Goal: Task Accomplishment & Management: Manage account settings

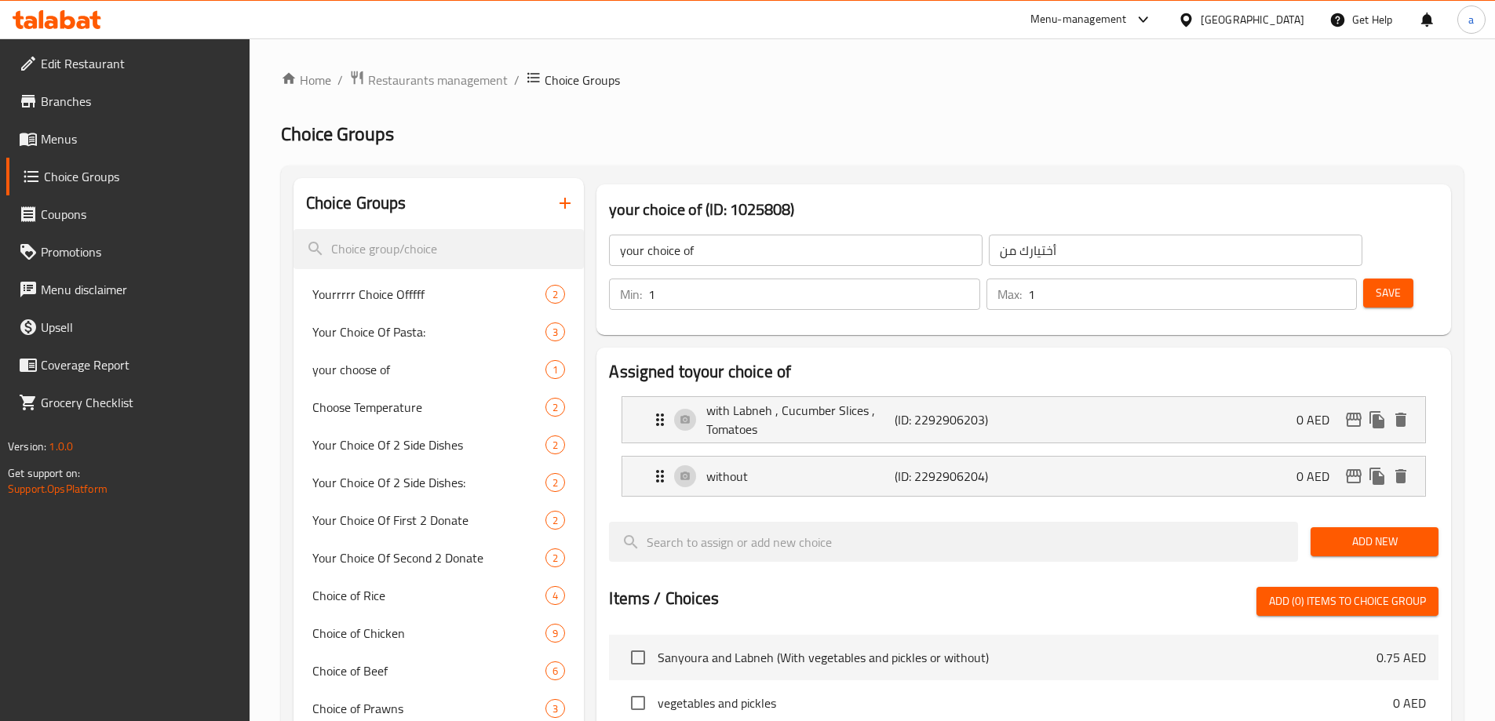
scroll to position [78, 0]
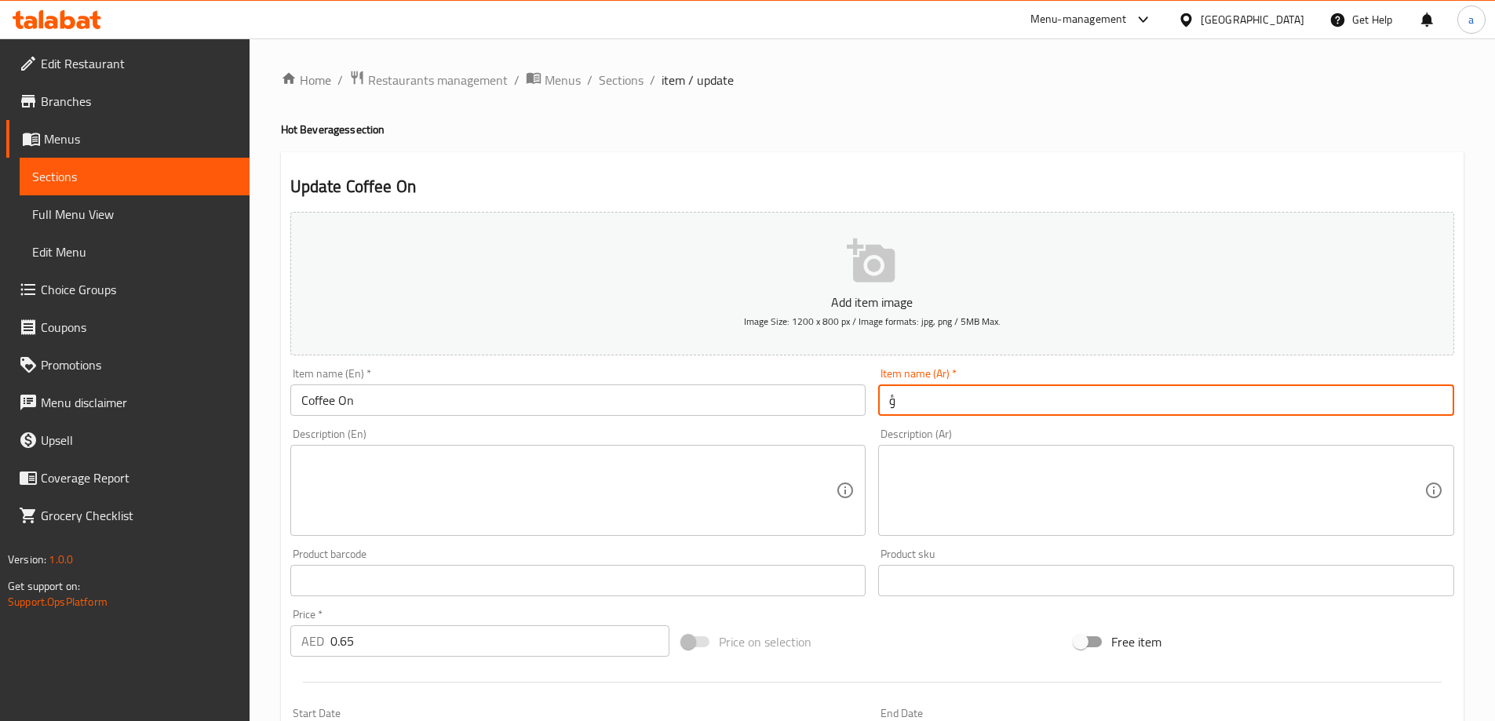
click at [898, 400] on input "ؤ" at bounding box center [1166, 400] width 576 height 31
click at [897, 399] on input "ؤ" at bounding box center [1166, 400] width 576 height 31
click at [896, 399] on input "ؤ" at bounding box center [1166, 400] width 576 height 31
click at [919, 402] on input "ؤ" at bounding box center [1166, 400] width 576 height 31
click at [909, 401] on input "ؤ" at bounding box center [1166, 400] width 576 height 31
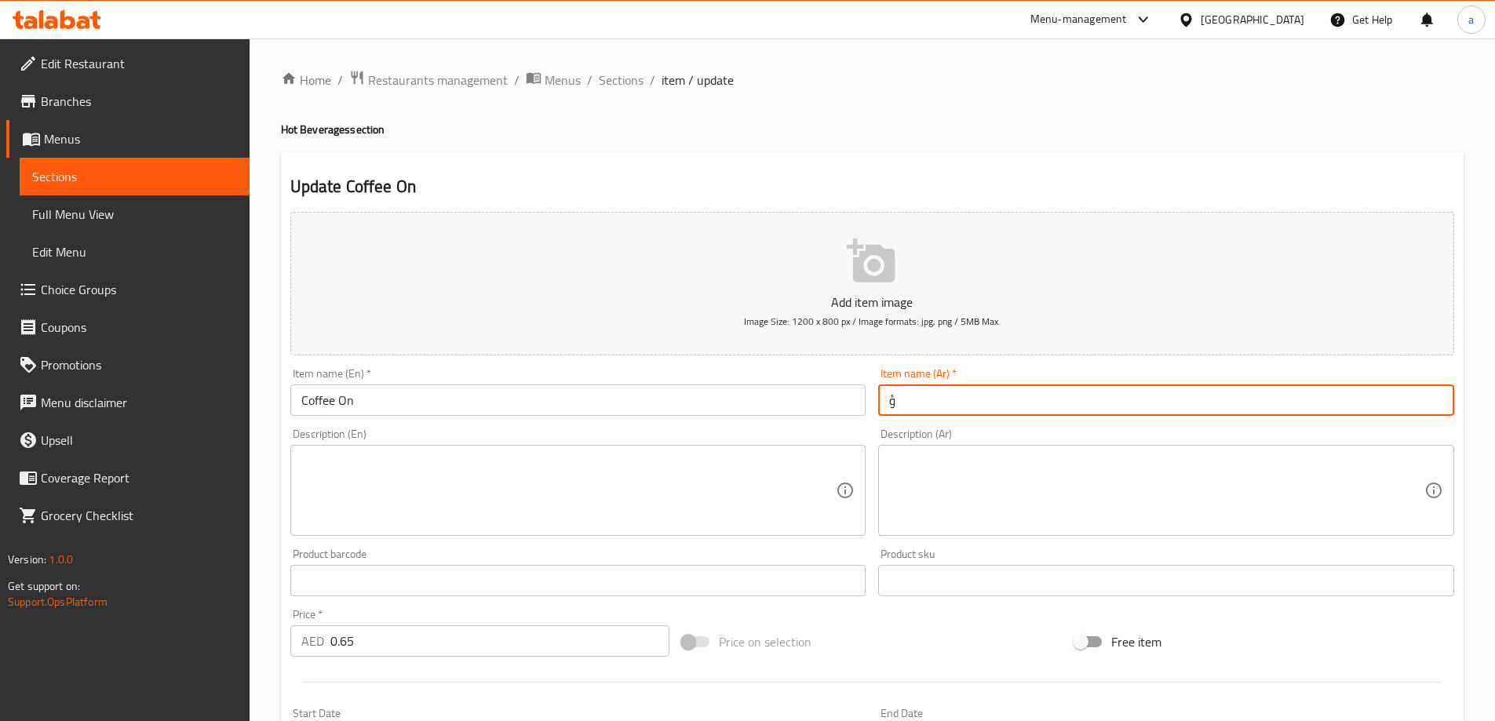
click at [896, 400] on input "ؤ" at bounding box center [1166, 400] width 576 height 31
type input "ث"
type input "قهوة غلي"
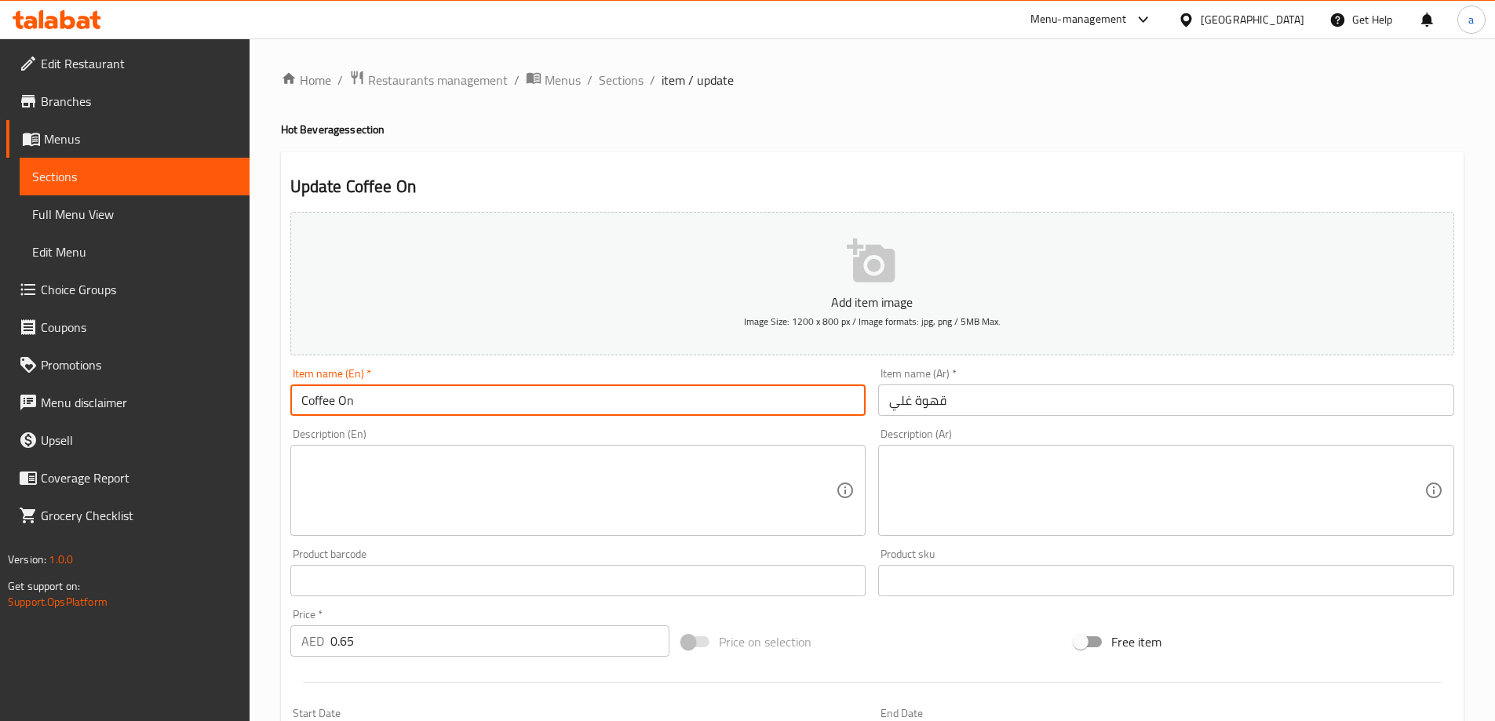
click at [587, 401] on input "Coffee On" at bounding box center [578, 400] width 576 height 31
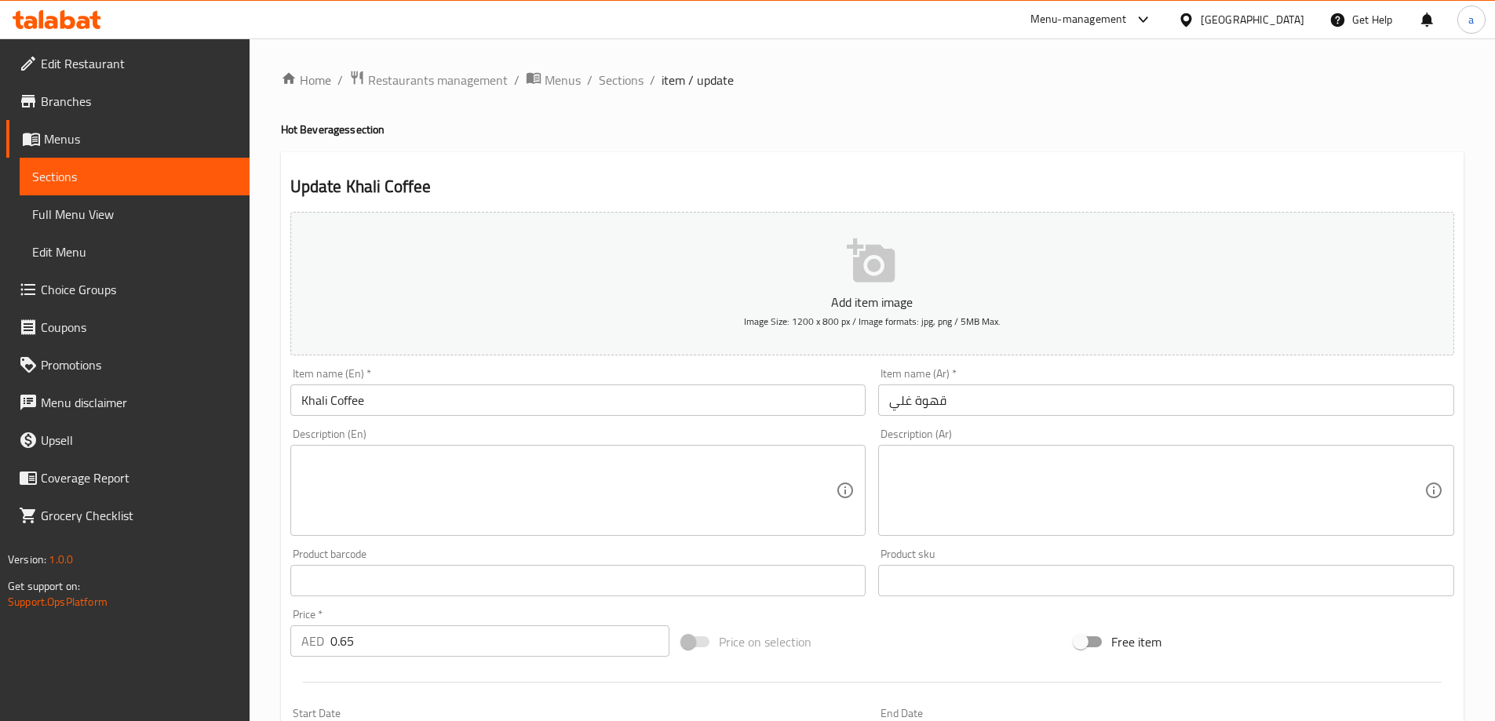
click at [578, 428] on div "Description (En) Description (En)" at bounding box center [578, 482] width 589 height 120
click at [308, 402] on input "Khali Coffee" at bounding box center [578, 400] width 576 height 31
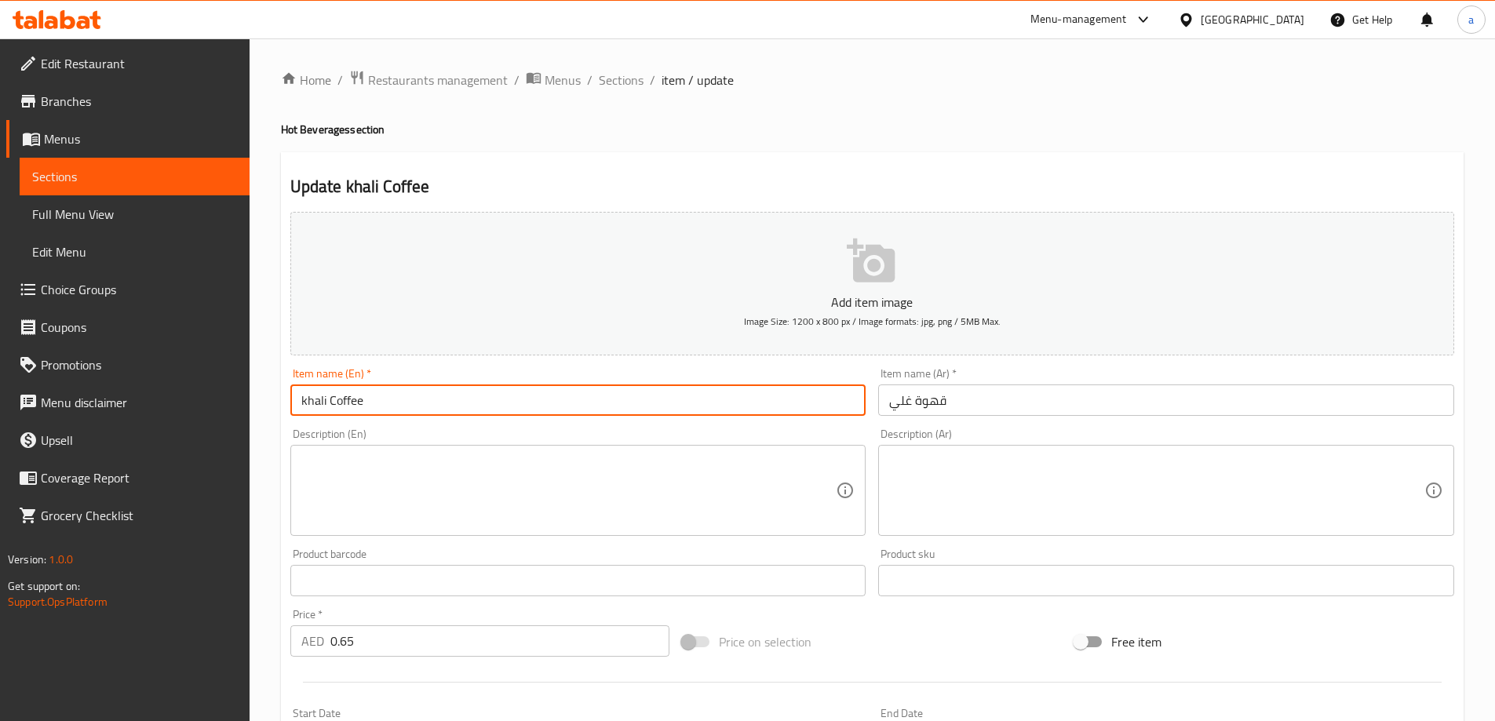
click at [536, 430] on div "Description (En) Description (En)" at bounding box center [578, 483] width 576 height 108
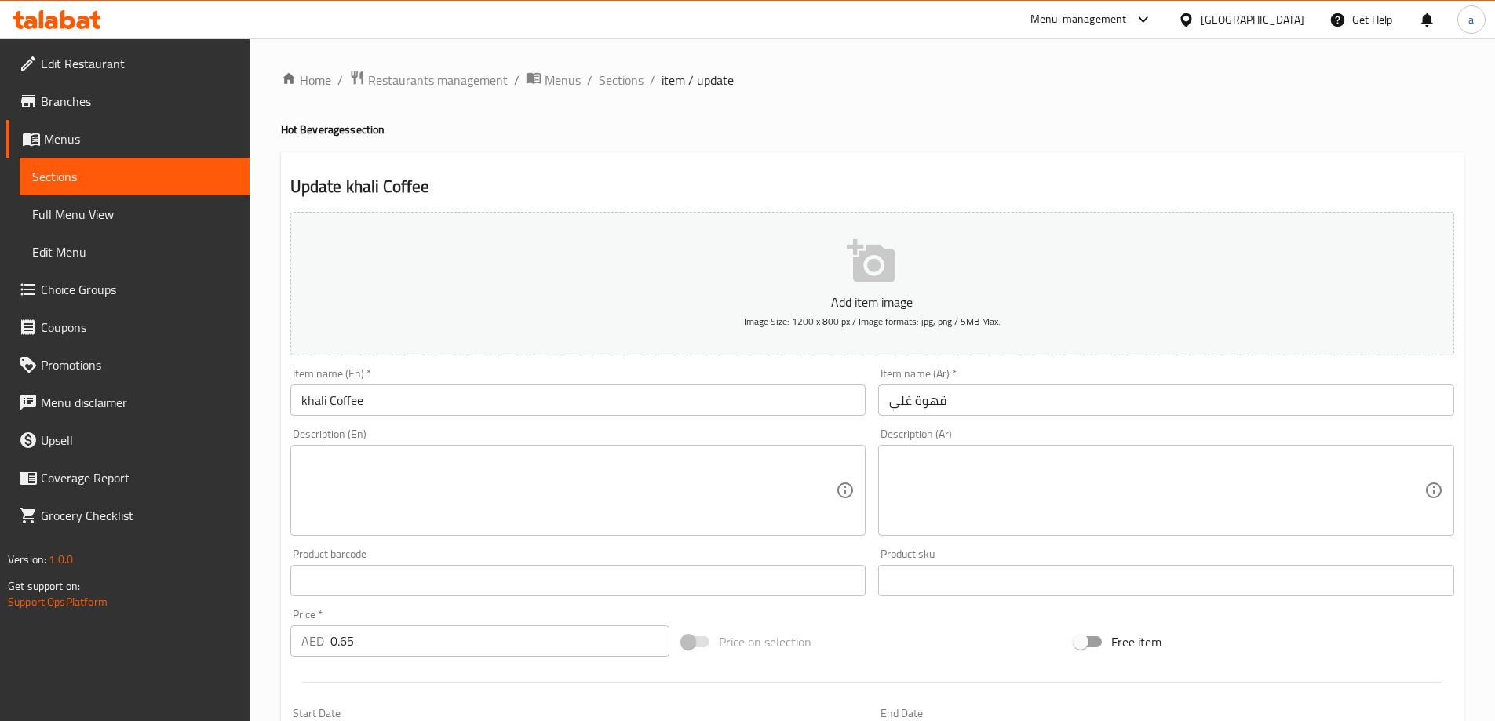
click at [305, 406] on input "khali Coffee" at bounding box center [578, 400] width 576 height 31
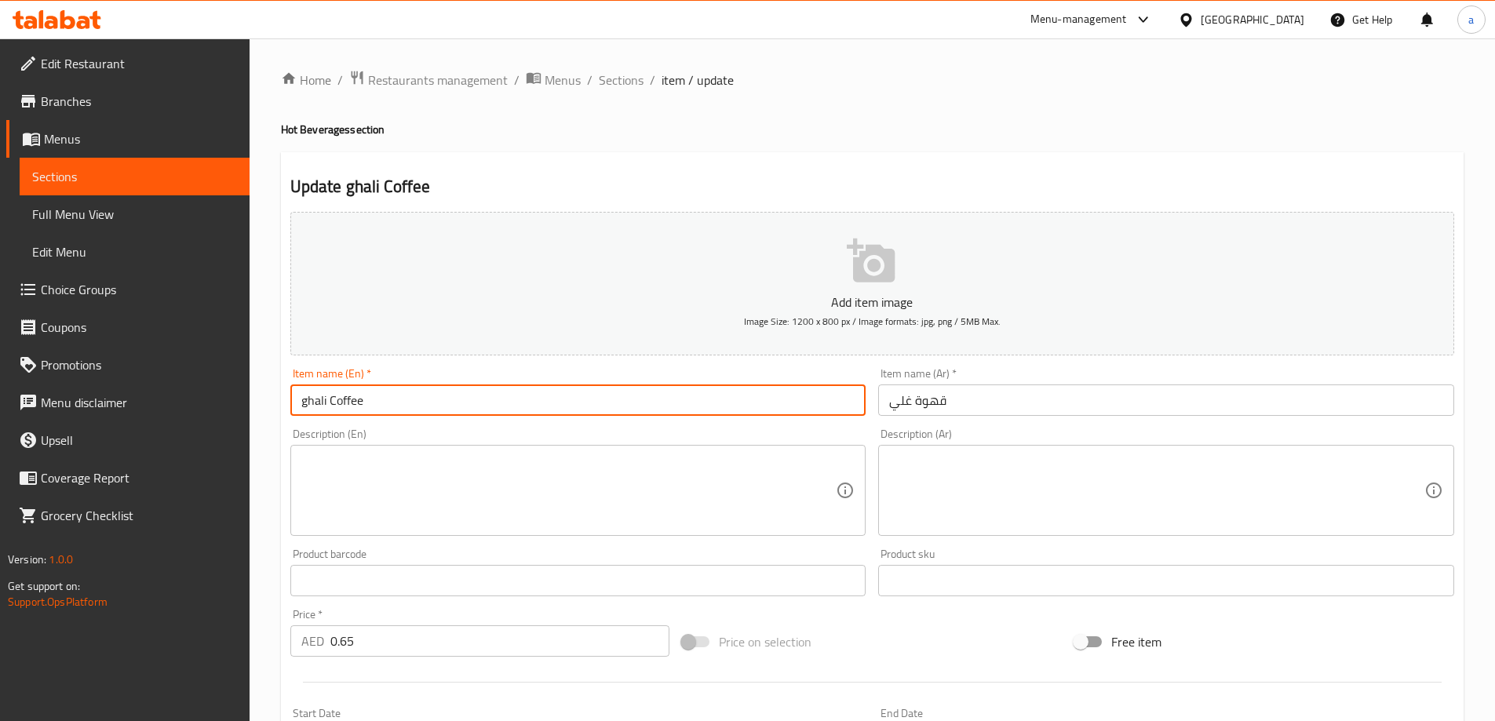
click at [418, 426] on div "Description (En) Description (En)" at bounding box center [578, 482] width 589 height 120
click at [308, 407] on input "ghali Coffee" at bounding box center [578, 400] width 576 height 31
click at [509, 429] on div "Description (En) Description (En)" at bounding box center [578, 483] width 576 height 108
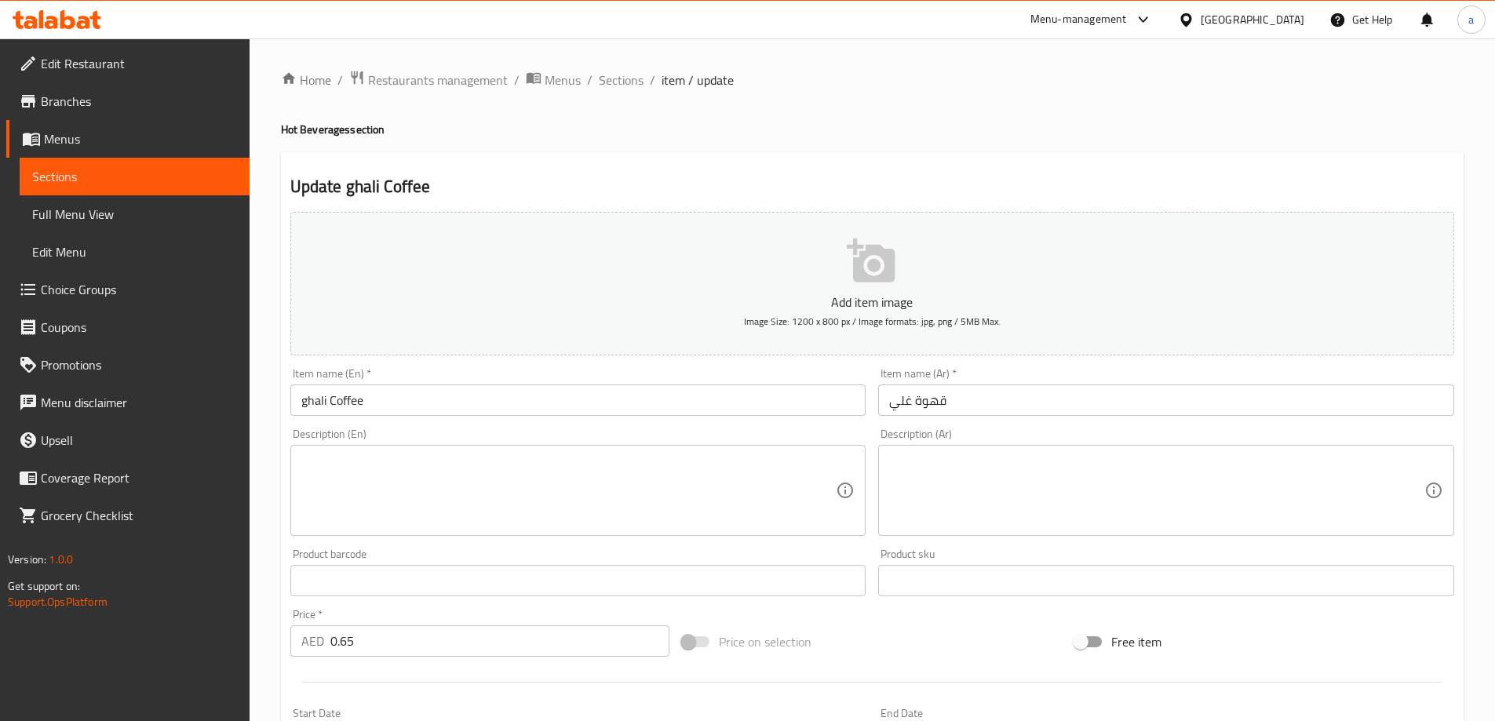
click at [304, 401] on input "ghali Coffee" at bounding box center [578, 400] width 576 height 31
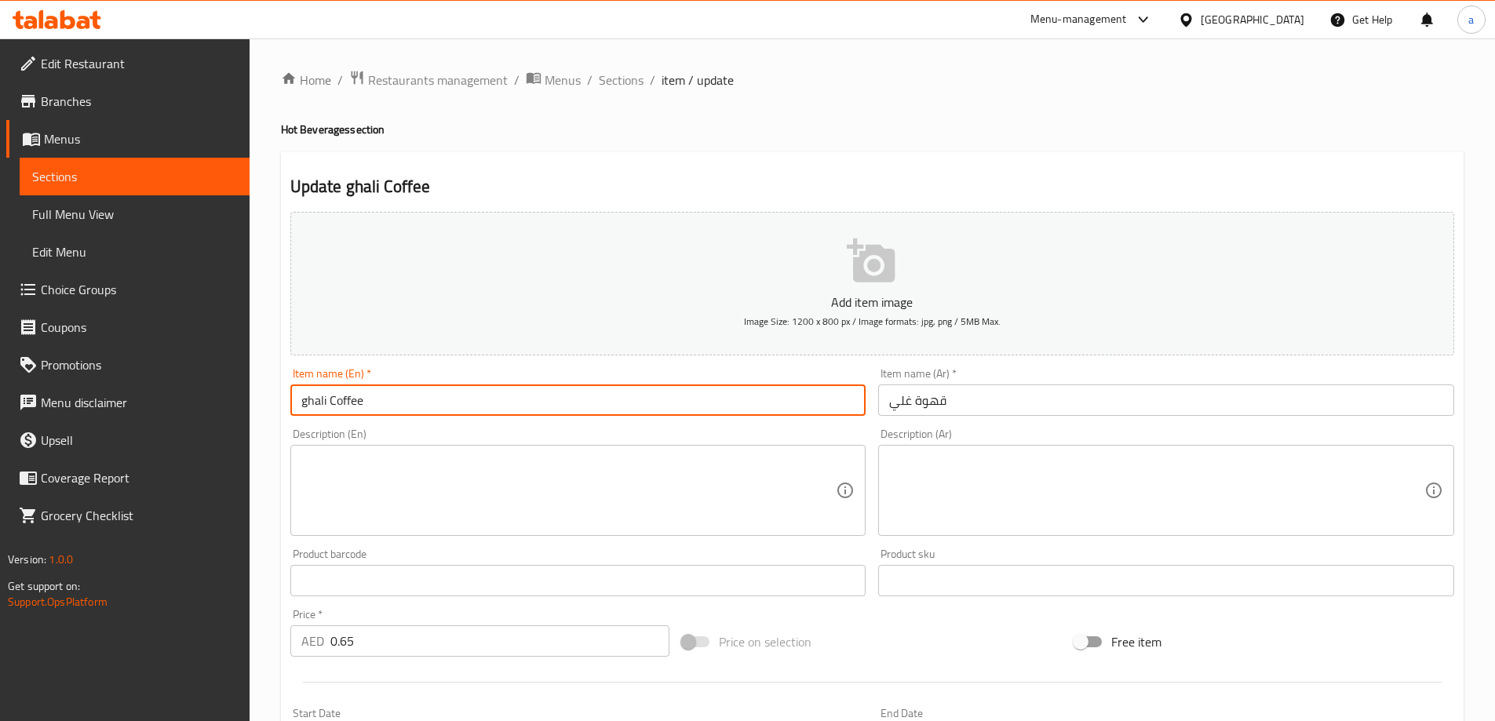
click at [308, 404] on input "ghali Coffee" at bounding box center [578, 400] width 576 height 31
type input "Ghali Coffee"
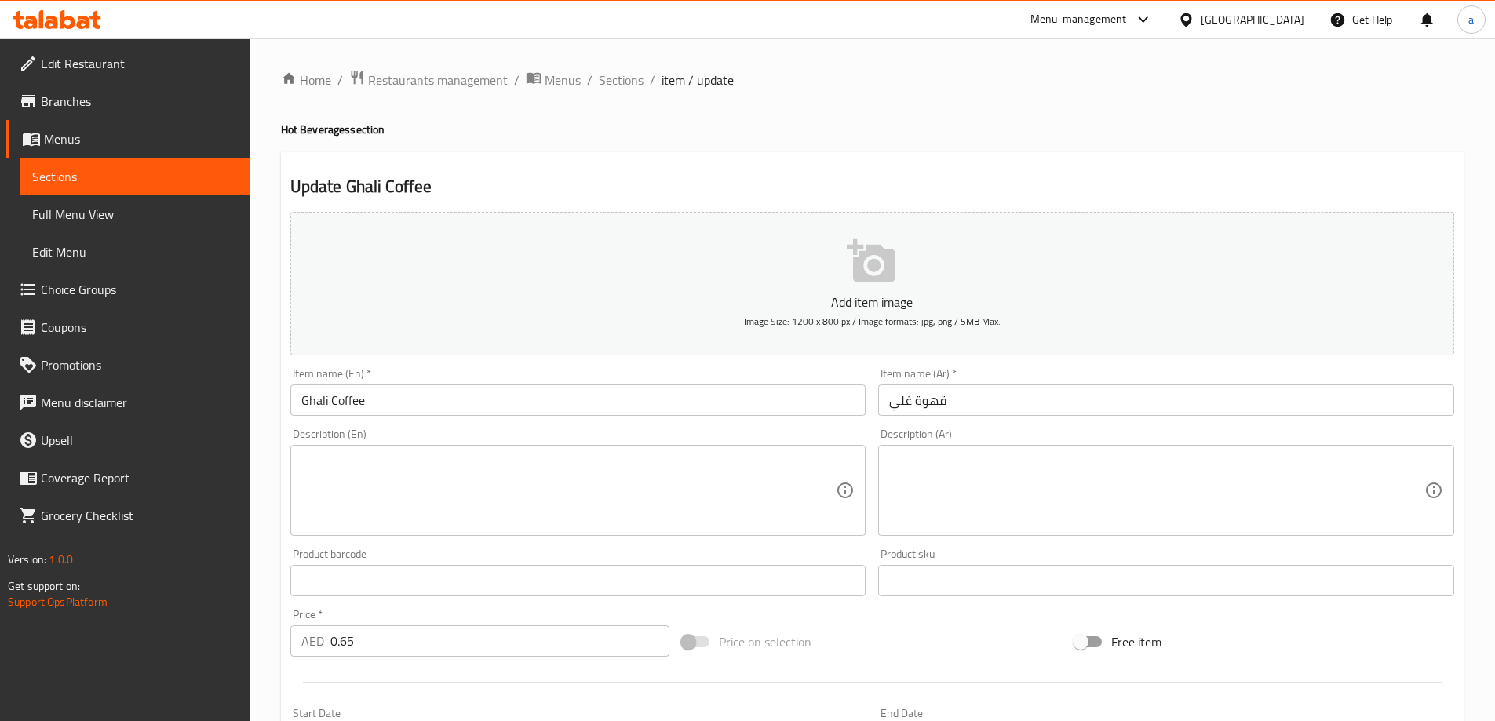
click at [464, 420] on div "Item name (En)   * Ghali Coffee Item name (En) *" at bounding box center [578, 392] width 589 height 60
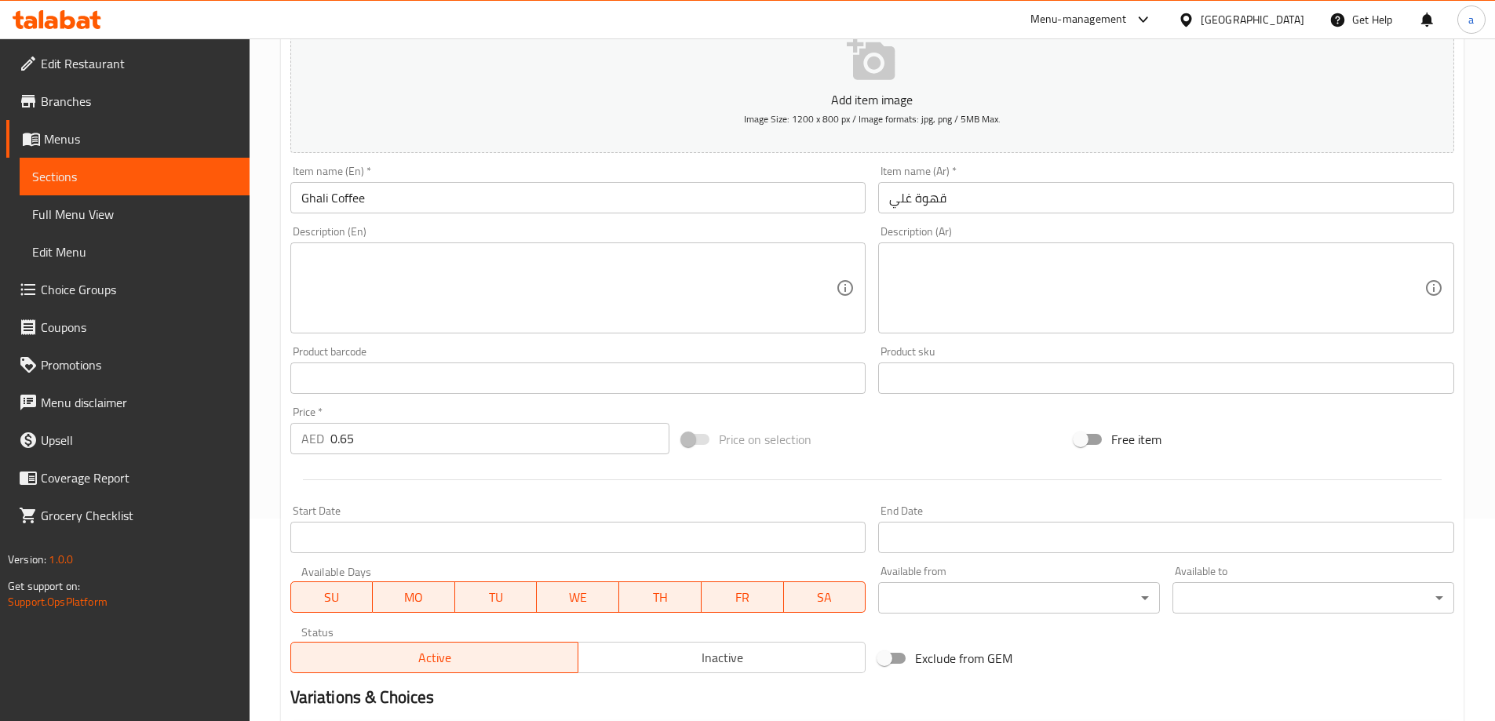
scroll to position [388, 0]
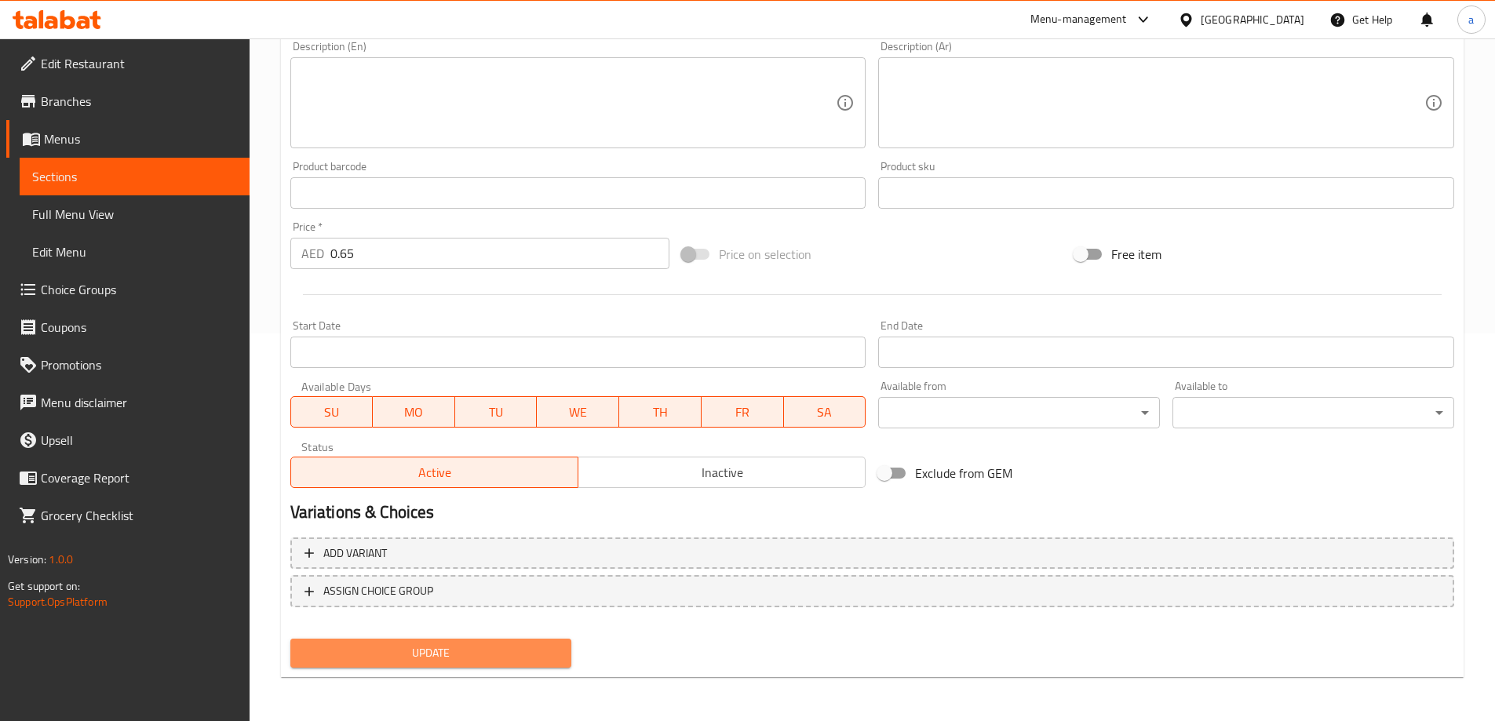
click at [457, 659] on span "Update" at bounding box center [431, 654] width 257 height 20
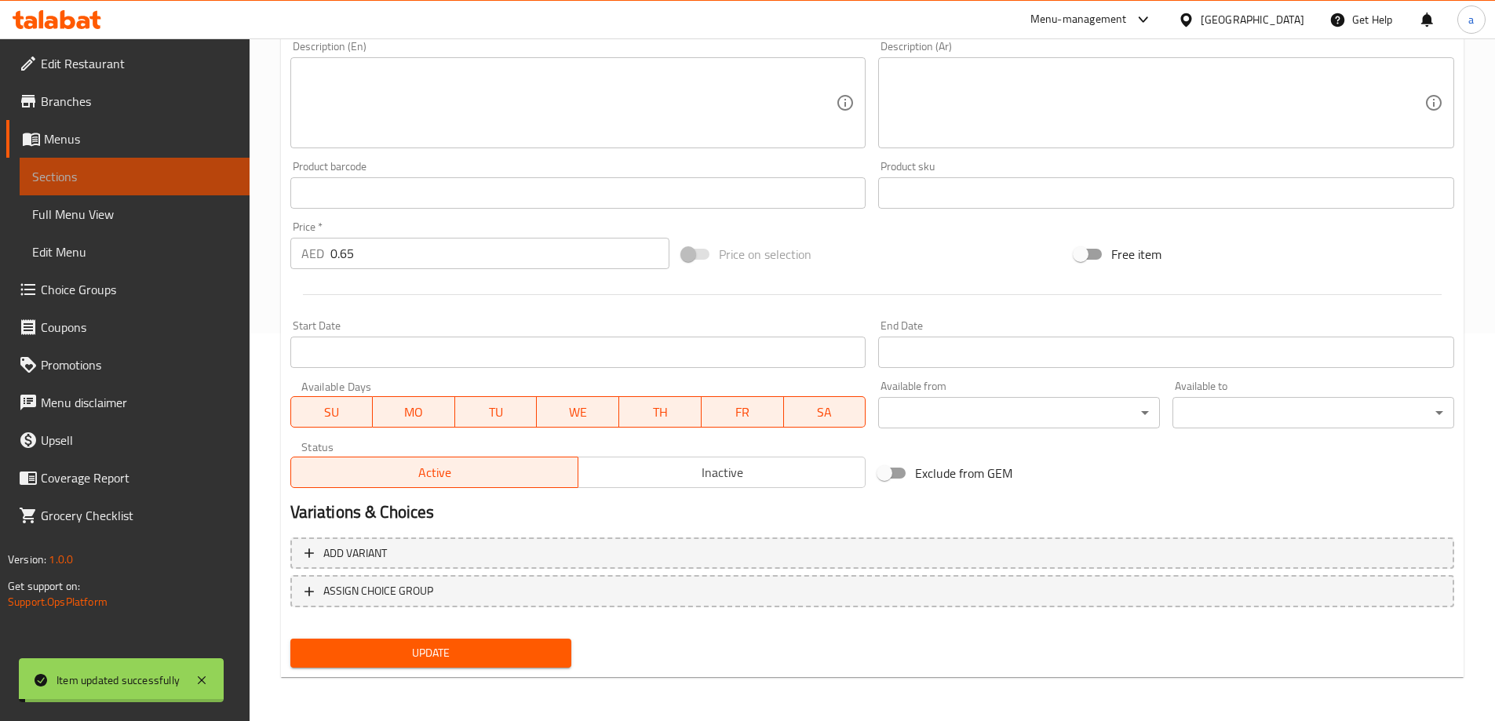
click at [144, 176] on span "Sections" at bounding box center [134, 176] width 205 height 19
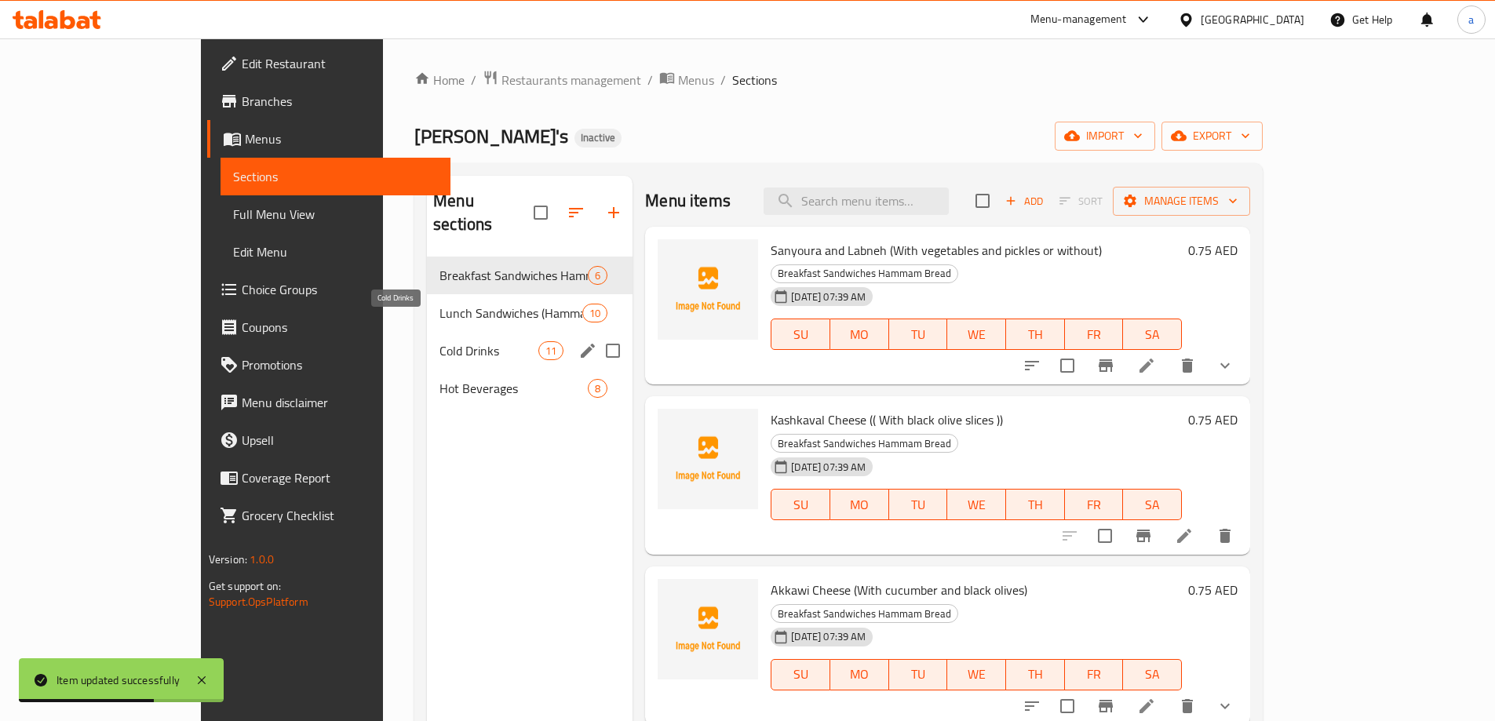
click at [440, 341] on span "Cold Drinks" at bounding box center [489, 350] width 99 height 19
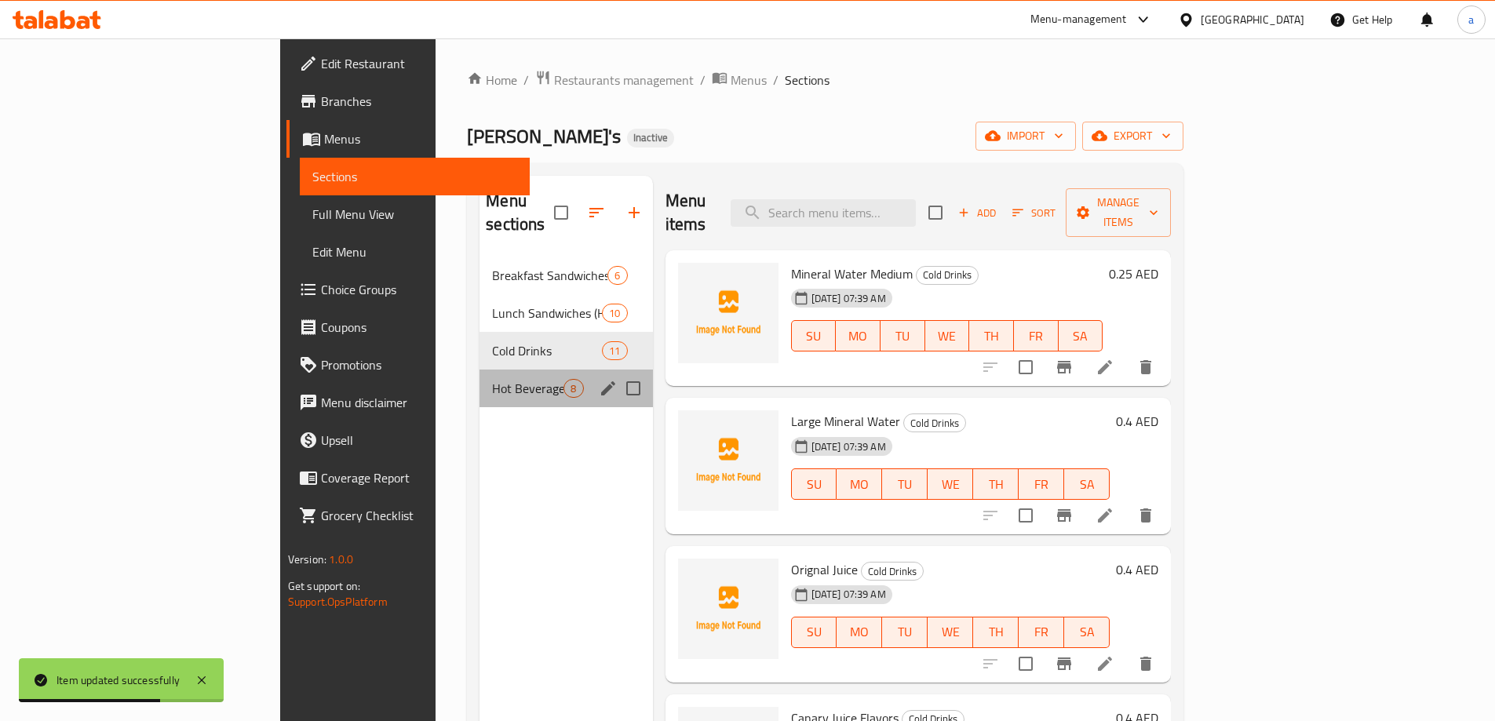
click at [480, 370] on div "Hot Beverages 8" at bounding box center [566, 389] width 173 height 38
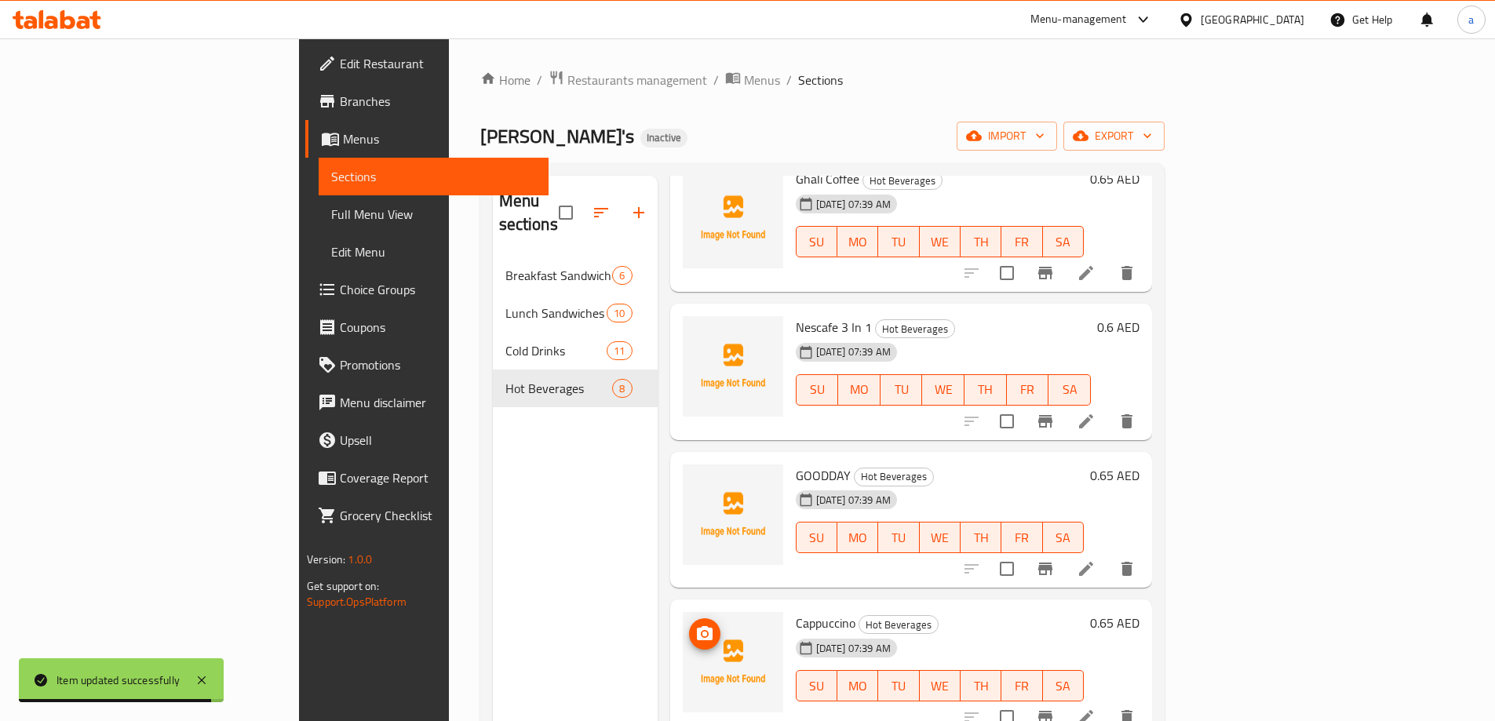
scroll to position [471, 0]
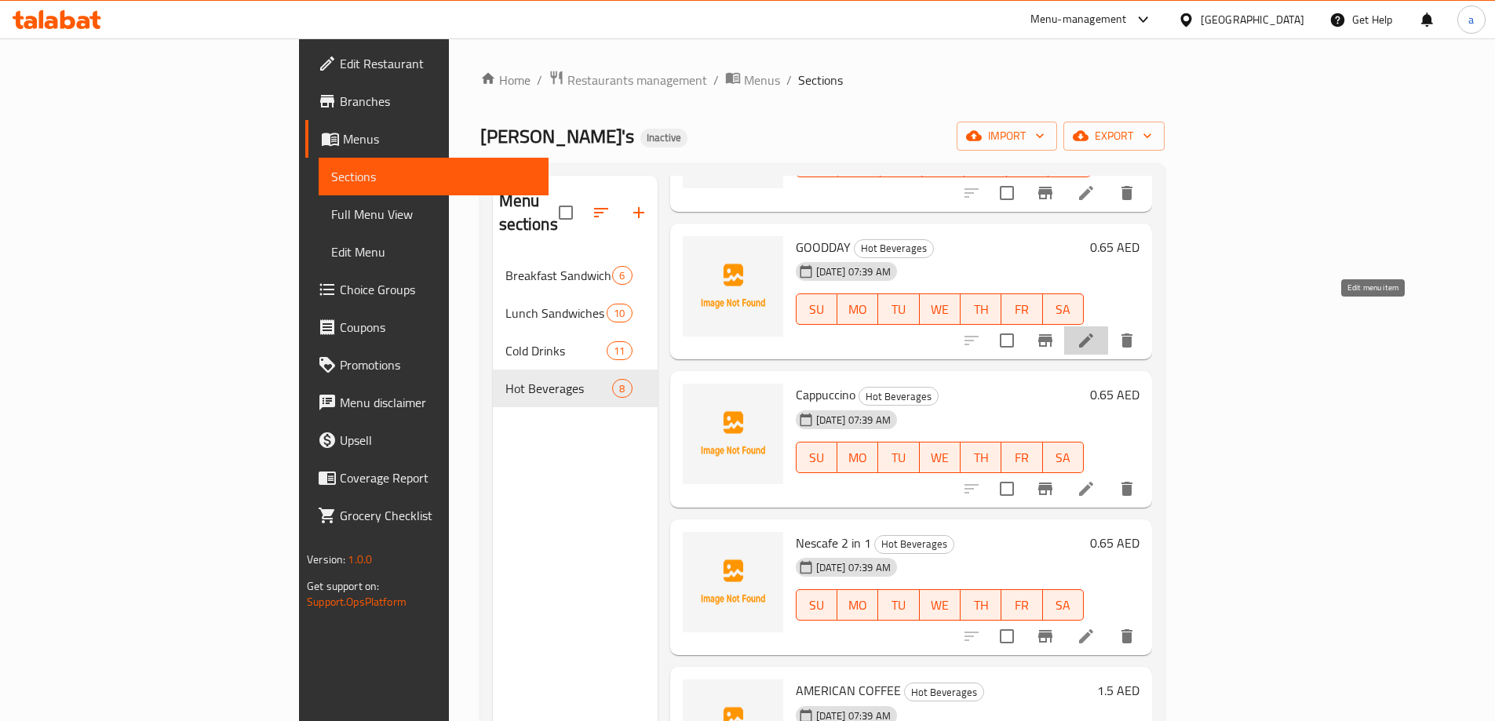
click at [1096, 331] on icon at bounding box center [1086, 340] width 19 height 19
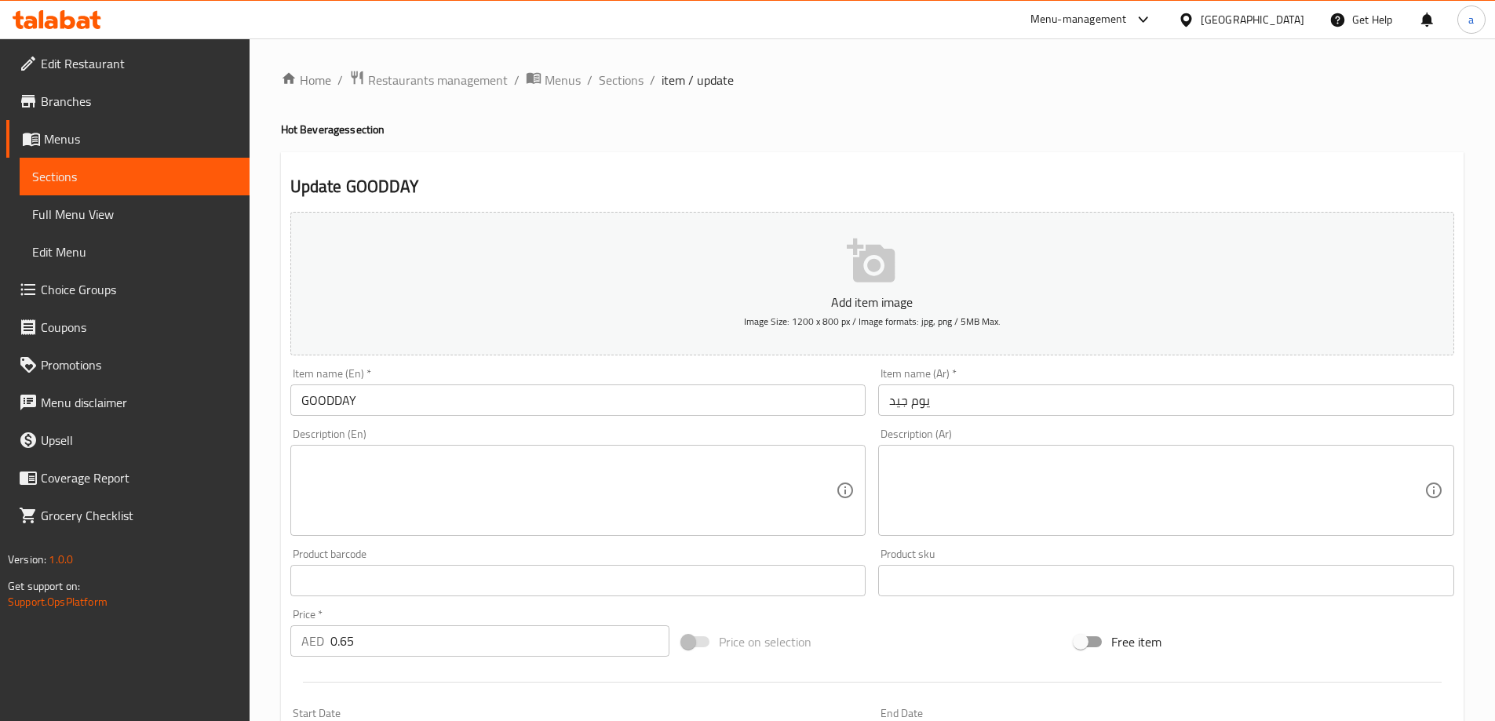
click at [463, 403] on input "GOODDAY" at bounding box center [578, 400] width 576 height 31
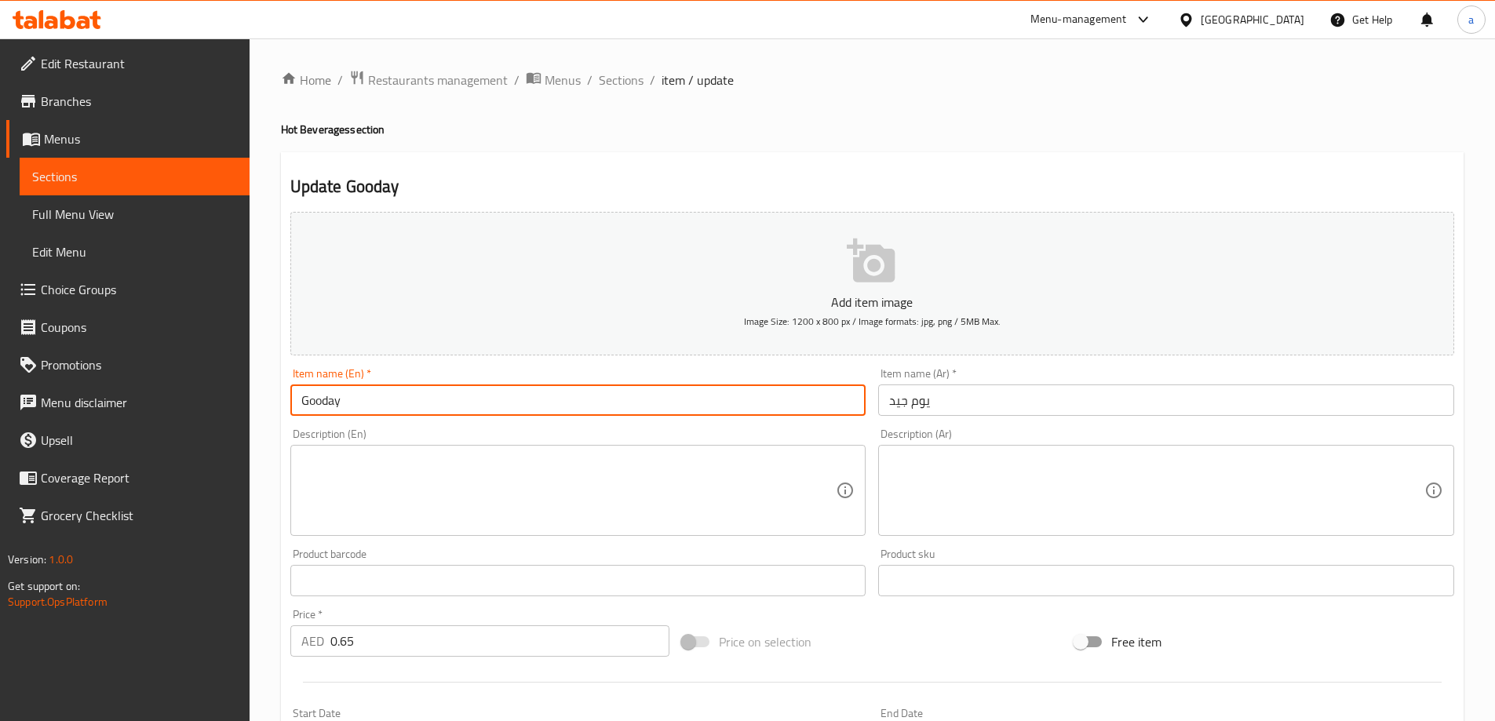
click at [465, 421] on div "Item name (En)   * Gooday Item name (En) *" at bounding box center [578, 392] width 589 height 60
click at [332, 400] on input "Gooday" at bounding box center [578, 400] width 576 height 31
click at [326, 400] on input "Gooday" at bounding box center [578, 400] width 576 height 31
type input "Goodday"
click at [401, 432] on div "Description (En) Description (En)" at bounding box center [578, 483] width 576 height 108
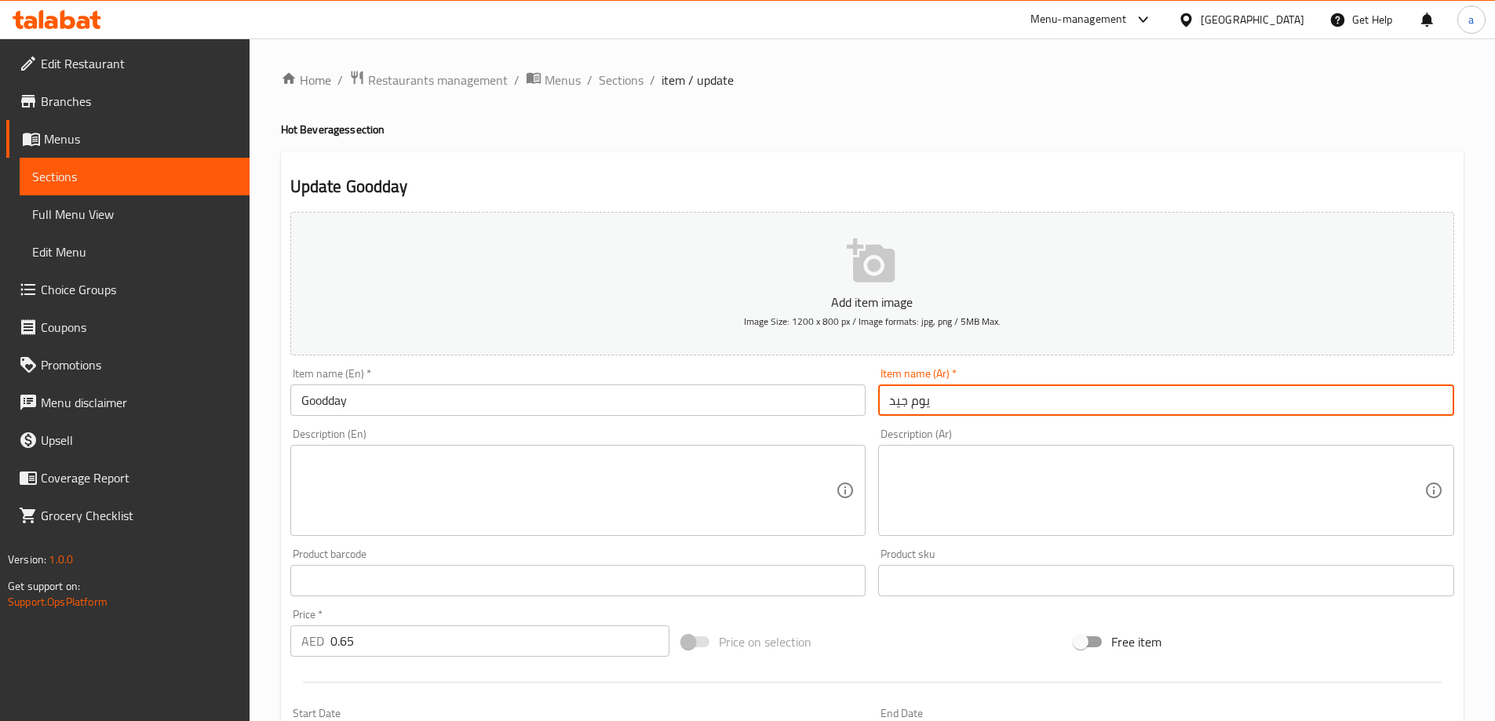
drag, startPoint x: 950, startPoint y: 399, endPoint x: 878, endPoint y: 404, distance: 72.4
click at [878, 404] on div "Item name (Ar)   * يوم جيد Item name (Ar) *" at bounding box center [1166, 392] width 589 height 60
type input "جودداي"
drag, startPoint x: 748, startPoint y: 436, endPoint x: 754, endPoint y: 428, distance: 10.2
click at [749, 433] on div "Description (En) Description (En)" at bounding box center [578, 483] width 576 height 108
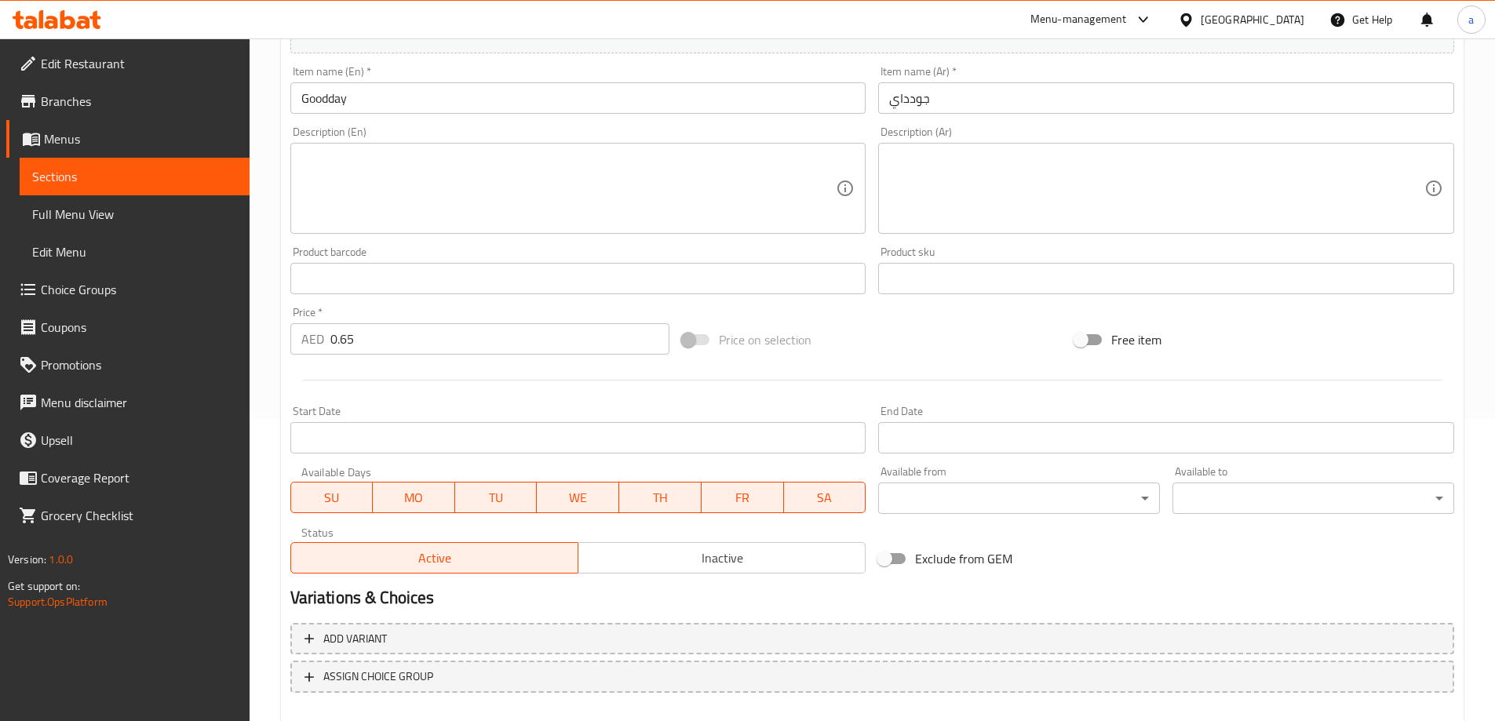
scroll to position [388, 0]
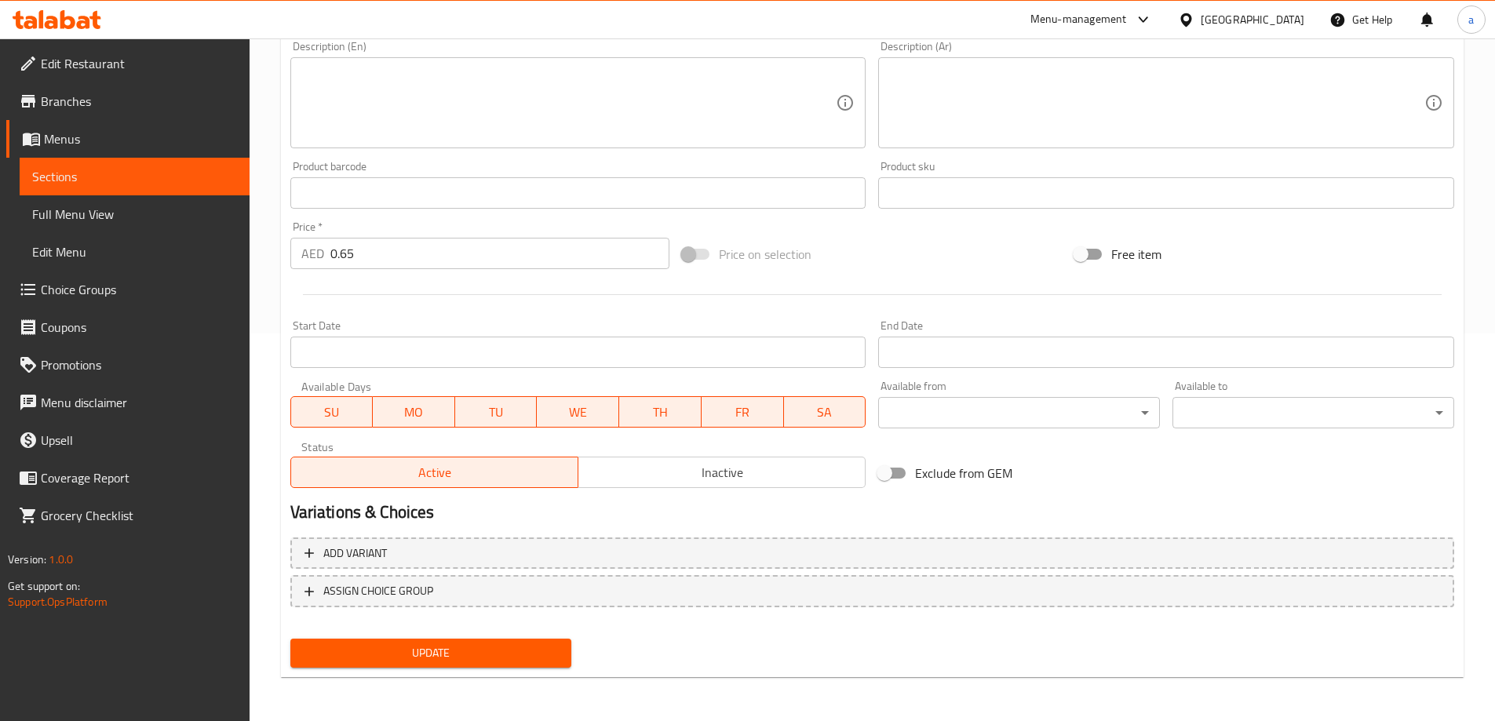
click at [500, 645] on span "Update" at bounding box center [431, 654] width 257 height 20
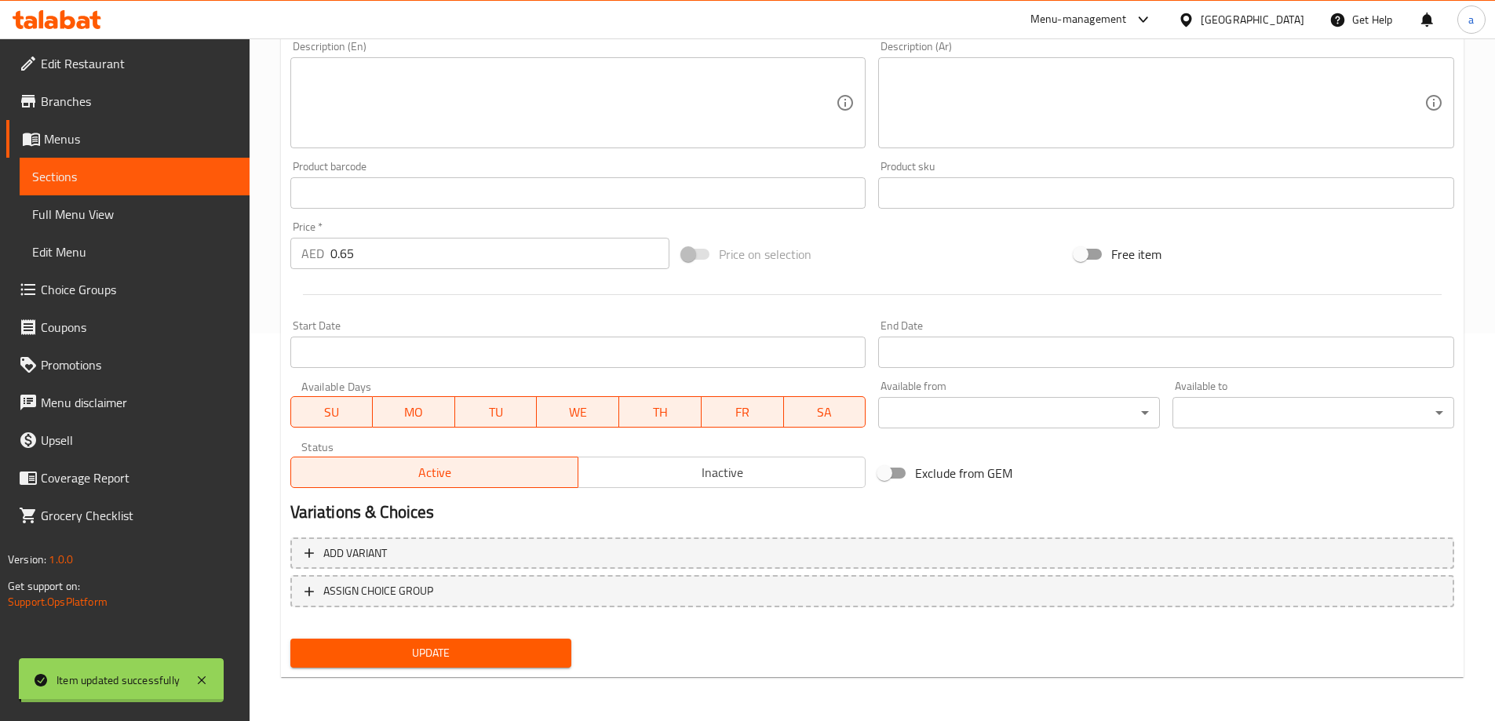
click at [195, 177] on span "Sections" at bounding box center [134, 176] width 205 height 19
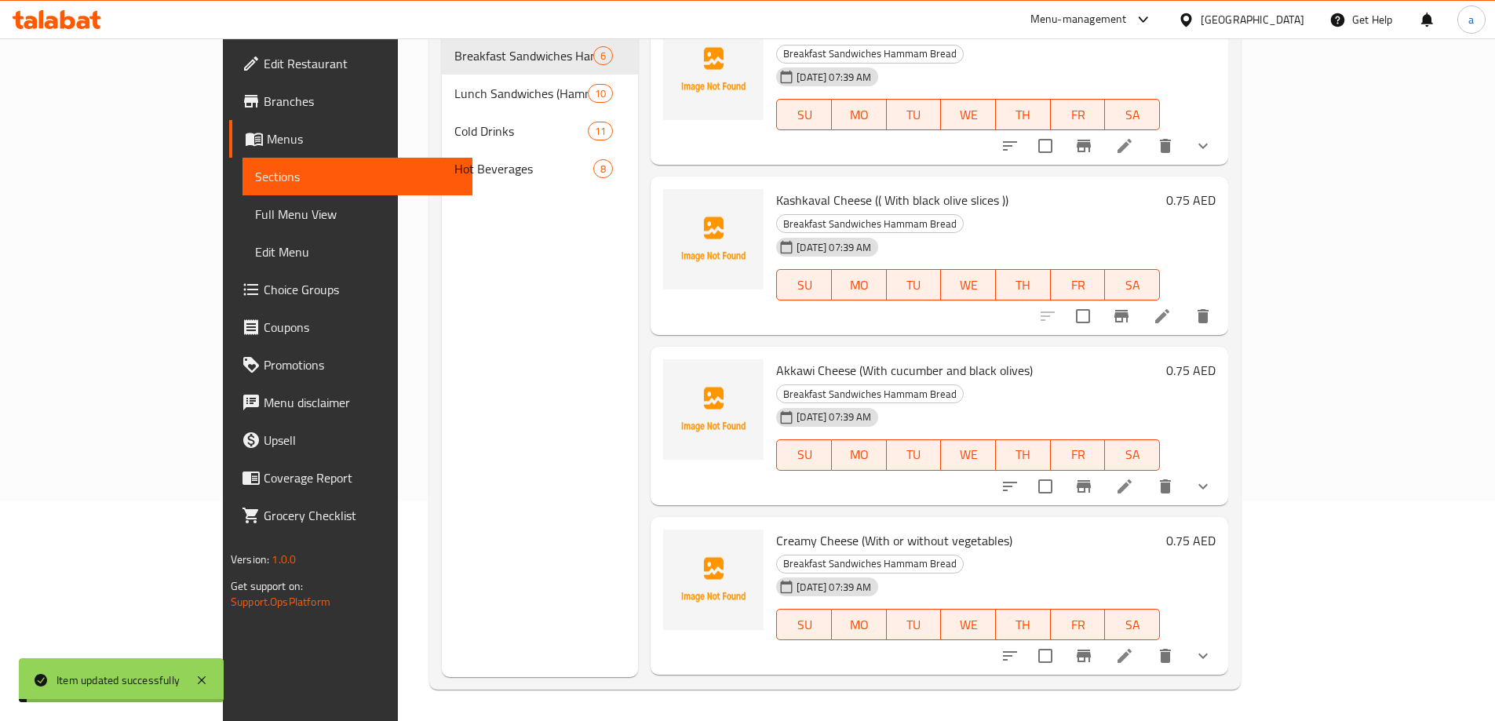
scroll to position [220, 0]
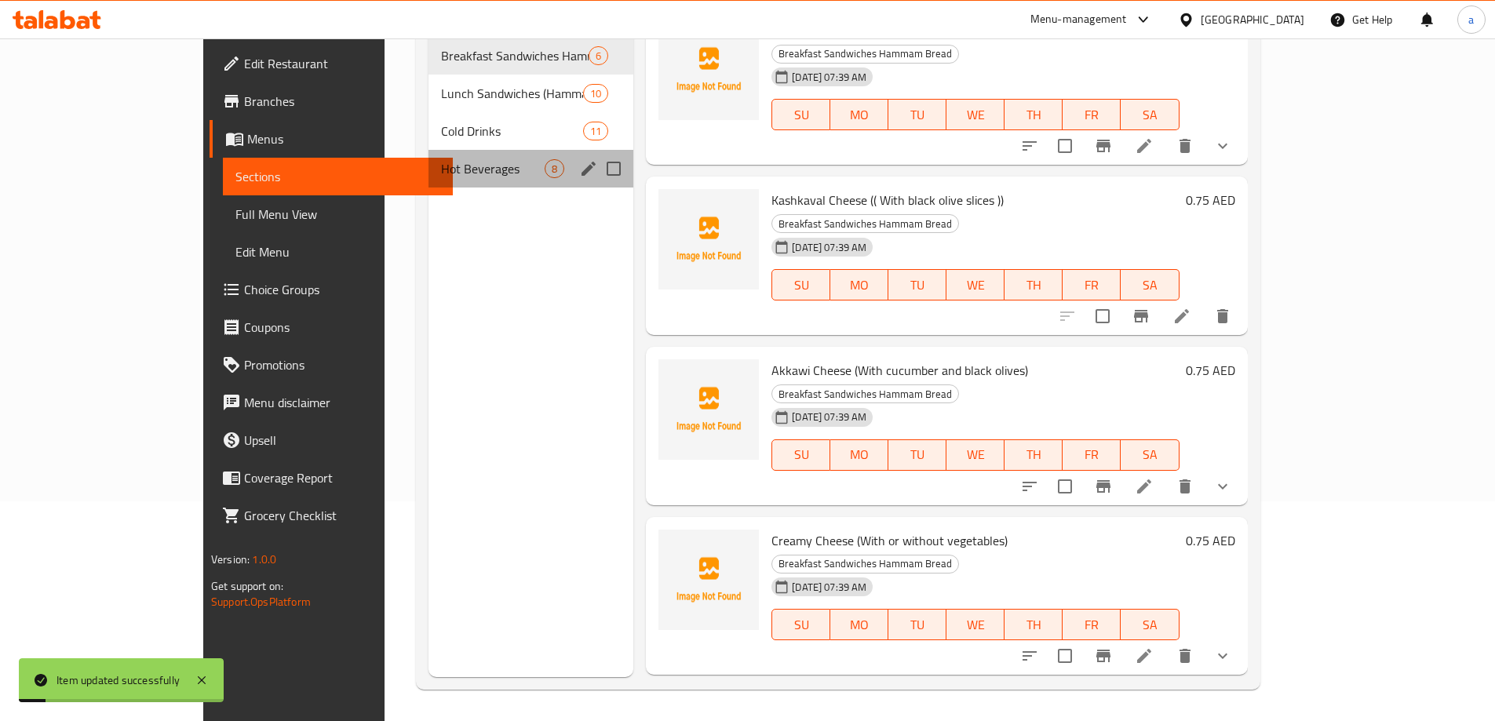
click at [434, 150] on div "Hot Beverages 8" at bounding box center [531, 169] width 205 height 38
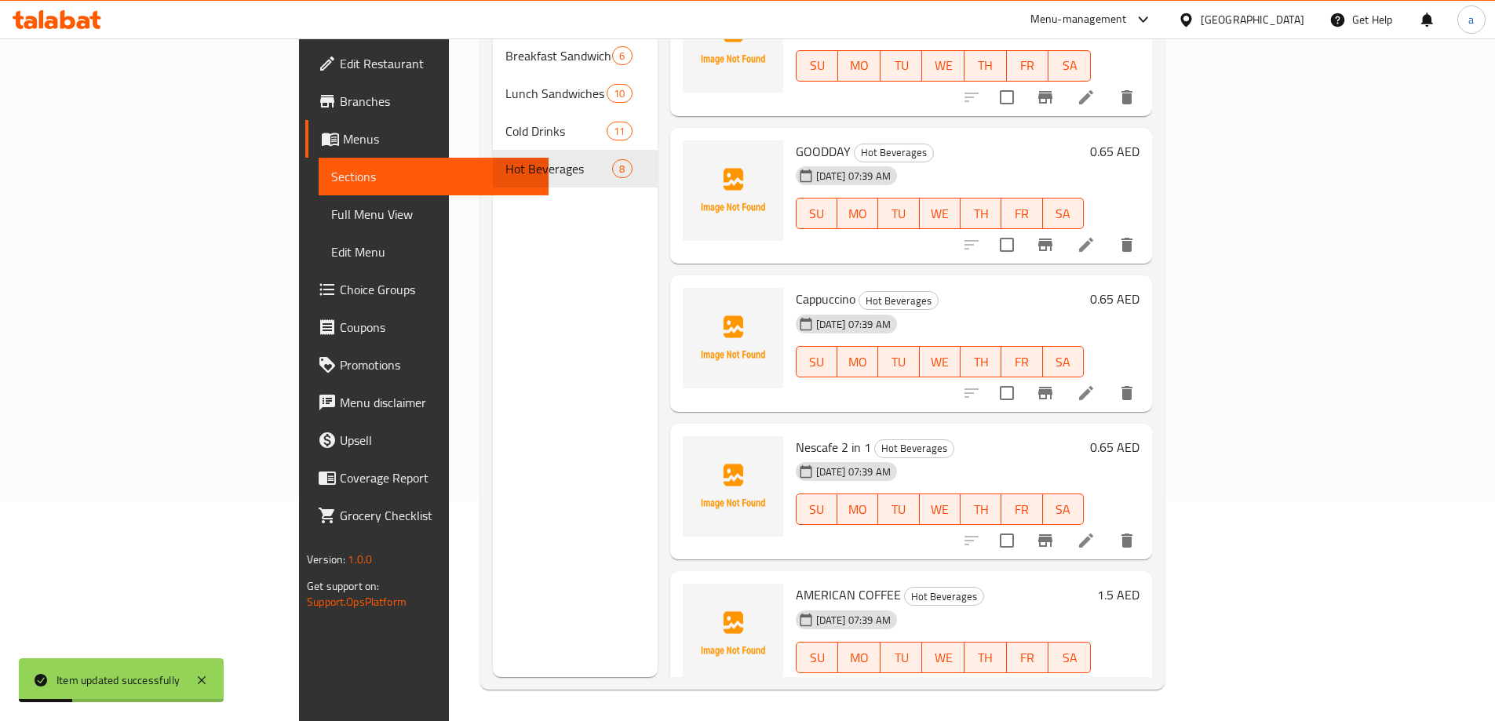
scroll to position [345, 0]
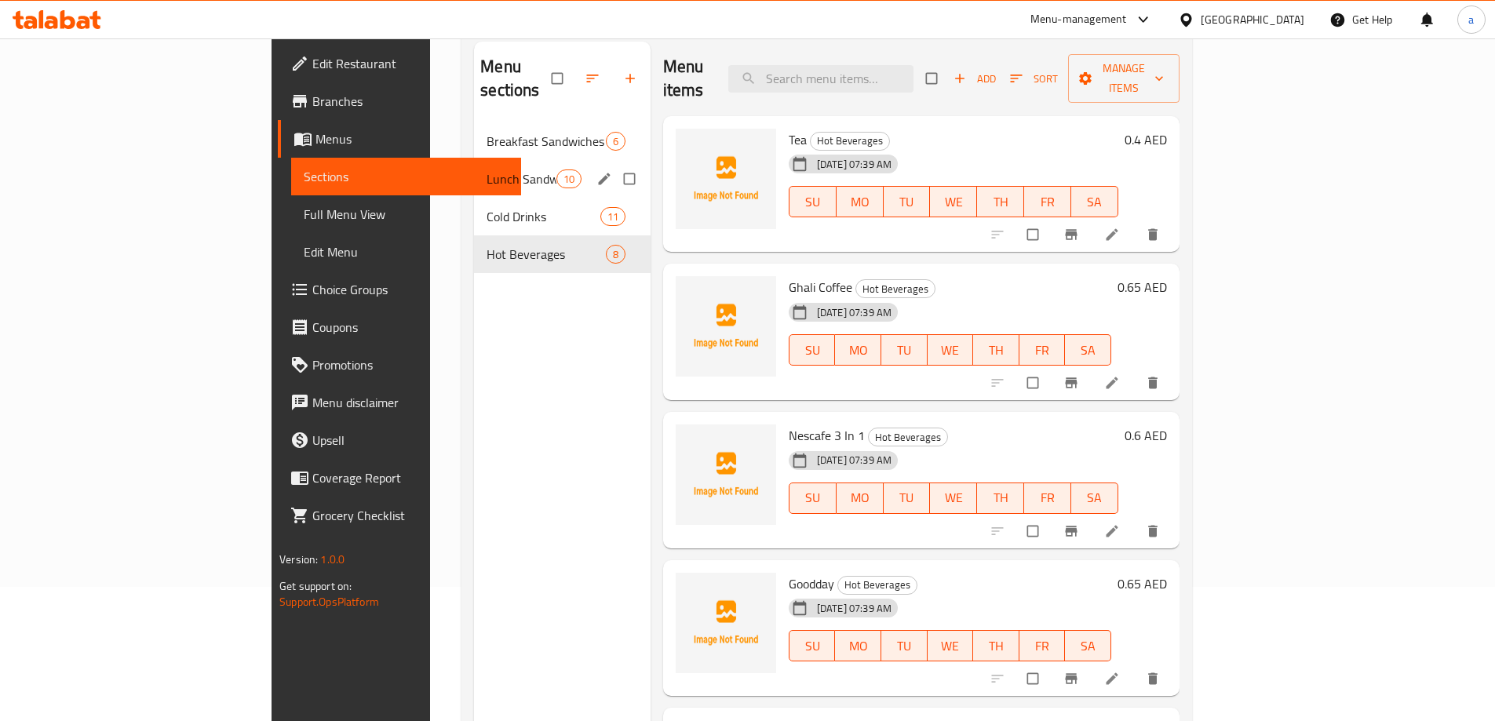
scroll to position [220, 0]
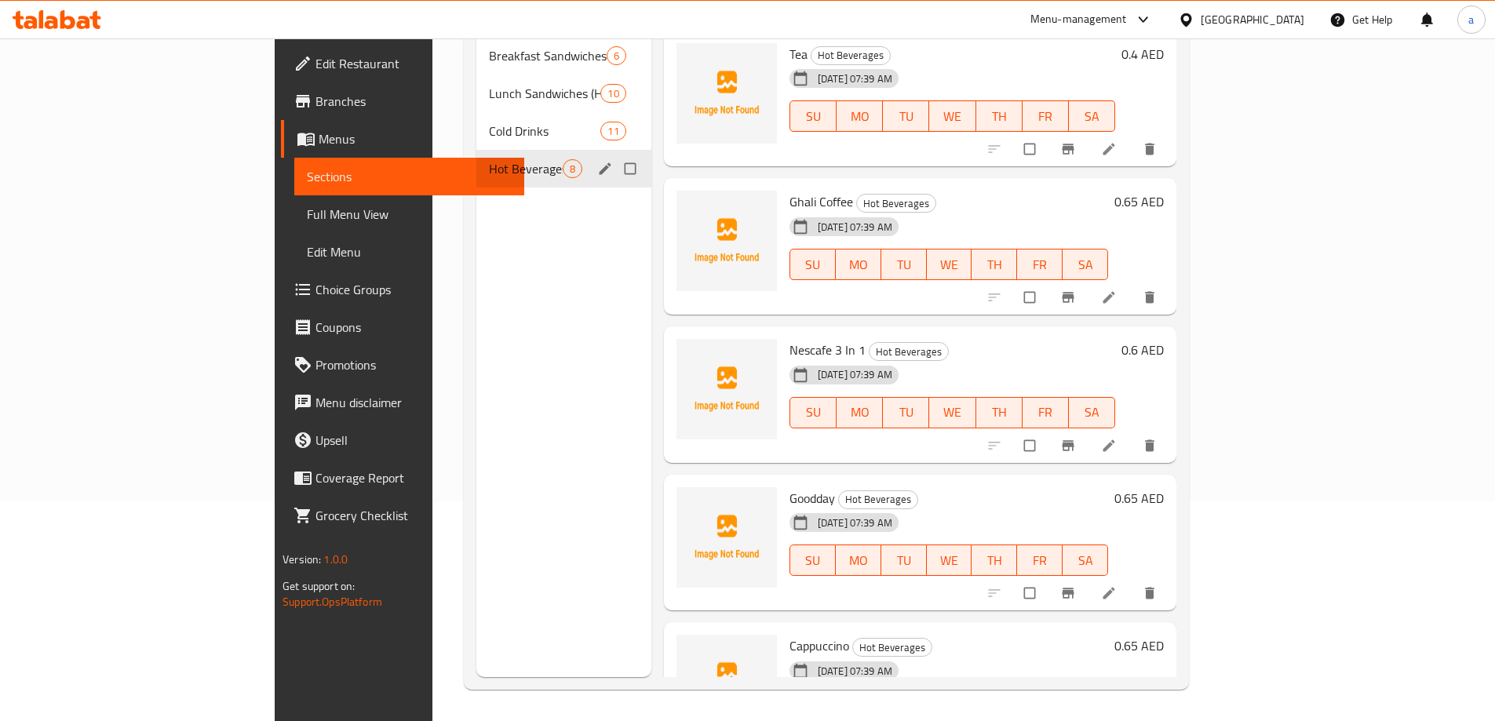
click at [489, 159] on span "Hot Beverages" at bounding box center [526, 168] width 74 height 19
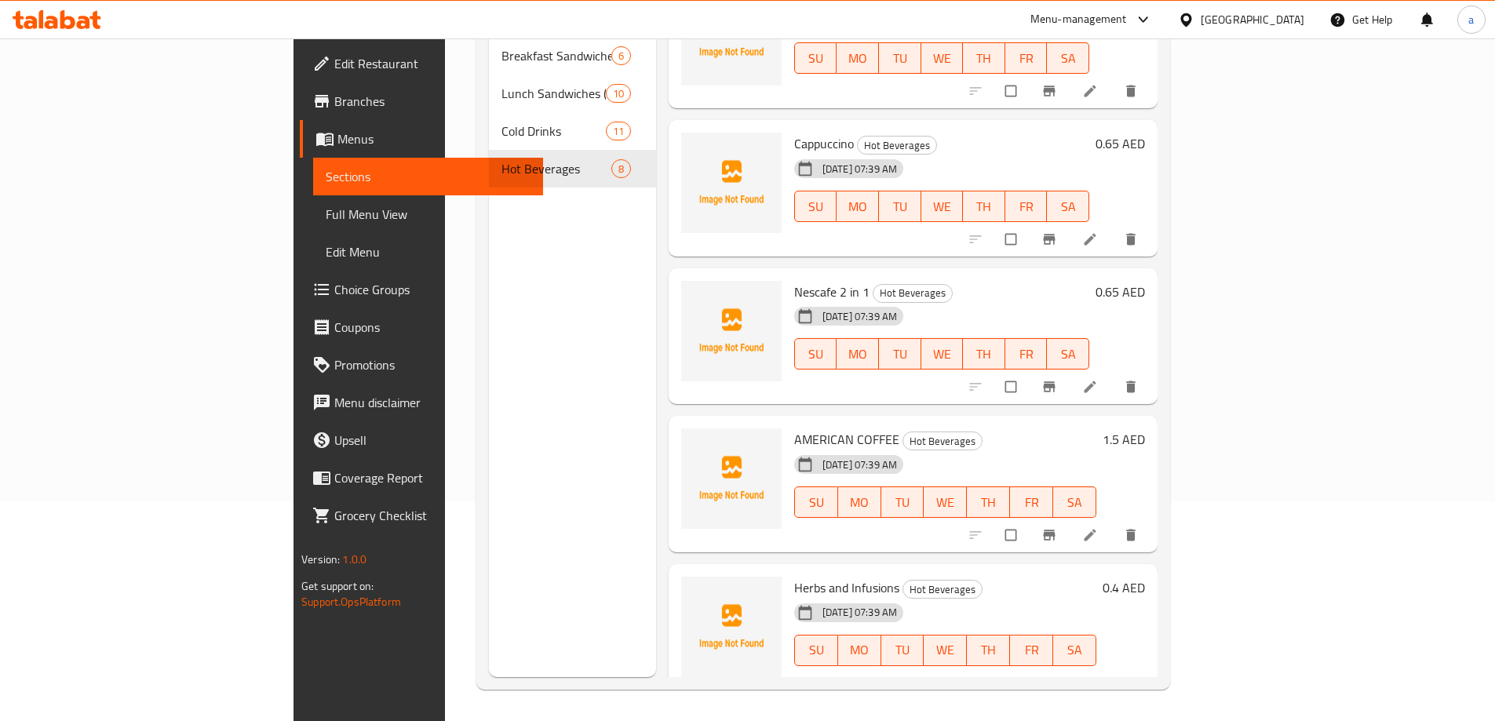
scroll to position [424, 0]
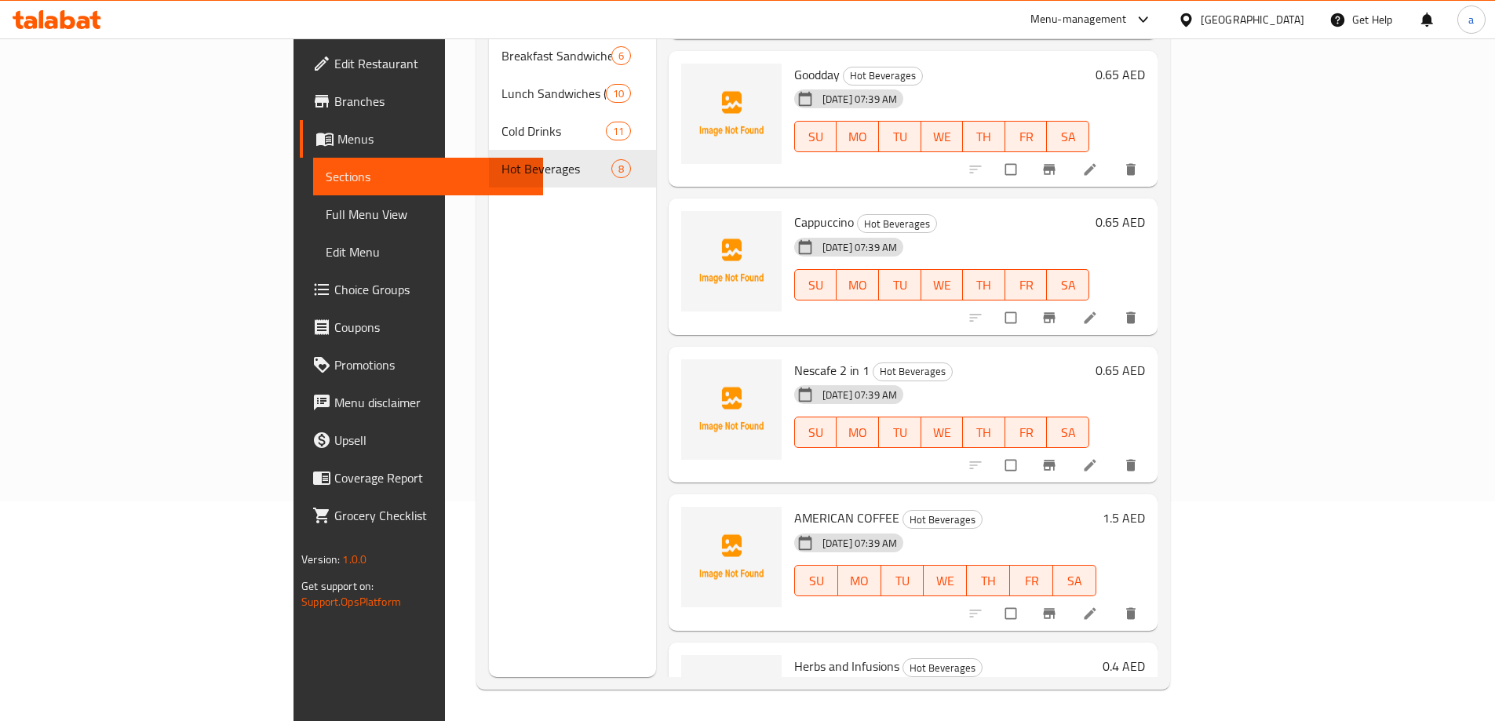
click at [1098, 310] on icon at bounding box center [1090, 318] width 16 height 16
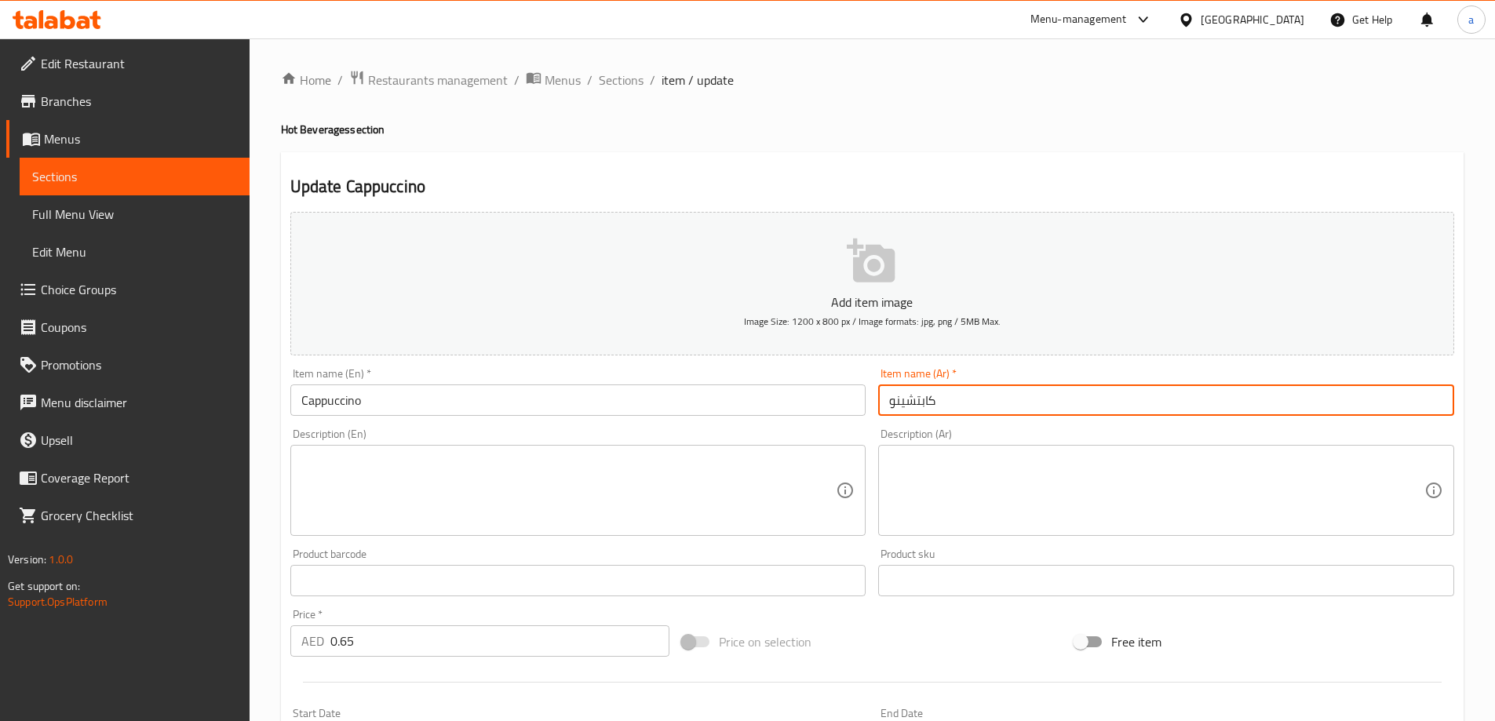
click at [900, 408] on input "كابتشينو" at bounding box center [1166, 400] width 576 height 31
click at [479, 427] on div "Description (En) Description (En)" at bounding box center [578, 482] width 589 height 120
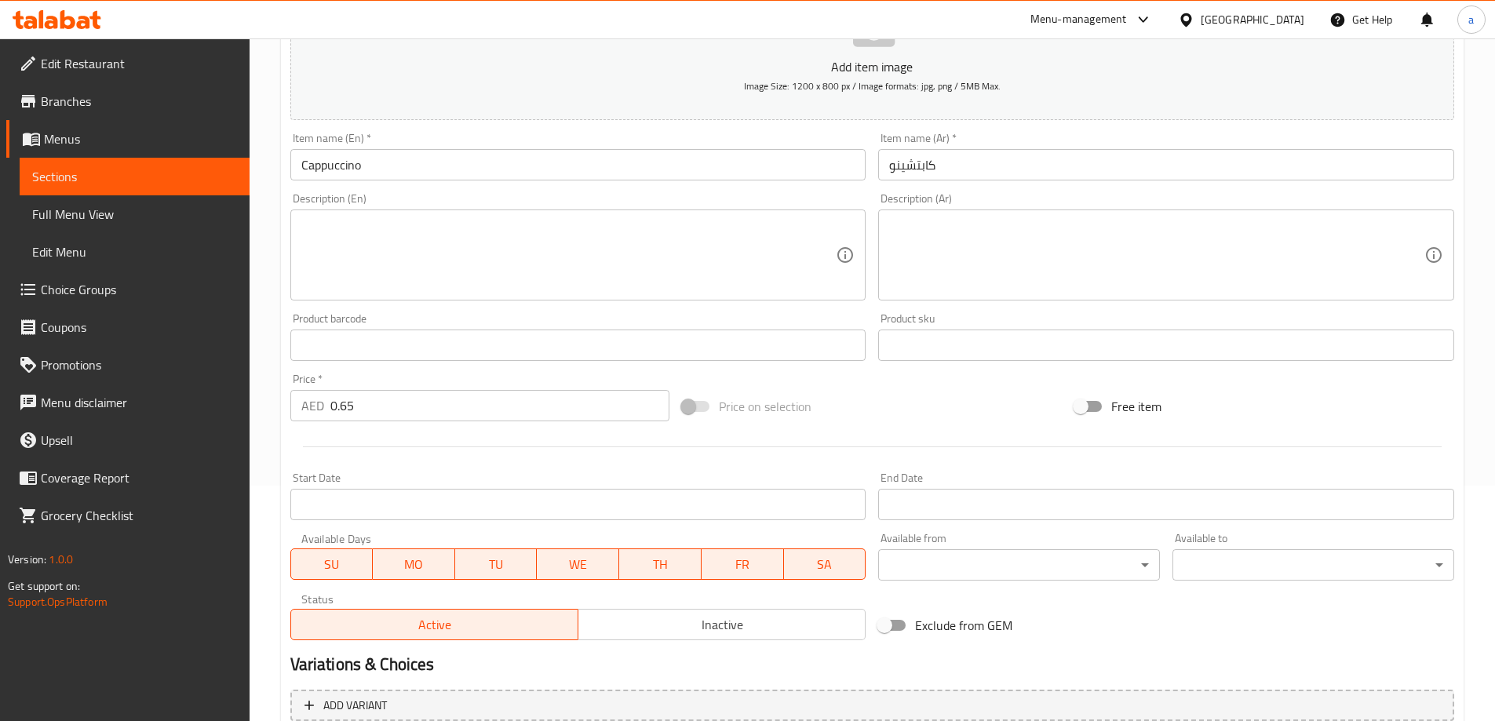
scroll to position [388, 0]
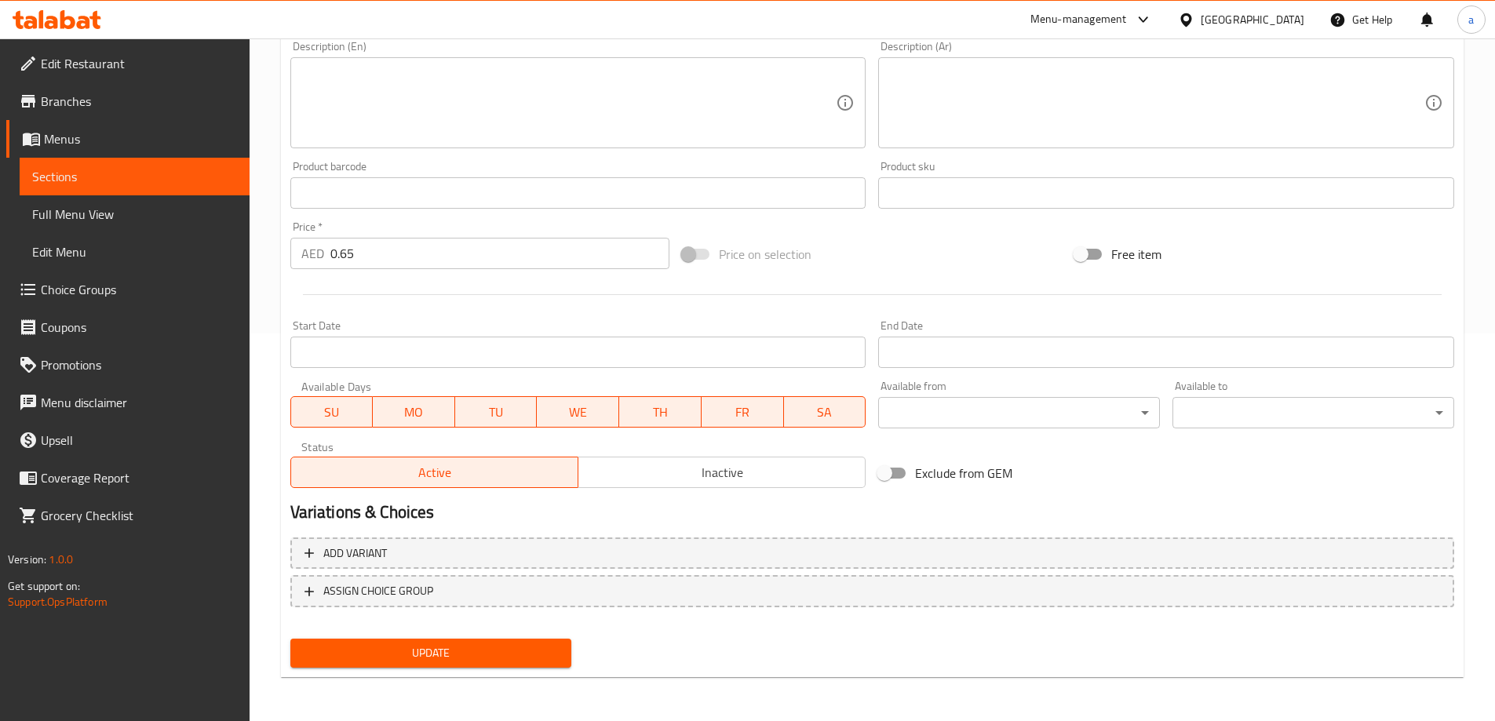
click at [442, 666] on button "Update" at bounding box center [431, 653] width 282 height 29
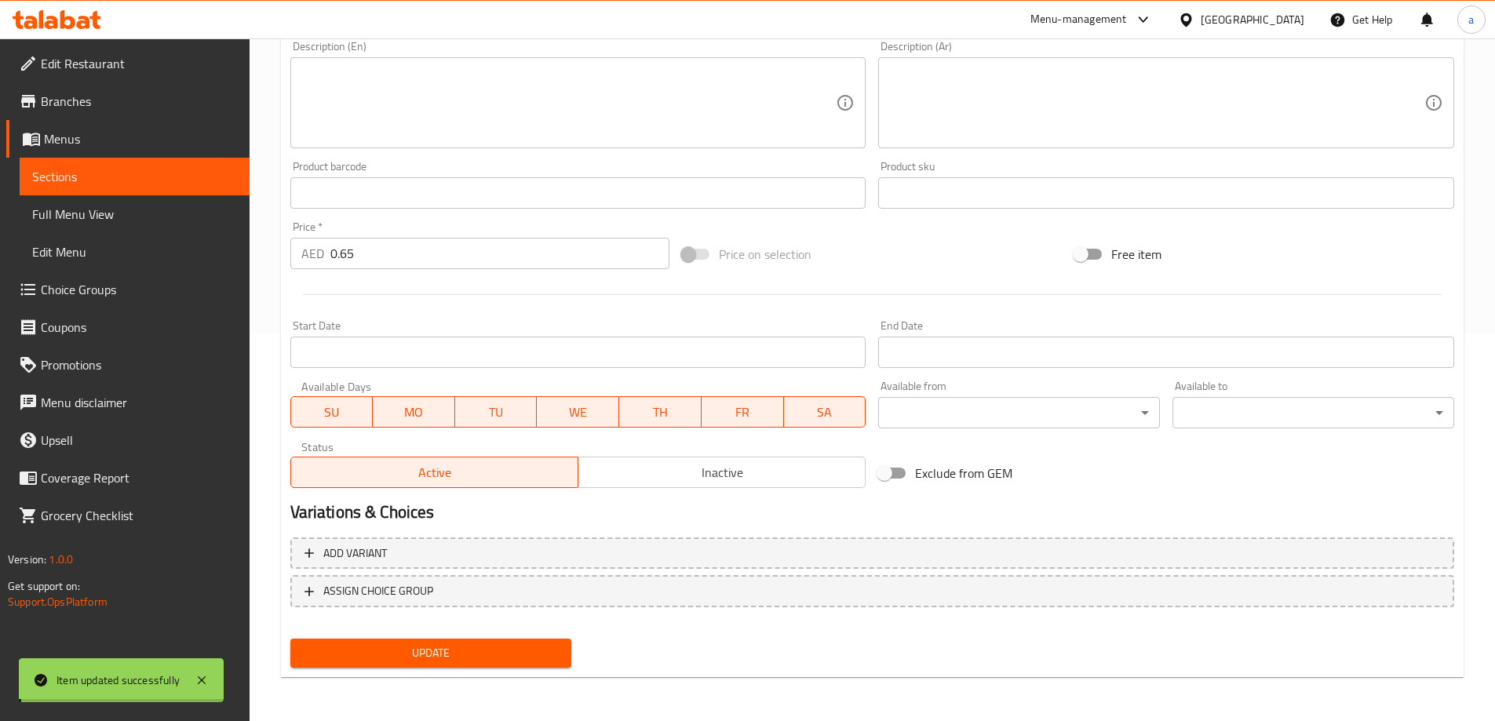
click at [143, 180] on span "Sections" at bounding box center [134, 176] width 205 height 19
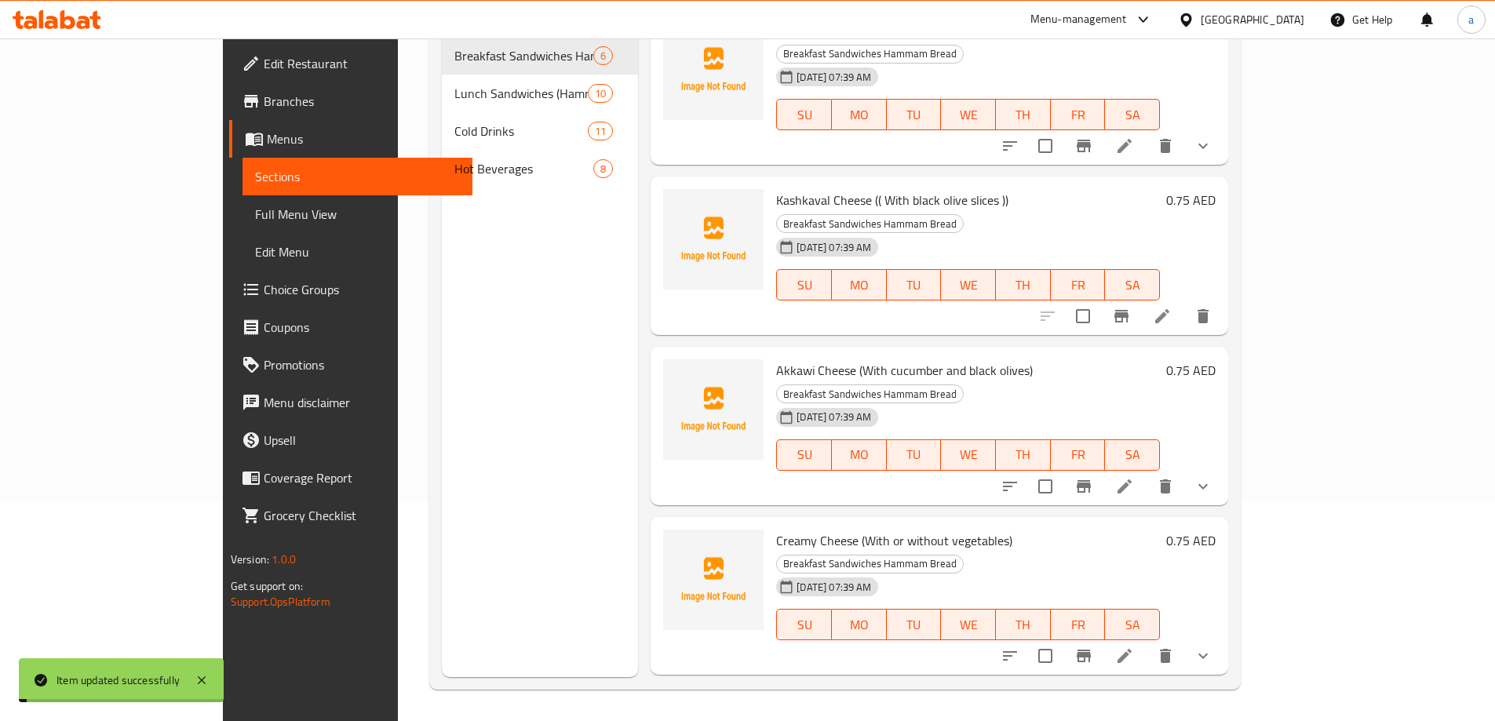
scroll to position [220, 0]
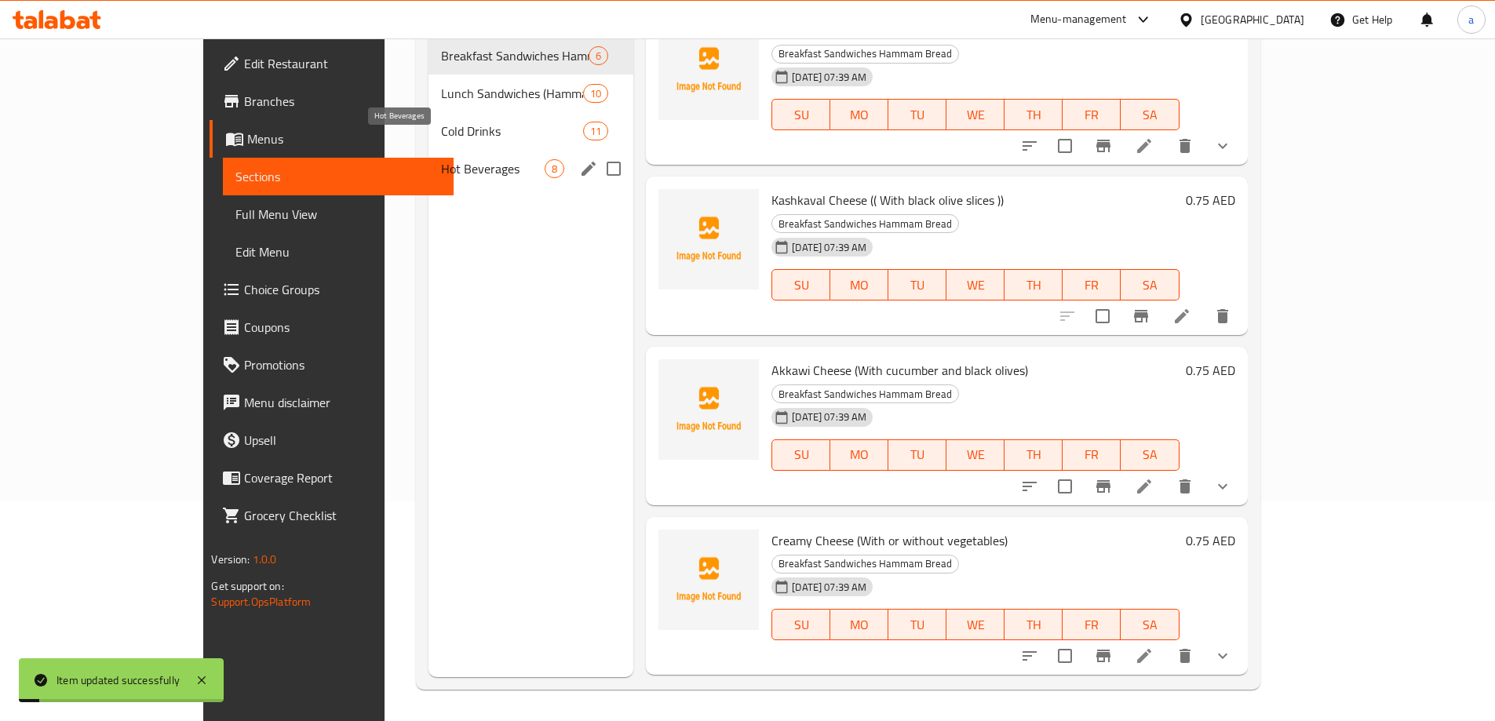
click at [441, 159] on span "Hot Beverages" at bounding box center [493, 168] width 104 height 19
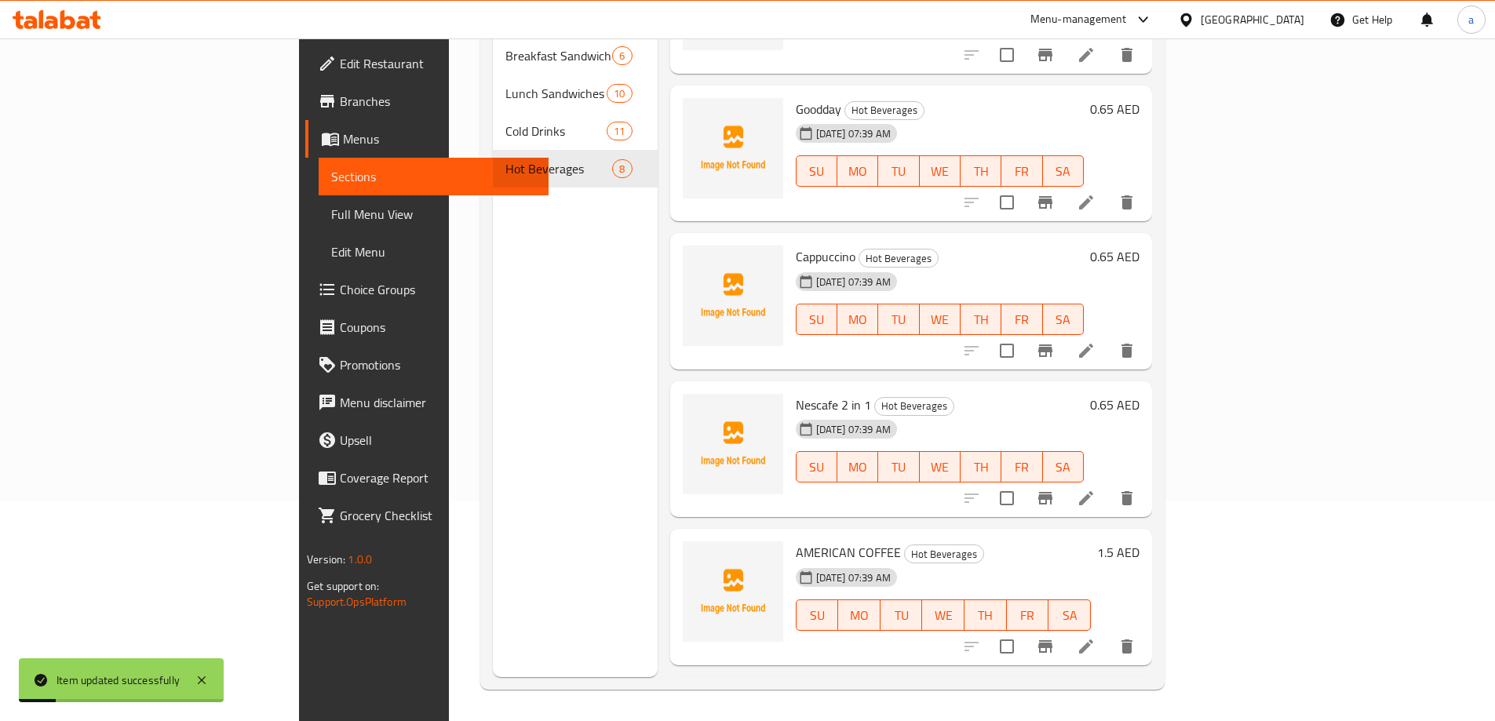
scroll to position [471, 0]
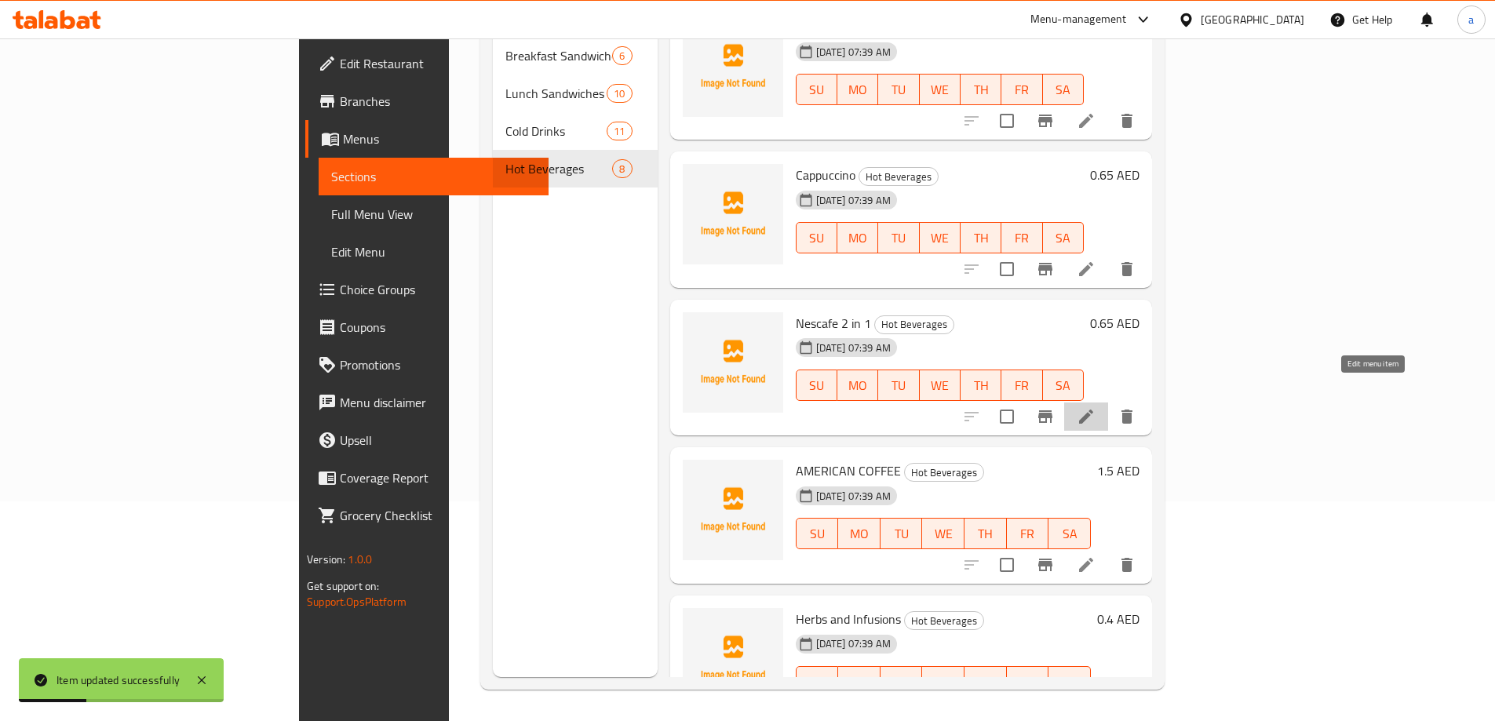
click at [1096, 407] on icon at bounding box center [1086, 416] width 19 height 19
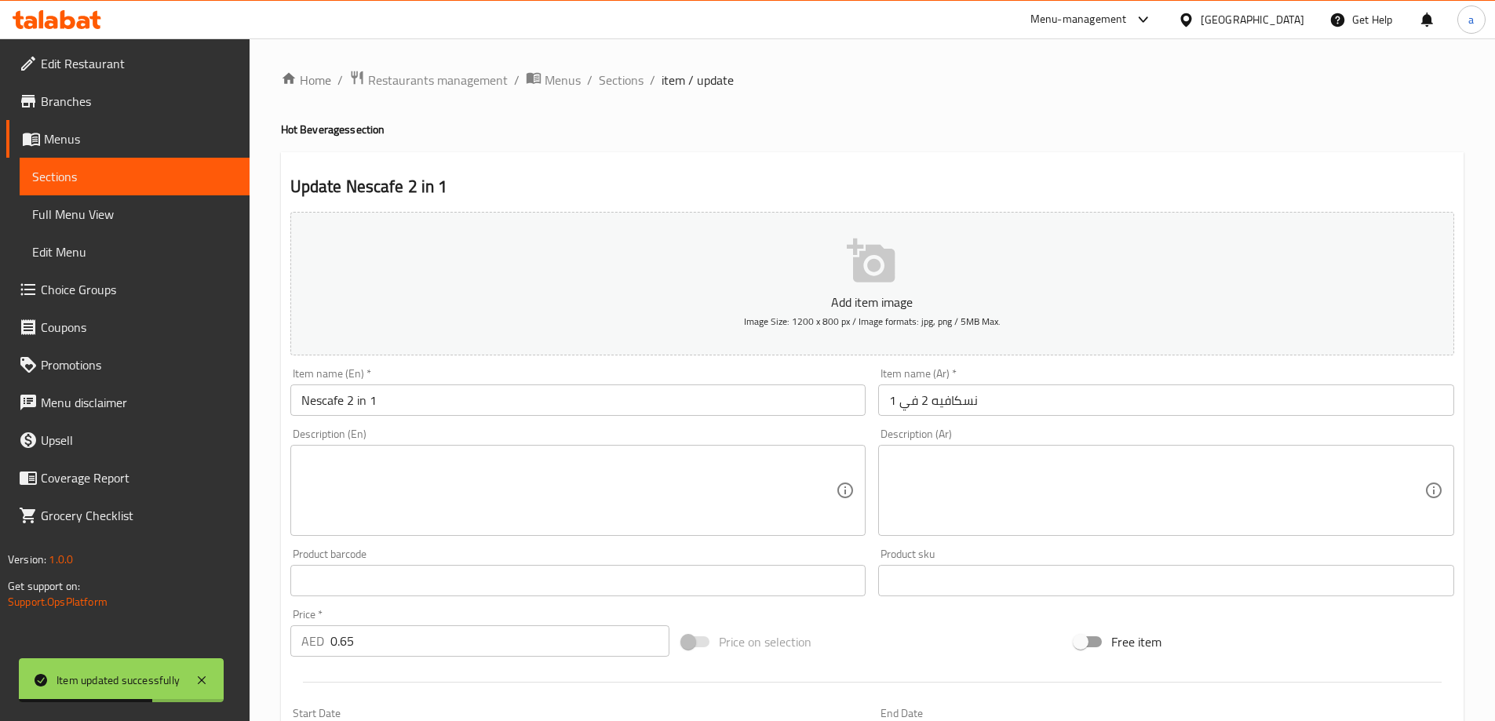
click at [520, 439] on div "Description (En) Description (En)" at bounding box center [578, 483] width 576 height 108
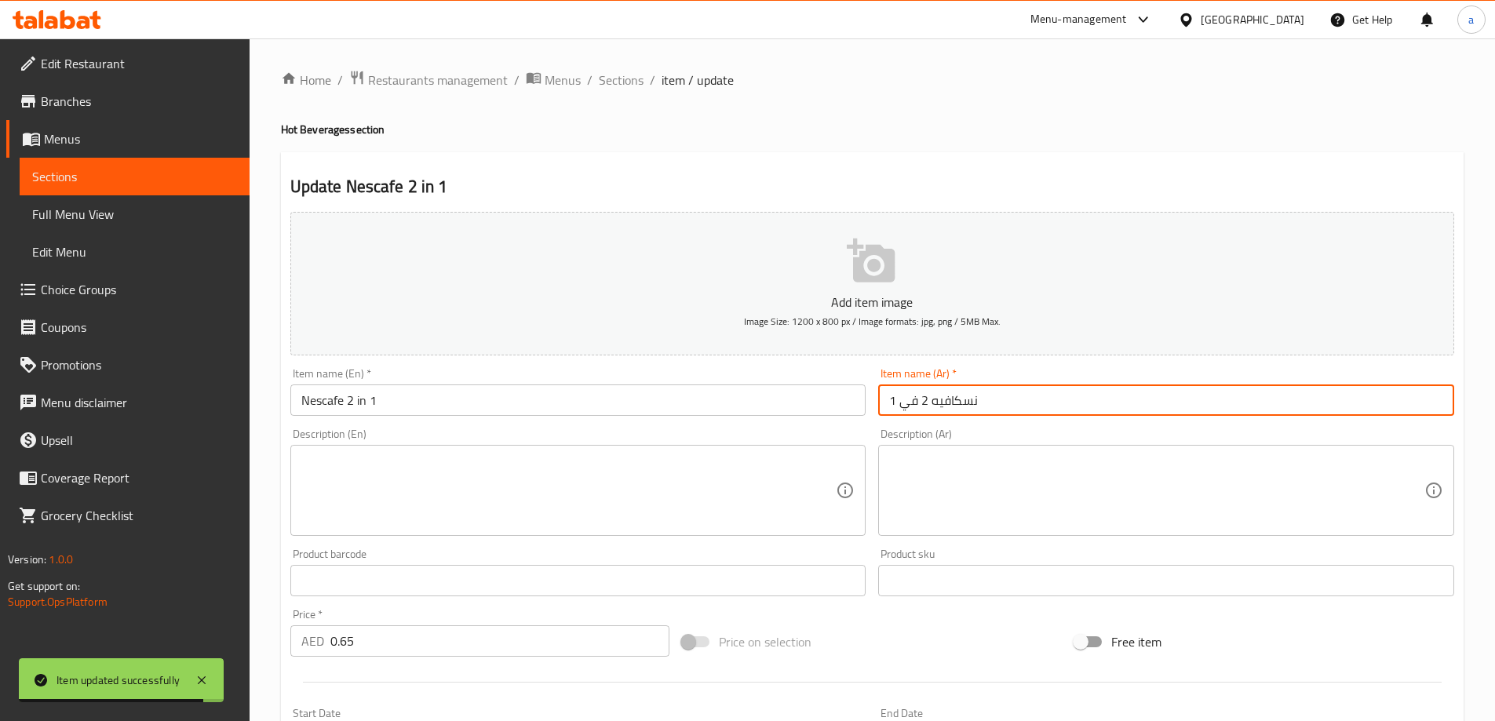
click at [889, 406] on input "نسكافيه 2 في 1" at bounding box center [1166, 400] width 576 height 31
click at [903, 403] on input "نسكافيه 2 في 1" at bounding box center [1166, 400] width 576 height 31
click at [906, 402] on input "نسكافيه 2 في 1" at bounding box center [1166, 400] width 576 height 31
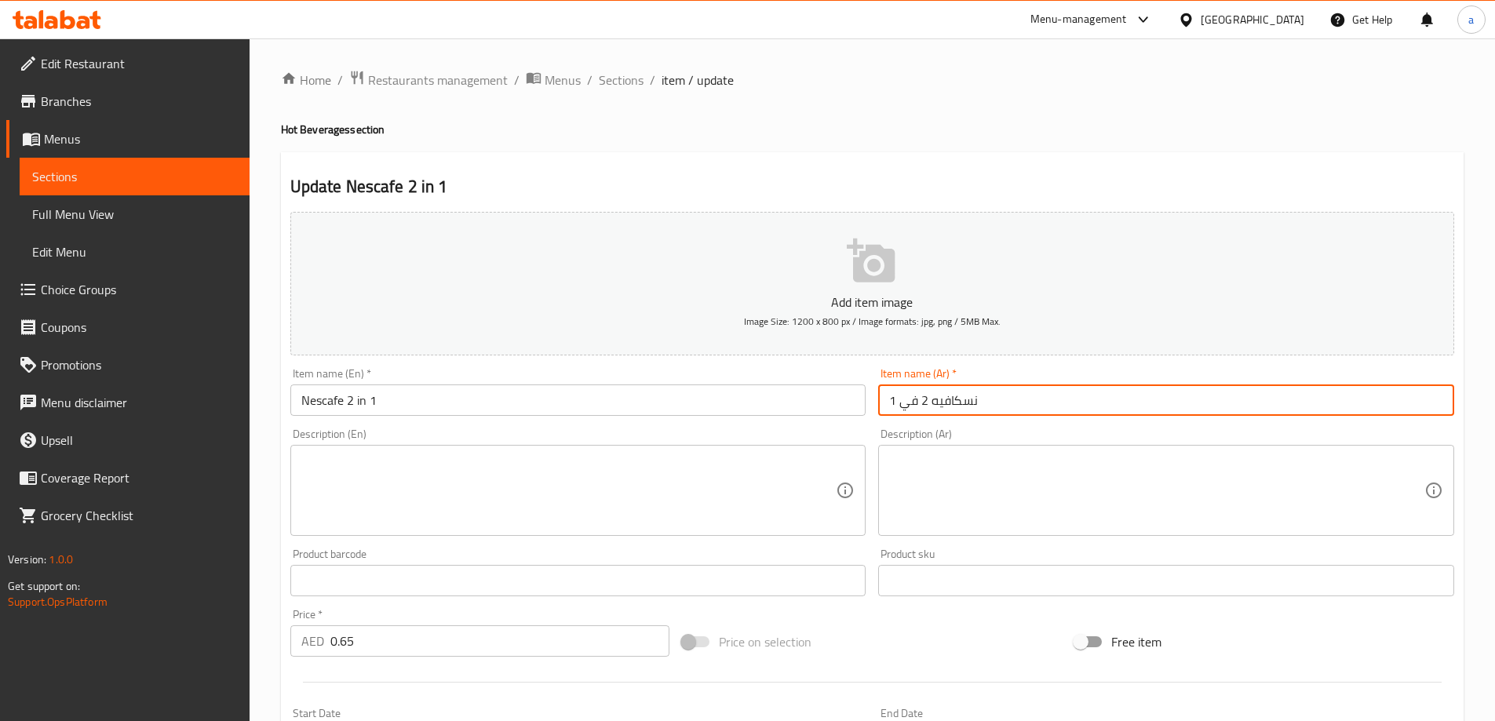
click at [908, 388] on input "نسكافيه 2 في 1" at bounding box center [1166, 400] width 576 height 31
click at [908, 399] on input "نسكافيه 2 في 1" at bounding box center [1166, 400] width 576 height 31
click at [470, 418] on div "Item name (En)   * Nescafe 2 in 1 Item name (En) *" at bounding box center [578, 392] width 589 height 60
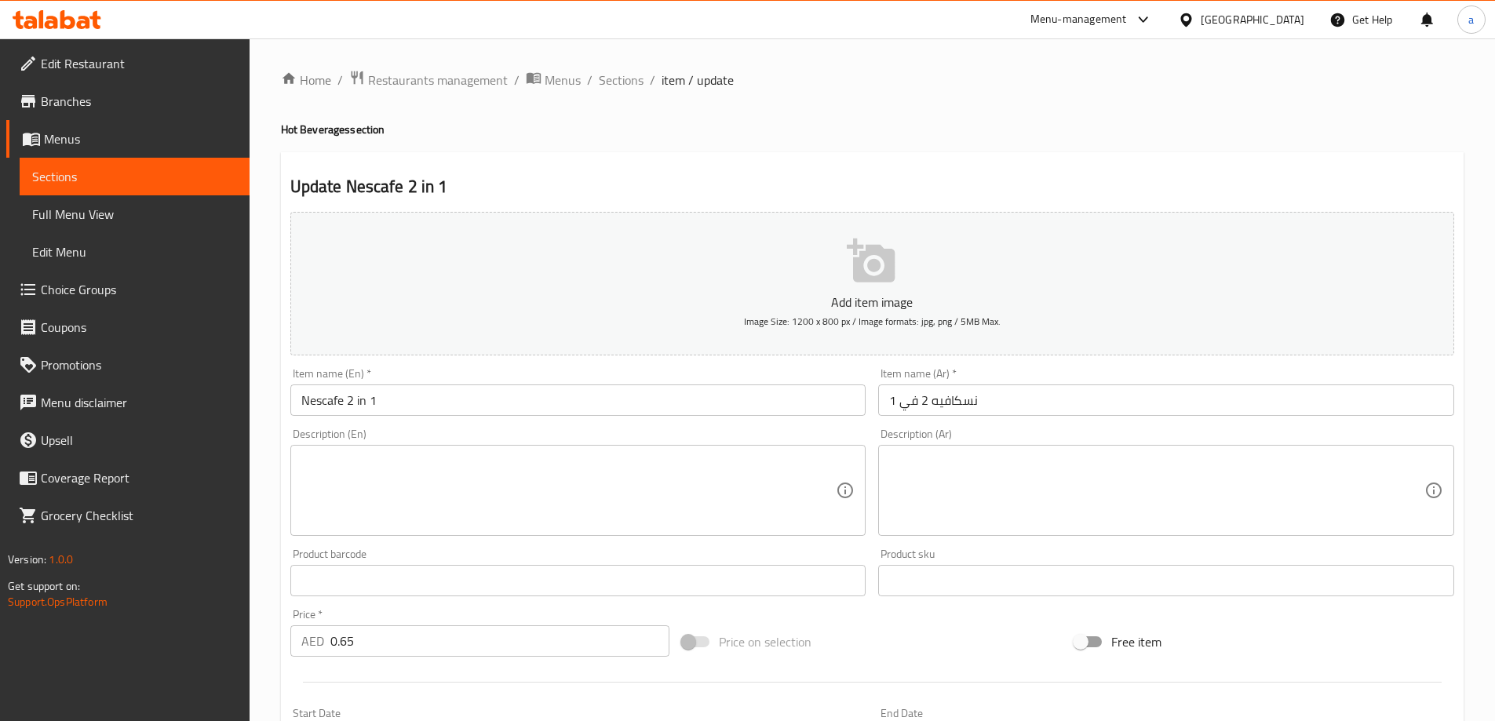
click at [363, 401] on input "Nescafe 2 in 1" at bounding box center [578, 400] width 576 height 31
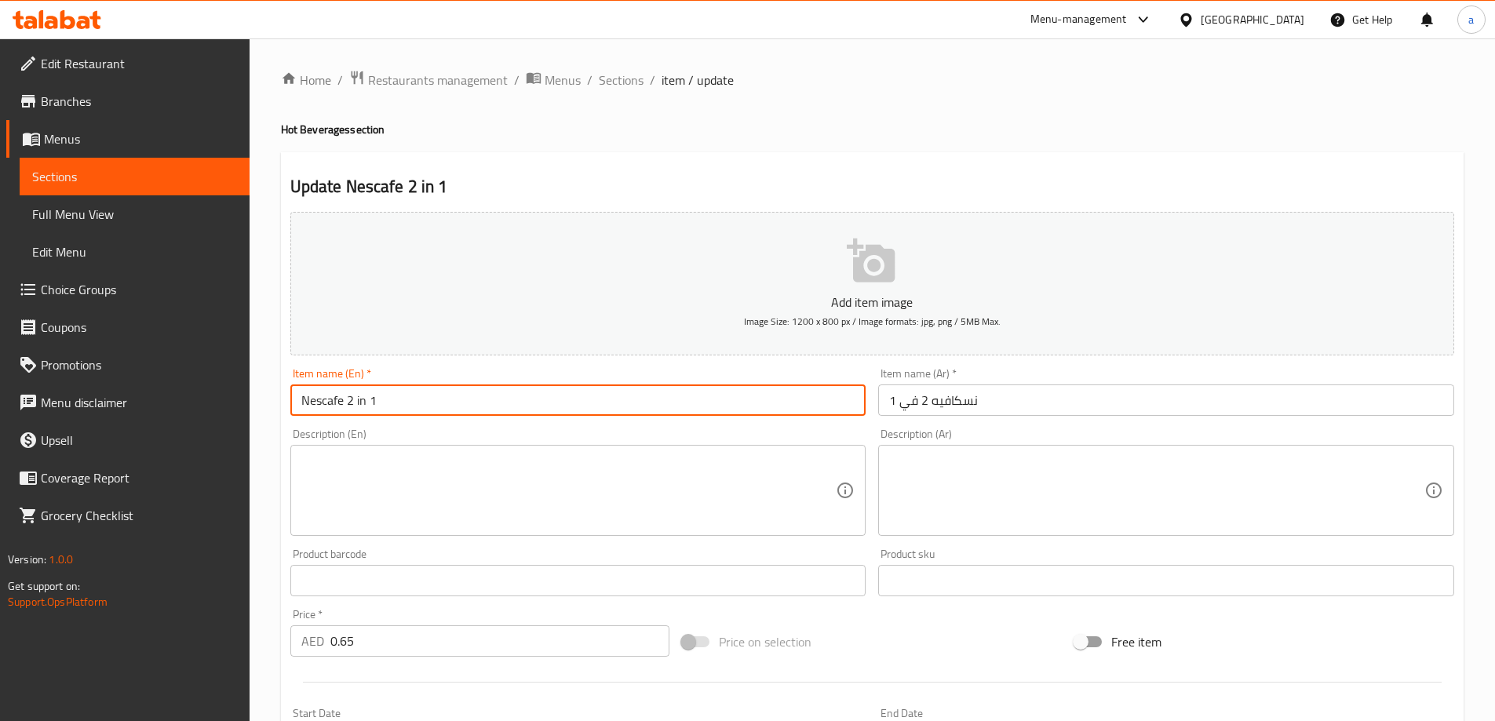
click at [402, 423] on div "Description (En) Description (En)" at bounding box center [578, 482] width 589 height 120
click at [381, 416] on input "Nescafe 2 in 1" at bounding box center [578, 400] width 576 height 31
click at [382, 424] on div "Description (En) Description (En)" at bounding box center [578, 482] width 589 height 120
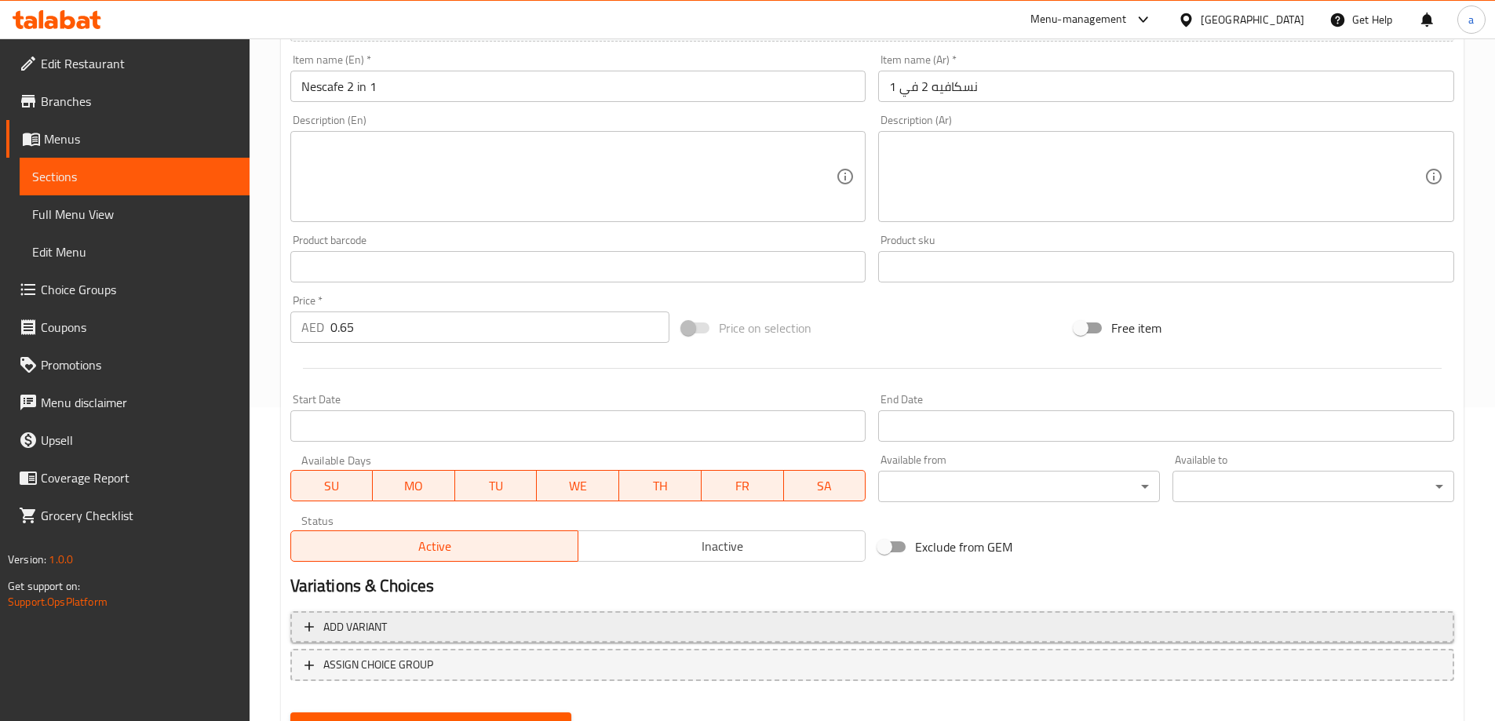
scroll to position [388, 0]
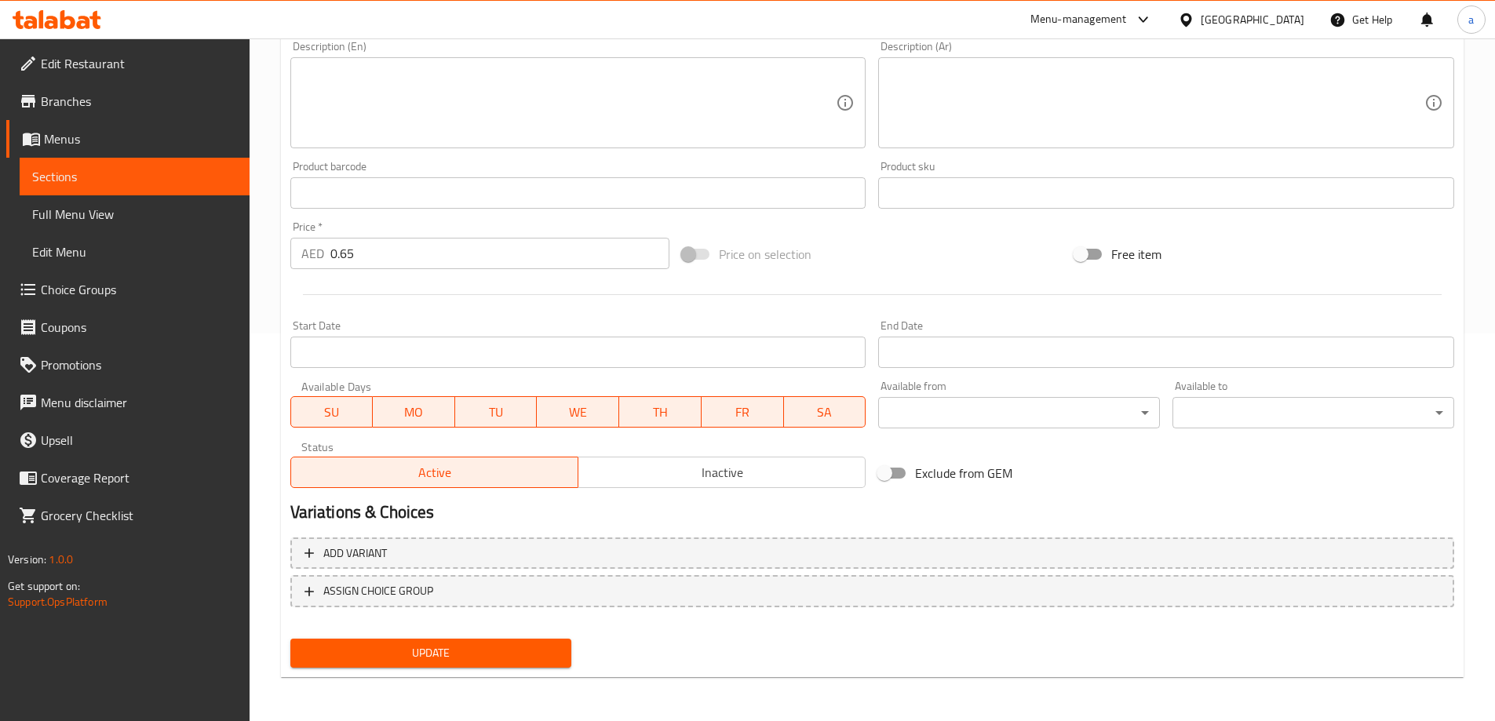
click at [439, 633] on div "Update" at bounding box center [431, 654] width 294 height 42
click at [442, 651] on span "Update" at bounding box center [431, 654] width 257 height 20
click at [135, 178] on span "Sections" at bounding box center [134, 176] width 205 height 19
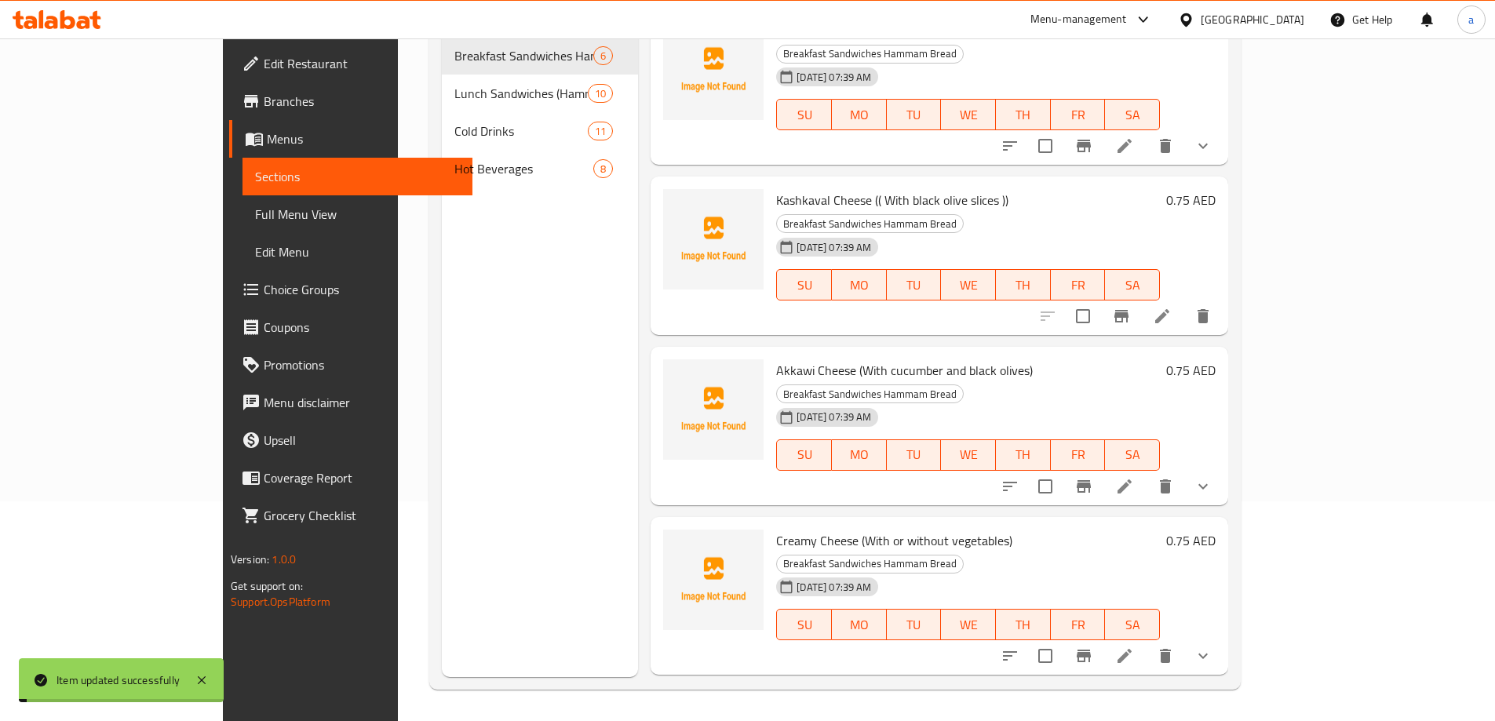
scroll to position [220, 0]
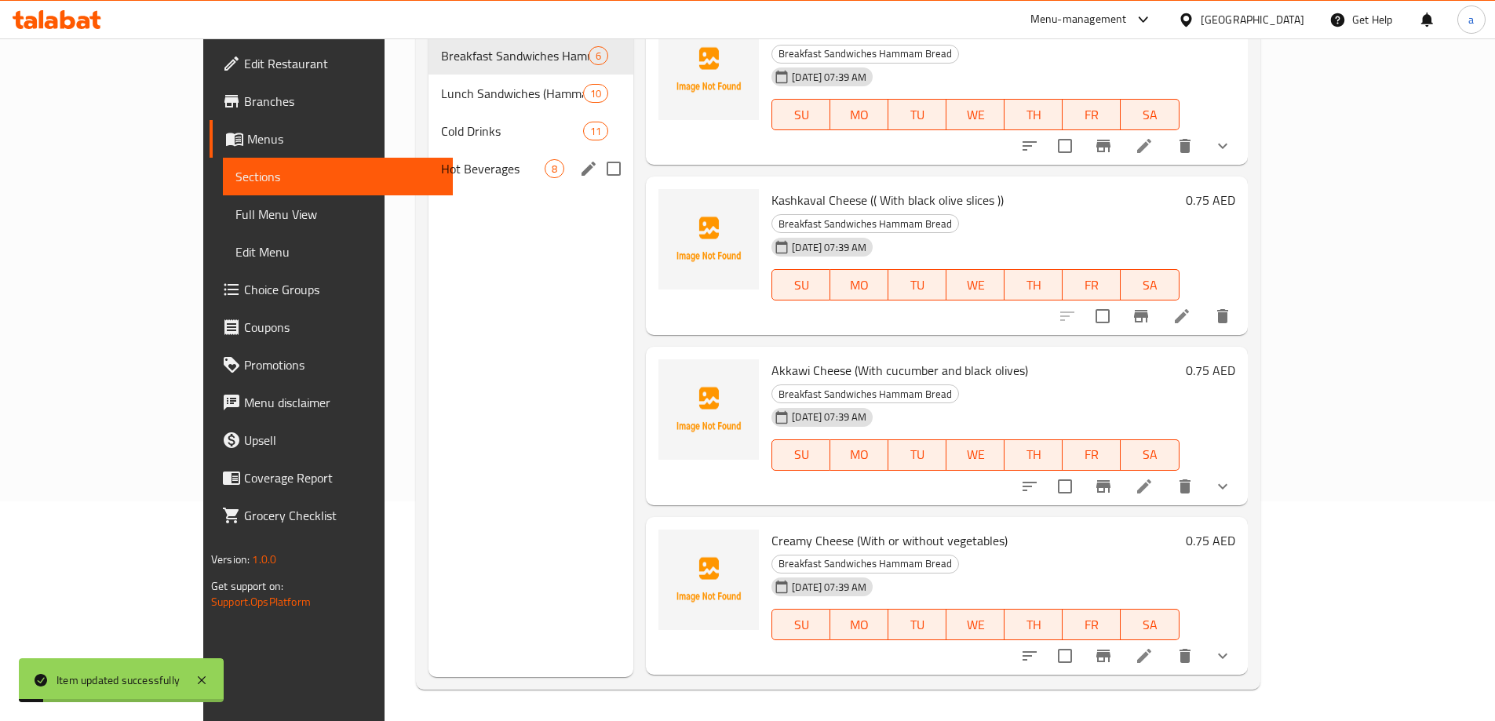
click at [462, 159] on span "Hot Beverages" at bounding box center [493, 168] width 104 height 19
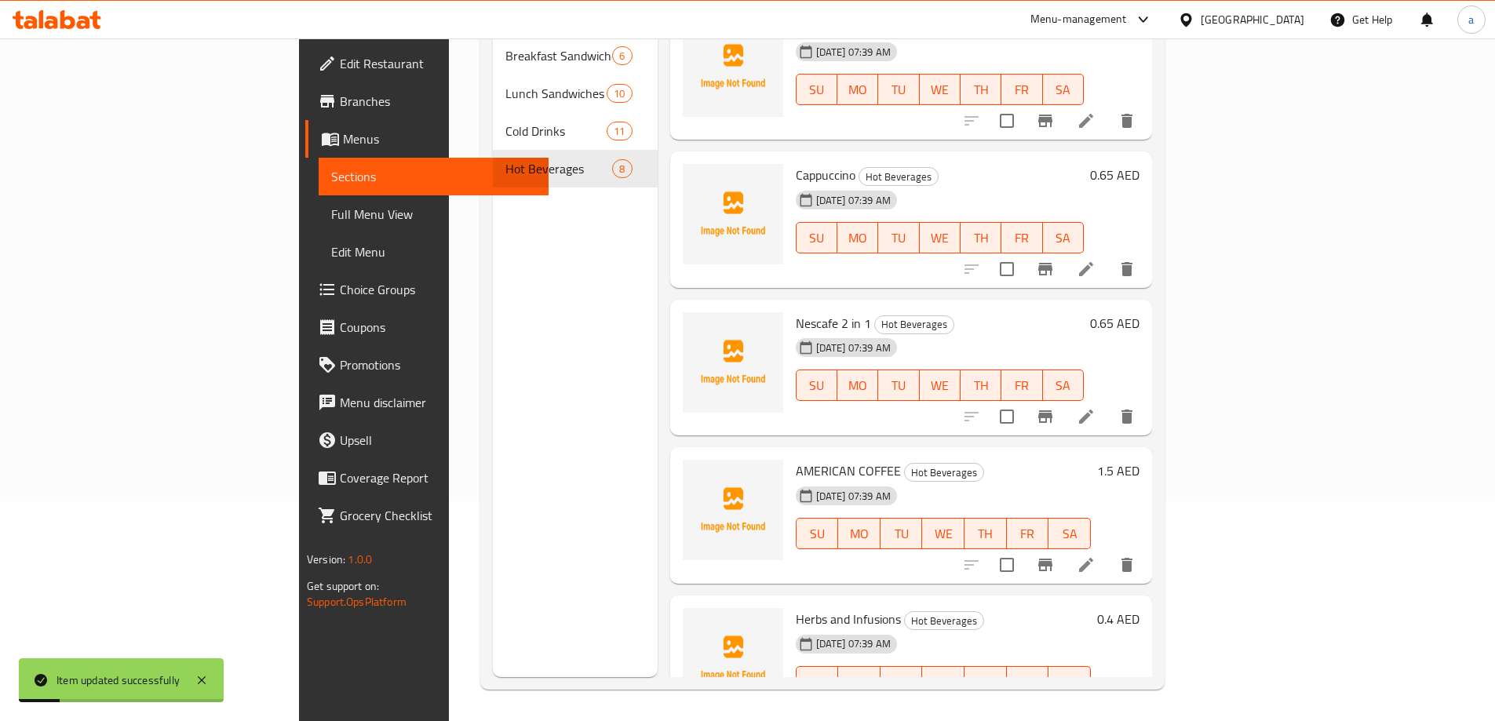
scroll to position [502, 0]
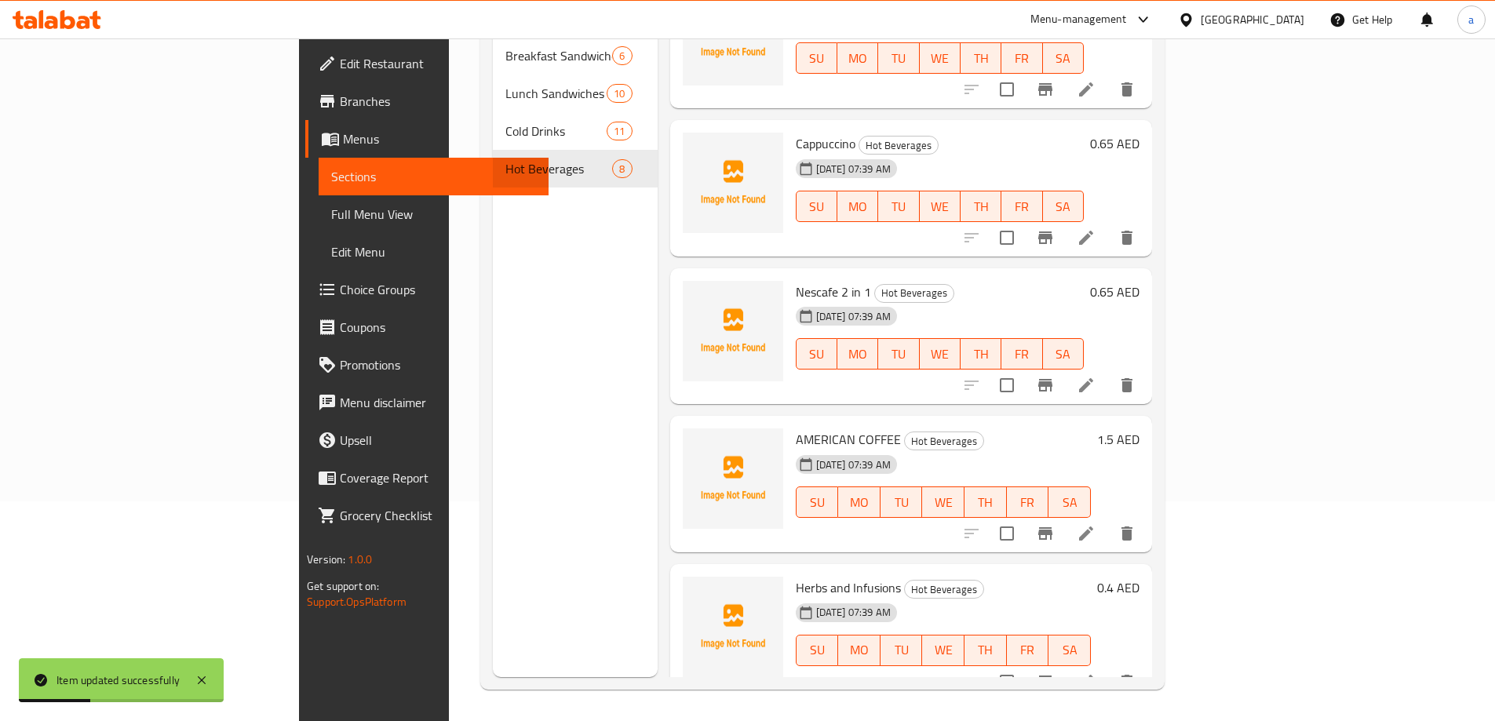
click at [1096, 524] on icon at bounding box center [1086, 533] width 19 height 19
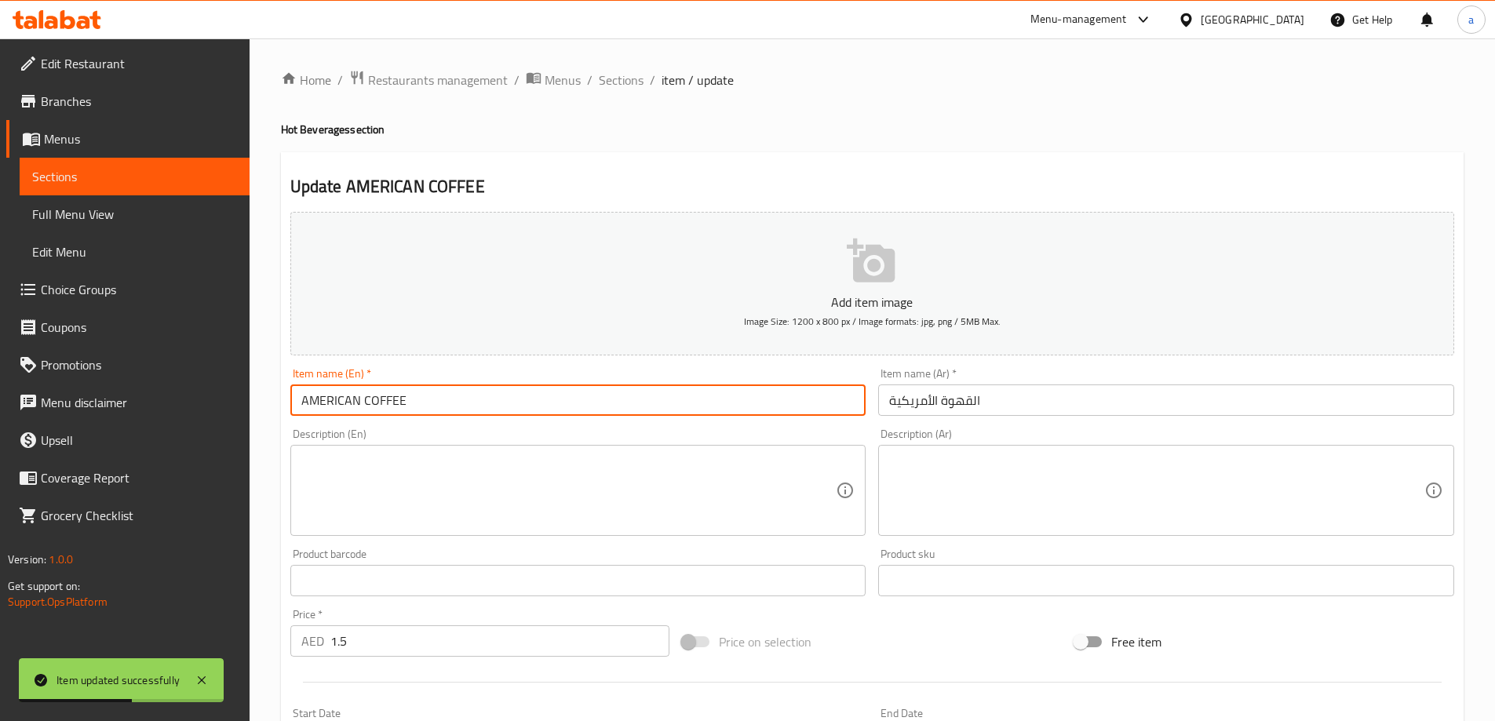
click at [474, 388] on input "AMERICAN COFFEE" at bounding box center [578, 400] width 576 height 31
click at [354, 407] on input "AMERICAN Coffee" at bounding box center [578, 400] width 576 height 31
click at [359, 403] on input "AMERICAN Coffee" at bounding box center [578, 400] width 576 height 31
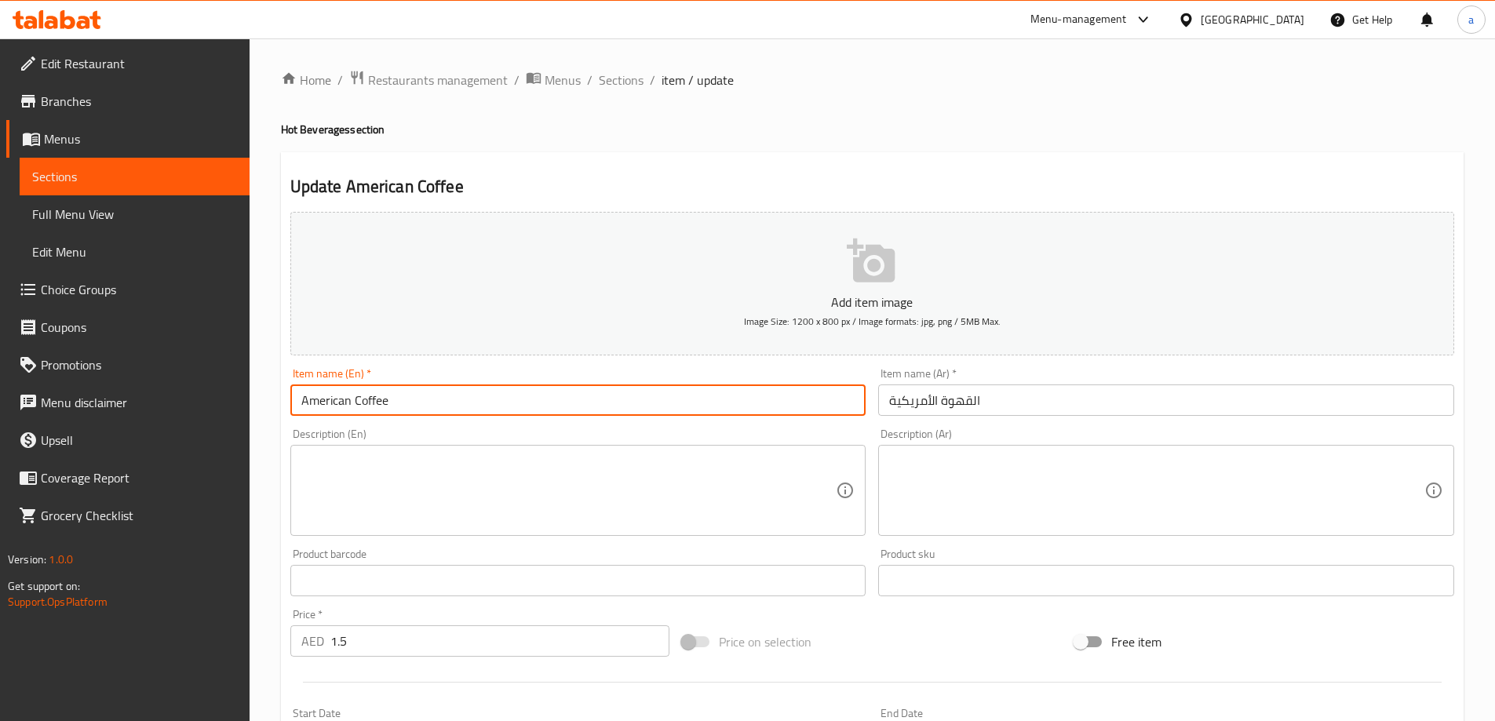
click at [407, 410] on input "American Coffee" at bounding box center [578, 400] width 576 height 31
type input "American Coffee"
click at [427, 415] on div "Item name (En)   * American Coffee Item name (En) *" at bounding box center [578, 392] width 589 height 60
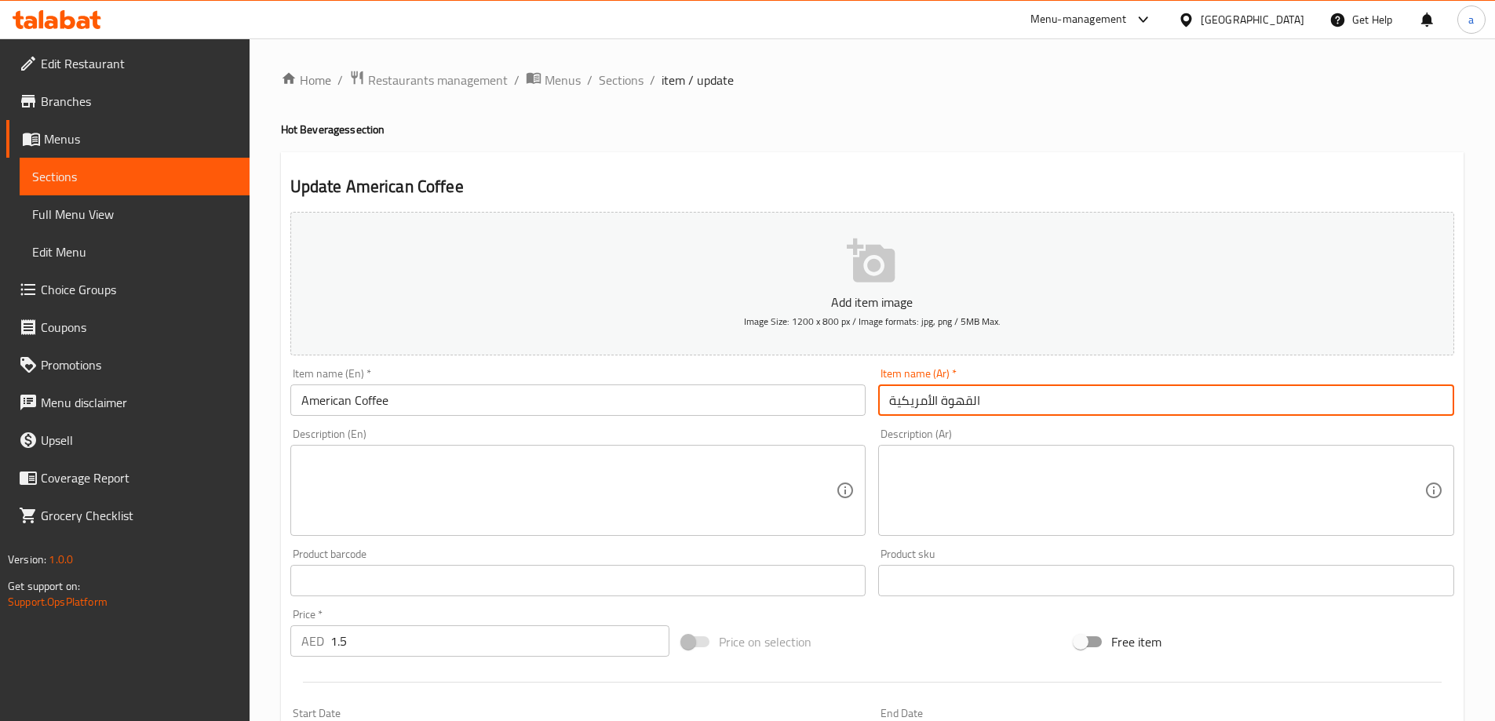
drag, startPoint x: 880, startPoint y: 406, endPoint x: 936, endPoint y: 396, distance: 57.4
click at [936, 396] on input "القهوة الأمريكية" at bounding box center [1166, 400] width 576 height 31
click at [668, 410] on input "American Coffee" at bounding box center [578, 400] width 576 height 31
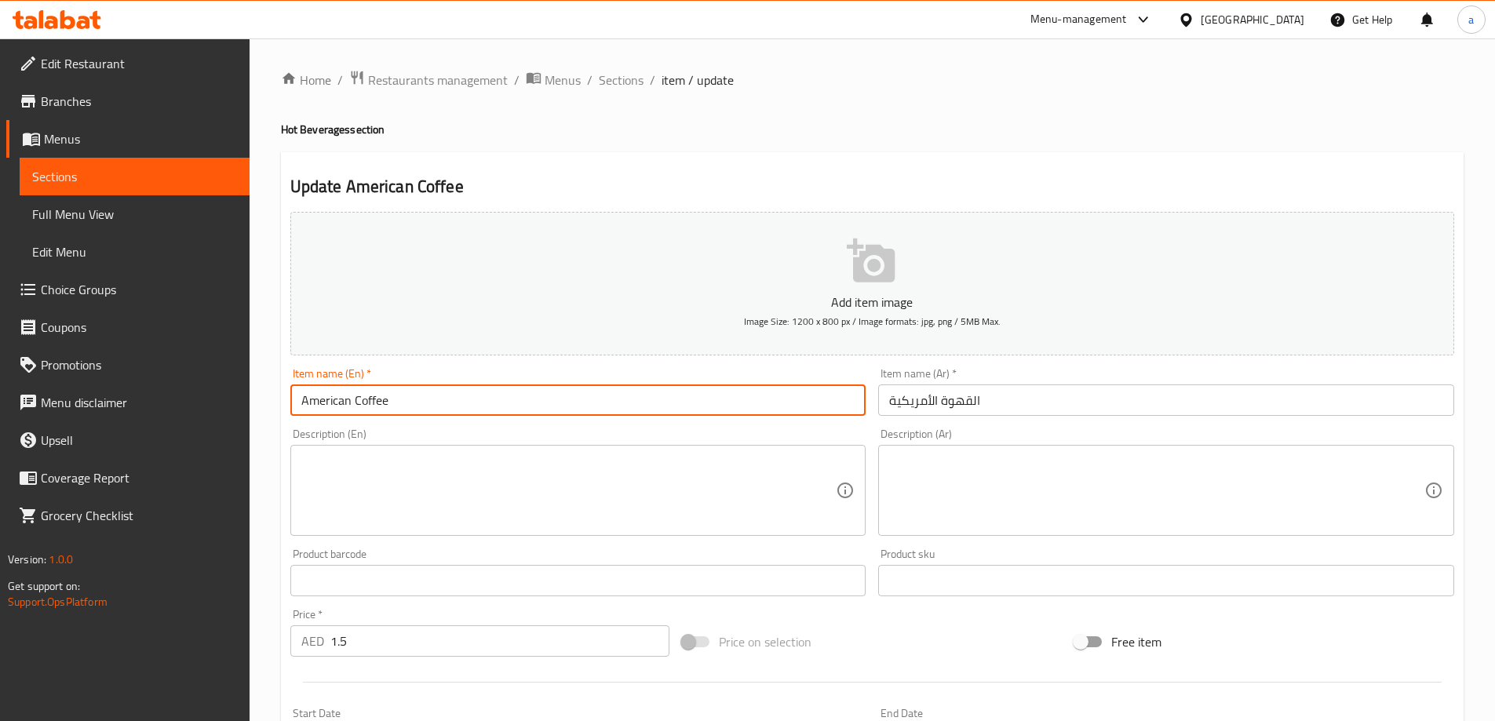
click at [553, 408] on input "American Coffee" at bounding box center [578, 400] width 576 height 31
click at [735, 430] on div "Description (En) Description (En)" at bounding box center [578, 483] width 576 height 108
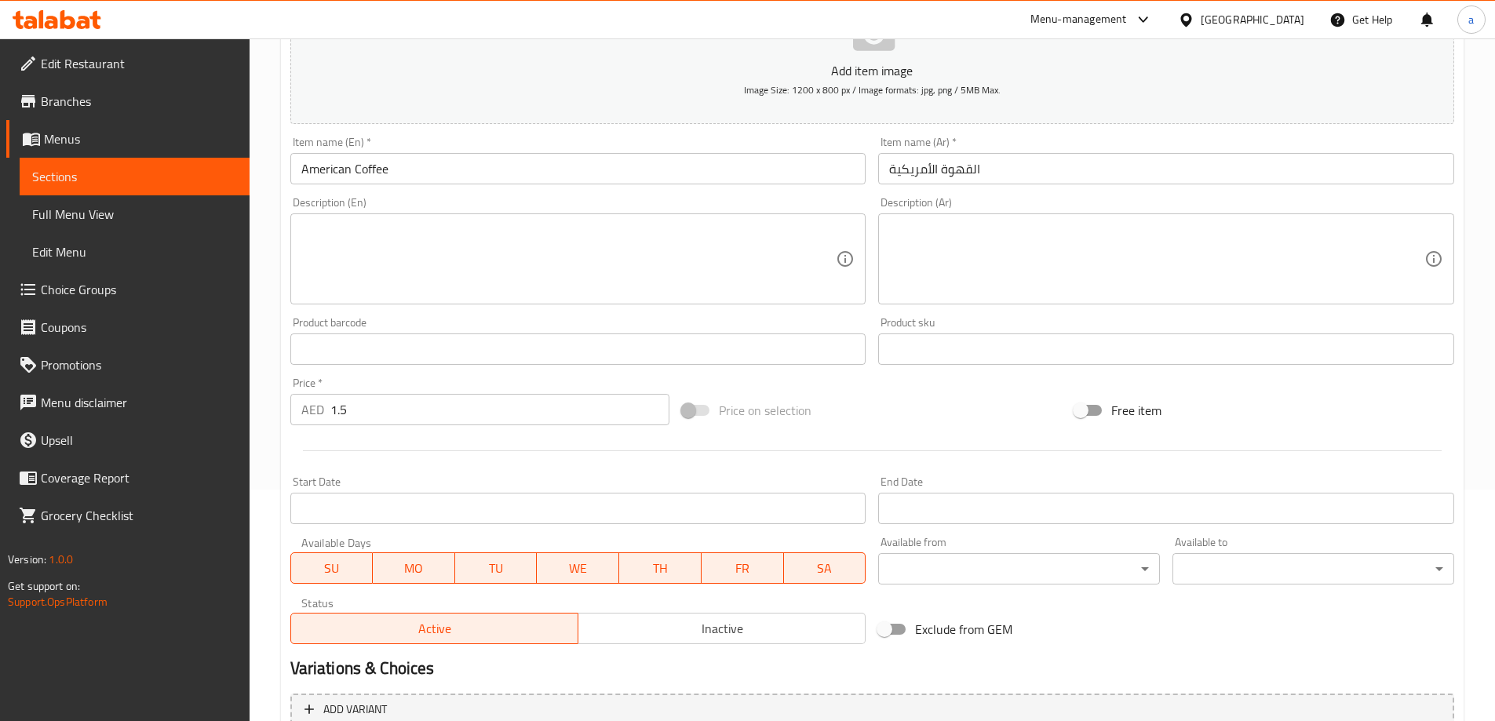
scroll to position [388, 0]
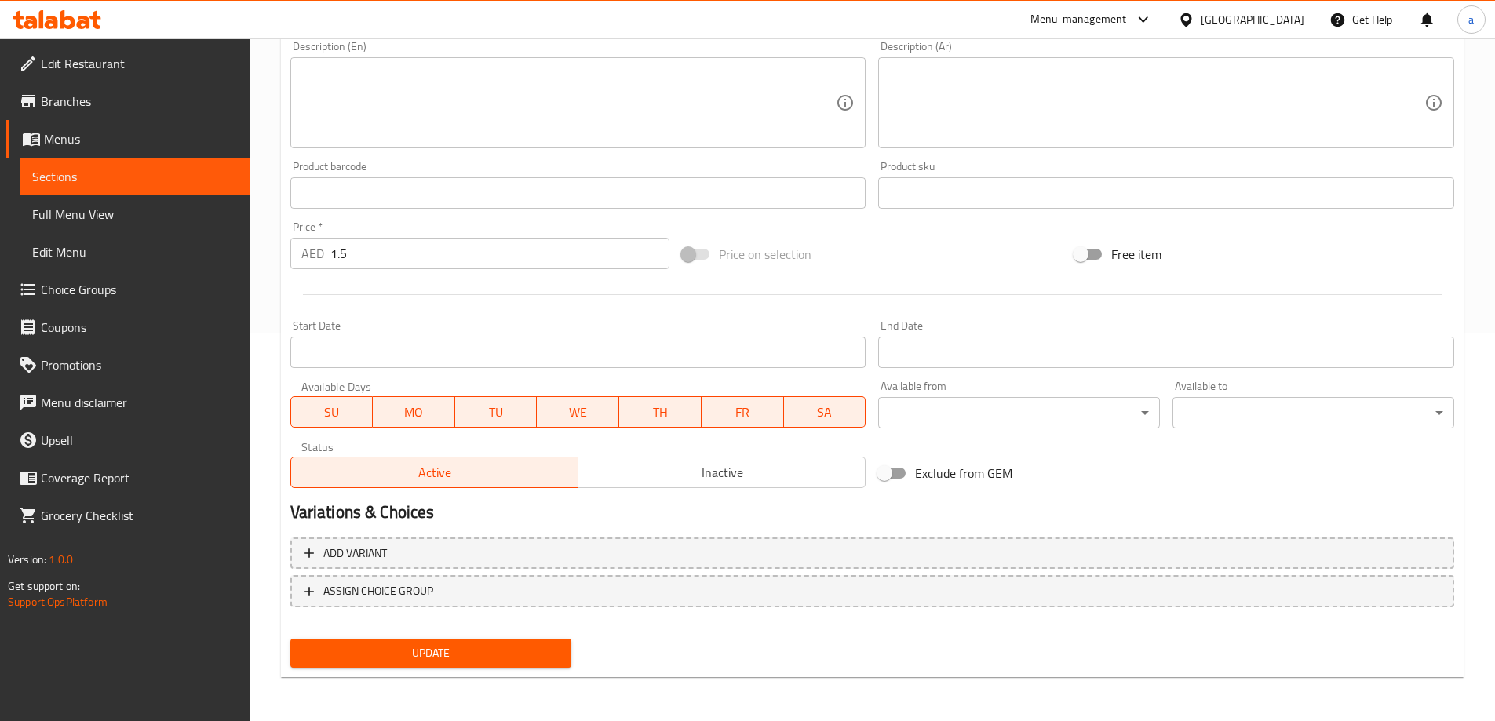
click at [465, 658] on span "Update" at bounding box center [431, 654] width 257 height 20
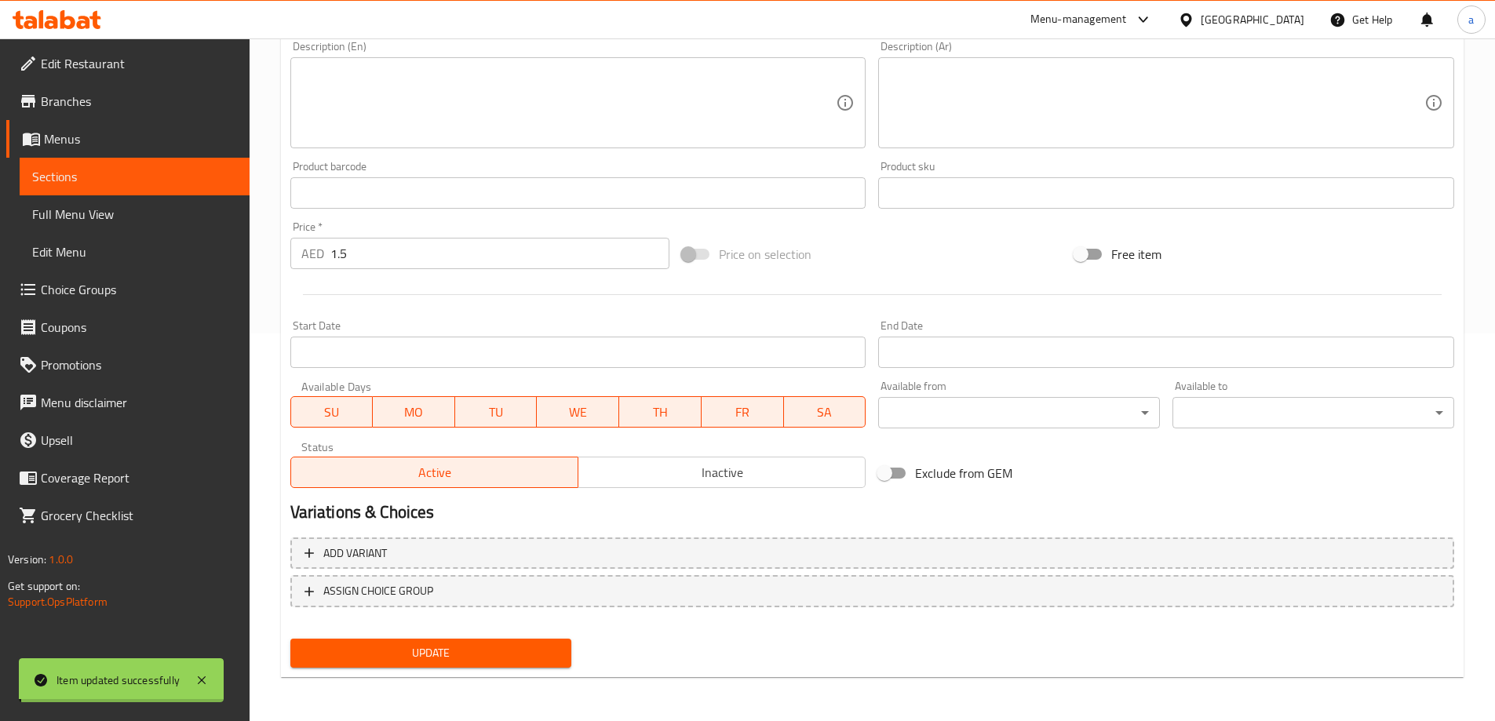
click at [177, 180] on span "Sections" at bounding box center [134, 176] width 205 height 19
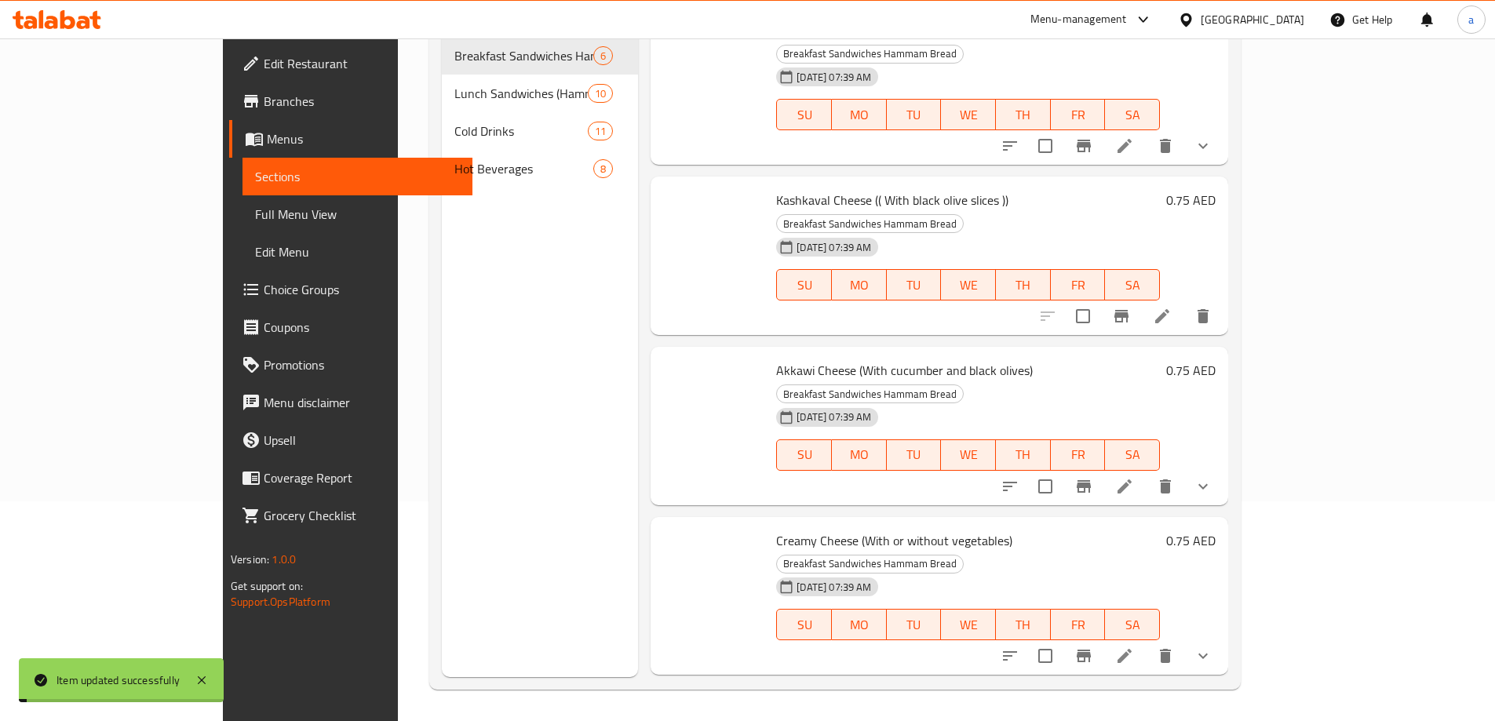
scroll to position [220, 0]
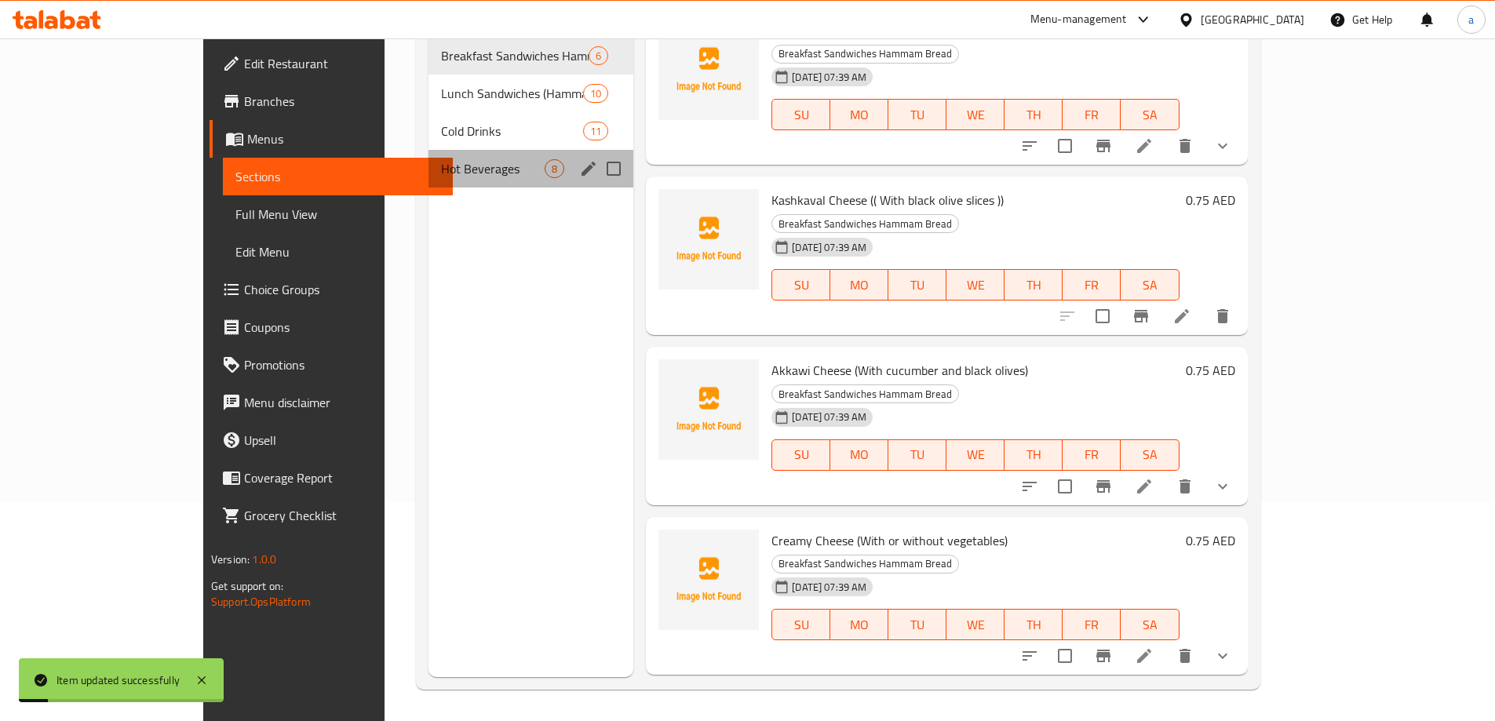
click at [429, 163] on div "Hot Beverages 8" at bounding box center [531, 169] width 205 height 38
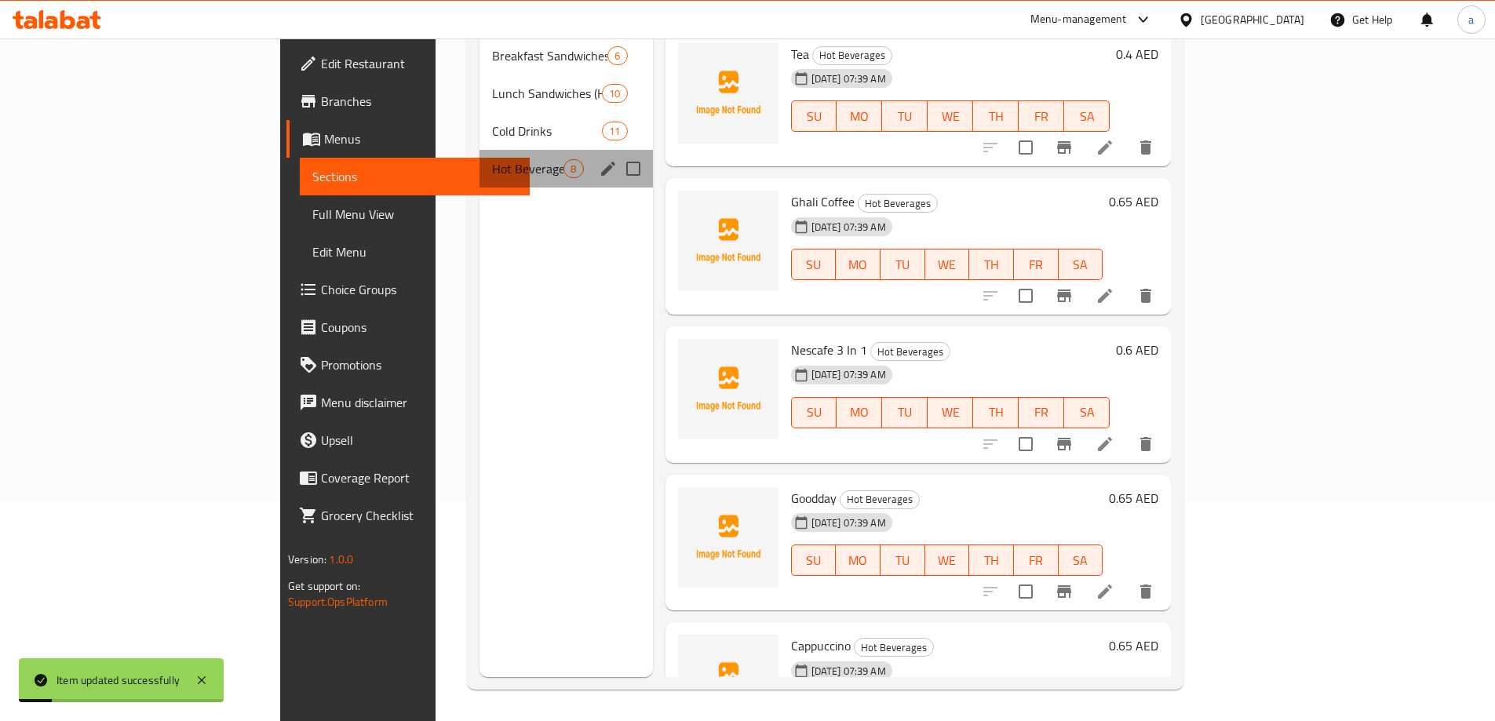
click at [480, 163] on div "Hot Beverages 8" at bounding box center [566, 169] width 173 height 38
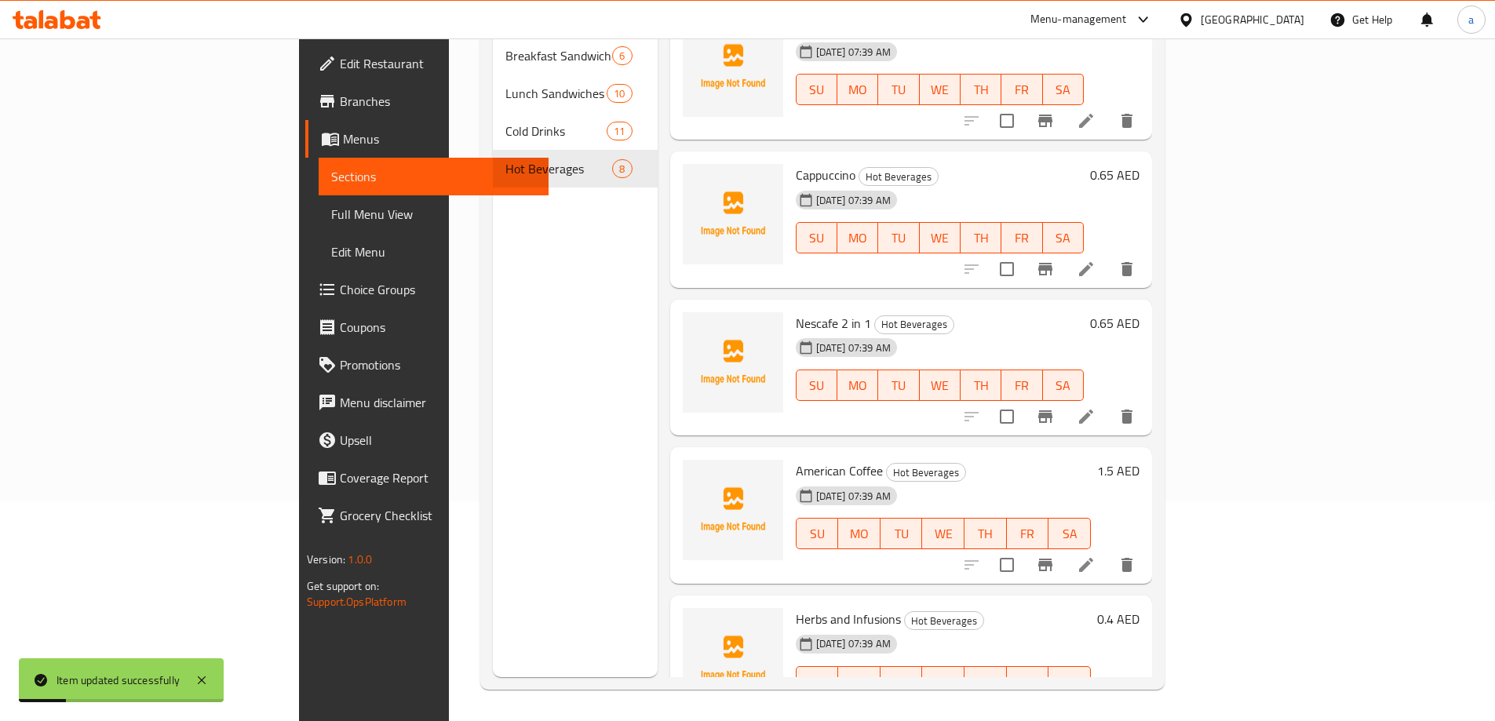
scroll to position [502, 0]
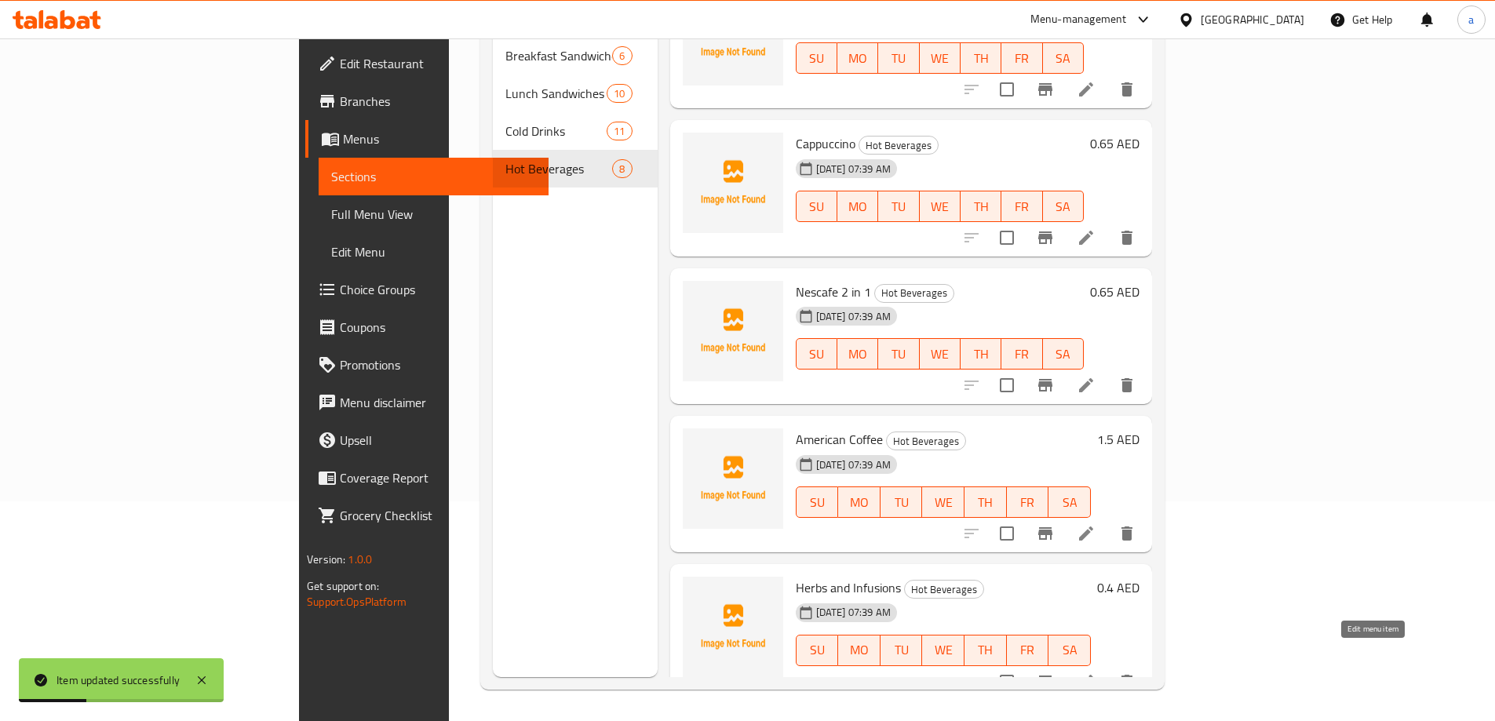
click at [1096, 673] on icon at bounding box center [1086, 682] width 19 height 19
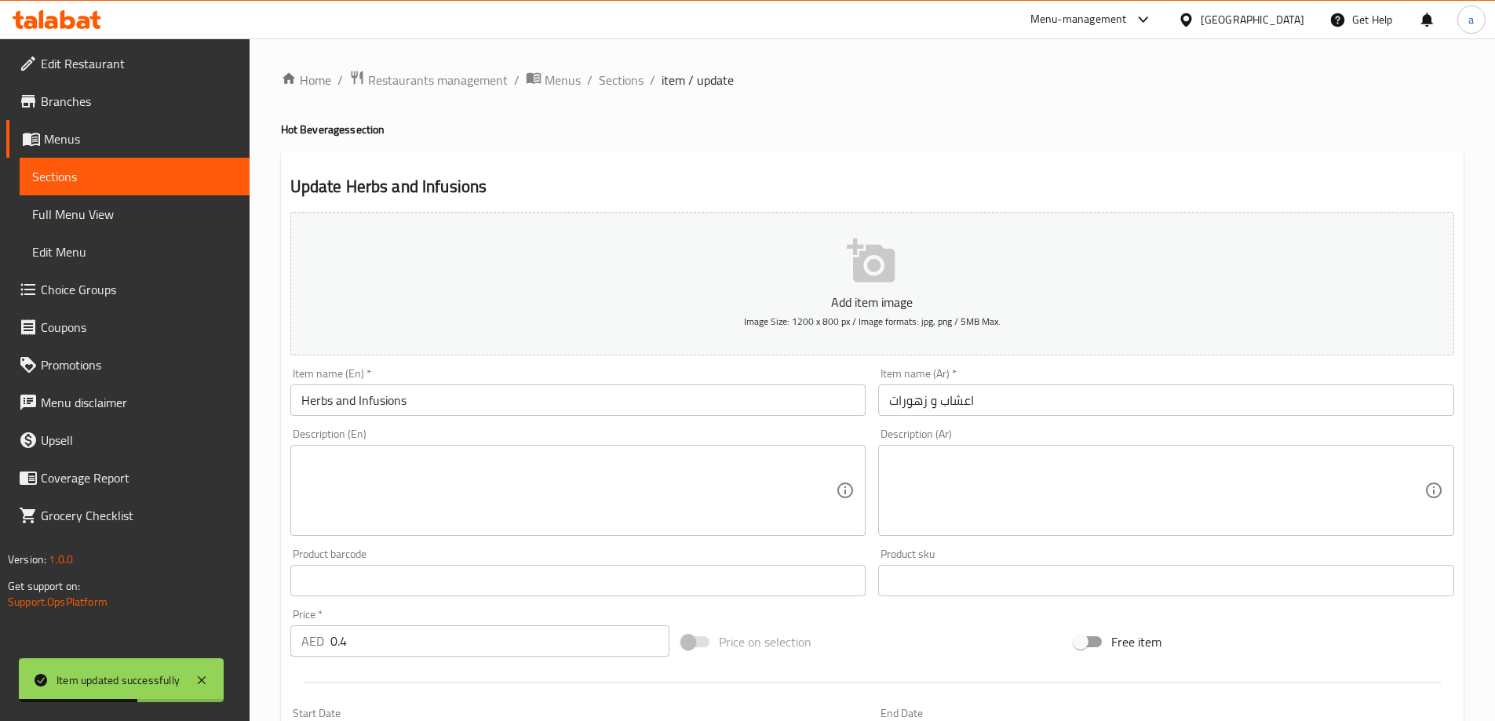
click at [944, 405] on input "اعشاب و زهورات" at bounding box center [1166, 400] width 576 height 31
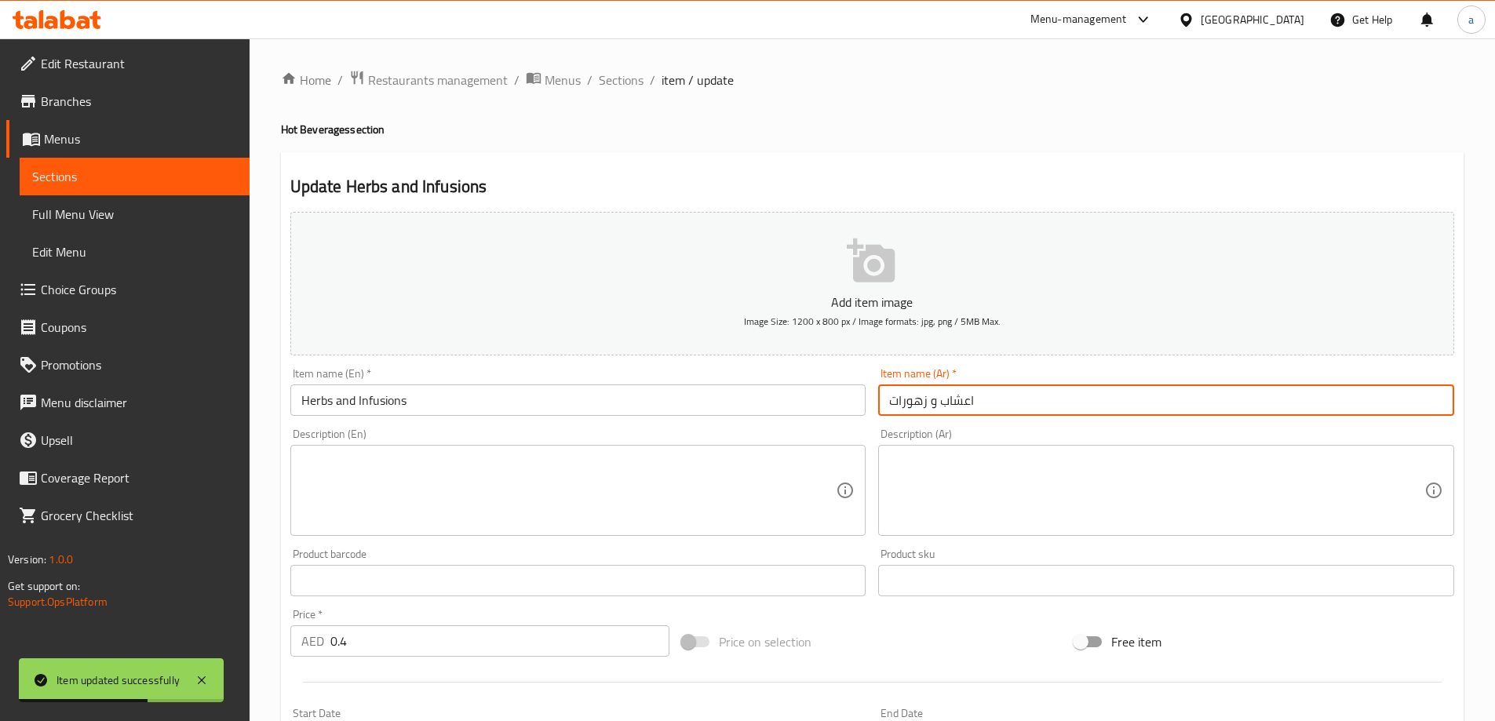
click at [951, 405] on input "اعشاب و زهورات" at bounding box center [1166, 400] width 576 height 31
click at [929, 424] on div "Description (Ar) Description (Ar)" at bounding box center [1166, 482] width 589 height 120
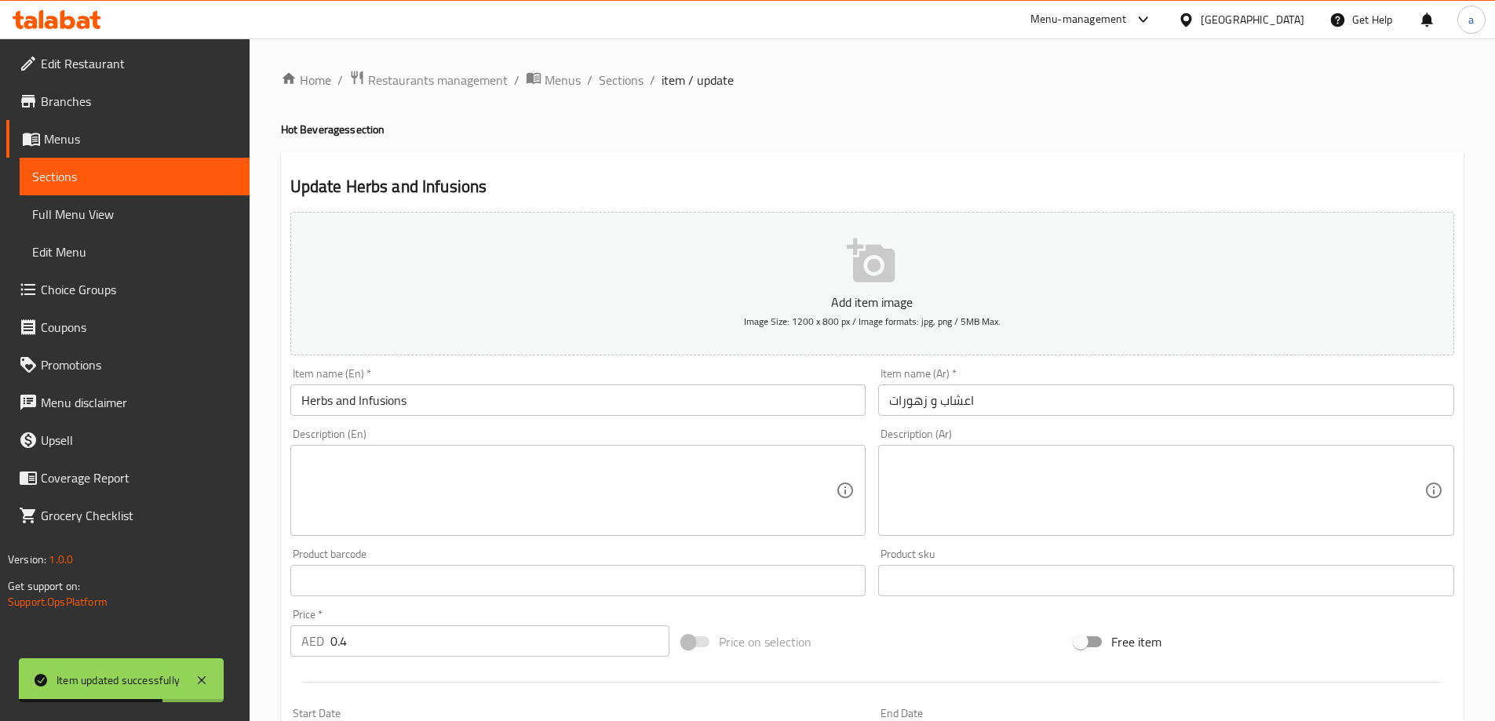
click at [909, 407] on input "اعشاب و زهورات" at bounding box center [1166, 400] width 576 height 31
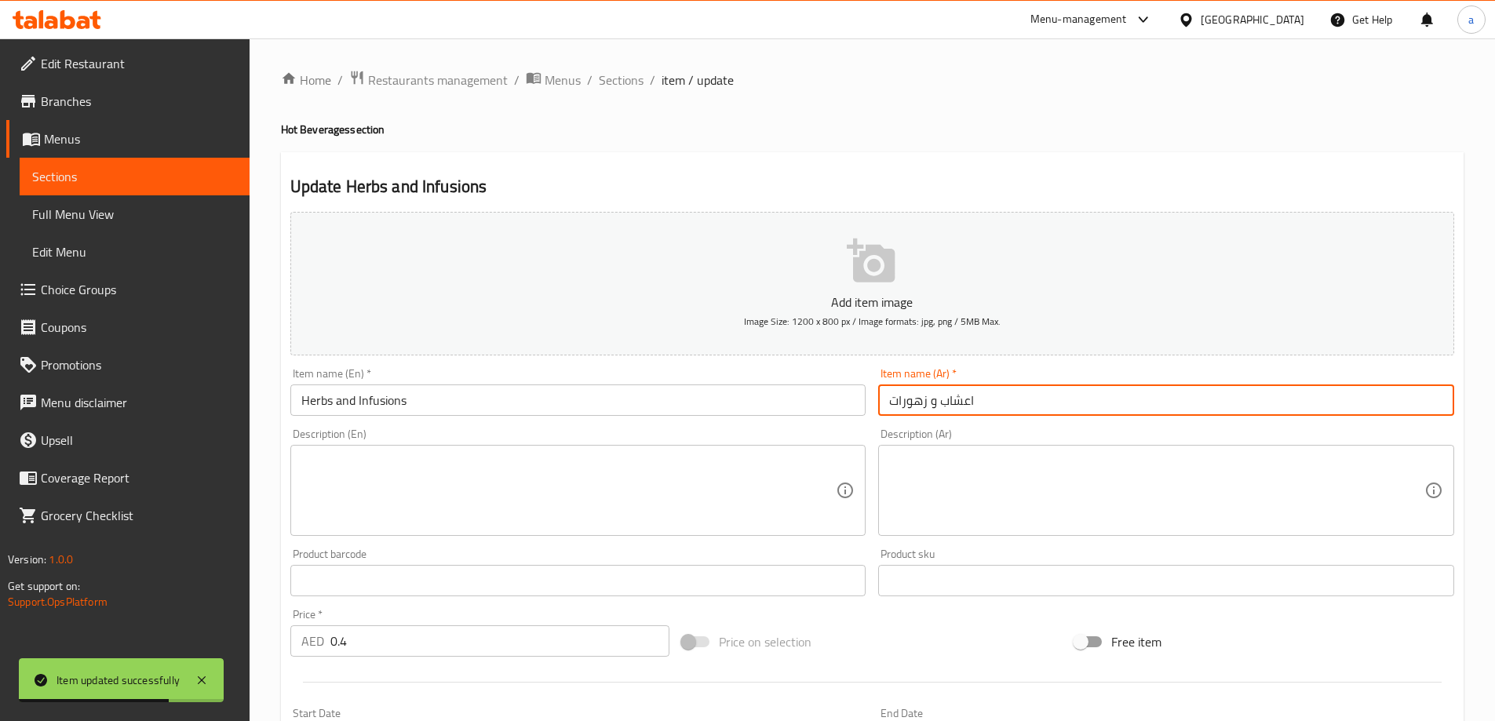
click at [909, 407] on input "اعشاب و زهورات" at bounding box center [1166, 400] width 576 height 31
click at [383, 399] on input "Herbs and Infusions" at bounding box center [578, 400] width 576 height 31
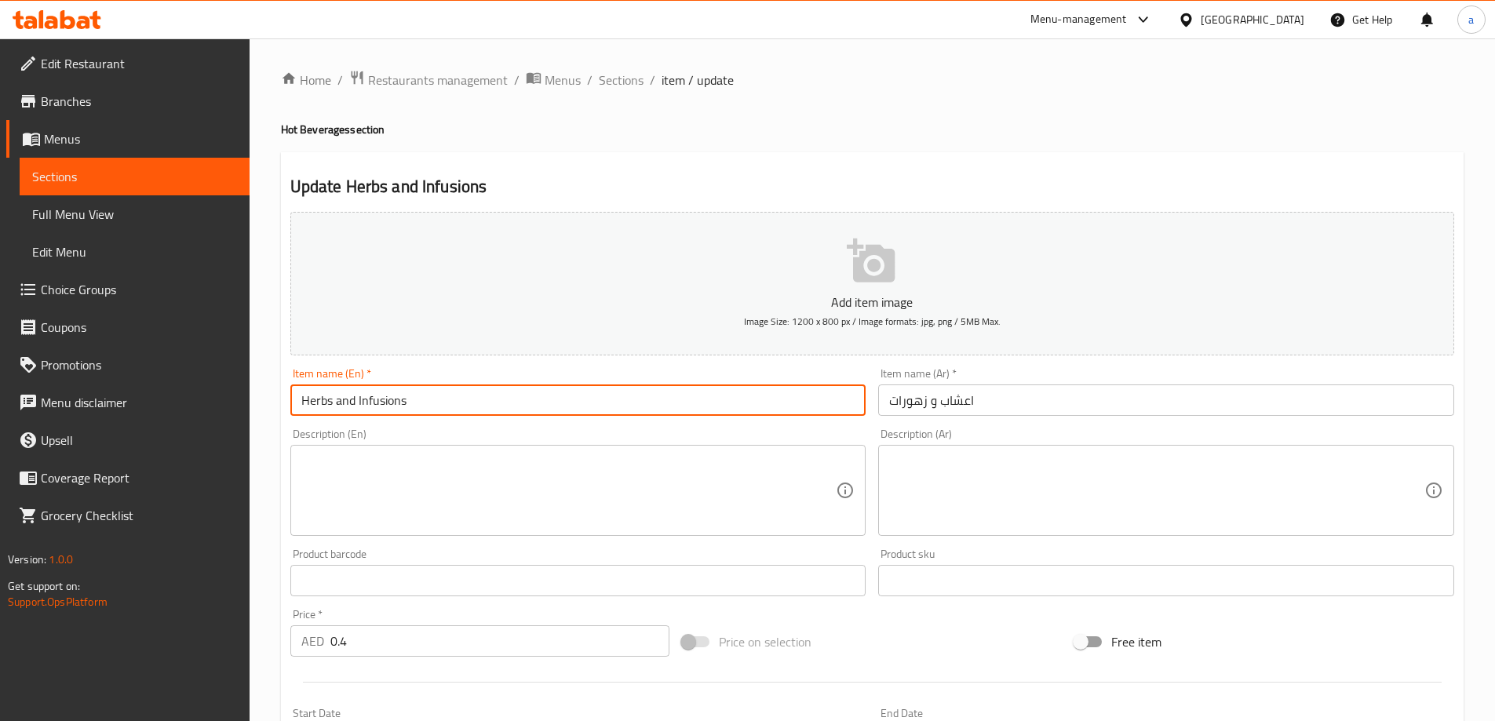
click at [383, 399] on input "Herbs and Infusions" at bounding box center [578, 400] width 576 height 31
drag, startPoint x: 381, startPoint y: 400, endPoint x: 577, endPoint y: 393, distance: 195.5
click at [395, 400] on input "Herbs and Infusions" at bounding box center [578, 400] width 576 height 31
drag, startPoint x: 560, startPoint y: 396, endPoint x: 527, endPoint y: 400, distance: 33.2
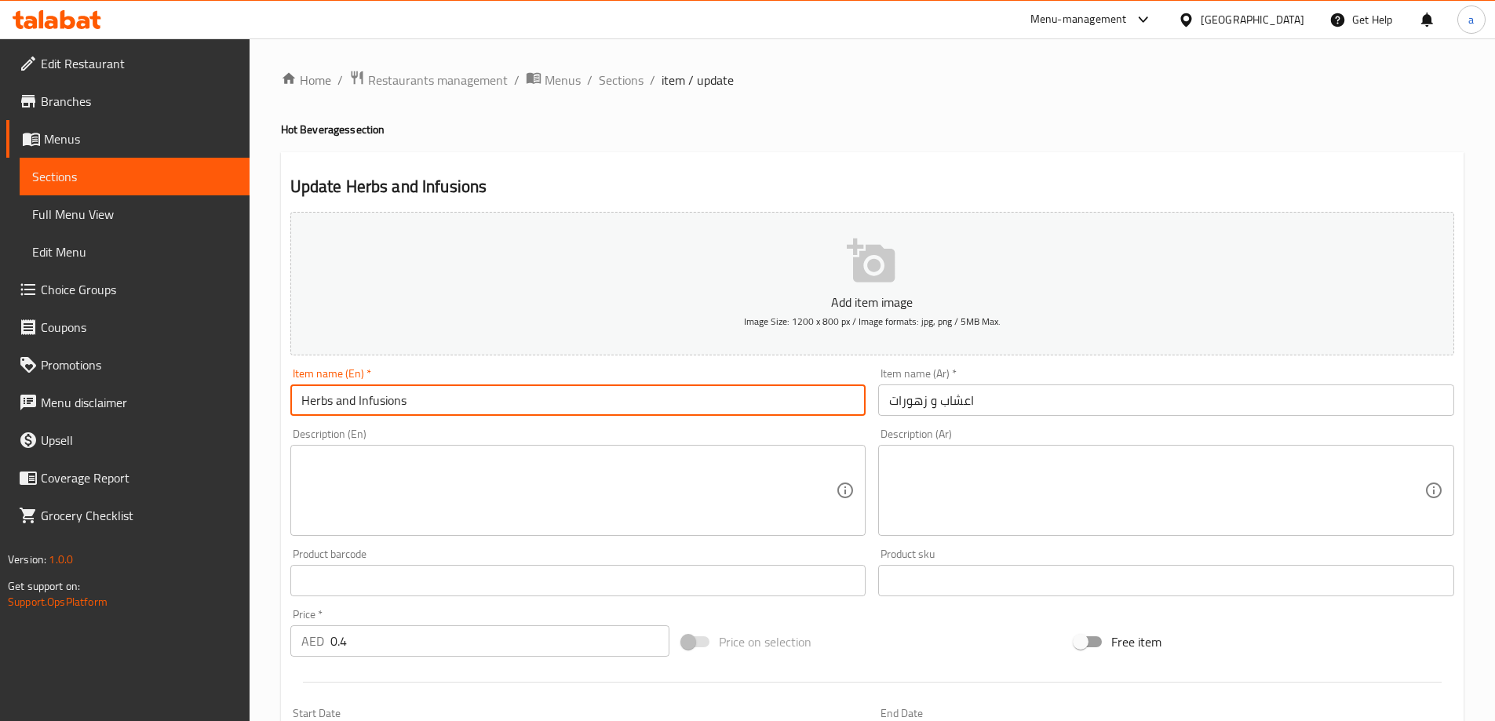
click at [559, 396] on input "Herbs and Infusions" at bounding box center [578, 400] width 576 height 31
click at [443, 399] on input "Herbs and Infusions" at bounding box center [578, 400] width 576 height 31
click at [401, 400] on input "Herbs and Infusions" at bounding box center [578, 400] width 576 height 31
paste input "Zhourat"
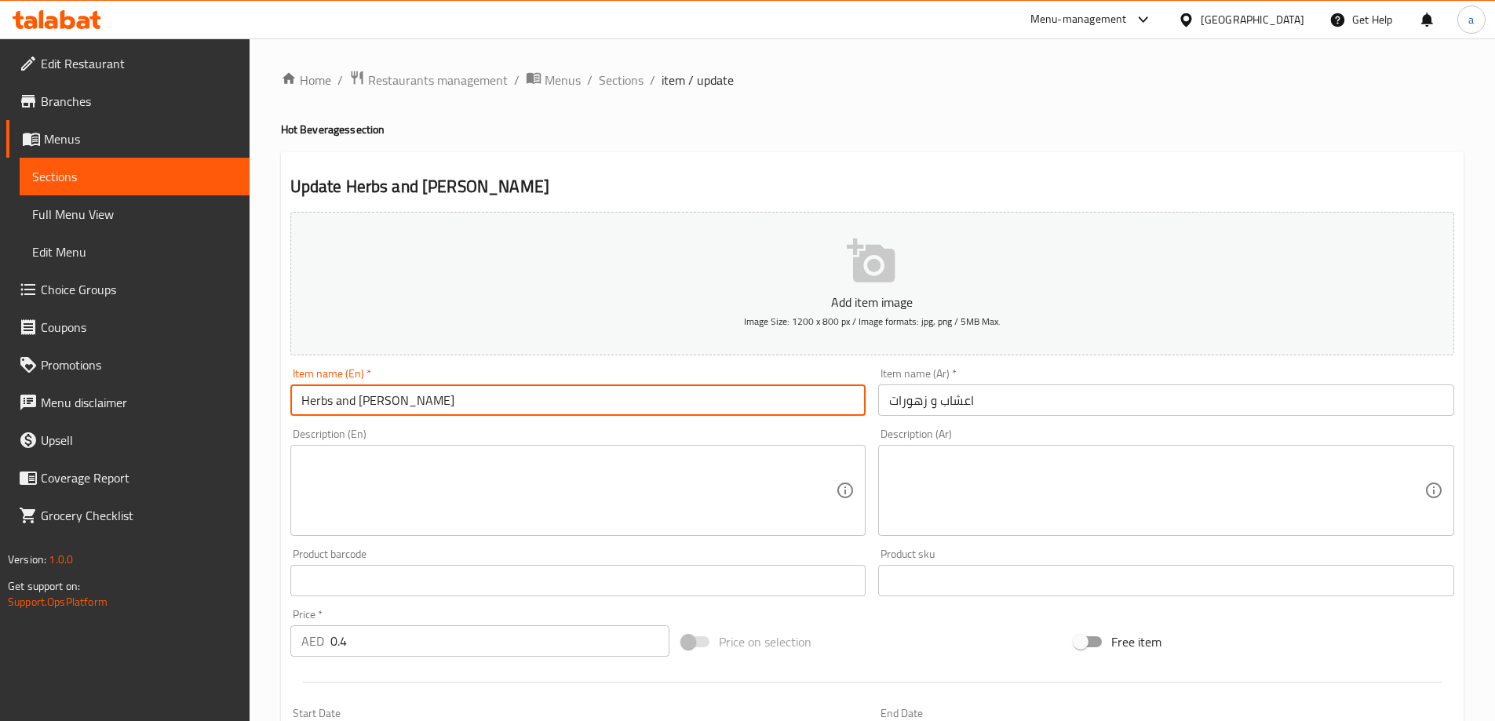
type input "Herbs and Zhourat"
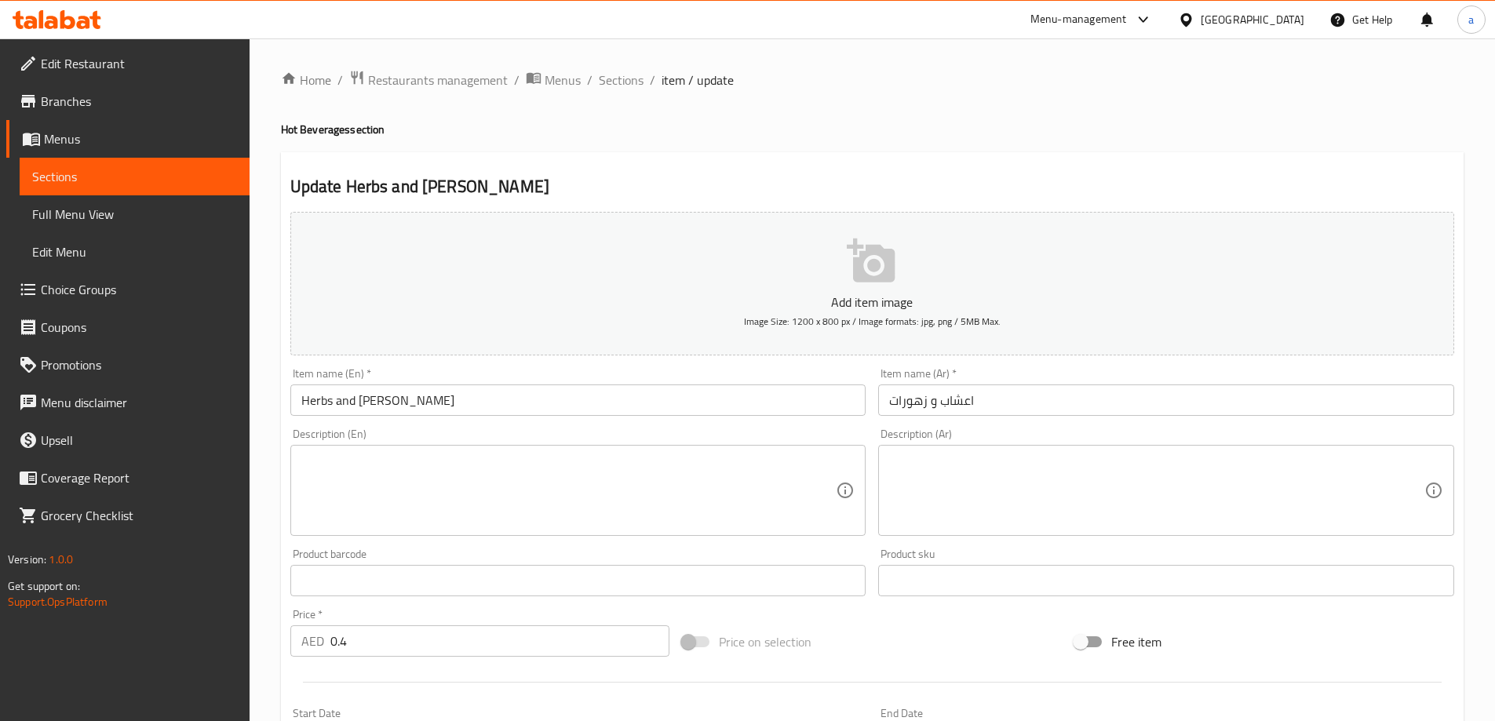
click at [429, 428] on div "Description (En) Description (En)" at bounding box center [578, 482] width 589 height 120
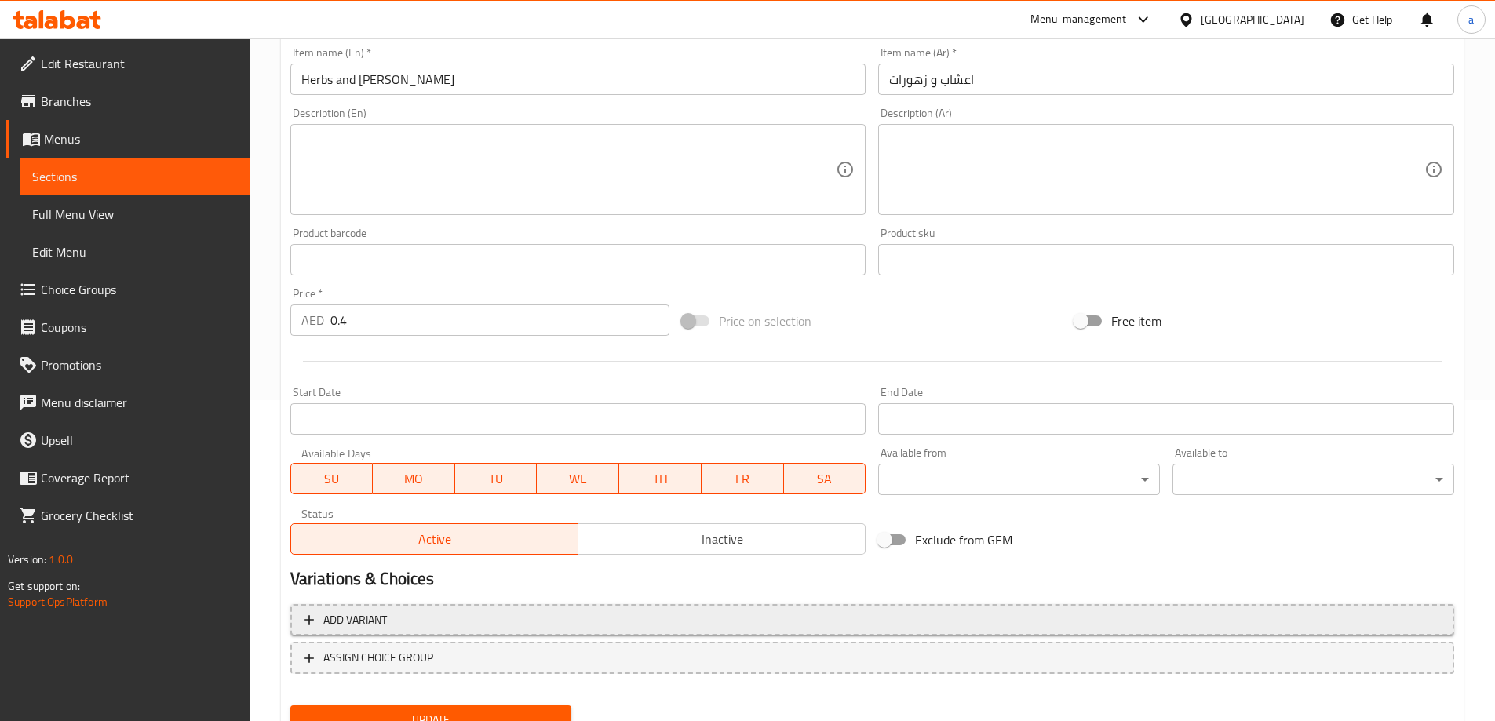
scroll to position [388, 0]
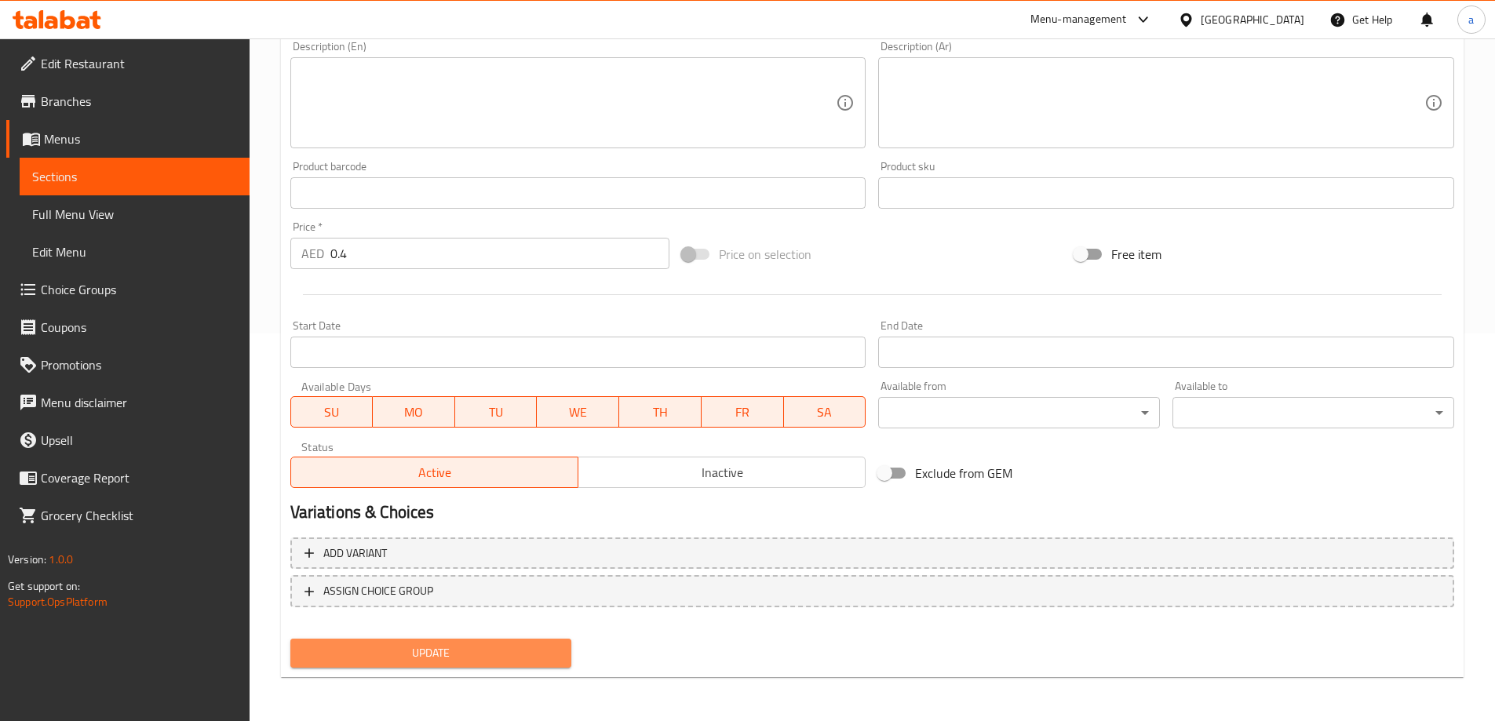
click at [421, 645] on span "Update" at bounding box center [431, 654] width 257 height 20
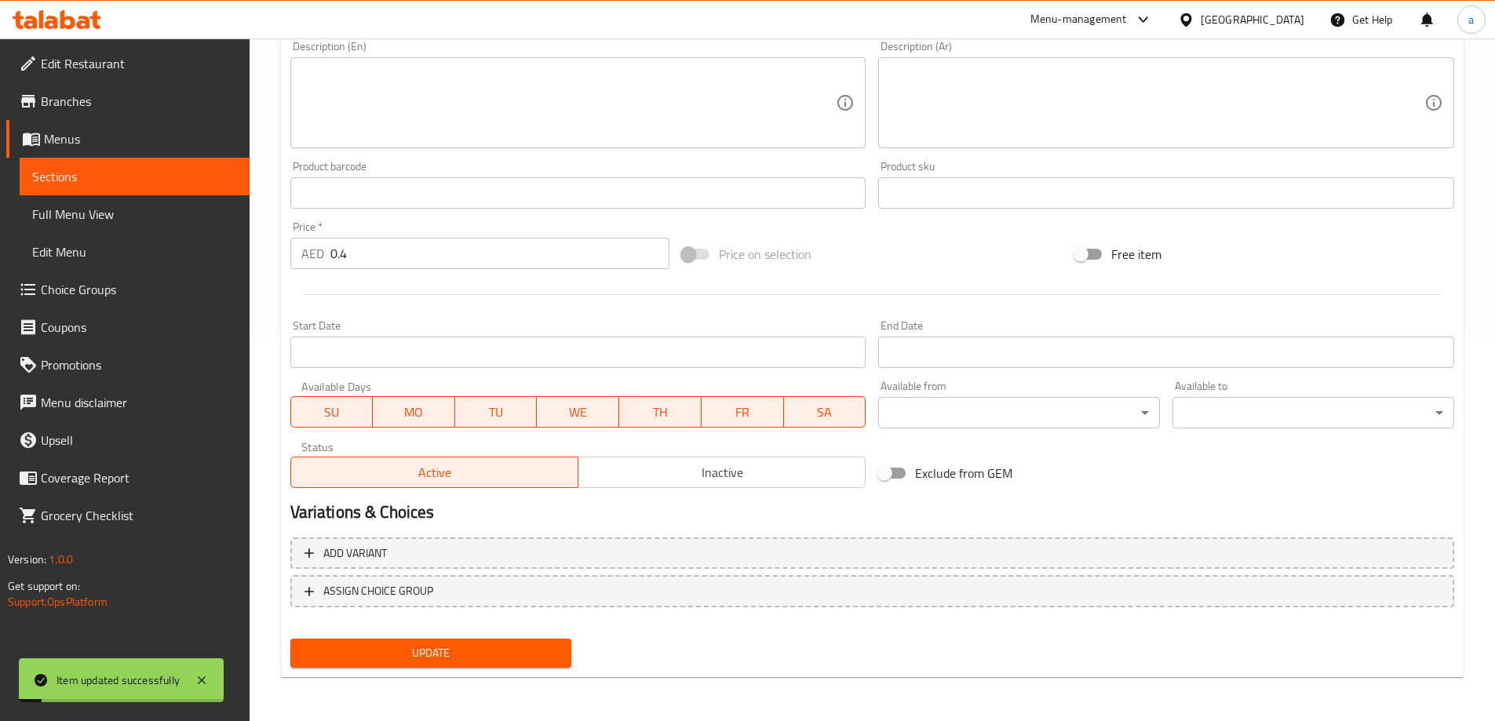
click at [157, 183] on span "Sections" at bounding box center [134, 176] width 205 height 19
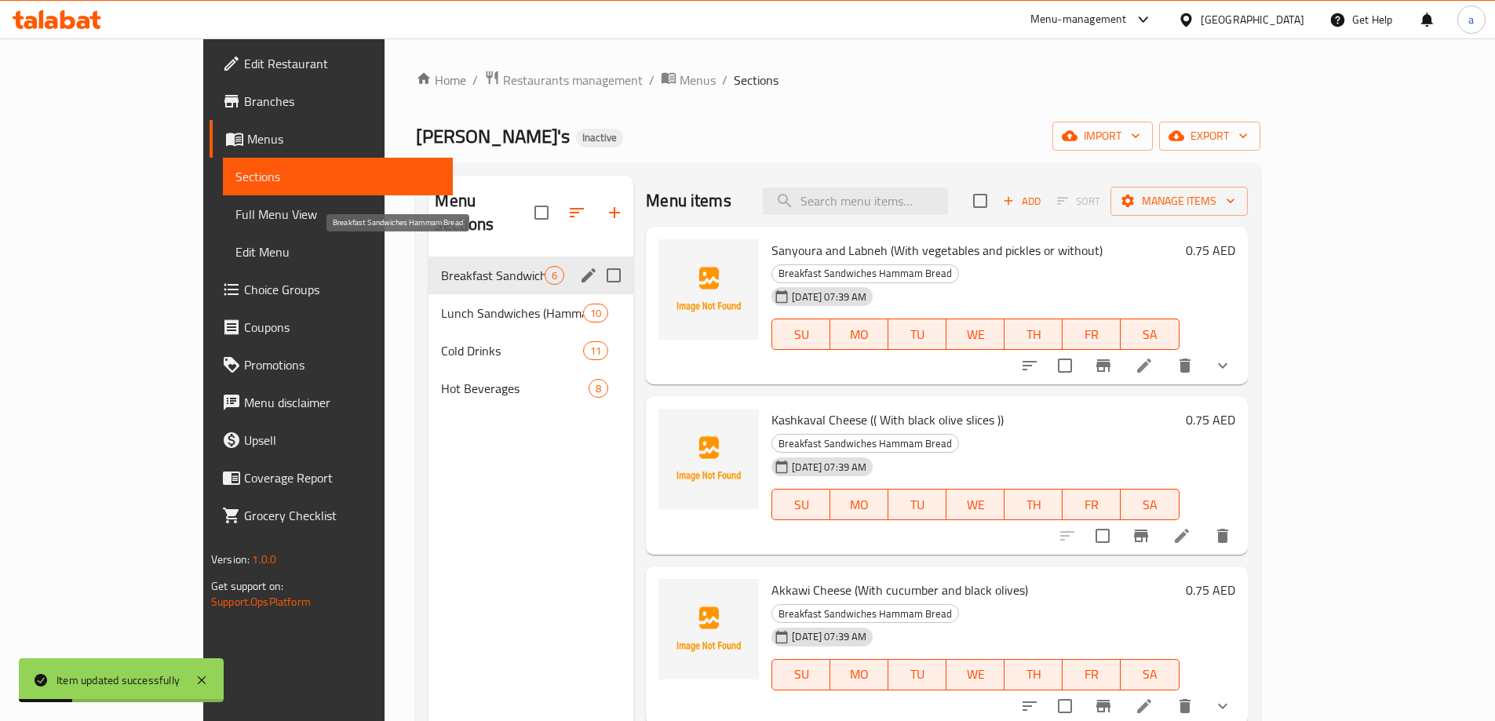
click at [441, 266] on span "Breakfast Sandwiches Hammam Bread" at bounding box center [493, 275] width 104 height 19
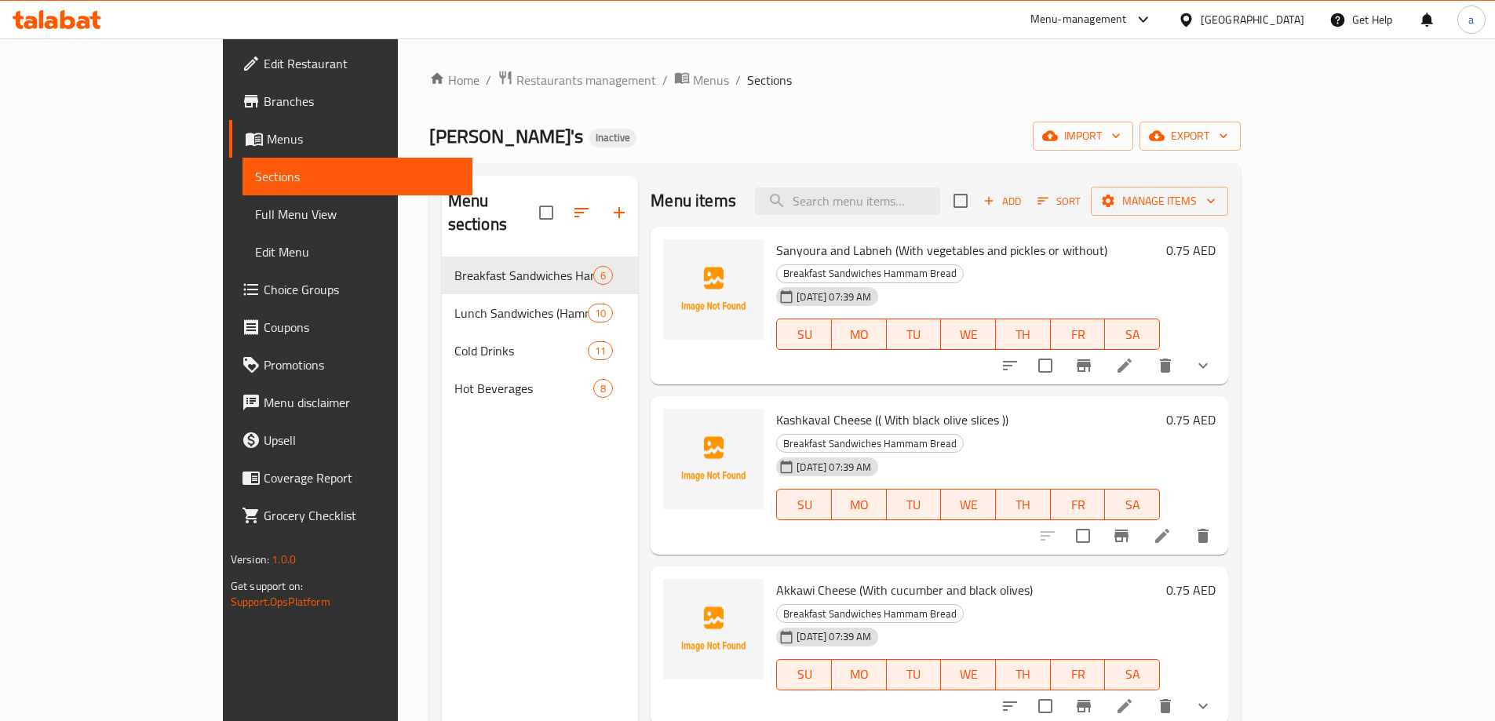
click at [442, 546] on div "Menu sections Breakfast Sandwiches Hammam Bread 6 Lunch Sandwiches (Hammam Brea…" at bounding box center [540, 536] width 197 height 721
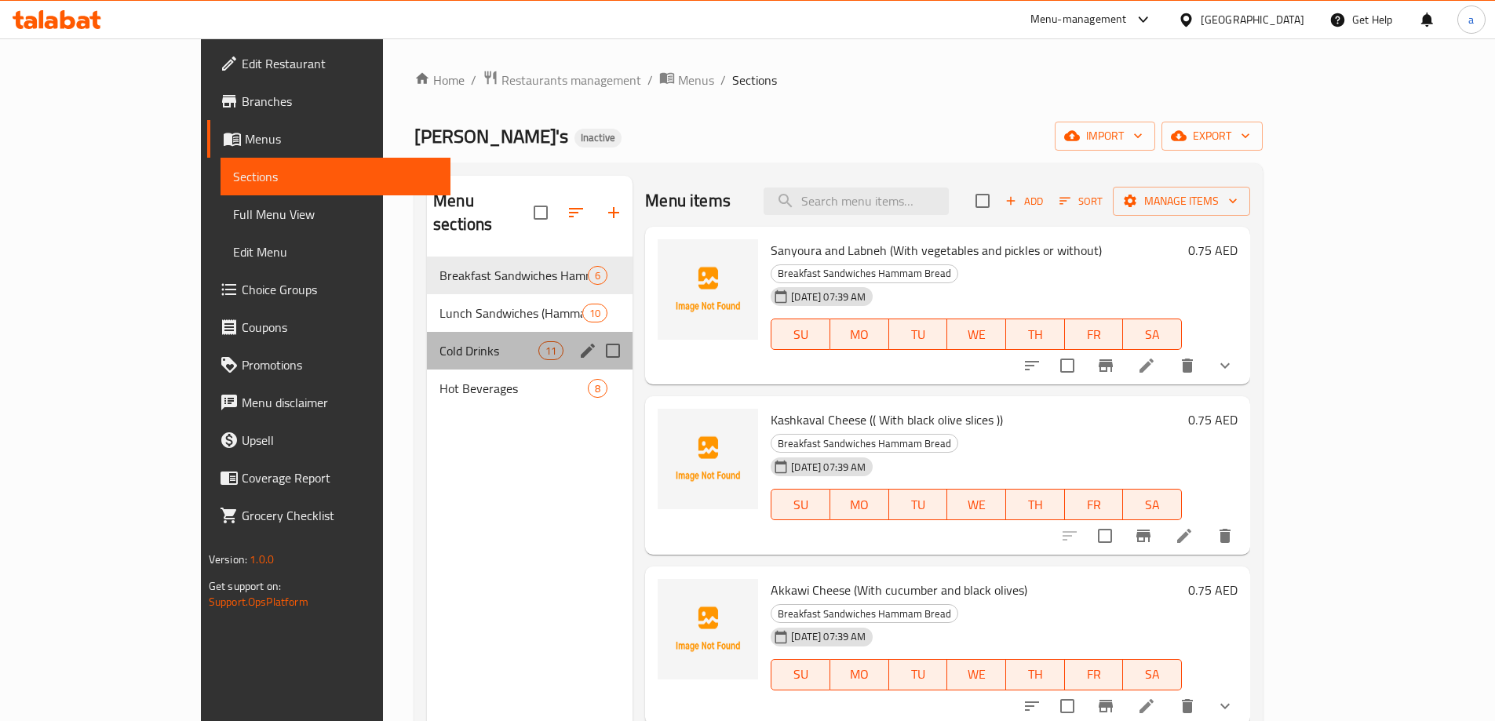
drag, startPoint x: 404, startPoint y: 316, endPoint x: 397, endPoint y: 378, distance: 62.4
click at [427, 332] on div "Cold Drinks 11" at bounding box center [530, 351] width 206 height 38
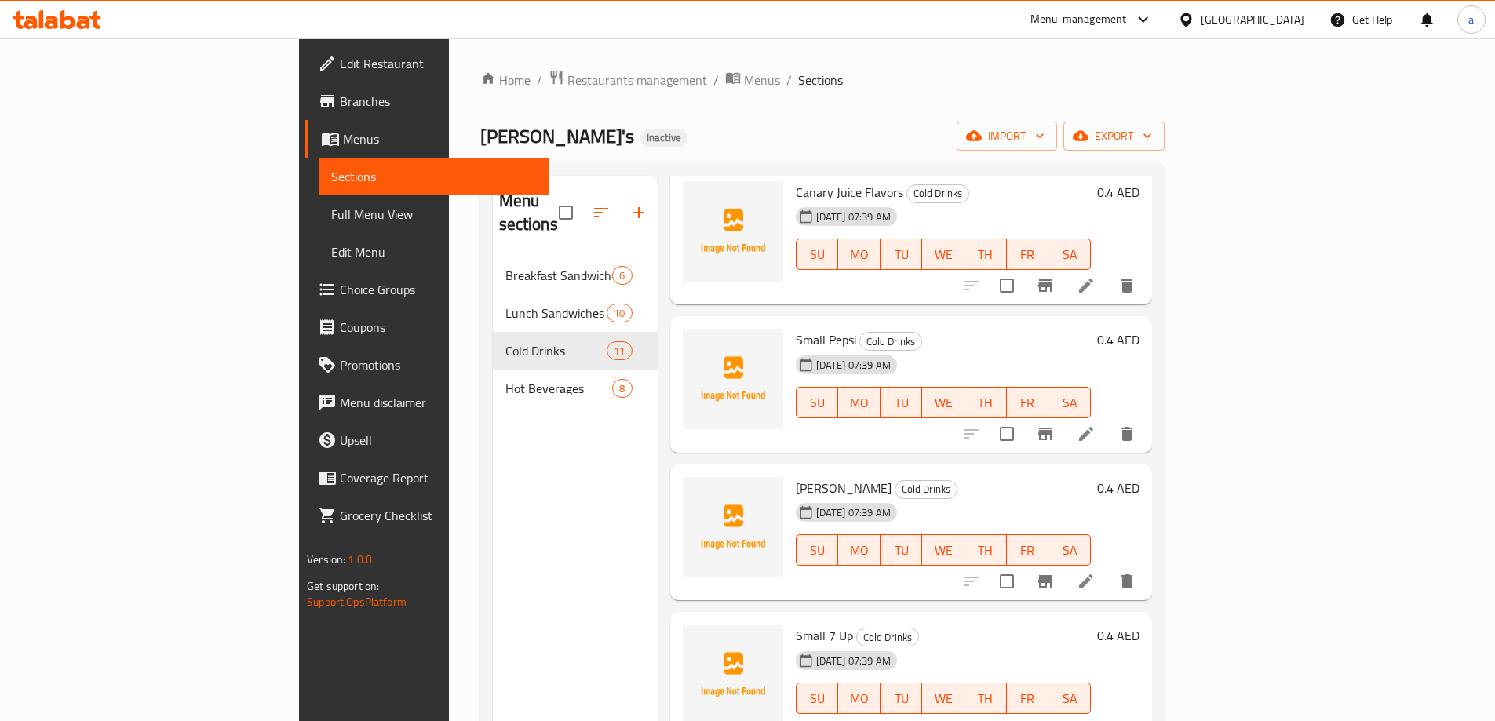
scroll to position [628, 0]
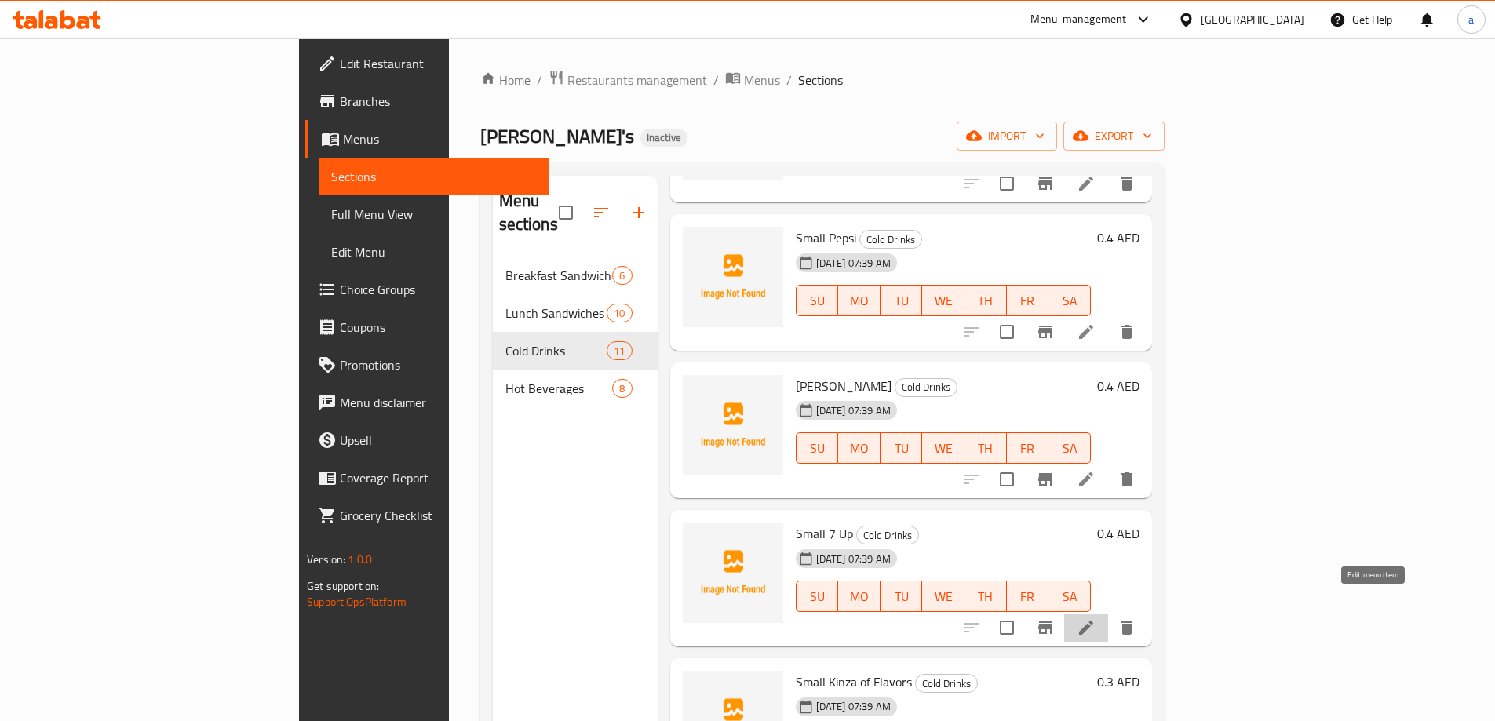
click at [1096, 619] on icon at bounding box center [1086, 628] width 19 height 19
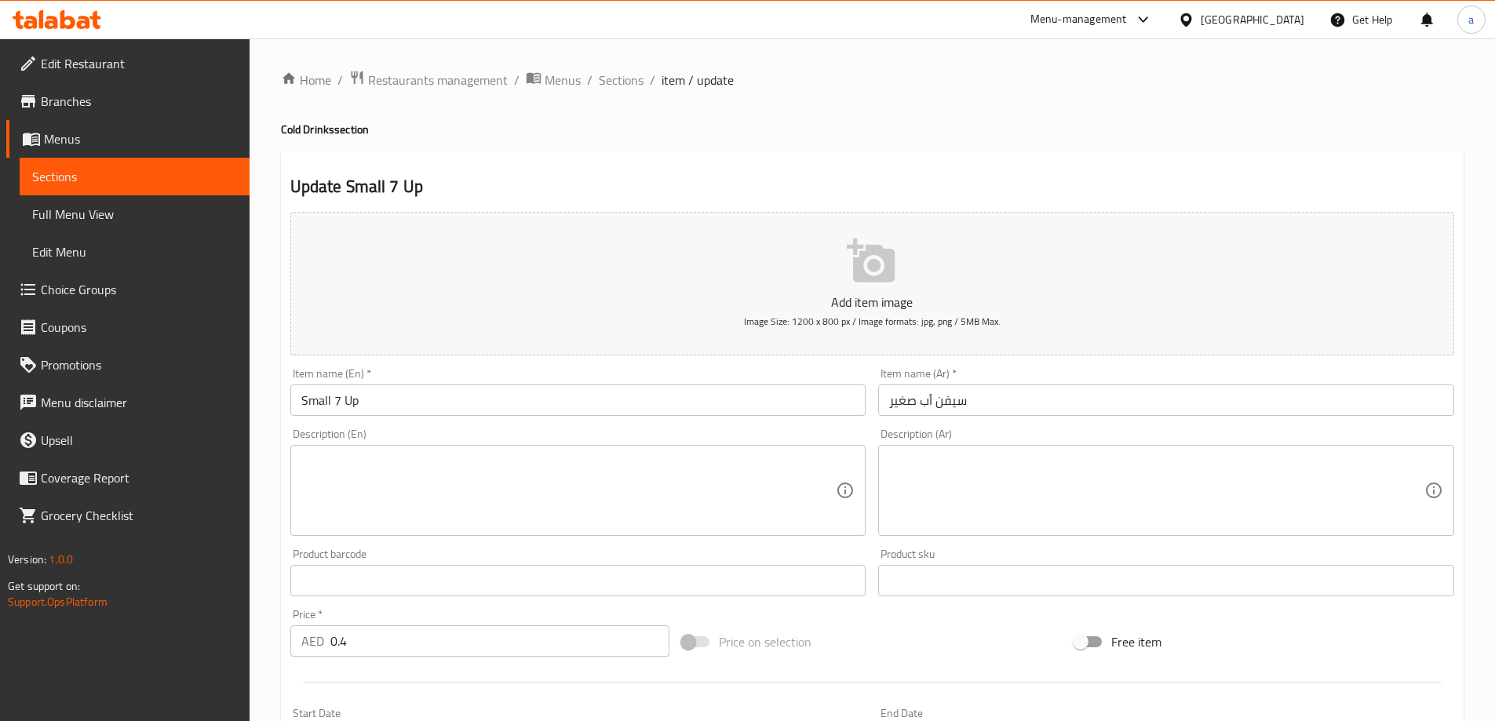
scroll to position [235, 0]
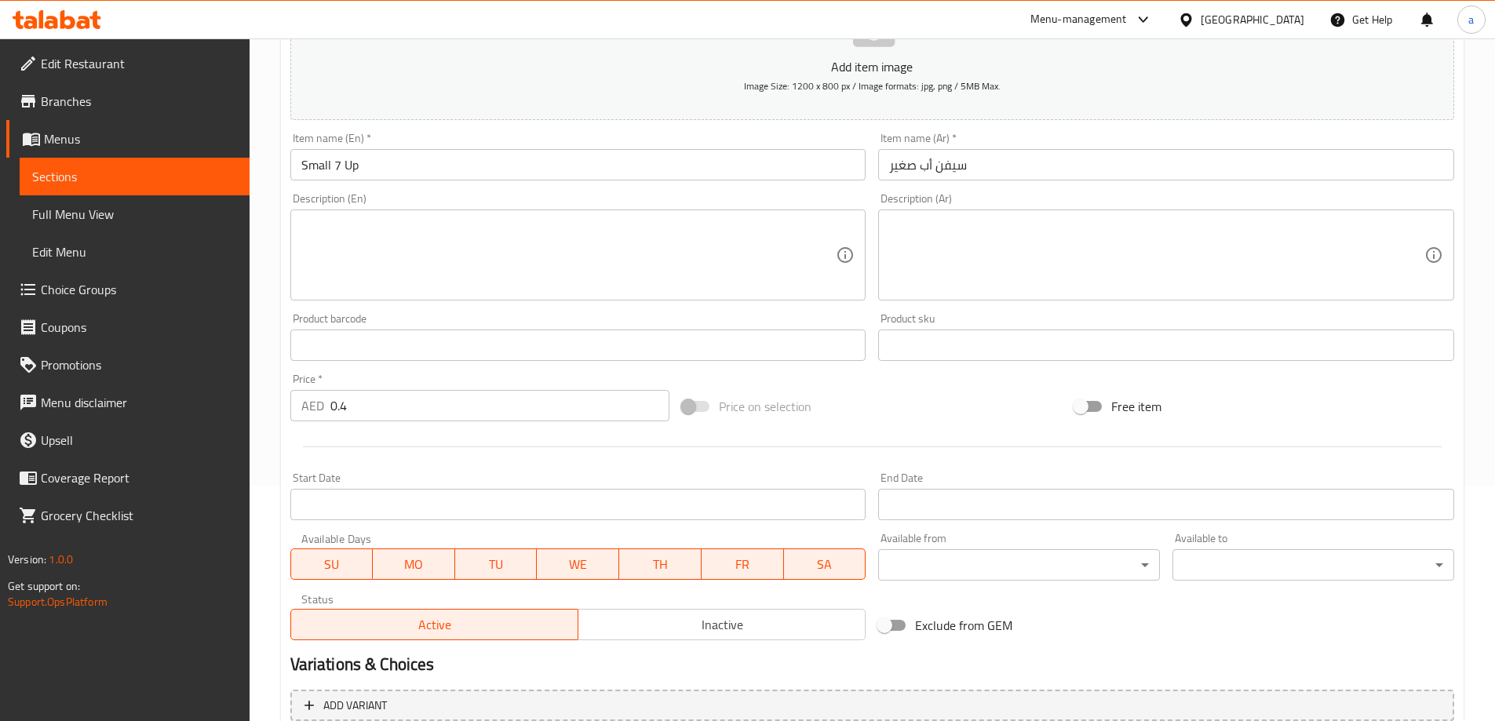
click at [919, 161] on input "سيفن أب صغير" at bounding box center [1166, 164] width 576 height 31
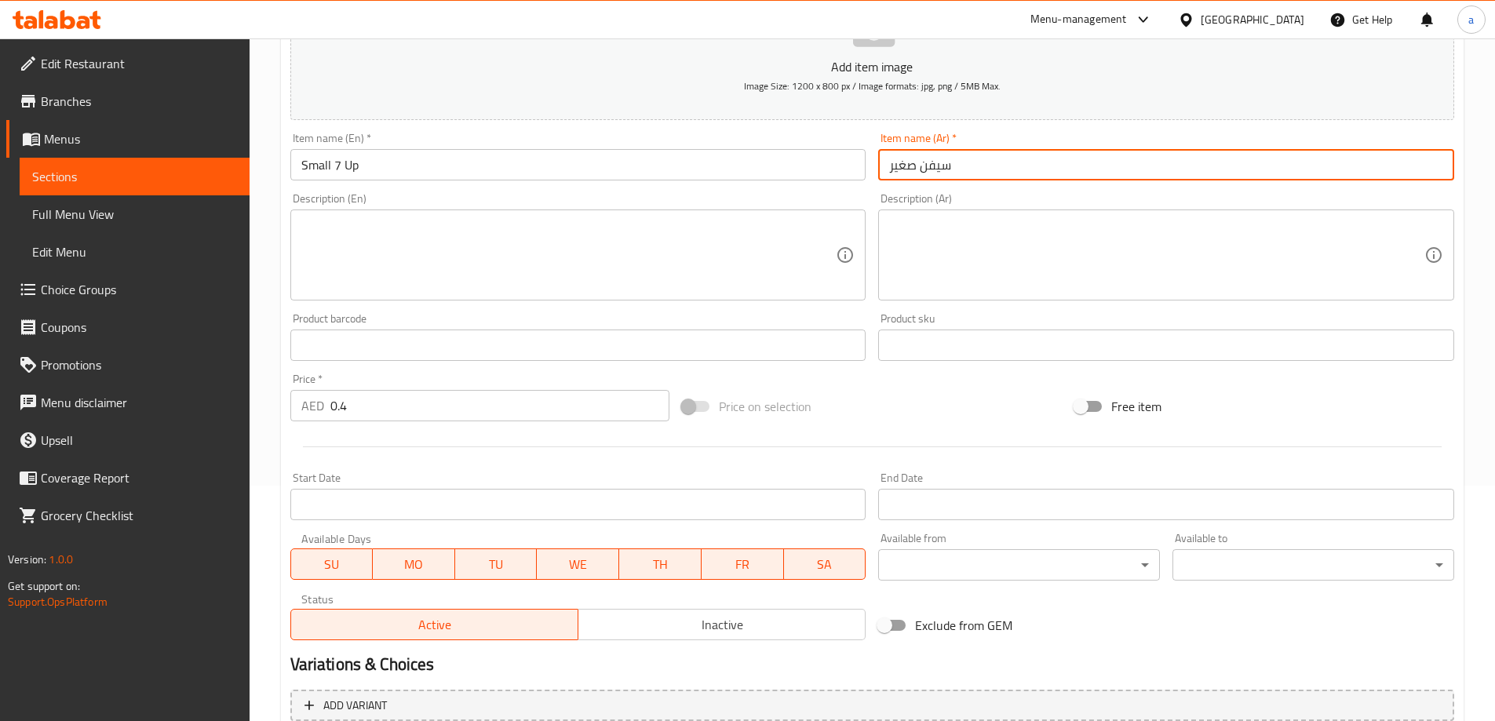
type input "سيفن صغير"
click at [644, 185] on div "Item name (En)   * Small 7 Up Item name (En) *" at bounding box center [578, 156] width 589 height 60
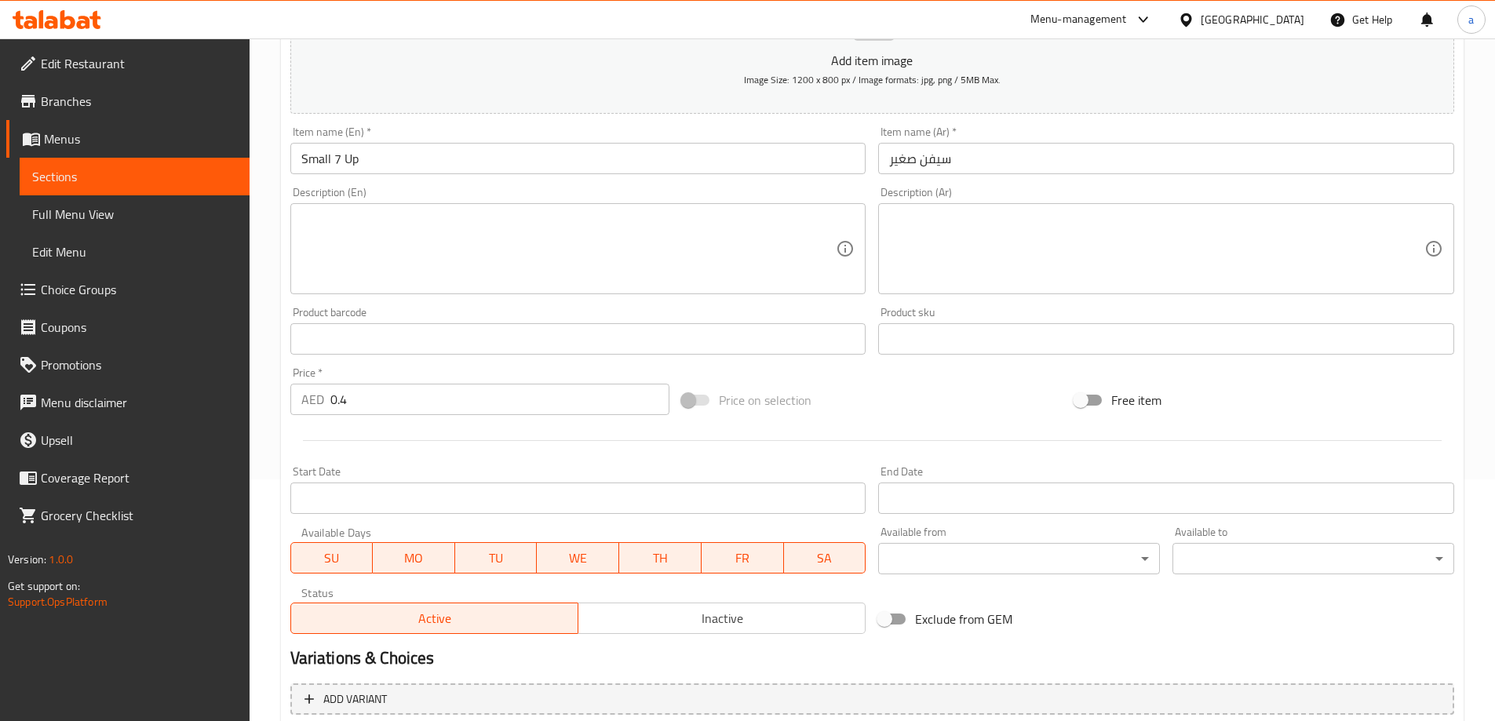
scroll to position [388, 0]
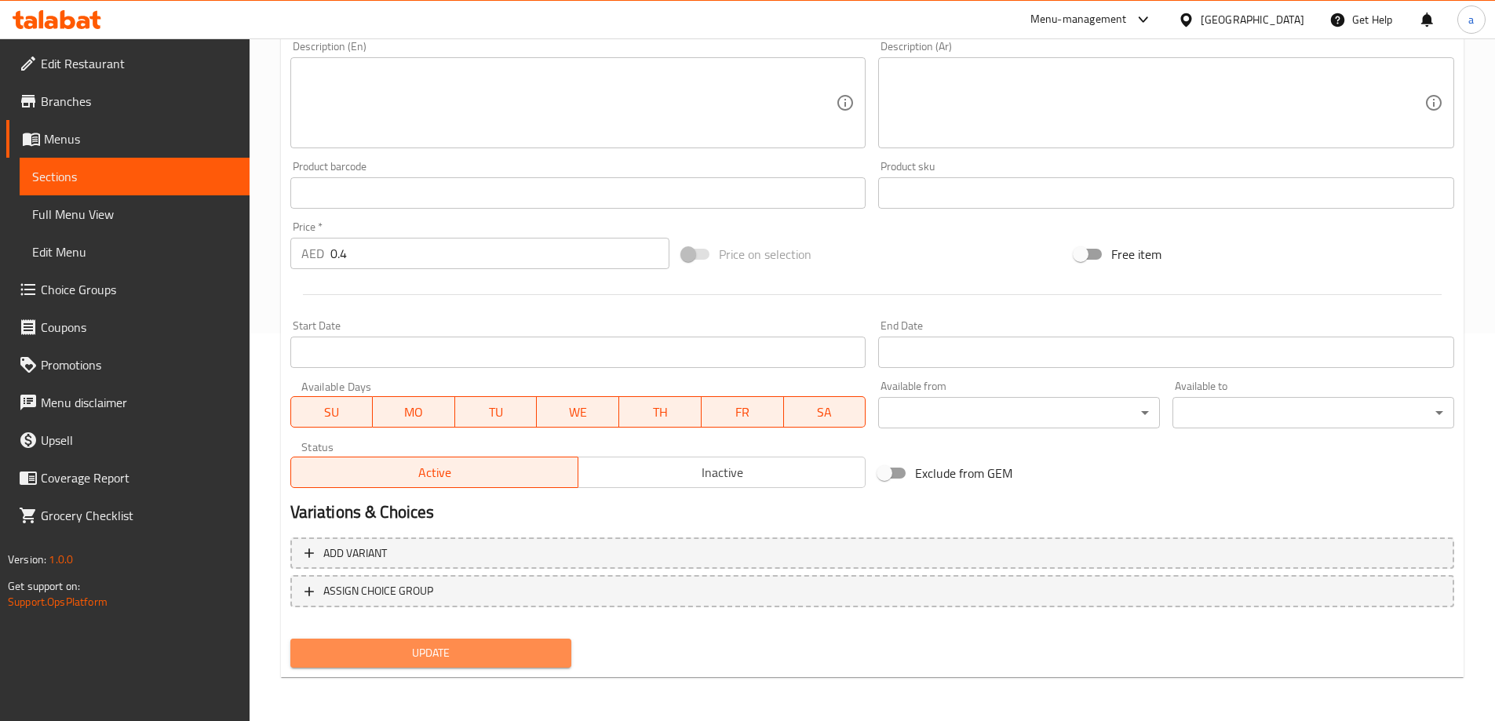
click at [469, 651] on span "Update" at bounding box center [431, 654] width 257 height 20
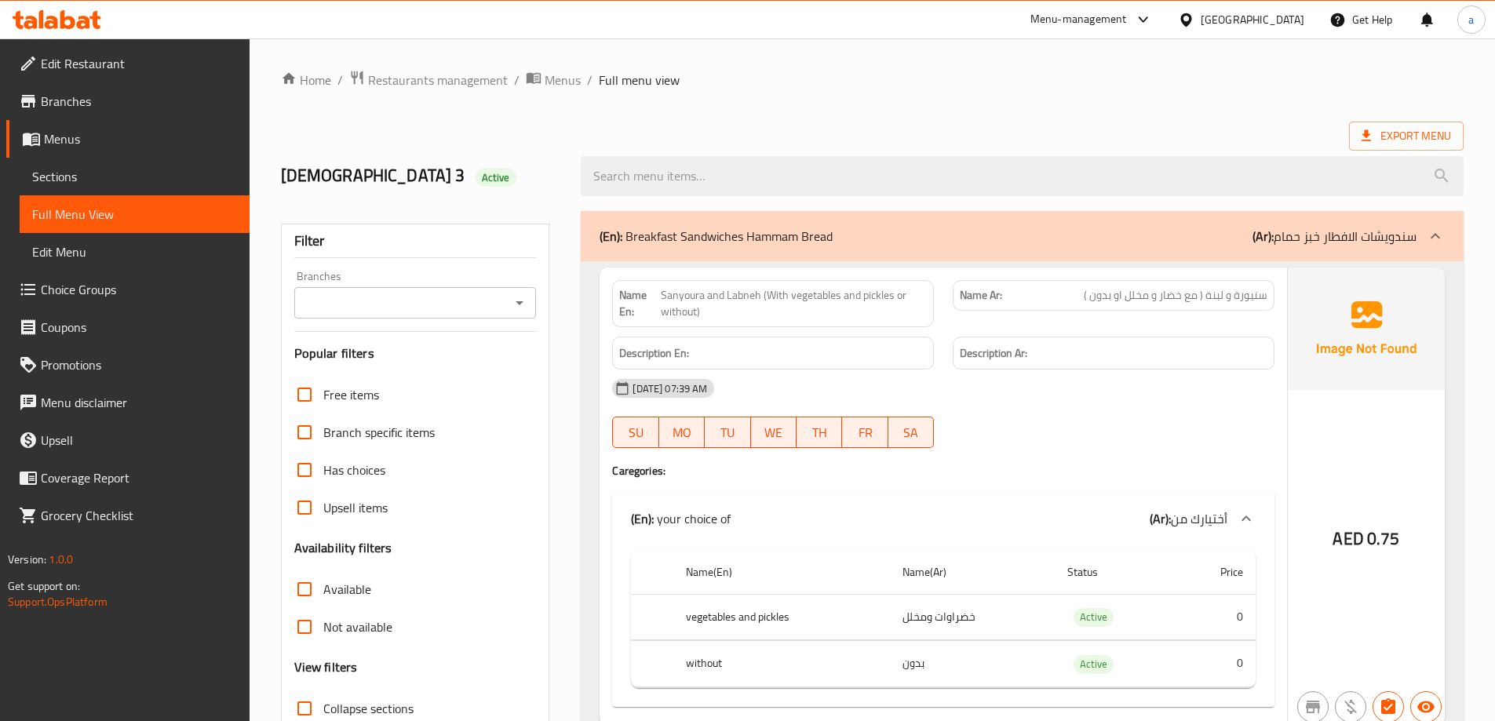
scroll to position [392, 0]
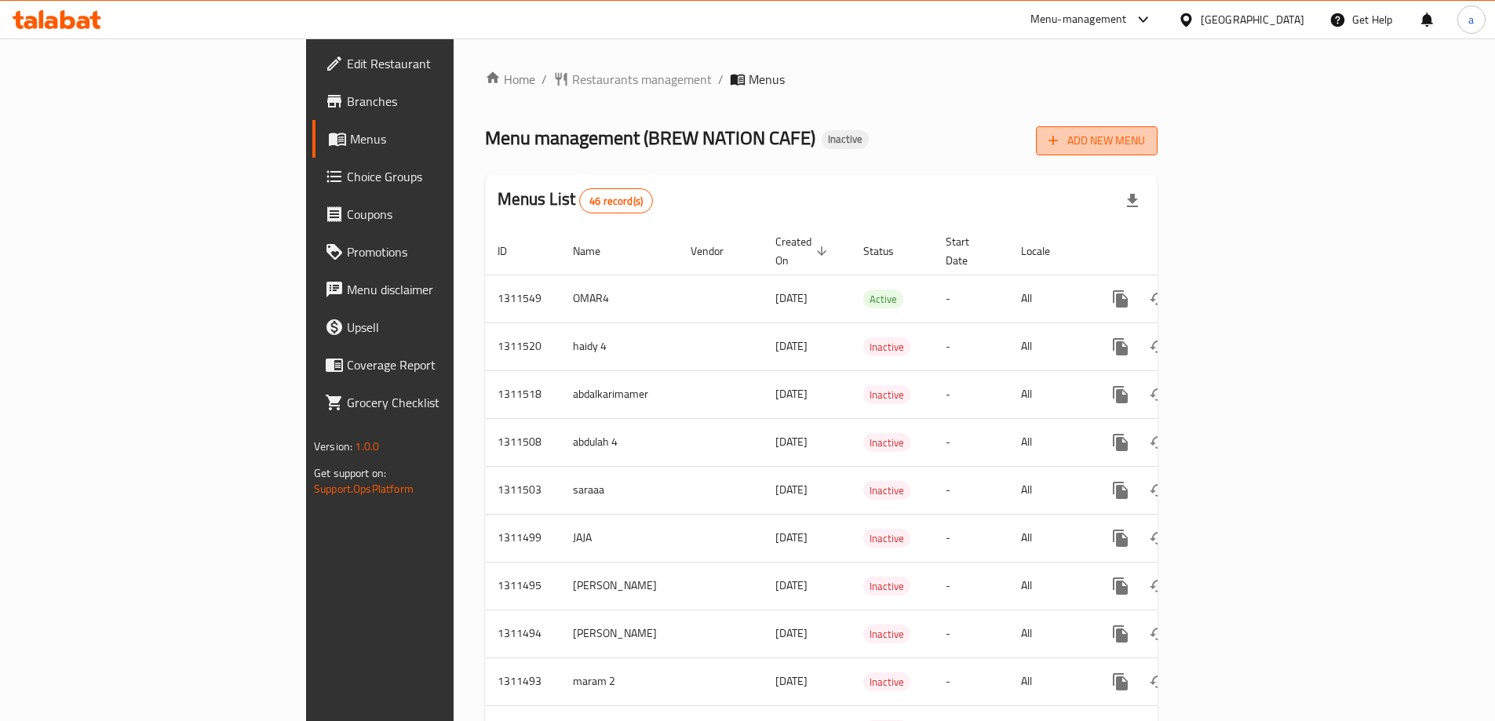
click at [1158, 151] on button "Add New Menu" at bounding box center [1097, 140] width 122 height 29
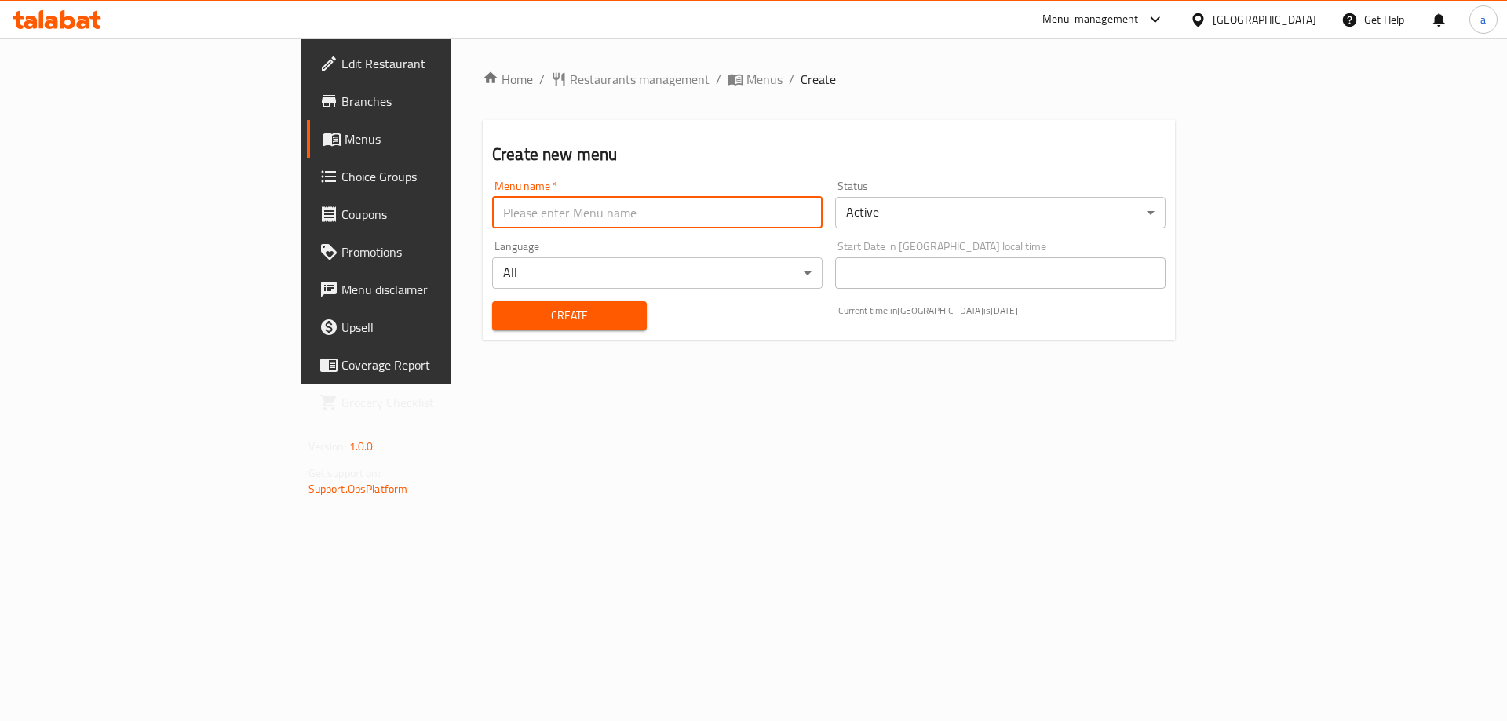
click at [655, 220] on input "text" at bounding box center [657, 212] width 330 height 31
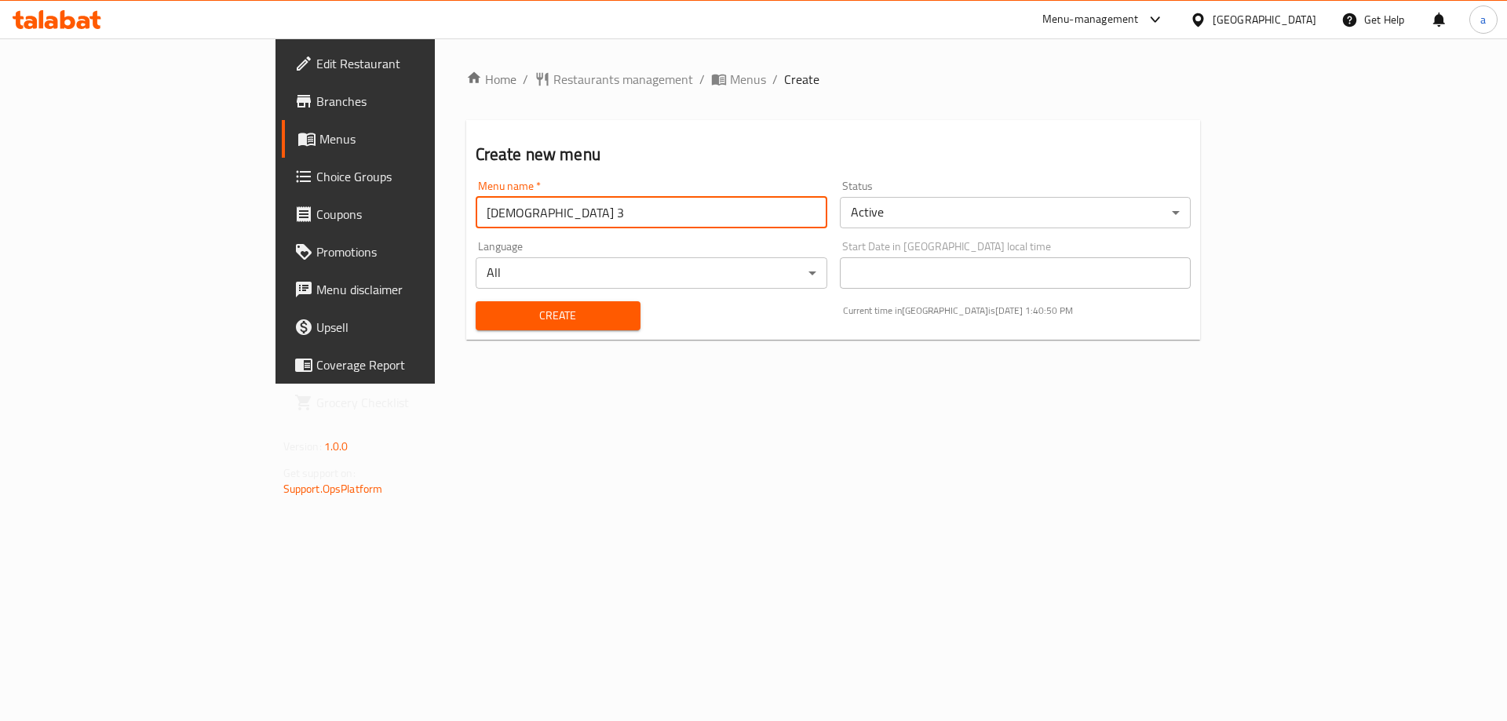
click at [491, 207] on input "Adham 3" at bounding box center [652, 212] width 352 height 31
type input "[DEMOGRAPHIC_DATA] 4"
click at [489, 229] on div "Menu name   * Adham 4 Menu name *" at bounding box center [651, 204] width 364 height 60
click at [512, 311] on span "Create" at bounding box center [558, 316] width 140 height 20
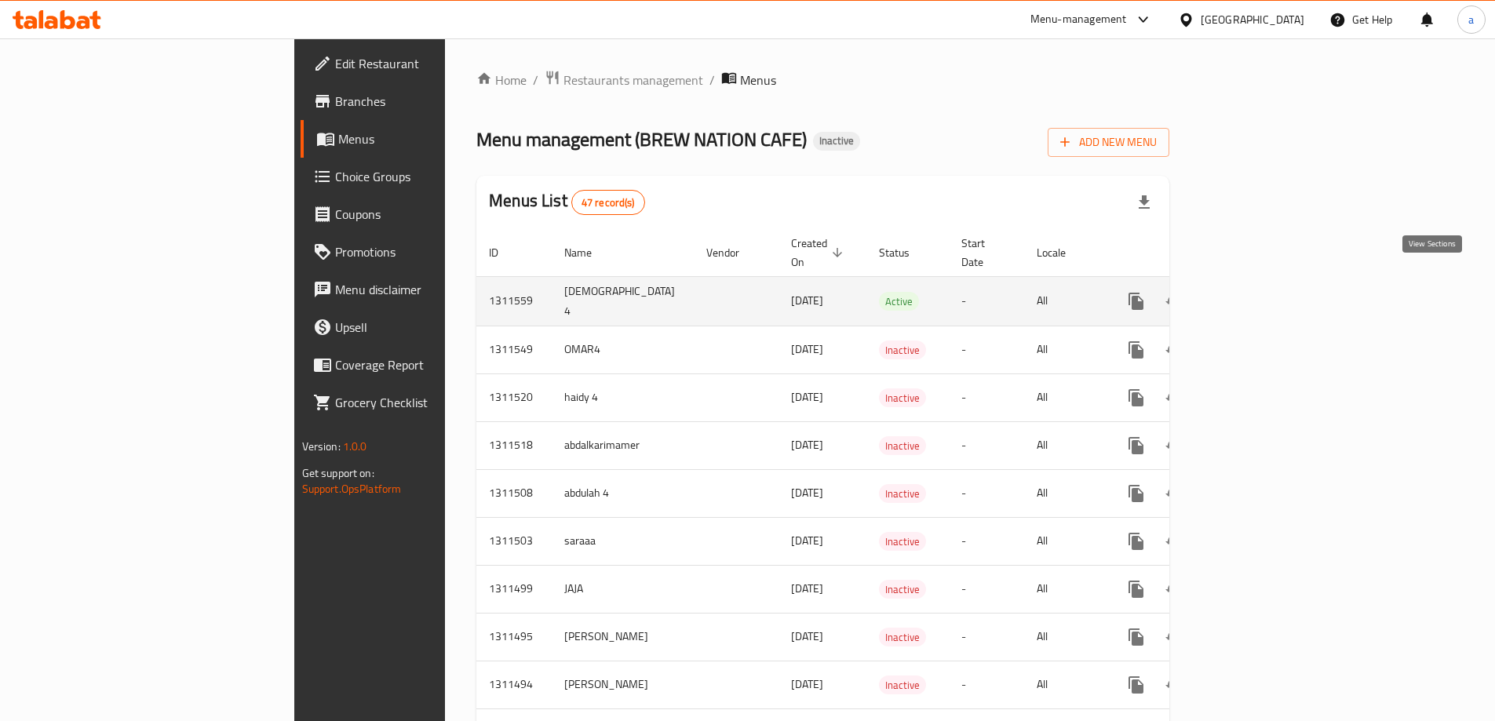
click at [1259, 292] on icon "enhanced table" at bounding box center [1249, 301] width 19 height 19
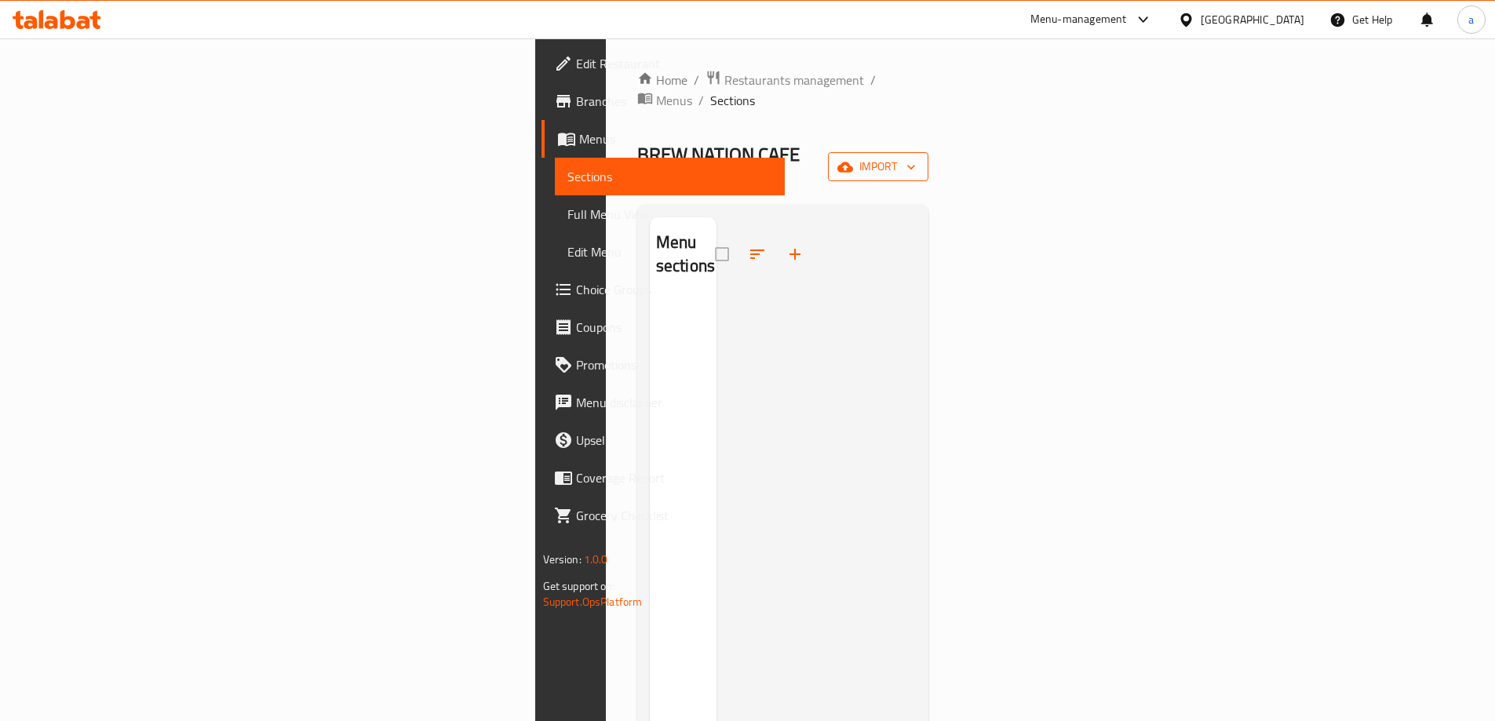
click at [916, 157] on span "import" at bounding box center [878, 167] width 75 height 20
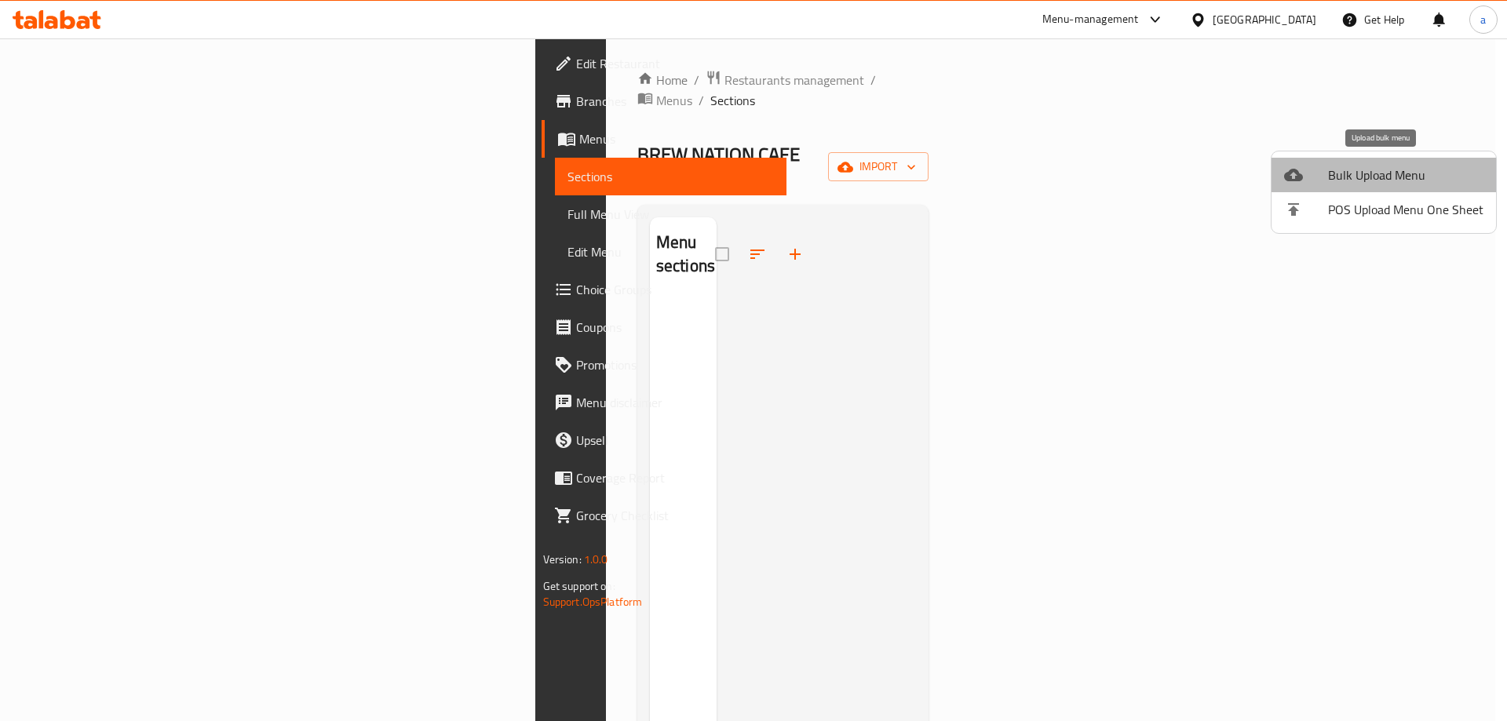
click at [1390, 166] on span "Bulk Upload Menu" at bounding box center [1405, 175] width 155 height 19
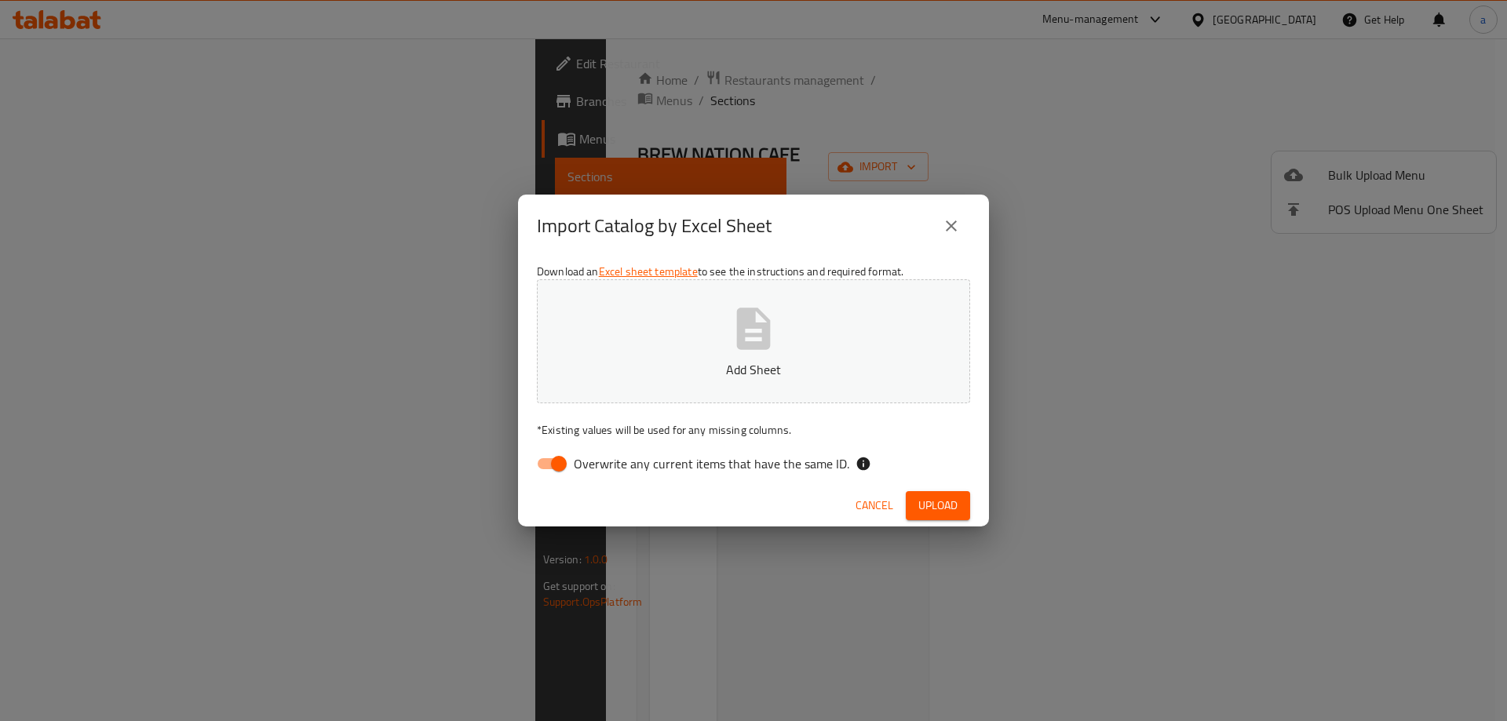
click at [562, 471] on input "Overwrite any current items that have the same ID." at bounding box center [558, 464] width 89 height 30
checkbox input "false"
click at [934, 505] on span "Upload" at bounding box center [937, 506] width 39 height 20
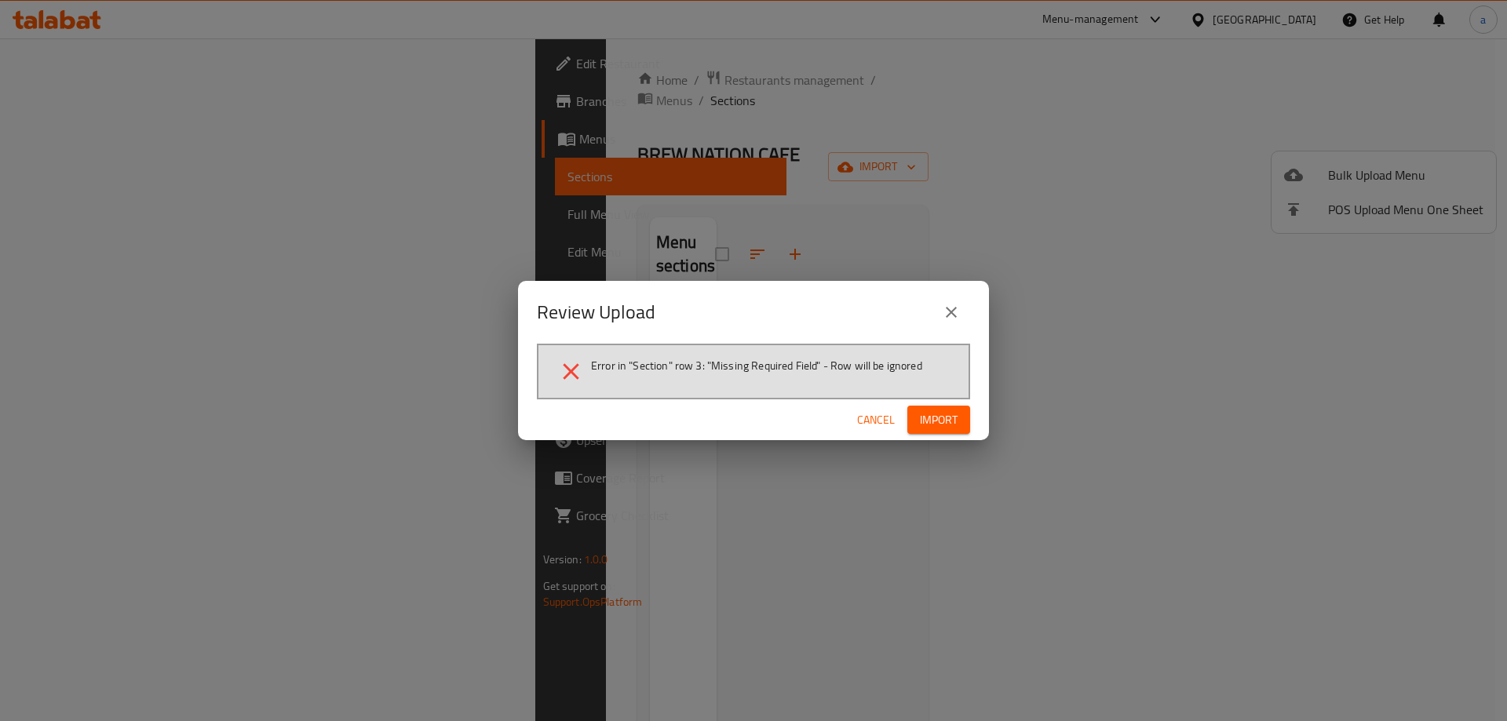
click at [945, 305] on icon "close" at bounding box center [951, 312] width 19 height 19
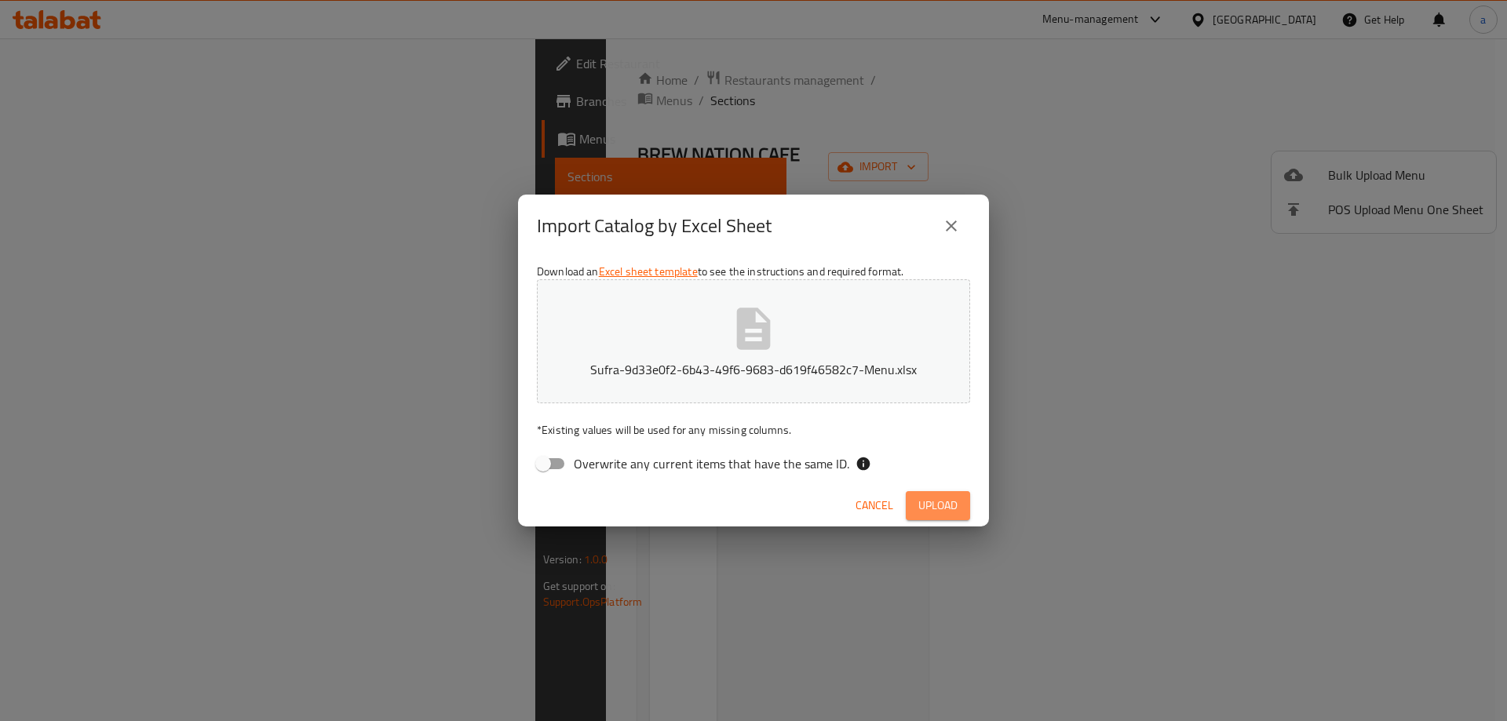
click at [944, 513] on span "Upload" at bounding box center [937, 506] width 39 height 20
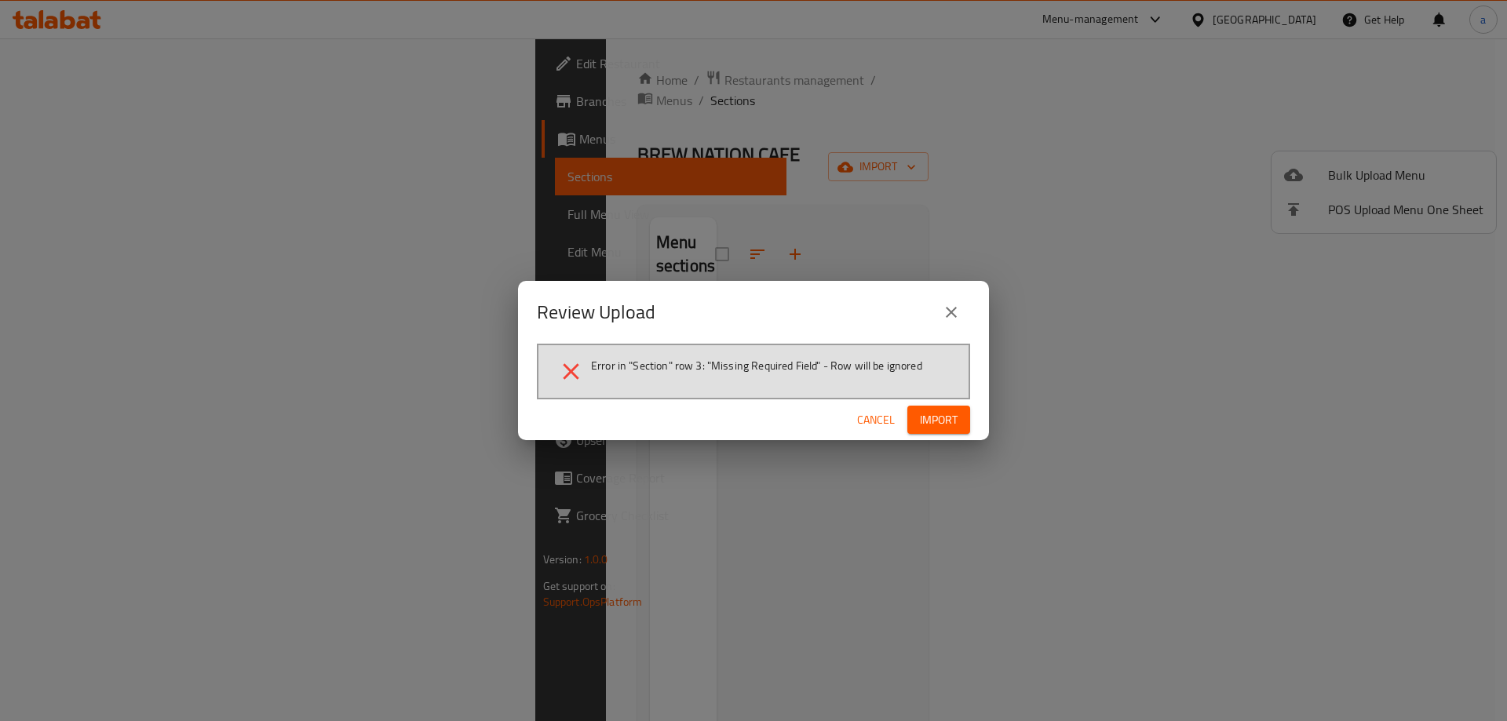
click at [813, 359] on span "Error in "Section" row 3: "Missing Required Field" - Row will be ignored" at bounding box center [756, 366] width 331 height 16
click at [838, 365] on span "Error in "Section" row 3: "Missing Required Field" - Row will be ignored" at bounding box center [756, 366] width 331 height 16
click at [896, 418] on button "Cancel" at bounding box center [876, 420] width 50 height 29
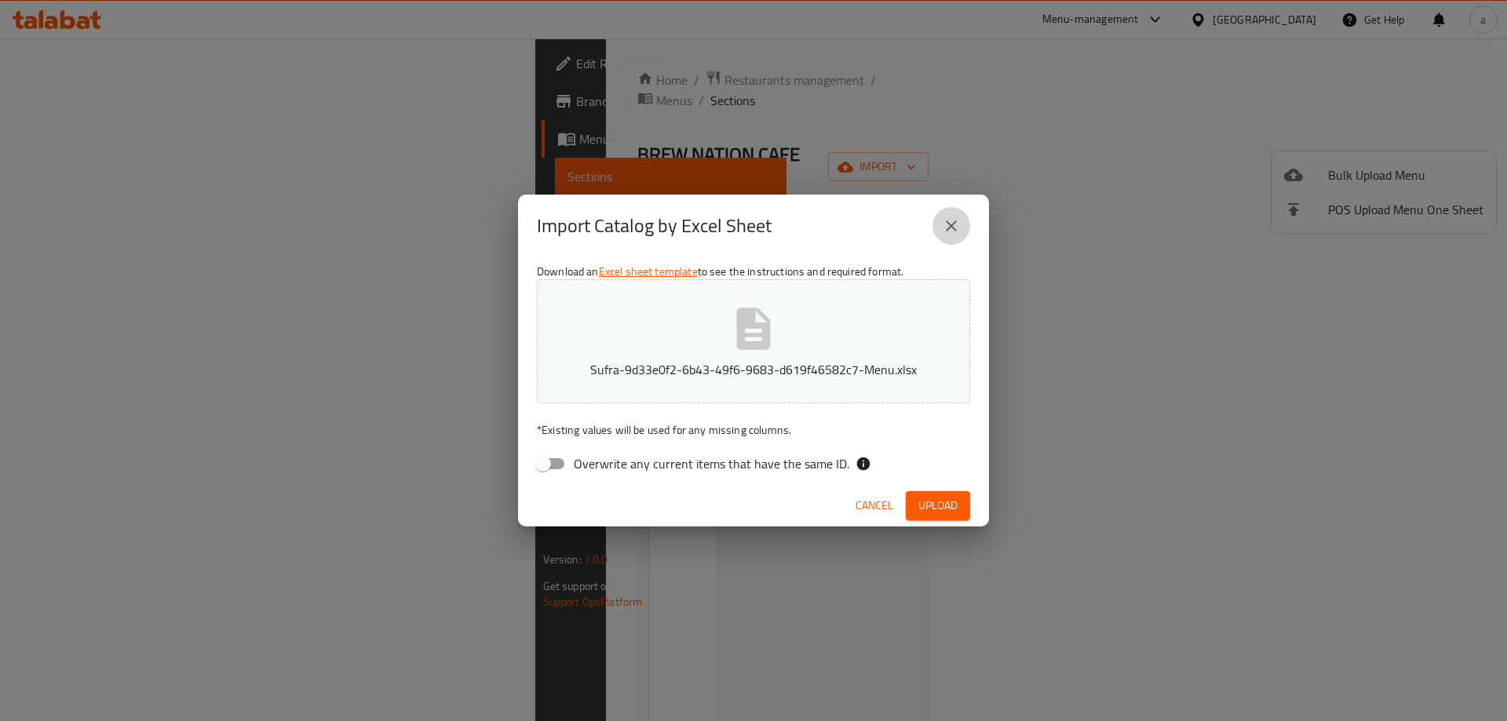
click at [951, 222] on icon "close" at bounding box center [951, 226] width 19 height 19
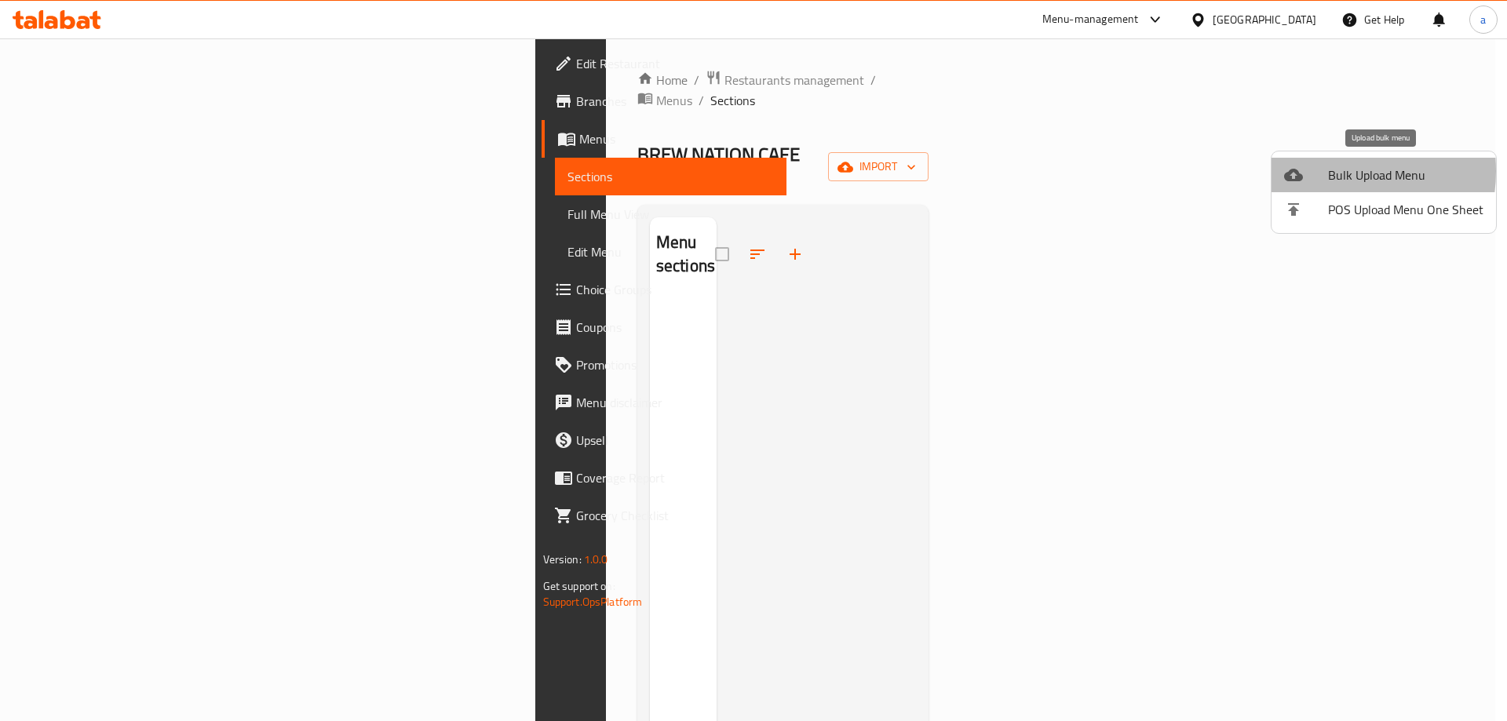
click at [1323, 171] on div at bounding box center [1306, 175] width 44 height 19
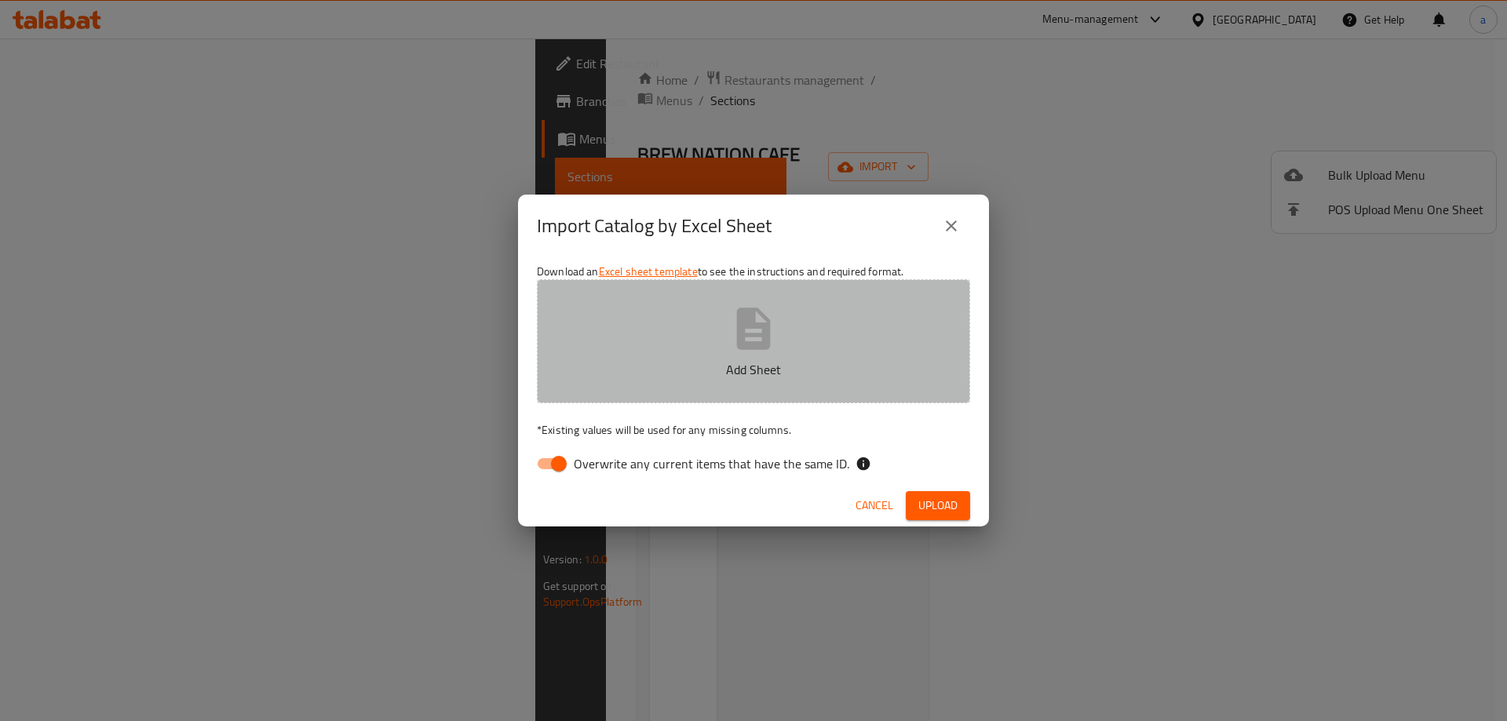
click at [782, 329] on button "Add Sheet" at bounding box center [753, 341] width 433 height 124
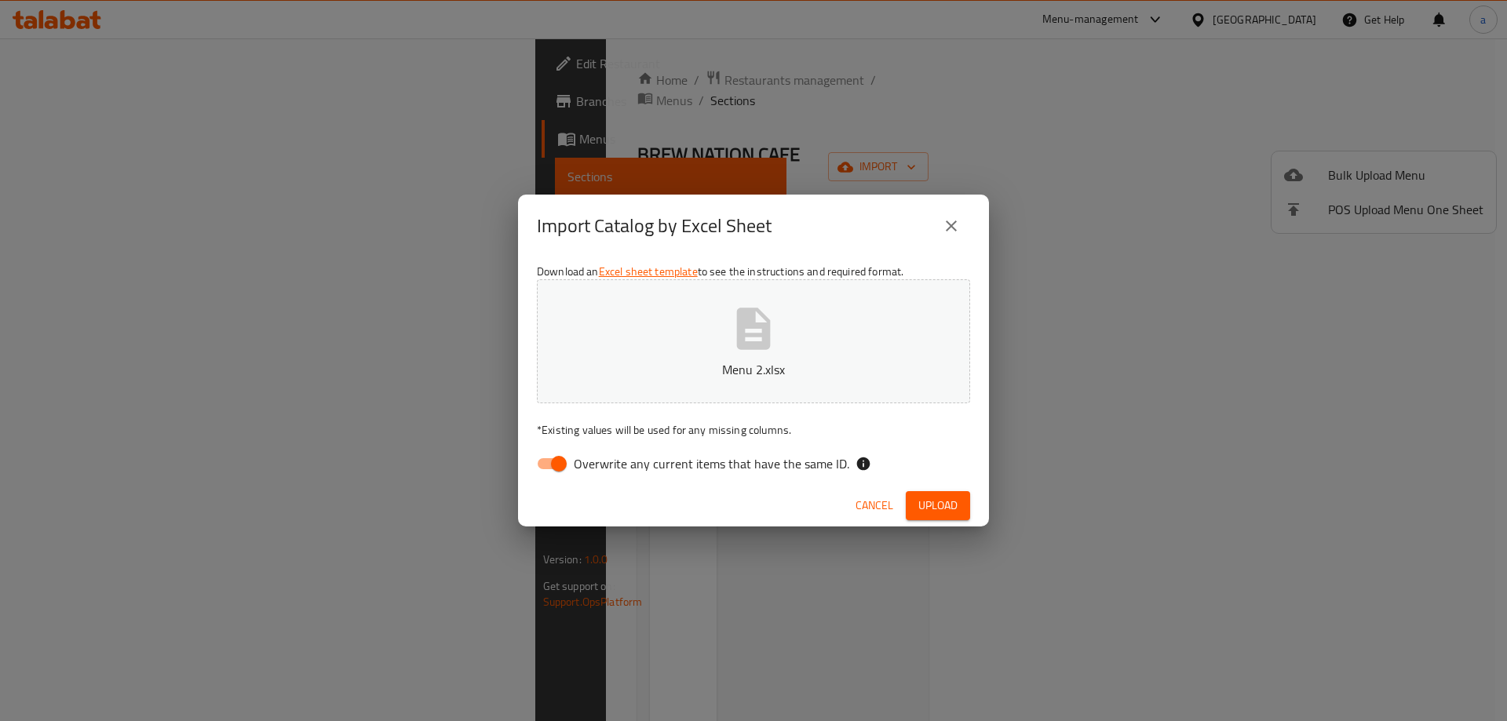
click at [560, 460] on input "Overwrite any current items that have the same ID." at bounding box center [558, 464] width 89 height 30
checkbox input "false"
click at [958, 513] on button "Upload" at bounding box center [938, 505] width 64 height 29
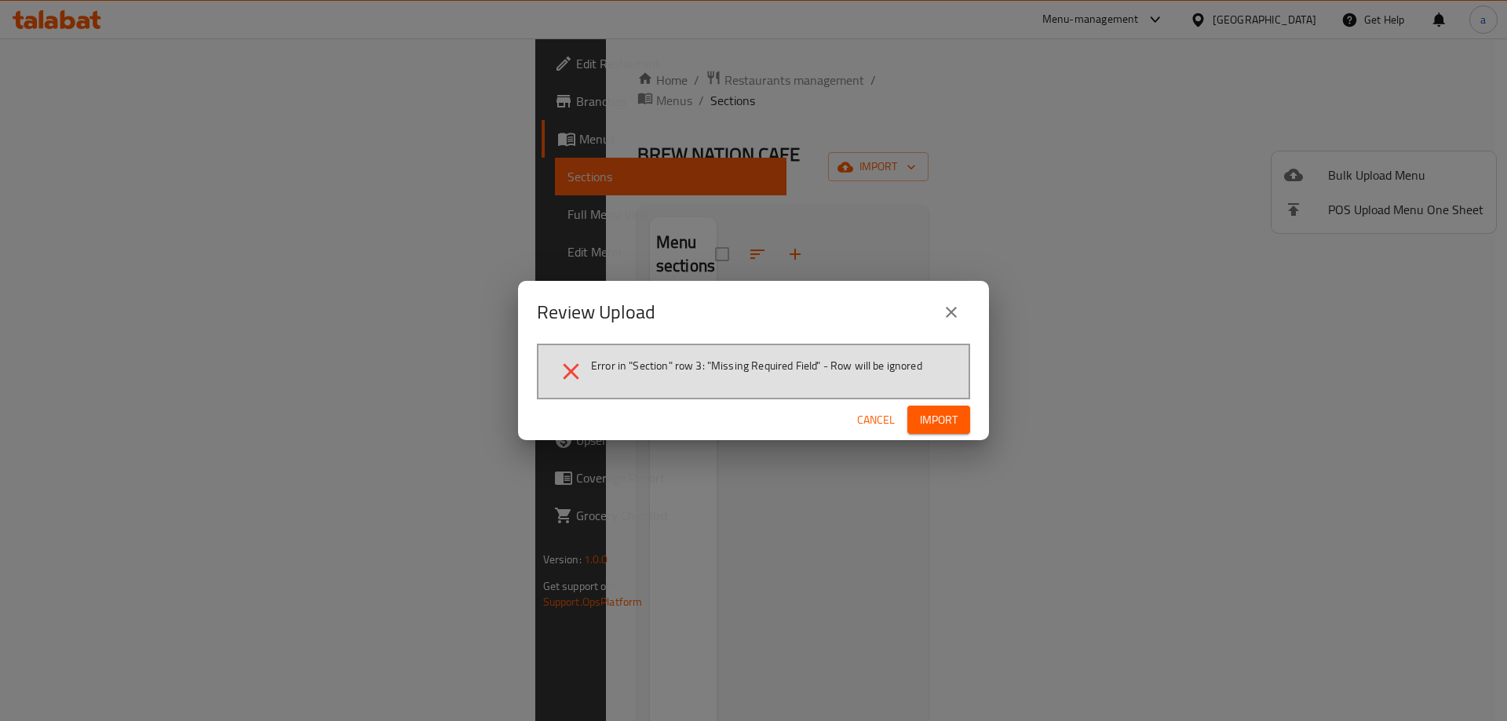
click at [700, 371] on span "Error in "Section" row 3: "Missing Required Field" - Row will be ignored" at bounding box center [756, 366] width 331 height 16
click at [816, 363] on span "Error in "Section" row 3: "Missing Required Field" - Row will be ignored" at bounding box center [756, 366] width 331 height 16
click at [965, 413] on button "Import" at bounding box center [938, 420] width 63 height 29
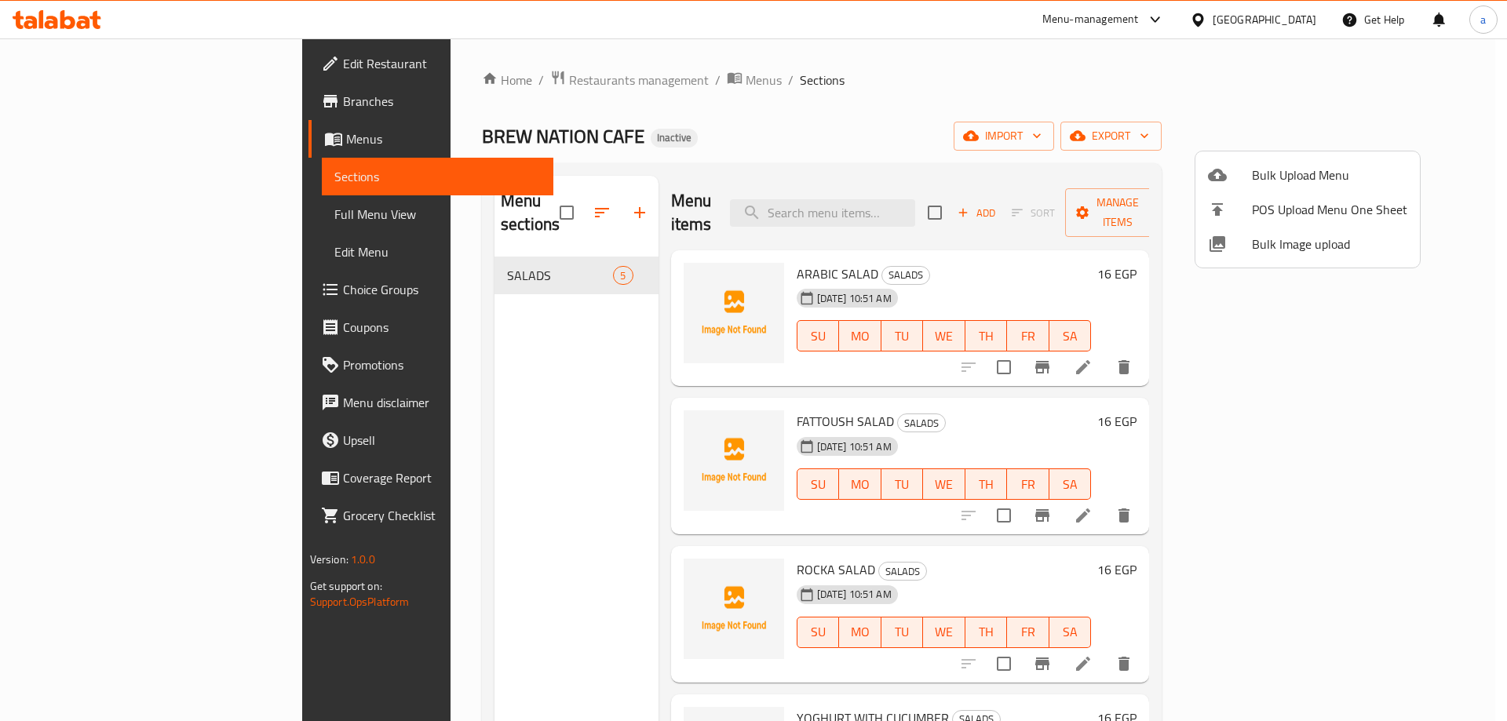
click at [483, 390] on div at bounding box center [753, 360] width 1507 height 721
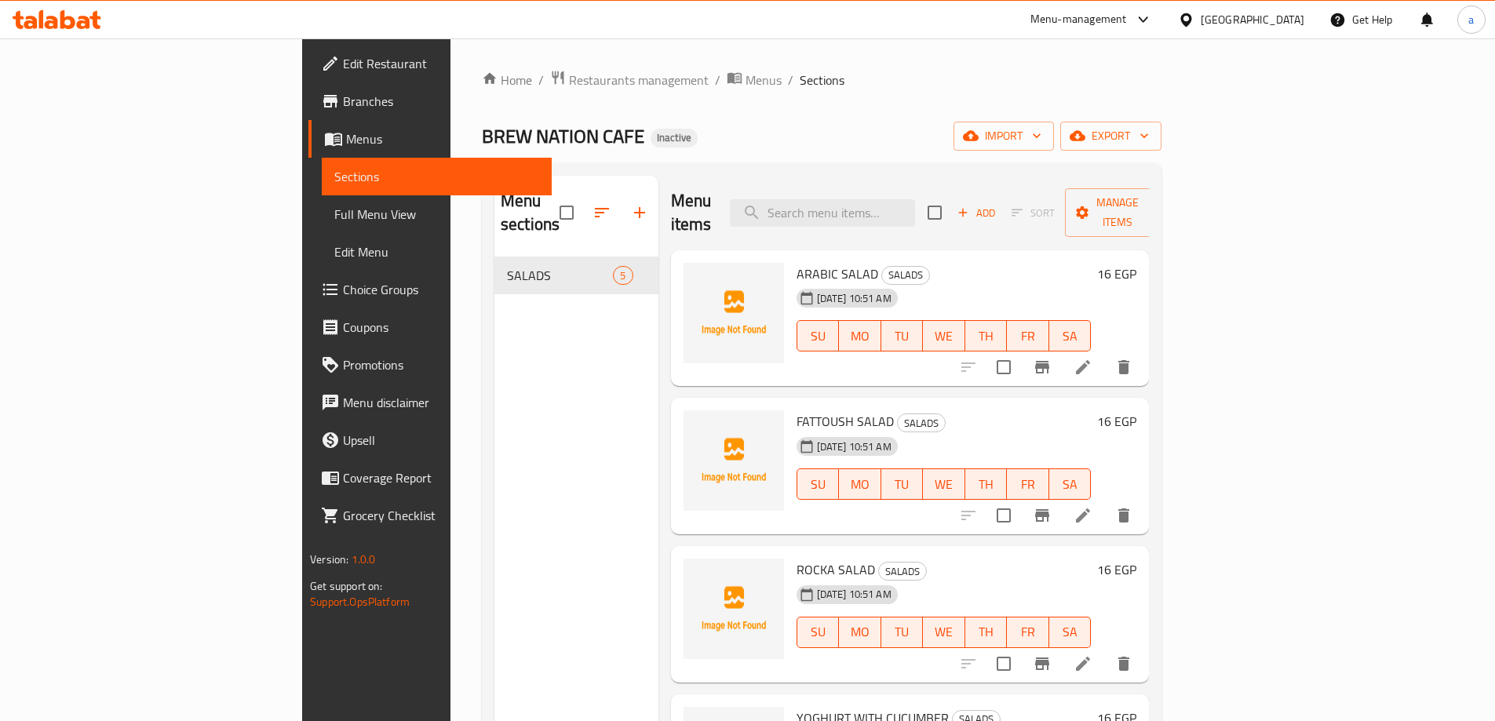
click at [494, 390] on div "Menu sections SALADS 5" at bounding box center [576, 536] width 164 height 721
click at [346, 130] on span "Menus" at bounding box center [442, 139] width 193 height 19
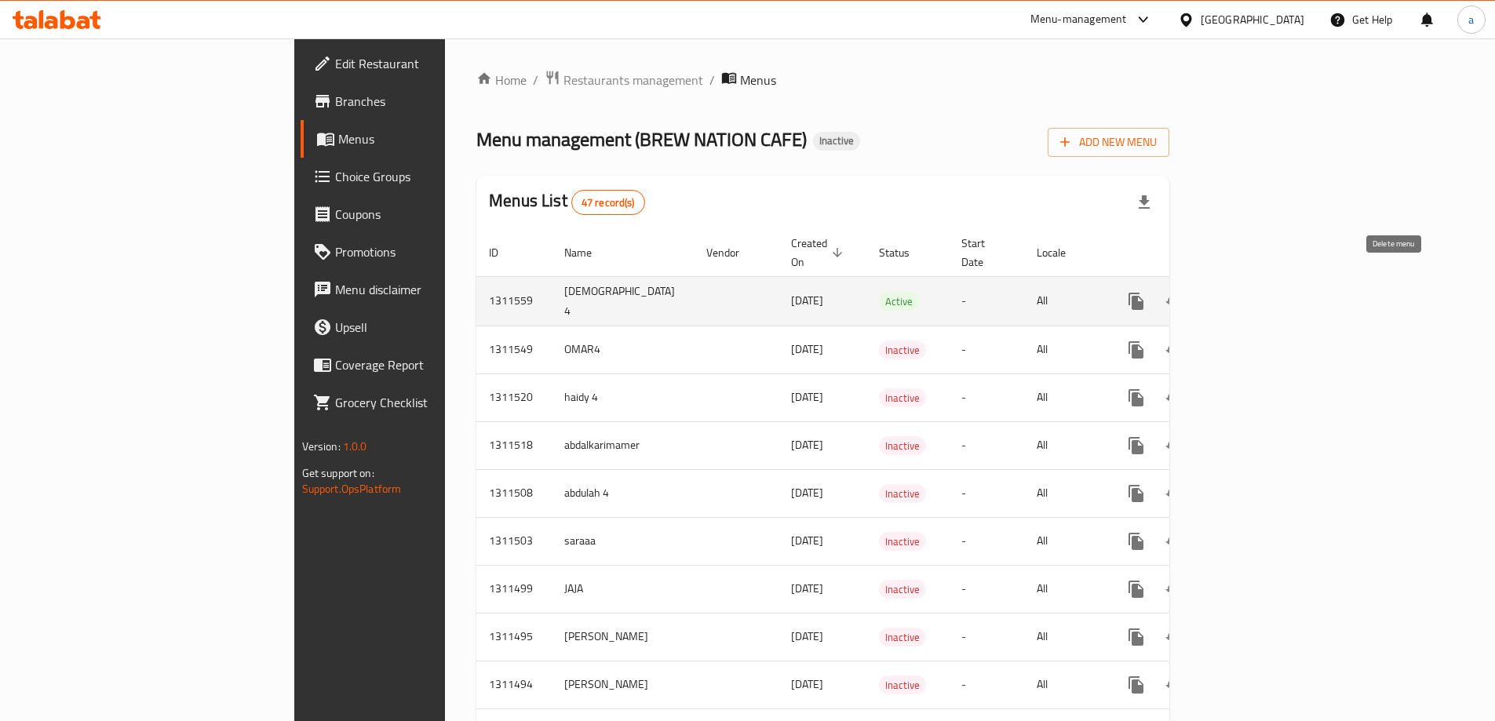
click at [1217, 294] on icon "enhanced table" at bounding box center [1211, 301] width 11 height 14
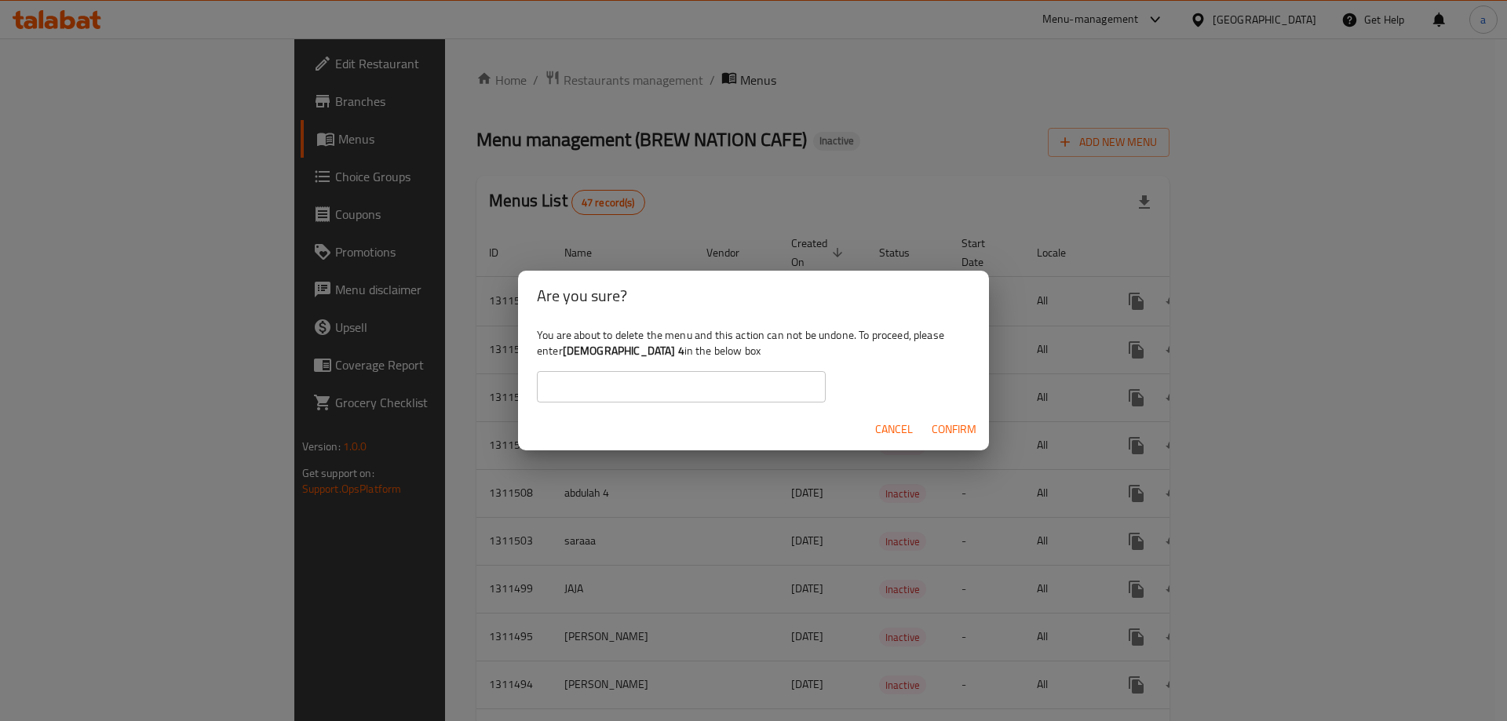
click at [738, 381] on input "text" at bounding box center [681, 386] width 289 height 31
click at [674, 398] on input "[DEMOGRAPHIC_DATA]" at bounding box center [681, 386] width 289 height 31
type input "[DEMOGRAPHIC_DATA] 4"
click at [942, 427] on span "Confirm" at bounding box center [954, 430] width 45 height 20
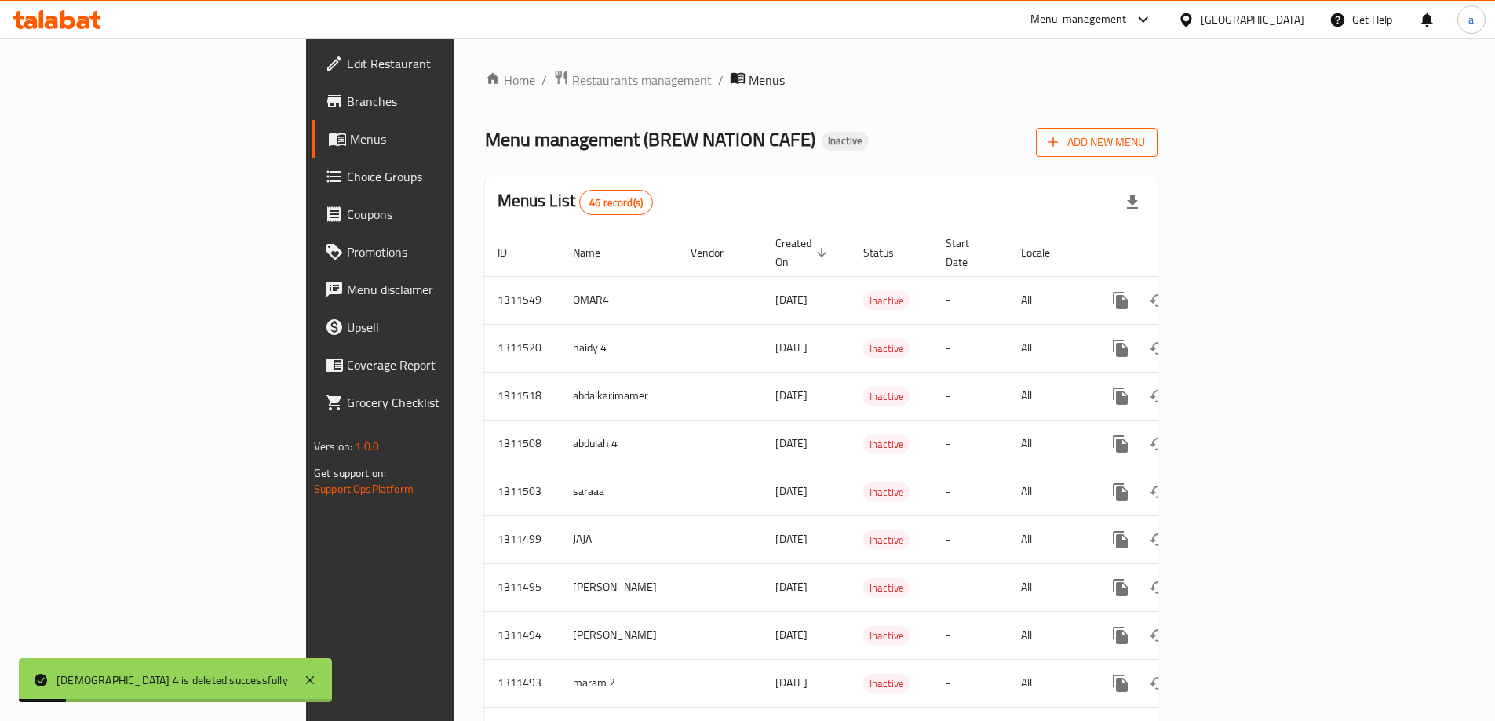
click at [1158, 152] on button "Add New Menu" at bounding box center [1097, 142] width 122 height 29
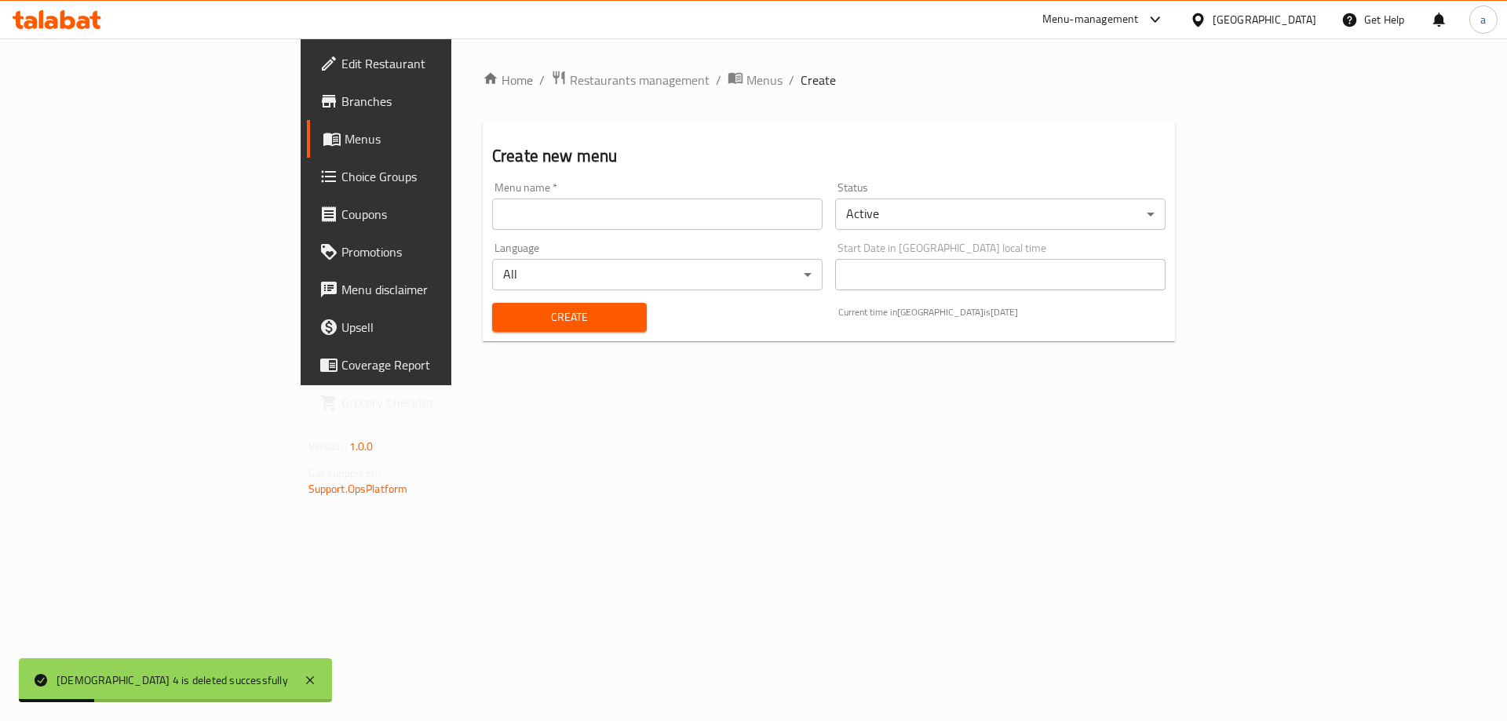
click at [612, 232] on div "Menu name   * Menu name *" at bounding box center [657, 206] width 343 height 60
click at [612, 226] on input "text" at bounding box center [657, 214] width 330 height 31
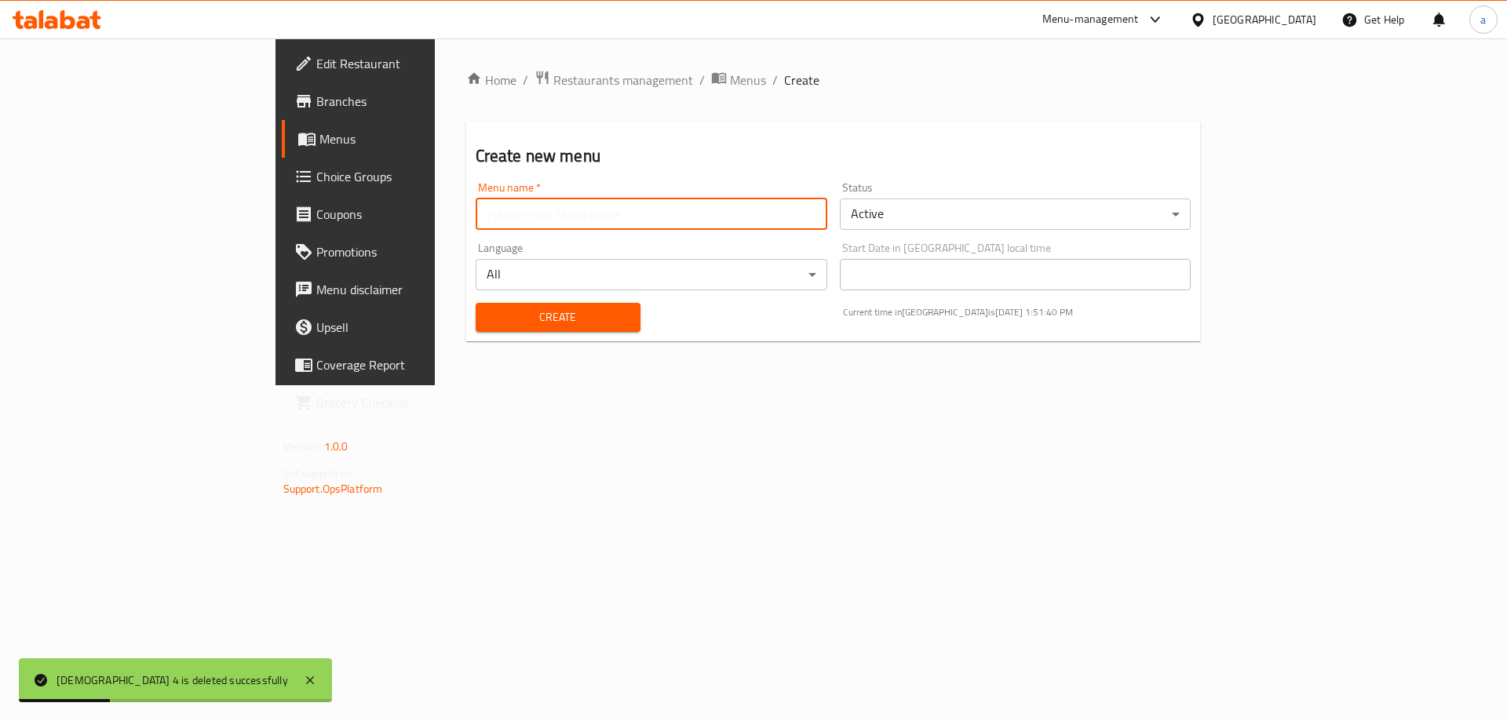
click at [612, 225] on input "text" at bounding box center [652, 214] width 352 height 31
type input "[DEMOGRAPHIC_DATA] 4"
click at [549, 322] on span "Create" at bounding box center [558, 318] width 140 height 20
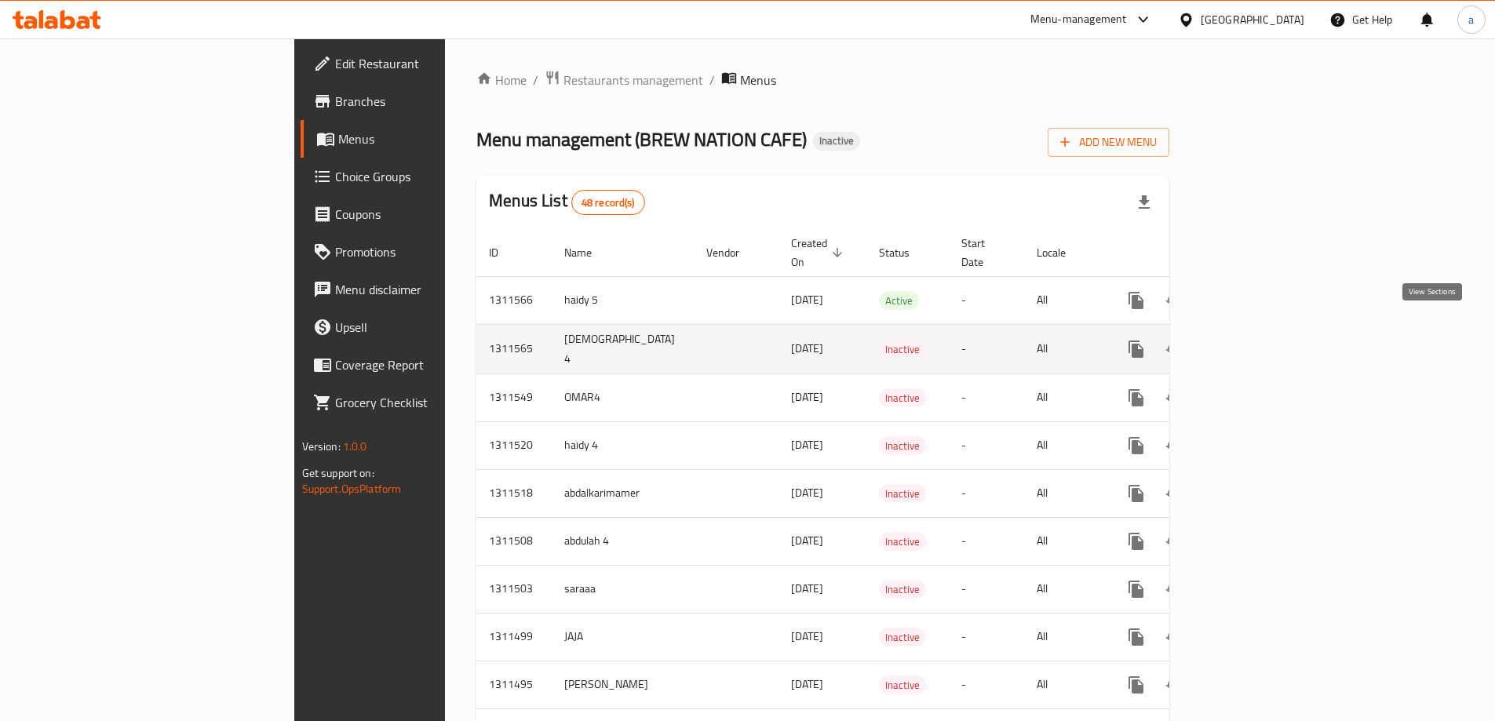
click at [1268, 332] on link "enhanced table" at bounding box center [1250, 349] width 38 height 38
click at [1231, 334] on button "enhanced table" at bounding box center [1212, 349] width 38 height 38
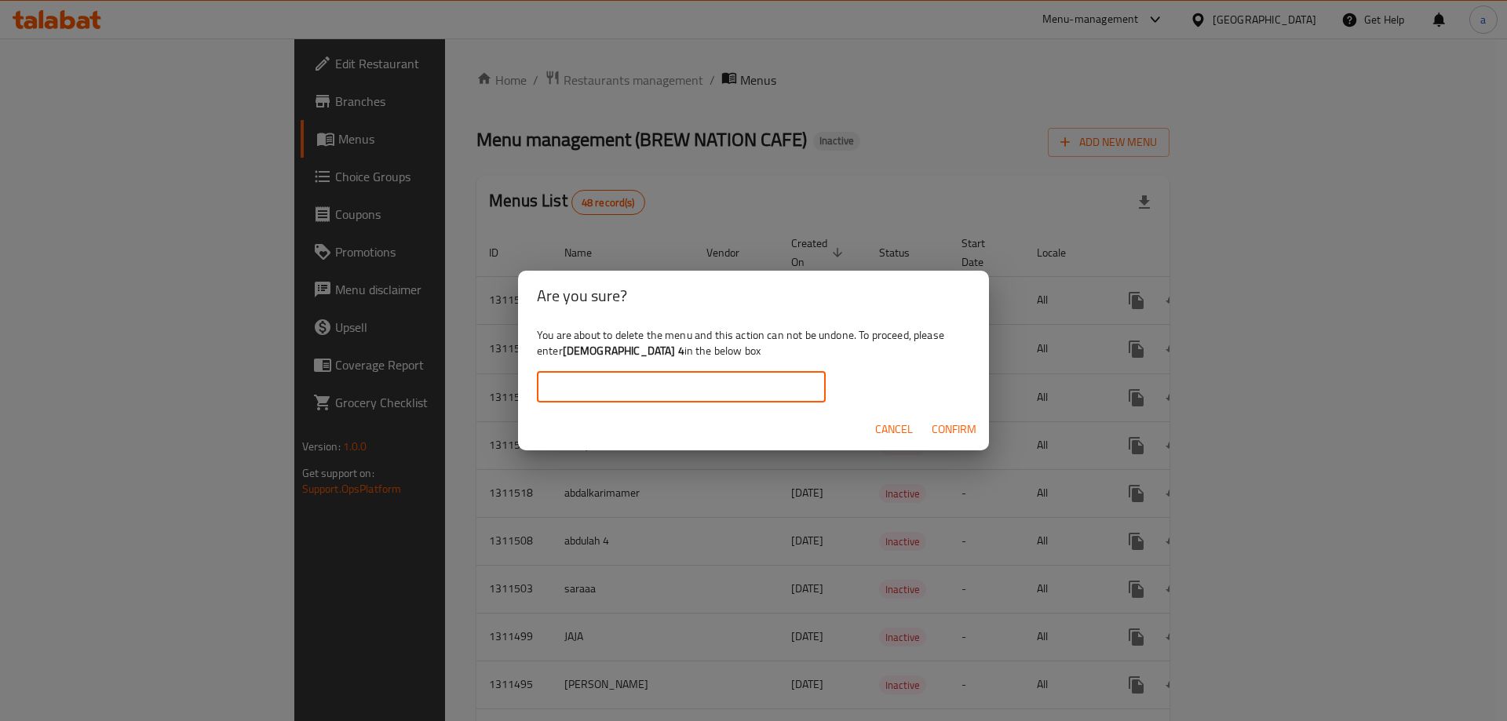
click at [727, 381] on input "text" at bounding box center [681, 386] width 289 height 31
type input "[DEMOGRAPHIC_DATA] 4"
click at [987, 438] on div "Cancel Confirm" at bounding box center [753, 430] width 471 height 42
click at [978, 432] on button "Confirm" at bounding box center [953, 429] width 57 height 29
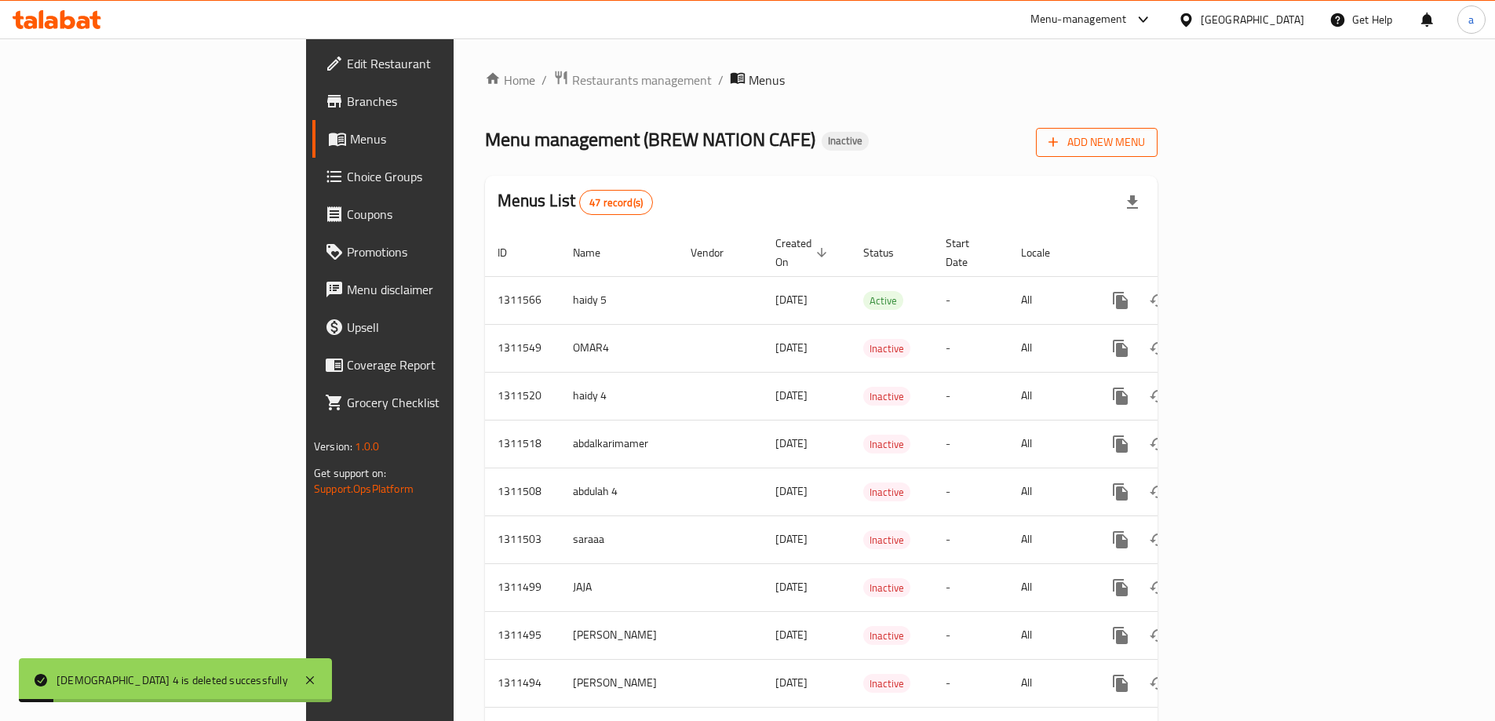
click at [1145, 146] on span "Add New Menu" at bounding box center [1097, 143] width 97 height 20
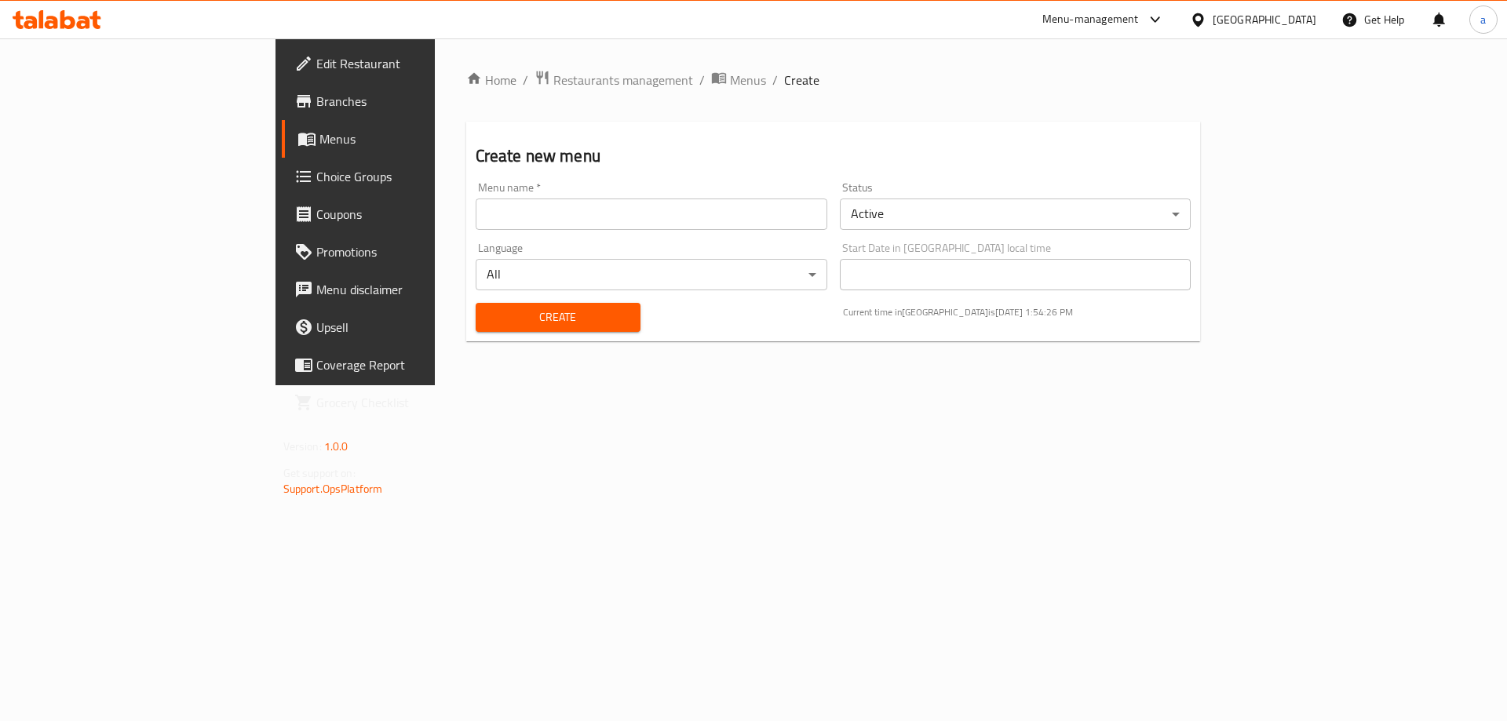
click at [476, 210] on input "text" at bounding box center [652, 214] width 352 height 31
type input "[DEMOGRAPHIC_DATA] 4"
click at [476, 329] on button "Create" at bounding box center [558, 317] width 165 height 29
click at [319, 146] on span "Menus" at bounding box center [416, 139] width 195 height 19
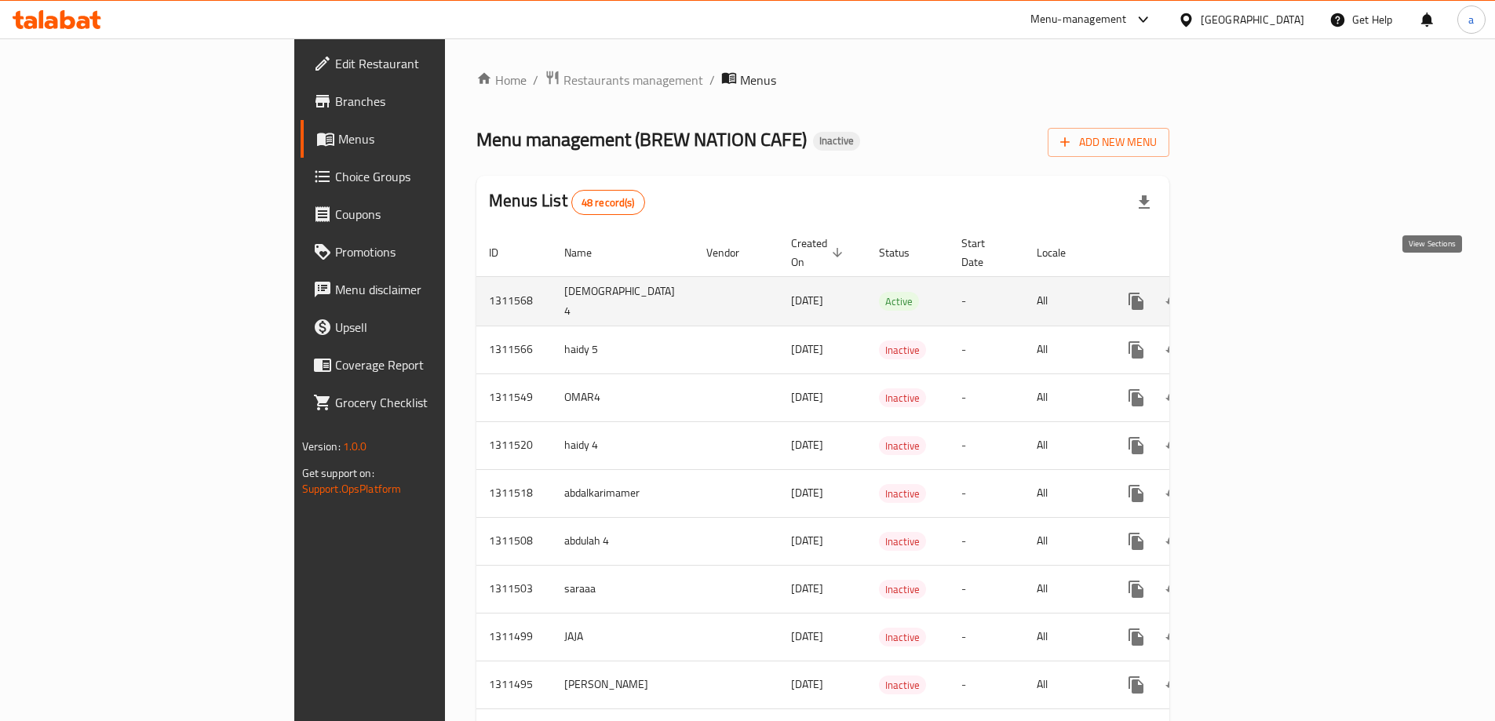
click at [1259, 292] on icon "enhanced table" at bounding box center [1249, 301] width 19 height 19
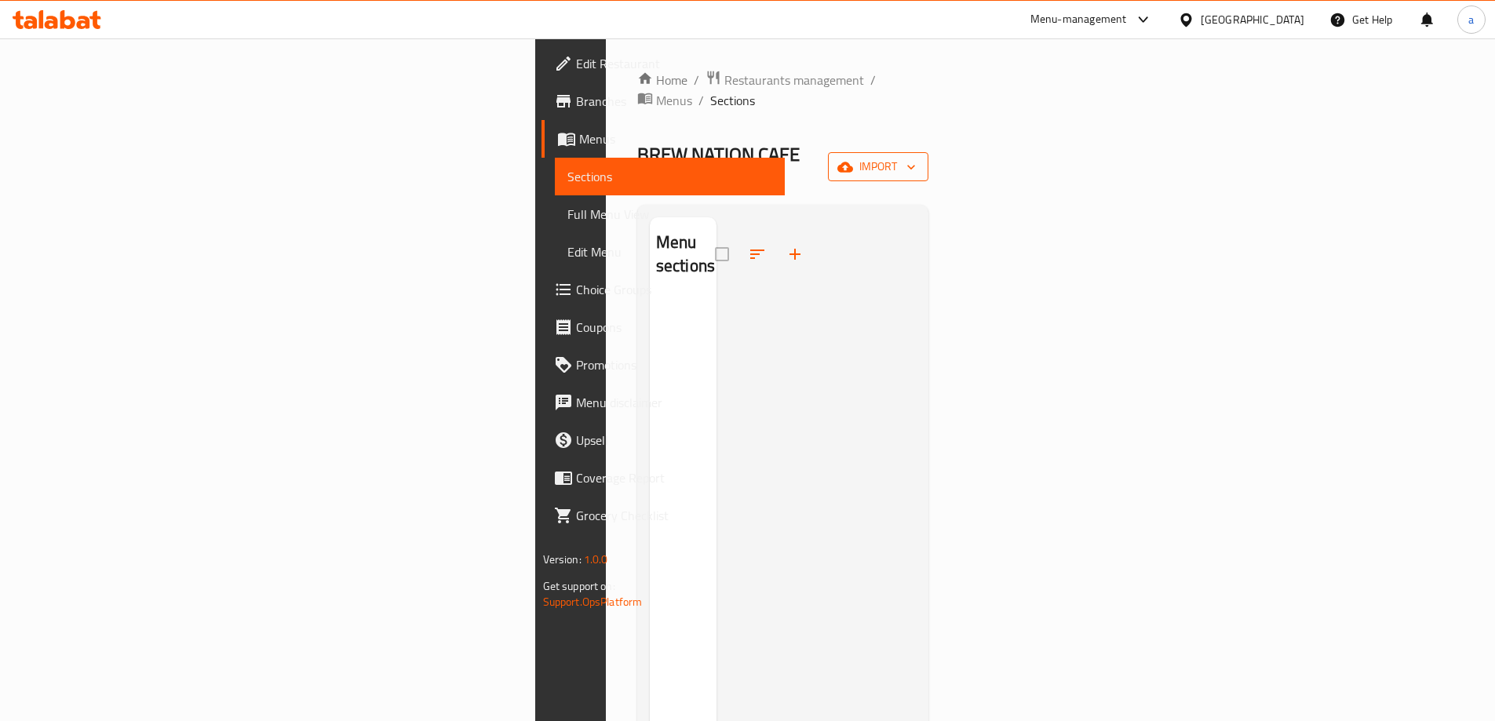
click at [919, 159] on icon "button" at bounding box center [911, 167] width 16 height 16
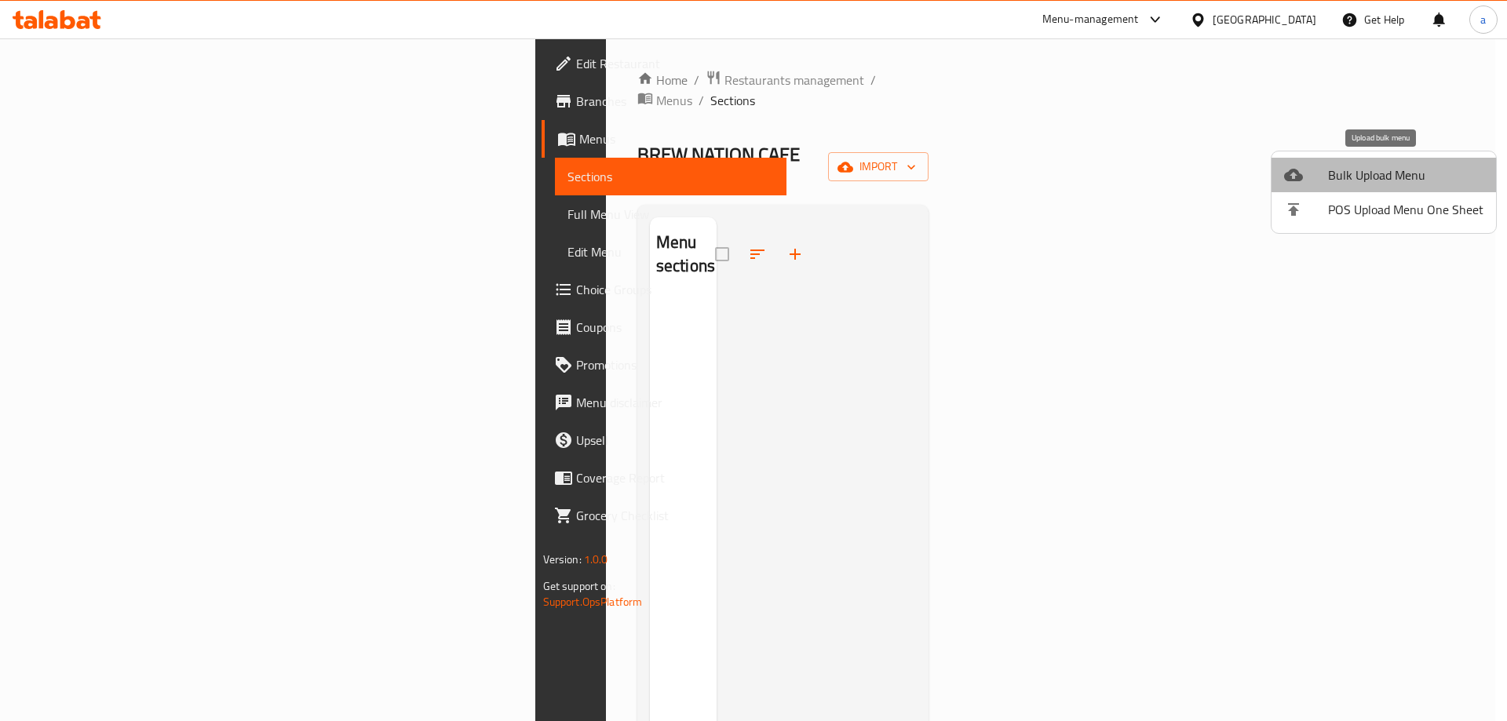
click at [1399, 172] on span "Bulk Upload Menu" at bounding box center [1405, 175] width 155 height 19
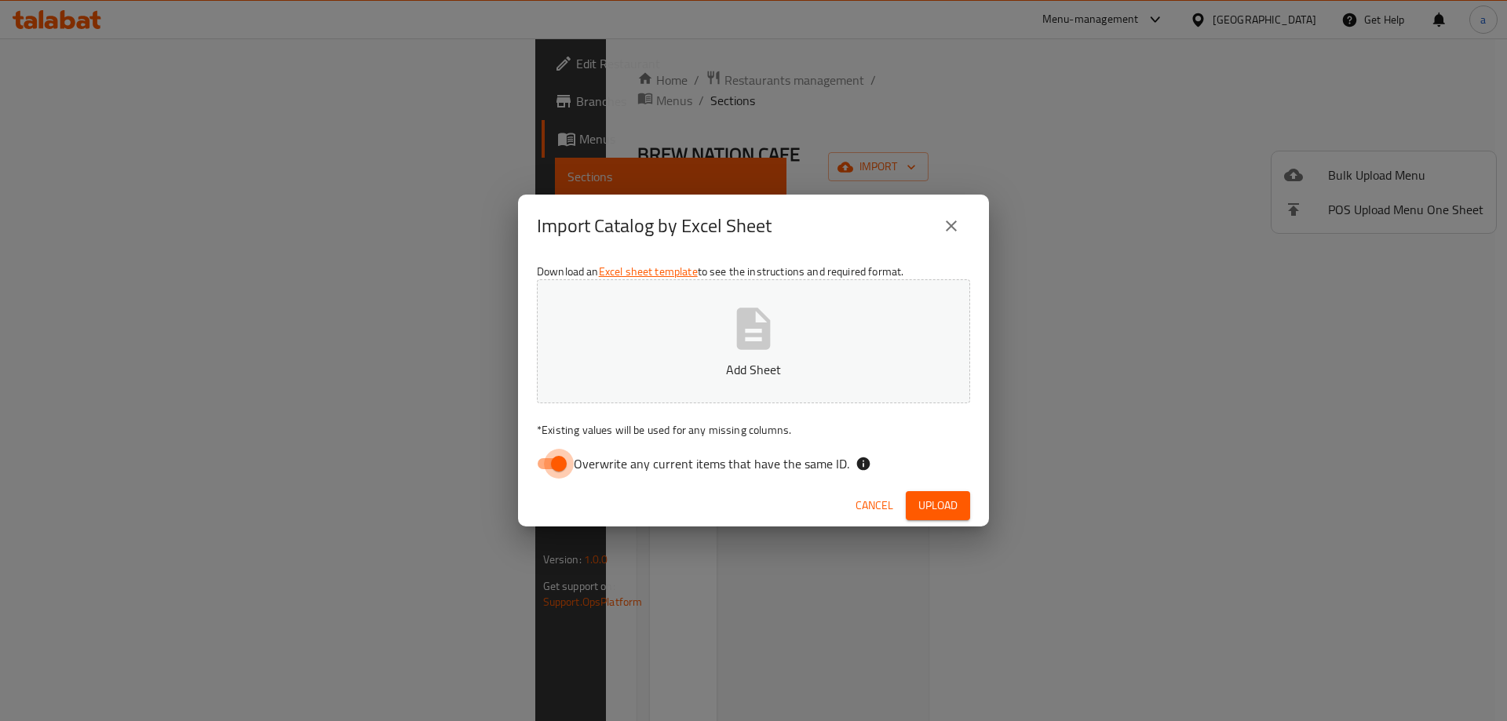
click at [550, 470] on input "Overwrite any current items that have the same ID." at bounding box center [558, 464] width 89 height 30
checkbox input "false"
click at [958, 503] on button "Upload" at bounding box center [938, 505] width 64 height 29
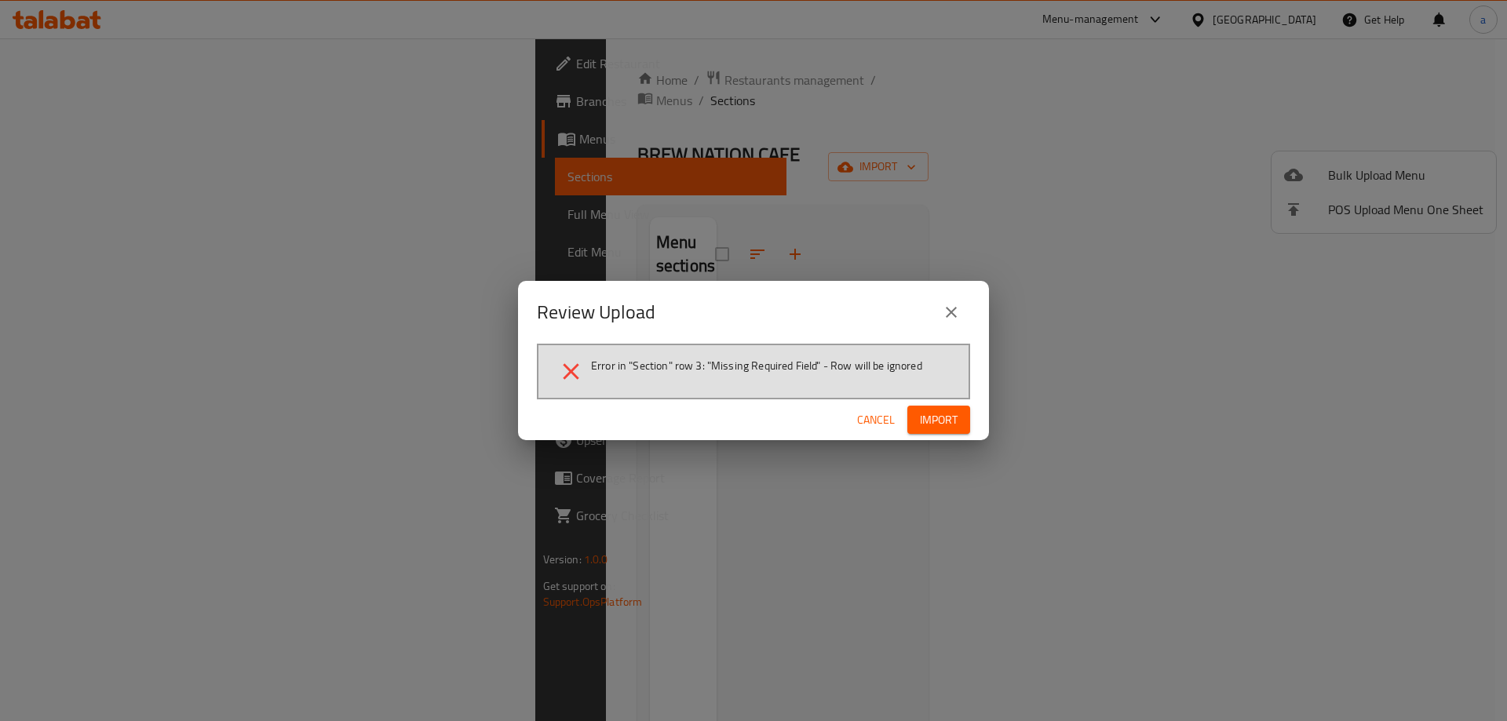
click at [824, 371] on span "Error in "Section" row 3: "Missing Required Field" - Row will be ignored" at bounding box center [756, 366] width 331 height 16
click at [623, 358] on span "Error in "Section" row 3: "Missing Required Field" - Row will be ignored" at bounding box center [756, 366] width 331 height 16
click at [644, 396] on div "Error in "Section" row 3: "Missing Required Field" - Row will be ignored" at bounding box center [753, 372] width 433 height 56
click at [652, 383] on li "Error in "Section" row 3: "Missing Required Field" - Row will be ignored" at bounding box center [753, 371] width 392 height 27
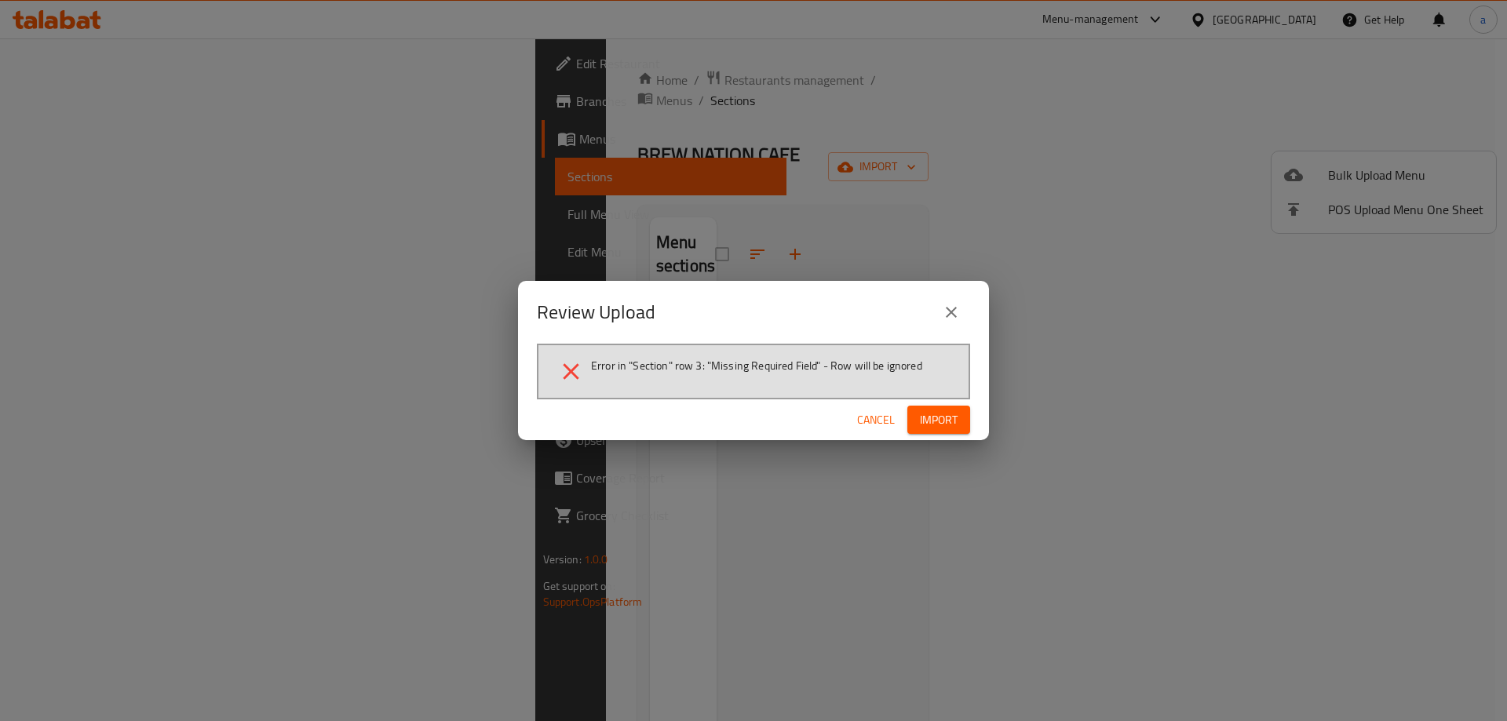
click at [936, 427] on span "Import" at bounding box center [939, 421] width 38 height 20
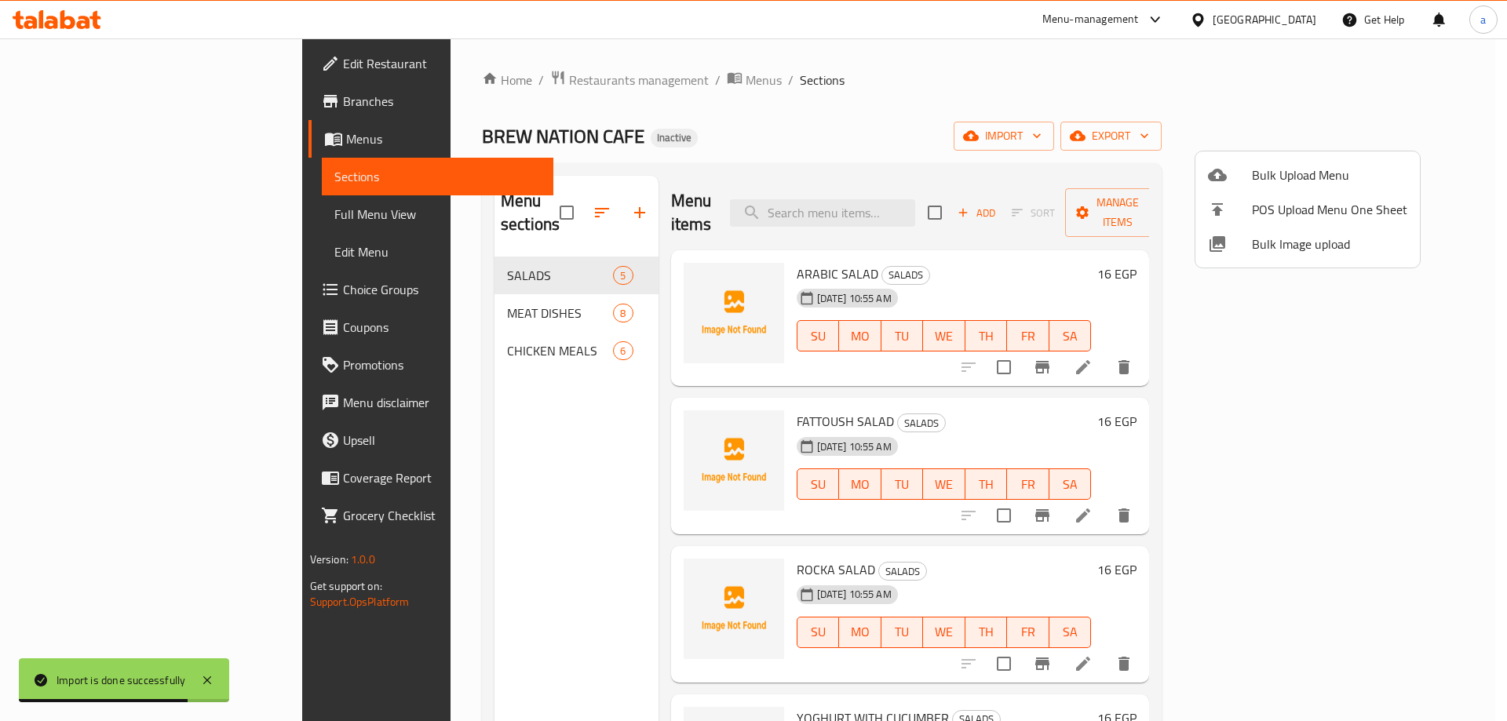
click at [450, 389] on div at bounding box center [753, 360] width 1507 height 721
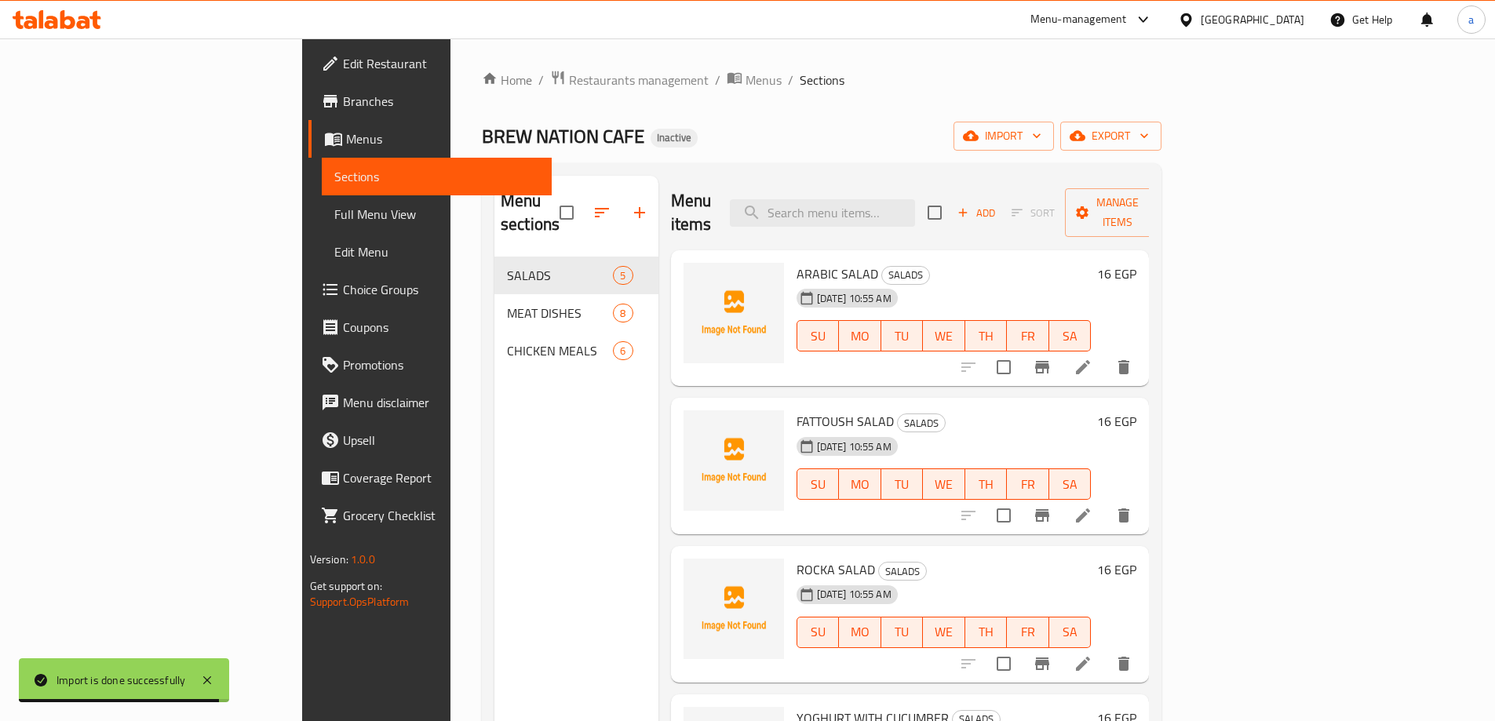
click at [494, 389] on div "Menu sections SALADS 5 MEAT DISHES 8 CHICKEN MEALS 6" at bounding box center [576, 536] width 164 height 721
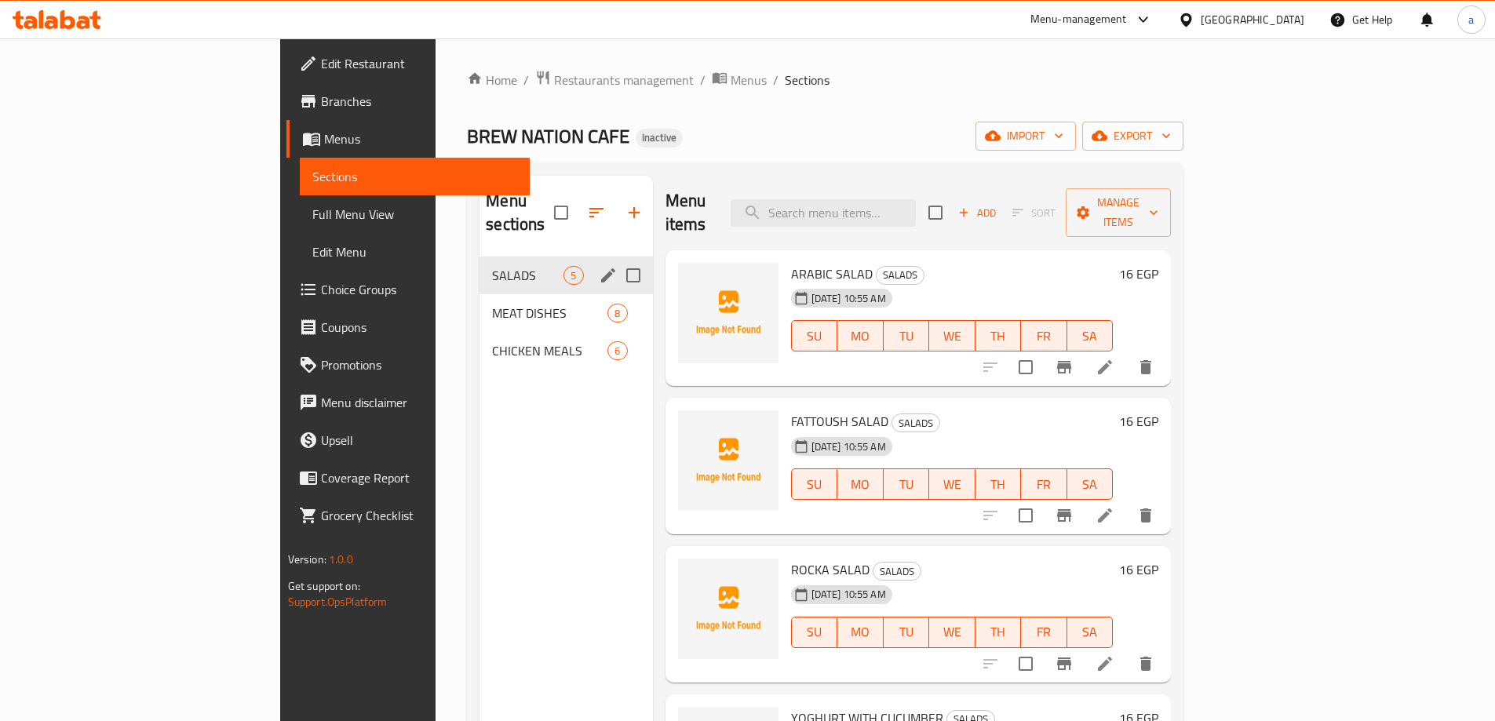
click at [564, 268] on span "5" at bounding box center [573, 275] width 18 height 15
click at [492, 266] on span "SALADS" at bounding box center [527, 275] width 71 height 19
click at [599, 266] on icon "edit" at bounding box center [608, 275] width 19 height 19
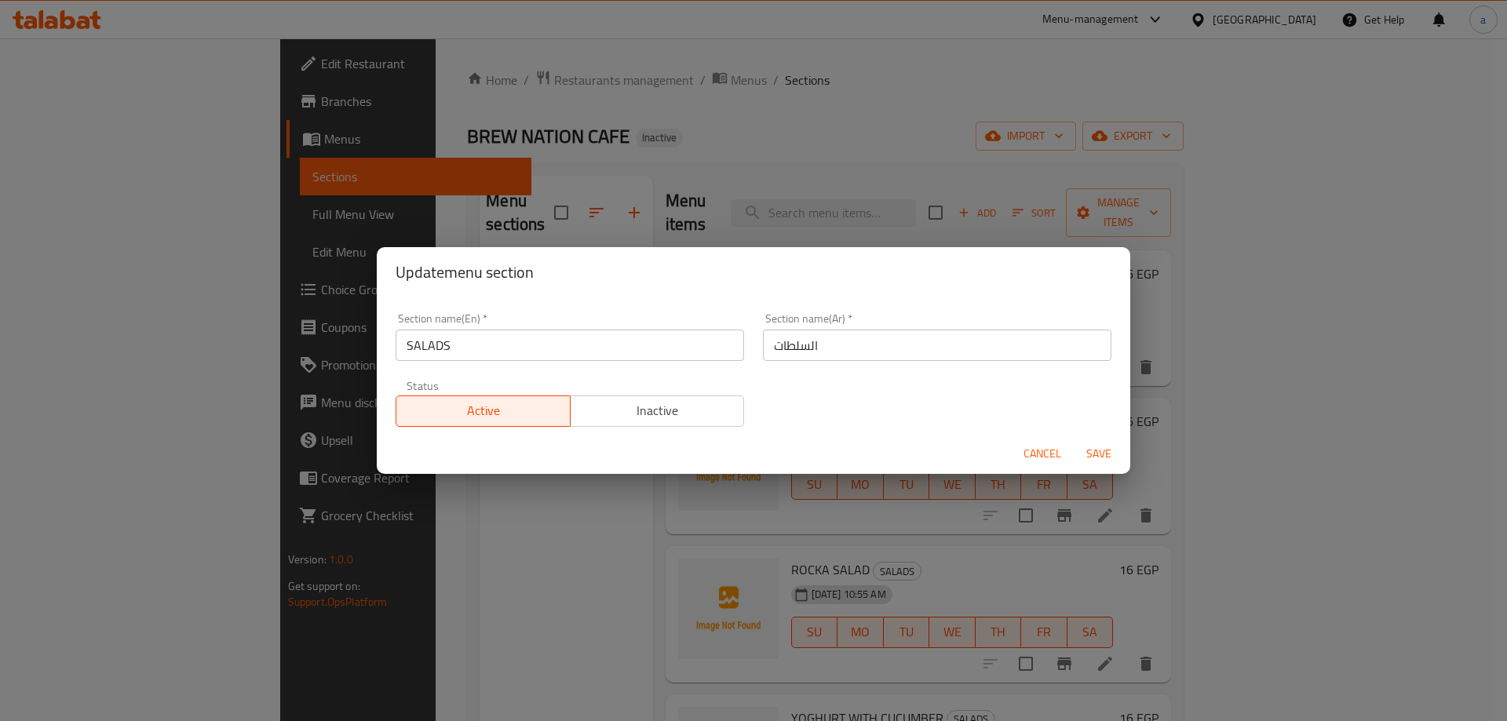
click at [557, 335] on input "SALADS" at bounding box center [570, 345] width 348 height 31
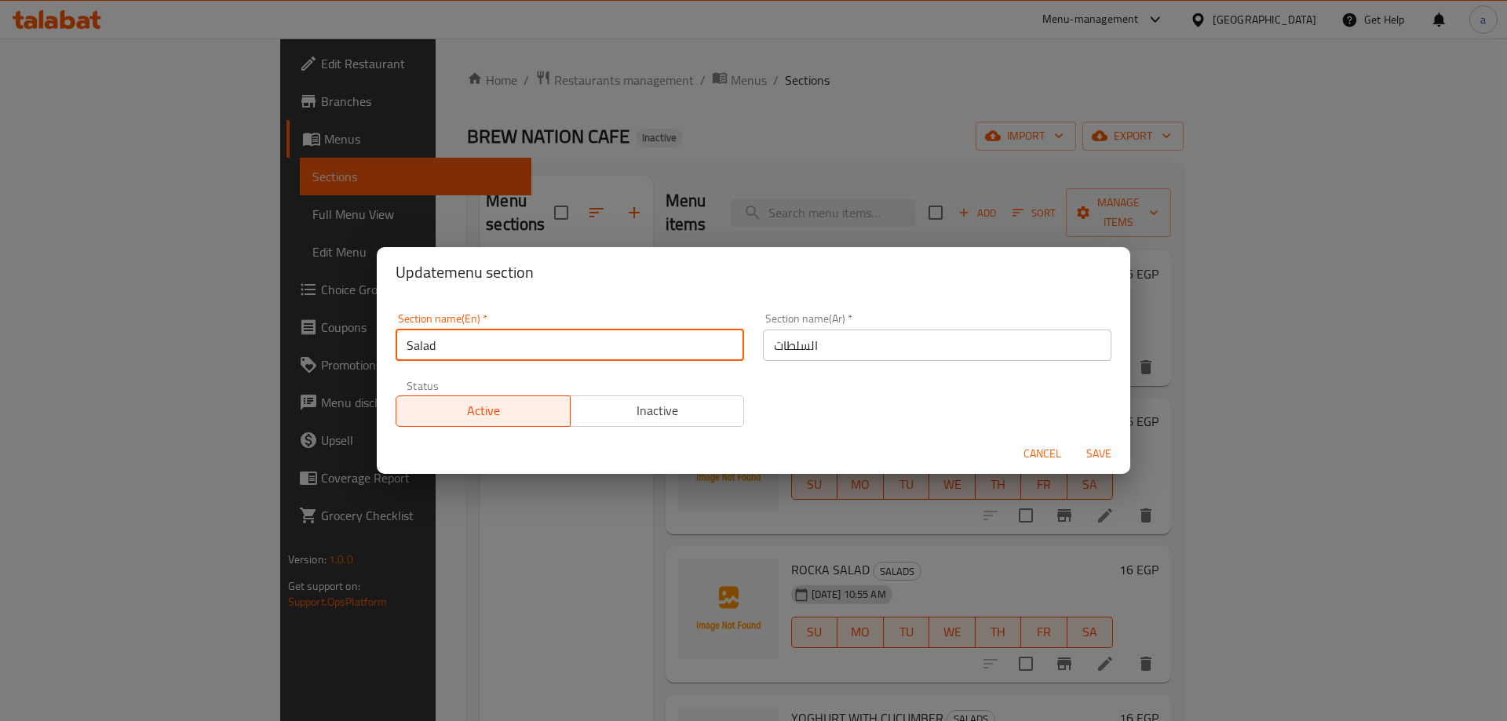
type input "Salads"
click at [435, 346] on input "Salads" at bounding box center [570, 345] width 348 height 31
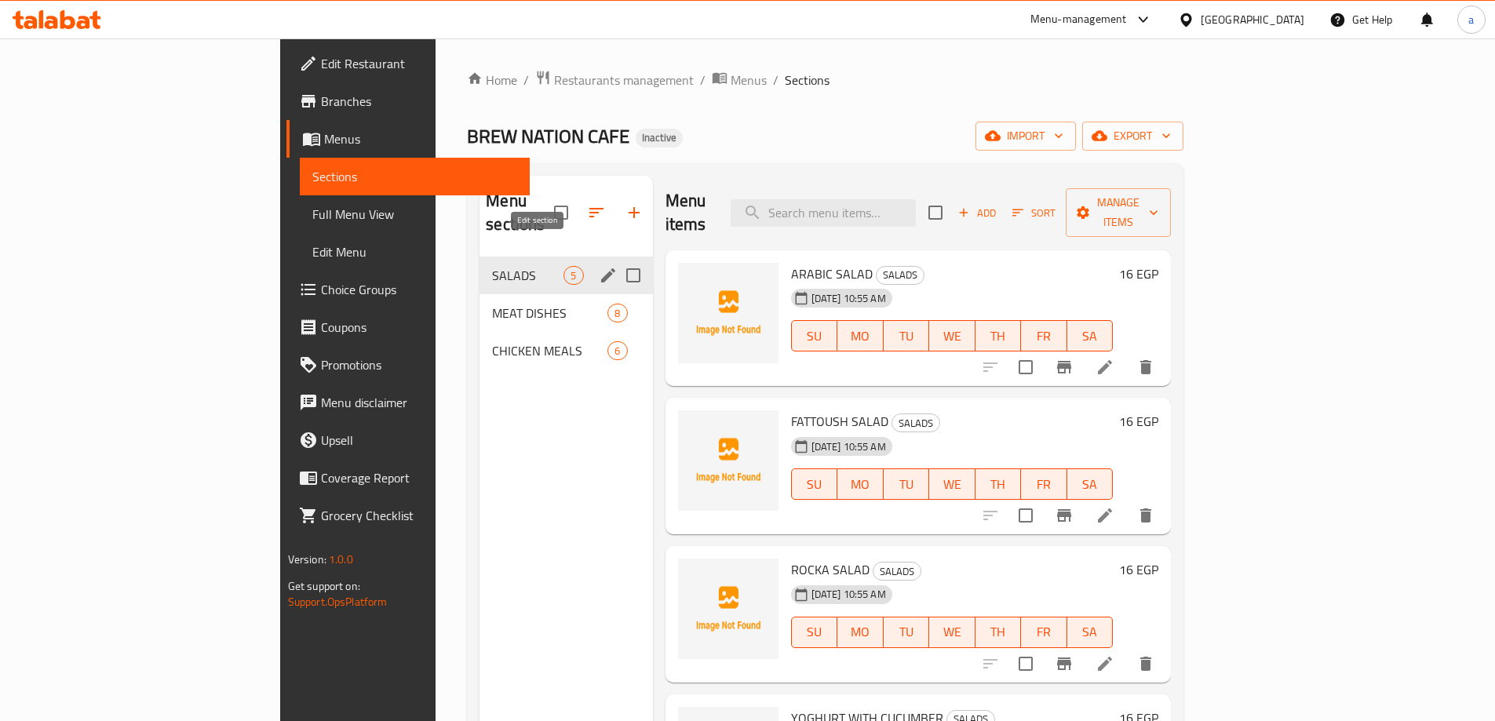
click at [599, 266] on icon "edit" at bounding box center [608, 275] width 19 height 19
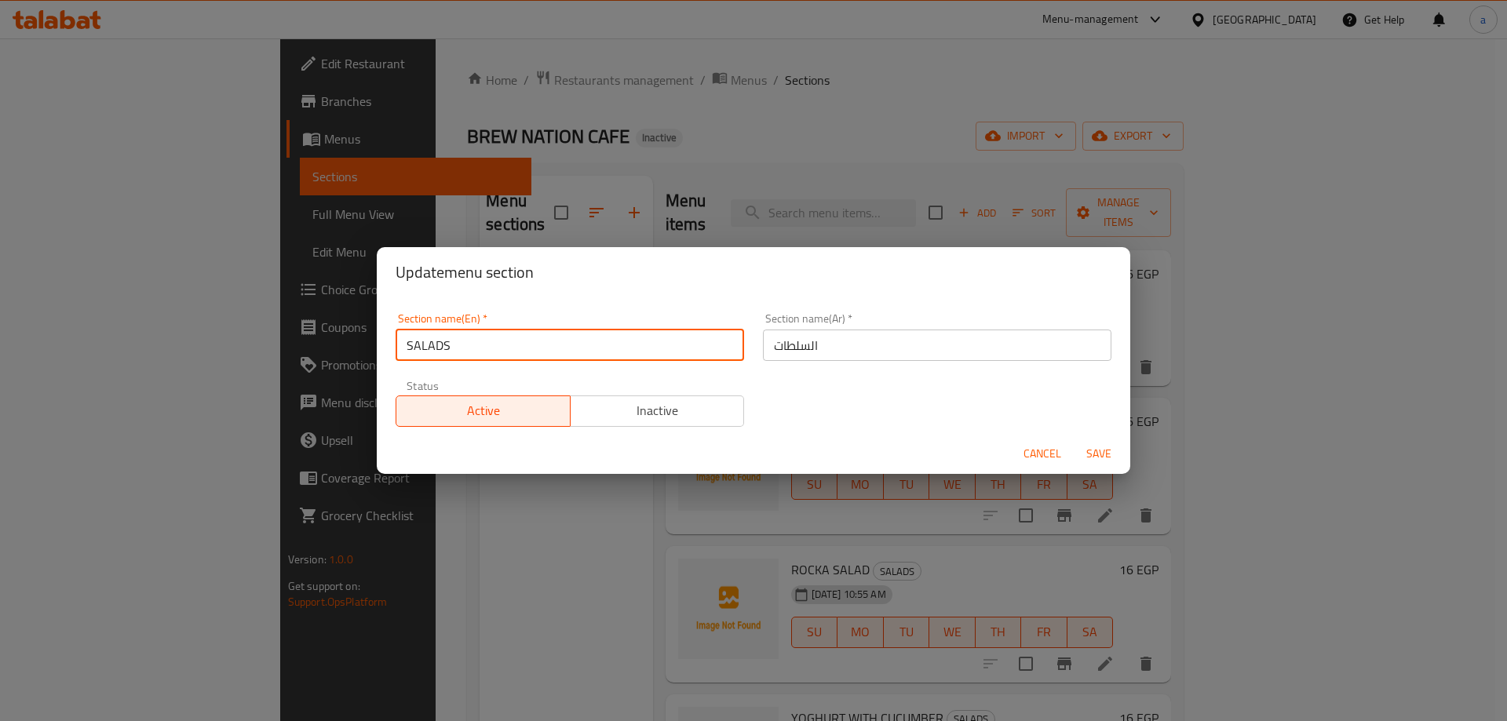
click at [572, 341] on input "SALADS" at bounding box center [570, 345] width 348 height 31
type input "SALAD"
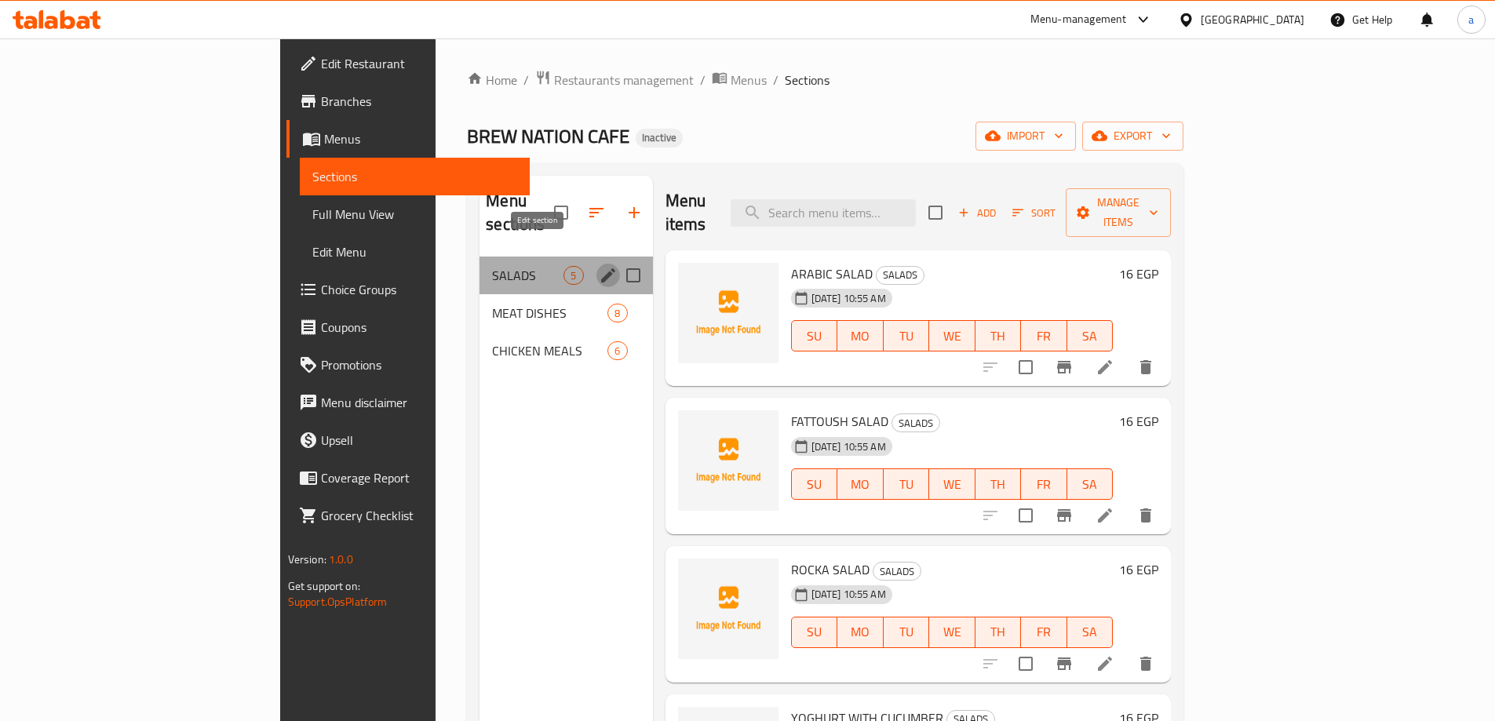
click at [599, 266] on icon "edit" at bounding box center [608, 275] width 19 height 19
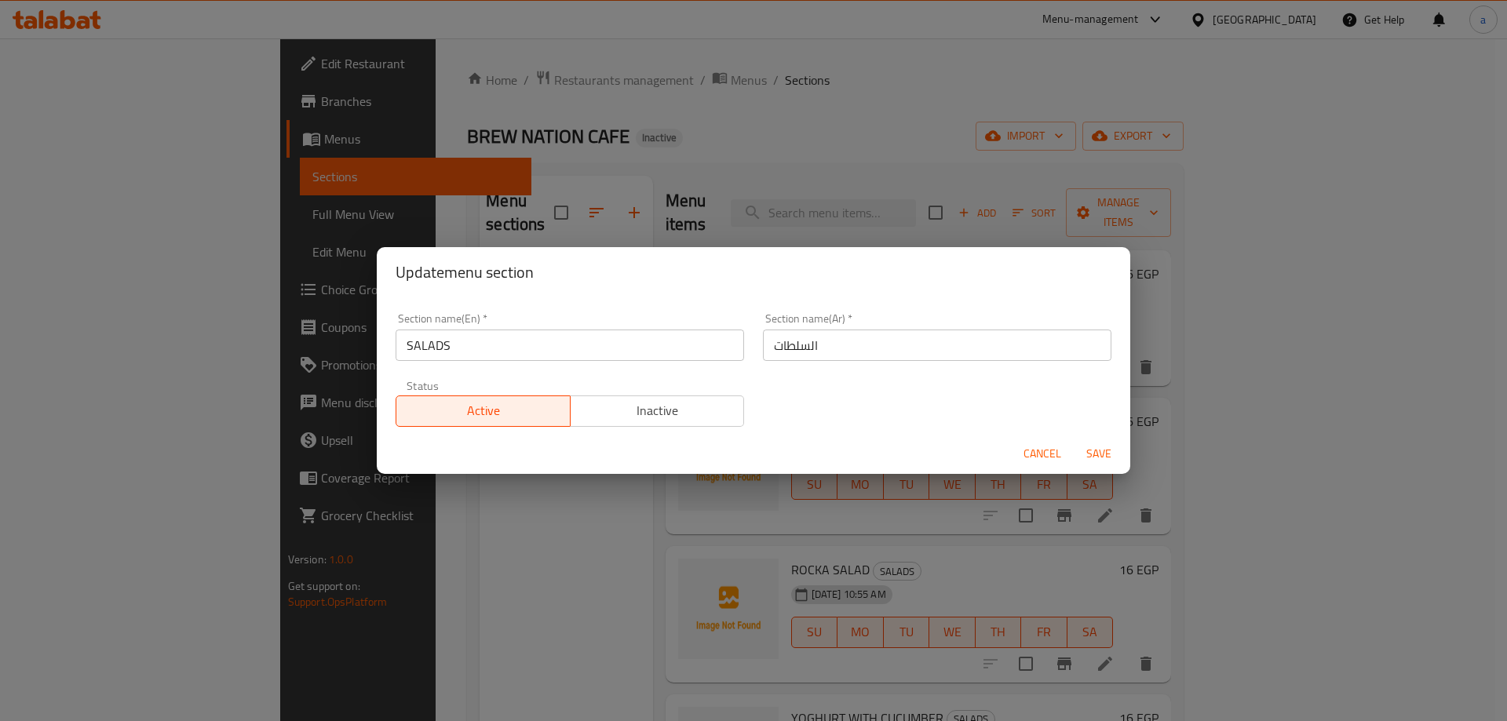
click at [489, 345] on input "SALADS" at bounding box center [570, 345] width 348 height 31
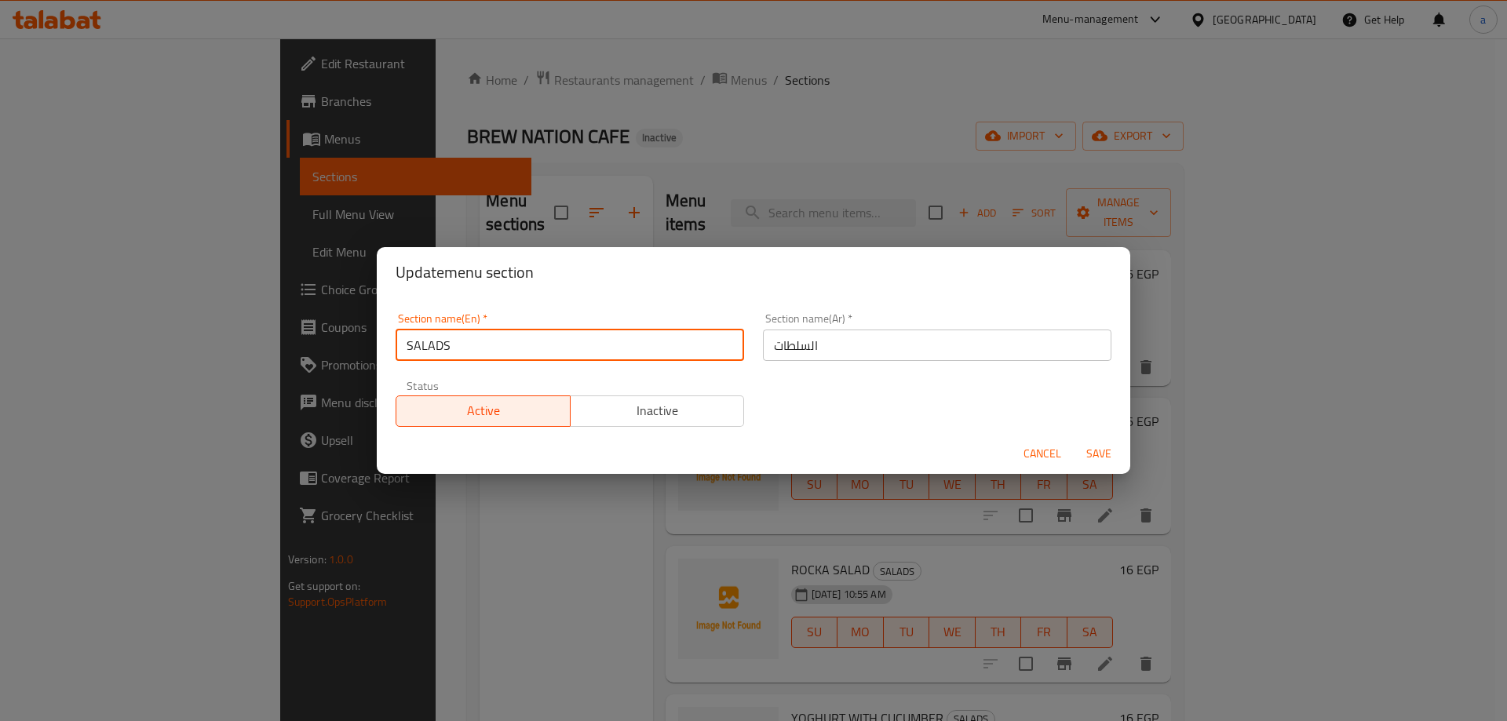
click at [494, 349] on input "SALADS" at bounding box center [570, 345] width 348 height 31
click at [501, 350] on input "SALADS" at bounding box center [570, 345] width 348 height 31
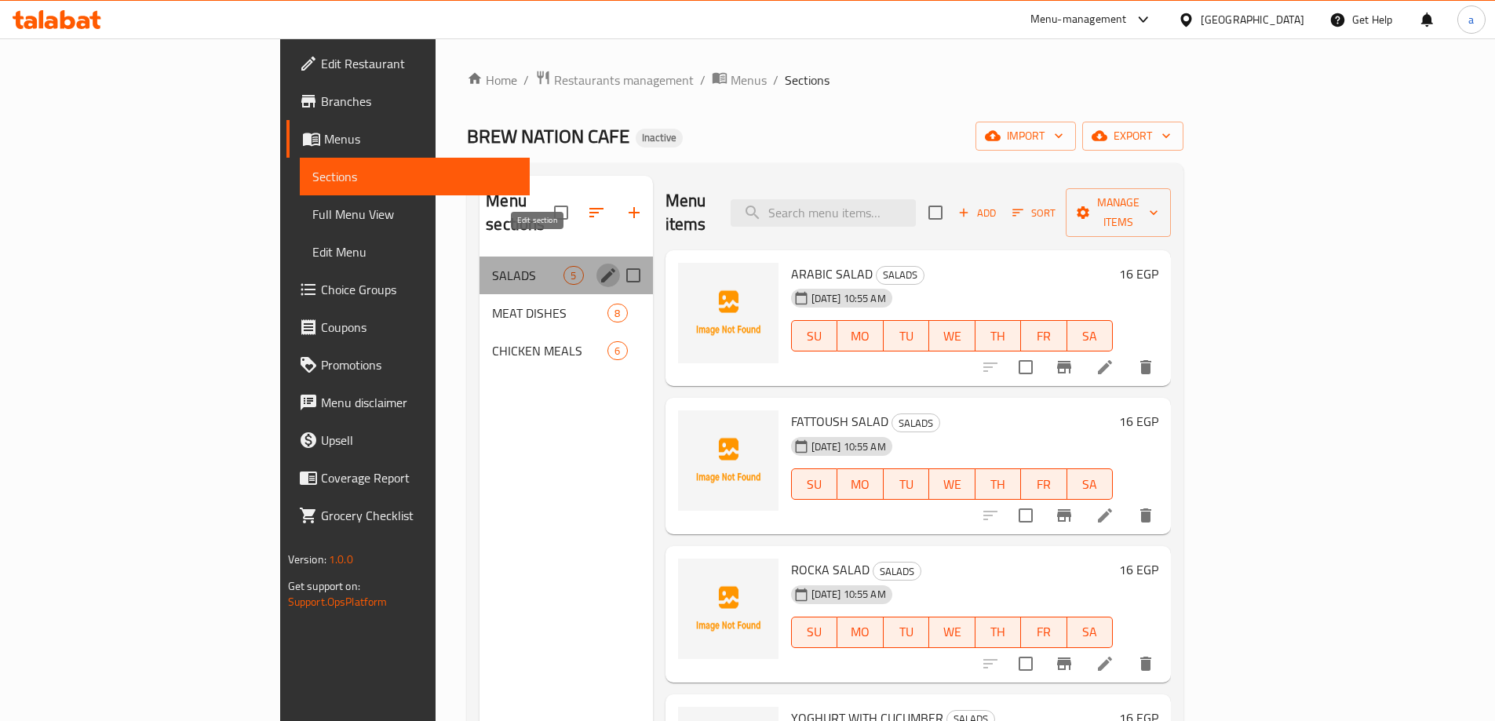
click at [597, 264] on button "edit" at bounding box center [609, 276] width 24 height 24
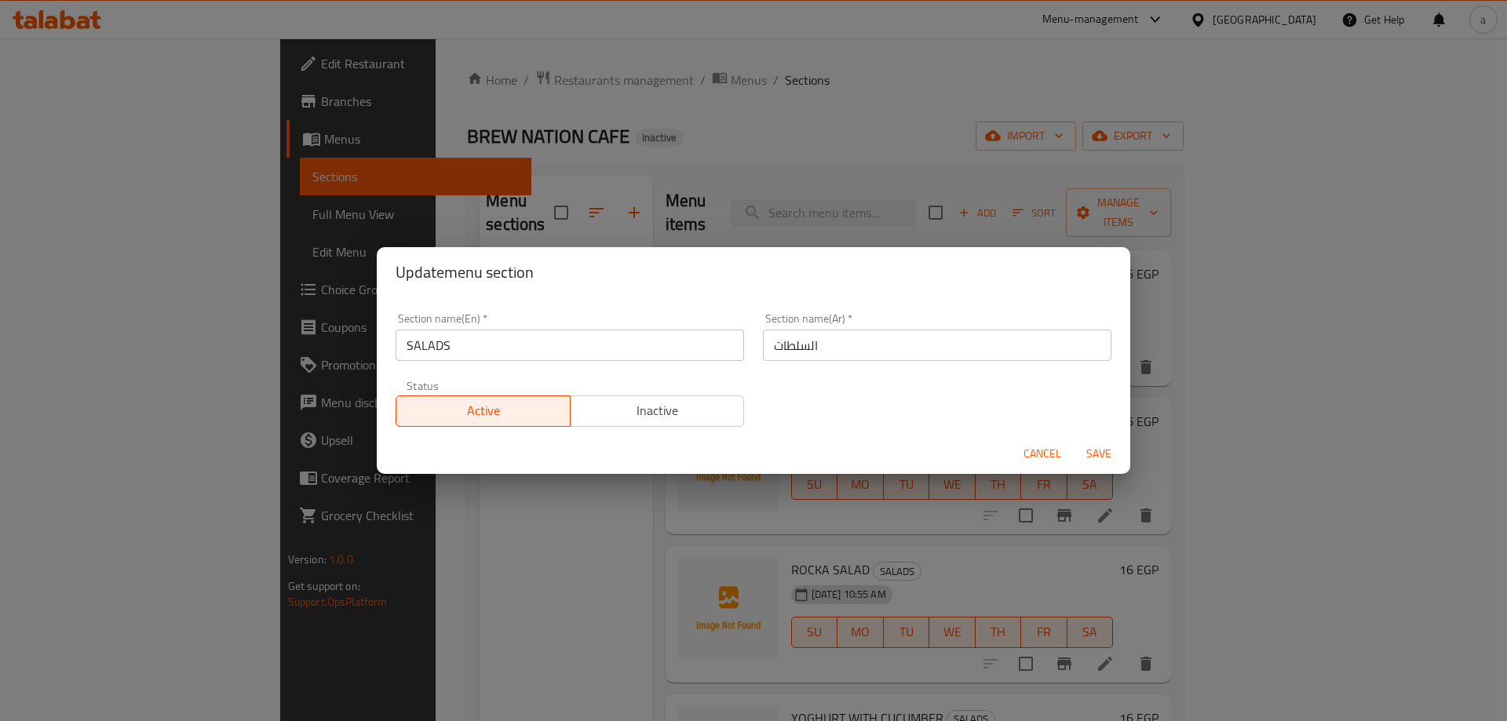
click at [463, 334] on input "SALADS" at bounding box center [570, 345] width 348 height 31
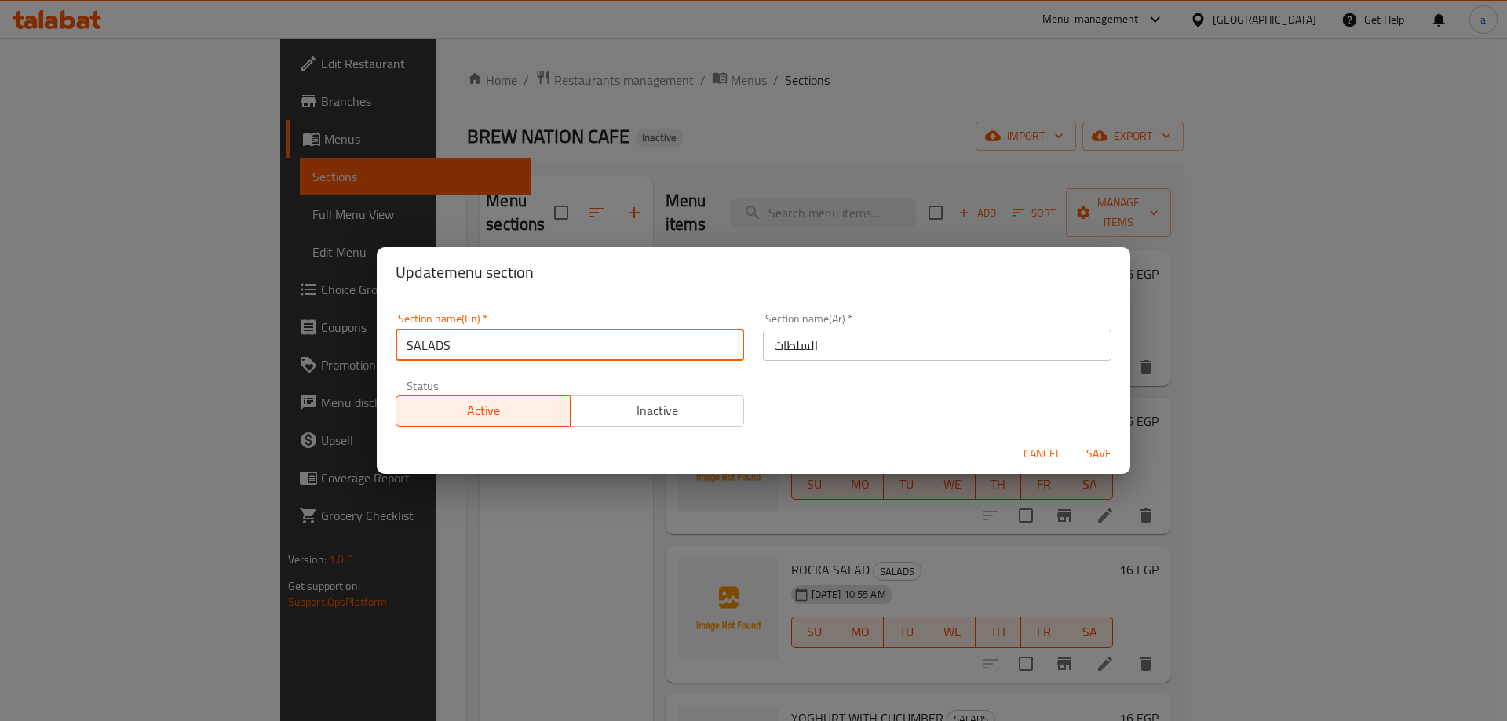
click at [463, 334] on input "SALADS" at bounding box center [570, 345] width 348 height 31
click at [463, 338] on input "text" at bounding box center [570, 345] width 348 height 31
click at [462, 350] on input "text" at bounding box center [570, 345] width 348 height 31
type input "sa"
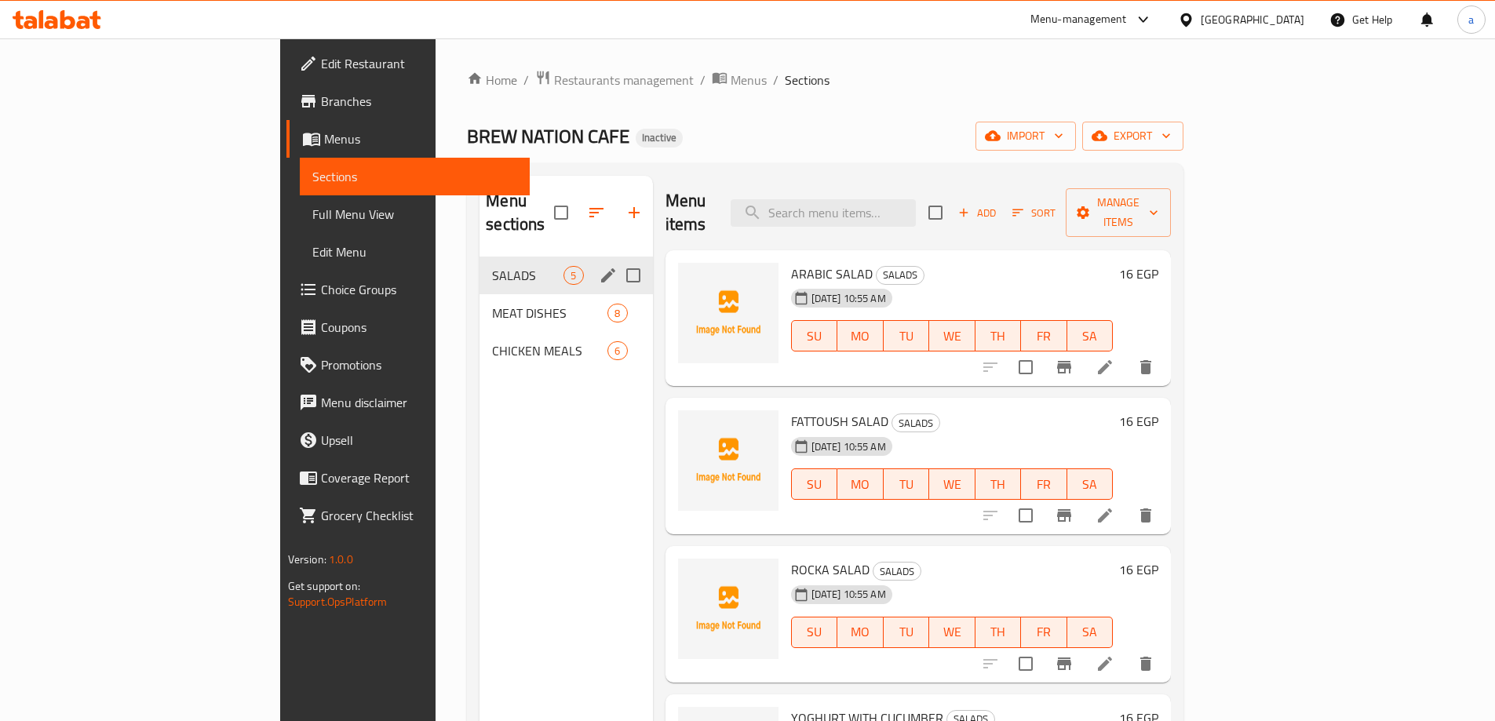
click at [599, 266] on icon "edit" at bounding box center [608, 275] width 19 height 19
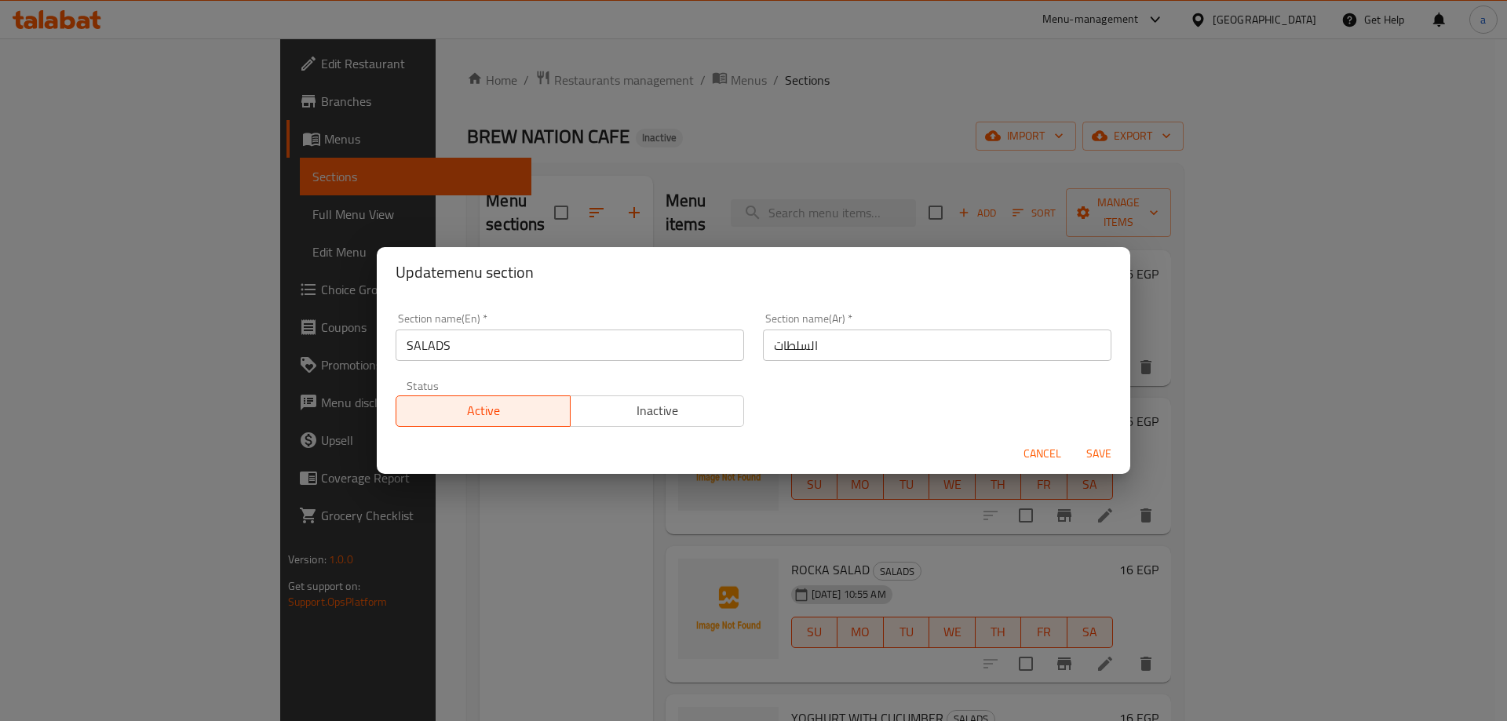
click at [449, 338] on input "SALADS" at bounding box center [570, 345] width 348 height 31
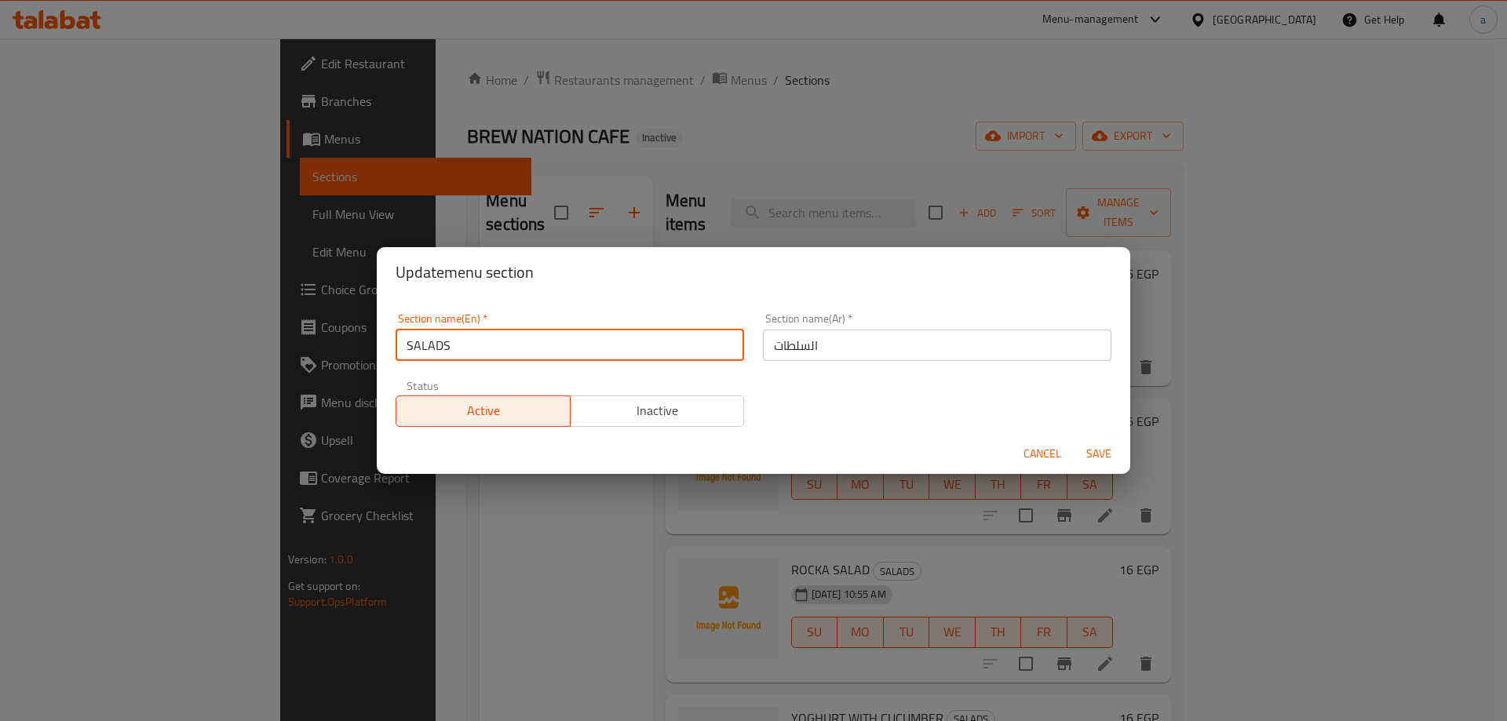
click at [449, 338] on input "SALADS" at bounding box center [570, 345] width 348 height 31
type input "s"
type input "Salads"
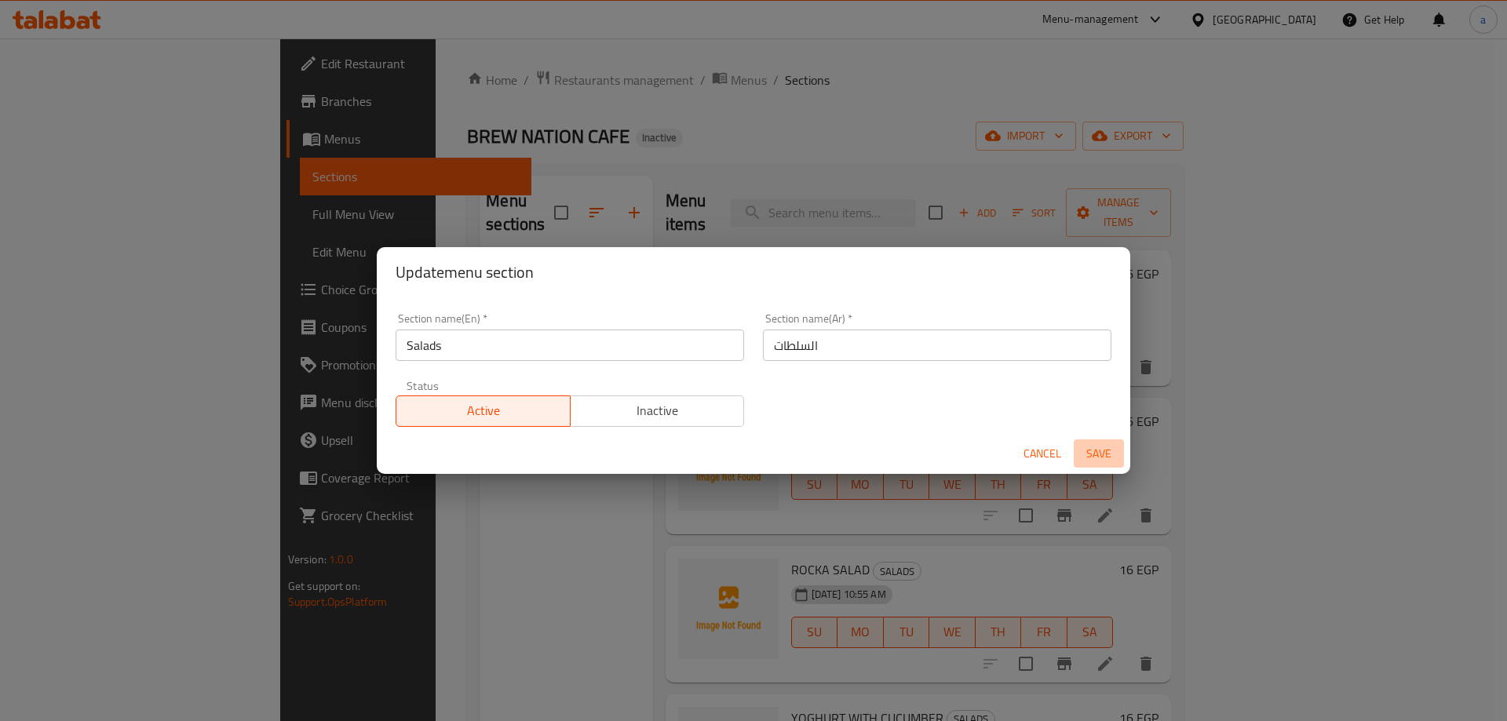
click at [1091, 451] on span "Save" at bounding box center [1099, 454] width 38 height 20
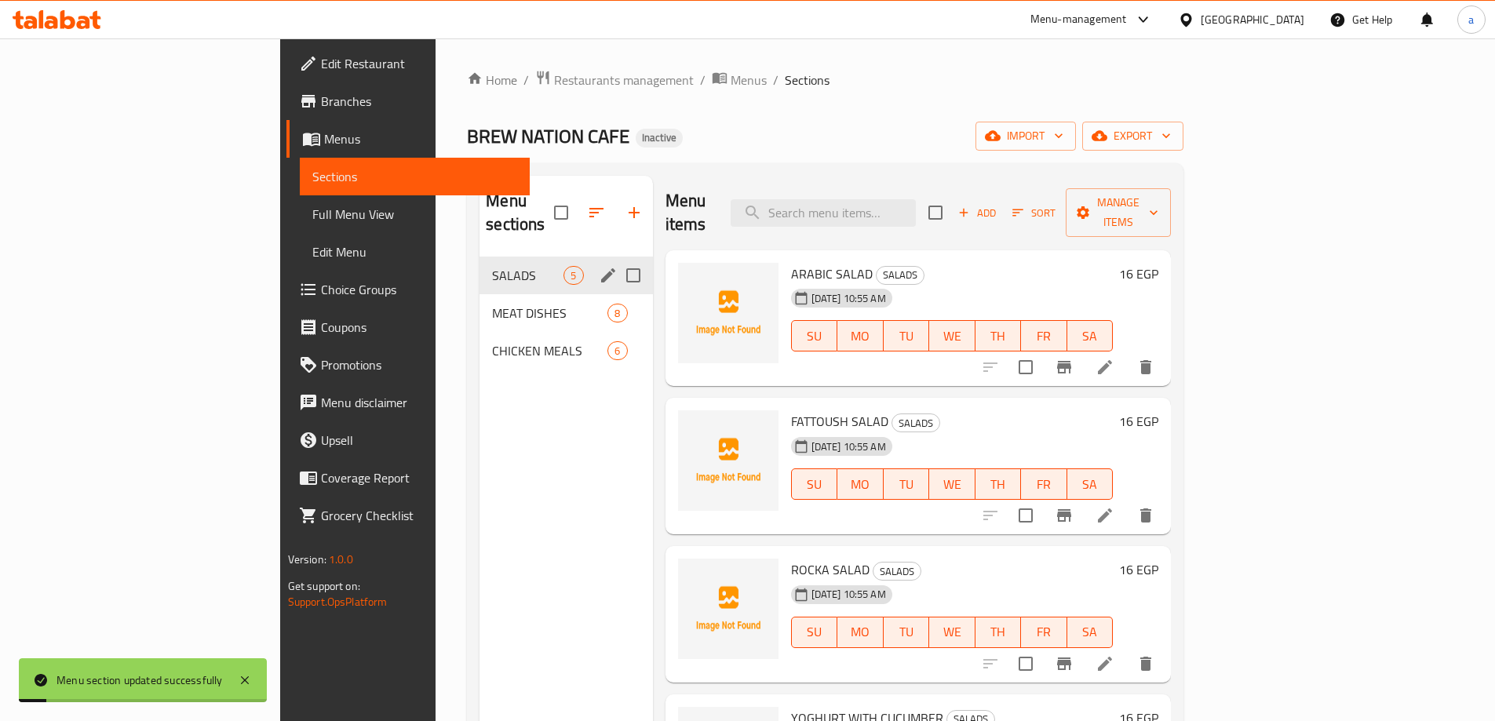
click at [495, 366] on div "Menu sections SALADS 5 MEAT DISHES 8 CHICKEN MEALS 6" at bounding box center [566, 536] width 173 height 721
click at [480, 294] on div "MEAT DISHES 8" at bounding box center [566, 313] width 173 height 38
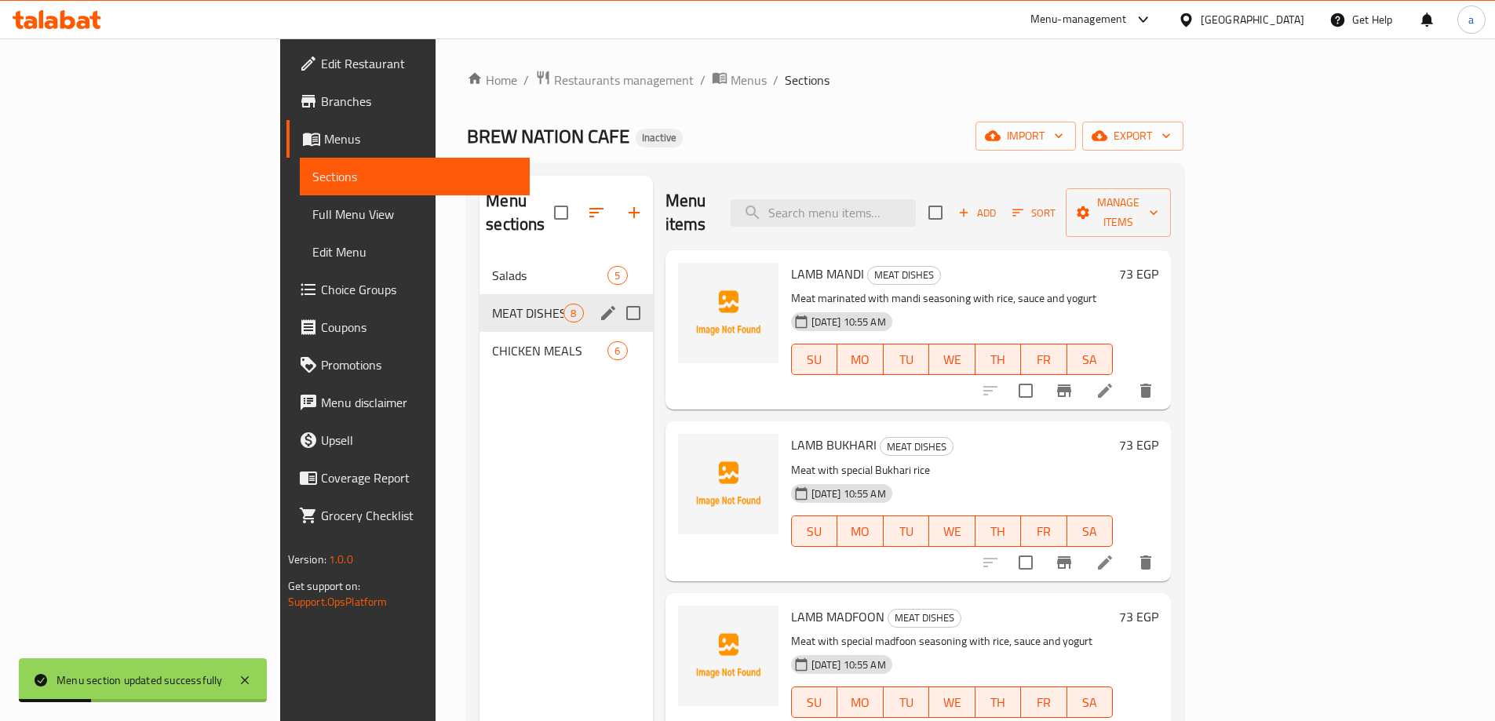
click at [492, 266] on span "Salads" at bounding box center [549, 275] width 115 height 19
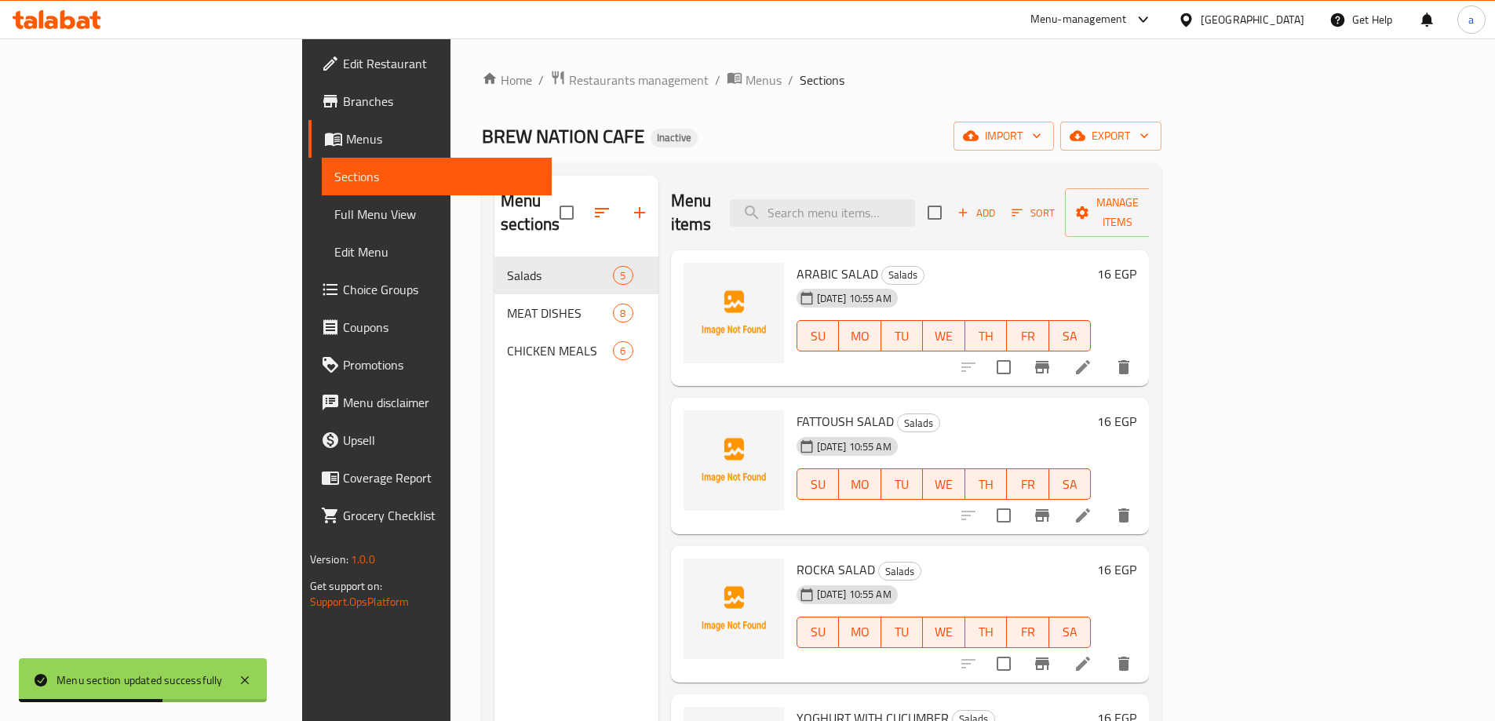
click at [1093, 358] on icon at bounding box center [1083, 367] width 19 height 19
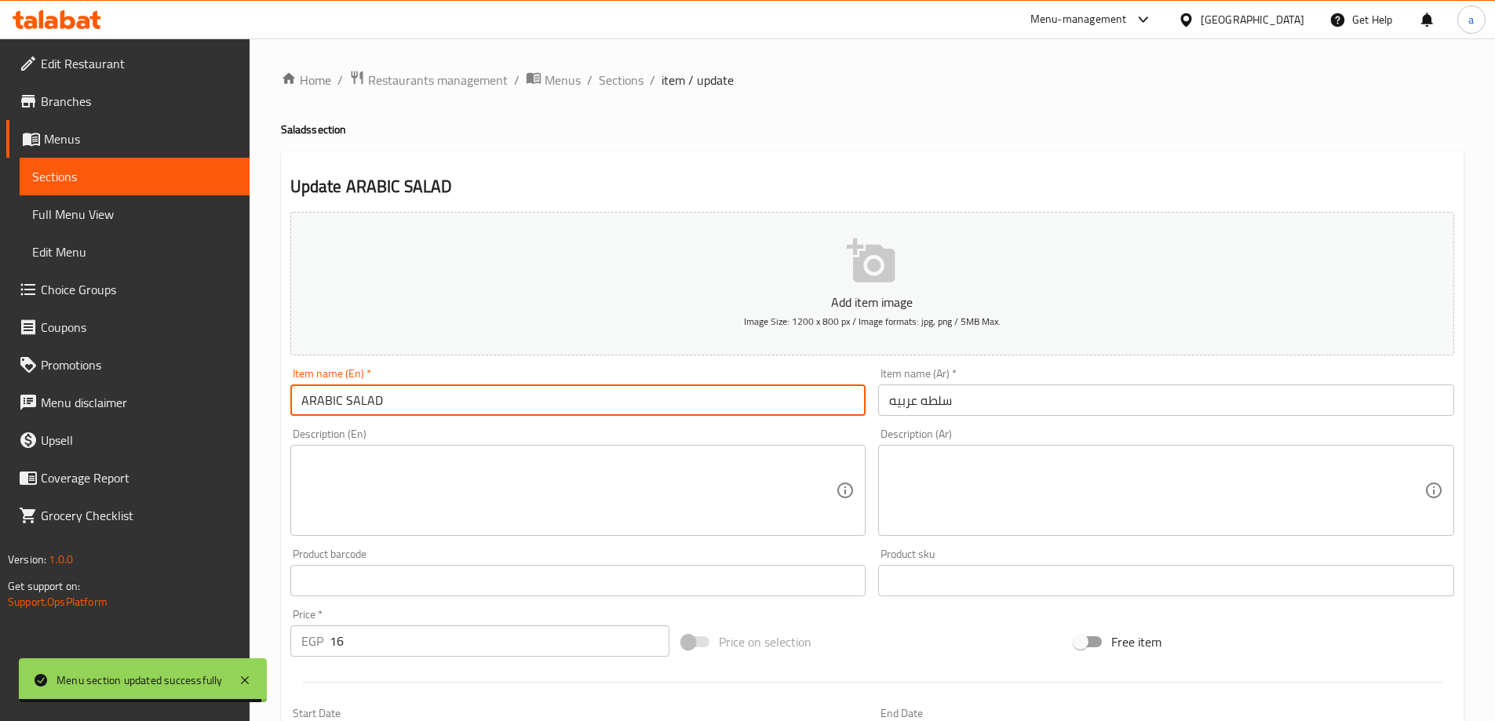
click at [384, 406] on input "ARABIC SALAD" at bounding box center [578, 400] width 576 height 31
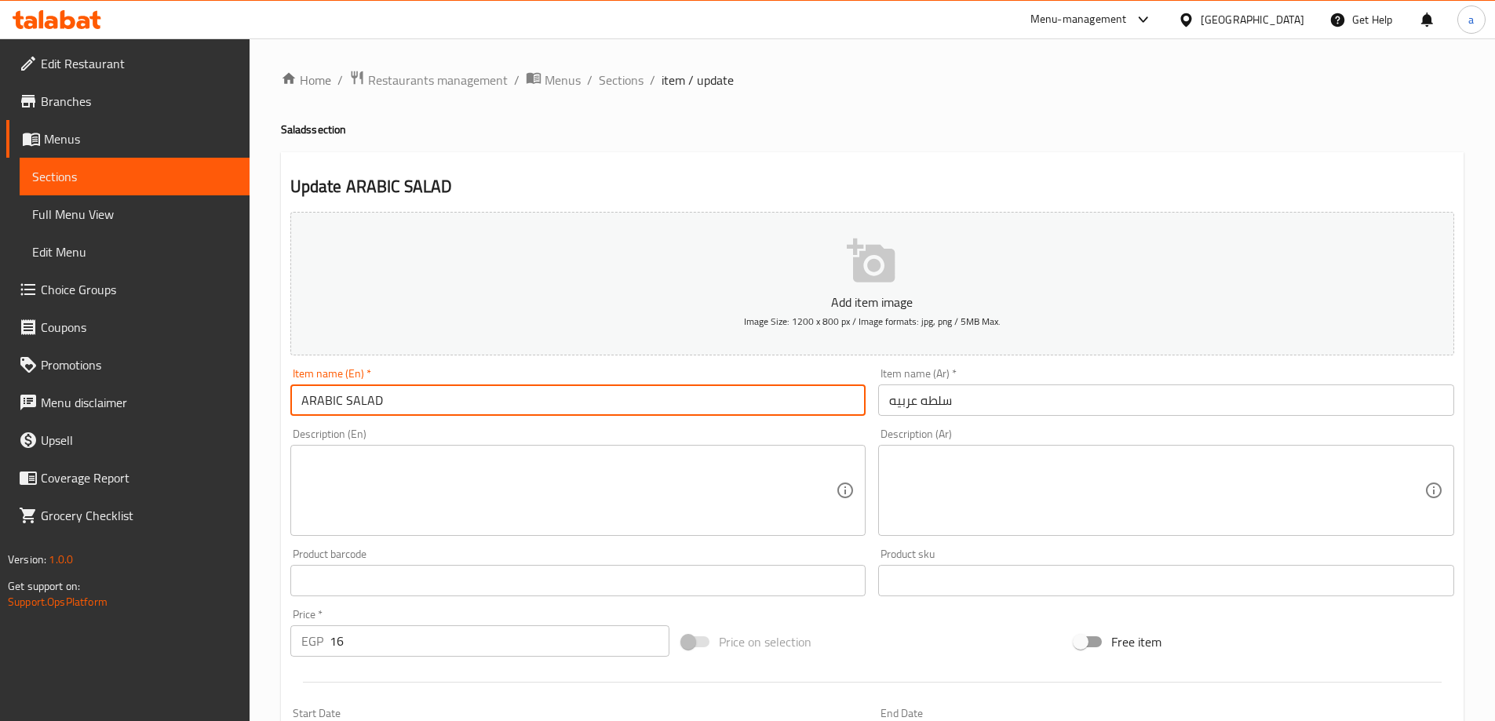
click at [340, 404] on input "ARABIC SALAD" at bounding box center [578, 400] width 576 height 31
click at [385, 396] on input "Arabic SALAD" at bounding box center [578, 400] width 576 height 31
type input "Arabic Salad"
click at [653, 417] on div "Item name (En)   * Arabic Salad Item name (En) *" at bounding box center [578, 392] width 589 height 60
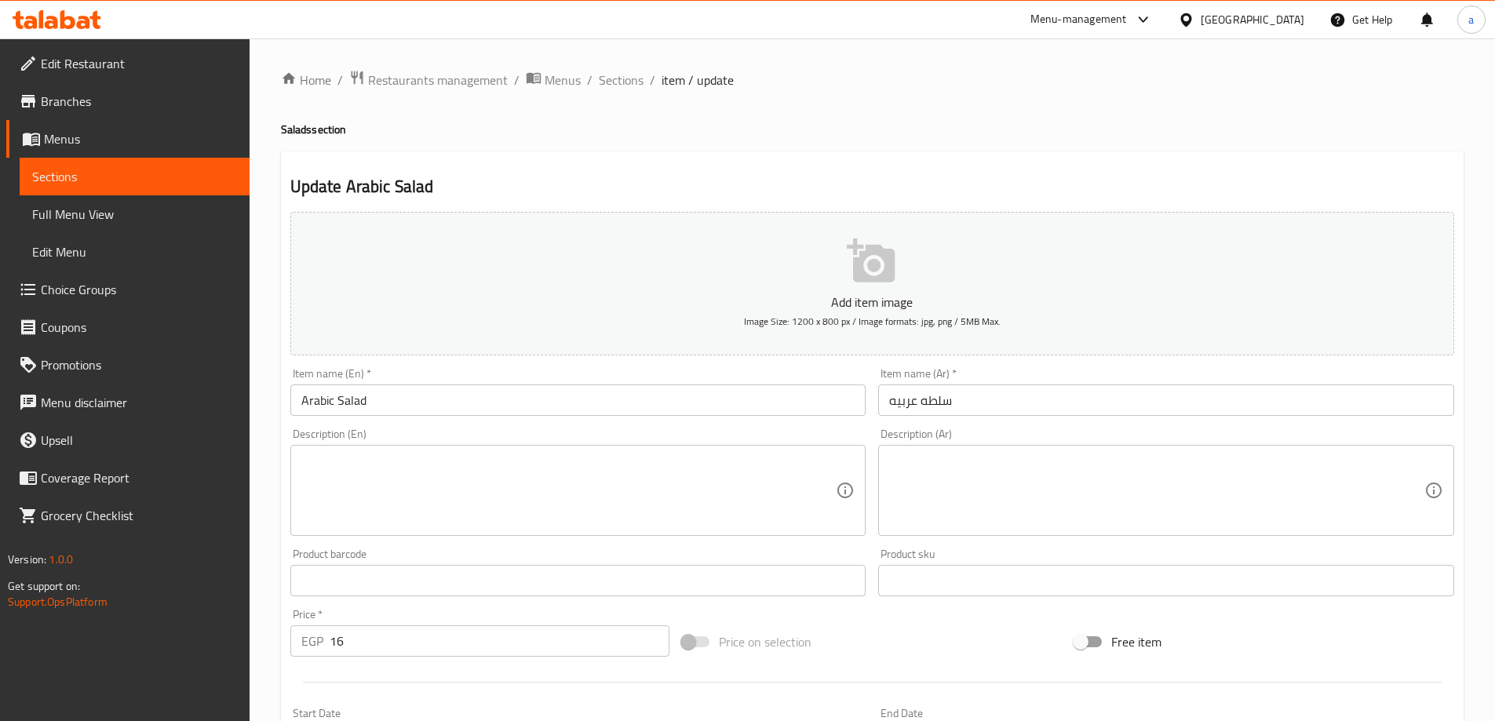
click at [464, 422] on div "Description (En) Description (En)" at bounding box center [578, 482] width 589 height 120
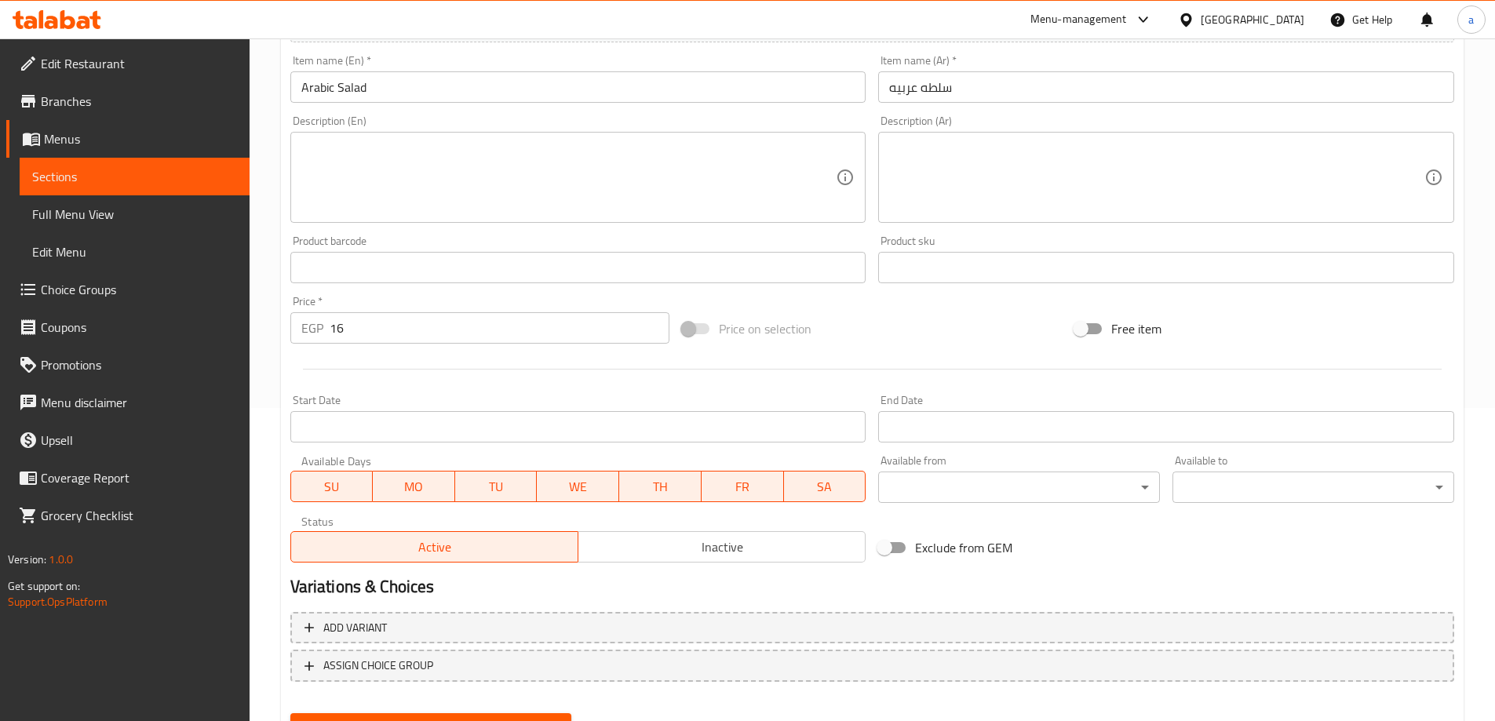
scroll to position [388, 0]
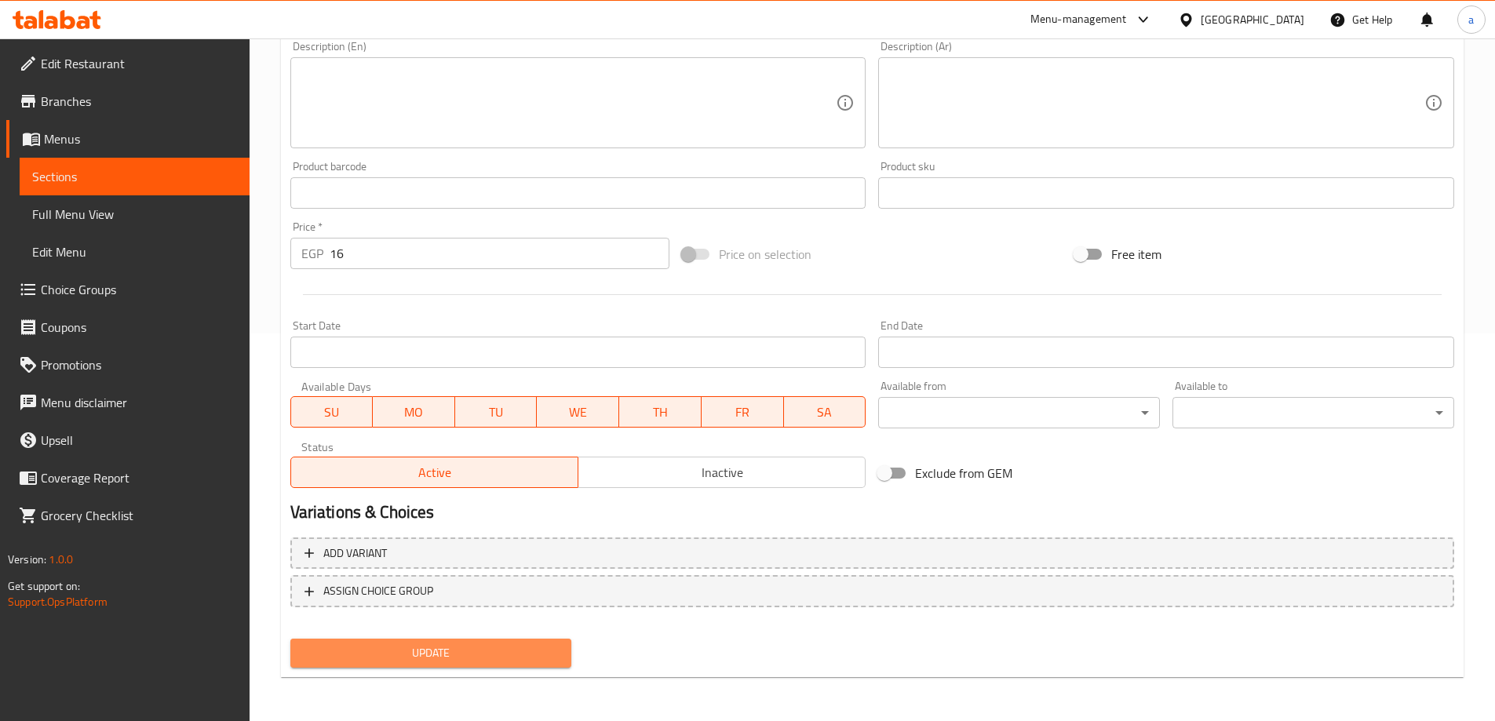
click at [496, 642] on button "Update" at bounding box center [431, 653] width 282 height 29
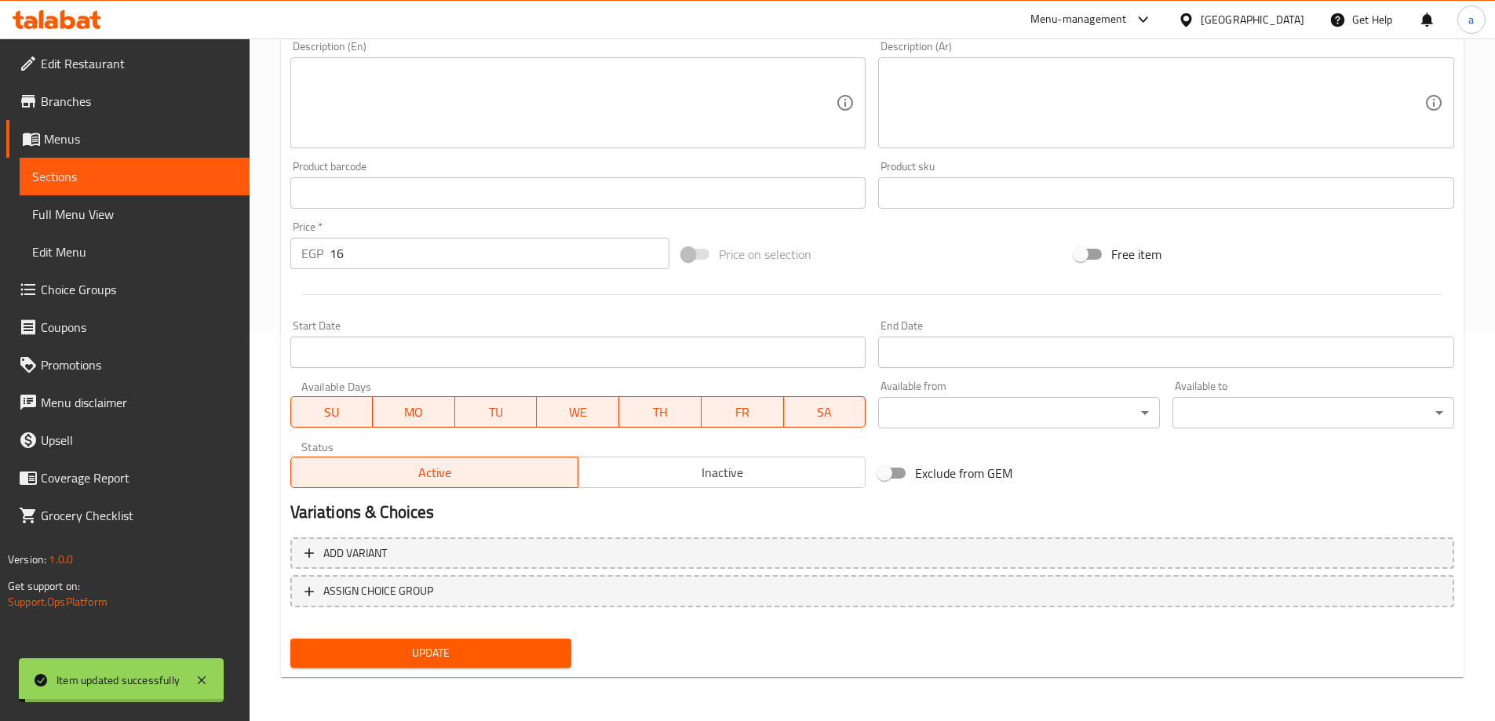
click at [108, 174] on span "Sections" at bounding box center [134, 176] width 205 height 19
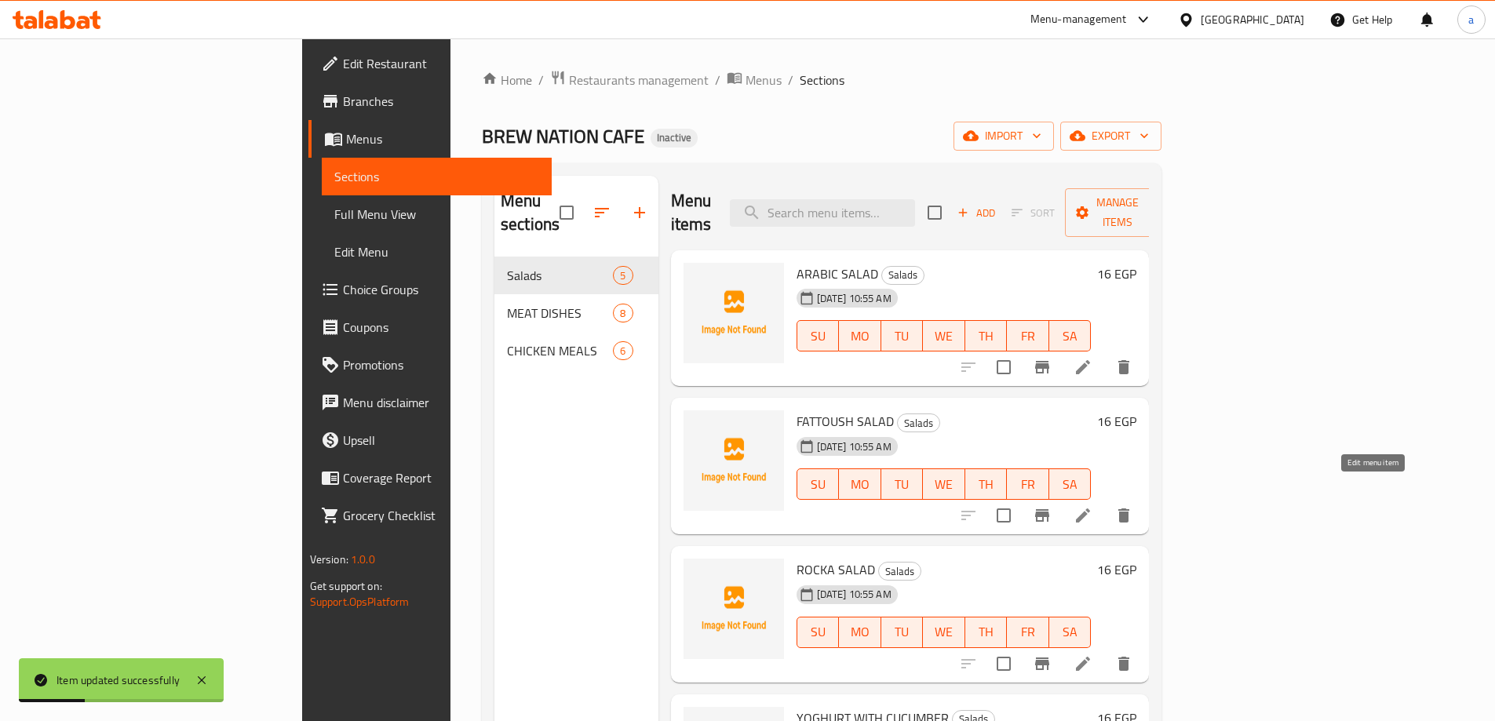
click at [1093, 506] on icon at bounding box center [1083, 515] width 19 height 19
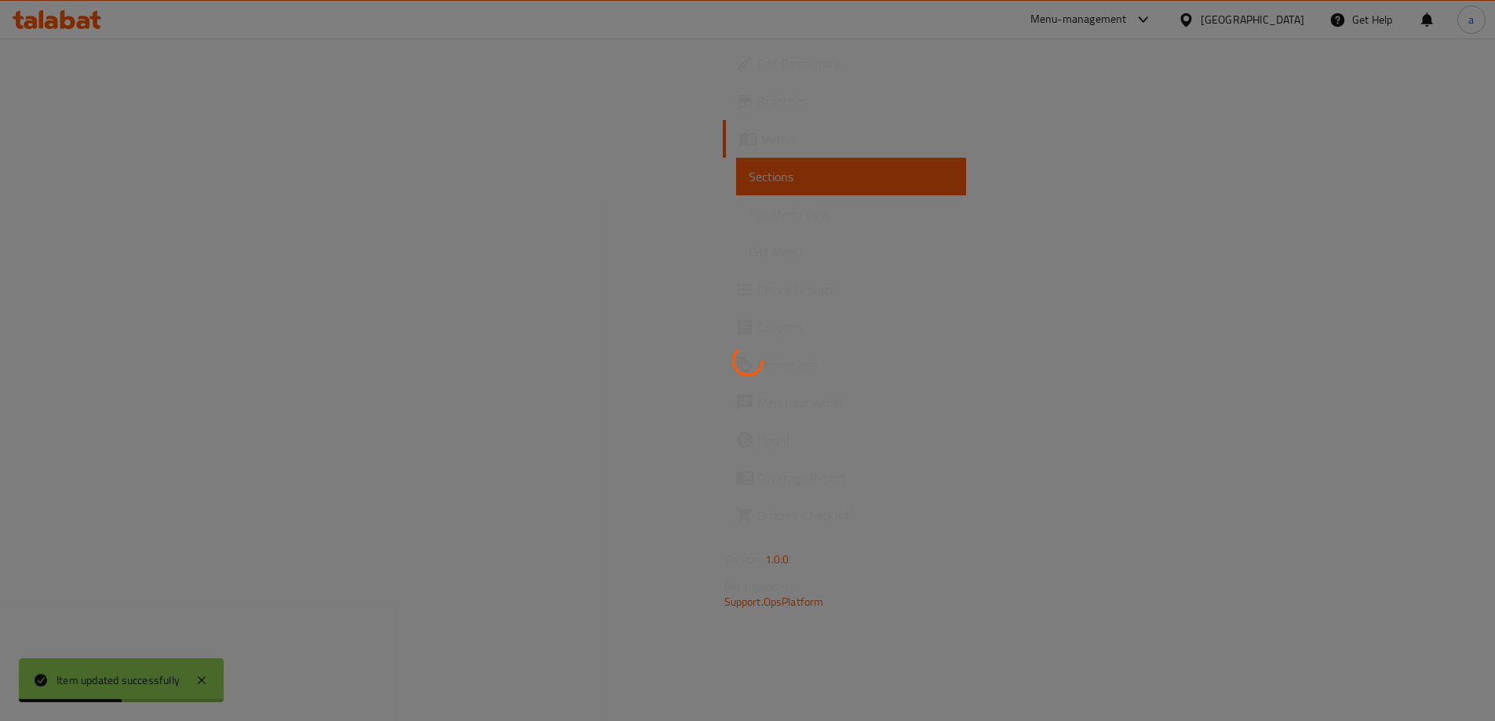
click at [166, 174] on div at bounding box center [747, 360] width 1495 height 721
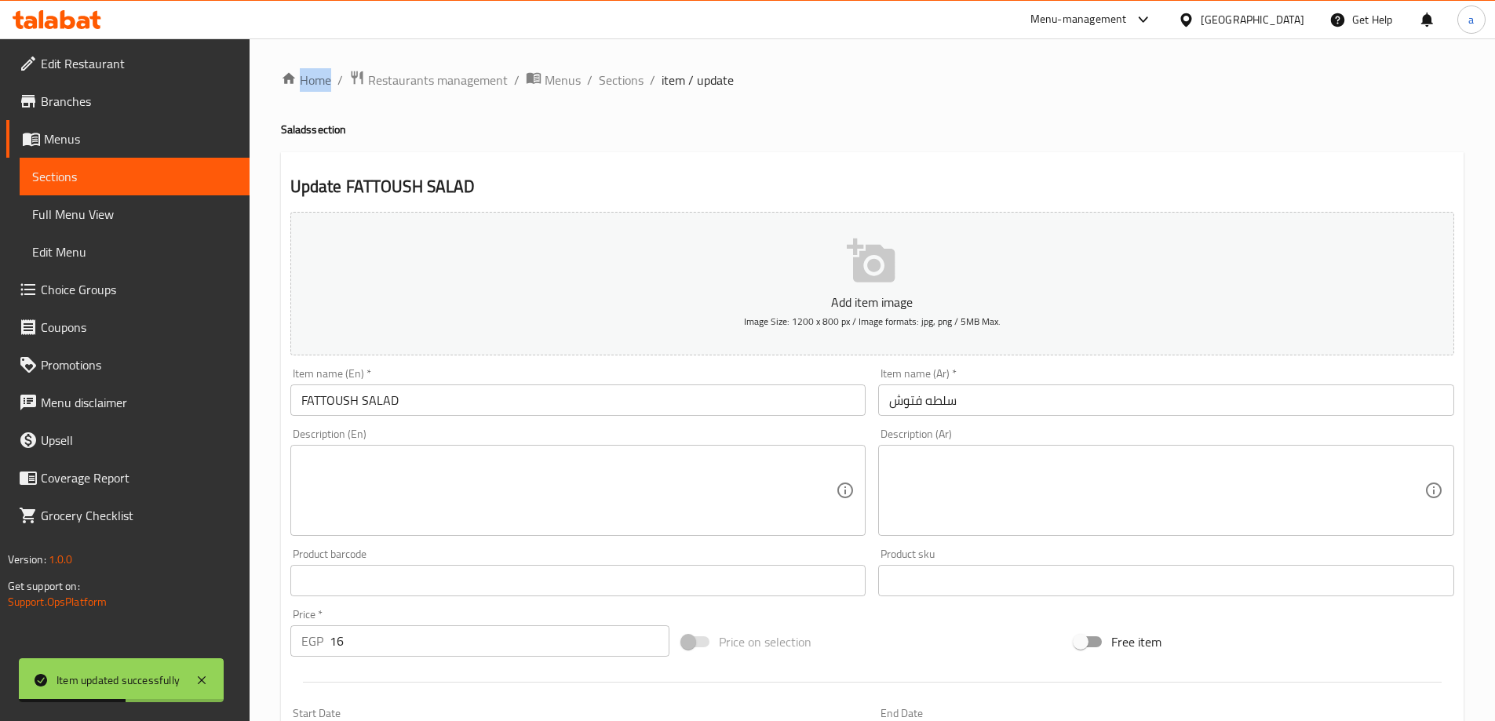
click at [166, 174] on div at bounding box center [747, 360] width 1495 height 721
click at [166, 174] on span "Sections" at bounding box center [134, 176] width 205 height 19
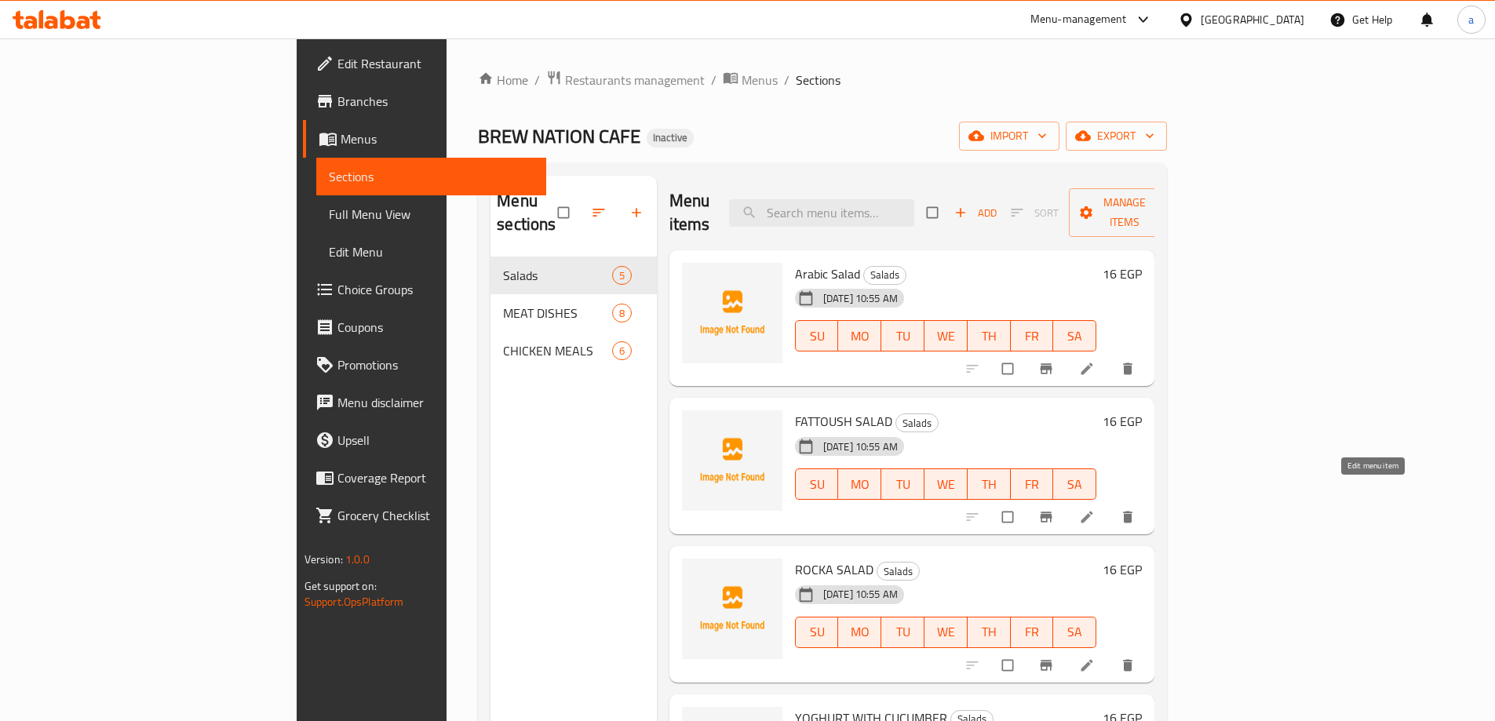
click at [1095, 509] on icon at bounding box center [1087, 517] width 16 height 16
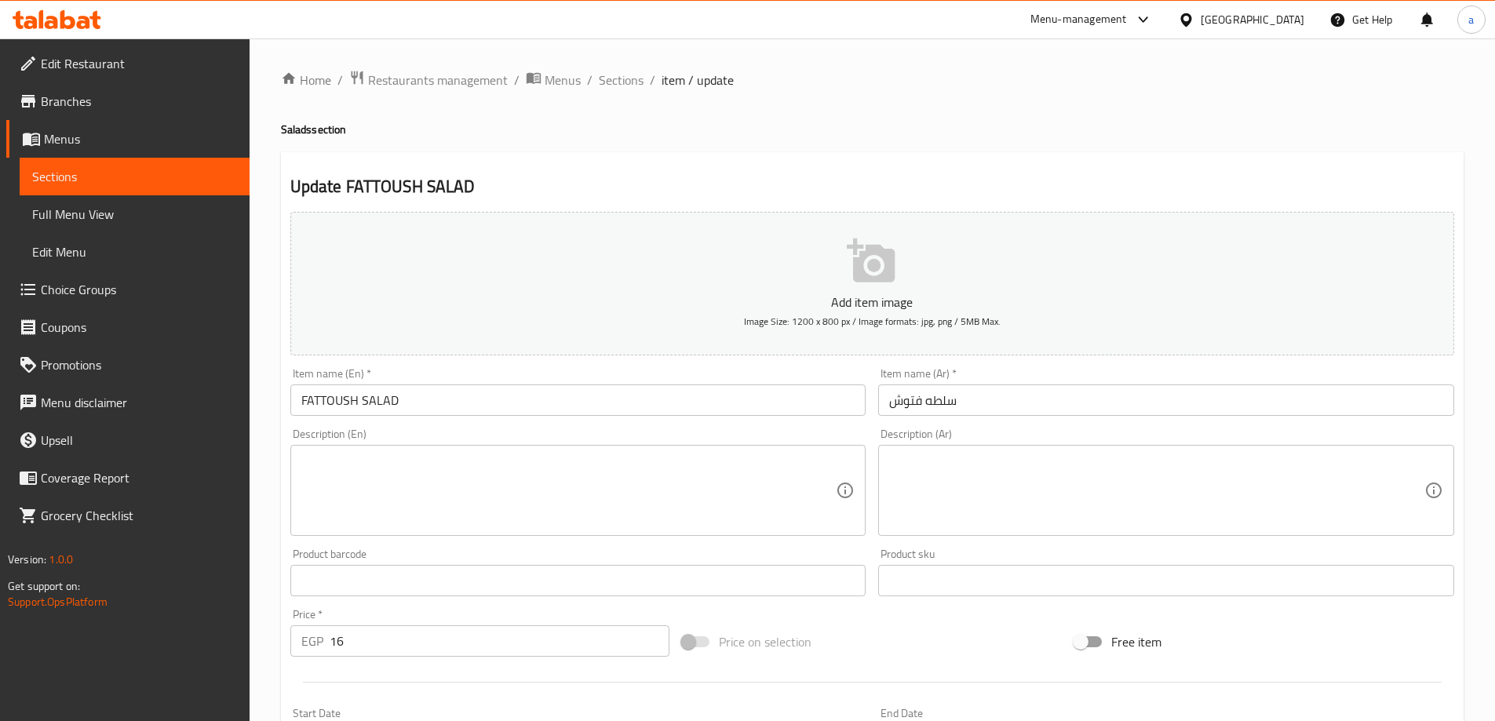
click at [428, 414] on input "FATTOUSH SALAD" at bounding box center [578, 400] width 576 height 31
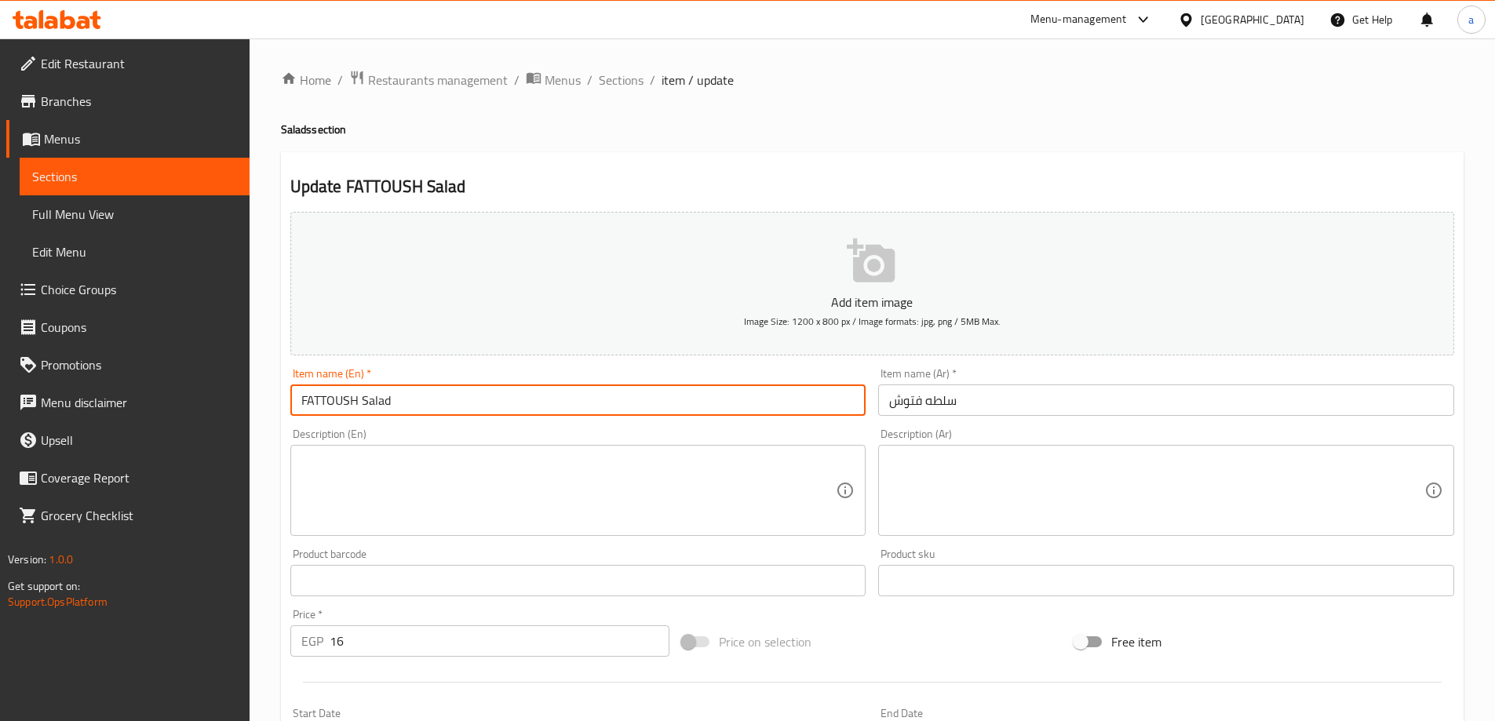
click at [358, 392] on input "FATTOUSH Salad" at bounding box center [578, 400] width 576 height 31
type input "Fattoush Salad"
click at [390, 420] on div "Item name (En)   * Fattoush Salad Item name (En) *" at bounding box center [578, 392] width 589 height 60
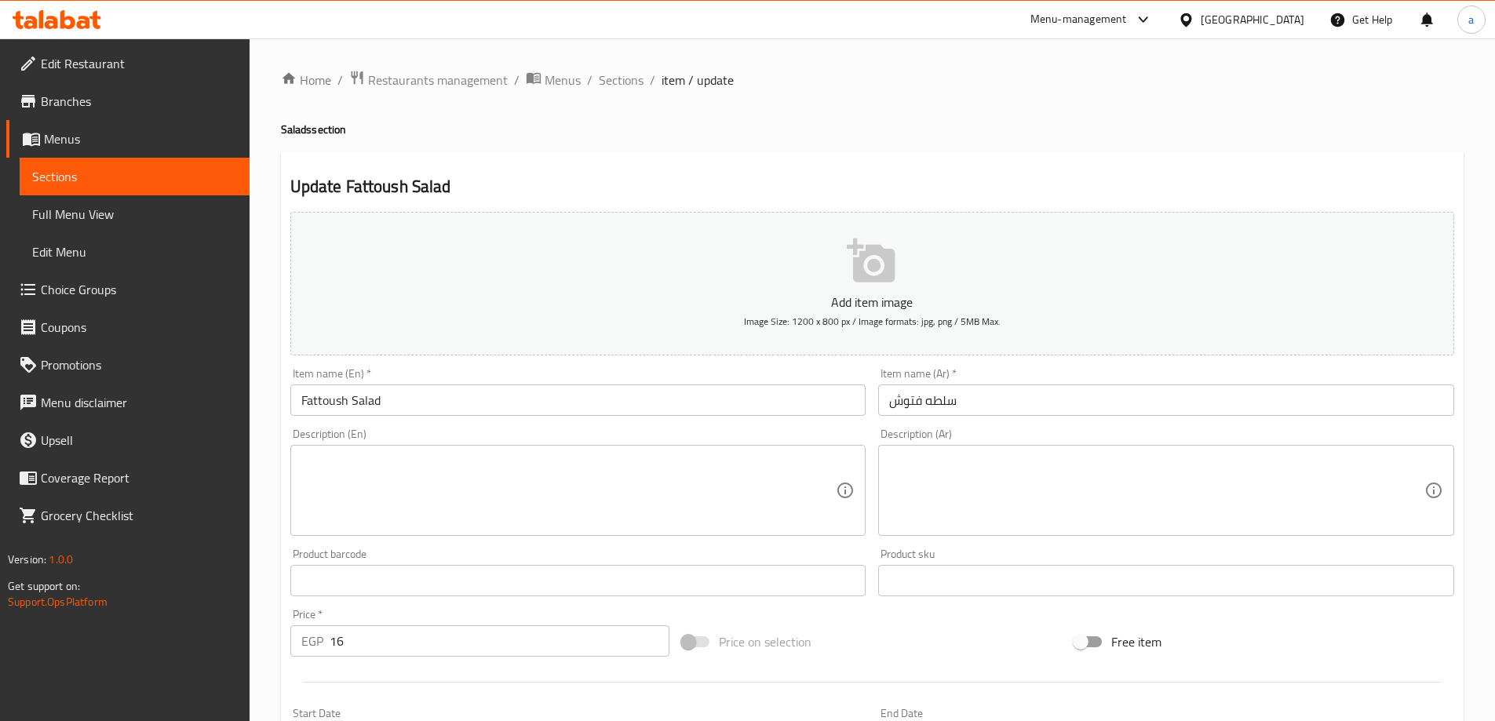
click at [402, 432] on div "Description (En) Description (En)" at bounding box center [578, 483] width 576 height 108
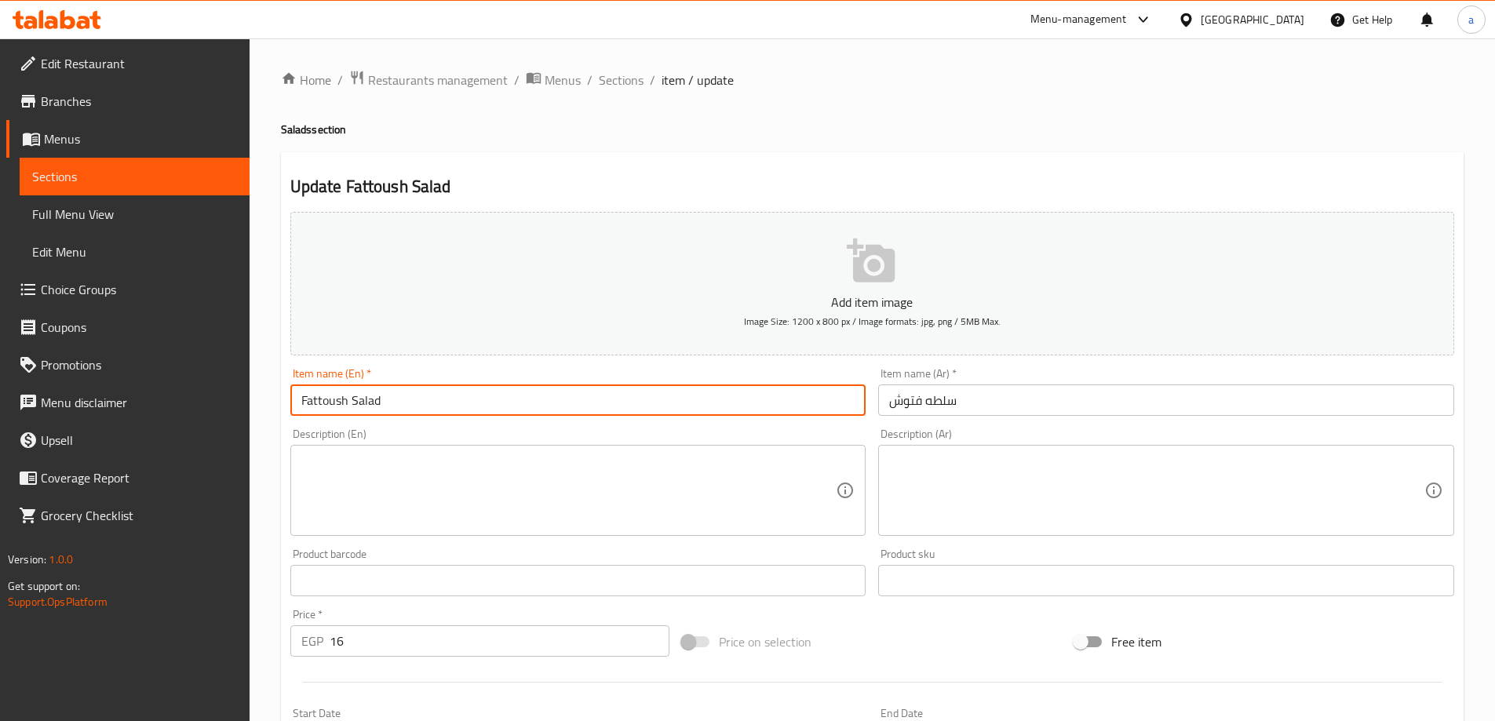
click at [328, 409] on input "Fattoush Salad" at bounding box center [578, 400] width 576 height 31
click at [577, 422] on div "Description (En) Description (En)" at bounding box center [578, 482] width 589 height 120
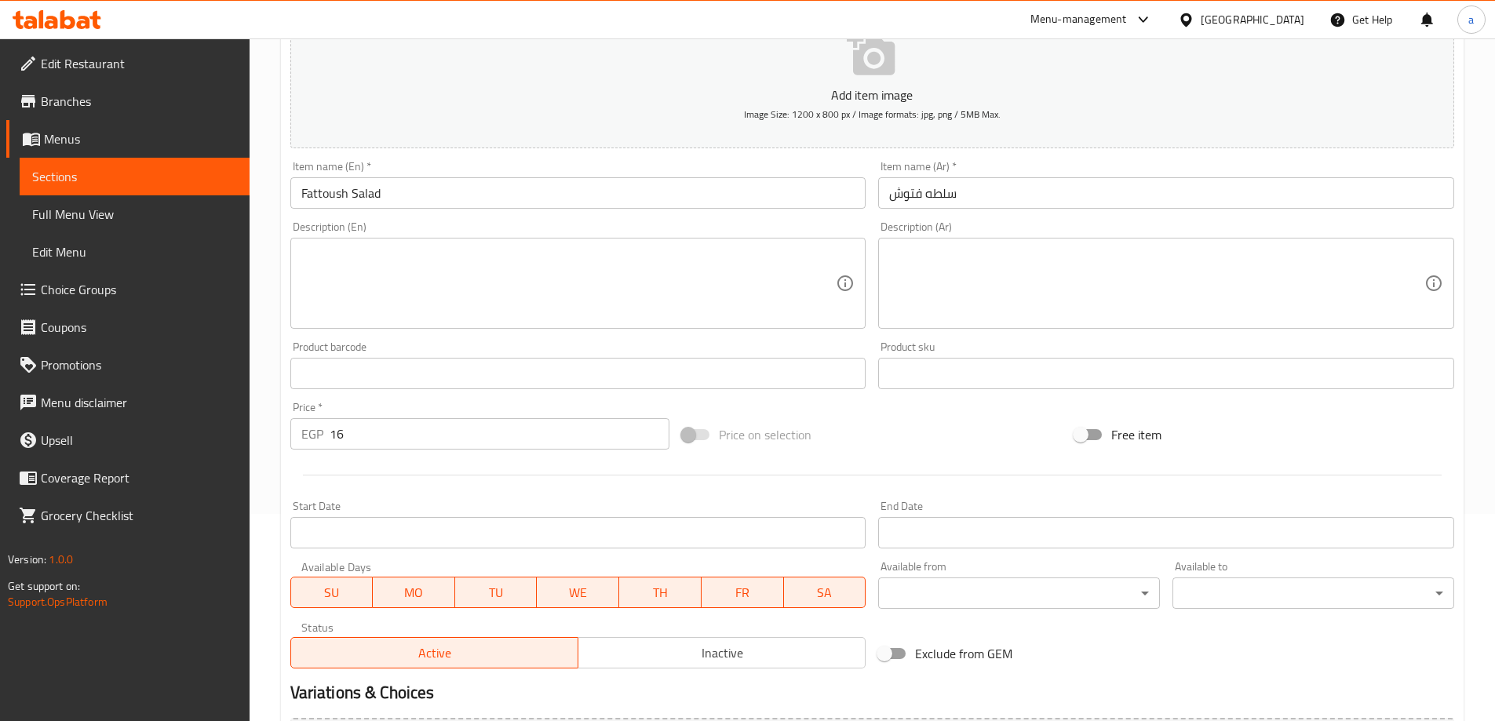
scroll to position [388, 0]
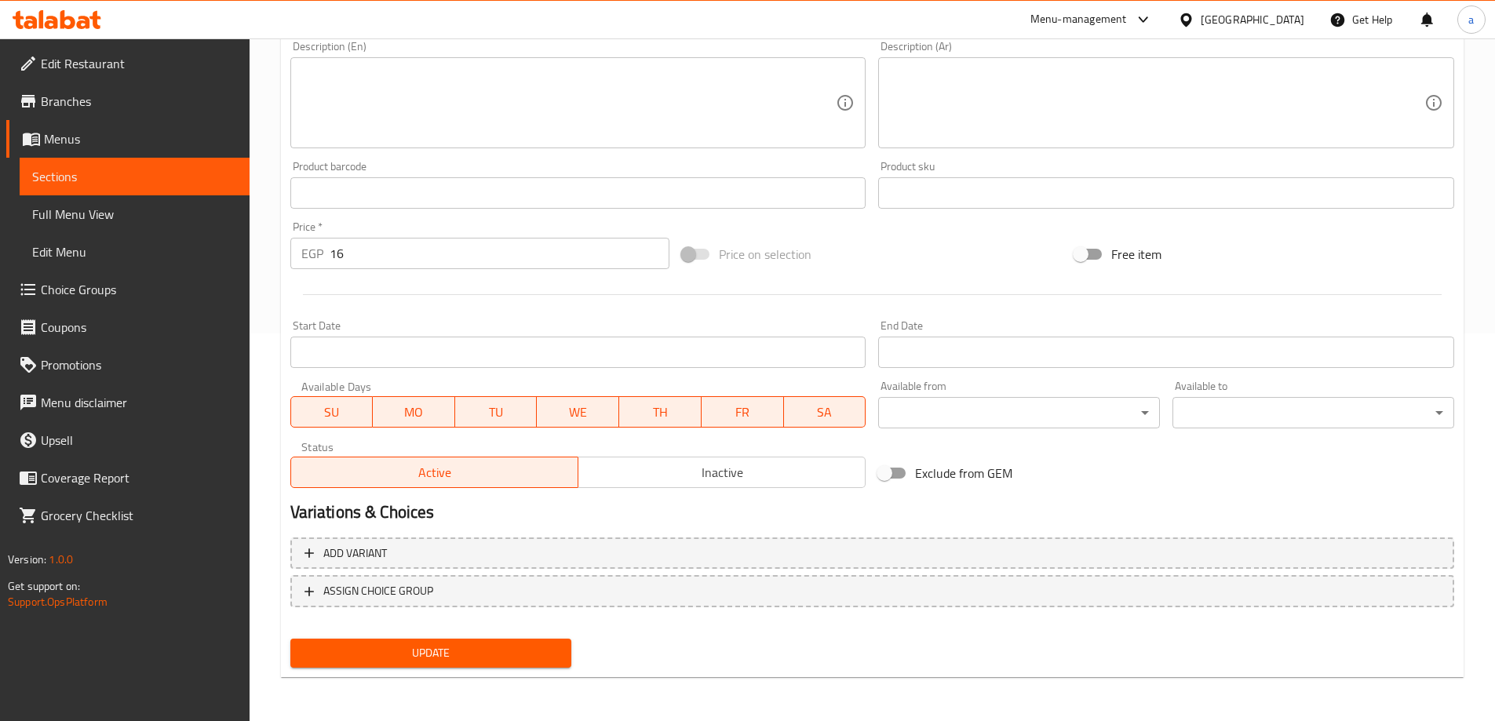
click at [424, 639] on button "Update" at bounding box center [431, 653] width 282 height 29
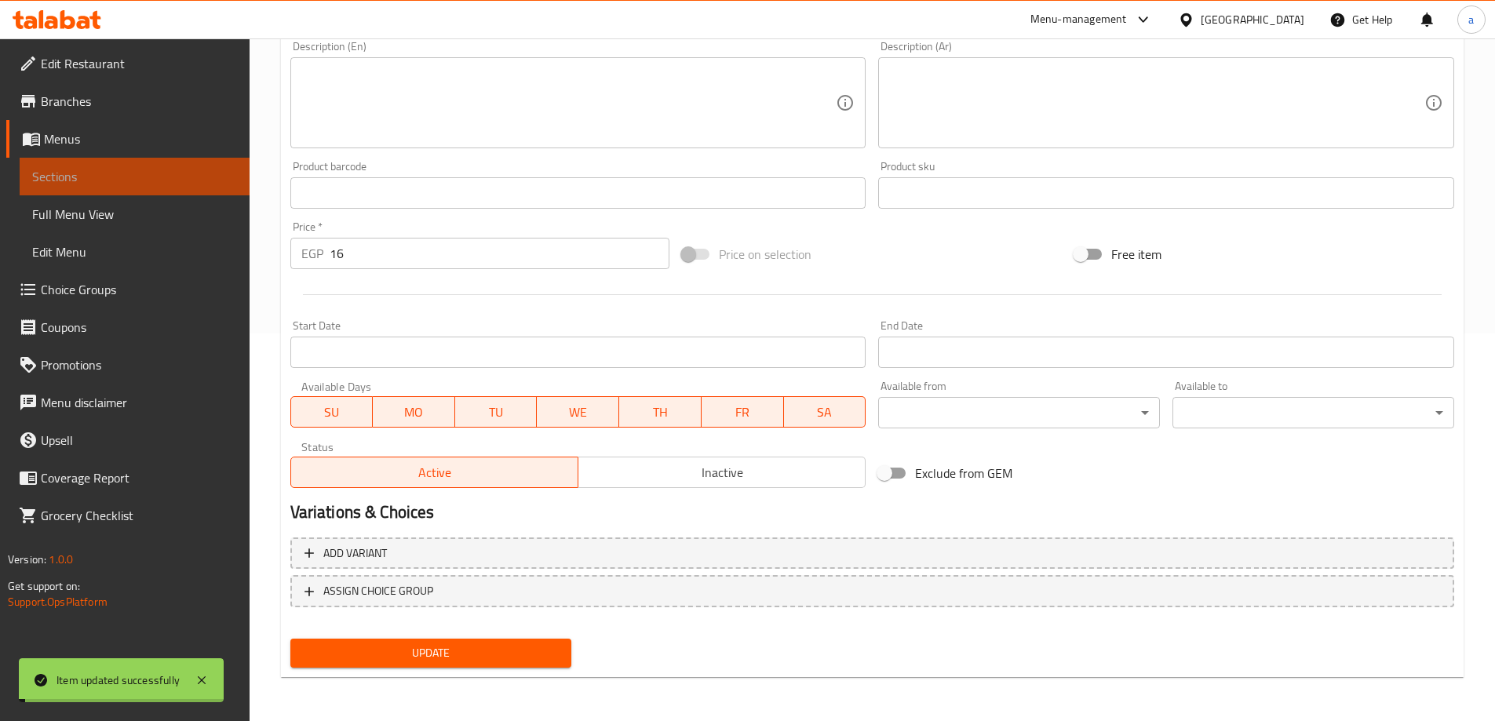
click at [179, 170] on span "Sections" at bounding box center [134, 176] width 205 height 19
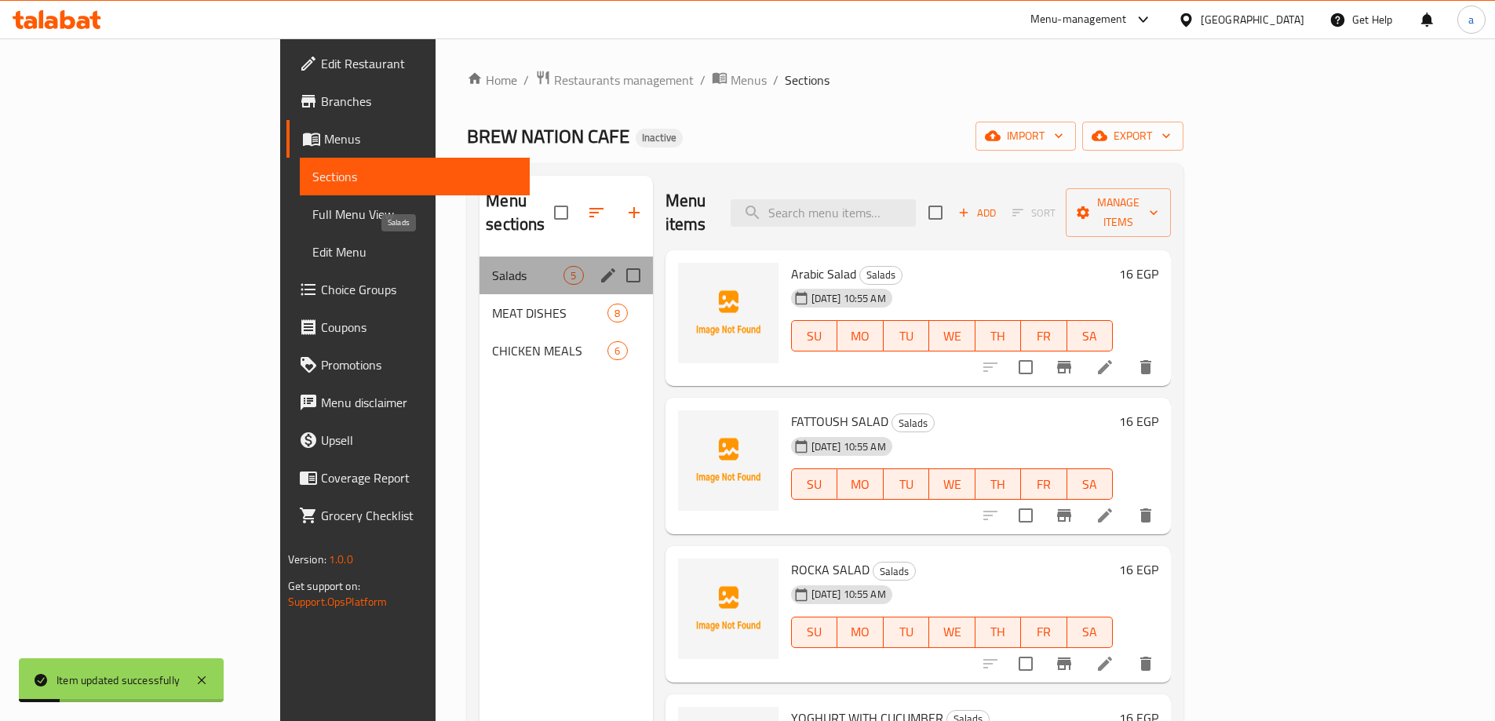
click at [492, 266] on span "Salads" at bounding box center [527, 275] width 71 height 19
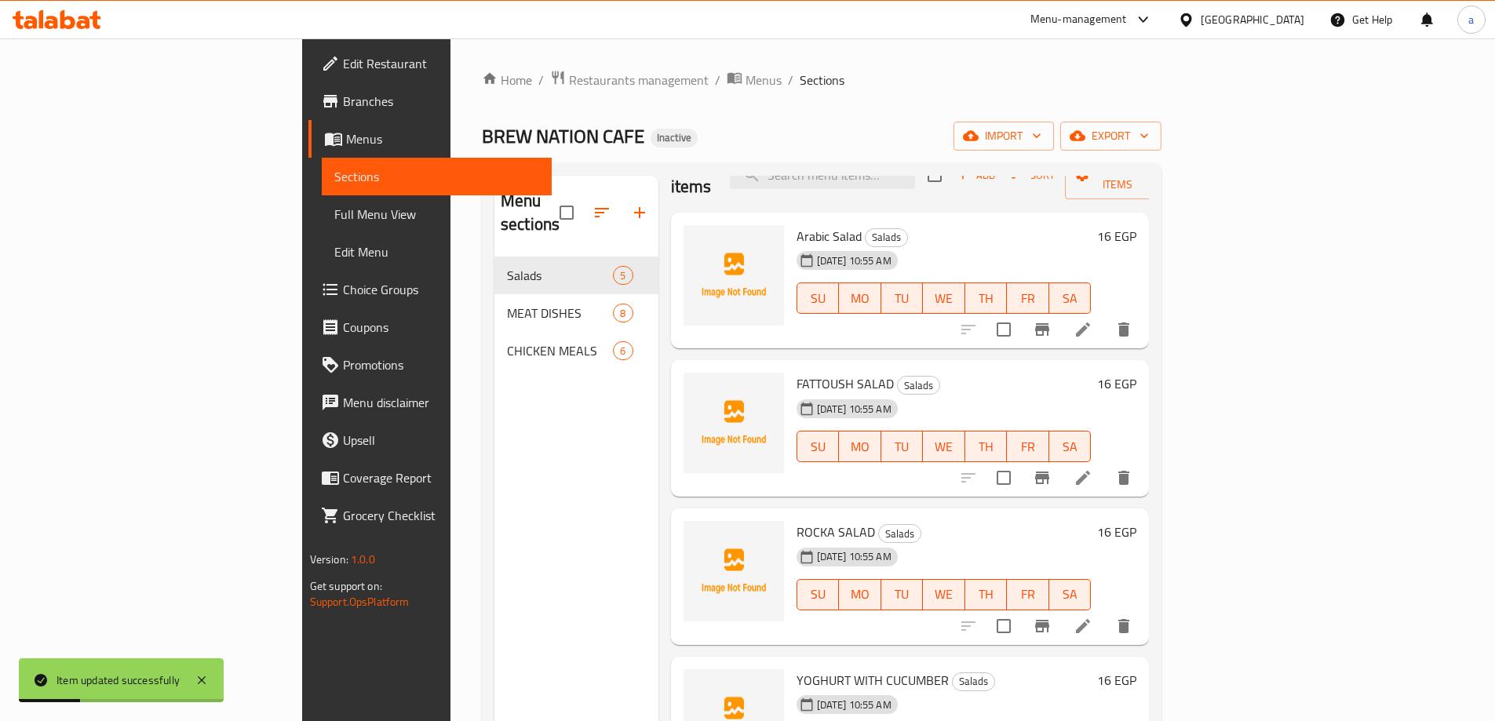
scroll to position [58, 0]
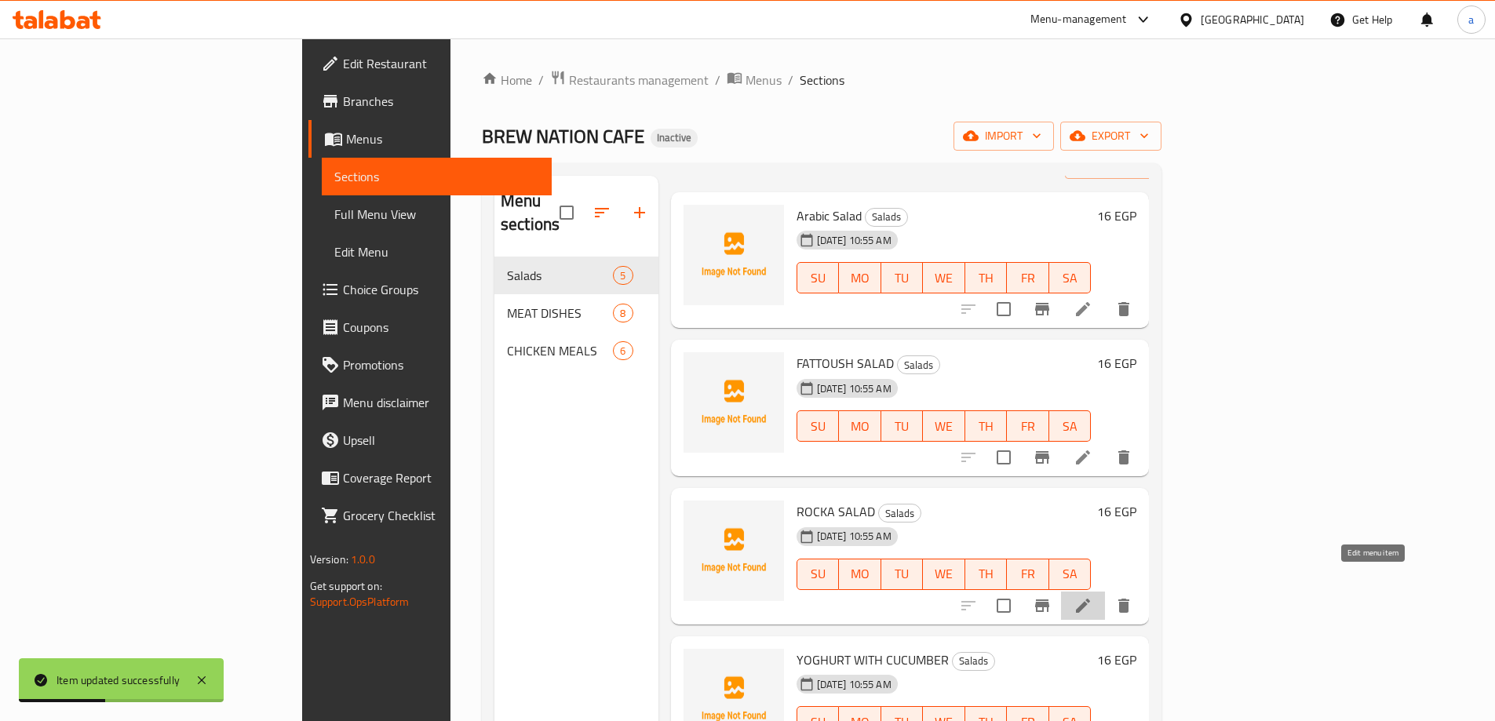
click at [1093, 597] on icon at bounding box center [1083, 606] width 19 height 19
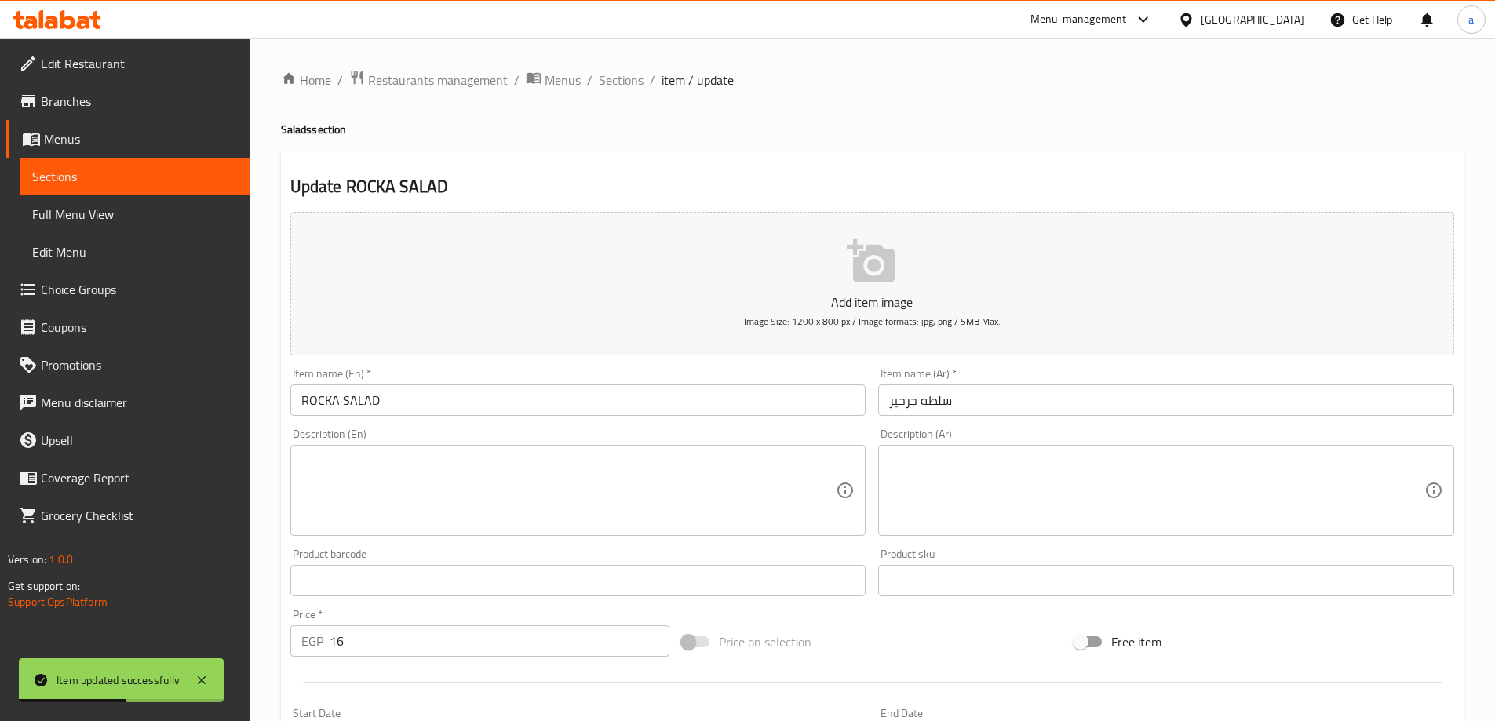
click at [509, 398] on input "ROCKA SALAD" at bounding box center [578, 400] width 576 height 31
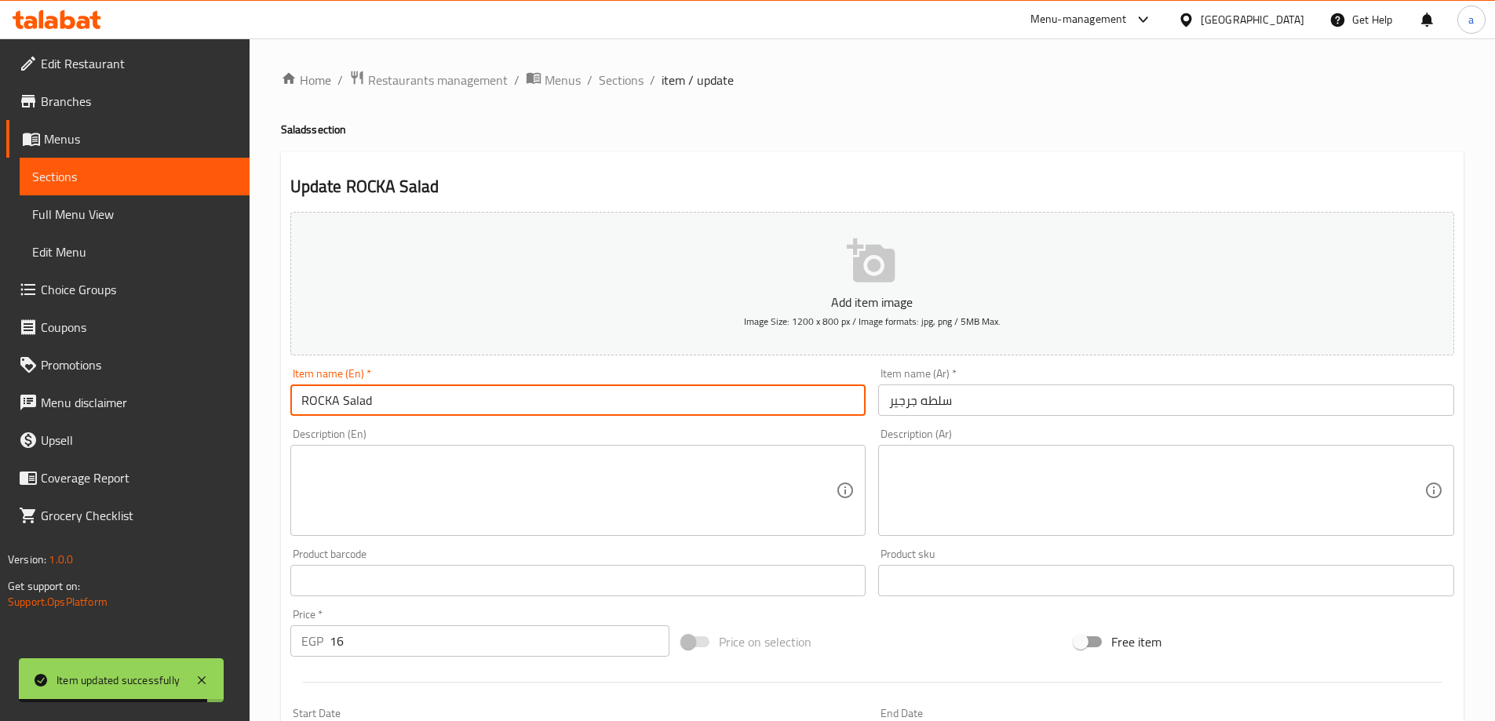
click at [341, 403] on input "ROCKA Salad" at bounding box center [578, 400] width 576 height 31
click at [337, 404] on input "ROCKA Salad" at bounding box center [578, 400] width 576 height 31
type input "Rocka Salad"
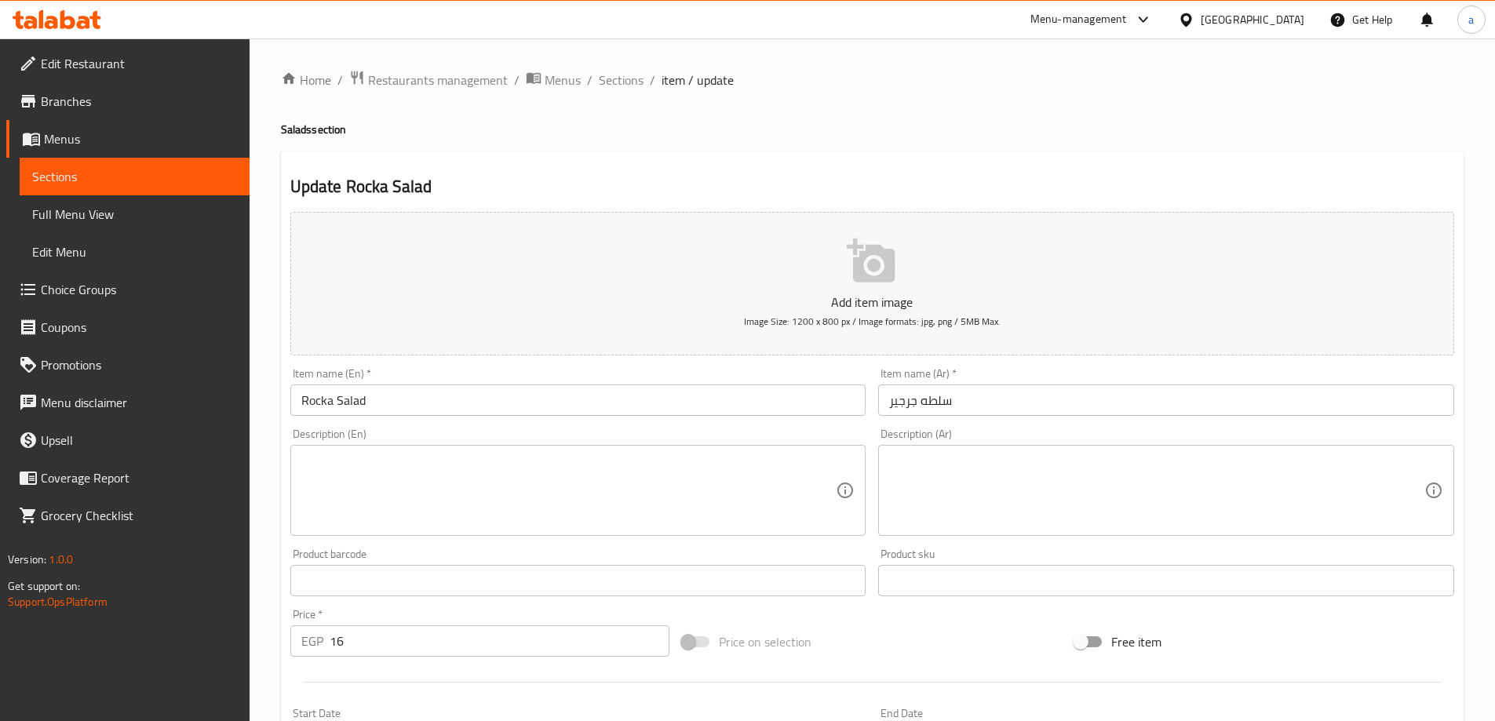
click at [501, 423] on div "Description (En) Description (En)" at bounding box center [578, 482] width 589 height 120
click at [320, 404] on input "Rocka Salad" at bounding box center [578, 400] width 576 height 31
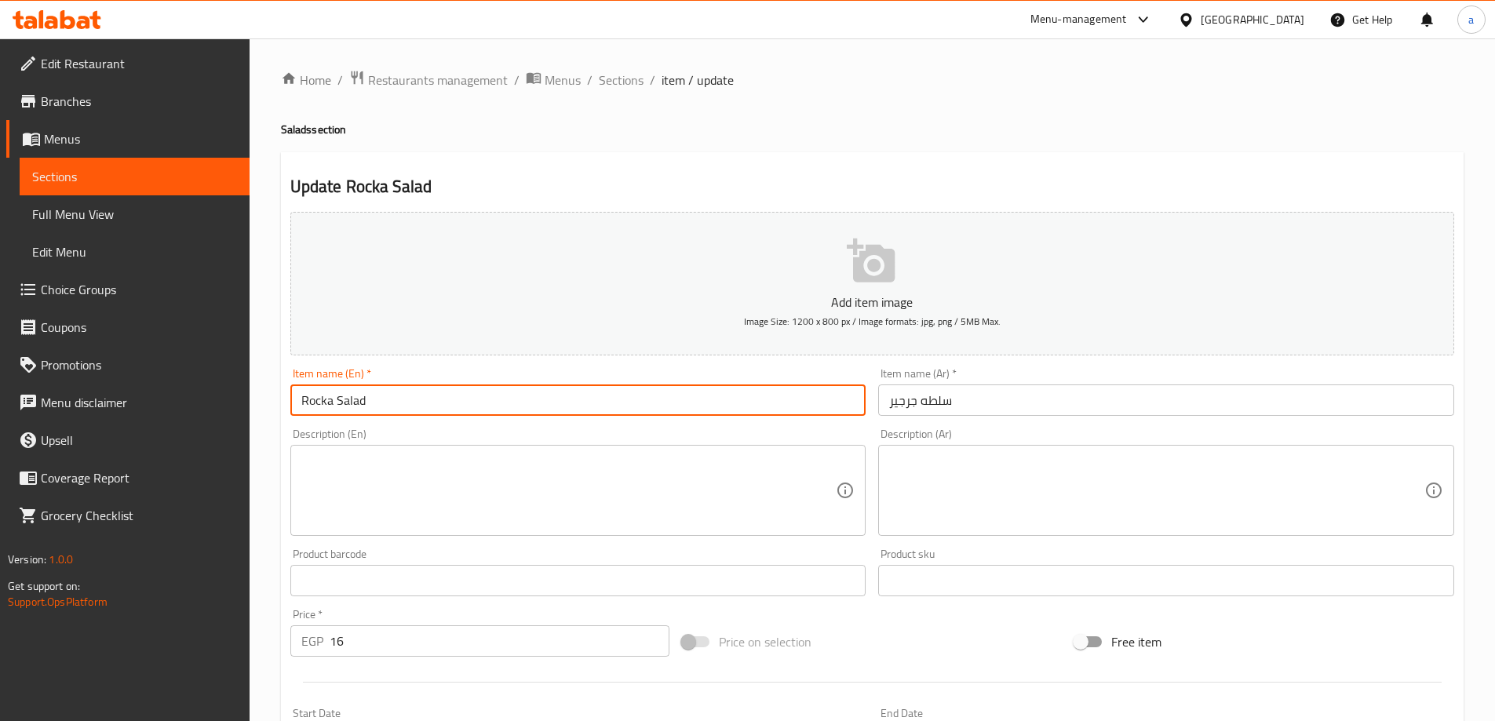
click at [320, 404] on input "Rocka Salad" at bounding box center [578, 400] width 576 height 31
click at [411, 392] on input "Rocka Salad" at bounding box center [578, 400] width 576 height 31
click at [411, 370] on div "Item name (En)   * Rocka Salad Item name (En) *" at bounding box center [578, 392] width 576 height 48
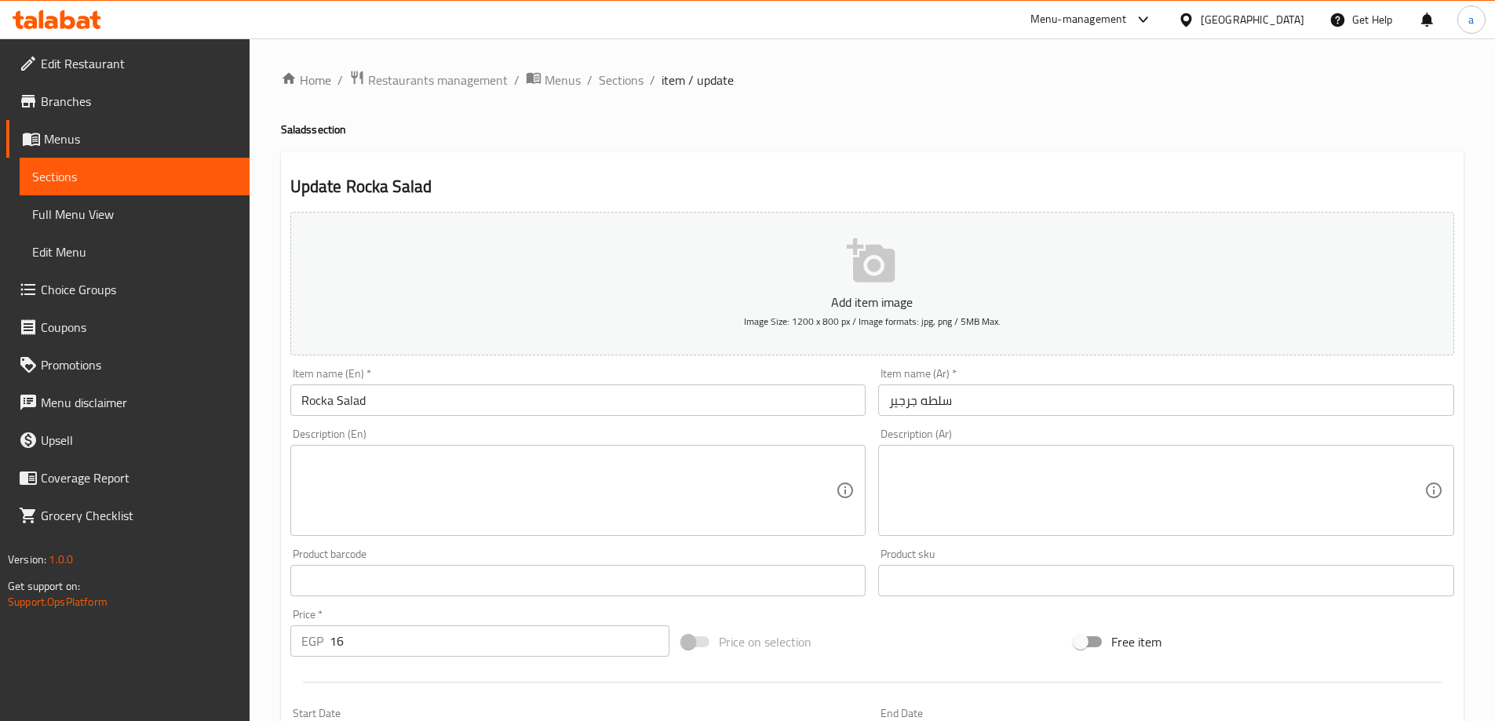
click at [319, 402] on input "Rocka Salad" at bounding box center [578, 400] width 576 height 31
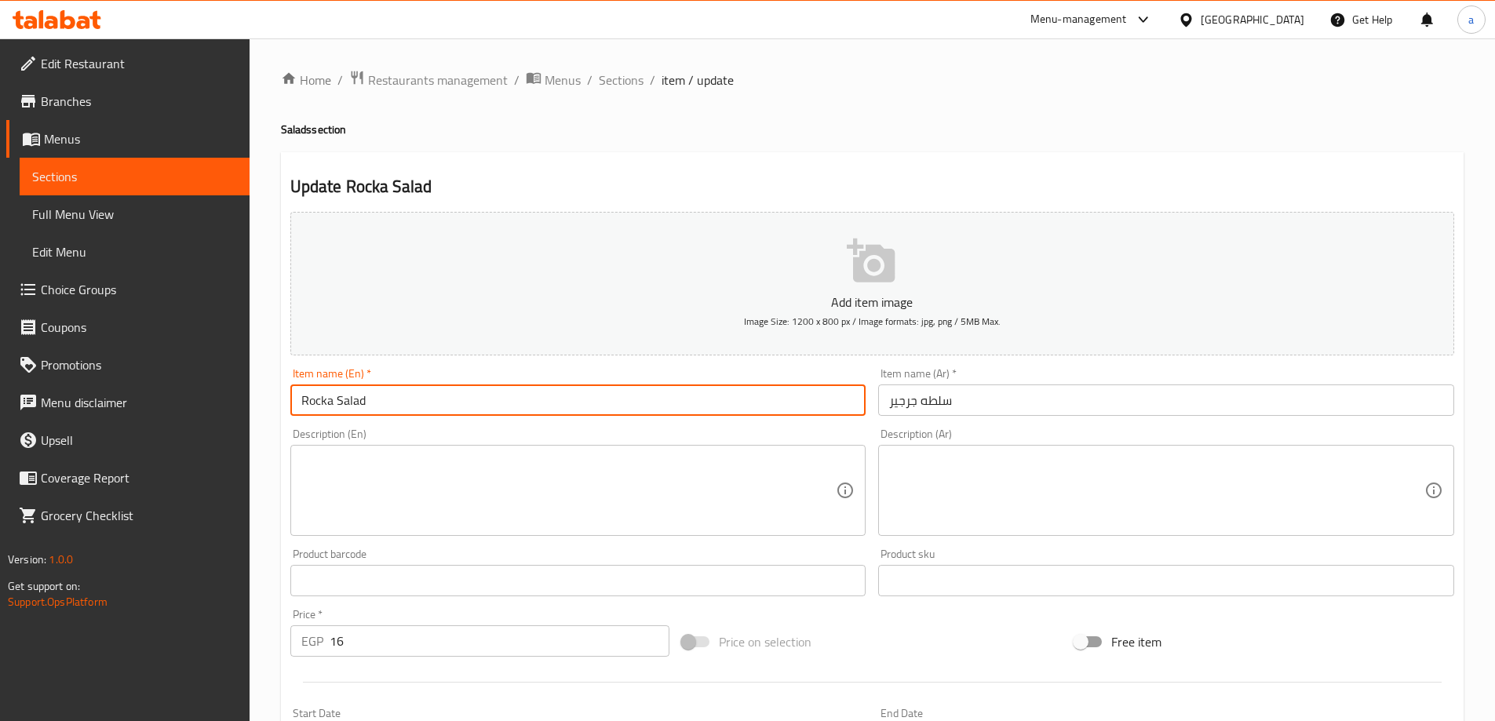
click at [319, 402] on input "Rocka Salad" at bounding box center [578, 400] width 576 height 31
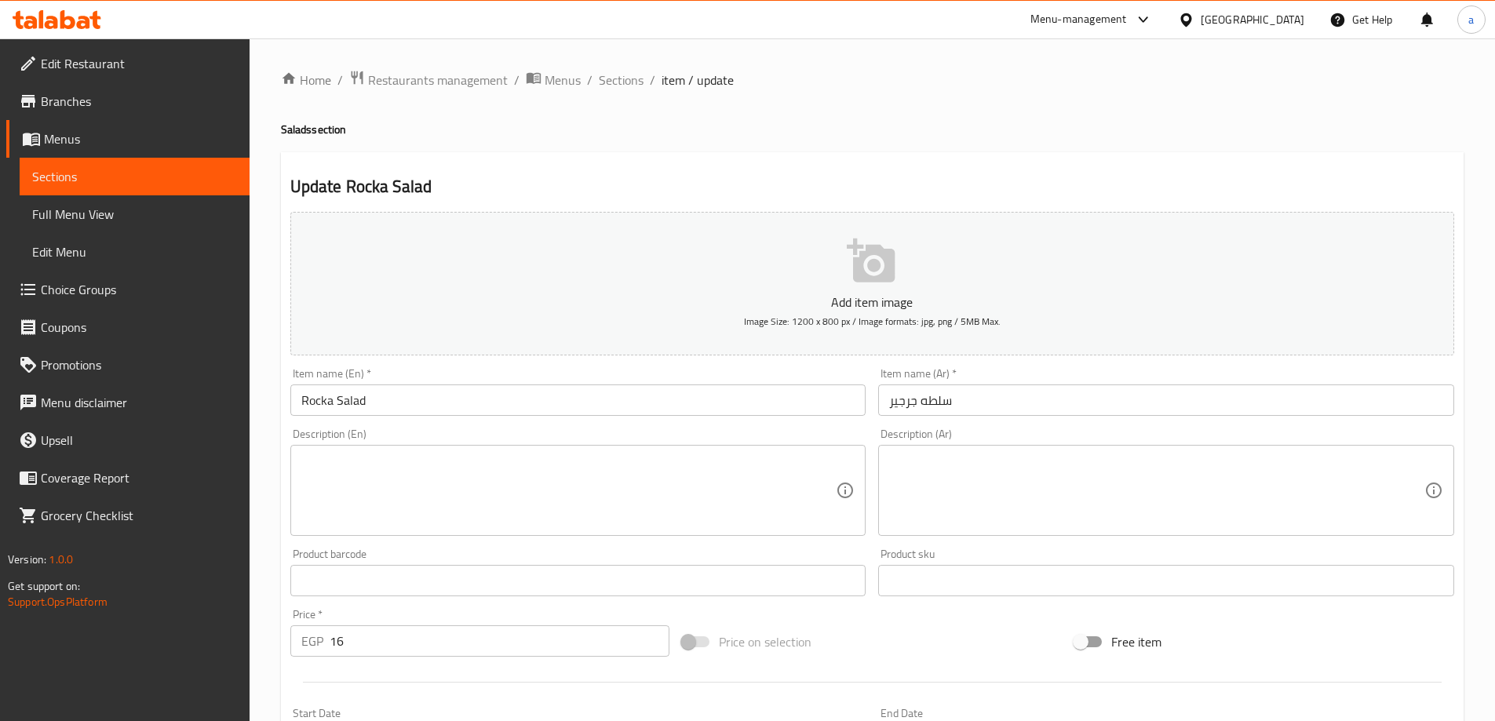
click at [448, 378] on div "Item name (En)   * Rocka Salad Item name (En) *" at bounding box center [578, 392] width 576 height 48
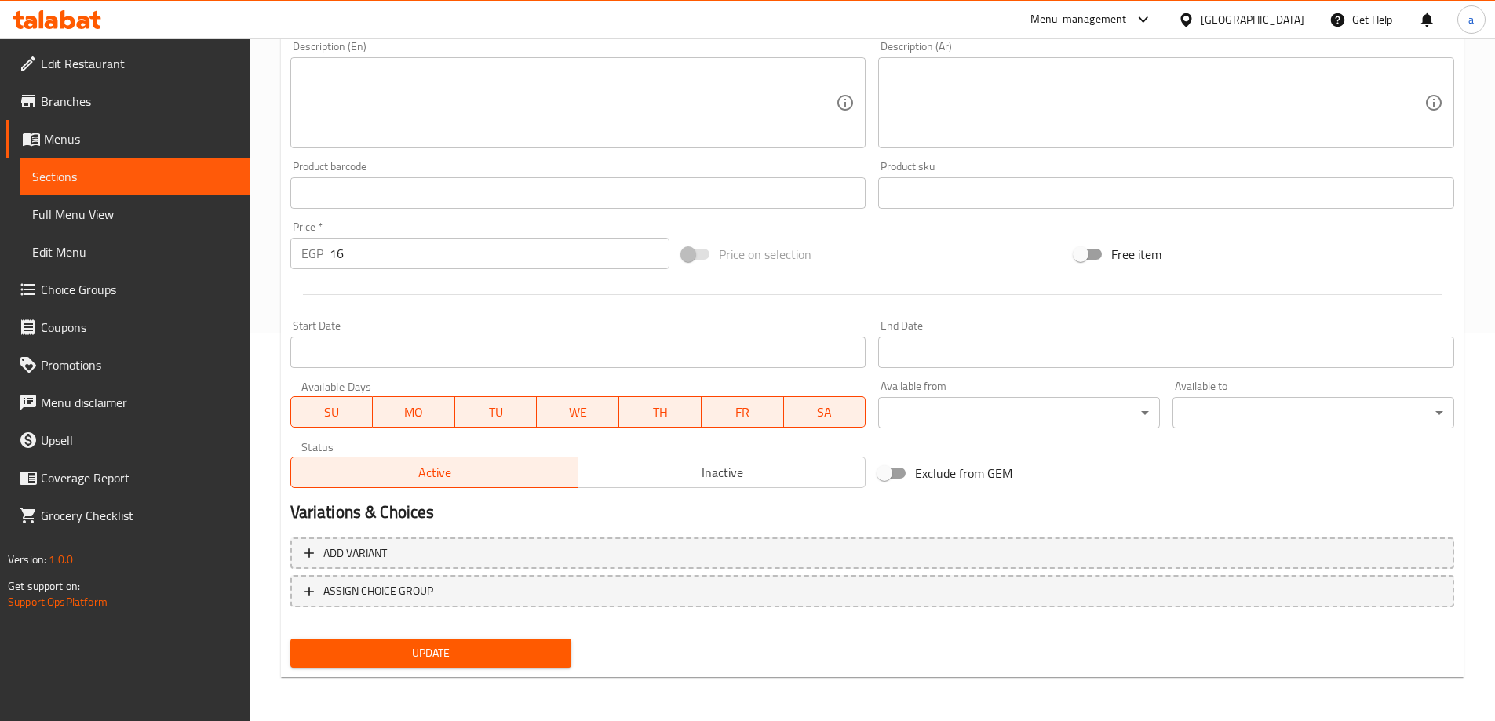
click at [421, 657] on span "Update" at bounding box center [431, 654] width 257 height 20
click at [169, 172] on span "Sections" at bounding box center [134, 176] width 205 height 19
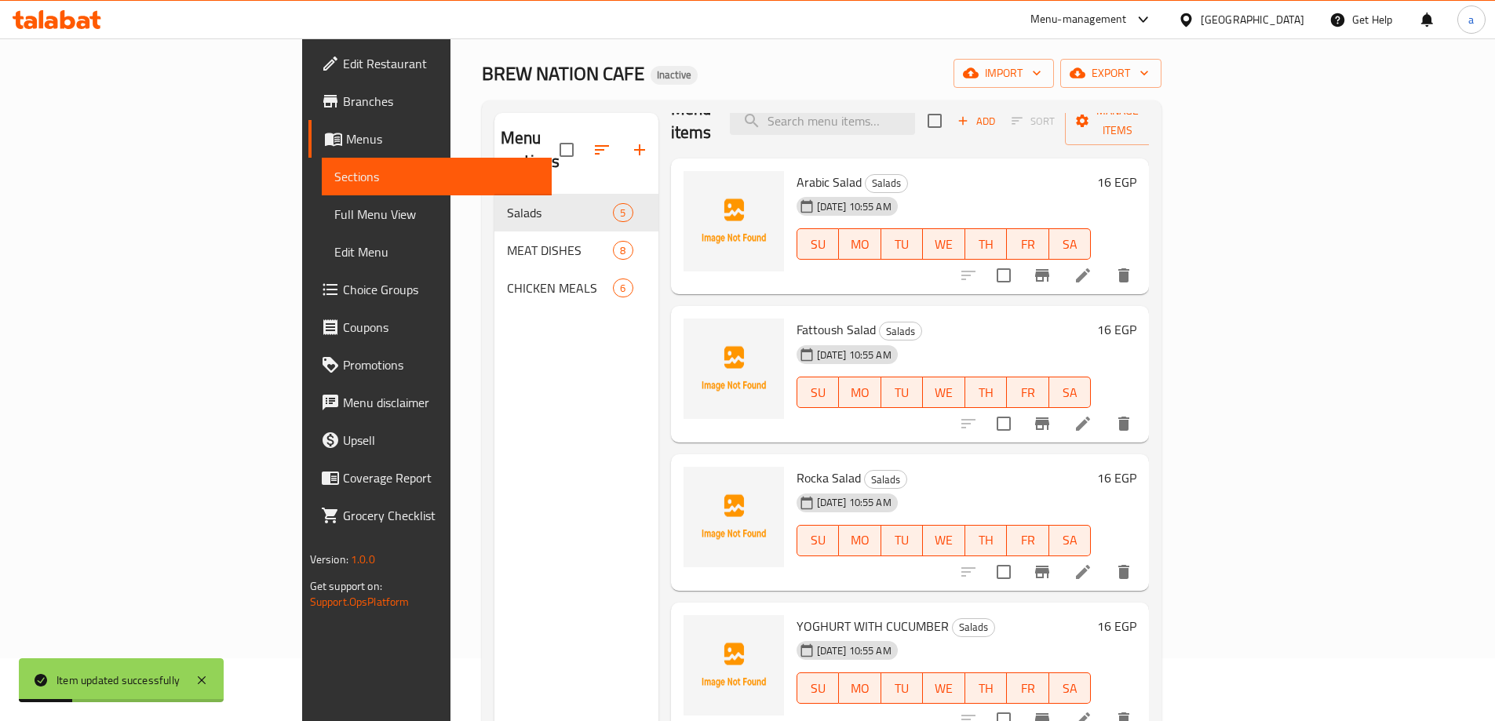
scroll to position [58, 0]
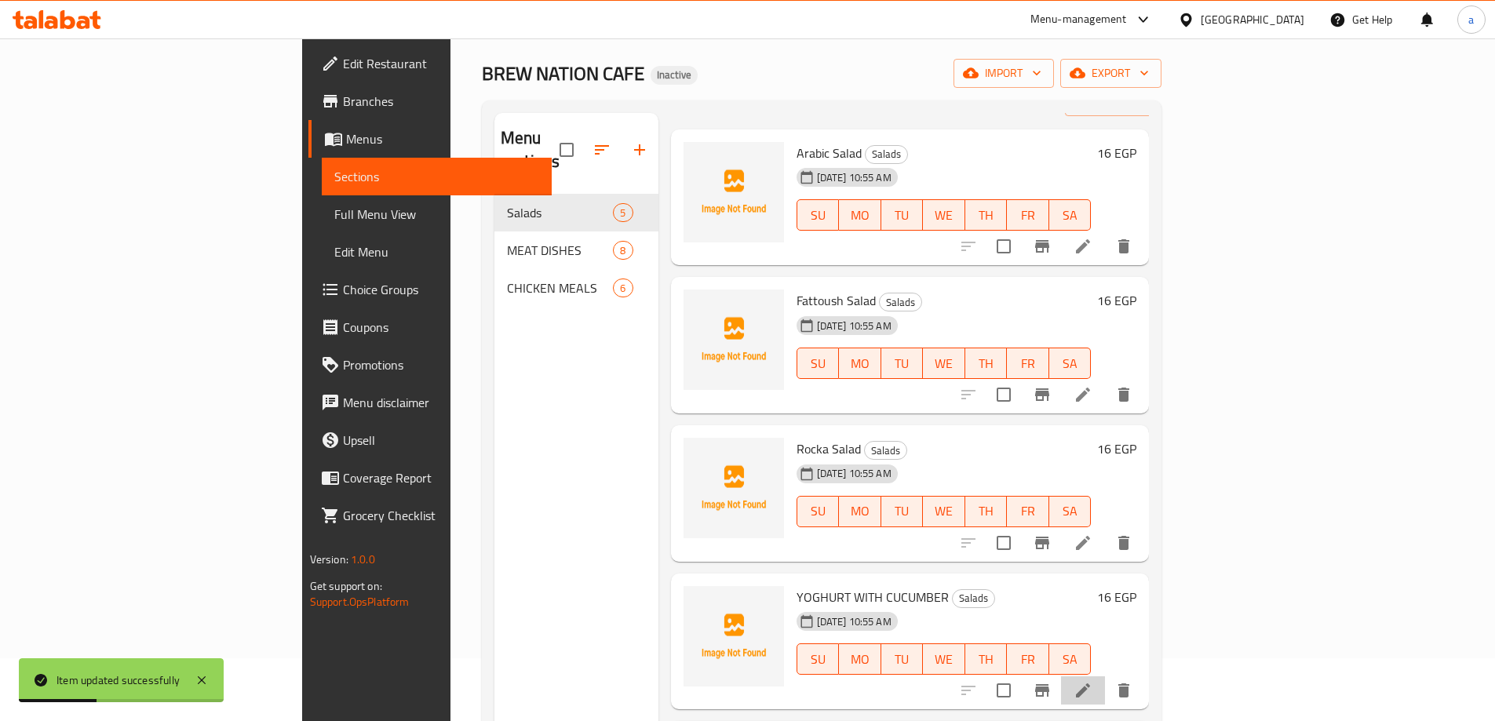
click at [1105, 677] on li at bounding box center [1083, 691] width 44 height 28
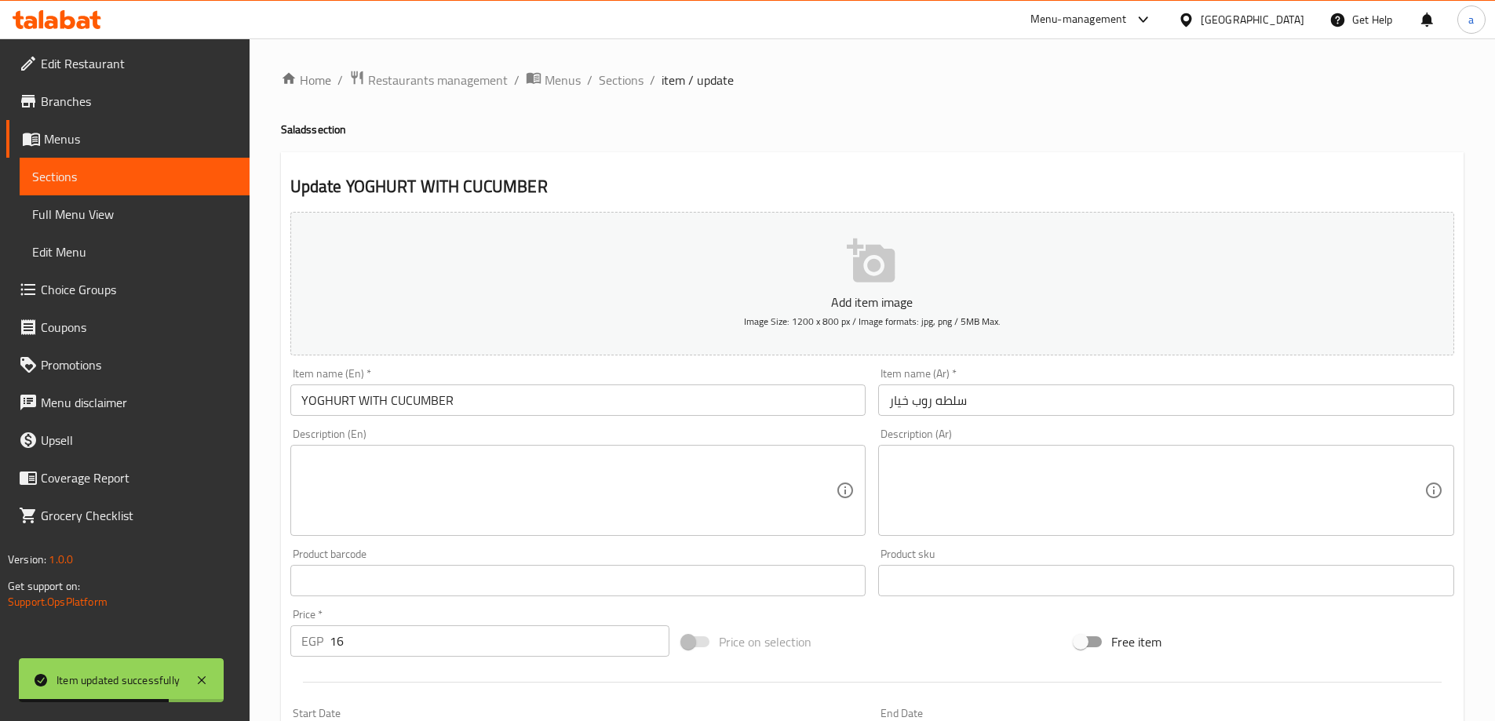
click at [457, 406] on input "YOGHURT WITH CUCUMBER" at bounding box center [578, 400] width 576 height 31
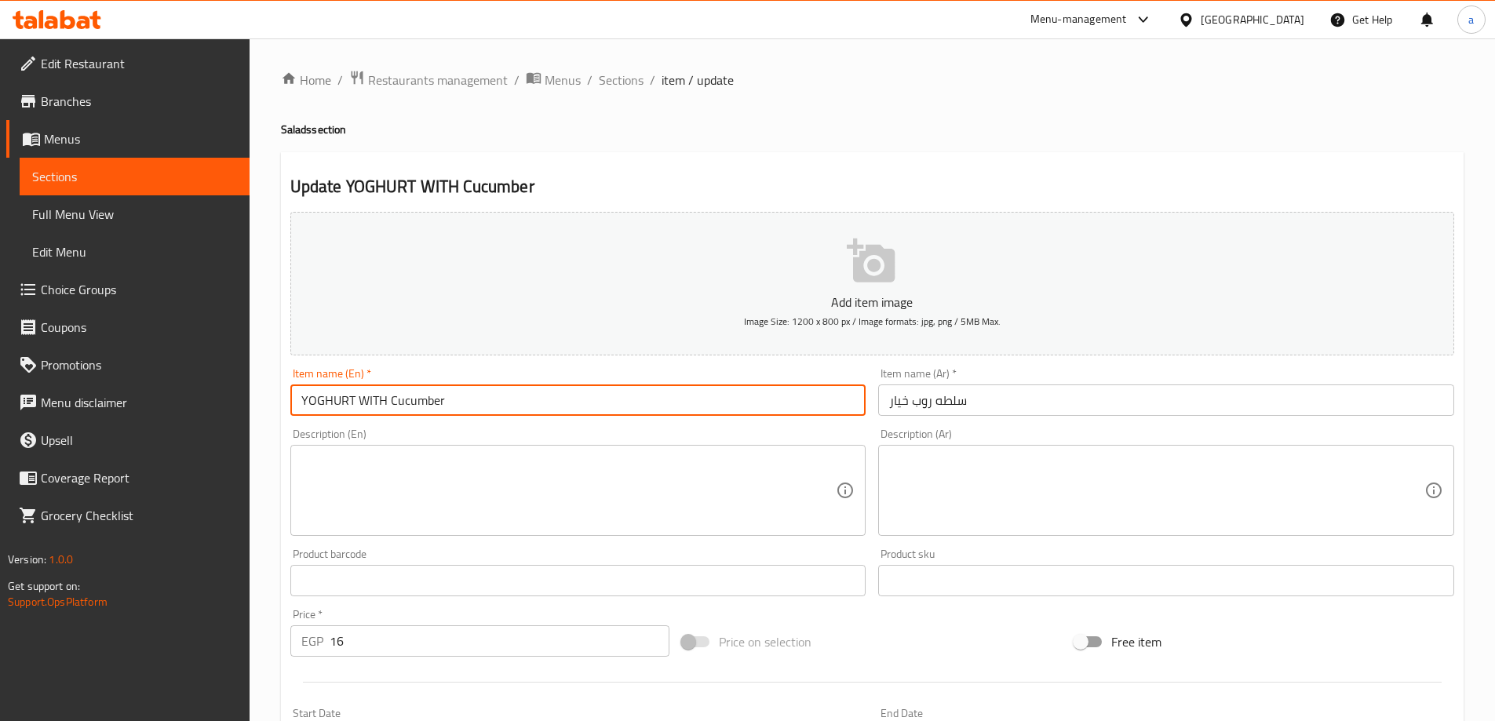
click at [385, 401] on input "YOGHURT WITH Cucumber" at bounding box center [578, 400] width 576 height 31
click at [352, 395] on input "YOGHURT With Cucumber" at bounding box center [578, 400] width 576 height 31
click at [403, 415] on input "Yoghurt With Cucumber" at bounding box center [578, 400] width 576 height 31
click at [408, 423] on div "Description (En) Description (En)" at bounding box center [578, 482] width 589 height 120
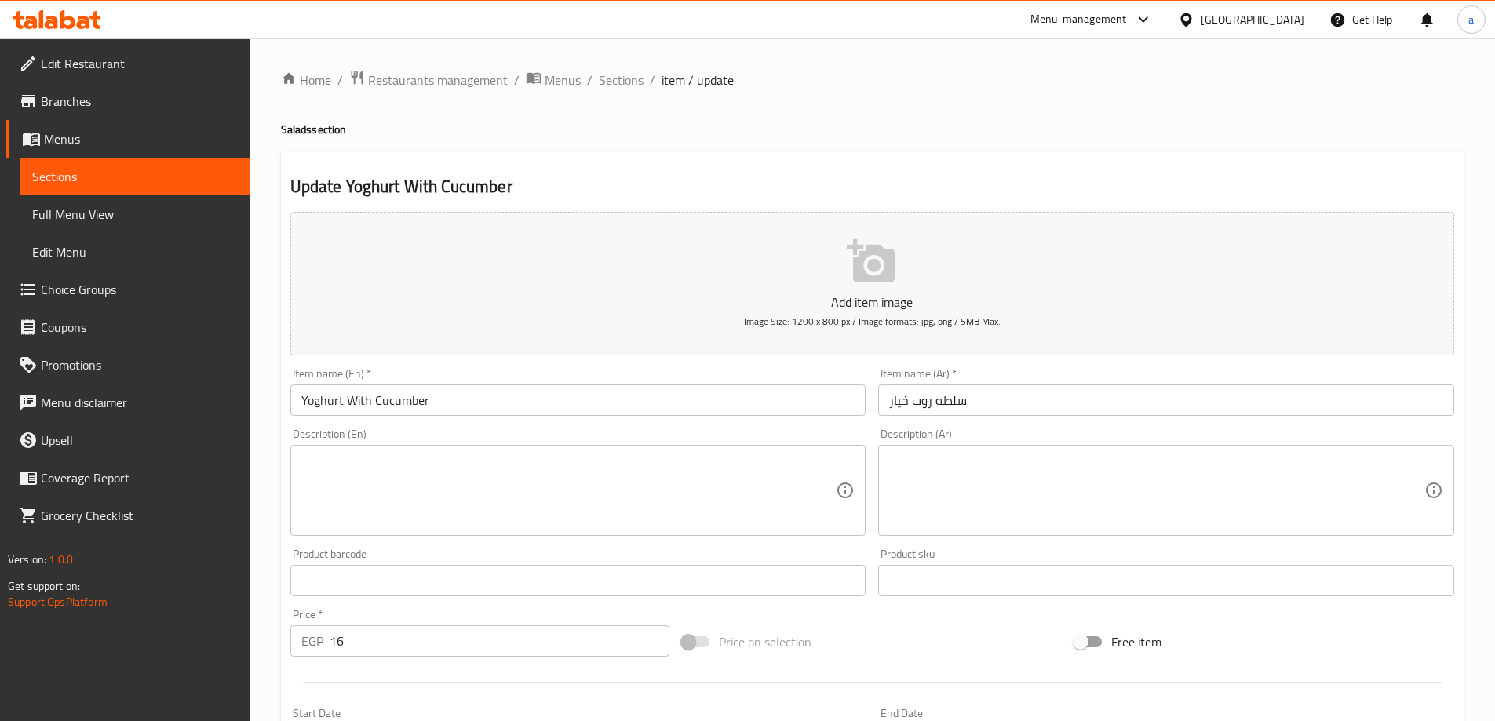
click at [334, 400] on input "Yoghurt With Cucumber" at bounding box center [578, 400] width 576 height 31
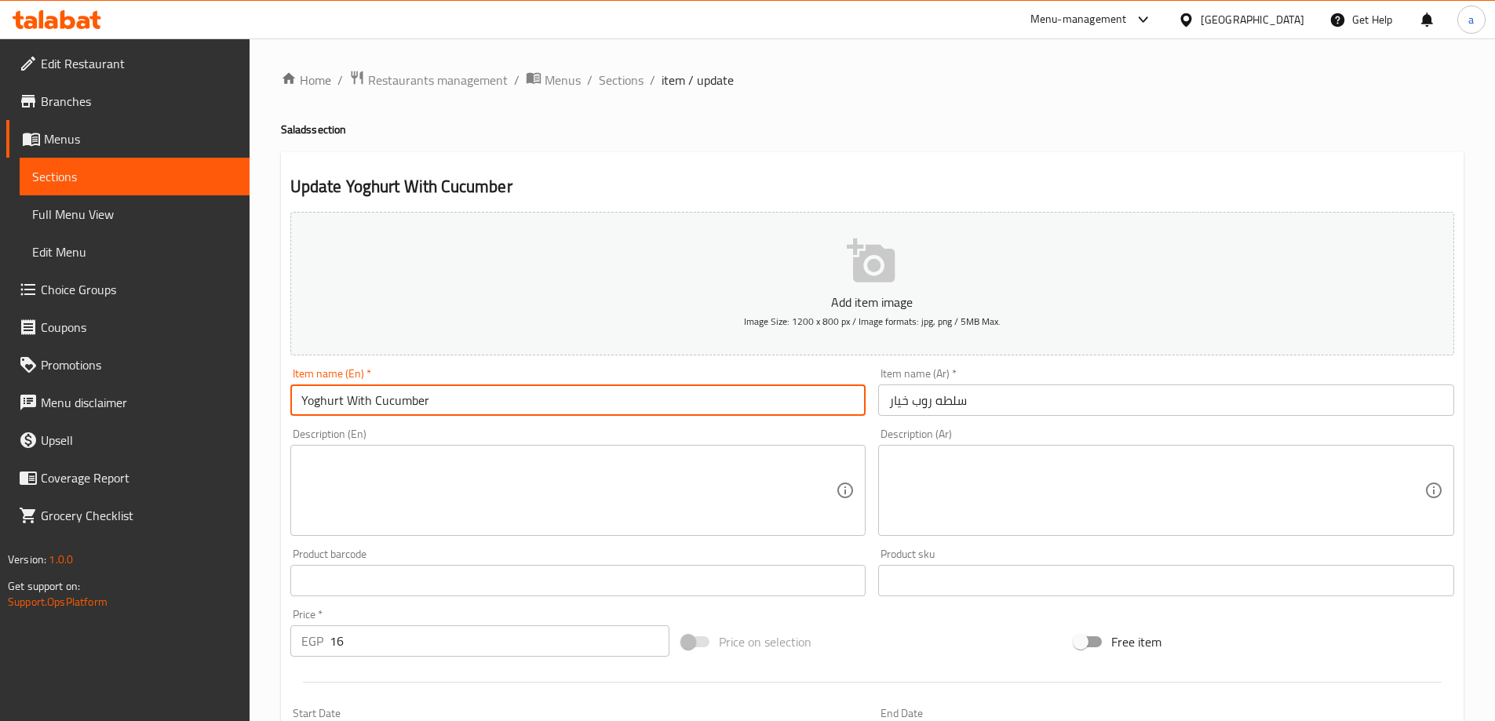
click at [334, 400] on input "Yoghurt With Cucumber" at bounding box center [578, 400] width 576 height 31
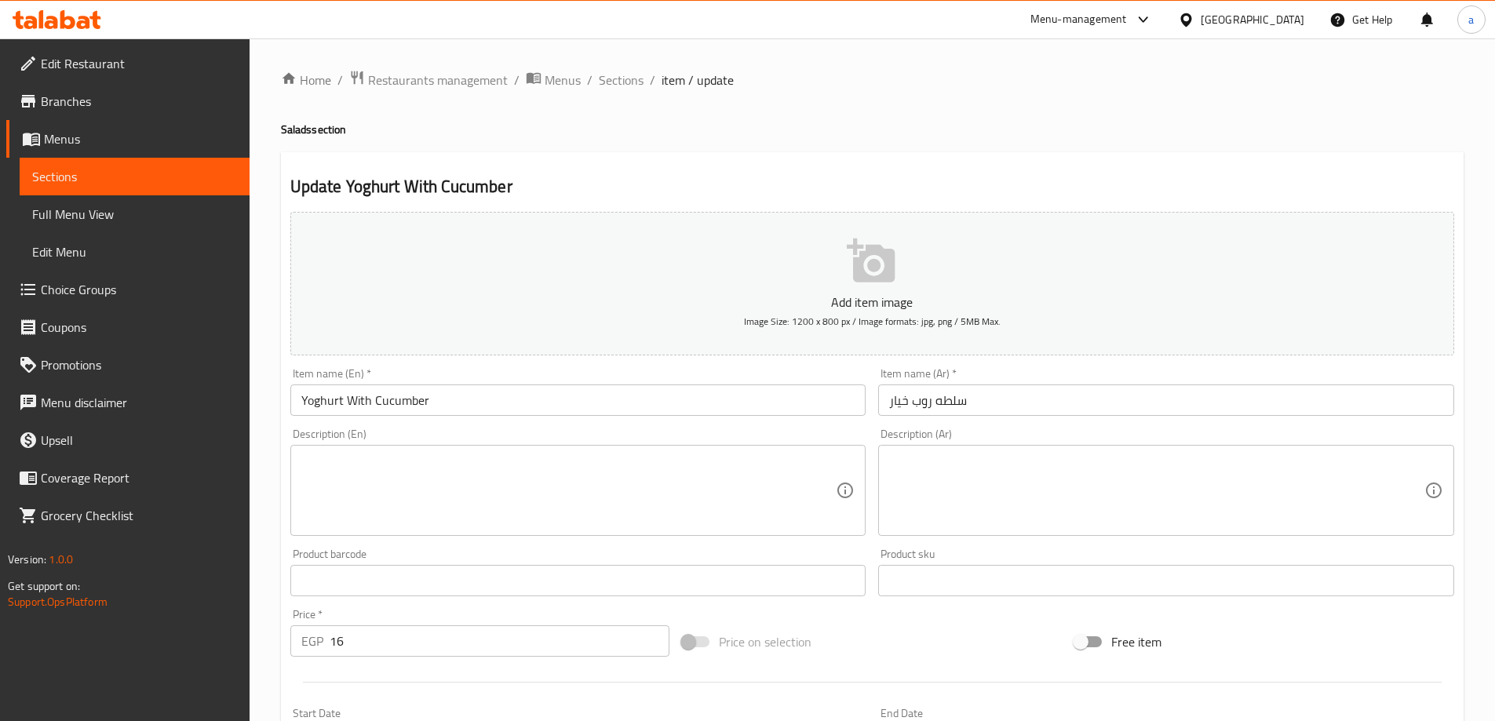
click at [534, 425] on div "Description (En) Description (En)" at bounding box center [578, 482] width 589 height 120
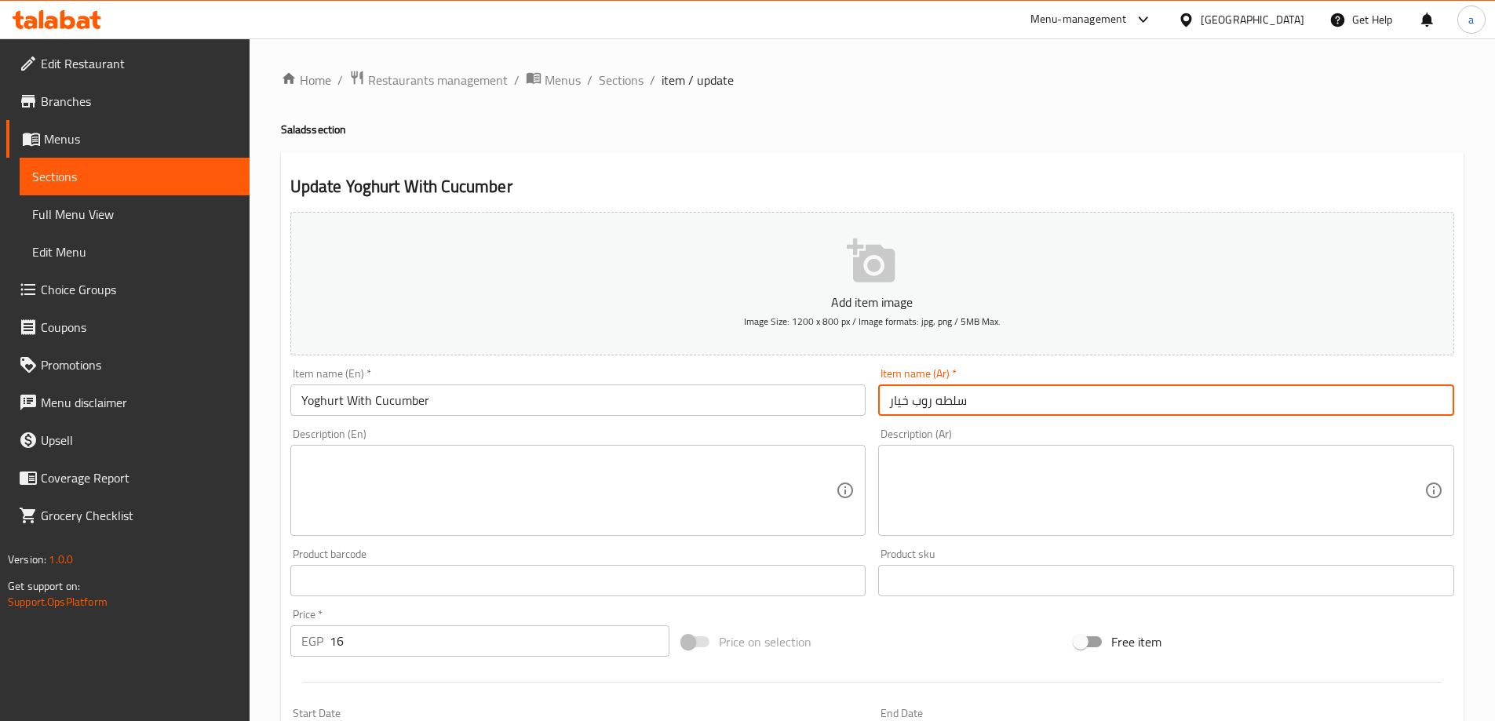
click at [952, 405] on input "سلطه روب خيار" at bounding box center [1166, 400] width 576 height 31
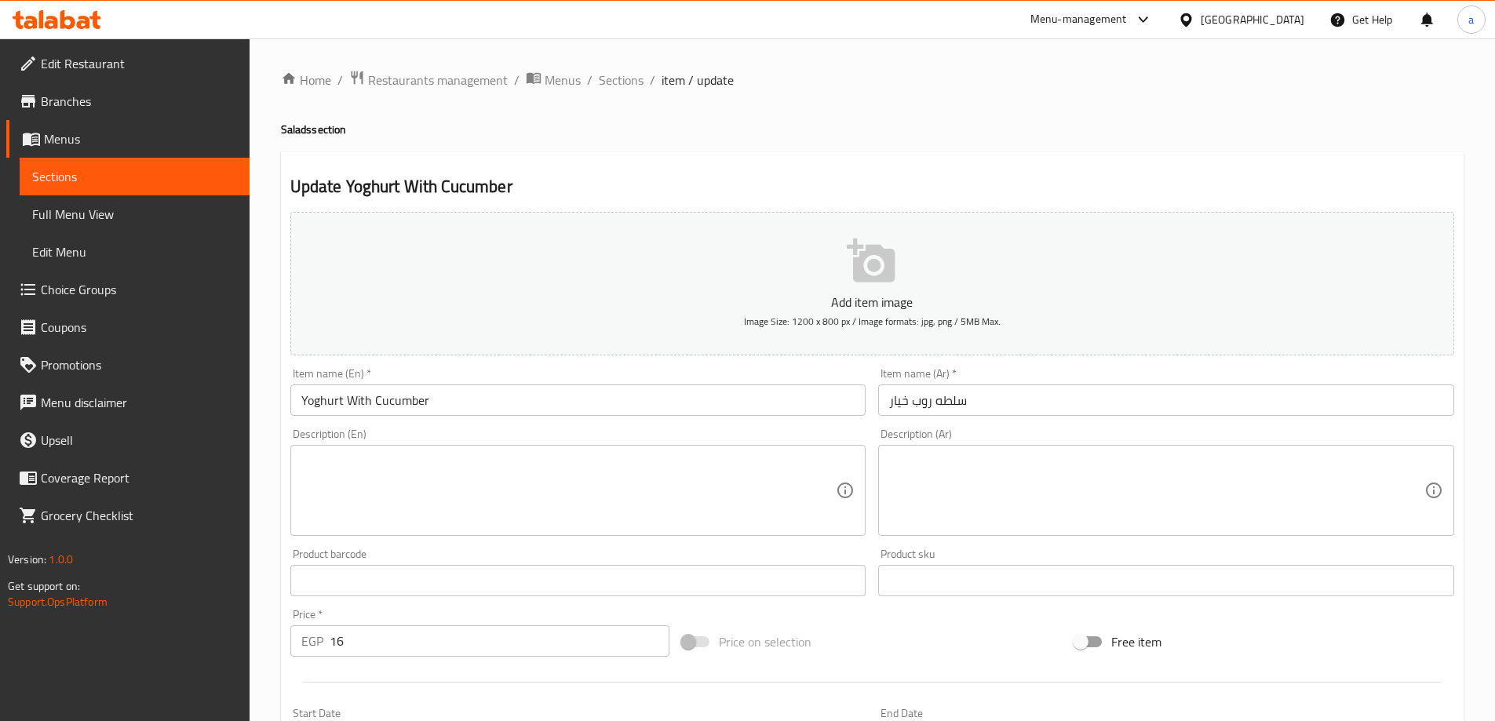
click at [650, 418] on div "Item name (En)   * Yoghurt With Cucumber Item name (En) *" at bounding box center [578, 392] width 589 height 60
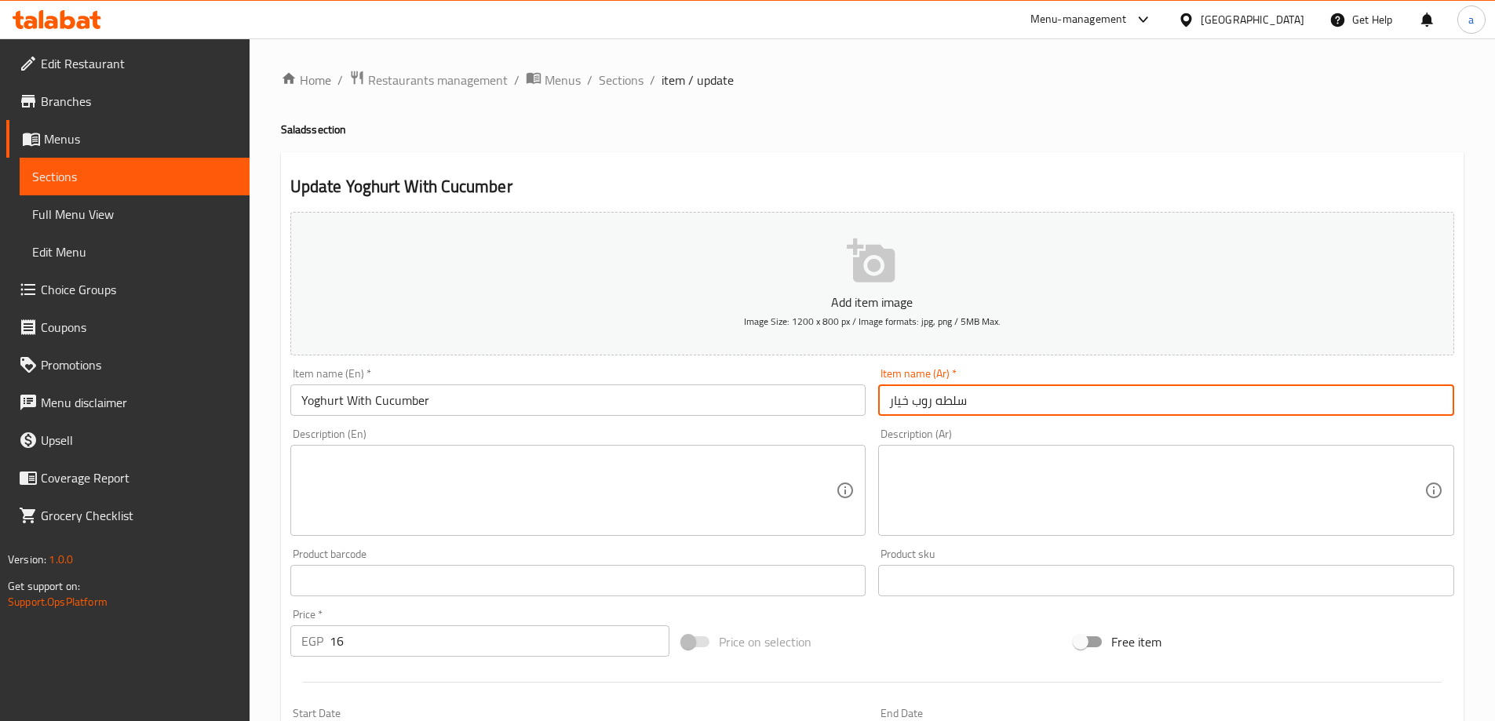
drag, startPoint x: 932, startPoint y: 403, endPoint x: 880, endPoint y: 403, distance: 51.8
click at [880, 403] on input "سلطه روب خيار" at bounding box center [1166, 400] width 576 height 31
click at [941, 419] on div "Item name (Ar)   * سلطه روب خيار Item name (Ar) *" at bounding box center [1166, 392] width 589 height 60
click at [918, 404] on input "سلطه روب خيار" at bounding box center [1166, 400] width 576 height 31
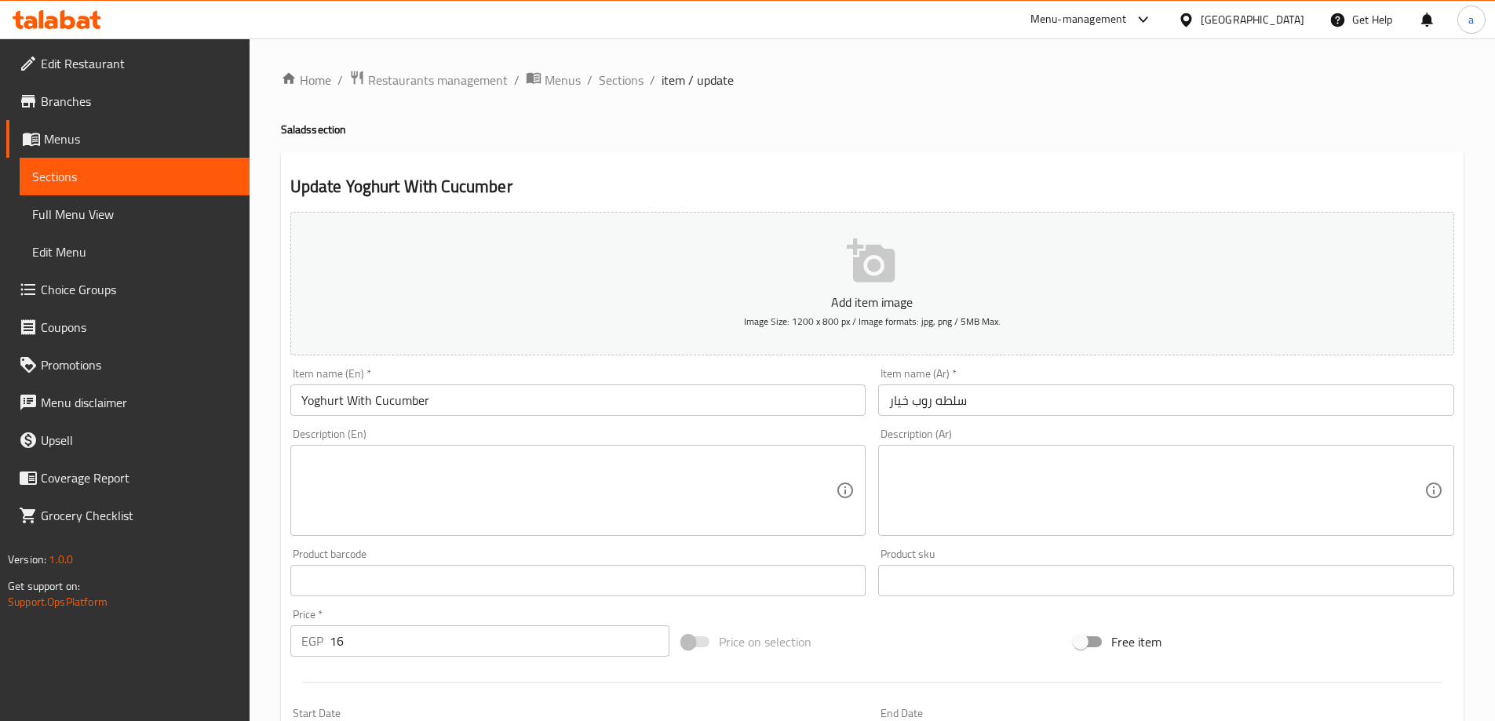
click at [470, 431] on div "Description (En) Description (En)" at bounding box center [578, 483] width 576 height 108
click at [954, 399] on input "سلطه روب خيار" at bounding box center [1166, 400] width 576 height 31
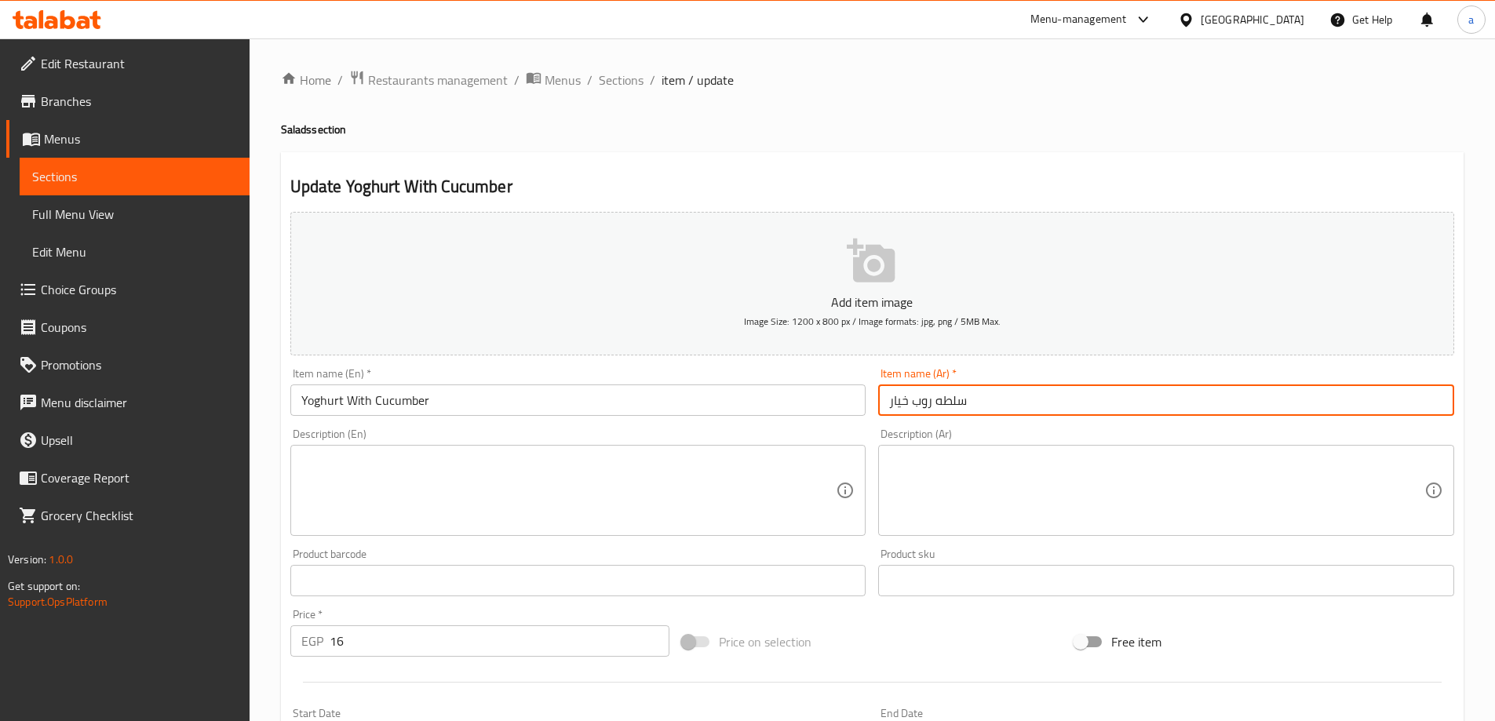
click at [954, 399] on input "سلطه روب خيار" at bounding box center [1166, 400] width 576 height 31
click at [1013, 392] on input "سلطه روب خيار" at bounding box center [1166, 400] width 576 height 31
click at [1018, 357] on div "Add item image Image Size: 1200 x 800 px / Image formats: jpg, png / 5MB Max." at bounding box center [872, 284] width 1177 height 156
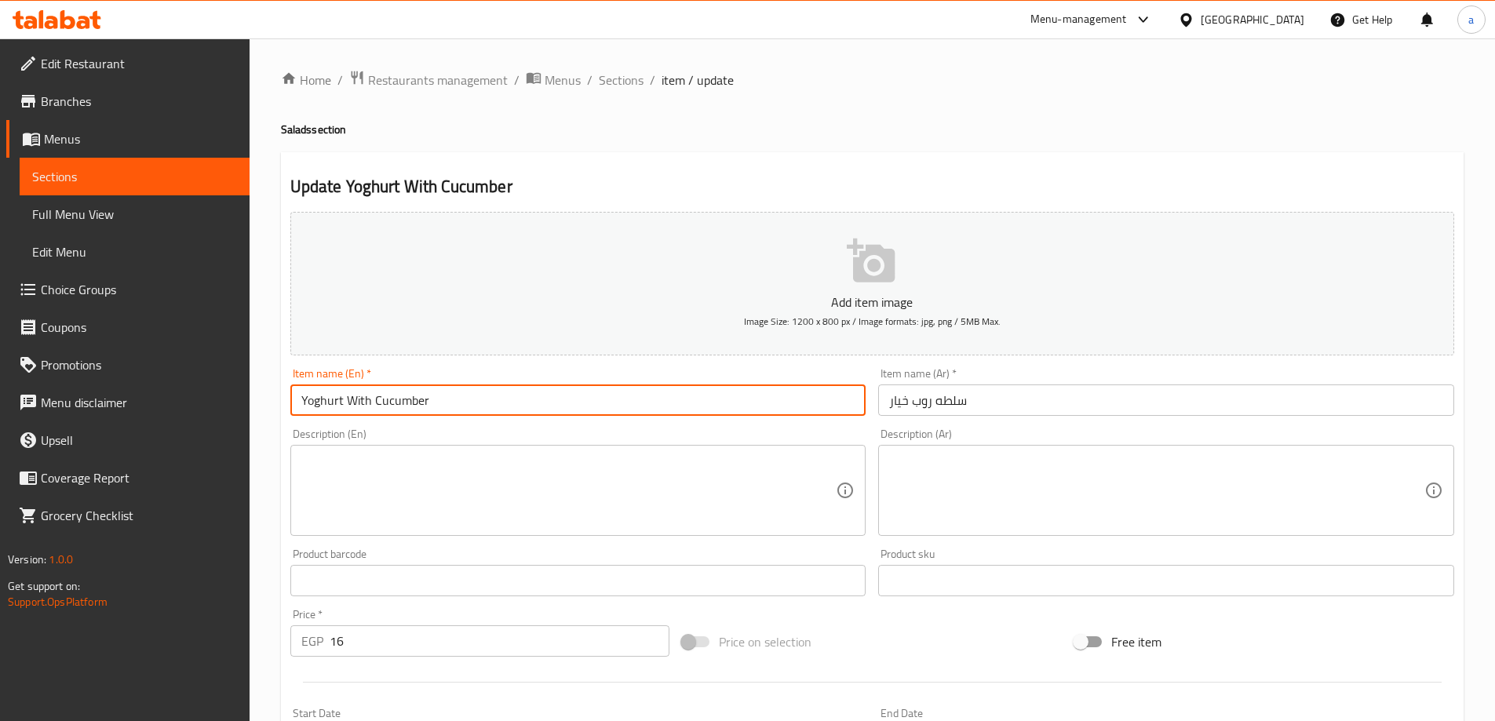
click at [681, 411] on input "Yoghurt With Cucumber" at bounding box center [578, 400] width 576 height 31
type input "Yoghurt With Cucumber Salad"
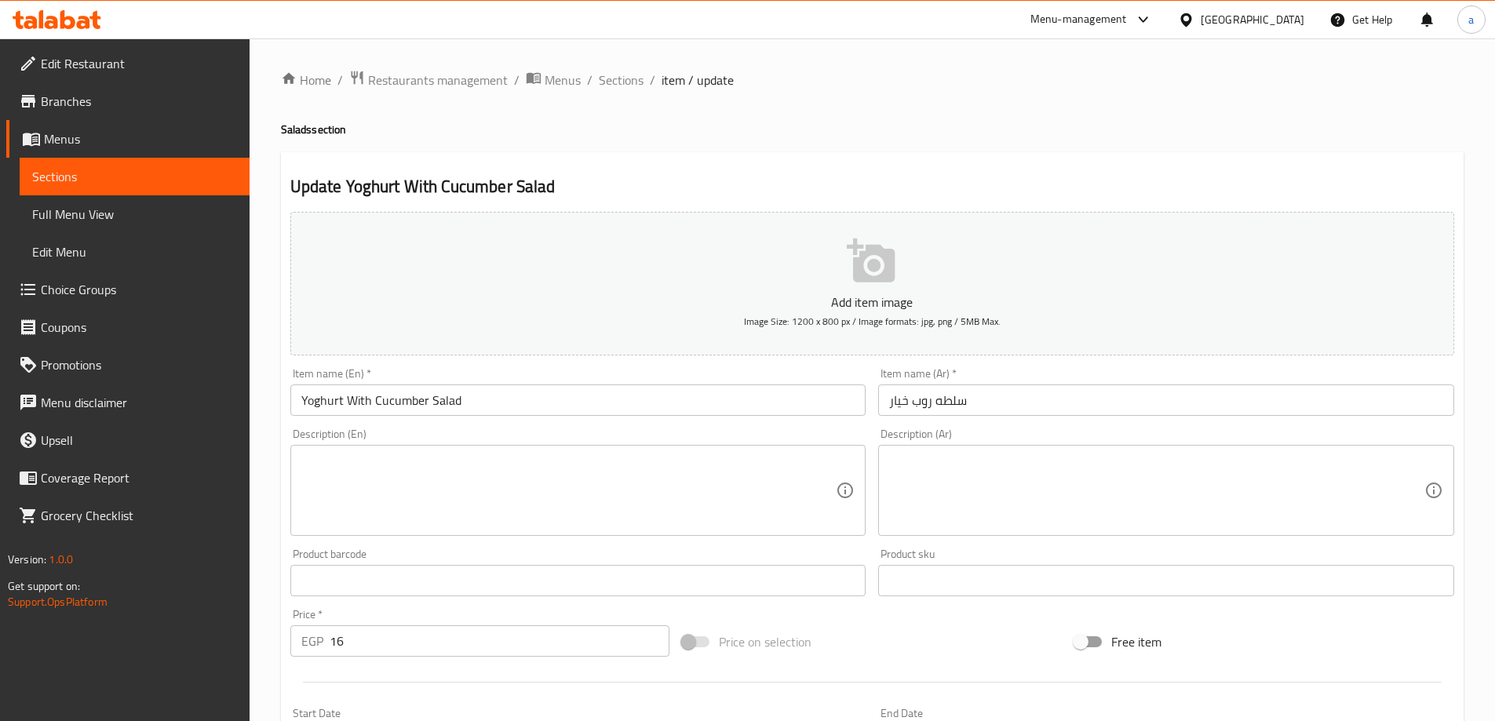
click at [557, 424] on div "Description (En) Description (En)" at bounding box center [578, 482] width 589 height 120
click at [577, 421] on div "Item name (En)   * Yoghurt With Cucumber Salad Item name (En) *" at bounding box center [578, 392] width 589 height 60
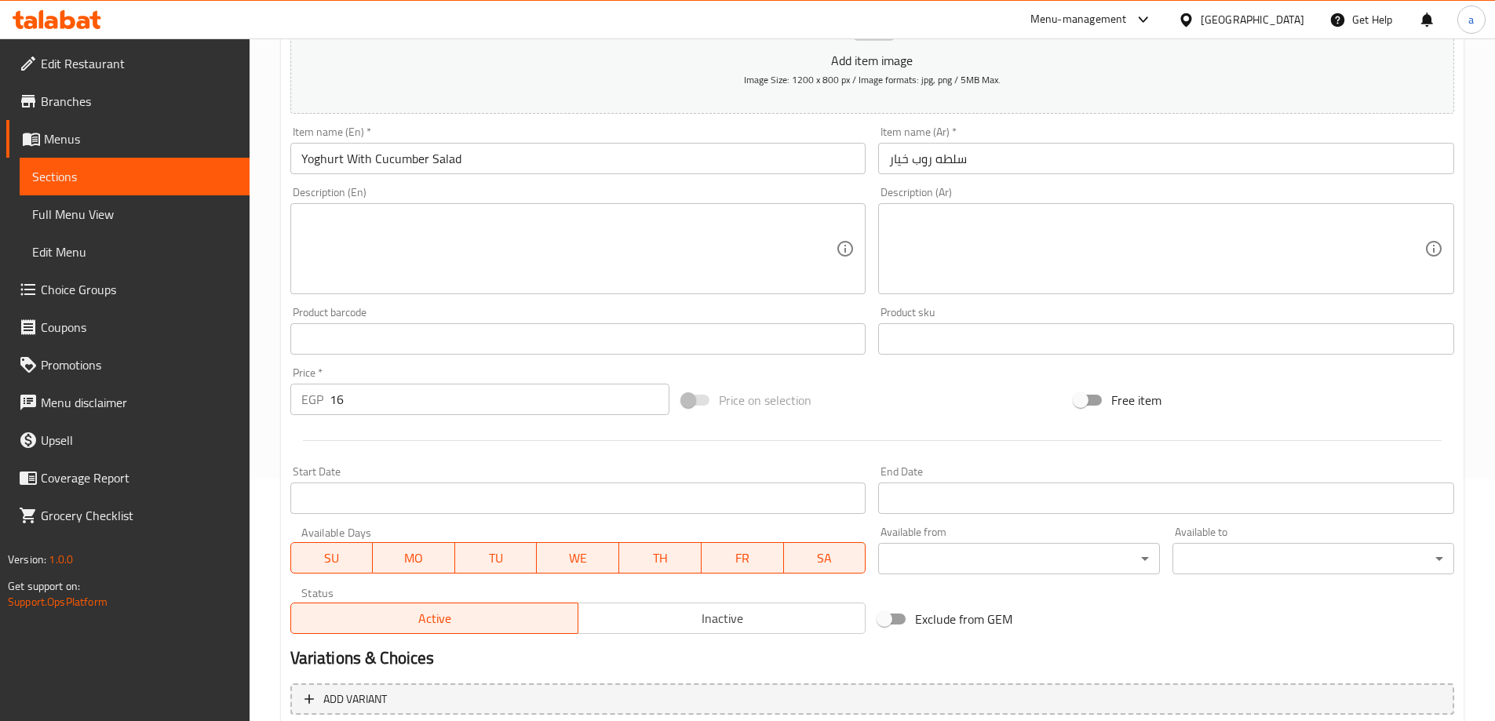
scroll to position [388, 0]
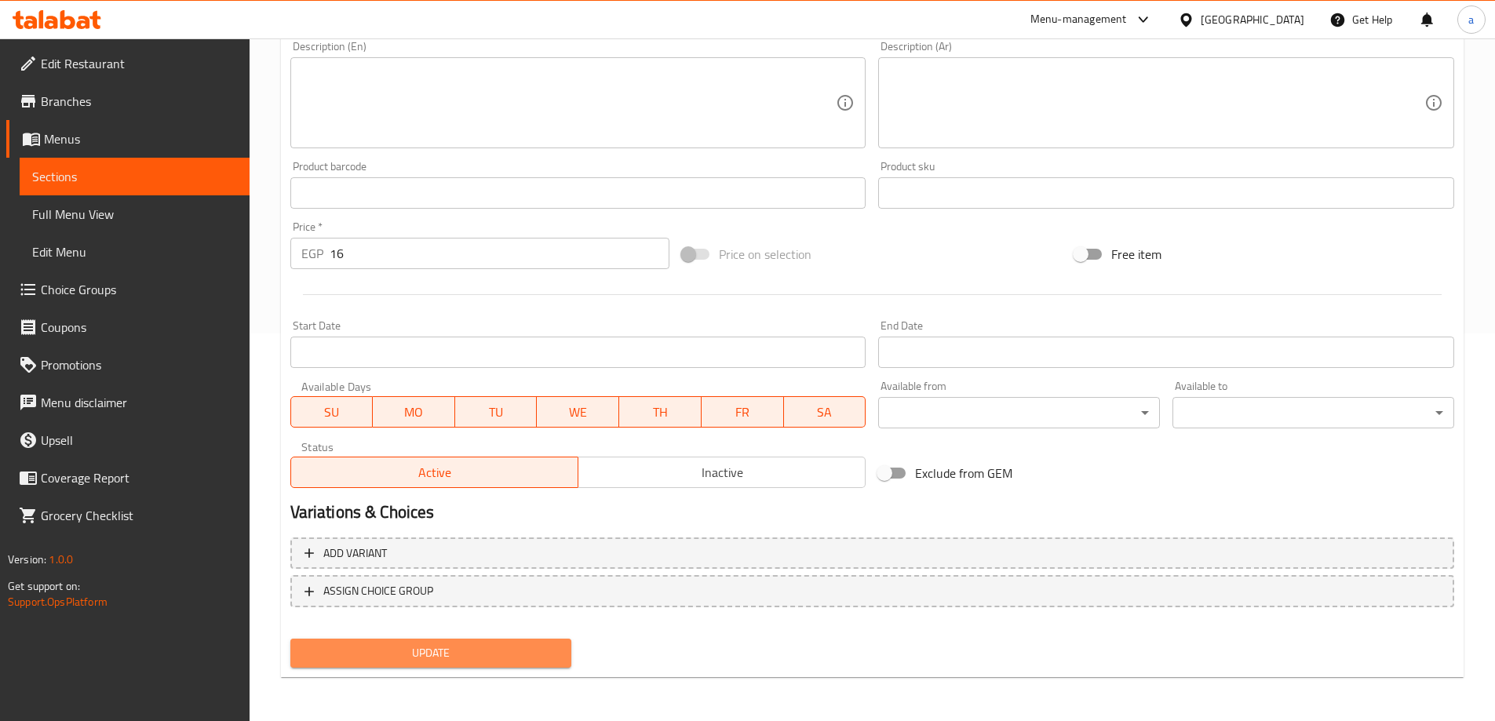
click at [392, 648] on span "Update" at bounding box center [431, 654] width 257 height 20
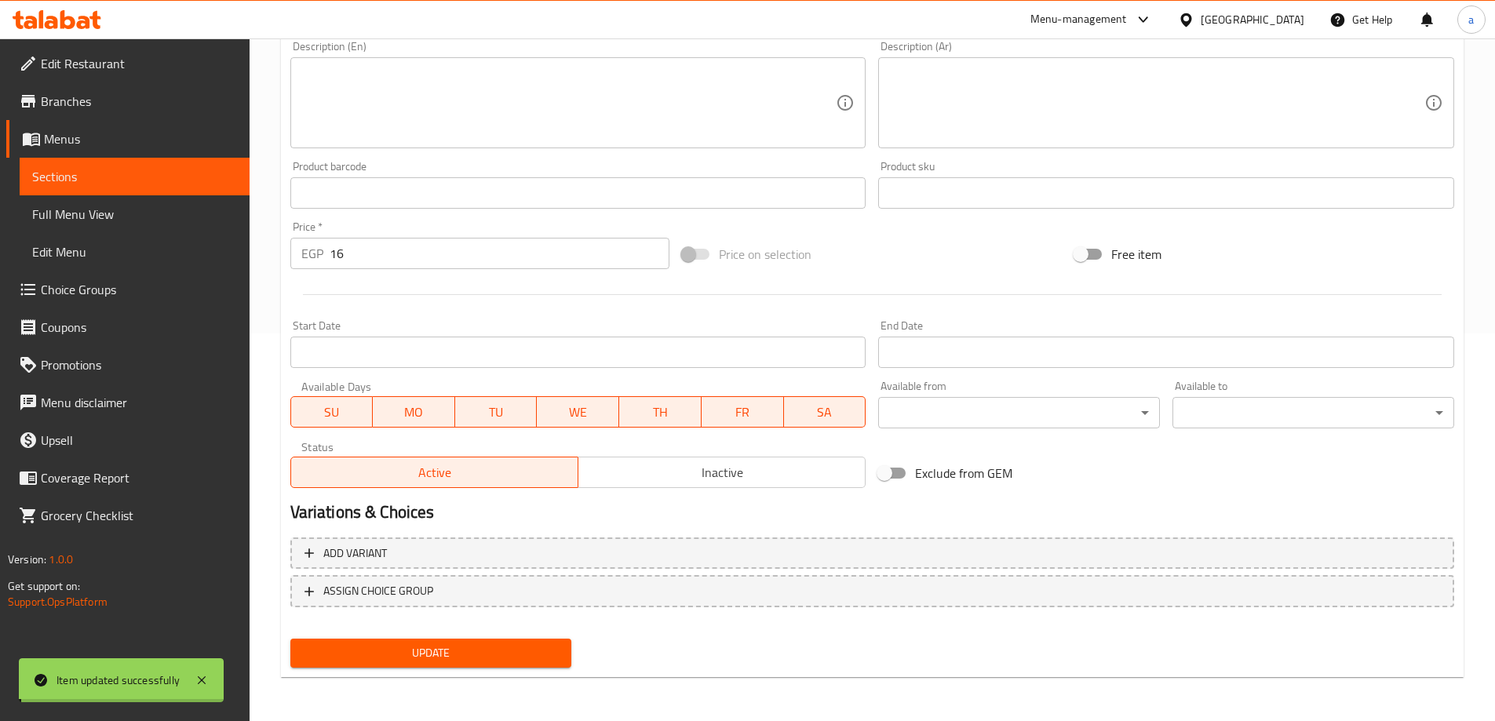
click at [166, 171] on span "Sections" at bounding box center [134, 176] width 205 height 19
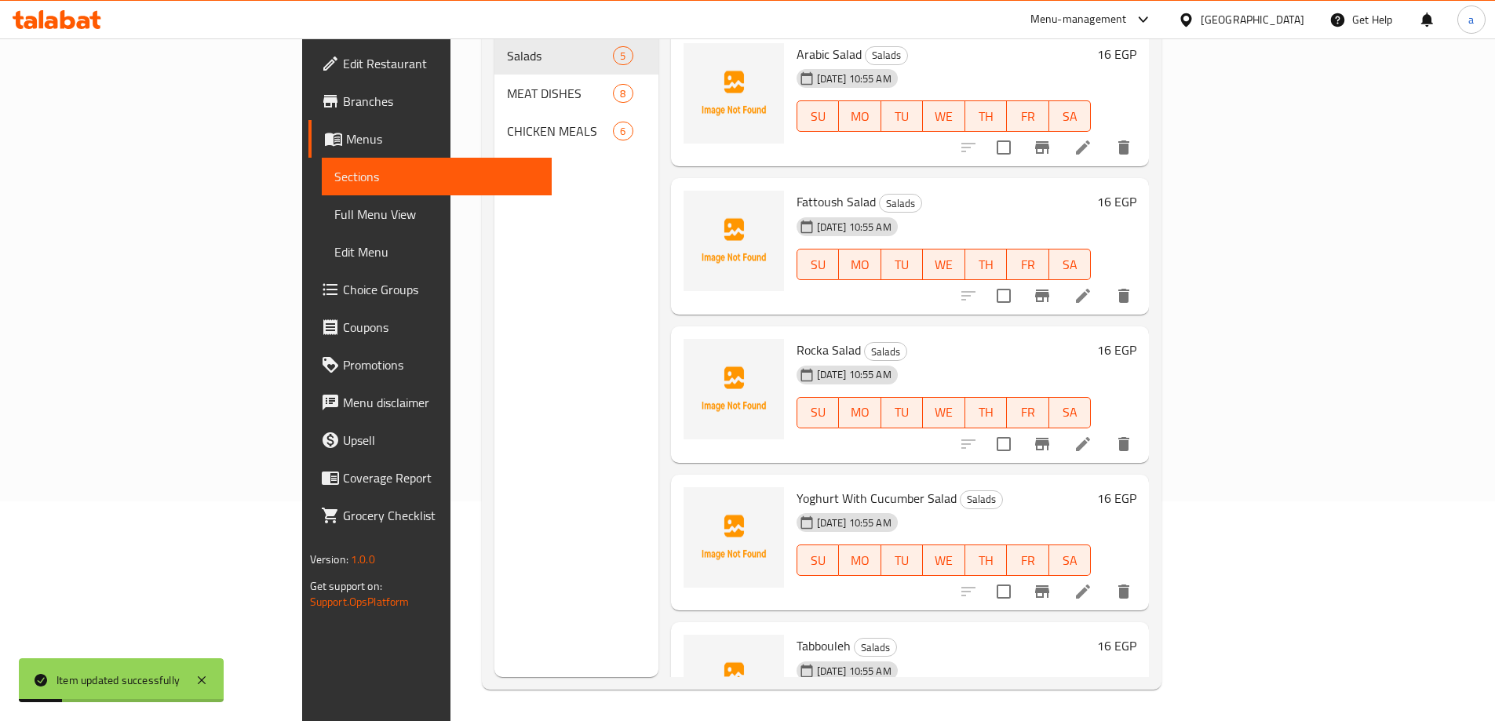
scroll to position [58, 0]
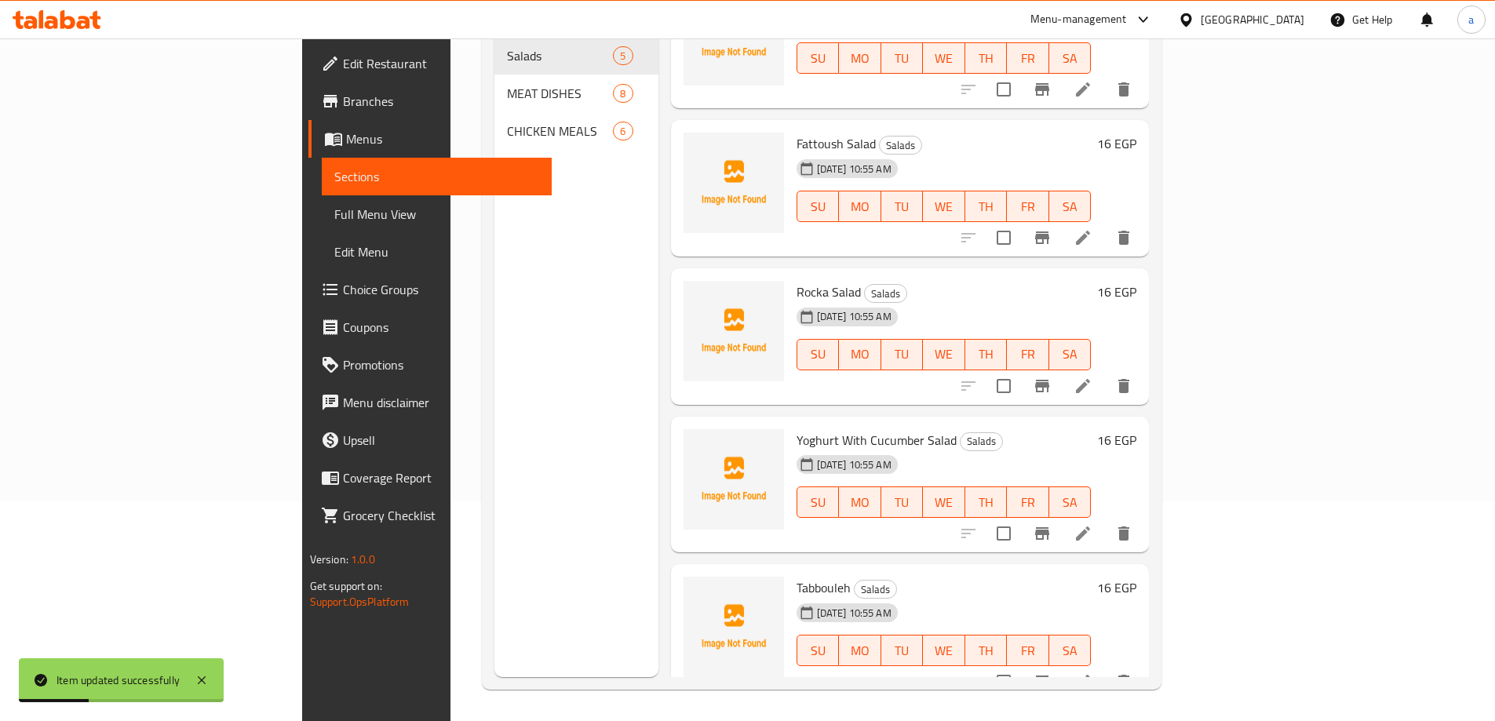
click at [1093, 673] on icon at bounding box center [1083, 682] width 19 height 19
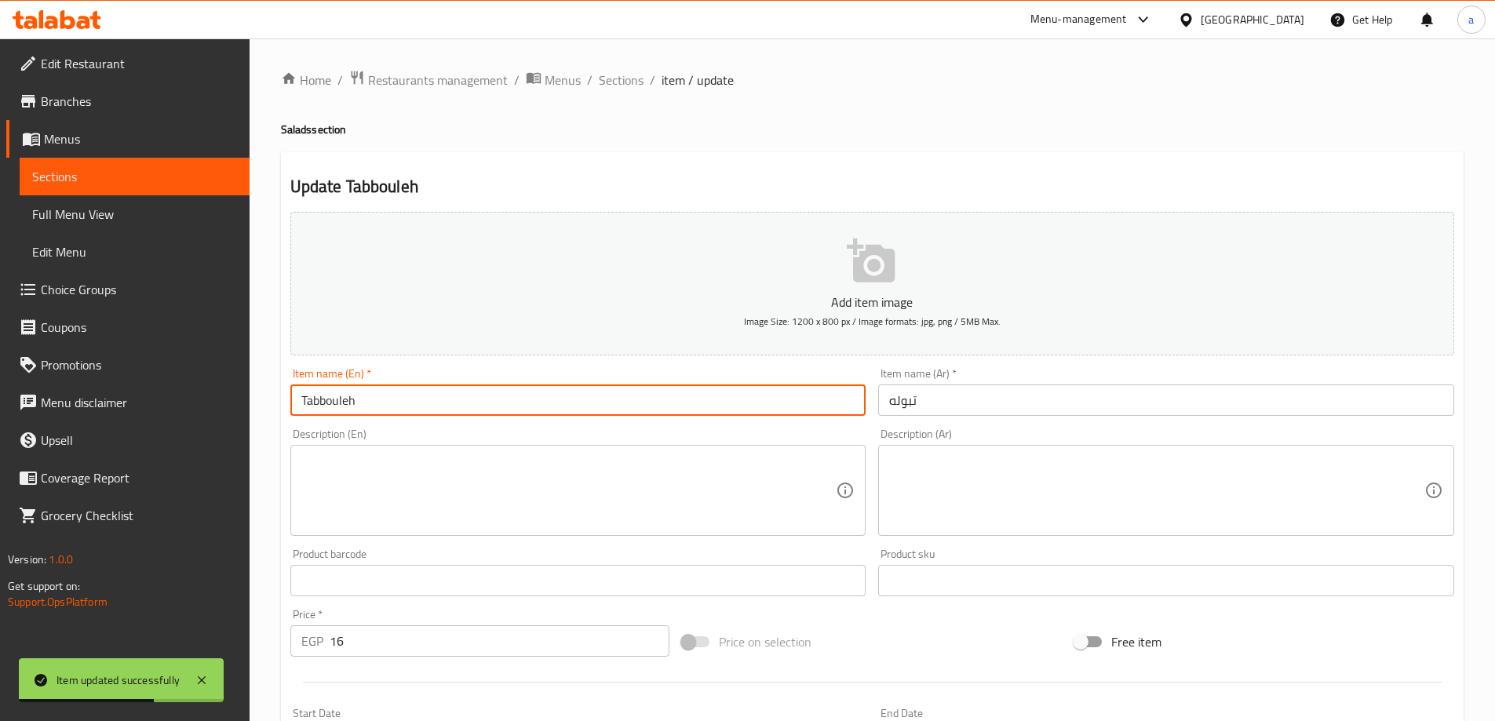
click at [346, 408] on input "Tabbouleh" at bounding box center [578, 400] width 576 height 31
click at [886, 403] on input "تبوله" at bounding box center [1166, 400] width 576 height 31
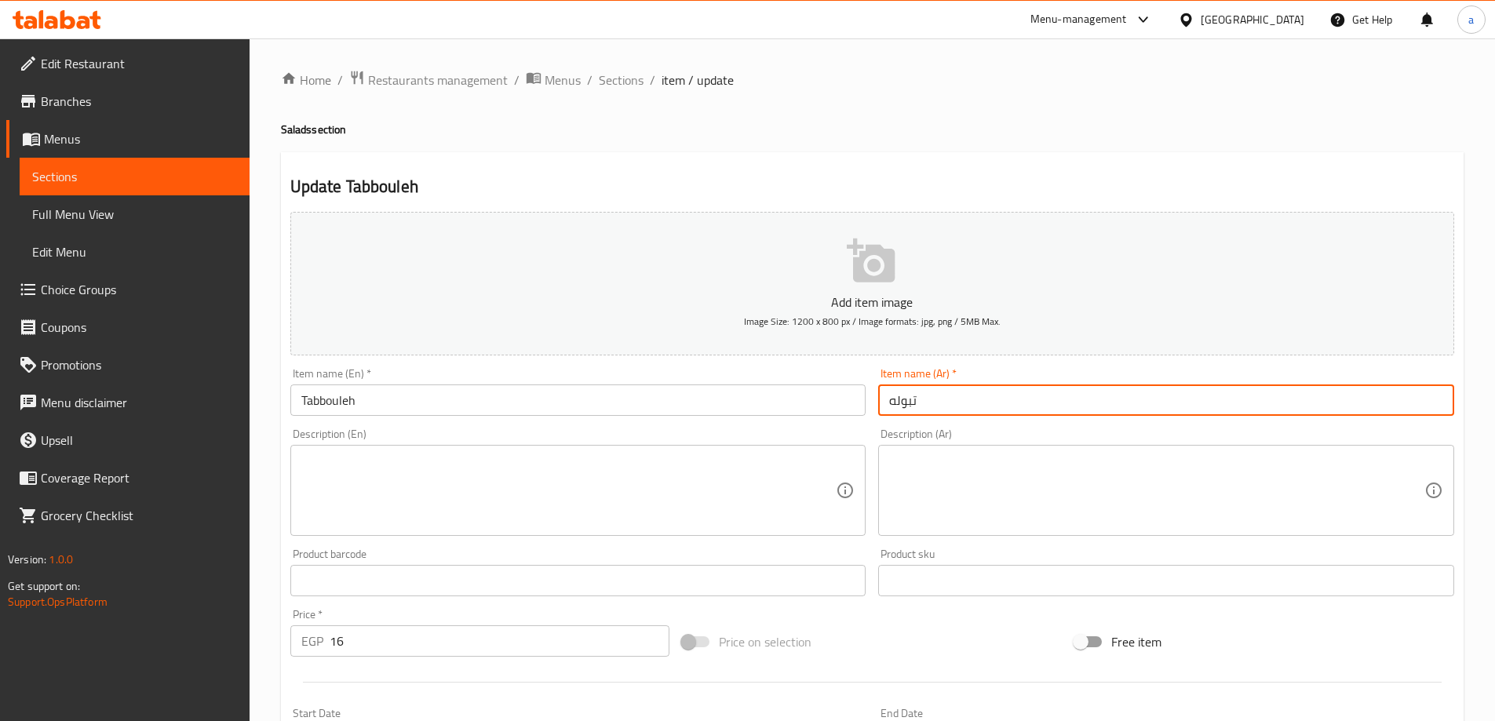
click at [640, 422] on div "Description (En) Description (En)" at bounding box center [578, 482] width 589 height 120
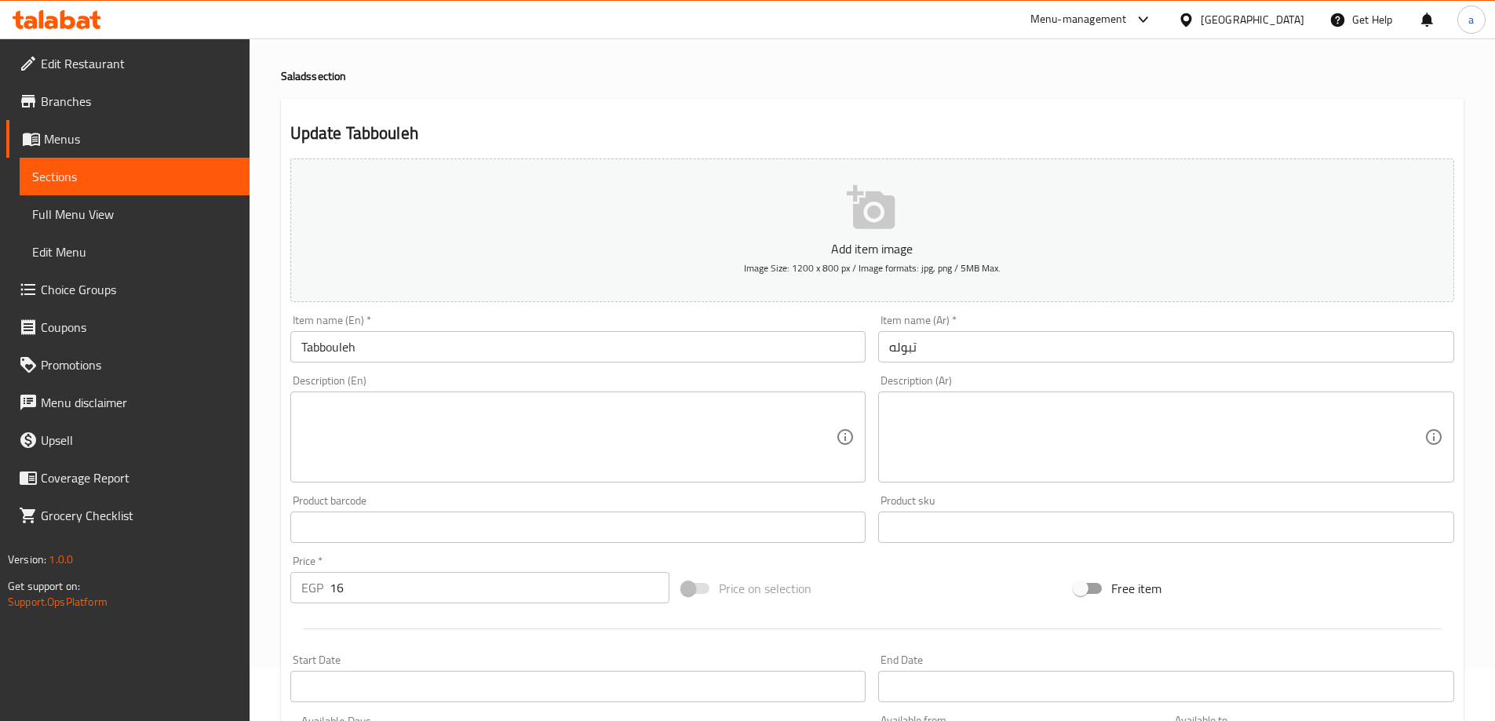
scroll to position [157, 0]
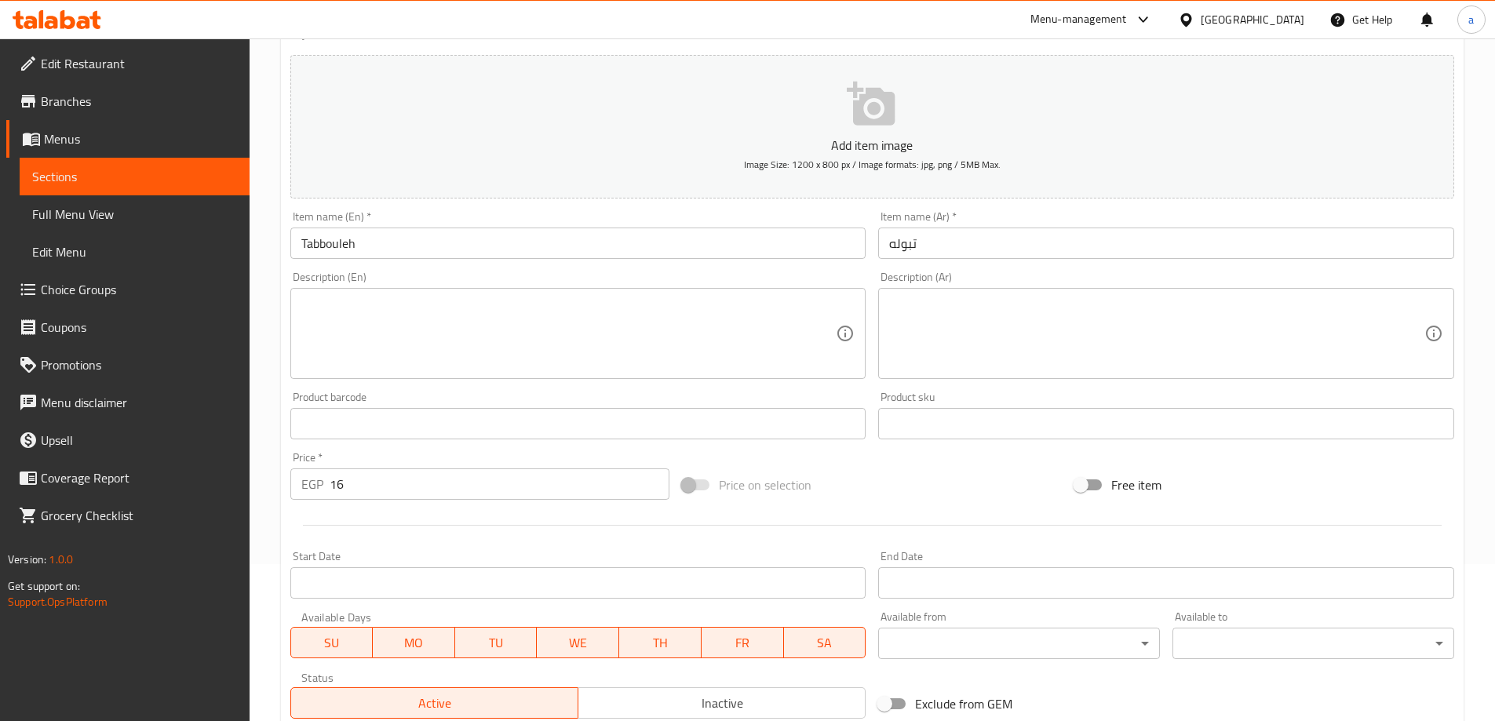
click at [892, 239] on input "تبوله" at bounding box center [1166, 243] width 576 height 31
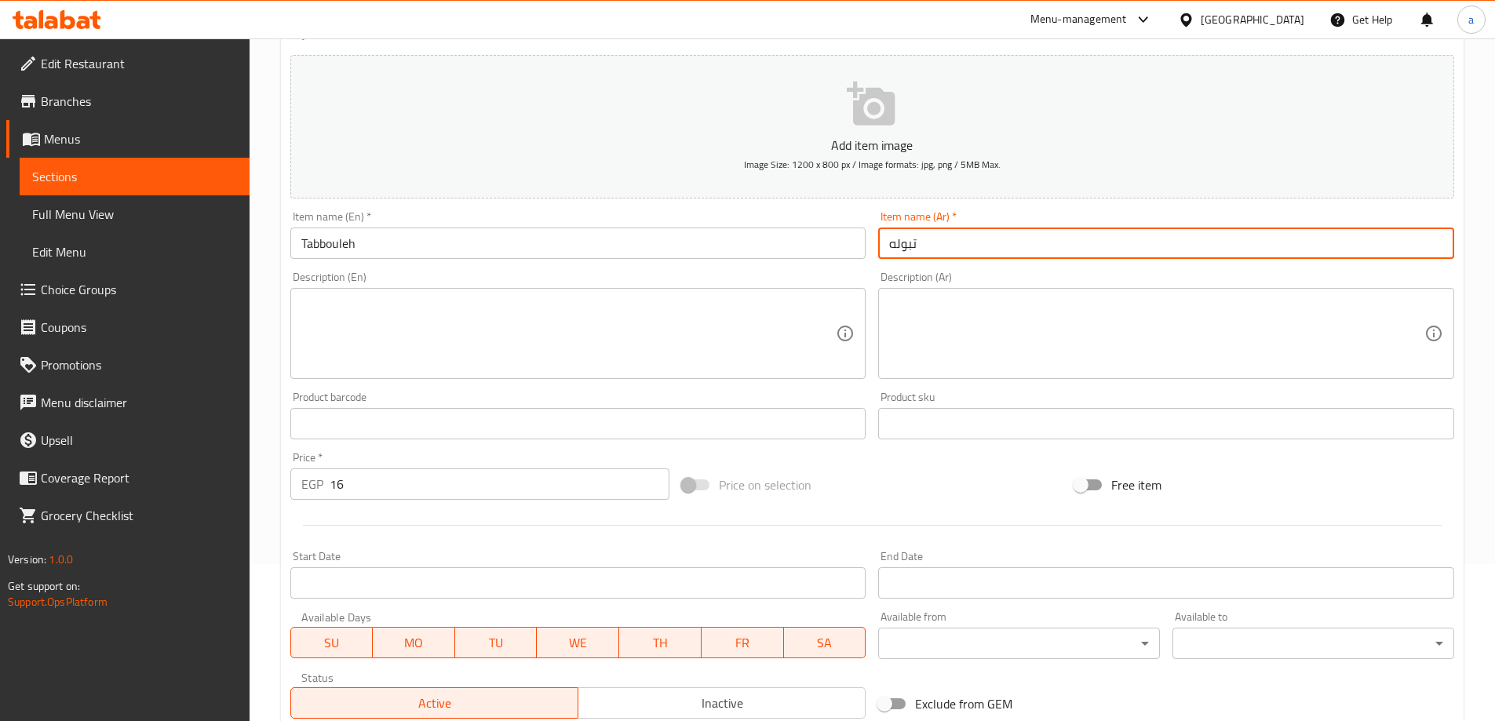
click at [892, 239] on input "تبوله" at bounding box center [1166, 243] width 576 height 31
click at [892, 240] on input "تبوله" at bounding box center [1166, 243] width 576 height 31
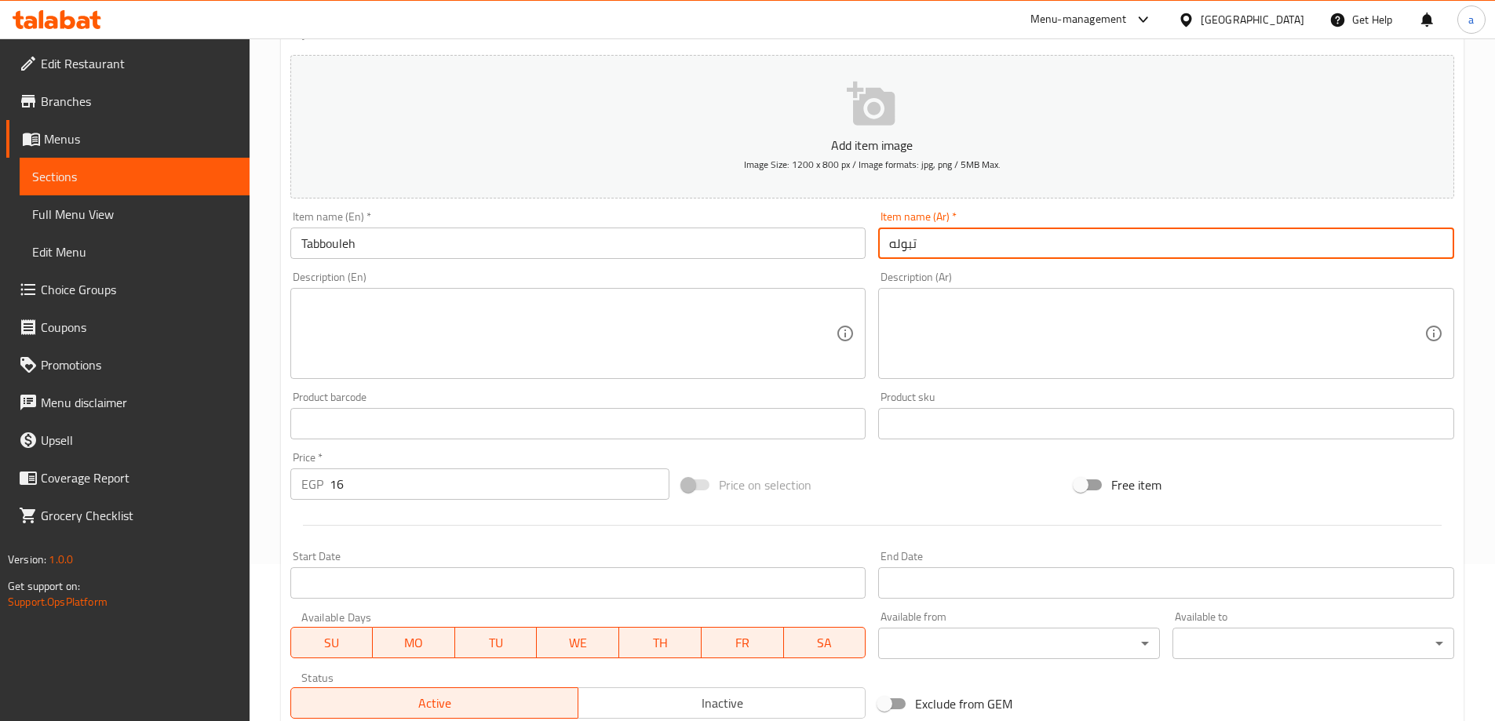
click at [891, 246] on input "تبوله" at bounding box center [1166, 243] width 576 height 31
click at [896, 246] on input "تبوله" at bounding box center [1166, 243] width 576 height 31
click at [892, 244] on input "تبوله" at bounding box center [1166, 243] width 576 height 31
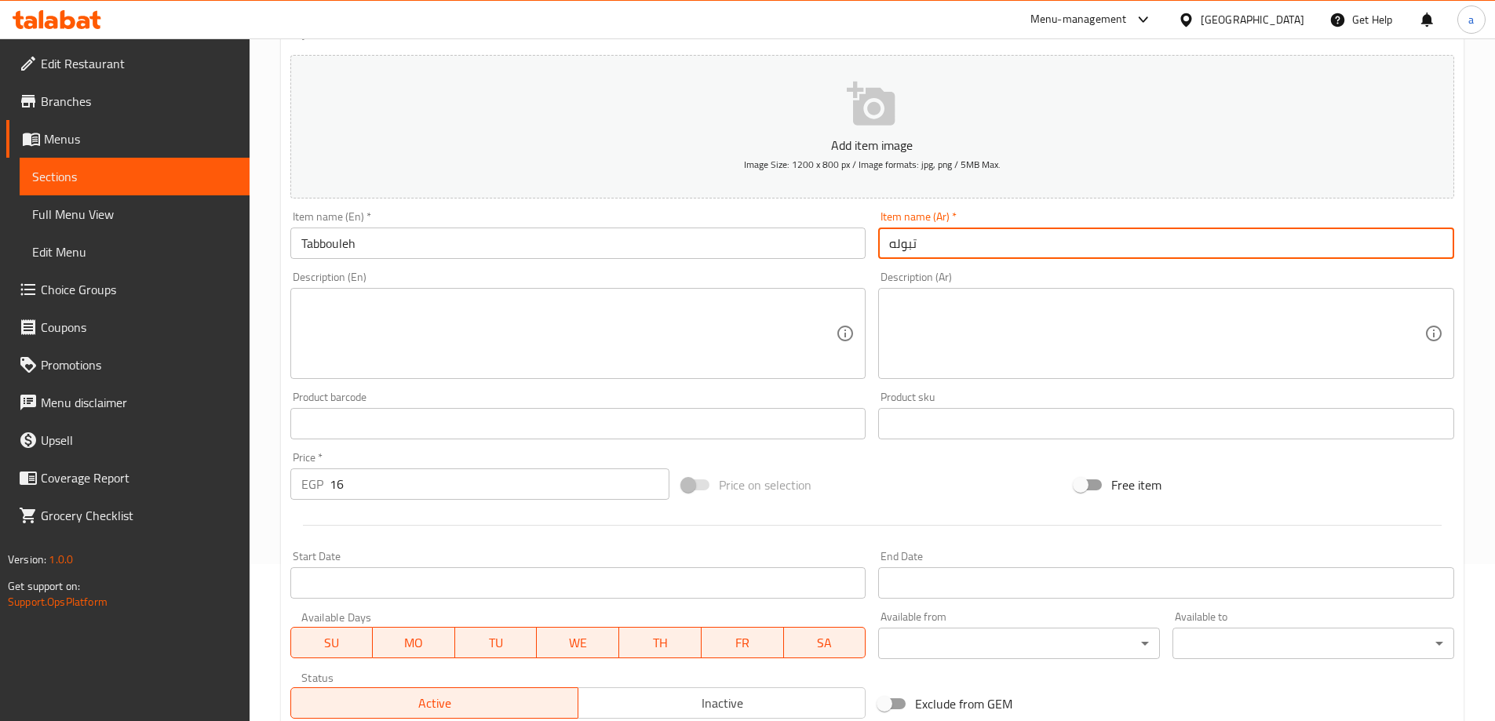
click at [892, 241] on input "تبوله" at bounding box center [1166, 243] width 576 height 31
click at [892, 246] on input "تبوله" at bounding box center [1166, 243] width 576 height 31
paste input "ة"
type input "تبولة"
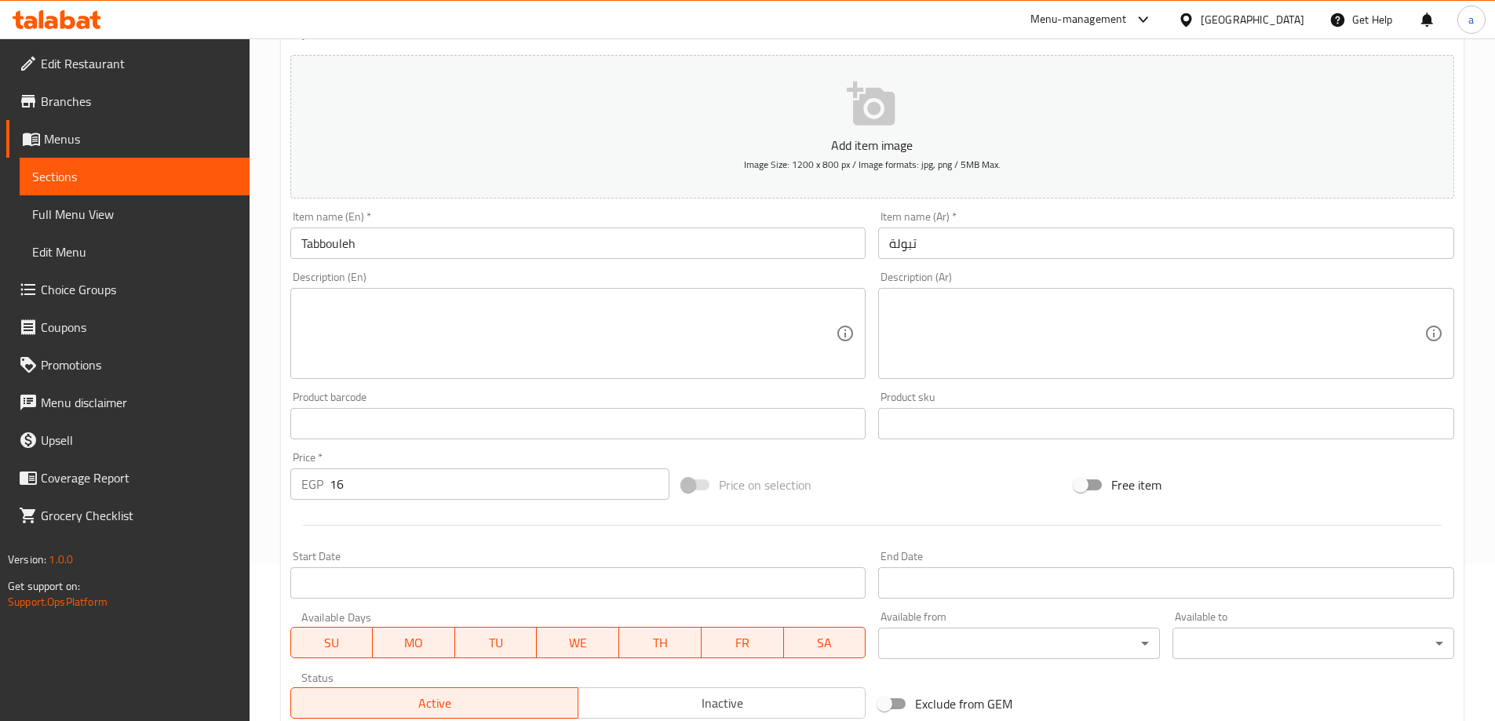
click at [827, 273] on div "Description (En) Description (En)" at bounding box center [578, 326] width 576 height 108
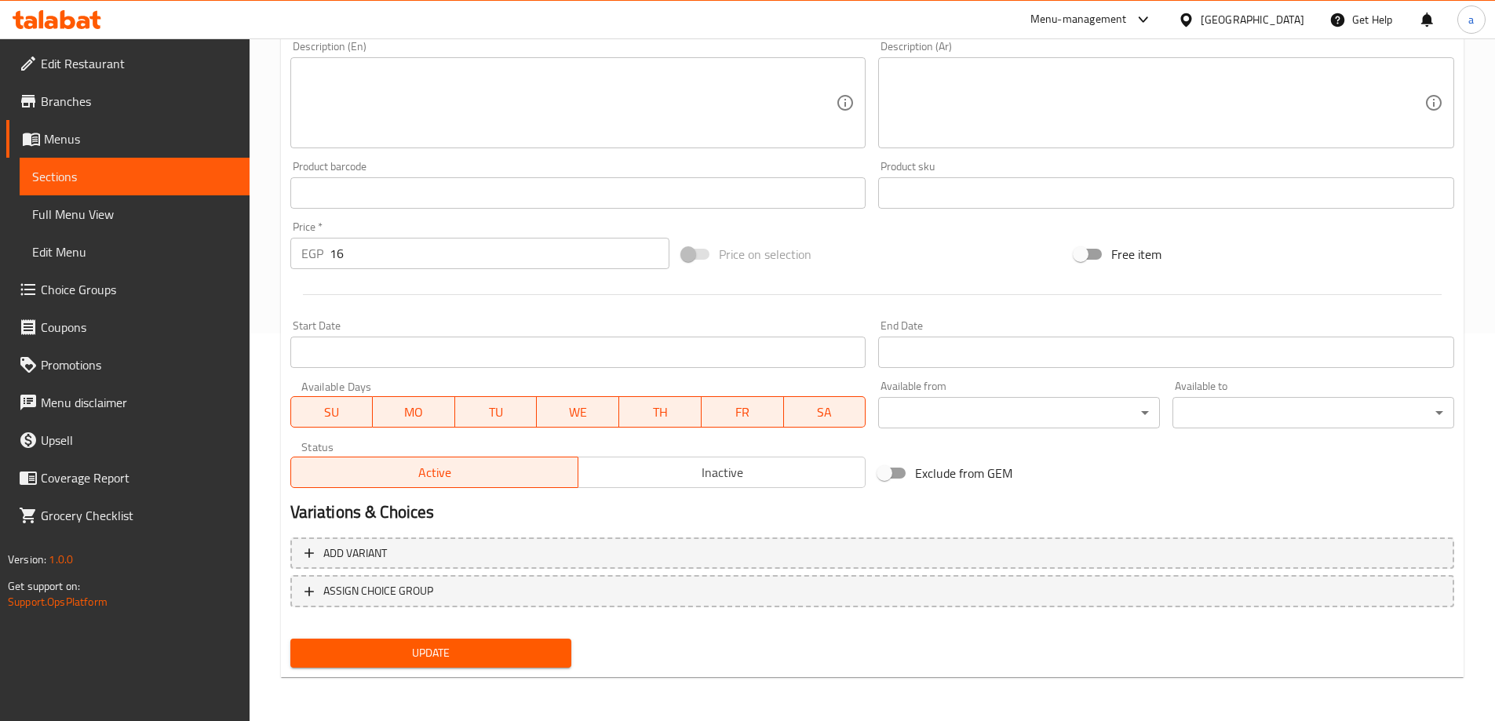
click at [435, 638] on div "Update" at bounding box center [431, 654] width 294 height 42
click at [437, 639] on button "Update" at bounding box center [431, 653] width 282 height 29
click at [182, 175] on span "Sections" at bounding box center [134, 176] width 205 height 19
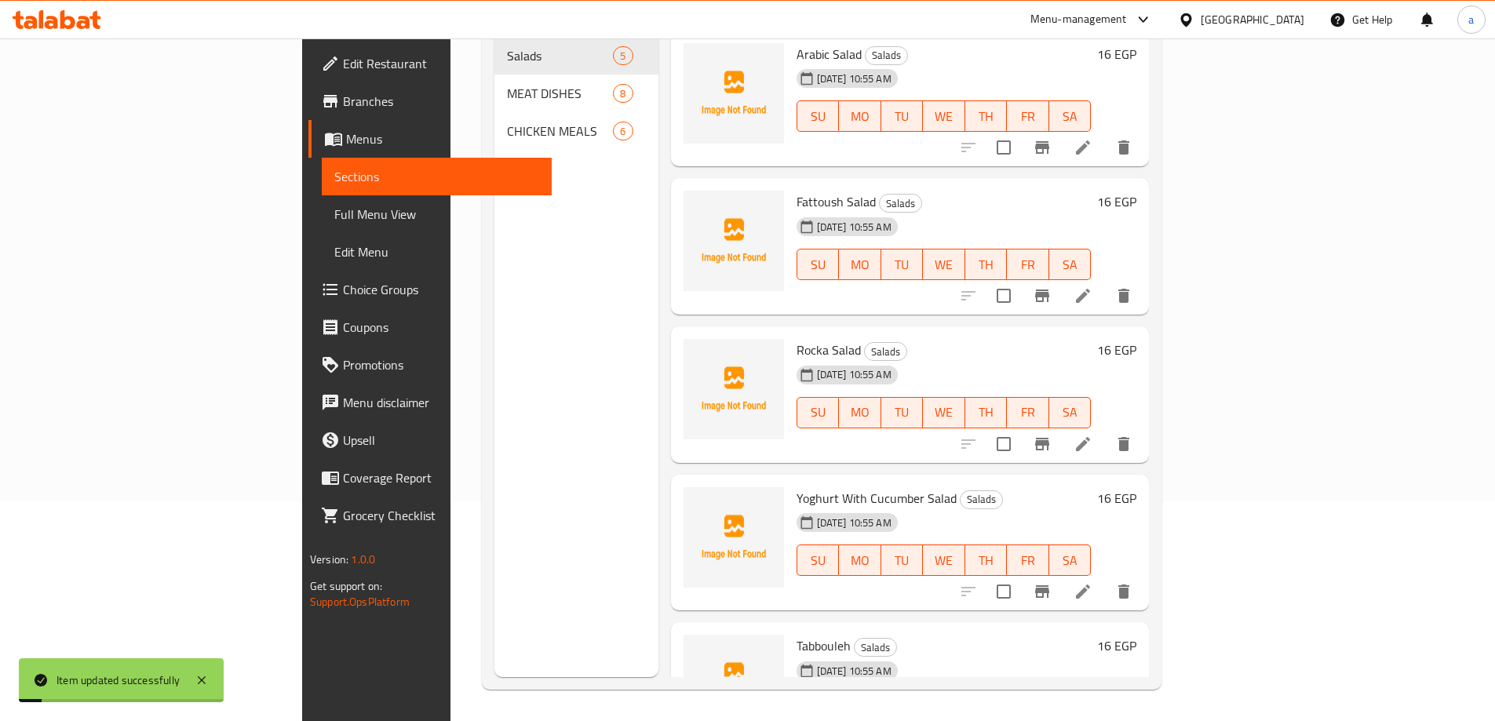
scroll to position [63, 0]
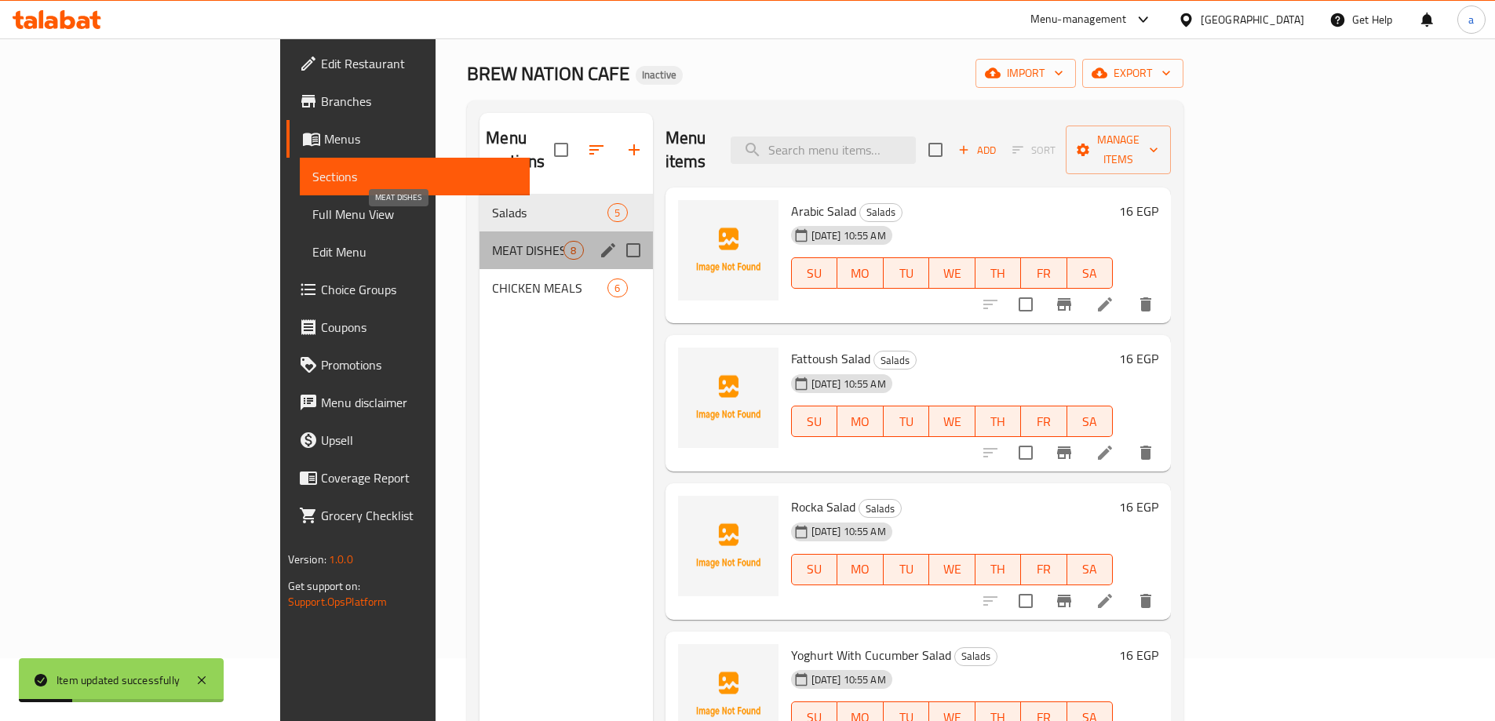
click at [492, 241] on span "MEAT DISHES" at bounding box center [527, 250] width 71 height 19
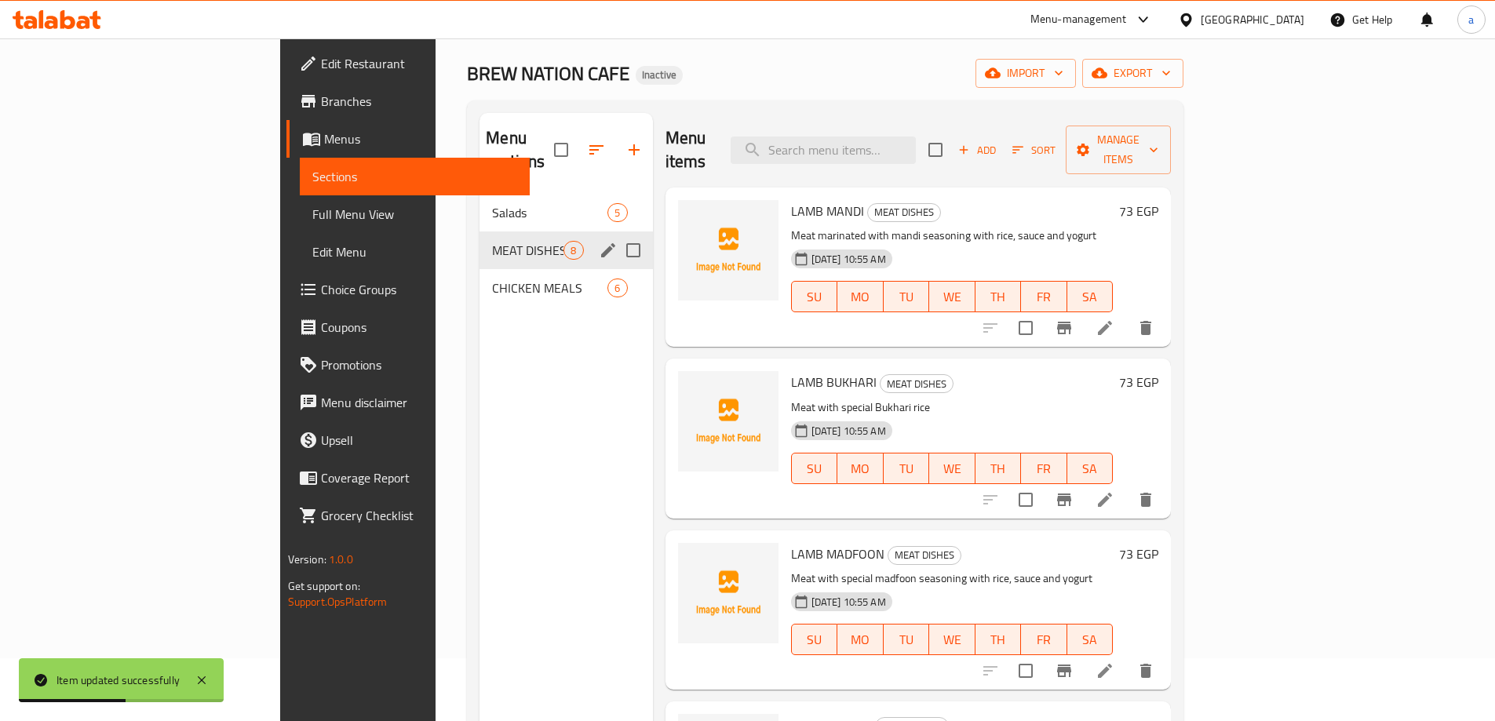
click at [492, 241] on span "MEAT DISHES" at bounding box center [527, 250] width 71 height 19
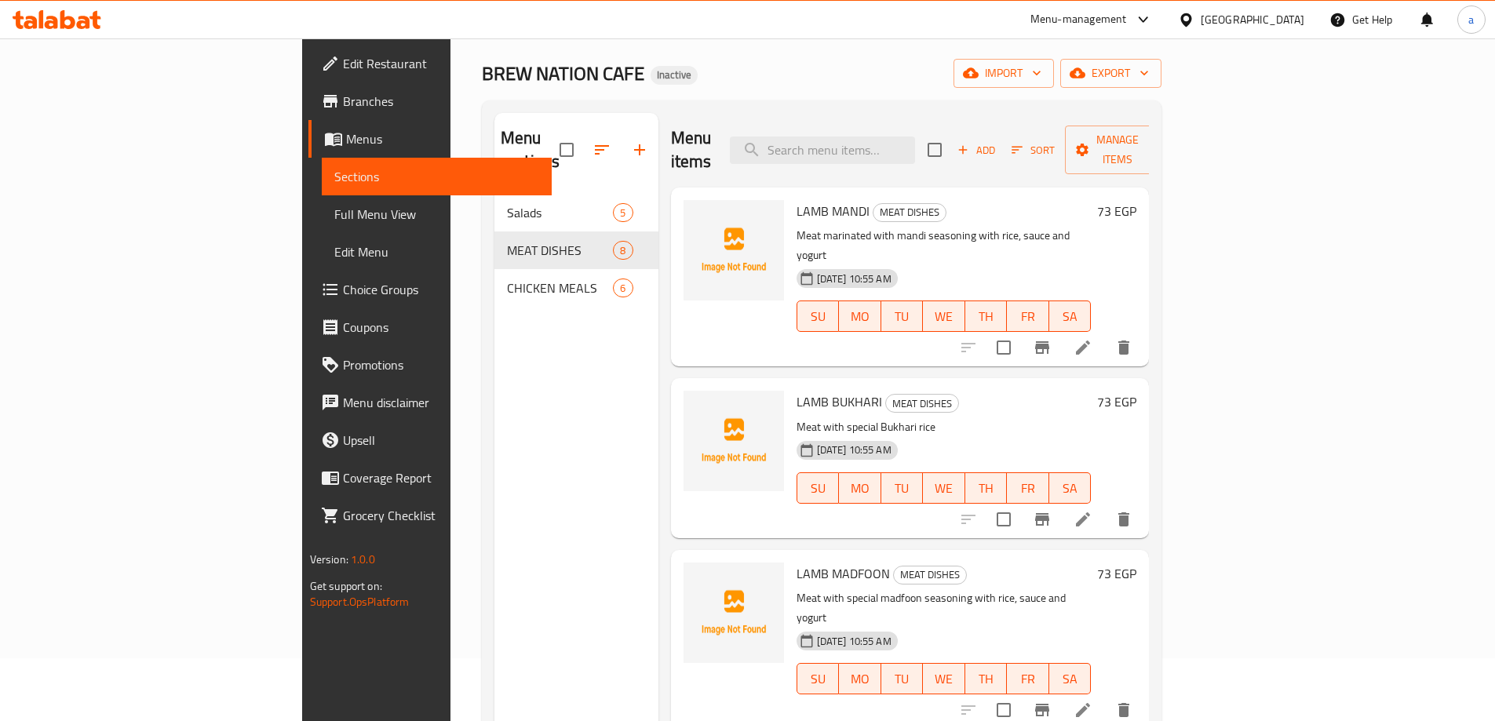
click at [1105, 334] on li at bounding box center [1083, 348] width 44 height 28
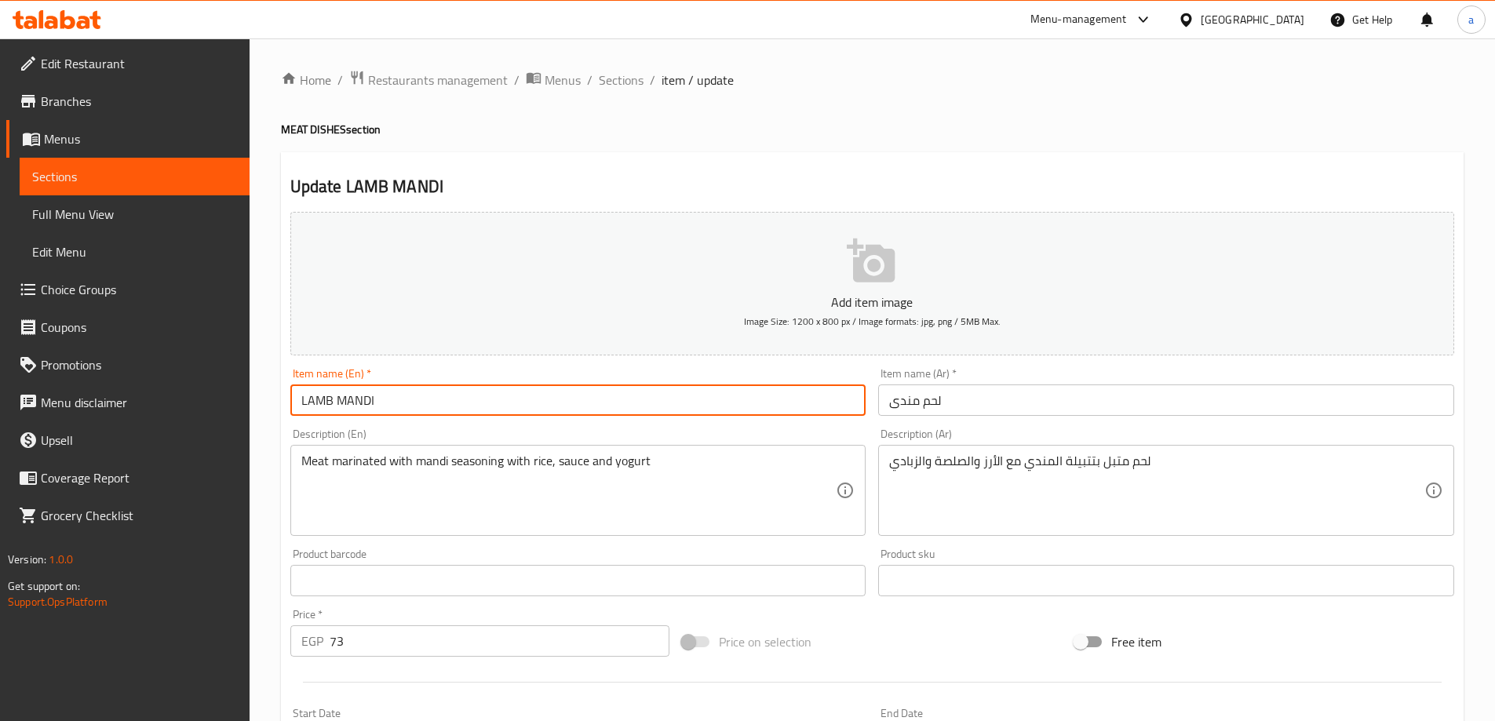
click at [438, 394] on input "LAMB MANDI" at bounding box center [578, 400] width 576 height 31
click at [331, 400] on input "LAMB Mandi" at bounding box center [578, 400] width 576 height 31
type input "Lamb Mandi"
click at [381, 421] on div "Item name (En)   * Lamb Mandi Item name (En) *" at bounding box center [578, 392] width 589 height 60
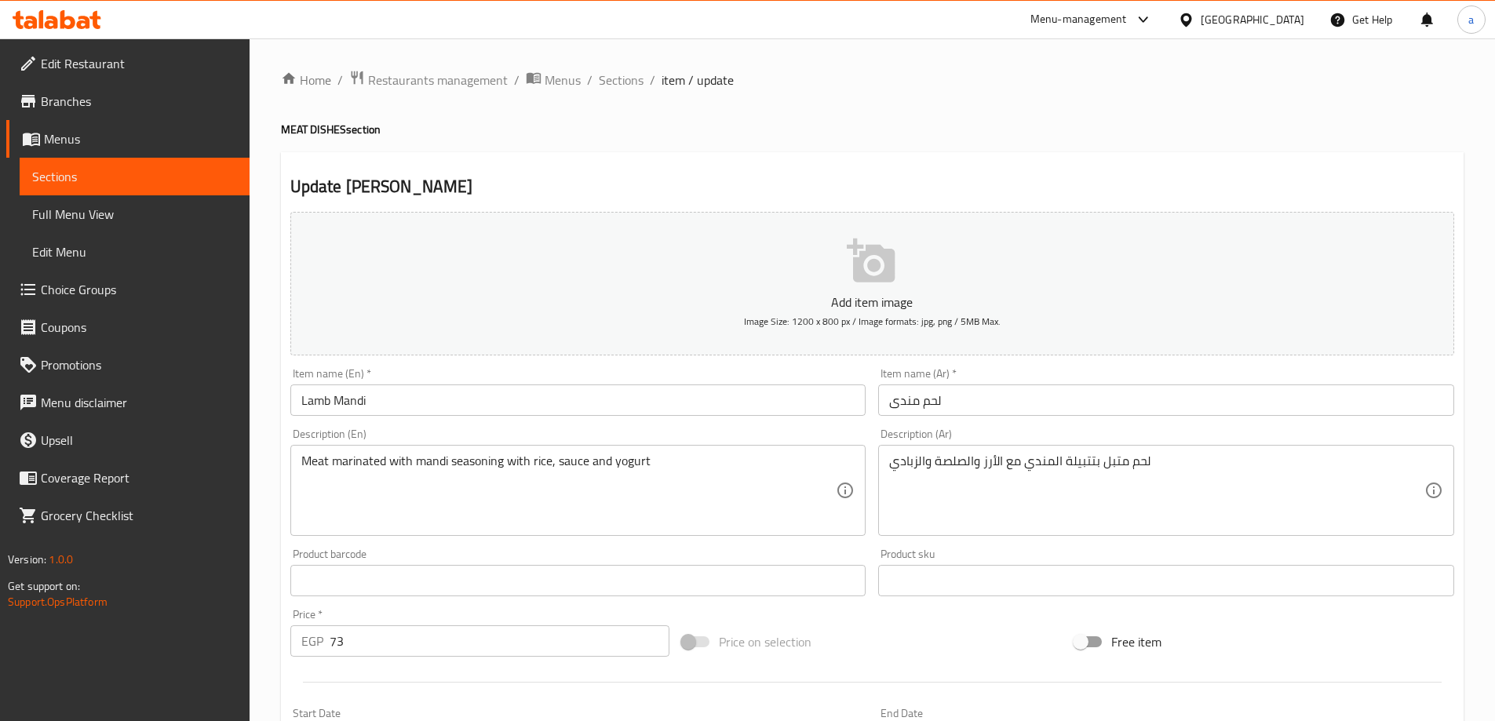
click at [357, 397] on input "Lamb Mandi" at bounding box center [578, 400] width 576 height 31
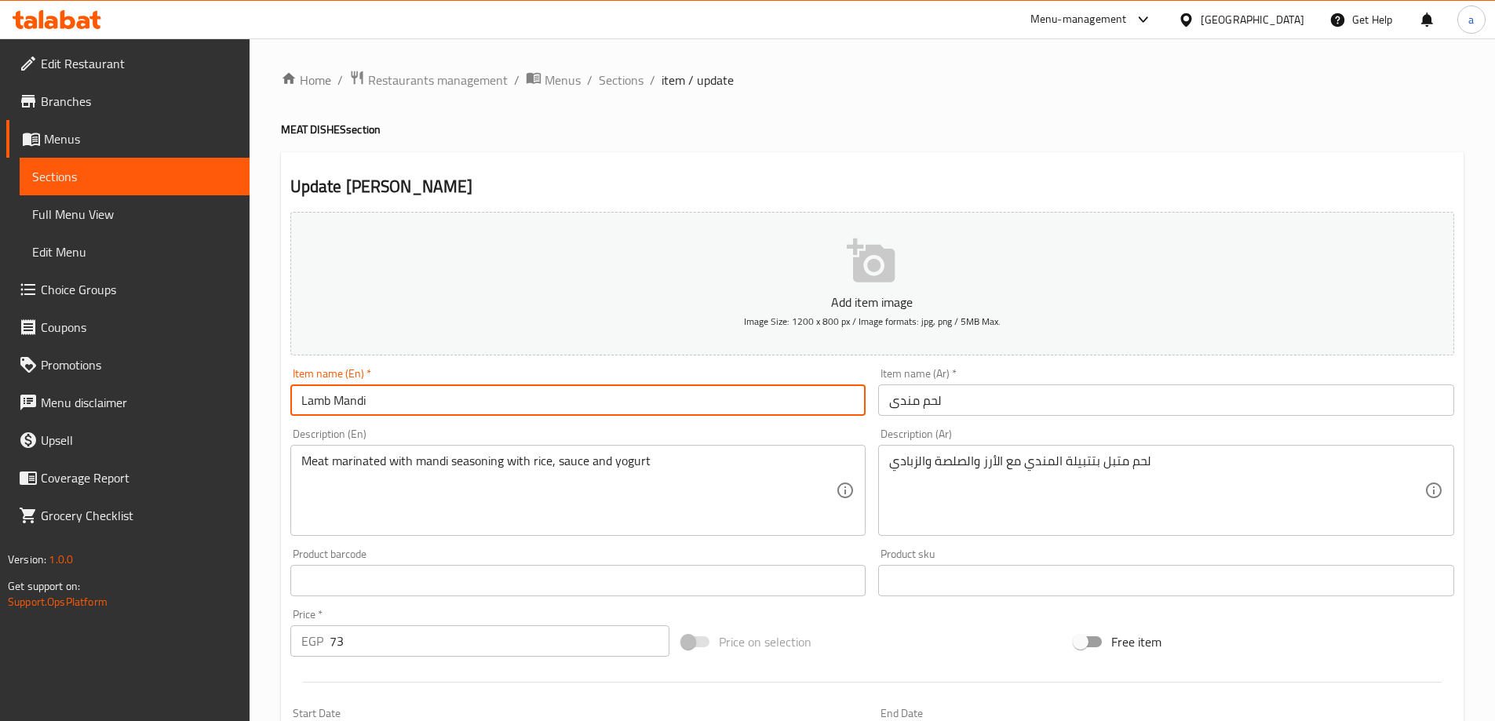
click at [357, 397] on input "Lamb Mandi" at bounding box center [578, 400] width 576 height 31
click at [320, 404] on input "Lamb Mandi" at bounding box center [578, 400] width 576 height 31
click at [330, 393] on input "Lamb Mandi" at bounding box center [578, 400] width 576 height 31
click at [310, 400] on input "Lamb Mandi" at bounding box center [578, 400] width 576 height 31
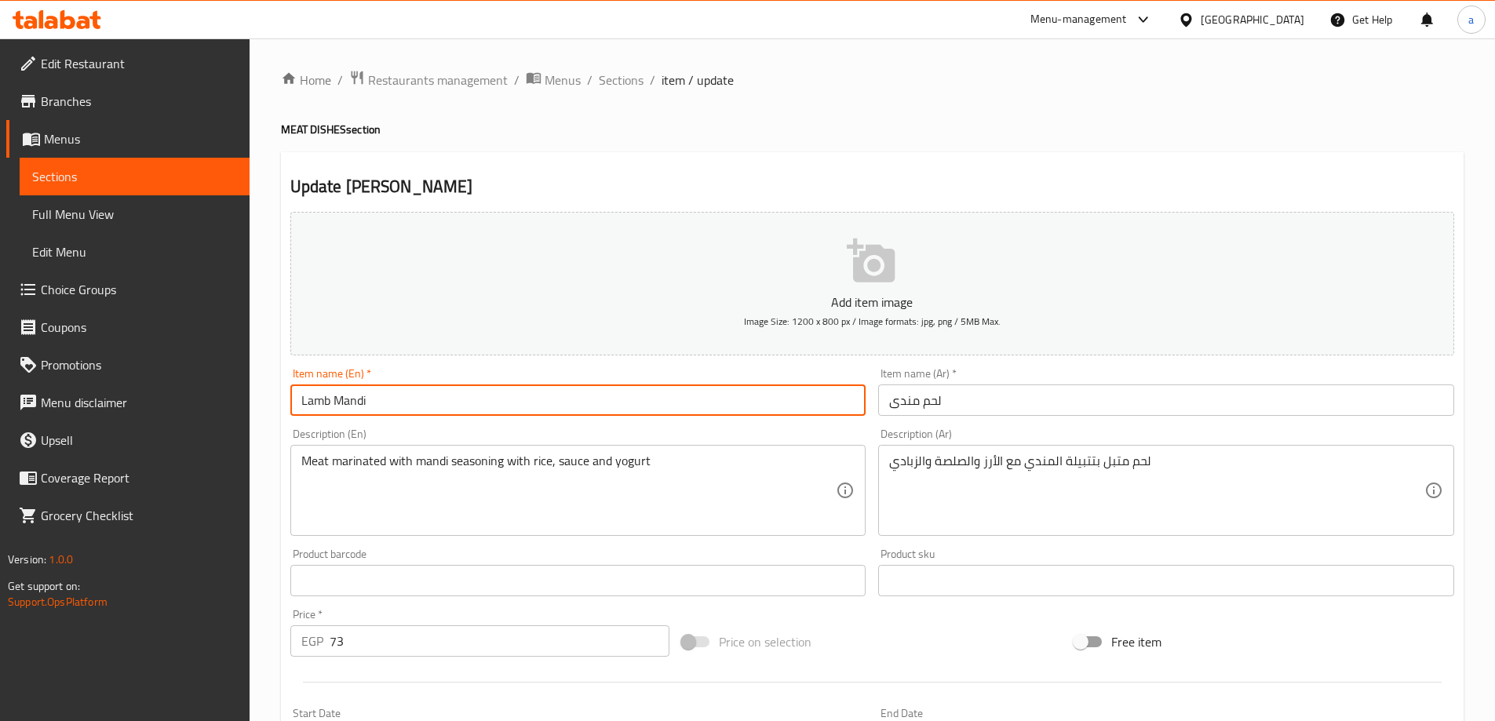
click at [310, 400] on input "Lamb Mandi" at bounding box center [578, 400] width 576 height 31
click at [932, 403] on input "لحم مندى" at bounding box center [1166, 400] width 576 height 31
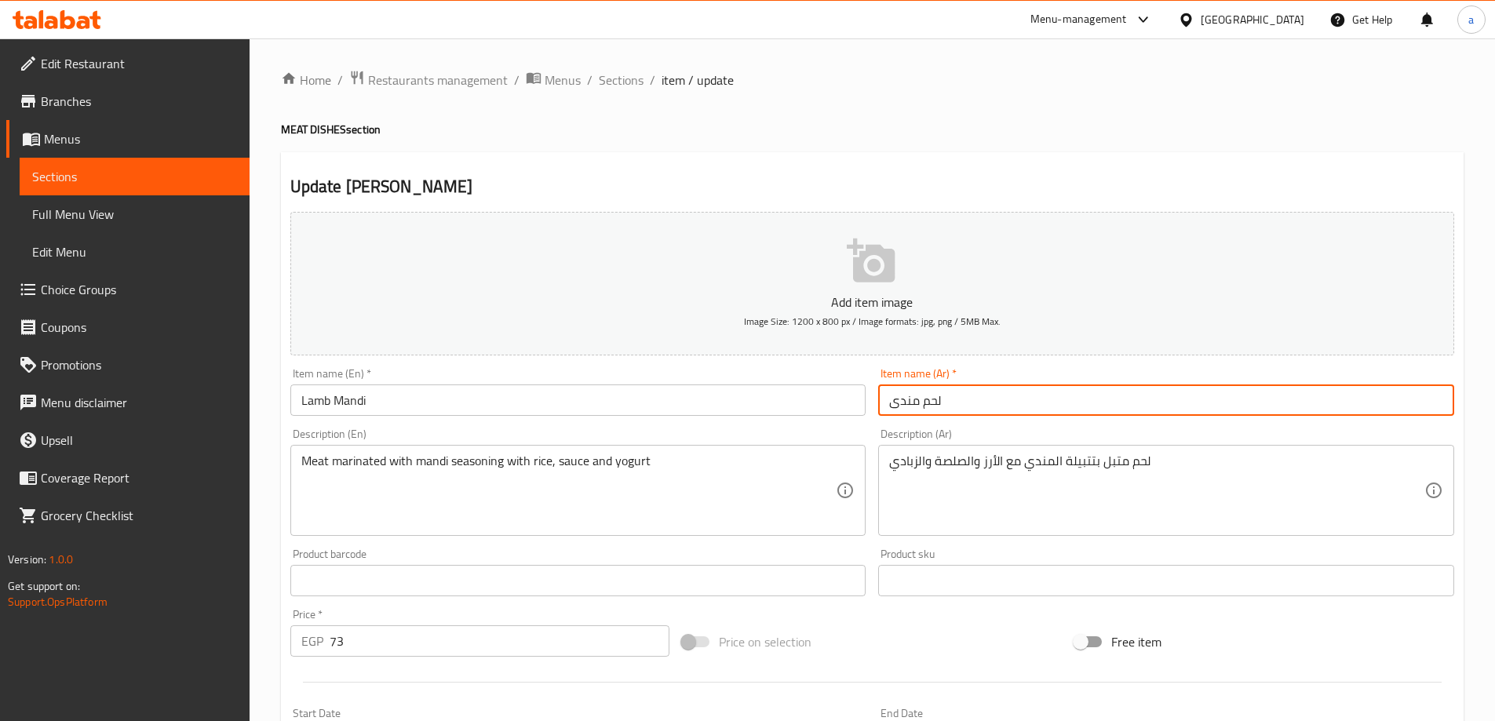
click at [932, 403] on input "لحم مندى" at bounding box center [1166, 400] width 576 height 31
type input "ضأن مندى"
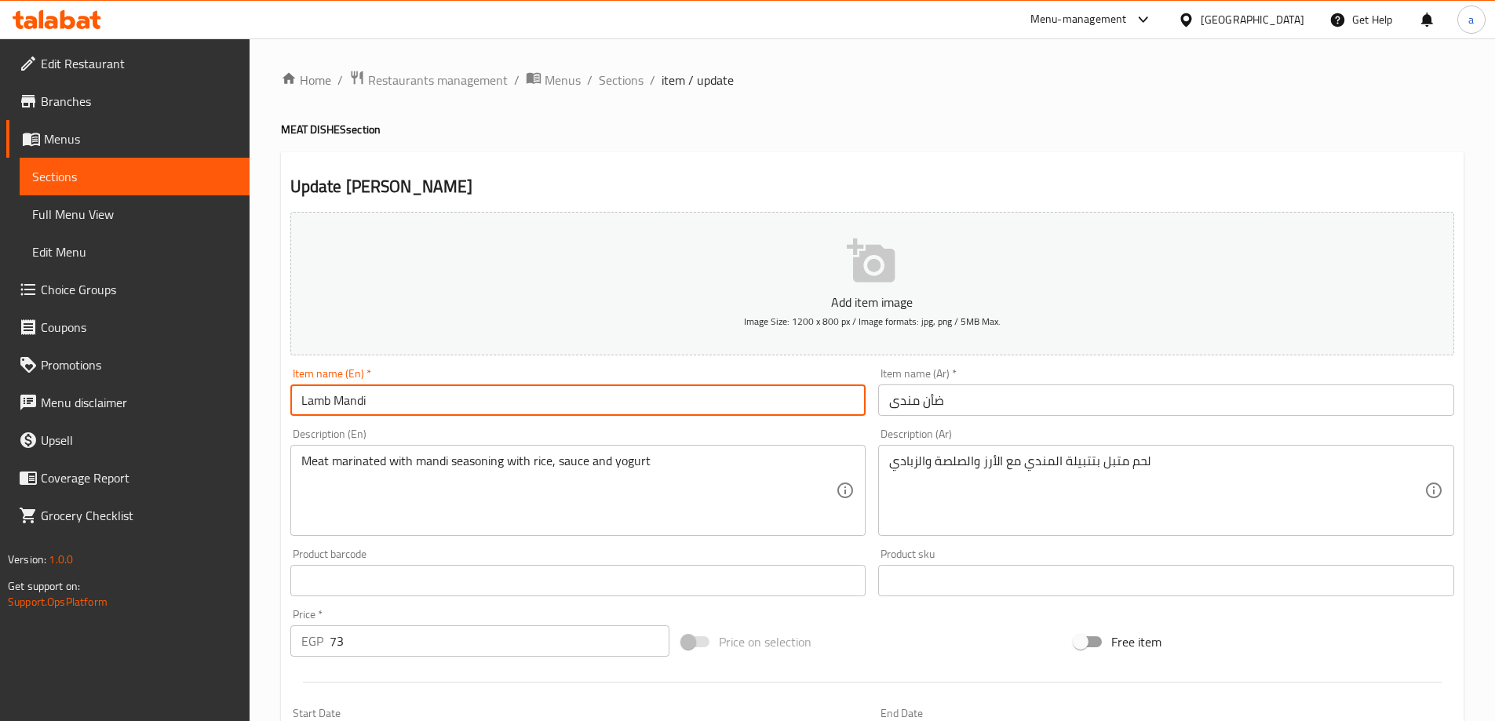
click at [366, 404] on input "Lamb Mandi" at bounding box center [578, 400] width 576 height 31
click at [568, 423] on div "Description (En) Meat marinated with mandi seasoning with rice, sauce and yogur…" at bounding box center [578, 482] width 589 height 120
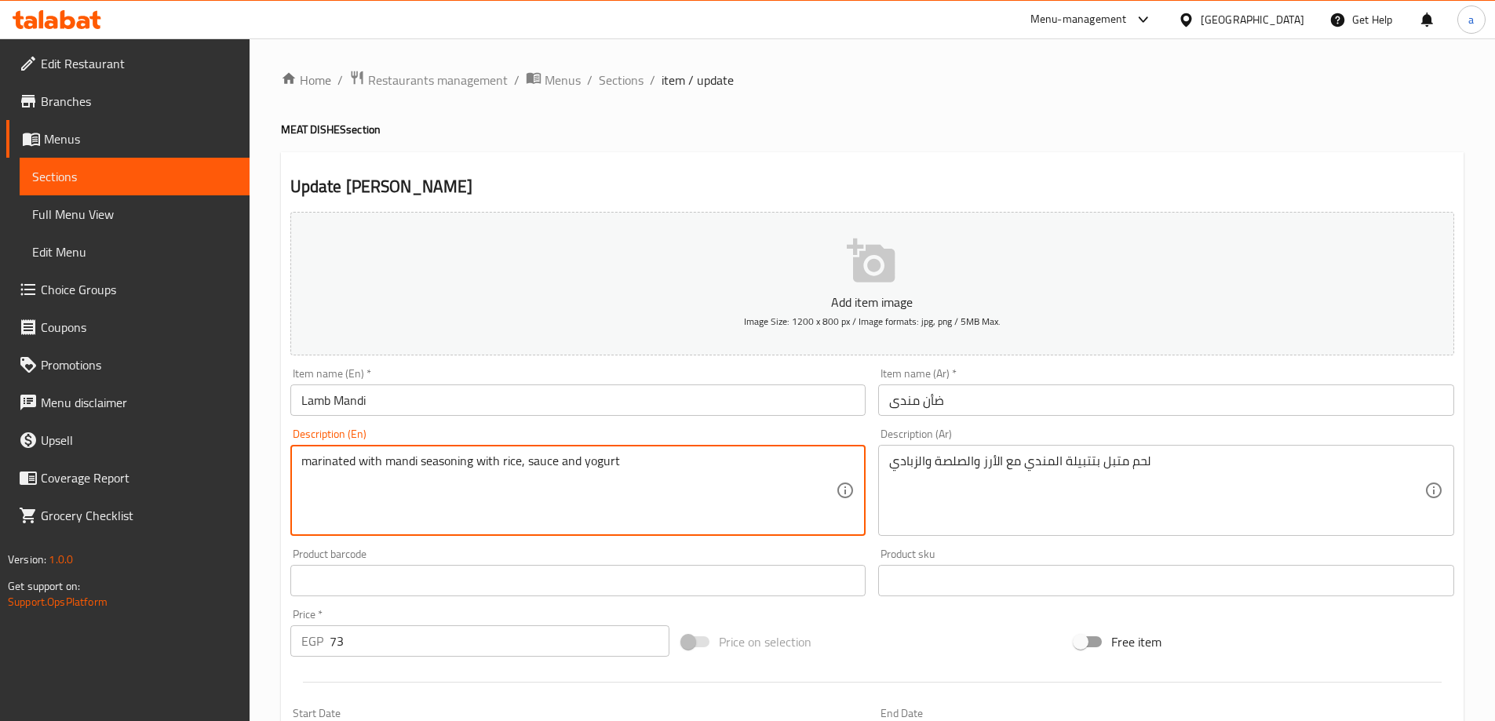
click at [306, 400] on input "Lamb Mandi" at bounding box center [578, 400] width 576 height 31
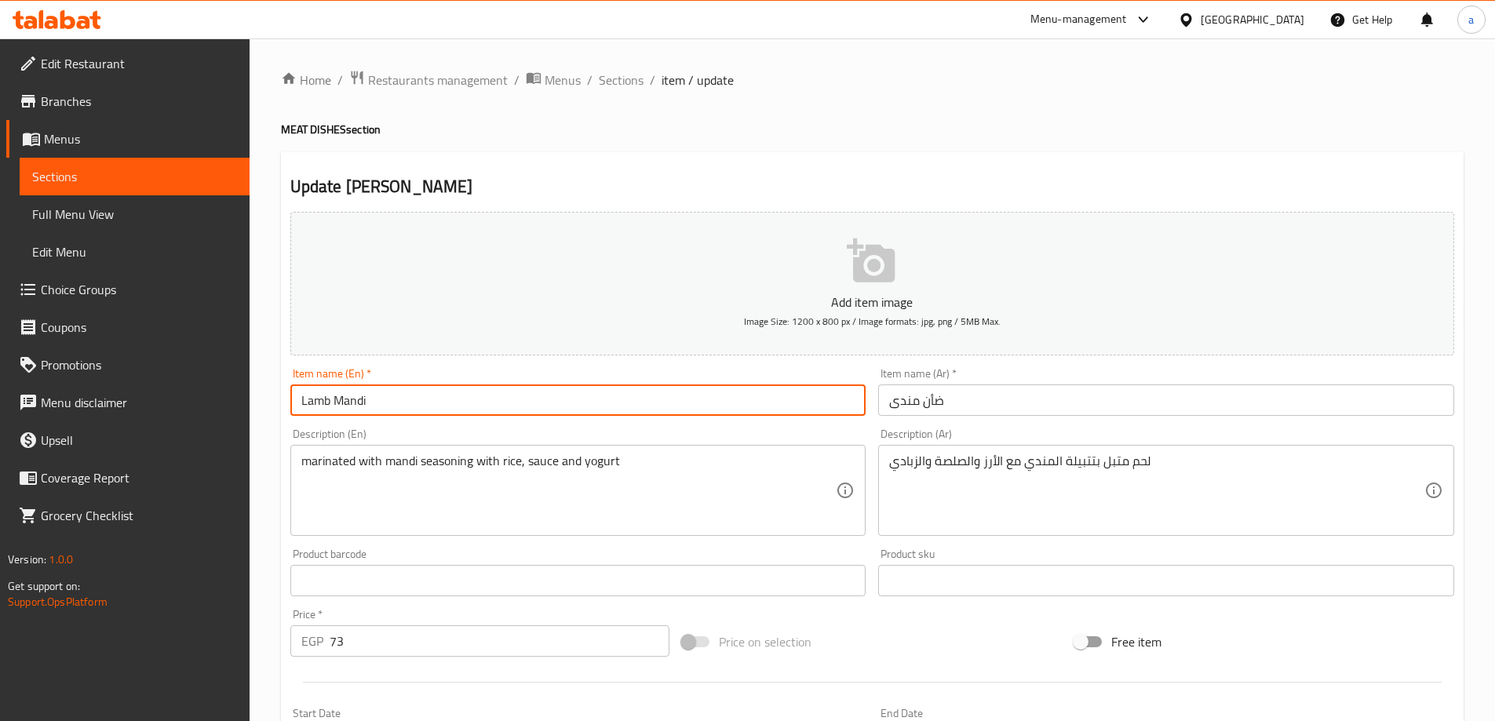
click at [306, 400] on input "Lamb Mandi" at bounding box center [578, 400] width 576 height 31
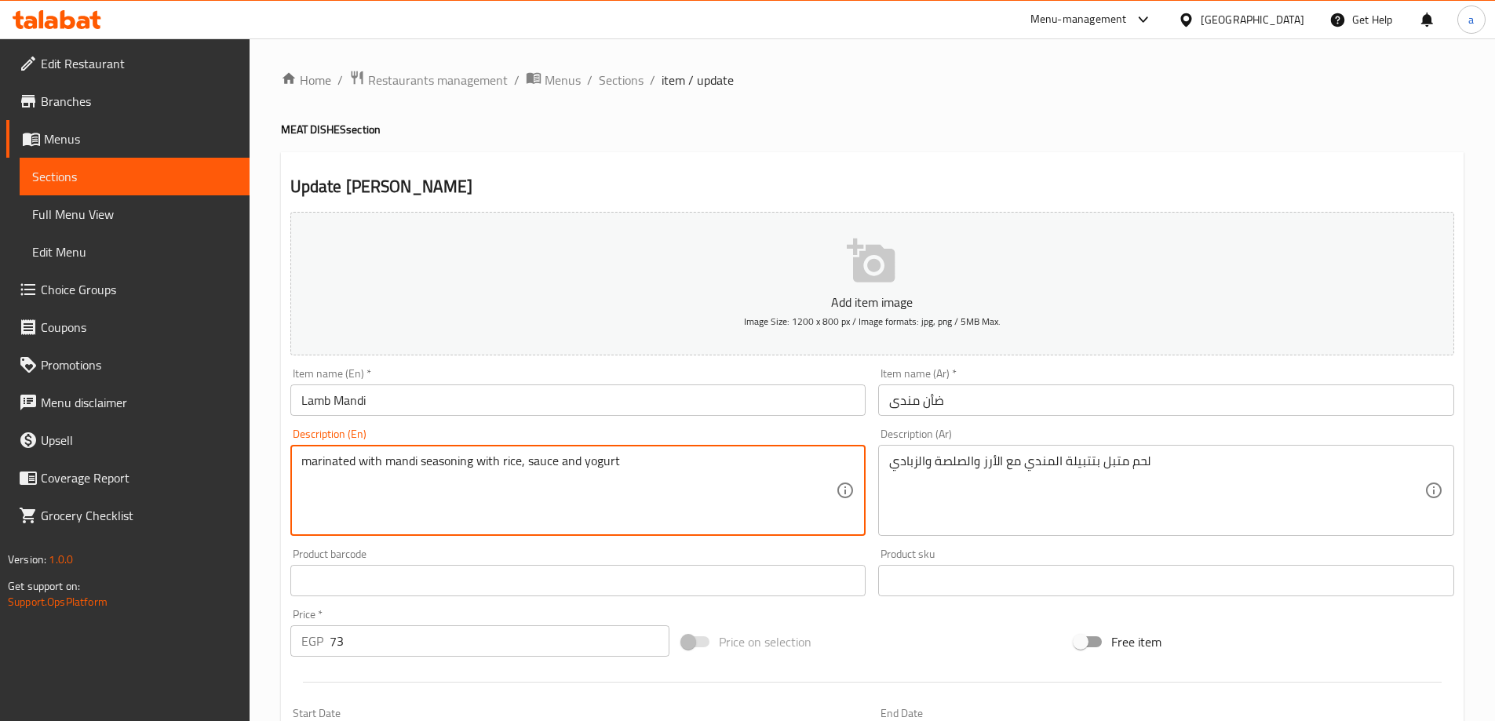
click at [307, 461] on textarea "marinated with mandi seasoning with rice, sauce and yogurt" at bounding box center [568, 491] width 535 height 75
paste textarea "Lamb"
click at [359, 465] on textarea "Lamb marinated with mandi seasoning with rice, sauce and yogurt" at bounding box center [568, 491] width 535 height 75
click at [406, 503] on textarea "Lamb marinated with mandi seasoning with rice, sauce and yogurt" at bounding box center [568, 491] width 535 height 75
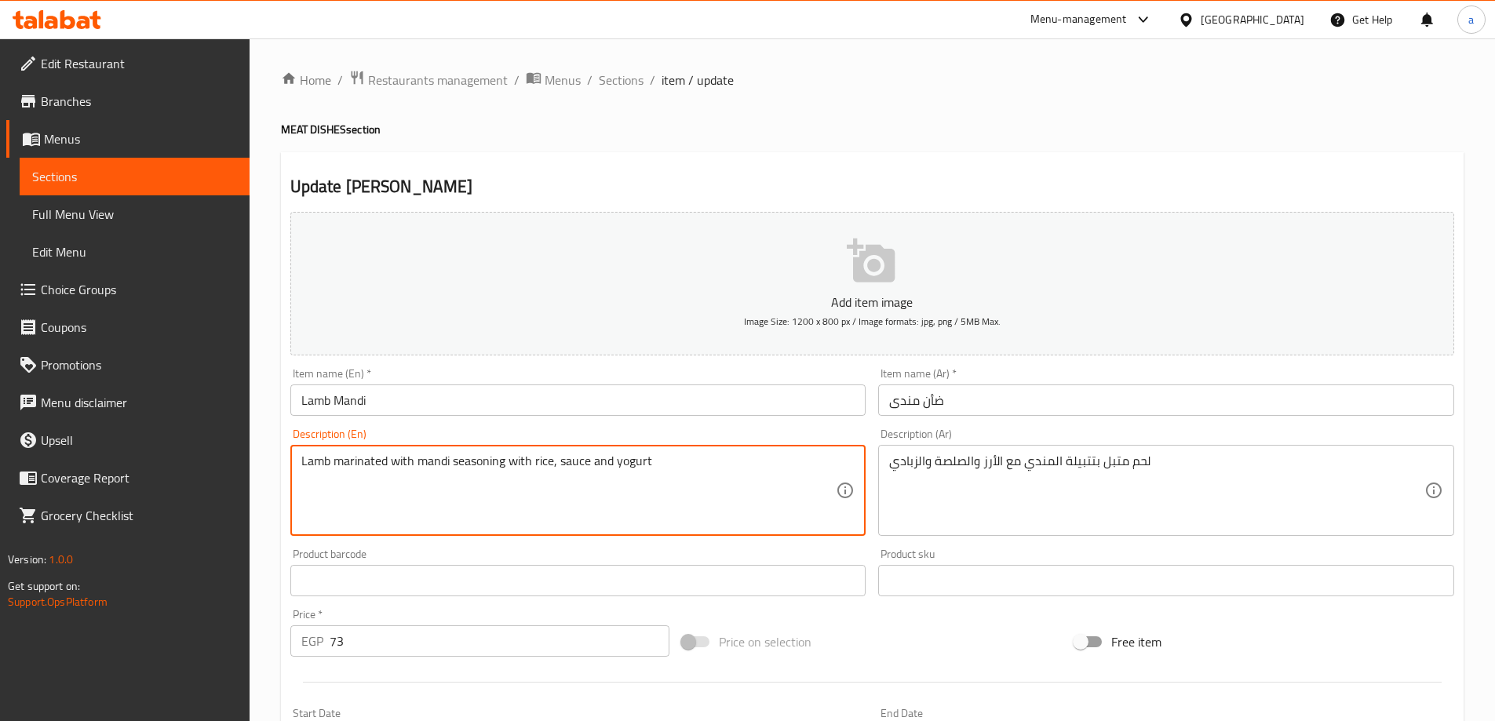
type textarea "Lamb marinated with mandi seasoning with rice, sauce and yogurt"
click at [944, 400] on input "ضأن مندى" at bounding box center [1166, 400] width 576 height 31
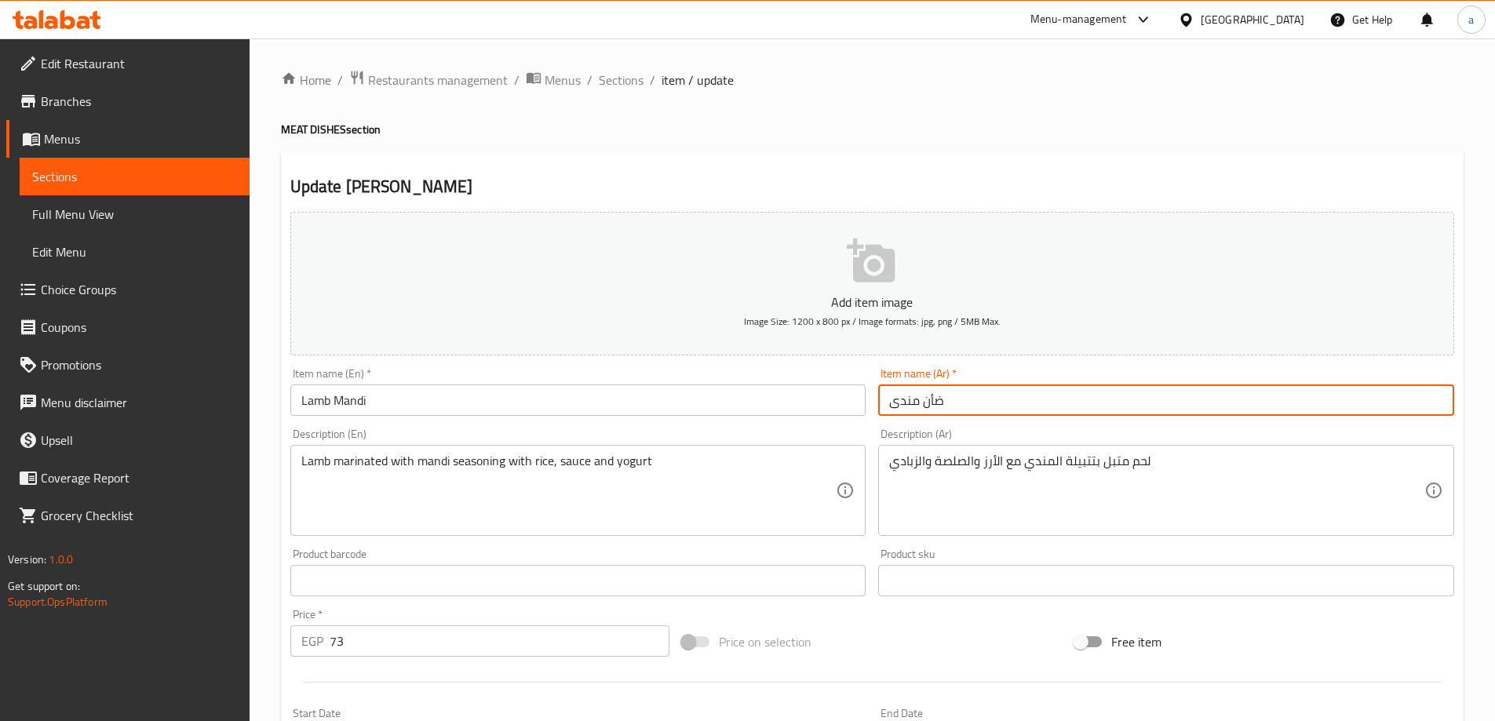
click at [929, 400] on input "ضأن مندى" at bounding box center [1166, 400] width 576 height 31
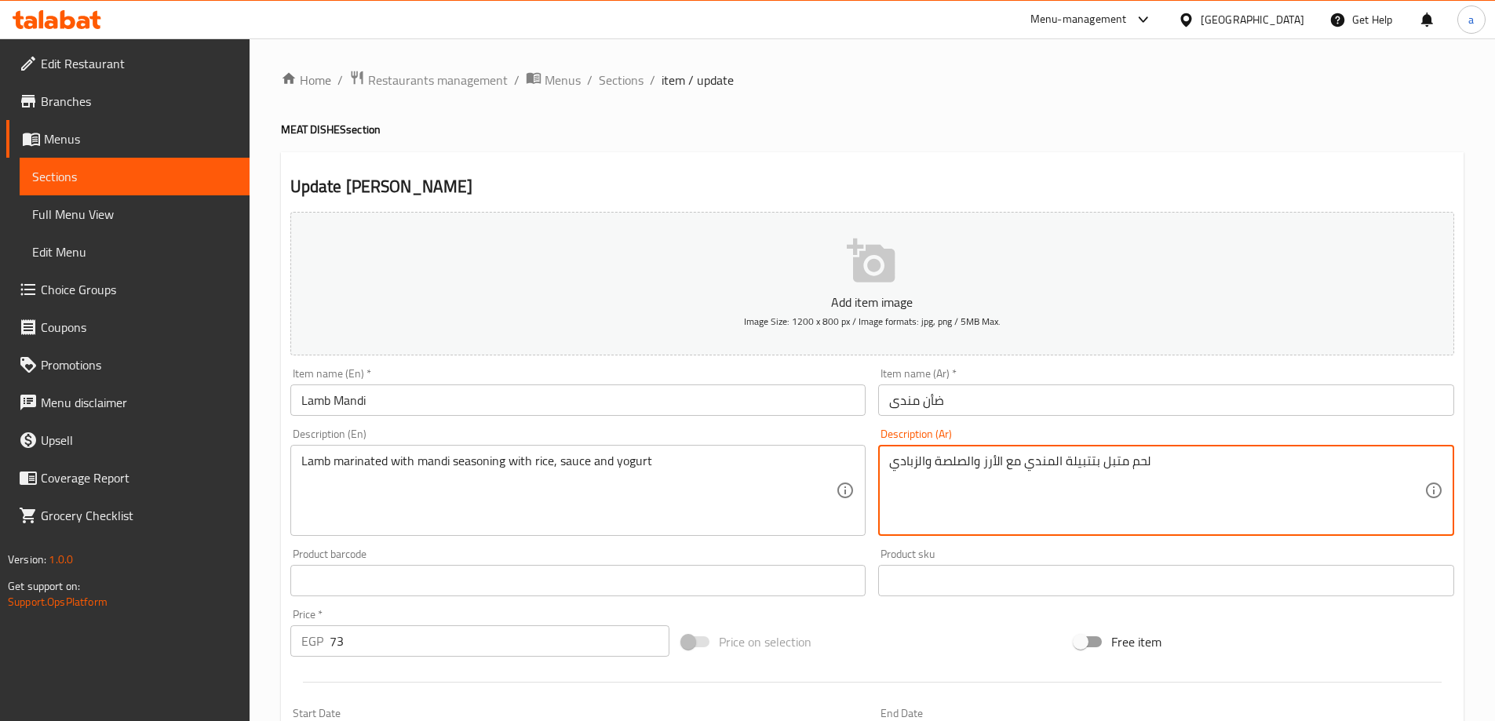
click at [1131, 467] on textarea "لحم متبل بتتبيلة المندي مع الأرز والصلصة والزبادي" at bounding box center [1156, 491] width 535 height 75
click at [1132, 465] on textarea "لحم متبل بتتبيلة المندي مع الأرز والصلصة والزبادي" at bounding box center [1156, 491] width 535 height 75
click at [1142, 463] on textarea "لحم متبل بتتبيلة المندي مع الأرز والصلصة والزبادي" at bounding box center [1156, 491] width 535 height 75
click at [1146, 461] on textarea "لحم متبل بتتبيلة المندي مع الأرز والصلصة والزبادي" at bounding box center [1156, 491] width 535 height 75
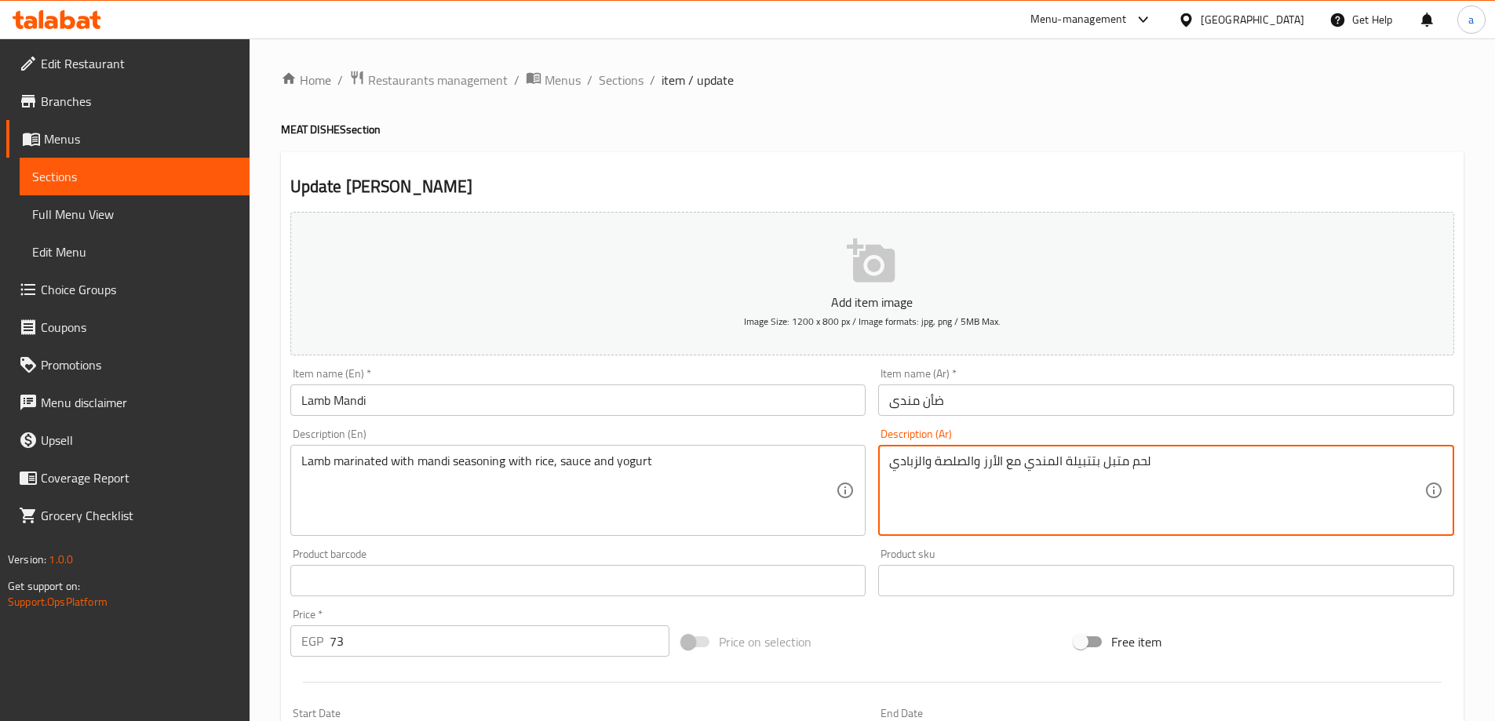
click at [1146, 461] on textarea "لحم متبل بتتبيلة المندي مع الأرز والصلصة والزبادي" at bounding box center [1156, 491] width 535 height 75
paste textarea "ضأن"
click at [1134, 489] on textarea "ضأن متبل بتتبيلة المندي مع الأرز والصلصة والزبادي" at bounding box center [1156, 491] width 535 height 75
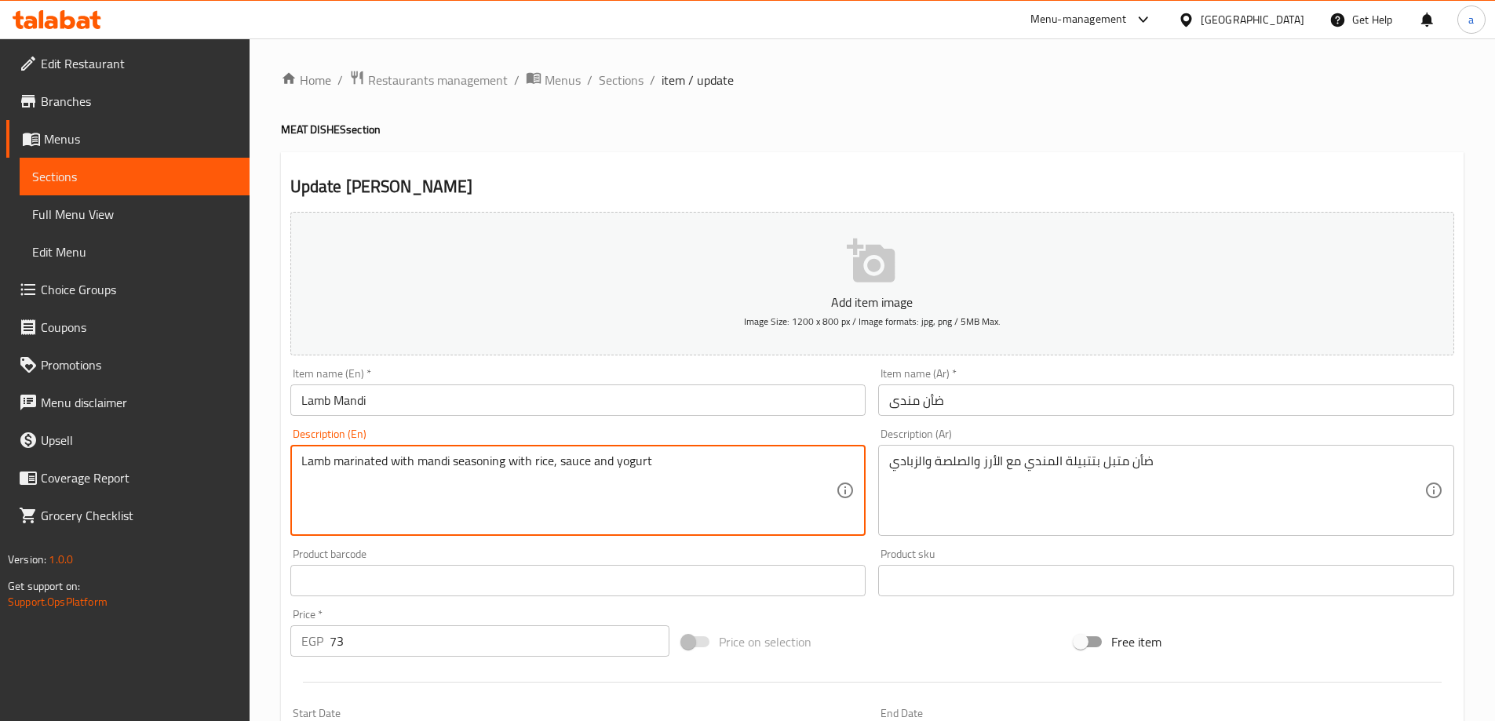
click at [464, 461] on textarea "Lamb marinated with mandi seasoning with rice, sauce and yogurt" at bounding box center [568, 491] width 535 height 75
click at [594, 507] on textarea "Lamb marinated with mandi seasoning with rice, sauce and yogurt" at bounding box center [568, 491] width 535 height 75
click at [567, 462] on textarea "Lamb marinated with mandi seasoning with rice, sauce and yogurt" at bounding box center [568, 491] width 535 height 75
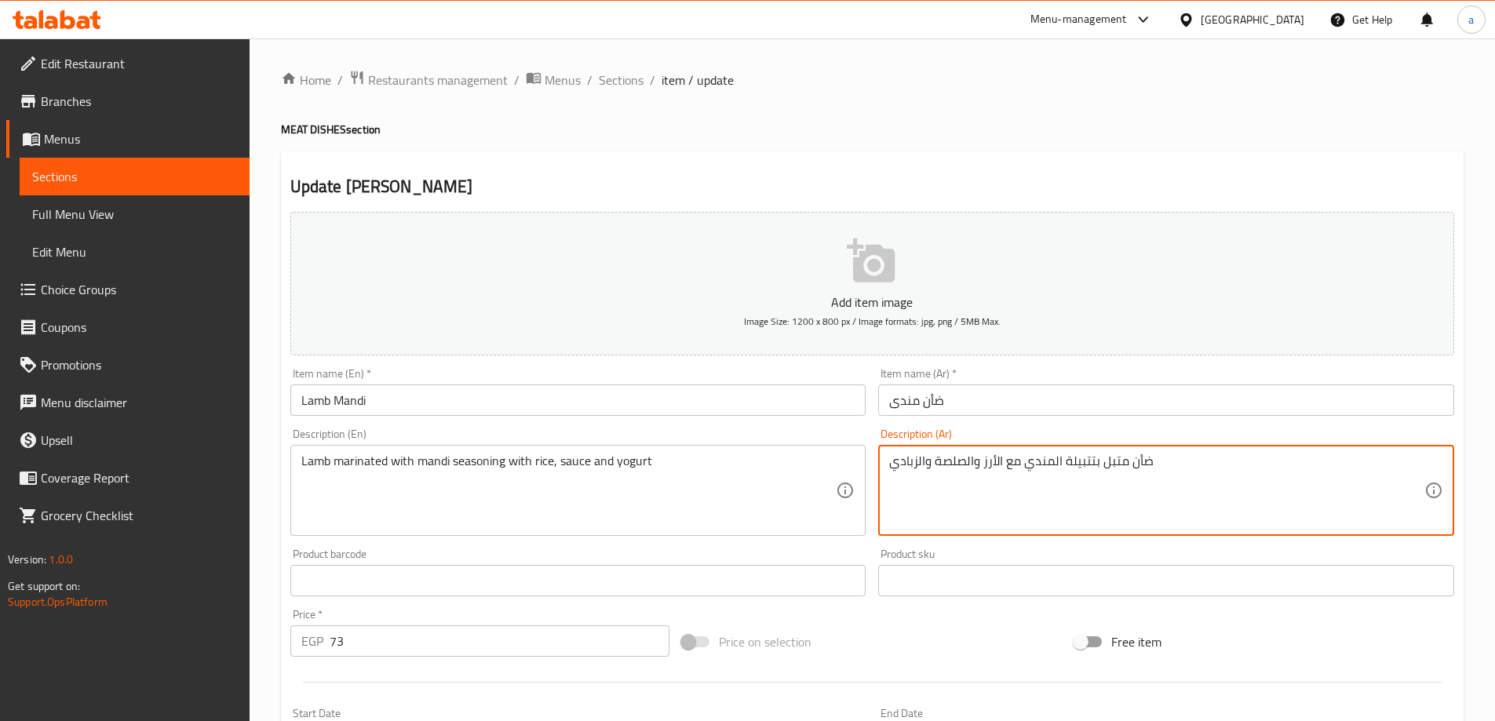
click at [947, 457] on textarea "ضأن متبل بتتبيلة المندي مع الأرز والصلصة والزبادي" at bounding box center [1156, 491] width 535 height 75
click at [966, 457] on textarea "ضأن متبل بتتبيلة المندي مع الأرز و صوص والزبادي" at bounding box center [1156, 491] width 535 height 75
click at [965, 498] on textarea "ضأن متبل بتتبيلة المندي مع الأرز و الصوص والزبادي" at bounding box center [1156, 491] width 535 height 75
click at [893, 462] on textarea "ضأن متبل بتتبيلة المندي مع الأرز و الصوص والزبادي" at bounding box center [1156, 491] width 535 height 75
type textarea "ضأن متبل بتتبيلة المندي مع الأرز و الصوص والزبادي"
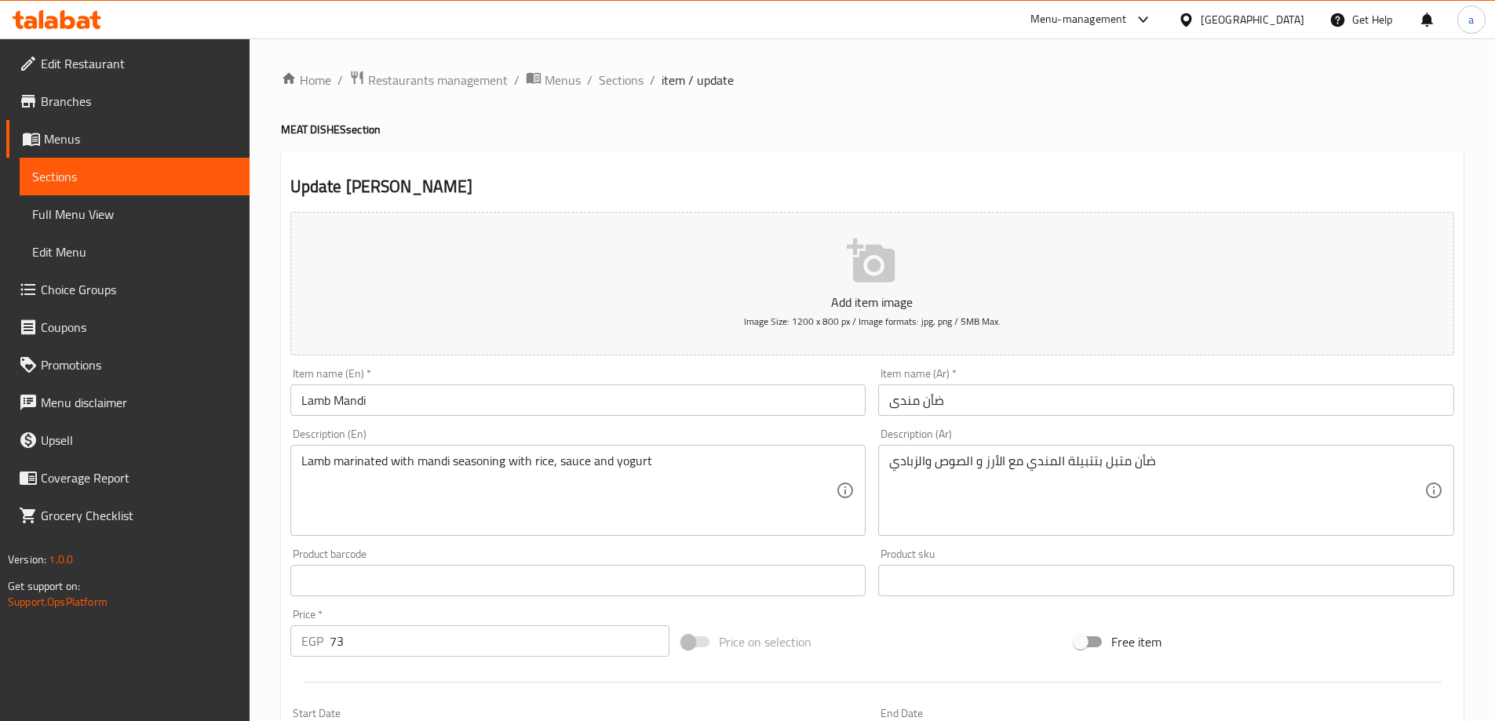
click at [812, 430] on div "Description (En) Lamb marinated with mandi seasoning with rice, sauce and yogur…" at bounding box center [578, 483] width 576 height 108
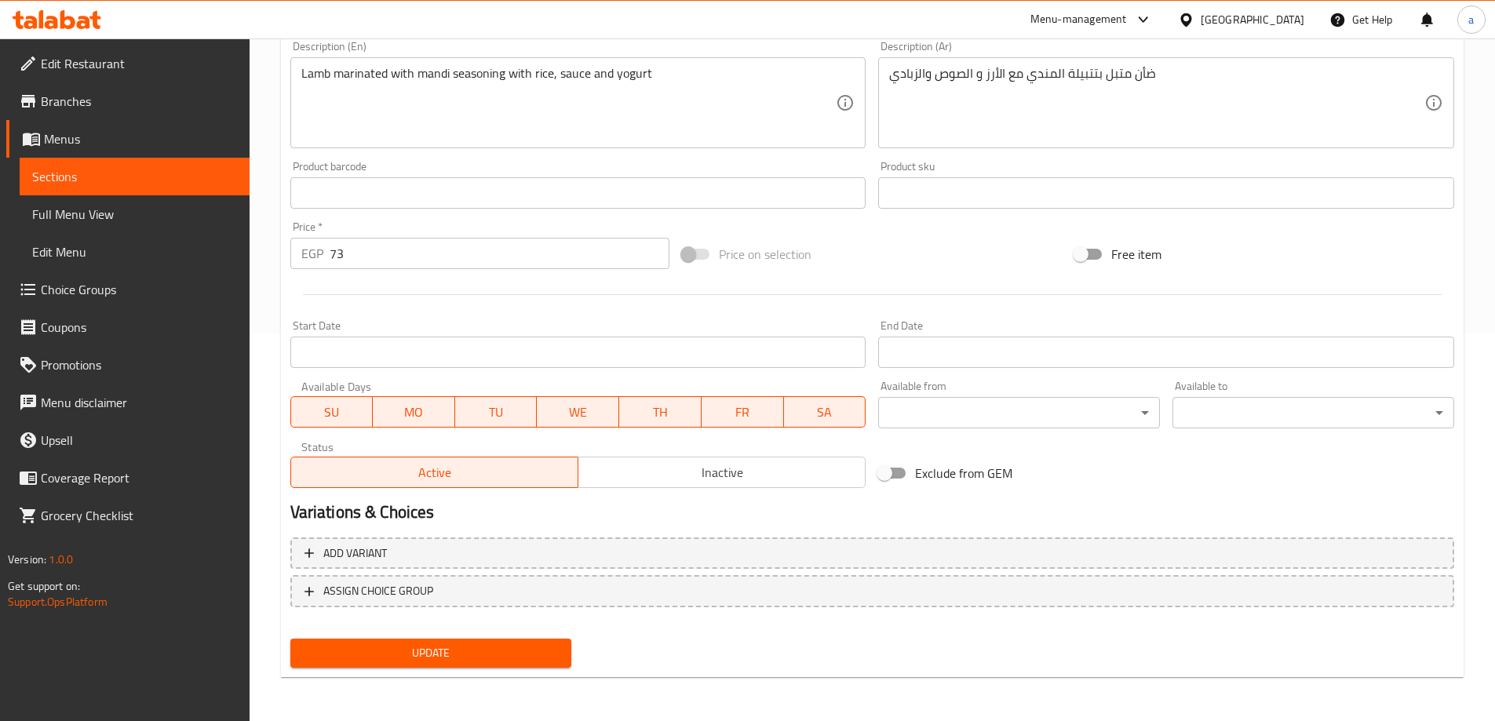
click at [443, 654] on span "Update" at bounding box center [431, 654] width 257 height 20
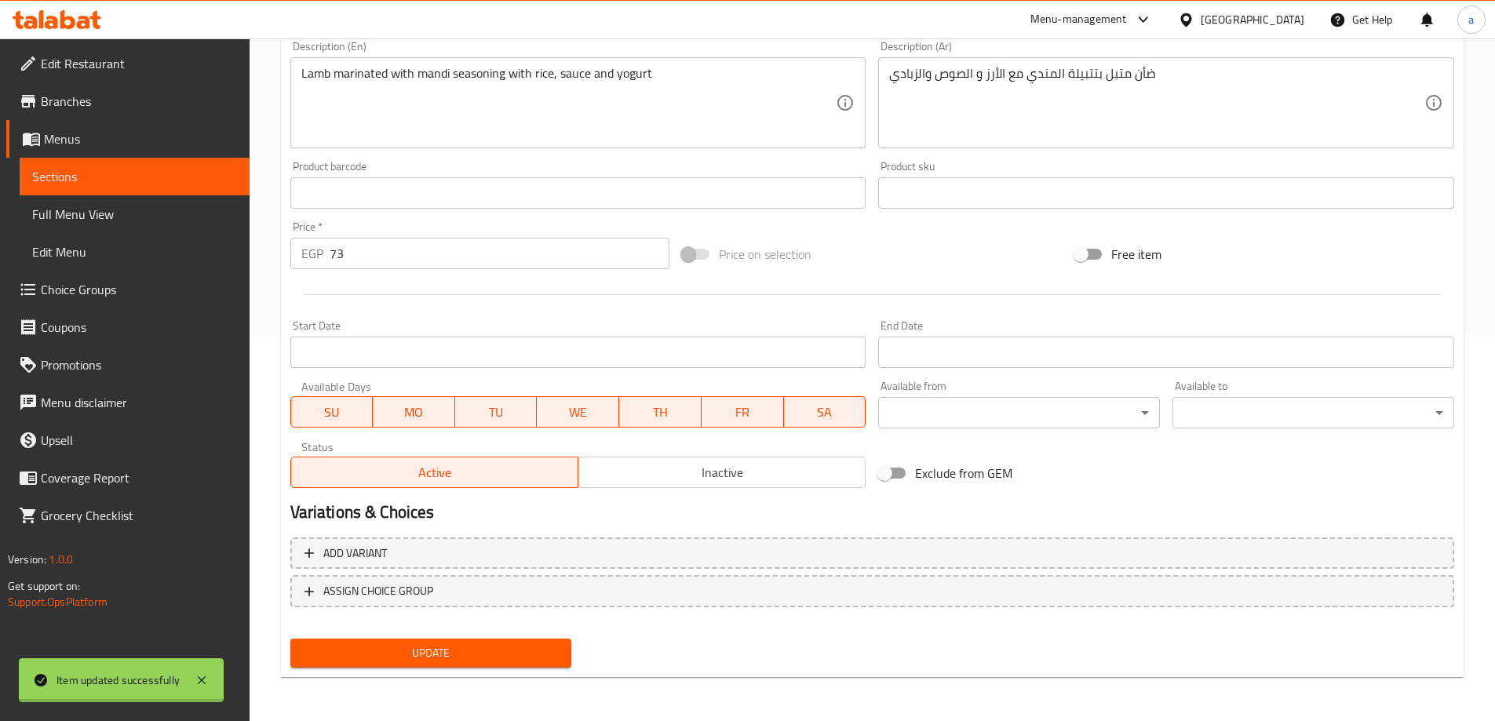
click at [208, 179] on div at bounding box center [747, 360] width 1495 height 721
click at [208, 179] on span "Sections" at bounding box center [134, 176] width 205 height 19
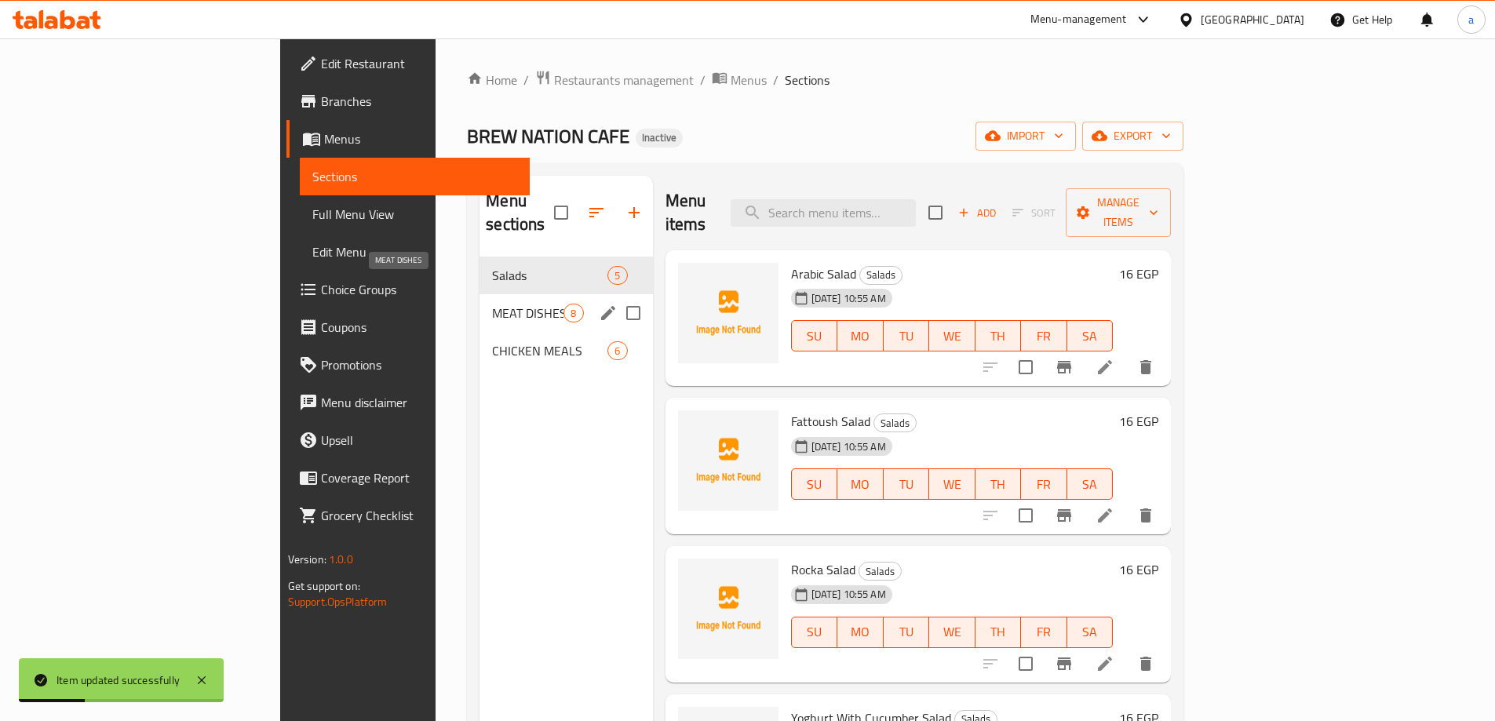
click at [492, 304] on span "MEAT DISHES" at bounding box center [527, 313] width 71 height 19
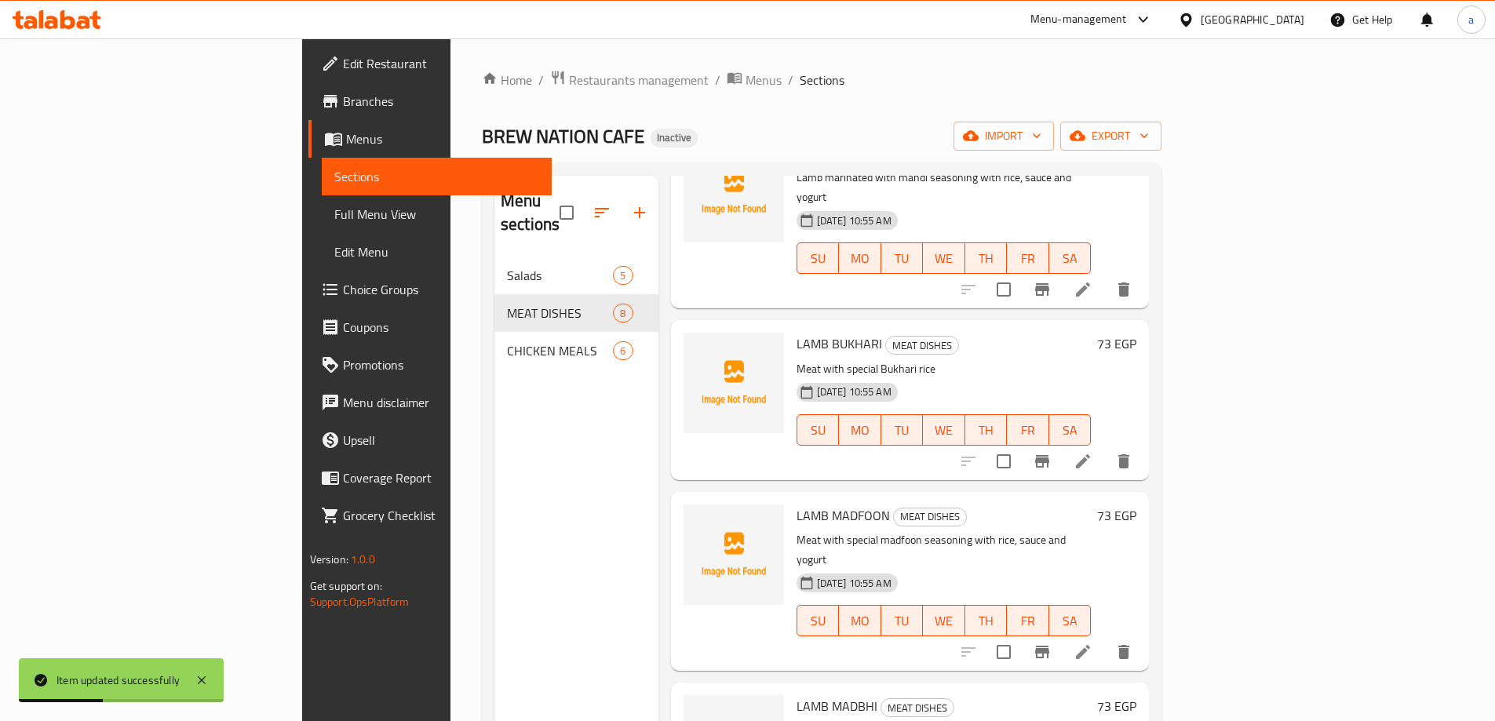
scroll to position [235, 0]
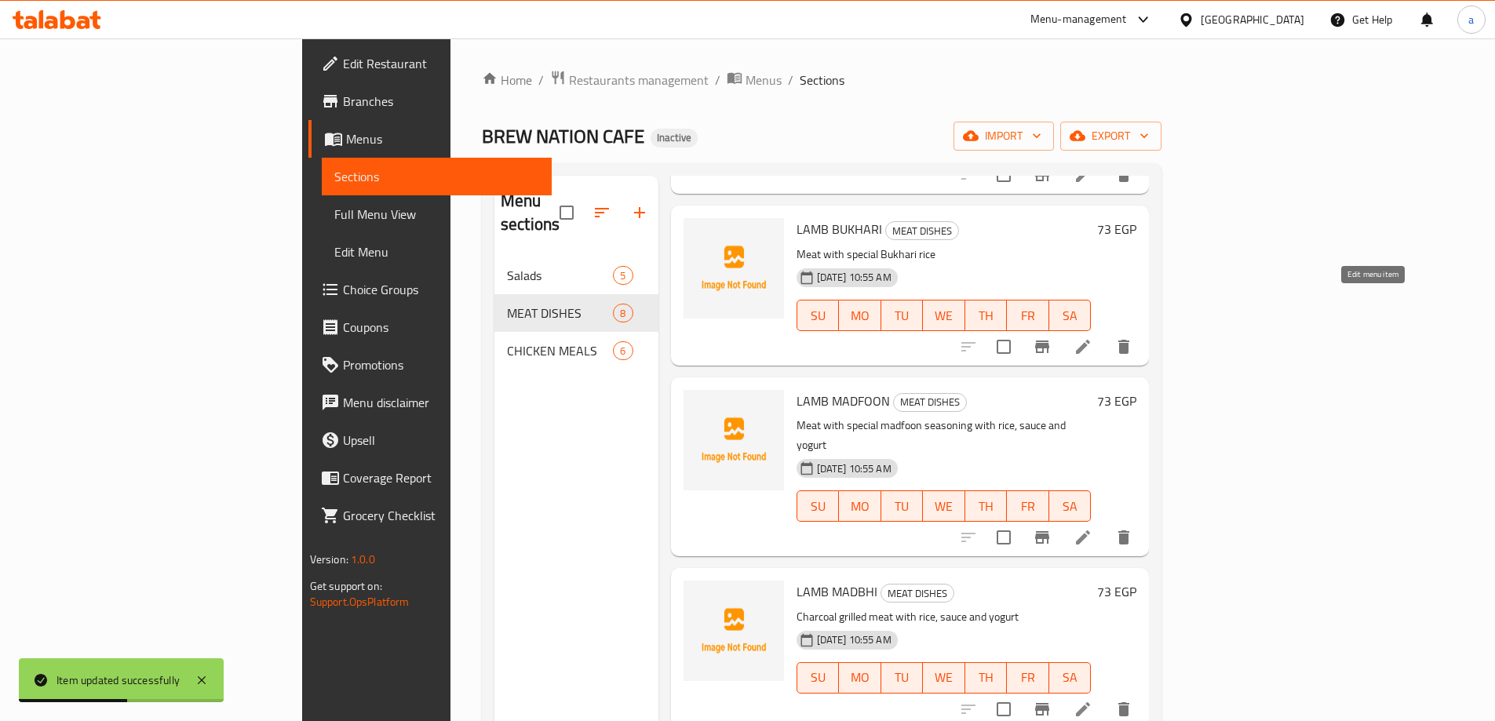
click at [1093, 338] on icon at bounding box center [1083, 347] width 19 height 19
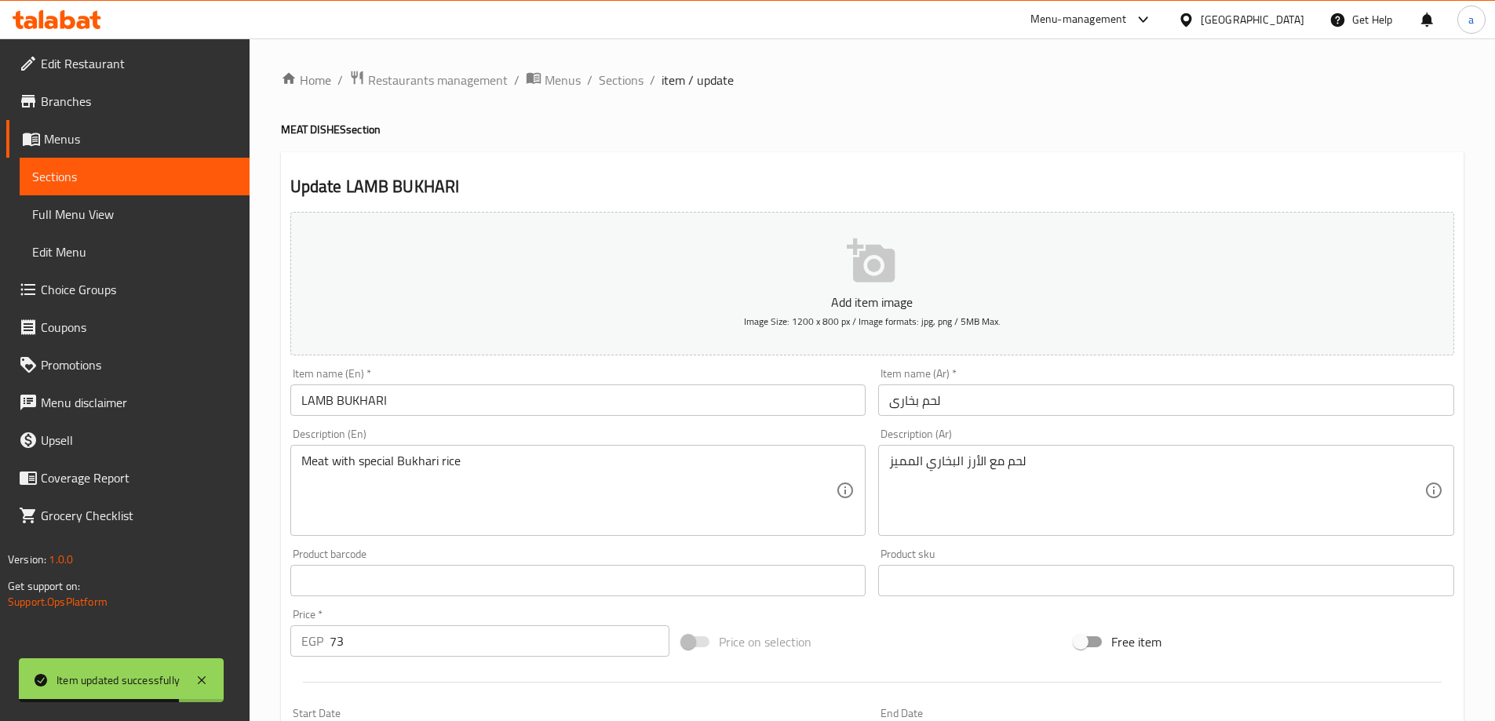
click at [327, 399] on input "LAMB BUKHARI" at bounding box center [578, 400] width 576 height 31
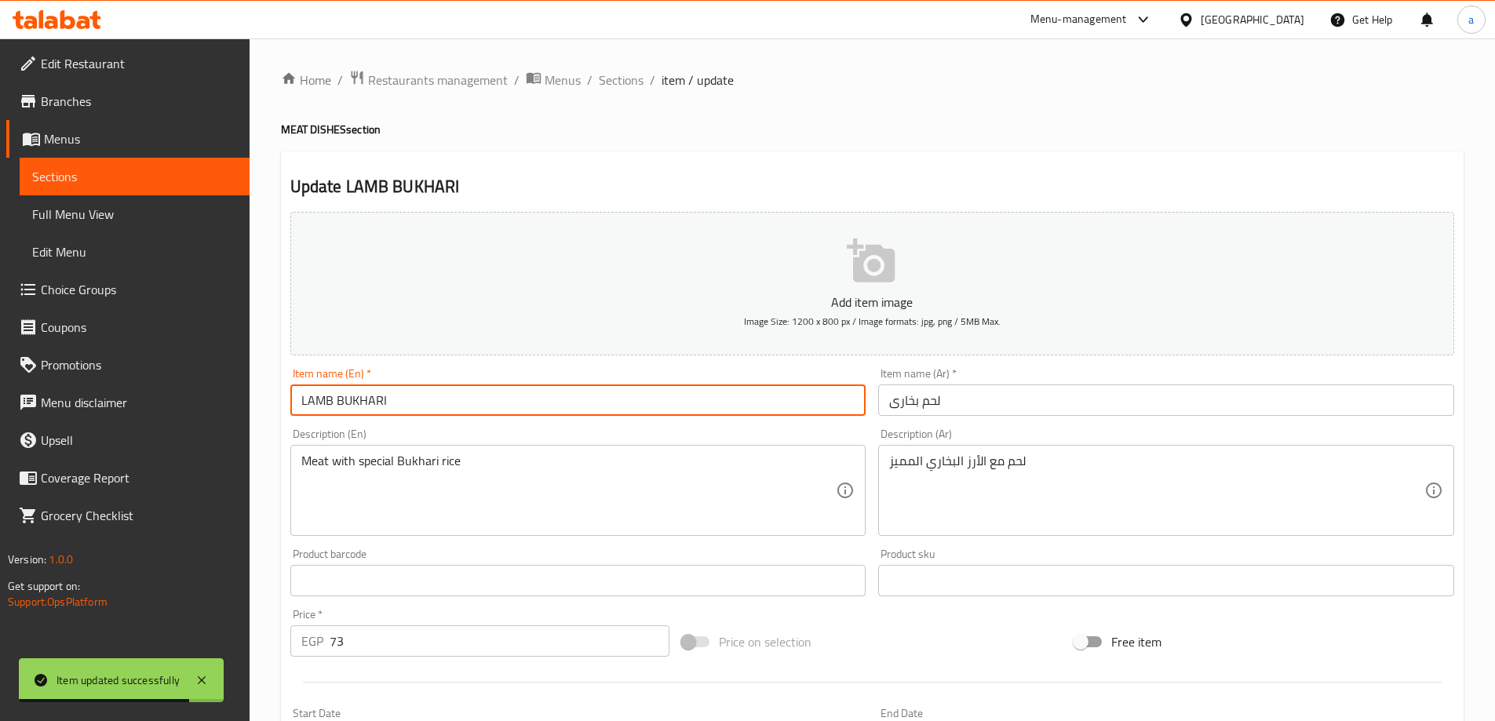
click at [327, 399] on input "LAMB BUKHARI" at bounding box center [578, 400] width 576 height 31
click at [330, 402] on input "LAMB BUKHARI" at bounding box center [578, 400] width 576 height 31
click at [330, 400] on input "LAMB BUKHARI" at bounding box center [578, 400] width 576 height 31
click at [412, 398] on input "Lamp BUKHARI" at bounding box center [578, 400] width 576 height 31
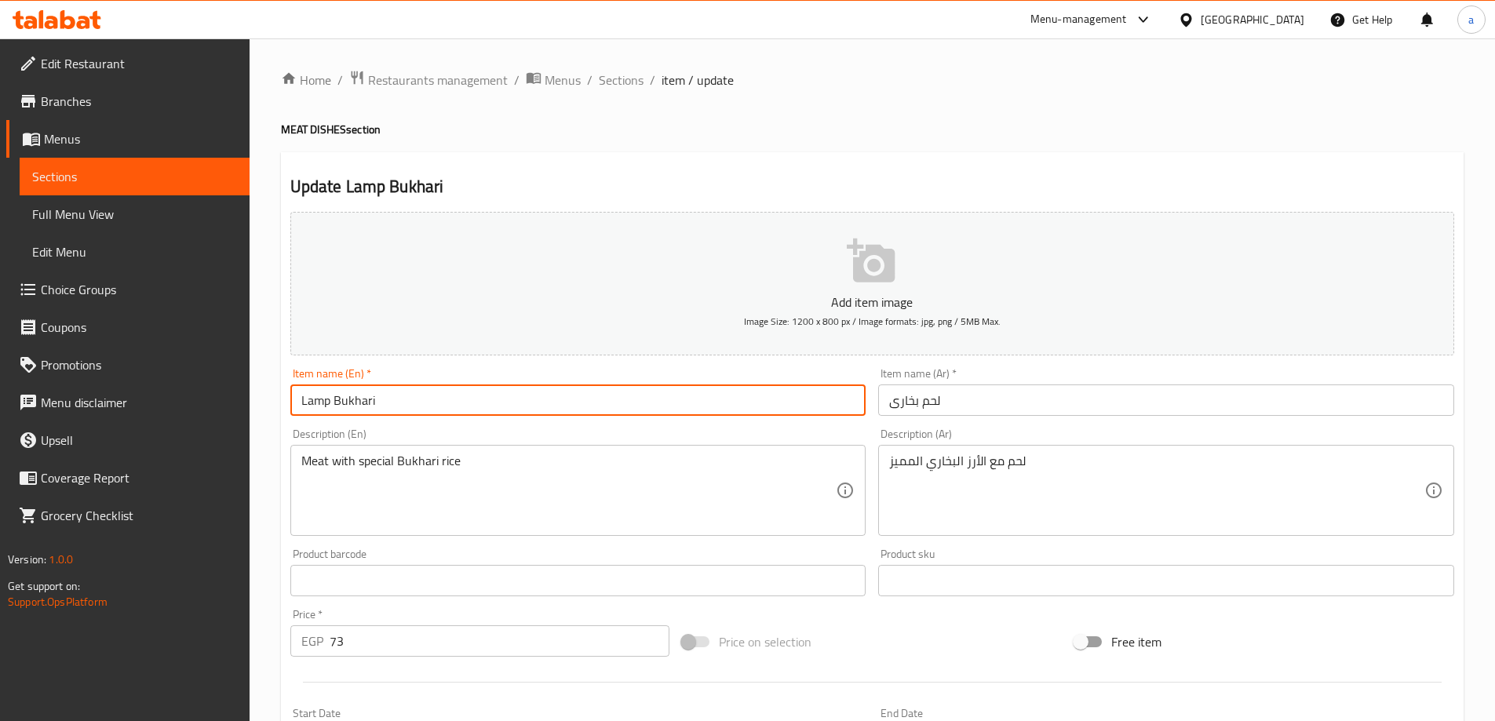
click at [499, 415] on input "Lamp Bukhari" at bounding box center [578, 400] width 576 height 31
type input "Lamp Bukhari"
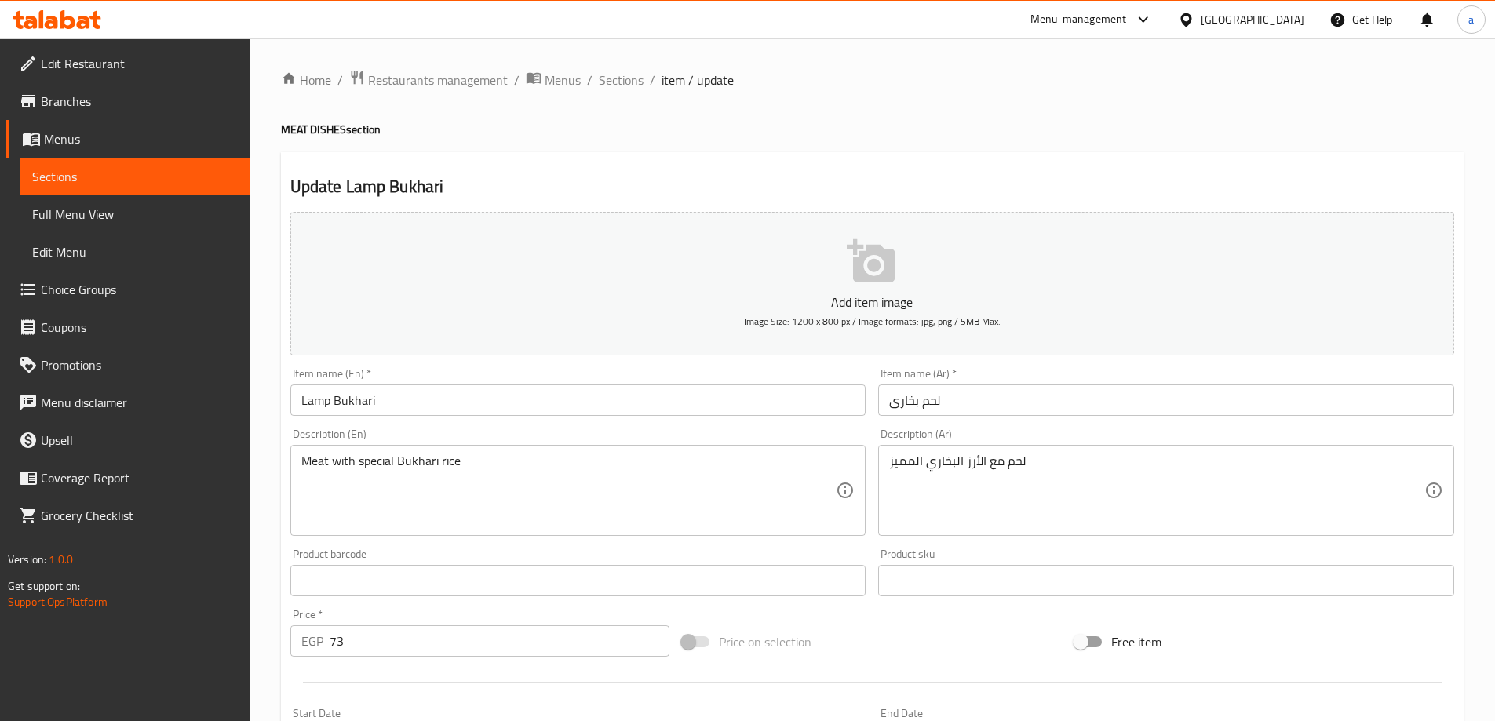
click at [499, 418] on div "Item name (En)   * Lamp Bukhari Item name (En) *" at bounding box center [578, 392] width 589 height 60
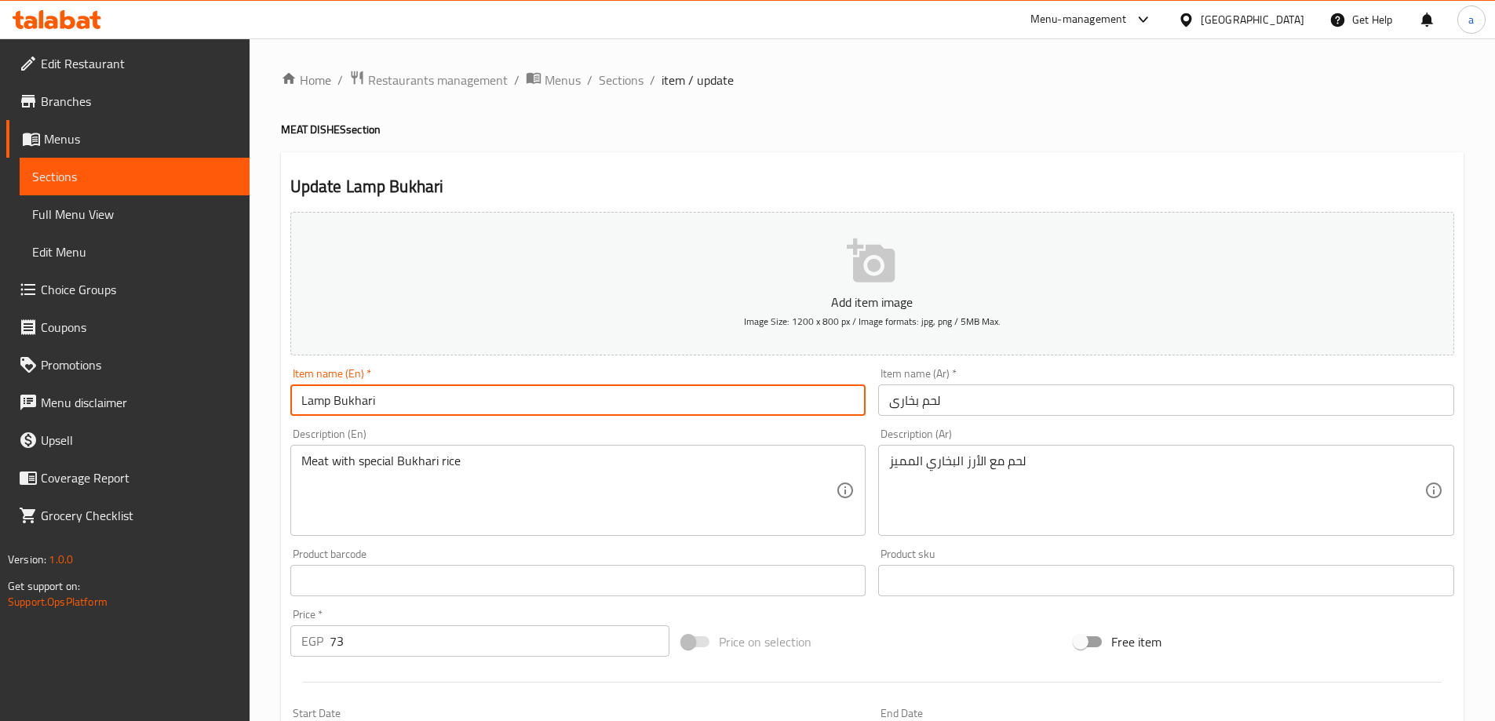
click at [341, 402] on input "Lamp Bukhari" at bounding box center [578, 400] width 576 height 31
click at [929, 400] on input "لحم بخارى" at bounding box center [1166, 400] width 576 height 31
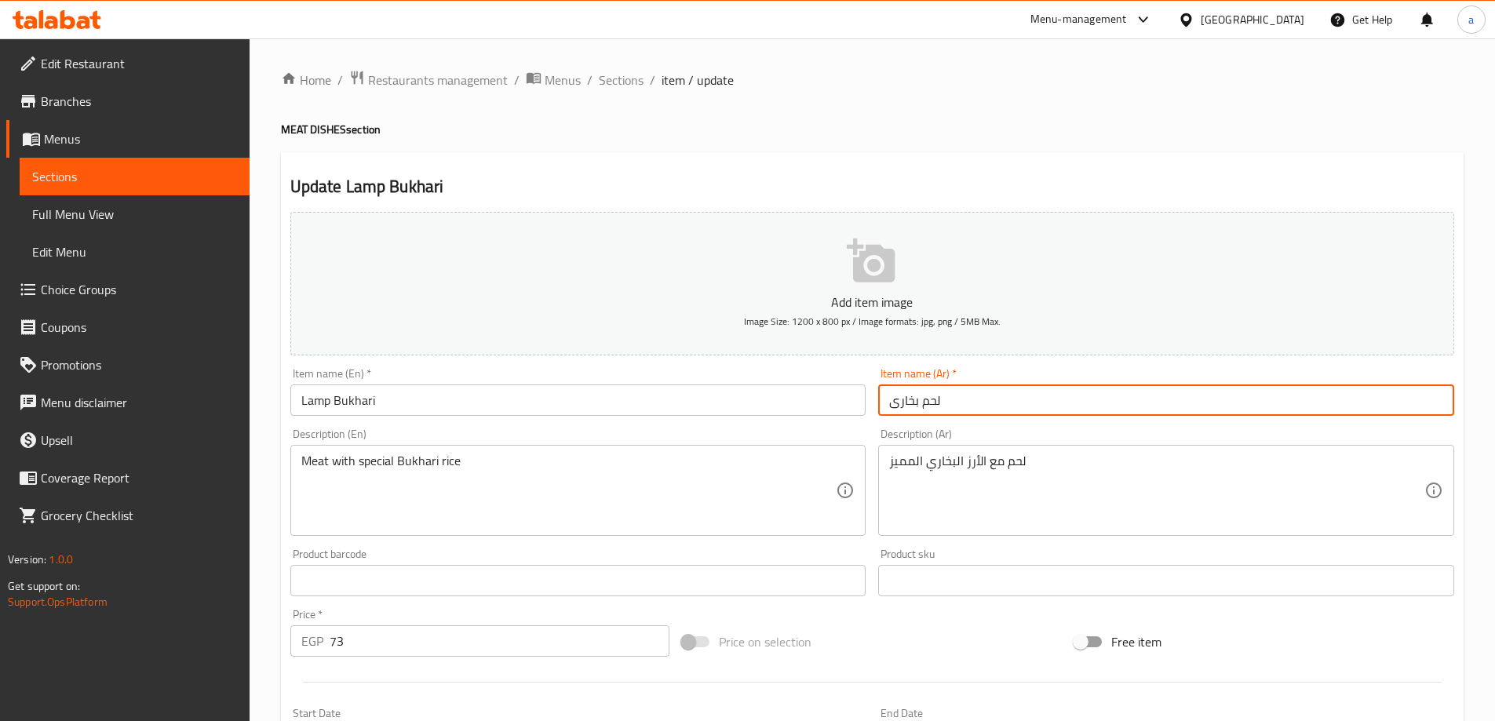
click at [929, 400] on input "لحم بخارى" at bounding box center [1166, 400] width 576 height 31
type input "ضأن بخارى"
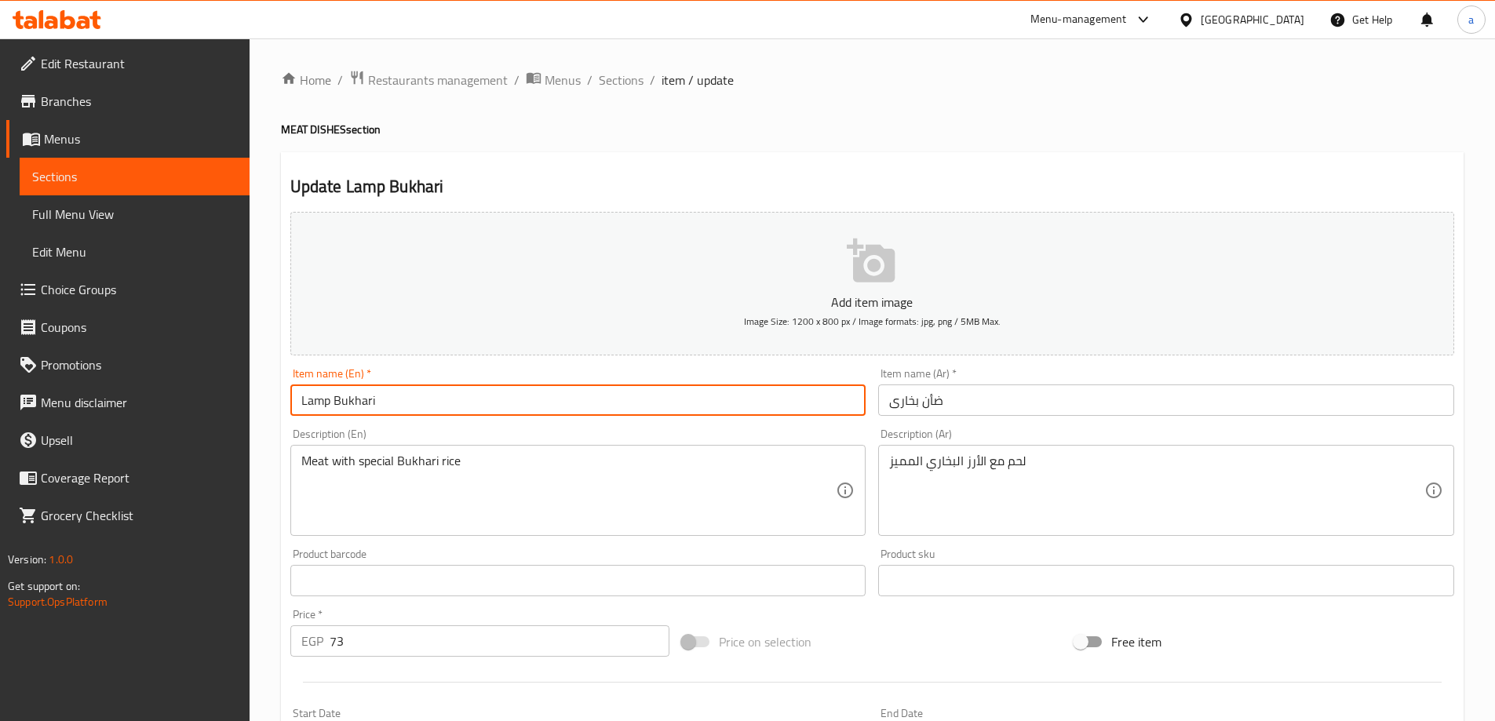
click at [353, 401] on input "Lamp Bukhari" at bounding box center [578, 400] width 576 height 31
click at [526, 441] on div "Description (En) Meat with special Bukhari rice Description (En)" at bounding box center [578, 483] width 576 height 108
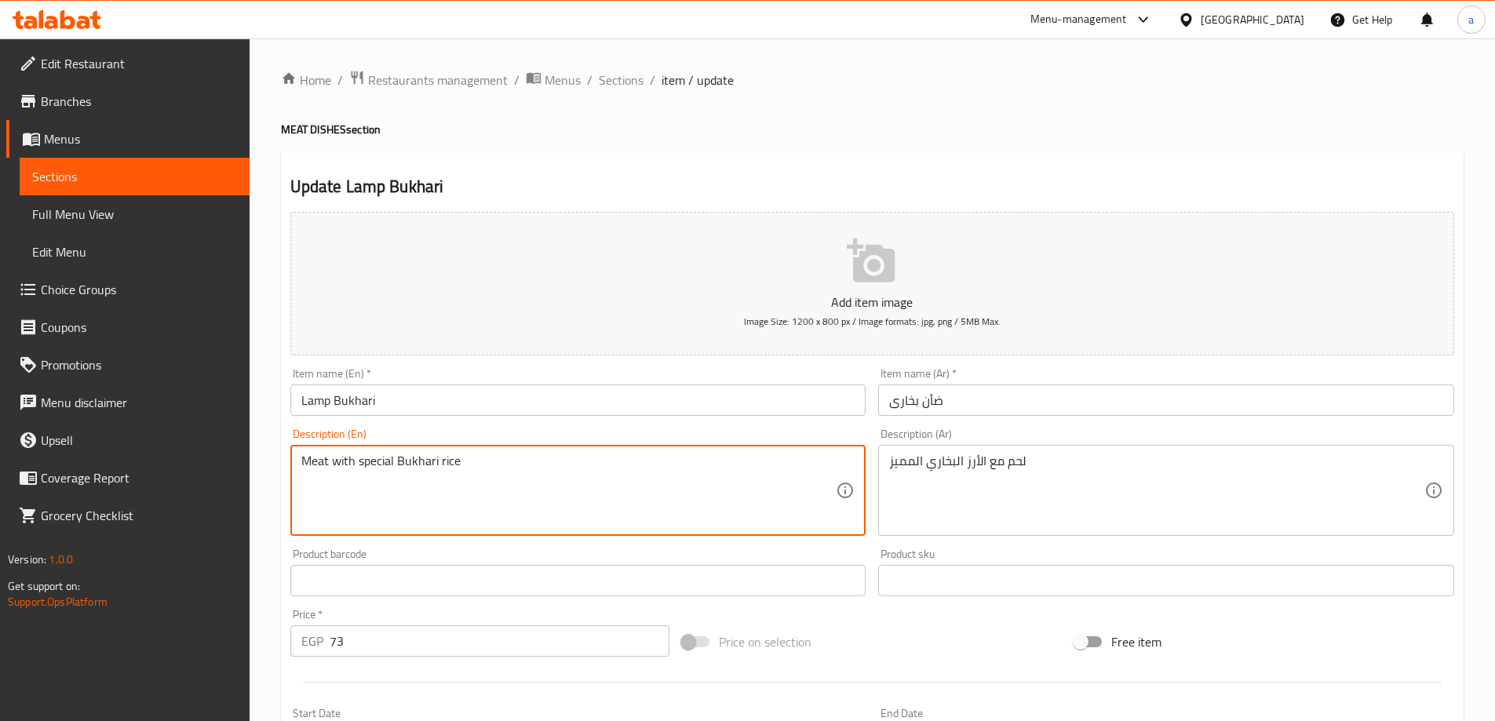
click at [309, 466] on textarea "Meat with special Bukhari rice" at bounding box center [568, 491] width 535 height 75
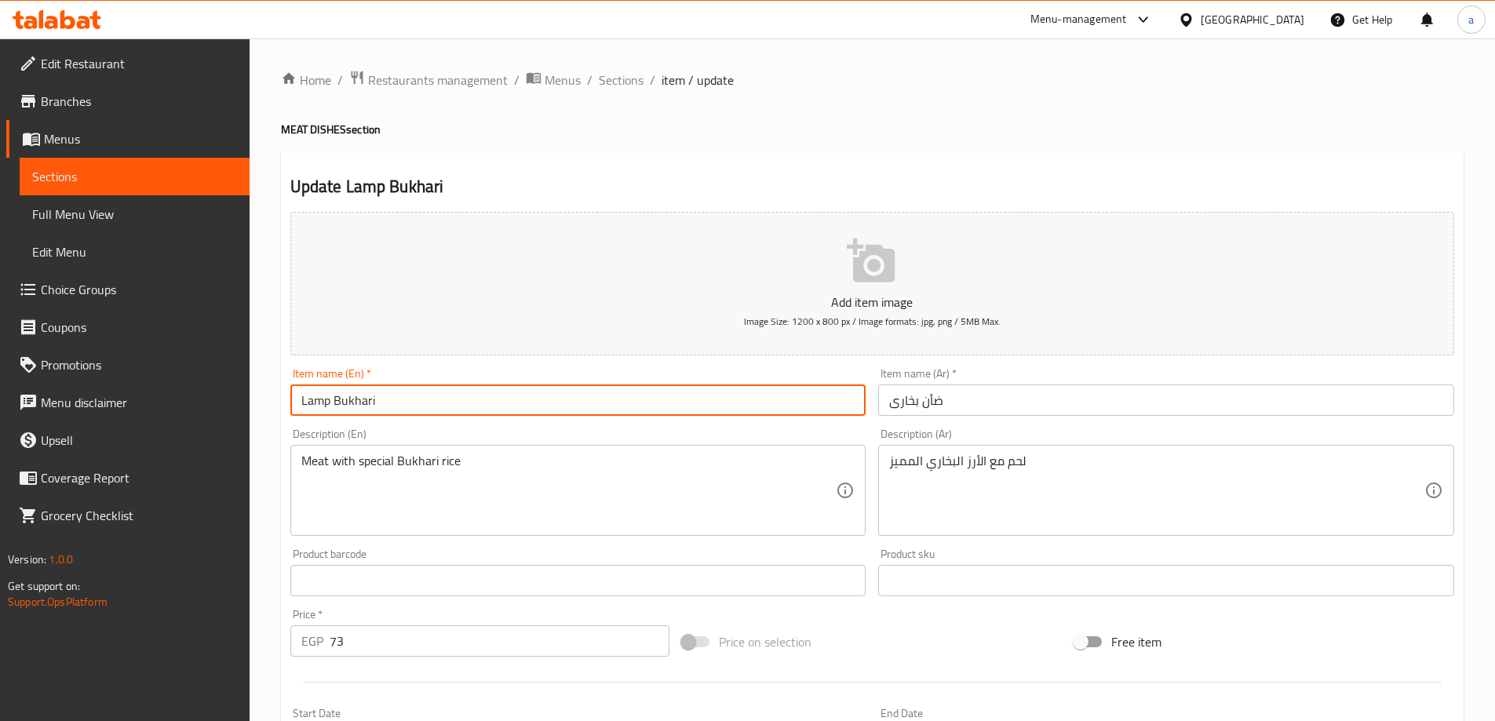
click at [305, 398] on input "Lamp Bukhari" at bounding box center [578, 400] width 576 height 31
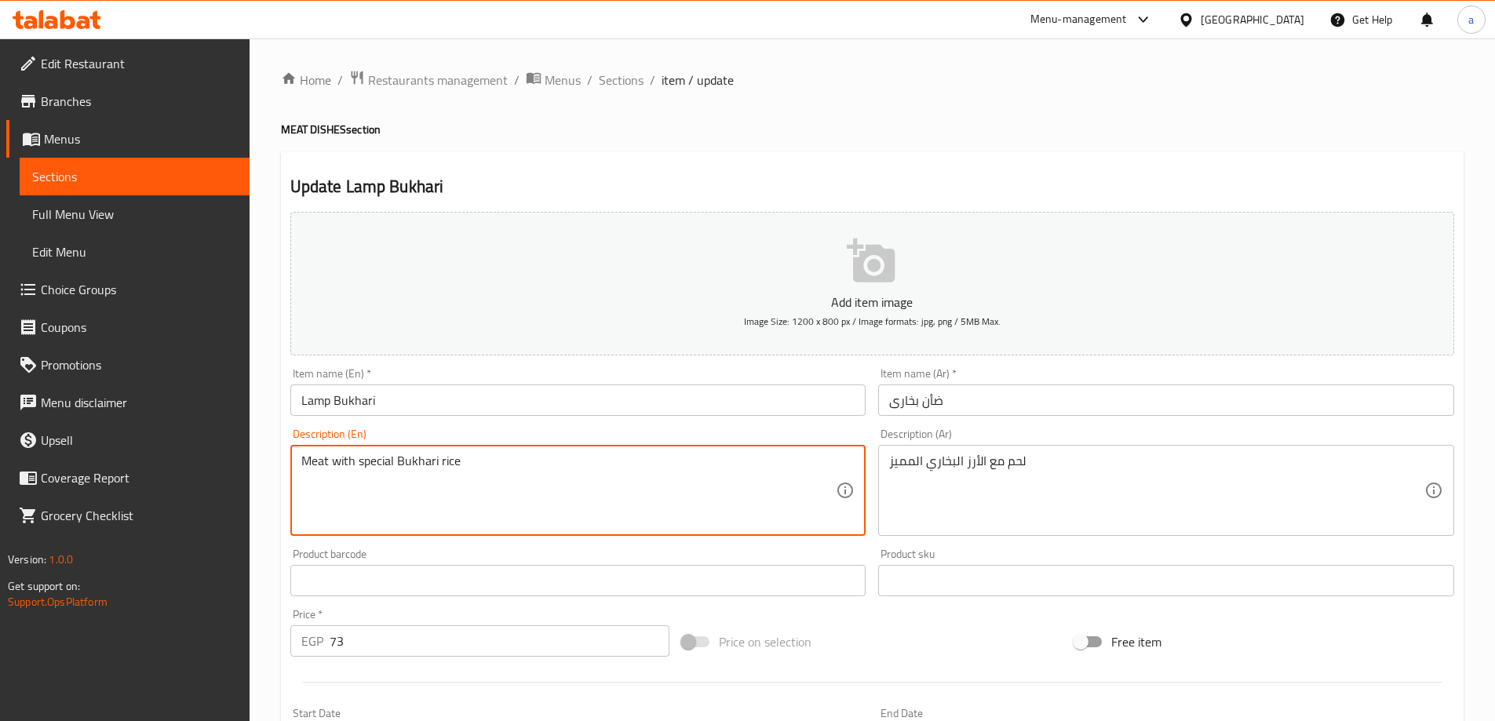
click at [319, 459] on textarea "Meat with special Bukhari rice" at bounding box center [568, 491] width 535 height 75
paste textarea "Lamp"
type textarea "Lamp with special Bukhari rice"
click at [936, 401] on input "ضأن بخارى" at bounding box center [1166, 400] width 576 height 31
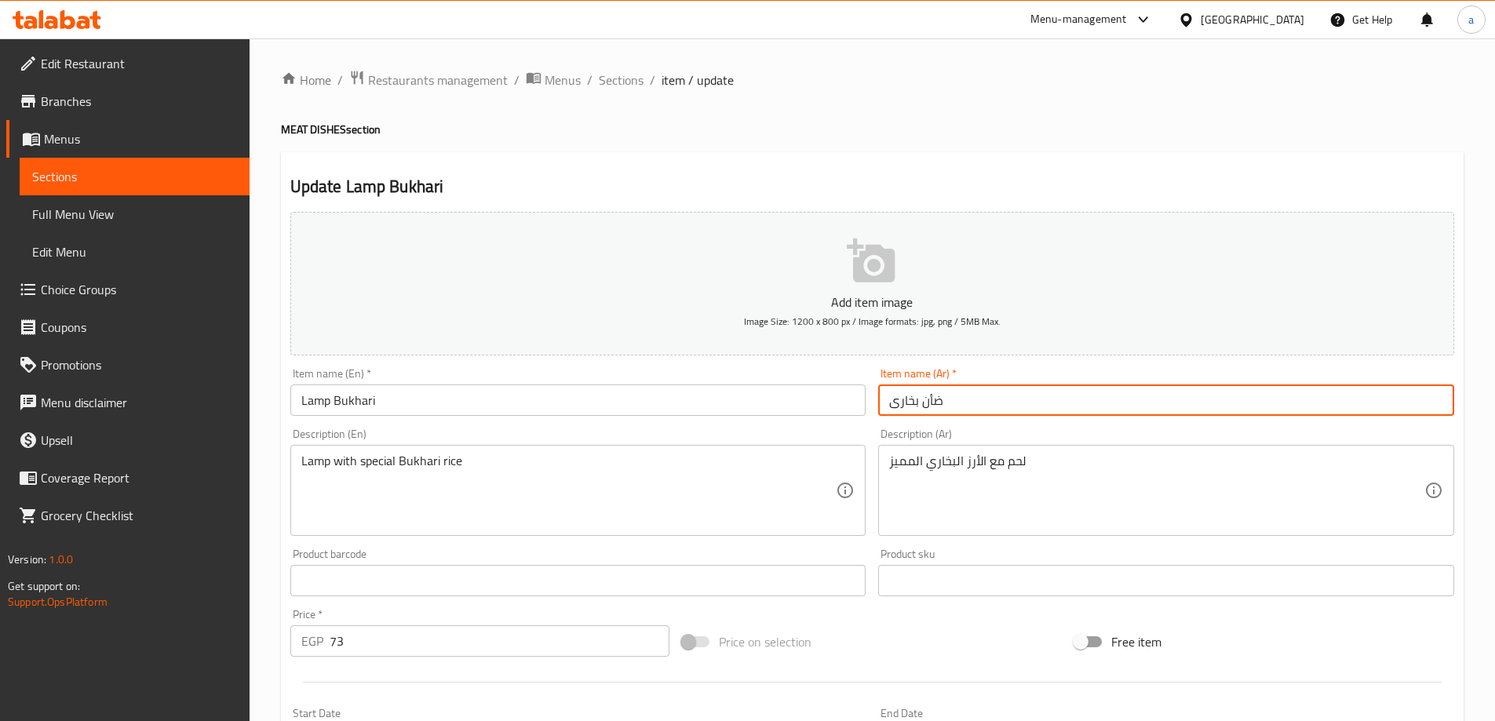
click at [936, 401] on input "ضأن بخارى" at bounding box center [1166, 400] width 576 height 31
paste input "Lamp"
click at [936, 400] on input "Lamp بخارى" at bounding box center [1166, 400] width 576 height 31
type input "ضأن بخارى"
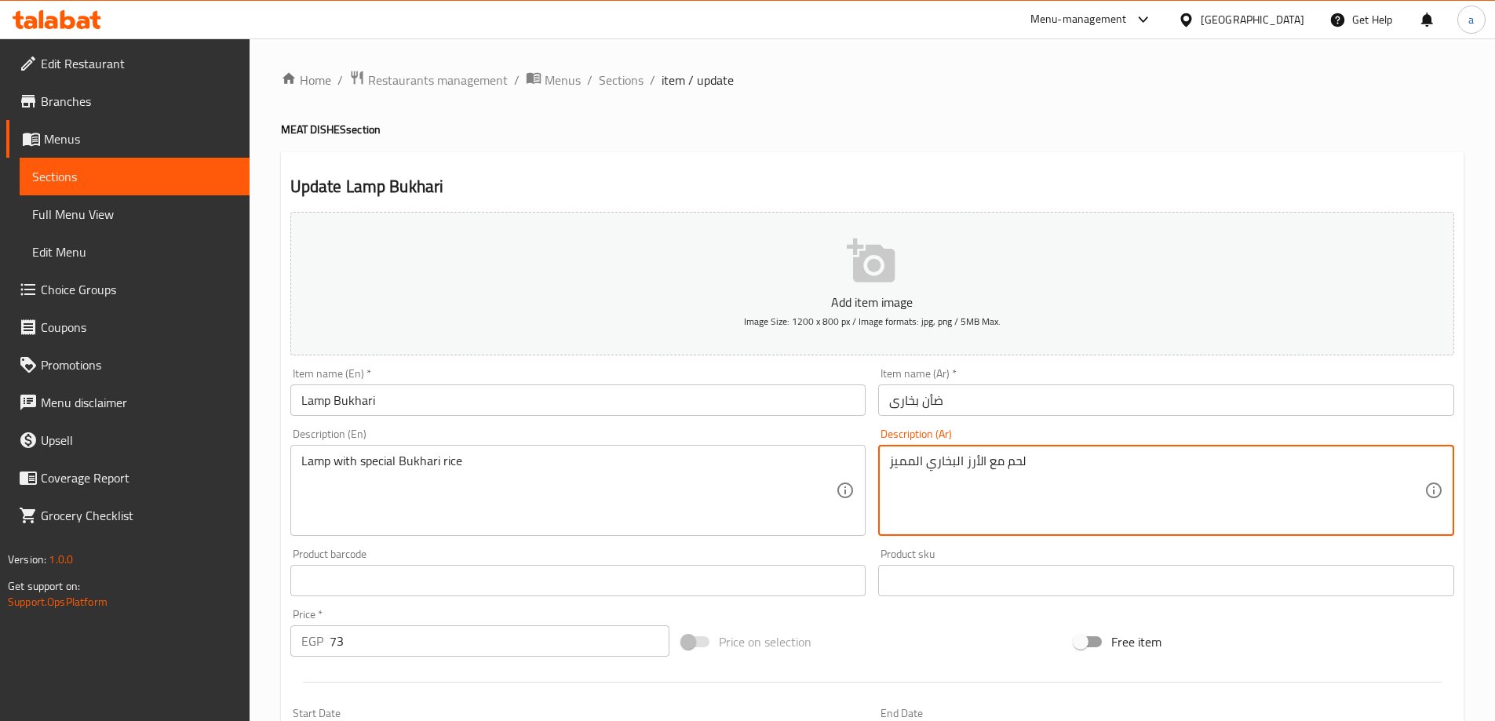
click at [1013, 465] on textarea "لحم مع الأرز البخاري المميز" at bounding box center [1156, 491] width 535 height 75
click at [934, 407] on input "ضأن بخارى" at bounding box center [1166, 400] width 576 height 31
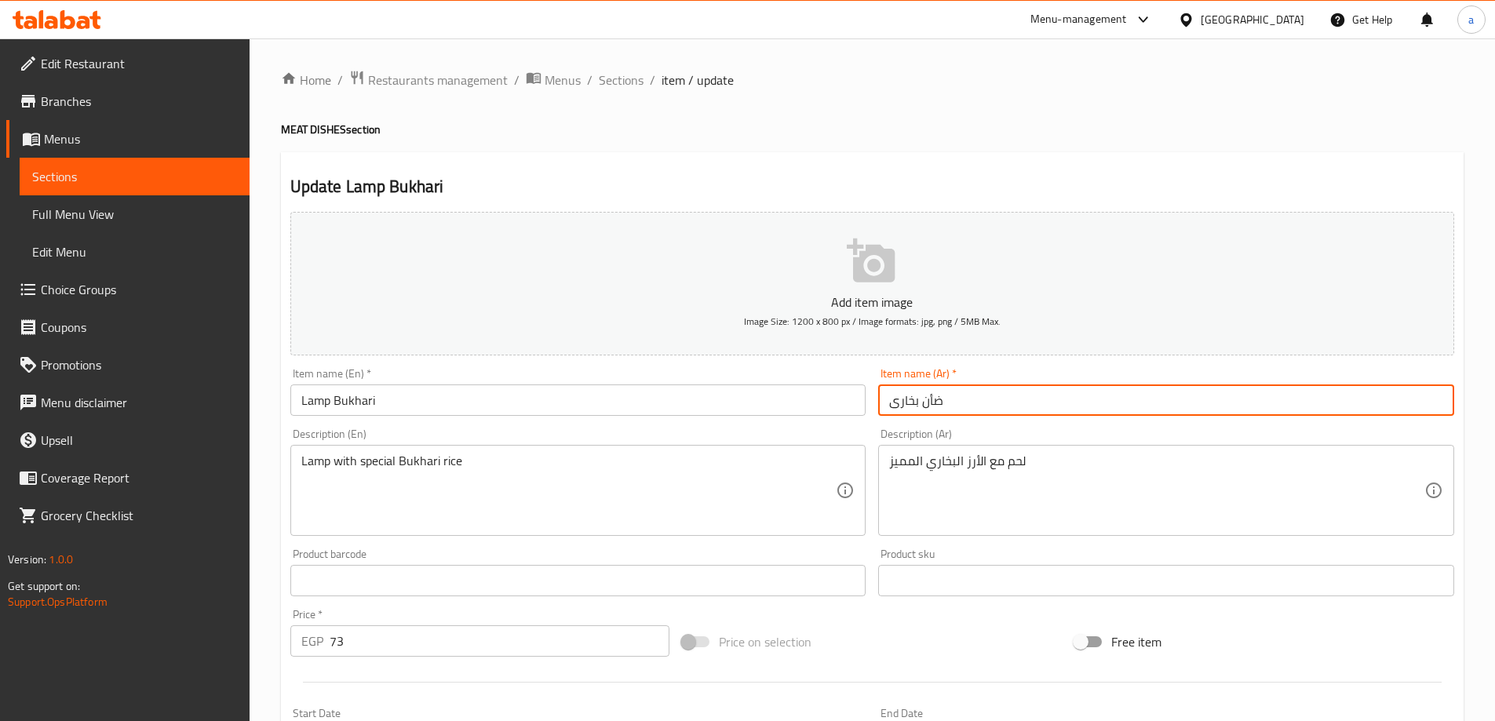
click at [934, 407] on input "ضأن بخارى" at bounding box center [1166, 400] width 576 height 31
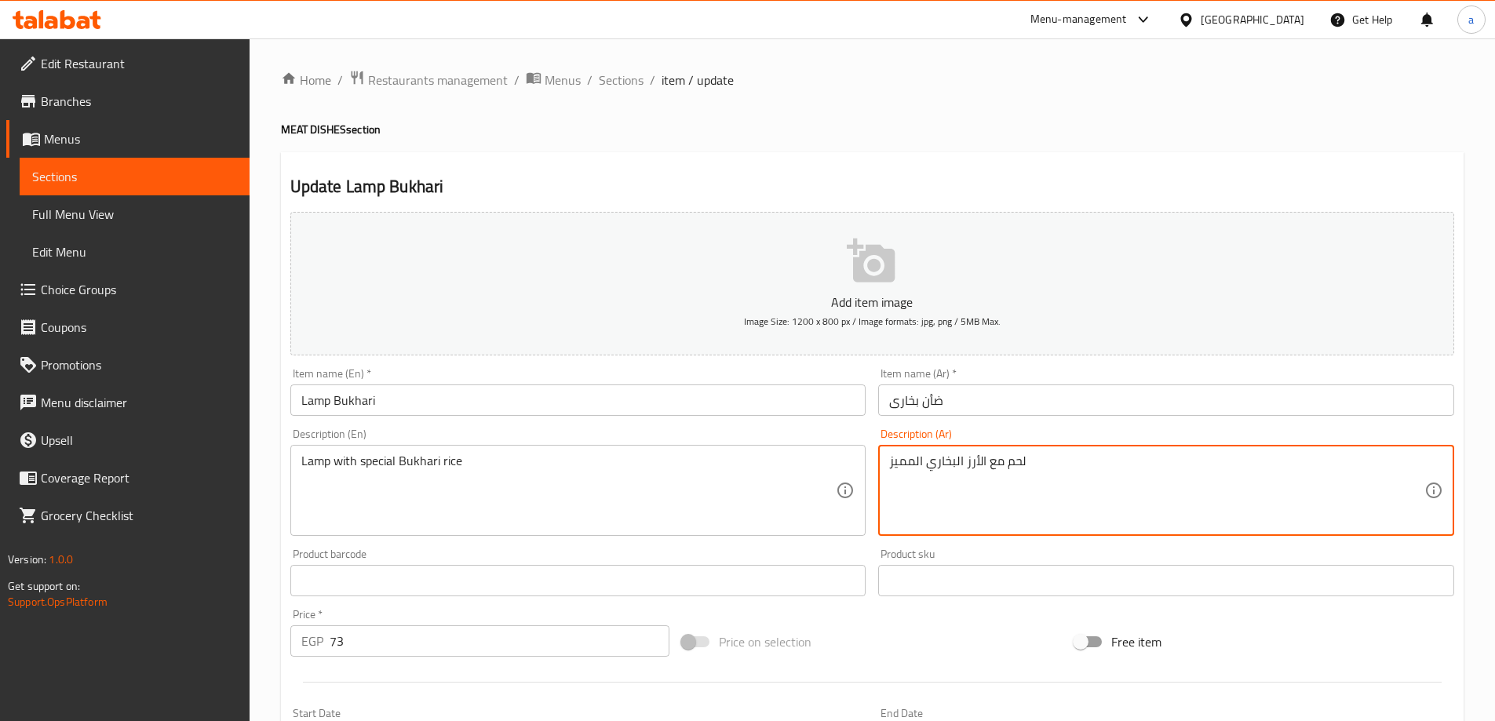
click at [1013, 461] on textarea "لحم مع الأرز البخاري المميز" at bounding box center [1156, 491] width 535 height 75
paste textarea "ضأن"
click at [1013, 429] on div "Description (Ar) ضأن مع الأرز البخاري المميز Description (Ar)" at bounding box center [1166, 483] width 576 height 108
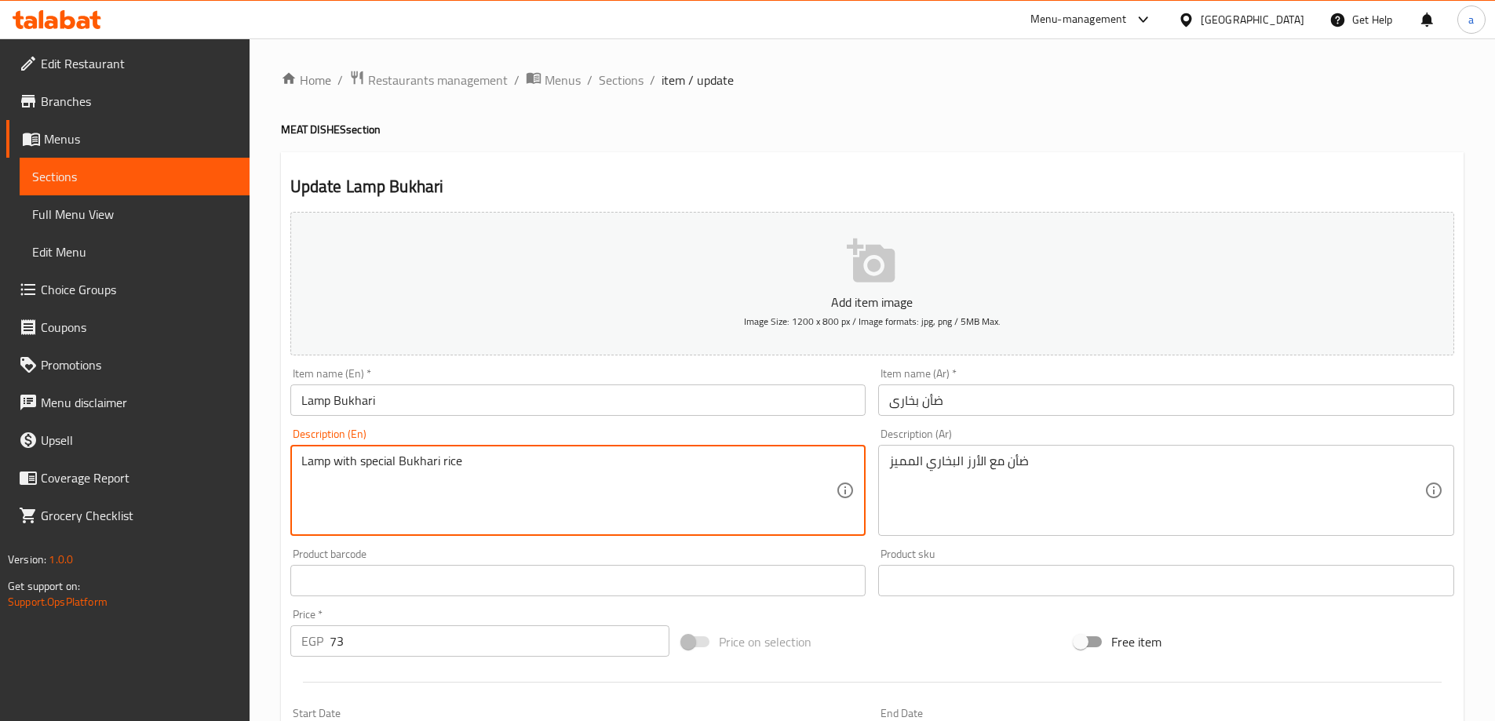
click at [374, 462] on textarea "Lamp with special Bukhari rice" at bounding box center [568, 491] width 535 height 75
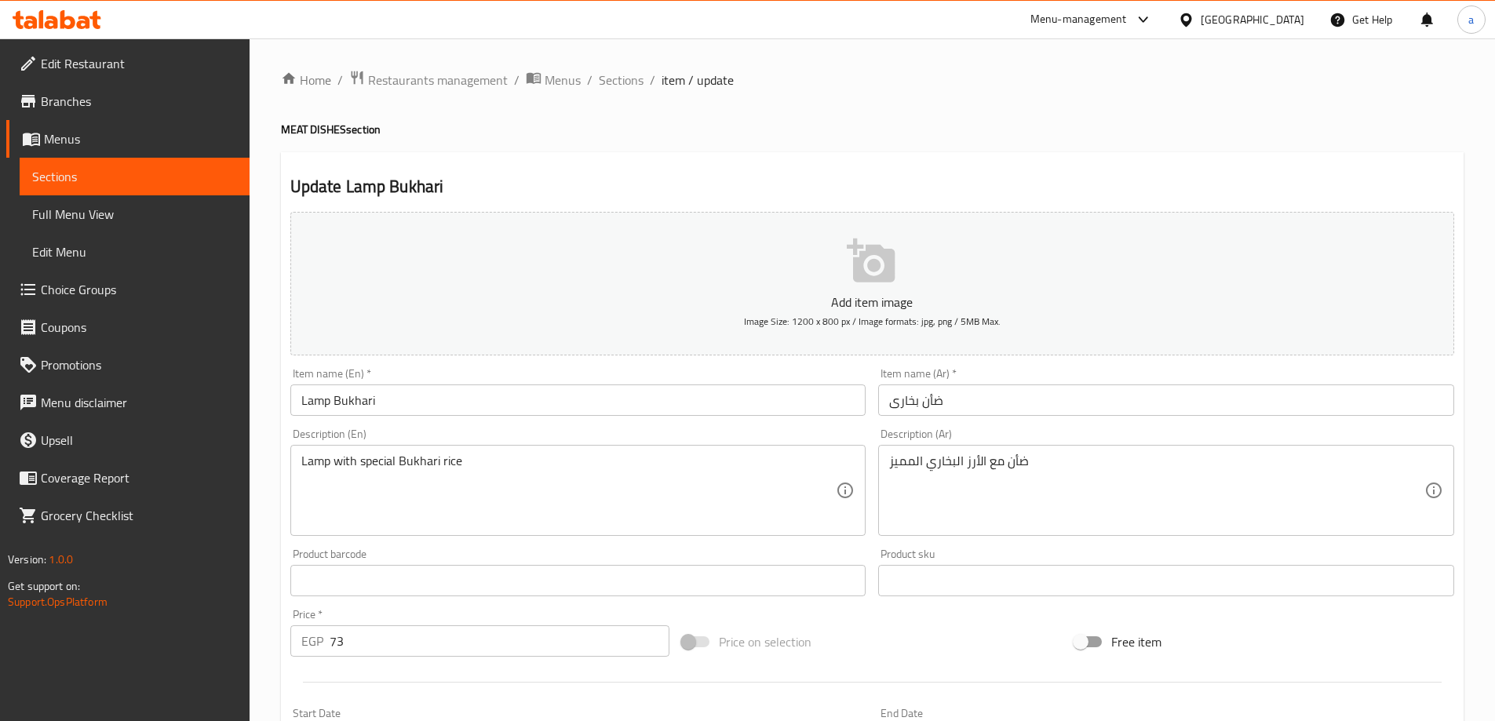
click at [886, 460] on div "ضأن مع الأرز البخاري المميز Description (Ar)" at bounding box center [1166, 490] width 576 height 91
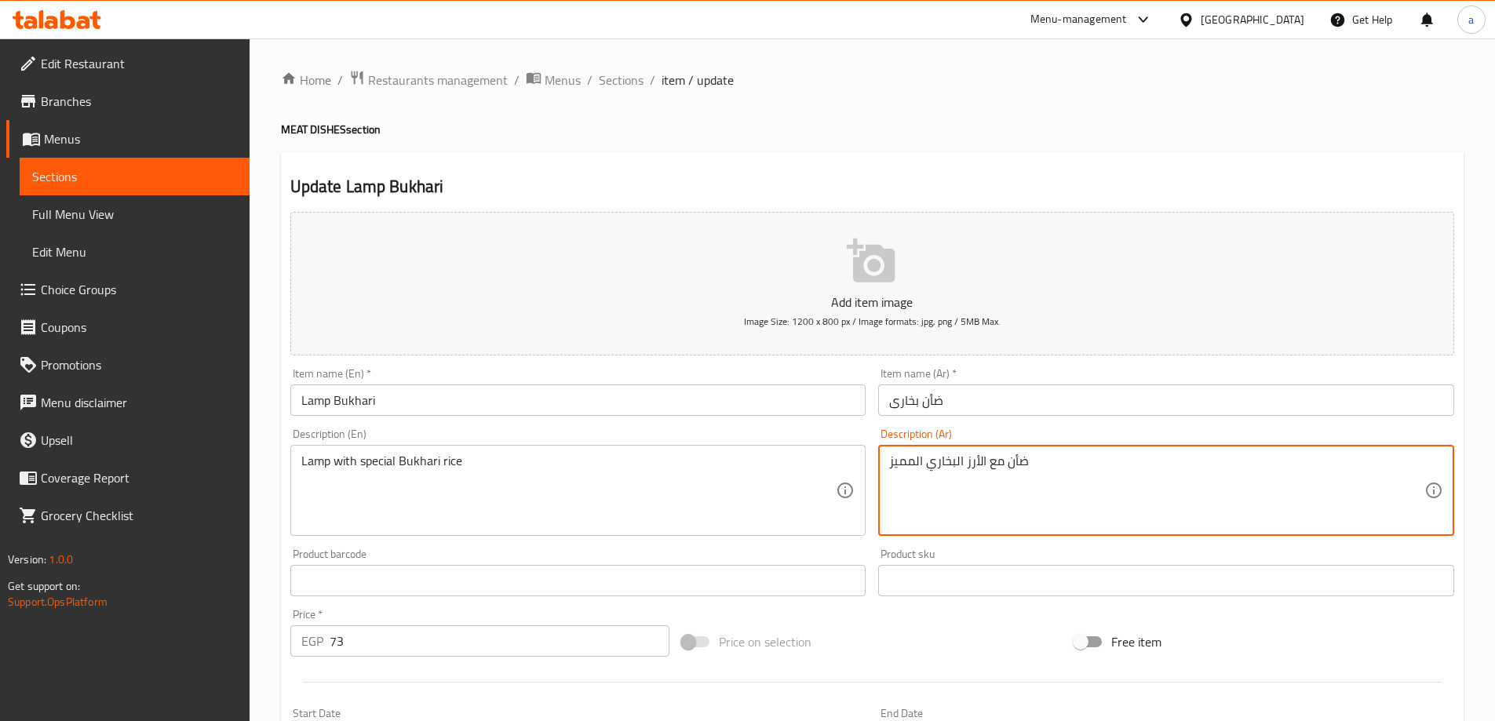
click at [899, 458] on textarea "ضأن مع الأرز البخاري المميز" at bounding box center [1156, 491] width 535 height 75
paste textarea "بيشيال"
type textarea "ضأن مع الأرز البخاري سبيشيال"
click at [768, 425] on div "Description (En) Lamp with special Bukhari rice Description (En)" at bounding box center [578, 482] width 589 height 120
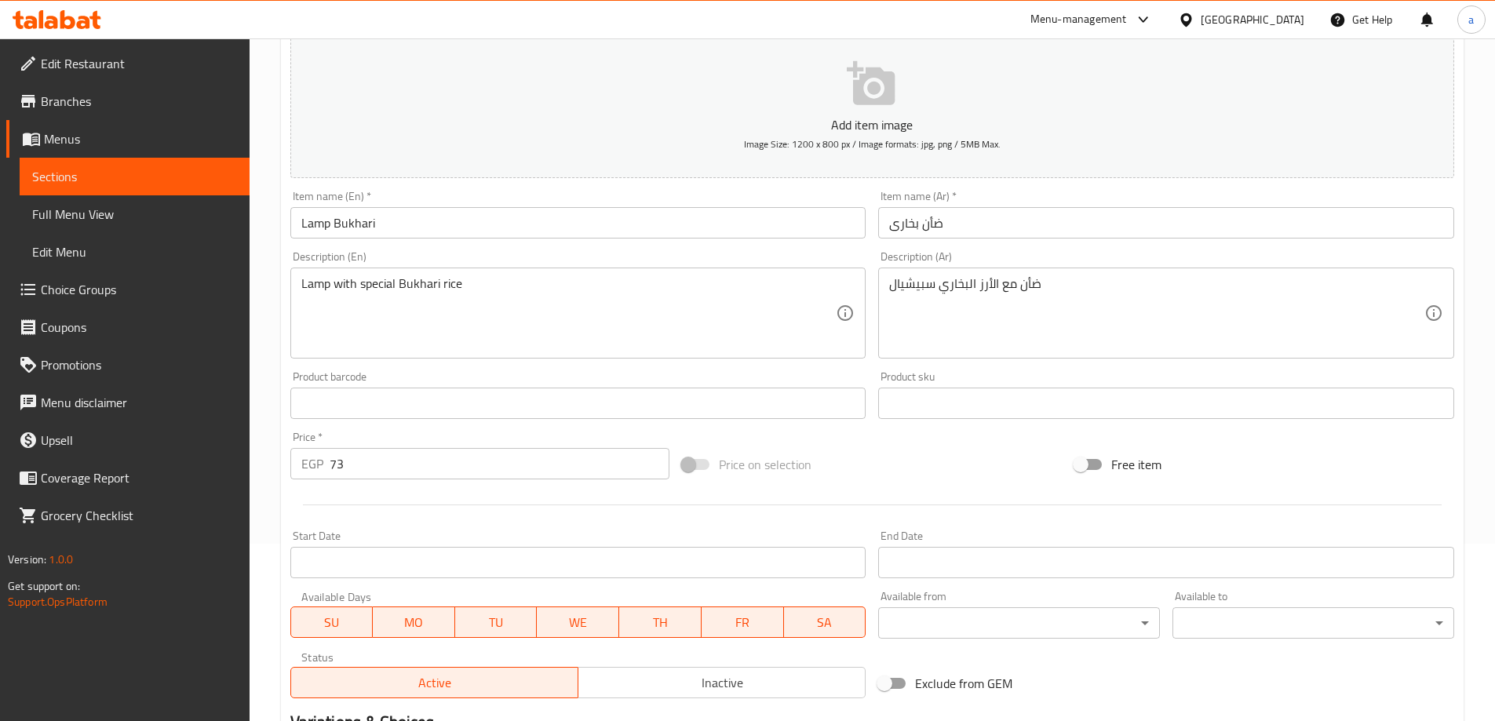
scroll to position [388, 0]
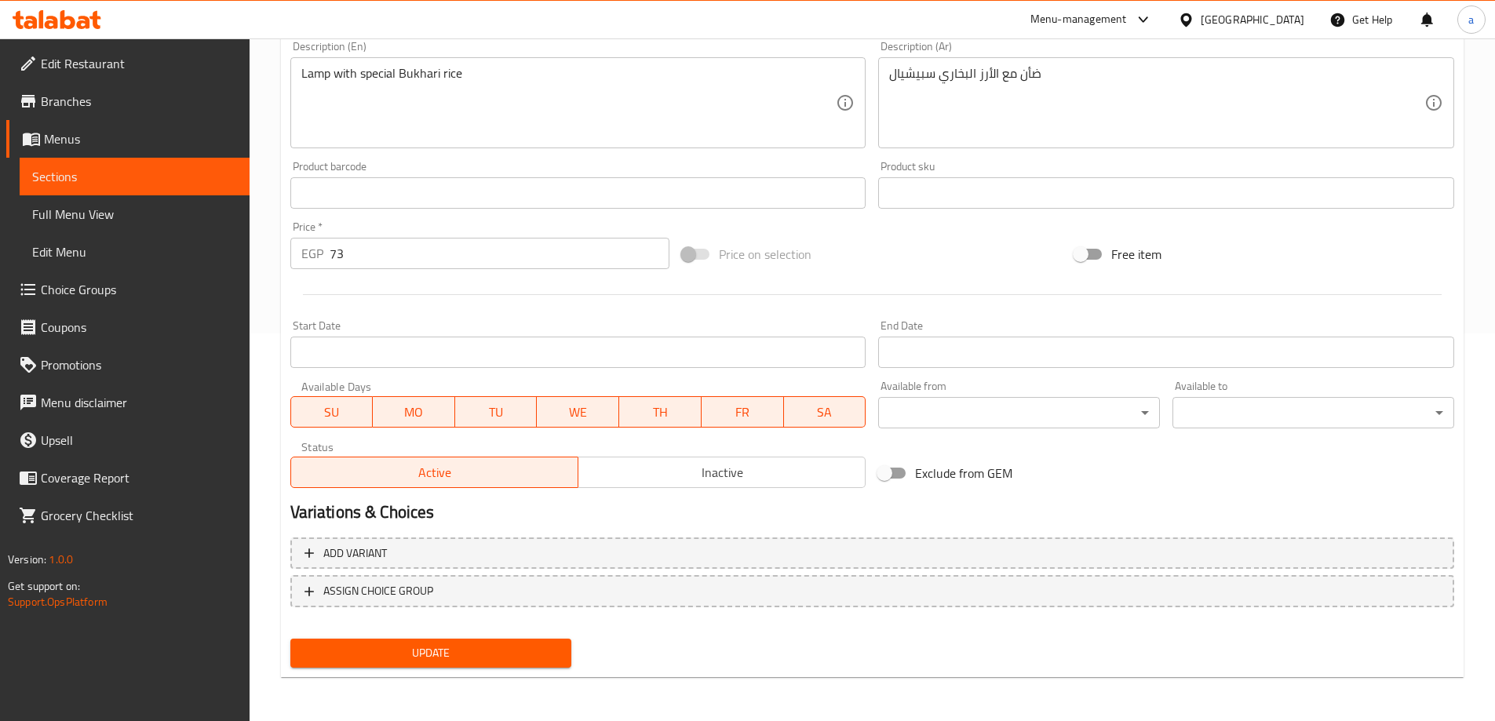
click at [436, 651] on span "Update" at bounding box center [431, 654] width 257 height 20
click at [192, 173] on span "Sections" at bounding box center [134, 176] width 205 height 19
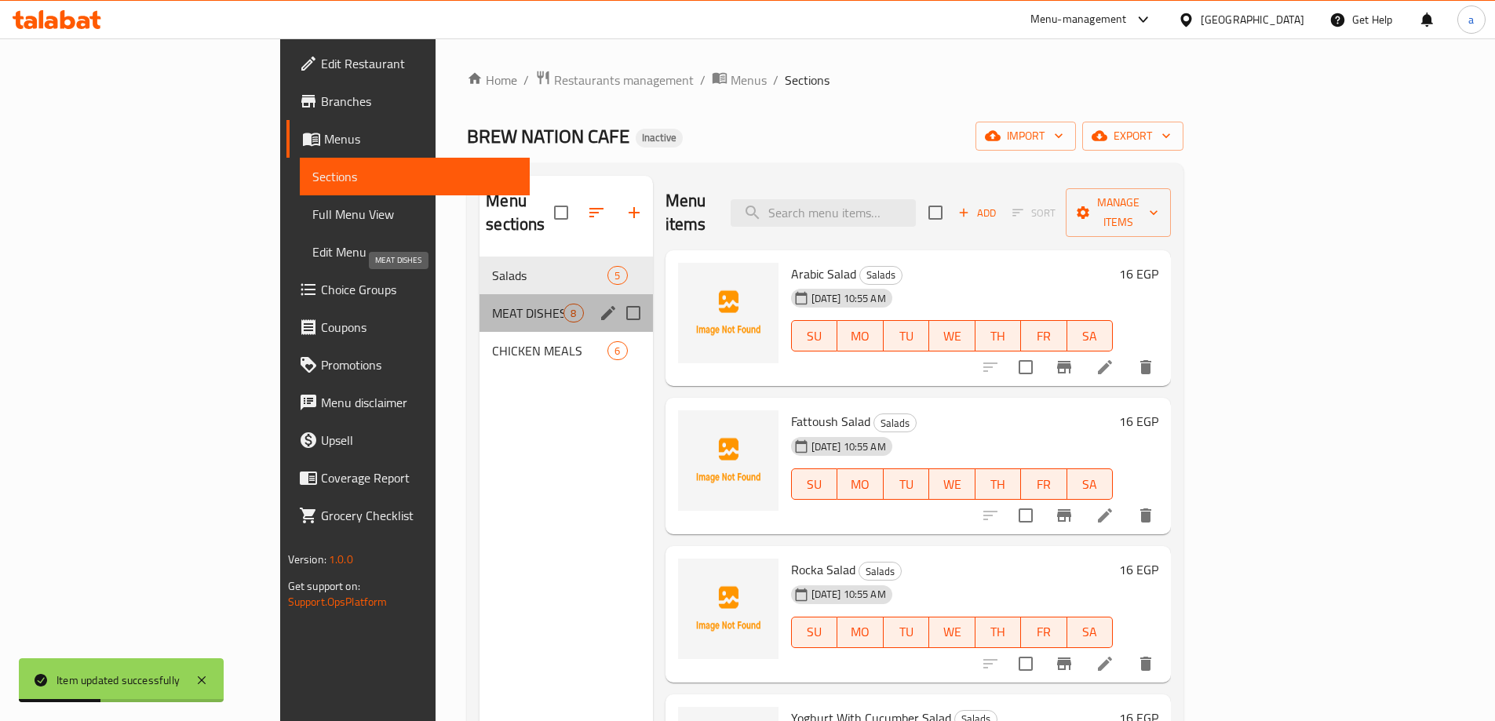
click at [492, 304] on span "MEAT DISHES" at bounding box center [527, 313] width 71 height 19
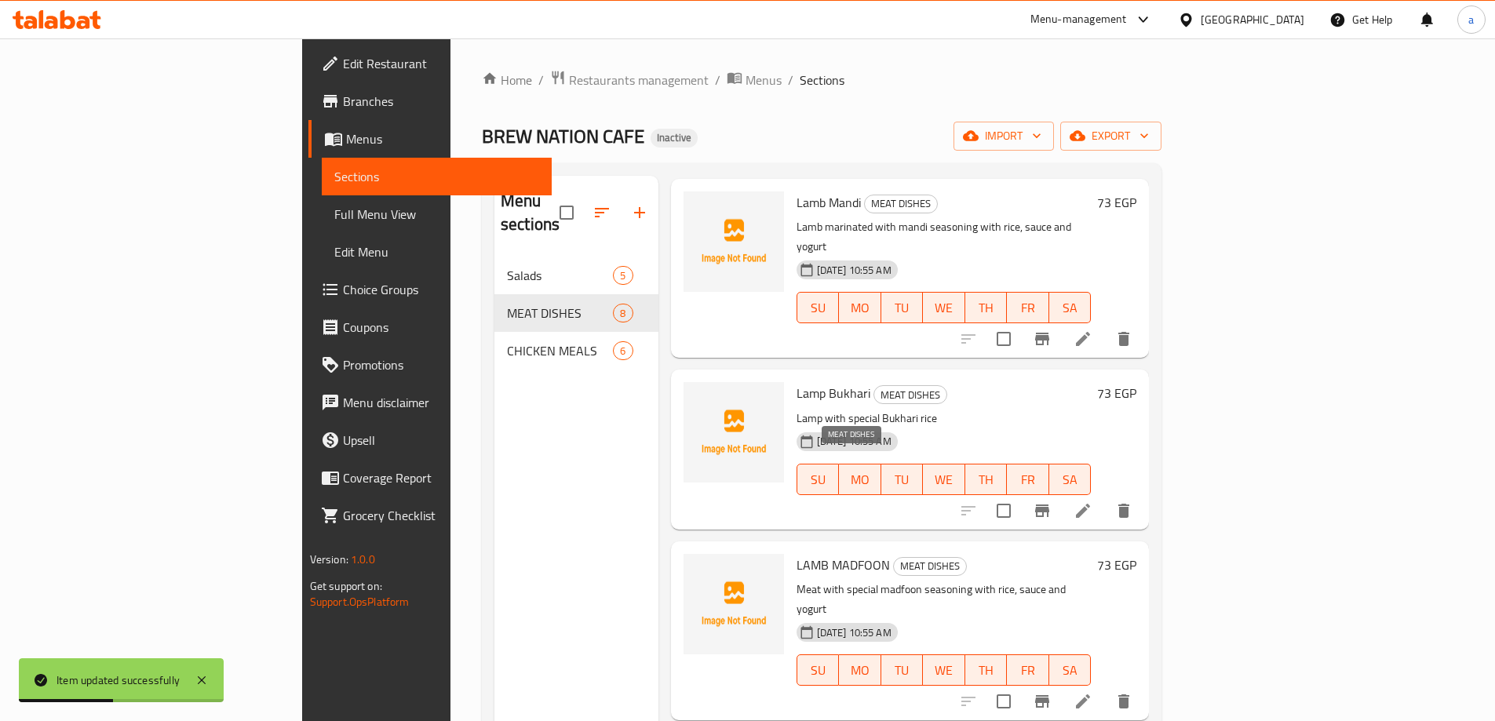
scroll to position [157, 0]
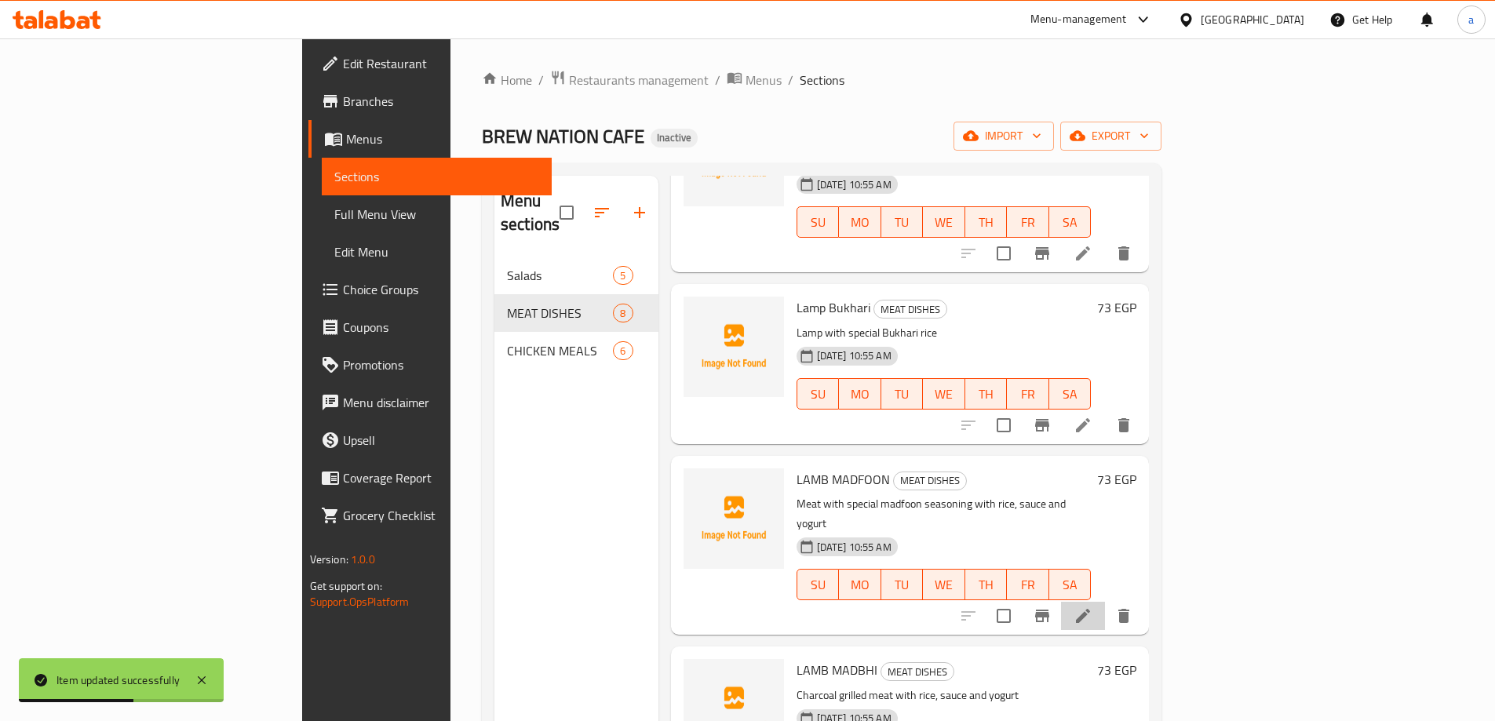
click at [1105, 602] on li at bounding box center [1083, 616] width 44 height 28
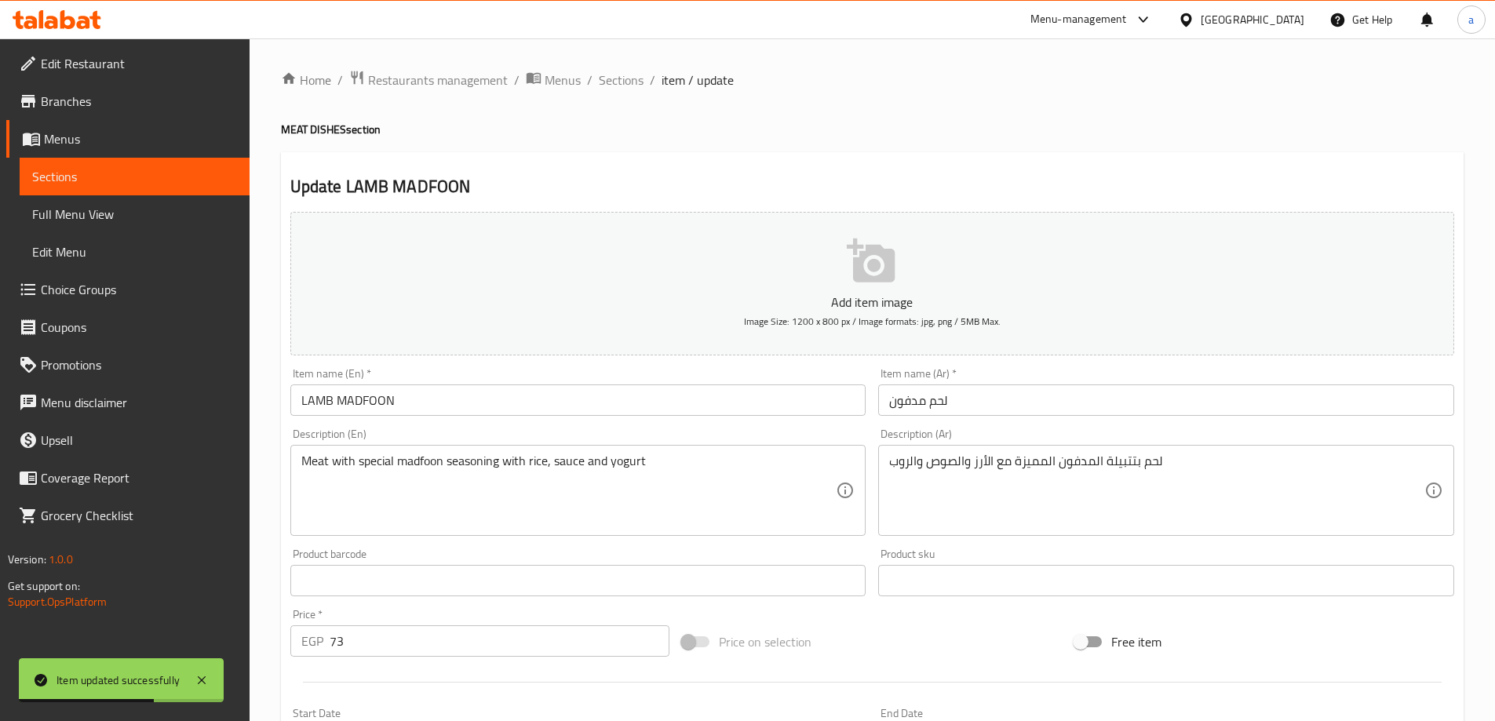
click at [487, 405] on input "LAMB MADFOON" at bounding box center [578, 400] width 576 height 31
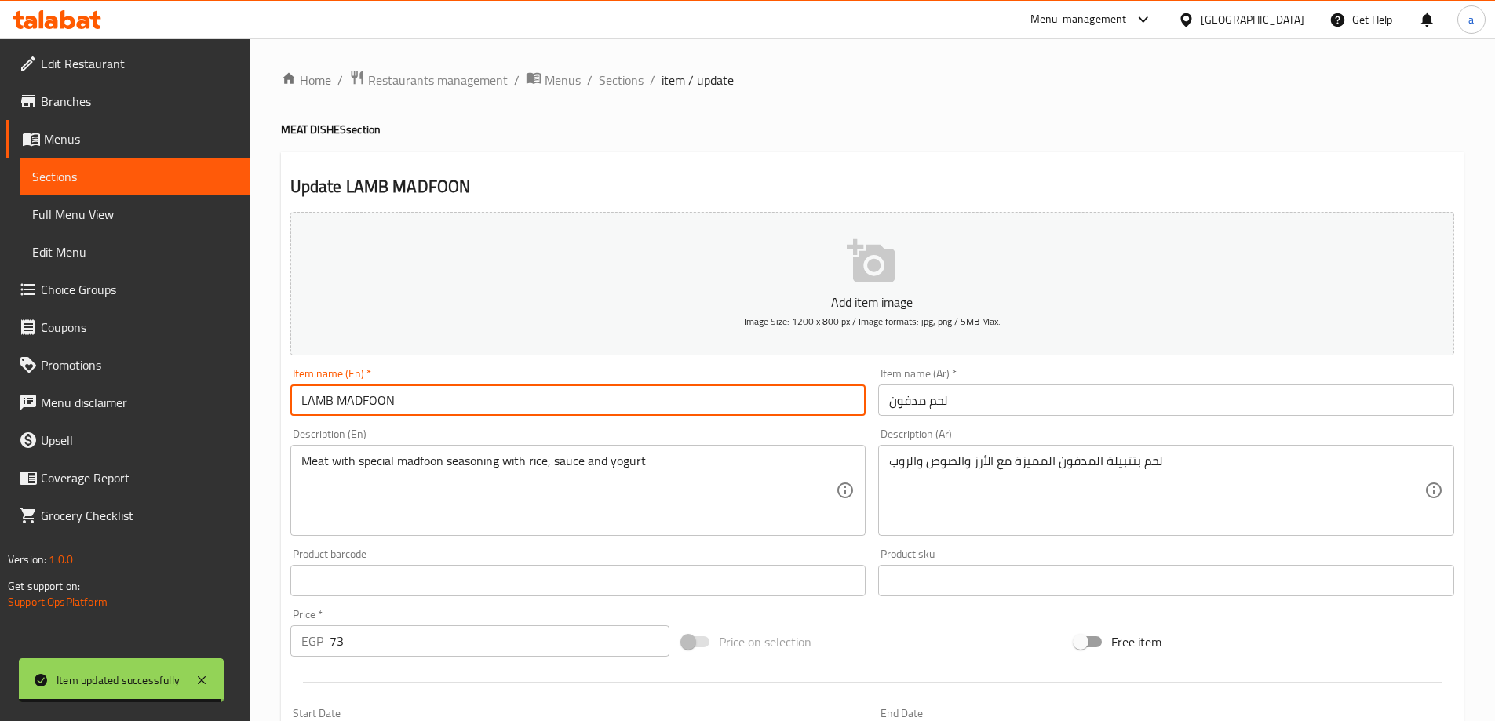
click at [330, 400] on input "LAMB MADFOON" at bounding box center [578, 400] width 576 height 31
click at [394, 397] on input "Lamp MADFOON" at bounding box center [578, 400] width 576 height 31
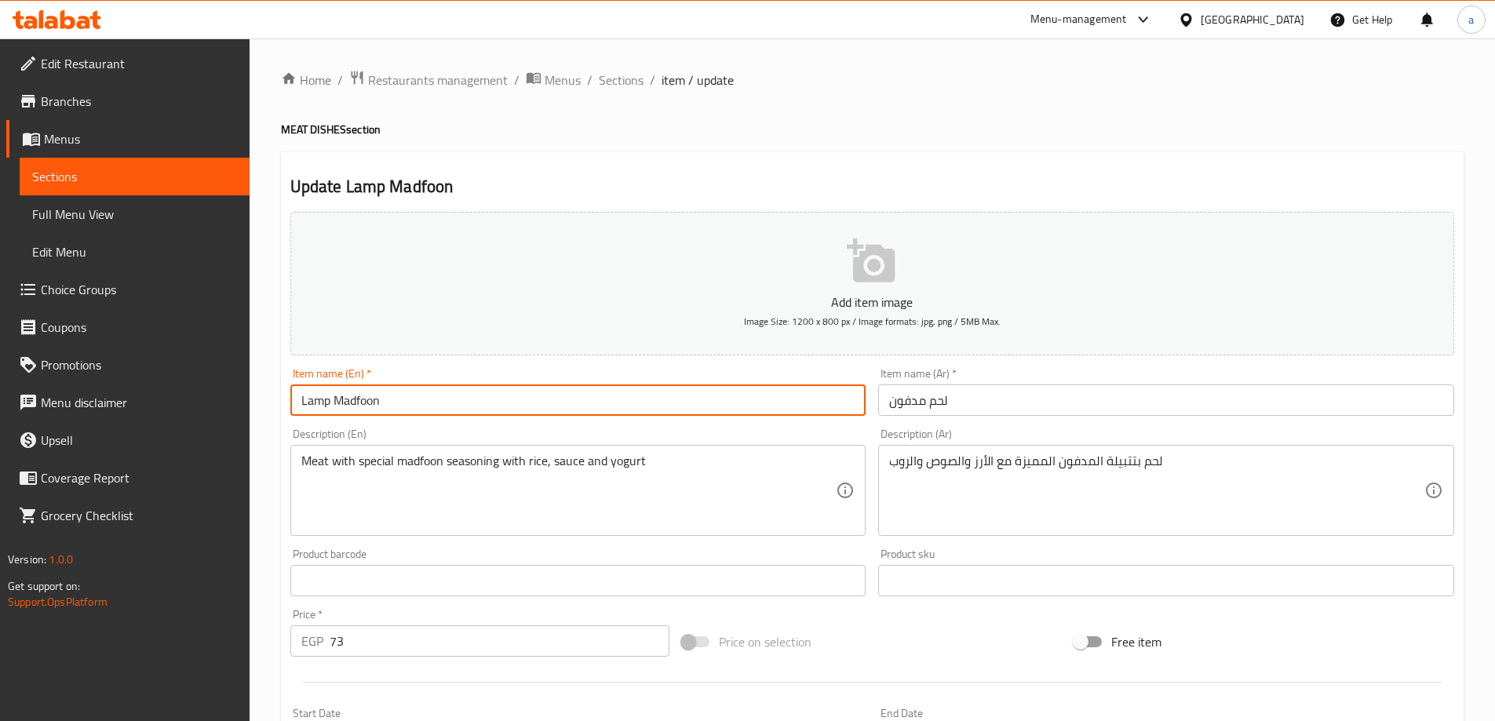
click at [369, 407] on input "Lamp Madfoon" at bounding box center [578, 400] width 576 height 31
type input "Lamp Madfoon"
click at [401, 429] on div "Description (En) Meat with special madfoon seasoning with rice, sauce and yogur…" at bounding box center [578, 483] width 576 height 108
click at [381, 407] on input "Lamp Madfoon" at bounding box center [578, 400] width 576 height 31
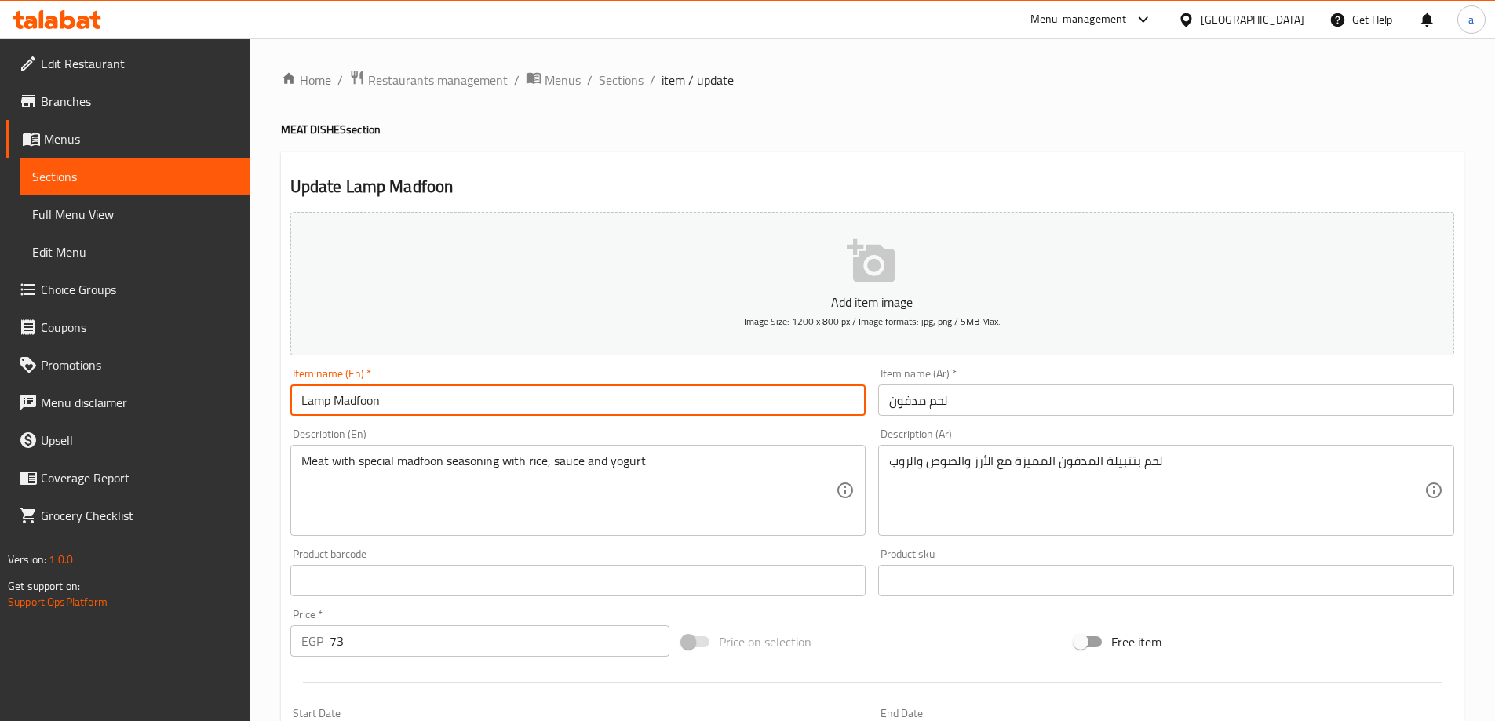
click at [437, 424] on div "Description (En) Meat with special madfoon seasoning with rice, sauce and yogur…" at bounding box center [578, 482] width 589 height 120
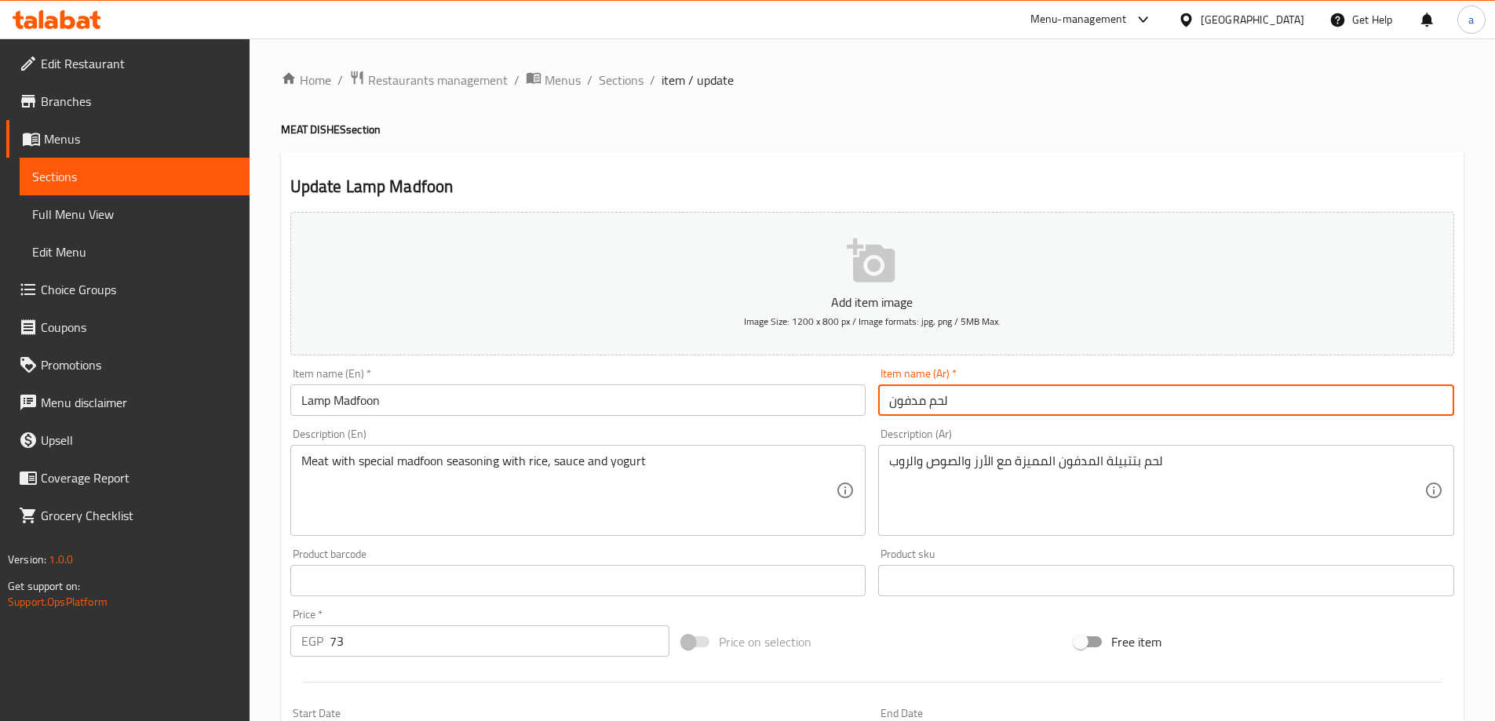
click at [940, 405] on input "لحم مدفون" at bounding box center [1166, 400] width 576 height 31
type input "ضأن مدفون"
click at [823, 429] on div "Description (En) Meat with special madfoon seasoning with rice, sauce and yogur…" at bounding box center [578, 483] width 576 height 108
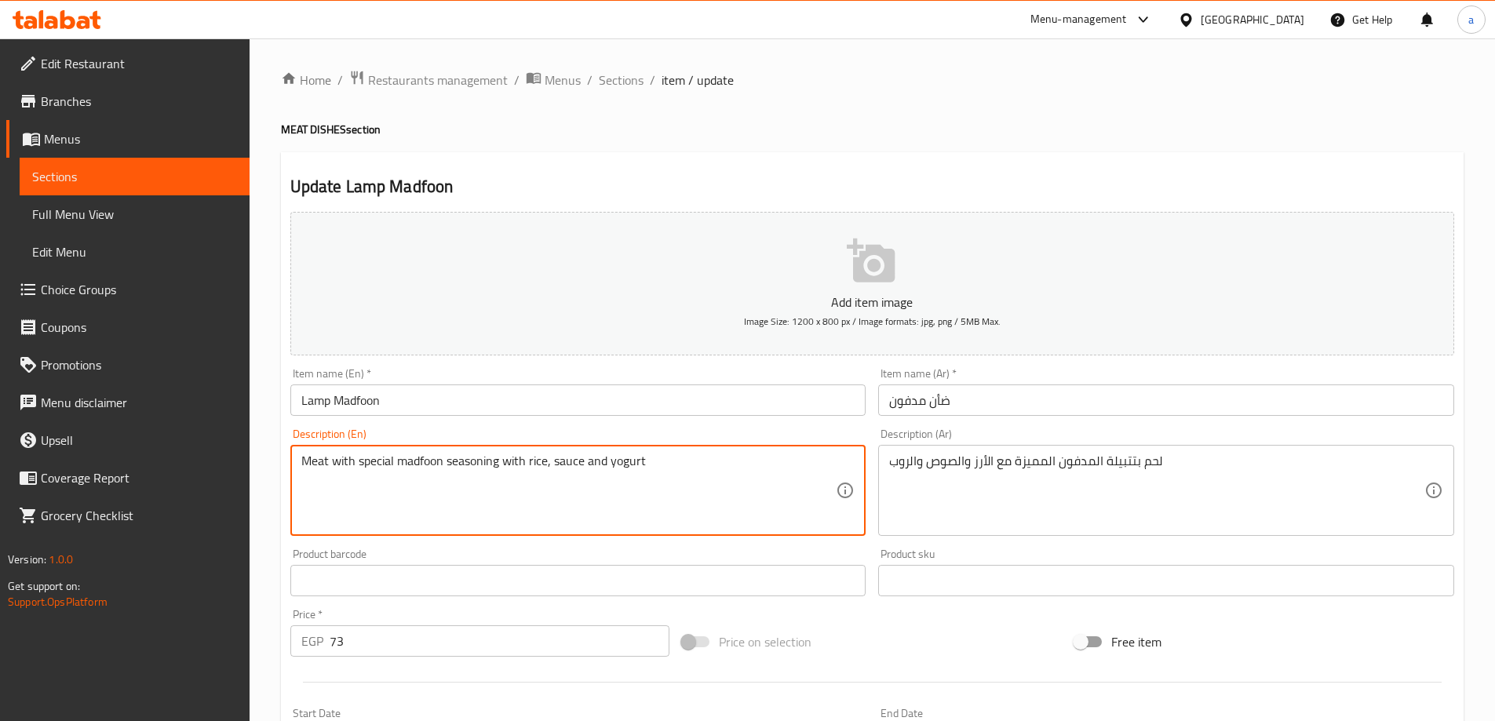
click at [305, 454] on textarea "Meat with special madfoon seasoning with rice, sauce and yogurt" at bounding box center [568, 491] width 535 height 75
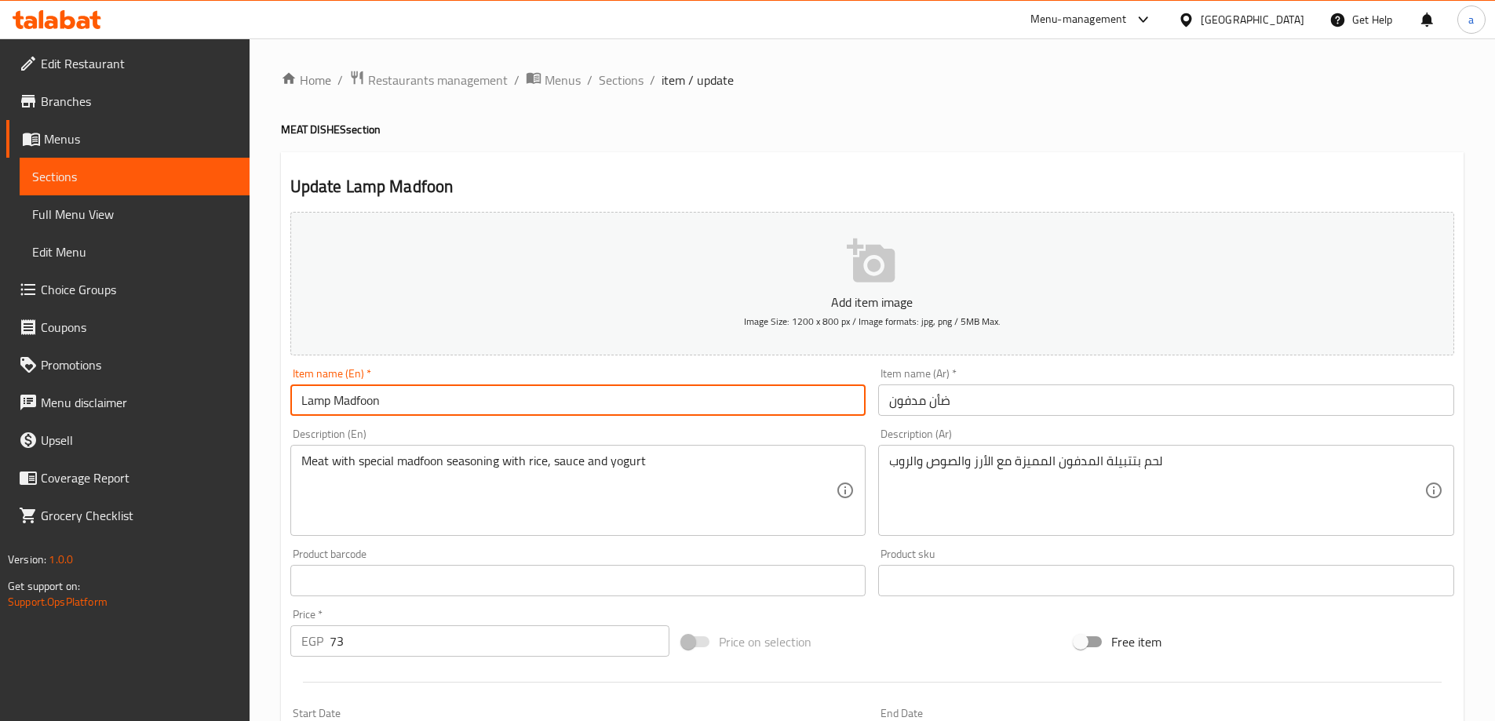
click at [324, 393] on input "Lamp Madfoon" at bounding box center [578, 400] width 576 height 31
click at [404, 422] on div "Description (En) Meat with special madfoon seasoning with rice, sauce and yogur…" at bounding box center [578, 482] width 589 height 120
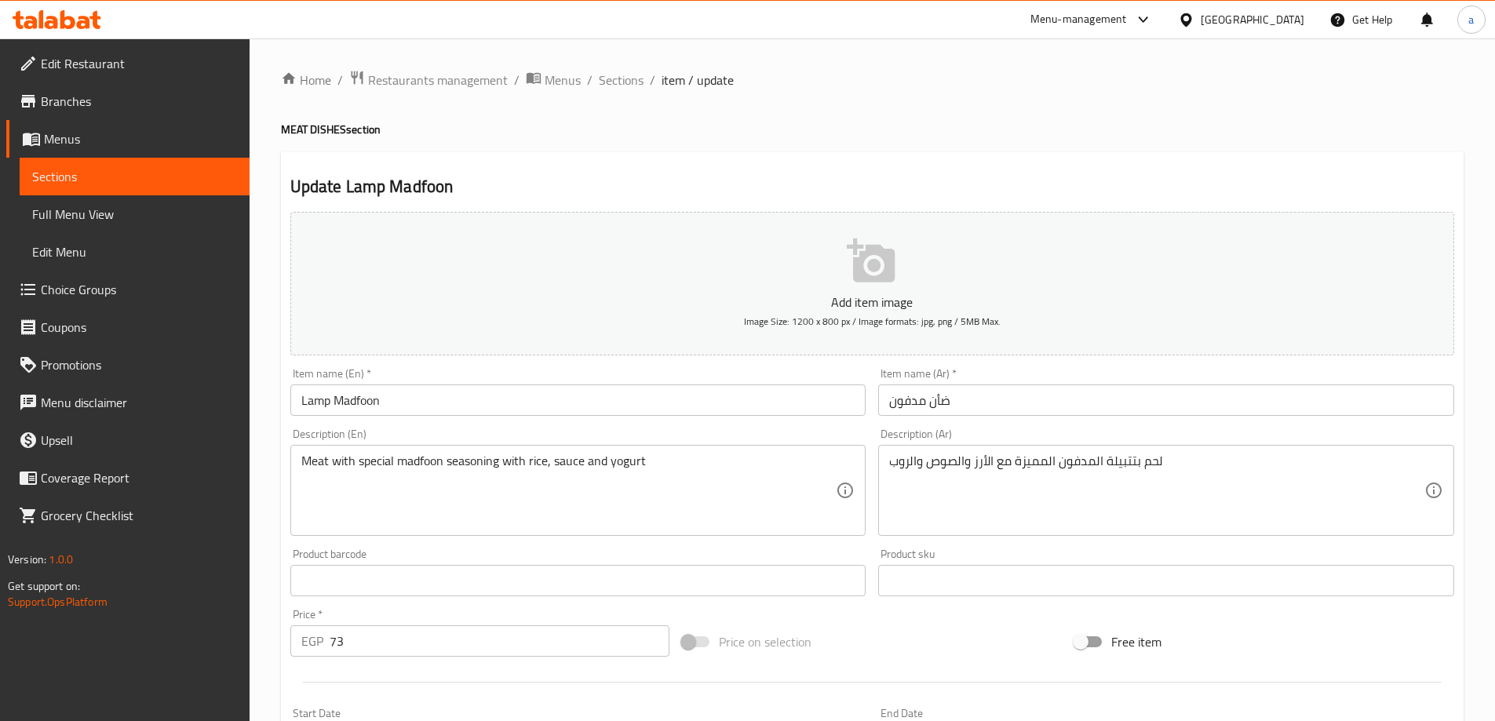
click at [309, 407] on input "Lamp Madfoon" at bounding box center [578, 400] width 576 height 31
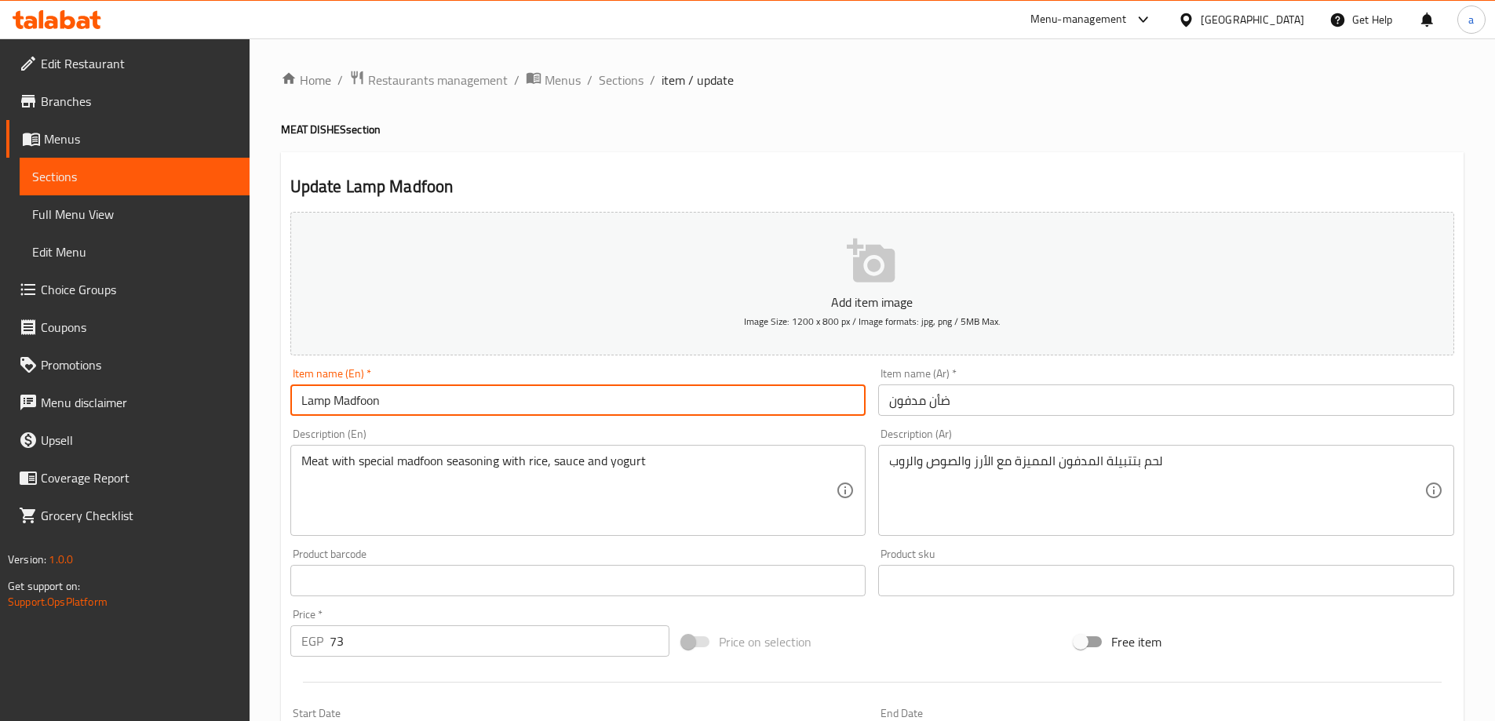
click at [309, 407] on input "Lamp Madfoon" at bounding box center [578, 400] width 576 height 31
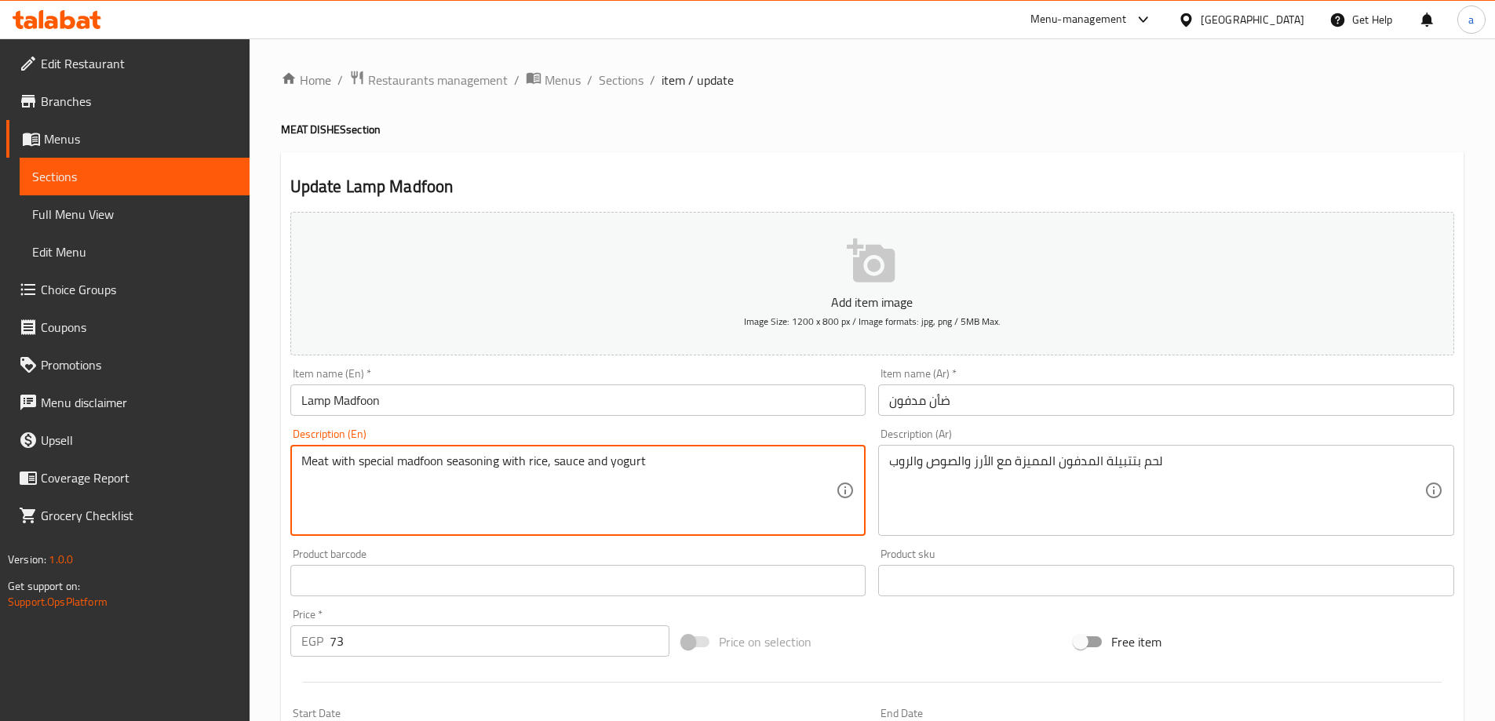
click at [319, 464] on textarea "Meat with special madfoon seasoning with rice, sauce and yogurt" at bounding box center [568, 491] width 535 height 75
paste textarea "Lamp"
type textarea "Lamp with special madfoon seasoning with rice, sauce and yogurt"
click at [431, 437] on div "Description (En) Lamp with special madfoon seasoning with rice, sauce and yogur…" at bounding box center [578, 483] width 576 height 108
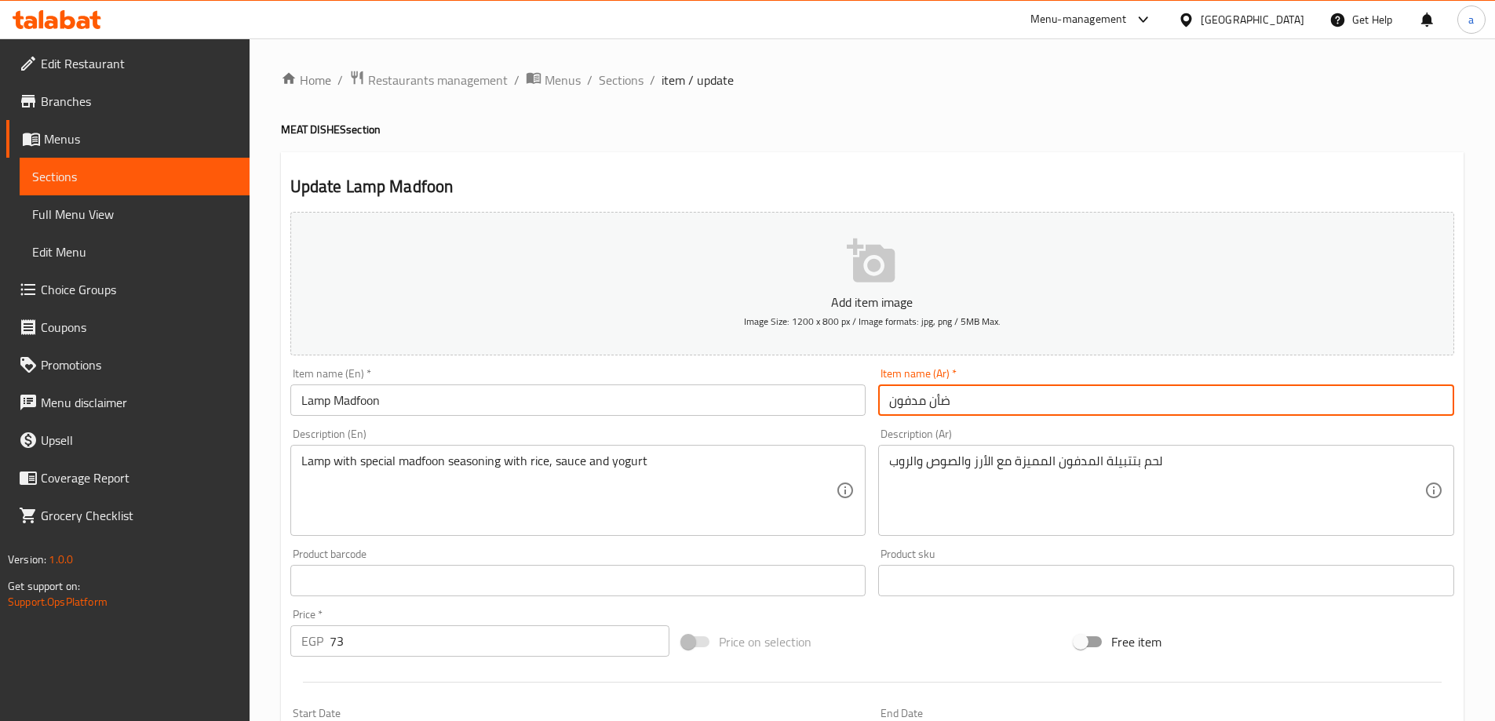
click at [933, 403] on input "ضأن مدفون" at bounding box center [1166, 400] width 576 height 31
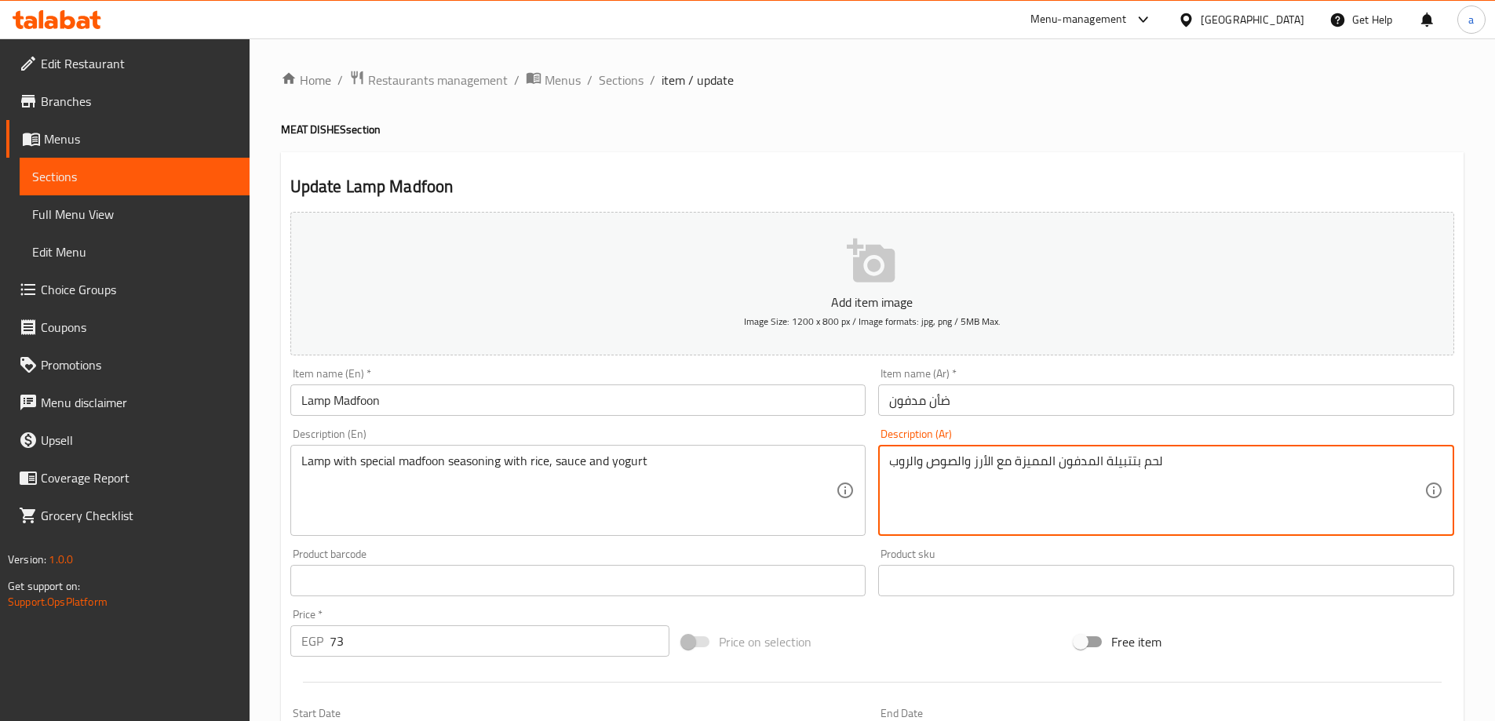
click at [1151, 469] on textarea "لحم بتتبيلة المدفون المميزة مع الأرز والصوص والروب" at bounding box center [1156, 491] width 535 height 75
paste textarea "ضأن"
type textarea "ضأن بتتبيلة المدفون المميزة مع الأرز والصوص والروب"
click at [1140, 425] on div "Description (Ar) ضأن بتتبيلة المدفون المميزة مع الأرز والصوص والروب Description…" at bounding box center [1166, 482] width 589 height 120
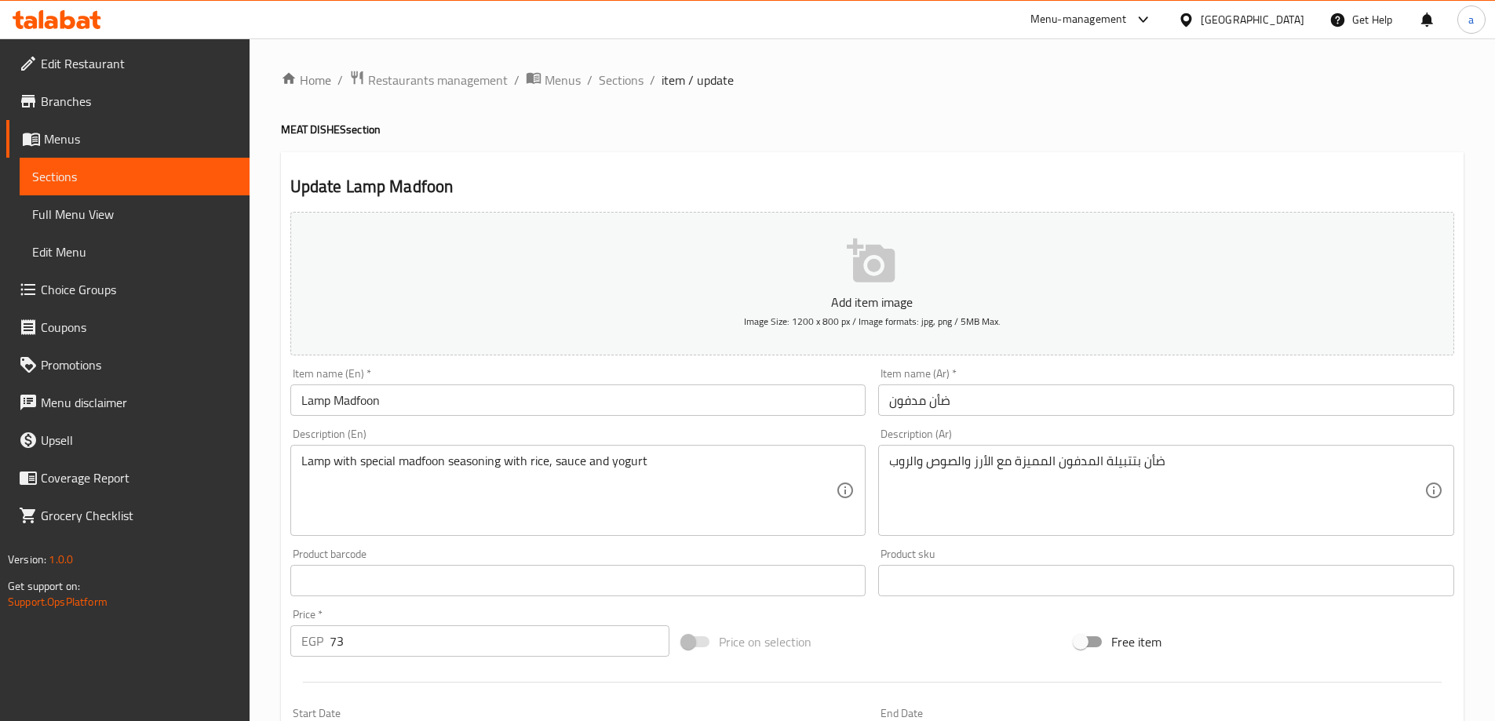
click at [452, 434] on div "Description (En) Lamp with special madfoon seasoning with rice, sauce and yogur…" at bounding box center [578, 483] width 576 height 108
click at [757, 427] on div "Description (En) Lamp with special madfoon seasoning with rice, sauce and yogur…" at bounding box center [578, 482] width 589 height 120
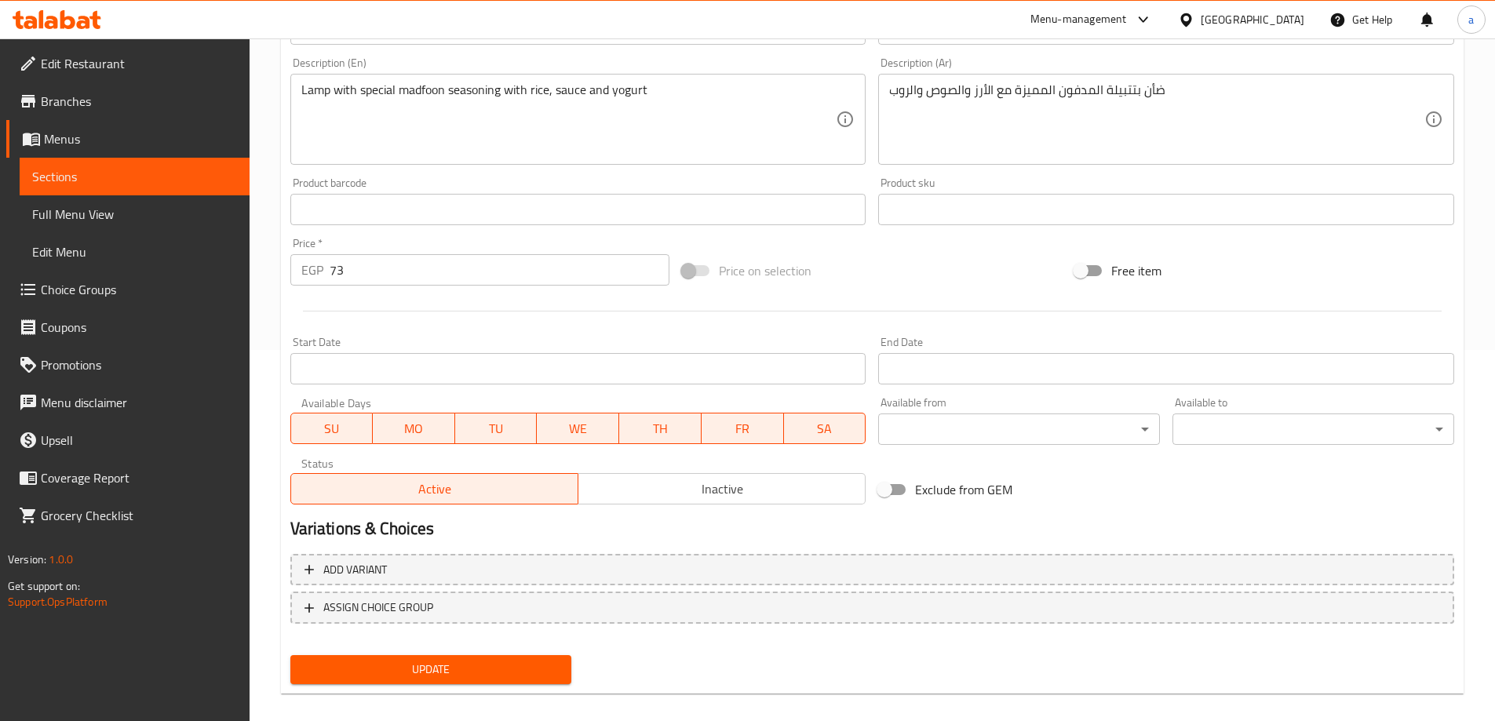
scroll to position [388, 0]
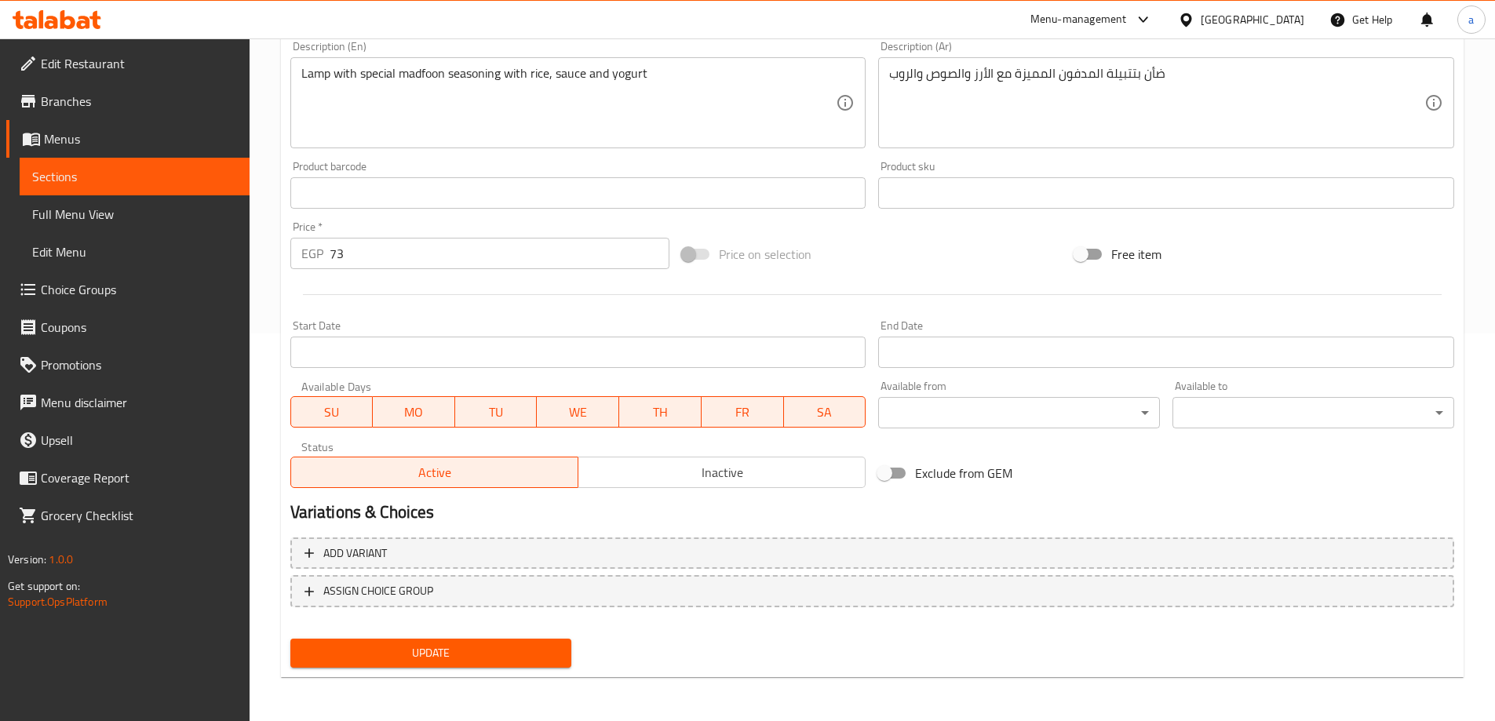
click at [435, 650] on span "Update" at bounding box center [431, 654] width 257 height 20
click at [177, 180] on span "Sections" at bounding box center [134, 176] width 205 height 19
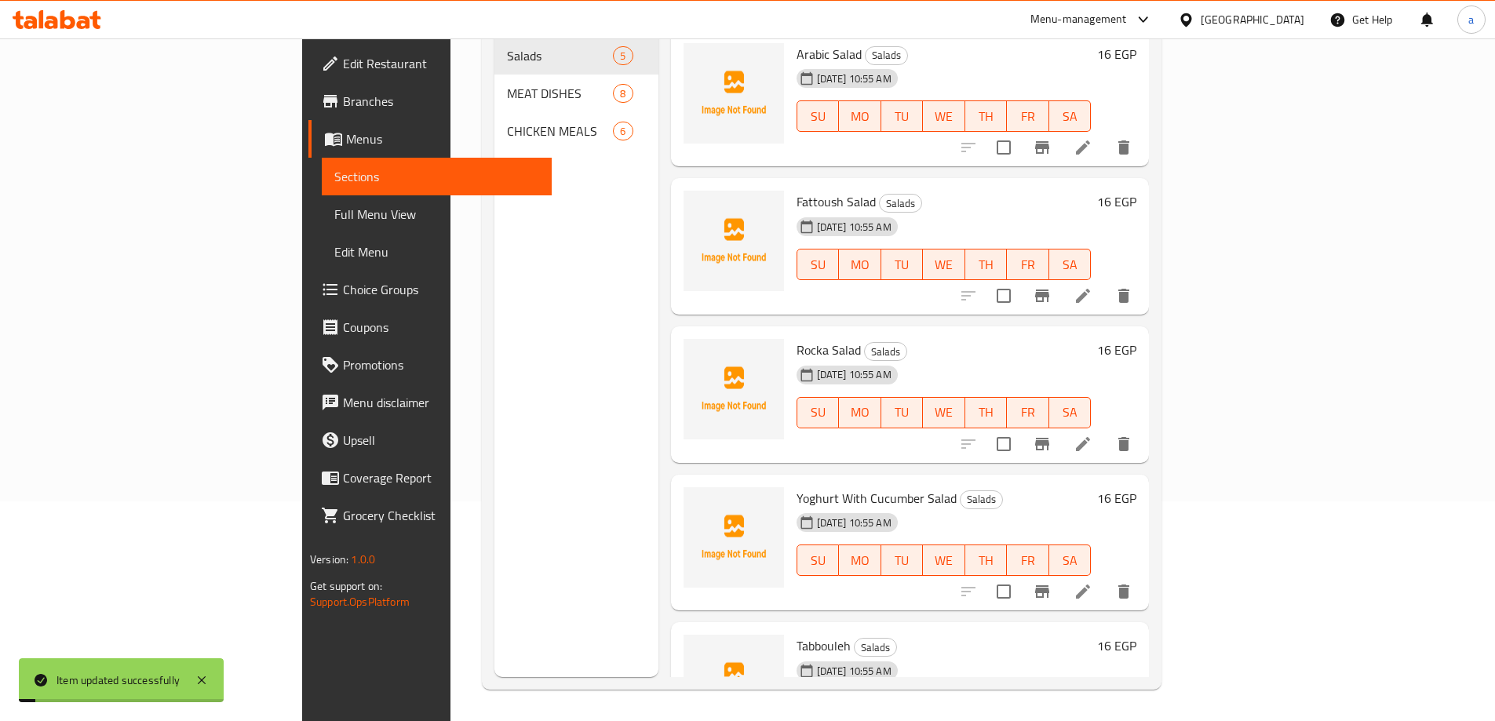
scroll to position [220, 0]
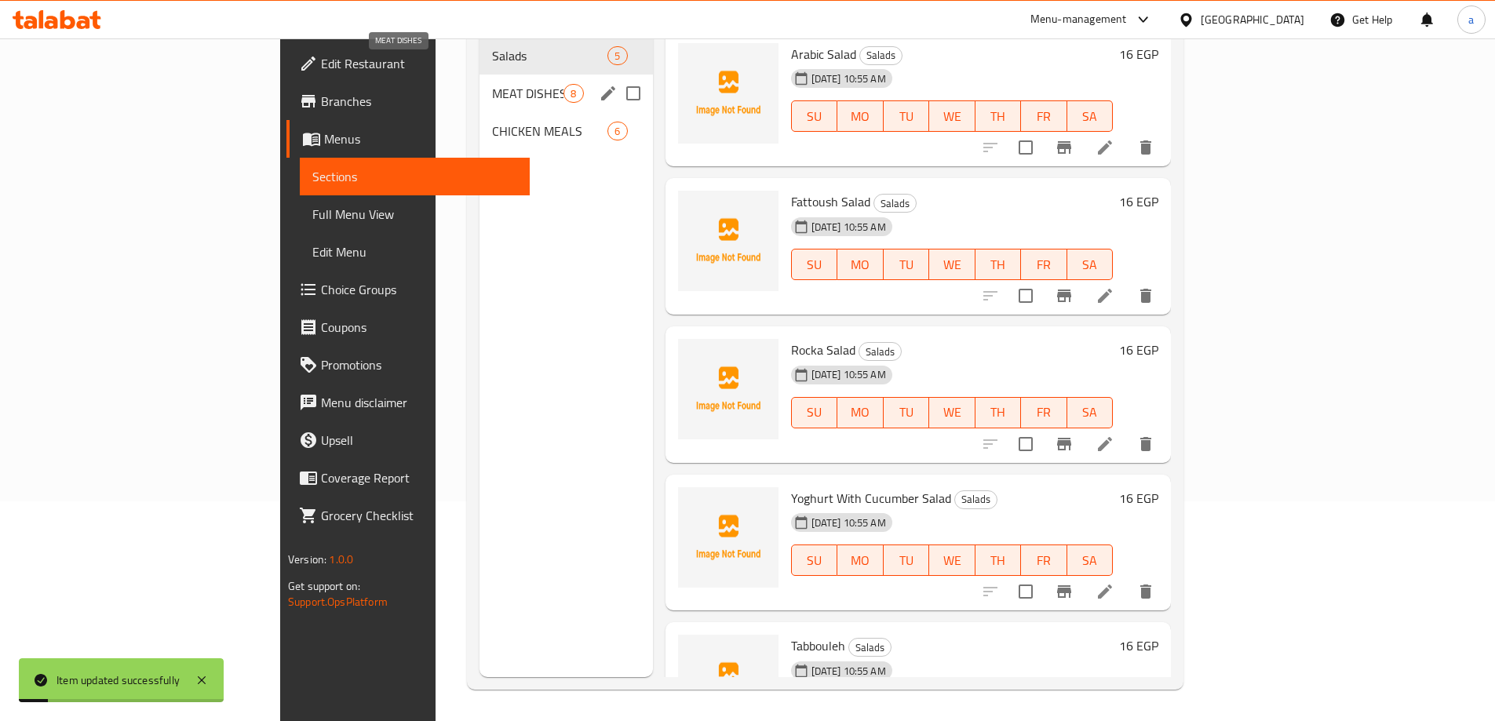
click at [492, 84] on span "MEAT DISHES" at bounding box center [527, 93] width 71 height 19
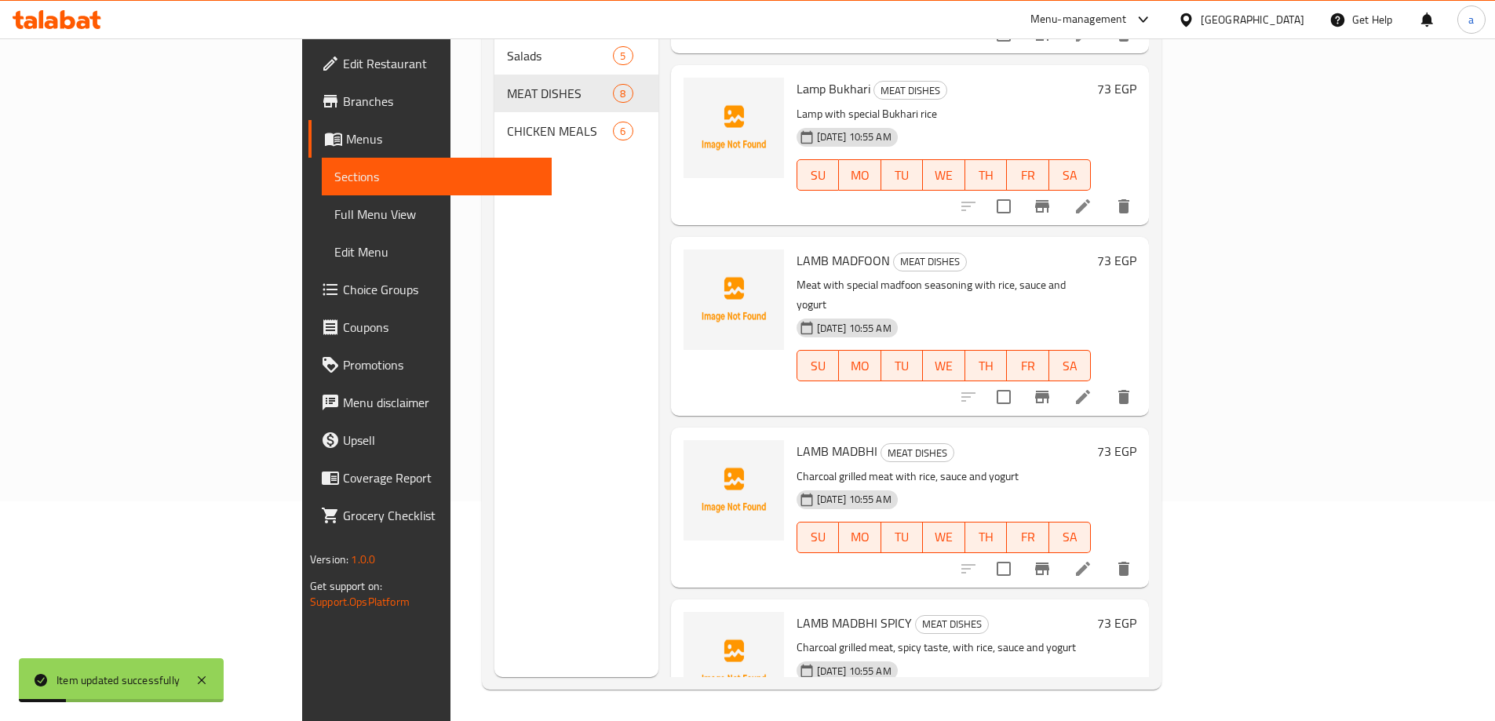
scroll to position [157, 0]
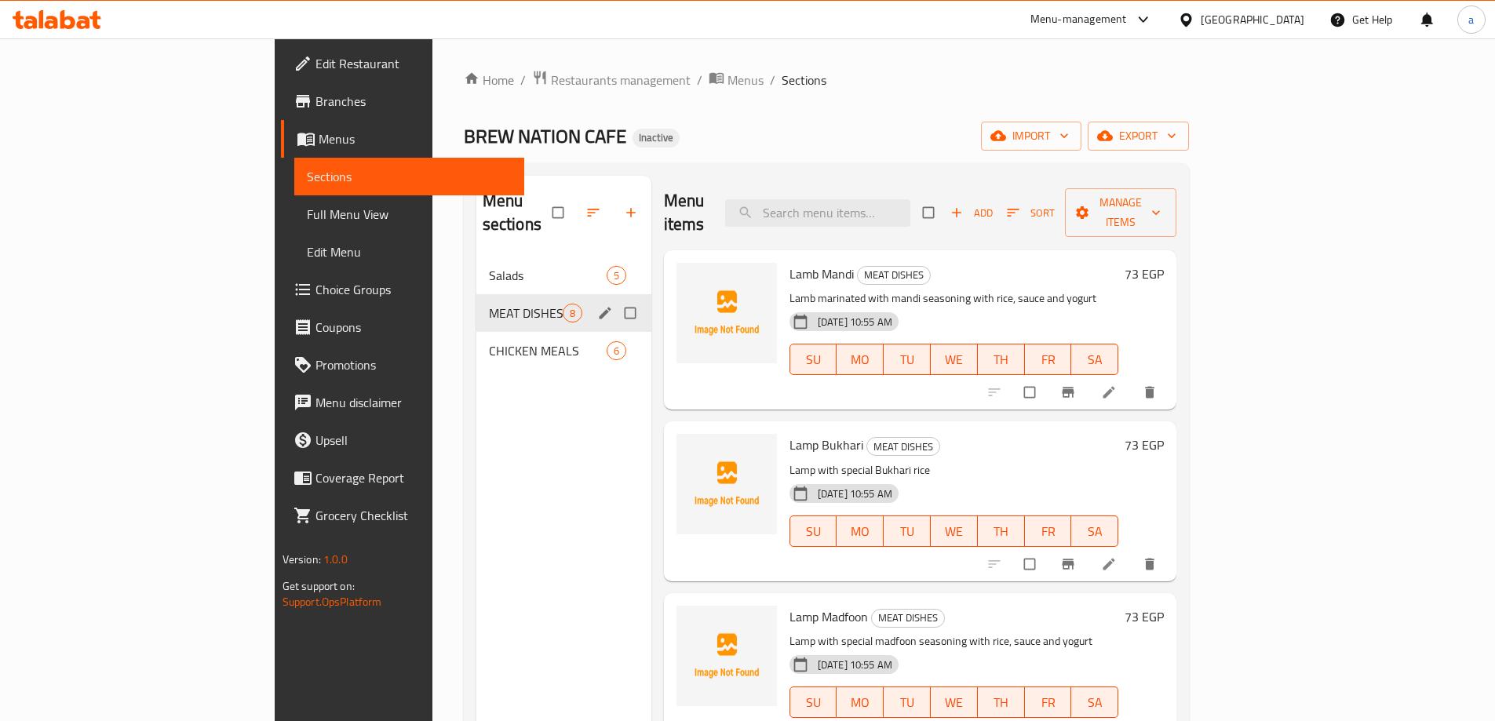
click at [489, 304] on span "MEAT DISHES" at bounding box center [526, 313] width 74 height 19
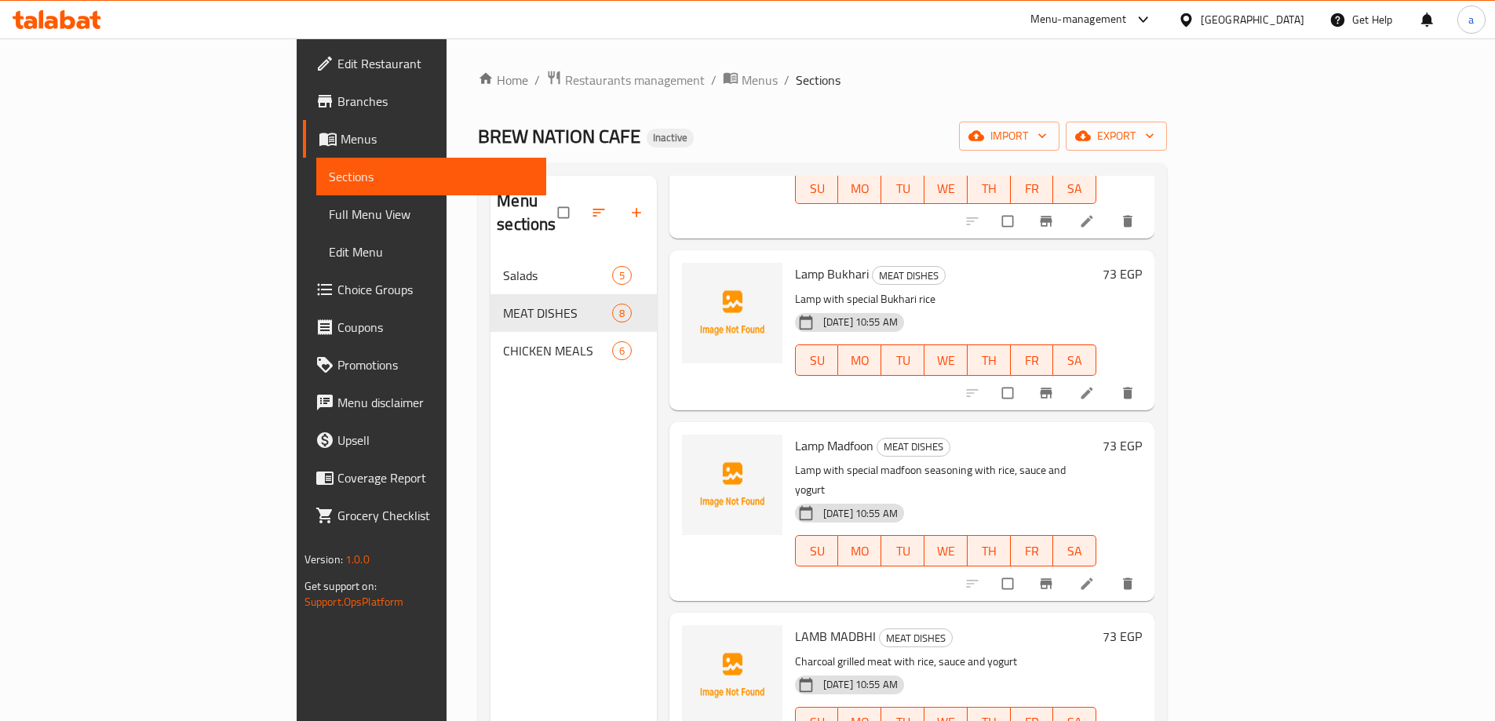
scroll to position [392, 0]
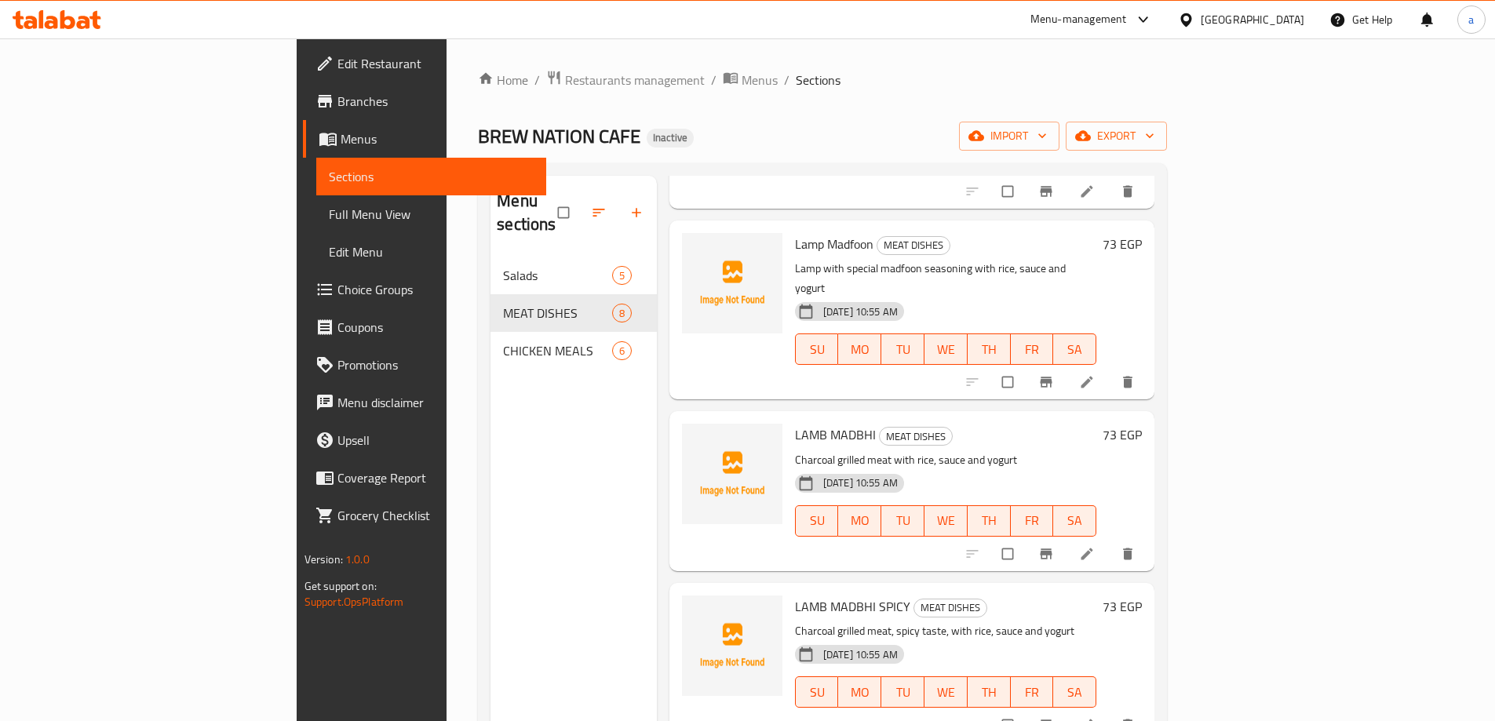
click at [1111, 542] on li at bounding box center [1089, 554] width 44 height 25
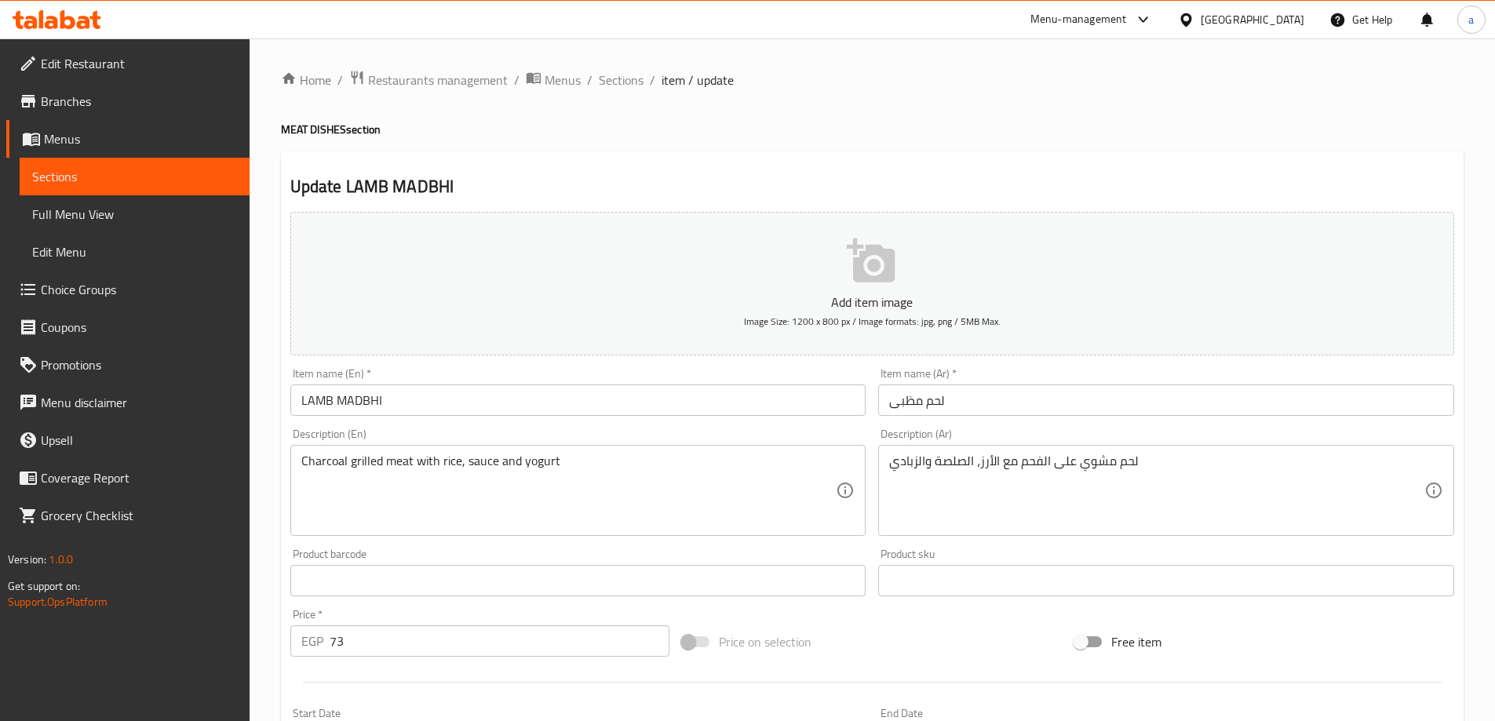
click at [529, 396] on input "LAMB MADBHI" at bounding box center [578, 400] width 576 height 31
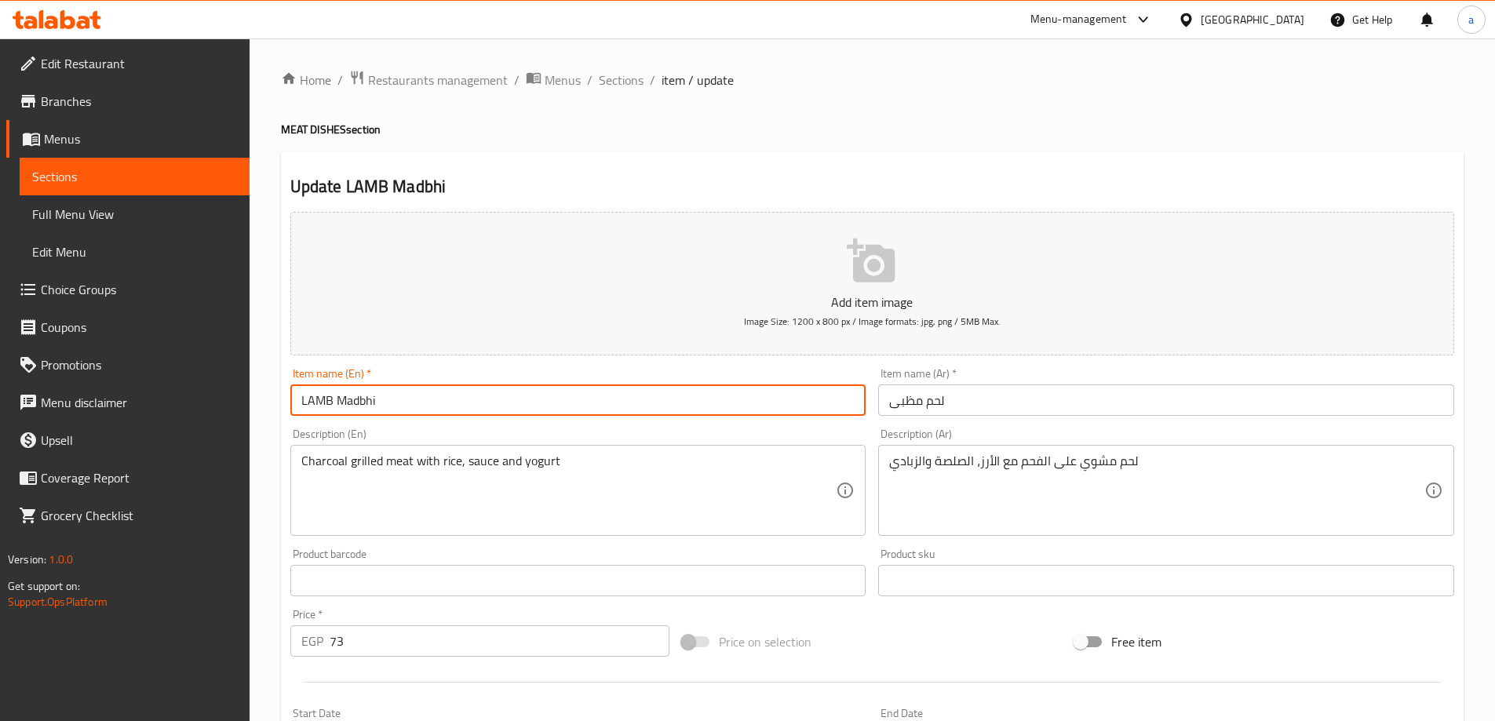
click at [469, 430] on div "Description (En) Charcoal grilled meat with rice, sauce and yogurt Description …" at bounding box center [578, 483] width 576 height 108
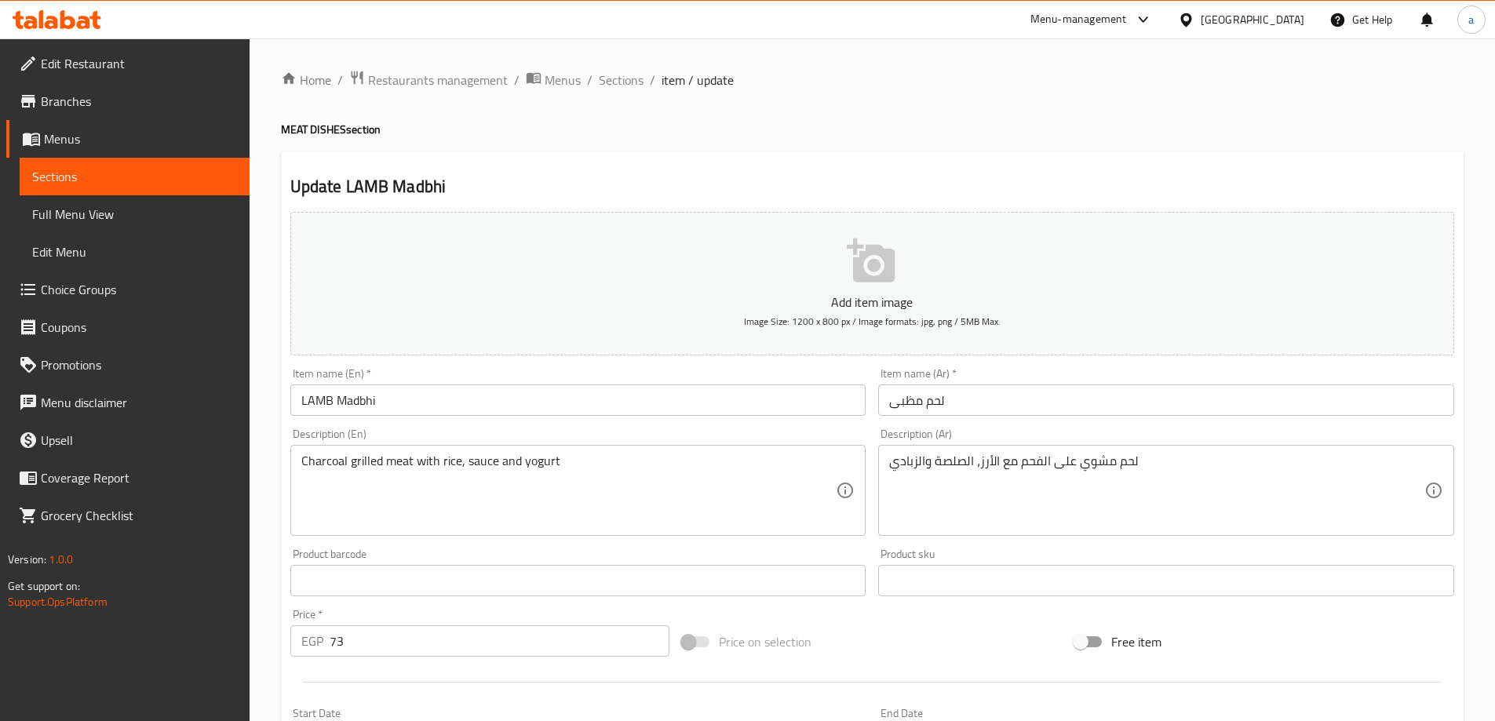
click at [330, 400] on input "LAMB Madbhi" at bounding box center [578, 400] width 576 height 31
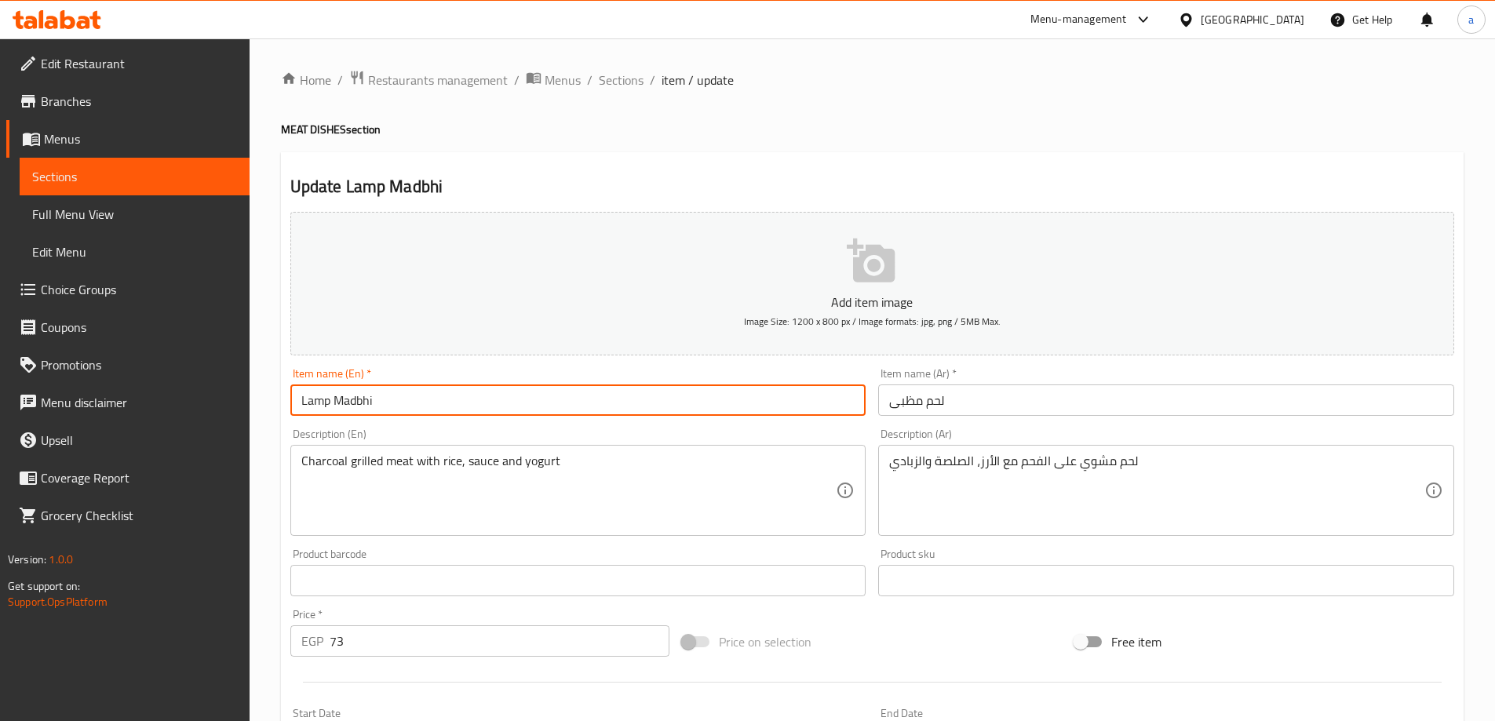
type input "Lamp Madbhi"
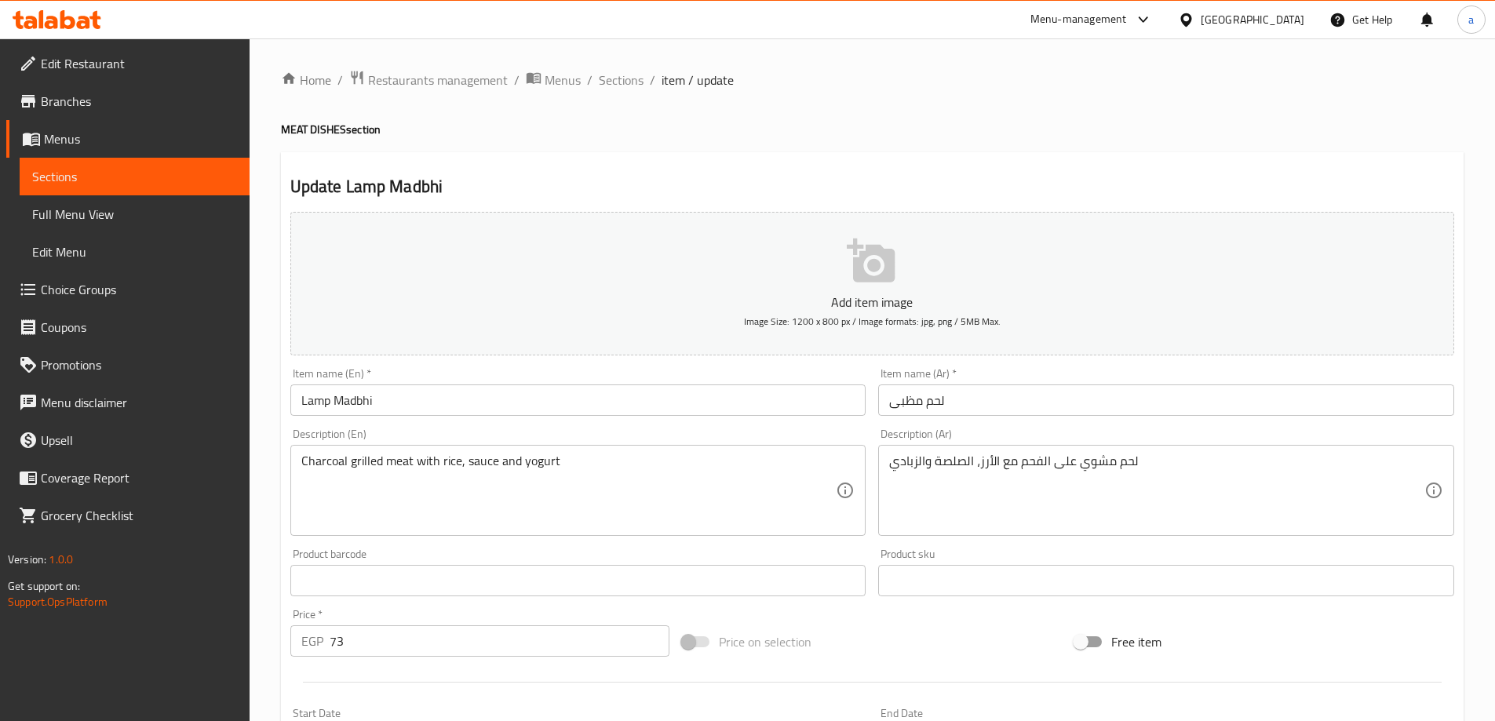
click at [385, 417] on div "Item name (En)   * [PERSON_NAME] Item name (En) *" at bounding box center [578, 392] width 589 height 60
click at [928, 405] on input "لحم مظبى" at bounding box center [1166, 400] width 576 height 31
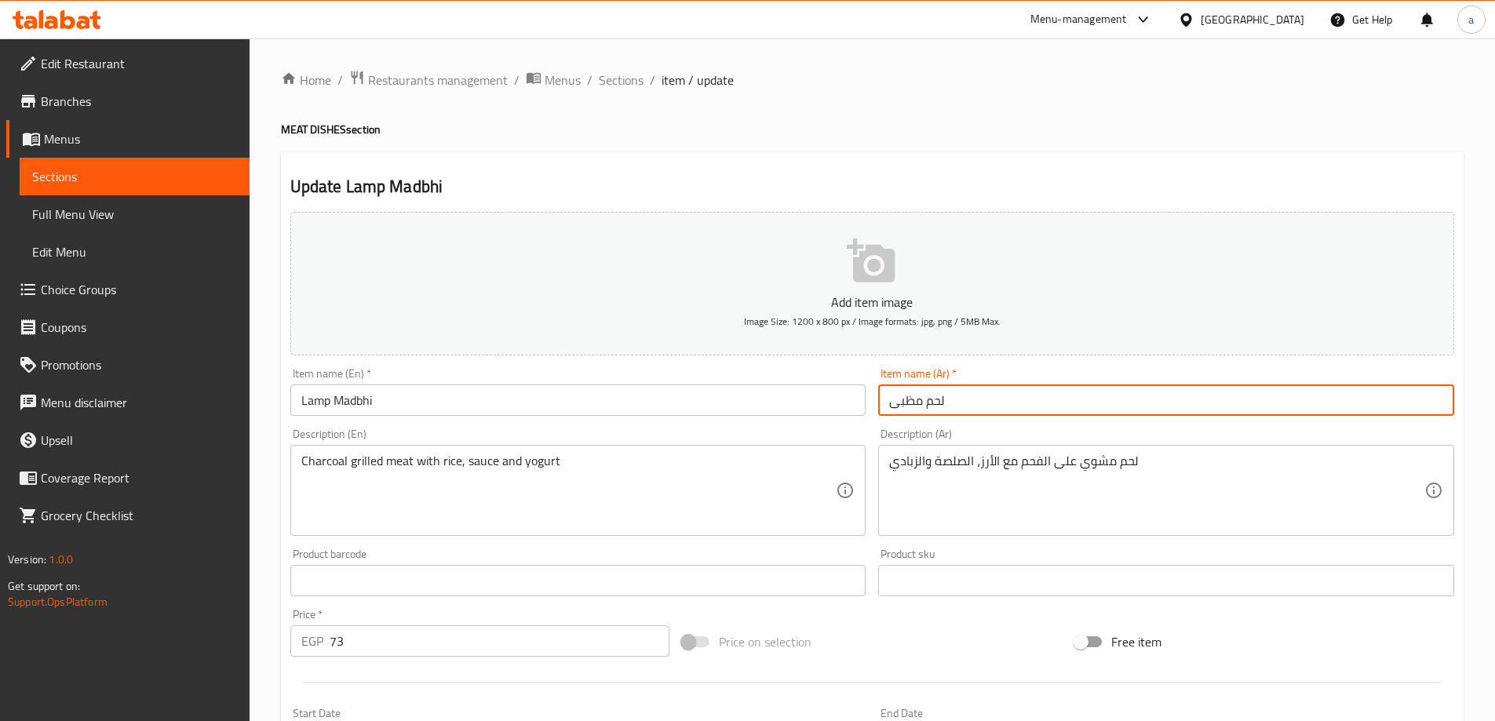
click at [928, 405] on input "لحم مظبى" at bounding box center [1166, 400] width 576 height 31
click at [934, 403] on input "لحم مظبى" at bounding box center [1166, 400] width 576 height 31
type input "ضأن مظبى"
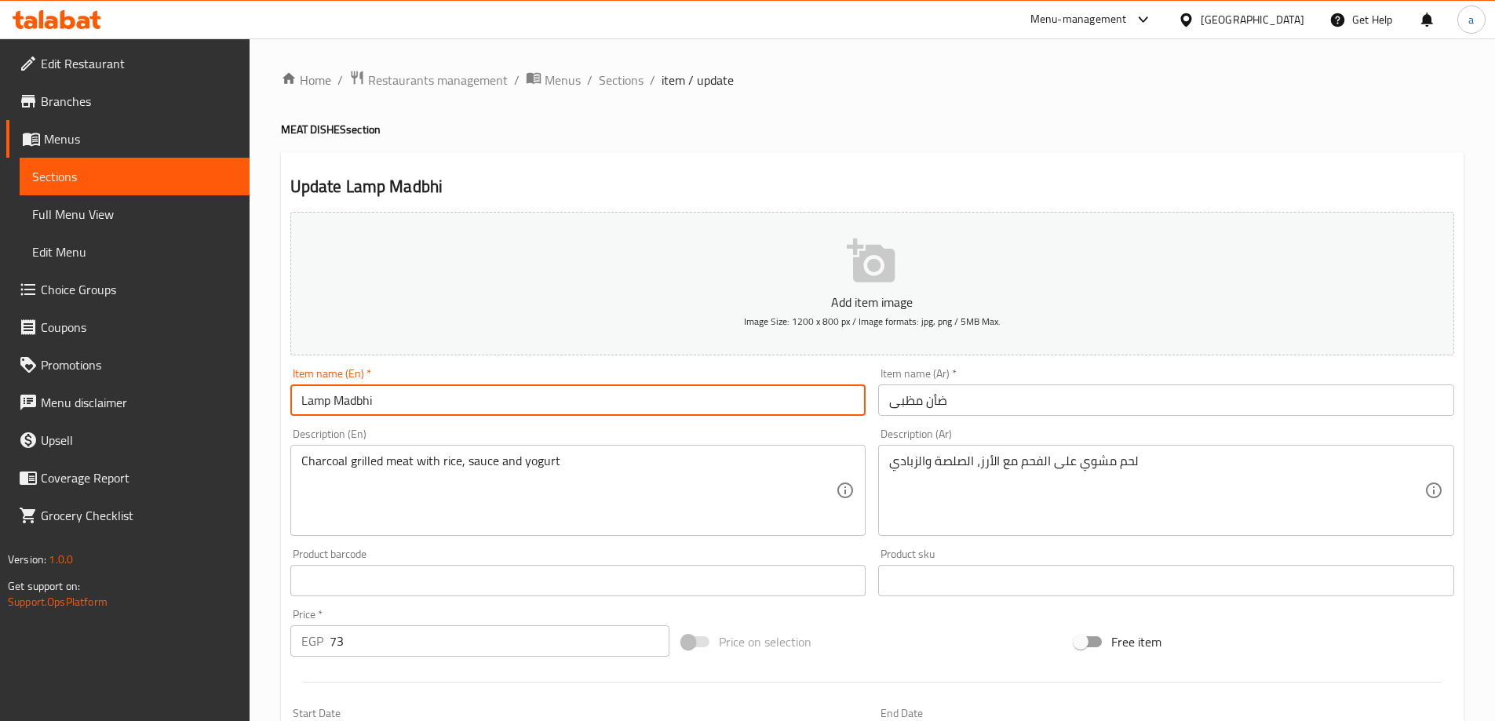
click at [369, 400] on input "Lamp Madbhi" at bounding box center [578, 400] width 576 height 31
click at [677, 433] on div "Description (En) Charcoal grilled meat with rice, sauce and yogurt Description …" at bounding box center [578, 483] width 576 height 108
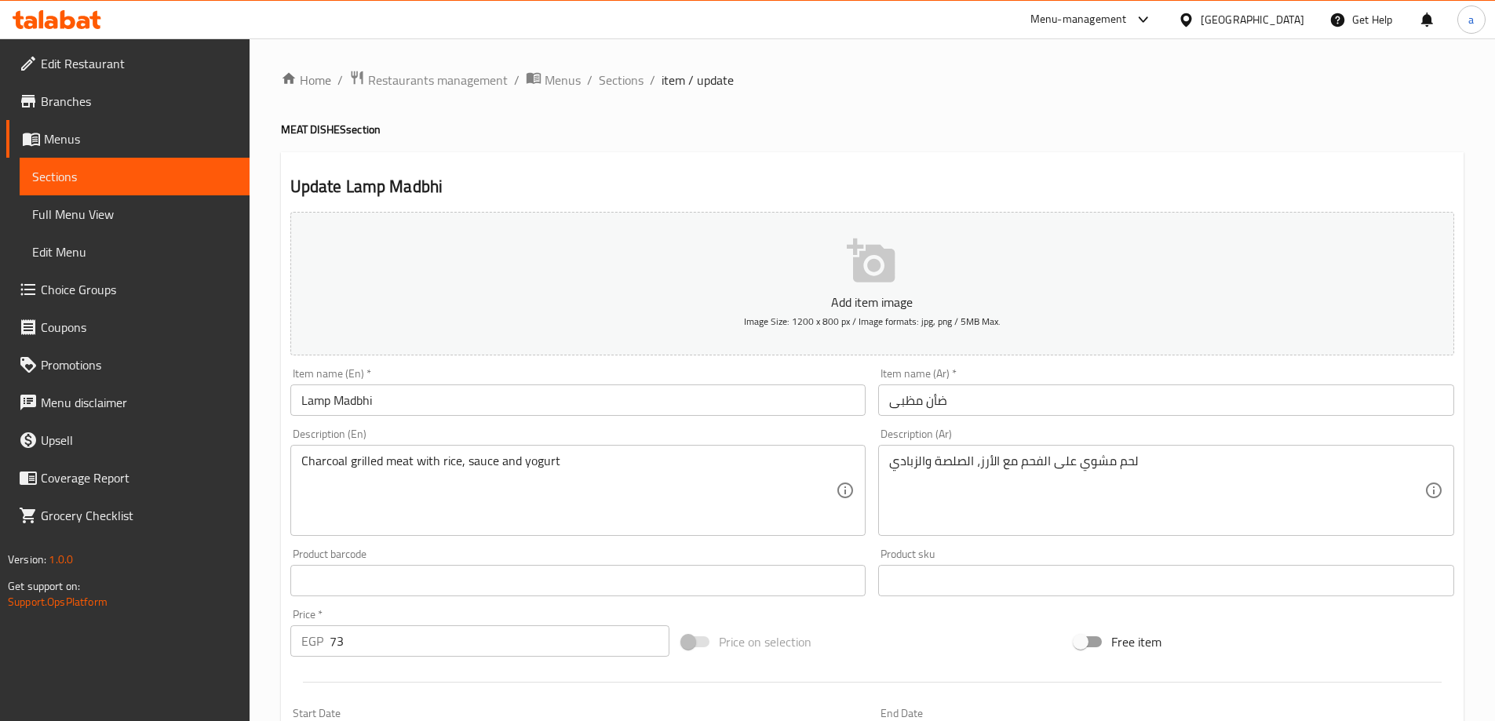
click at [893, 403] on input "ضأن مظبى" at bounding box center [1166, 400] width 576 height 31
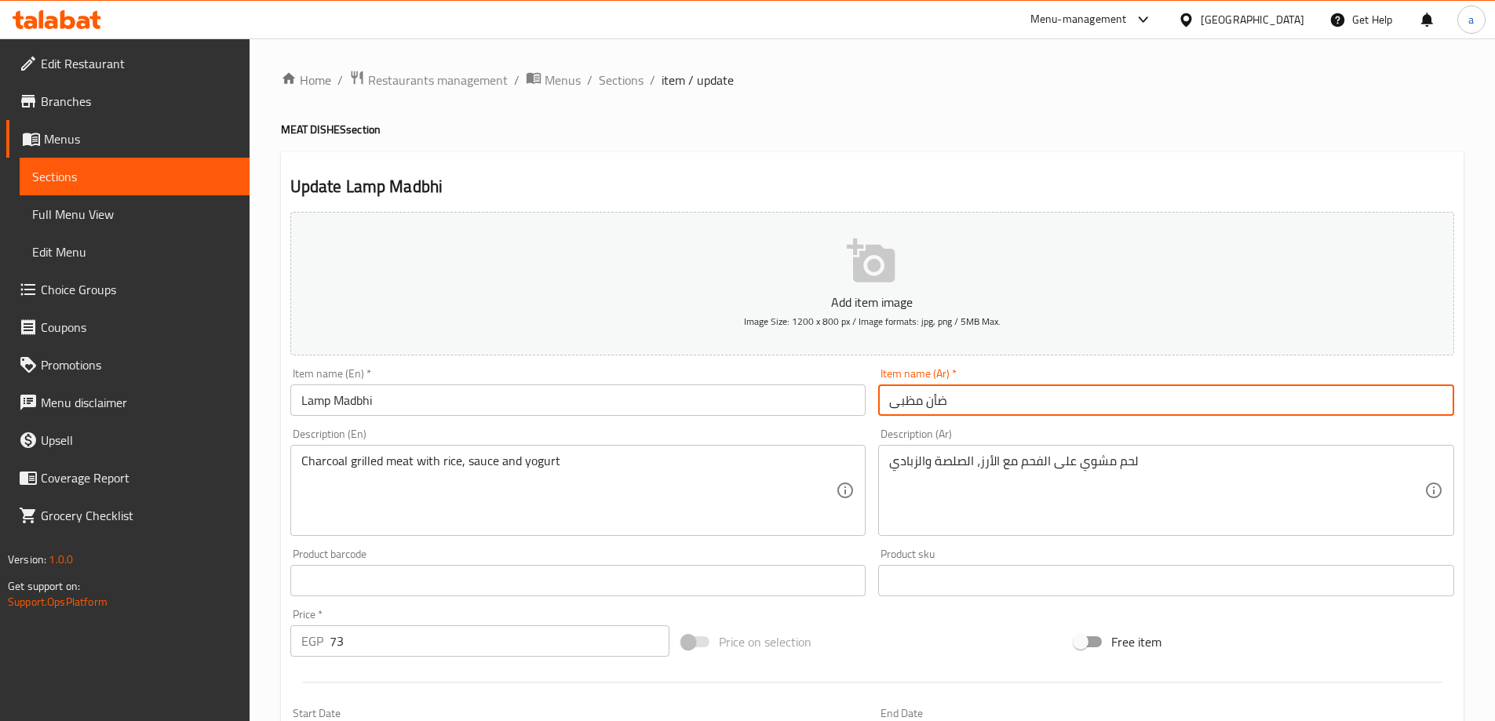
click at [893, 403] on input "ضأن مظبى" at bounding box center [1166, 400] width 576 height 31
click at [900, 397] on input "ضأن مظبى" at bounding box center [1166, 400] width 576 height 31
click at [903, 400] on input "ضأن مظبى" at bounding box center [1166, 400] width 576 height 31
click at [479, 430] on div "Description (En) Charcoal grilled meat with rice, sauce and yogurt Description …" at bounding box center [578, 483] width 576 height 108
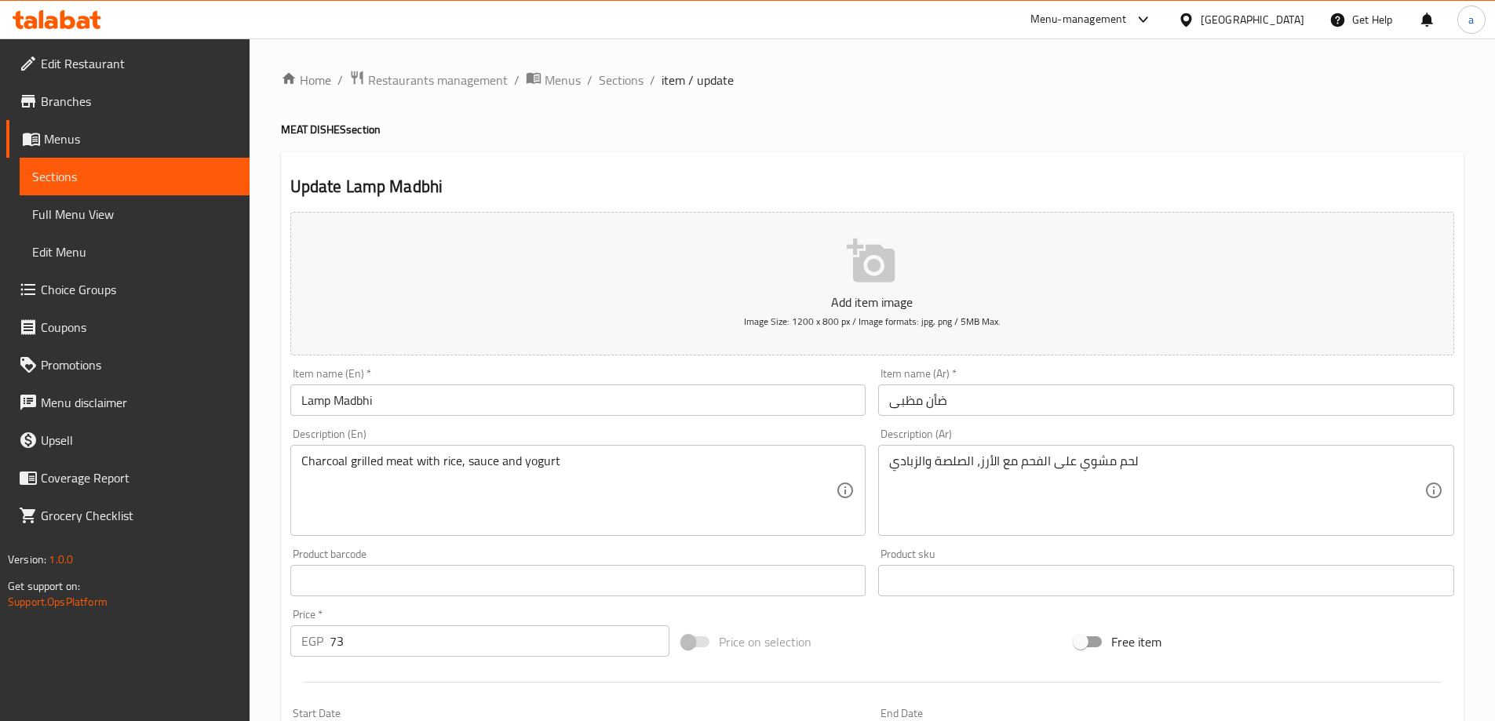
click at [478, 429] on div "Description (En) Charcoal grilled meat with rice, sauce and yogurt Description …" at bounding box center [578, 483] width 576 height 108
click at [414, 407] on input "Lamp Madbhi" at bounding box center [578, 400] width 576 height 31
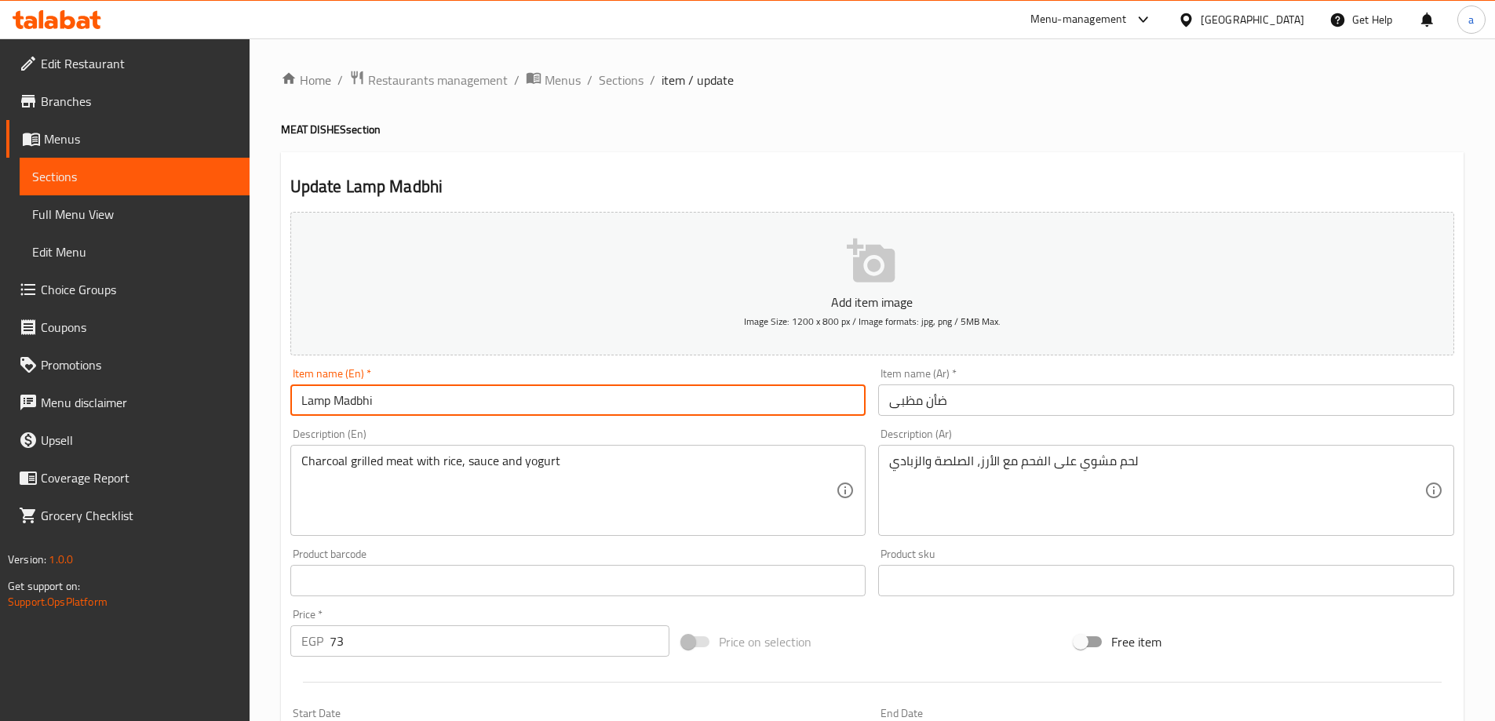
click at [432, 440] on div "Description (En) Charcoal grilled meat with rice, sauce and yogurt Description …" at bounding box center [578, 483] width 576 height 108
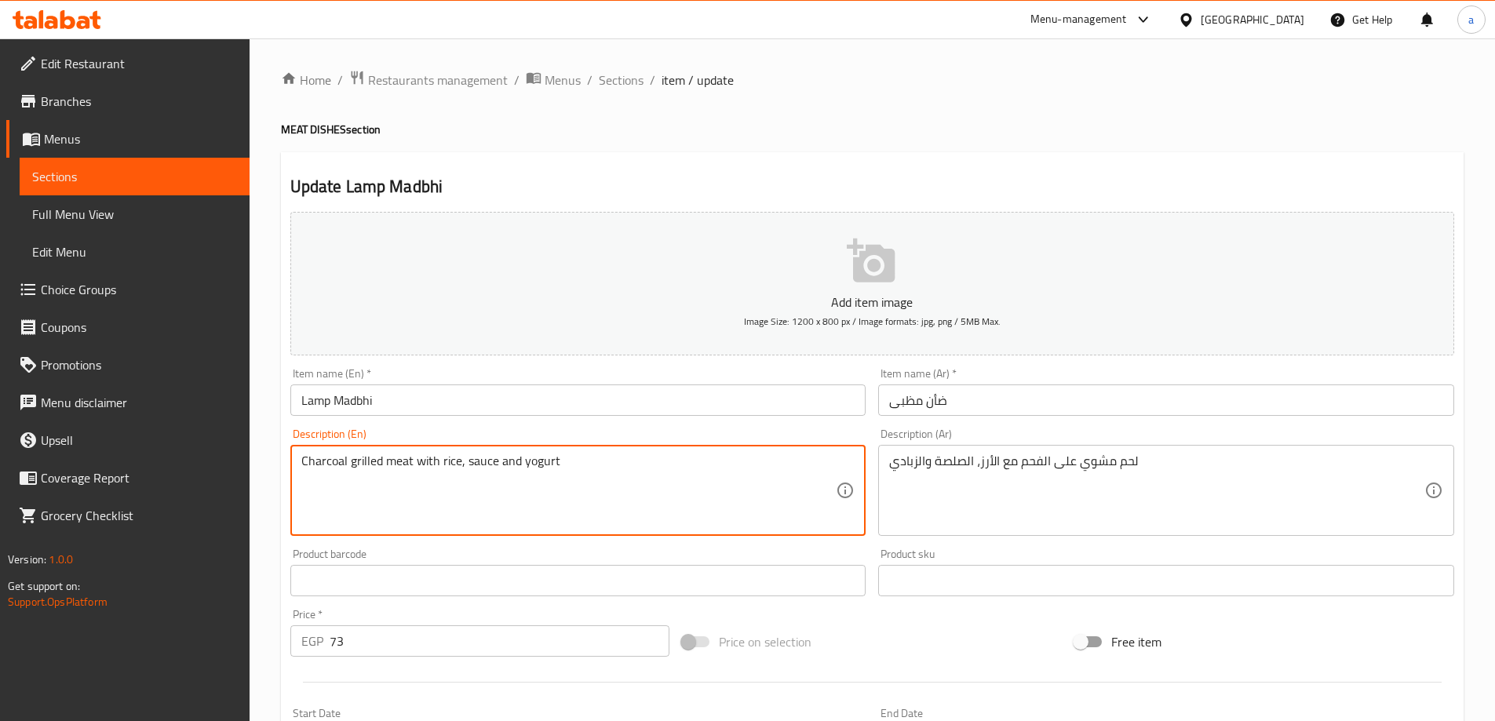
click at [399, 462] on textarea "Charcoal grilled meat with rice, sauce and yogurt" at bounding box center [568, 491] width 535 height 75
click at [300, 396] on input "Lamp Madbhi" at bounding box center [578, 400] width 576 height 31
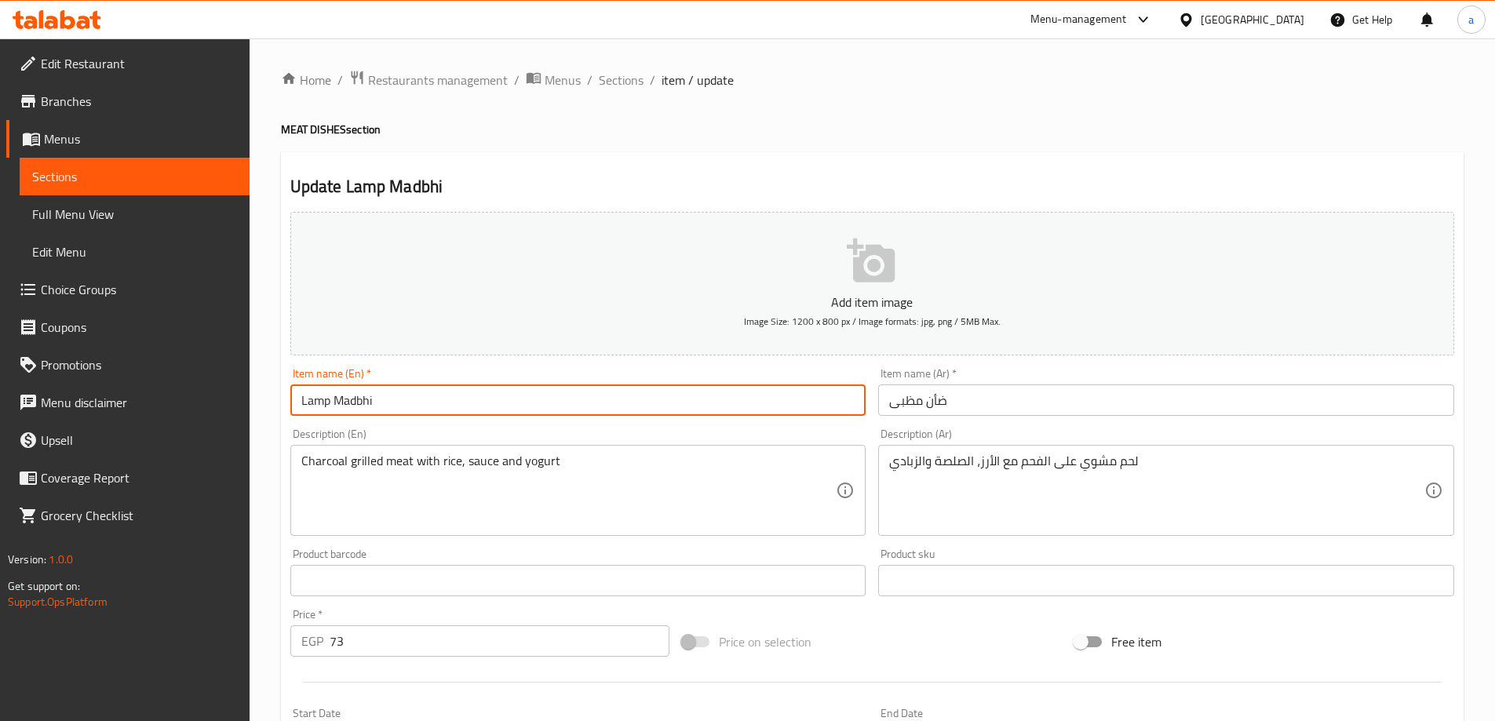
click at [300, 396] on input "Lamp Madbhi" at bounding box center [578, 400] width 576 height 31
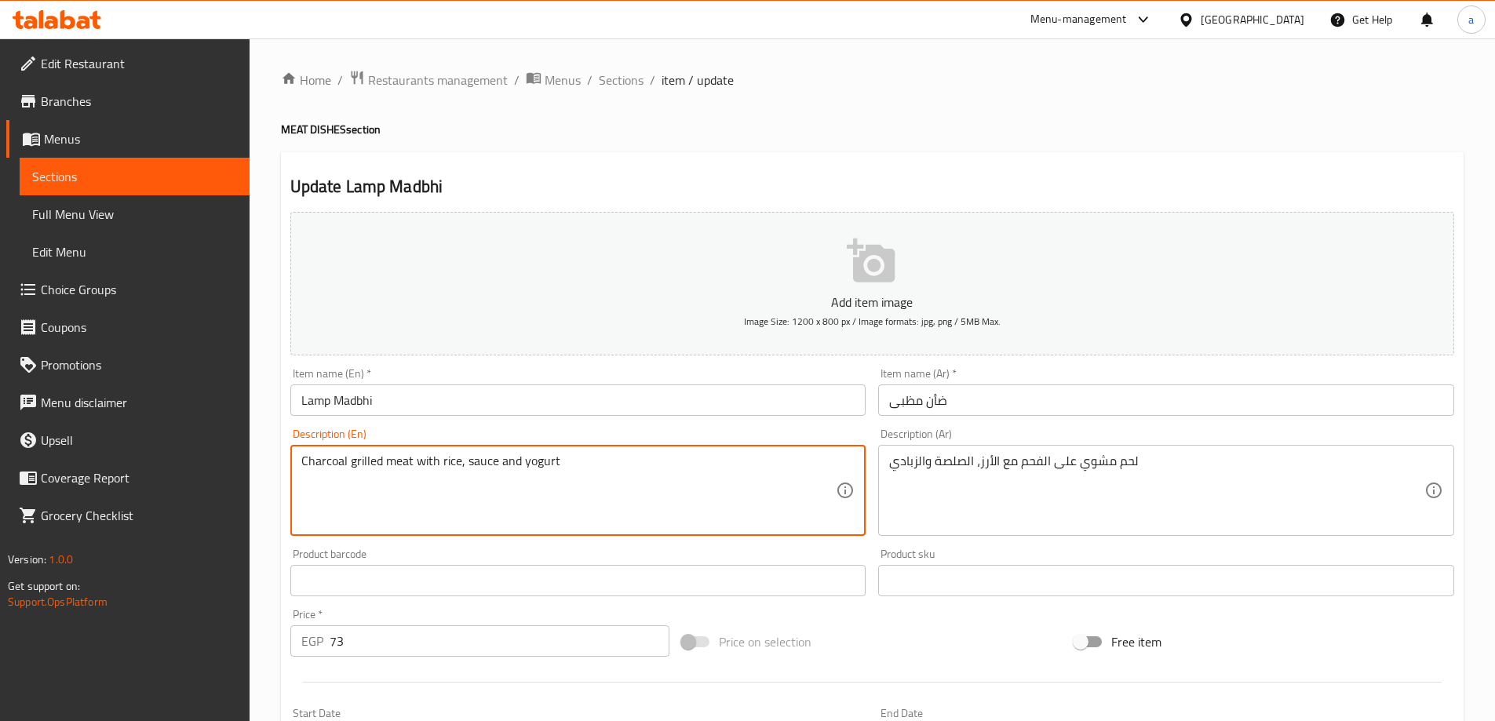
click at [385, 467] on textarea "Charcoal grilled meat with rice, sauce and yogurt" at bounding box center [568, 491] width 535 height 75
paste textarea "Lamp"
type textarea "Charcoal grilled Lamp with rice, sauce and yogurt"
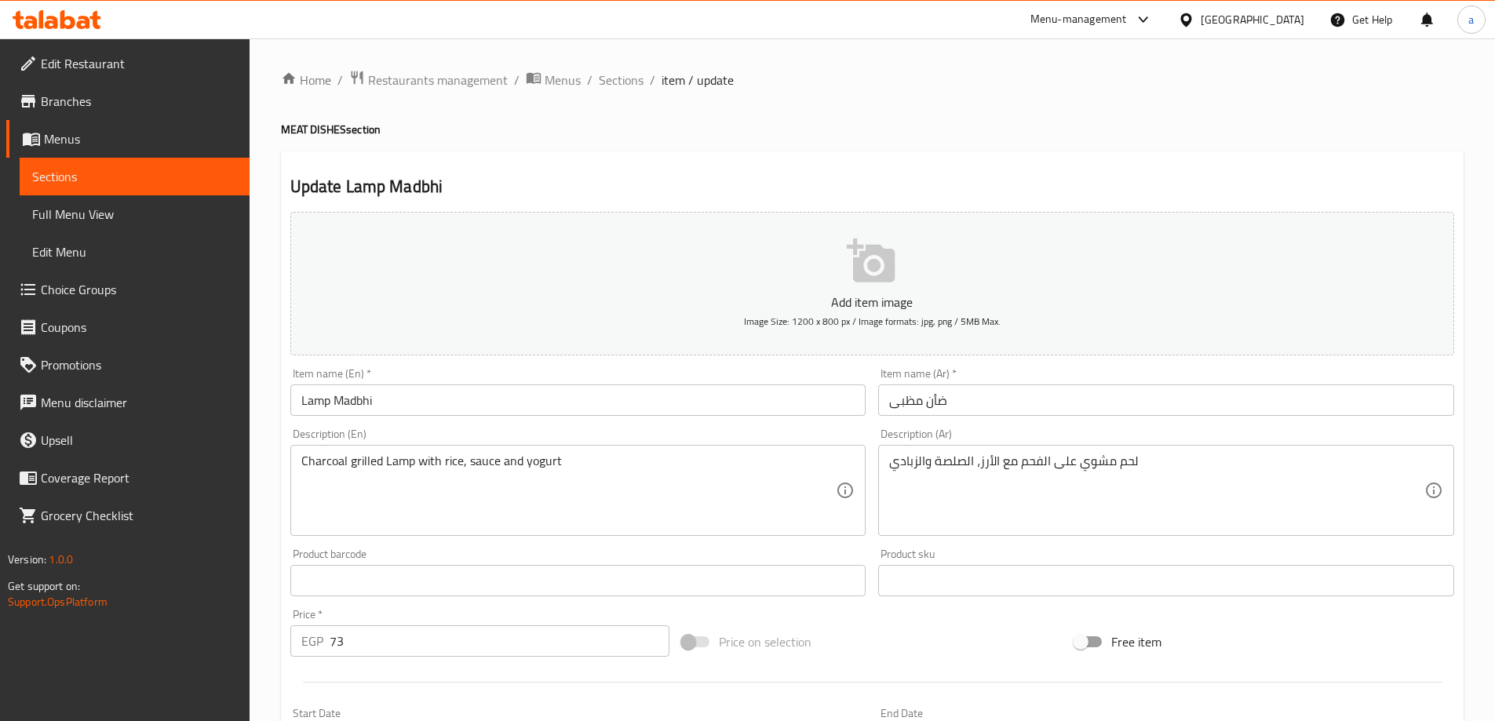
click at [502, 431] on div "Description (En) Charcoal grilled Lamp with rice, sauce and yogurt Description …" at bounding box center [578, 483] width 576 height 108
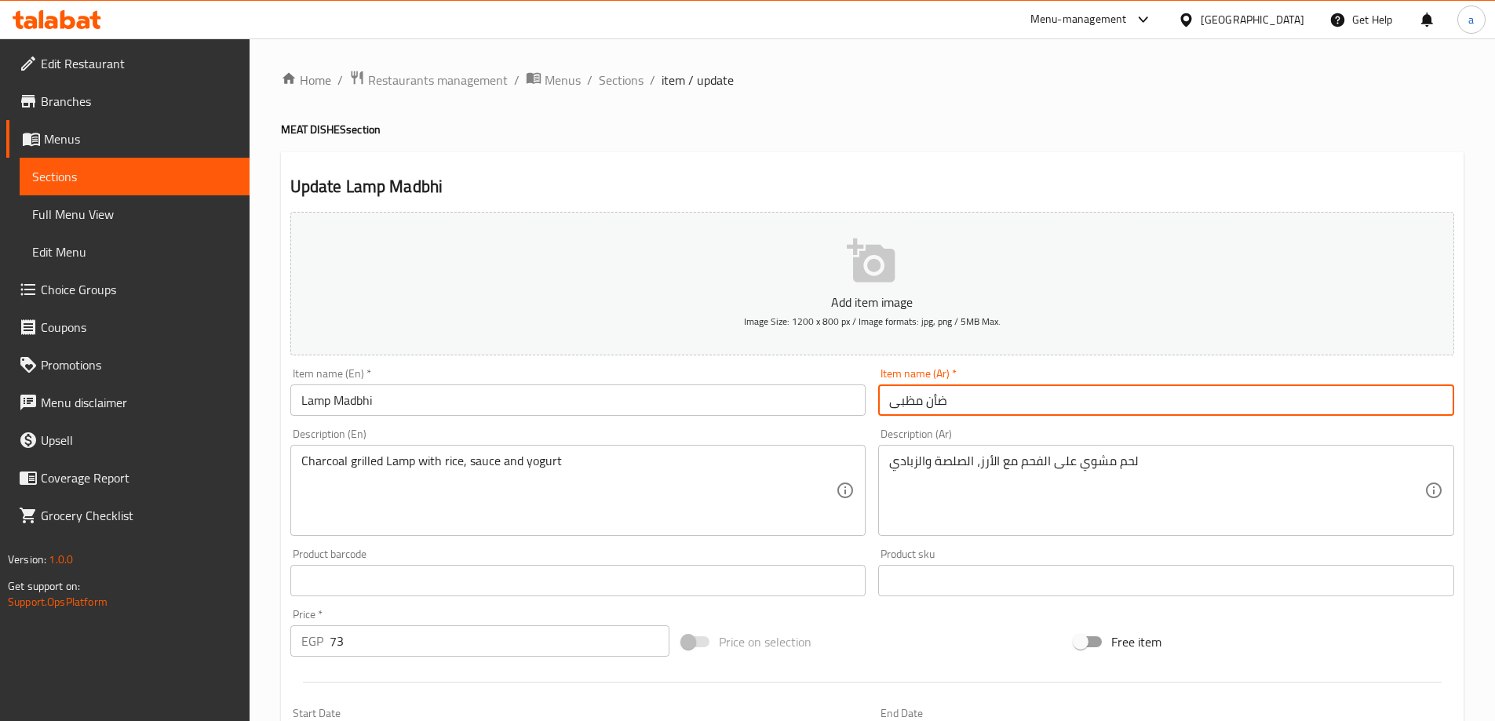
click at [929, 404] on input "ضأن مظبى" at bounding box center [1166, 400] width 576 height 31
click at [935, 402] on input "ضأن مظبى" at bounding box center [1166, 400] width 576 height 31
click at [949, 398] on input "ضأن مظبى" at bounding box center [1166, 400] width 576 height 31
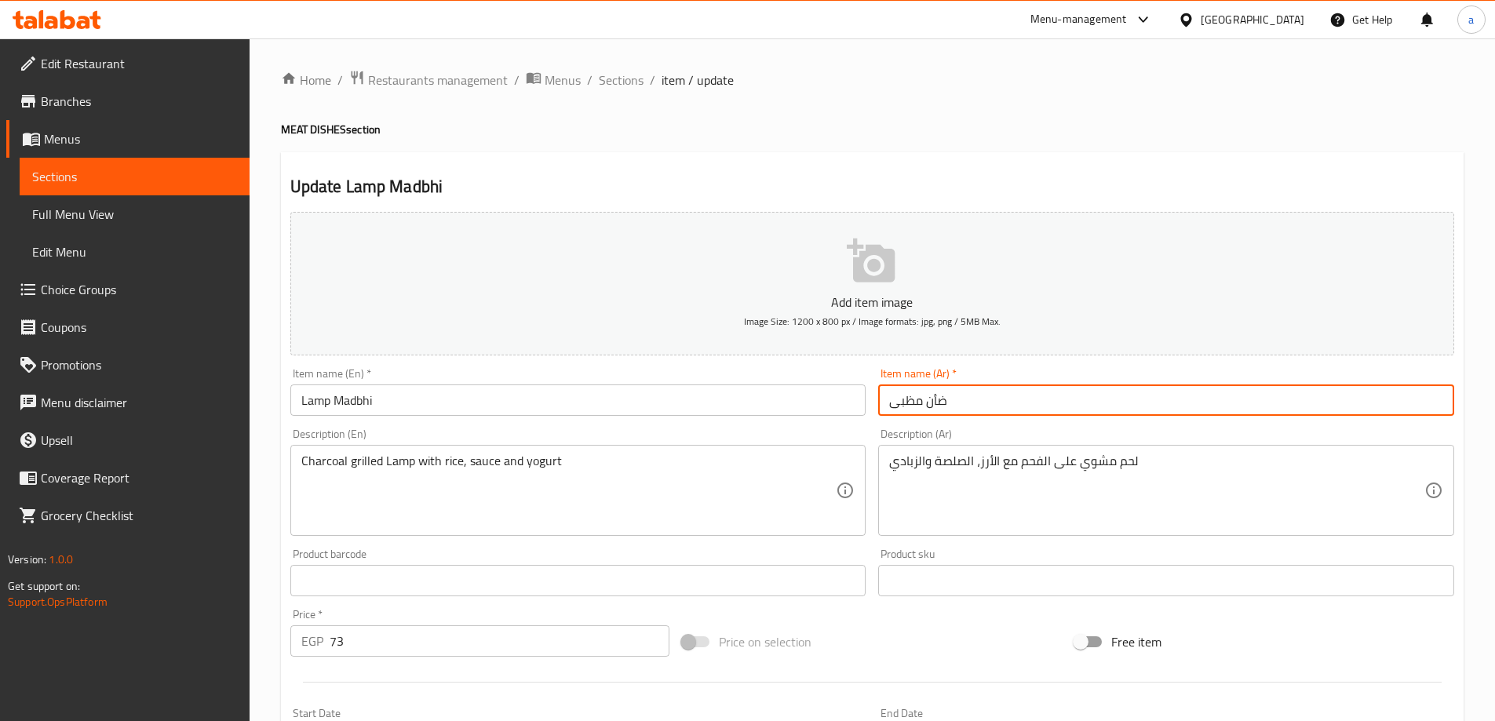
click at [941, 400] on input "ضأن مظبى" at bounding box center [1166, 400] width 576 height 31
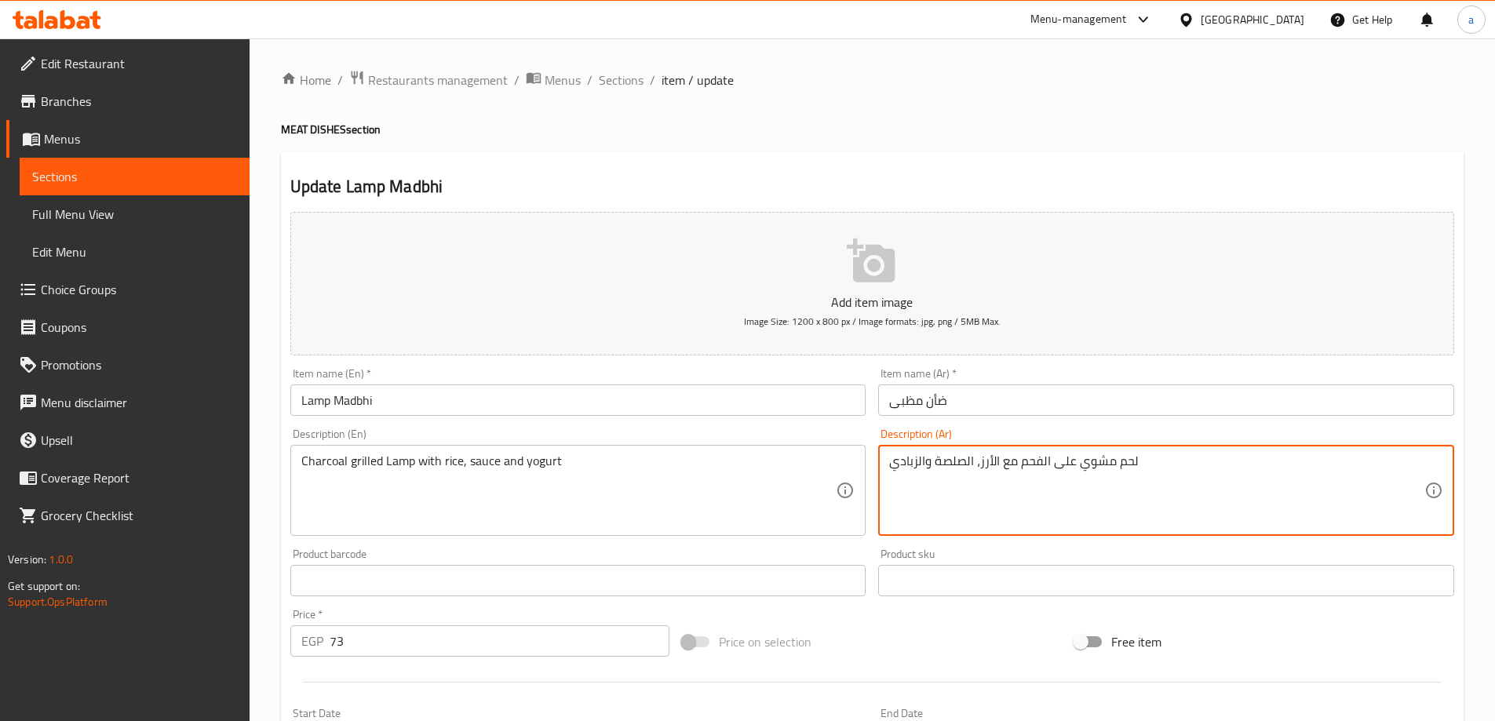
click at [1121, 462] on textarea "لحم مشوي على الفحم مع الأرز، الصلصة والزبادي" at bounding box center [1156, 491] width 535 height 75
click at [1125, 460] on textarea "لحم مشوي على الفحم مع الأرز، الصلصة والزبادي" at bounding box center [1156, 491] width 535 height 75
paste textarea "ضأن"
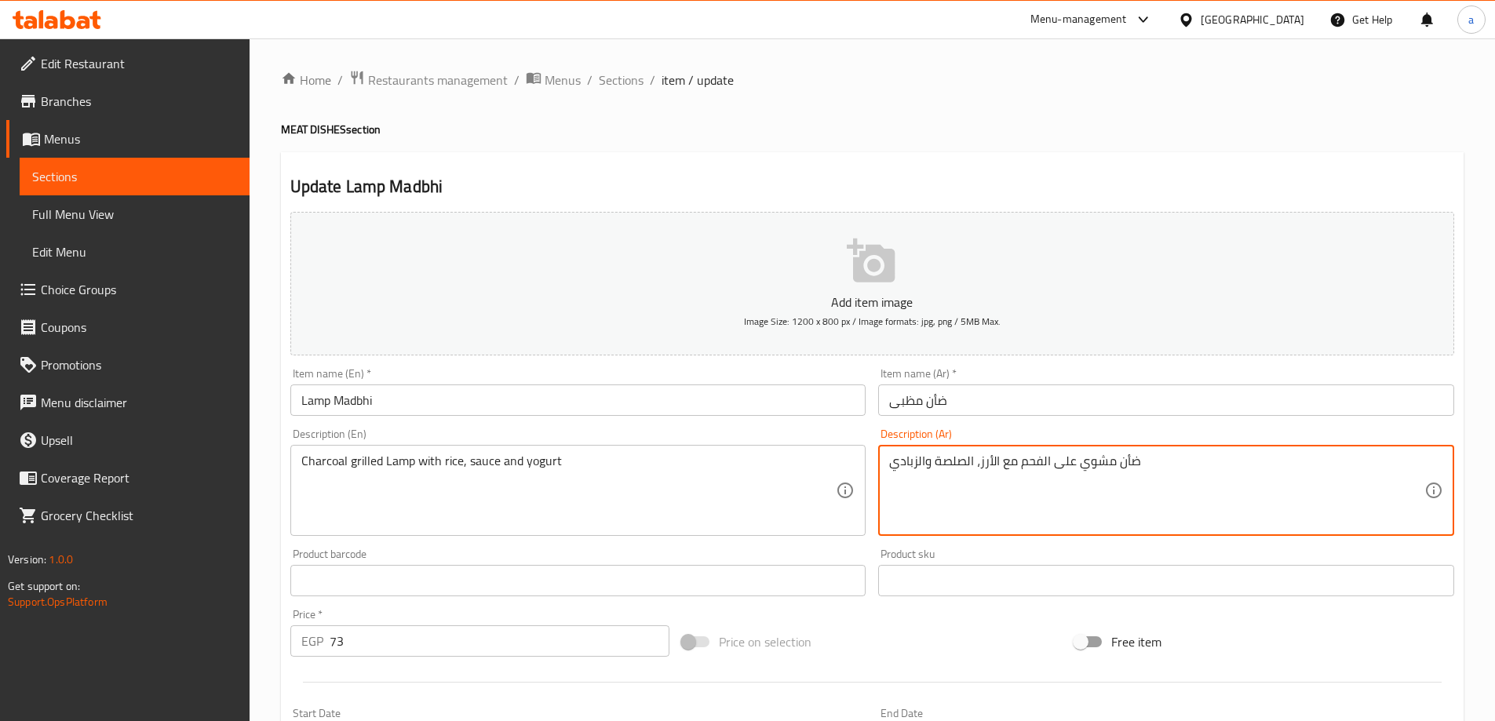
click at [1118, 441] on div "Description (Ar) ضأن مشوي على الفحم مع الأرز، الصلصة والزبادي Description (Ar)" at bounding box center [1166, 483] width 576 height 108
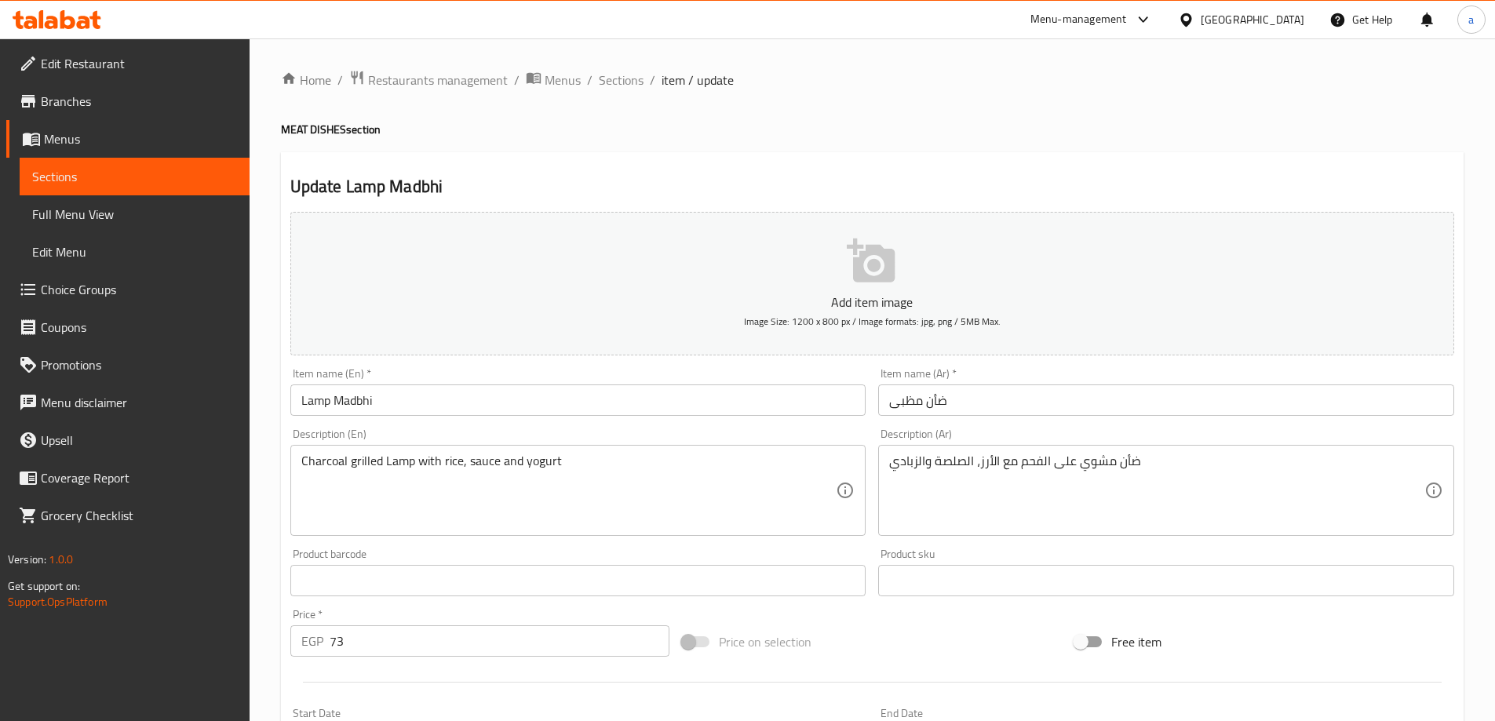
click at [1118, 430] on div "Description (Ar) ضأن مشوي على الفحم مع الأرز، الصلصة والزبادي Description (Ar)" at bounding box center [1166, 483] width 576 height 108
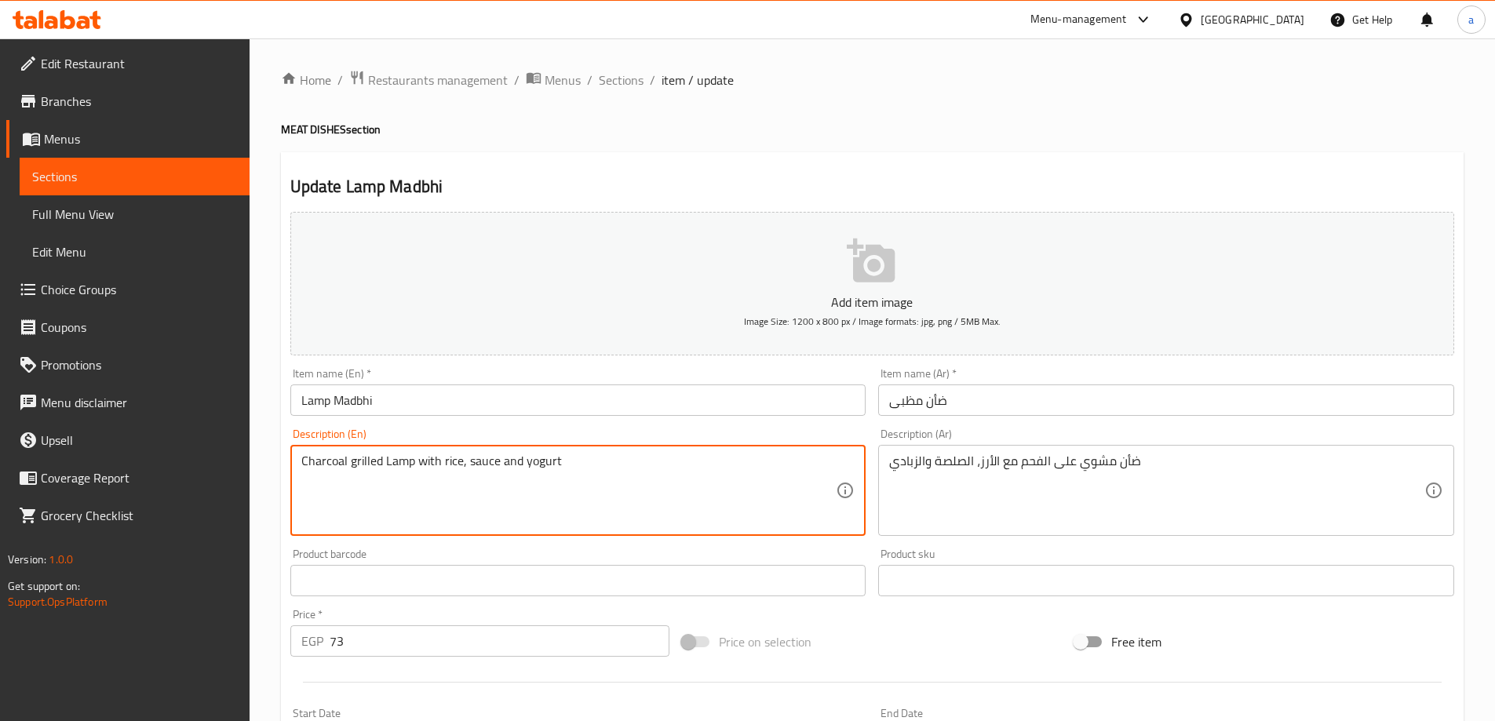
click at [337, 462] on textarea "Charcoal grilled Lamp with rice, sauce and yogurt" at bounding box center [568, 491] width 535 height 75
click at [469, 430] on div "Description (En) Charcoal grilled Lamp with rice, sauce and yogurt Description …" at bounding box center [578, 483] width 576 height 108
click at [329, 463] on textarea "Charcoal grilled Lamp with rice, sauce and yogurt" at bounding box center [568, 491] width 535 height 75
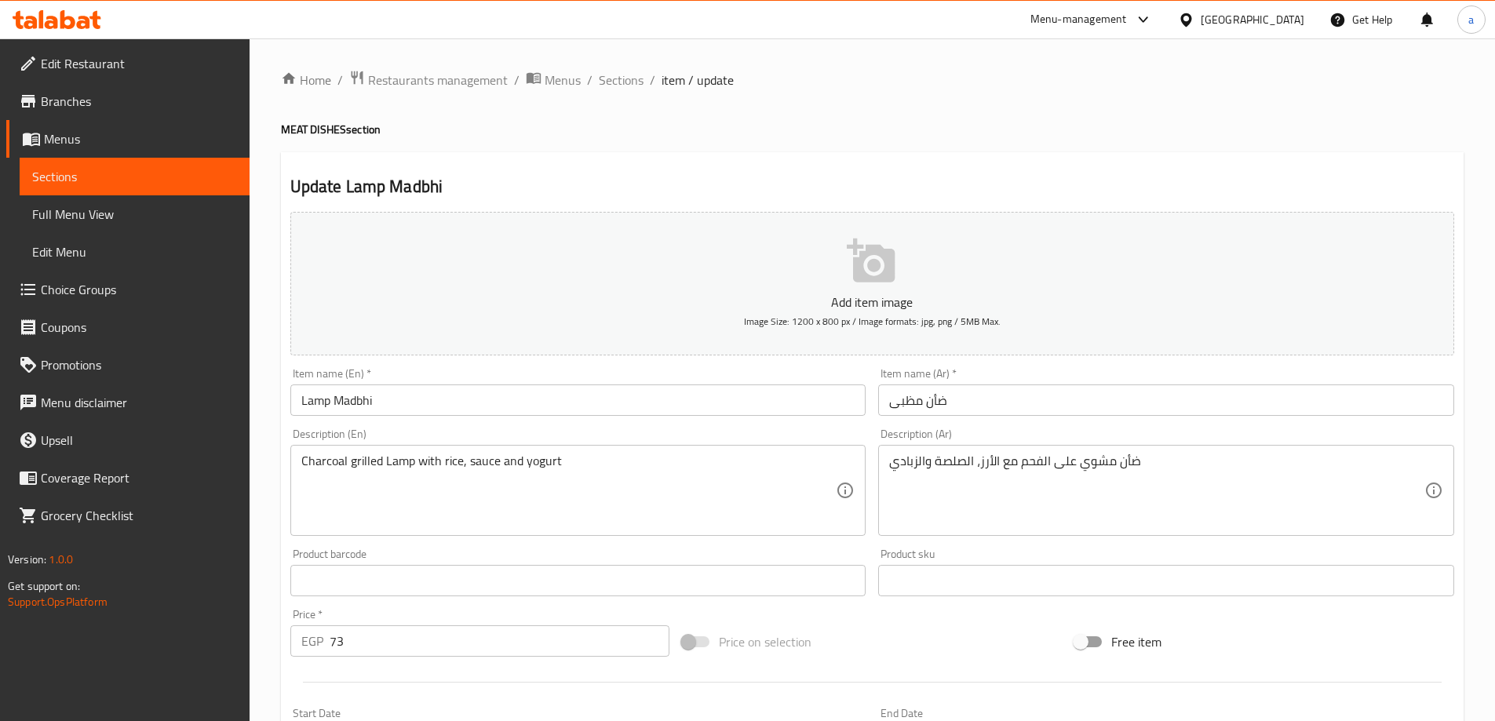
click at [416, 424] on div "Description (En) Charcoal grilled Lamp with rice, sauce and yogurt Description …" at bounding box center [578, 482] width 589 height 120
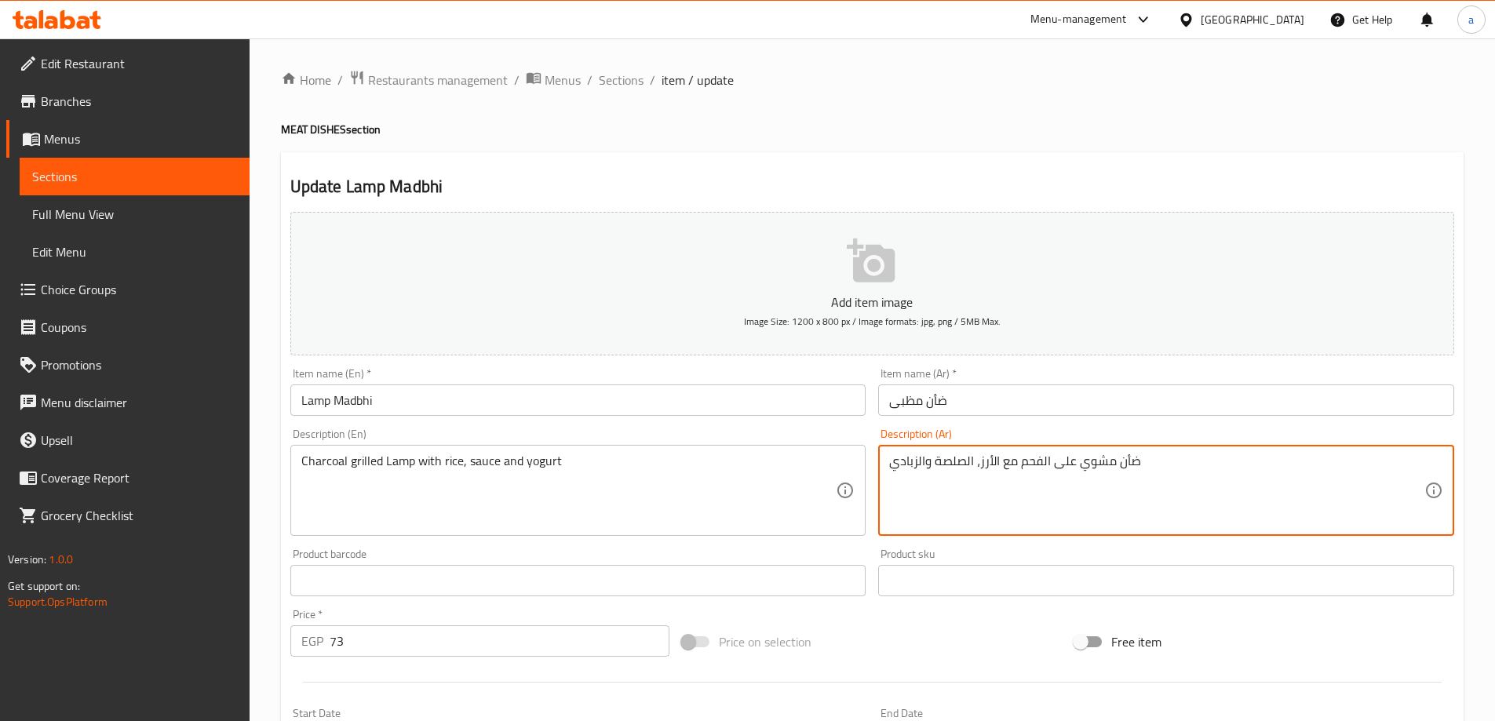
click at [959, 465] on textarea "ضأن مشوي على الفحم مع الأرز، الصلصة والزبادي" at bounding box center [1156, 491] width 535 height 75
type textarea "ضأن مشوي على الفحم مع الأرز، الصوص والزبادي"
click at [754, 430] on div "Description (En) Charcoal grilled Lamp with rice, sauce and yogurt Description …" at bounding box center [578, 483] width 576 height 108
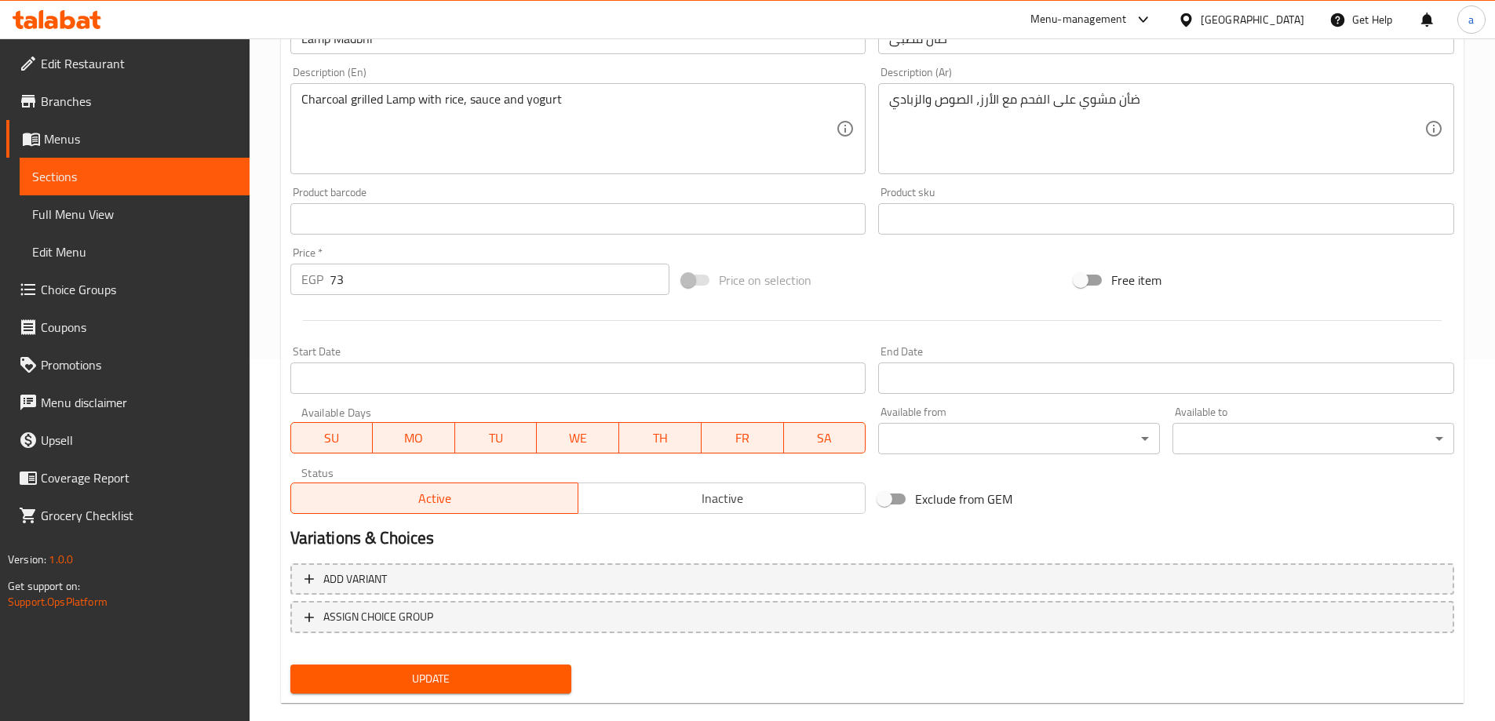
scroll to position [388, 0]
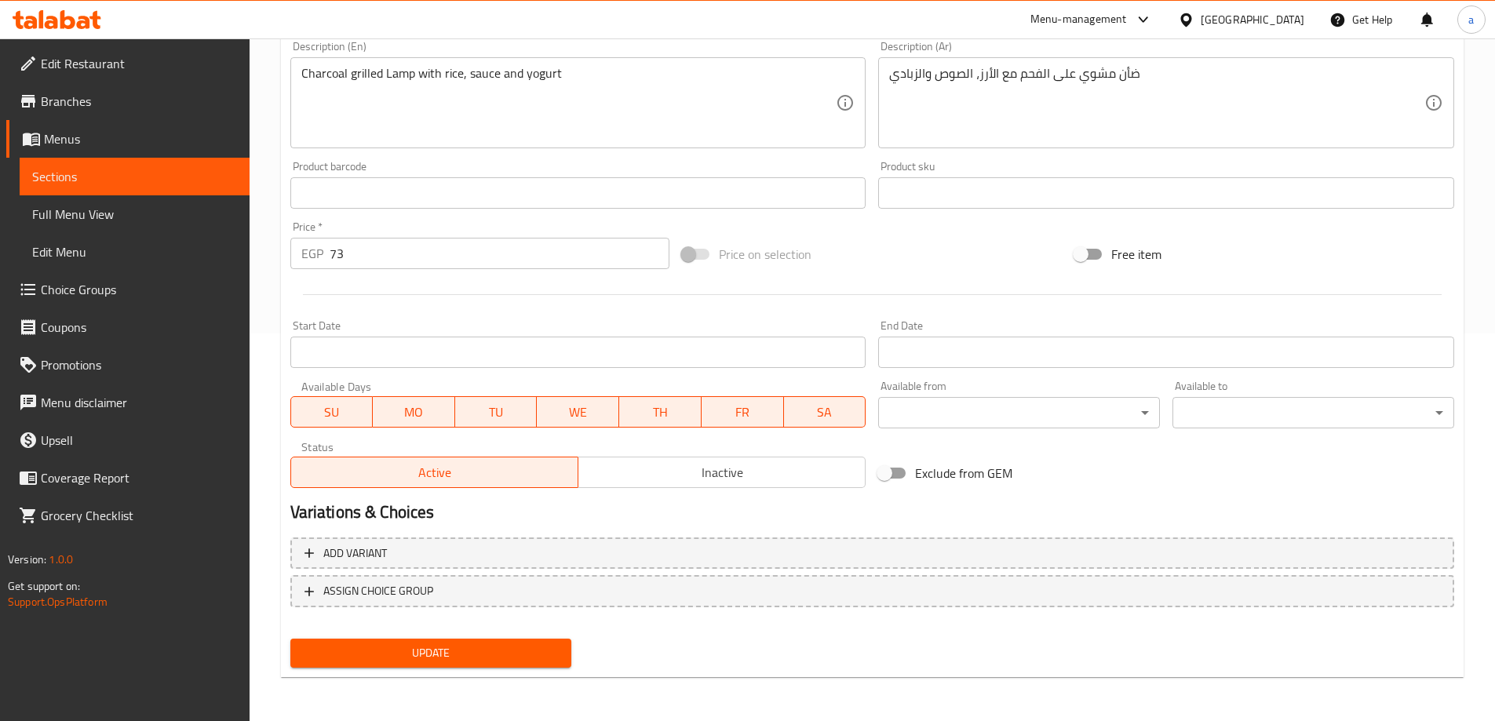
click at [443, 647] on span "Update" at bounding box center [431, 654] width 257 height 20
click at [213, 175] on span "Sections" at bounding box center [134, 176] width 205 height 19
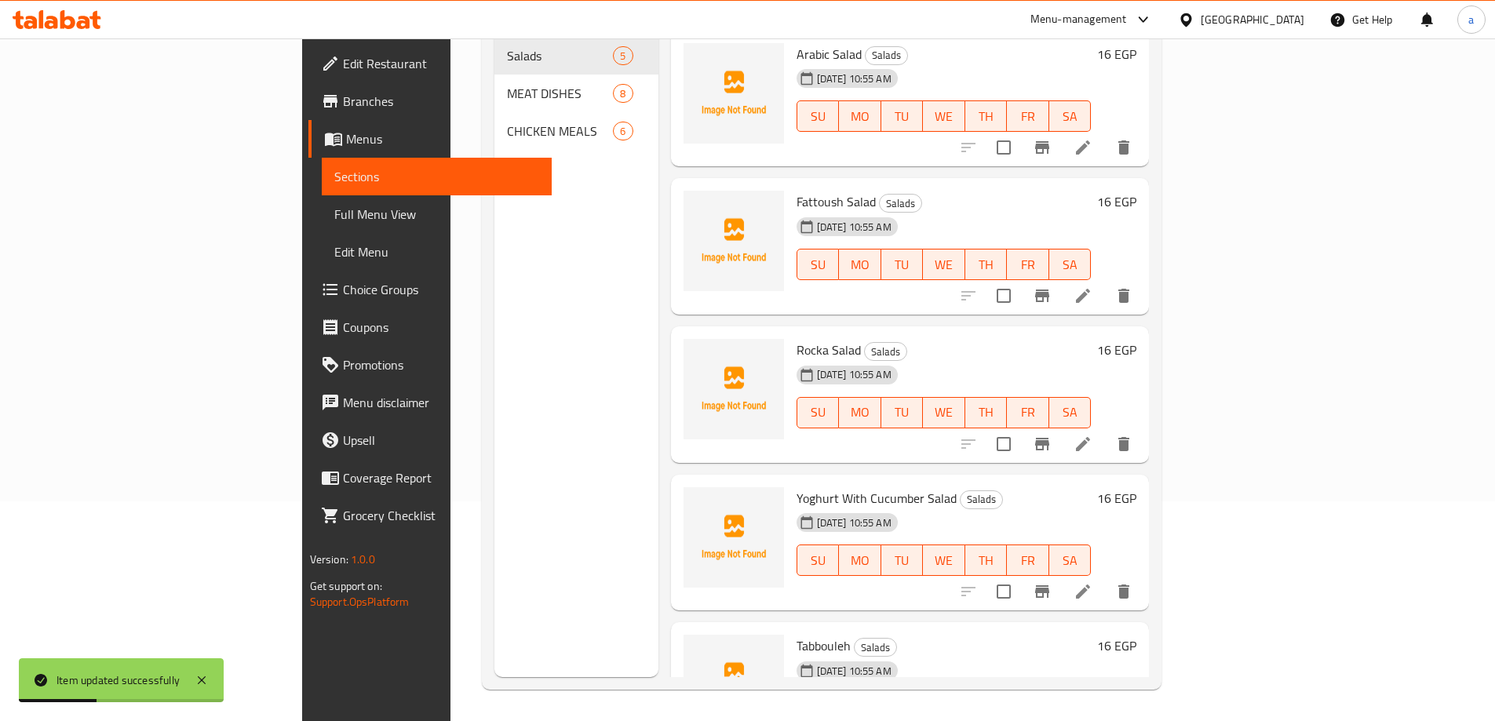
scroll to position [141, 0]
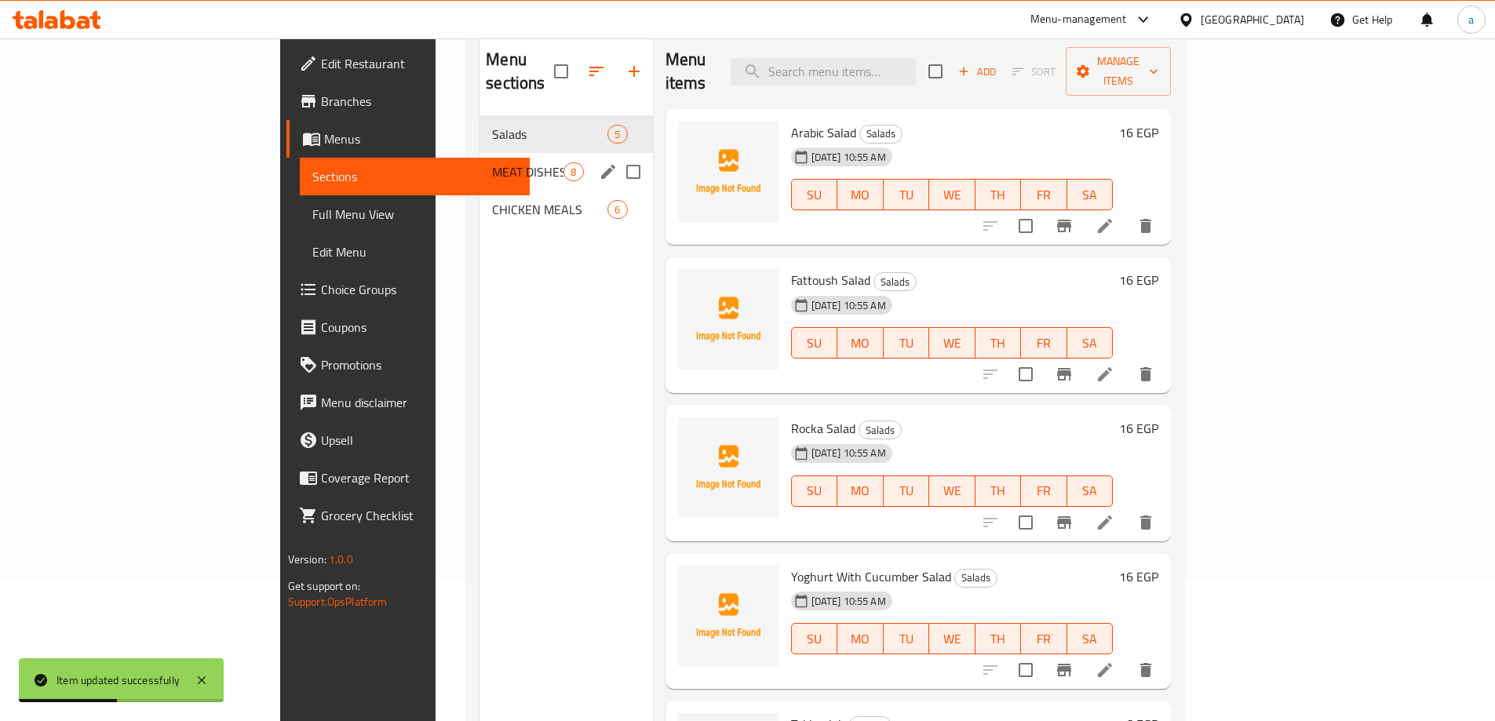
click at [492, 162] on span "MEAT DISHES" at bounding box center [527, 171] width 71 height 19
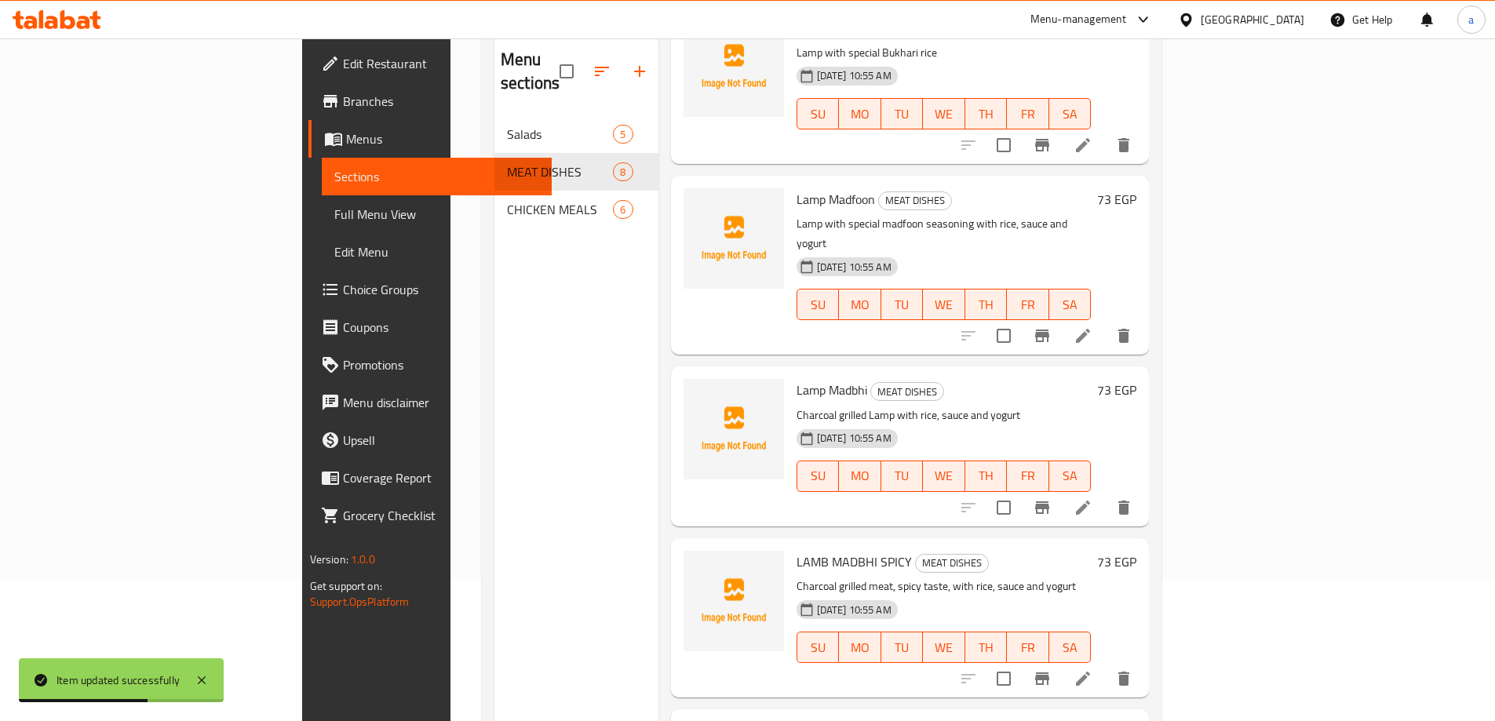
scroll to position [314, 0]
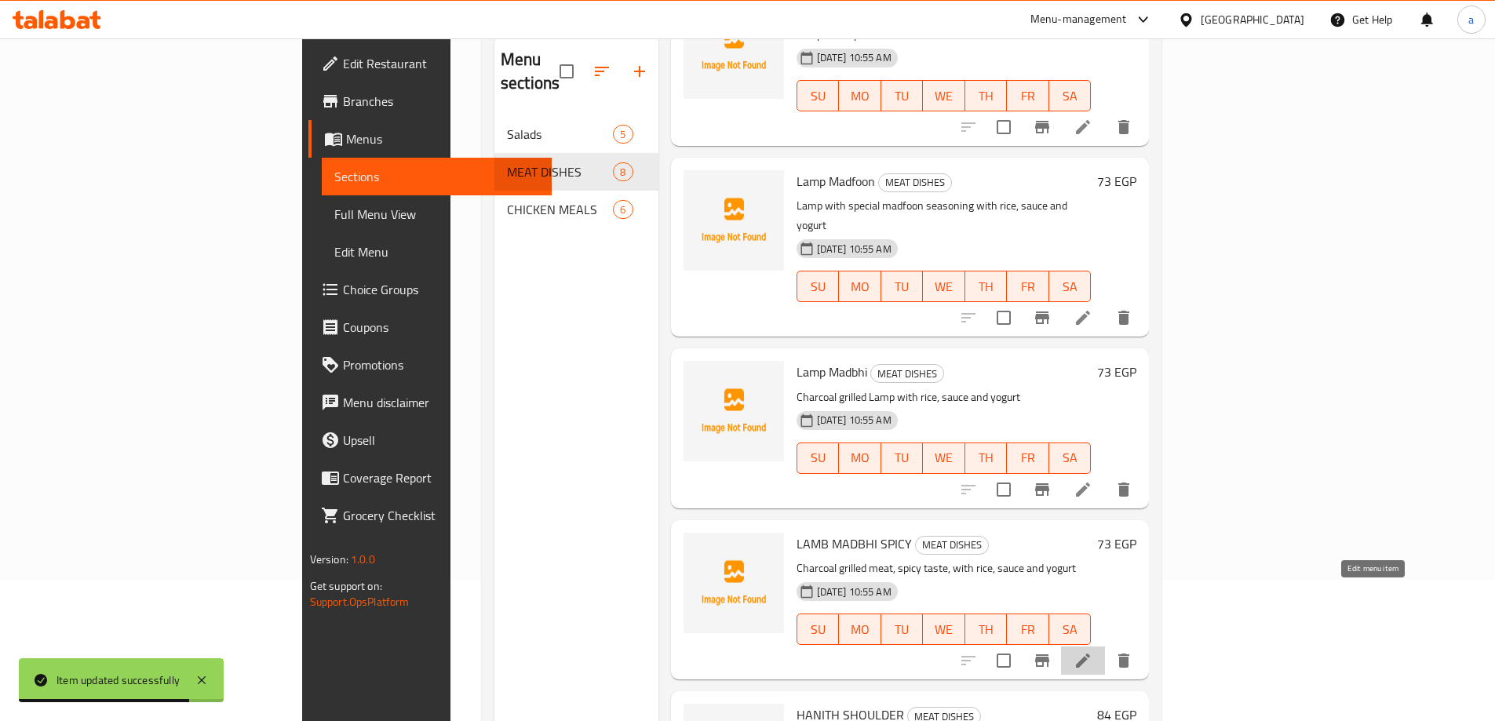
click at [1093, 651] on icon at bounding box center [1083, 660] width 19 height 19
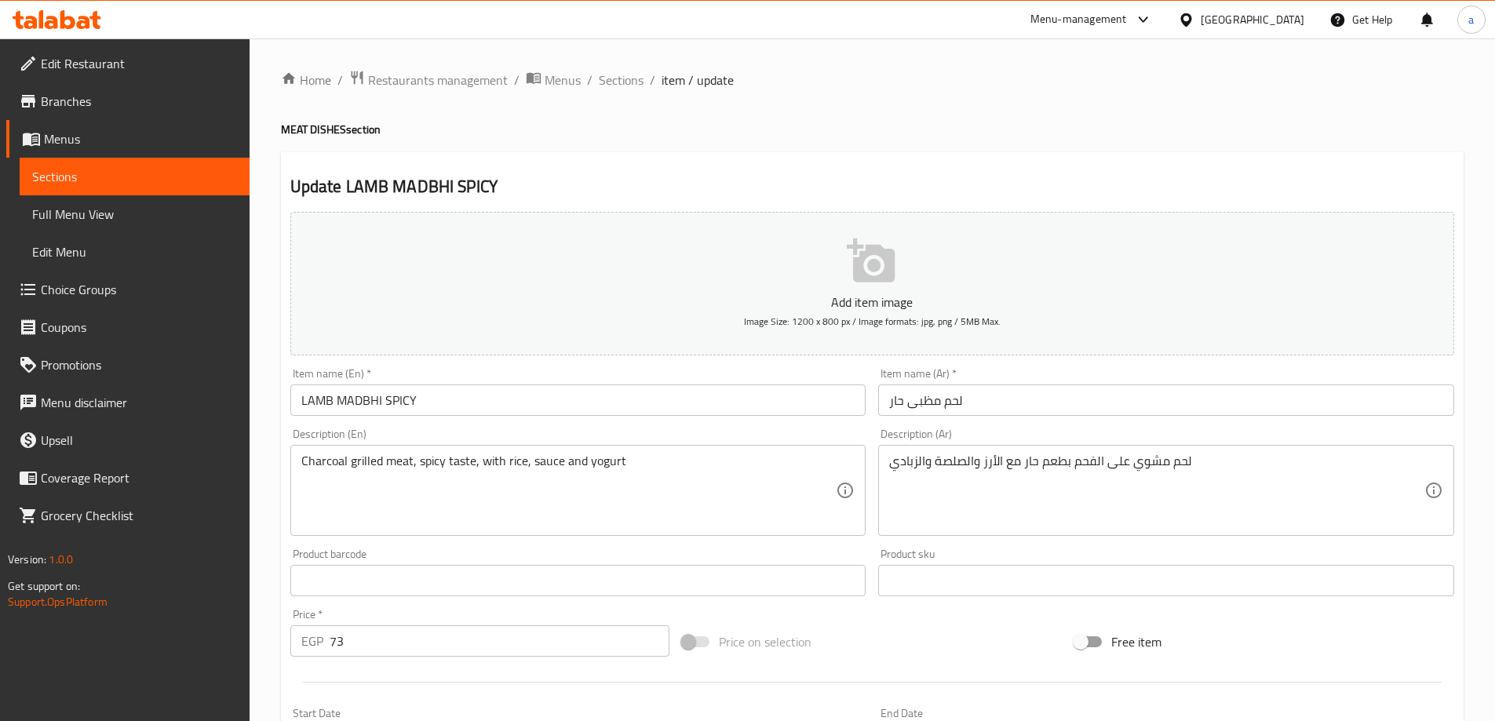
click at [432, 411] on input "LAMB MADBHI SPICY" at bounding box center [578, 400] width 576 height 31
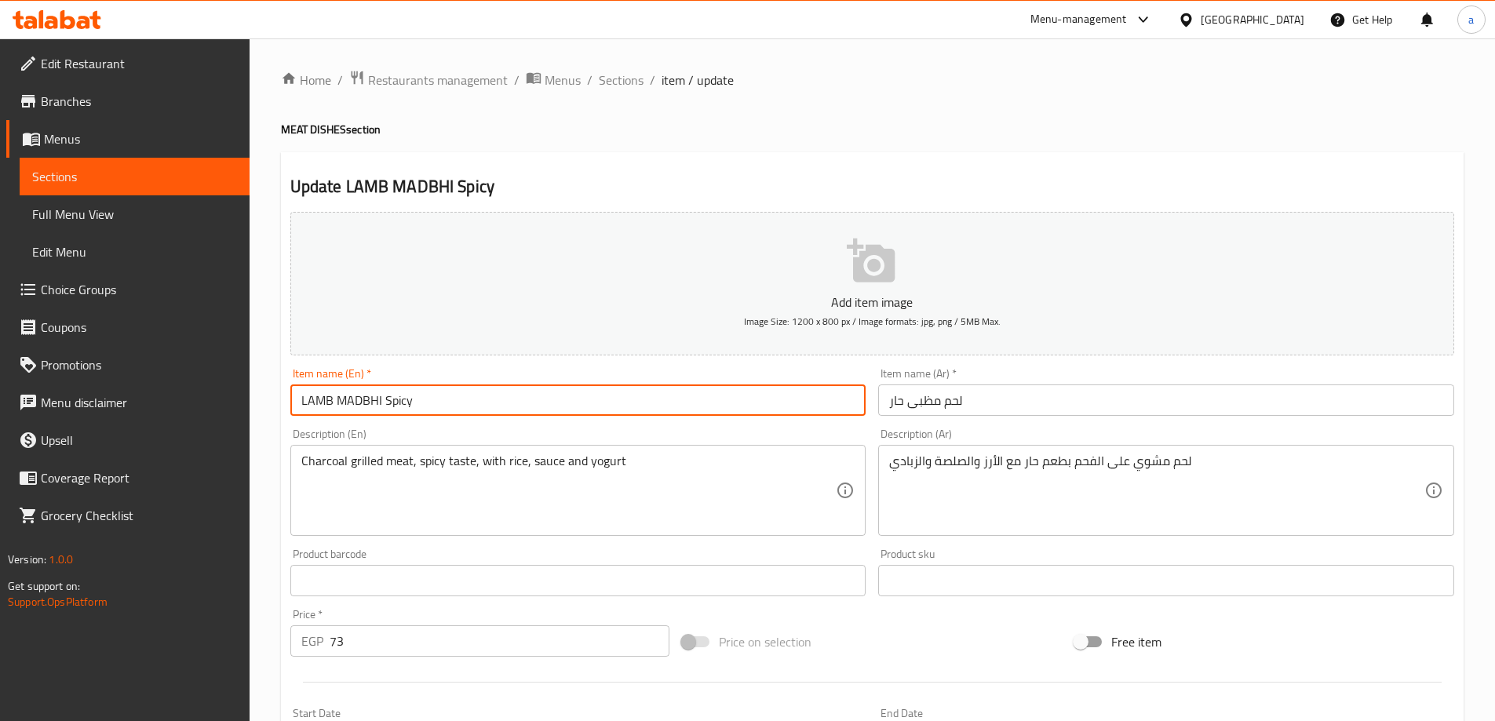
click at [381, 401] on input "LAMB MADBHI Spicy" at bounding box center [578, 400] width 576 height 31
click at [336, 397] on input "LAMB Madbhi Spicy" at bounding box center [578, 400] width 576 height 31
click at [332, 402] on input "LAMB Madbhi Spicy" at bounding box center [578, 400] width 576 height 31
type input "Lamp Madbhi Spicy"
click at [507, 432] on div "Description (En) Charcoal grilled meat, spicy taste, with rice, sauce and yogur…" at bounding box center [578, 483] width 576 height 108
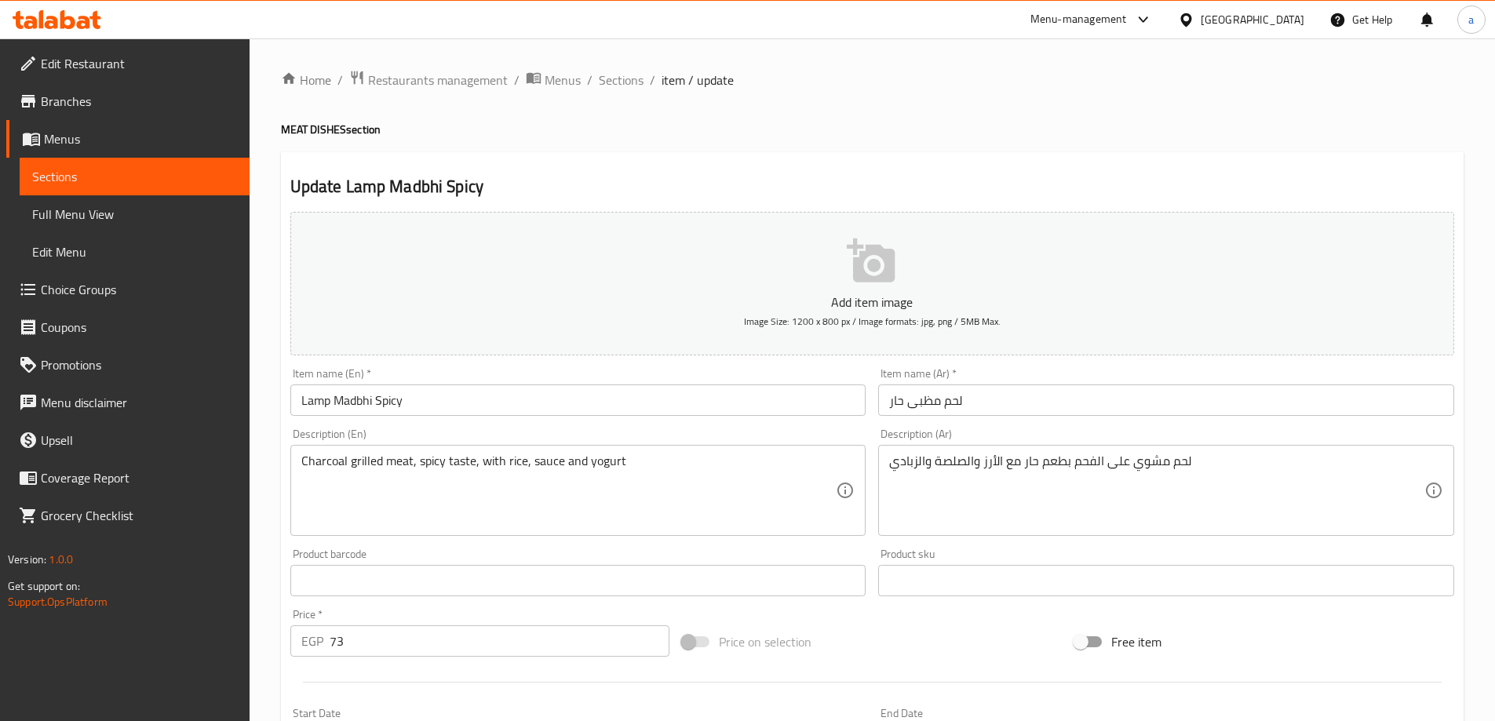
click at [812, 427] on div "Description (En) Charcoal grilled meat, spicy taste, with rice, sauce and yogur…" at bounding box center [578, 482] width 589 height 120
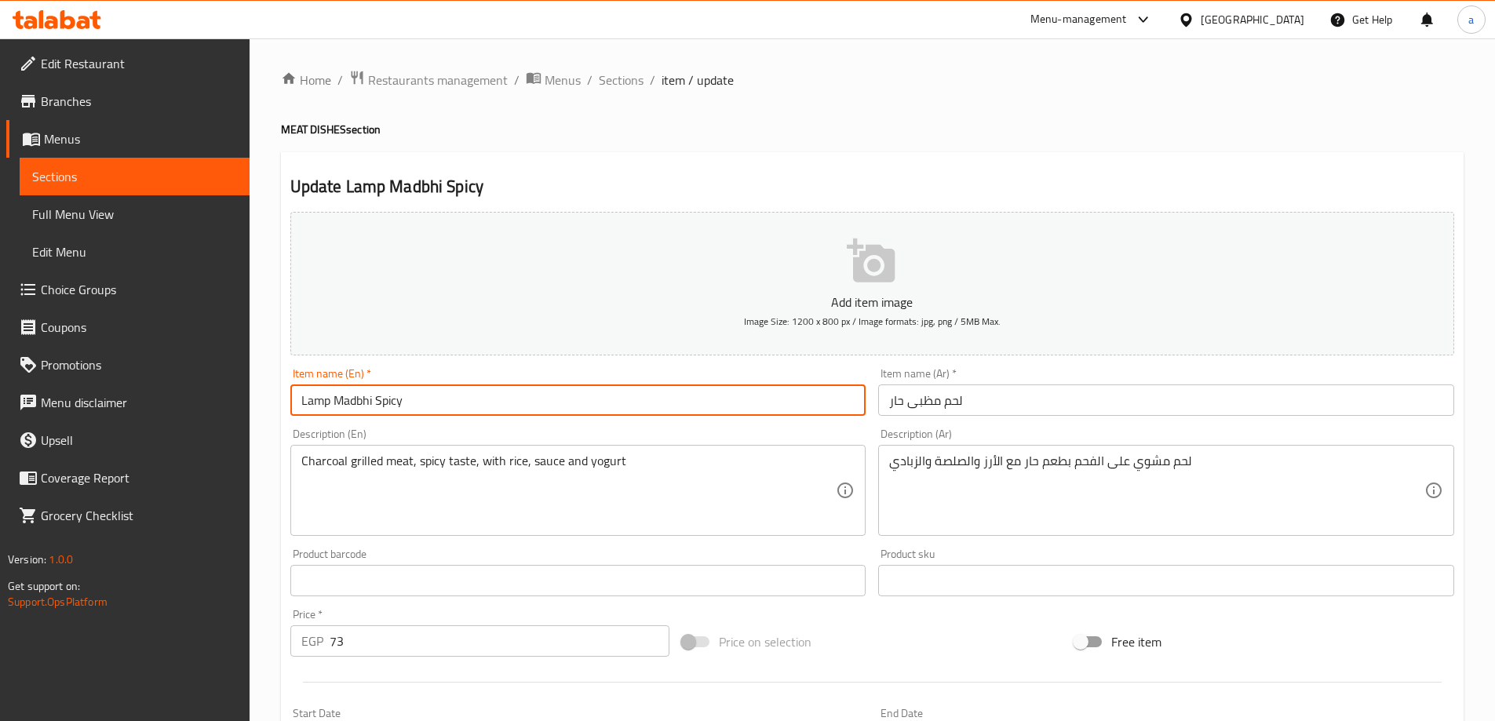
click at [323, 400] on input "Lamp Madbhi Spicy" at bounding box center [578, 400] width 576 height 31
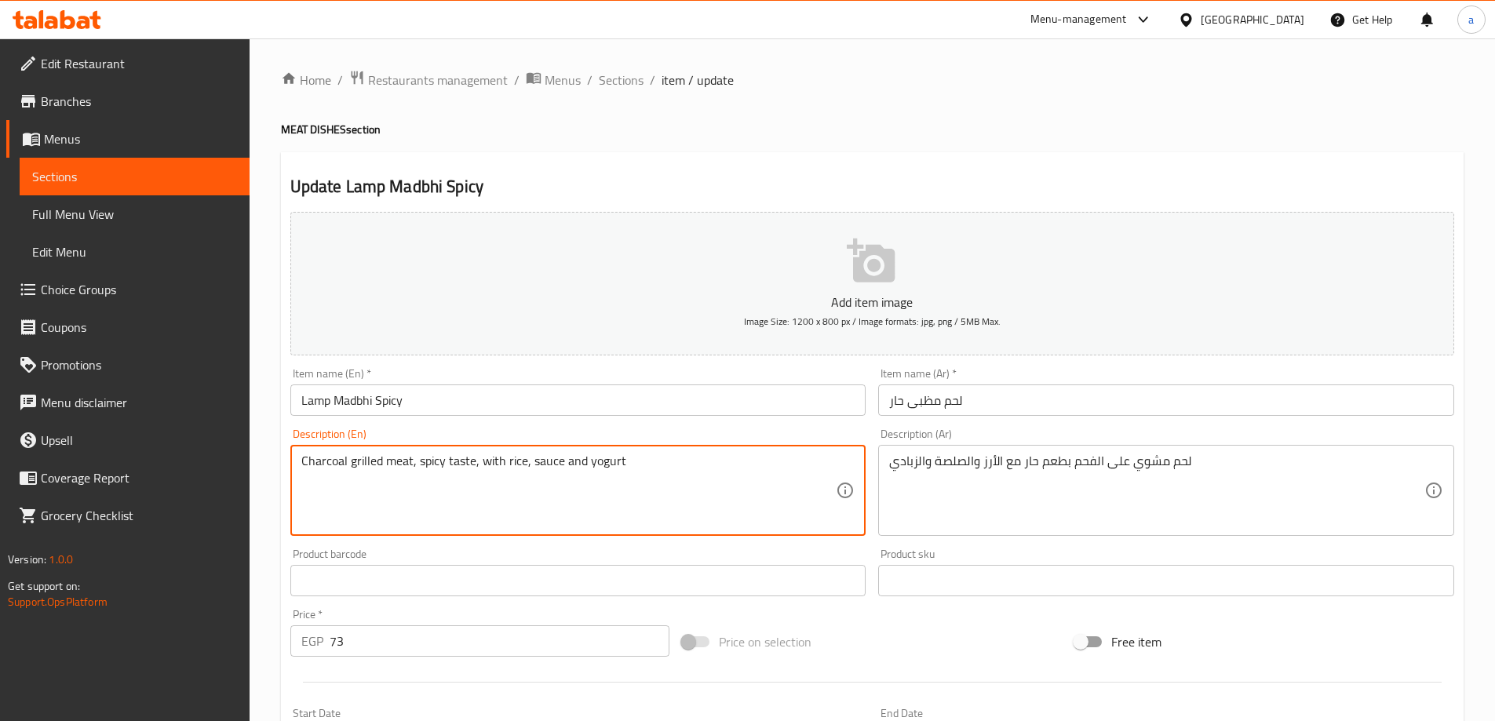
click at [391, 467] on textarea "Charcoal grilled meat, spicy taste, with rice, sauce and yogurt" at bounding box center [568, 491] width 535 height 75
paste textarea "Lamp"
type textarea "Charcoal grilled Lamp , spicy taste, with rice, sauce and yogurt"
click at [537, 425] on div "Description (En) Charcoal grilled Lamp , spicy taste, with rice, sauce and yogu…" at bounding box center [578, 482] width 589 height 120
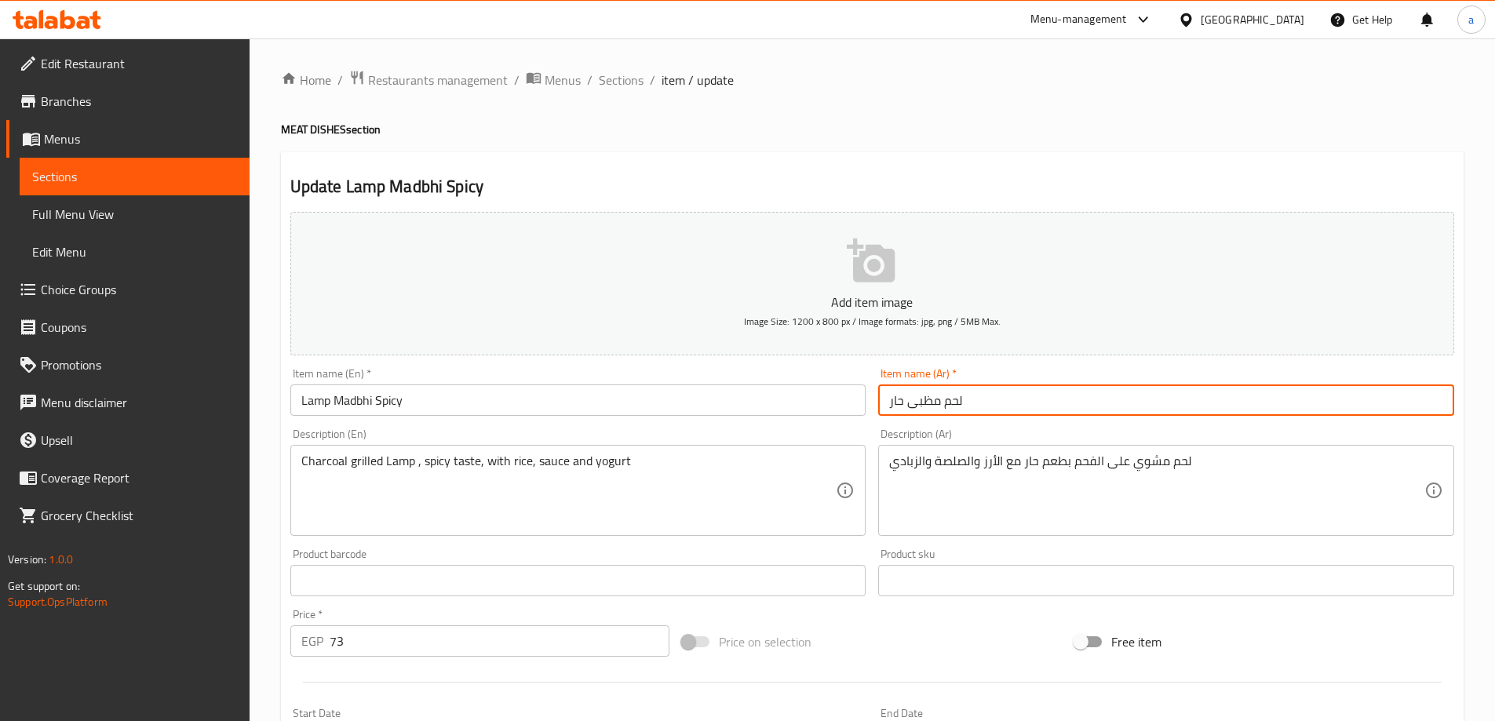
click at [954, 400] on input "لحم مظبى حار" at bounding box center [1166, 400] width 576 height 31
click at [1063, 427] on div "Description (Ar) لحم مشوي على الفحم بطعم حار مع الأرز والصلصة والزبادي Descript…" at bounding box center [1166, 482] width 589 height 120
click at [940, 404] on input "لحم مظبى حار" at bounding box center [1166, 400] width 576 height 31
click at [956, 400] on input "لحم مظبى حار" at bounding box center [1166, 400] width 576 height 31
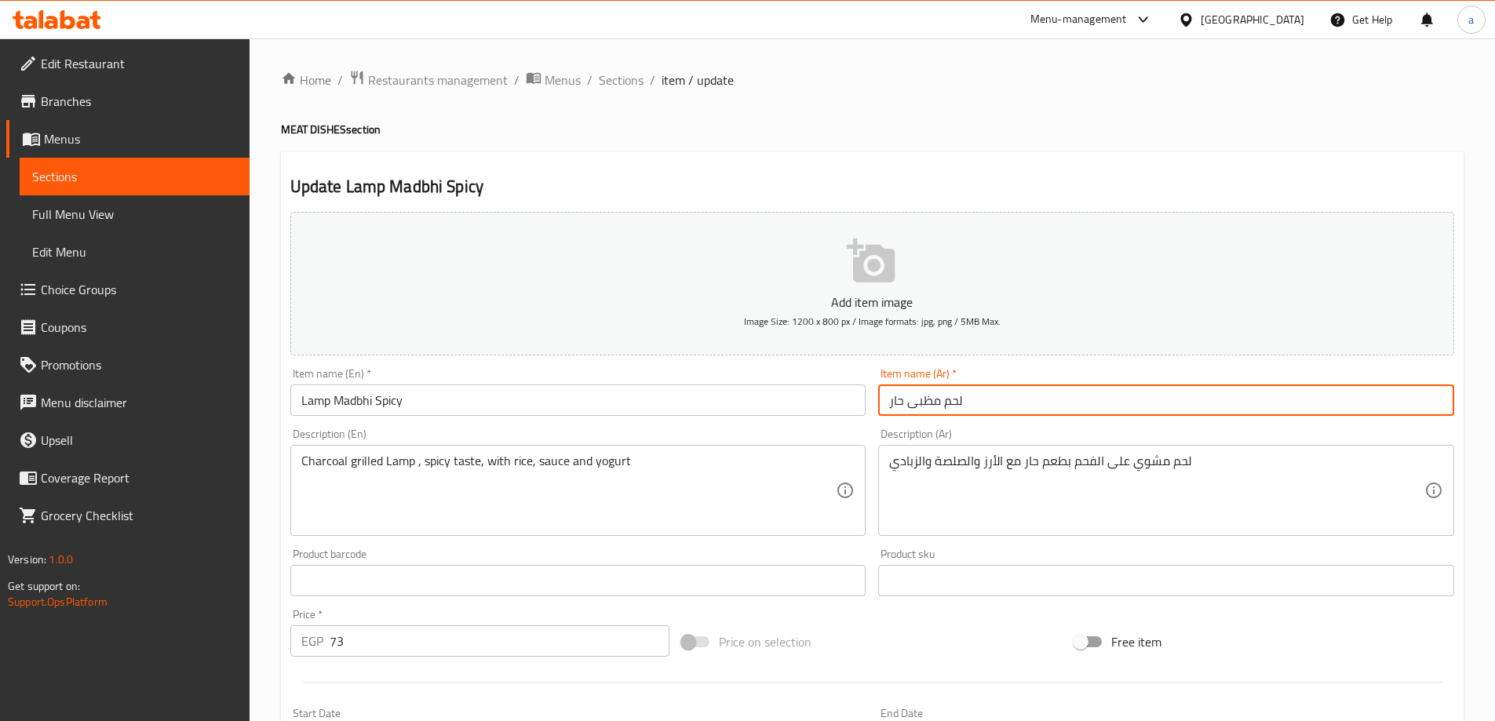
click at [956, 400] on input "لحم مظبى حار" at bounding box center [1166, 400] width 576 height 31
click at [957, 407] on input "ضأن مظبى حار" at bounding box center [1166, 400] width 576 height 31
type input "ضأن مظبى حار"
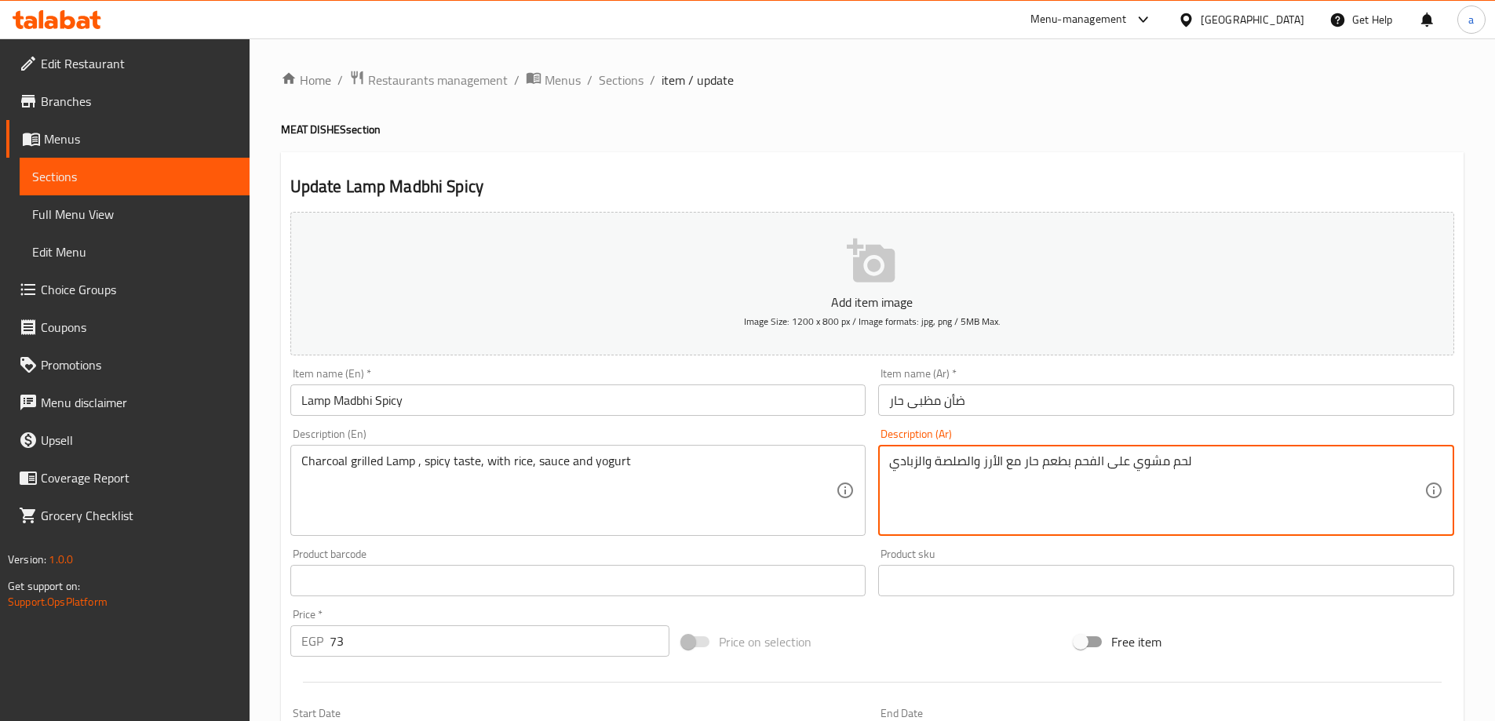
click at [1186, 462] on textarea "لحم مشوي على الفحم بطعم حار مع الأرز والصلصة والزبادي" at bounding box center [1156, 491] width 535 height 75
paste textarea "ضأن"
click at [1197, 432] on div "Description (Ar) ضأن مشوي على الفحم بطعم حار مع الأرز والصلصة والزبادي Descript…" at bounding box center [1166, 483] width 576 height 108
click at [963, 465] on textarea "ضأن مشوي على الفحم بطعم حار مع الأرز والصلصة والزبادي" at bounding box center [1156, 491] width 535 height 75
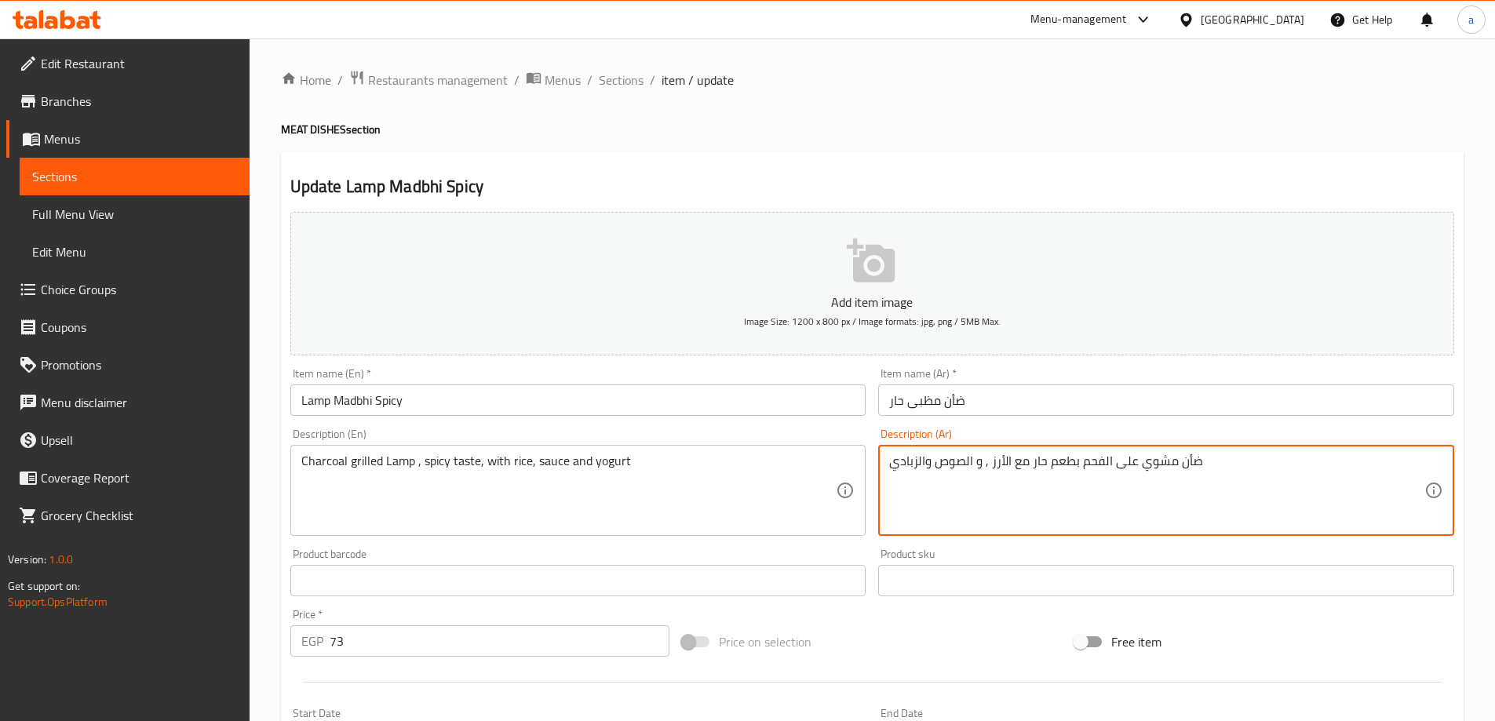
type textarea "ضأن مشوي على الفحم بطعم حار مع الأرز , و الصوص والزبادي"
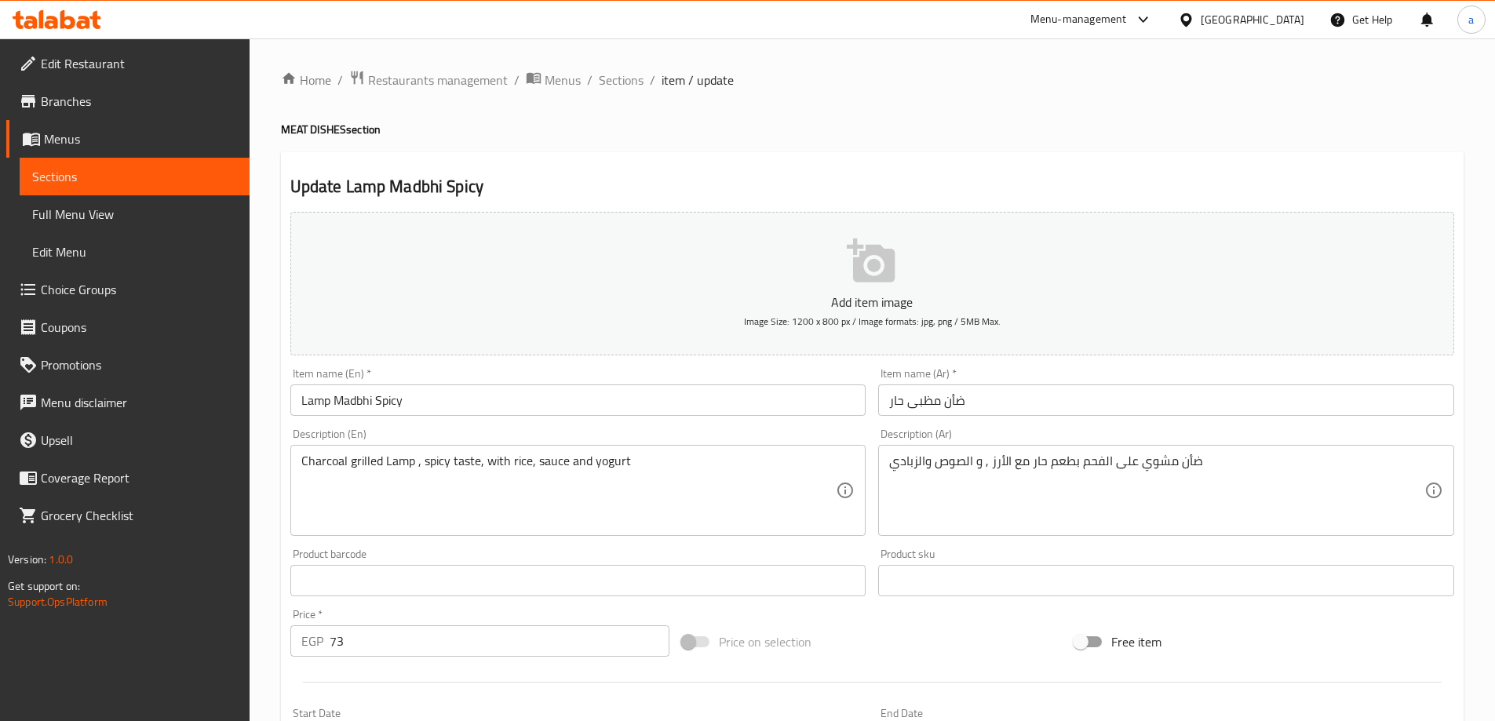
click at [848, 438] on div "Description (En) Charcoal grilled Lamp , spicy taste, with rice, sauce and yogu…" at bounding box center [578, 483] width 576 height 108
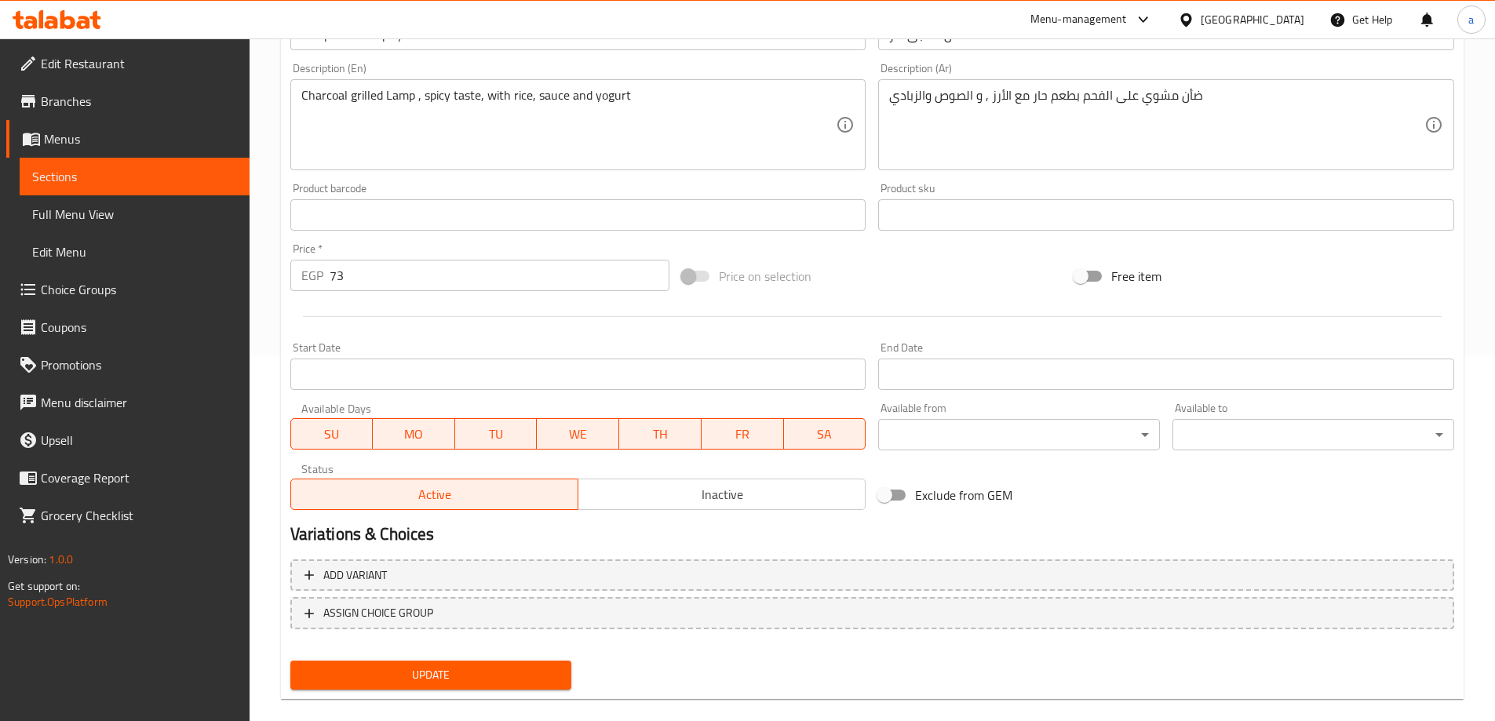
scroll to position [388, 0]
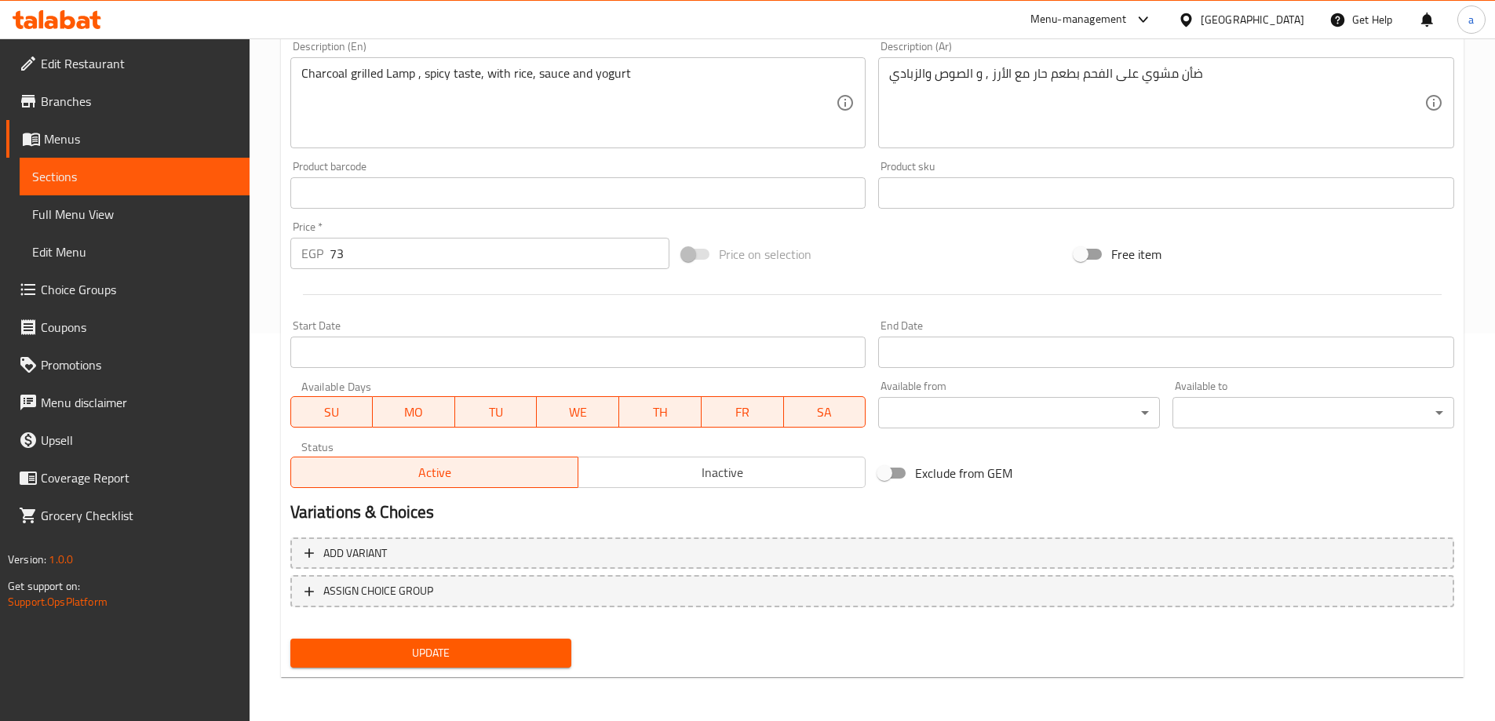
click at [437, 644] on span "Update" at bounding box center [431, 654] width 257 height 20
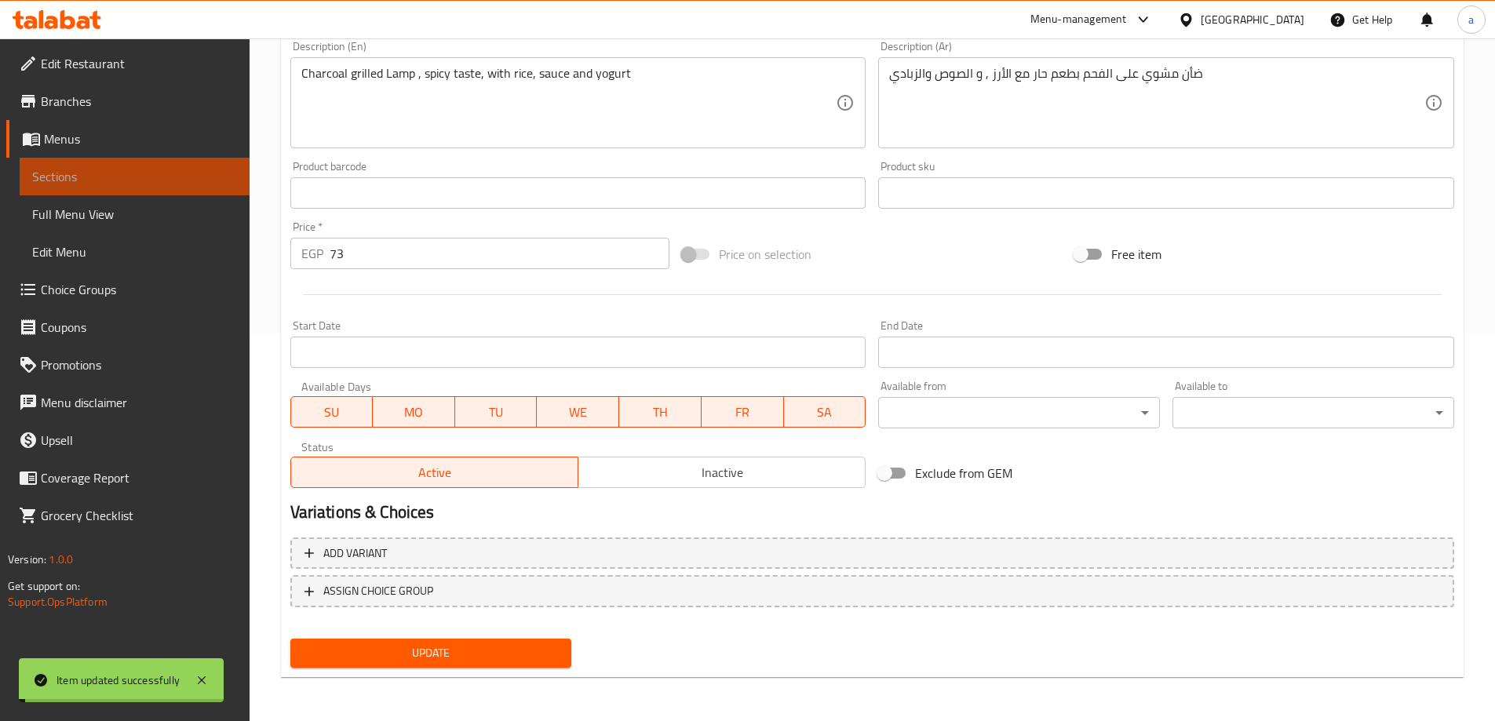
click at [175, 170] on span "Sections" at bounding box center [134, 176] width 205 height 19
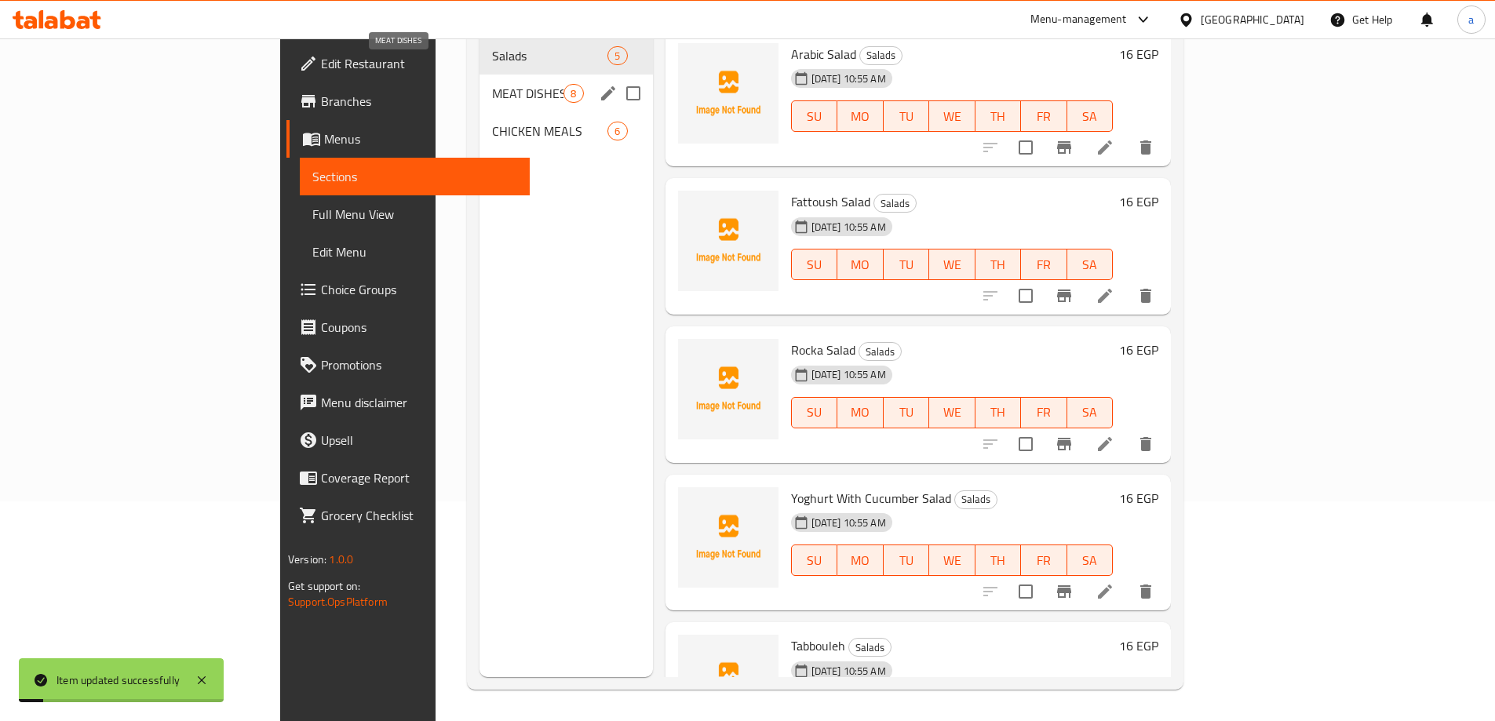
click at [492, 84] on span "MEAT DISHES" at bounding box center [527, 93] width 71 height 19
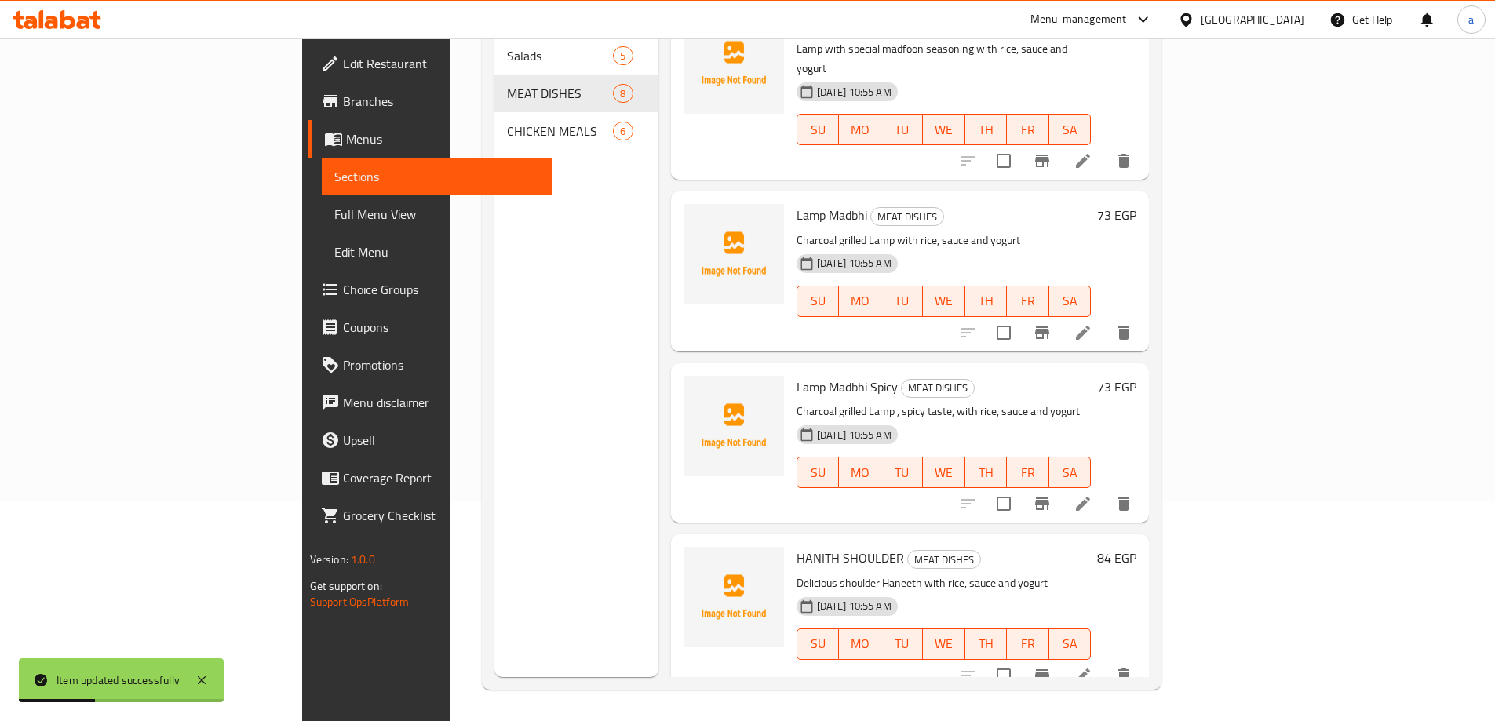
scroll to position [690, 0]
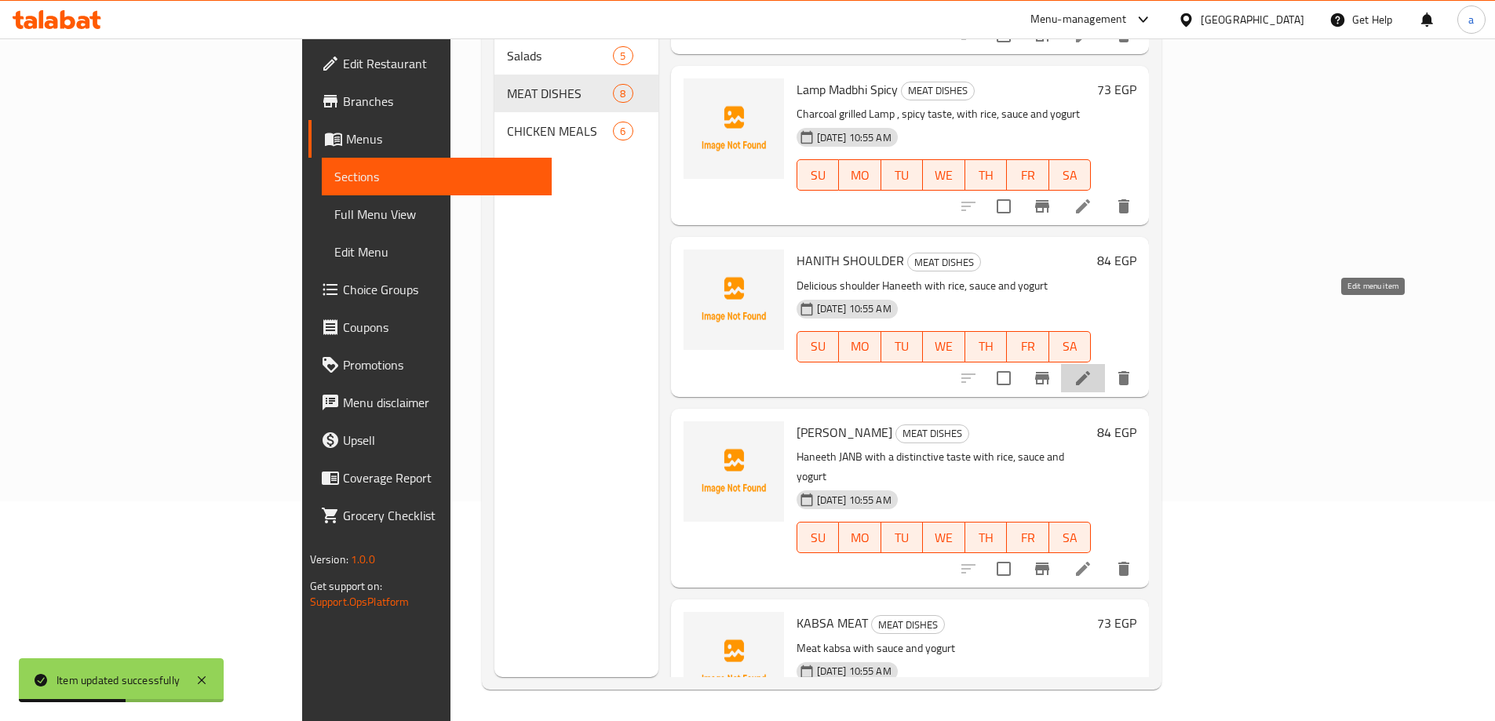
click at [1093, 369] on icon at bounding box center [1083, 378] width 19 height 19
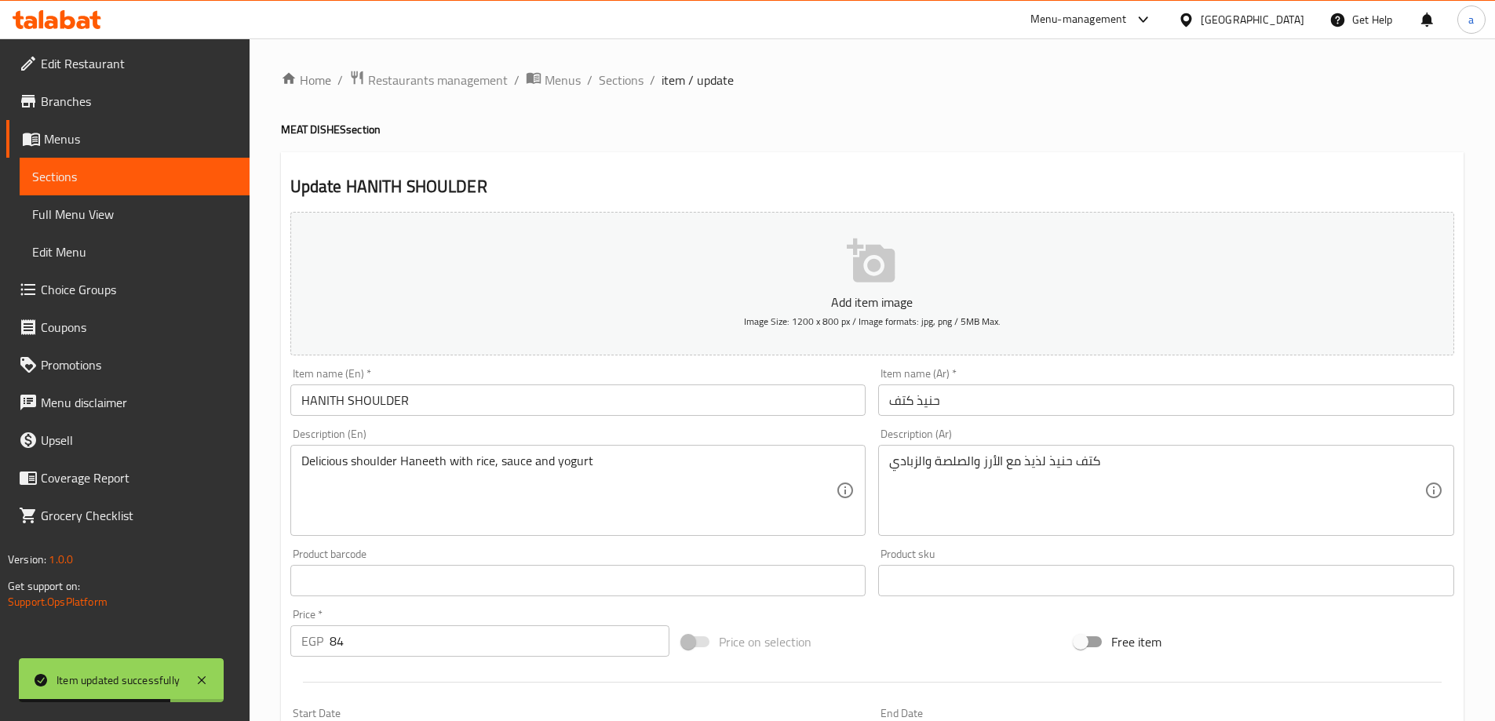
click at [327, 399] on input "HANITH SHOULDER" at bounding box center [578, 400] width 576 height 31
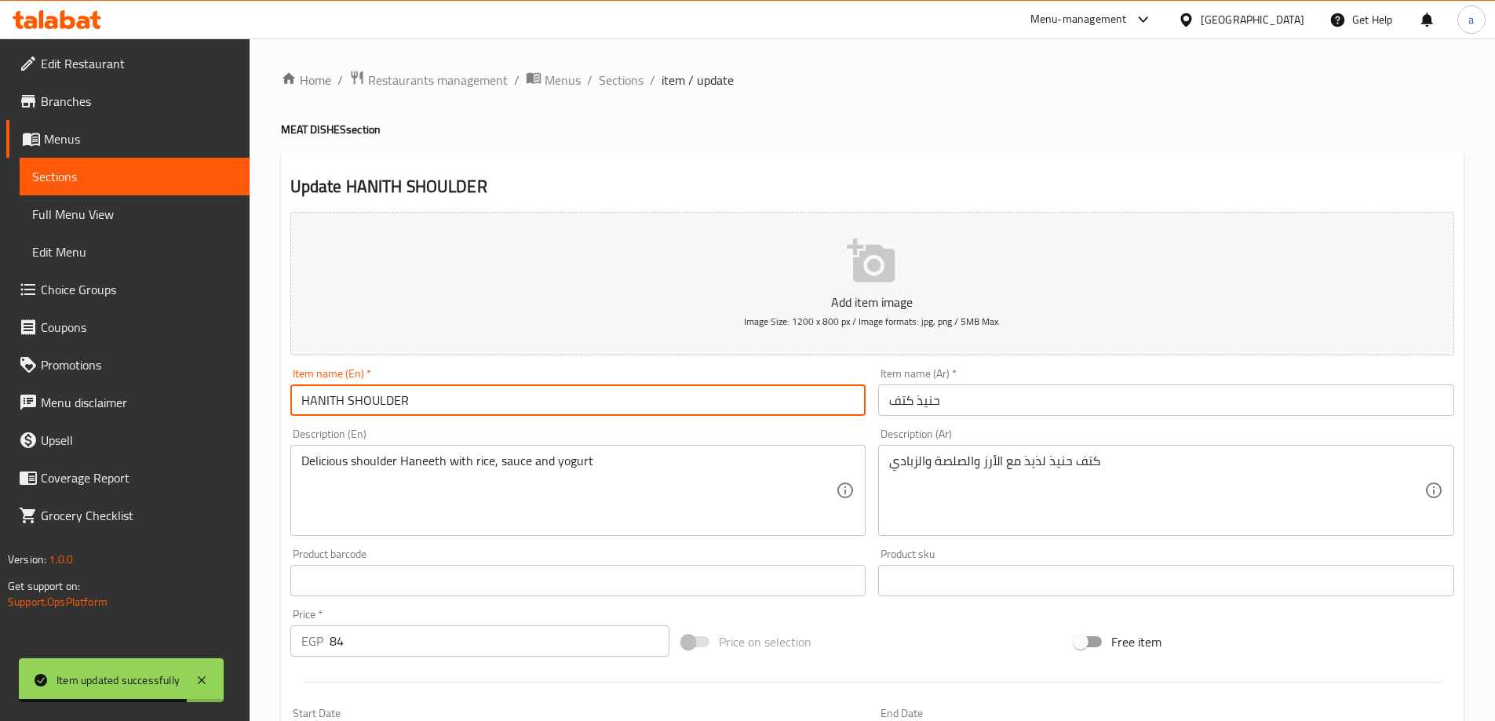
click at [341, 401] on input "HANITH SHOULDER" at bounding box center [578, 400] width 576 height 31
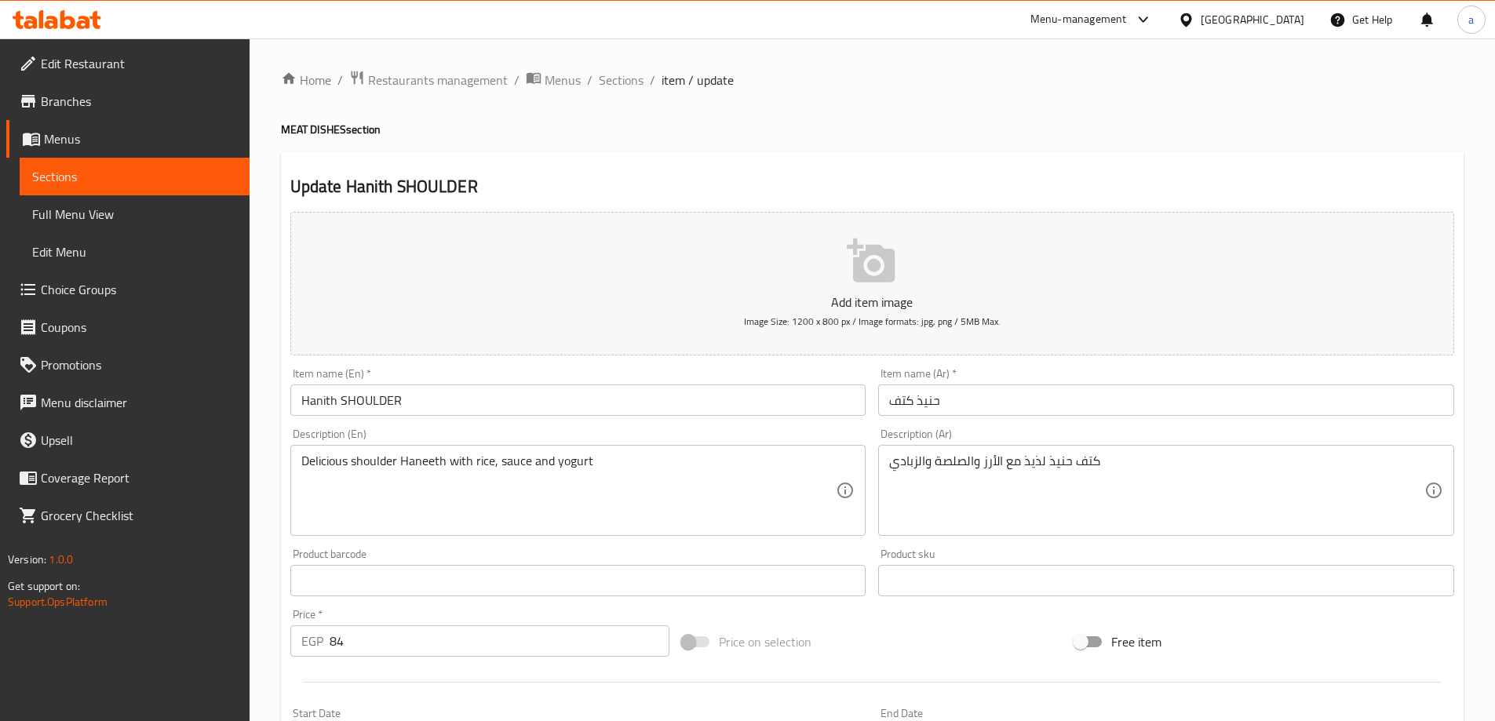
click at [381, 424] on div "Description (En) Delicious shoulder Haneeth with rice, sauce and yogurt Descrip…" at bounding box center [578, 482] width 589 height 120
click at [403, 403] on input "Hanith SHOULDER" at bounding box center [578, 400] width 576 height 31
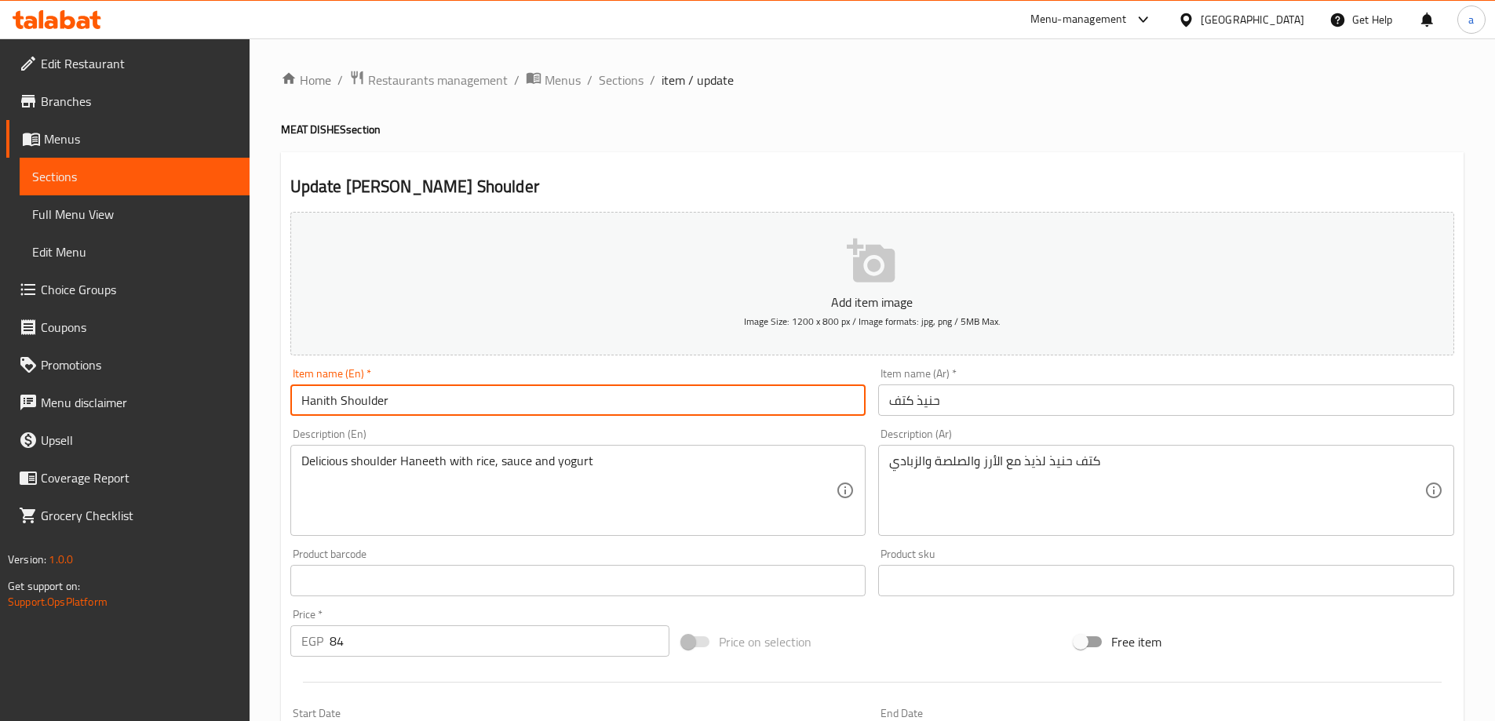
click at [465, 431] on div "Description (En) Delicious shoulder Haneeth with rice, sauce and yogurt Descrip…" at bounding box center [578, 483] width 576 height 108
click at [329, 402] on input "Hanith Shoulder" at bounding box center [578, 400] width 576 height 31
click at [931, 403] on input "حنيذ كتف" at bounding box center [1166, 400] width 576 height 31
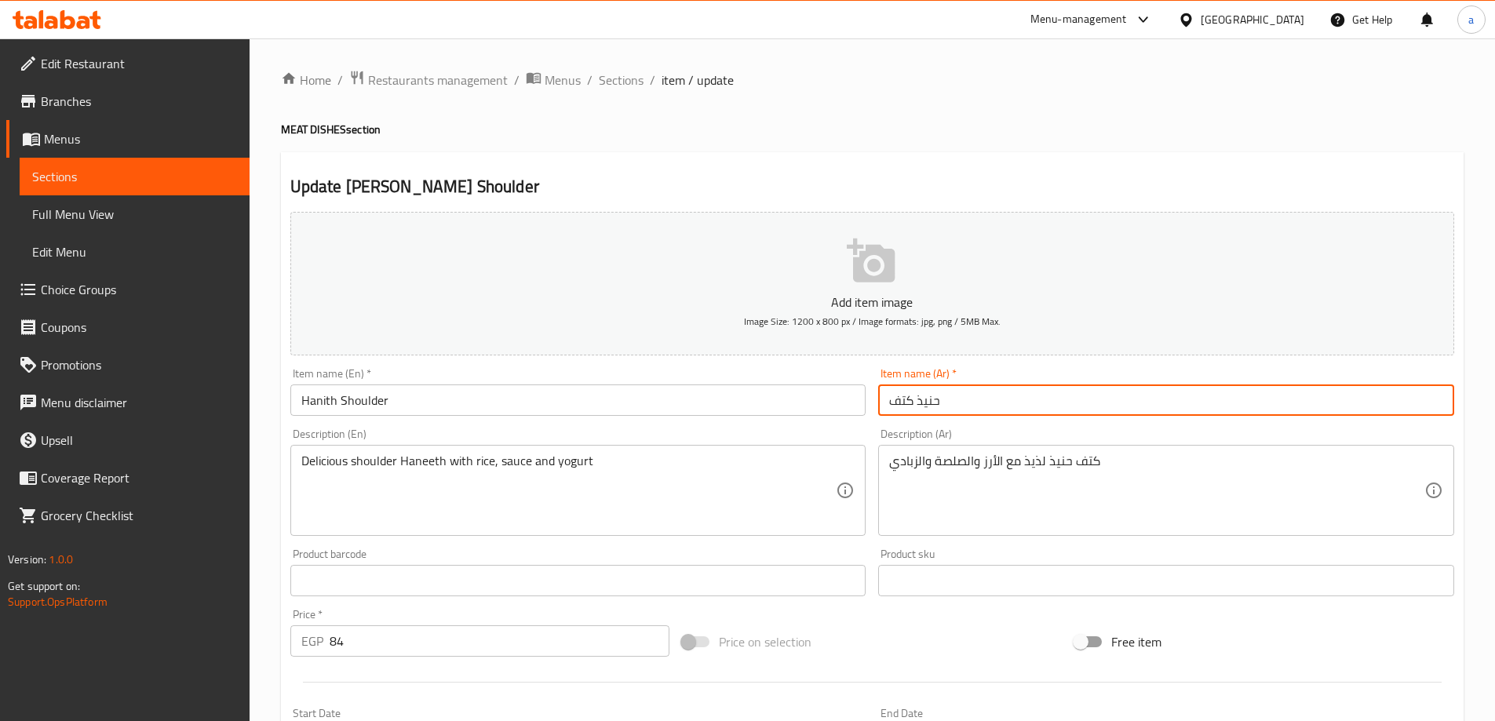
click at [931, 403] on input "حنيذ كتف" at bounding box center [1166, 400] width 576 height 31
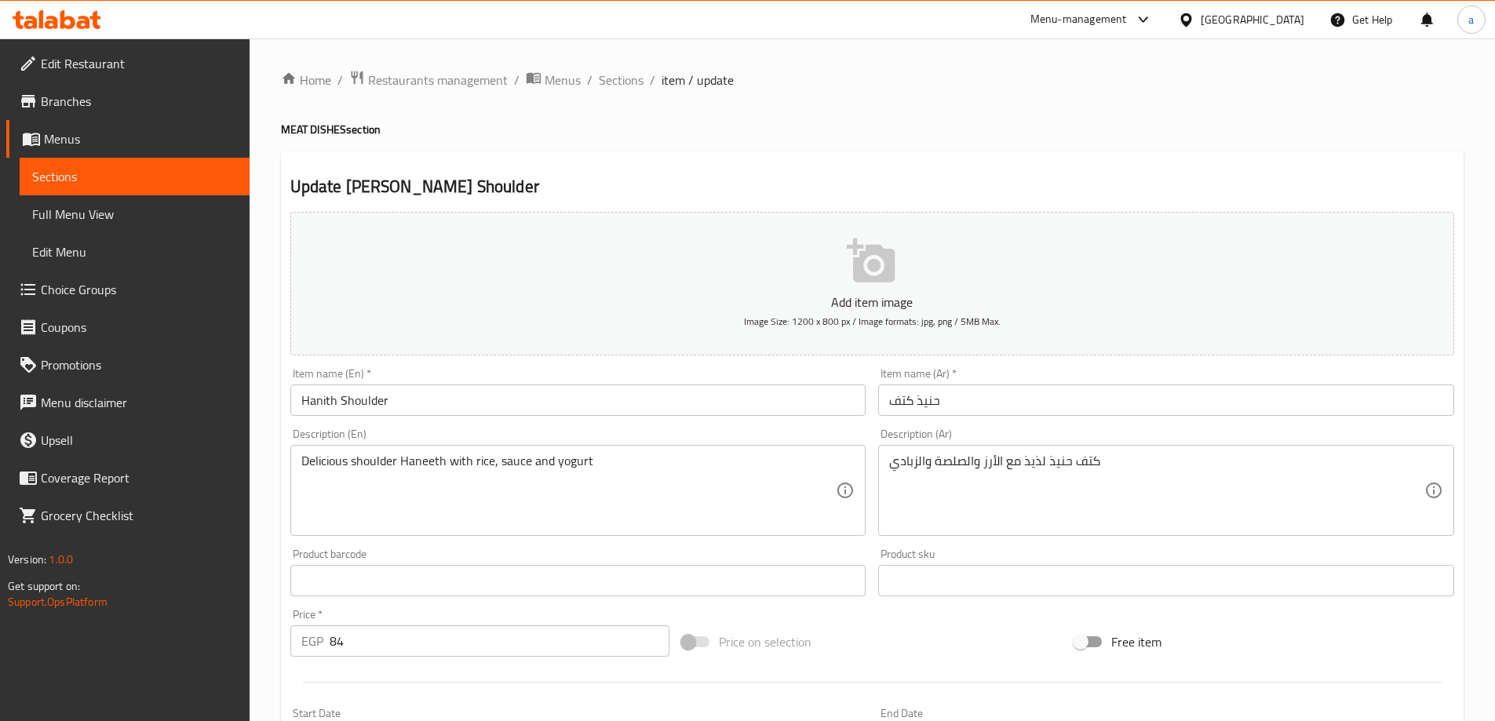
click at [267, 305] on div "Home / Restaurants management / Menus / Sections / item / update MEAT DISHES se…" at bounding box center [873, 573] width 1246 height 1071
click at [459, 432] on div "Description (En) Delicious shoulder Haneeth with rice, sauce and yogurt Descrip…" at bounding box center [578, 483] width 576 height 108
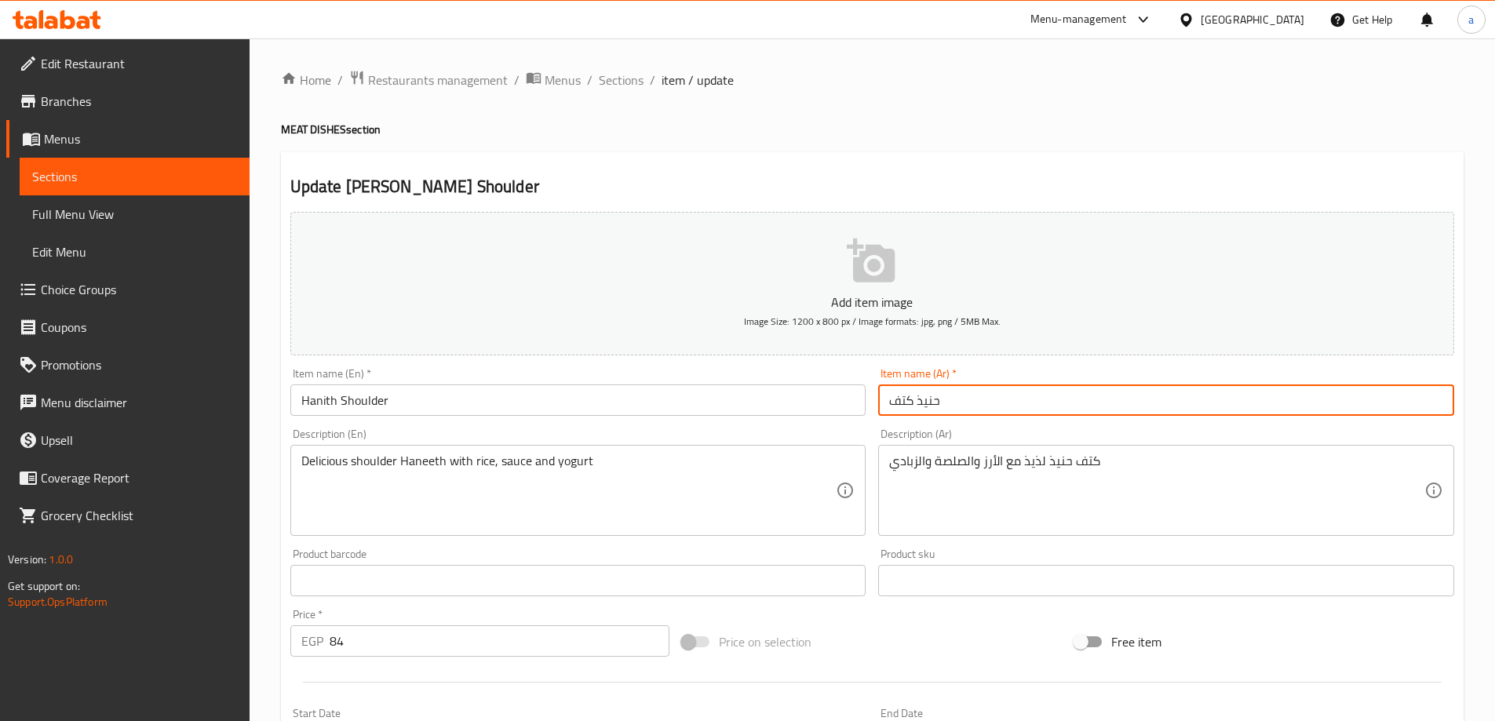
click at [923, 407] on input "حنيذ كتف" at bounding box center [1166, 400] width 576 height 31
click at [329, 404] on input "Hanith Shoulder" at bounding box center [578, 400] width 576 height 31
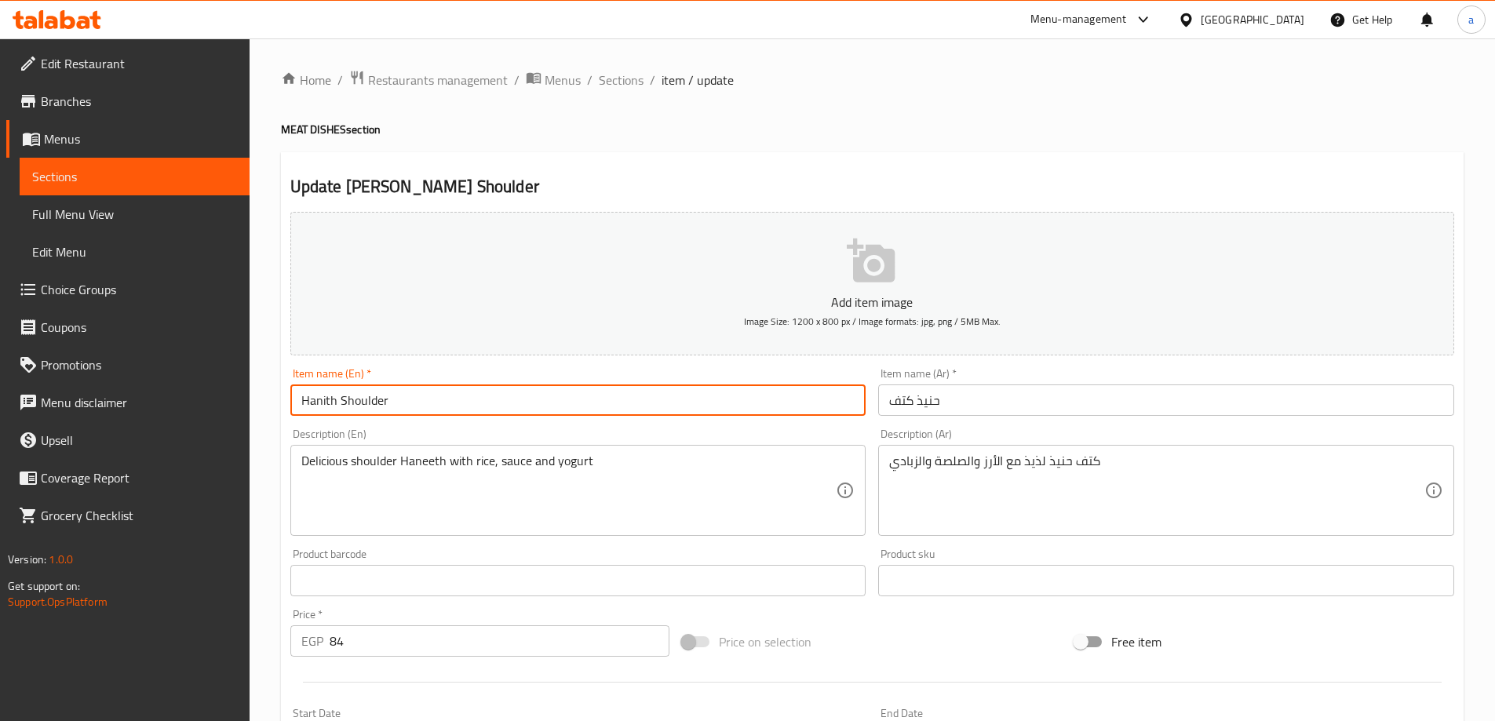
click at [329, 404] on input "Hanith Shoulder" at bounding box center [578, 400] width 576 height 31
paste input "eeth"
click at [345, 406] on input "Haneeth Shoulder" at bounding box center [578, 400] width 576 height 31
type input "Hanith Shoulder"
click at [505, 423] on div "Description (En) Delicious shoulder Haneeth with rice, sauce and yogurt Descrip…" at bounding box center [578, 482] width 589 height 120
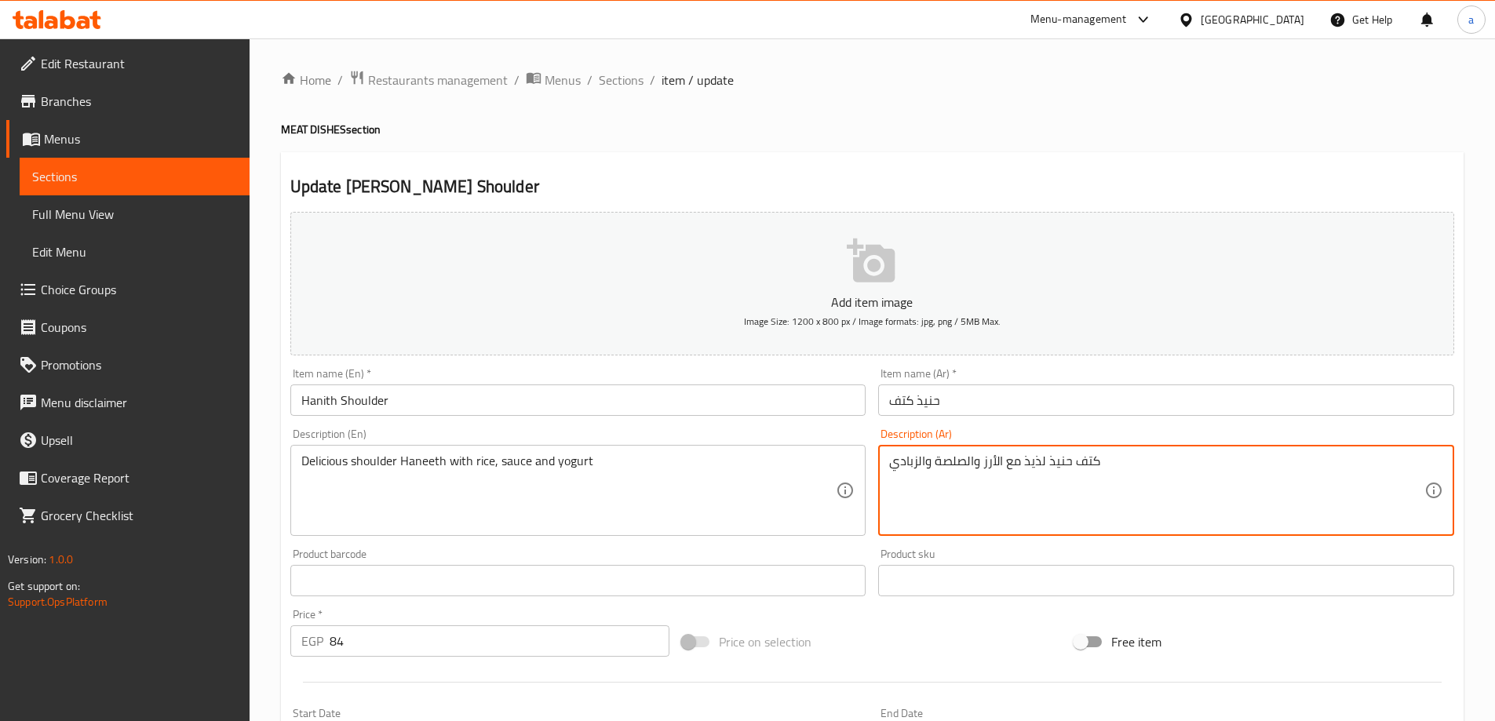
click at [936, 454] on textarea "كتف حنيذ لذيذ مع الأرز والصلصة والزبادي" at bounding box center [1156, 491] width 535 height 75
click at [945, 456] on textarea "كتف حنيذ لذيذ مع الأرز والصلصة والزبادي" at bounding box center [1156, 491] width 535 height 75
type textarea "كتف حنيذ لذيذ مع الأرز ,الصوص والزبادي"
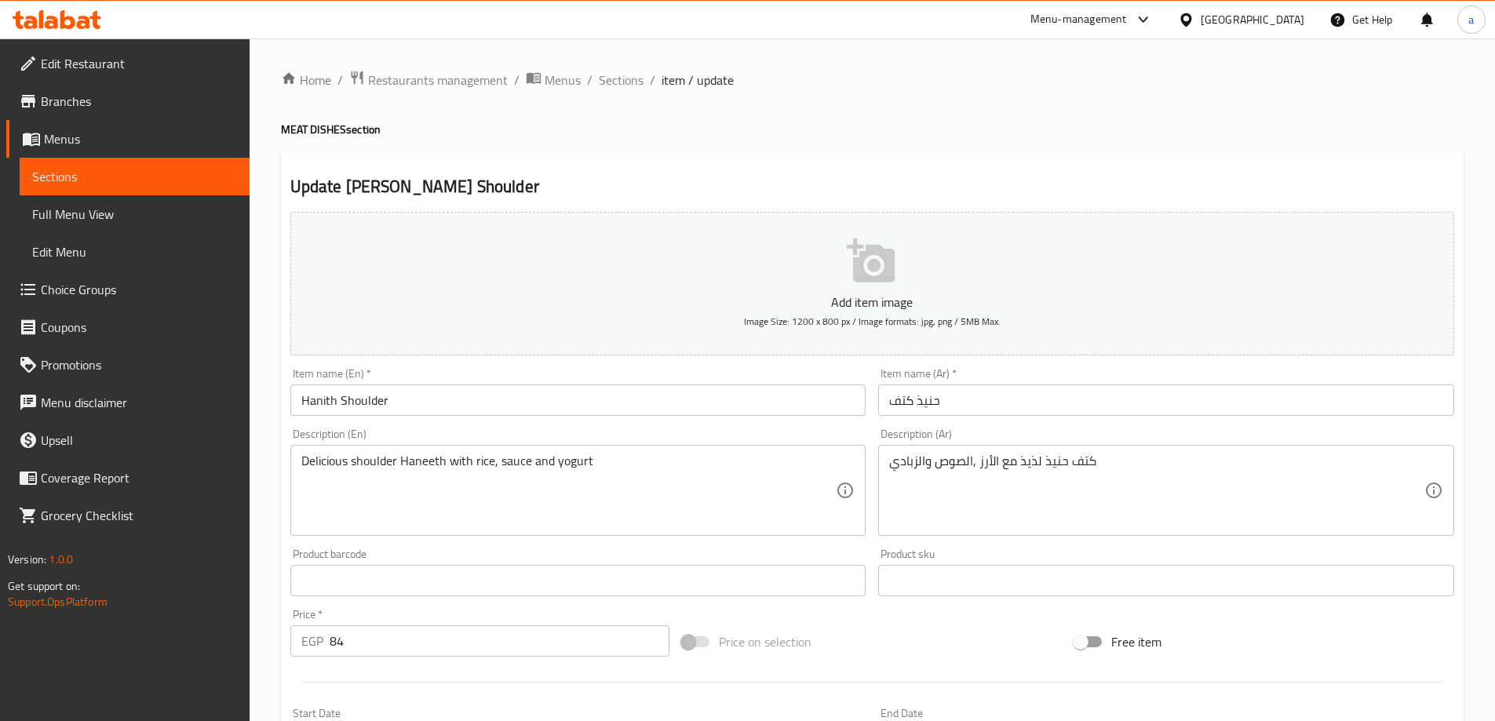
click at [779, 440] on div "Description (En) Delicious shoulder Haneeth with rice, sauce and yogurt Descrip…" at bounding box center [578, 483] width 576 height 108
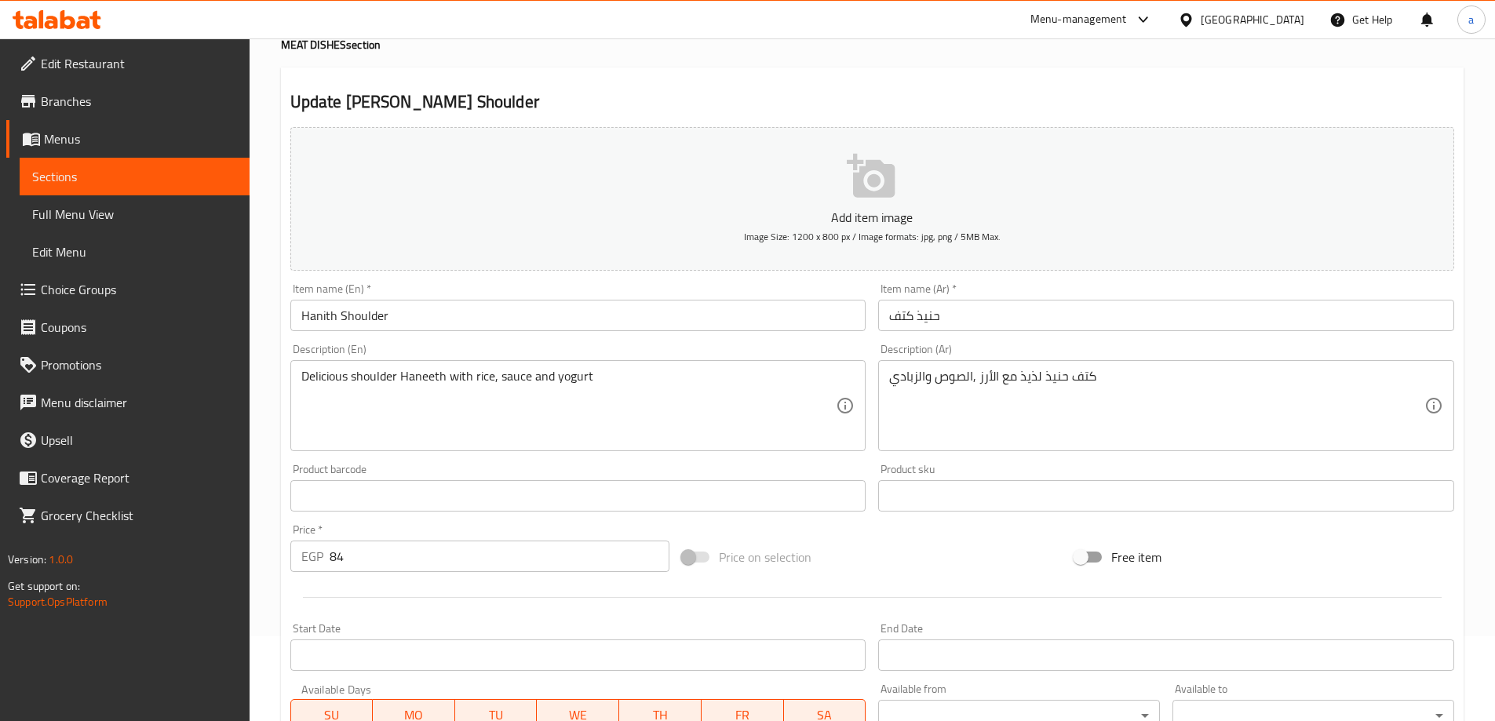
scroll to position [314, 0]
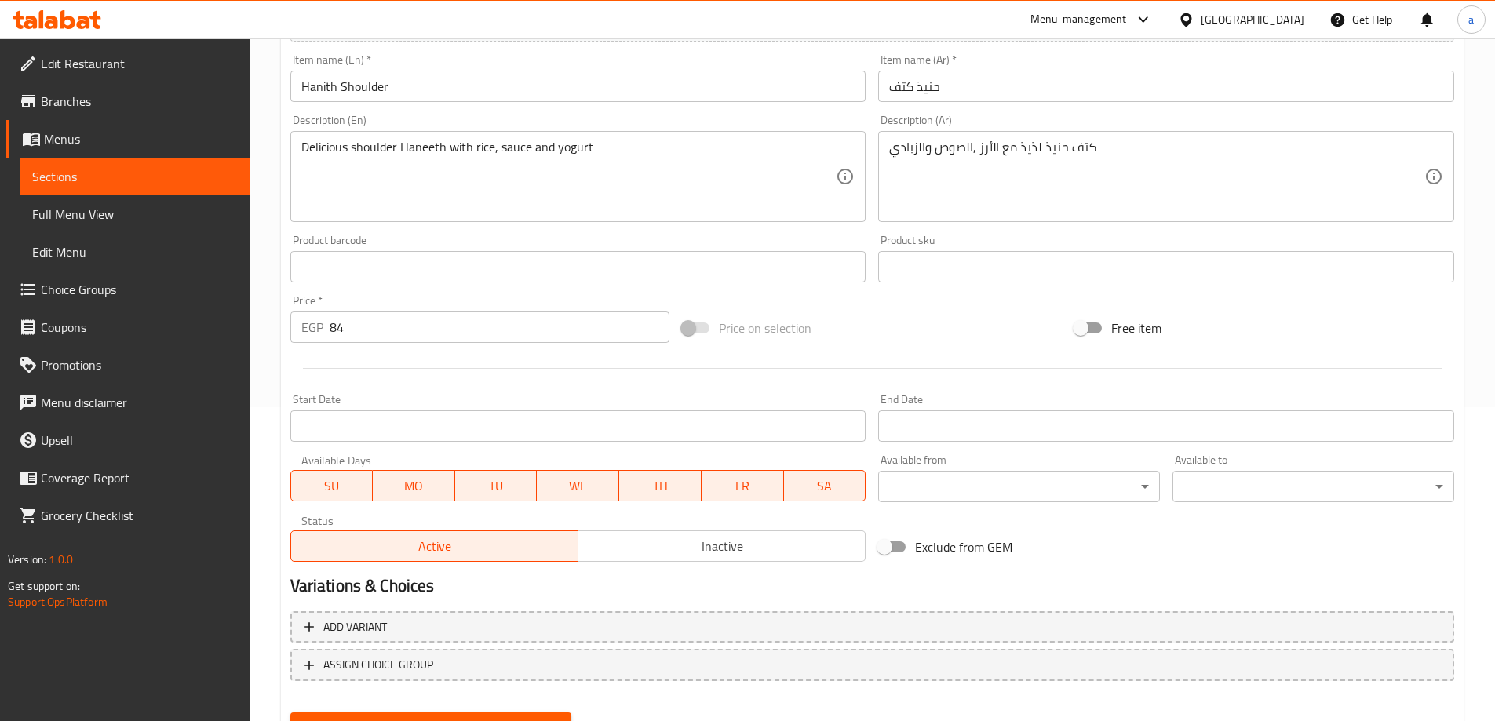
click at [372, 714] on button "Update" at bounding box center [431, 727] width 282 height 29
click at [190, 176] on span "Sections" at bounding box center [134, 176] width 205 height 19
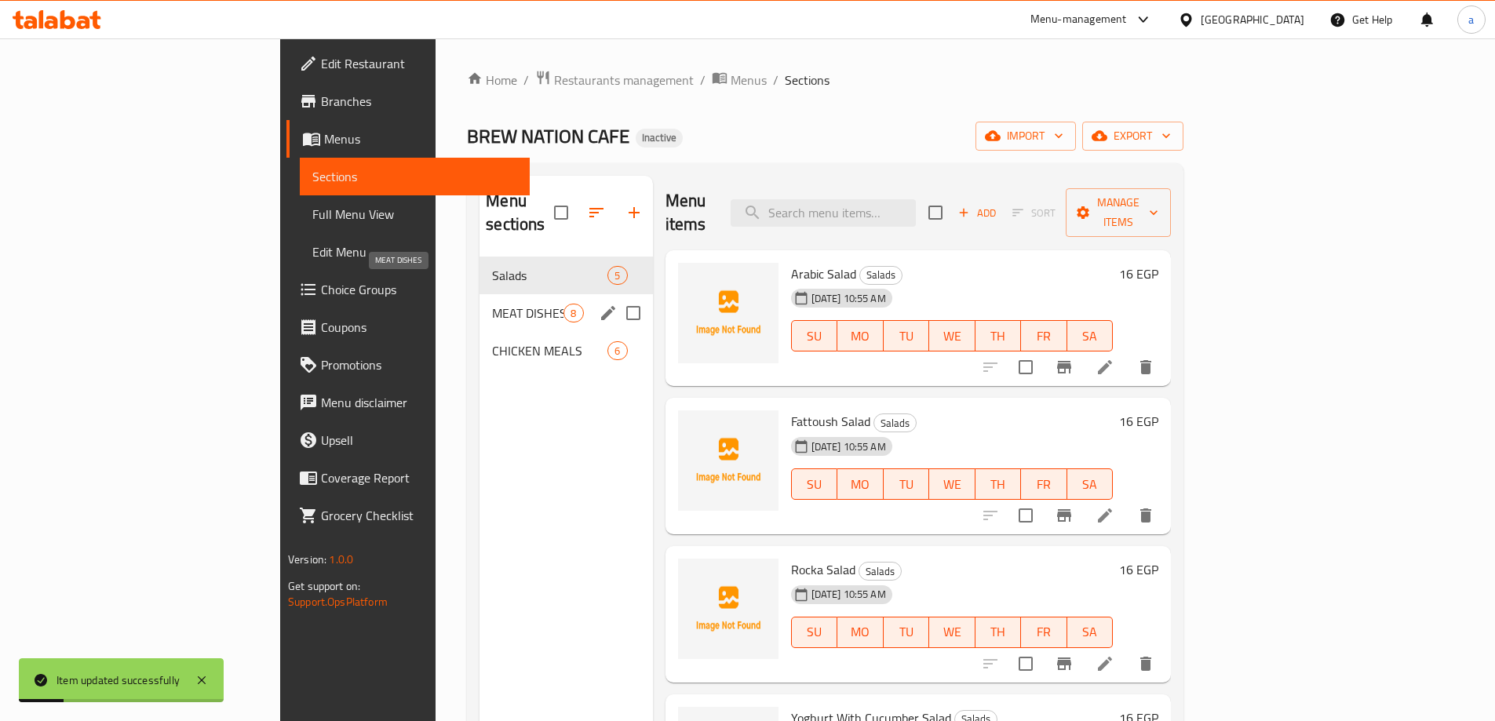
click at [492, 304] on span "MEAT DISHES" at bounding box center [527, 313] width 71 height 19
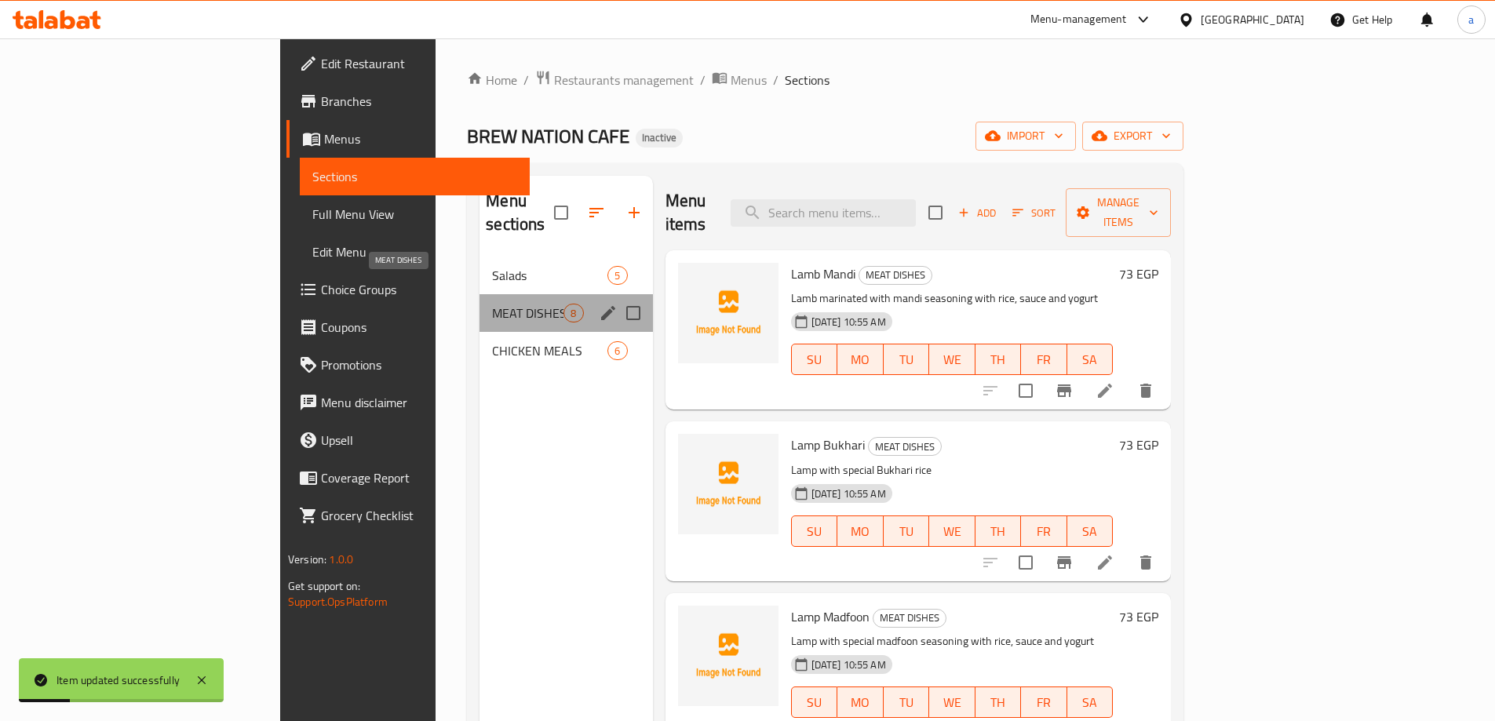
click at [492, 304] on span "MEAT DISHES" at bounding box center [527, 313] width 71 height 19
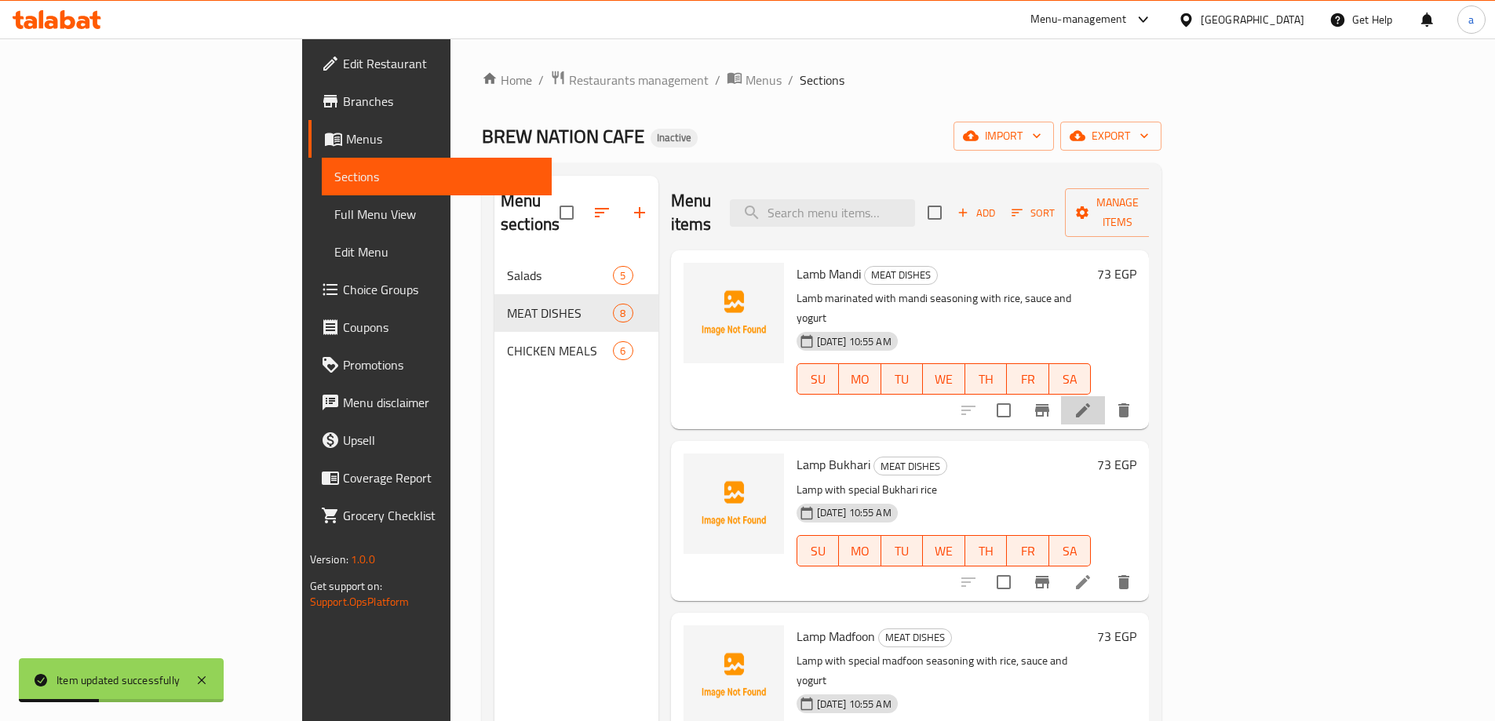
click at [1105, 396] on li at bounding box center [1083, 410] width 44 height 28
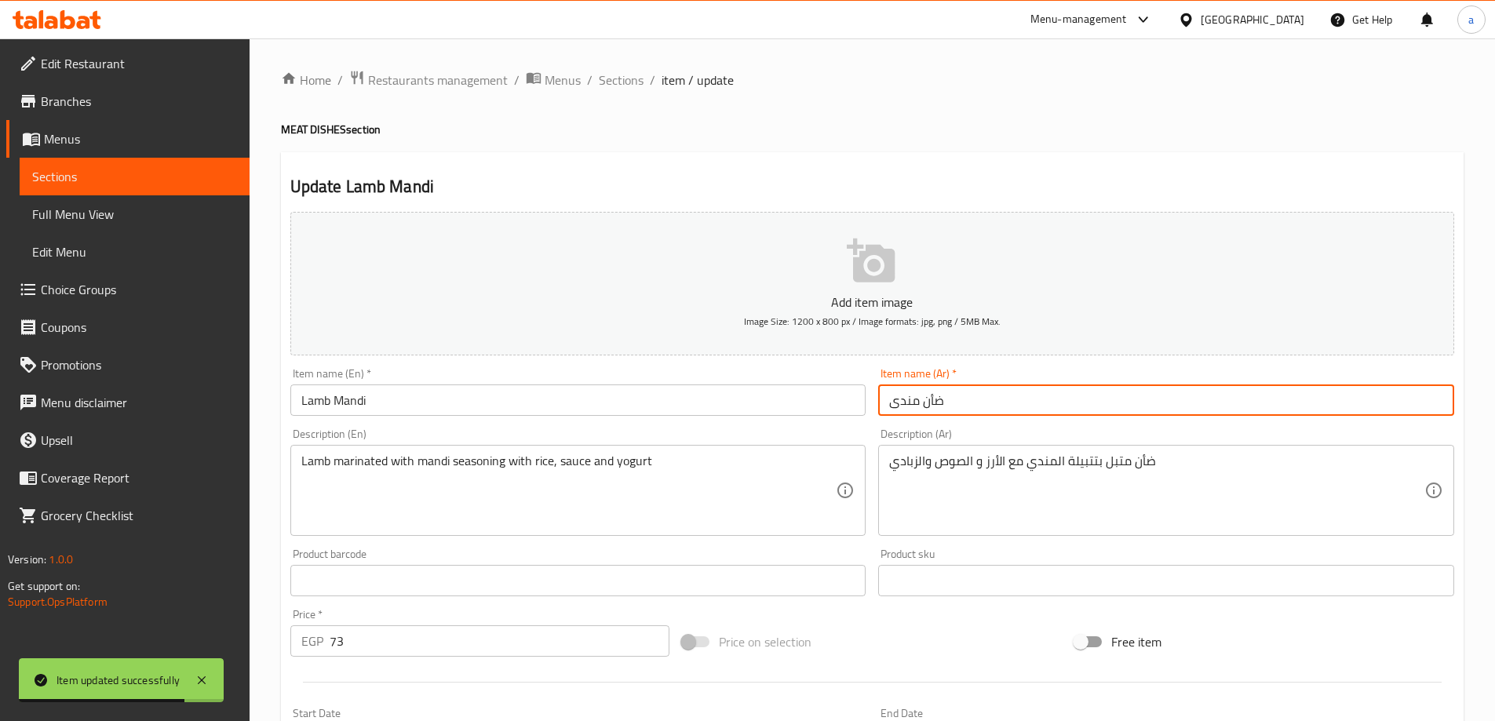
click at [937, 407] on input "ضأن مندى" at bounding box center [1166, 400] width 576 height 31
click at [1002, 416] on input "ضأن مندى" at bounding box center [1166, 400] width 576 height 31
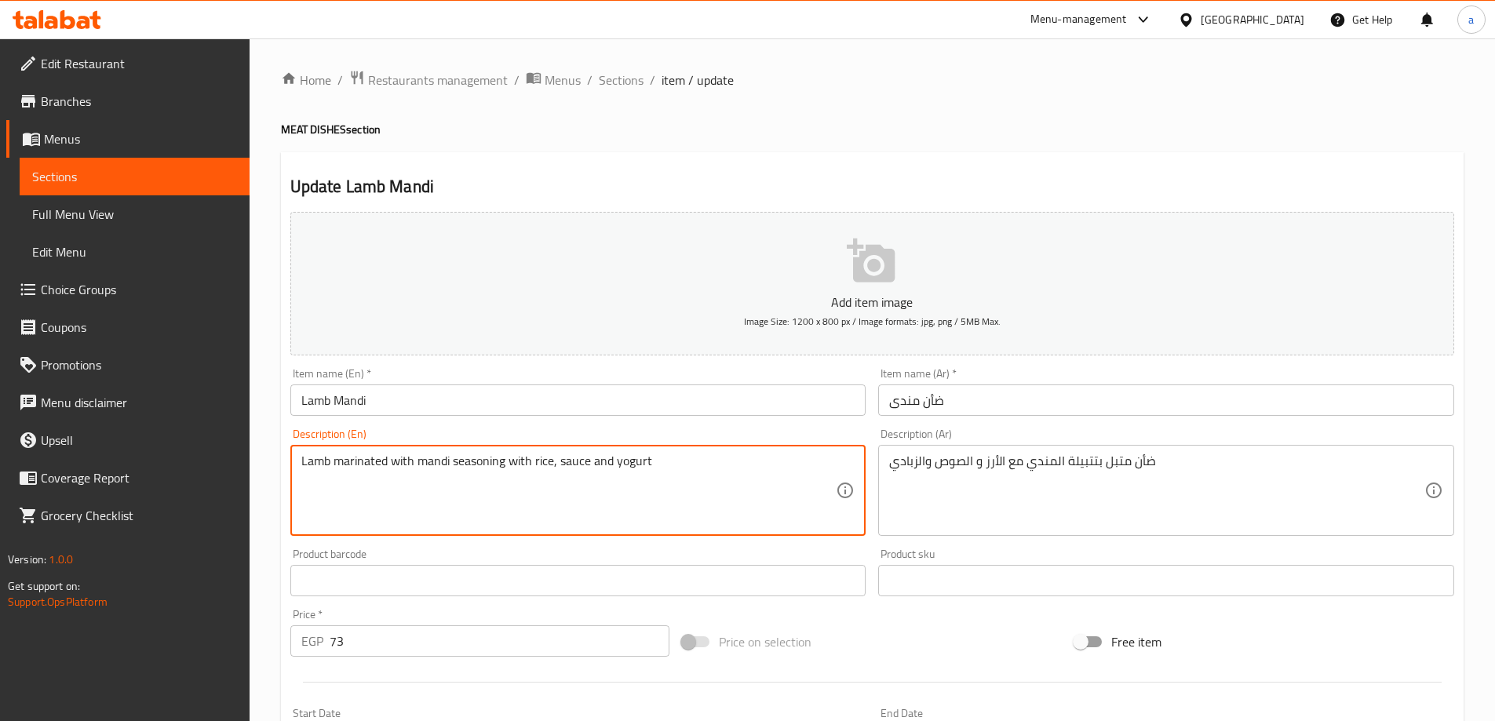
click at [319, 462] on textarea "Lamb marinated with mandi seasoning with rice, sauce and yogurt" at bounding box center [568, 491] width 535 height 75
click at [320, 462] on textarea "meat marinated with mandi seasoning with rice, sauce and yogurt" at bounding box center [568, 491] width 535 height 75
click at [407, 488] on textarea "meat marinated with mandi seasoning with rice, sauce and yogurt" at bounding box center [568, 491] width 535 height 75
type textarea "meat marinated with mandi seasoning with rice, sauce and yogurt"
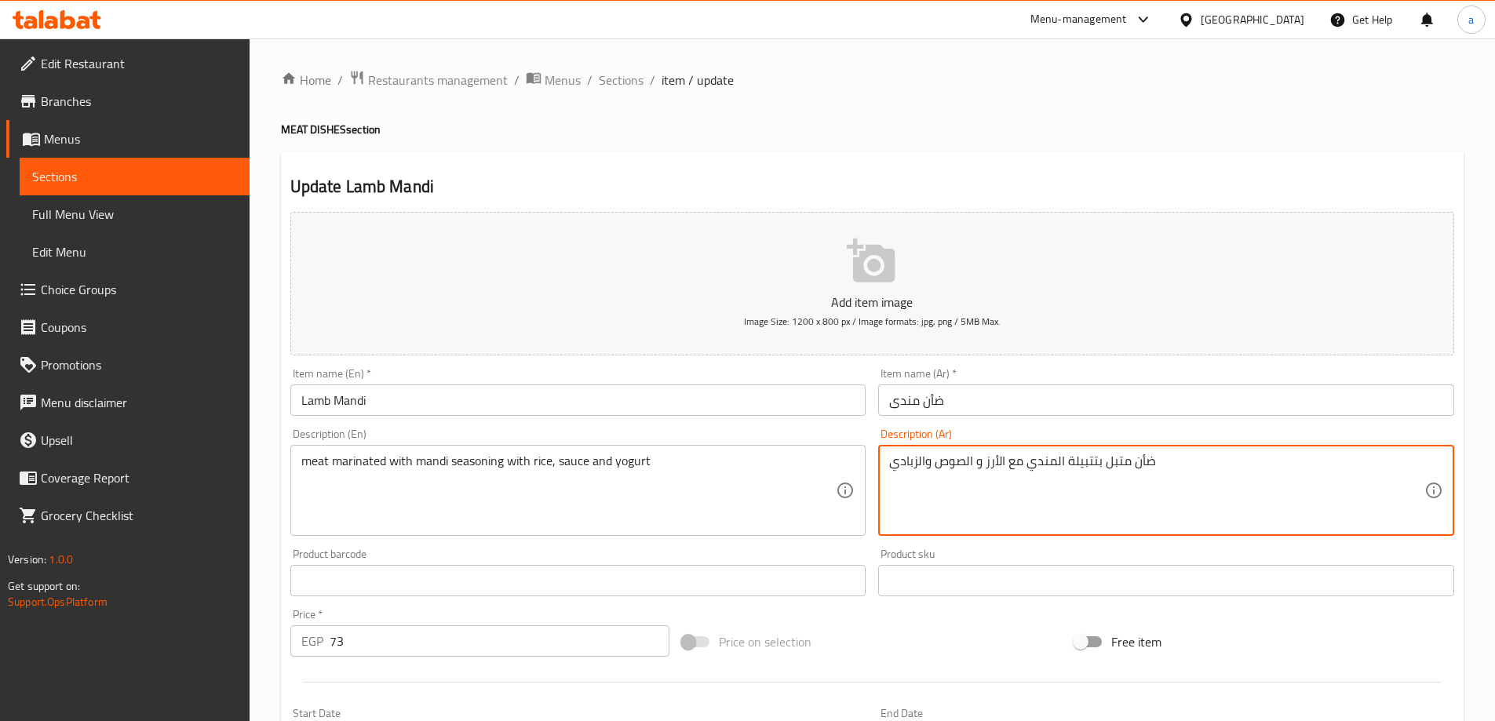
click at [1135, 465] on textarea "ضأن متبل بتتبيلة المندي مع الأرز و الصوص والزبادي" at bounding box center [1156, 491] width 535 height 75
click at [1142, 462] on textarea "ضأن متبل بتتبيلة المندي مع الأرز و الصوص والزبادي" at bounding box center [1156, 491] width 535 height 75
type textarea "لحم متبل بتتبيلة المندي مع الأرز و الصوص والزبادي"
click at [1161, 437] on div "Description (Ar) لحم متبل بتتبيلة المندي مع الأرز و الصوص والزبادي Description …" at bounding box center [1166, 483] width 576 height 108
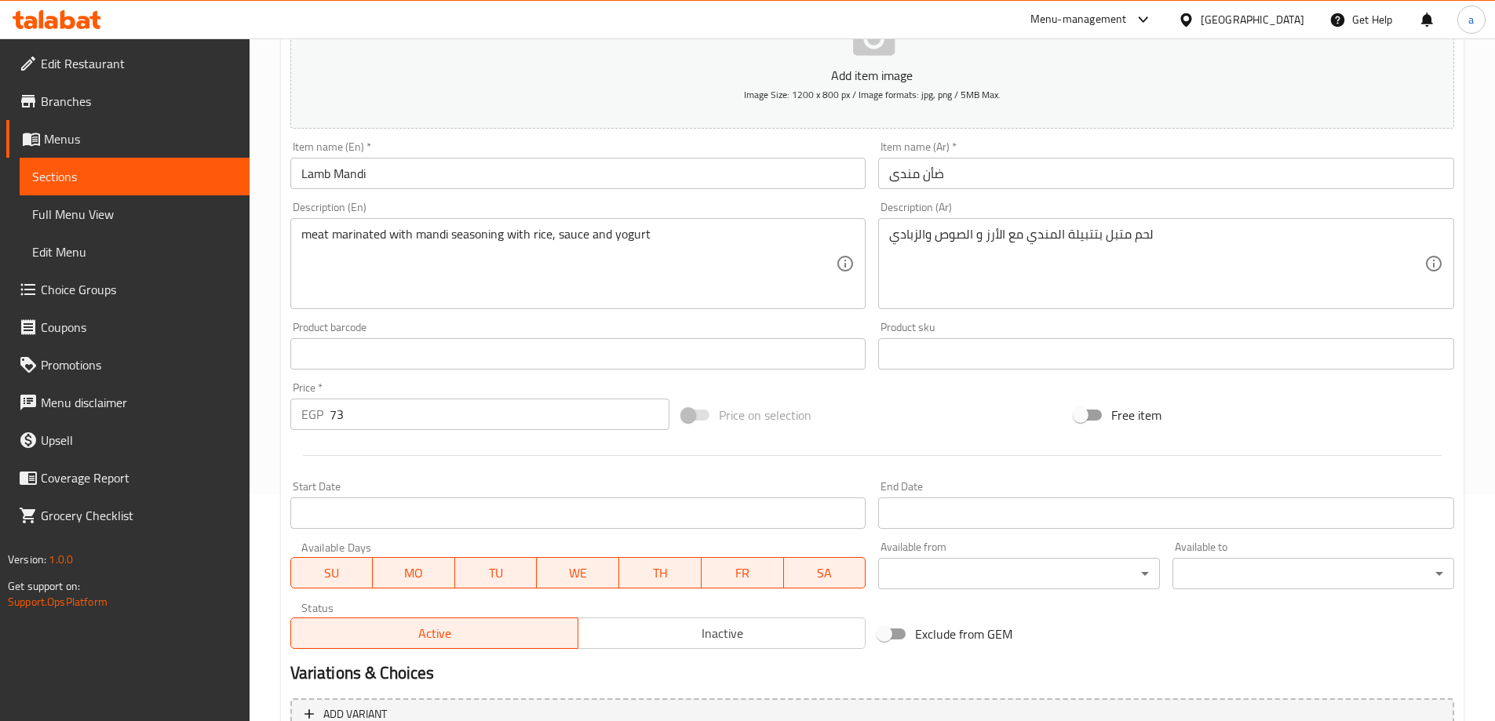
scroll to position [388, 0]
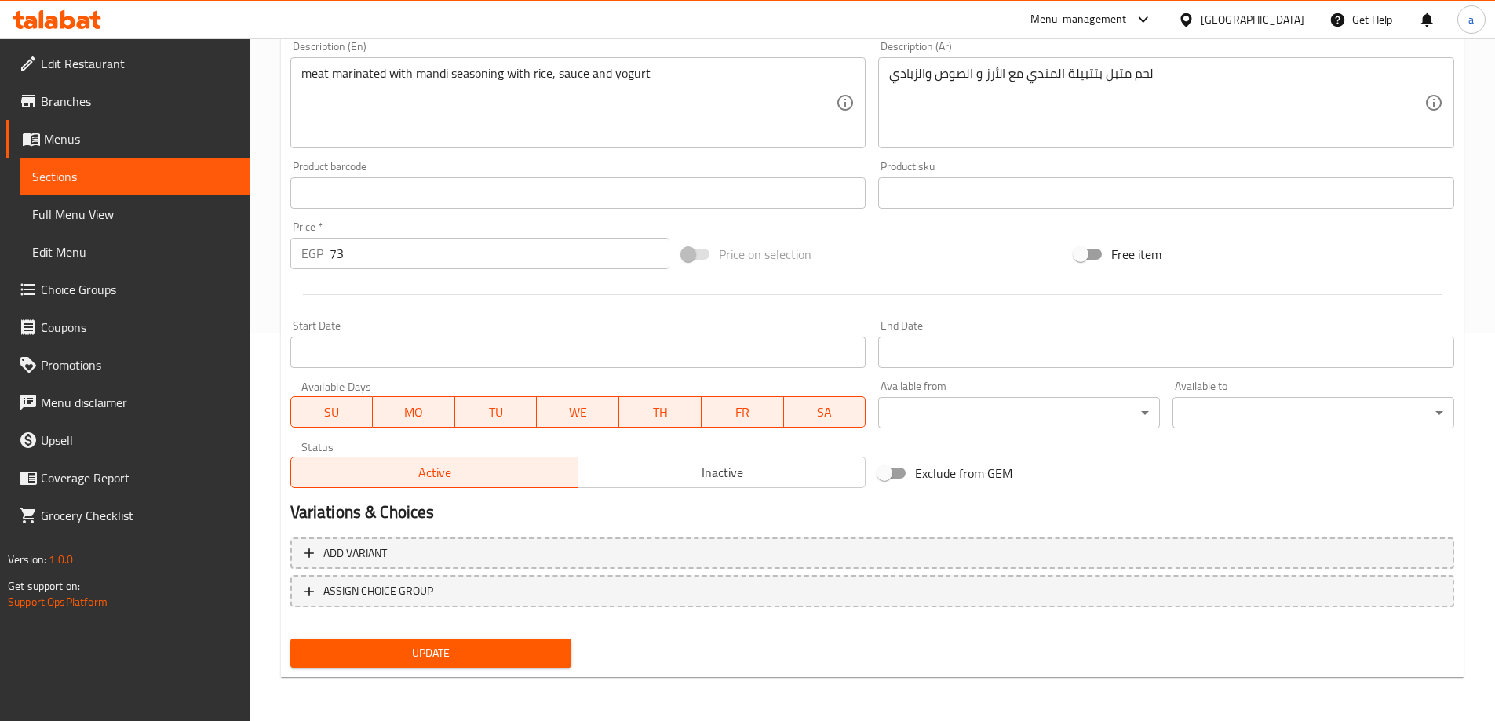
click at [423, 644] on span "Update" at bounding box center [431, 654] width 257 height 20
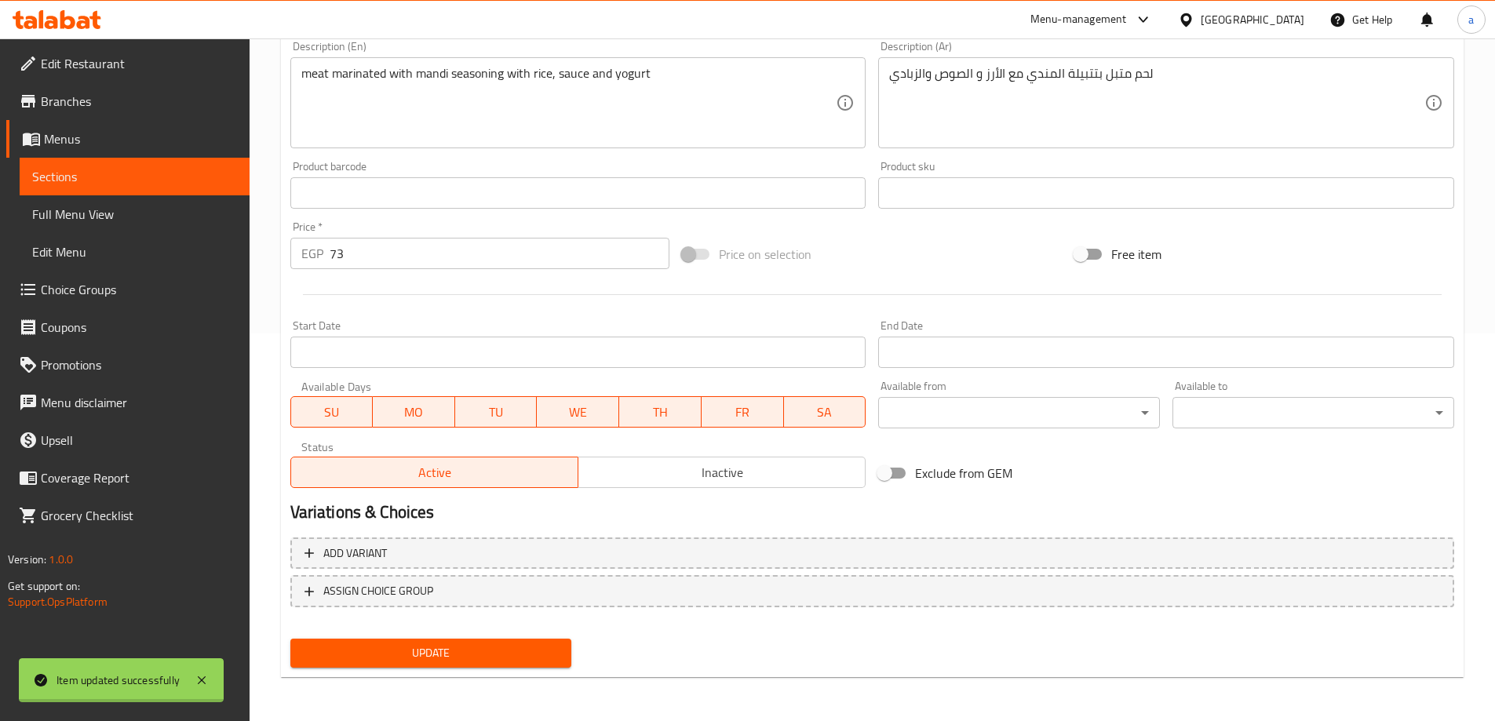
click at [126, 173] on span "Sections" at bounding box center [134, 176] width 205 height 19
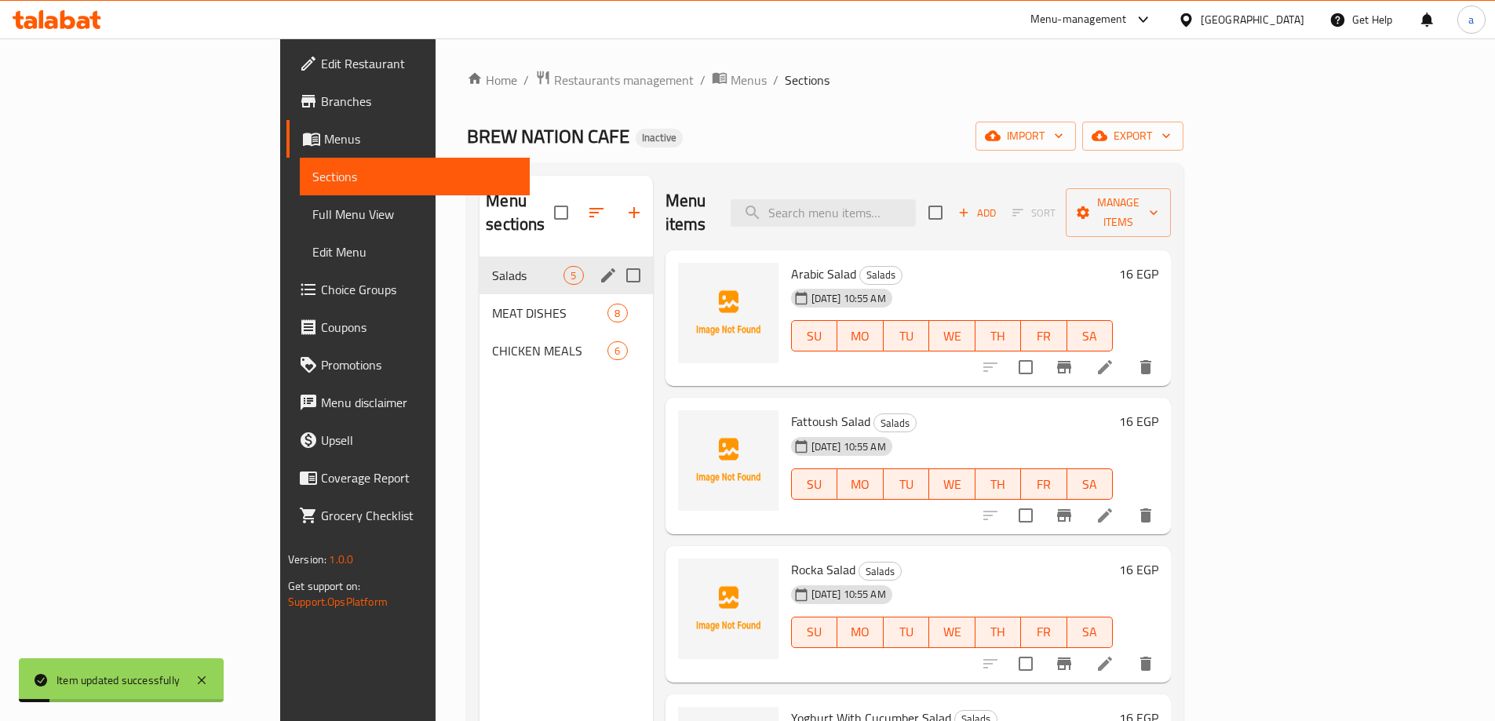
click at [480, 294] on div "MEAT DISHES 8" at bounding box center [566, 313] width 173 height 38
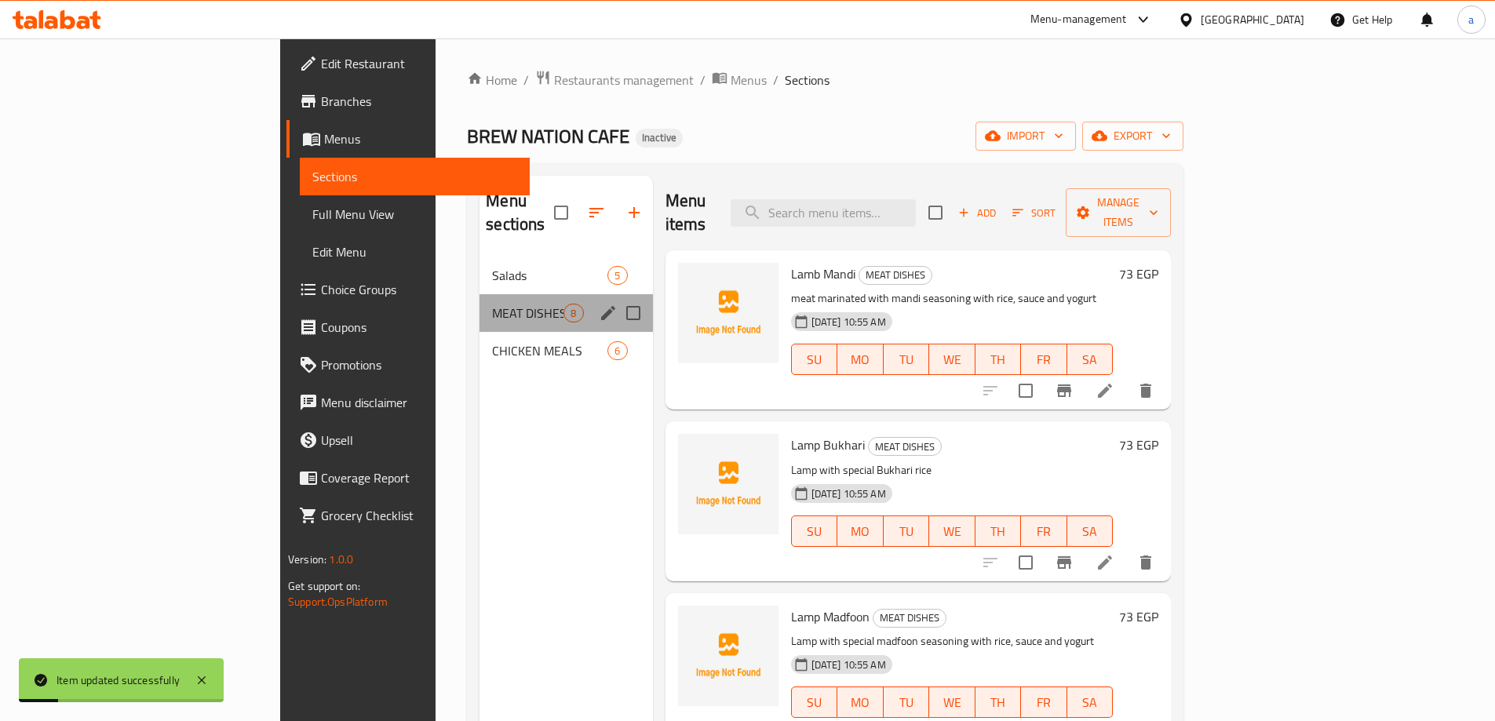
click at [480, 294] on div "MEAT DISHES 8" at bounding box center [566, 313] width 173 height 38
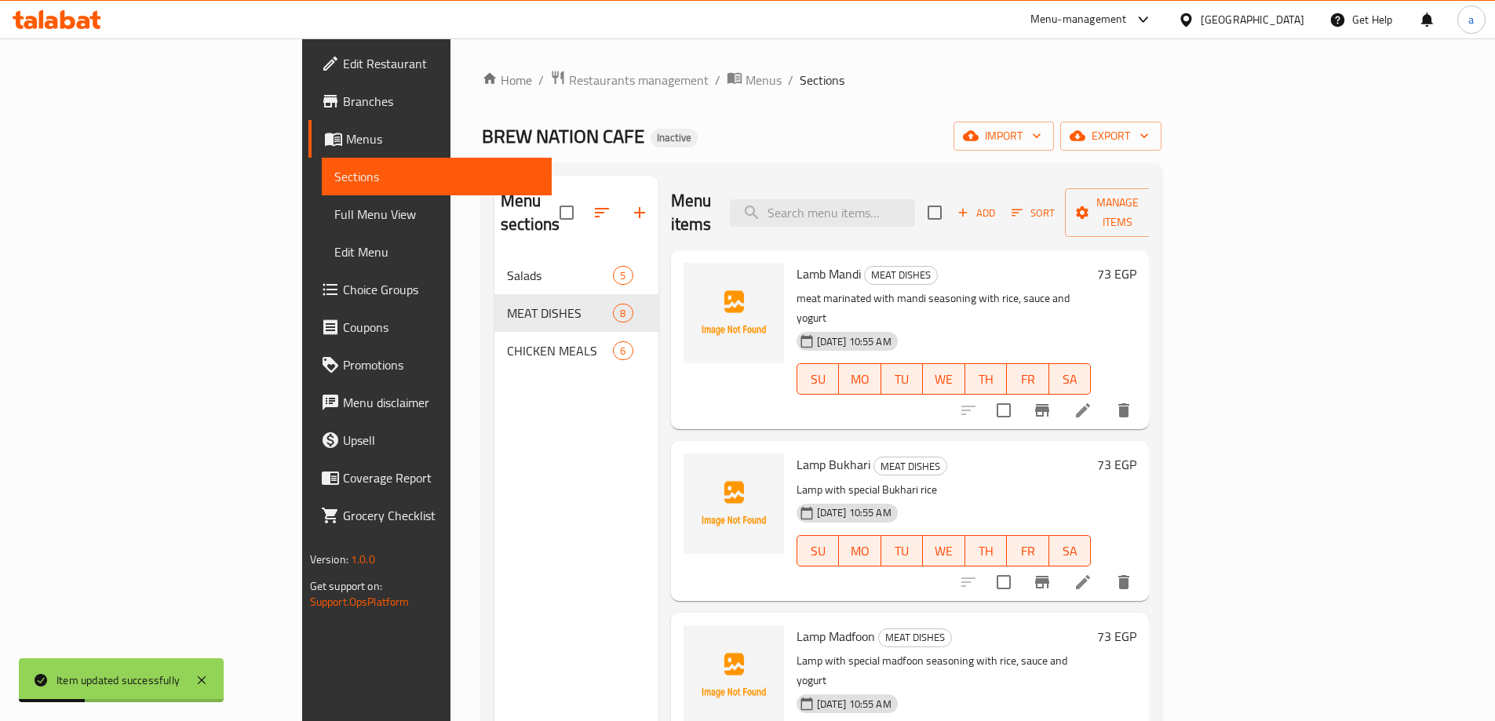
click at [1093, 573] on icon at bounding box center [1083, 582] width 19 height 19
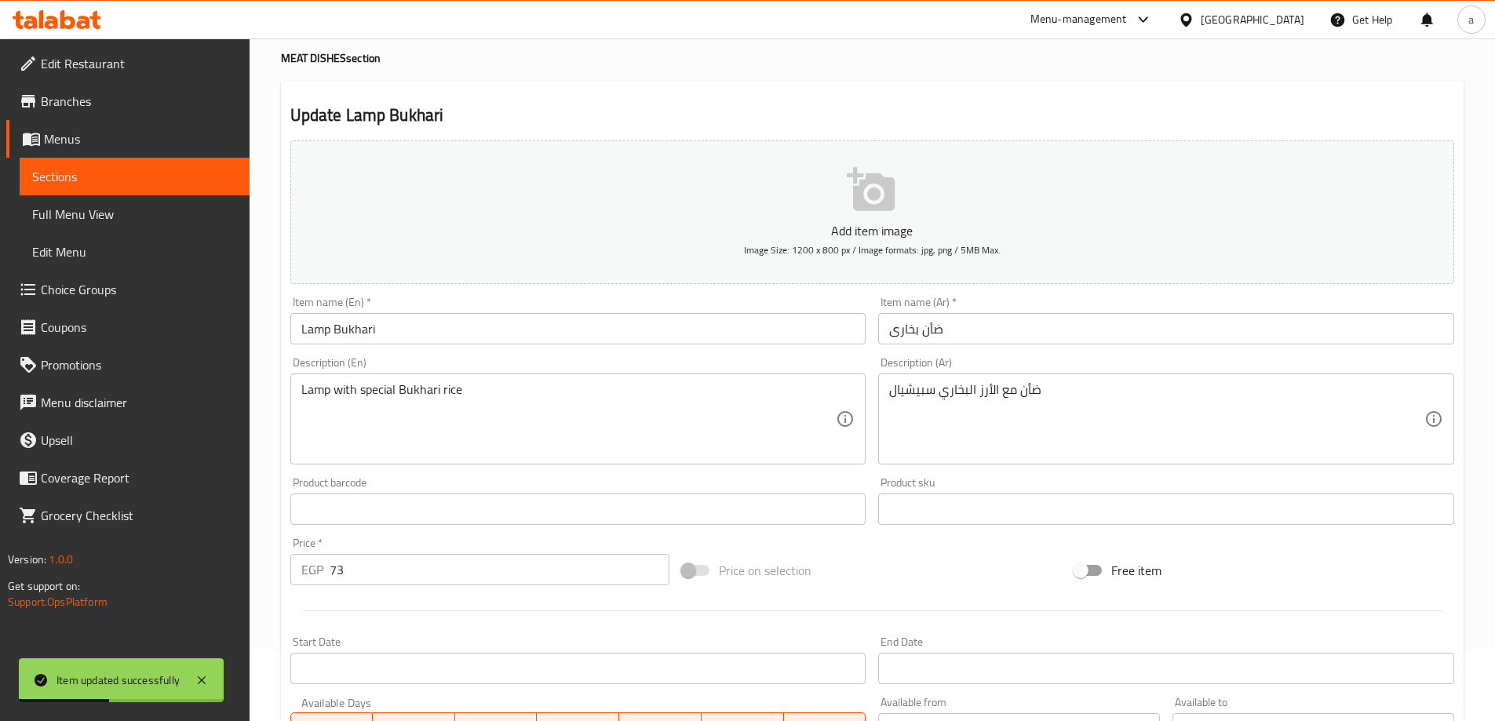
scroll to position [157, 0]
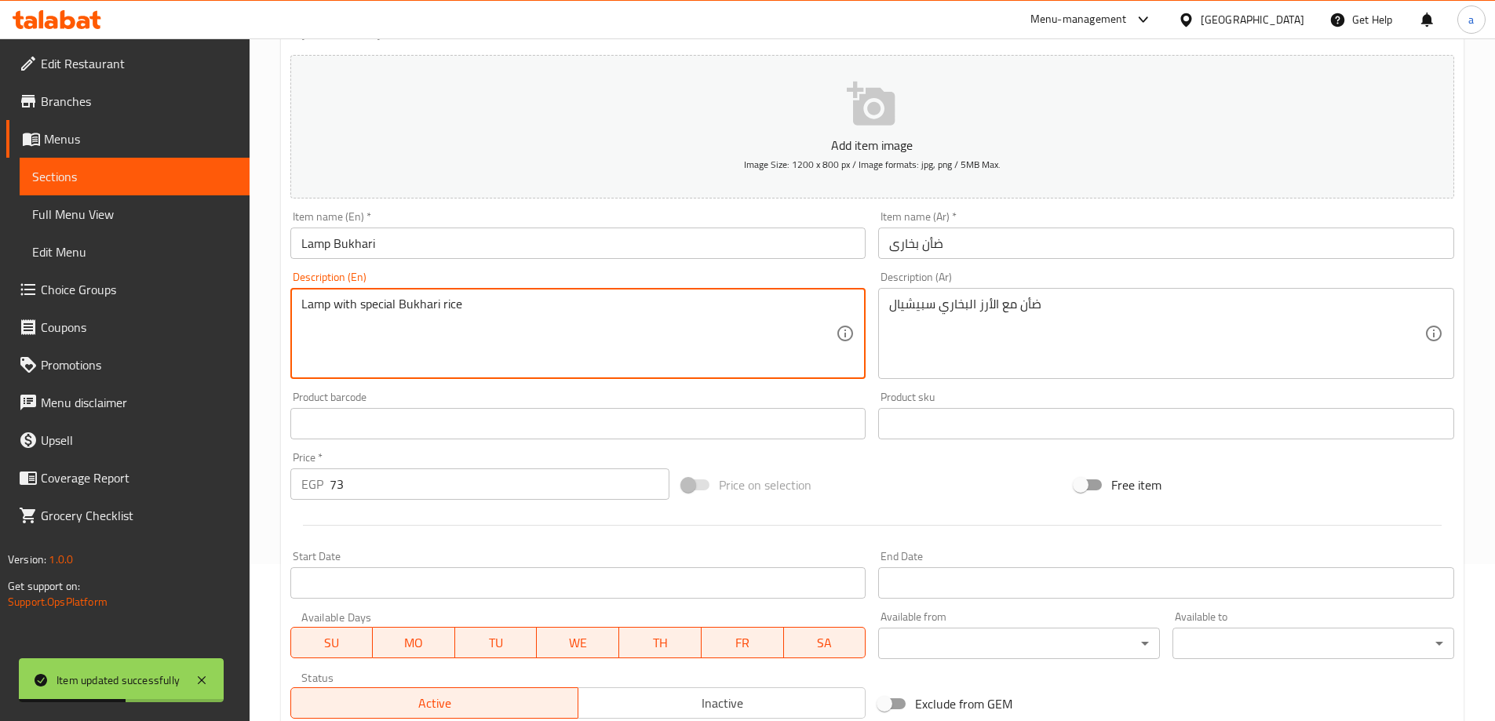
click at [324, 307] on textarea "Lamp with special Bukhari rice" at bounding box center [568, 334] width 535 height 75
click at [323, 304] on textarea "رwith special Bukhari rice" at bounding box center [568, 334] width 535 height 75
type textarea "meat with special Bukhari rice"
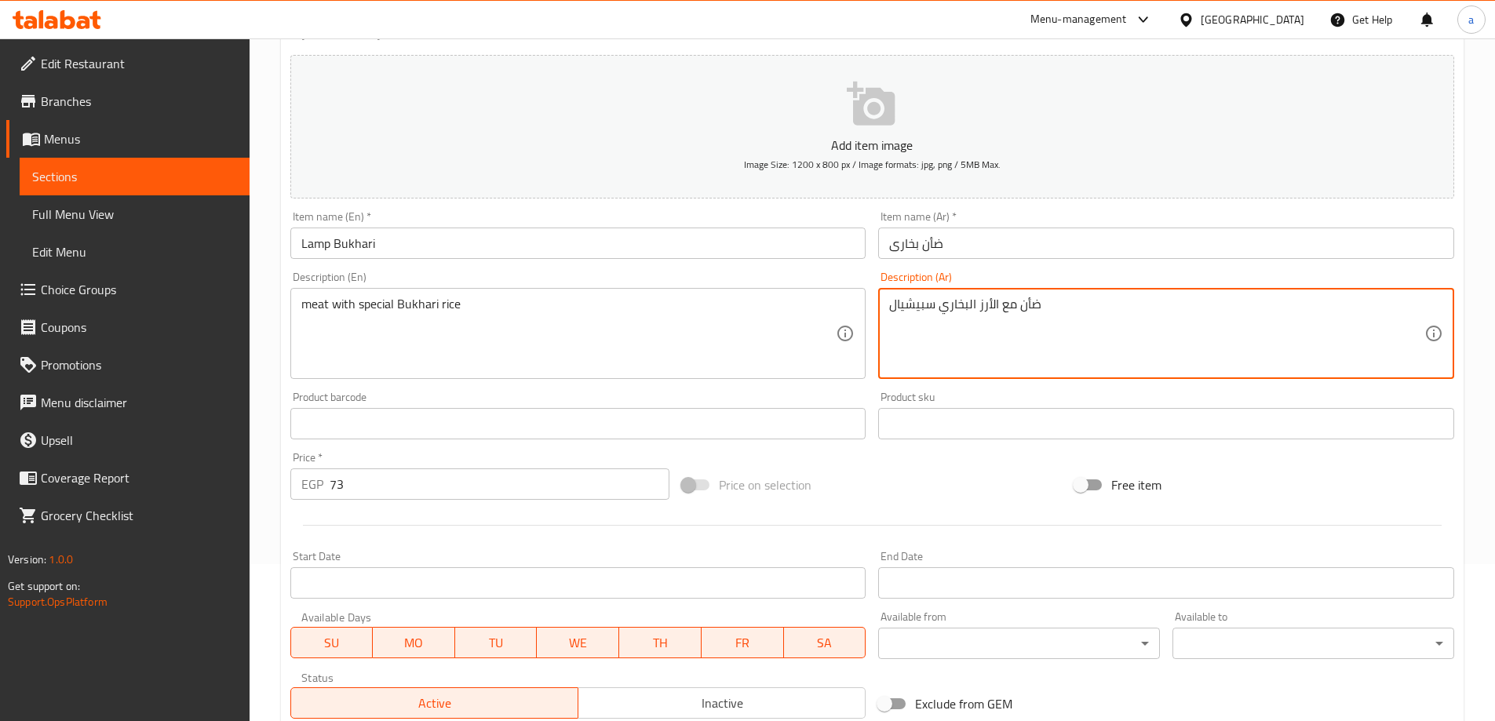
click at [1040, 301] on textarea "ضأن مع الأرز البخاري سبيشيال" at bounding box center [1156, 334] width 535 height 75
click at [1034, 302] on textarea "ضأن مع الأرز البخاري سبيشيال" at bounding box center [1156, 334] width 535 height 75
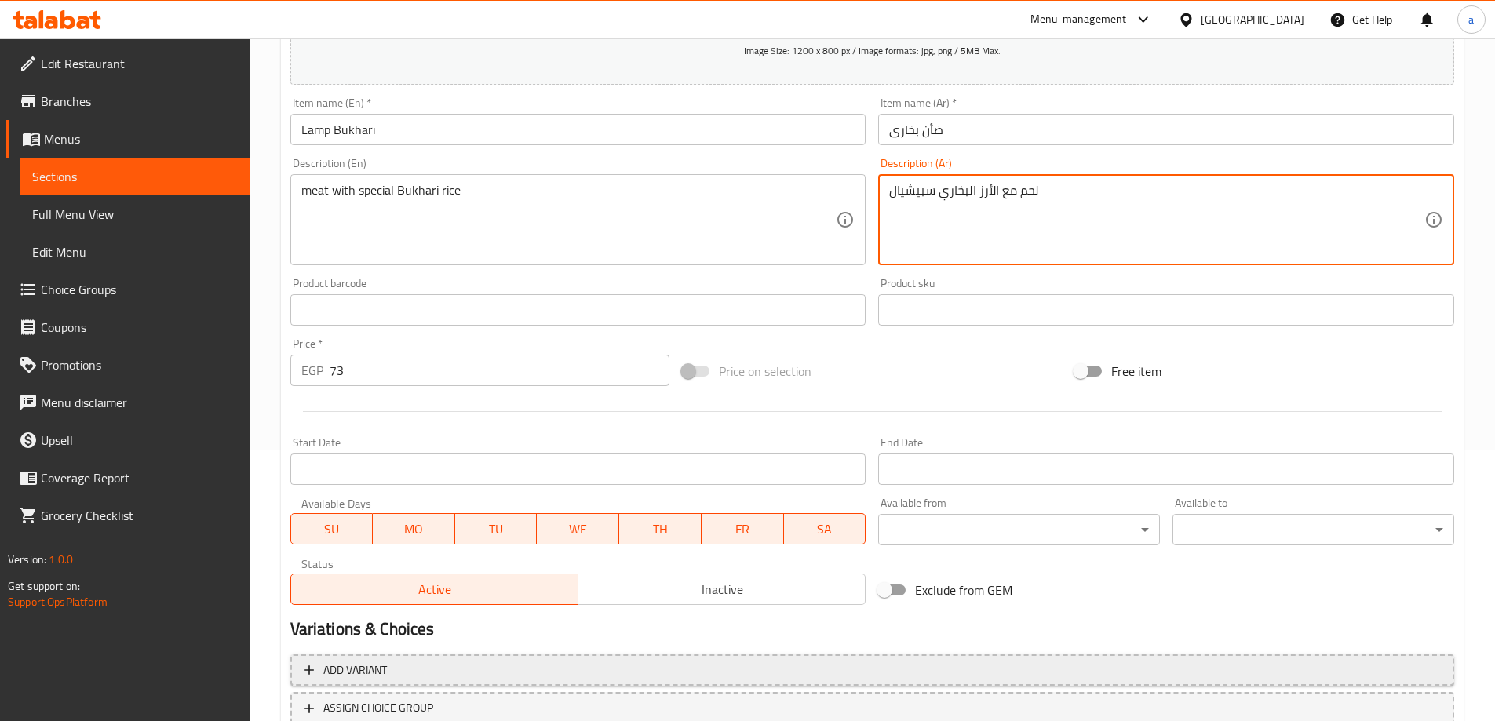
scroll to position [388, 0]
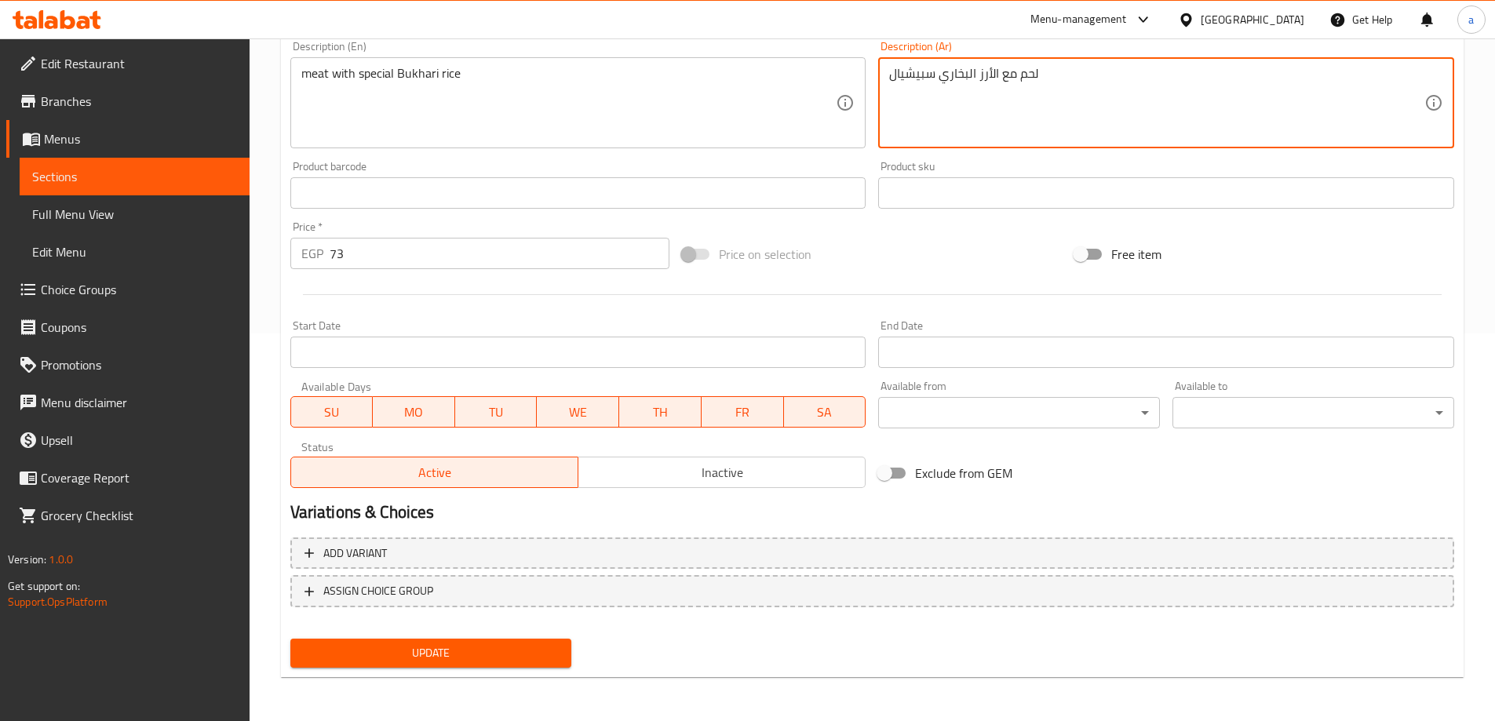
type textarea "لحم مع الأرز البخاري سبيشيال"
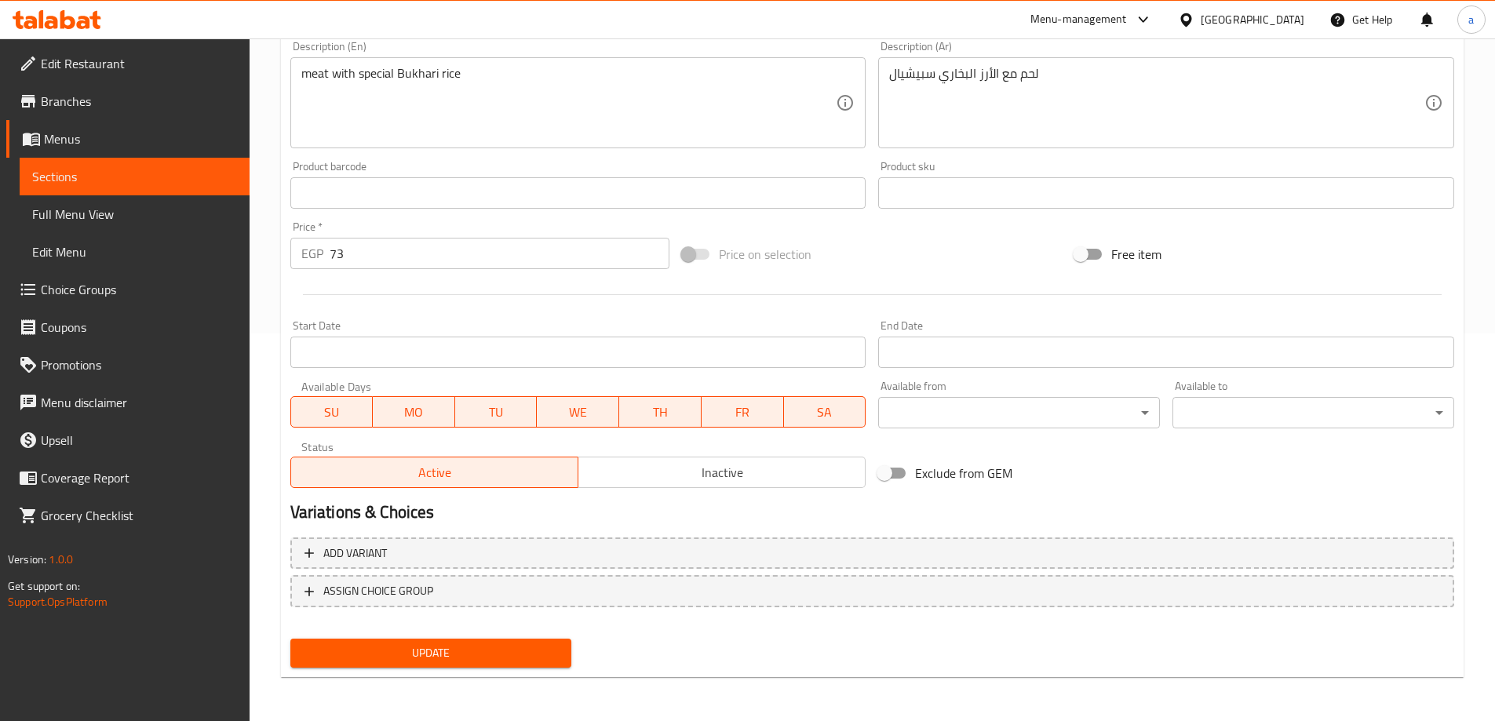
click at [465, 633] on div "Update" at bounding box center [431, 654] width 294 height 42
click at [467, 643] on button "Update" at bounding box center [431, 653] width 282 height 29
click at [144, 172] on span "Sections" at bounding box center [134, 176] width 205 height 19
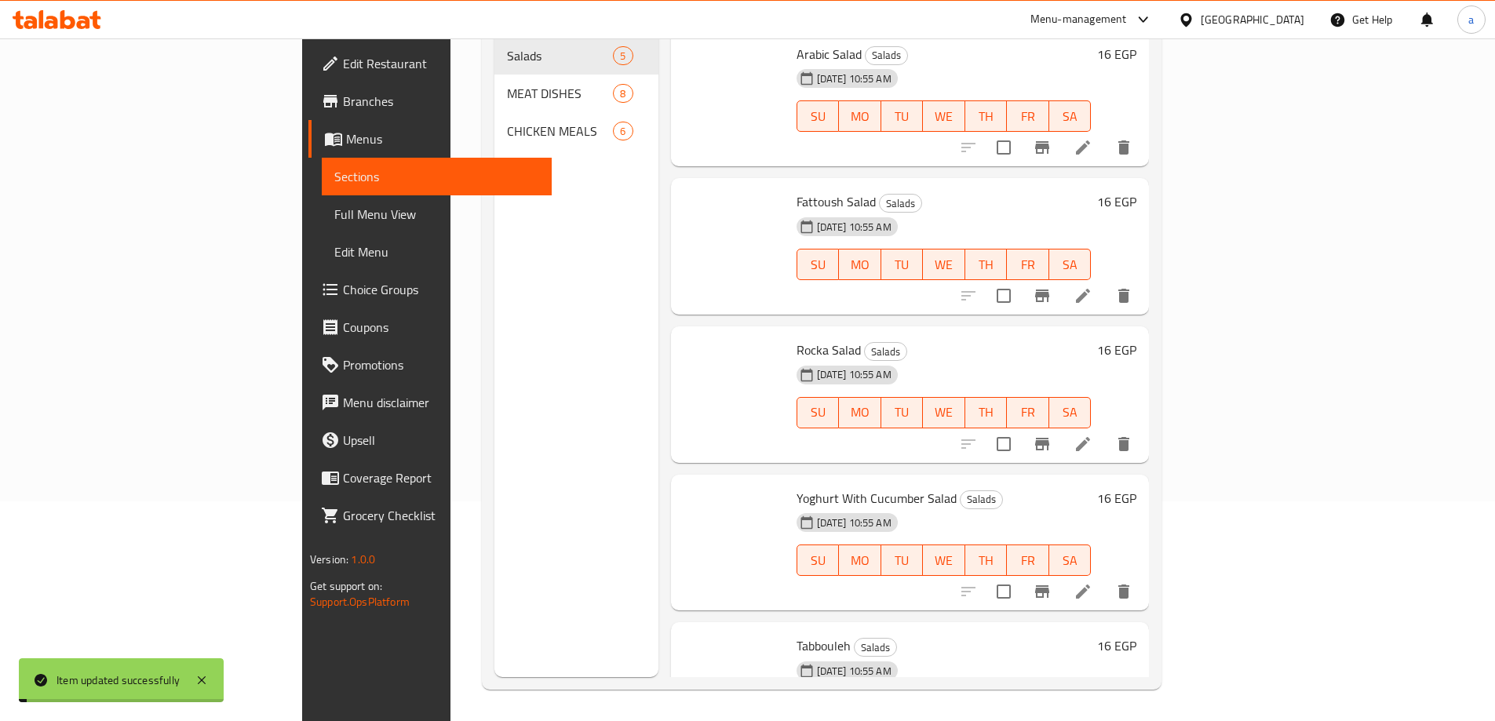
scroll to position [220, 0]
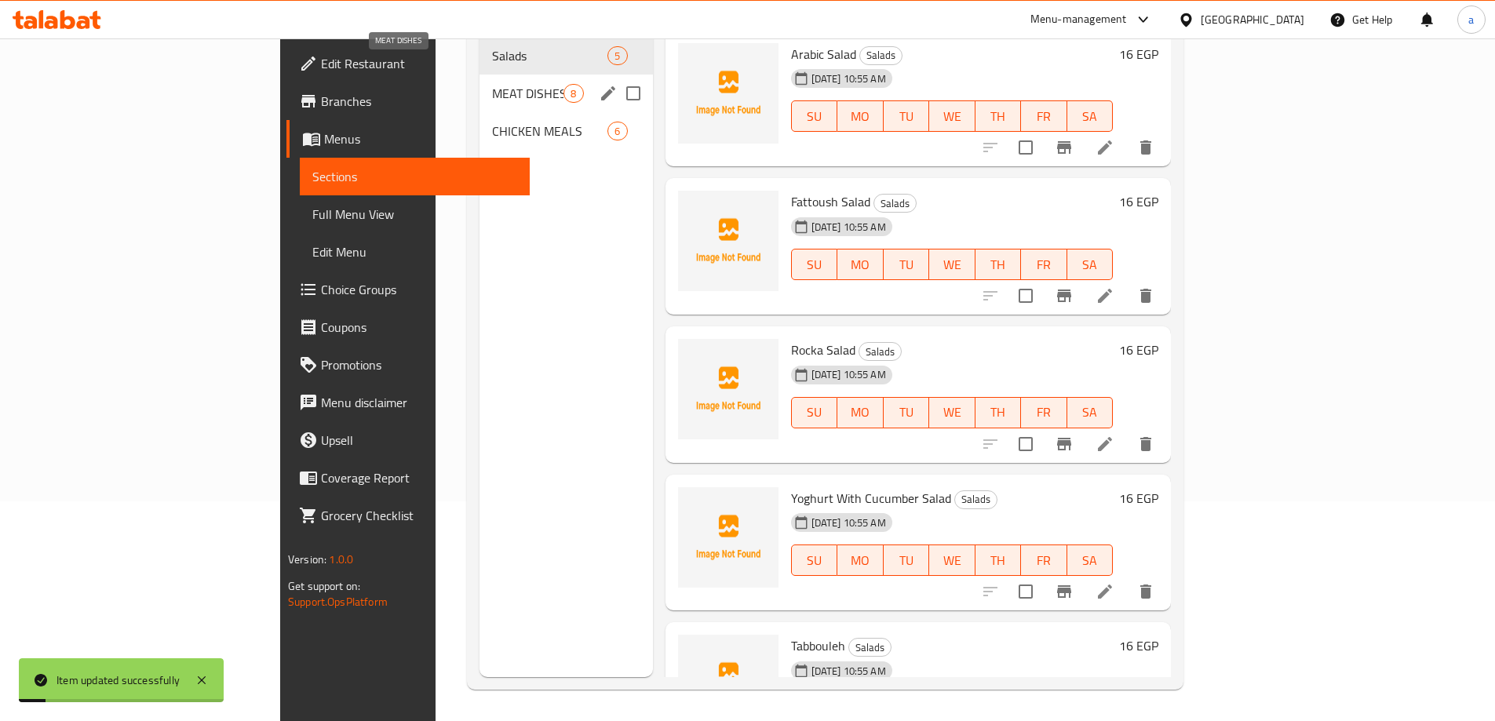
click at [492, 84] on span "MEAT DISHES" at bounding box center [527, 93] width 71 height 19
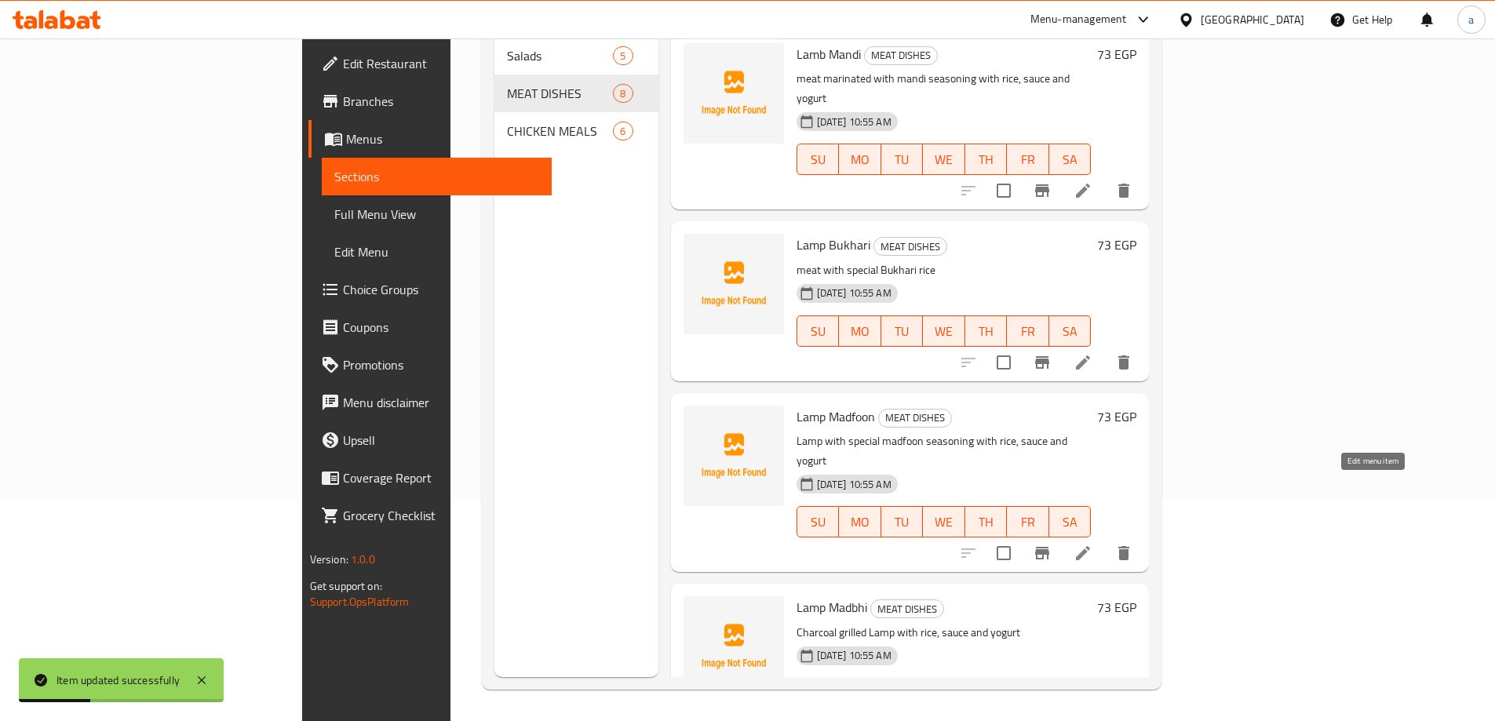
click at [1093, 544] on icon at bounding box center [1083, 553] width 19 height 19
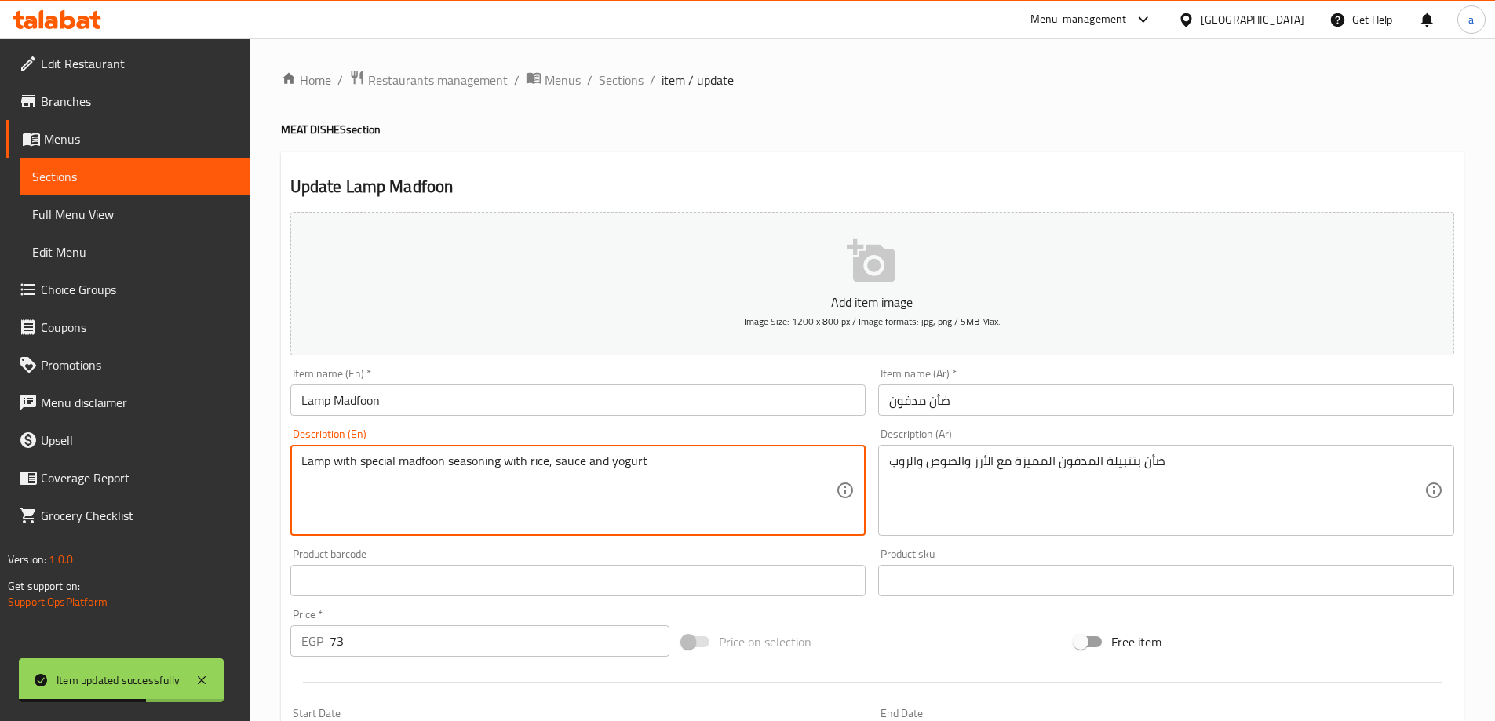
click at [311, 458] on textarea "Lamp with special madfoon seasoning with rice, sauce and yogurt" at bounding box center [568, 491] width 535 height 75
type textarea "meat with special madfoon seasoning with rice, sauce and yogurt"
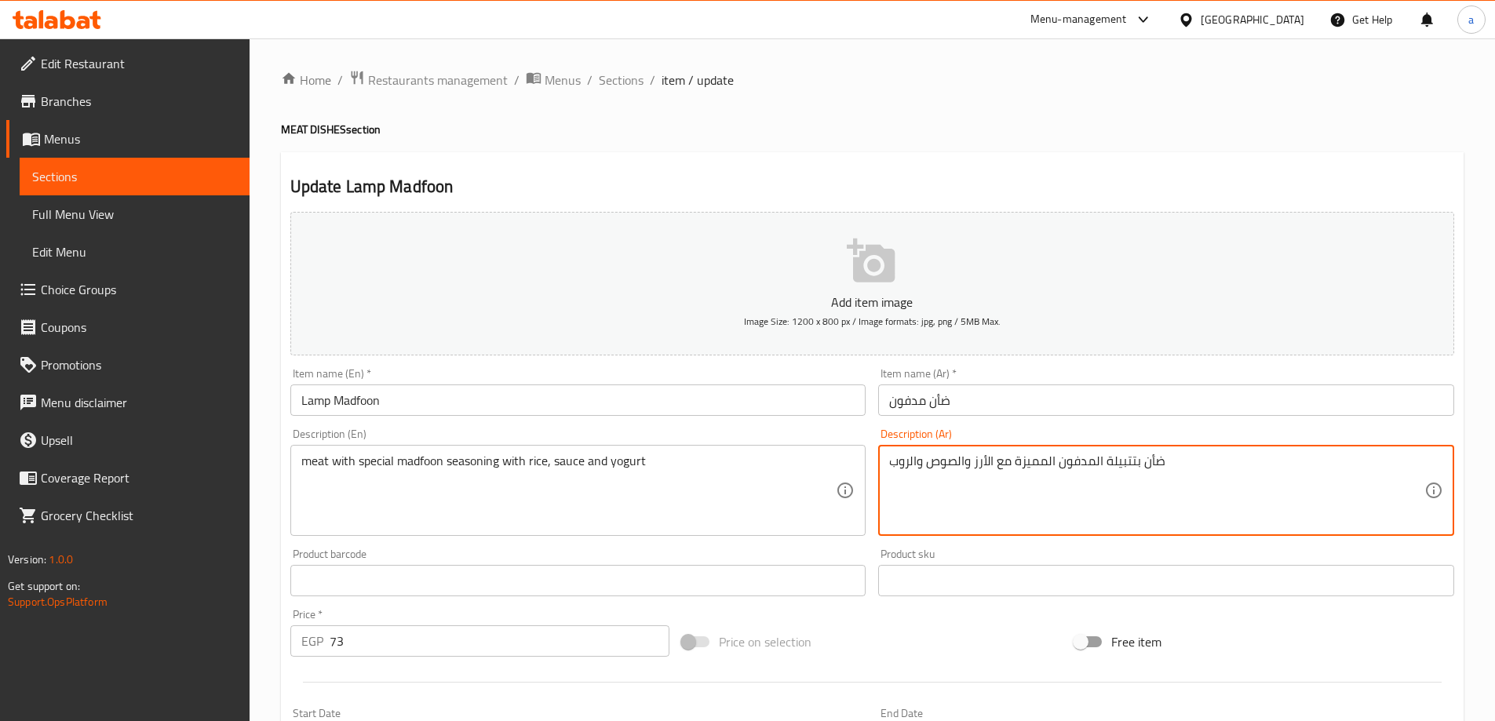
click at [1166, 465] on textarea "ضأن بتتبيلة المدفون المميزة مع الأرز والصوص والروب" at bounding box center [1156, 491] width 535 height 75
click at [1150, 462] on textarea "ضأن بتتبيلة المدفون المميزة مع الأرز والصوص والروب" at bounding box center [1156, 491] width 535 height 75
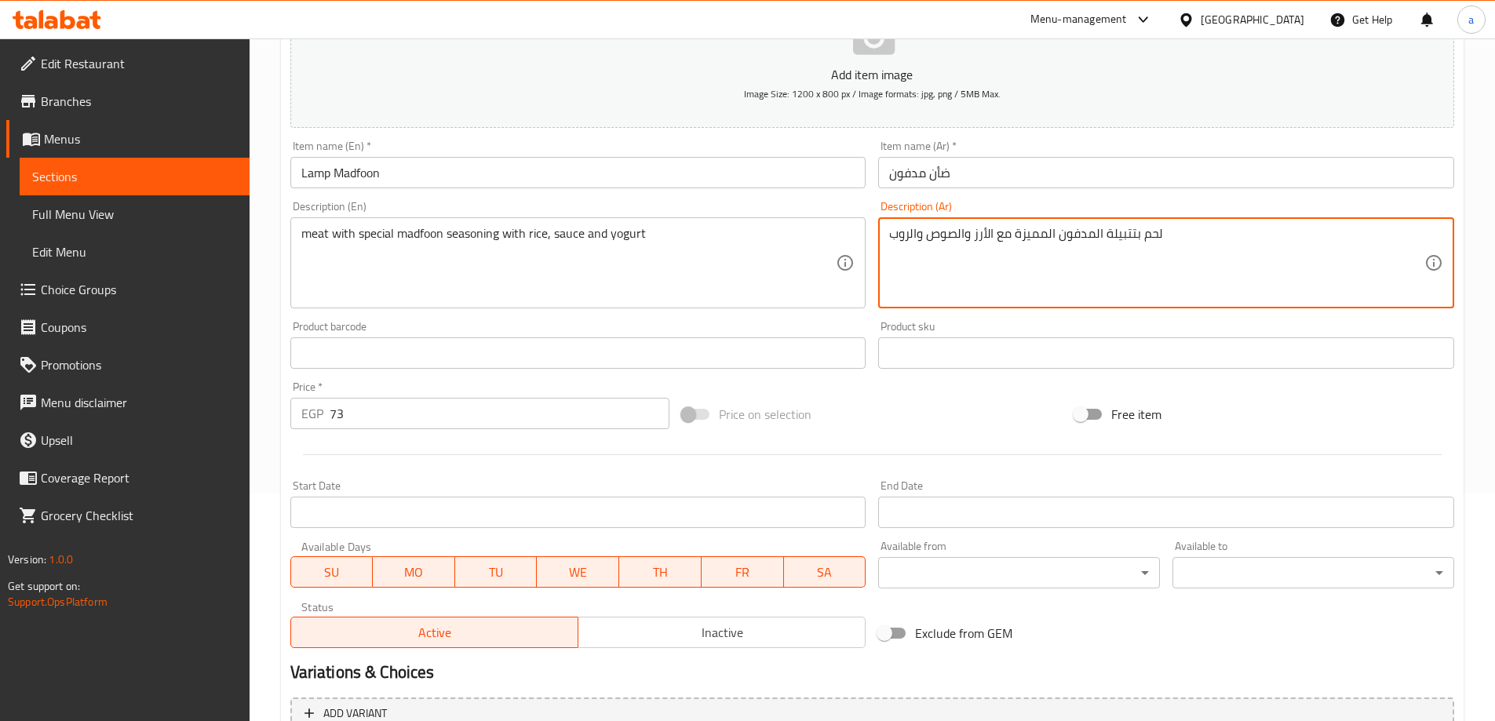
scroll to position [388, 0]
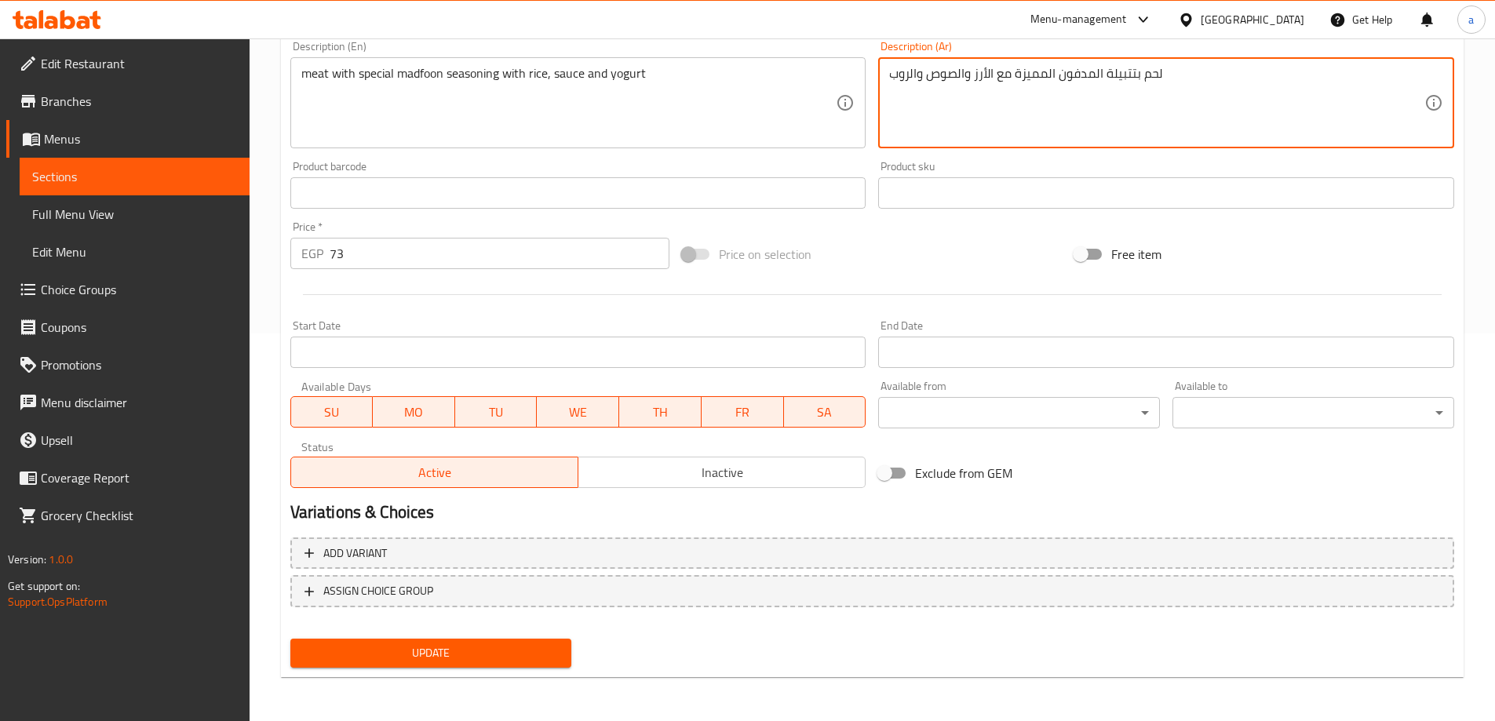
type textarea "لحم بتتبيلة المدفون المميزة مع الأرز والصوص والروب"
click at [367, 650] on span "Update" at bounding box center [431, 654] width 257 height 20
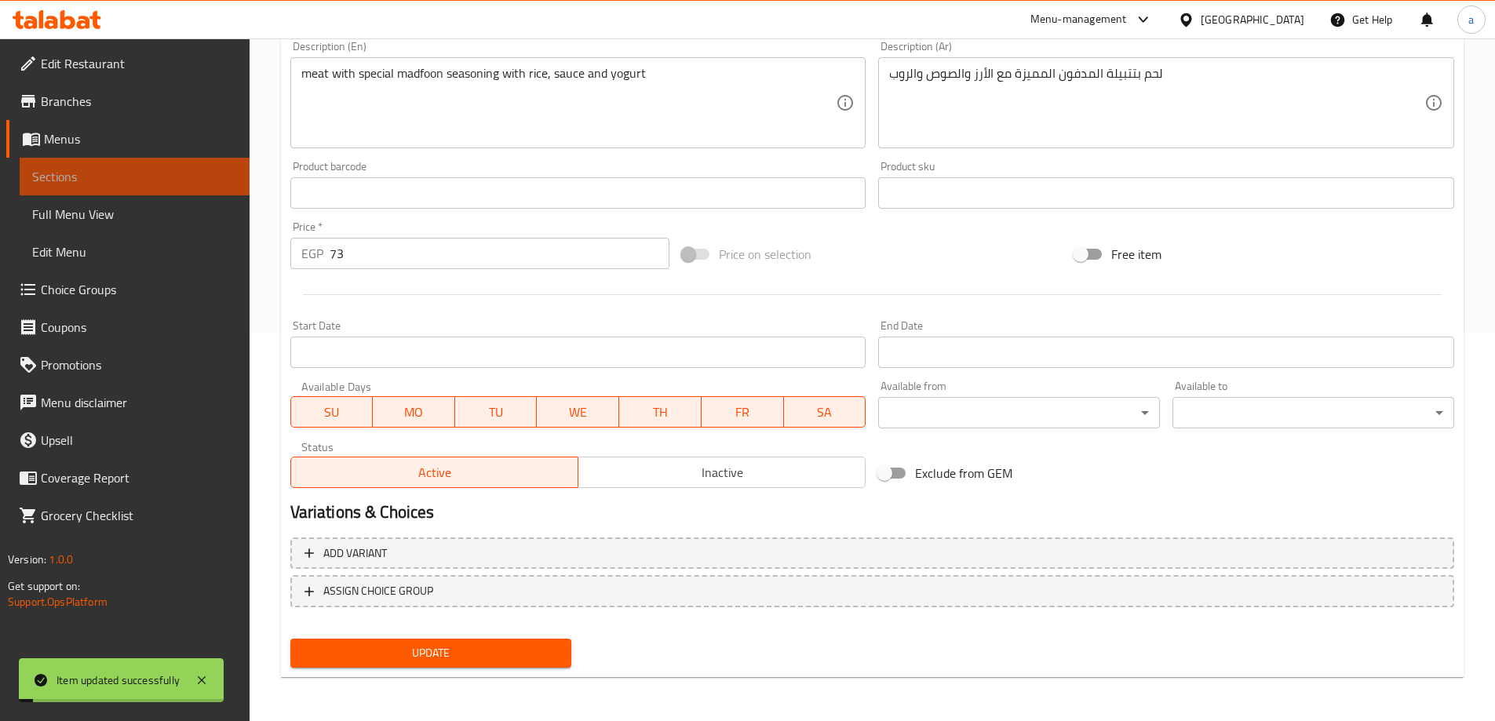
click at [168, 176] on span "Sections" at bounding box center [134, 176] width 205 height 19
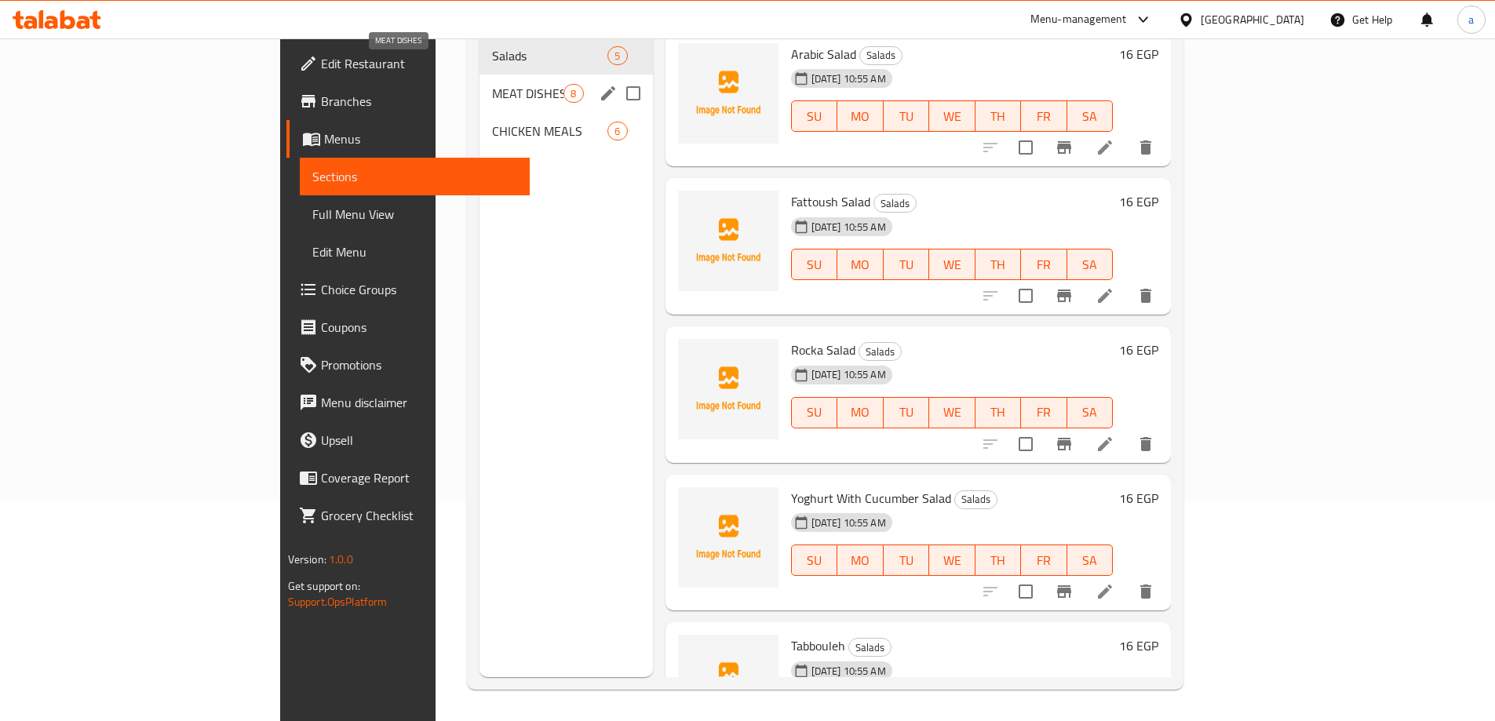
click at [492, 84] on span "MEAT DISHES" at bounding box center [527, 93] width 71 height 19
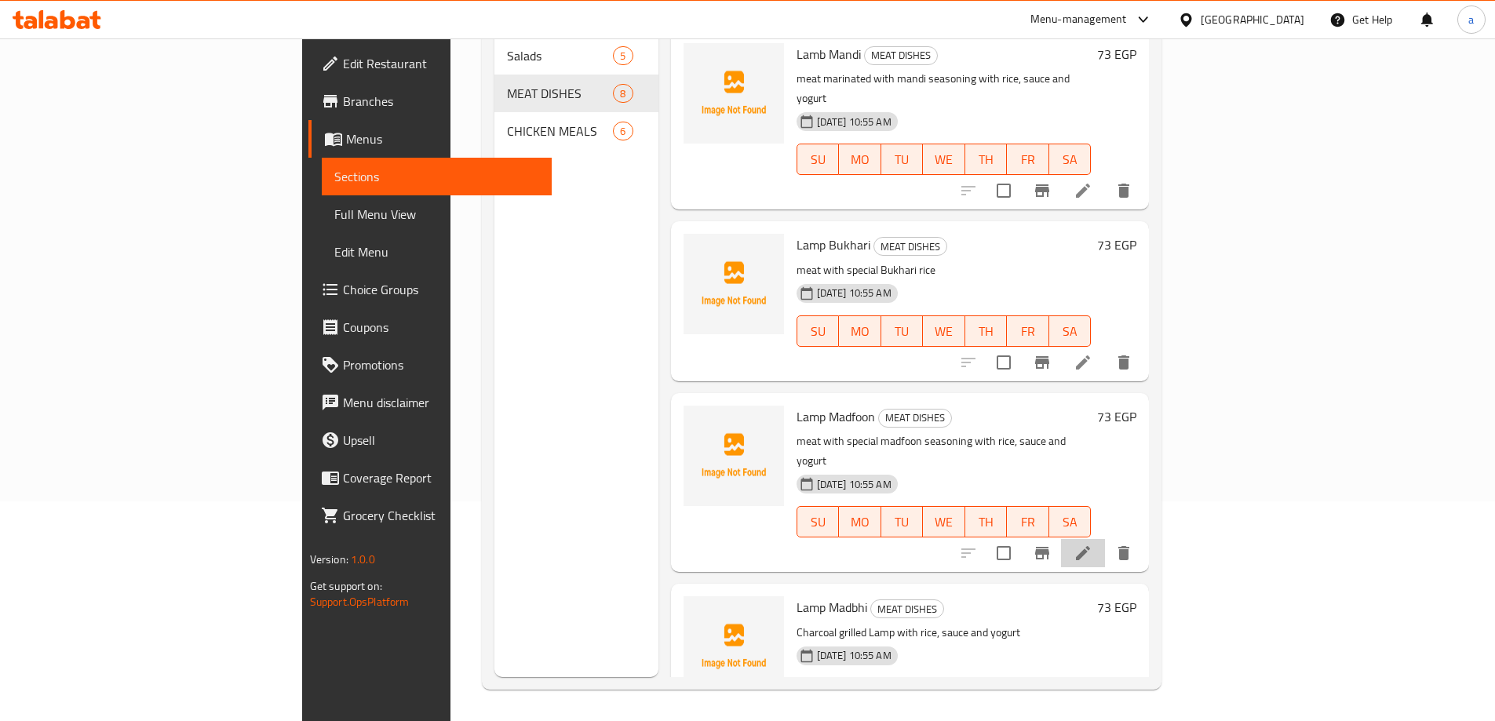
click at [1105, 539] on li at bounding box center [1083, 553] width 44 height 28
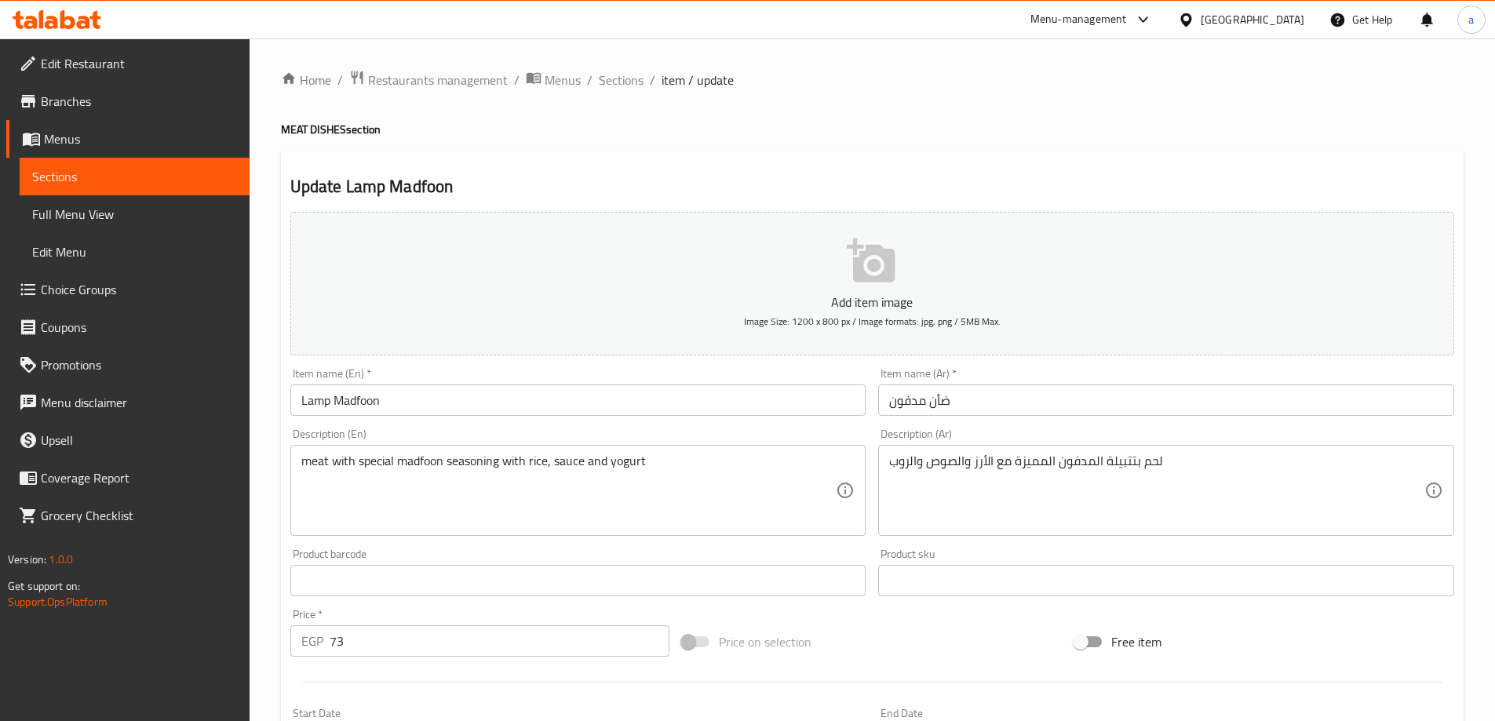
click at [661, 425] on div "Description (En) meat with special madfoon seasoning with rice, sauce and yogur…" at bounding box center [578, 482] width 589 height 120
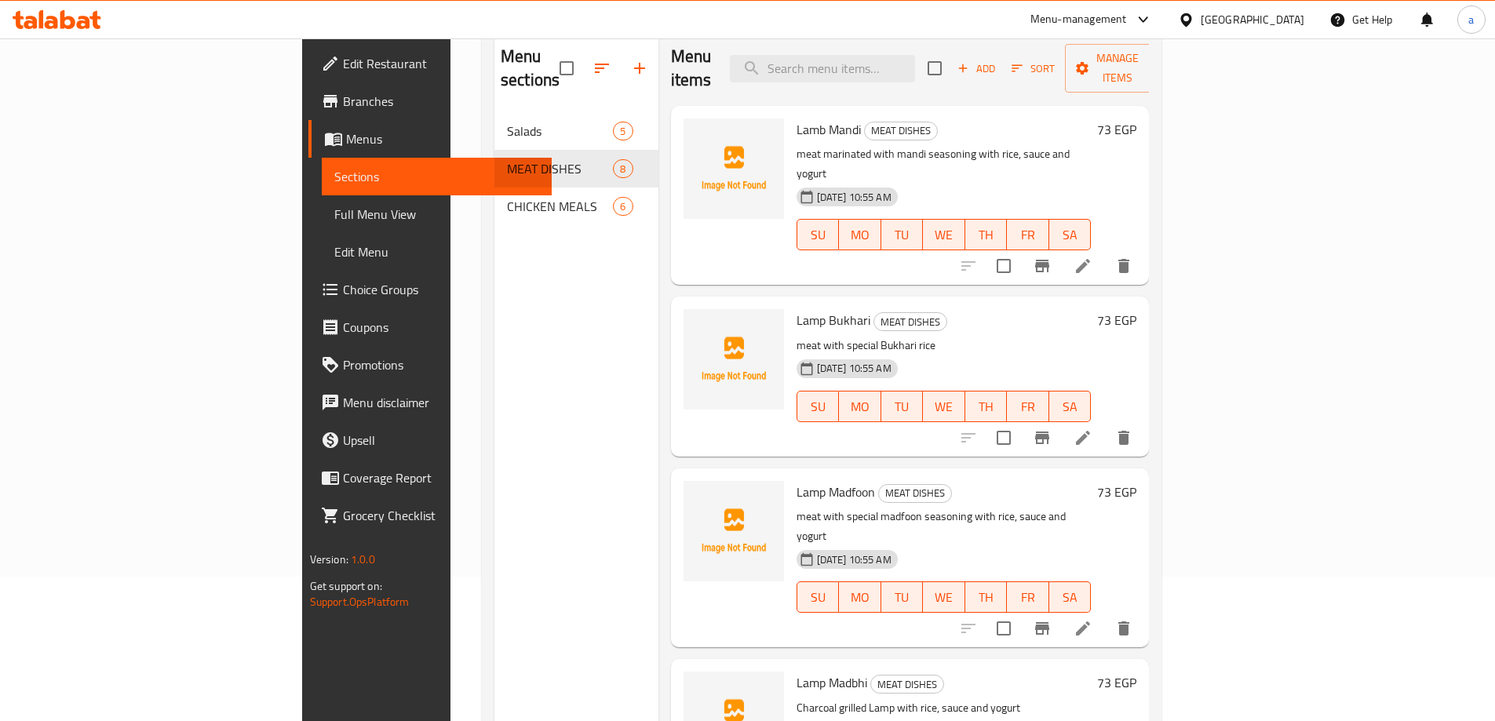
scroll to position [63, 0]
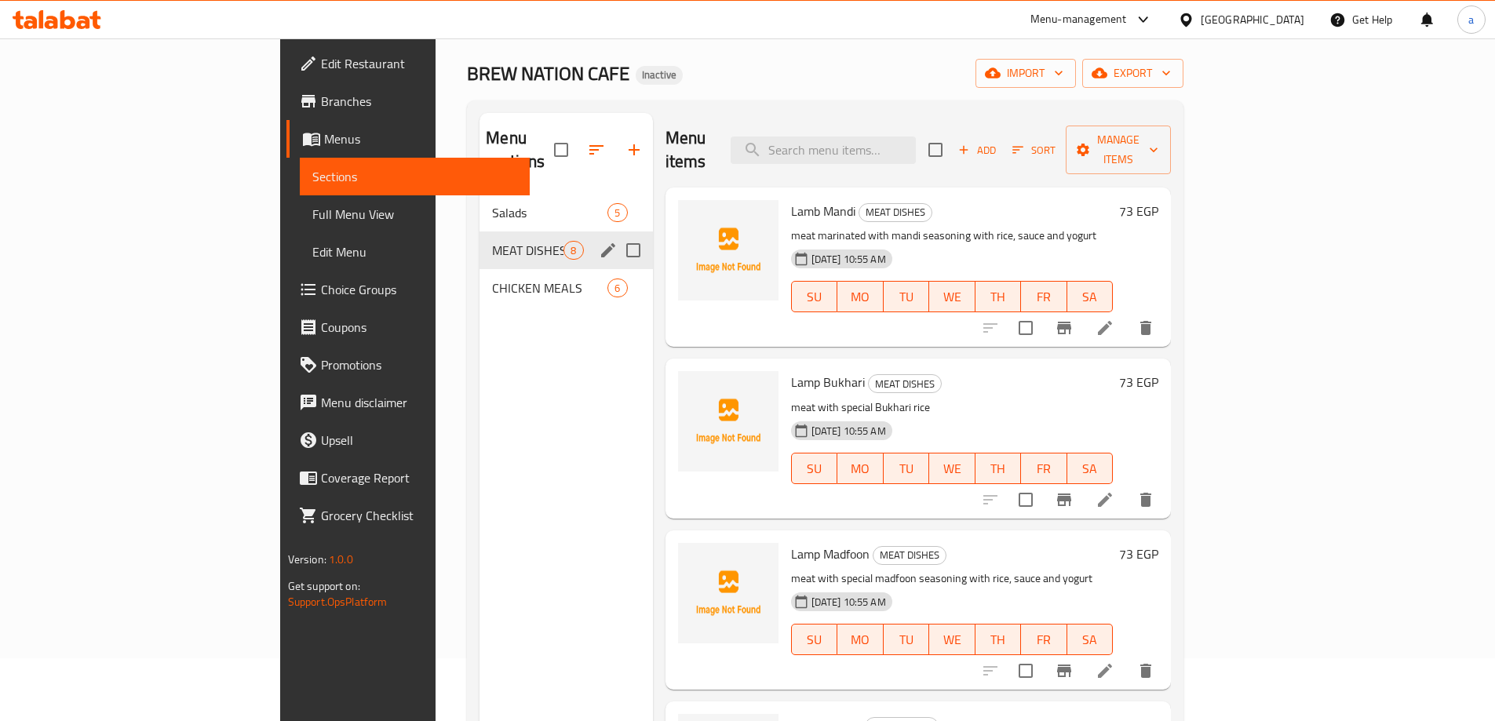
click at [492, 241] on span "MEAT DISHES" at bounding box center [527, 250] width 71 height 19
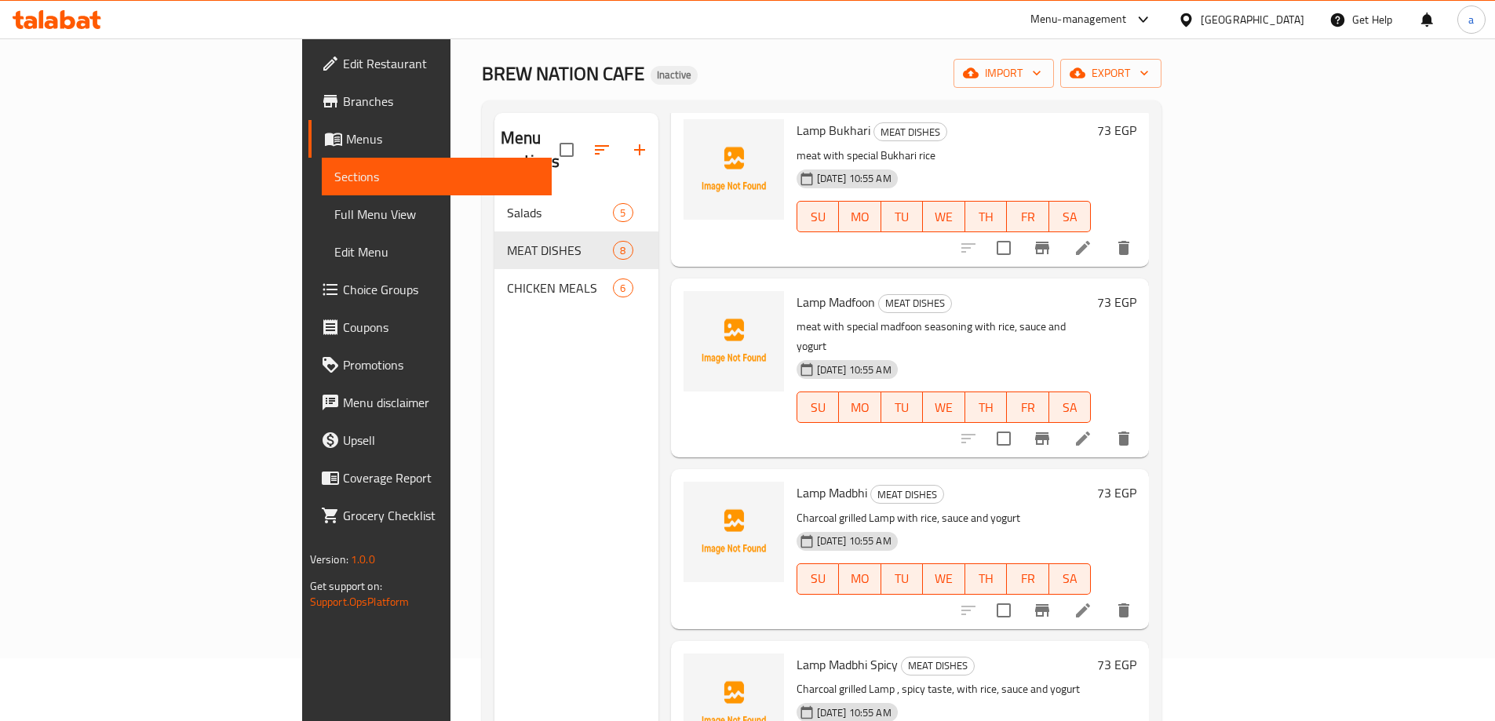
scroll to position [392, 0]
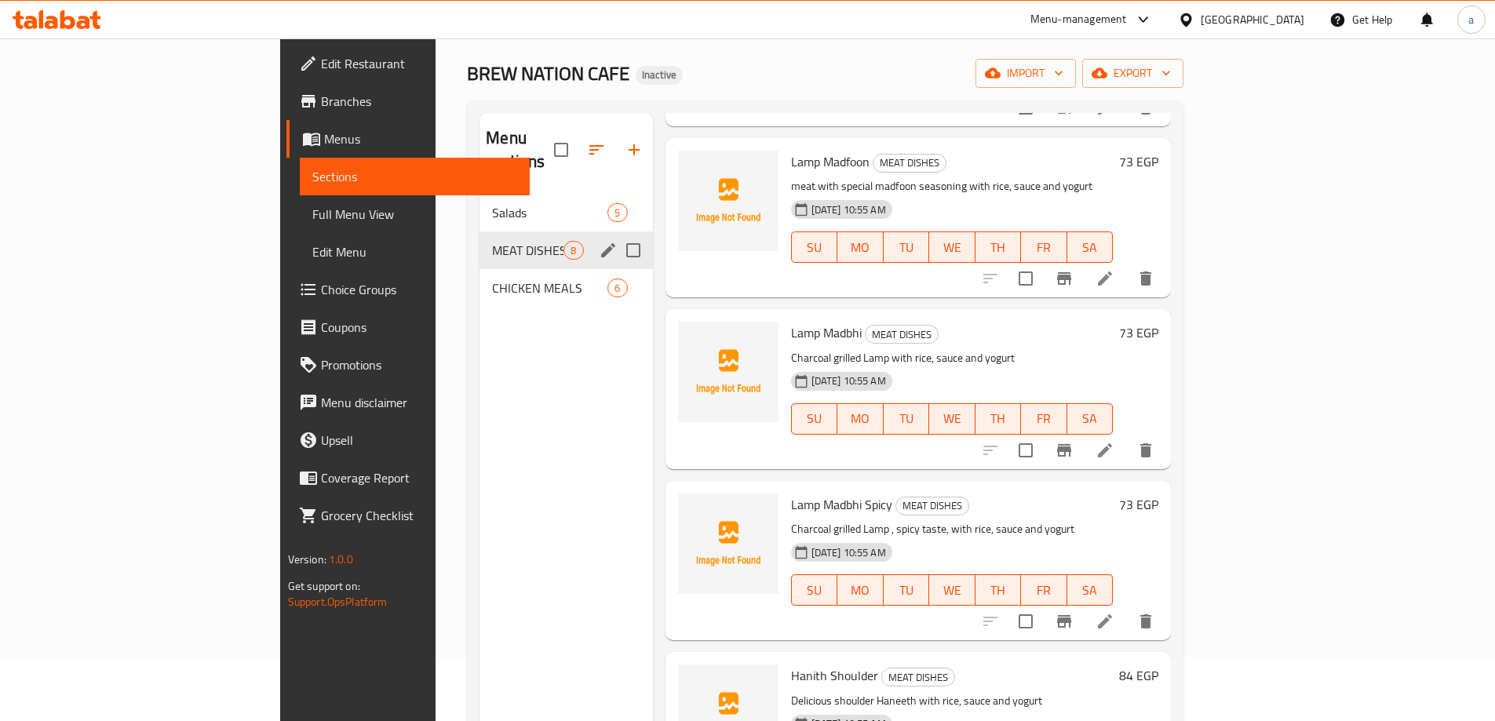
click at [492, 241] on span "MEAT DISHES" at bounding box center [527, 250] width 71 height 19
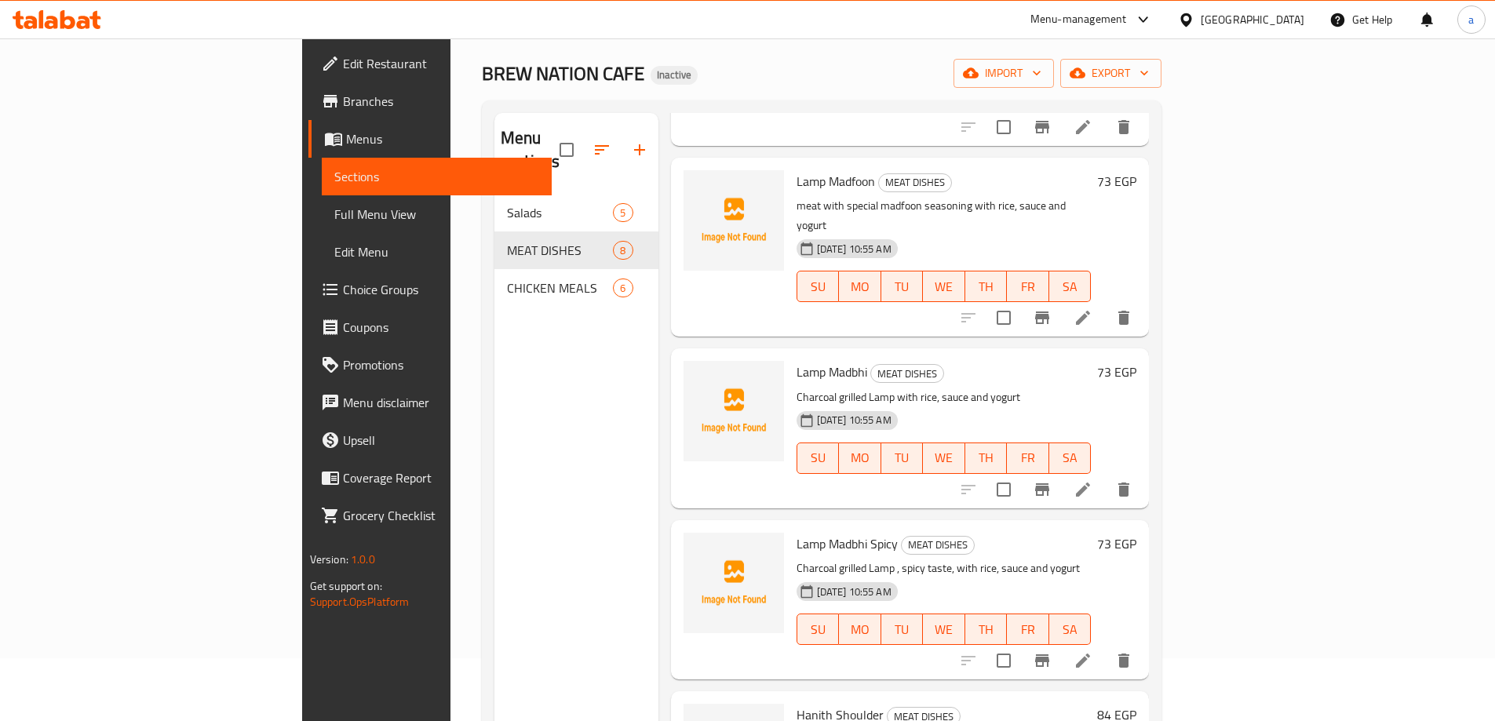
click at [1105, 476] on li at bounding box center [1083, 490] width 44 height 28
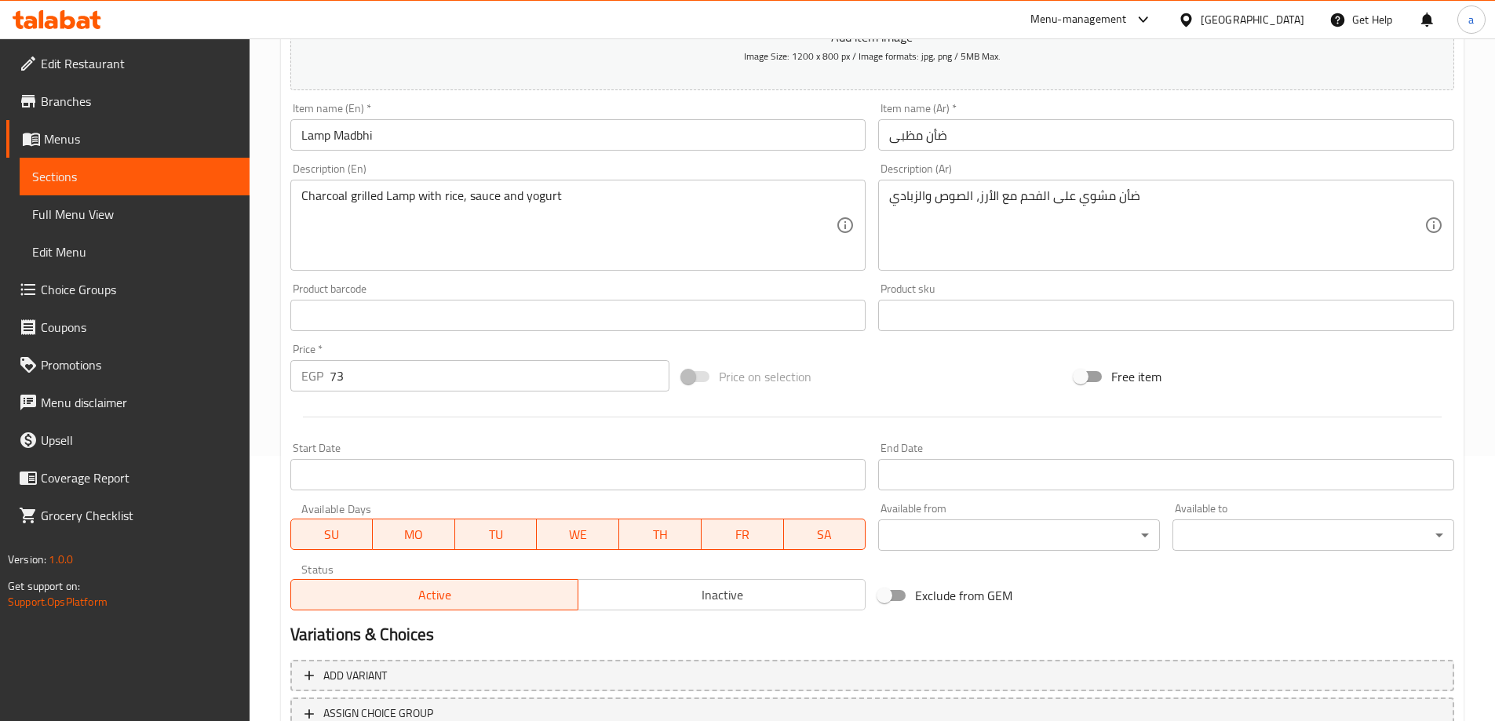
scroll to position [152, 0]
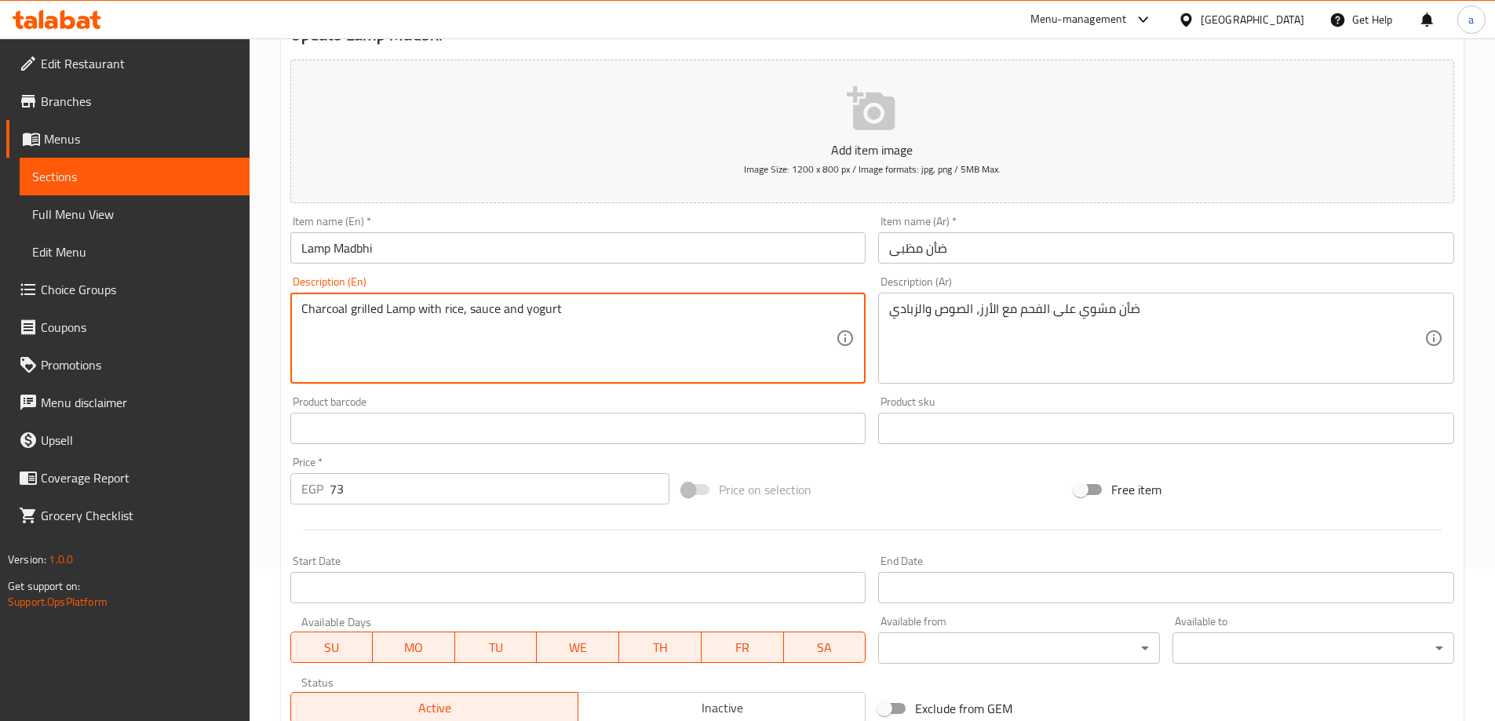
click at [400, 312] on textarea "Charcoal grilled Lamp with rice, sauce and yogurt" at bounding box center [568, 338] width 535 height 75
type textarea "Charcoal grilled meat with rice, sauce and yogurt"
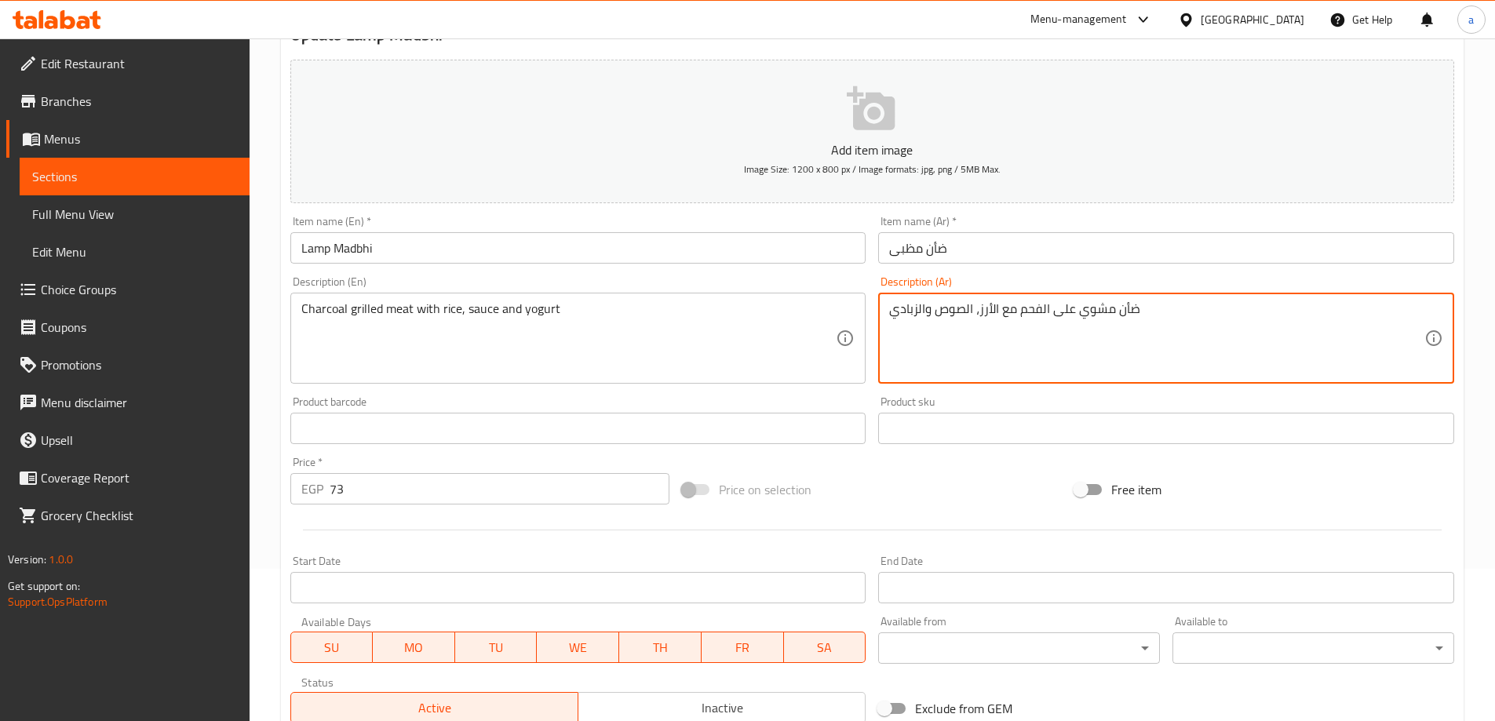
click at [1122, 310] on textarea "ضأن مشوي على الفحم مع الأرز، الصوص والزبادي" at bounding box center [1156, 338] width 535 height 75
type textarea "لحم مشوي على الفحم مع الأرز، الصوص والزبادي"
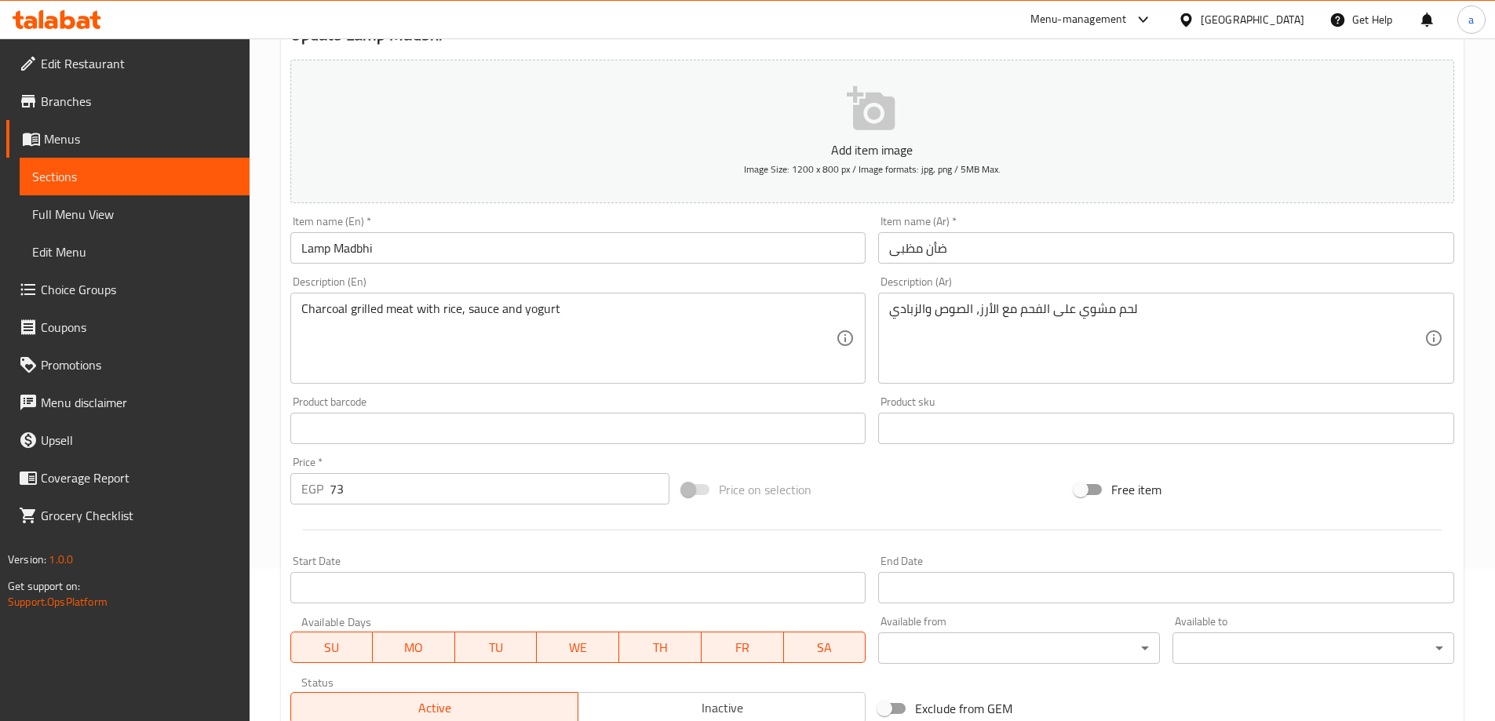
click at [1107, 392] on div "Product sku Product sku" at bounding box center [1166, 420] width 589 height 60
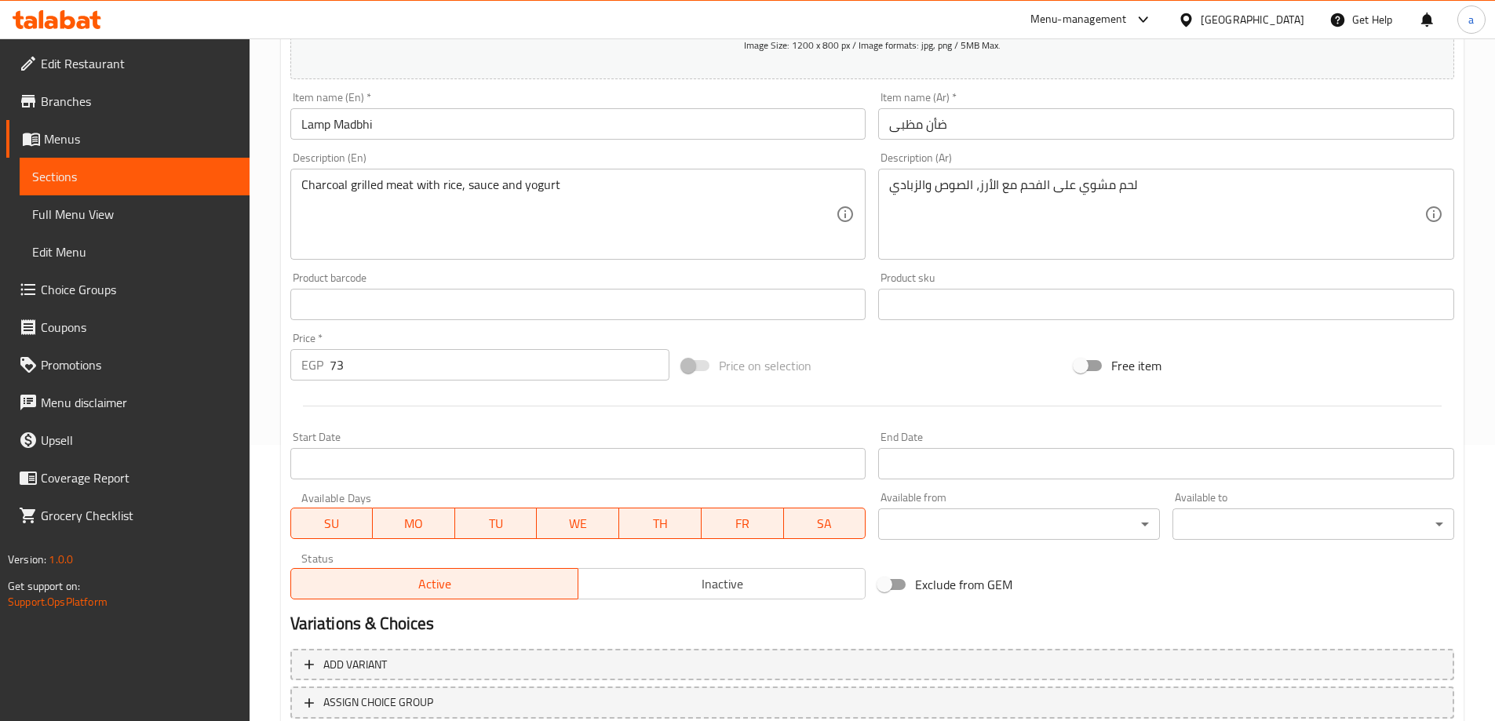
scroll to position [388, 0]
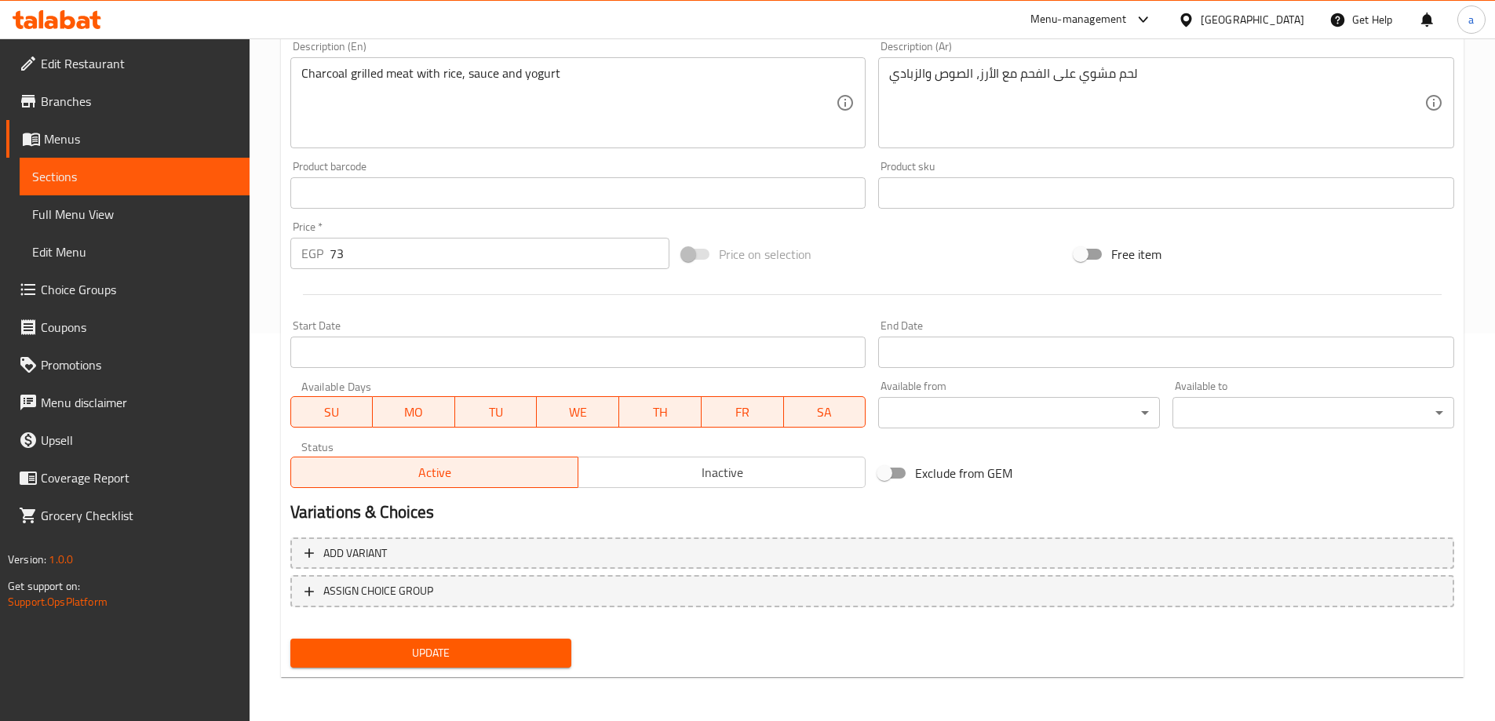
click at [400, 638] on div "Update" at bounding box center [431, 654] width 294 height 42
click at [390, 649] on span "Update" at bounding box center [431, 654] width 257 height 20
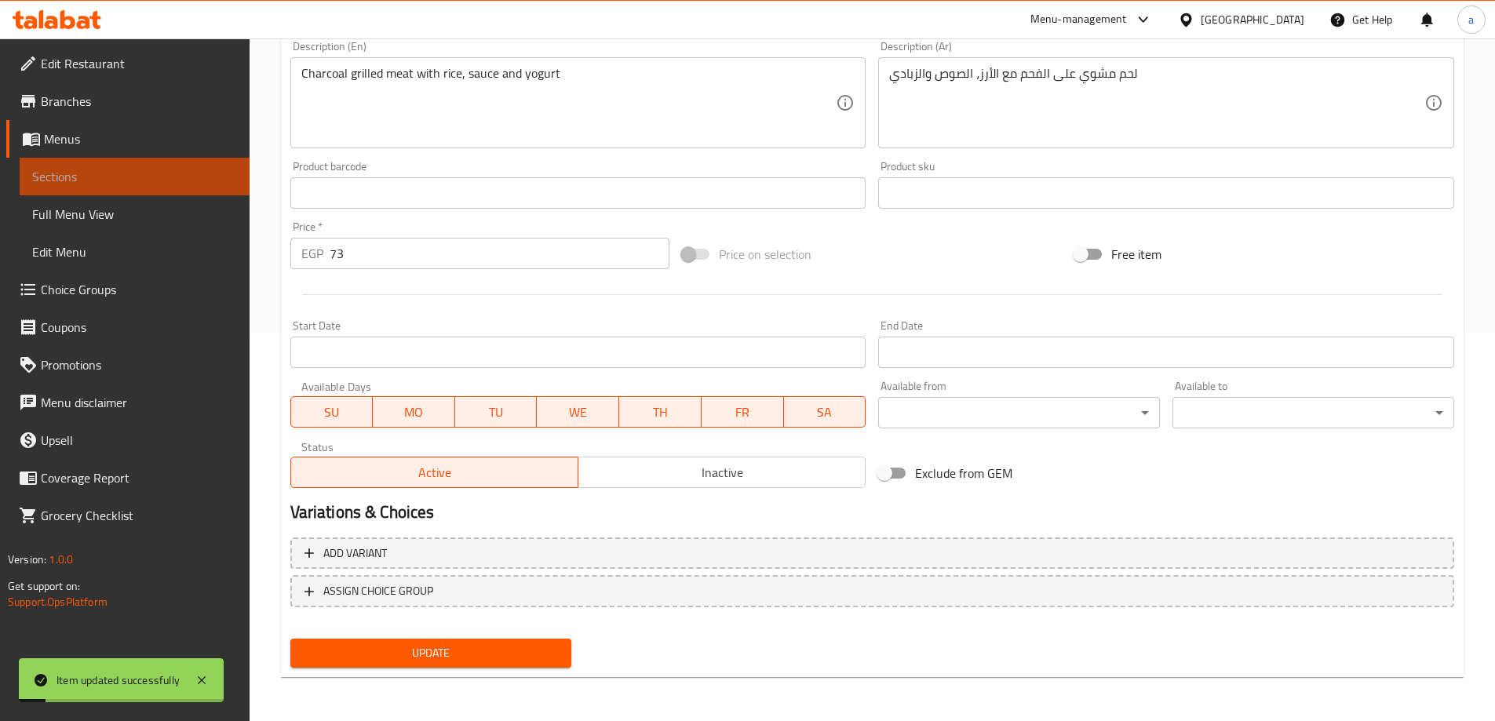
click at [116, 171] on span "Sections" at bounding box center [134, 176] width 205 height 19
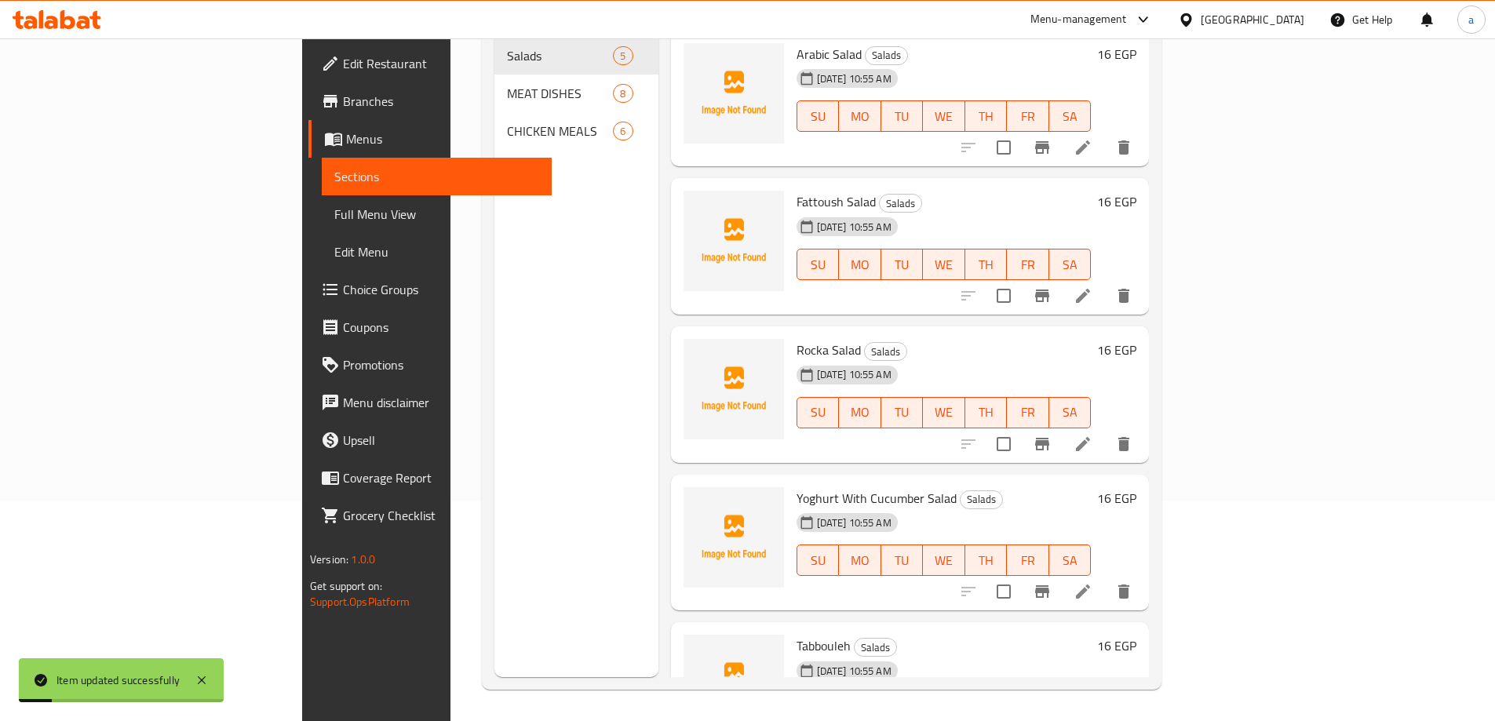
scroll to position [220, 0]
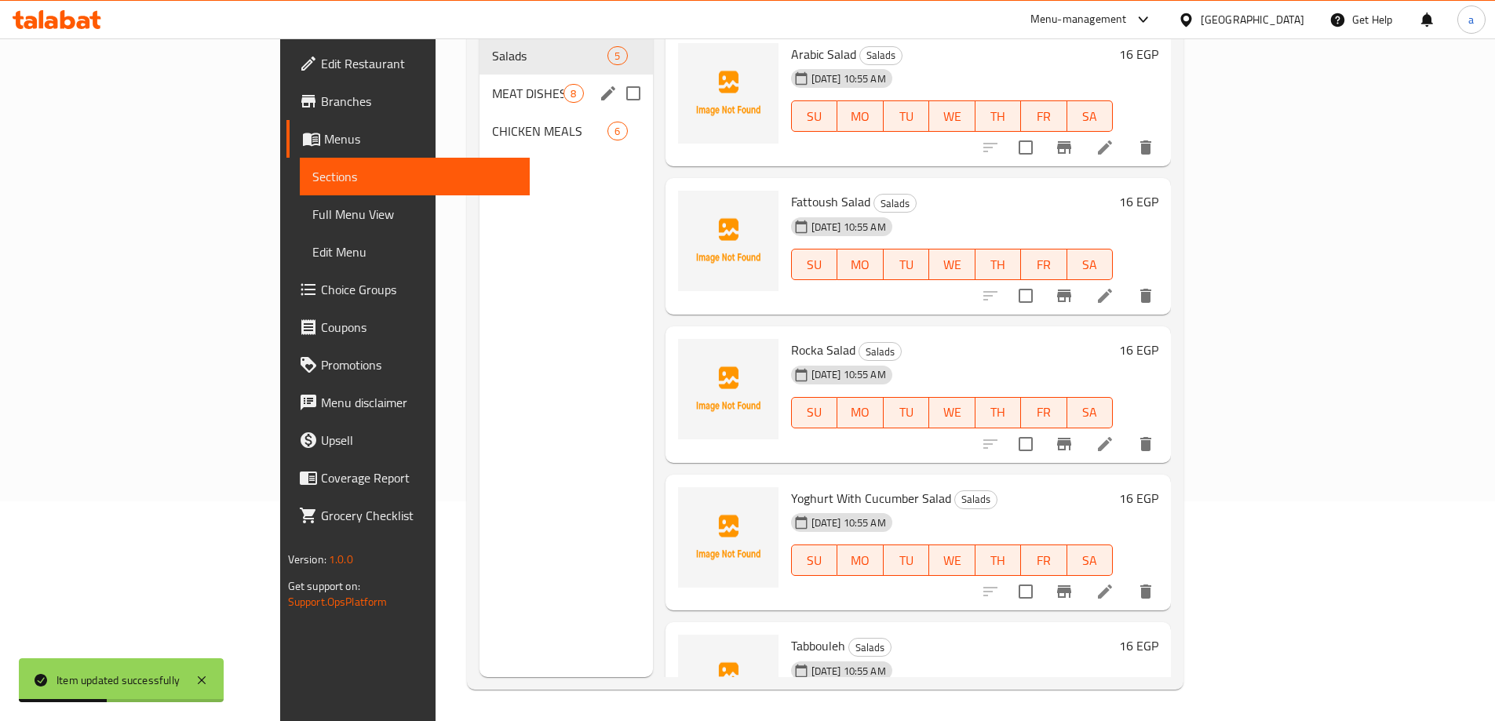
click at [492, 84] on span "MEAT DISHES" at bounding box center [527, 93] width 71 height 19
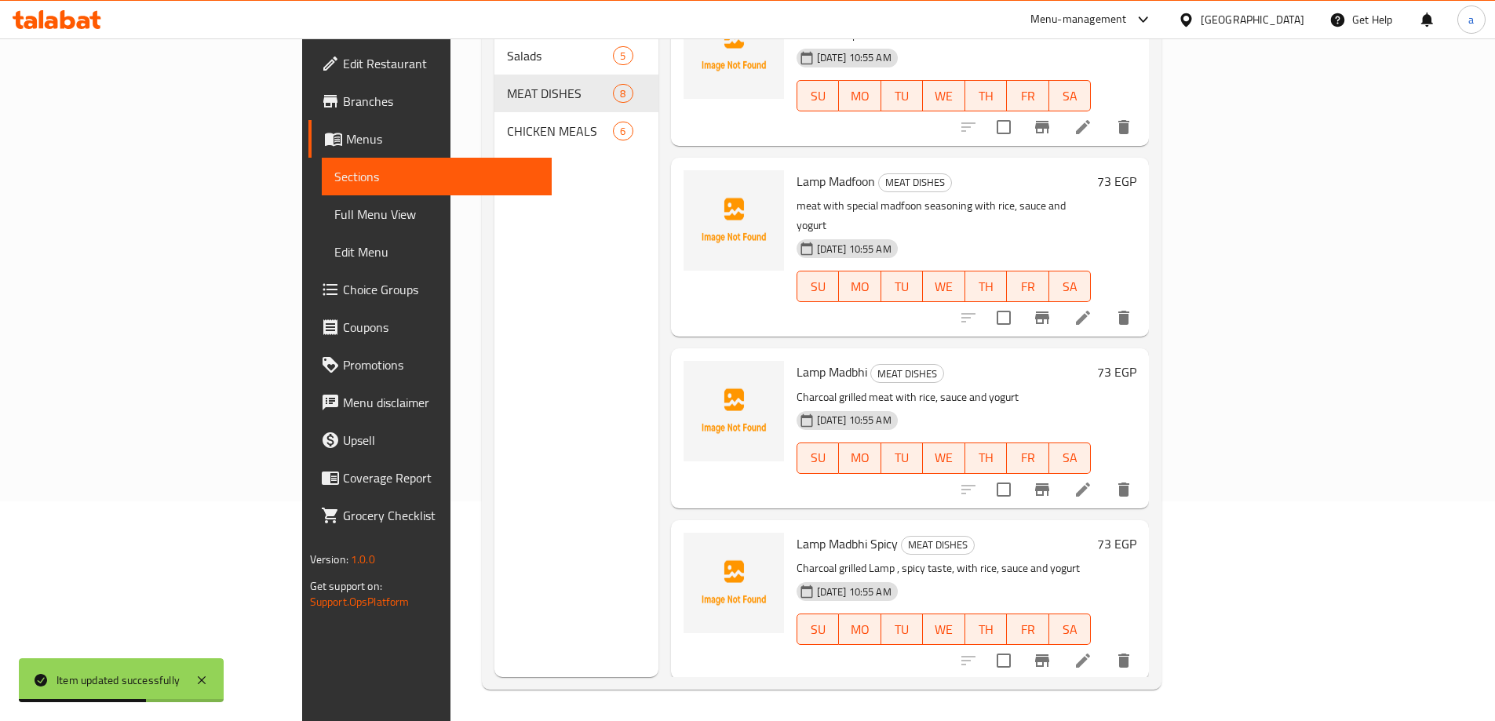
scroll to position [471, 0]
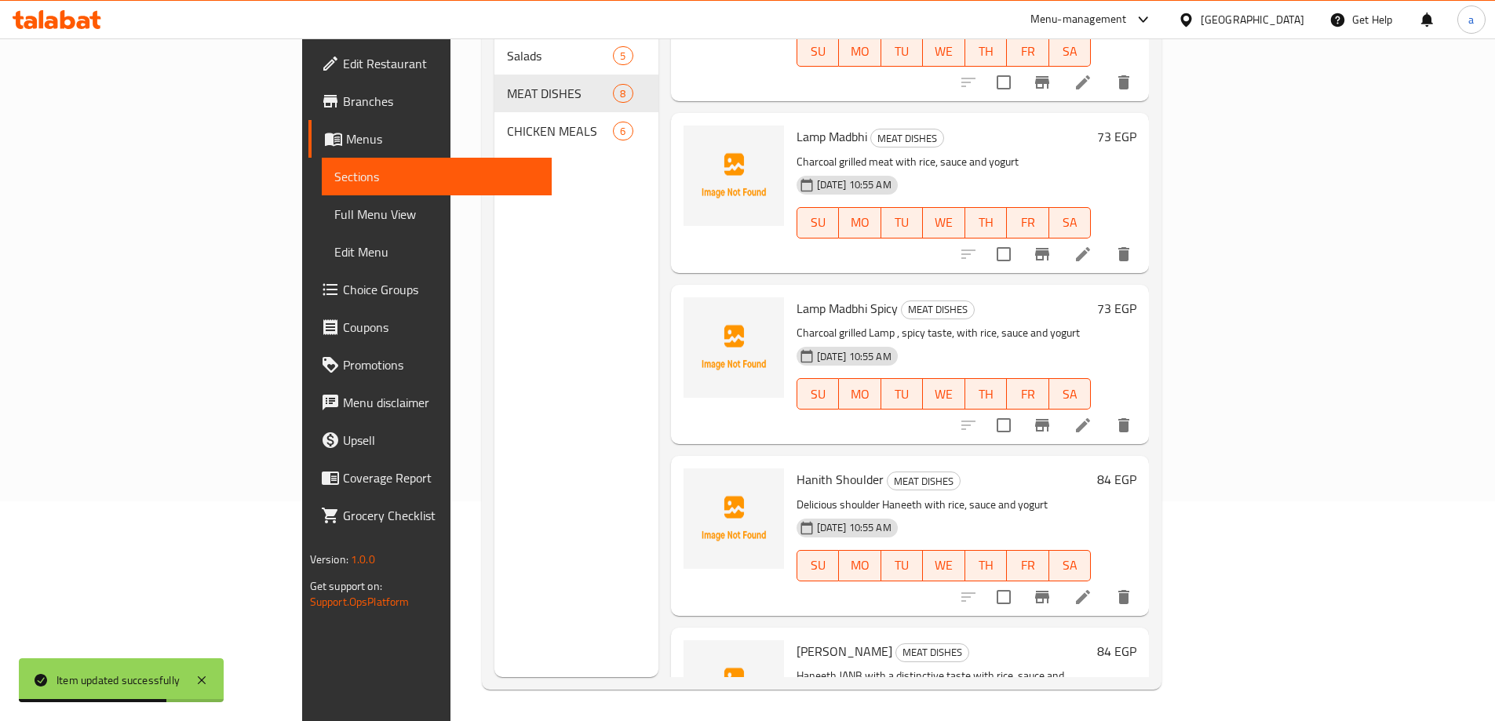
click at [1093, 416] on icon at bounding box center [1083, 425] width 19 height 19
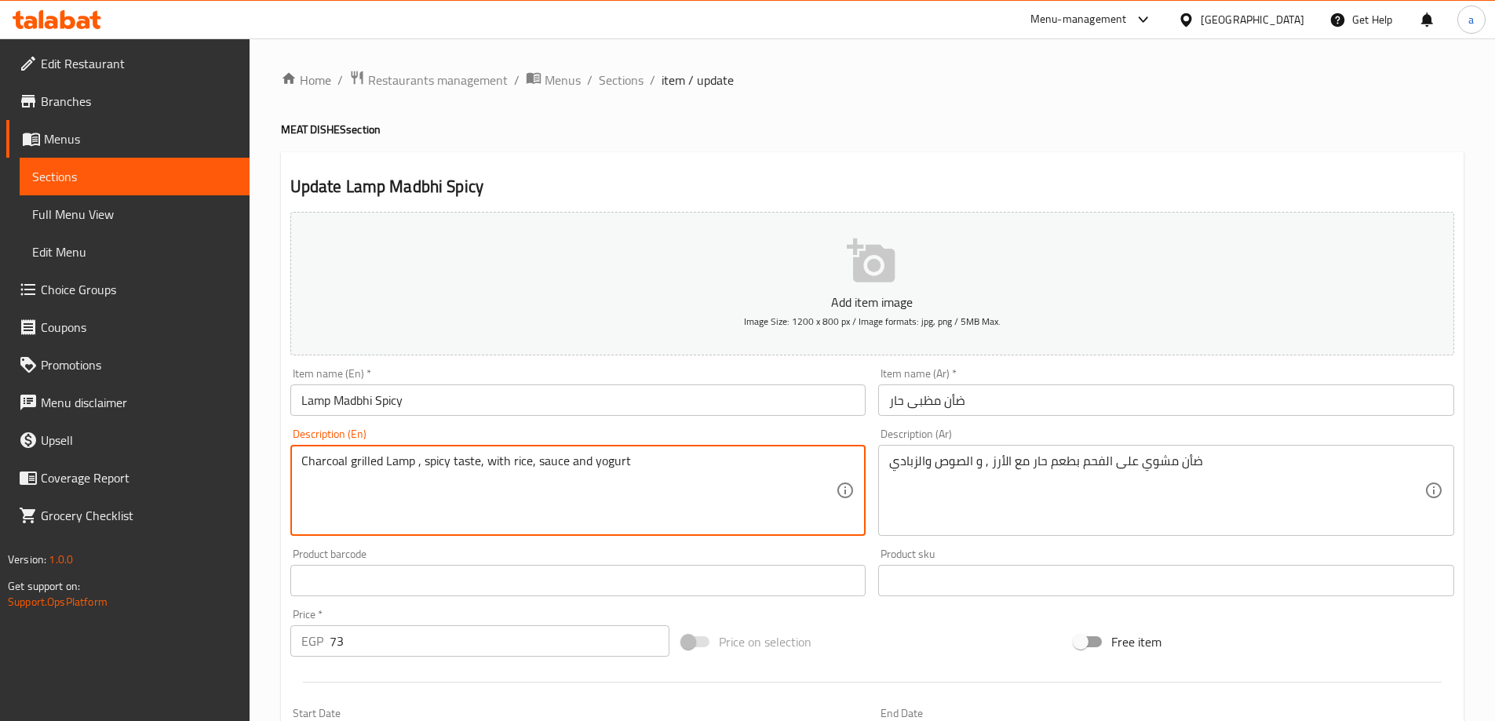
click at [405, 465] on textarea "Charcoal grilled Lamp , spicy taste, with rice, sauce and yogurt" at bounding box center [568, 491] width 535 height 75
type textarea "Charcoal grilled meat , spicy taste, with rice, sauce and yogurt"
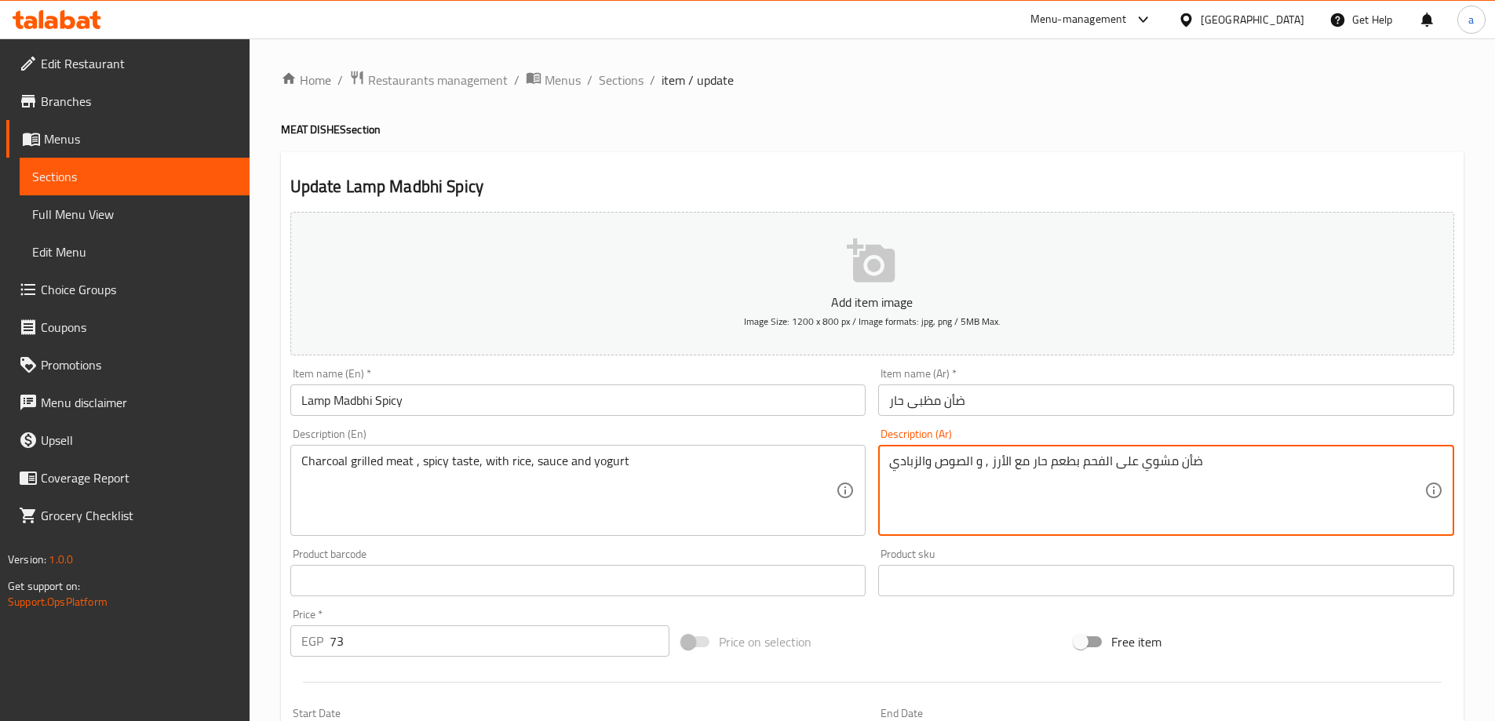
click at [1191, 473] on textarea "ضأن مشوي على الفحم بطعم حار مع الأرز , و الصوص والزبادي" at bounding box center [1156, 491] width 535 height 75
type textarea "لحم مشوي على الفحم بطعم حار مع الأرز , و الصوص والزبادي"
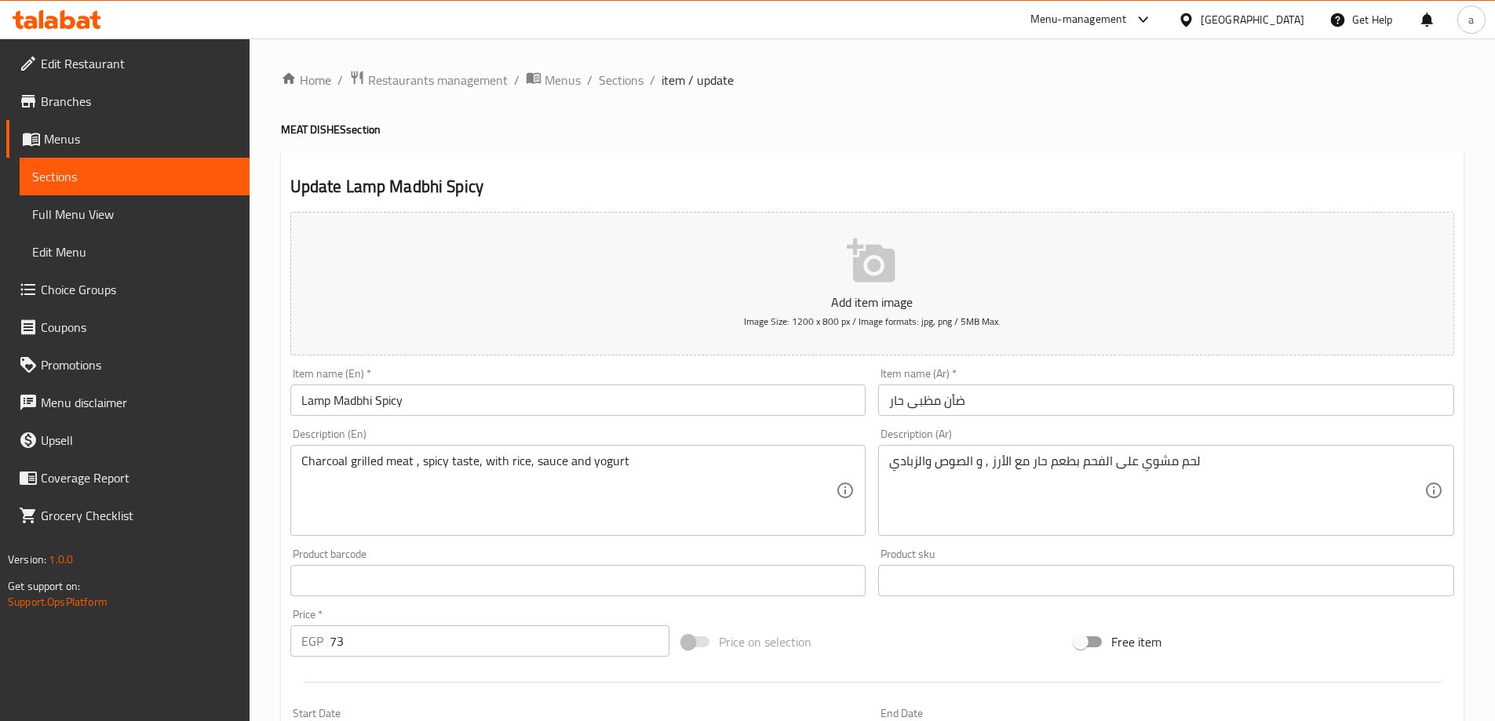
click at [977, 436] on div "Description (Ar) لحم مشوي على الفحم بطعم حار مع الأرز , و الصوص والزبادي Descri…" at bounding box center [1166, 483] width 576 height 108
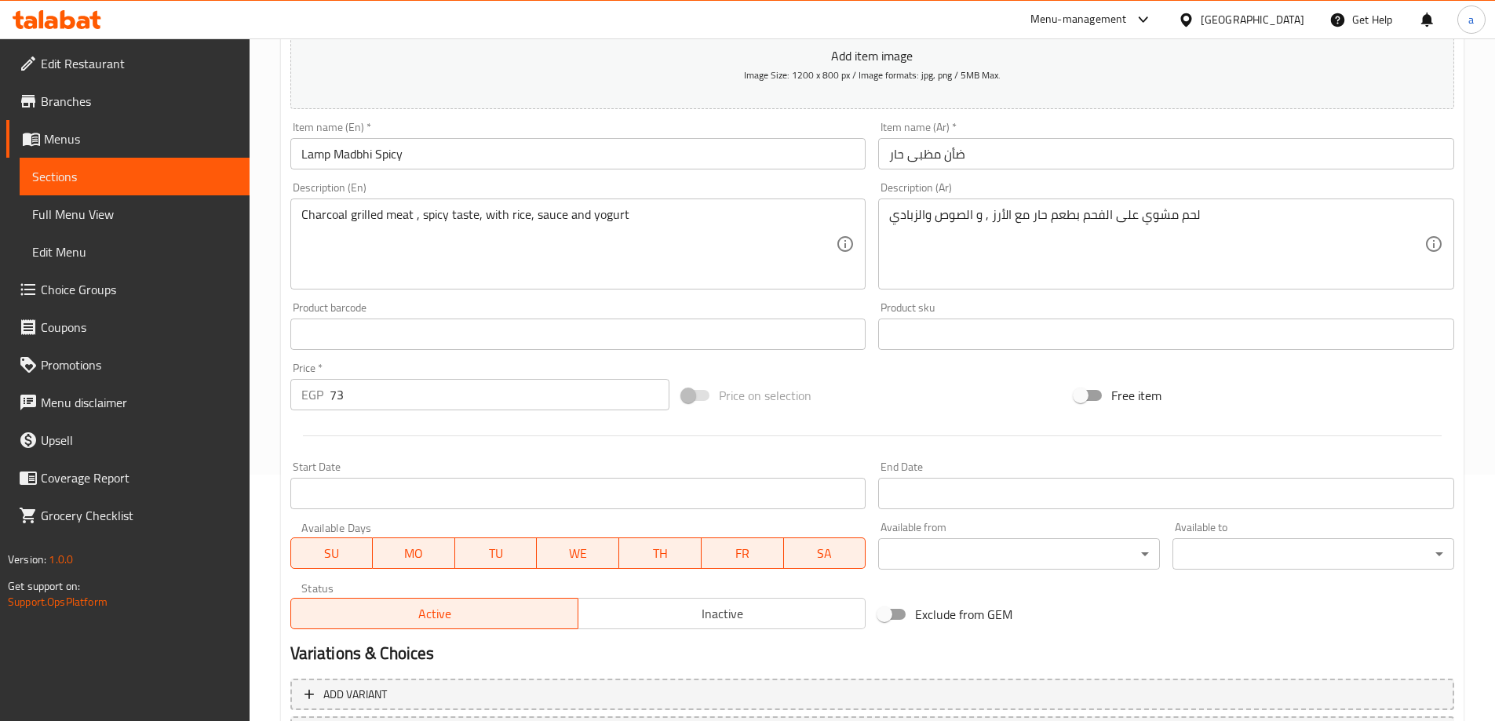
scroll to position [388, 0]
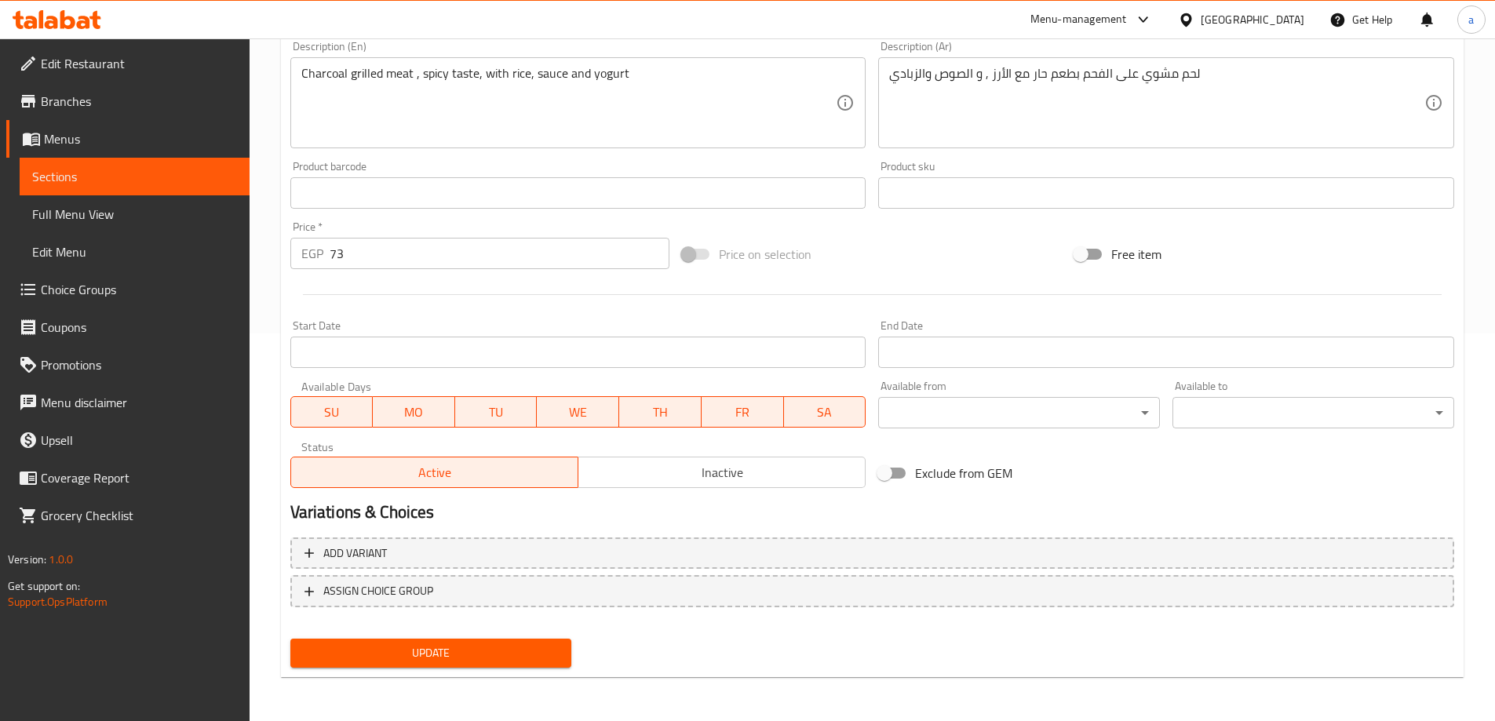
click at [432, 651] on span "Update" at bounding box center [431, 654] width 257 height 20
click at [170, 168] on span "Sections" at bounding box center [134, 176] width 205 height 19
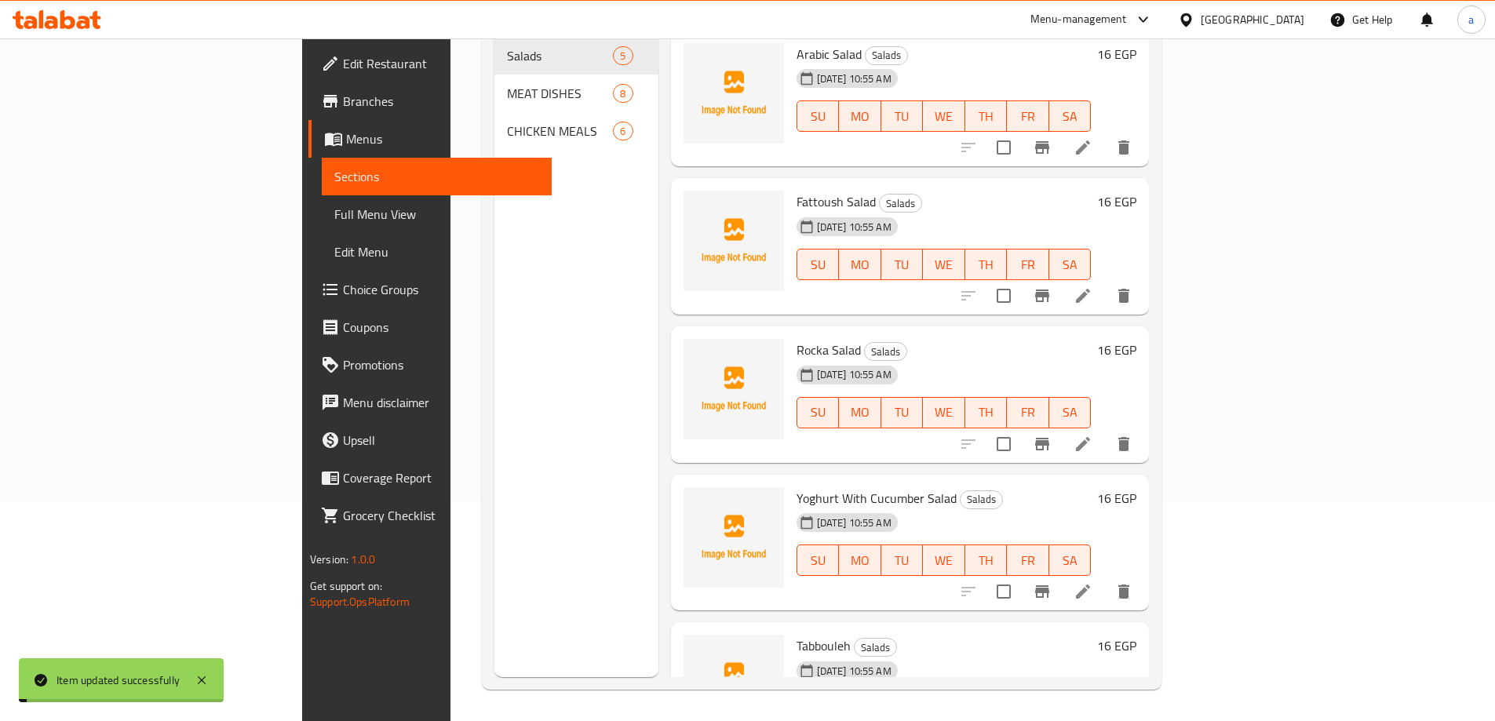
scroll to position [220, 0]
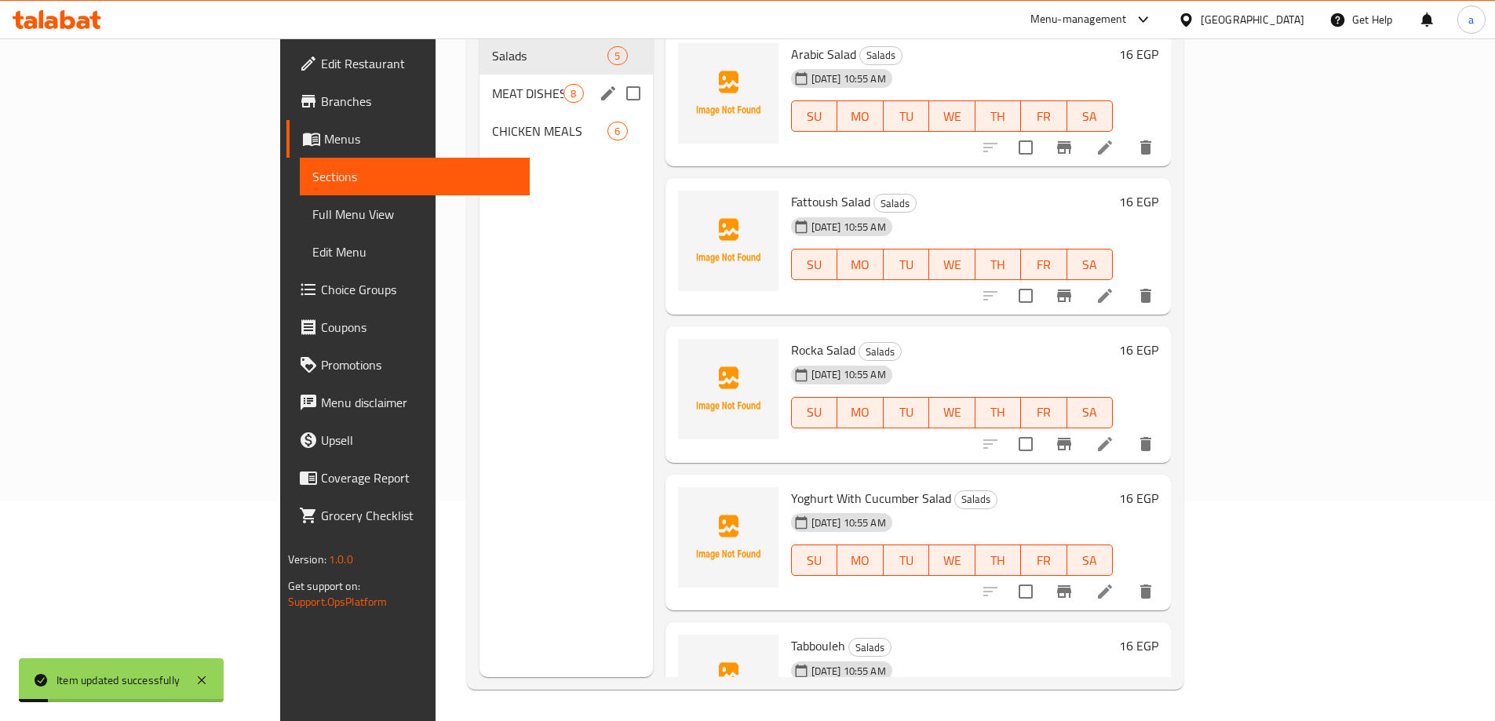
click at [480, 75] on div "MEAT DISHES 8" at bounding box center [566, 94] width 173 height 38
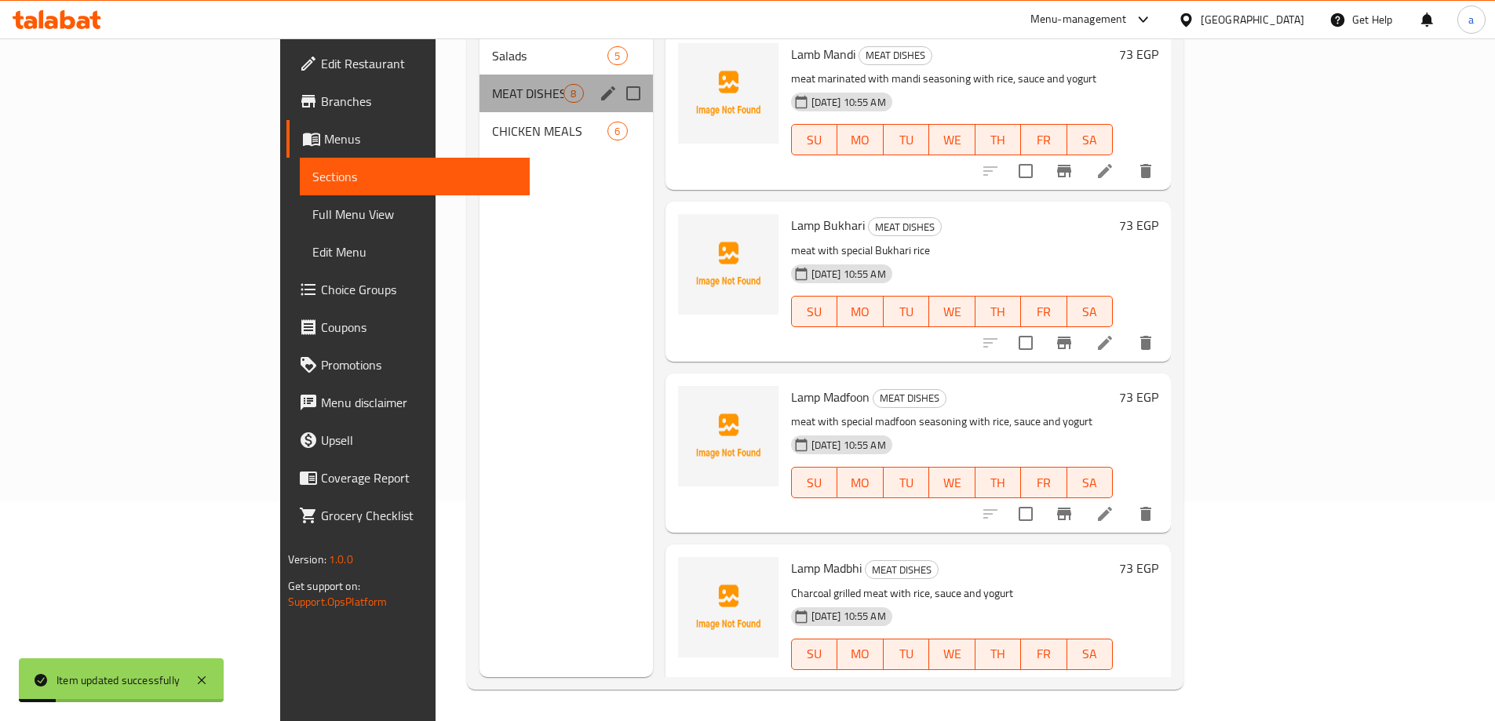
click at [480, 75] on div "MEAT DISHES 8" at bounding box center [566, 94] width 173 height 38
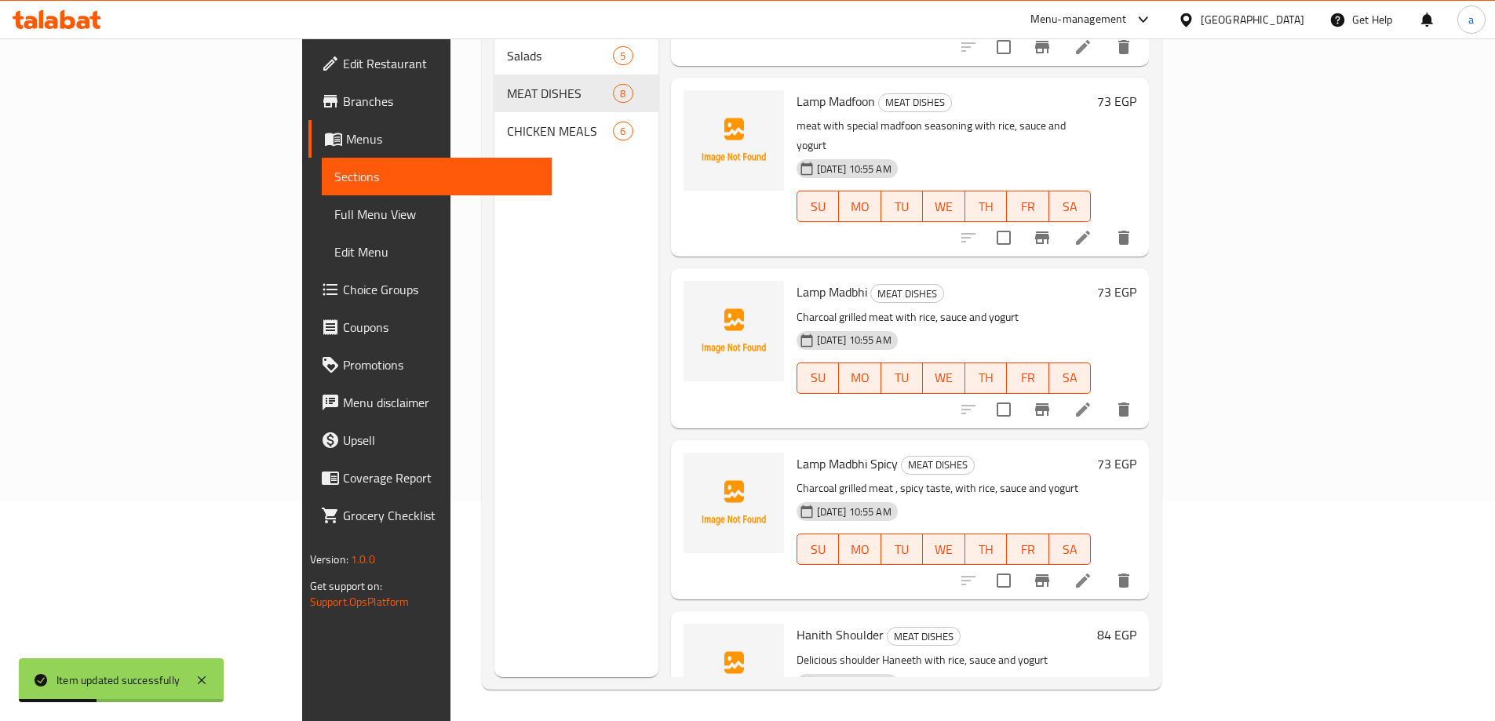
scroll to position [392, 0]
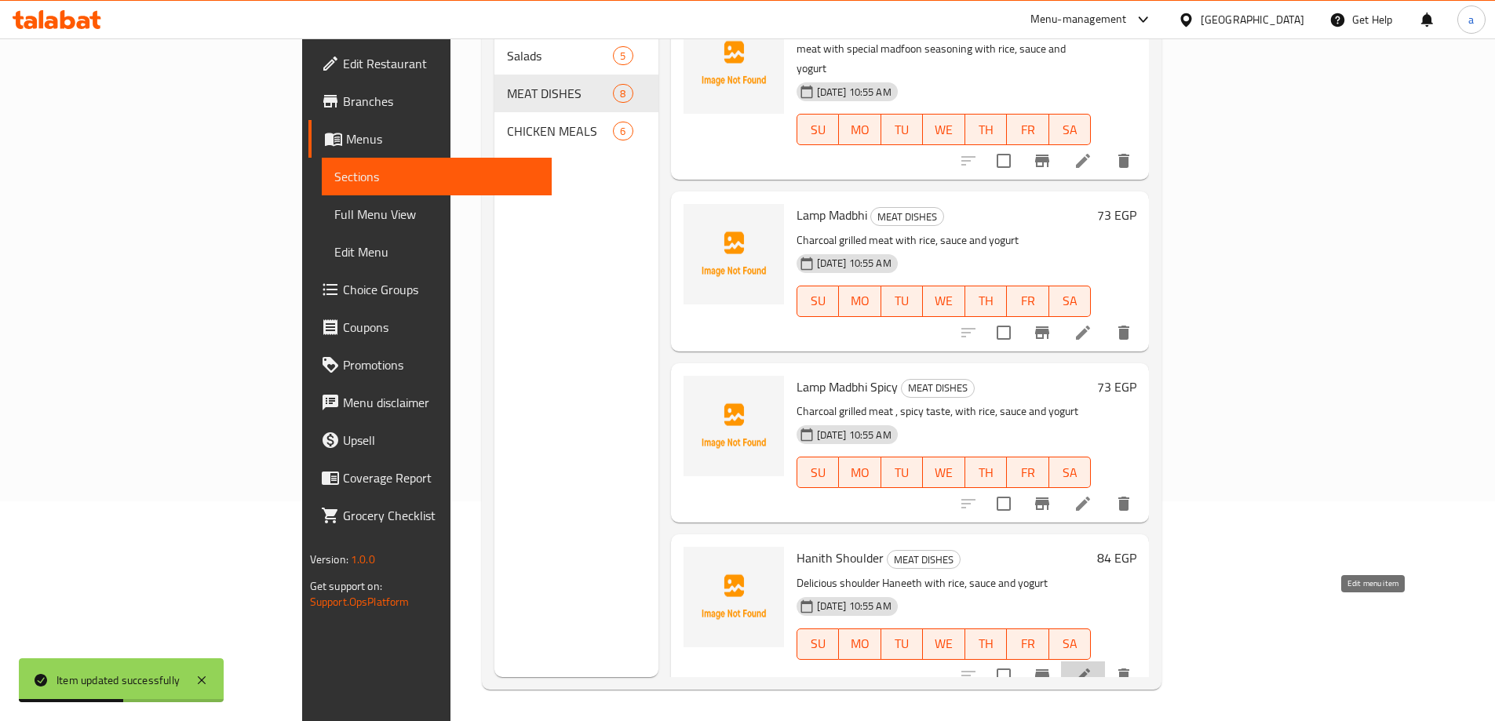
click at [1093, 666] on icon at bounding box center [1083, 675] width 19 height 19
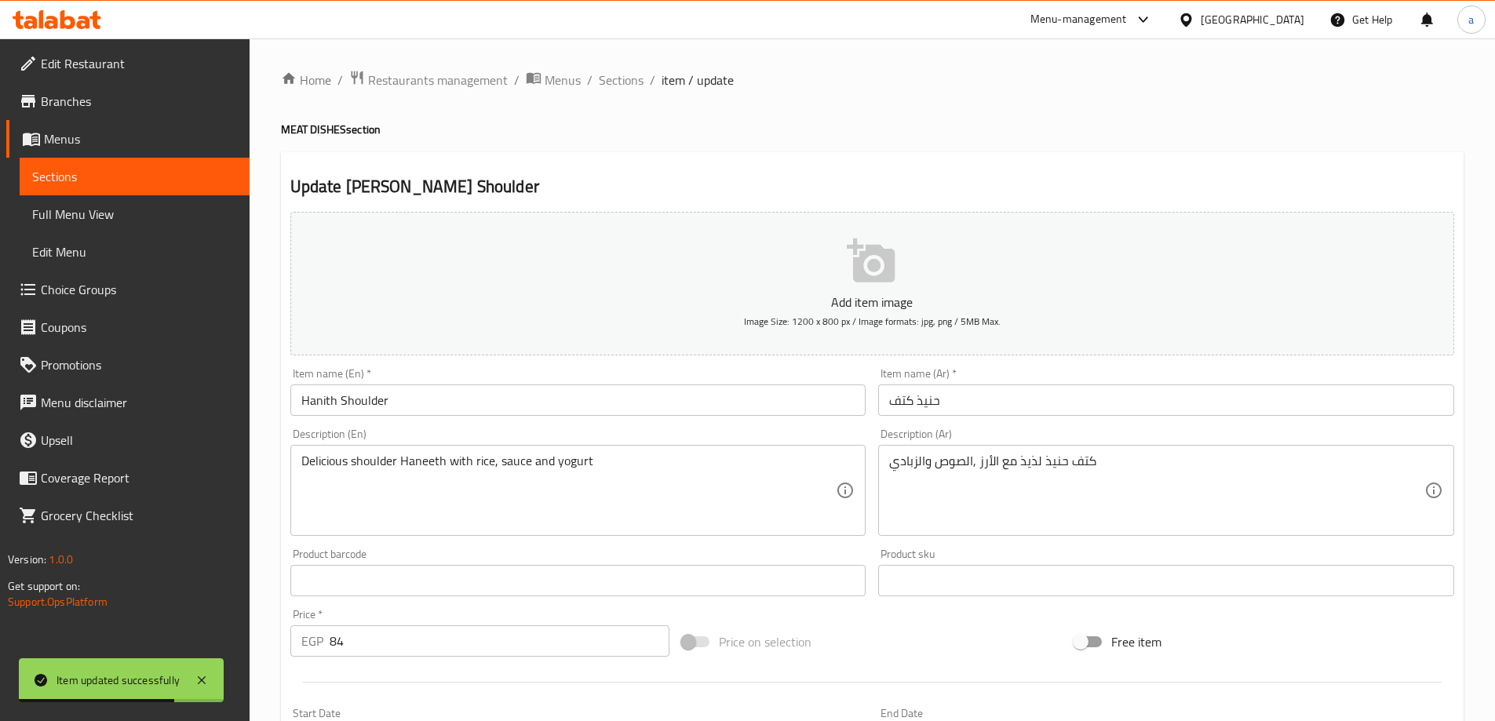
click at [567, 434] on div "Description (En) Delicious shoulder Haneeth with rice, sauce and yogurt Descrip…" at bounding box center [578, 483] width 576 height 108
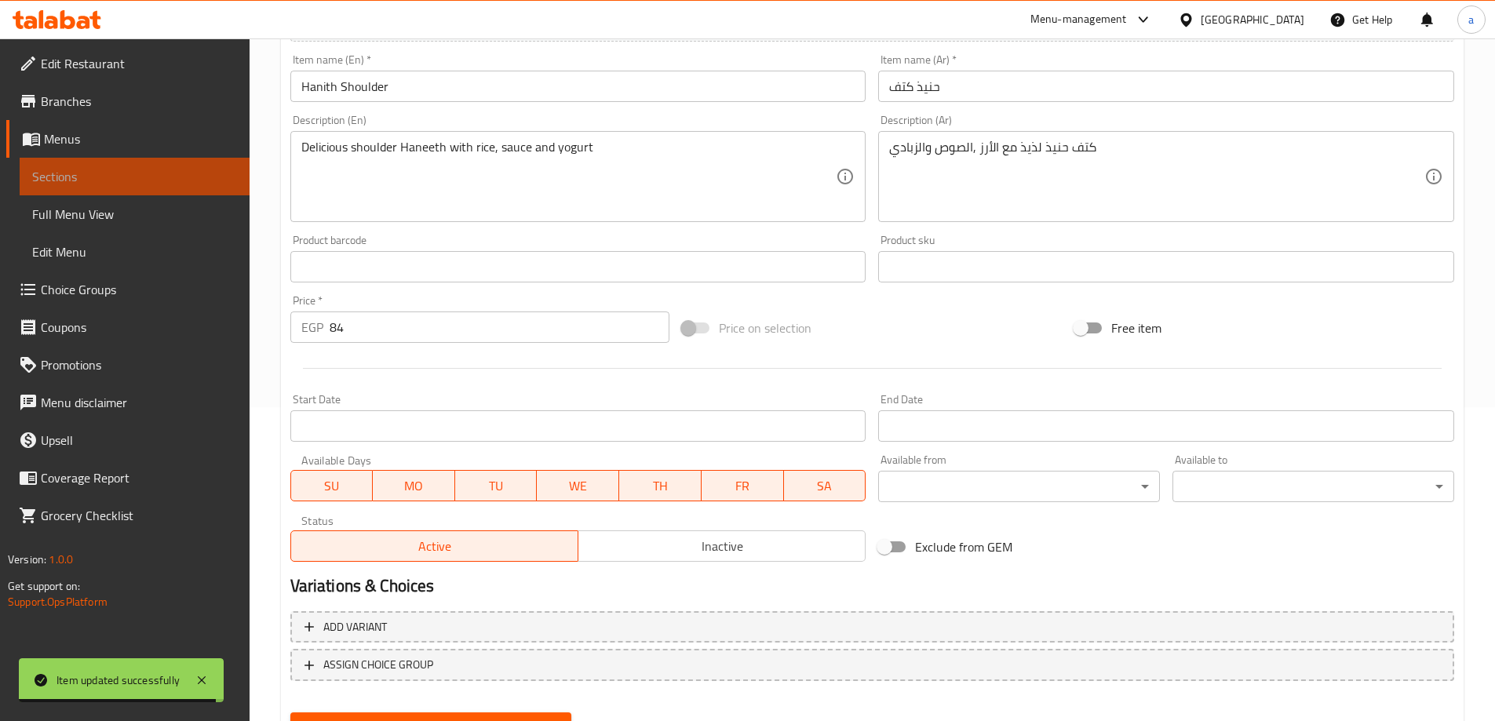
click at [111, 173] on span "Sections" at bounding box center [134, 176] width 205 height 19
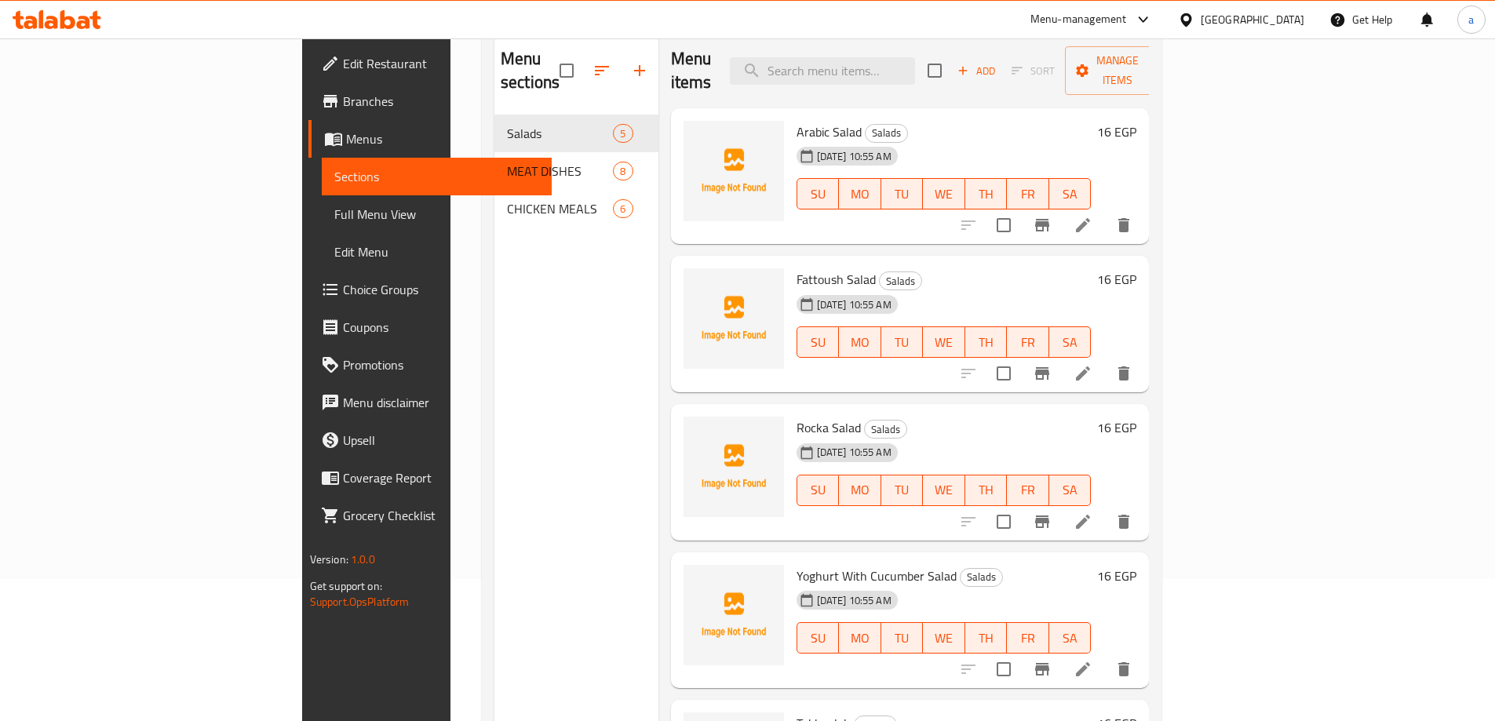
scroll to position [141, 0]
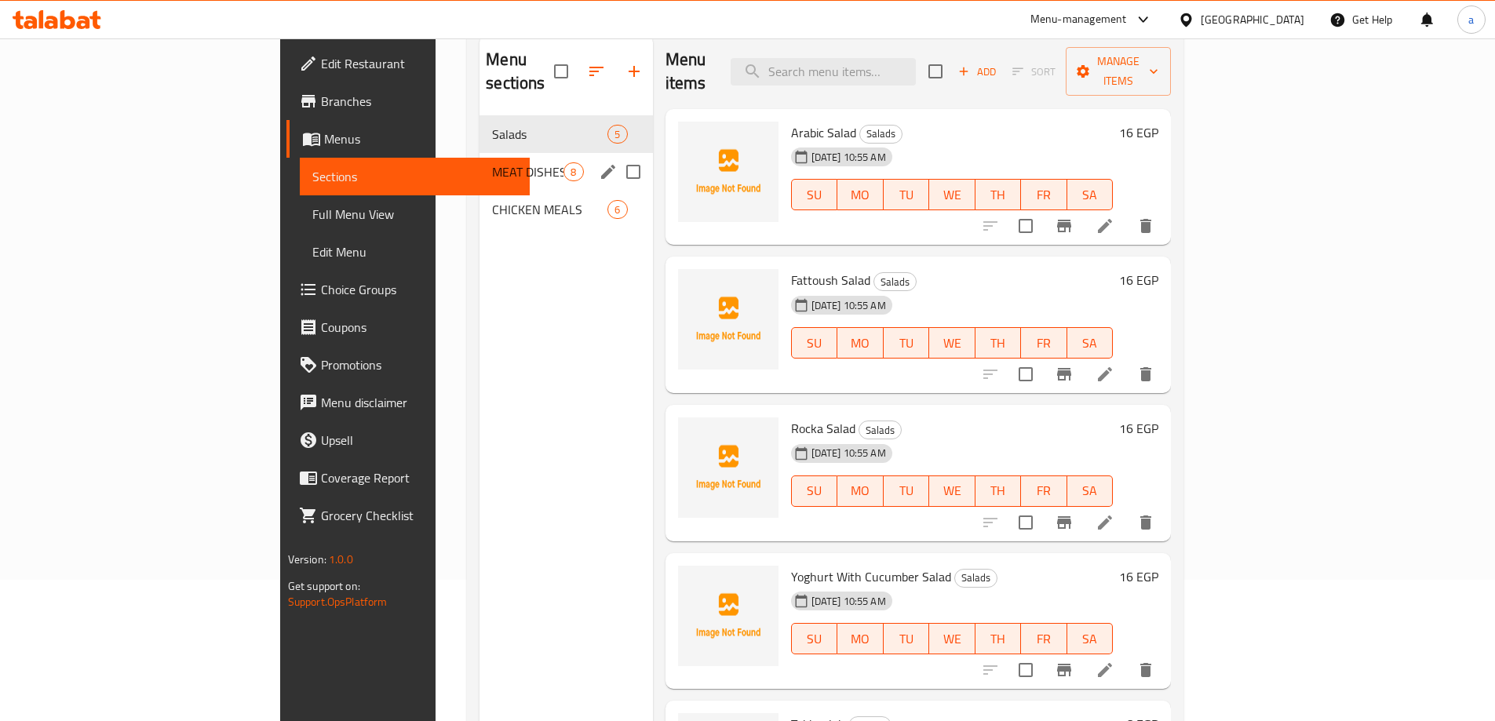
click at [492, 162] on span "MEAT DISHES" at bounding box center [527, 171] width 71 height 19
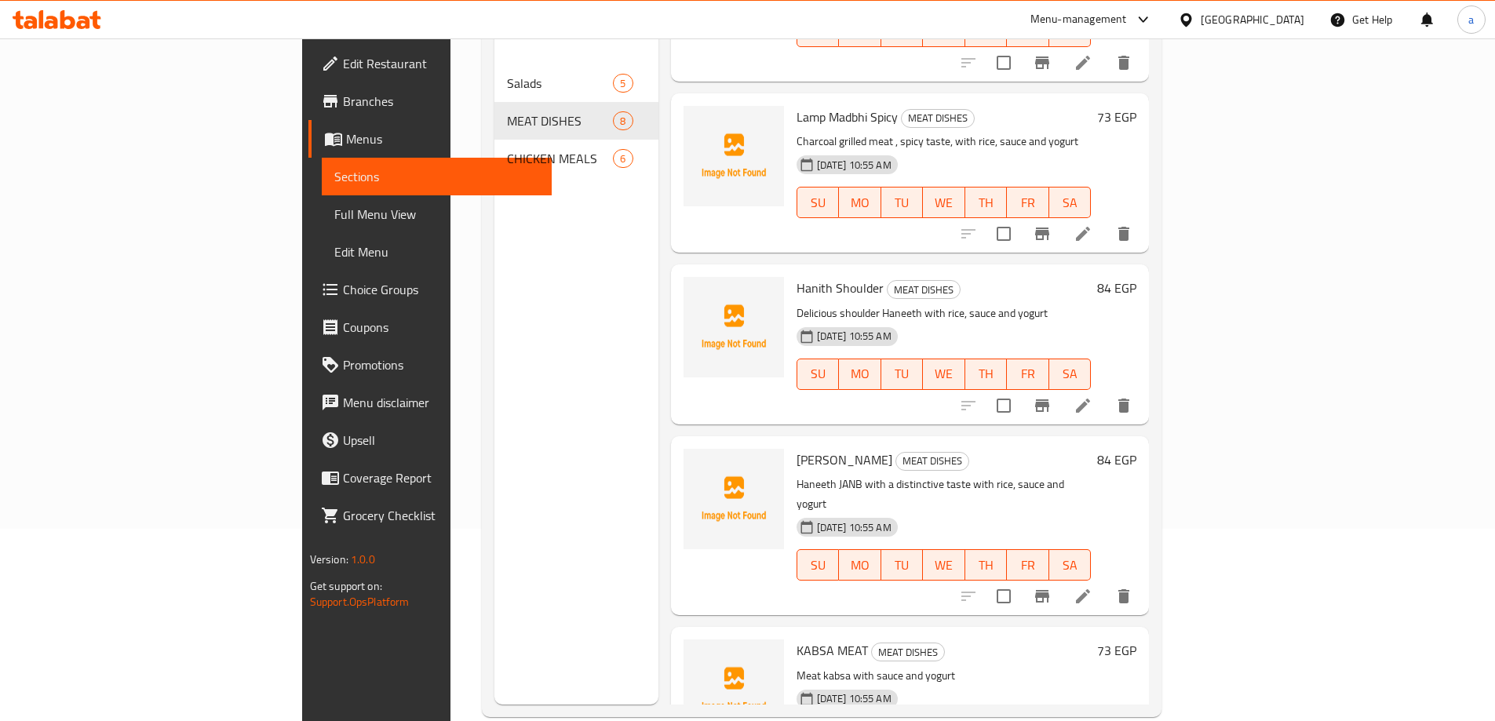
scroll to position [220, 0]
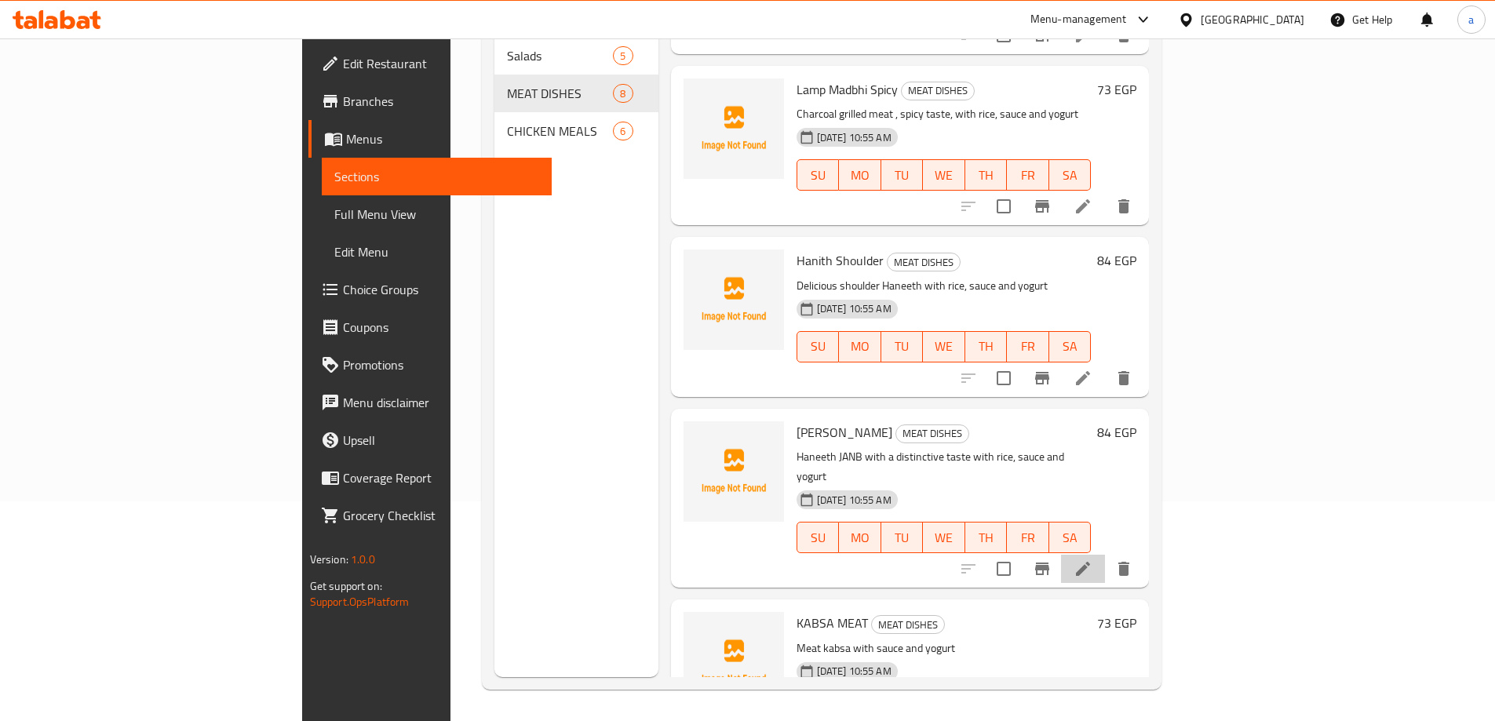
click at [1105, 555] on li at bounding box center [1083, 569] width 44 height 28
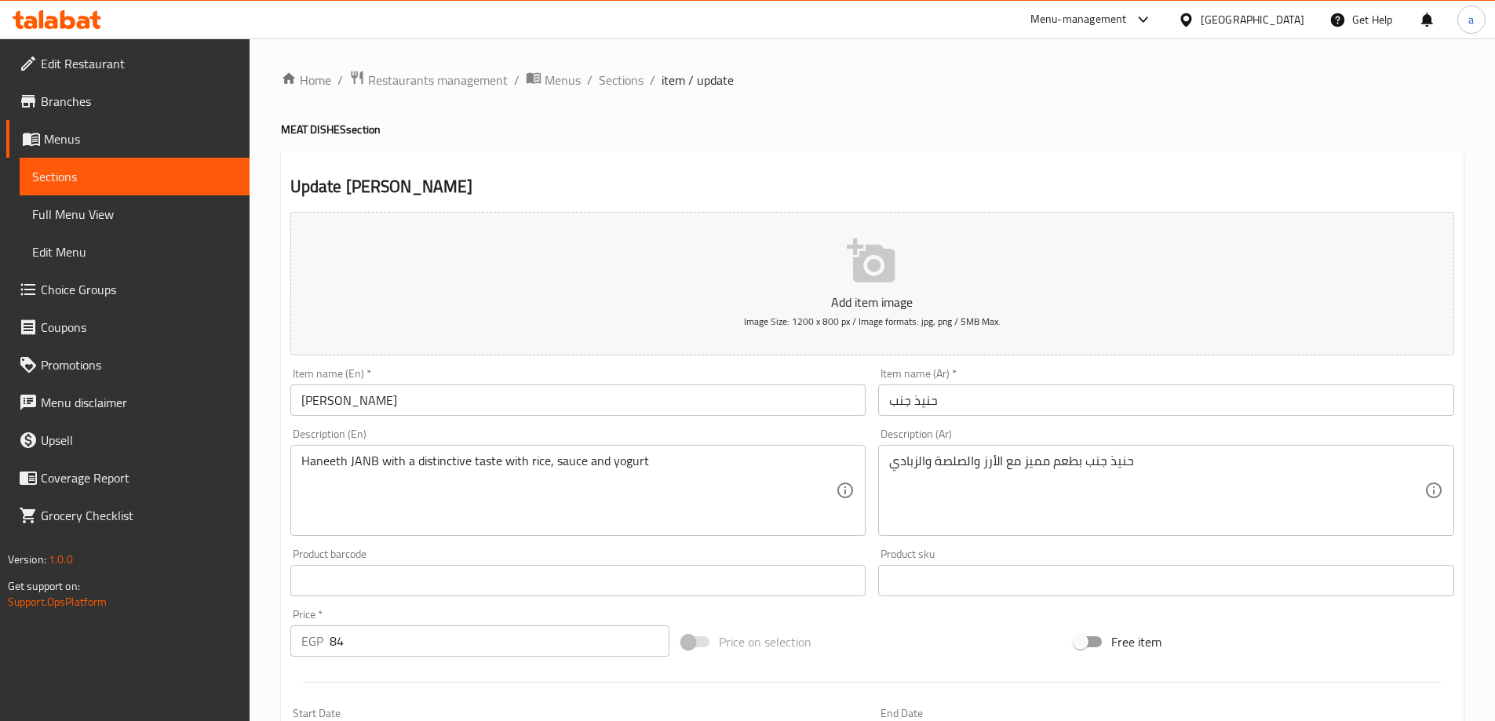
click at [516, 392] on input "HANITH JANB" at bounding box center [578, 400] width 576 height 31
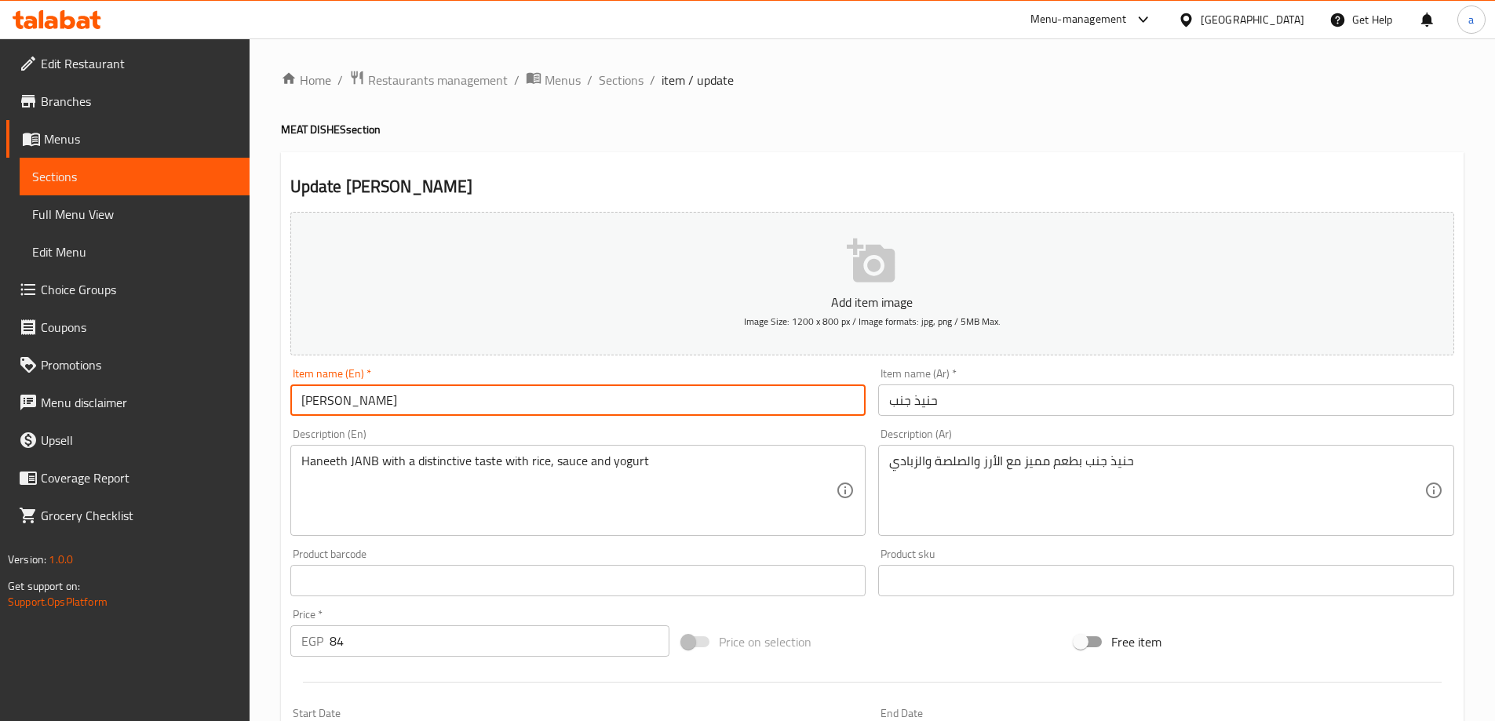
click at [342, 402] on input "HANITH Janb" at bounding box center [578, 400] width 576 height 31
type input "Hanith Janb"
click at [464, 430] on div "Description (En) Haneeth JANB with a distinctive taste with rice, sauce and yog…" at bounding box center [578, 483] width 576 height 108
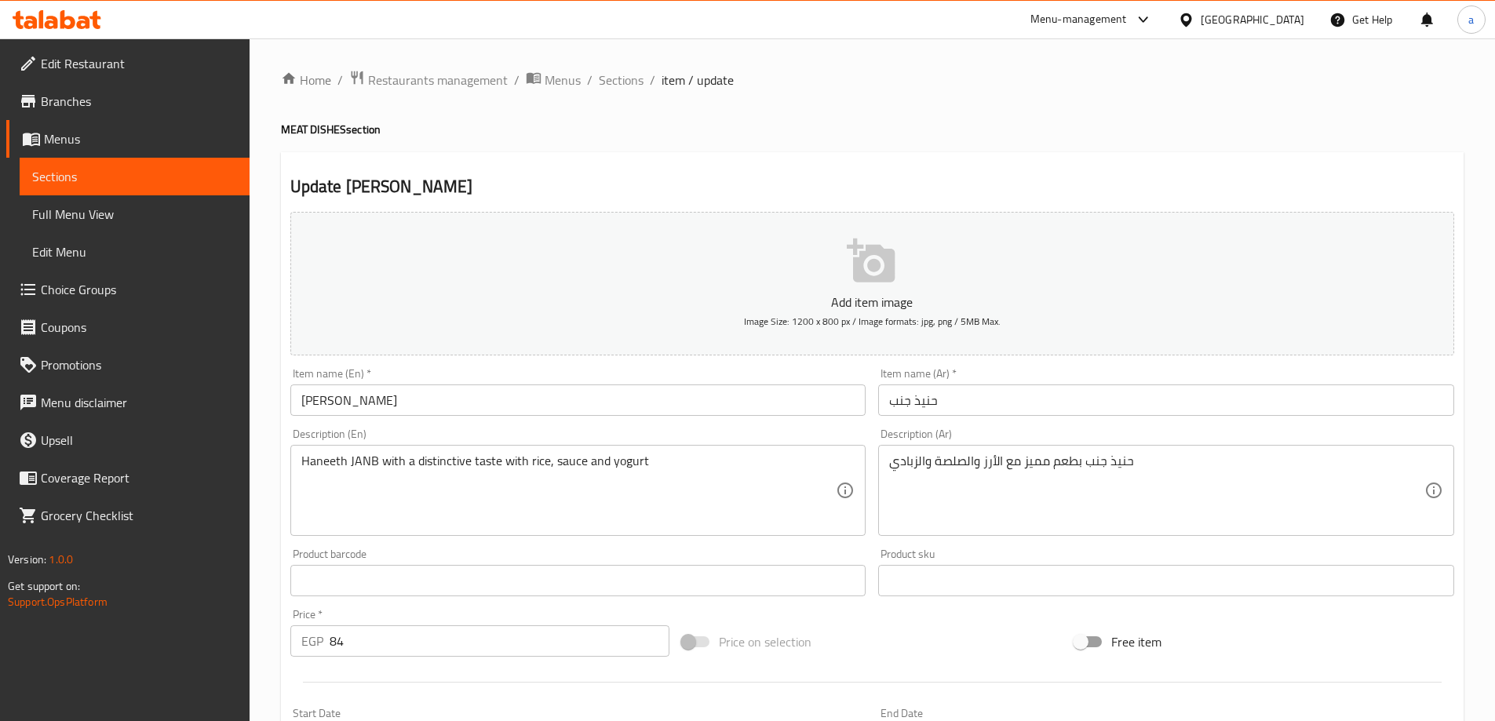
click at [342, 407] on input "Hanith Janb" at bounding box center [578, 400] width 576 height 31
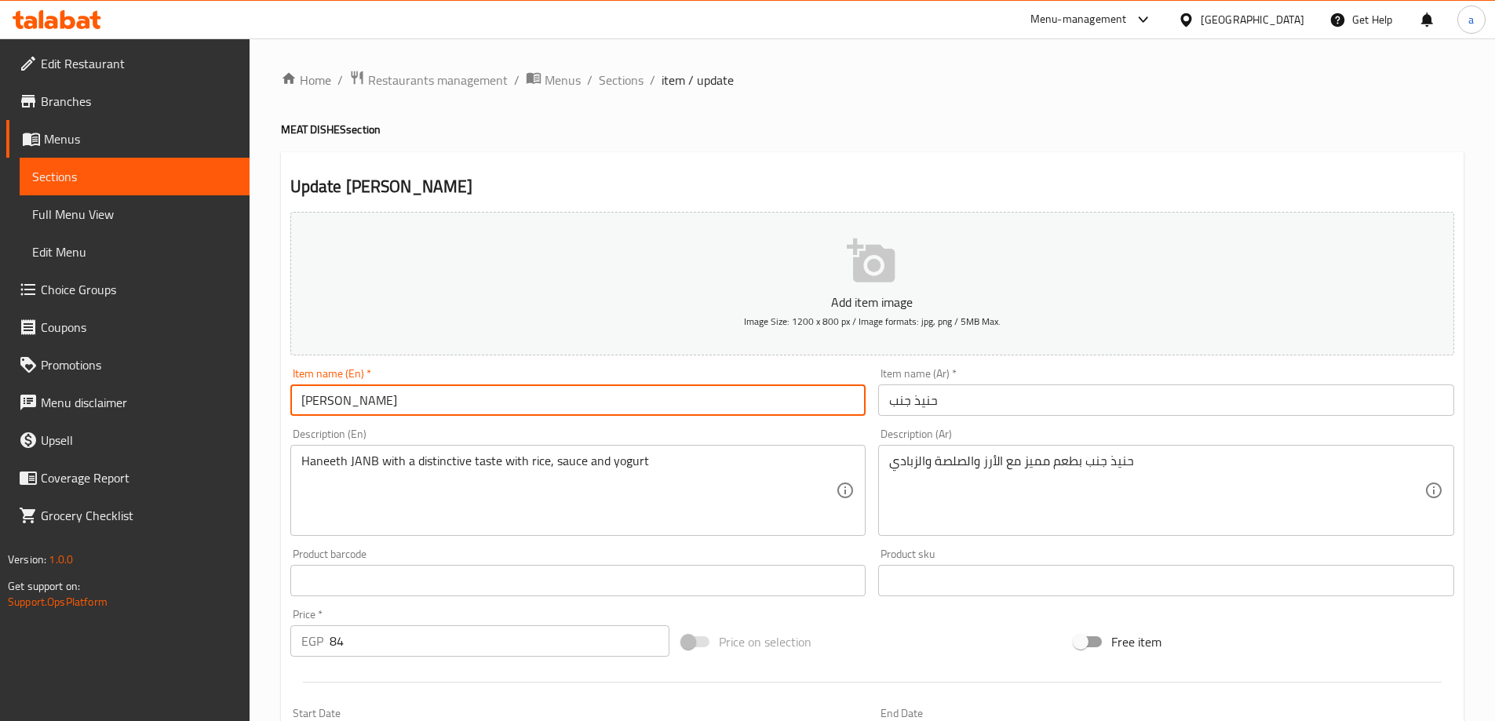
click at [342, 407] on input "Hanith Janb" at bounding box center [578, 400] width 576 height 31
click at [713, 431] on div "Description (En) Haneeth JANB with a distinctive taste with rice, sauce and yog…" at bounding box center [578, 483] width 576 height 108
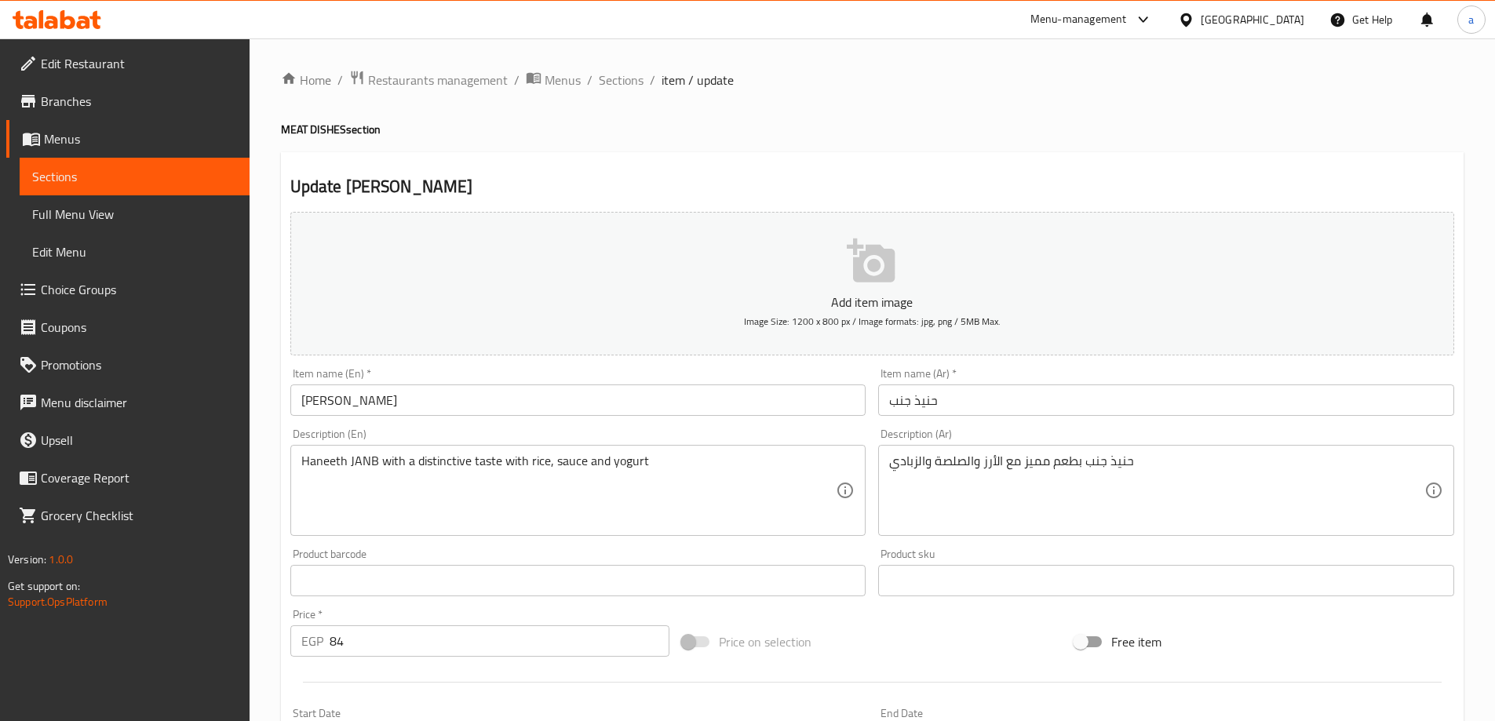
click at [907, 406] on input "حنيذ جنب" at bounding box center [1166, 400] width 576 height 31
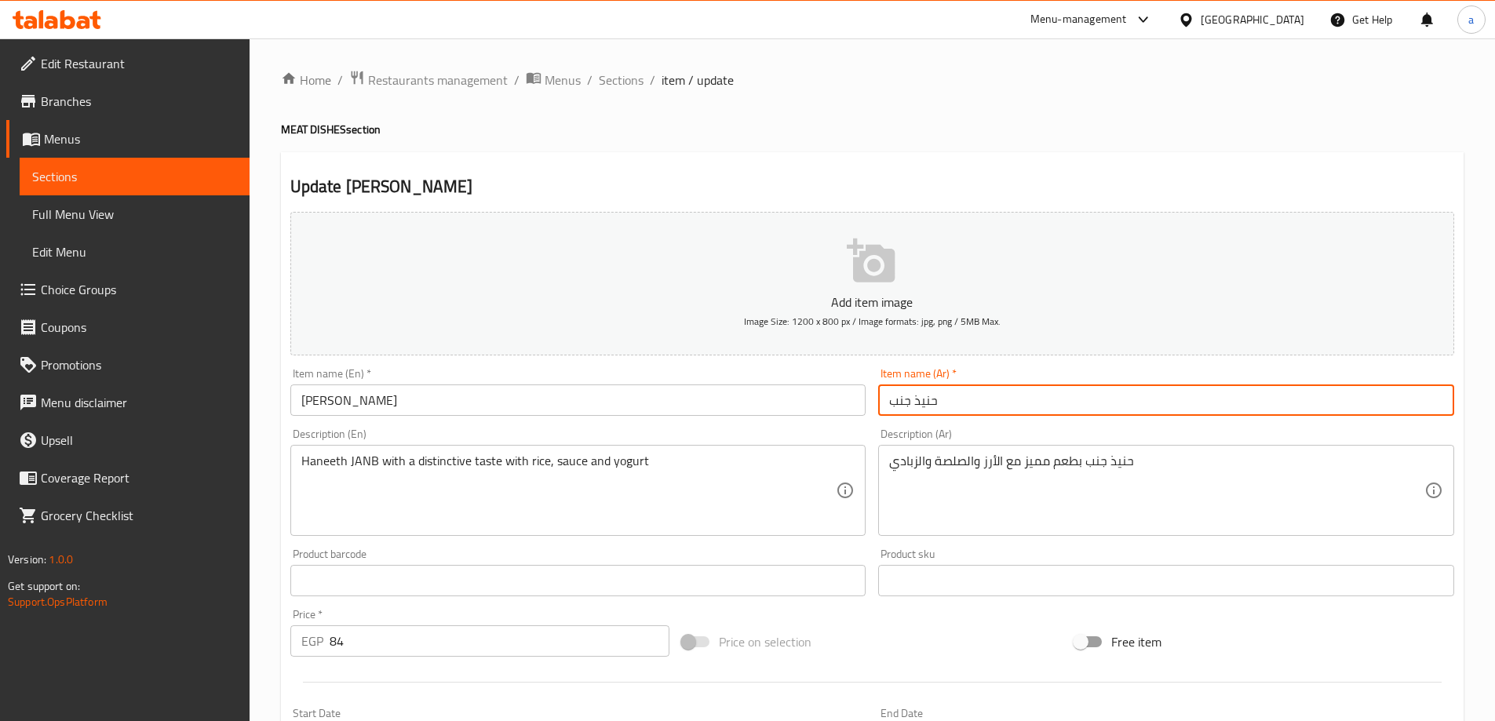
click at [907, 406] on input "حنيذ جنب" at bounding box center [1166, 400] width 576 height 31
click at [486, 436] on div "Description (En) Haneeth JANB with a distinctive taste with rice, sauce and yog…" at bounding box center [578, 483] width 576 height 108
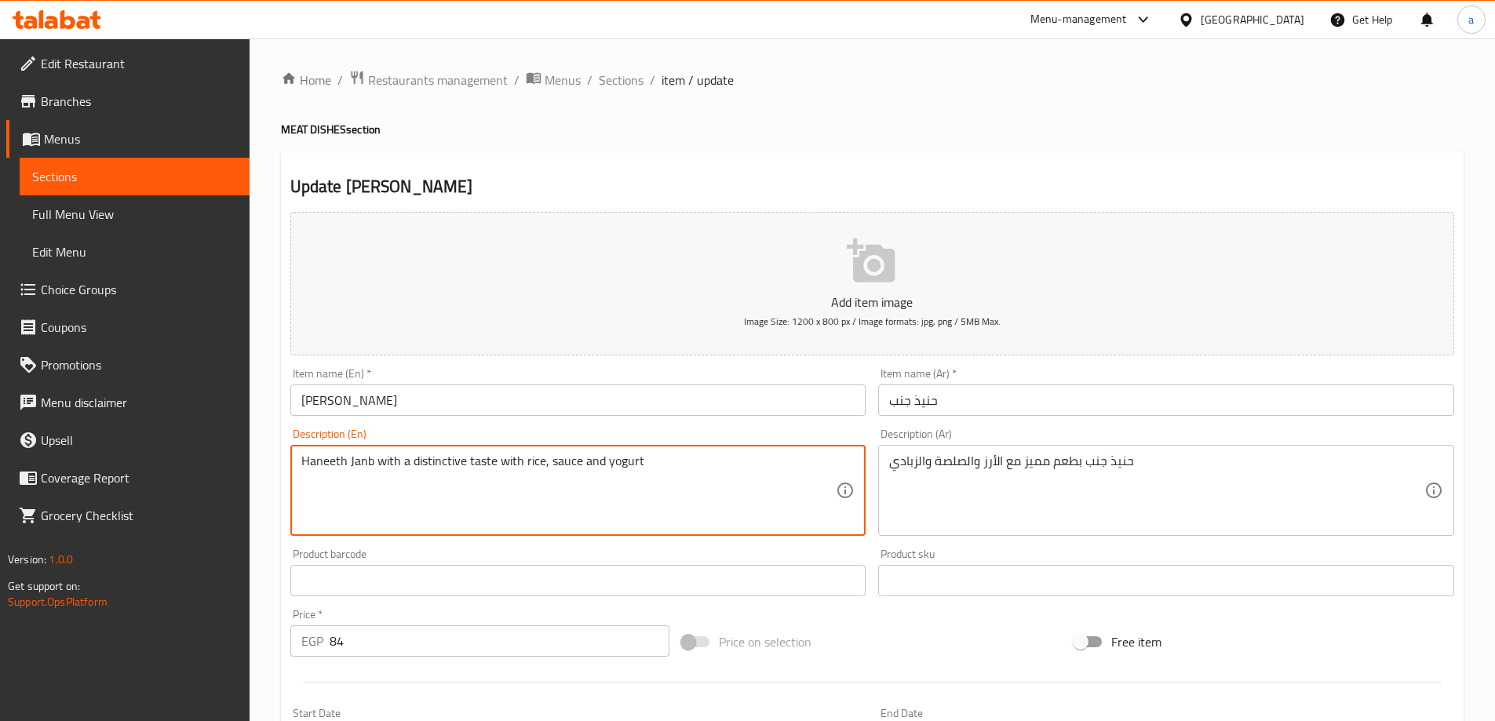
click at [517, 435] on div "Description (En) Haneeth Janb with a distinctive taste with rice, sauce and yog…" at bounding box center [578, 483] width 576 height 108
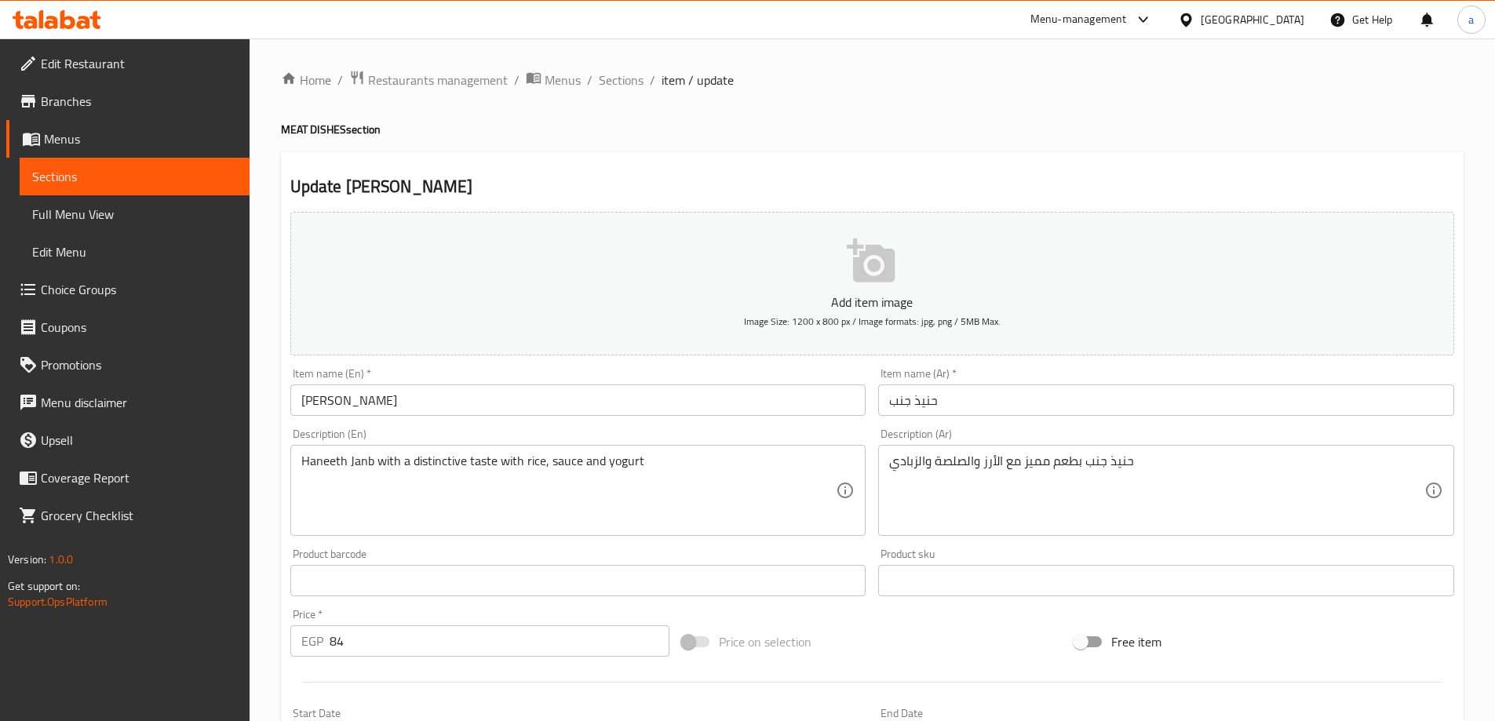
click at [520, 434] on div "Description (En) Haneeth Janb with a distinctive taste with rice, sauce and yog…" at bounding box center [578, 483] width 576 height 108
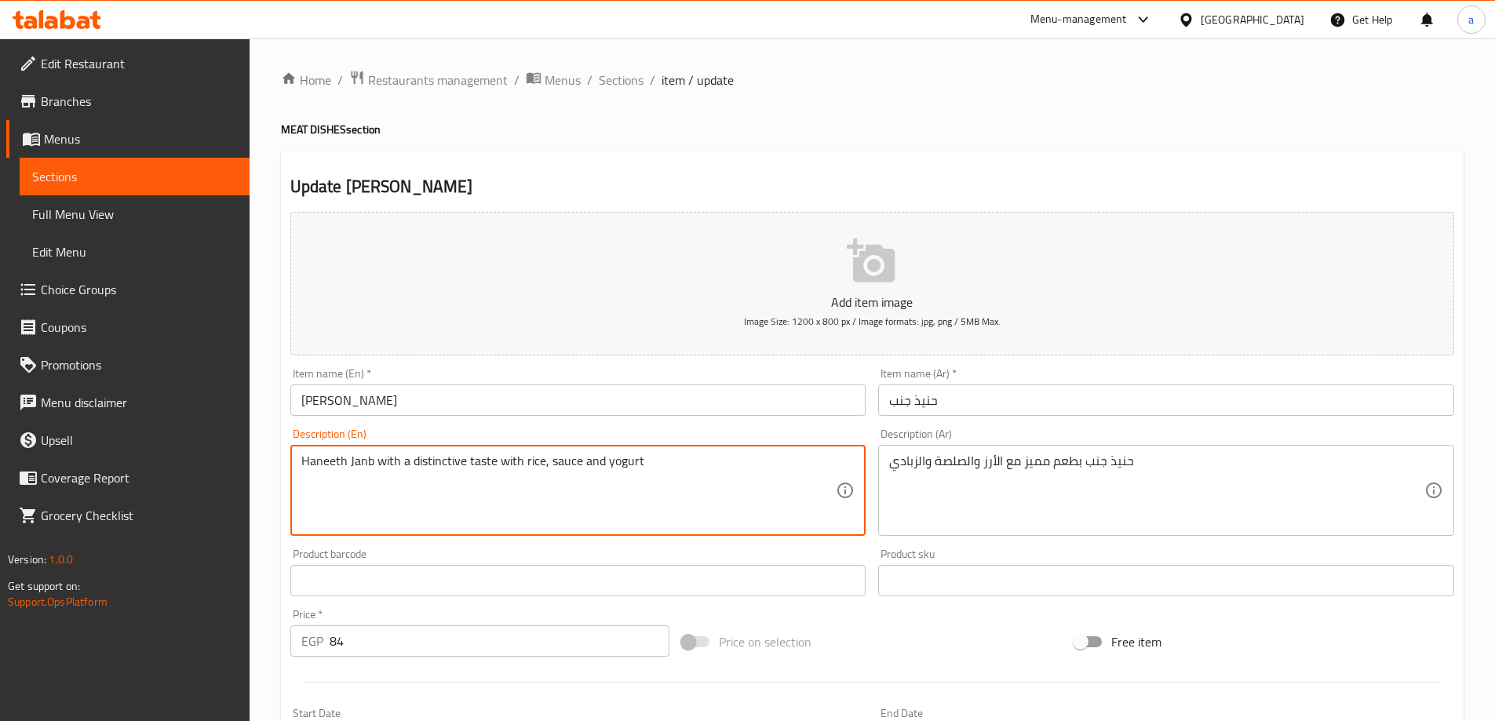
drag, startPoint x: 409, startPoint y: 459, endPoint x: 463, endPoint y: 460, distance: 54.2
click at [497, 466] on textarea "Haneeth Janb with a distinctive taste with rice, sauce and yogurt" at bounding box center [568, 491] width 535 height 75
click at [491, 464] on textarea "Haneeth Janb with a distinctive taste with rice, sauce and yogurt" at bounding box center [568, 491] width 535 height 75
click at [440, 462] on textarea "Haneeth Janb with a distinctive taste with rice, sauce and yogurt" at bounding box center [568, 491] width 535 height 75
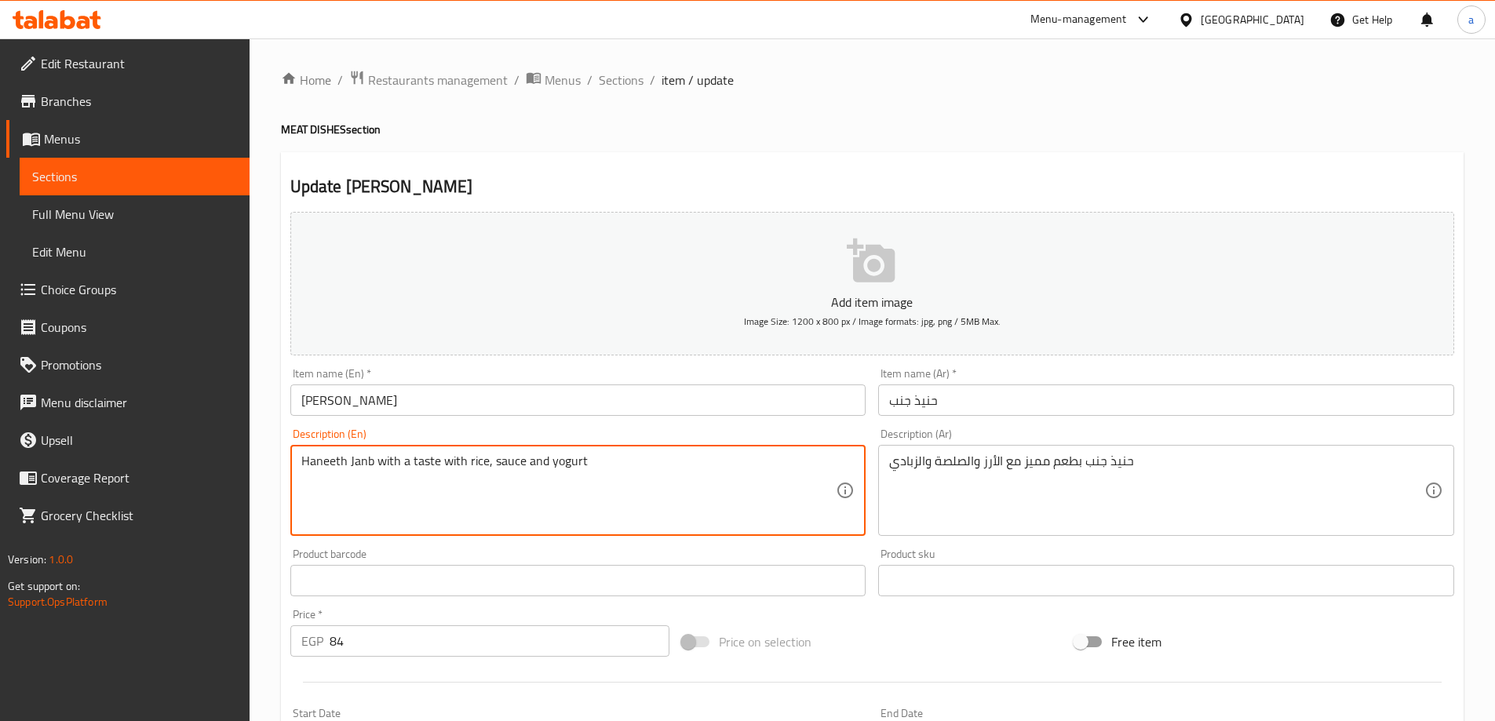
click at [418, 462] on textarea "Haneeth Janb with a taste with rice, sauce and yogurt" at bounding box center [568, 491] width 535 height 75
type textarea "Haneeth Janb with a with rice, sauce and yogurt"
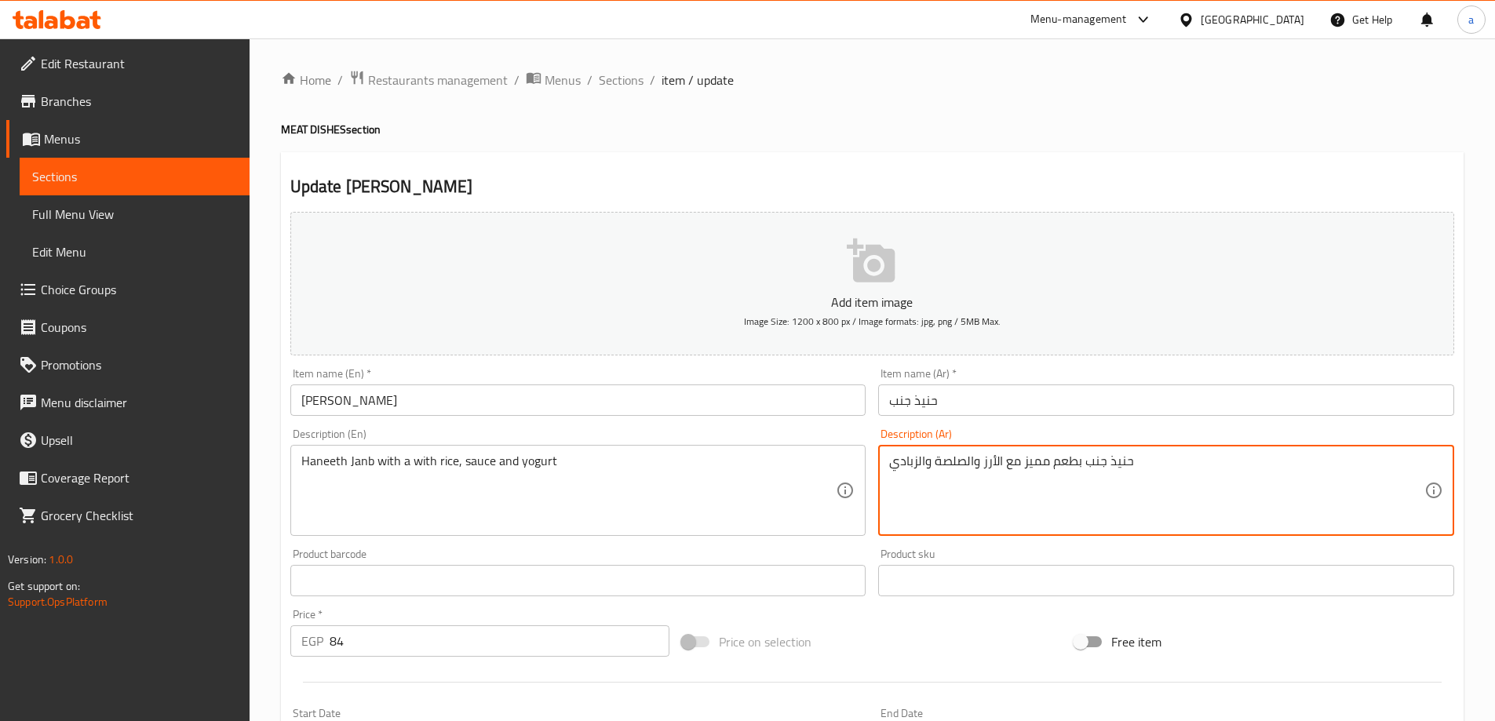
click at [1060, 458] on textarea "حنيذ جنب بطعم مميز مع الأرز والصلصة والزبادي" at bounding box center [1156, 491] width 535 height 75
click at [1039, 465] on textarea "حنيذ جنب مميز مع الأرز والصلصة والزبادي" at bounding box center [1156, 491] width 535 height 75
type textarea "حنيذ جنب مع الأرز والصلصة والزبادي"
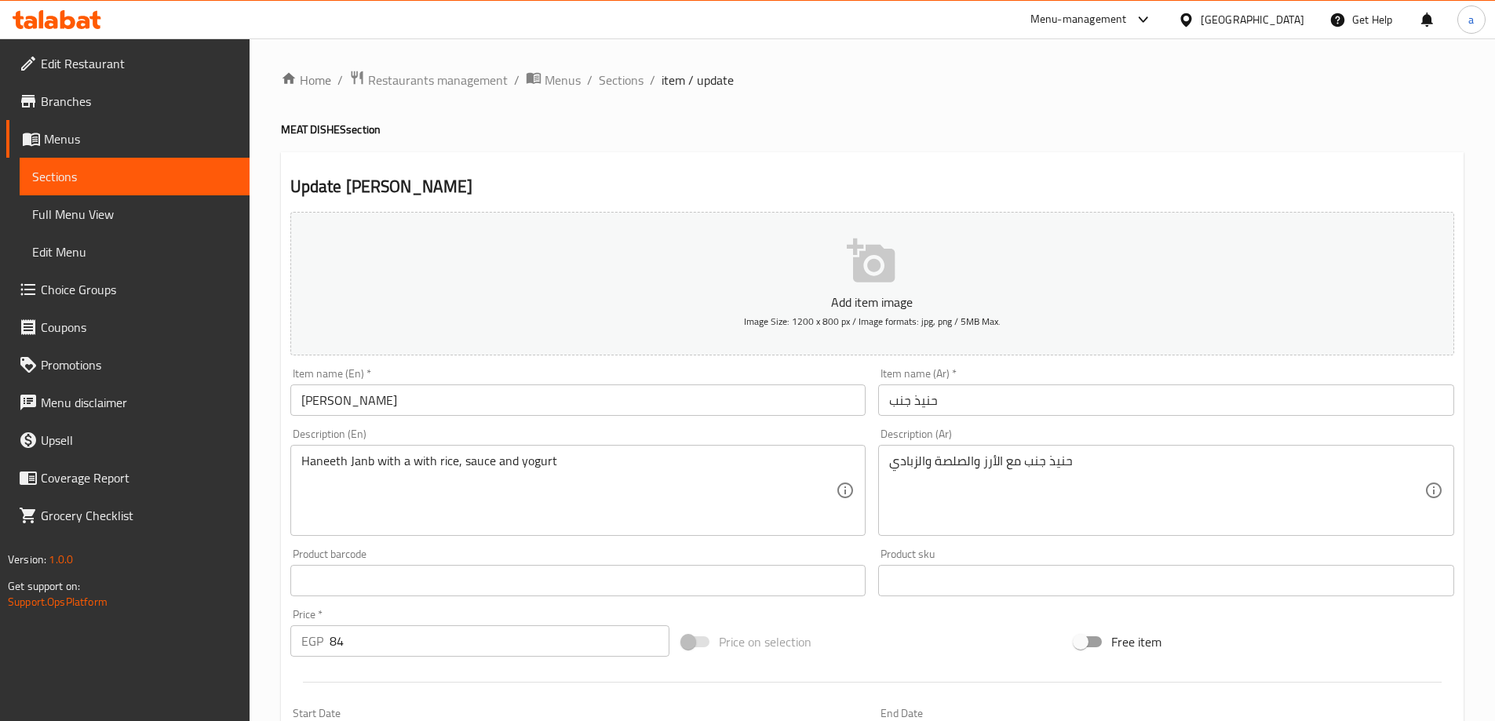
click at [1053, 432] on div "Description (Ar) حنيذ جنب مع الأرز والصلصة والزبادي Description (Ar)" at bounding box center [1166, 483] width 576 height 108
click at [594, 429] on div "Description (En) Haneeth Janb with a with rice, sauce and yogurt Description (E…" at bounding box center [578, 483] width 576 height 108
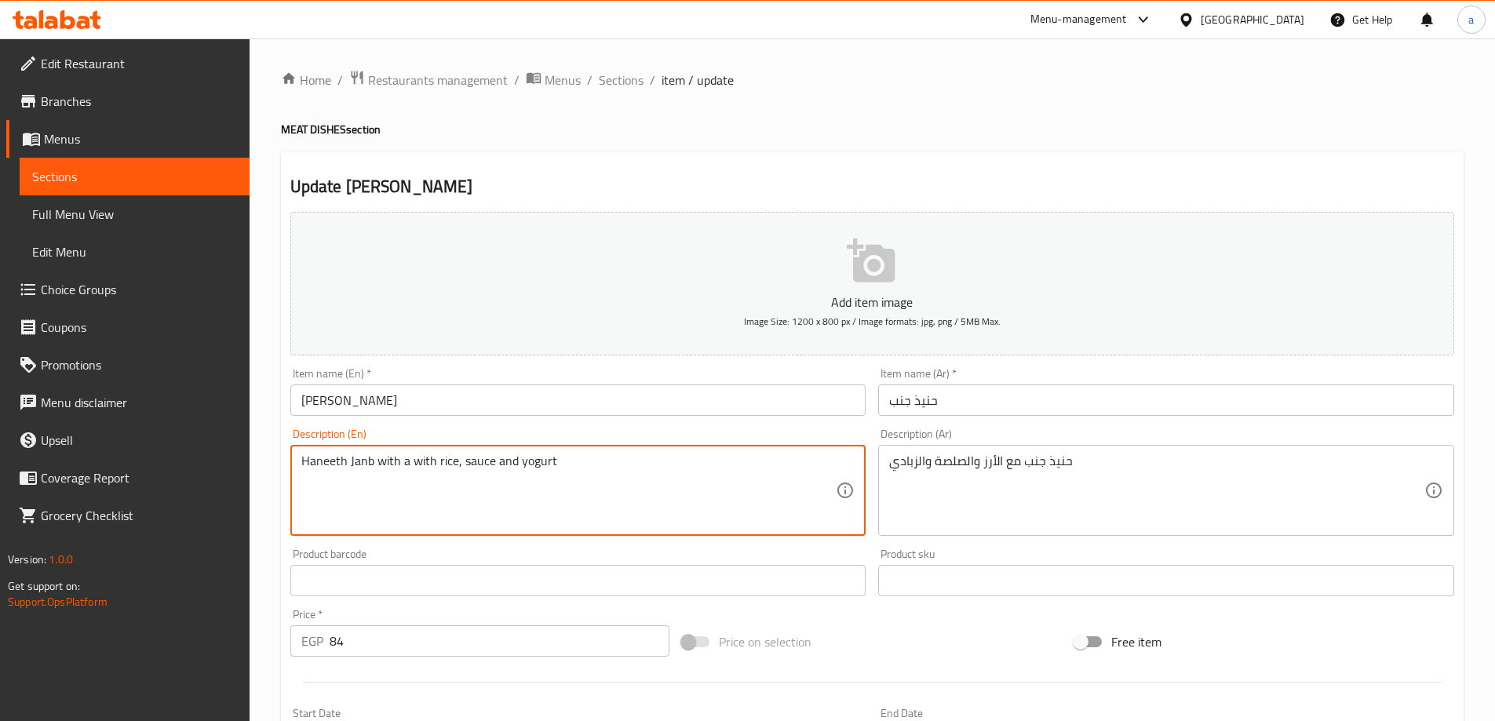
click at [576, 420] on div "Item name (En)   * Hanith Janb Item name (En) *" at bounding box center [578, 392] width 589 height 60
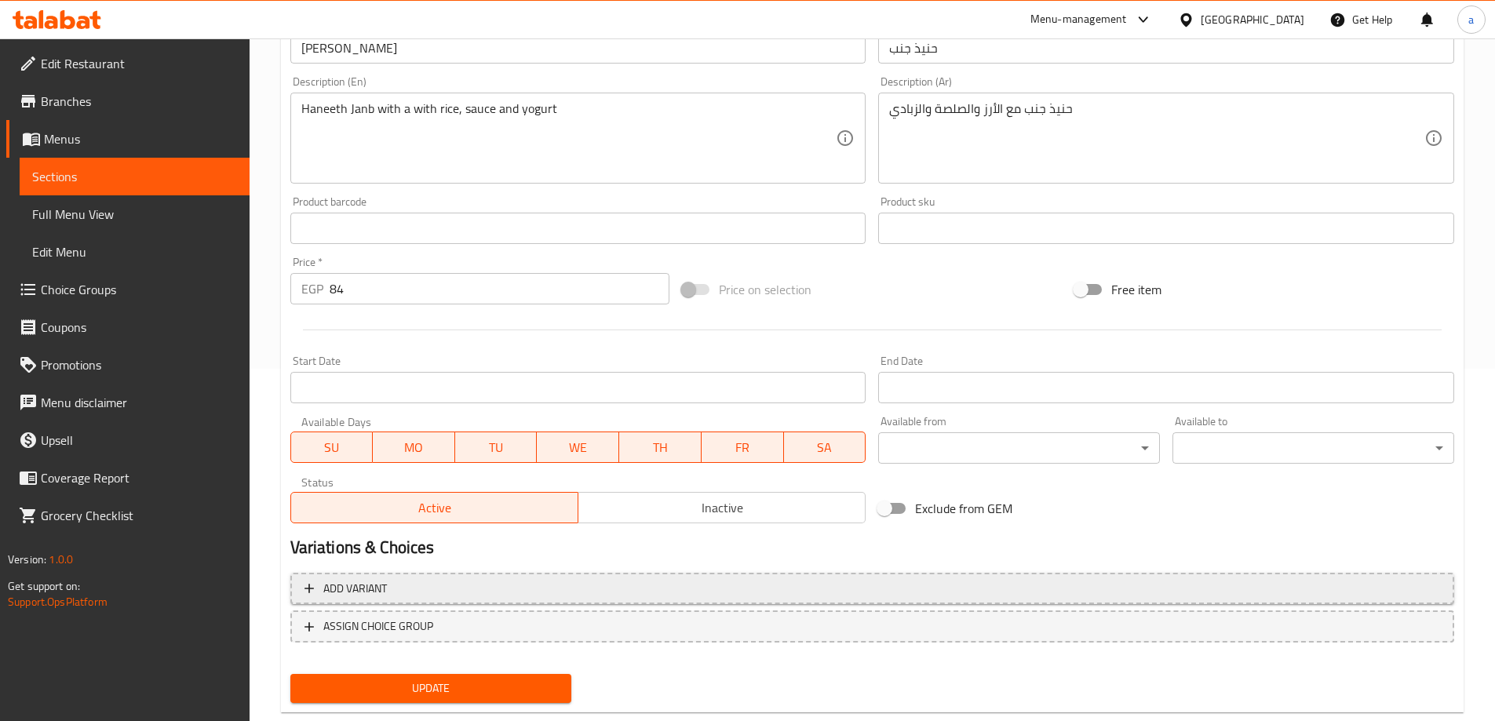
scroll to position [388, 0]
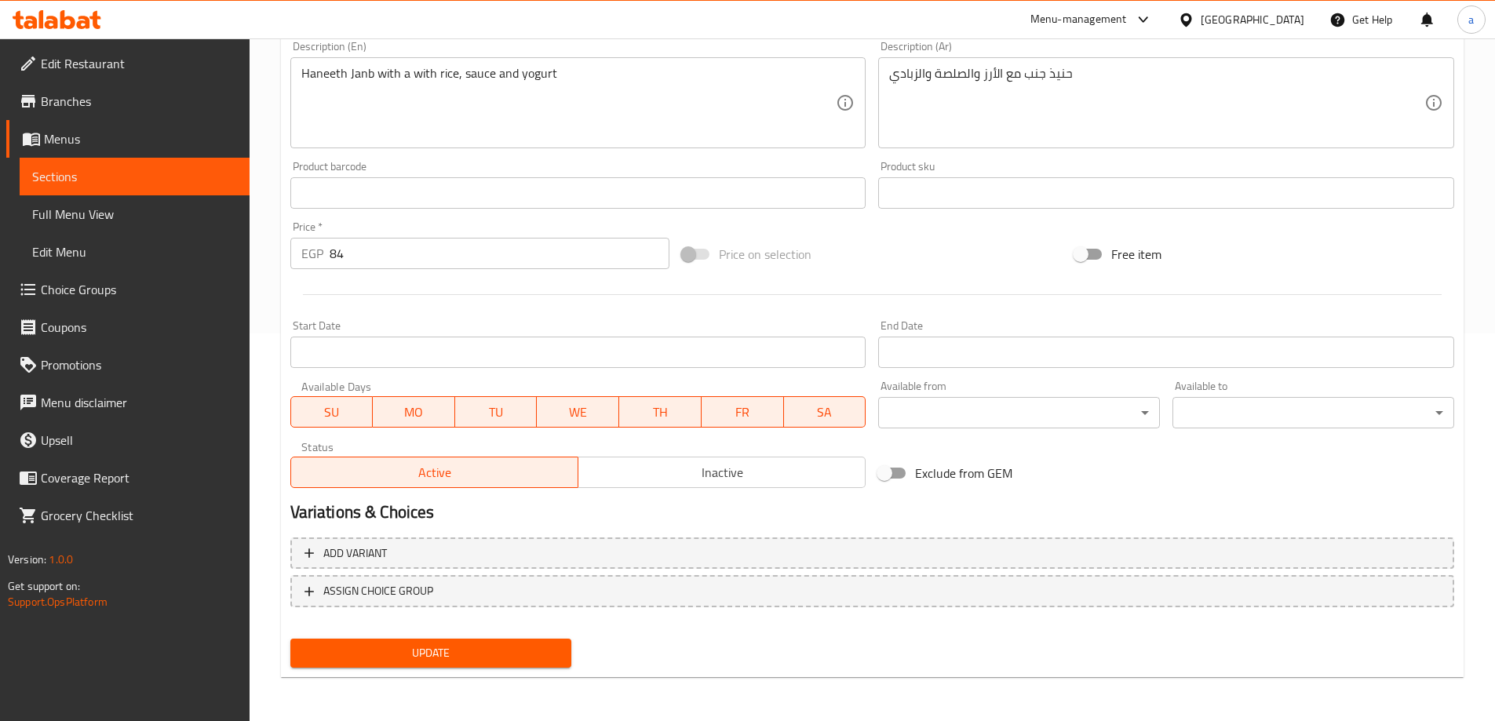
click at [409, 659] on span "Update" at bounding box center [431, 654] width 257 height 20
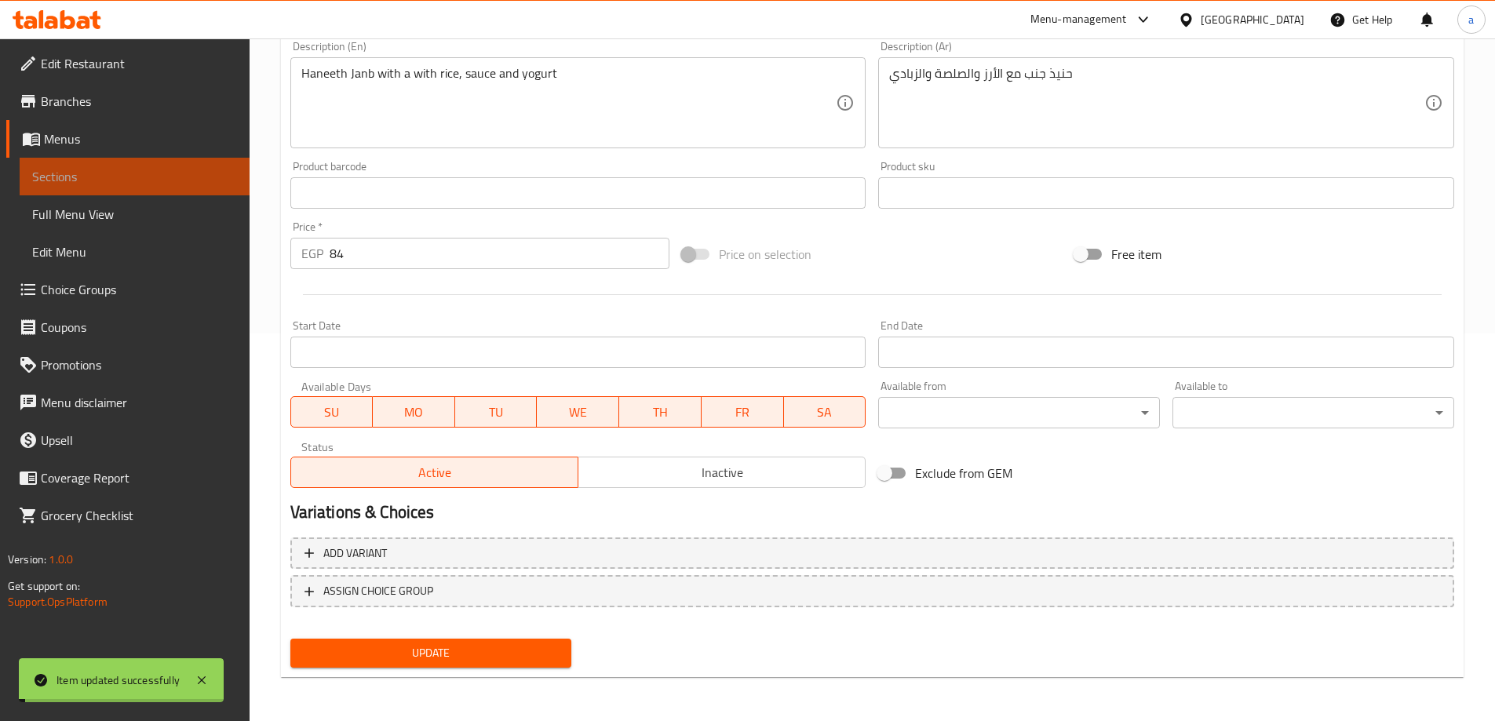
click at [135, 177] on span "Sections" at bounding box center [134, 176] width 205 height 19
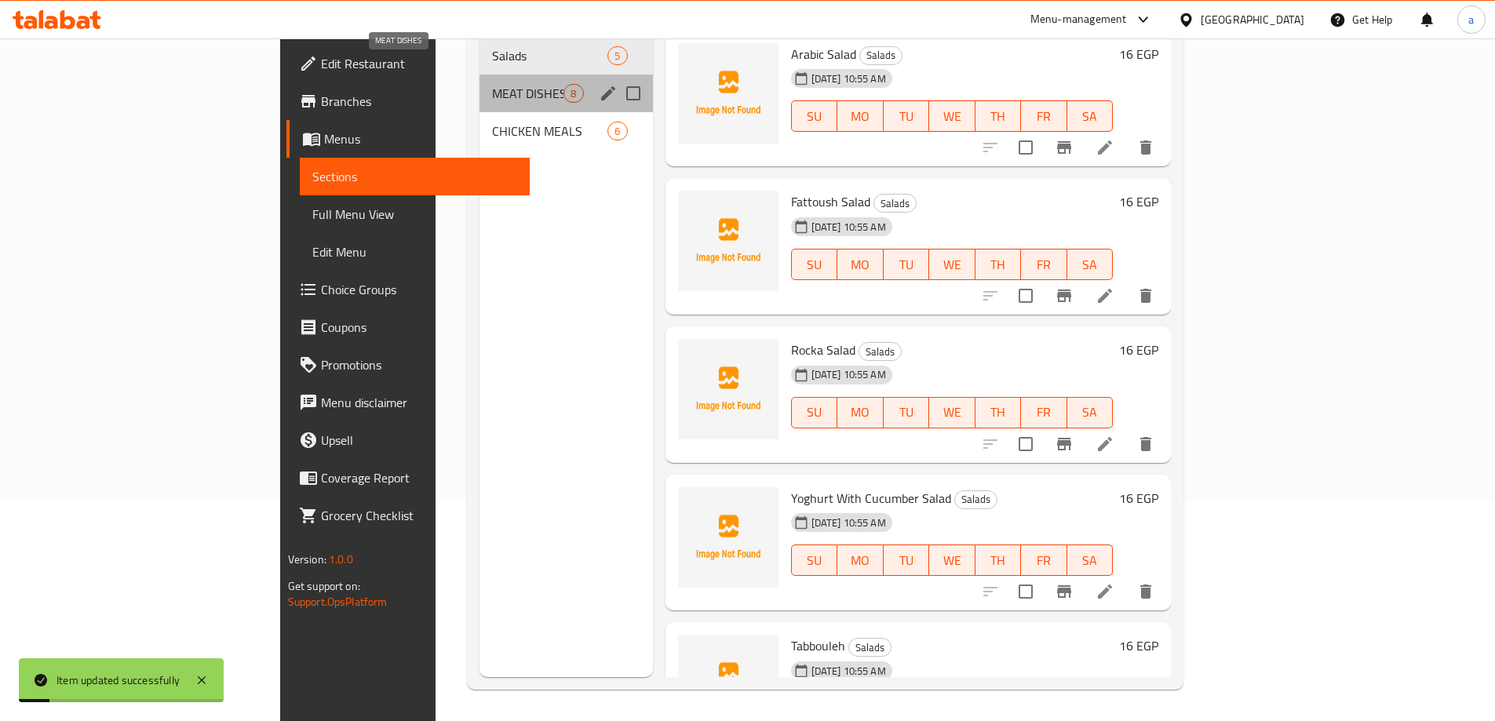
click at [492, 84] on span "MEAT DISHES" at bounding box center [527, 93] width 71 height 19
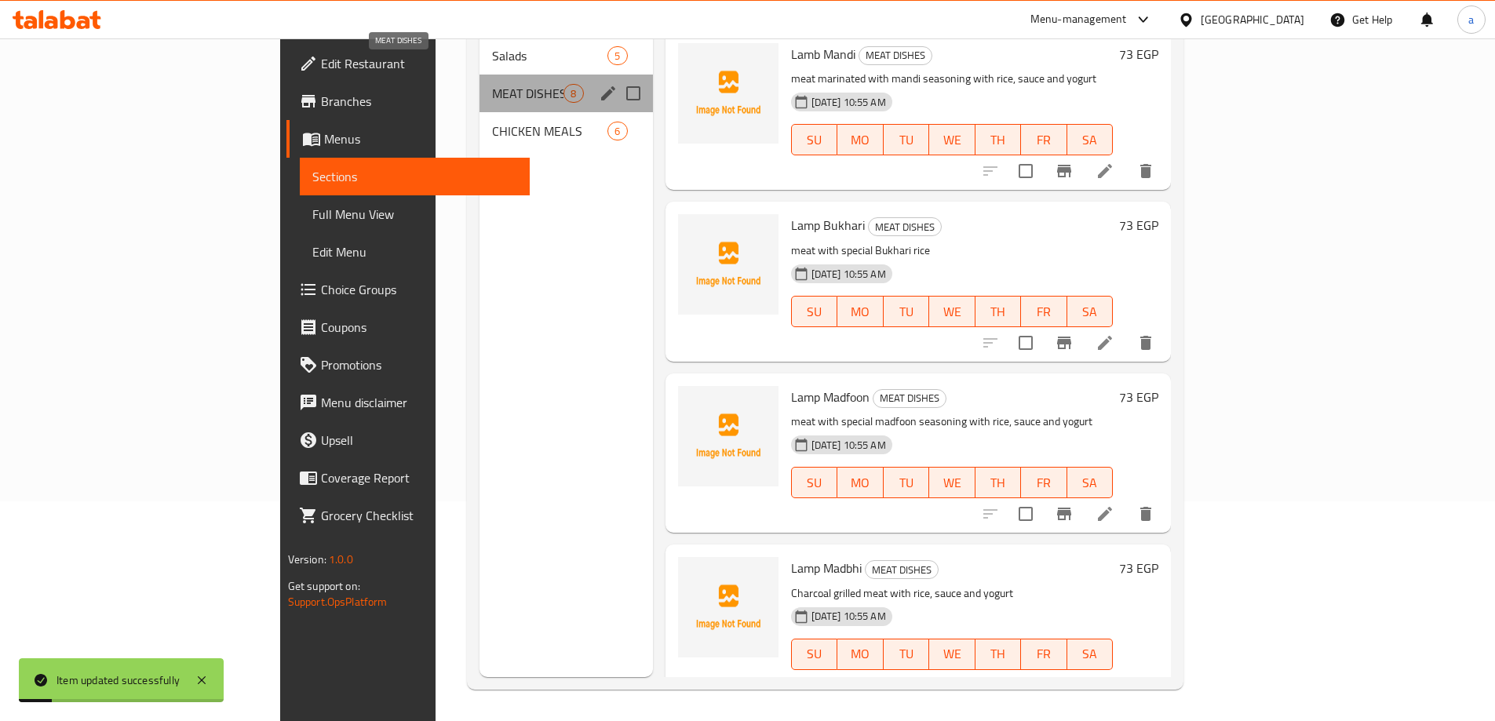
click at [492, 84] on span "MEAT DISHES" at bounding box center [527, 93] width 71 height 19
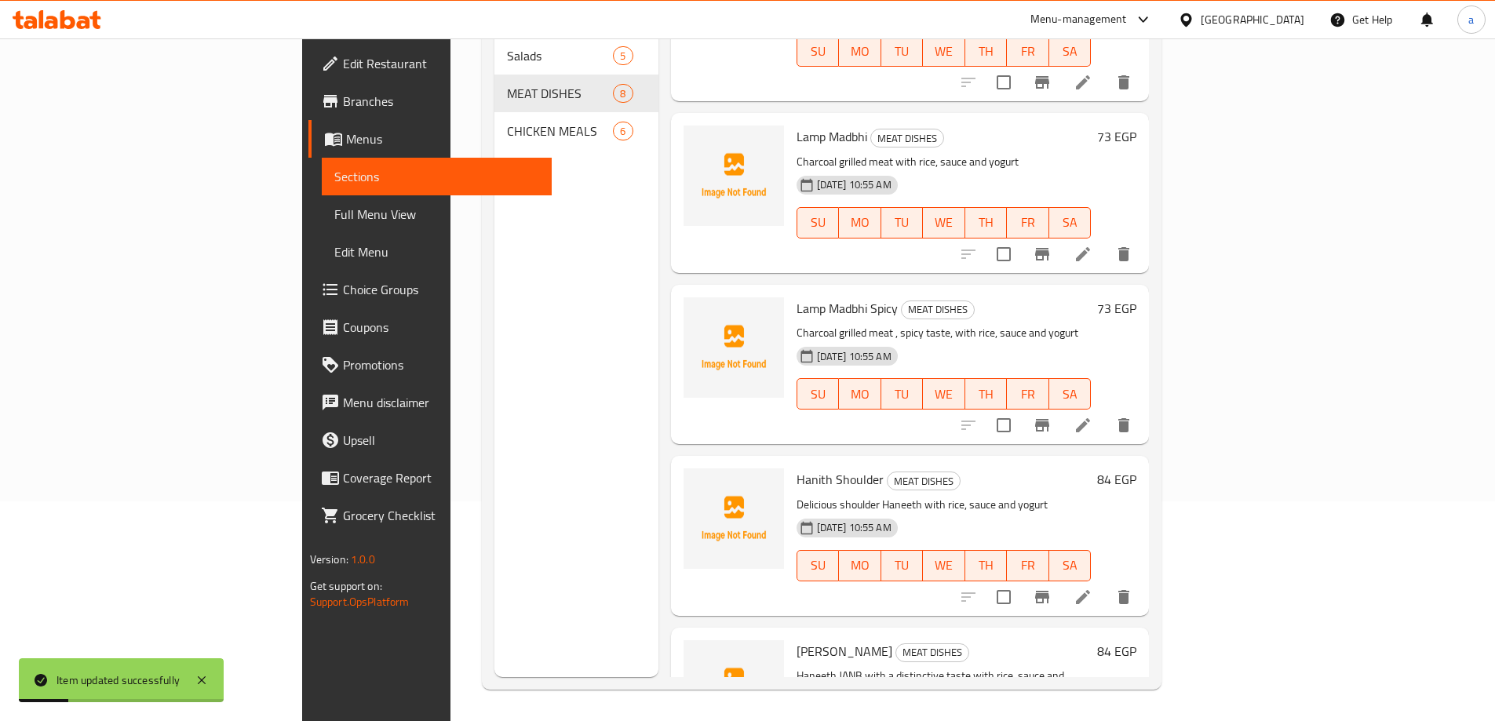
scroll to position [690, 0]
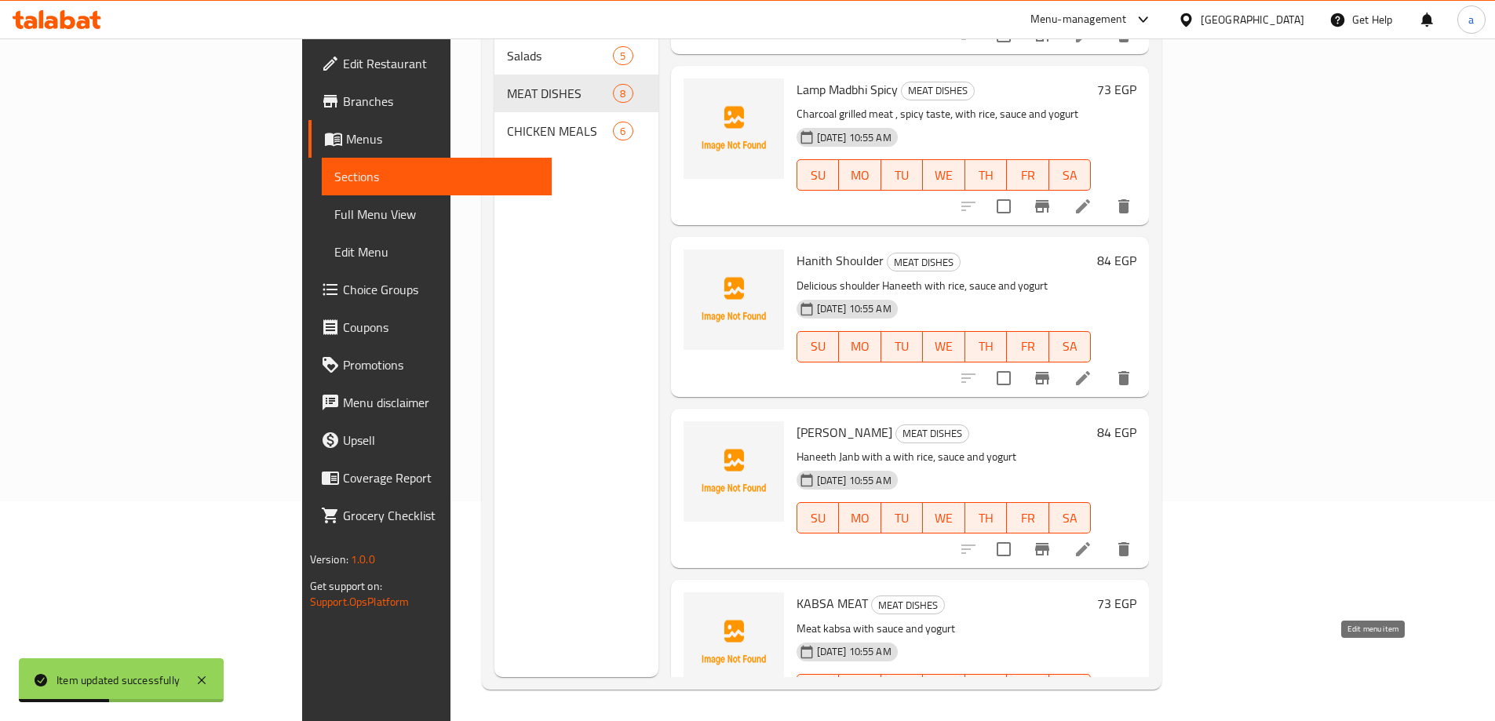
click at [1093, 712] on icon at bounding box center [1083, 721] width 19 height 19
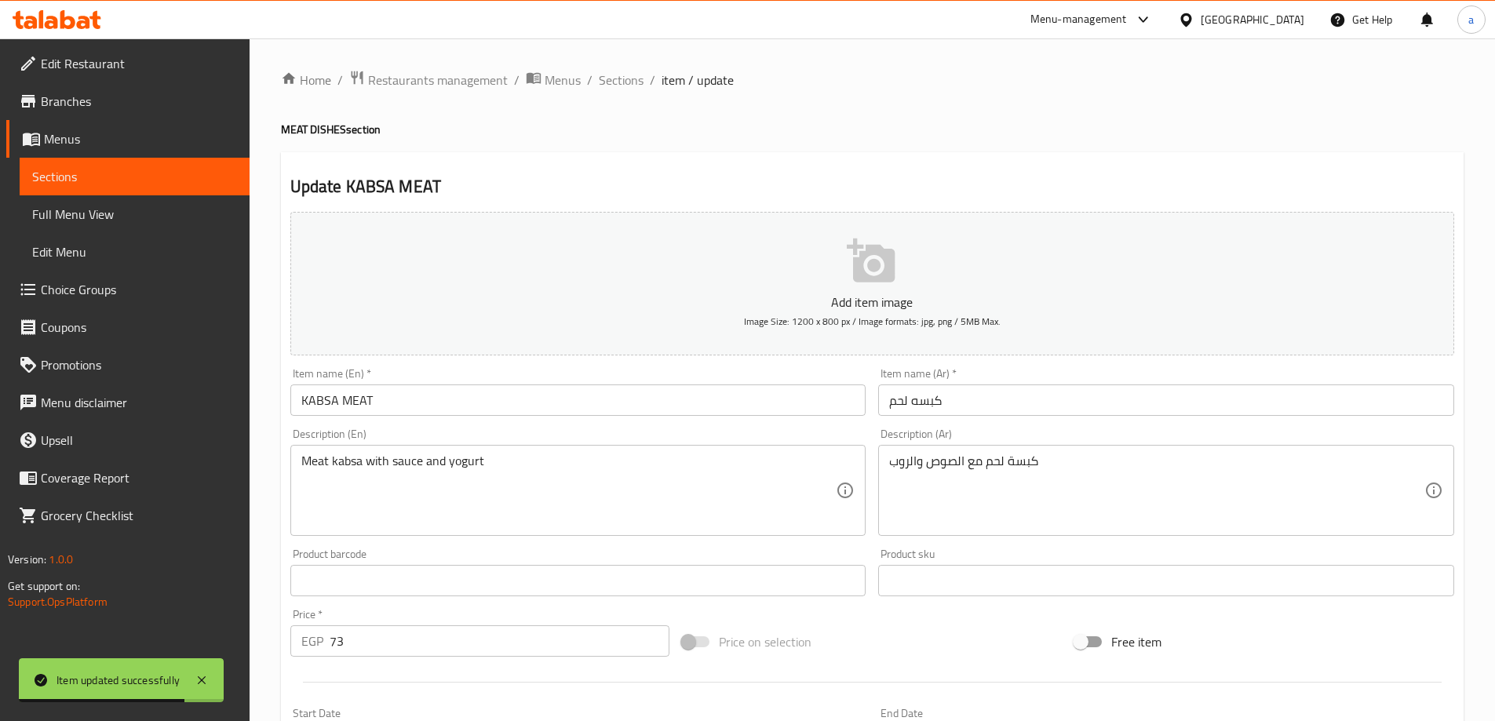
click at [338, 398] on input "KABSA MEAT" at bounding box center [578, 400] width 576 height 31
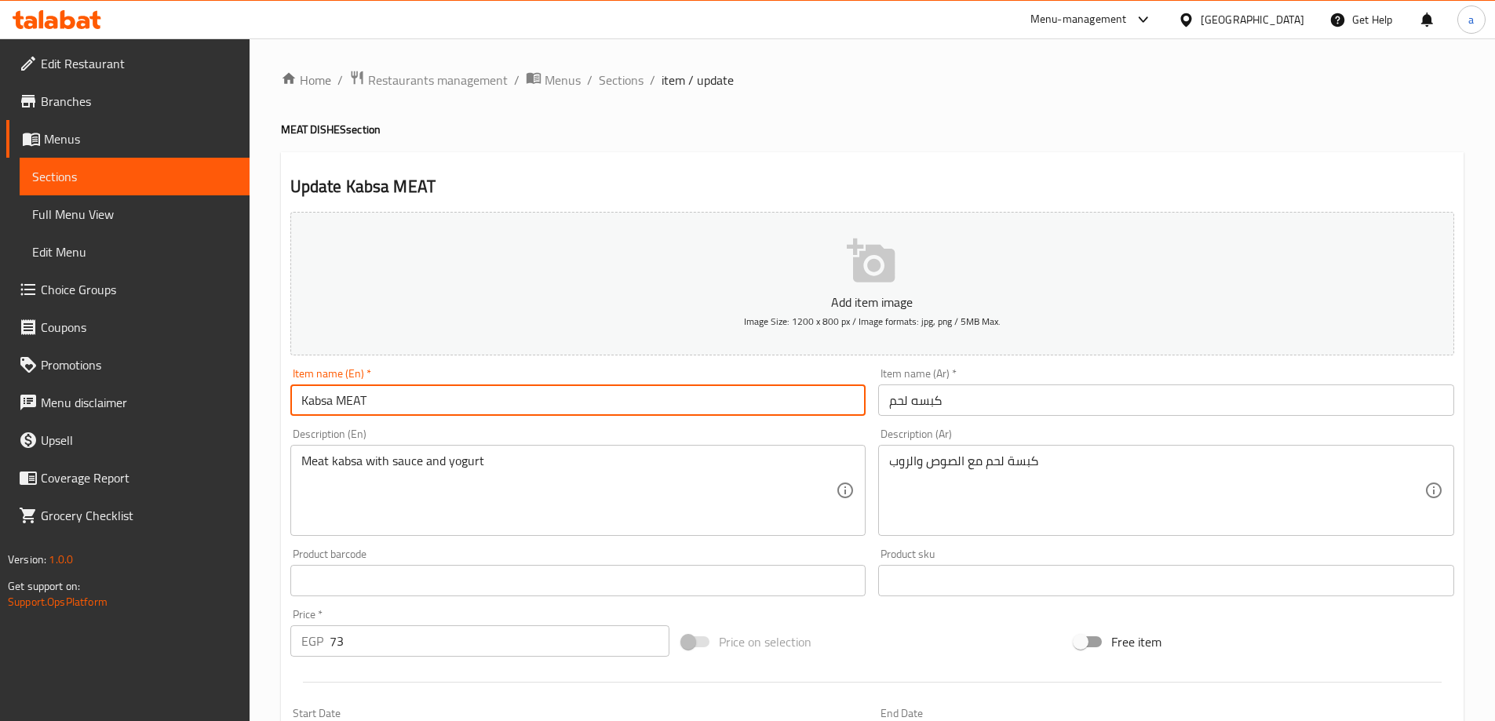
click at [397, 396] on input "Kabsa MEAT" at bounding box center [578, 400] width 576 height 31
click at [323, 407] on input "Kabsa Meat" at bounding box center [578, 400] width 576 height 31
type input "Kabsa Meat"
click at [531, 440] on div "Description (En) Meat kabsa with sauce and yogurt Description (En)" at bounding box center [578, 483] width 576 height 108
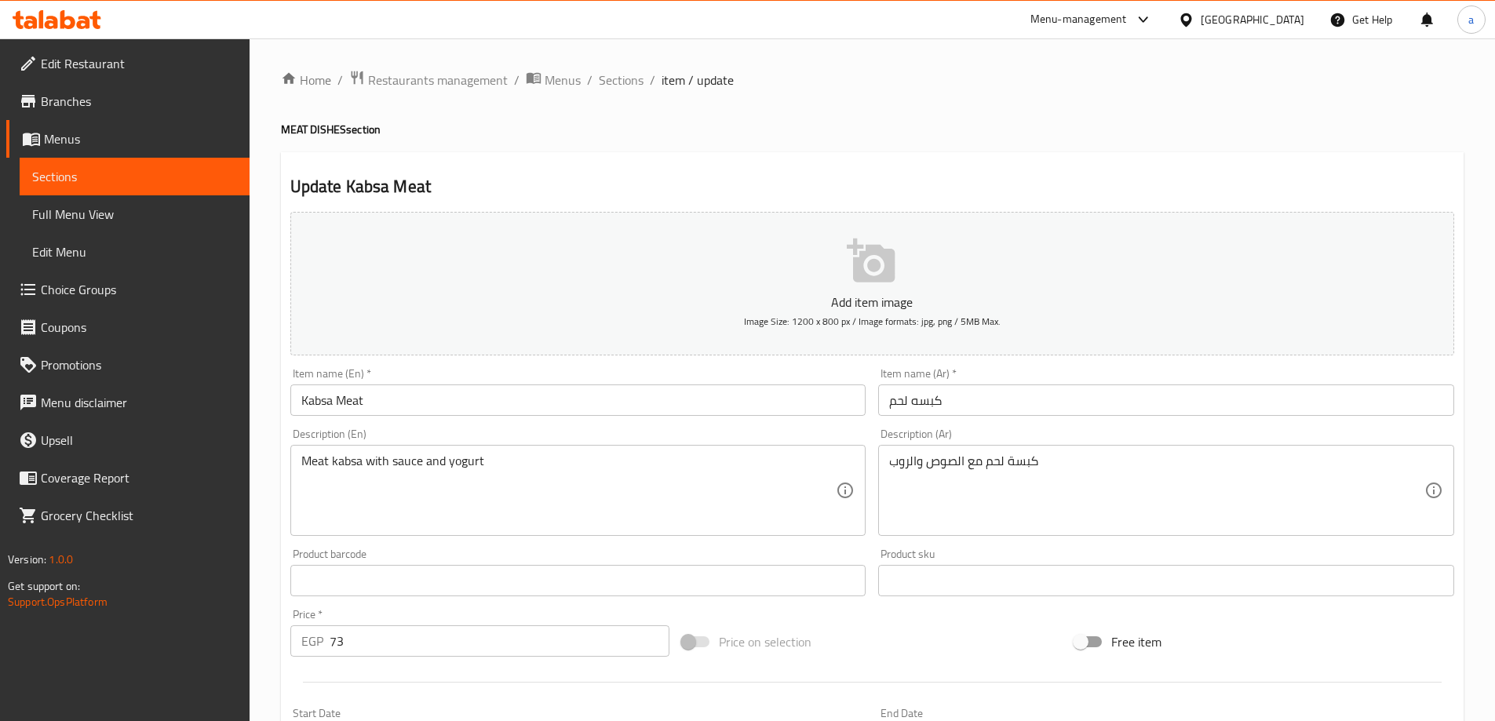
click at [563, 429] on div "Description (En) Meat kabsa with sauce and yogurt Description (En)" at bounding box center [578, 483] width 576 height 108
click at [781, 431] on div "Description (En) Meat kabsa with sauce and yogurt Description (En)" at bounding box center [578, 483] width 576 height 108
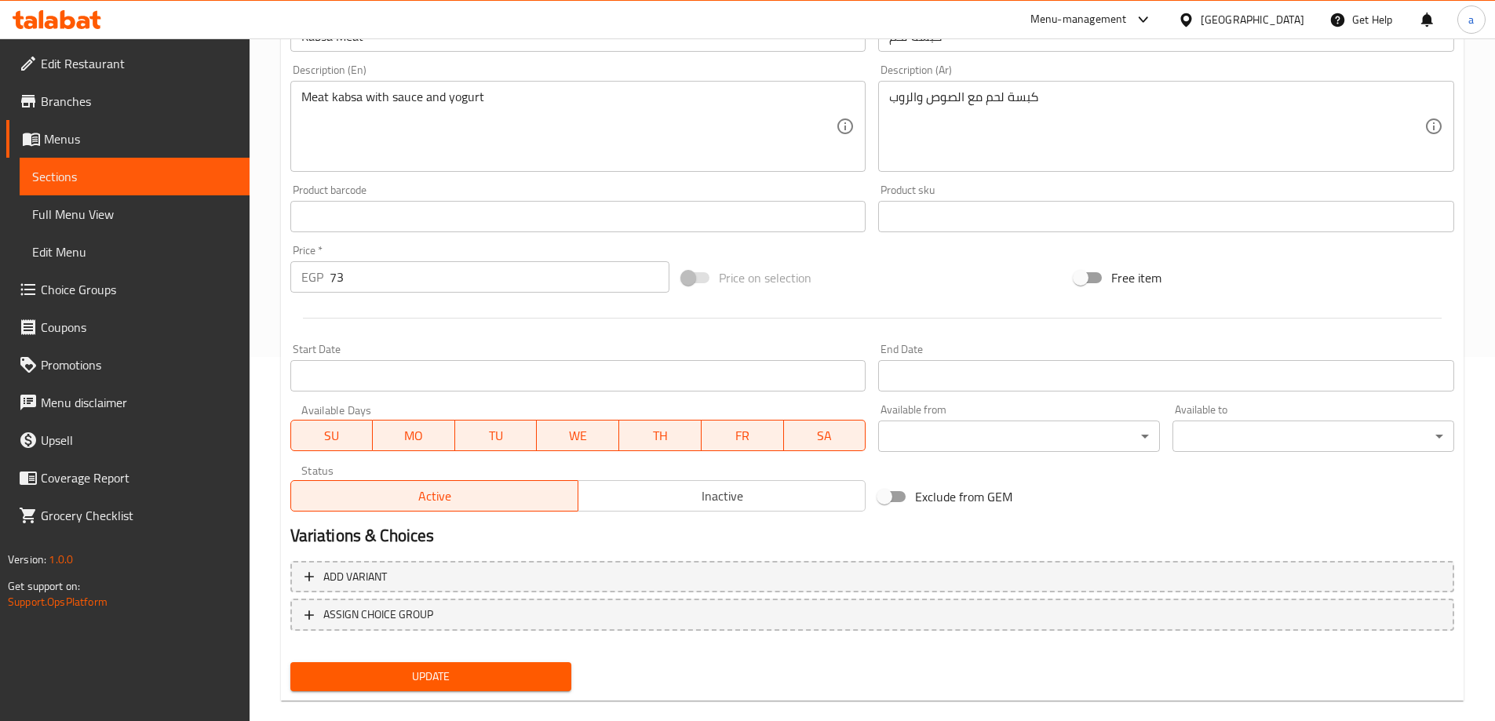
scroll to position [388, 0]
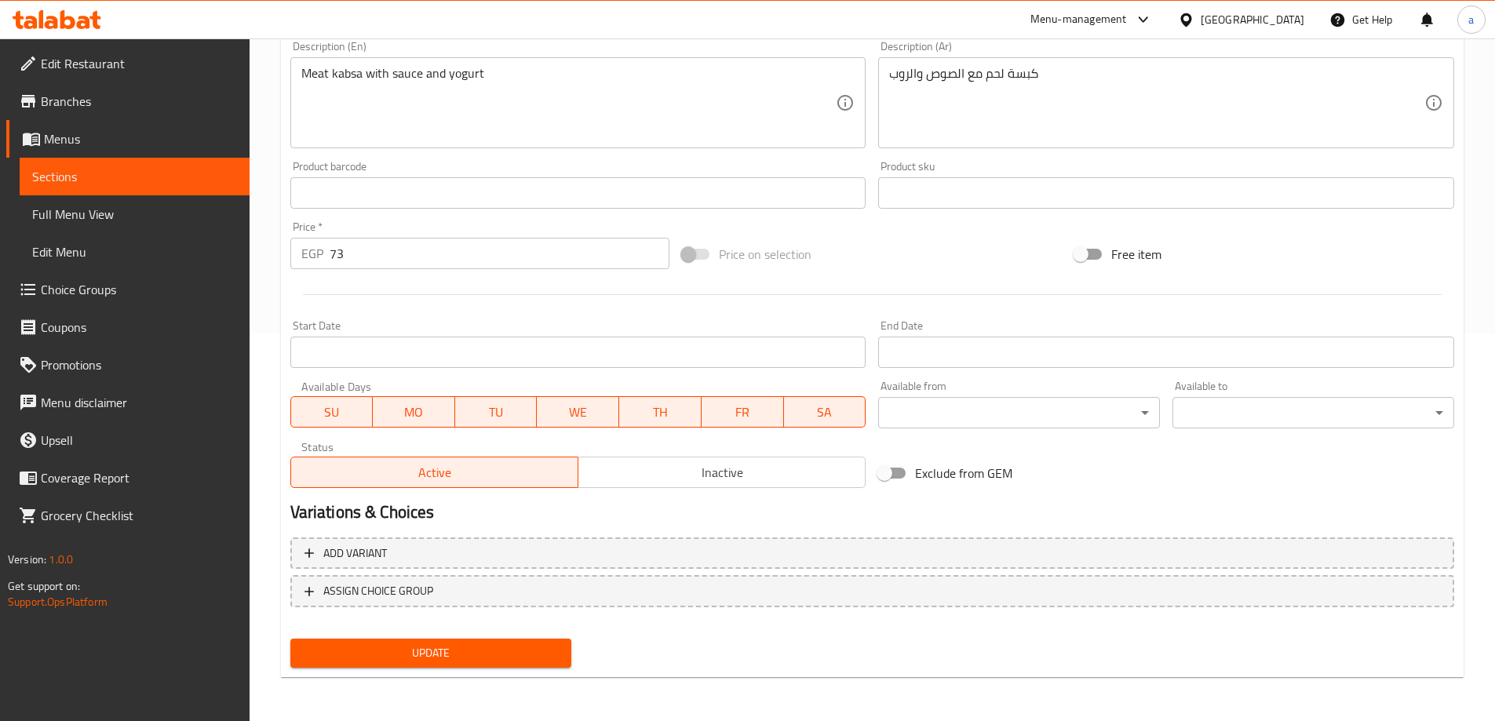
click at [434, 659] on span "Update" at bounding box center [431, 654] width 257 height 20
click at [166, 170] on span "Sections" at bounding box center [134, 176] width 205 height 19
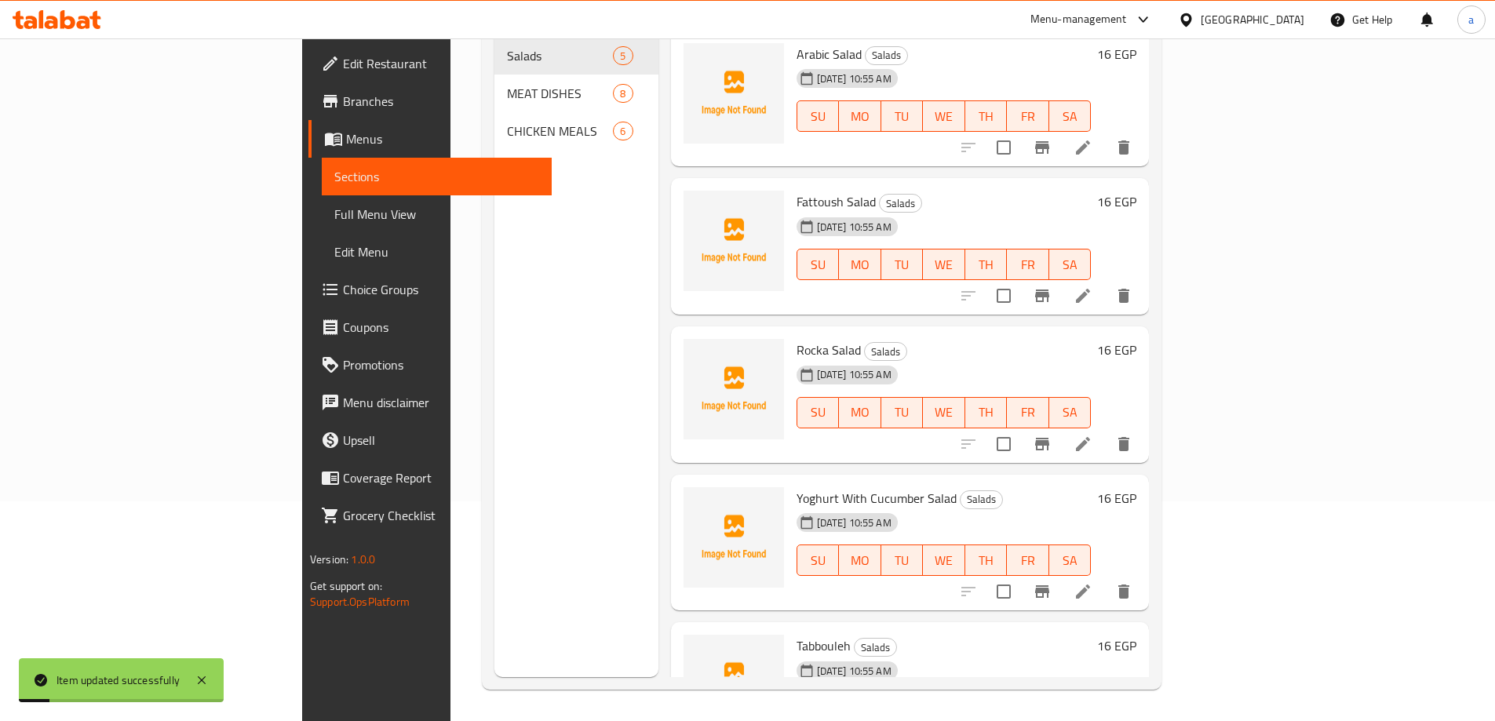
scroll to position [220, 0]
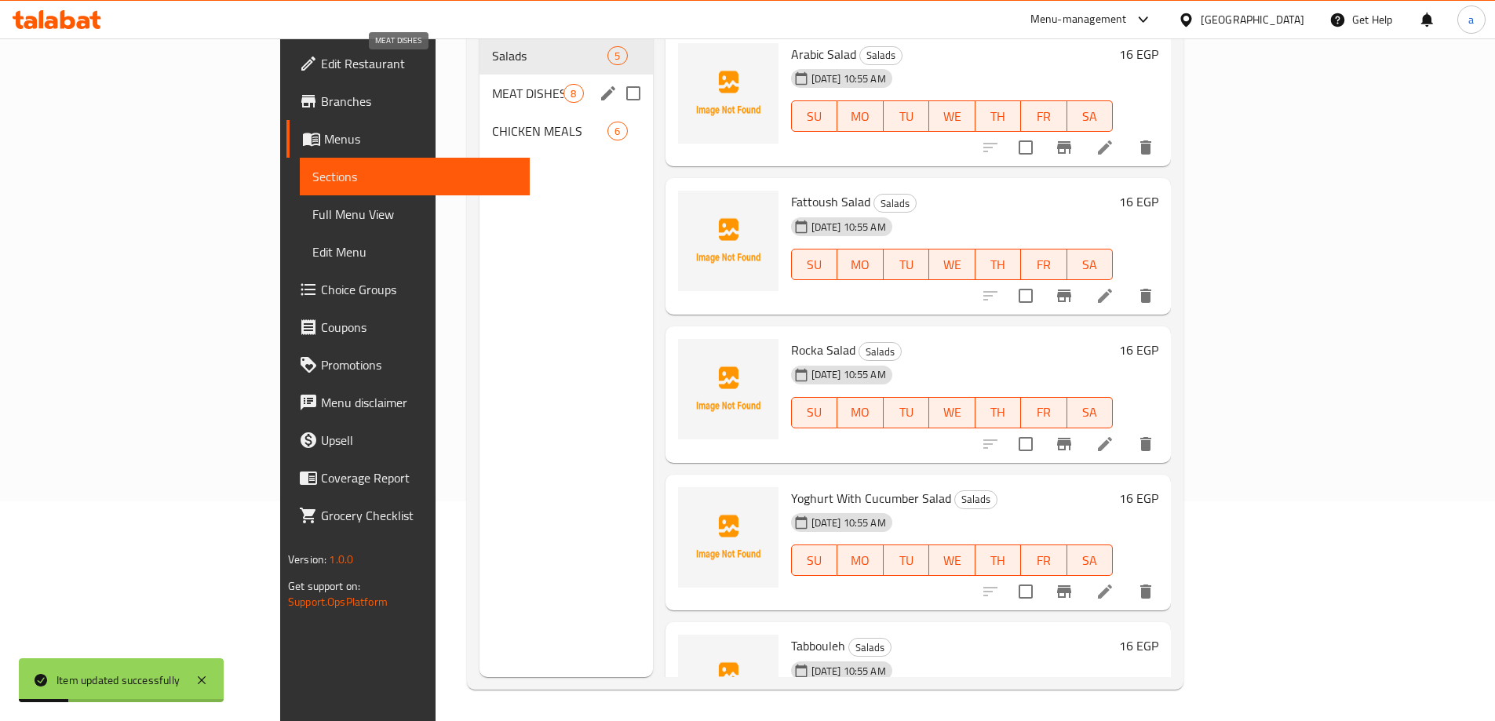
click at [492, 84] on span "MEAT DISHES" at bounding box center [527, 93] width 71 height 19
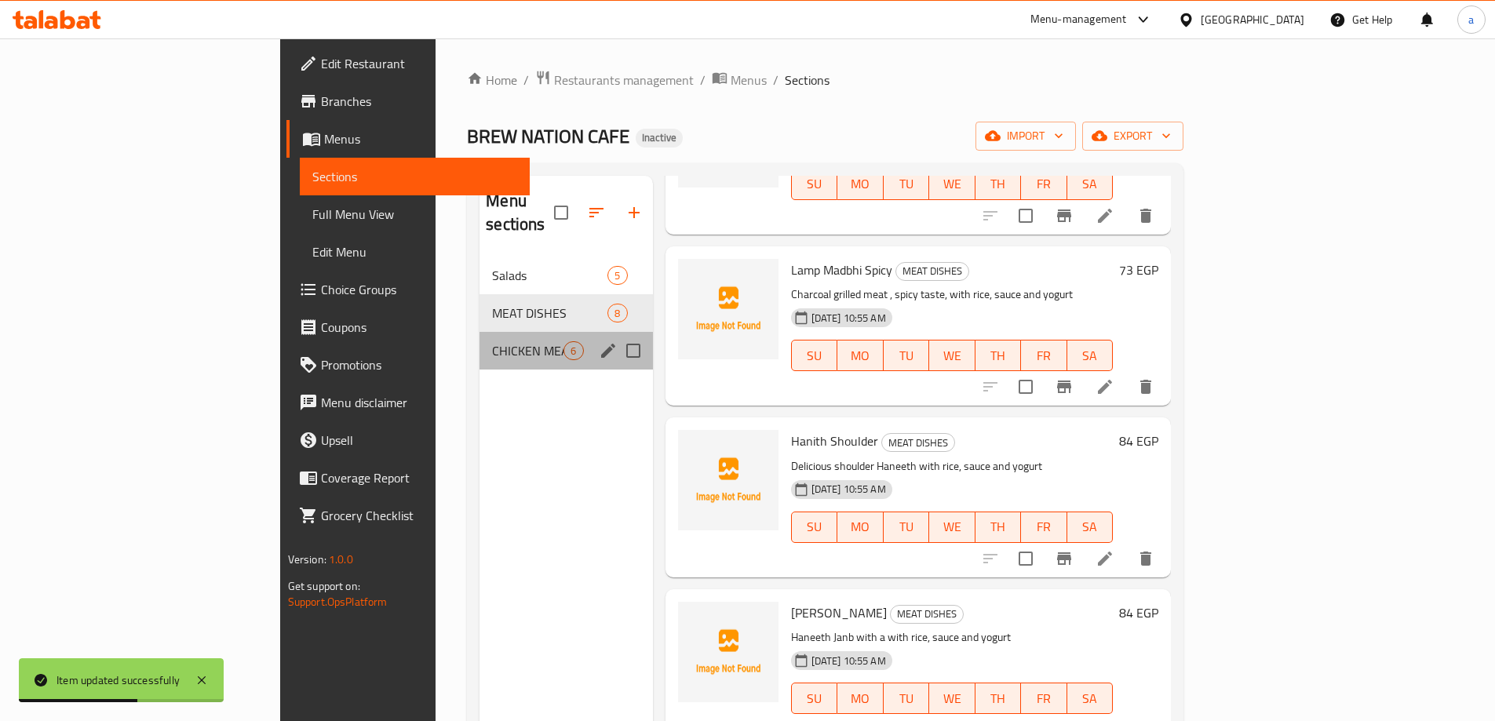
click at [480, 345] on div "CHICKEN MEALS 6" at bounding box center [566, 351] width 173 height 38
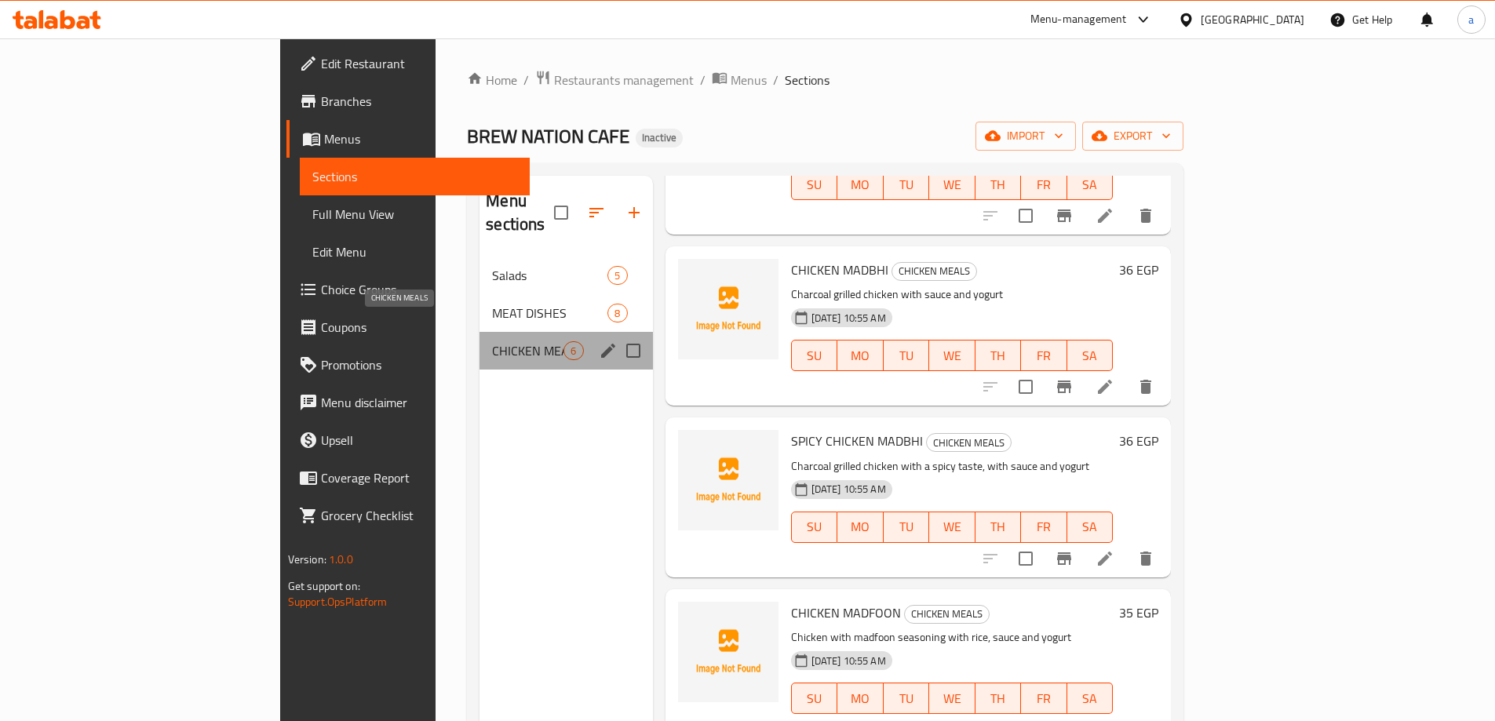
click at [492, 341] on span "CHICKEN MEALS" at bounding box center [527, 350] width 71 height 19
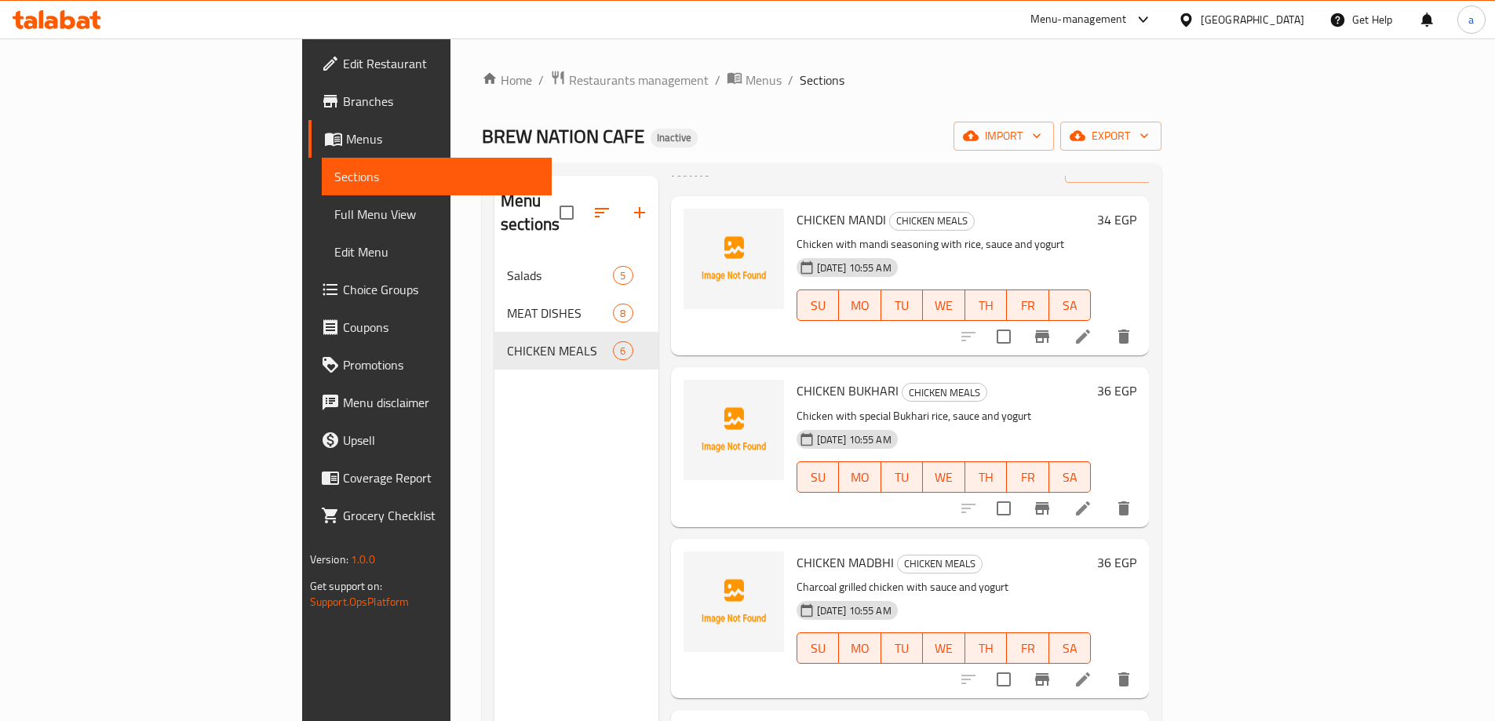
scroll to position [0, 0]
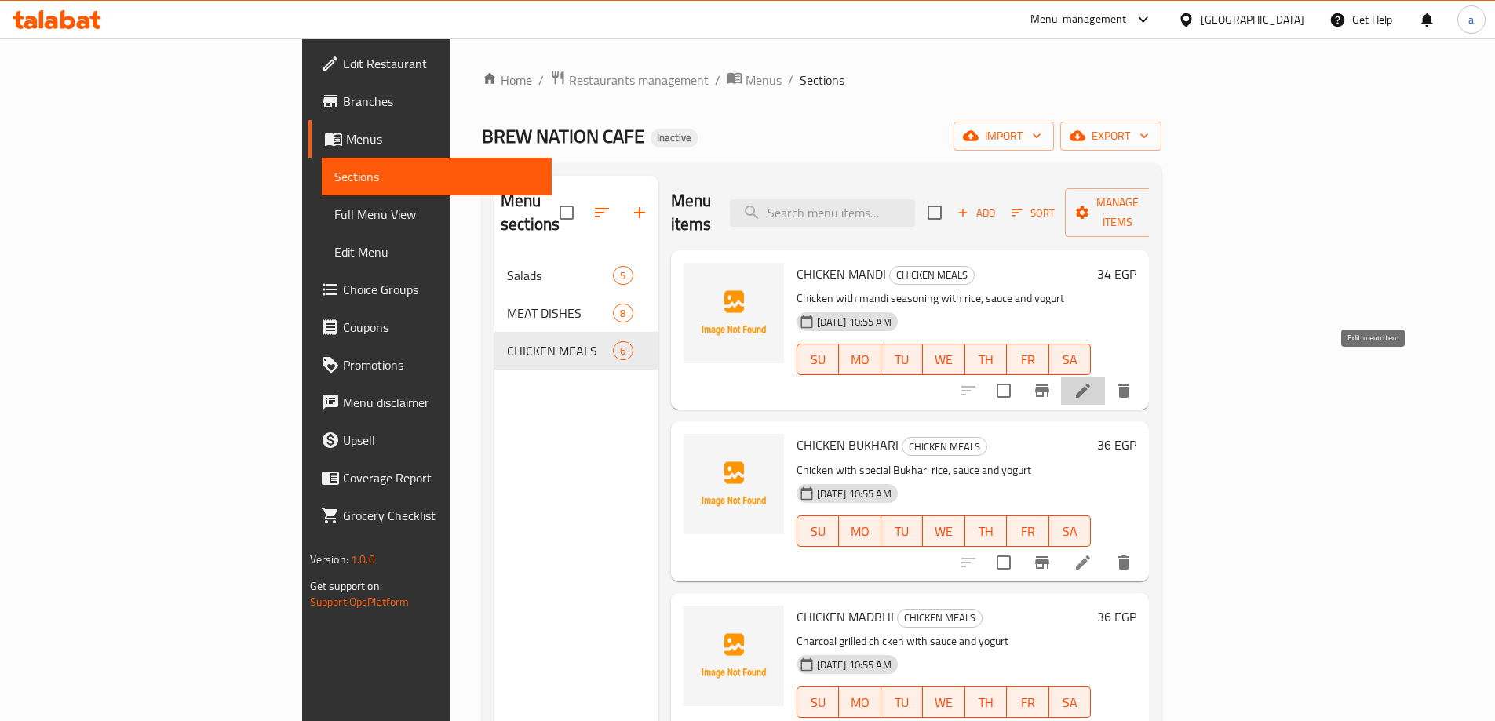
click at [1093, 381] on icon at bounding box center [1083, 390] width 19 height 19
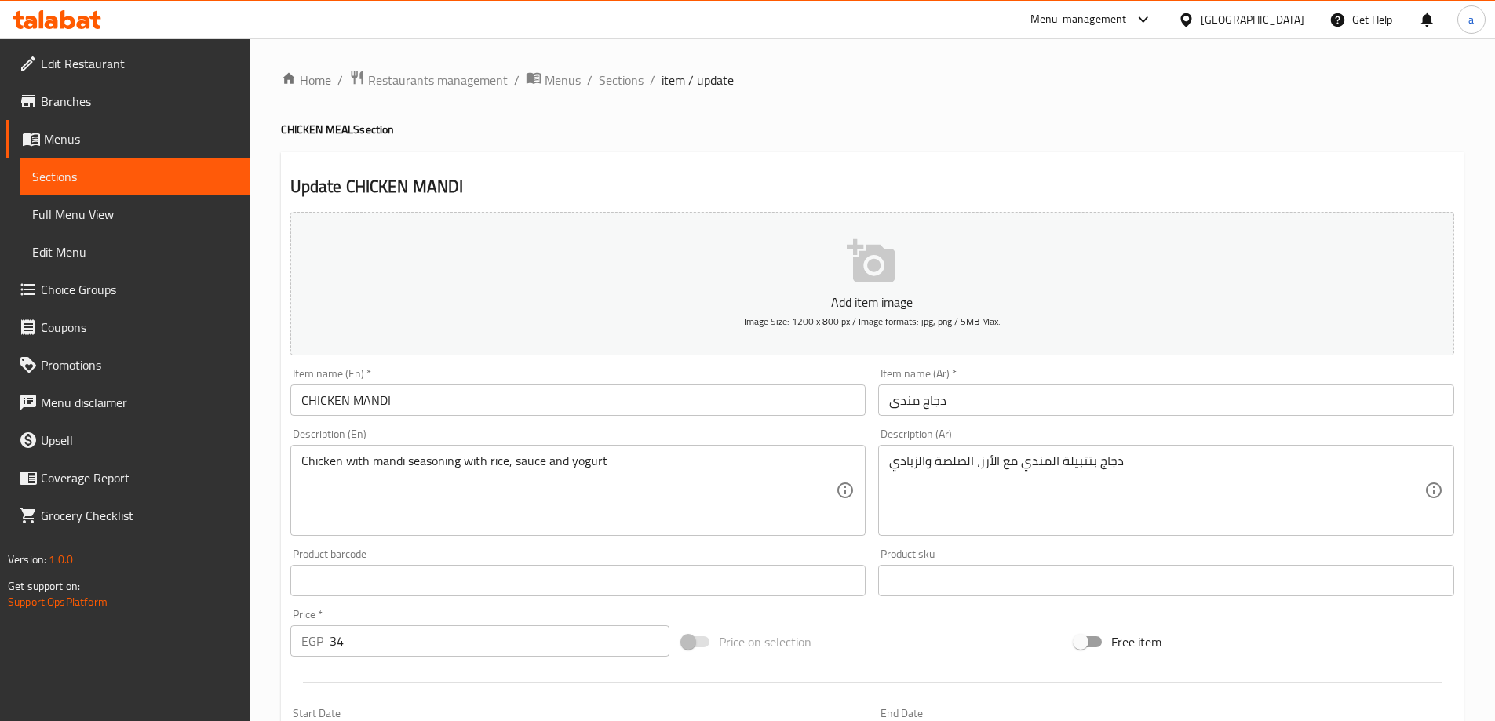
click at [494, 405] on input "CHICKEN MANDI" at bounding box center [578, 400] width 576 height 31
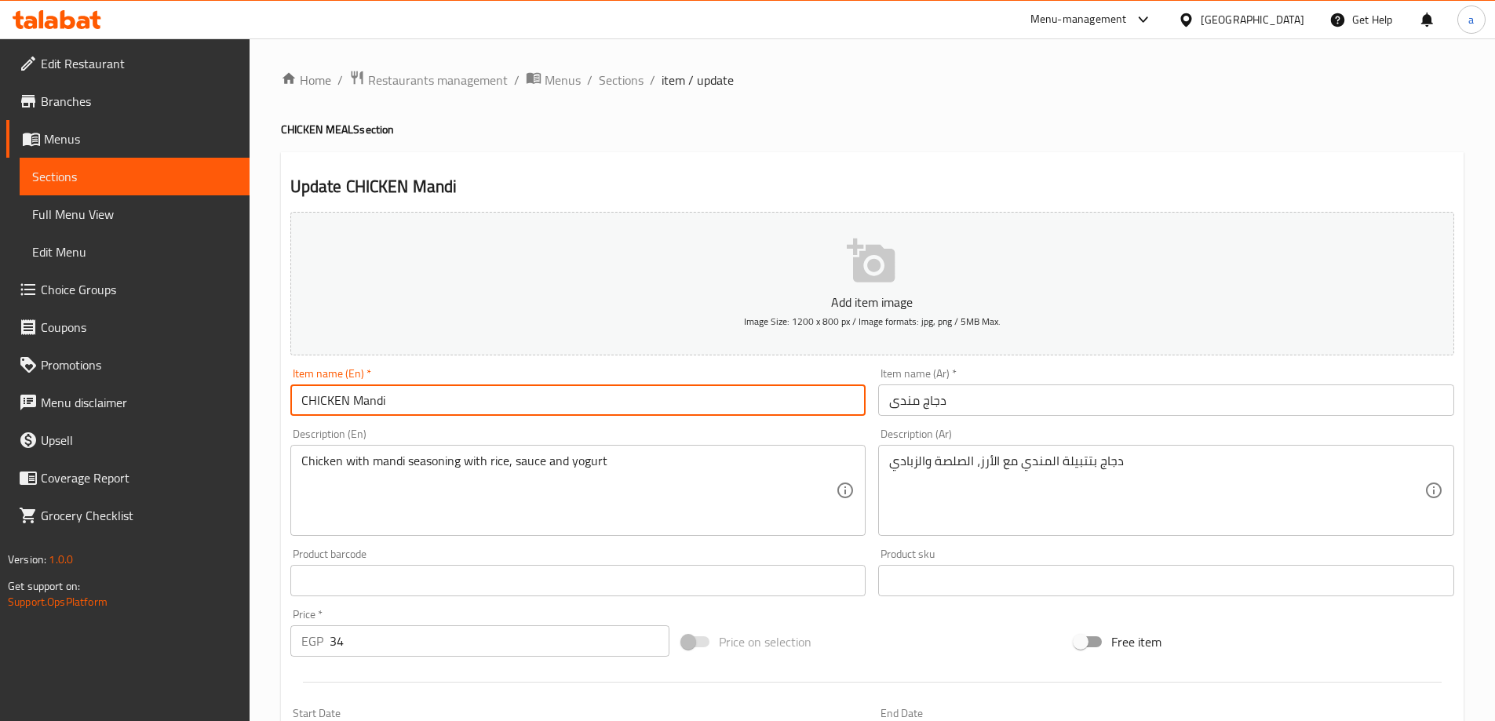
click at [352, 397] on input "CHICKEN Mandi" at bounding box center [578, 400] width 576 height 31
click at [347, 400] on input "CHICKEN Mandi" at bounding box center [578, 400] width 576 height 31
type input "Chicken Mandi"
click at [388, 425] on div "Description (En) Chicken with mandi seasoning with rice, sauce and yogurt Descr…" at bounding box center [578, 482] width 589 height 120
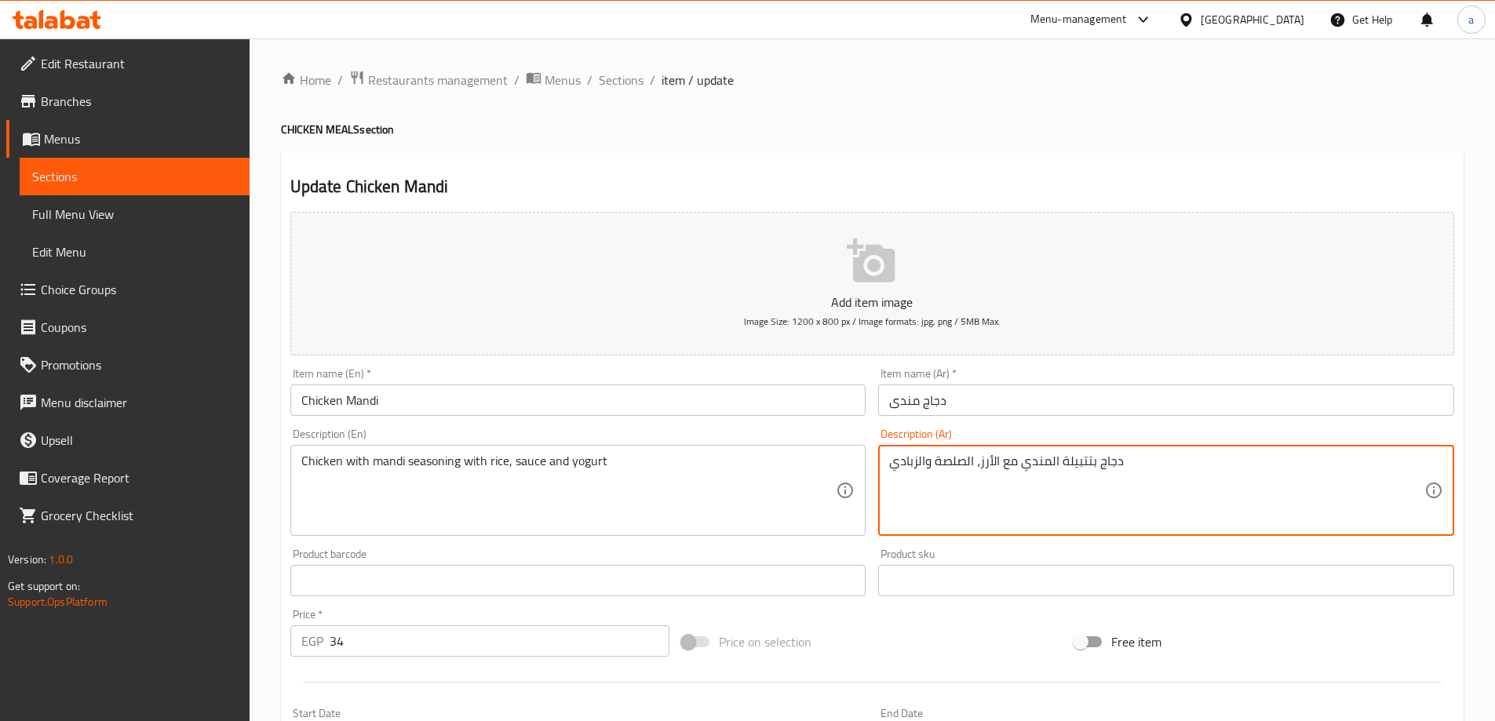
click at [937, 460] on textarea "دجاج بتتبيلة المندي مع الأرز، الصلصة والزبادي" at bounding box center [1156, 491] width 535 height 75
click at [946, 459] on textarea "دجاج بتتبيلة المندي مع الأرز، الصلصة والزبادي" at bounding box center [1156, 491] width 535 height 75
type textarea "دجاج بتتبيلة المندي مع الأرز، الصوص والزبادي"
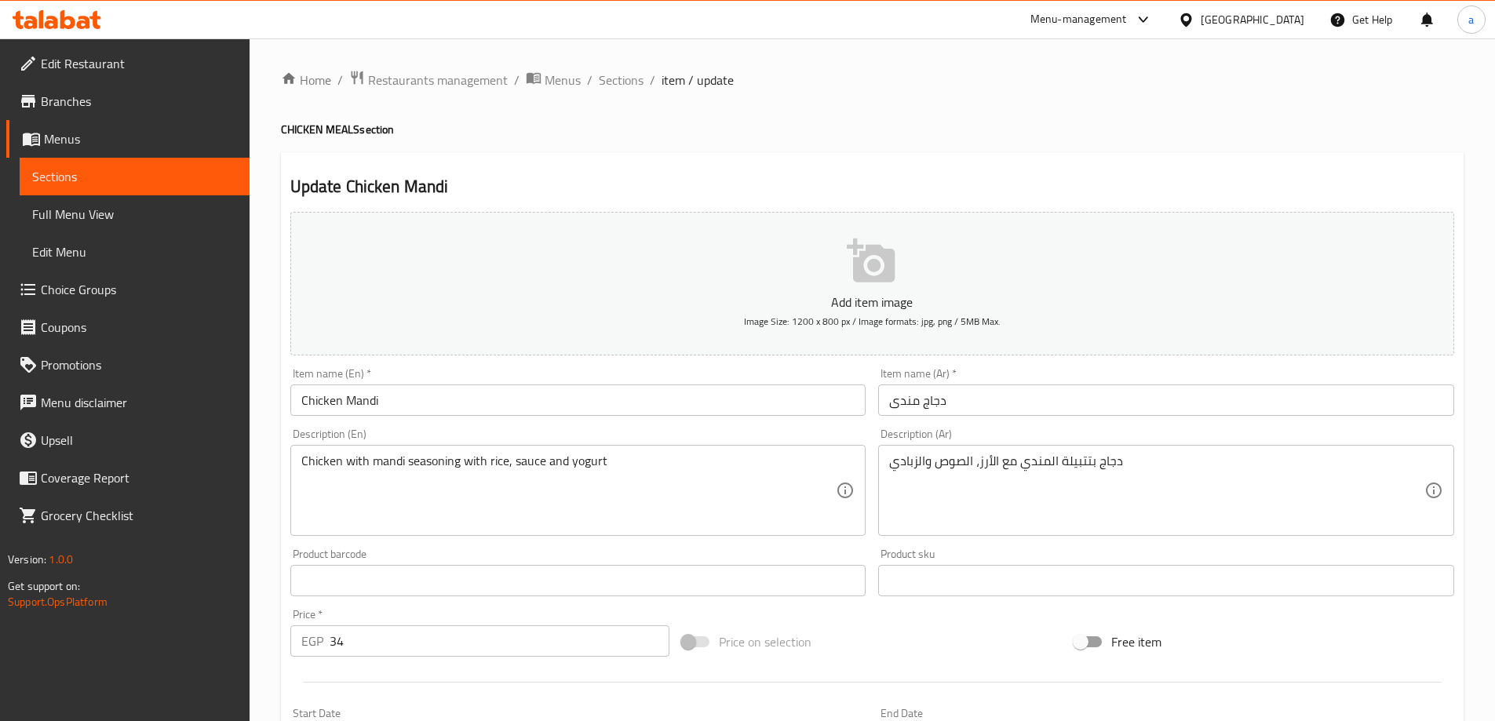
click at [1000, 421] on div "Item name (Ar)   * دجاج مندى Item name (Ar) *" at bounding box center [1166, 392] width 589 height 60
click at [695, 417] on div "Item name (En)   * Chicken Mandi Item name (En) *" at bounding box center [578, 392] width 589 height 60
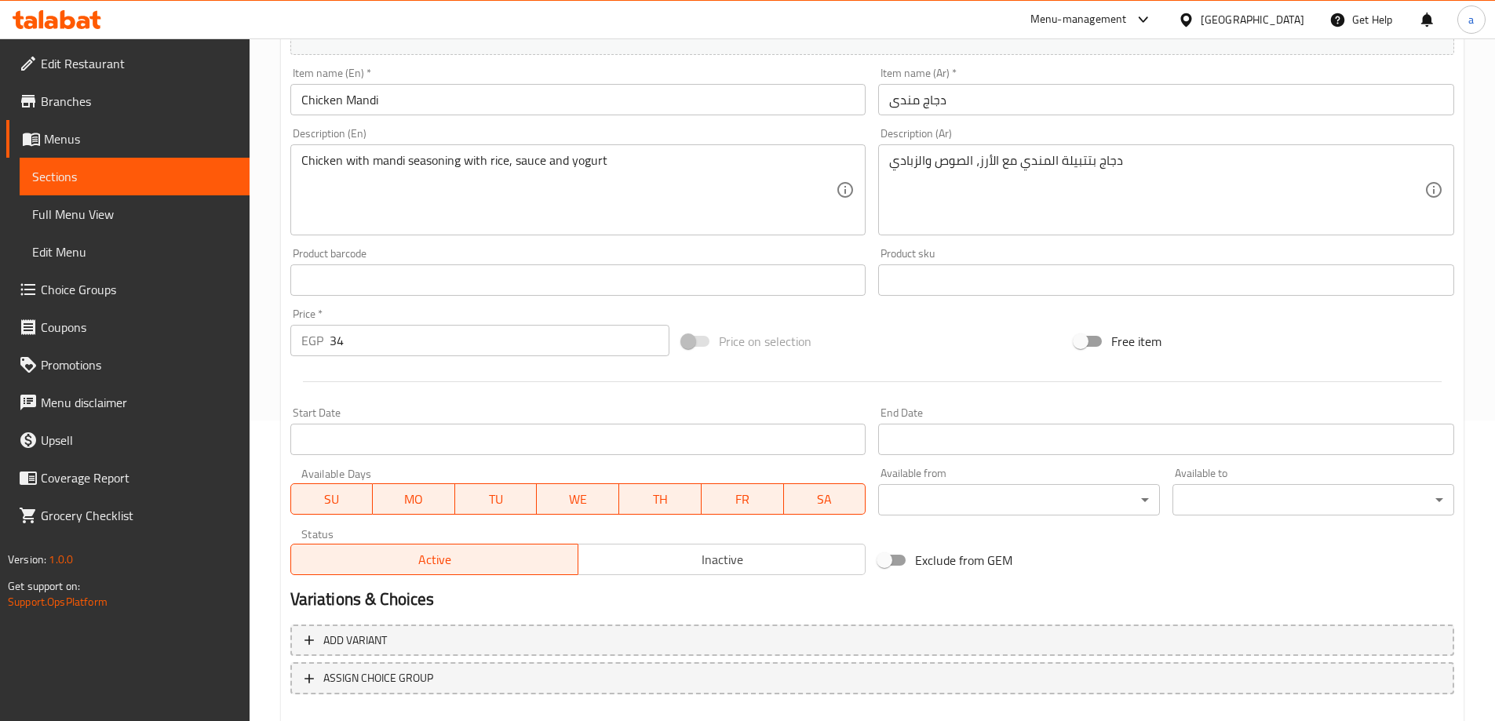
scroll to position [388, 0]
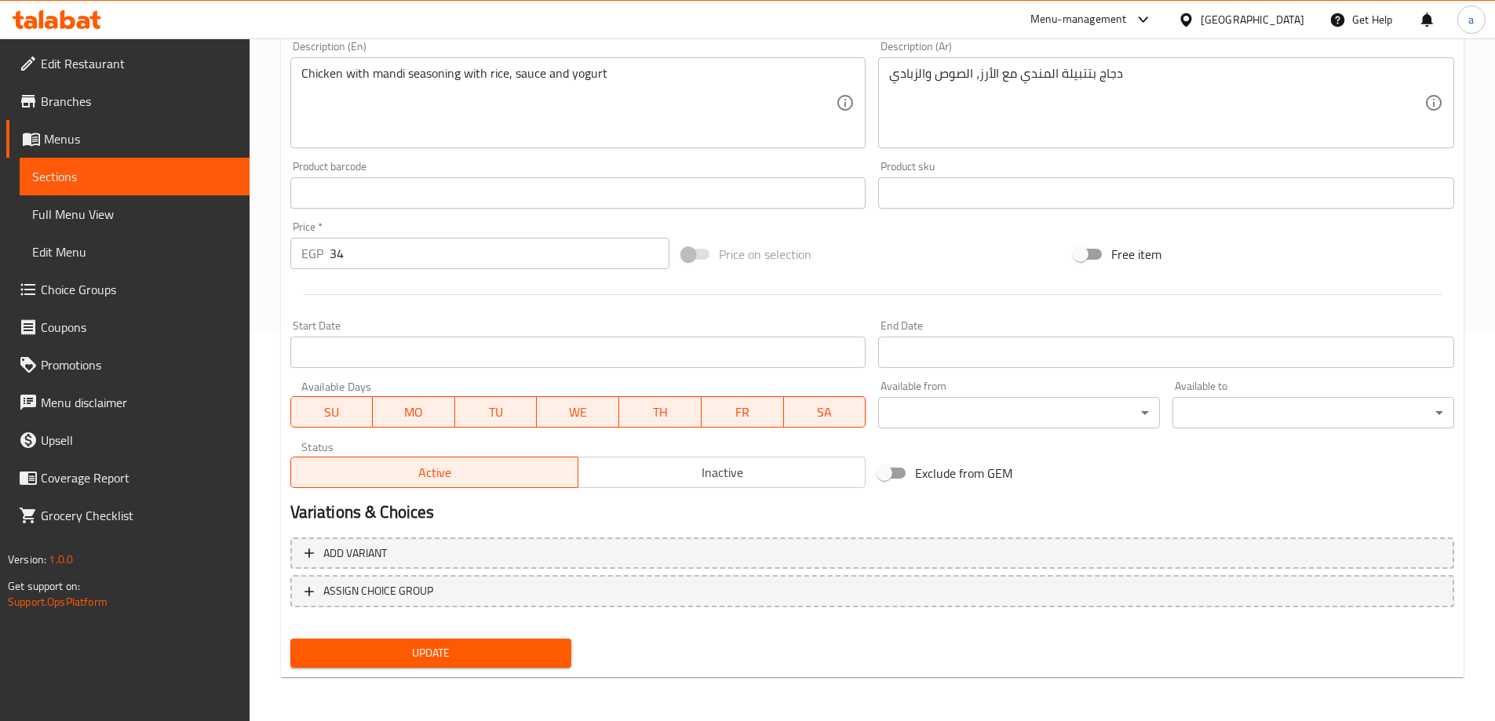
click at [473, 645] on span "Update" at bounding box center [431, 654] width 257 height 20
click at [130, 178] on span "Sections" at bounding box center [134, 176] width 205 height 19
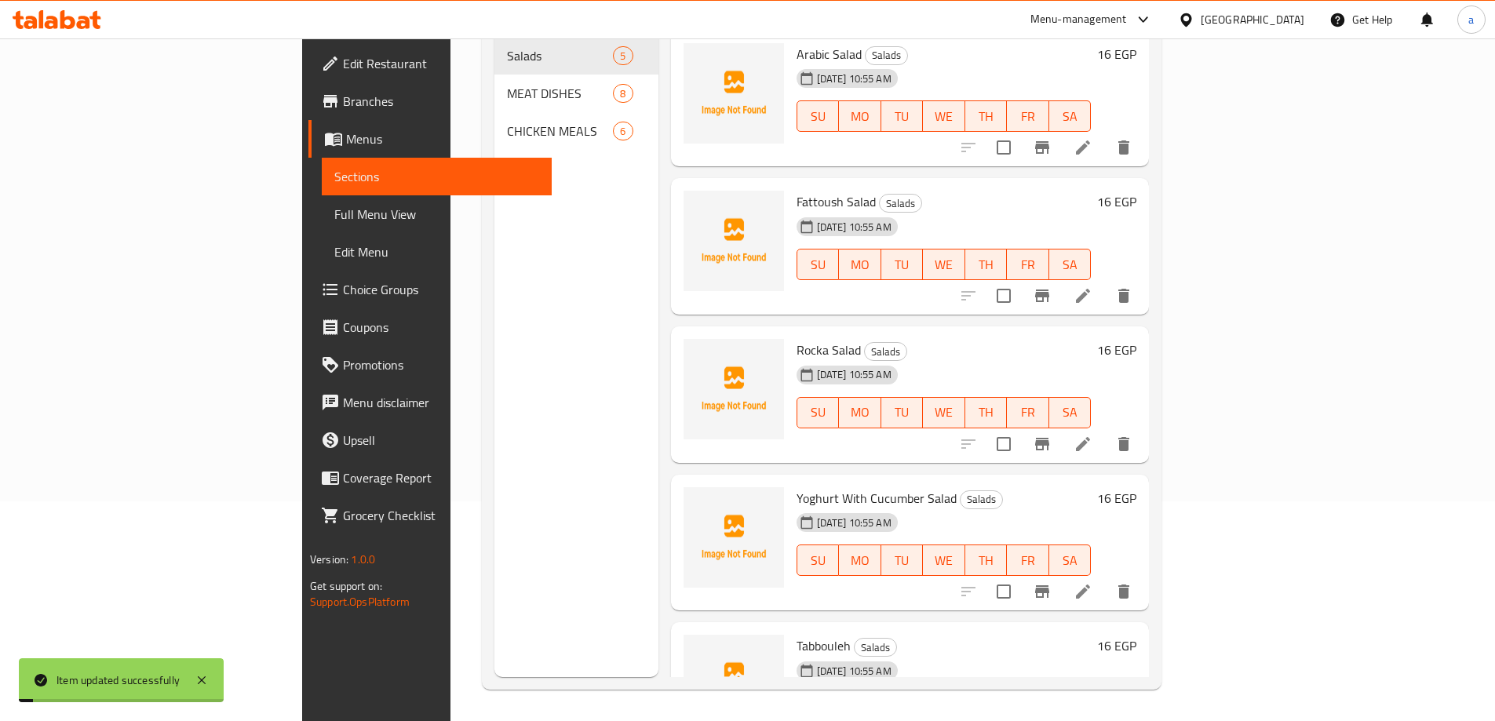
scroll to position [220, 0]
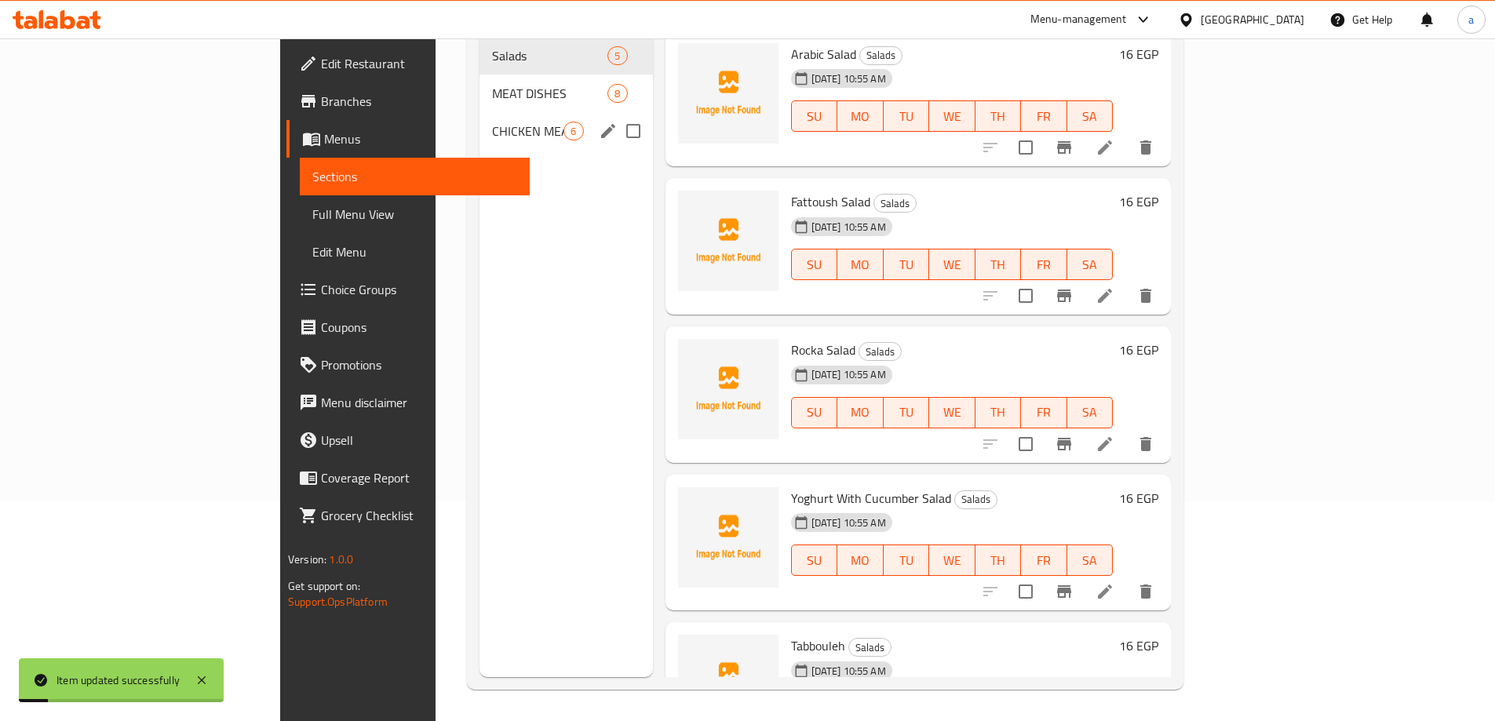
click at [492, 122] on span "CHICKEN MEALS" at bounding box center [527, 131] width 71 height 19
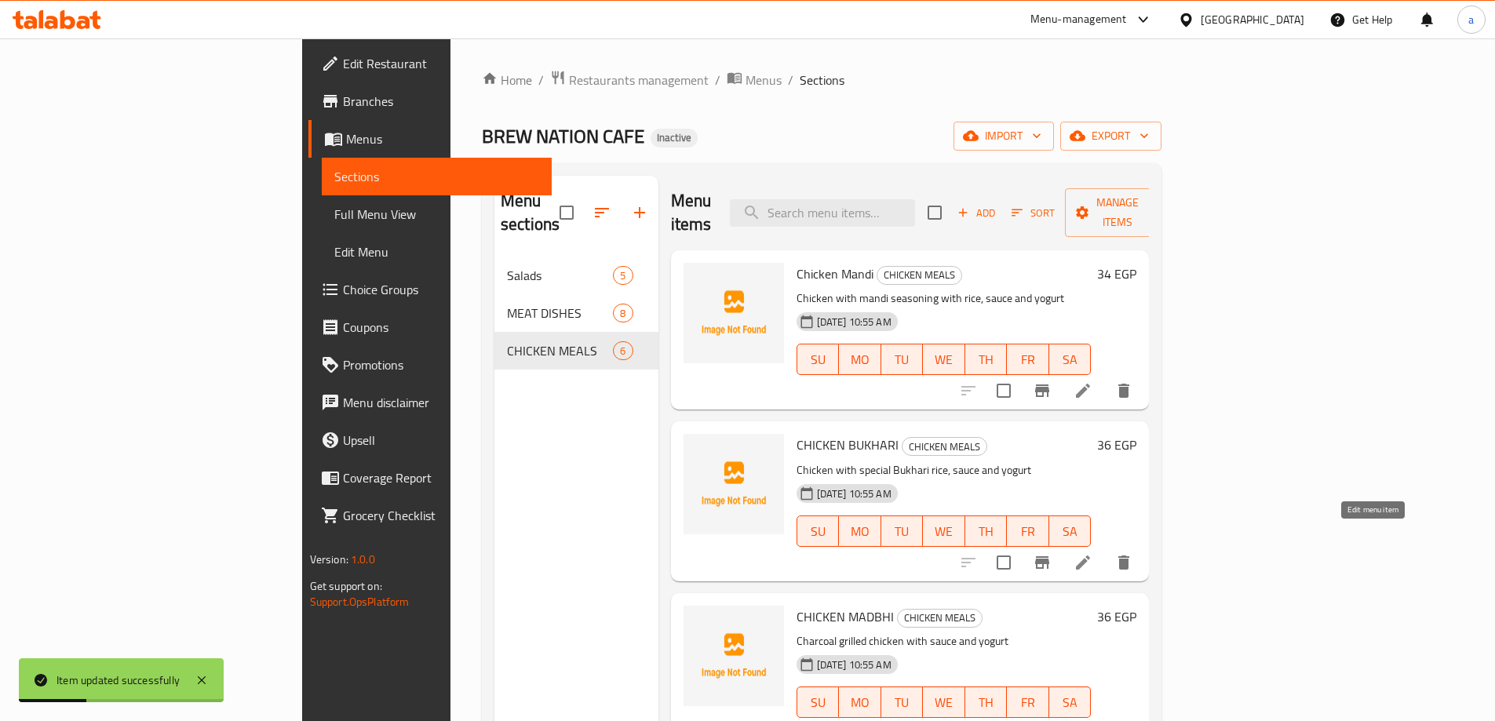
click at [1090, 556] on icon at bounding box center [1083, 563] width 14 height 14
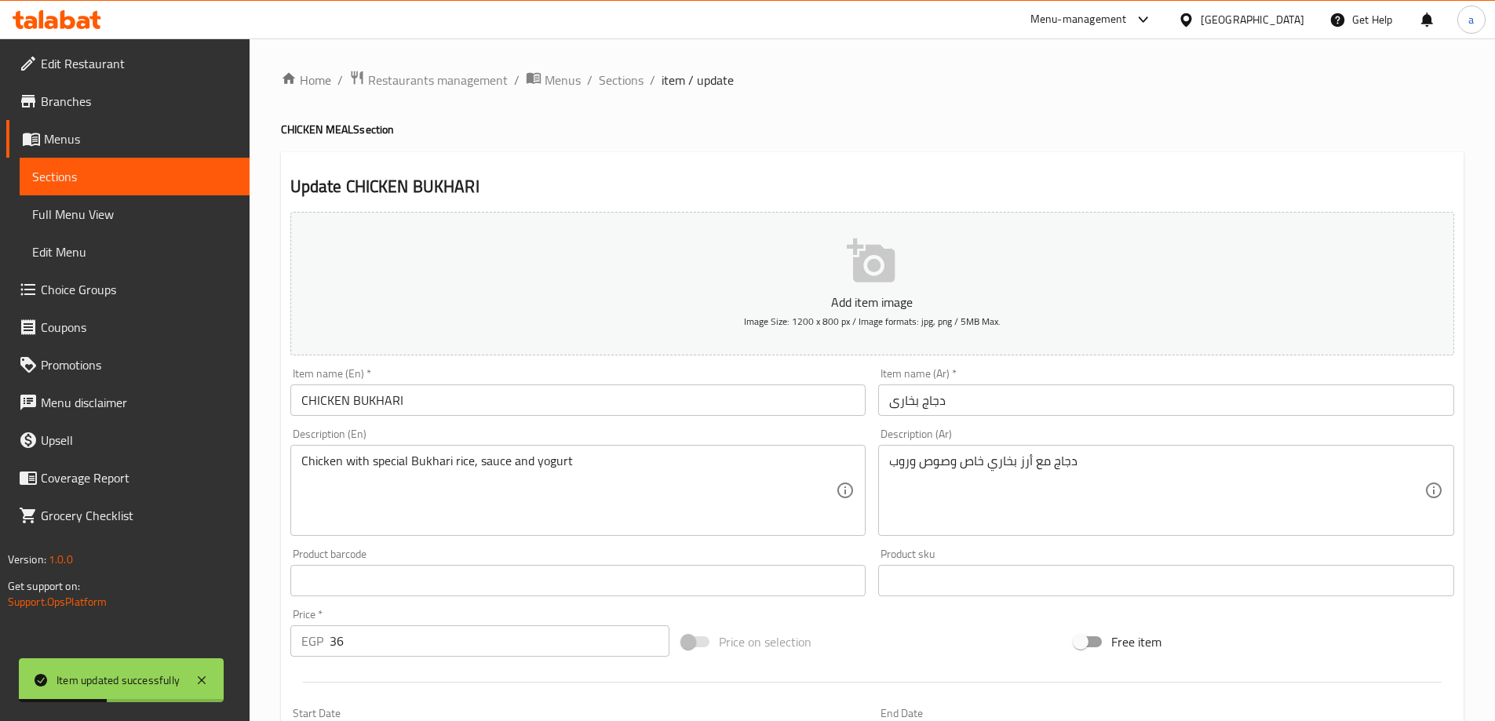
click at [471, 395] on input "CHICKEN BUKHARI" at bounding box center [578, 400] width 576 height 31
click at [470, 422] on div "Description (En) Chicken with special Bukhari rice, sauce and yogurt Descriptio…" at bounding box center [578, 482] width 589 height 120
click at [346, 401] on input "CHICKEN Bukhari" at bounding box center [578, 400] width 576 height 31
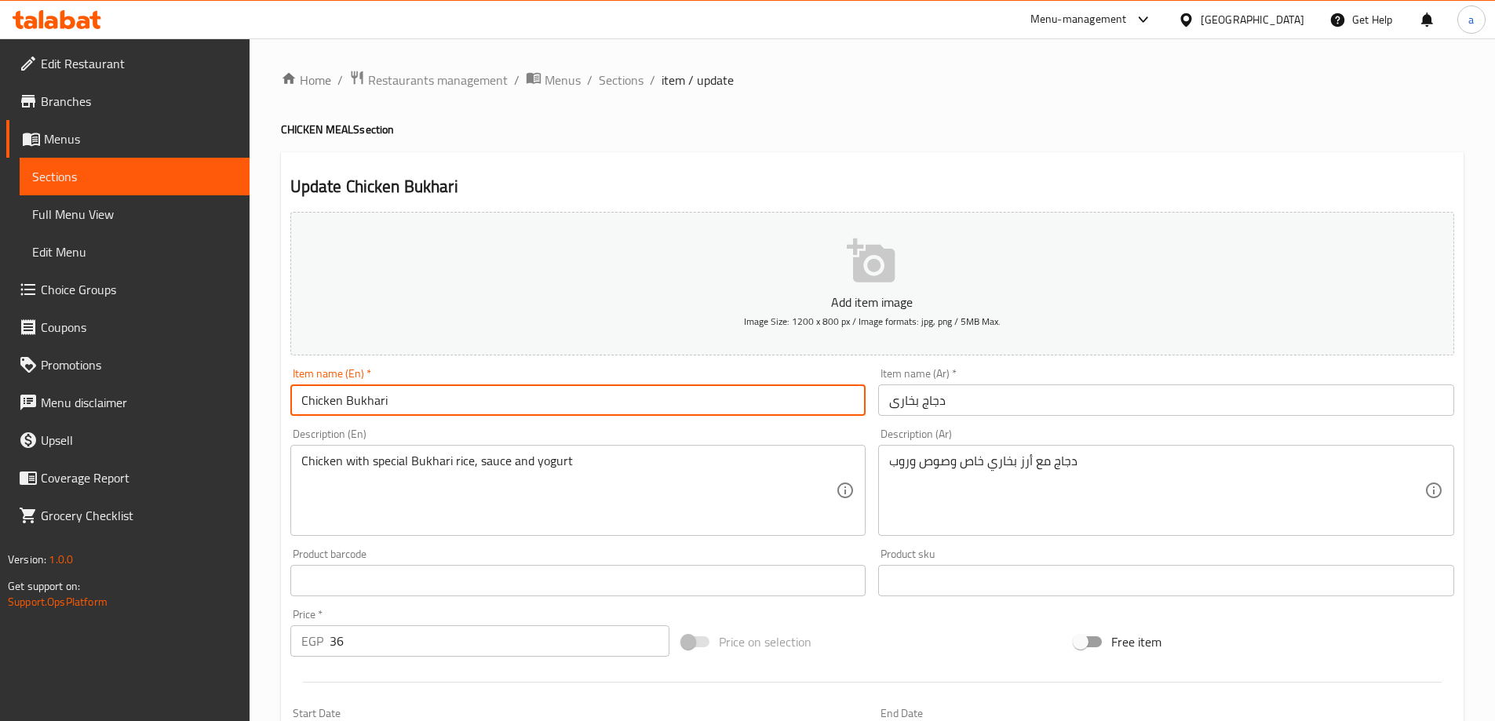
type input "Chicken Bukhari"
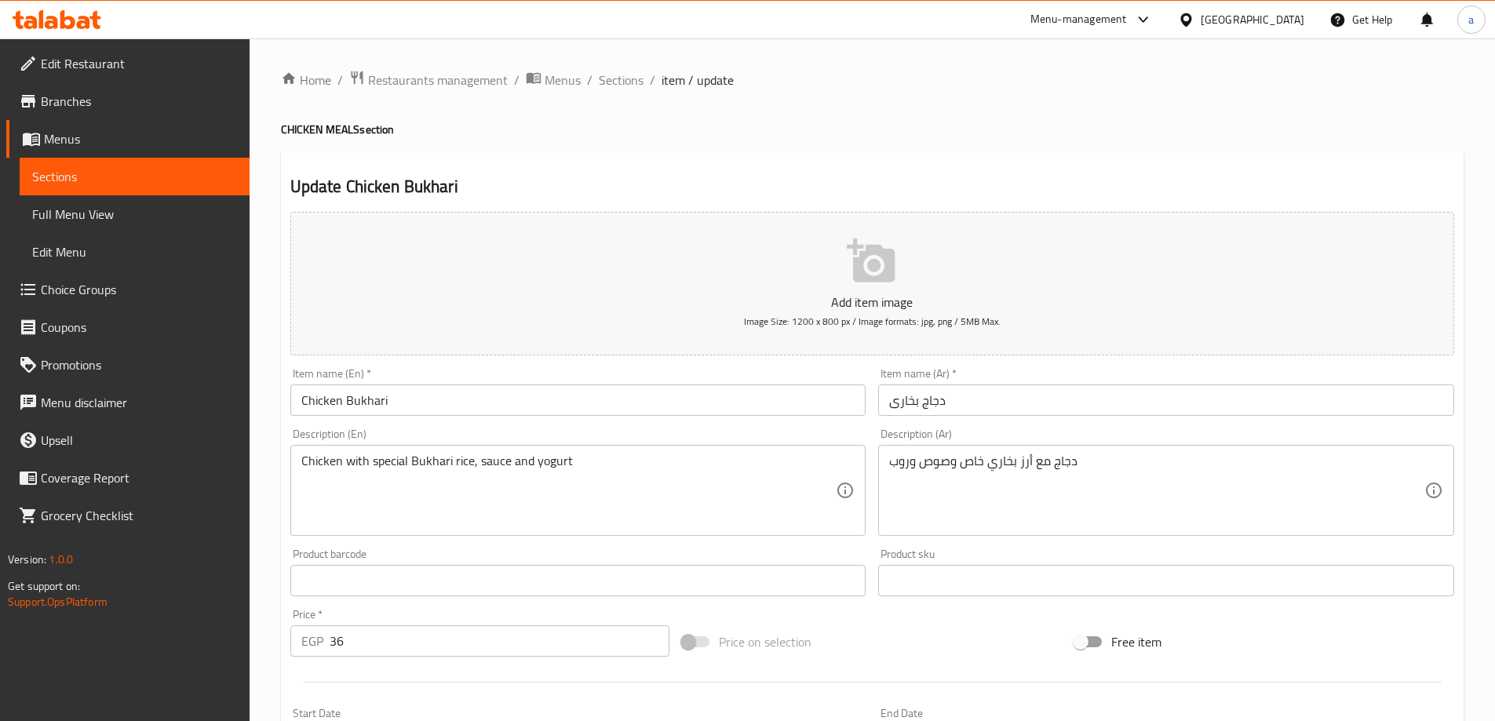
click at [396, 426] on div "Description (En) Chicken with special Bukhari rice, sauce and yogurt Descriptio…" at bounding box center [578, 482] width 589 height 120
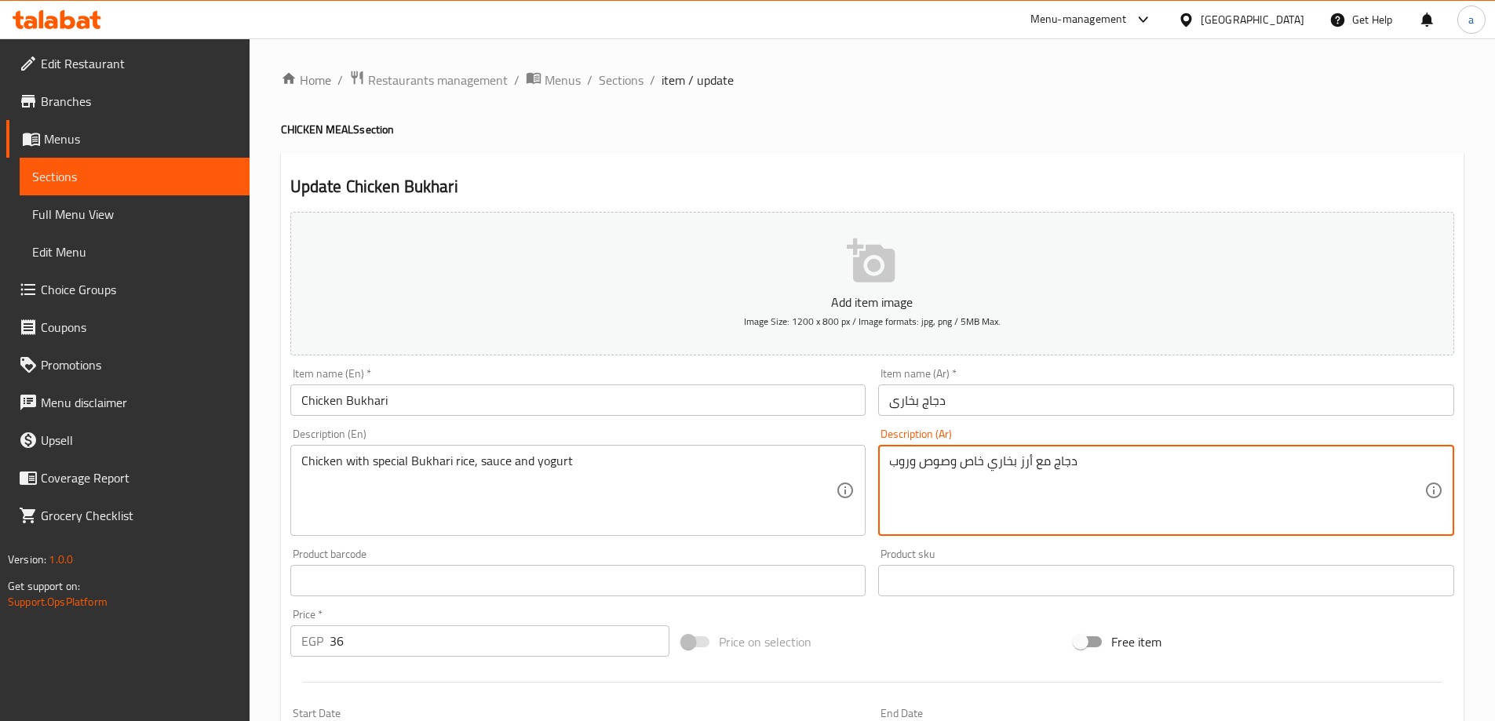
click at [967, 461] on textarea "دجاج مع أرز بخاري خاص وصوص وروب" at bounding box center [1156, 491] width 535 height 75
type textarea "دجاج مع أرز بخاري سبيشال وصوص وروب"
click at [792, 432] on div "Description (En) Chicken with special Bukhari rice, sauce and yogurt Descriptio…" at bounding box center [578, 483] width 576 height 108
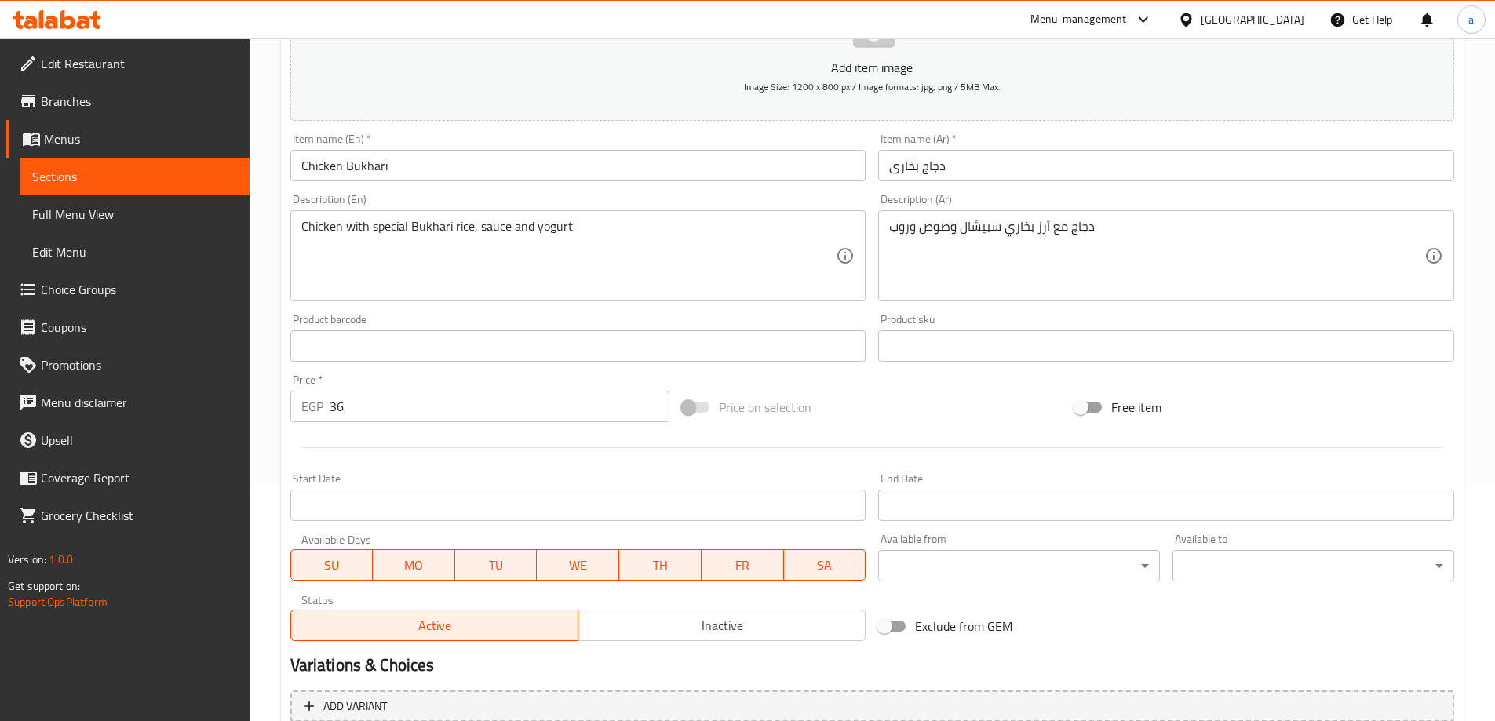
scroll to position [388, 0]
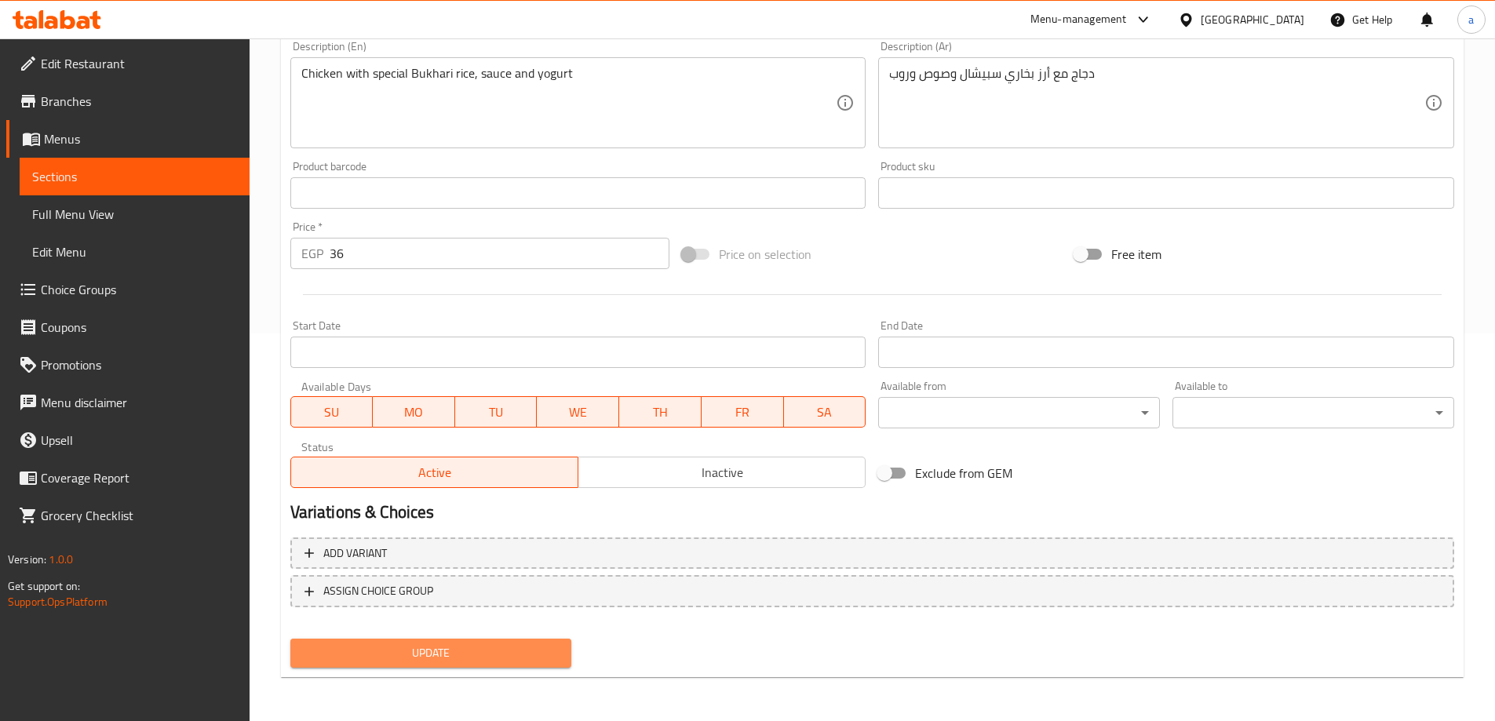
click at [439, 641] on button "Update" at bounding box center [431, 653] width 282 height 29
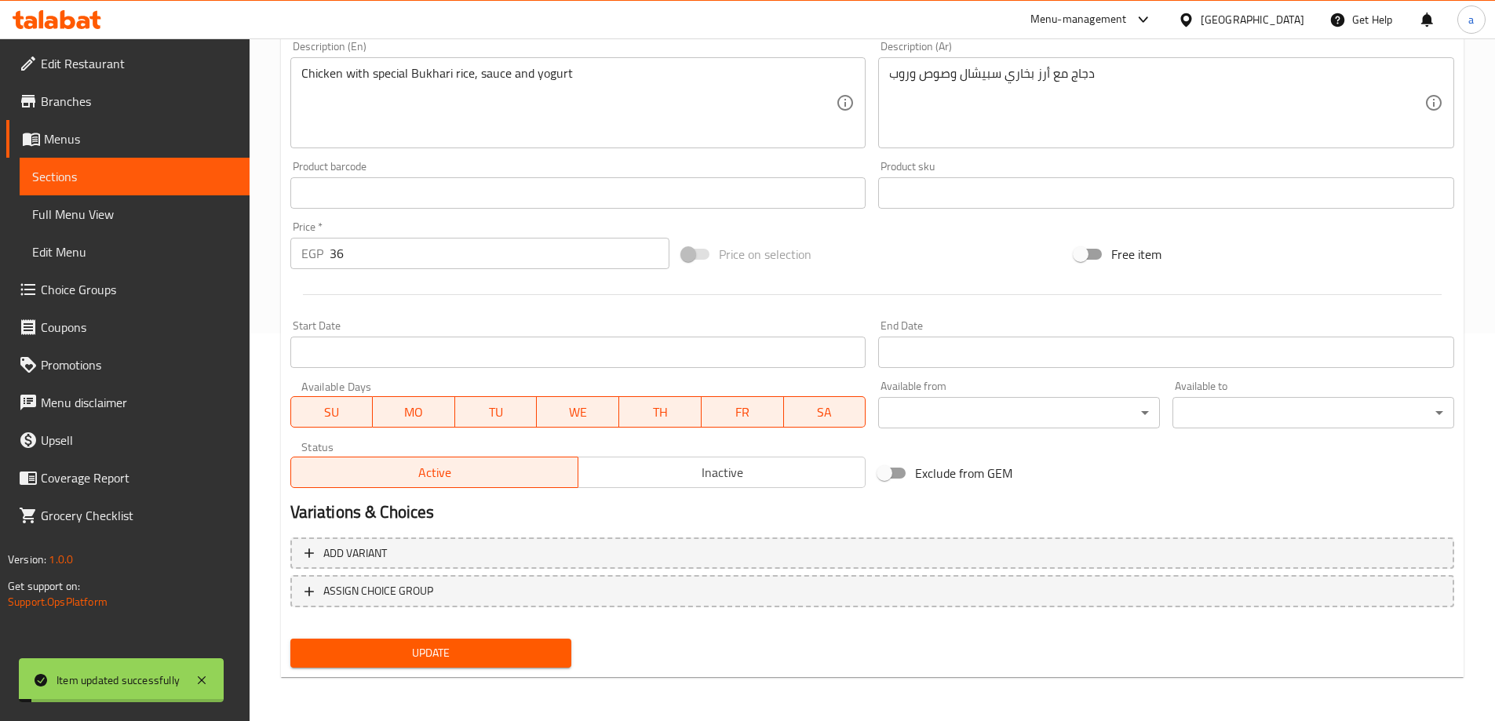
click at [156, 174] on span "Sections" at bounding box center [134, 176] width 205 height 19
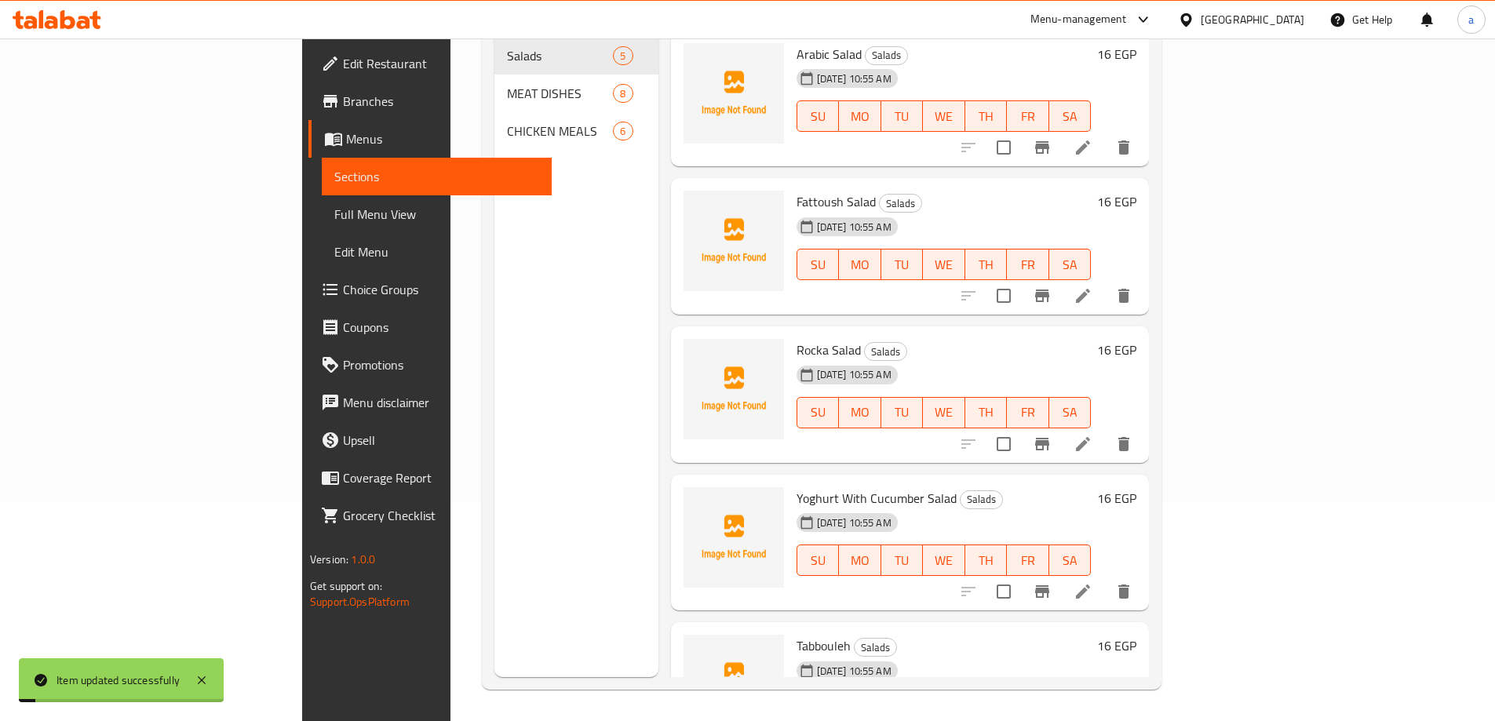
scroll to position [220, 0]
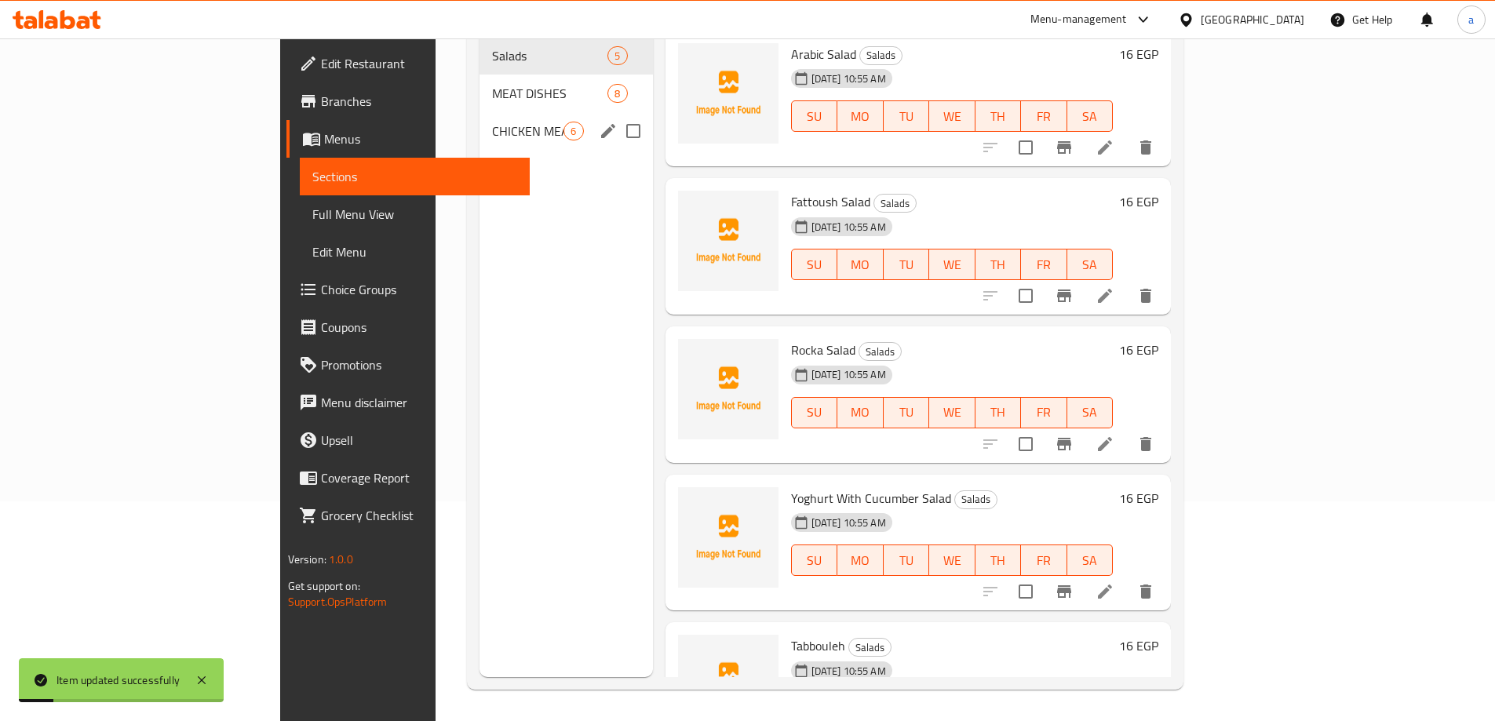
click at [492, 122] on span "CHICKEN MEALS" at bounding box center [527, 131] width 71 height 19
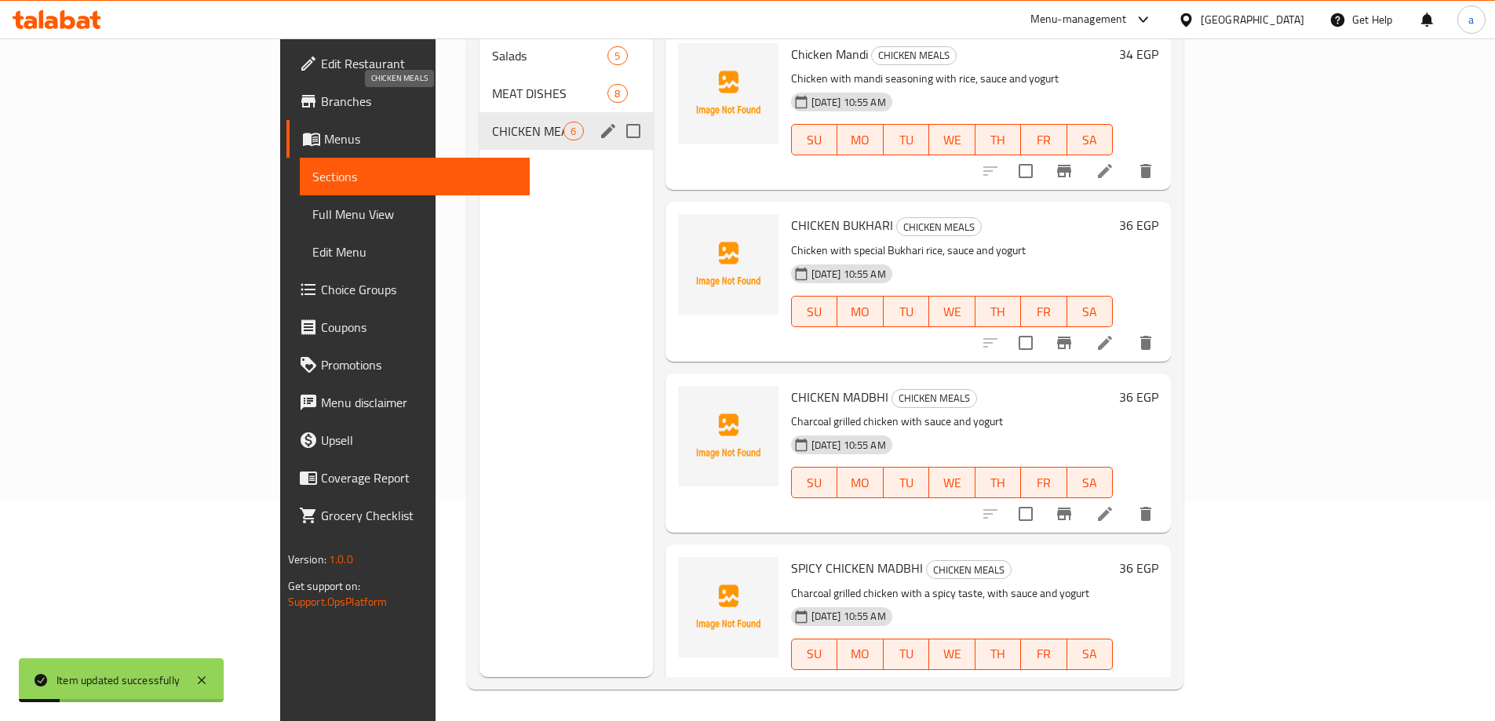
click at [492, 122] on span "CHICKEN MEALS" at bounding box center [527, 131] width 71 height 19
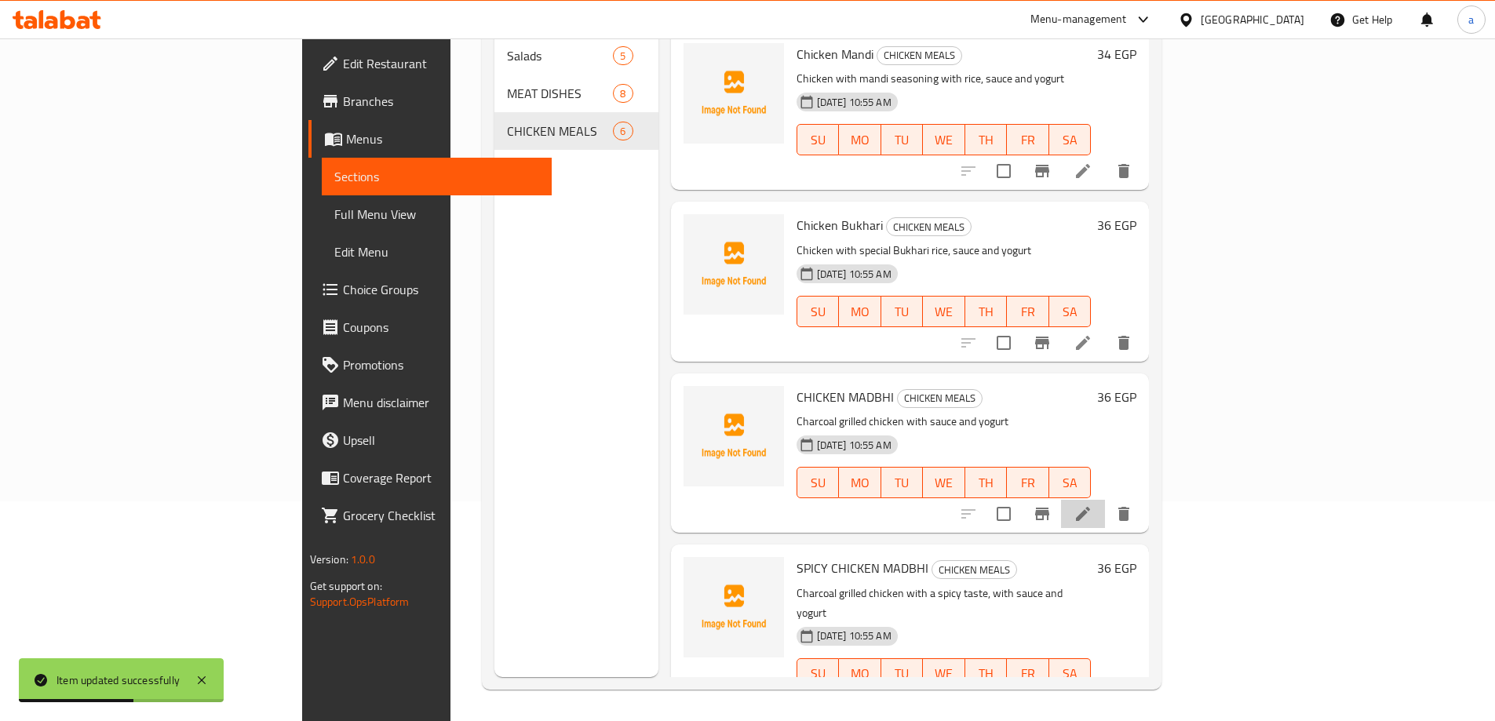
click at [1105, 500] on li at bounding box center [1083, 514] width 44 height 28
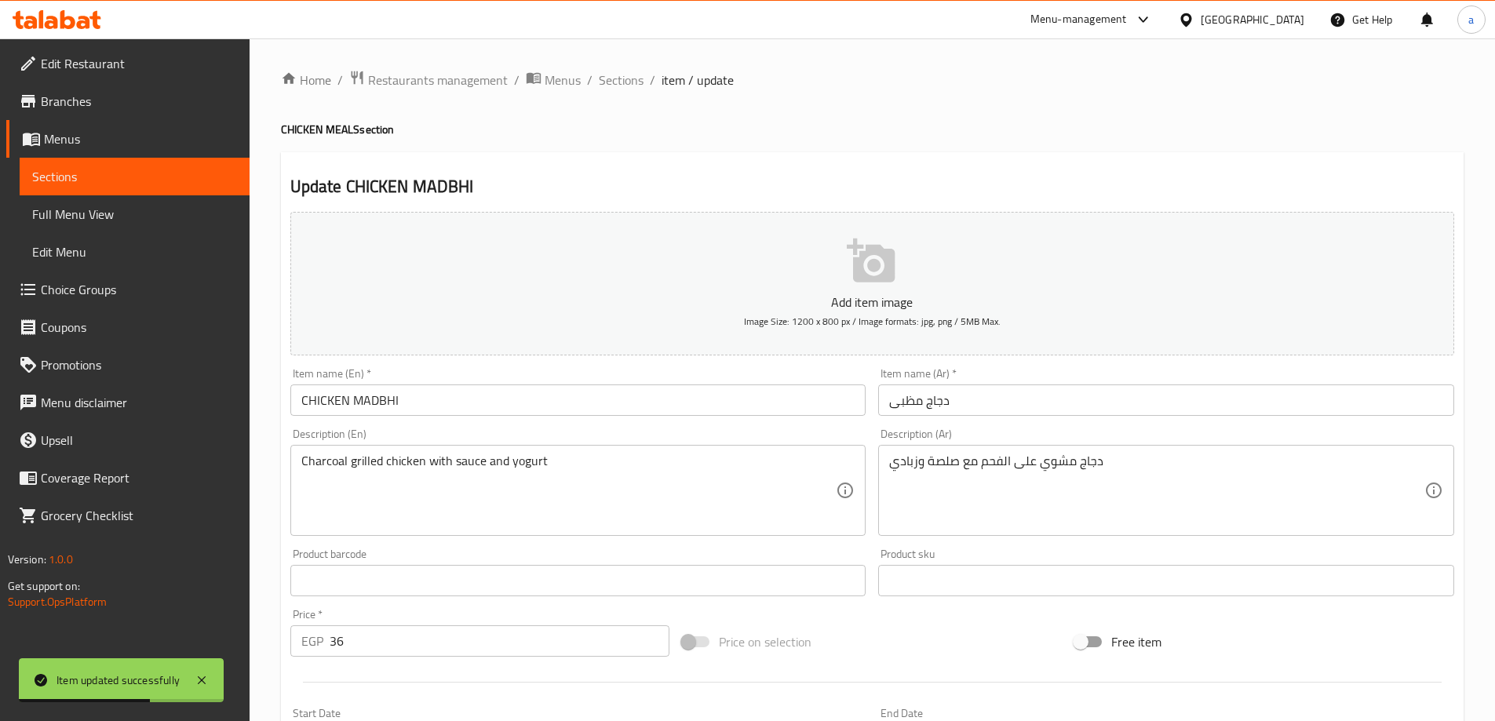
click at [492, 407] on input "CHICKEN MADBHI" at bounding box center [578, 400] width 576 height 31
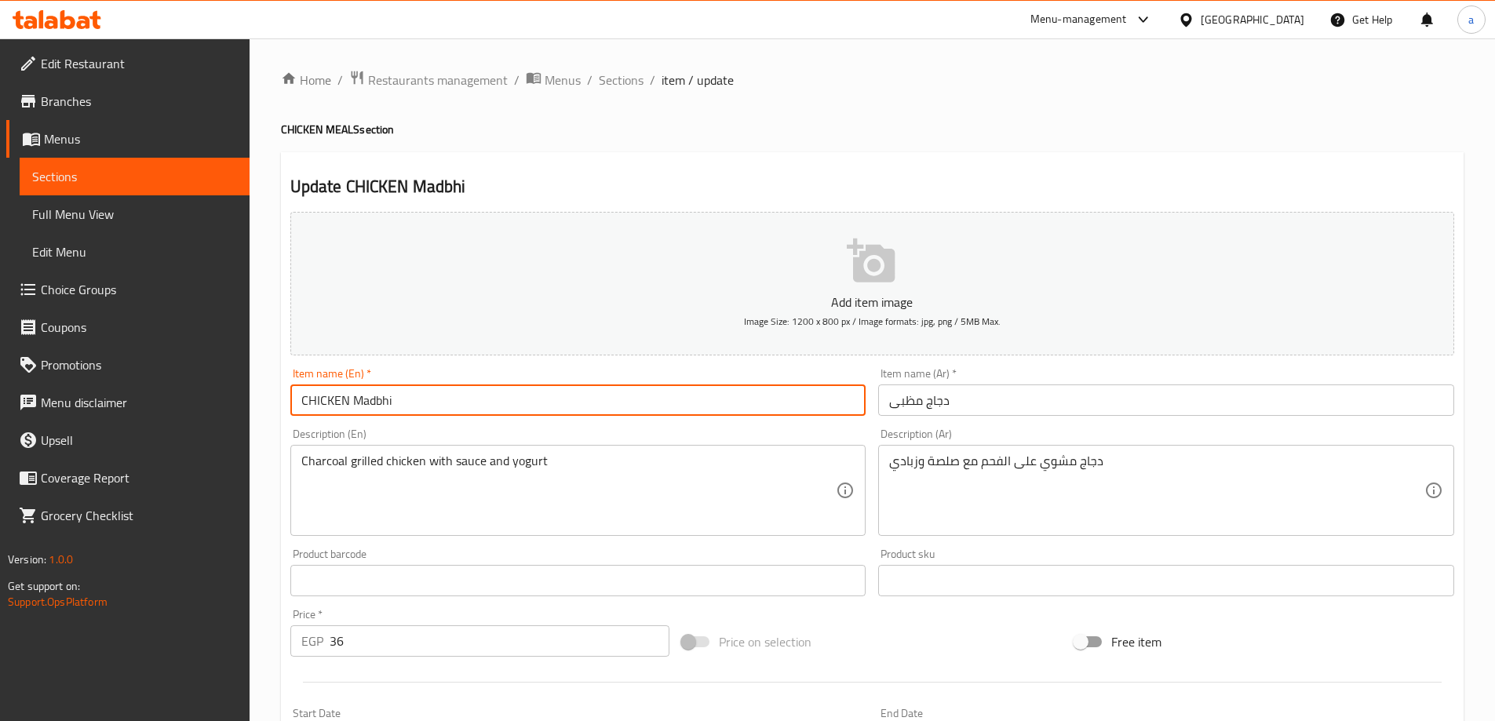
click at [480, 425] on div "Description (En) Charcoal grilled chicken with sauce and yogurt Description (En)" at bounding box center [578, 482] width 589 height 120
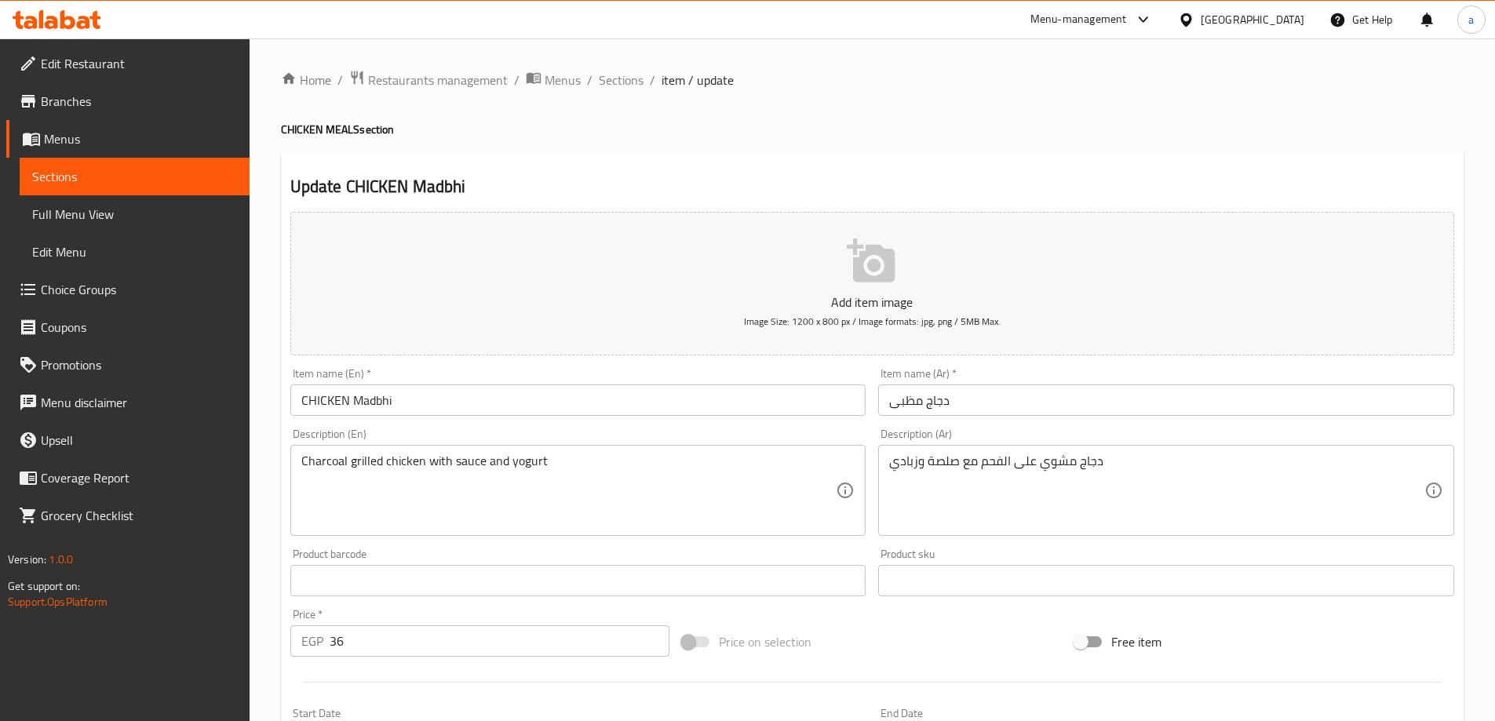
click at [345, 398] on input "CHICKEN Madbhi" at bounding box center [578, 400] width 576 height 31
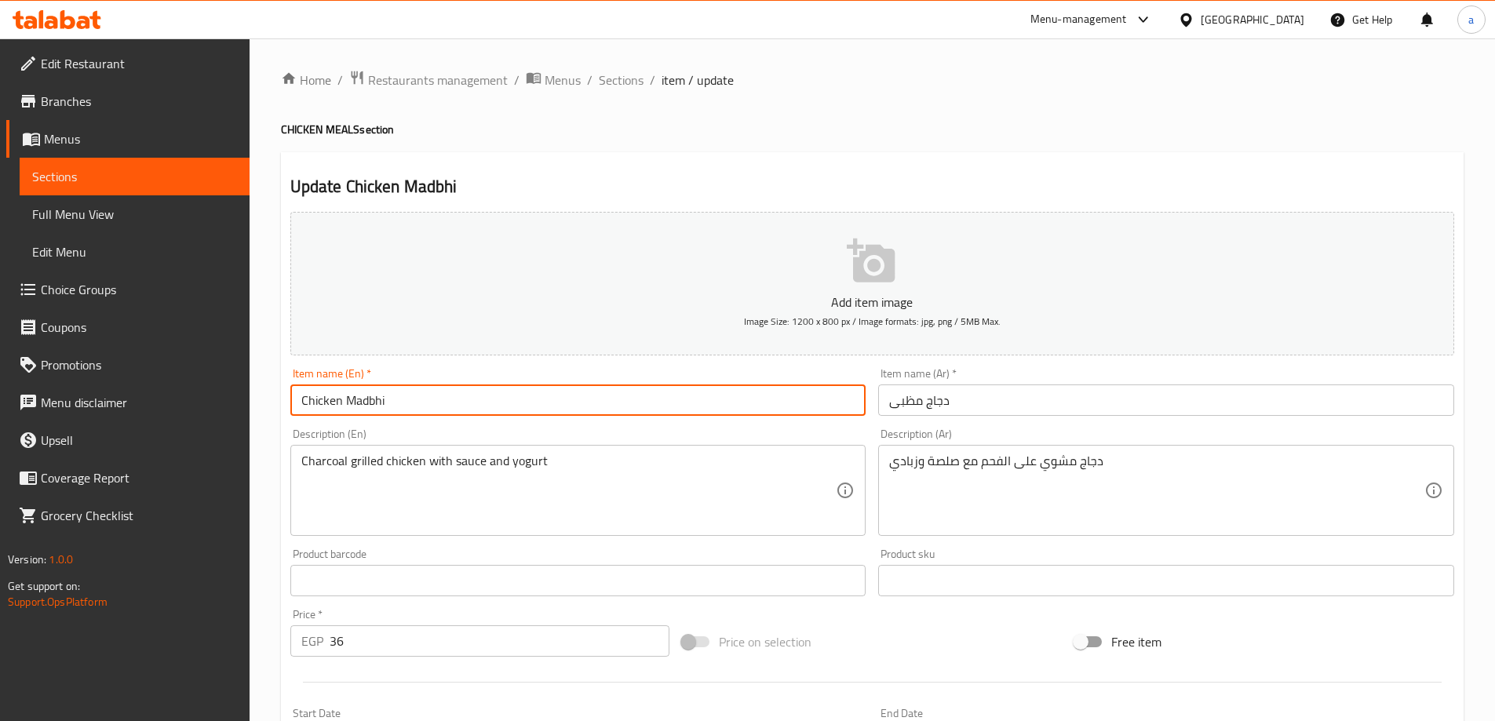
type input "Chicken Madbhi"
click at [432, 436] on div "Description (En) Charcoal grilled chicken with sauce and yogurt Description (En)" at bounding box center [578, 483] width 576 height 108
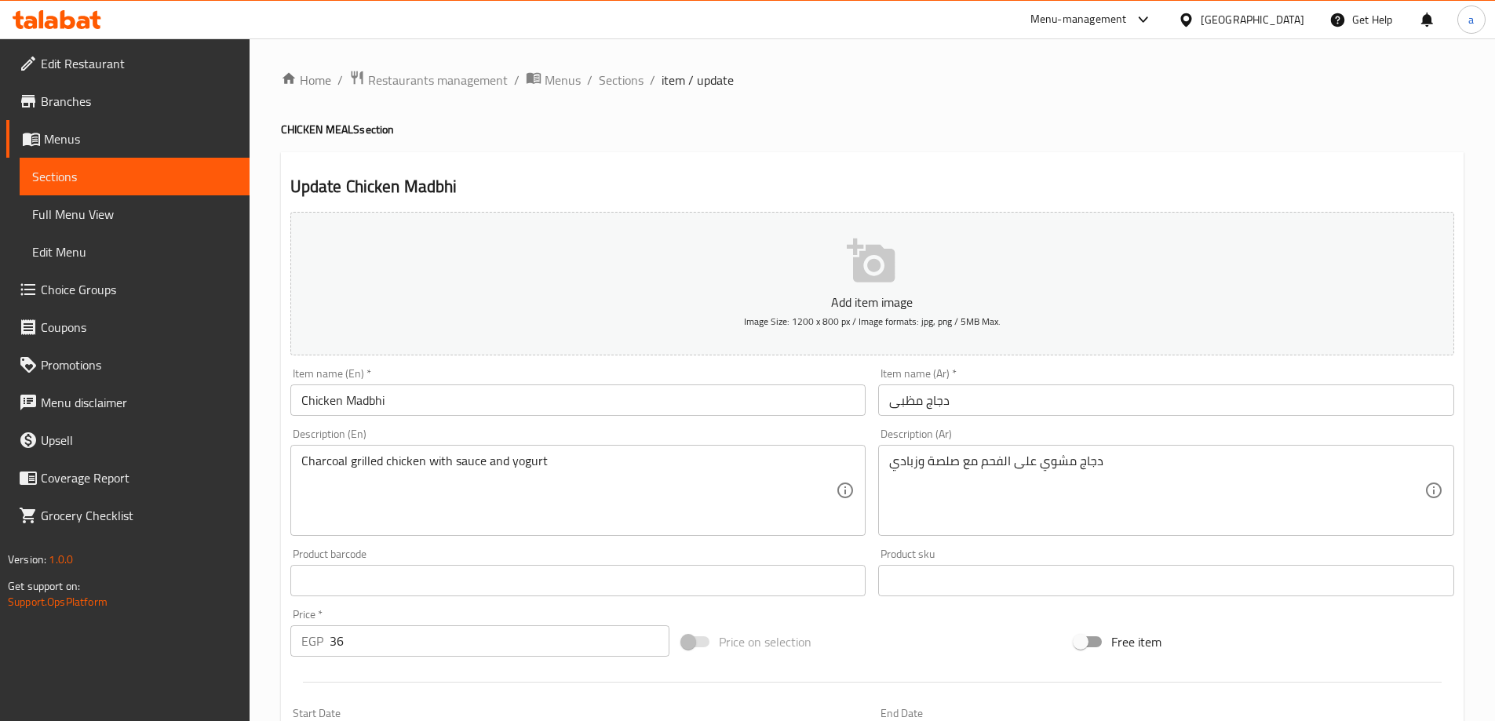
click at [374, 404] on input "Chicken Madbhi" at bounding box center [578, 400] width 576 height 31
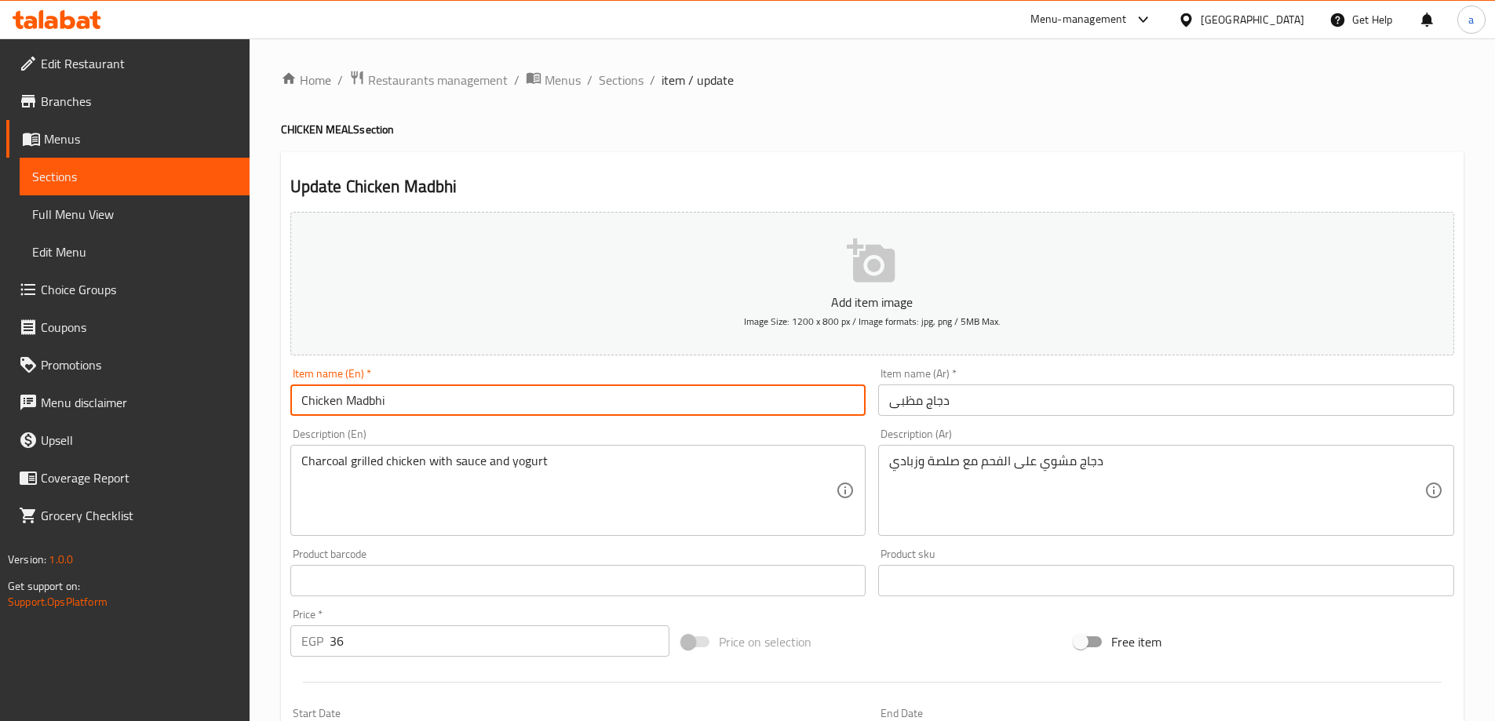
click at [374, 404] on input "Chicken Madbhi" at bounding box center [578, 400] width 576 height 31
click at [531, 444] on div "Description (En) Charcoal grilled chicken with sauce and yogurt Description (En)" at bounding box center [578, 483] width 576 height 108
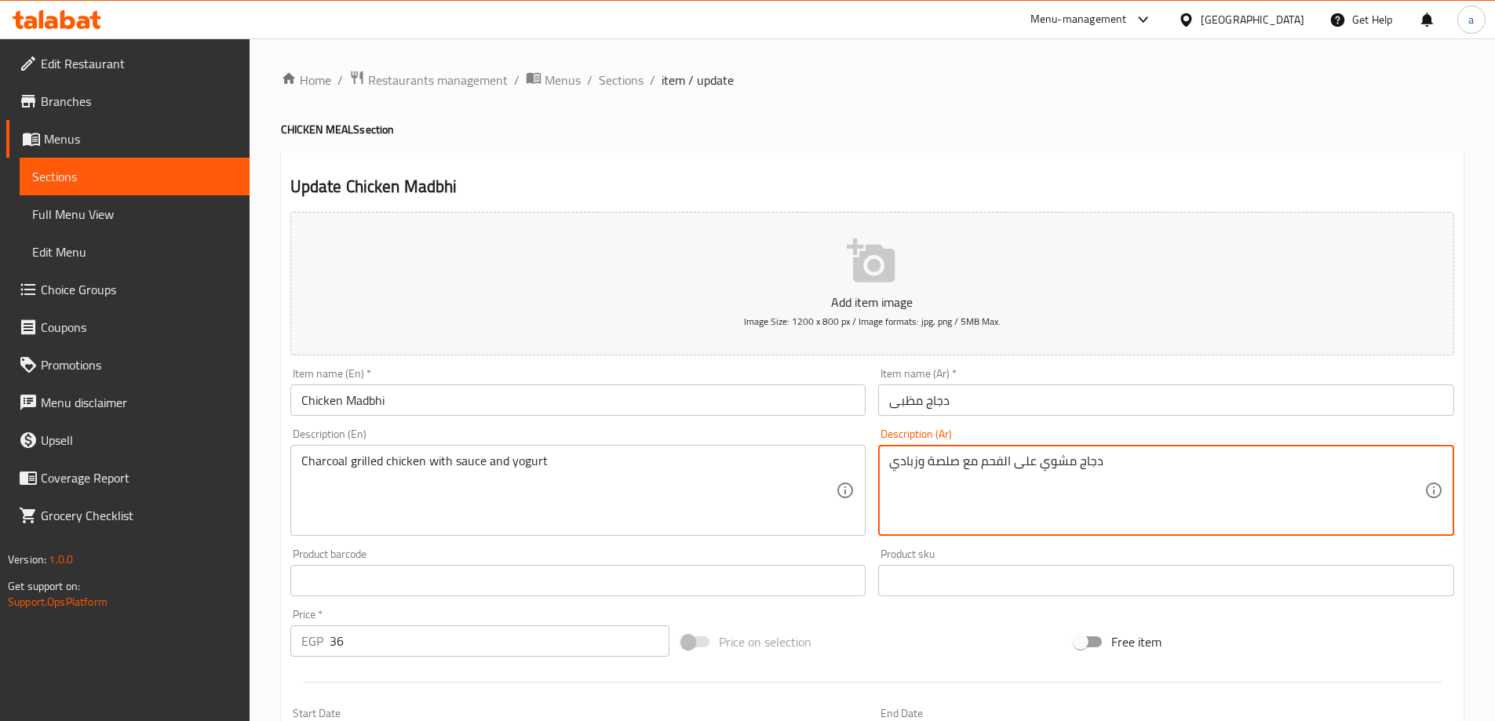
click at [947, 461] on textarea "دجاج مشوي على الفحم مع صلصة وزبادي" at bounding box center [1156, 491] width 535 height 75
type textarea "دجاج مشوي على الفحم مع صوص وزبادي"
click at [617, 430] on div "Description (En) Charcoal grilled chicken with sauce and yogurt Description (En)" at bounding box center [578, 483] width 576 height 108
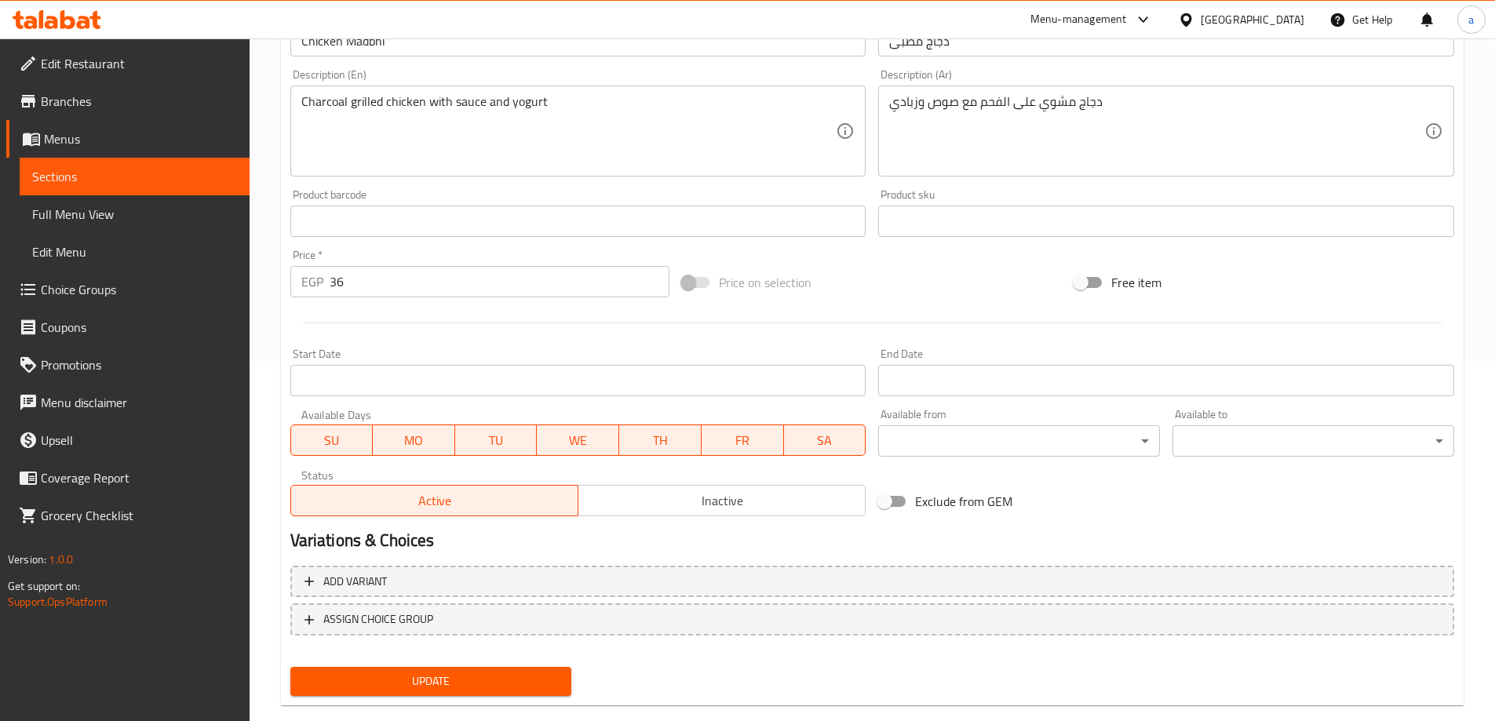
scroll to position [388, 0]
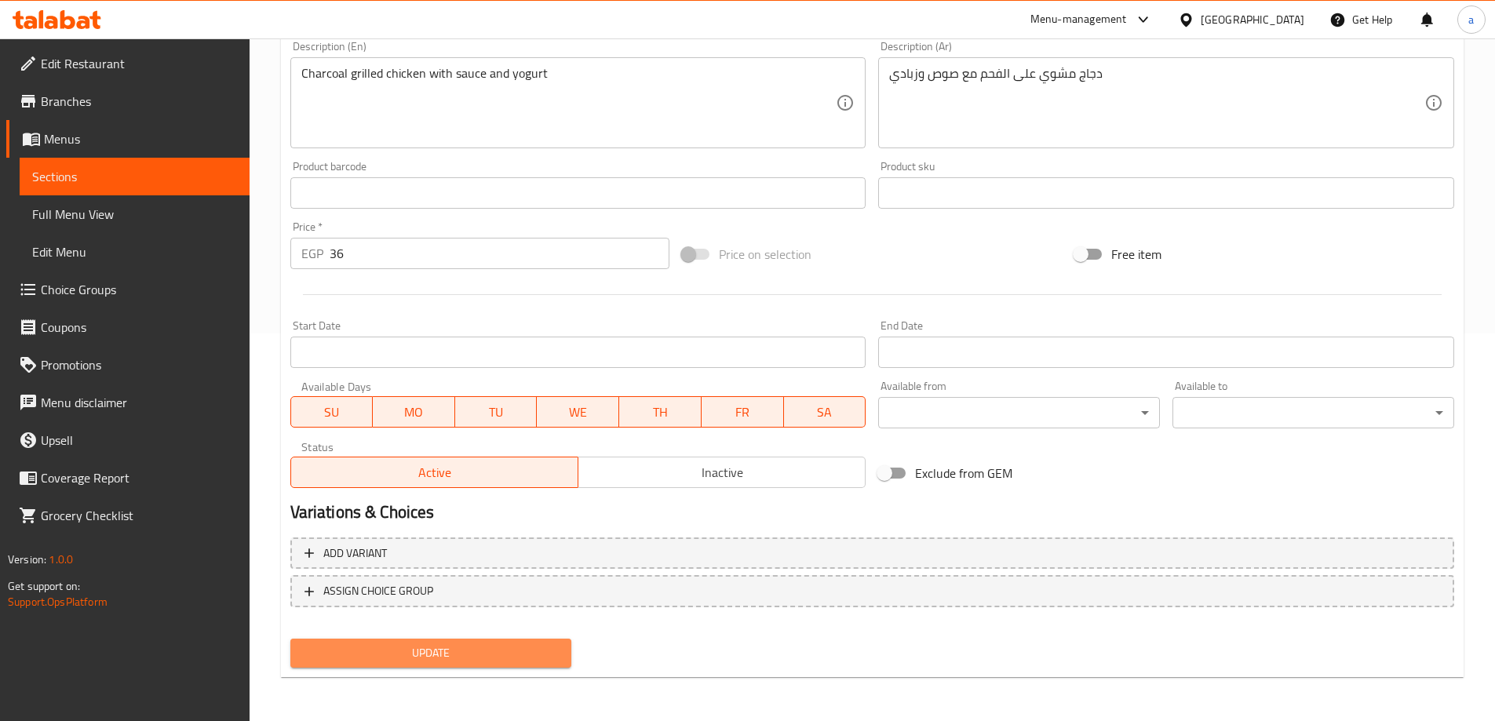
click at [478, 656] on span "Update" at bounding box center [431, 654] width 257 height 20
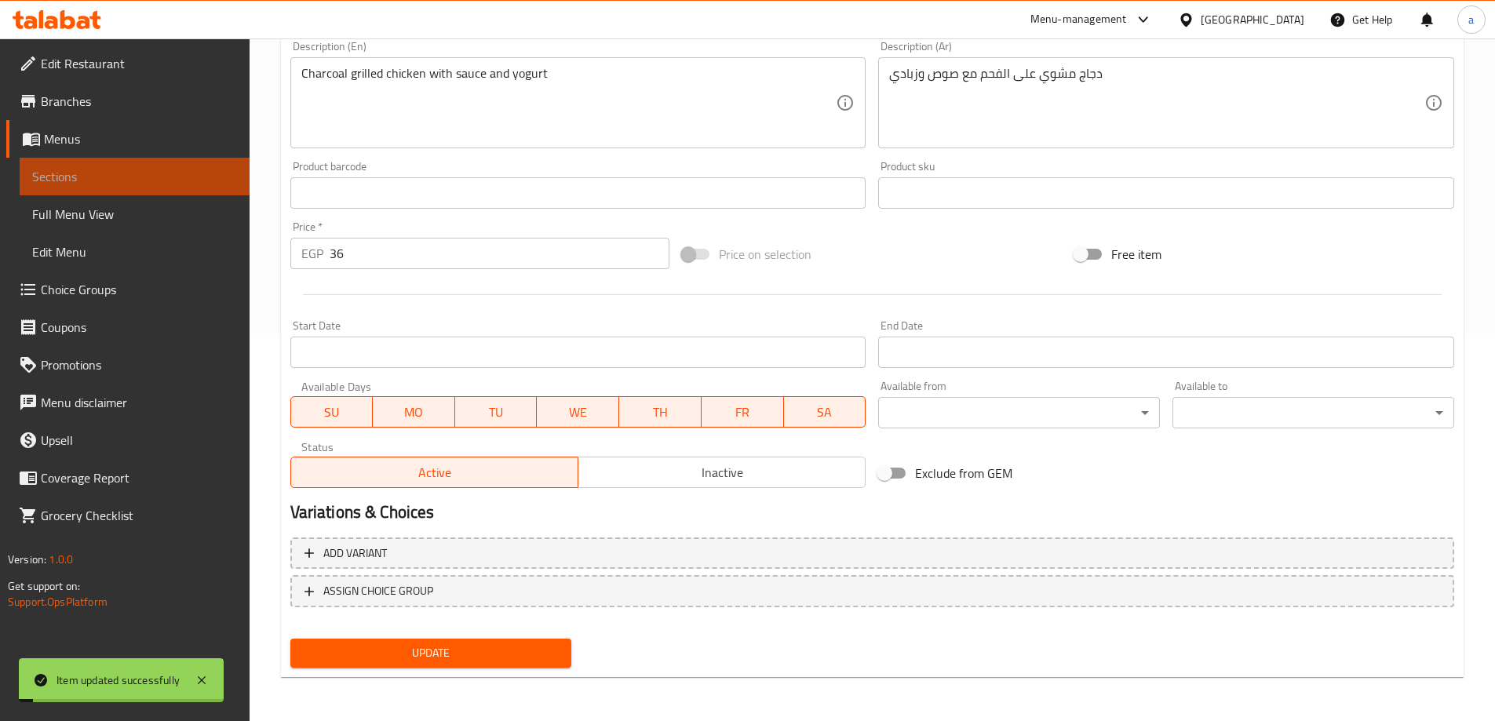
click at [190, 166] on link "Sections" at bounding box center [135, 177] width 230 height 38
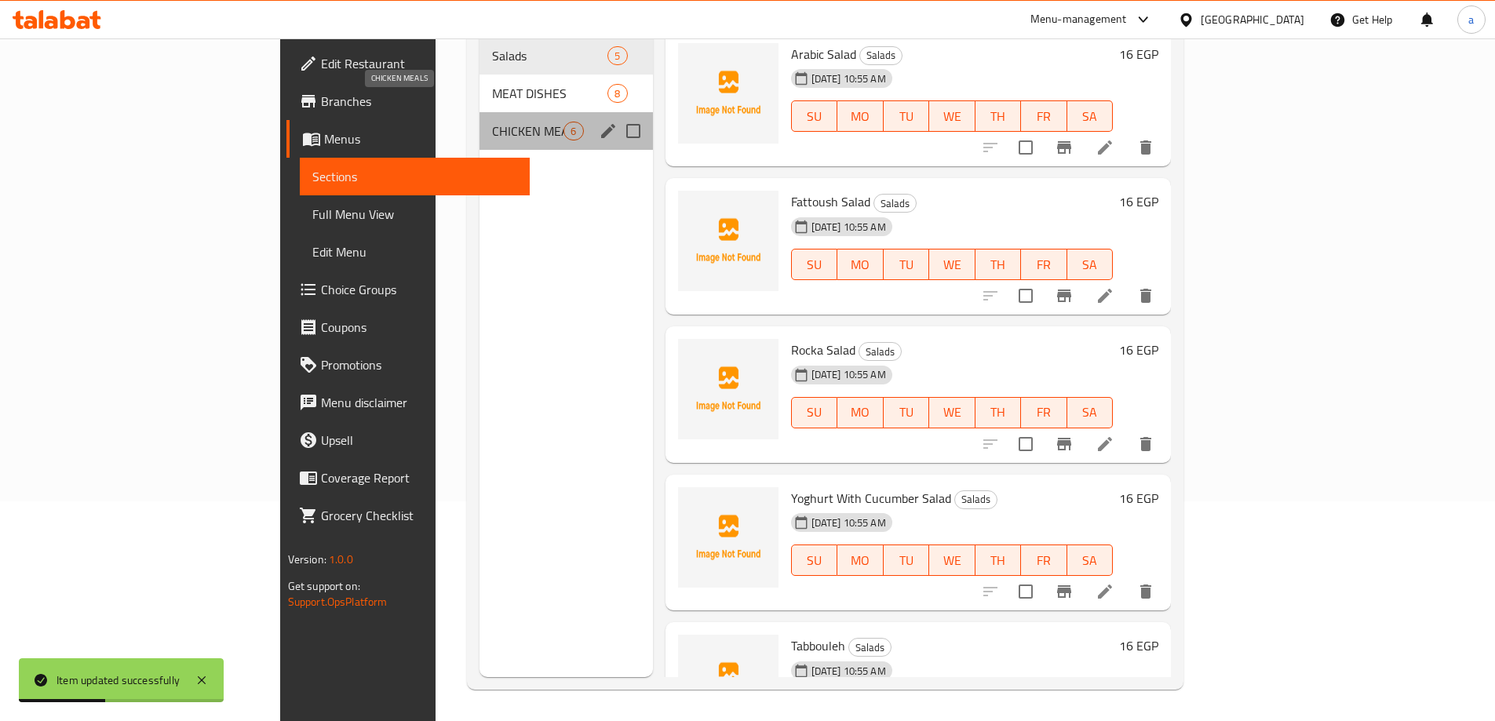
click at [492, 122] on span "CHICKEN MEALS" at bounding box center [527, 131] width 71 height 19
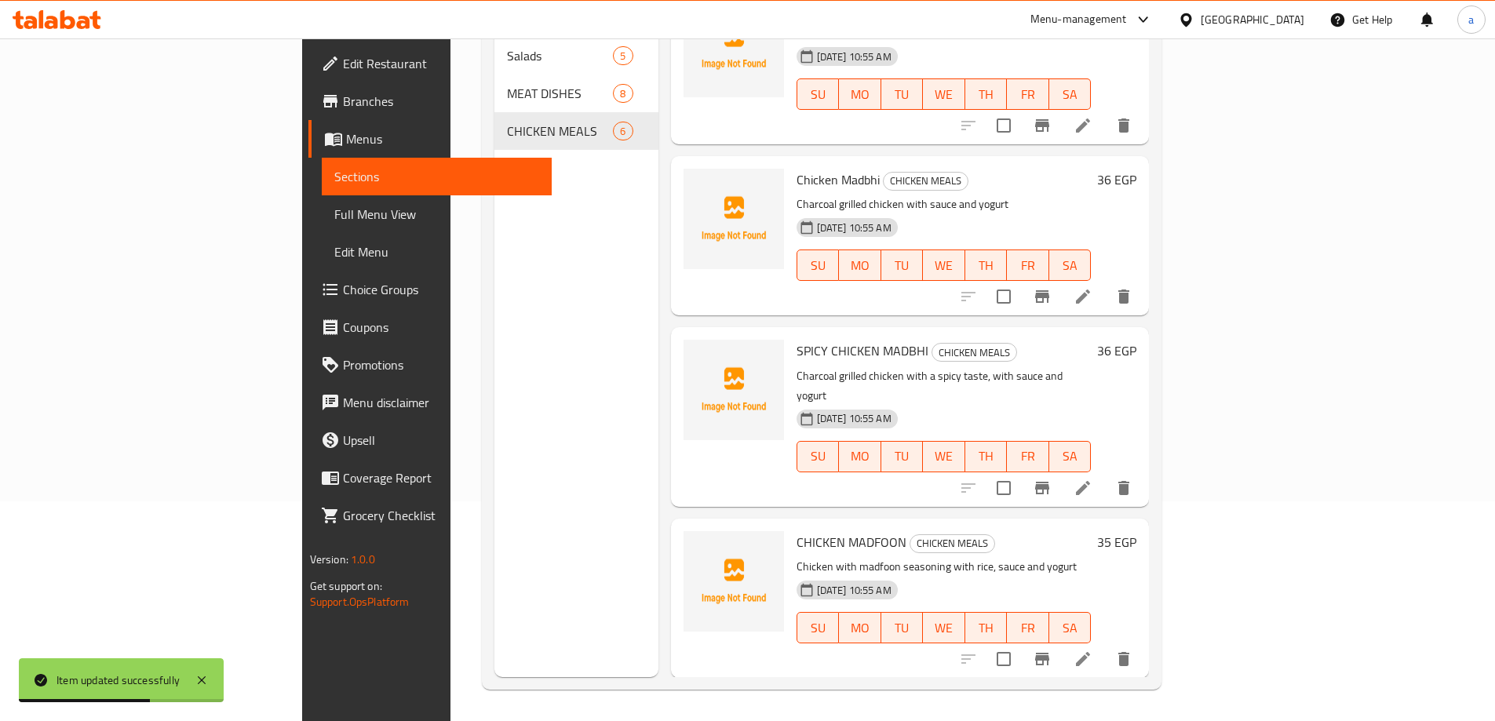
scroll to position [314, 0]
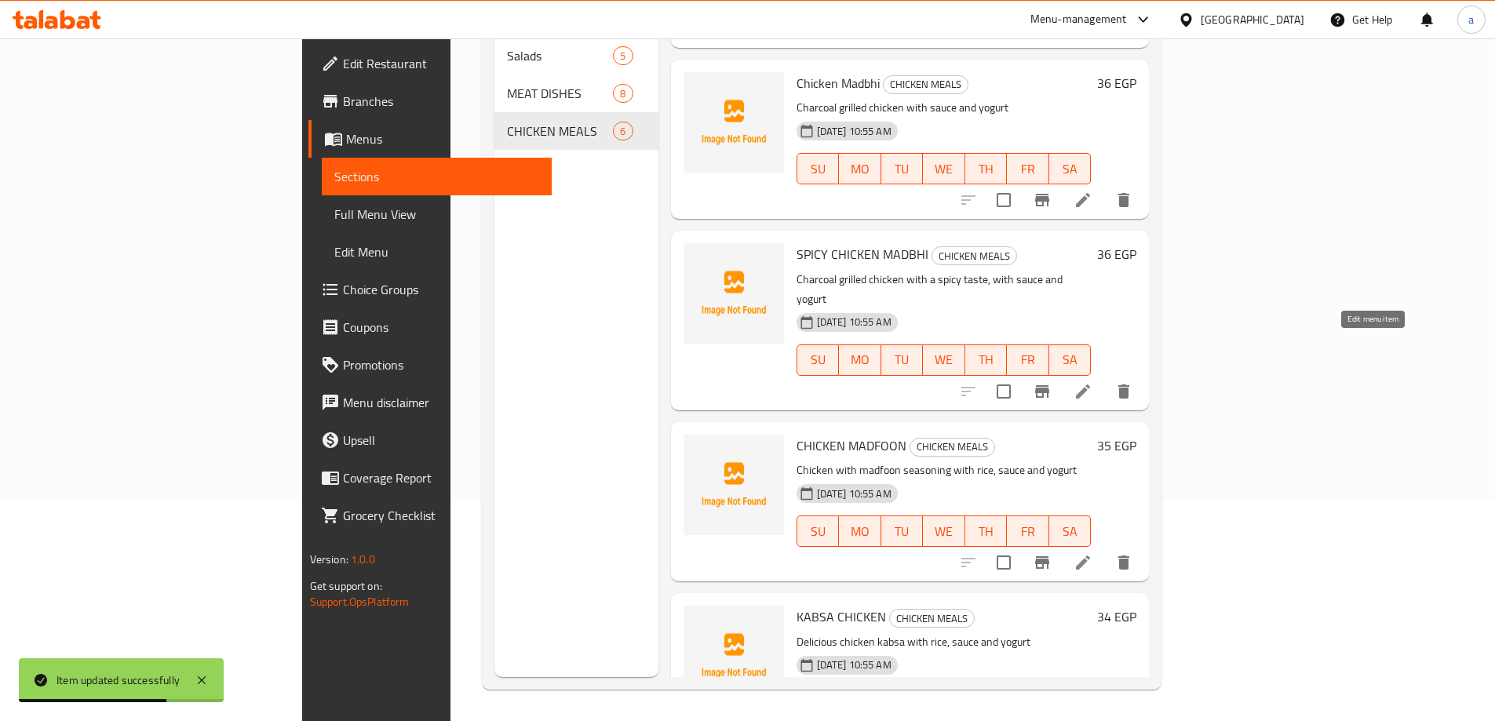
click at [1093, 382] on icon at bounding box center [1083, 391] width 19 height 19
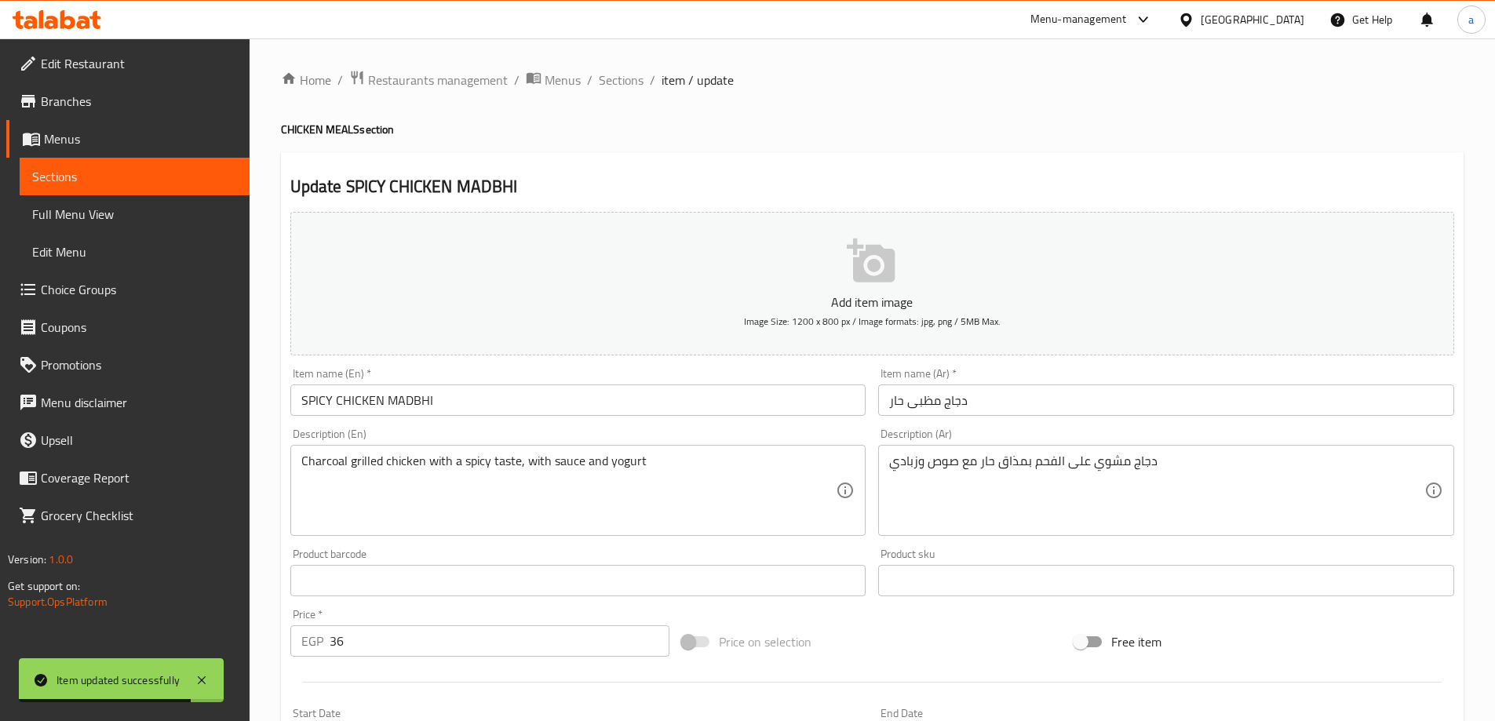
click at [605, 411] on input "SPICY CHICKEN MADBHI" at bounding box center [578, 400] width 576 height 31
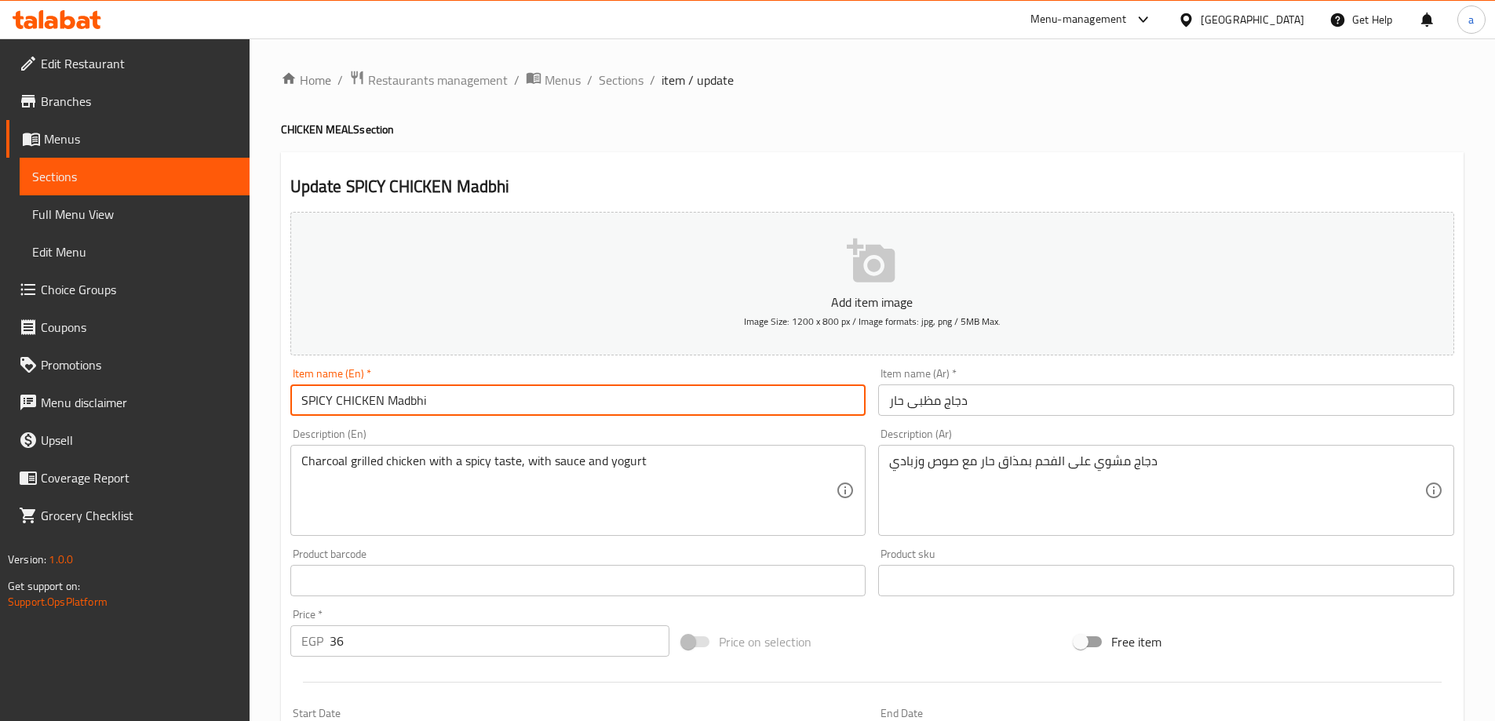
click at [420, 400] on input "SPICY CHICKEN Madbhi" at bounding box center [578, 400] width 576 height 31
click at [454, 434] on div "Description (En) Charcoal grilled chicken with a spicy taste, with sauce and yo…" at bounding box center [578, 483] width 576 height 108
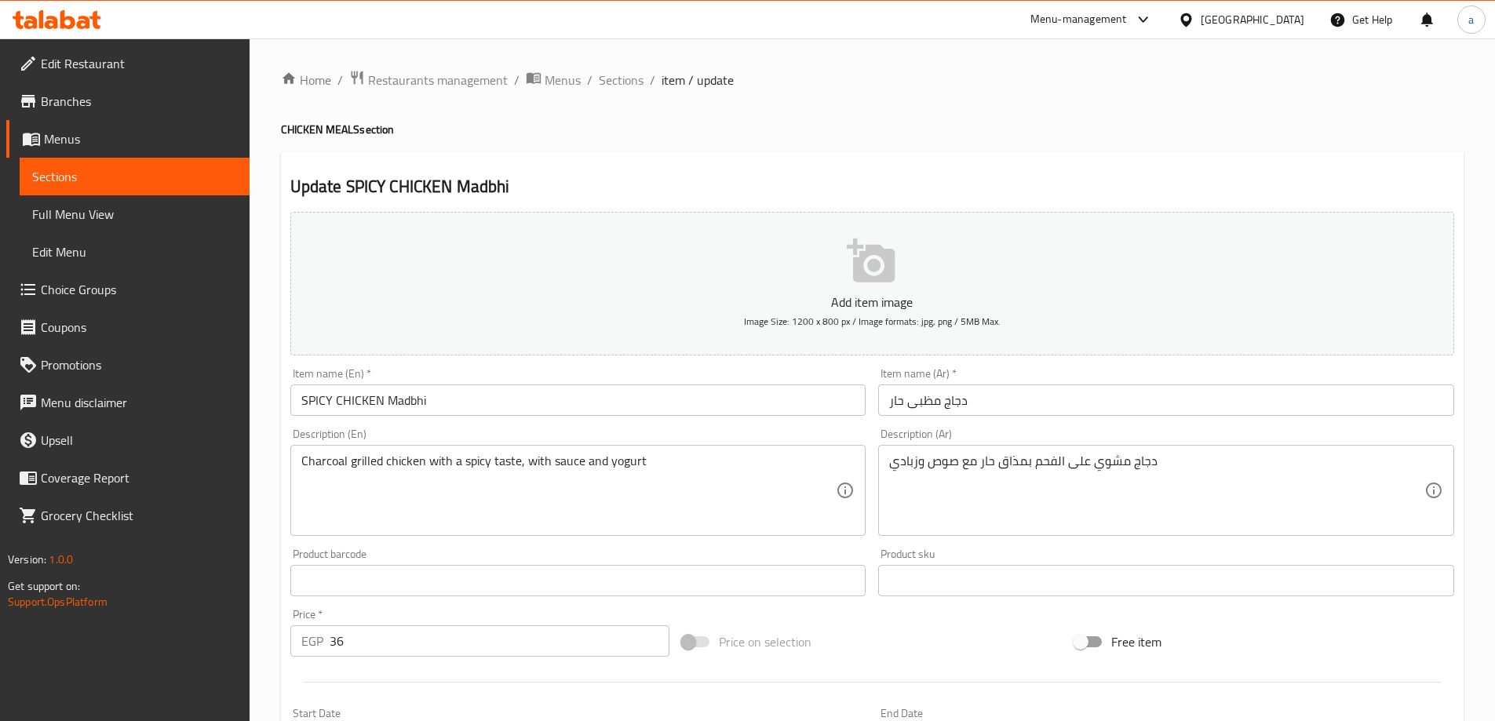
click at [381, 403] on input "SPICY CHICKEN Madbhi" at bounding box center [578, 400] width 576 height 31
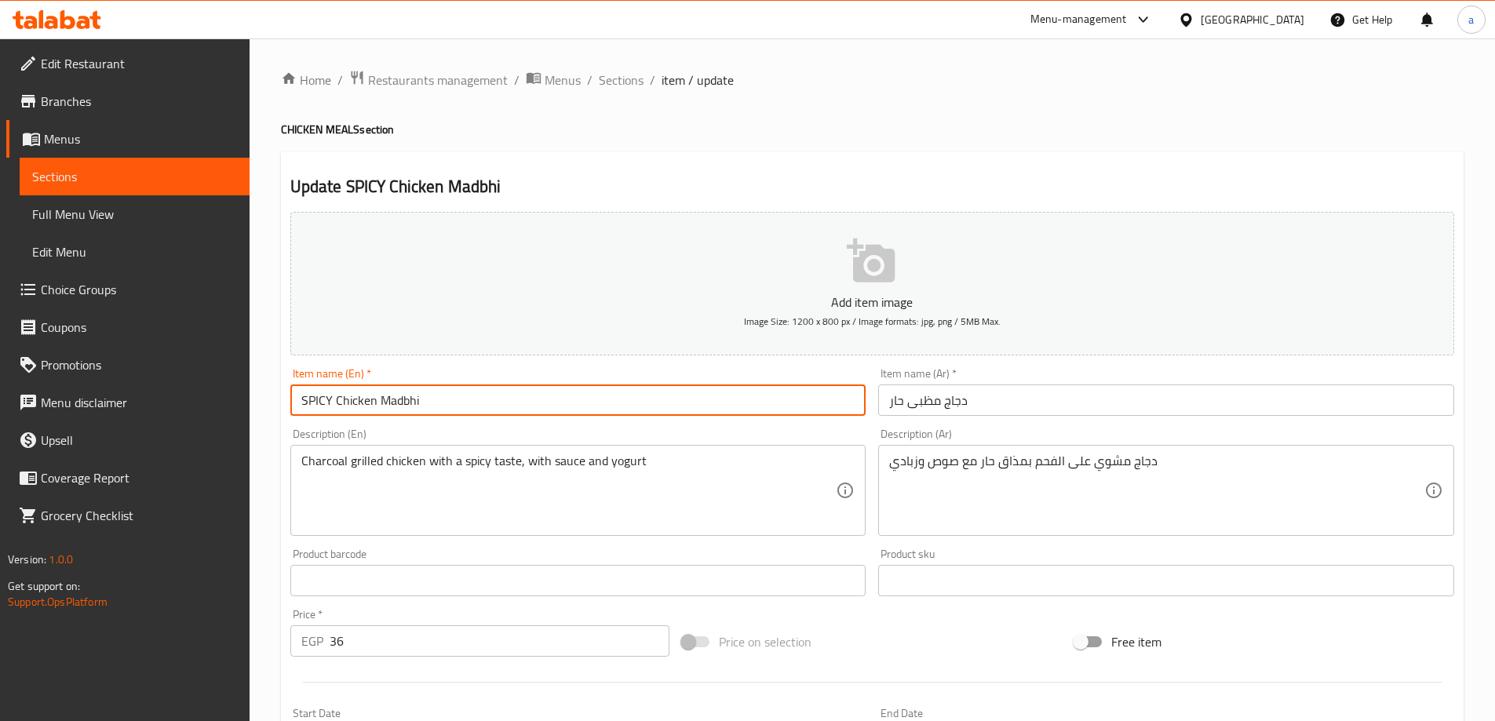
click at [329, 399] on input "SPICY Chicken Madbhi" at bounding box center [578, 400] width 576 height 31
type input "Spicy Chicken Madbhi"
click at [433, 417] on div "Item name (En)   * Spicy Chicken Madbhi Item name (En) *" at bounding box center [578, 392] width 589 height 60
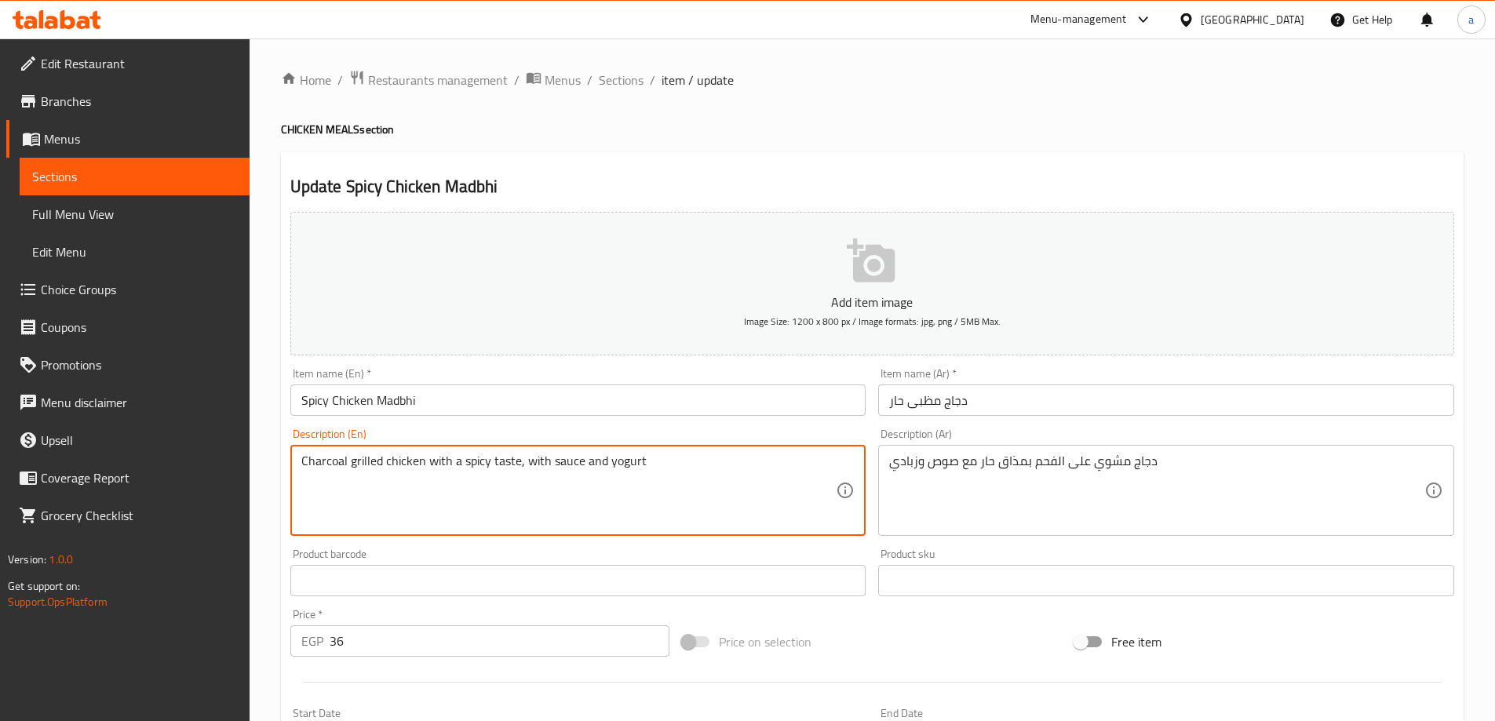
click at [500, 464] on textarea "Charcoal grilled chicken with a spicy taste, with sauce and yogurt" at bounding box center [568, 491] width 535 height 75
click at [677, 547] on div "Product barcode Product barcode" at bounding box center [578, 572] width 589 height 60
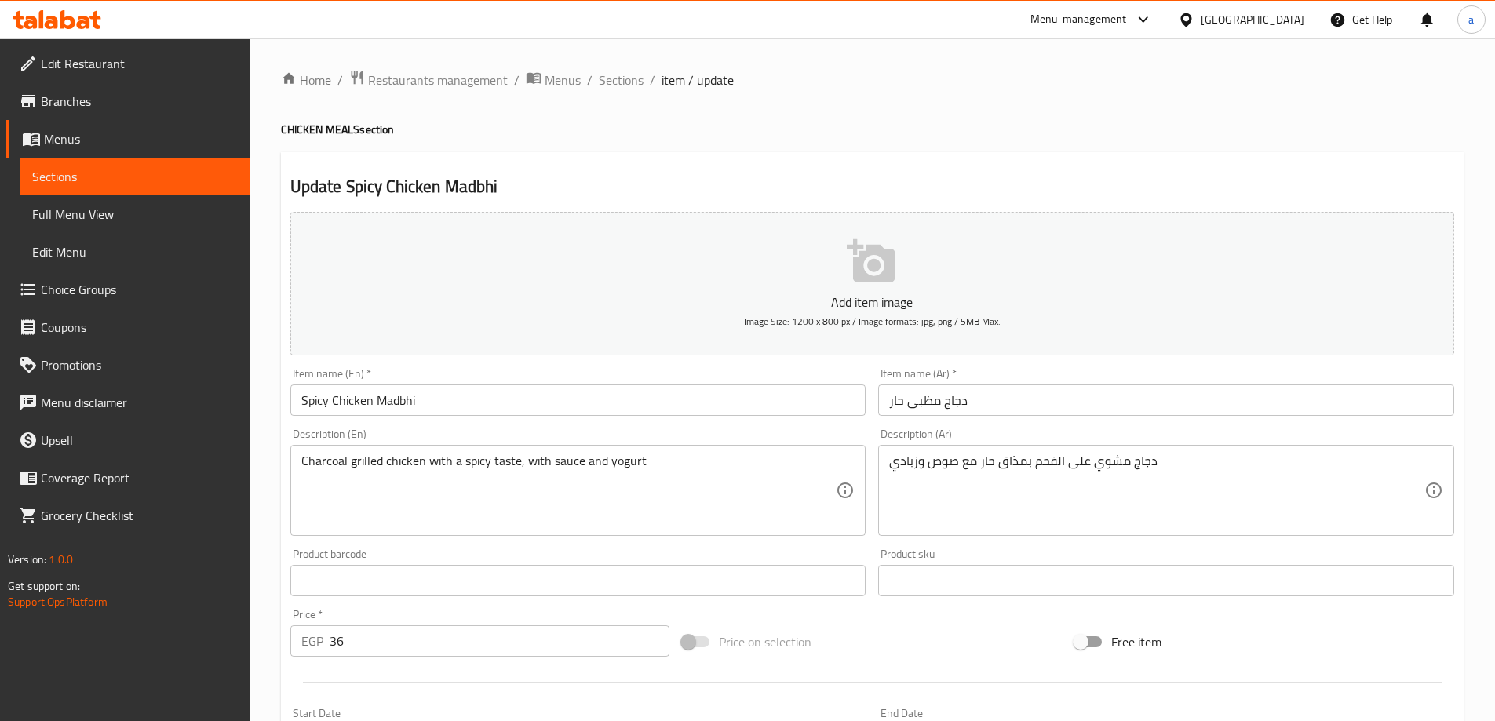
click at [764, 431] on div "Description (En) Charcoal grilled chicken with a spicy taste, with sauce and yo…" at bounding box center [578, 483] width 576 height 108
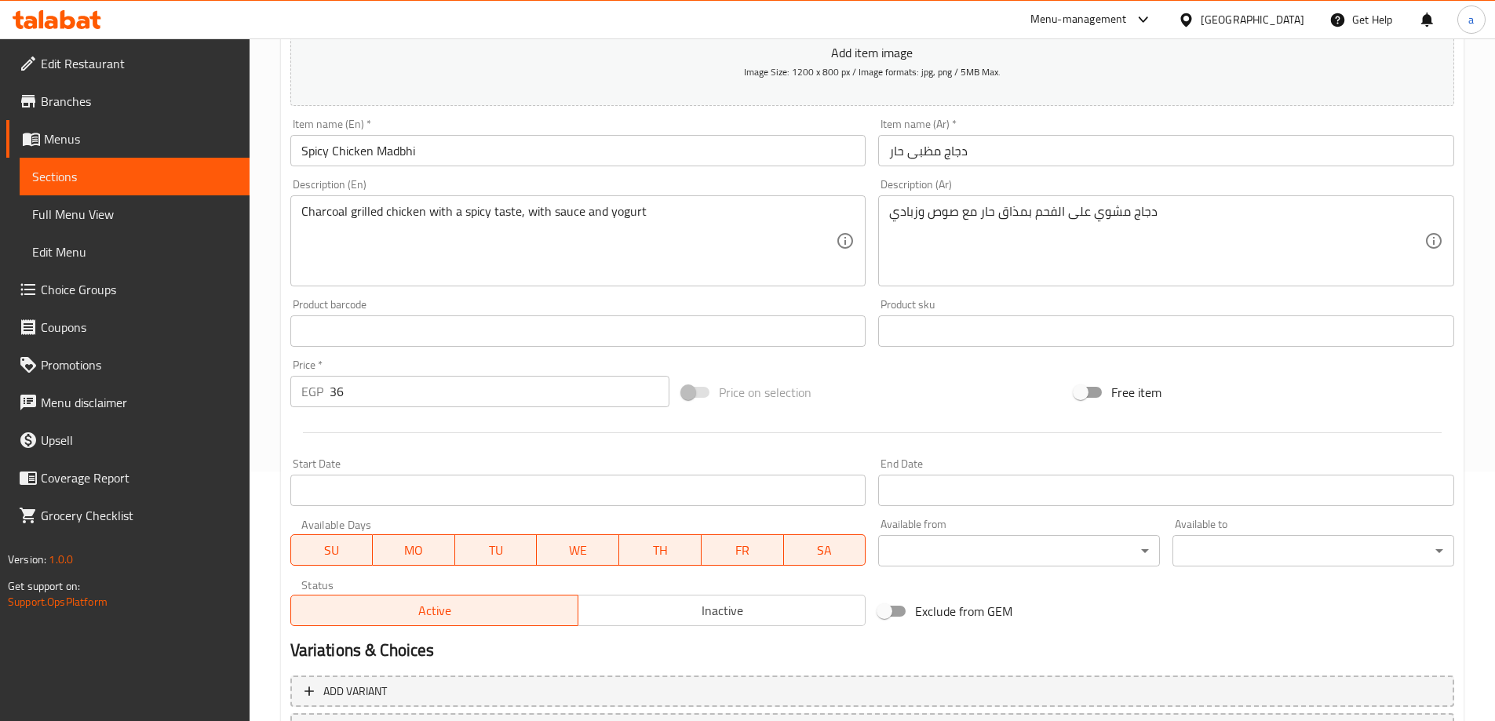
scroll to position [388, 0]
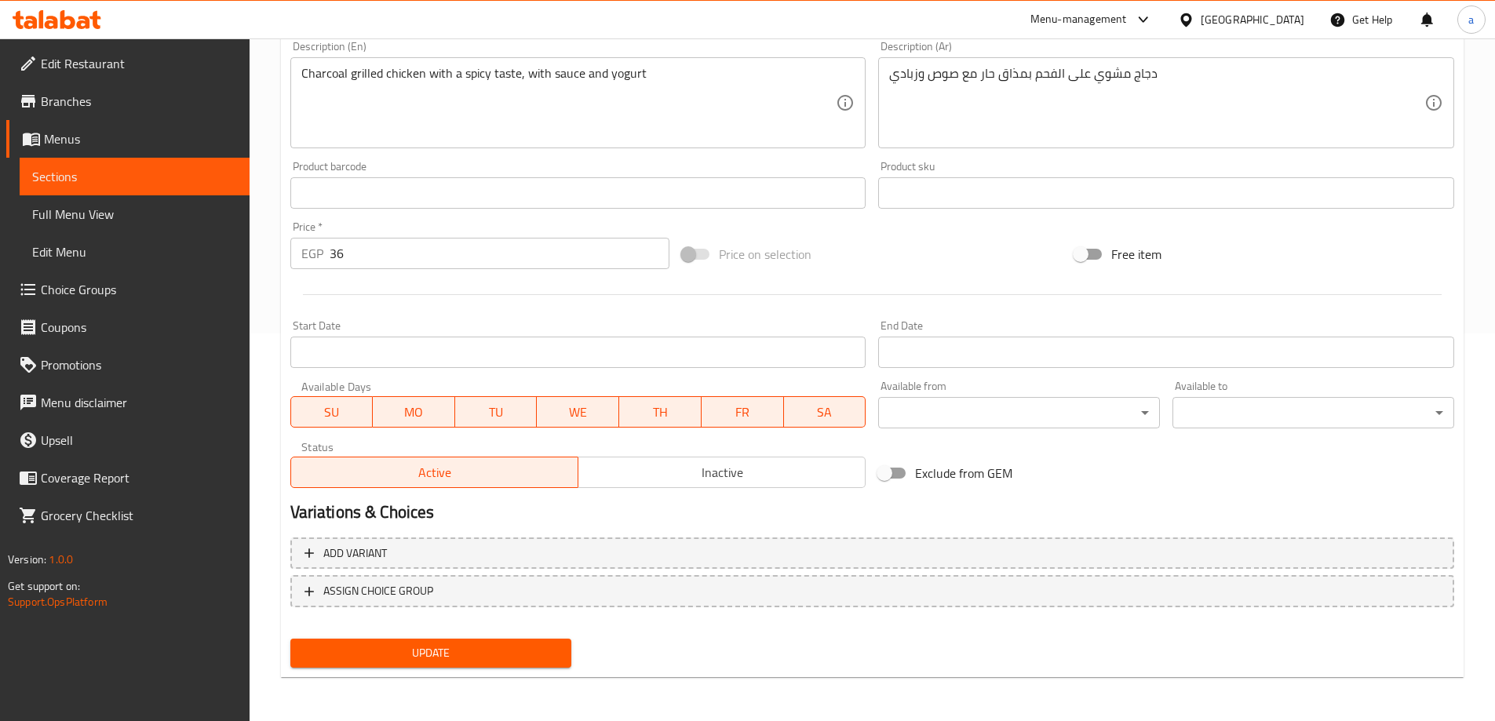
click at [435, 644] on span "Update" at bounding box center [431, 654] width 257 height 20
click at [133, 178] on span "Sections" at bounding box center [134, 176] width 205 height 19
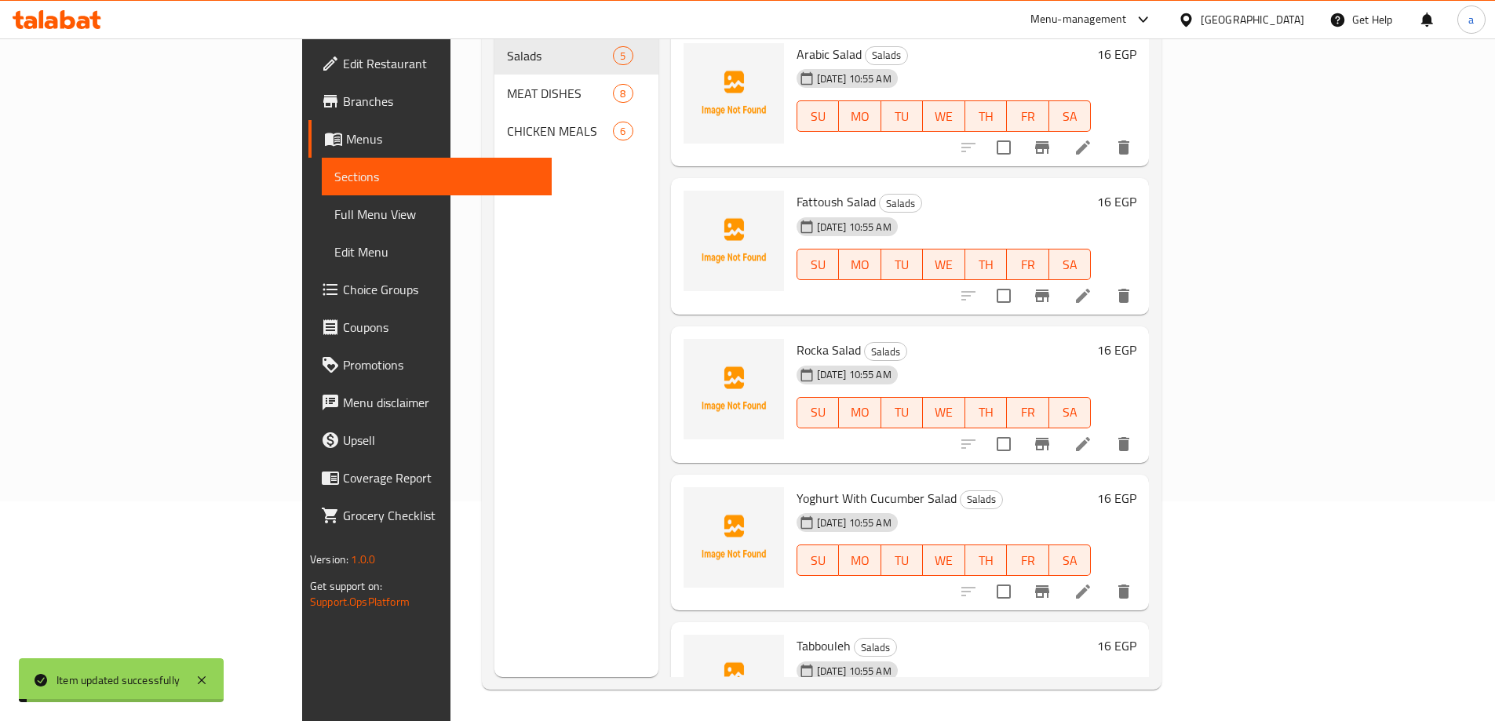
scroll to position [220, 0]
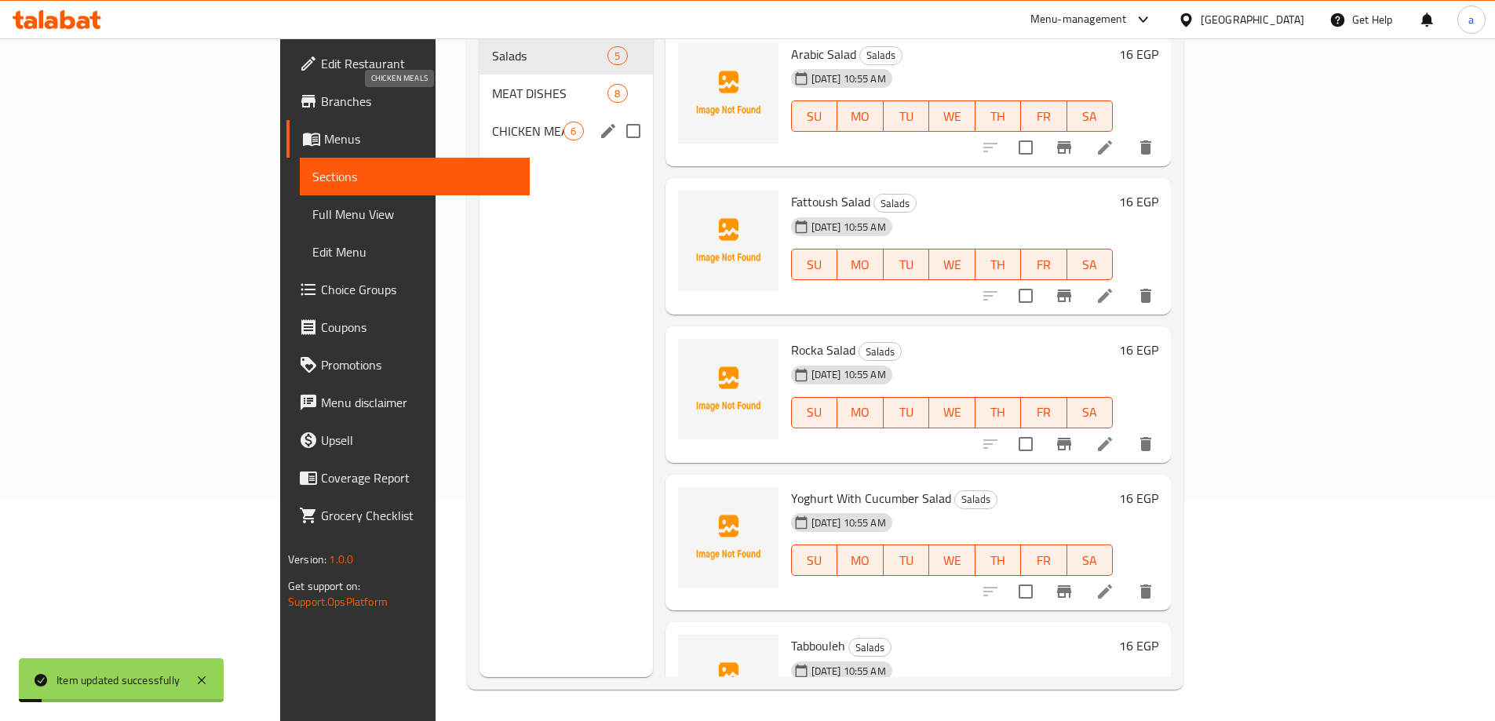
click at [492, 122] on span "CHICKEN MEALS" at bounding box center [527, 131] width 71 height 19
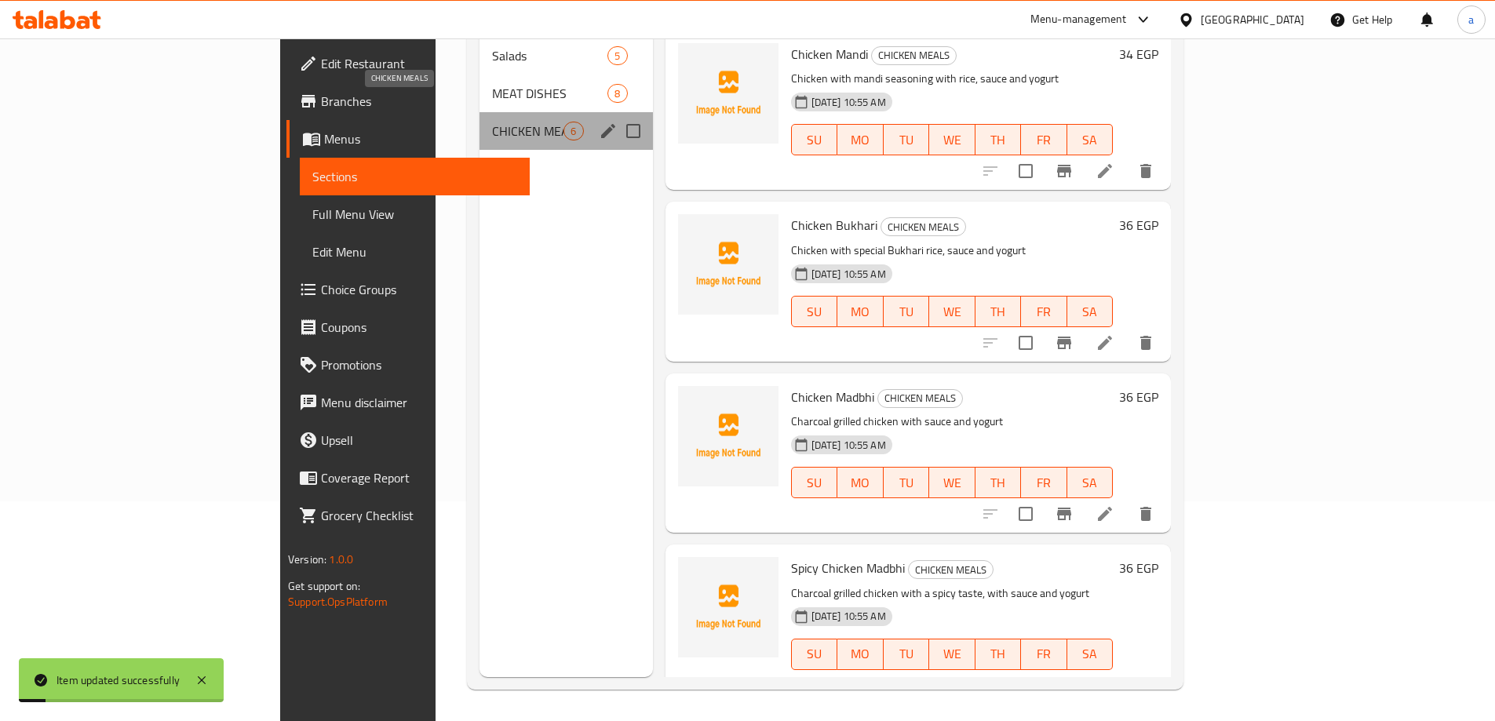
click at [492, 122] on span "CHICKEN MEALS" at bounding box center [527, 131] width 71 height 19
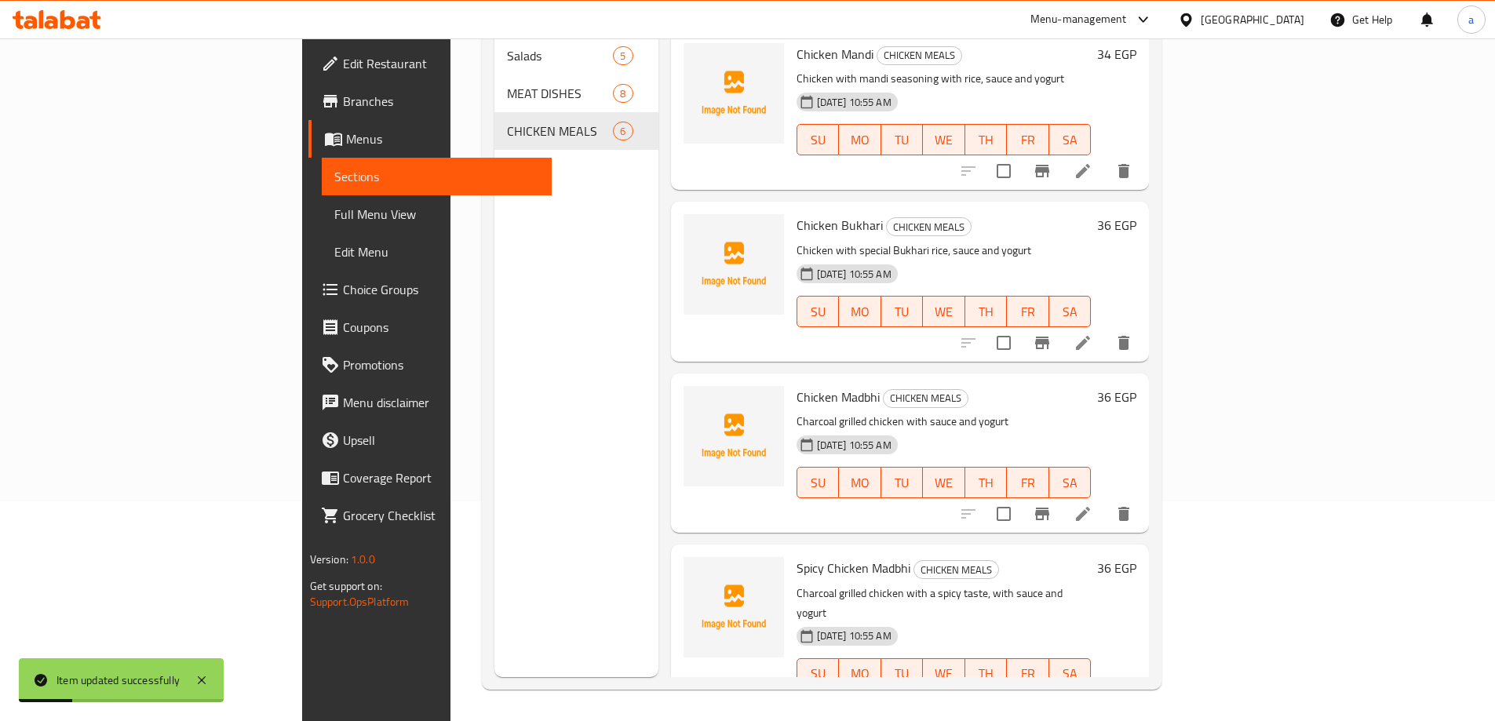
scroll to position [314, 0]
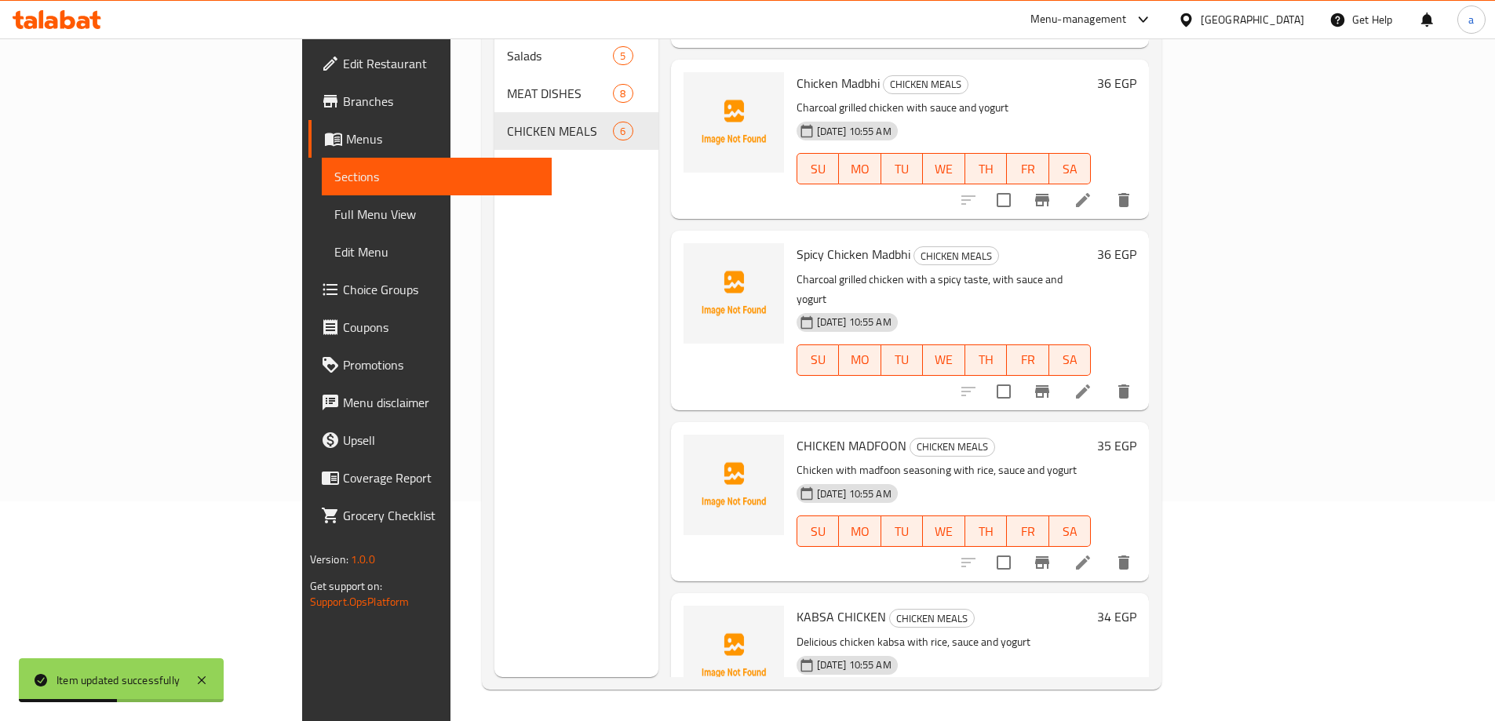
click at [1093, 553] on icon at bounding box center [1083, 562] width 19 height 19
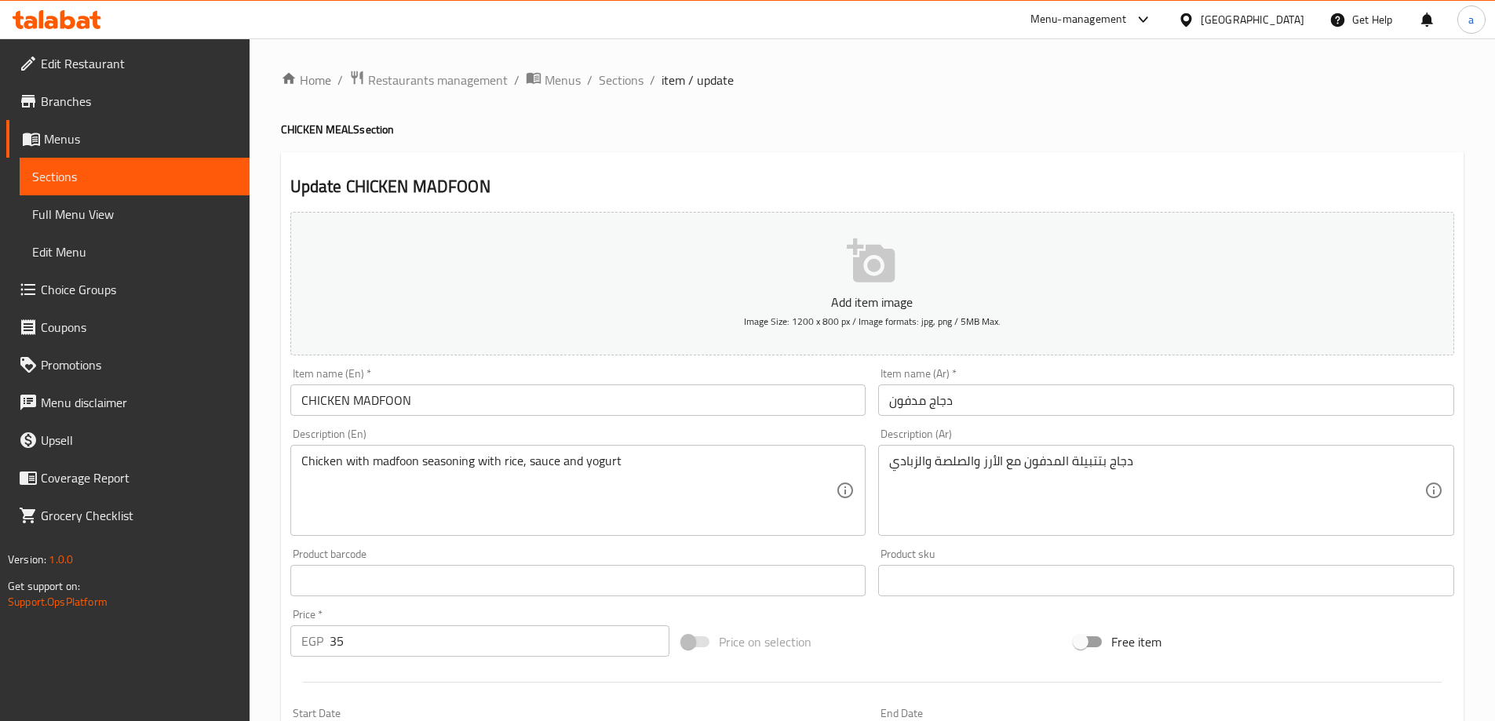
click at [438, 403] on input "CHICKEN MADFOON" at bounding box center [578, 400] width 576 height 31
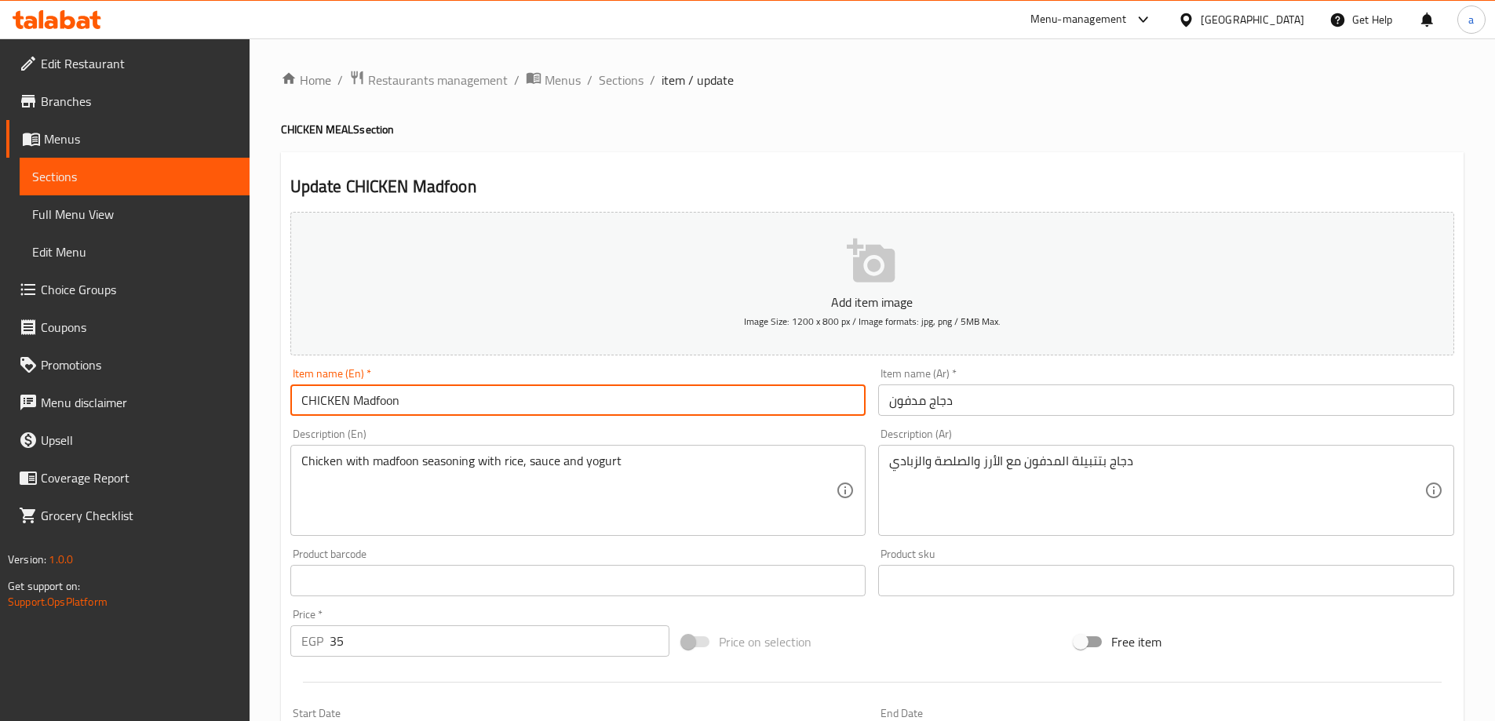
click at [348, 398] on input "CHICKEN Madfoon" at bounding box center [578, 400] width 576 height 31
click at [403, 414] on input "Chicken Madfoon" at bounding box center [578, 400] width 576 height 31
type input "Chicken Madfoon"
click at [407, 431] on div "Description (En) Chicken with madfoon seasoning with rice, sauce and yogurt Des…" at bounding box center [578, 483] width 576 height 108
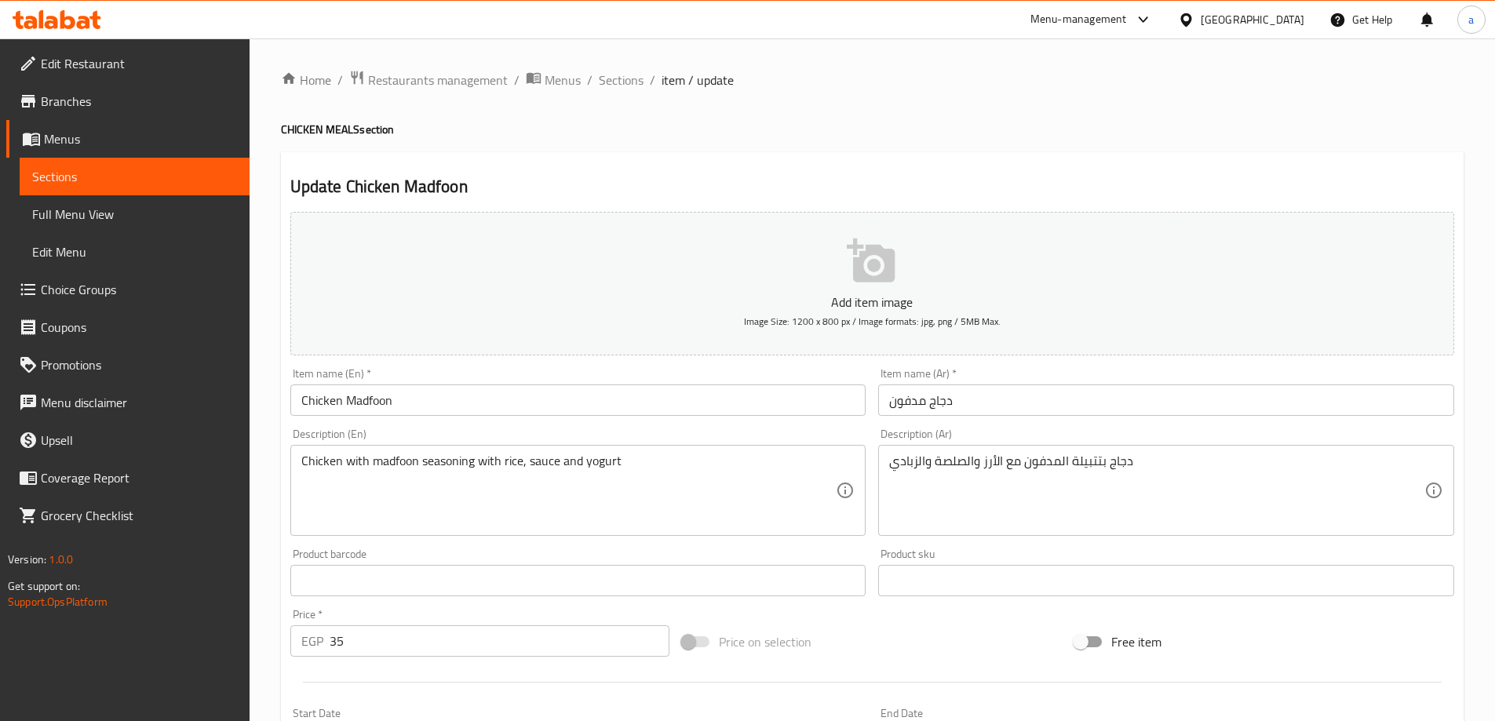
click at [378, 392] on input "Chicken Madfoon" at bounding box center [578, 400] width 576 height 31
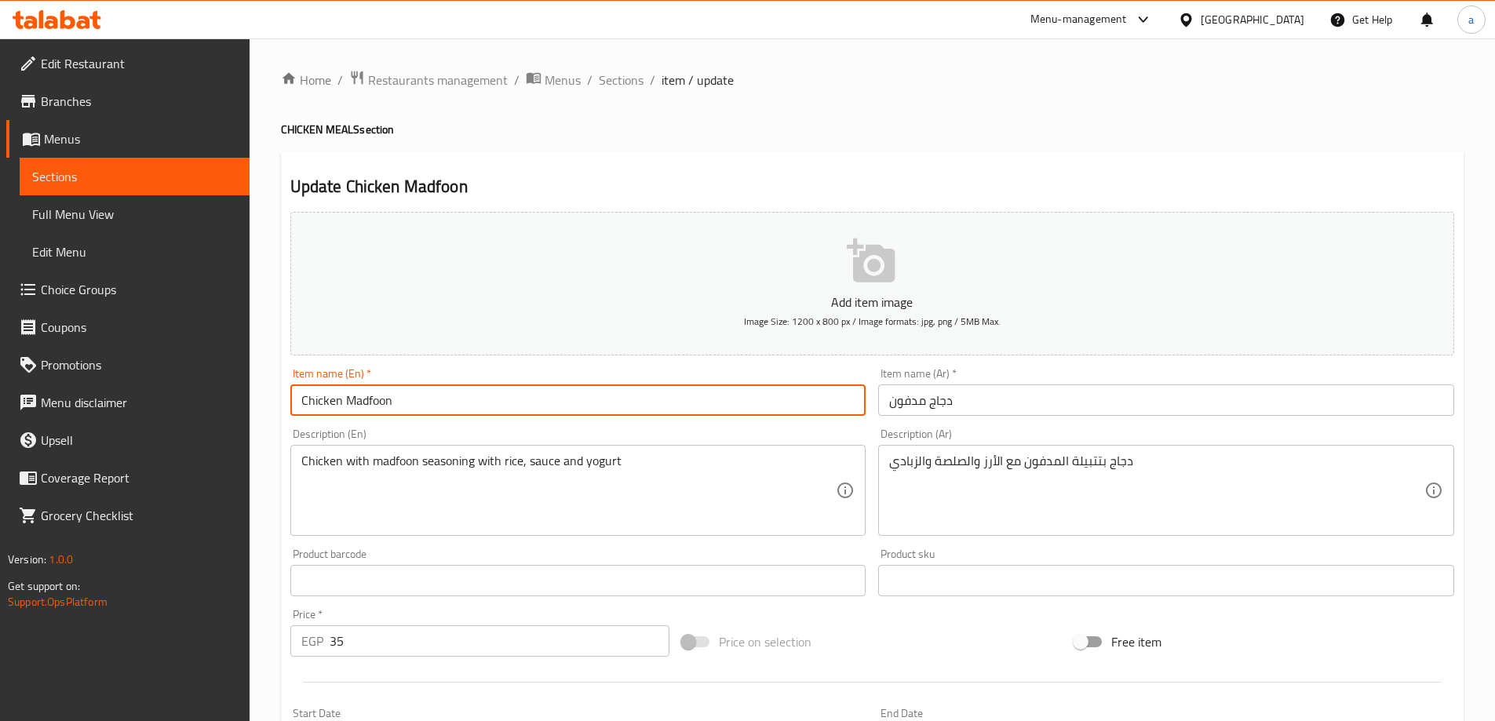
click at [378, 392] on input "Chicken Madfoon" at bounding box center [578, 400] width 576 height 31
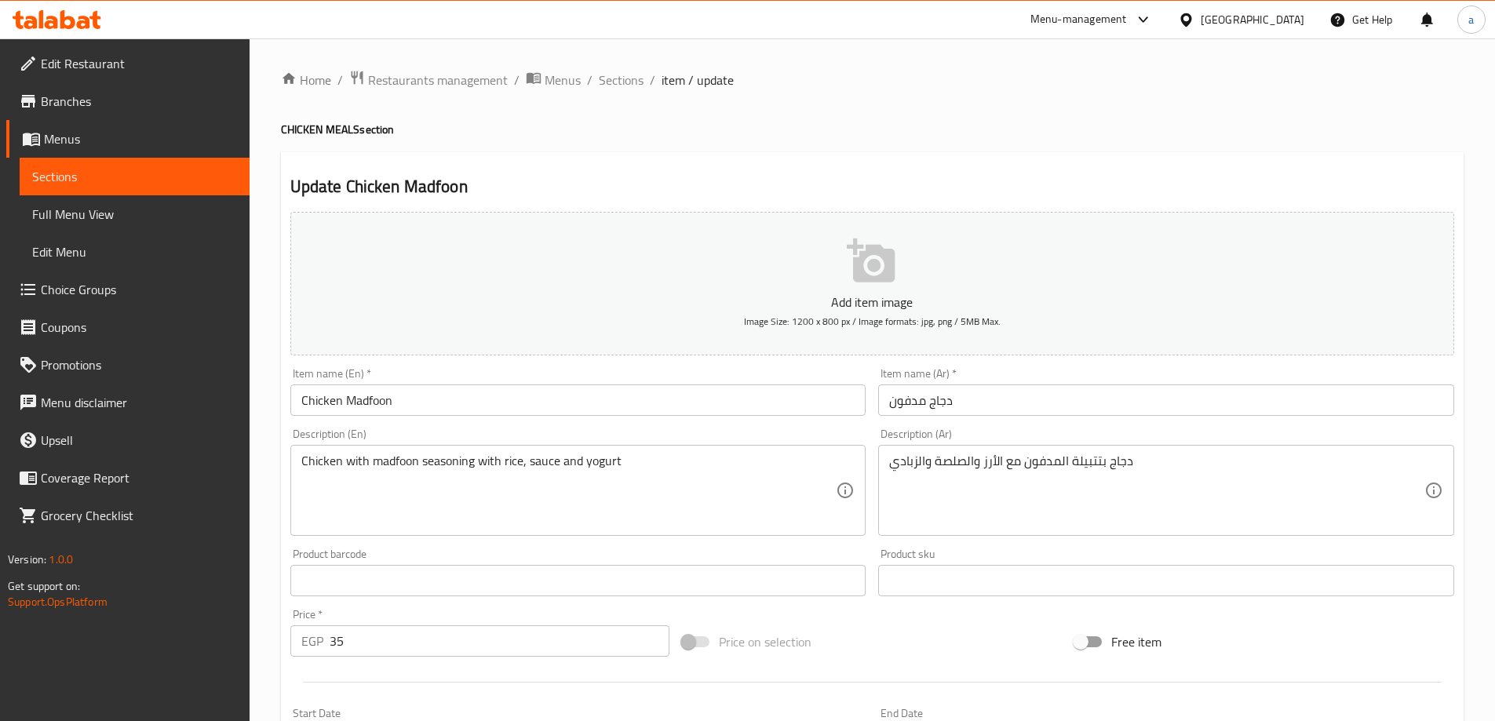
click at [436, 424] on div "Description (En) Chicken with madfoon seasoning with rice, sauce and yogurt Des…" at bounding box center [578, 482] width 589 height 120
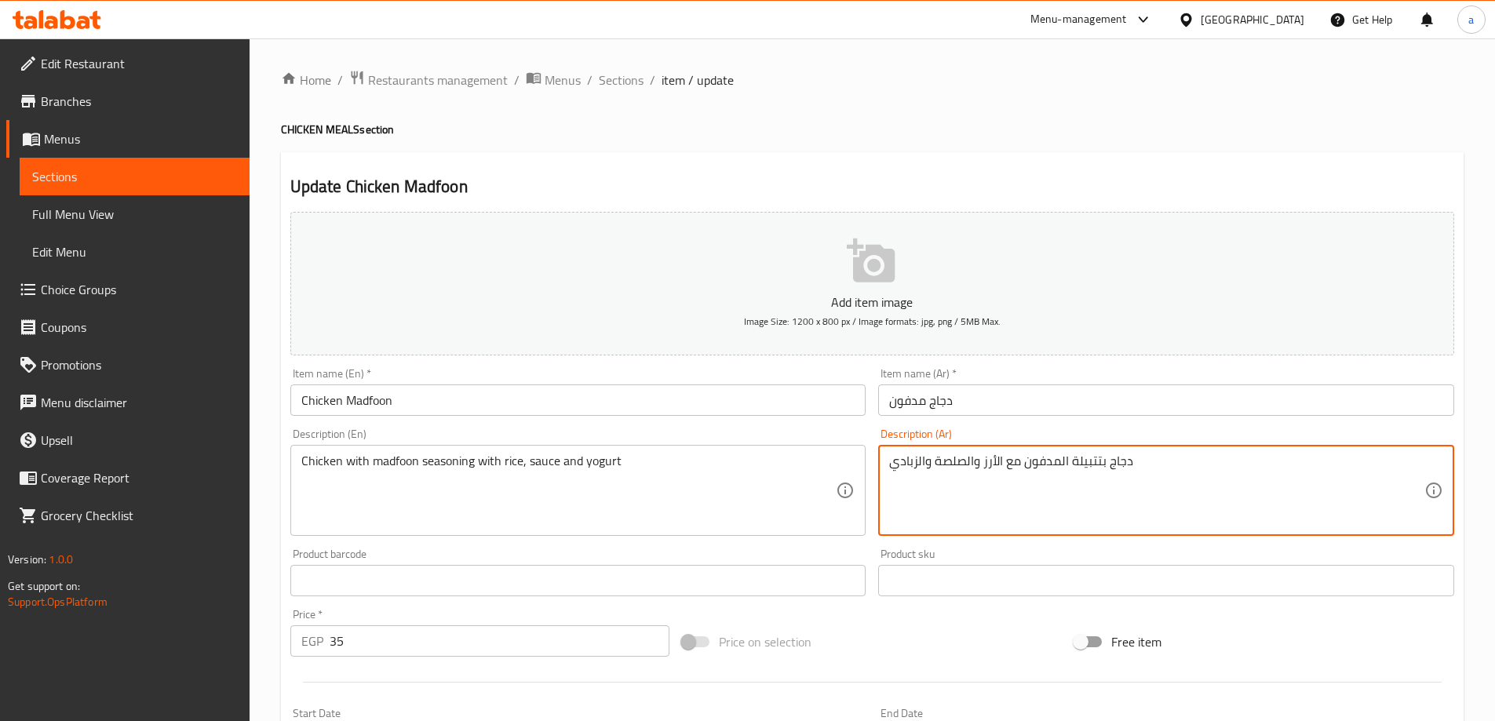
click at [962, 463] on textarea "دجاج بتتبيلة المدفون مع الأرز والصلصة والزبادي" at bounding box center [1156, 491] width 535 height 75
type textarea "دجاج بتتبيلة المدفون مع الأرز والصوص والزبادي"
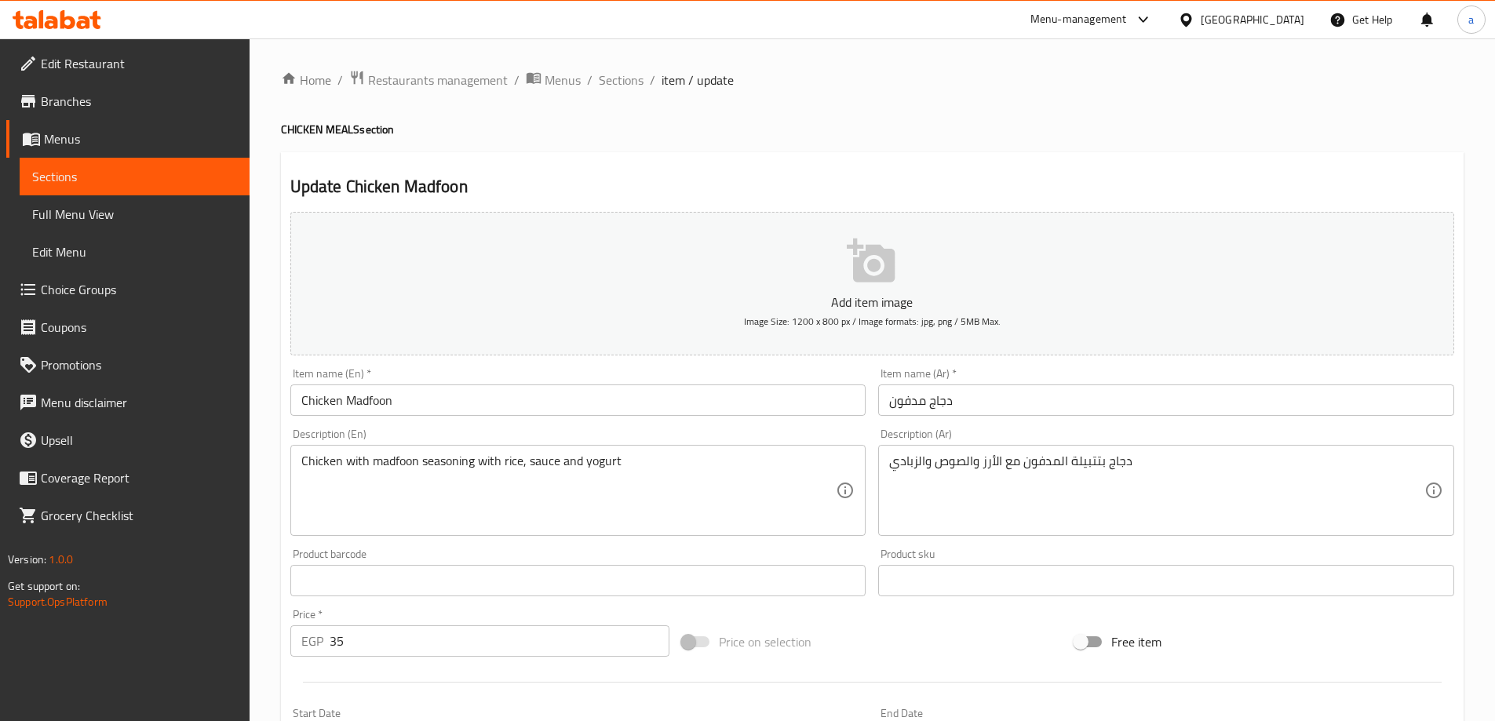
click at [1005, 431] on div "Description (Ar) دجاج بتتبيلة المدفون مع الأرز والصوص والزبادي Description (Ar)" at bounding box center [1166, 483] width 576 height 108
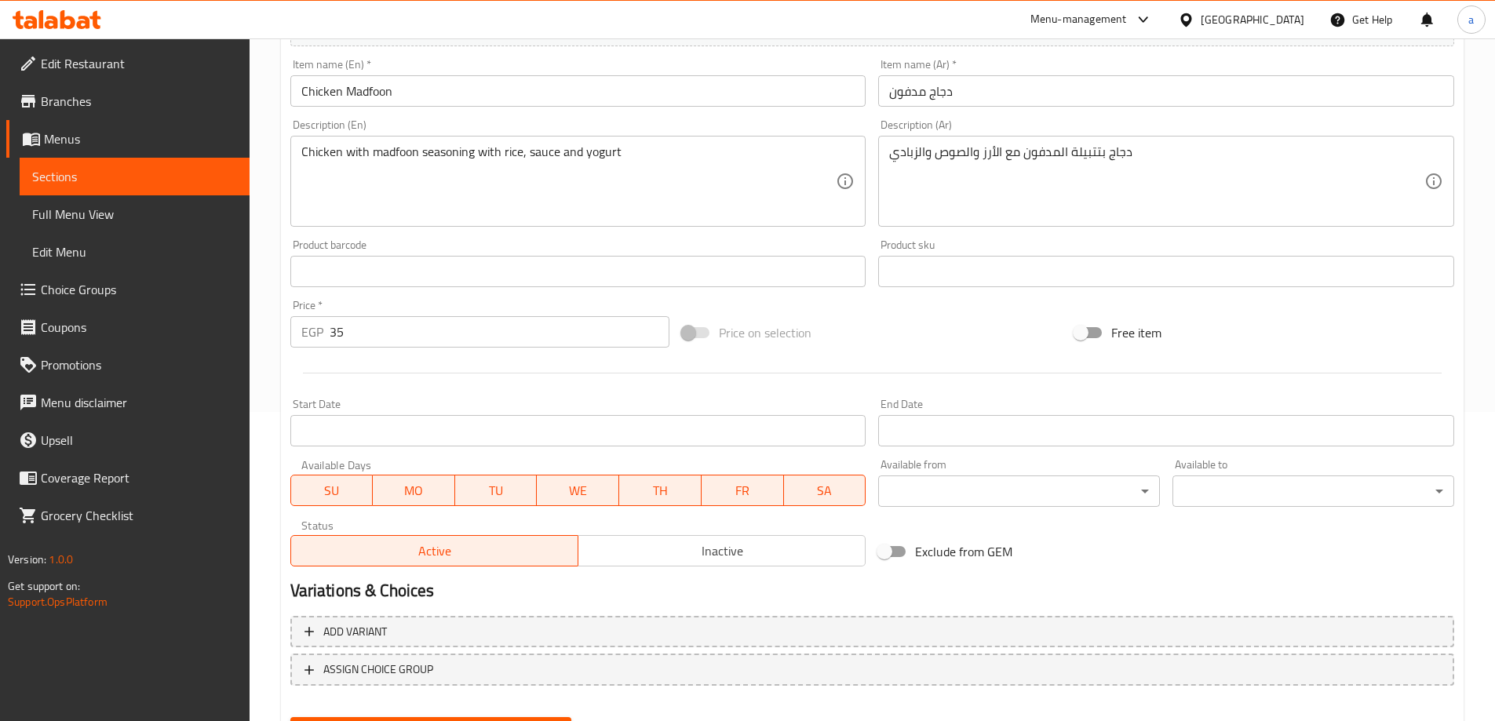
scroll to position [388, 0]
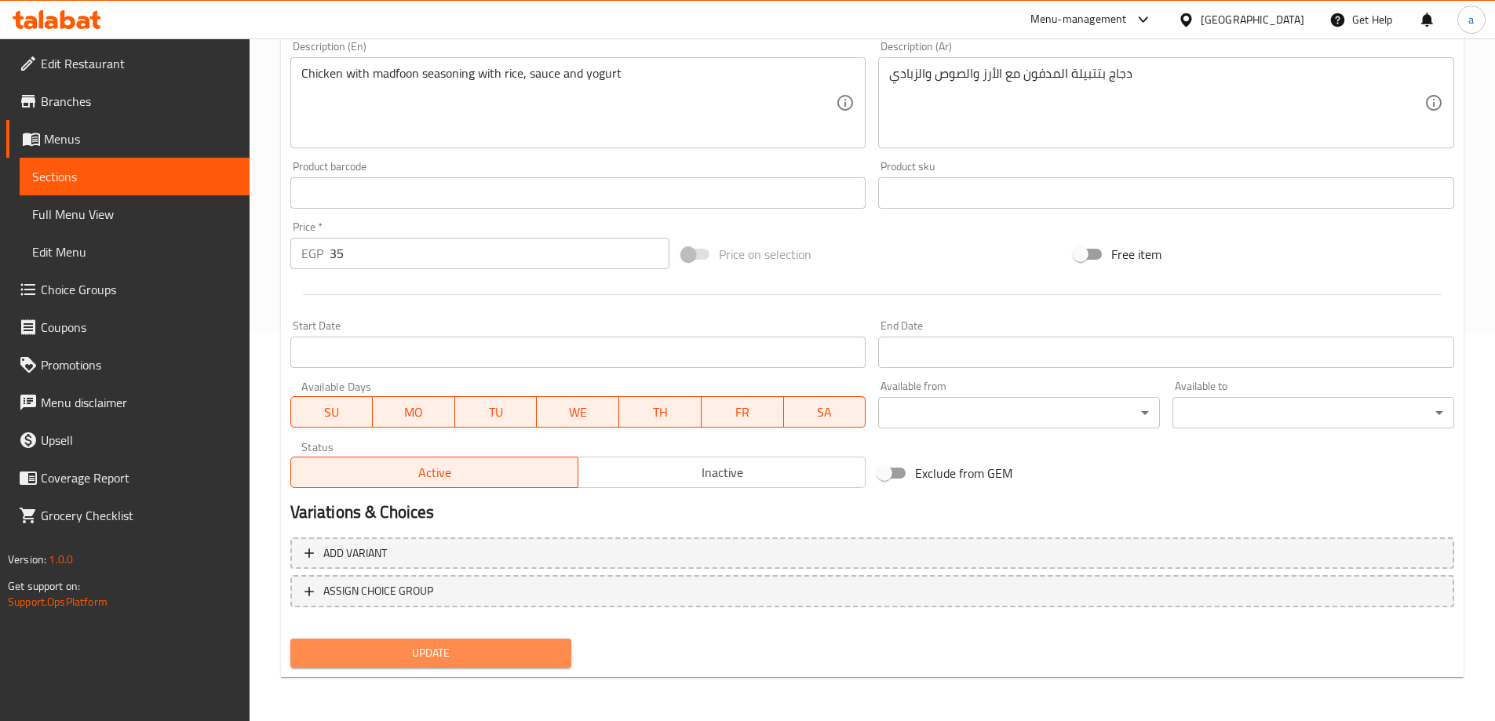
click at [440, 648] on span "Update" at bounding box center [431, 654] width 257 height 20
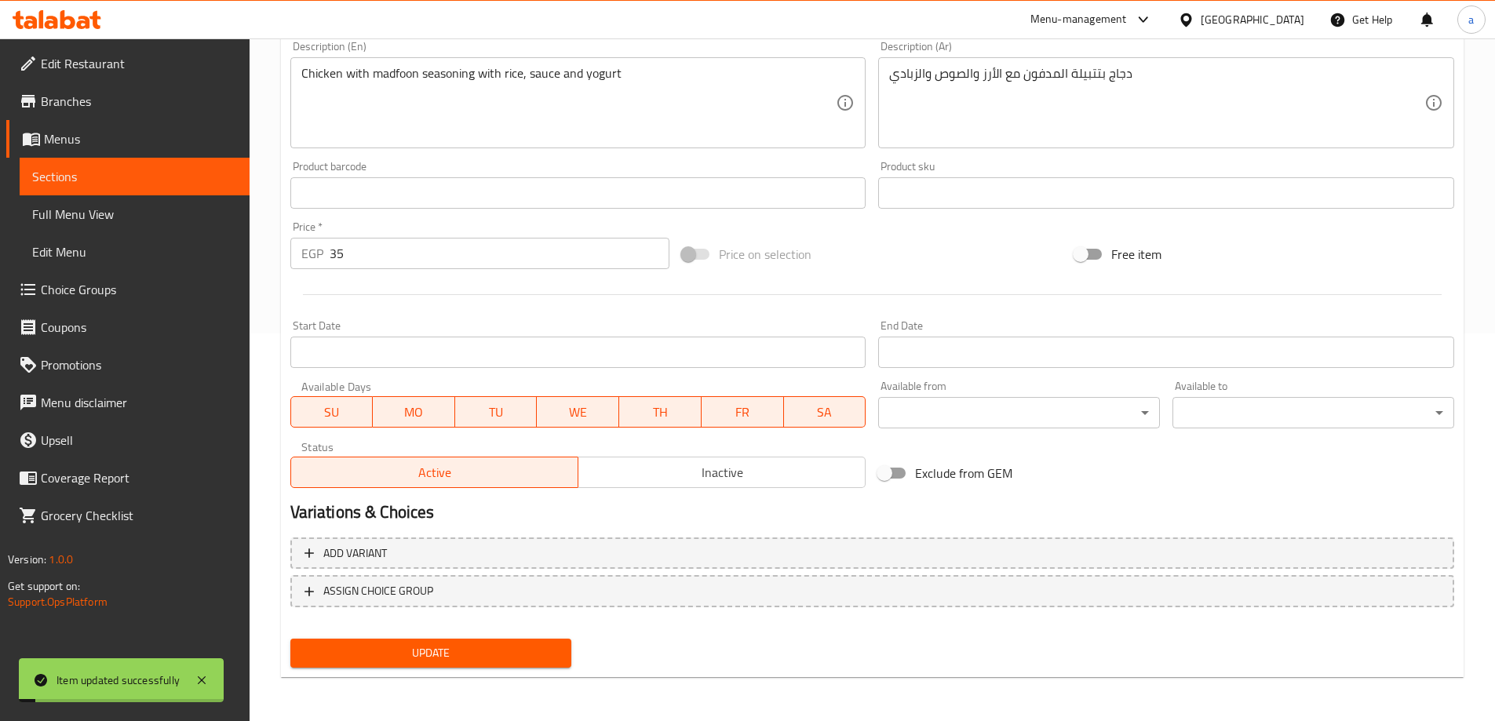
click at [140, 166] on link "Sections" at bounding box center [135, 177] width 230 height 38
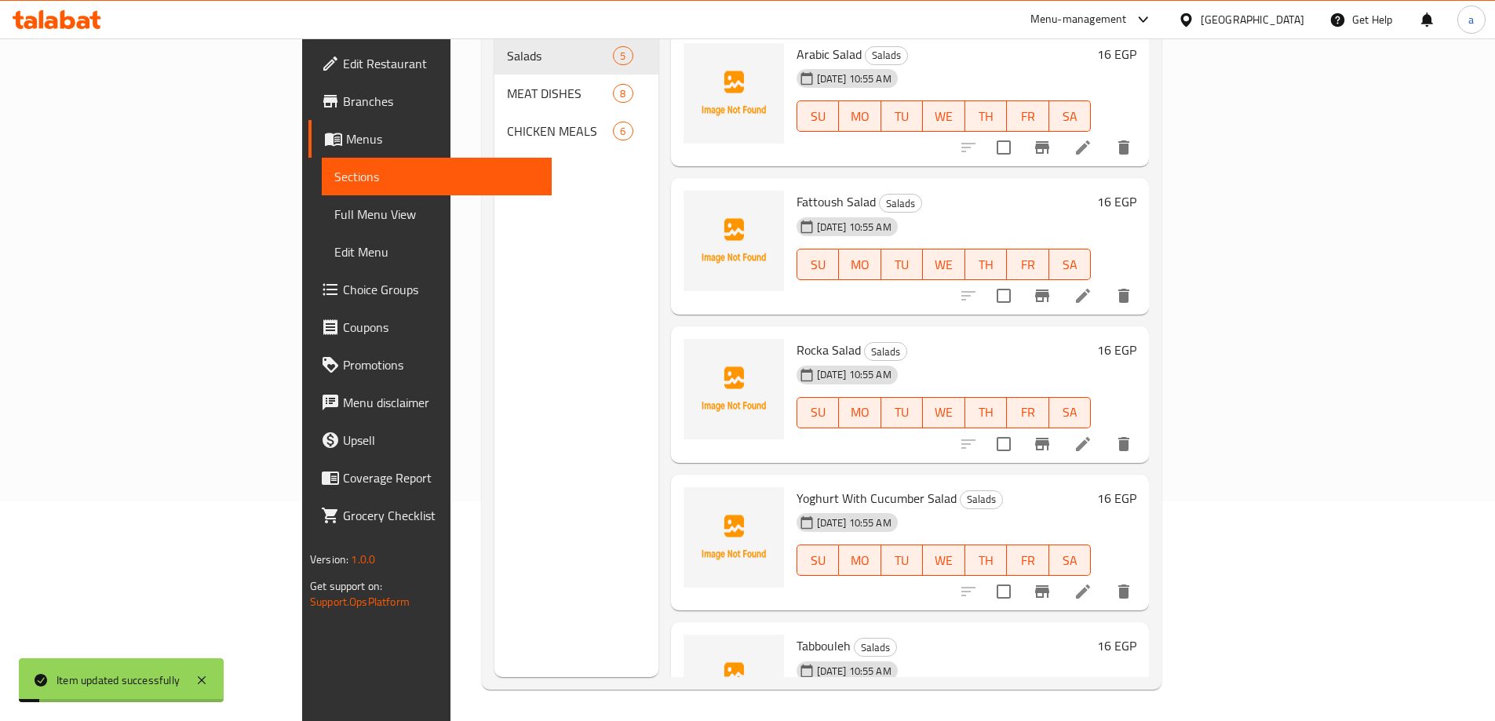
scroll to position [220, 0]
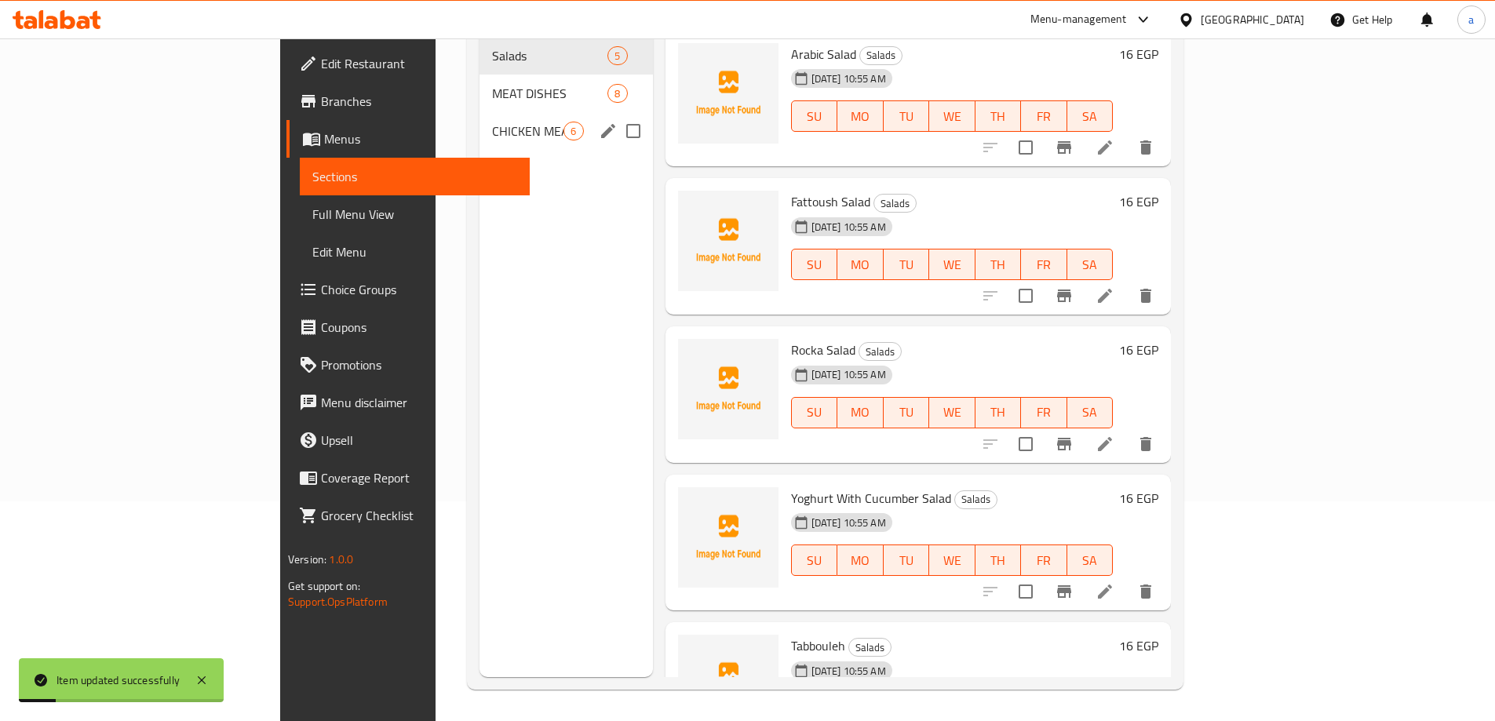
click at [492, 122] on span "CHICKEN MEALS" at bounding box center [527, 131] width 71 height 19
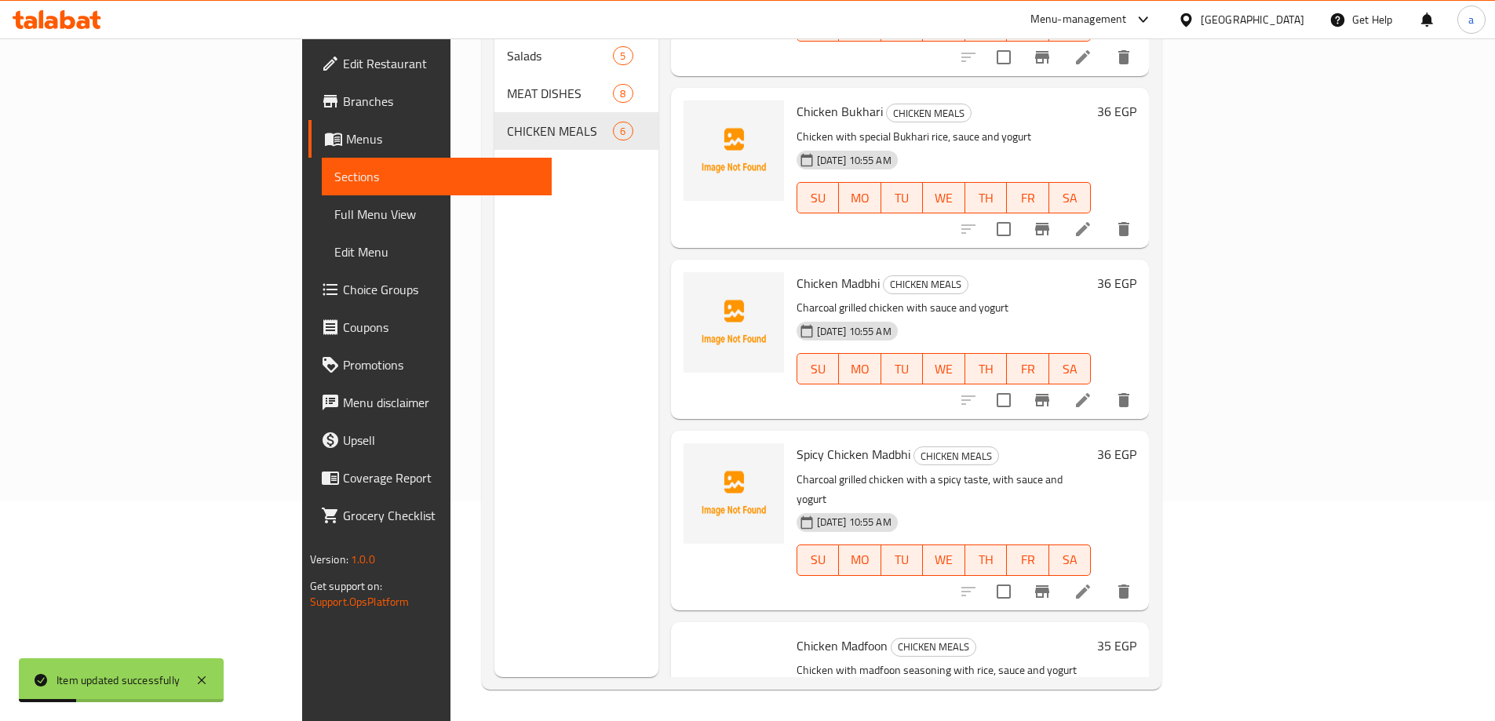
scroll to position [347, 0]
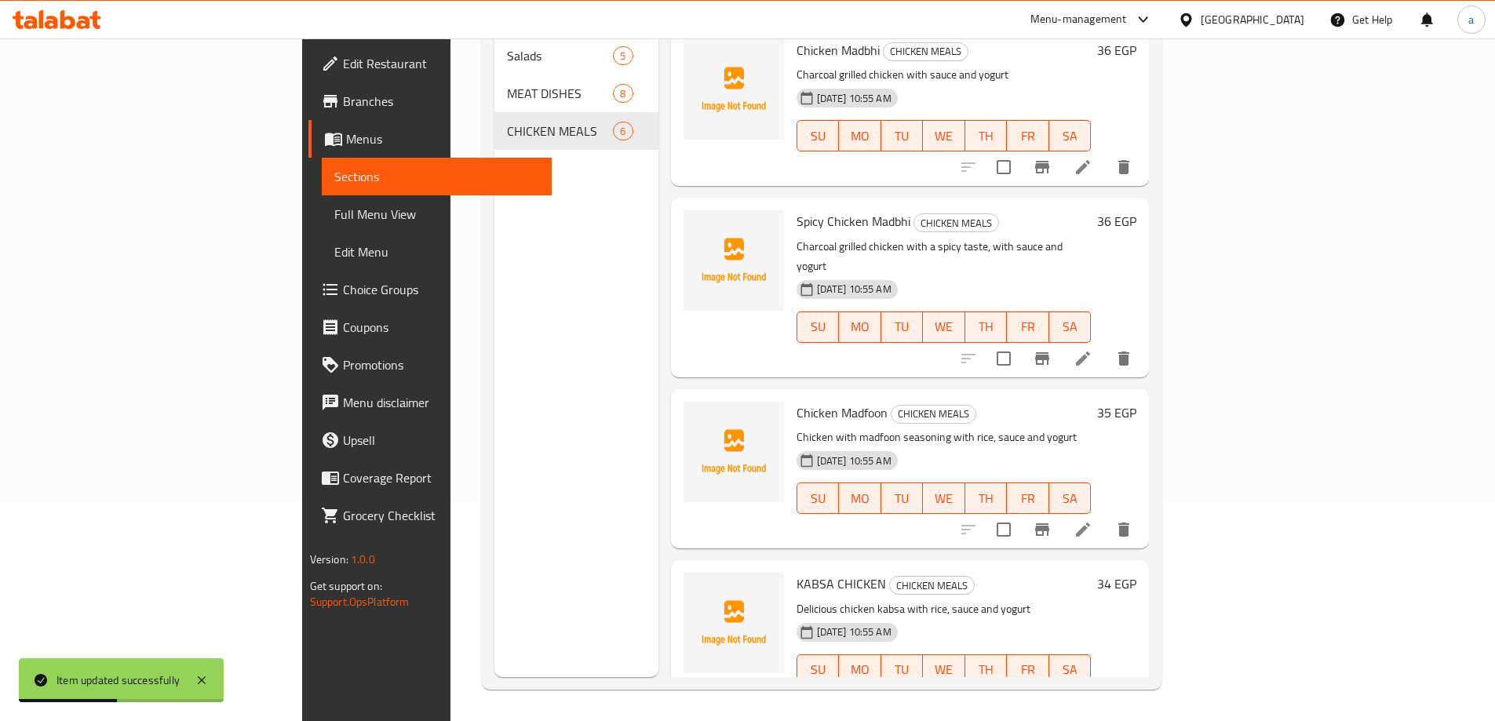
click at [1093, 692] on icon at bounding box center [1083, 701] width 19 height 19
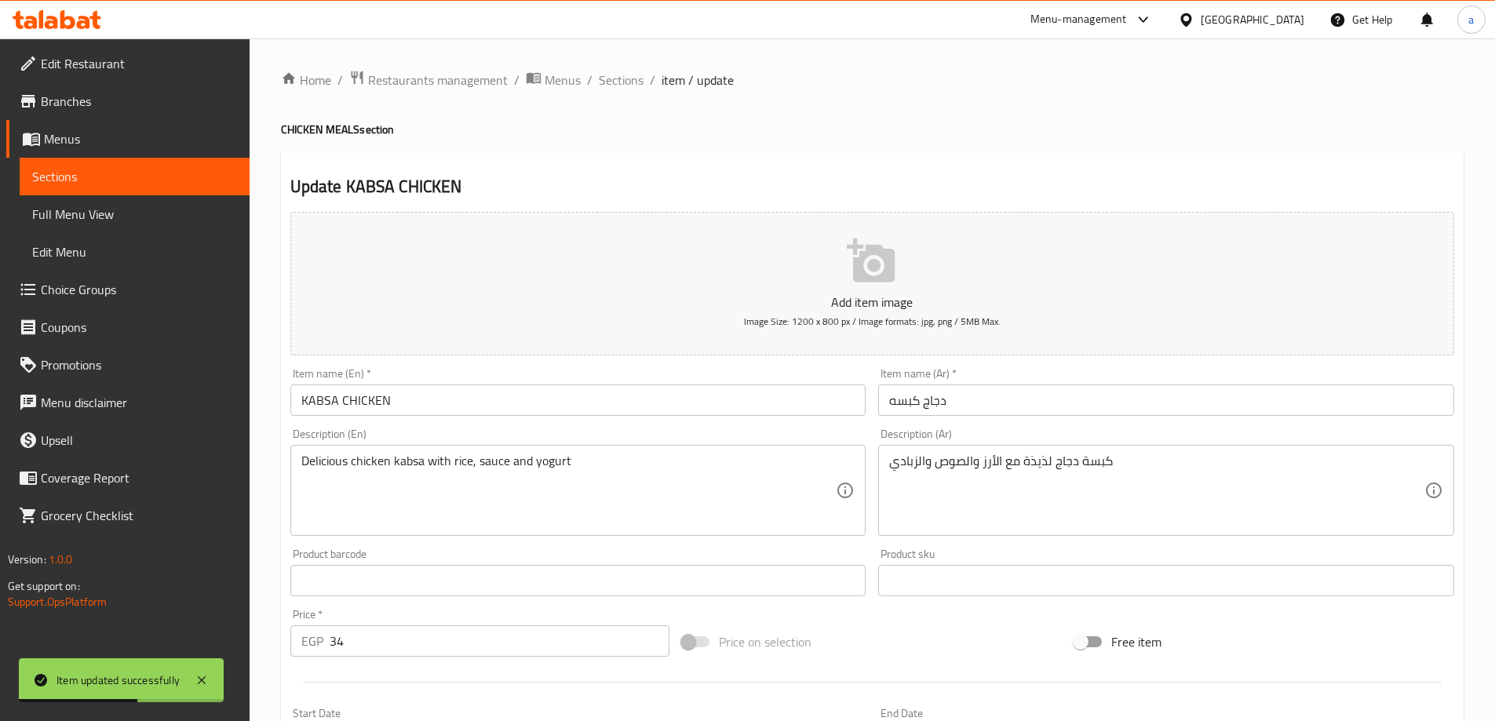
click at [527, 403] on input "KABSA CHICKEN" at bounding box center [578, 400] width 576 height 31
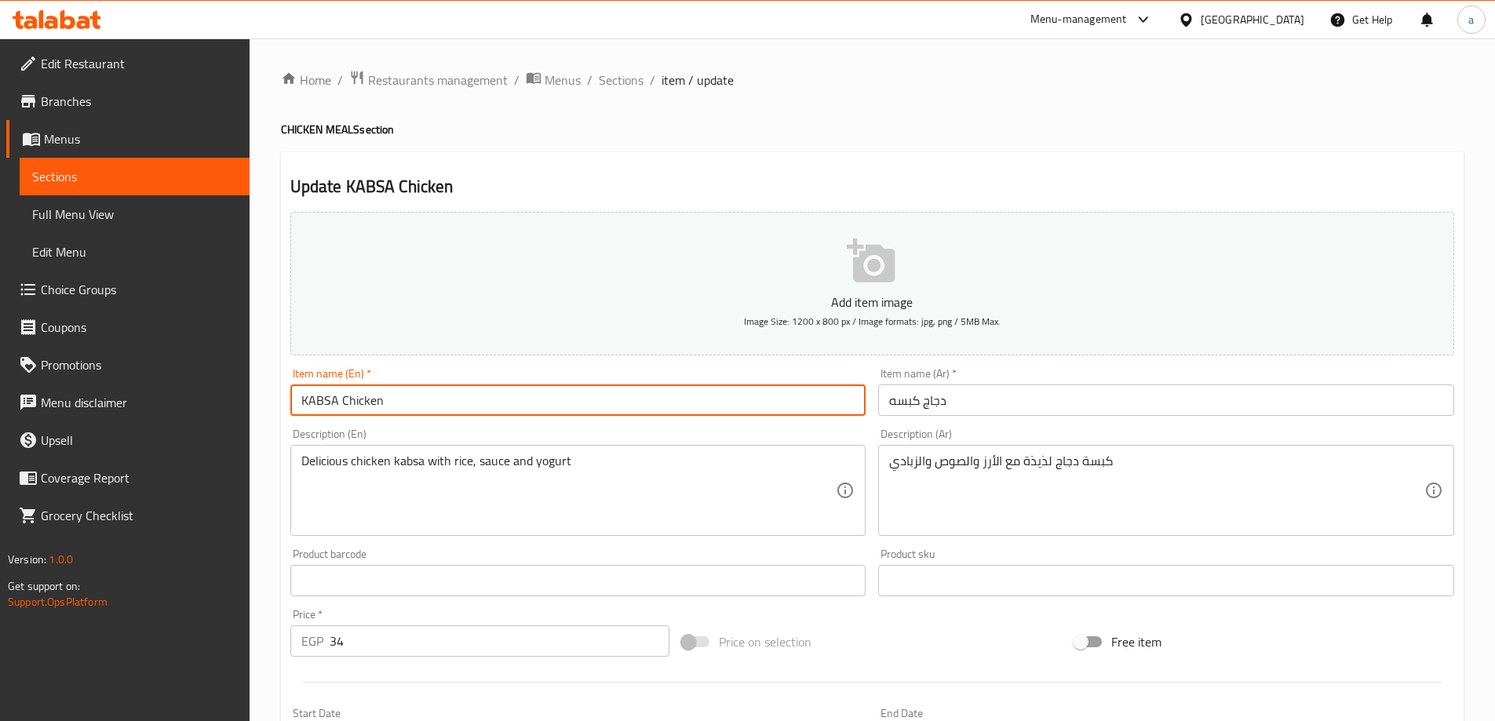
click at [338, 403] on input "KABSA Chicken" at bounding box center [578, 400] width 576 height 31
type input "Kabsa Chicken"
click at [410, 427] on div "Description (En) Delicious chicken kabsa with rice, sauce and yogurt Descriptio…" at bounding box center [578, 482] width 589 height 120
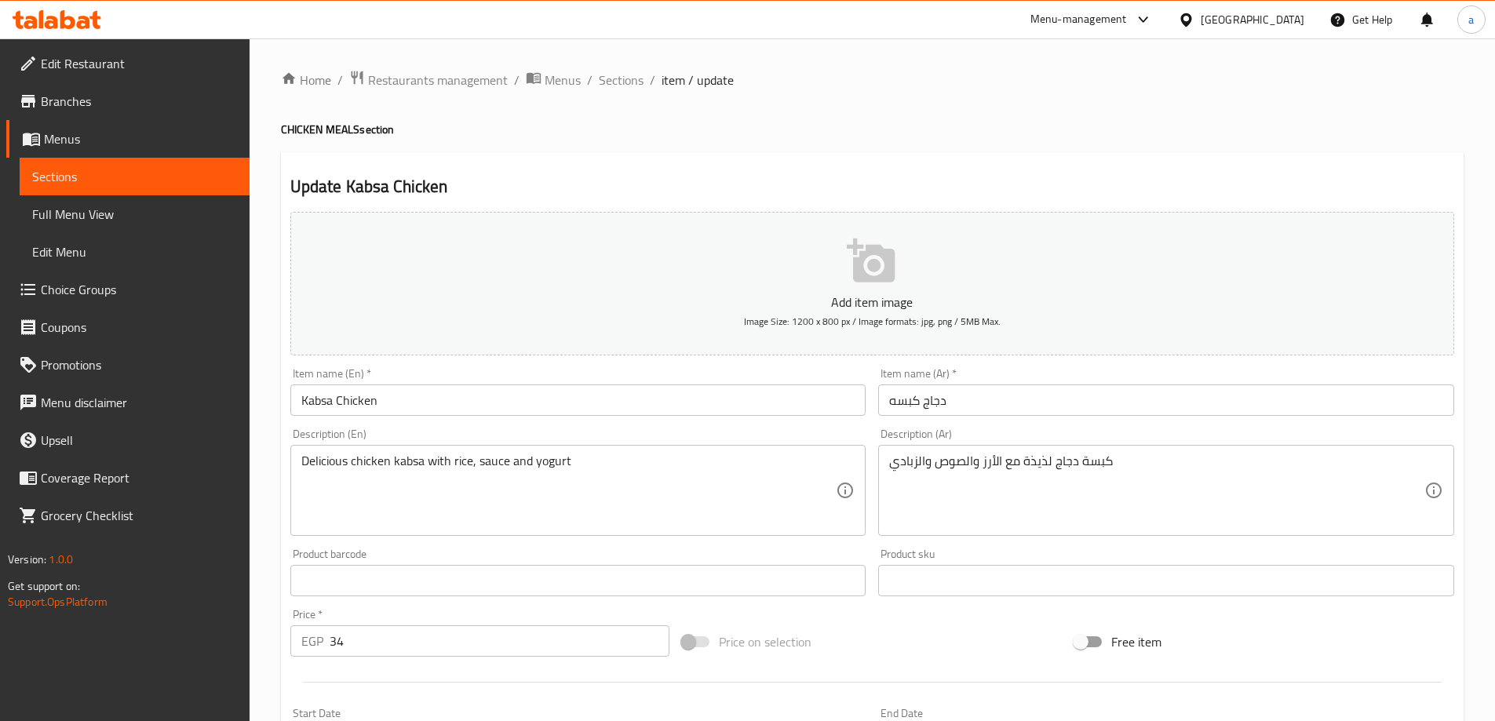
click at [599, 425] on div "Description (En) Delicious chicken kabsa with rice, sauce and yogurt Descriptio…" at bounding box center [578, 482] width 589 height 120
click at [597, 436] on div "Description (En) Delicious chicken kabsa with rice, sauce and yogurt Descriptio…" at bounding box center [578, 483] width 576 height 108
click at [795, 427] on div "Description (En) Delicious chicken kabsa with rice, sauce and yogurt Descriptio…" at bounding box center [578, 482] width 589 height 120
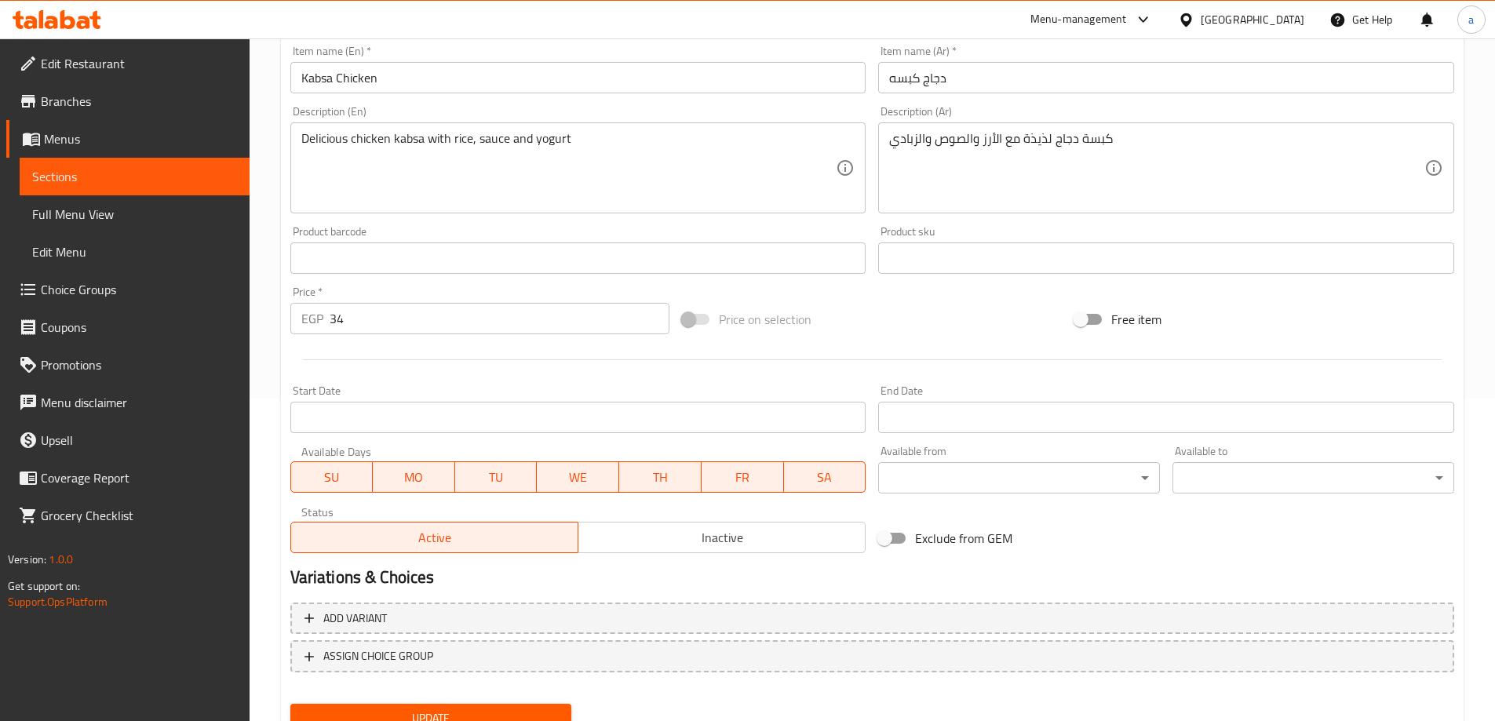
scroll to position [388, 0]
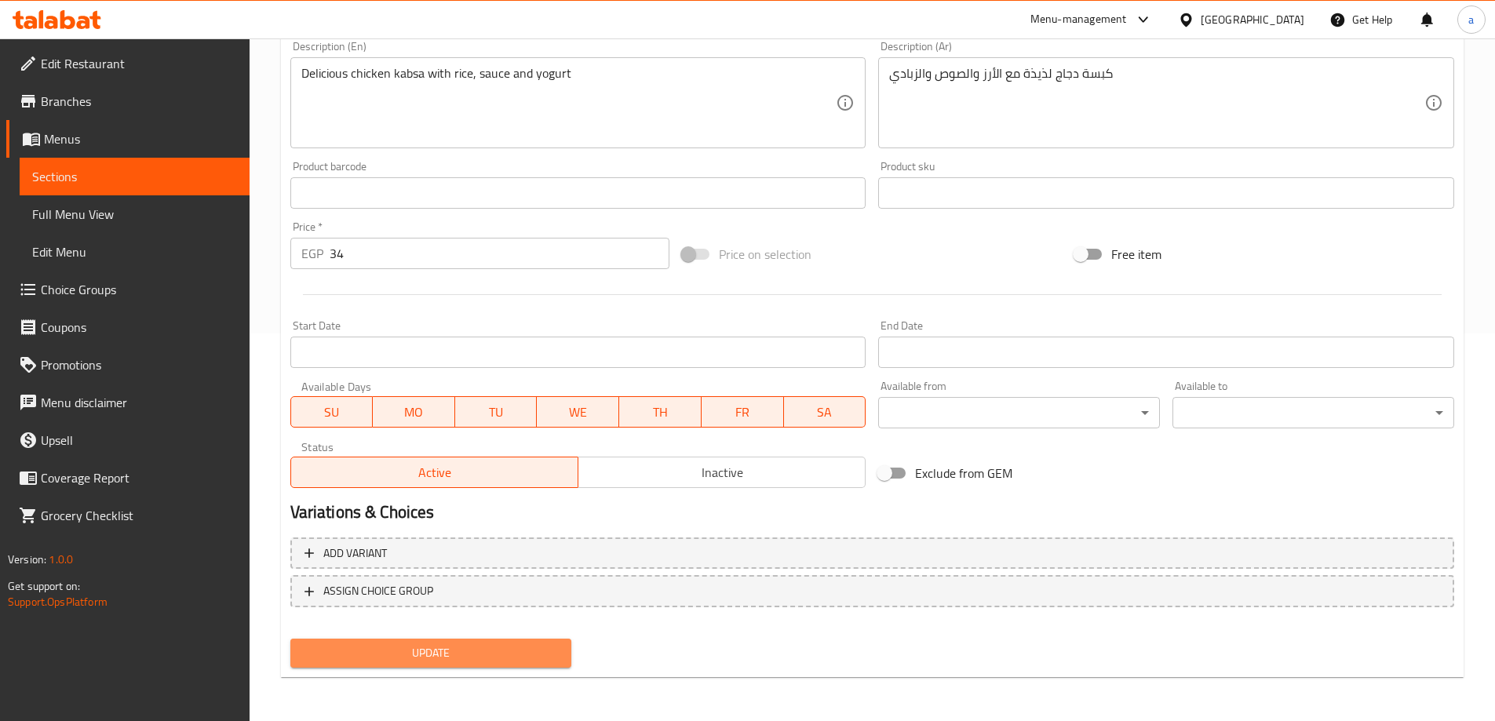
click at [410, 654] on span "Update" at bounding box center [431, 654] width 257 height 20
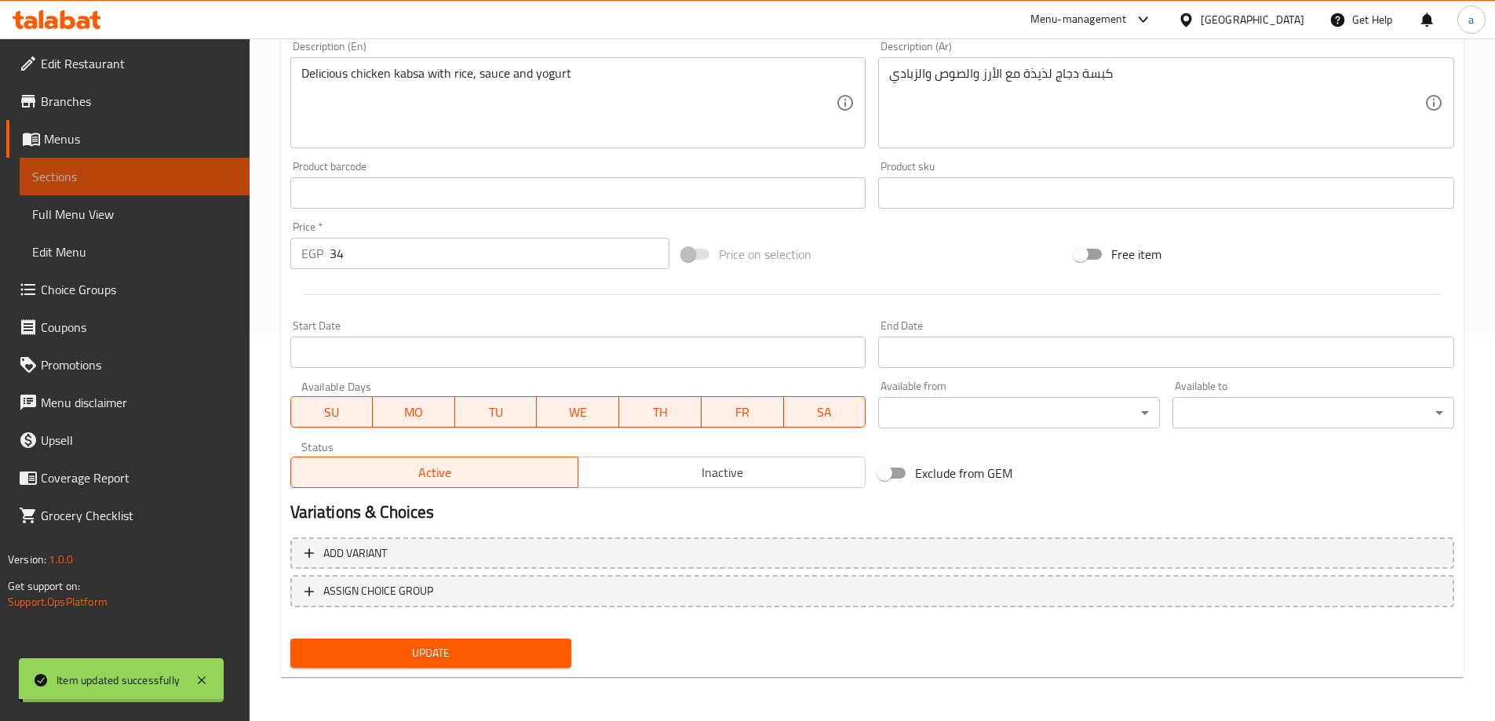
click at [187, 178] on span "Sections" at bounding box center [134, 176] width 205 height 19
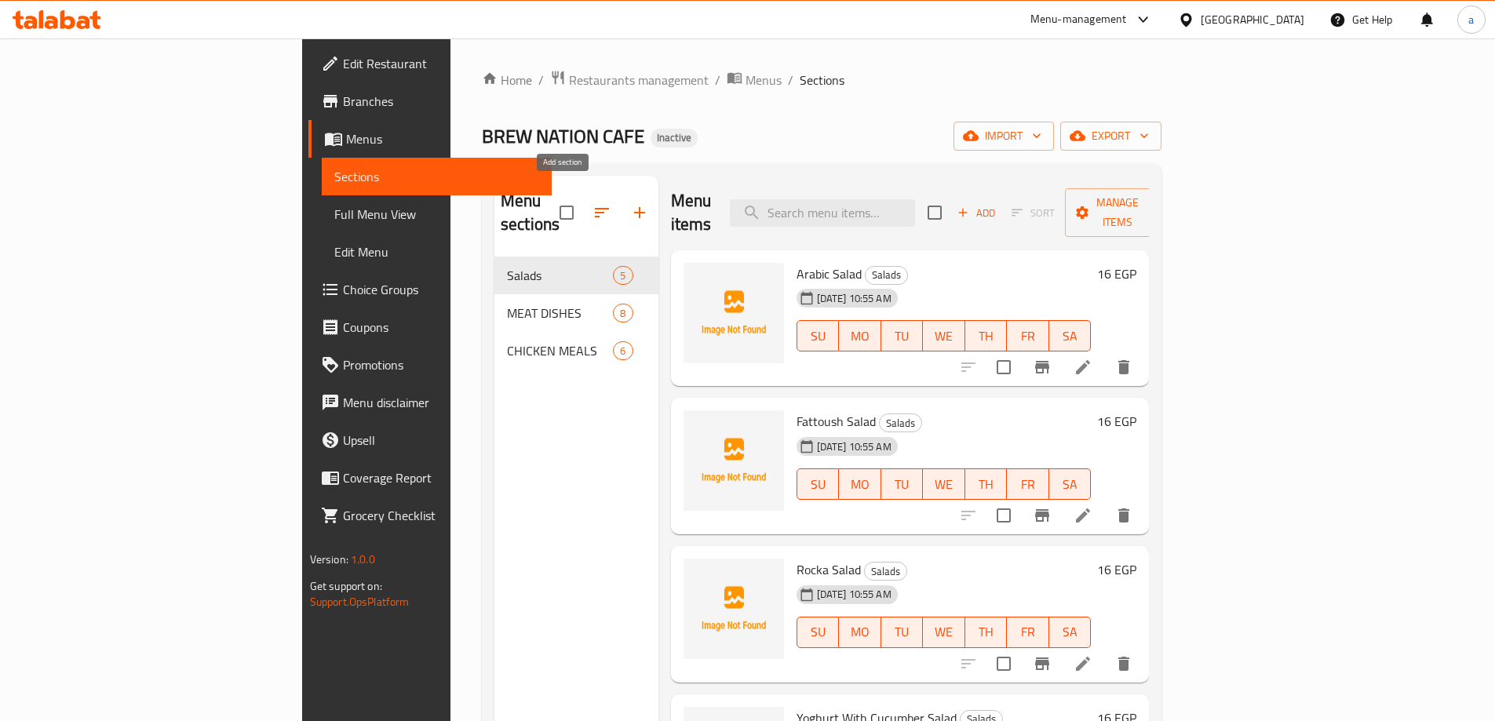
click at [621, 194] on button "button" at bounding box center [640, 213] width 38 height 38
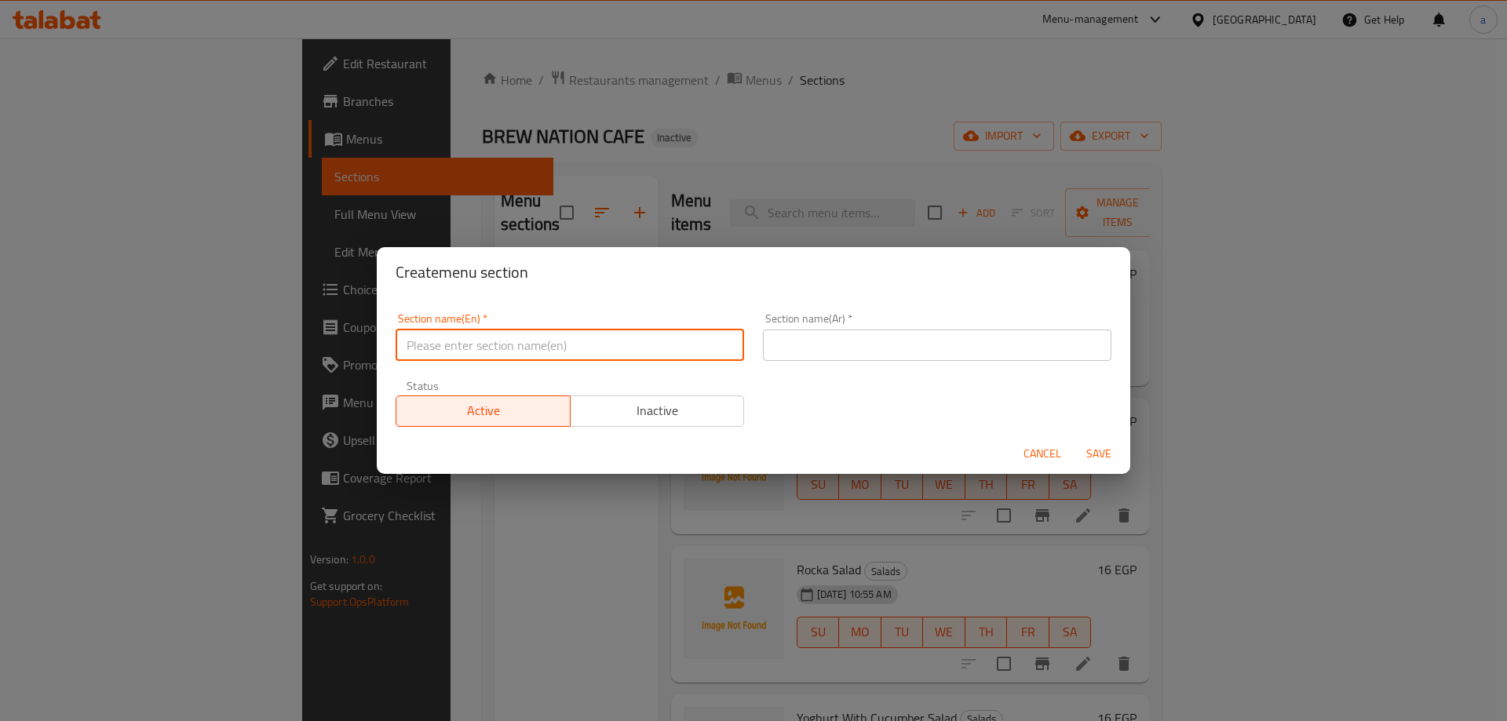
click at [542, 336] on input "text" at bounding box center [570, 345] width 348 height 31
type input "s"
click at [429, 348] on input "Salioona" at bounding box center [570, 345] width 348 height 31
click at [424, 348] on input "Salioona" at bounding box center [570, 345] width 348 height 31
click at [424, 347] on input "Salioona" at bounding box center [570, 345] width 348 height 31
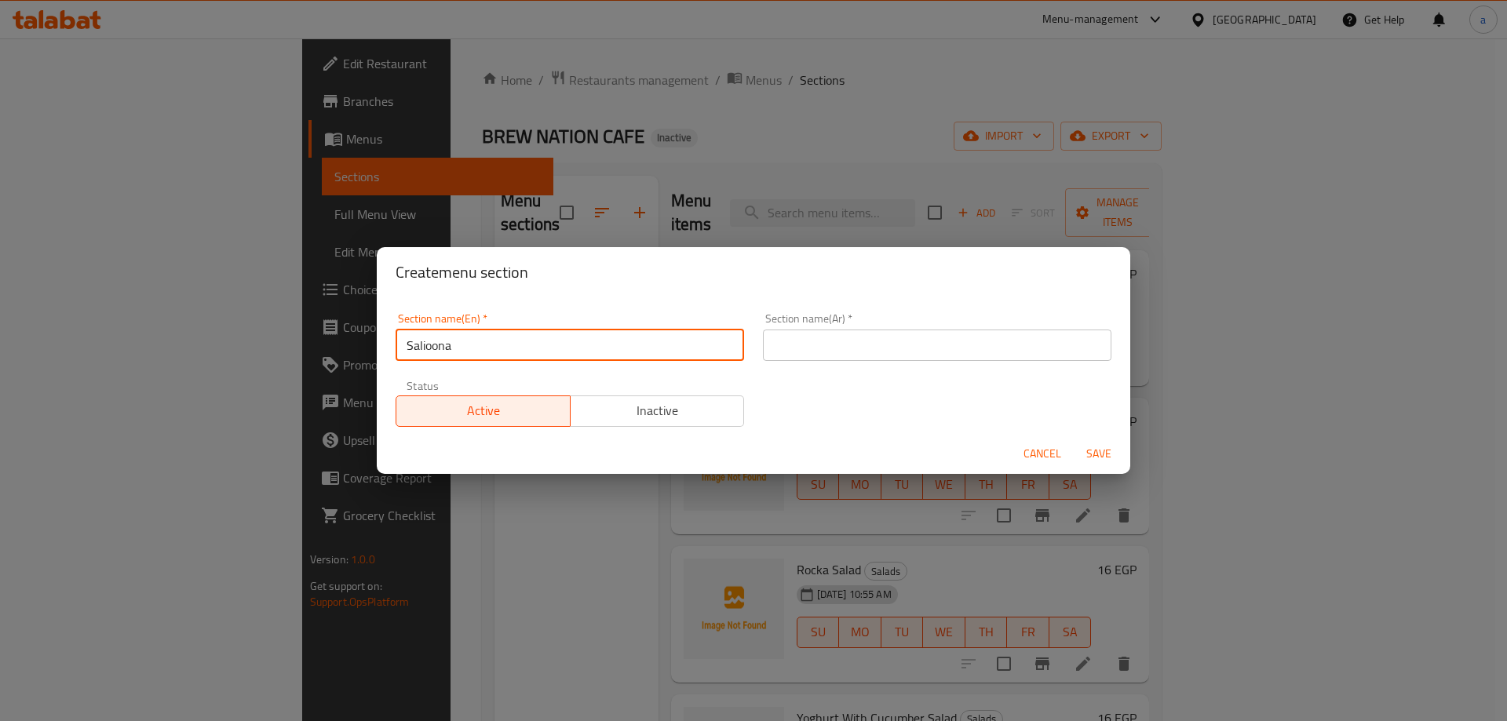
click at [424, 347] on input "Salioona" at bounding box center [570, 345] width 348 height 31
click at [429, 345] on input "Salioona" at bounding box center [570, 345] width 348 height 31
click at [425, 346] on input "Salioona" at bounding box center [570, 345] width 348 height 31
click at [517, 352] on input "Saloona" at bounding box center [570, 345] width 348 height 31
type input "Saloona"
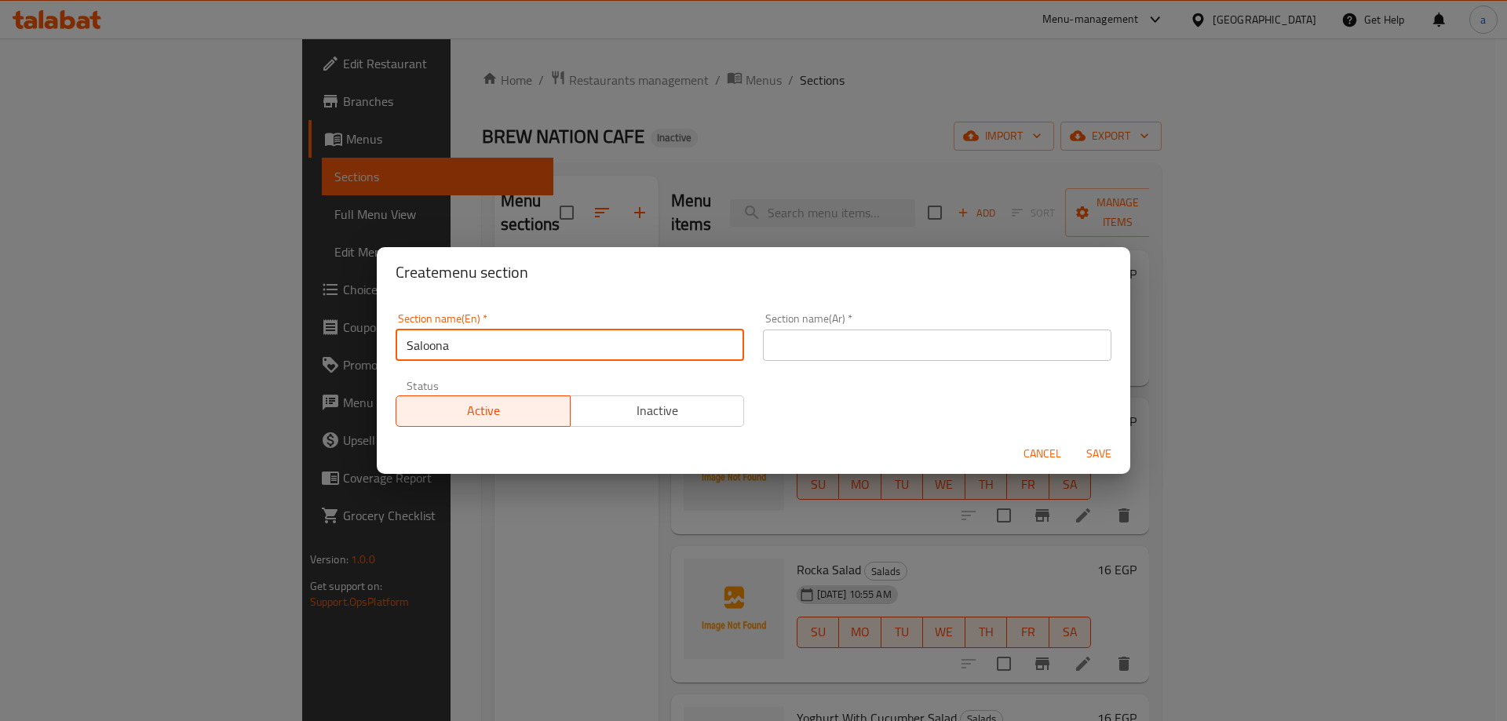
click at [795, 339] on input "text" at bounding box center [937, 345] width 348 height 31
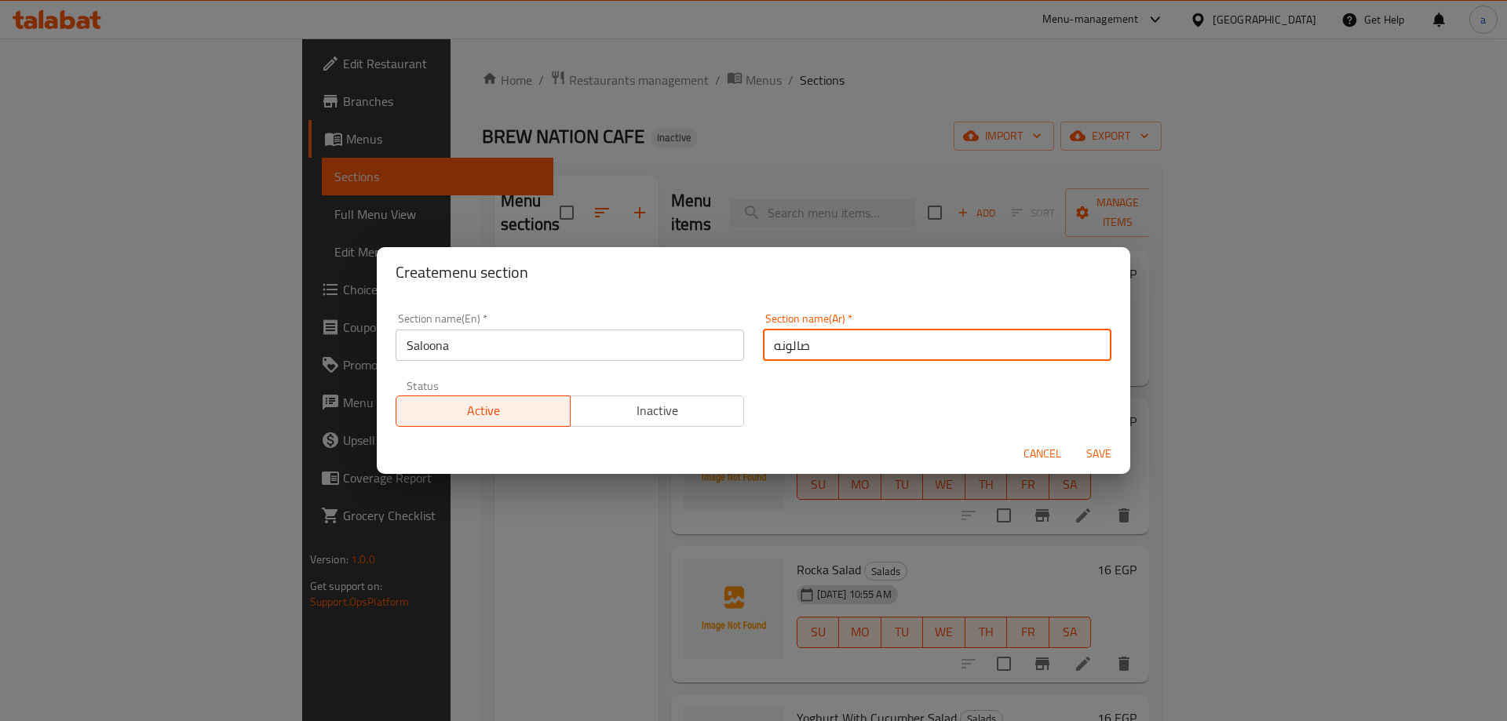
type input "صالونه"
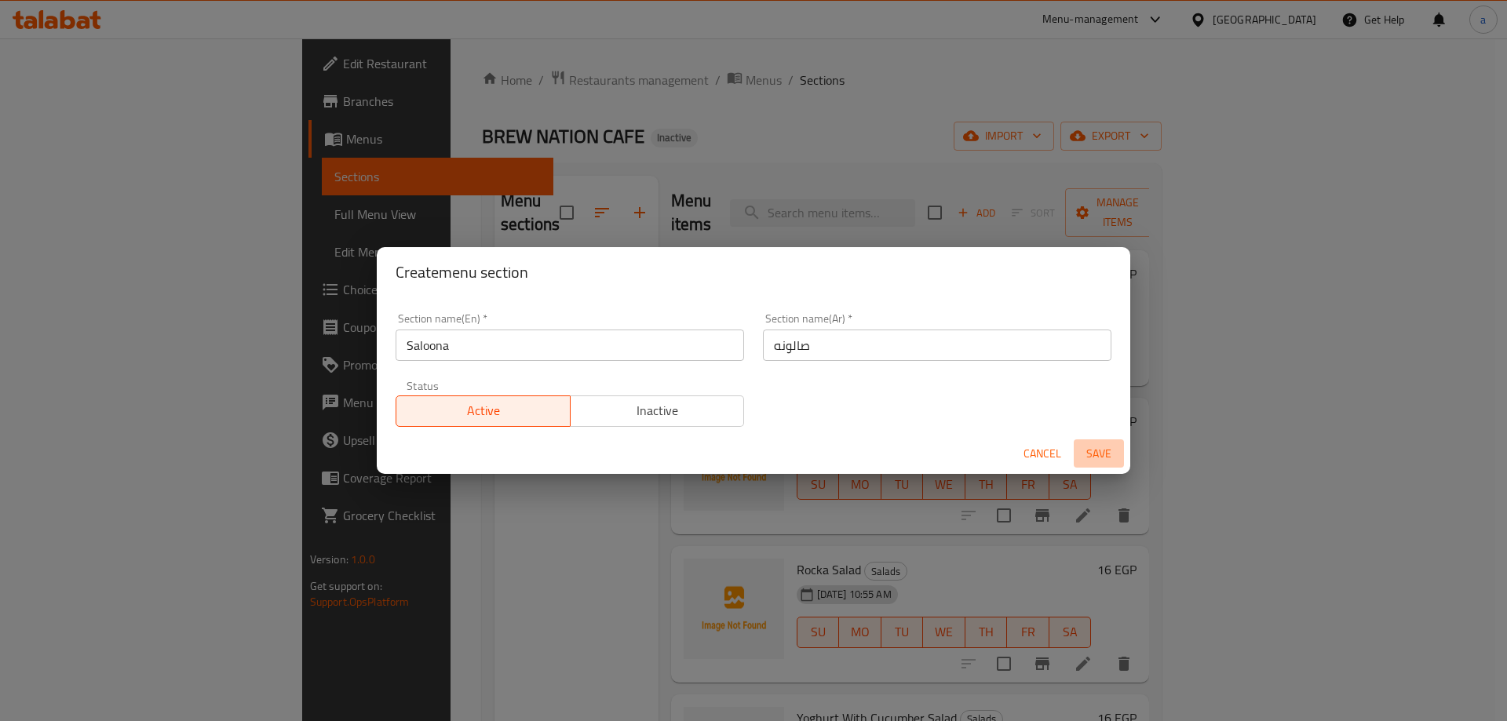
click at [1097, 450] on span "Save" at bounding box center [1099, 454] width 38 height 20
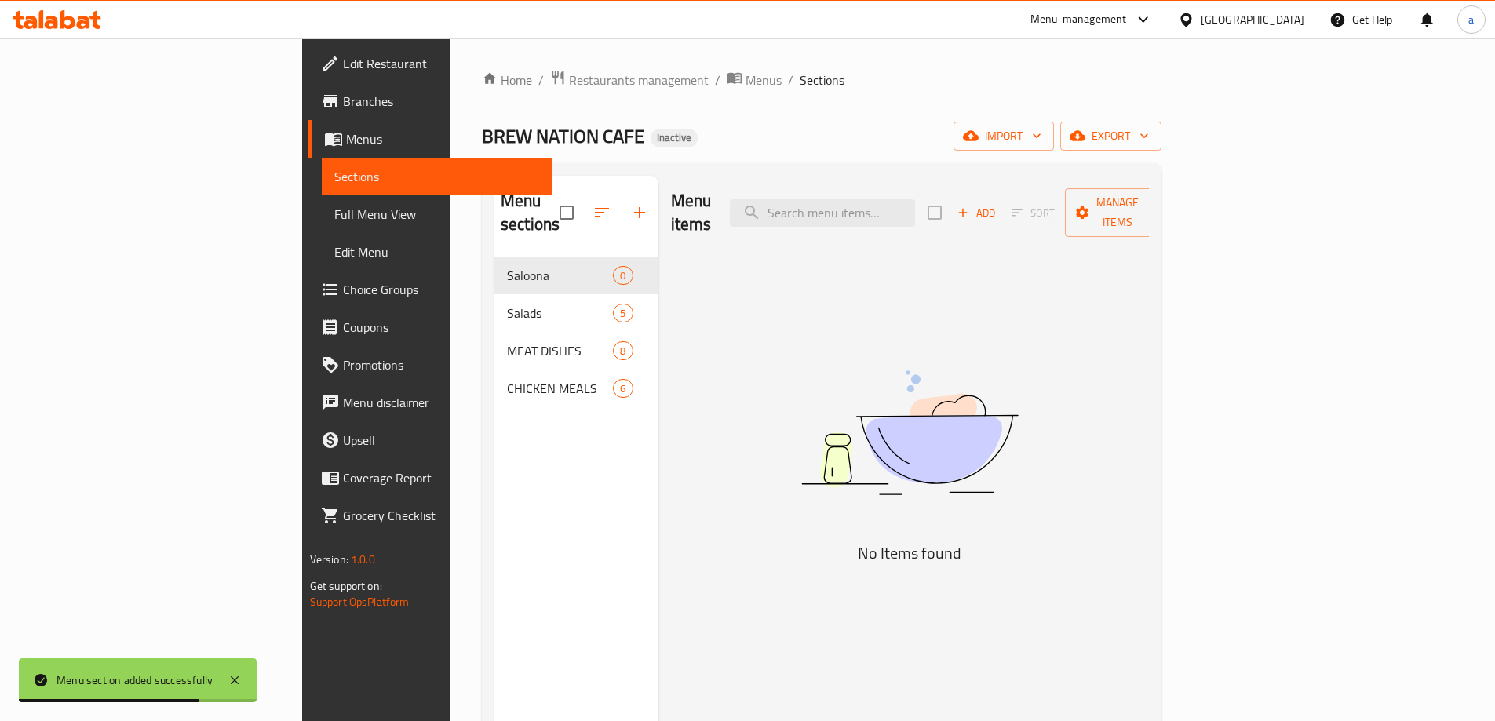
click at [837, 297] on div "Menu items Add Sort Manage items No Items found" at bounding box center [904, 536] width 491 height 721
click at [970, 206] on icon "button" at bounding box center [963, 213] width 14 height 14
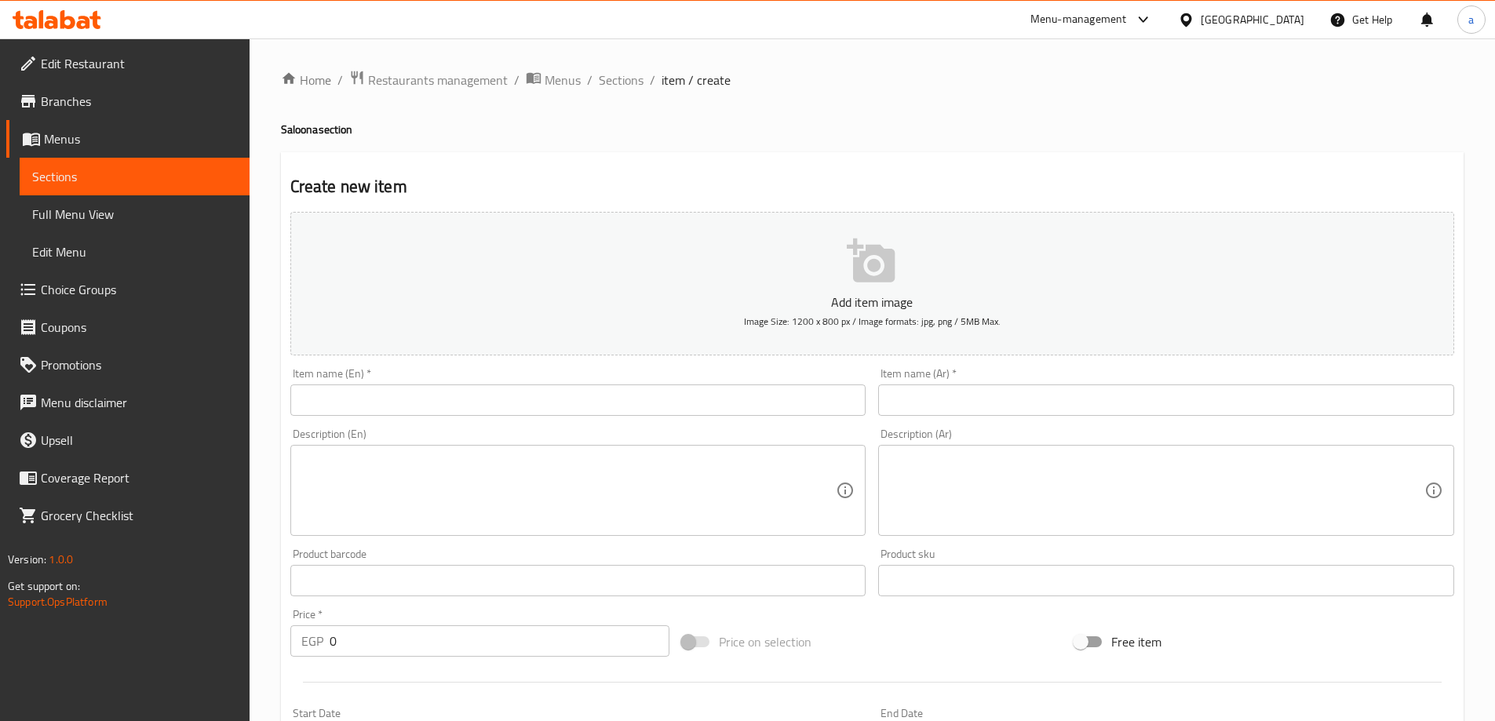
scroll to position [157, 0]
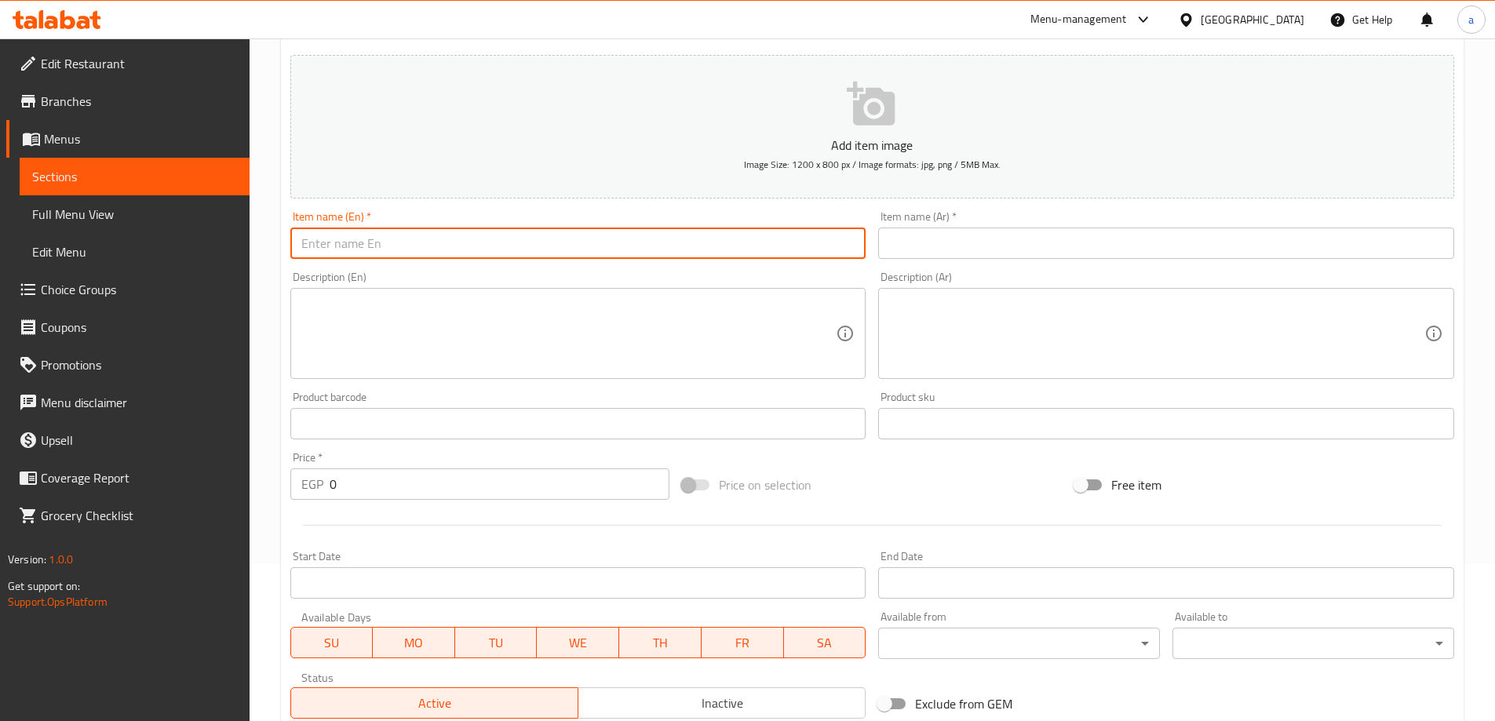
click at [654, 254] on input "text" at bounding box center [578, 243] width 576 height 31
click at [705, 279] on div "Add item image Image Size: 1200 x 800 px / Image formats: jpg, png / 5MB Max. I…" at bounding box center [872, 387] width 1177 height 677
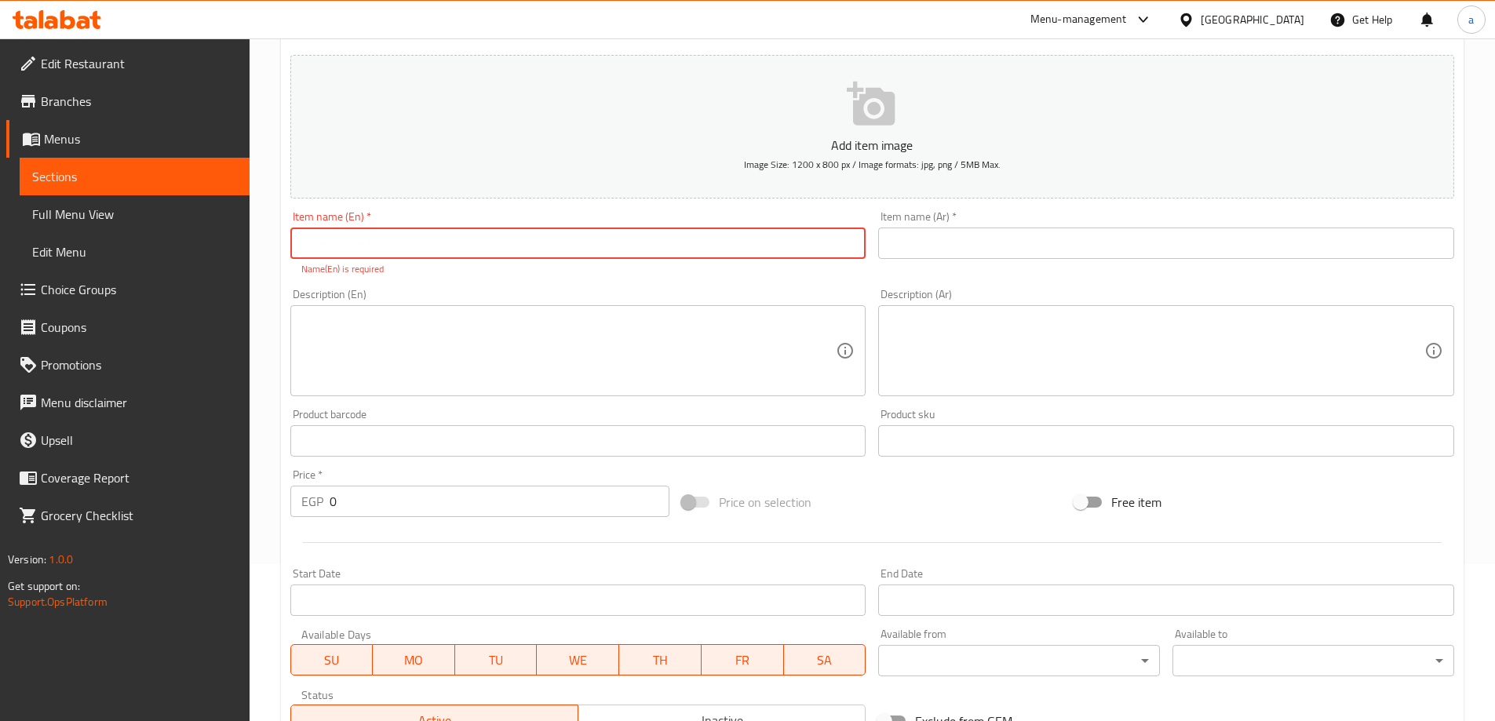
click at [486, 242] on input "text" at bounding box center [578, 243] width 576 height 31
type input "Urka Saloona"
click at [463, 294] on div "Description (En) Description (En)" at bounding box center [578, 343] width 576 height 108
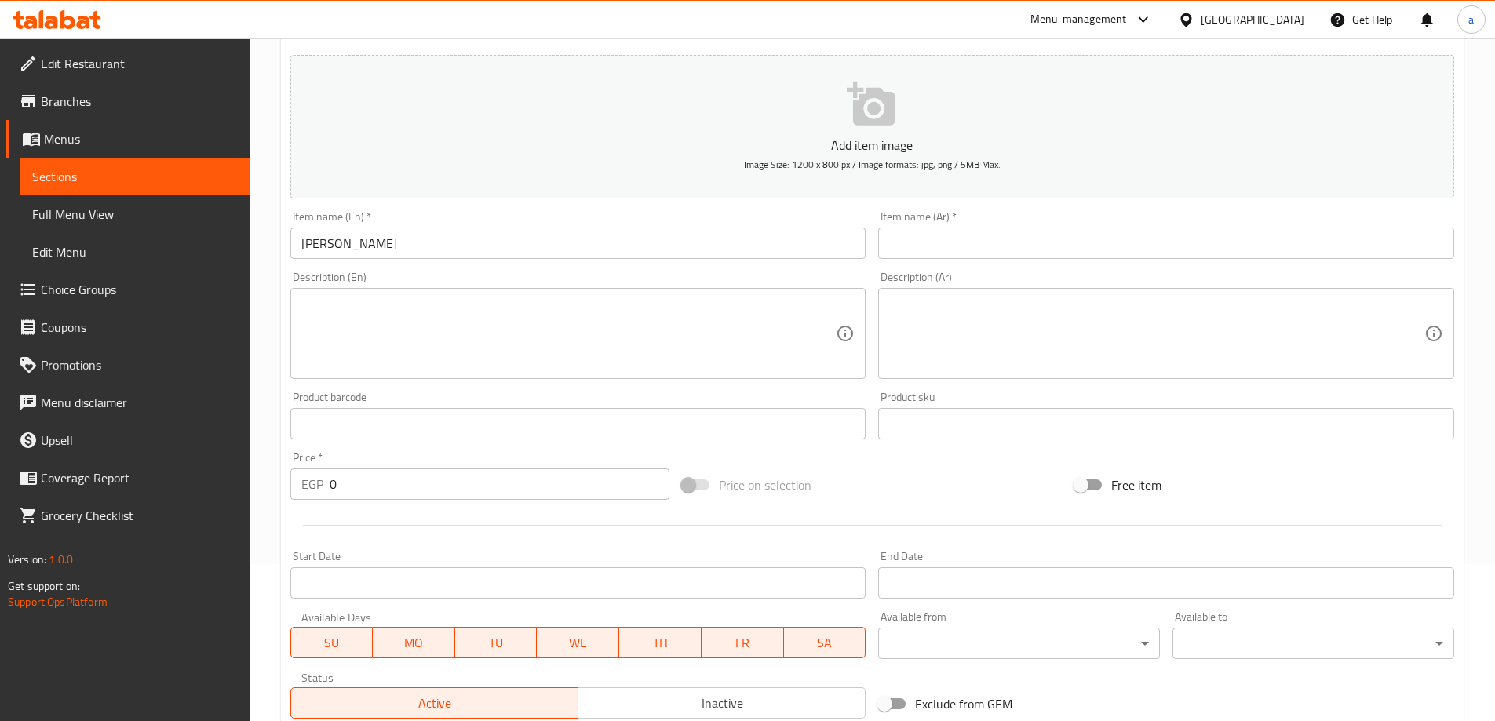
click at [441, 327] on textarea at bounding box center [568, 334] width 535 height 75
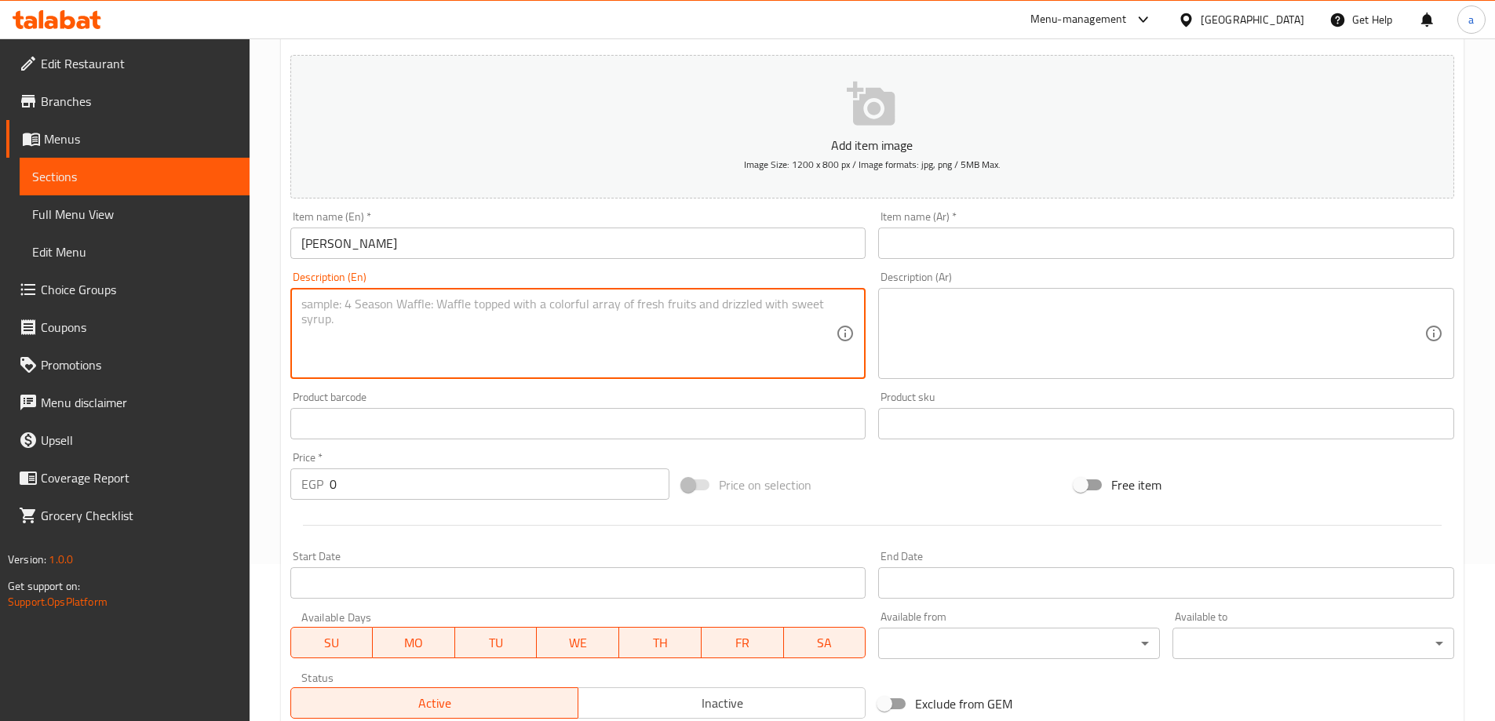
click at [441, 327] on textarea at bounding box center [568, 334] width 535 height 75
paste textarea "Salona okra with a special seasoning and herbs"
type textarea "Salona okra with a special seasoning and herbs"
click at [273, 348] on div "Home / Restaurants management / Menus / Sections / item / create Saloona sectio…" at bounding box center [873, 416] width 1246 height 1071
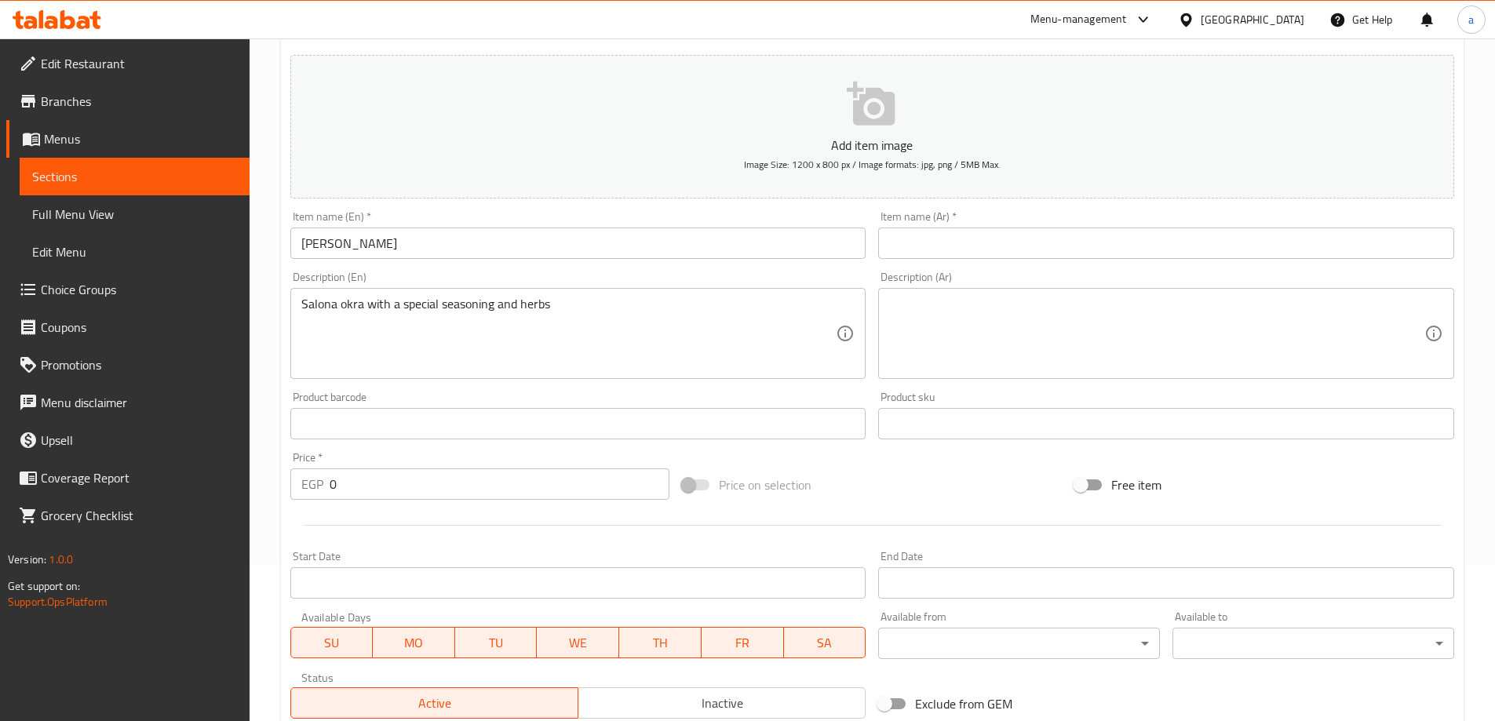
click at [326, 247] on input "Urka Saloona" at bounding box center [578, 243] width 576 height 31
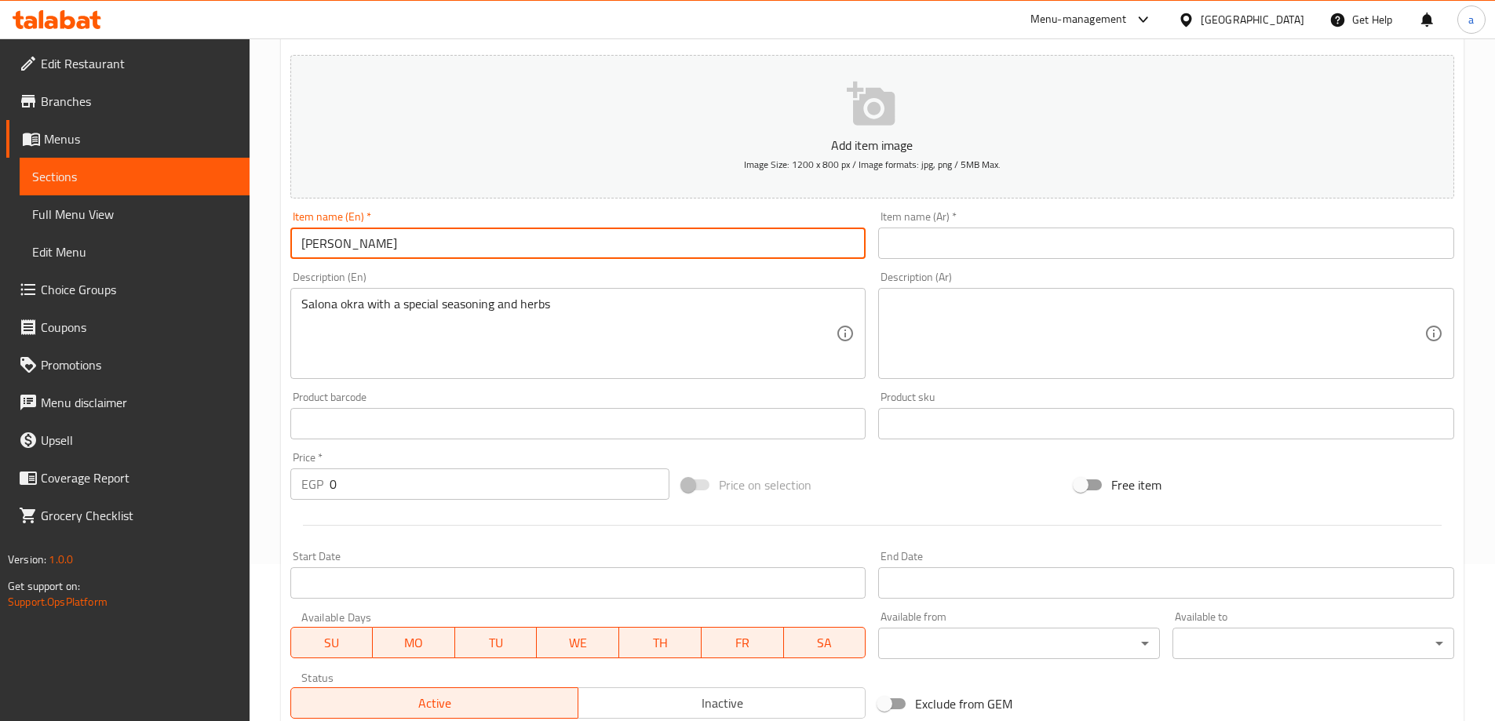
click at [326, 247] on input "Urka Saloona" at bounding box center [578, 243] width 576 height 31
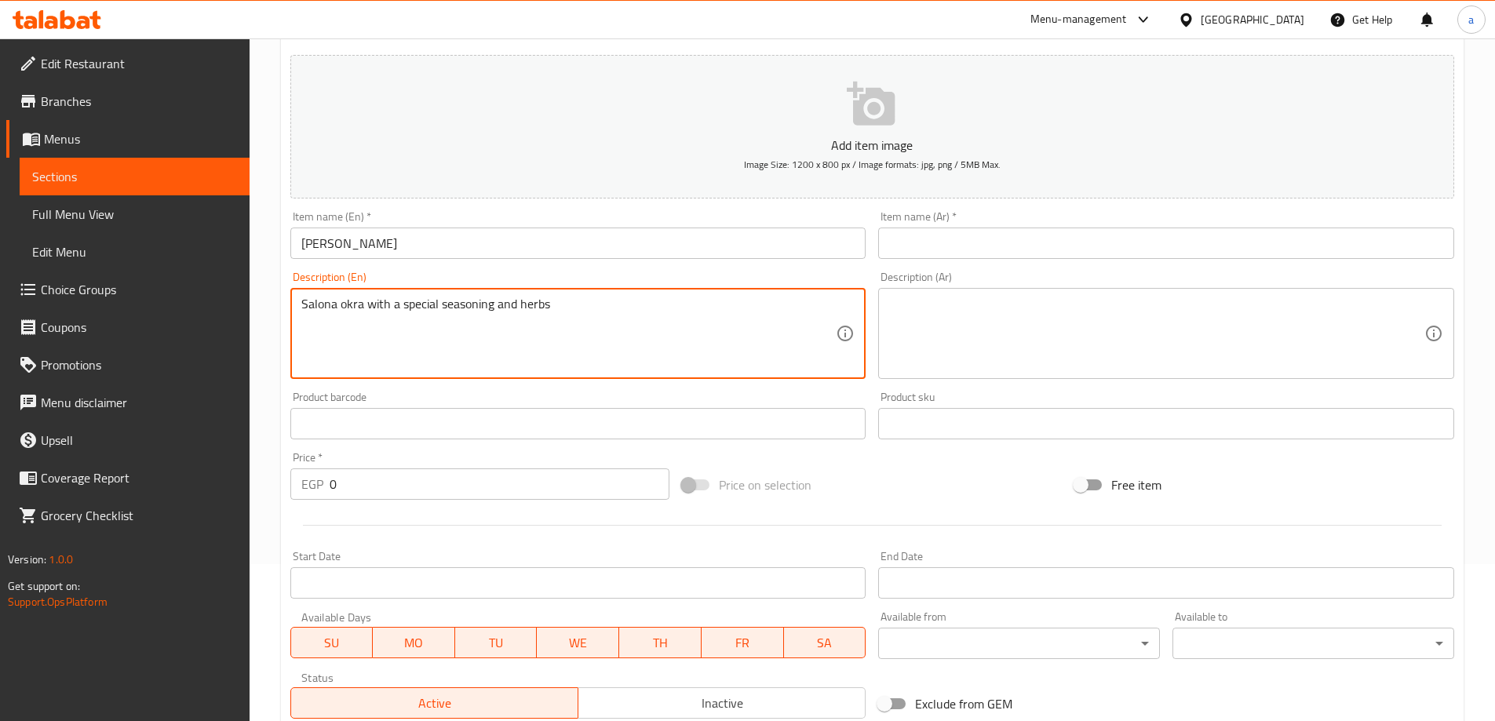
click at [356, 300] on textarea "Salona okra with a special seasoning and herbs" at bounding box center [568, 334] width 535 height 75
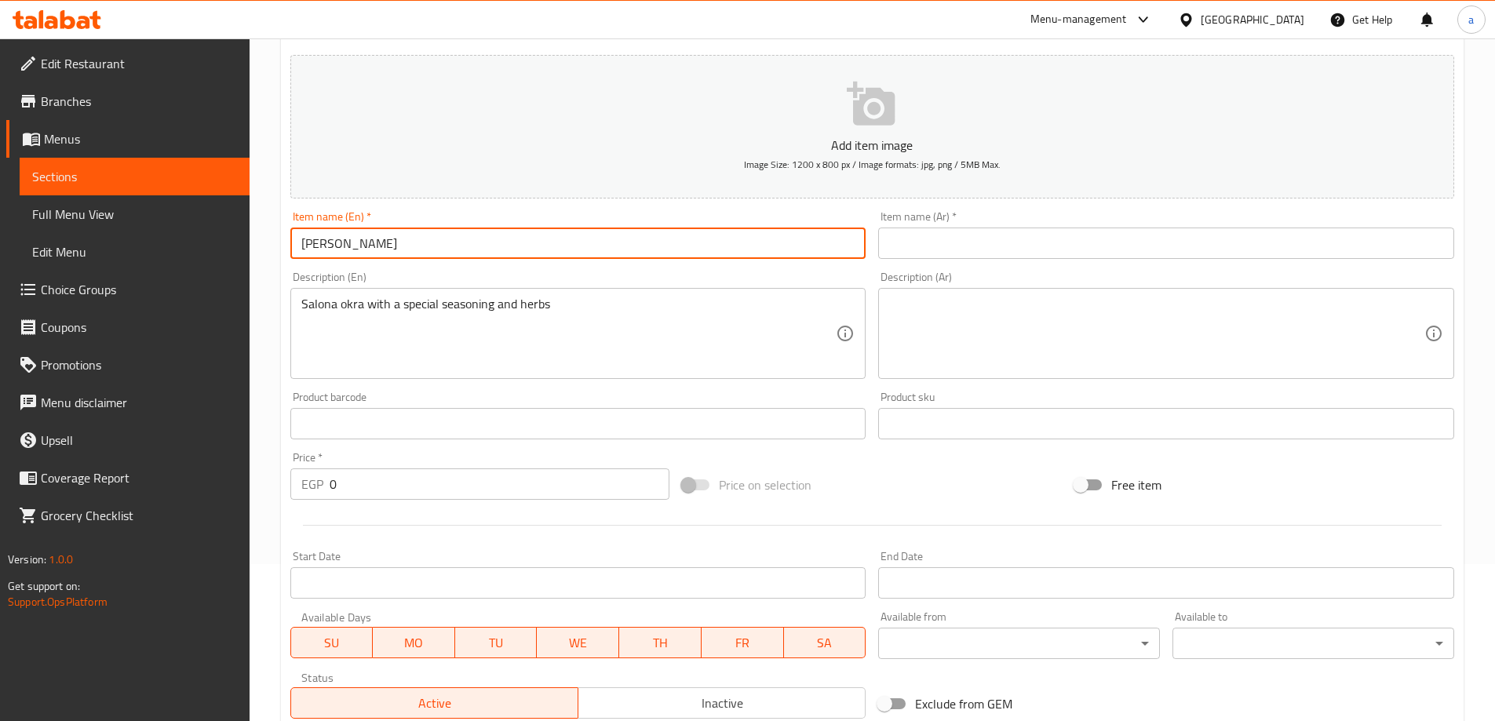
click at [309, 239] on input "Urka Saloona" at bounding box center [578, 243] width 576 height 31
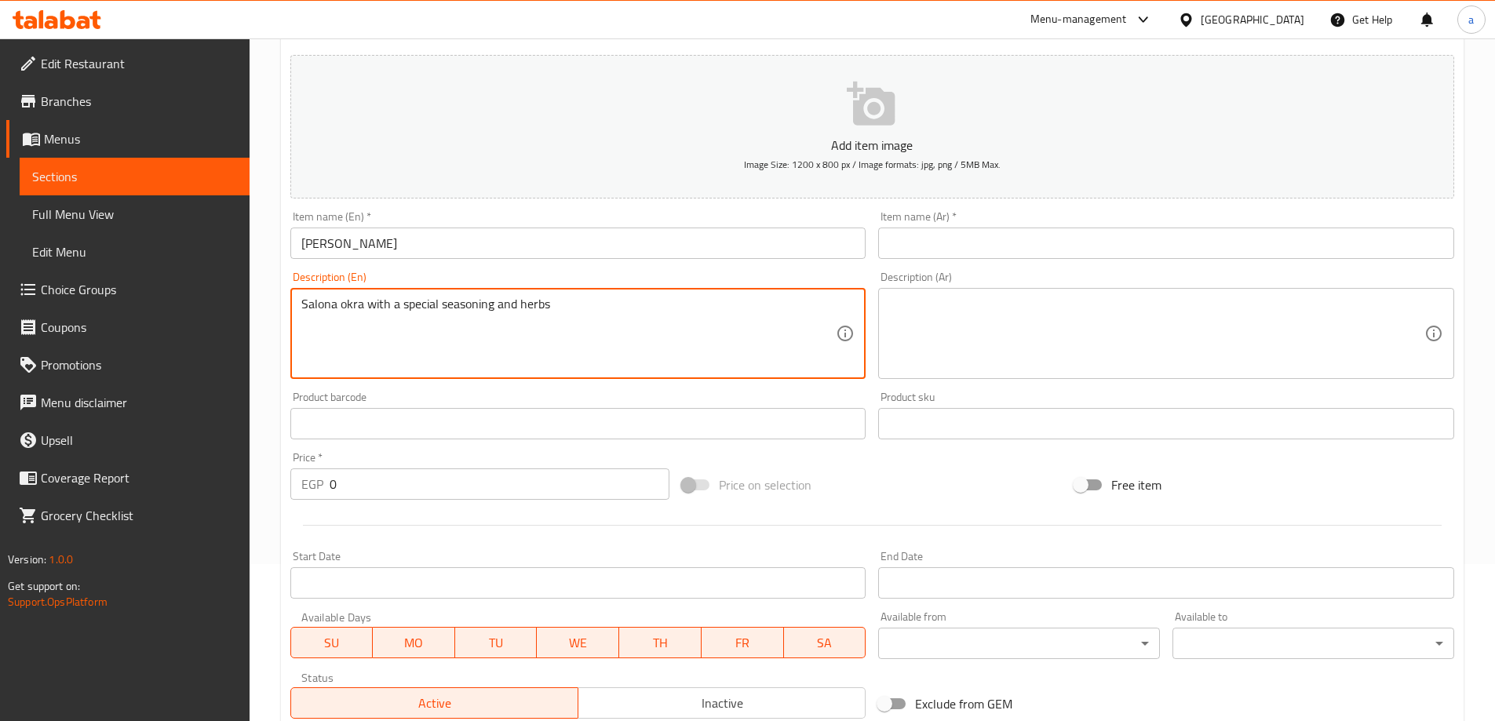
click at [348, 303] on textarea "Salona okra with a special seasoning and herbs" at bounding box center [568, 334] width 535 height 75
click at [447, 267] on div "Description (En) Salona okra with a special seasoning and herbs Description (En)" at bounding box center [578, 325] width 589 height 120
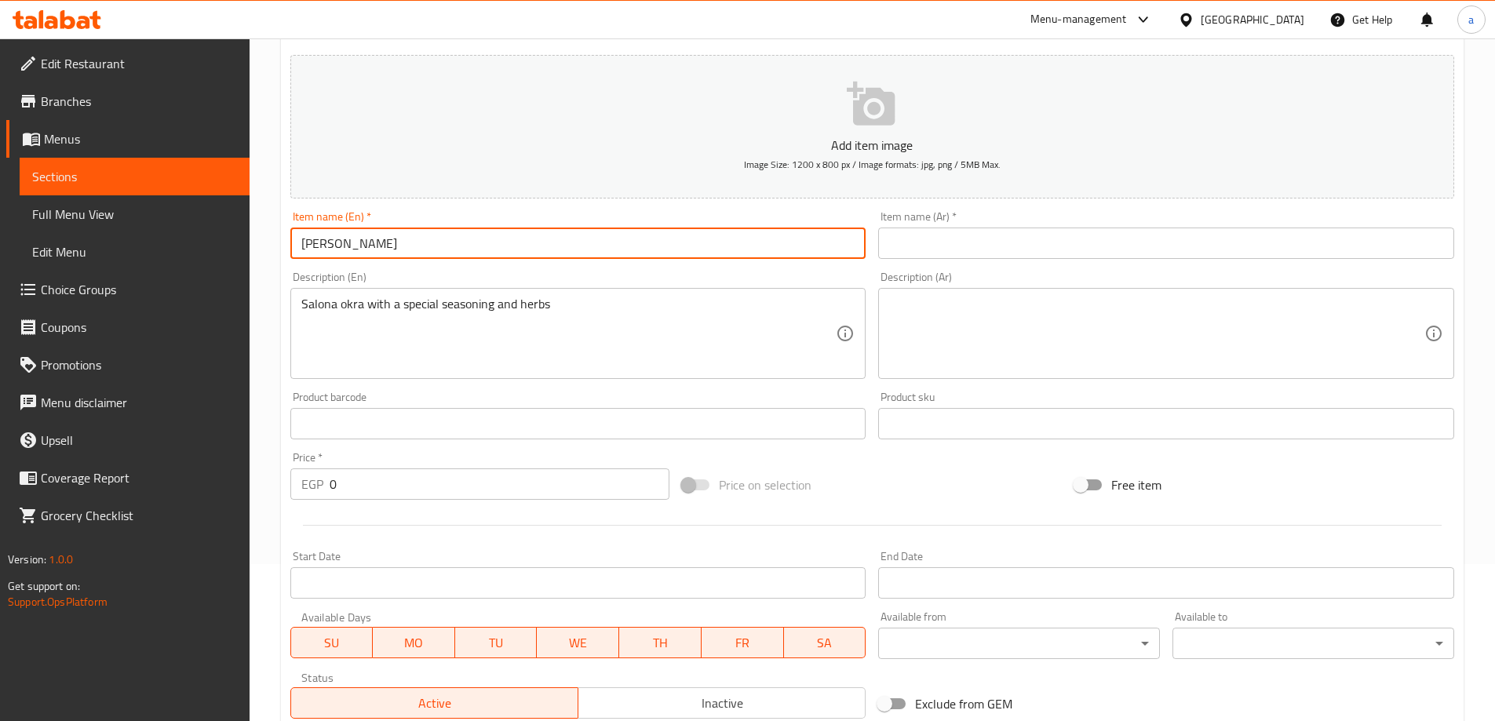
click at [352, 239] on input "Urka Saloona" at bounding box center [578, 243] width 576 height 31
click at [353, 239] on input "Urka Saloona" at bounding box center [578, 243] width 576 height 31
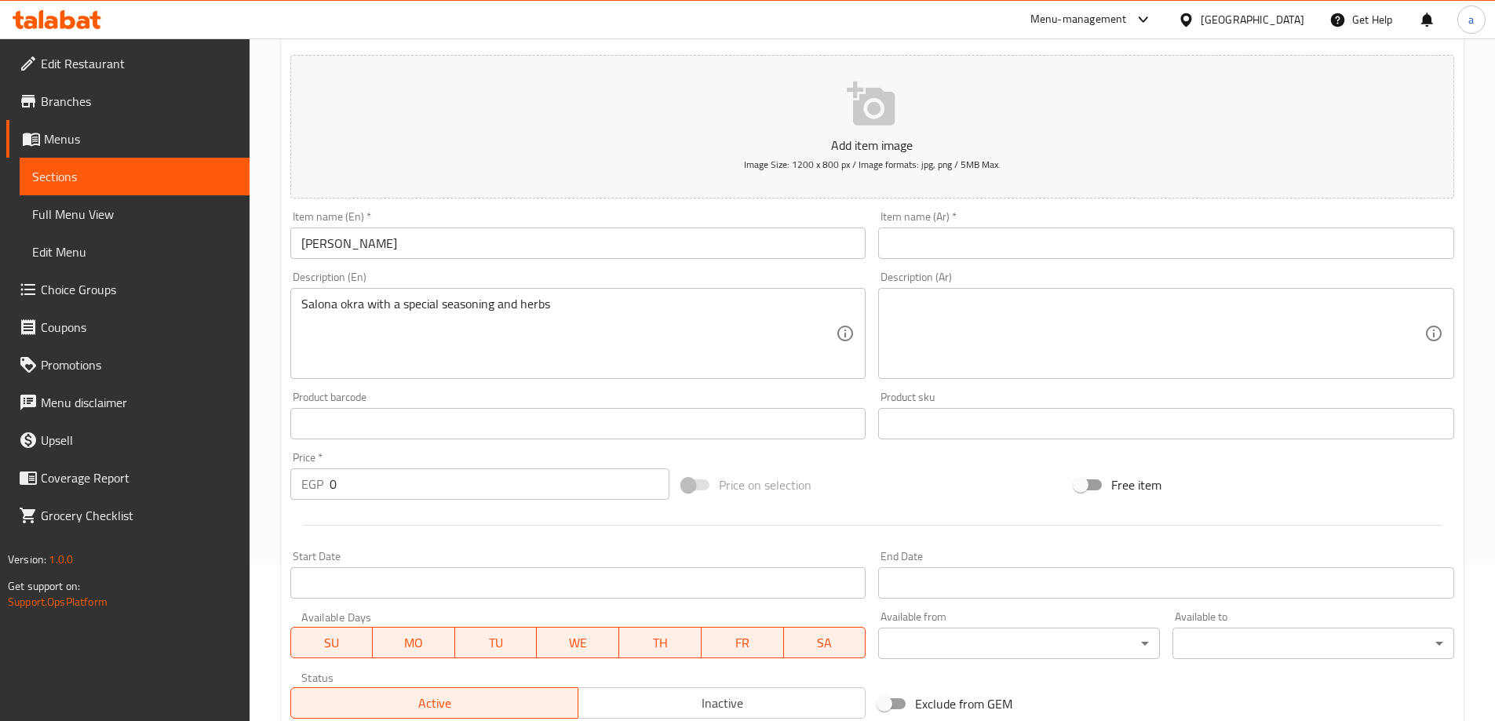
click at [903, 233] on input "text" at bounding box center [1166, 243] width 576 height 31
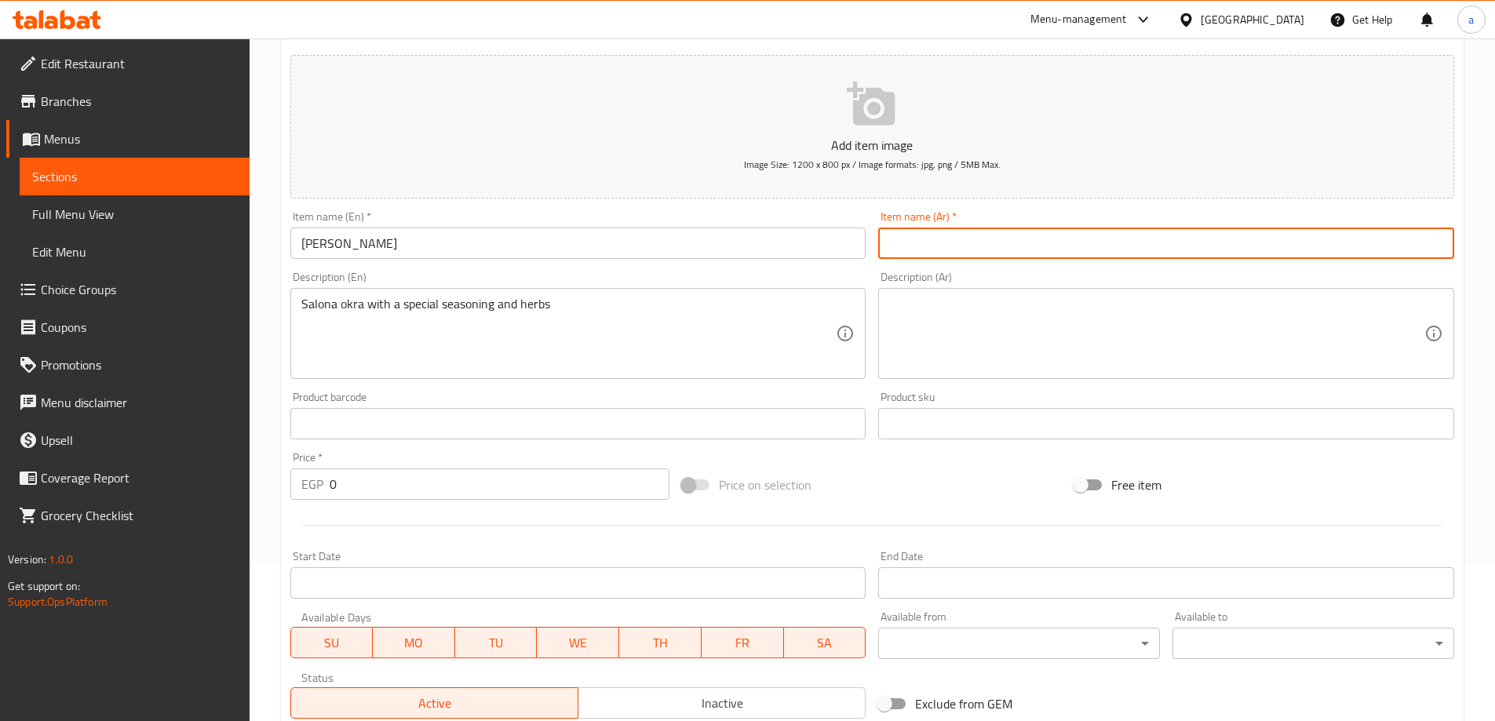
paste input "صالونه باميه"
type input "صالونه باميه"
click at [858, 275] on div "Description (En) Salona okra with a special seasoning and herbs Description (En)" at bounding box center [578, 326] width 576 height 108
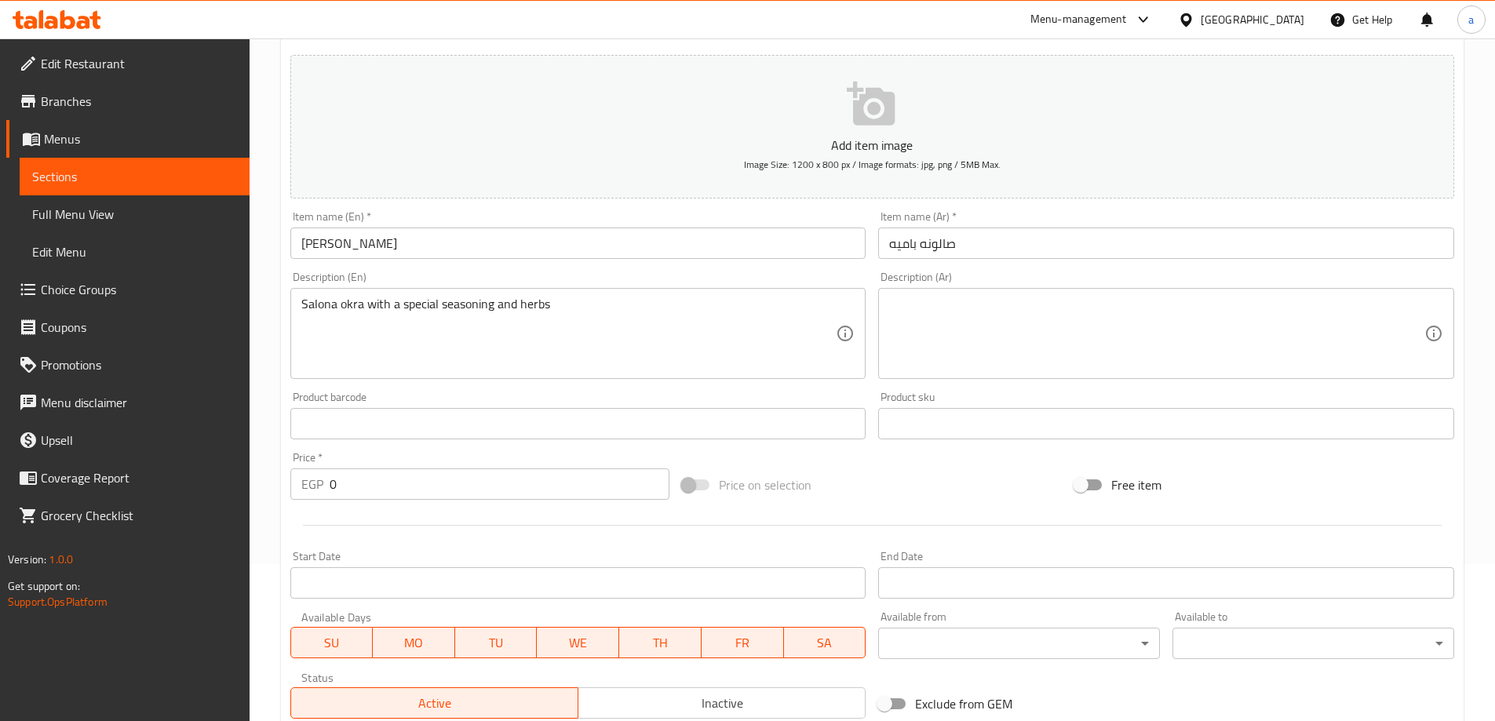
click at [999, 313] on textarea at bounding box center [1156, 334] width 535 height 75
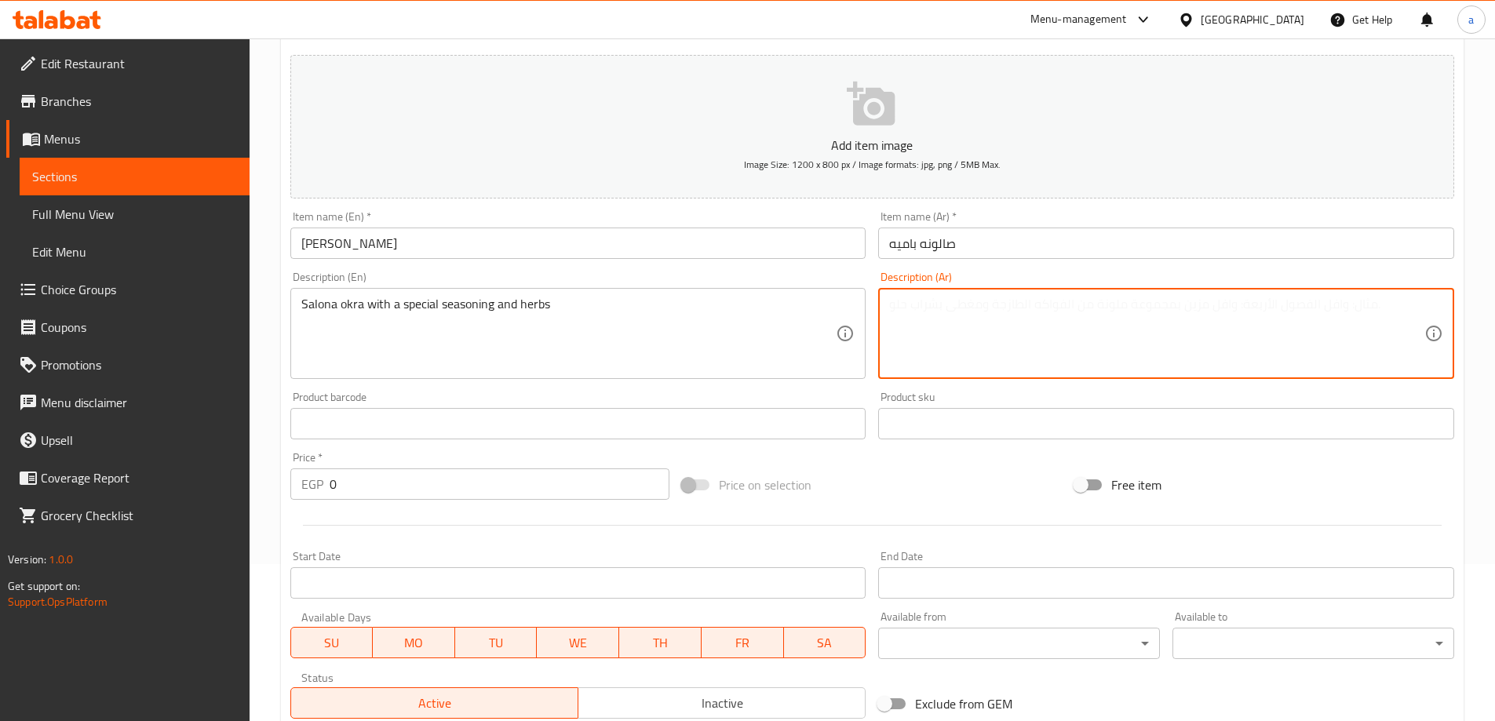
type textarea "w"
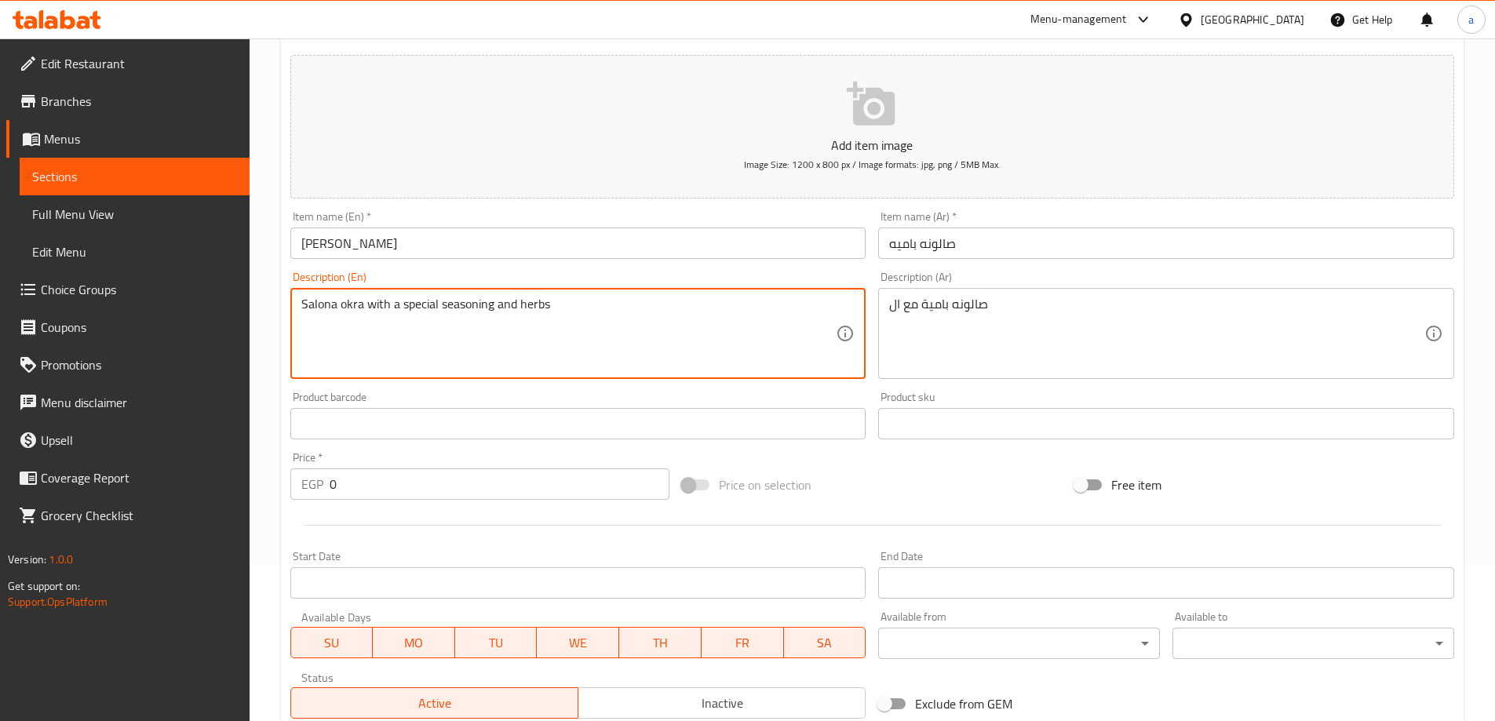
click at [470, 297] on textarea "Salona okra with a special seasoning and herbs" at bounding box center [568, 334] width 535 height 75
click at [560, 316] on textarea "Salona okra with a special seasoning and herbs" at bounding box center [568, 334] width 535 height 75
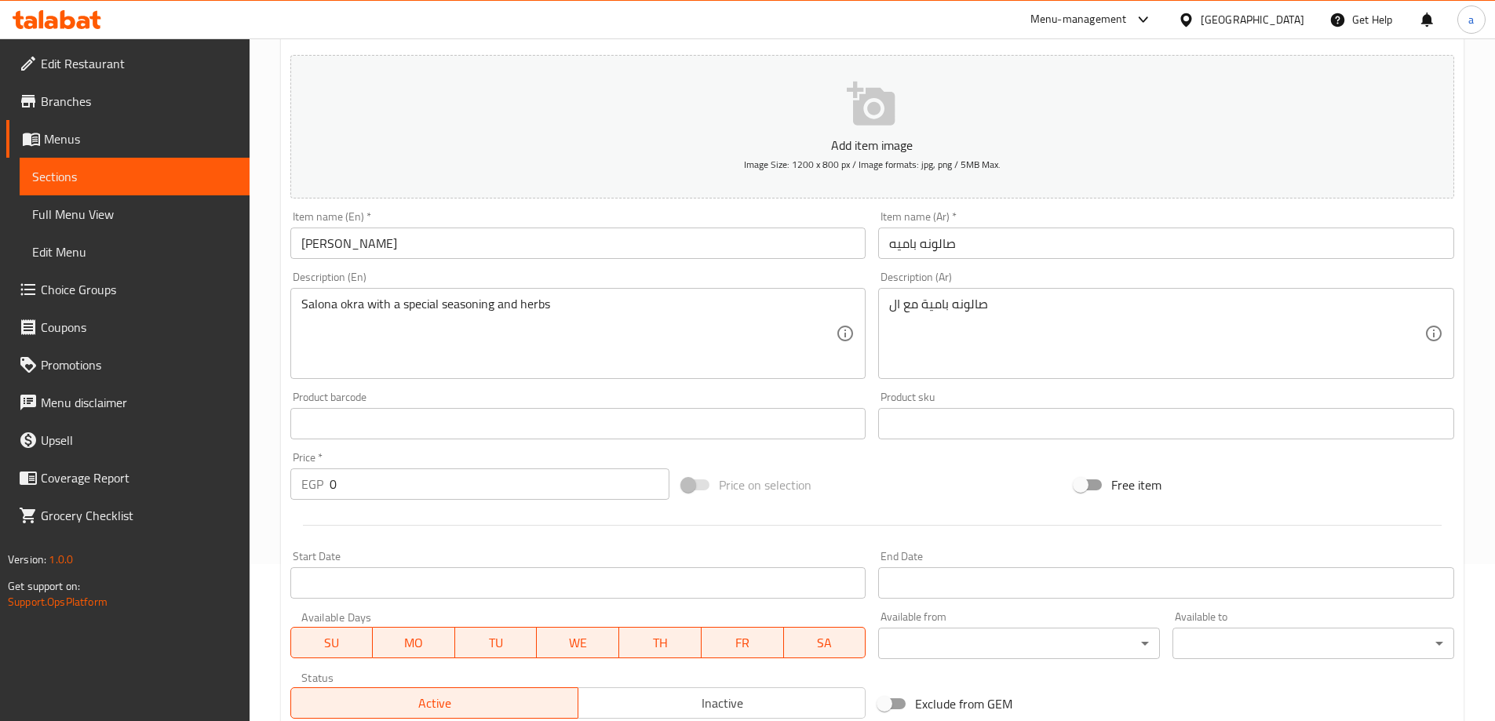
click at [871, 304] on div "Description (En) Salona okra with a special seasoning and herbs Description (En)" at bounding box center [578, 325] width 589 height 120
click at [883, 297] on div "صالونه بامية مع ال Description (Ar)" at bounding box center [1166, 333] width 576 height 91
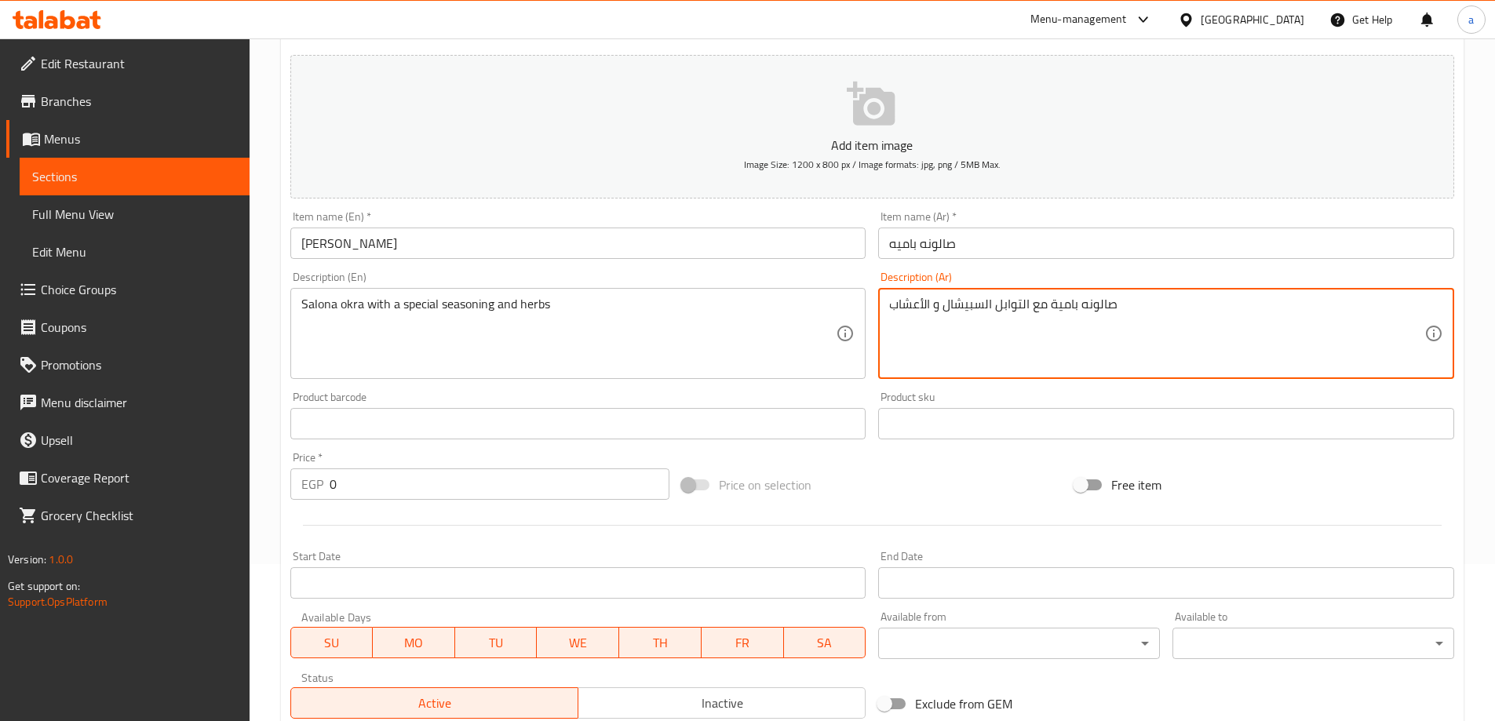
type textarea "صالونه بامية مع التوابل السبيشال و الأعشاب"
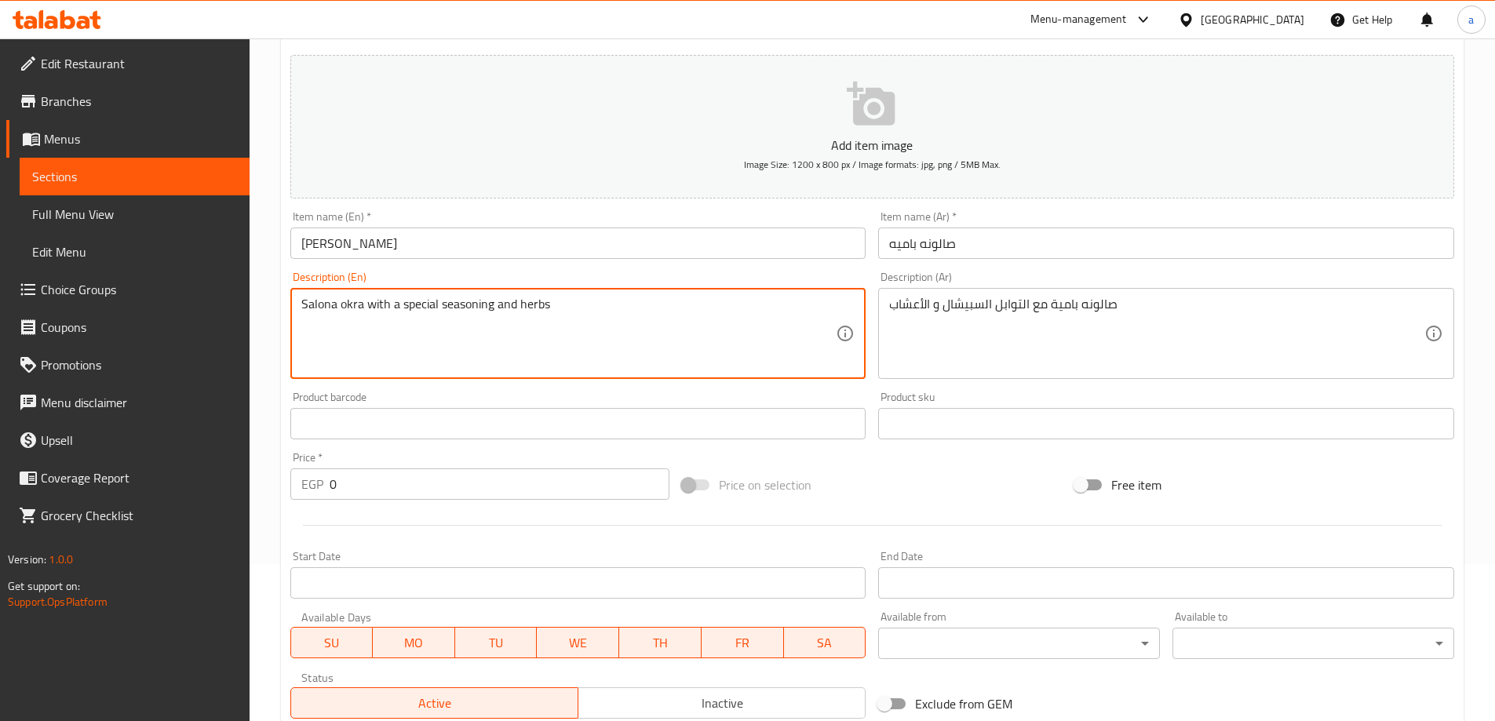
click at [545, 299] on textarea "Salona okra with a special seasoning and herbs" at bounding box center [568, 334] width 535 height 75
click at [541, 301] on textarea "Salona okra with a special seasoning and herbs" at bounding box center [568, 334] width 535 height 75
click at [539, 301] on textarea "Salona okra with a special seasoning and herbs" at bounding box center [568, 334] width 535 height 75
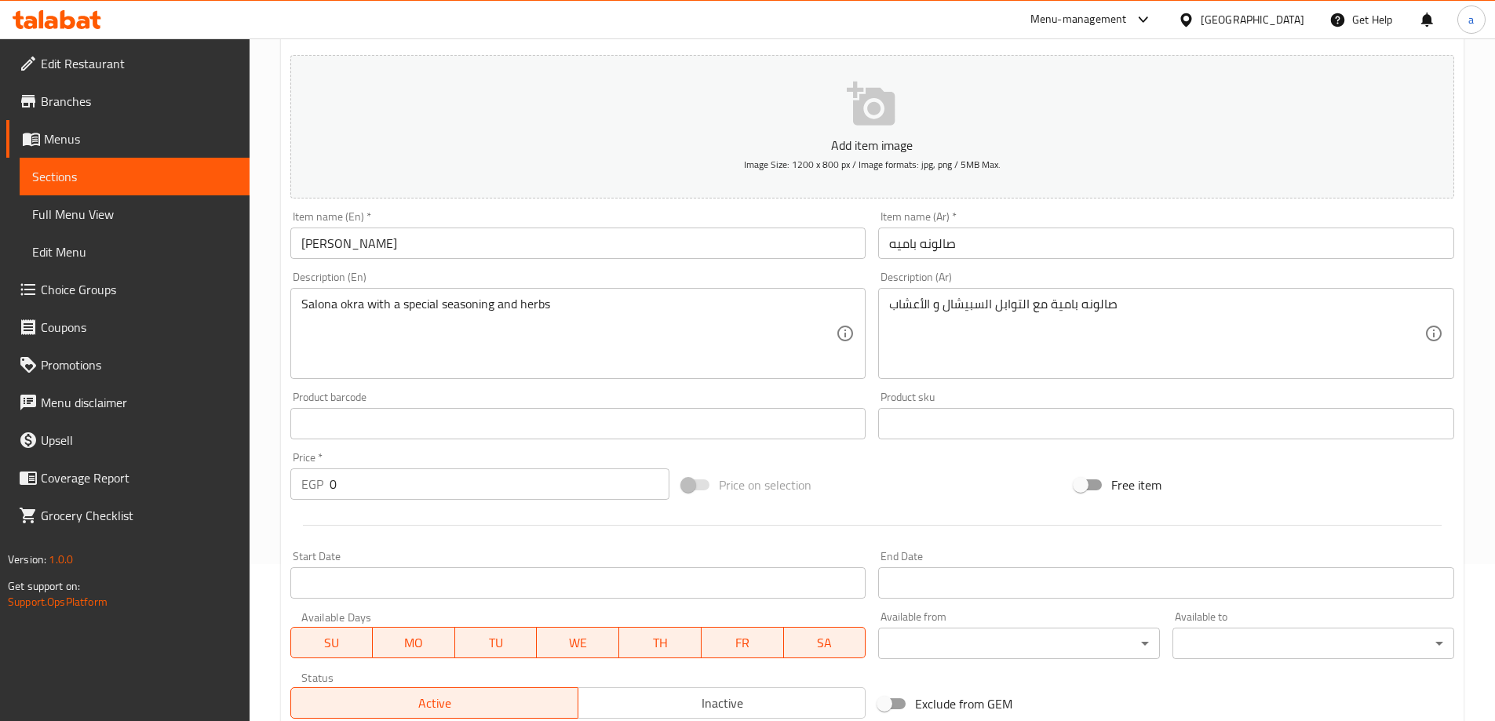
click at [563, 381] on div "Description (En) Salona okra with a special seasoning and herbs Description (En)" at bounding box center [578, 325] width 589 height 120
click at [307, 243] on input "Urka Saloona" at bounding box center [578, 243] width 576 height 31
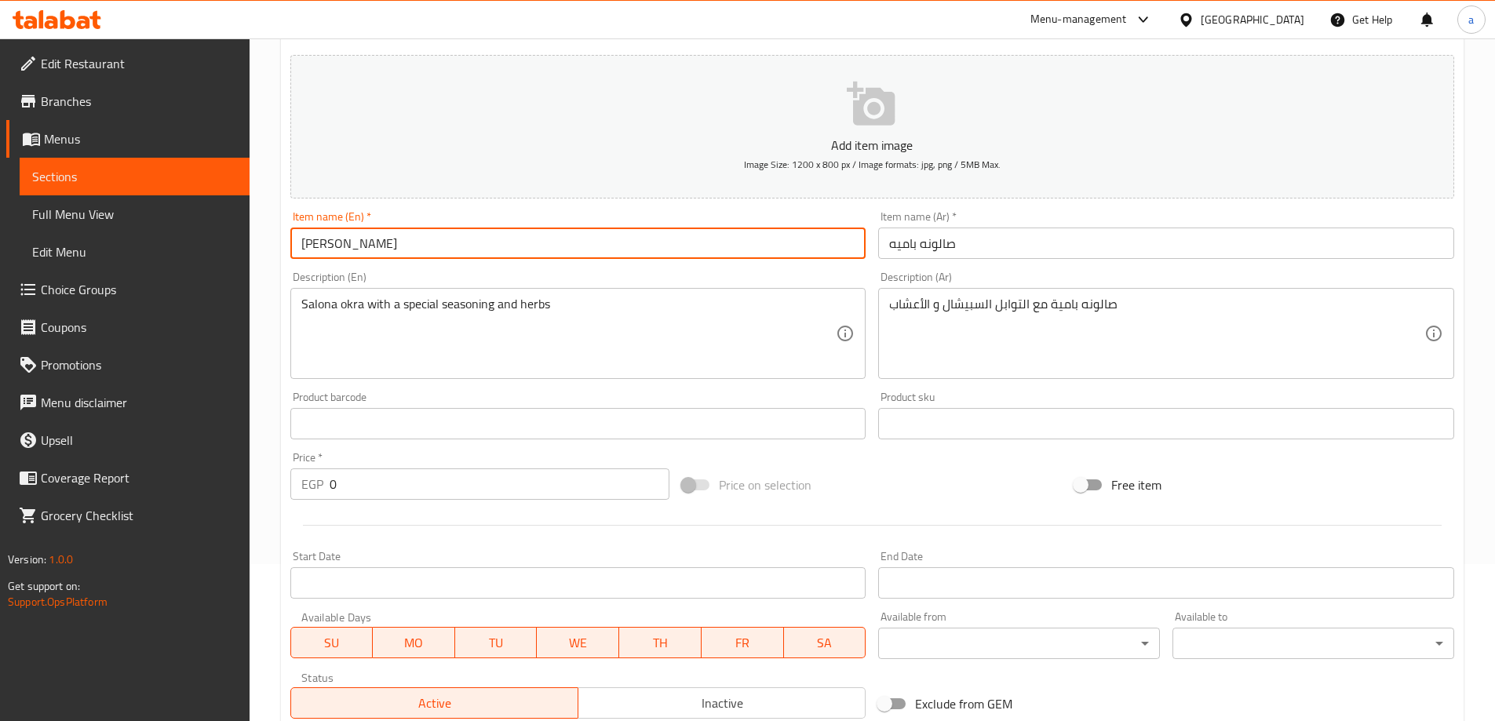
click at [307, 243] on input "Urka Saloona" at bounding box center [578, 243] width 576 height 31
click at [496, 261] on div "Item name (En)   * OrkaSaloona Item name (En) *" at bounding box center [578, 235] width 589 height 60
click at [326, 239] on input "OrkaSaloona" at bounding box center [578, 243] width 576 height 31
click at [458, 274] on div "Description (En) Salona okra with a special seasoning and herbs Description (En)" at bounding box center [578, 326] width 576 height 108
click at [316, 239] on input "Orka Saloona" at bounding box center [578, 243] width 576 height 31
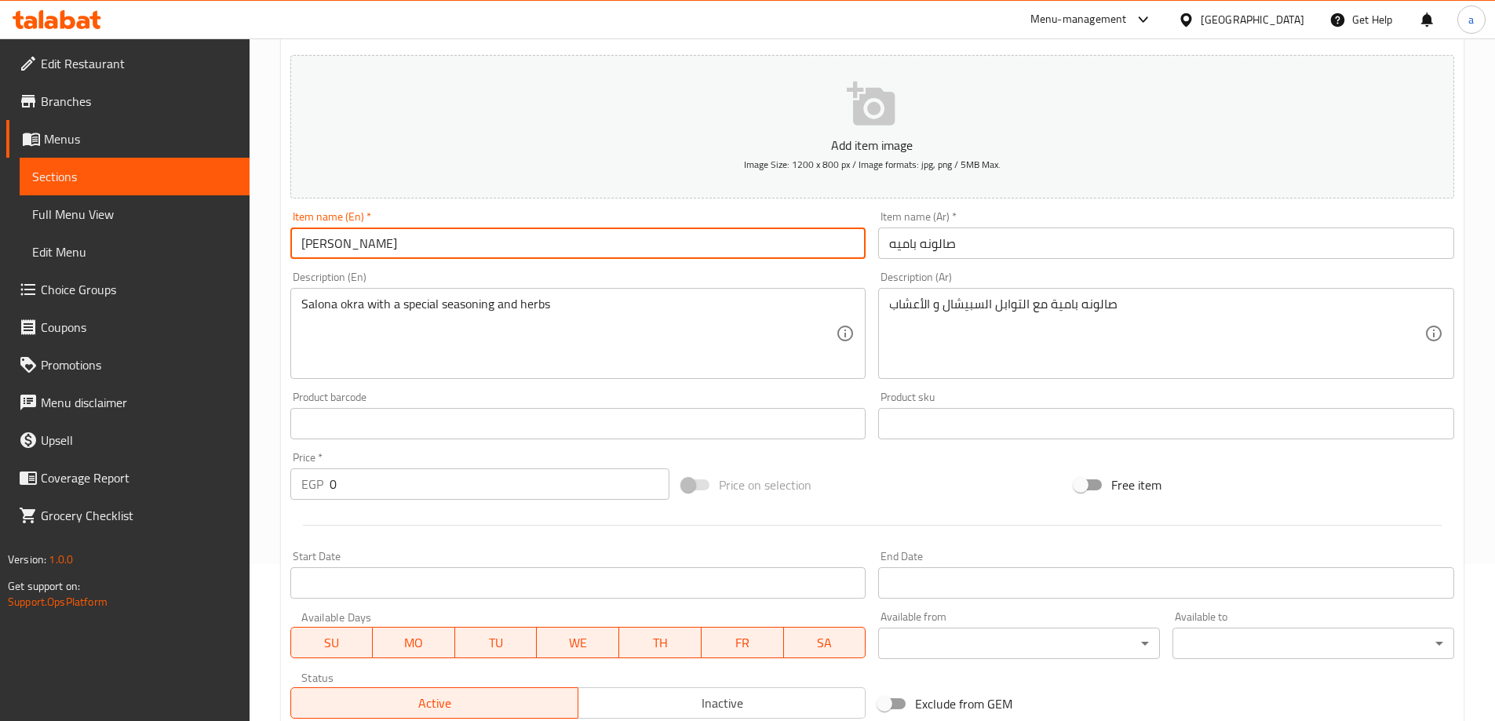
click at [319, 240] on input "Orka Saloona" at bounding box center [578, 243] width 576 height 31
type input "Okra Saloona"
click at [401, 275] on div "Description (En) Salona okra with a special seasoning and herbs Description (En)" at bounding box center [578, 326] width 576 height 108
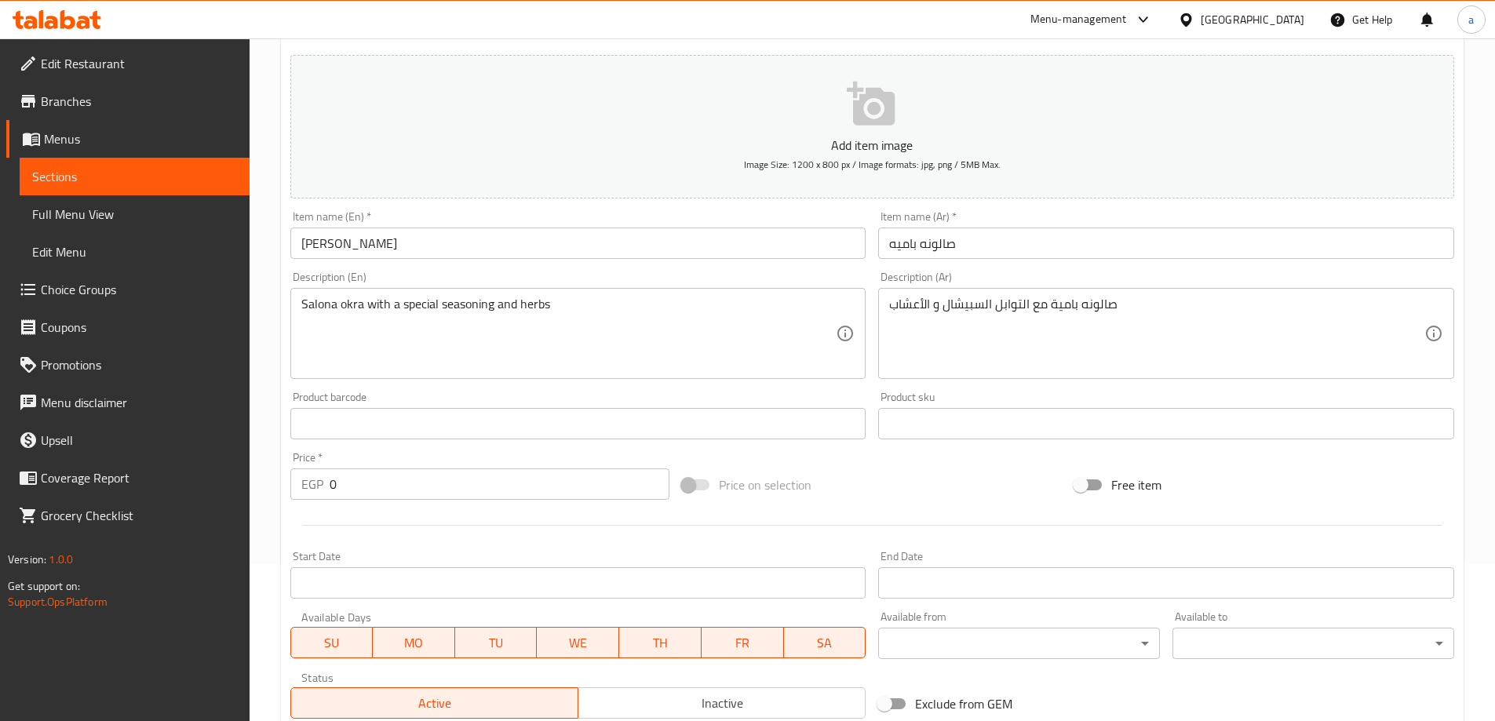
click at [450, 476] on input "0" at bounding box center [500, 484] width 341 height 31
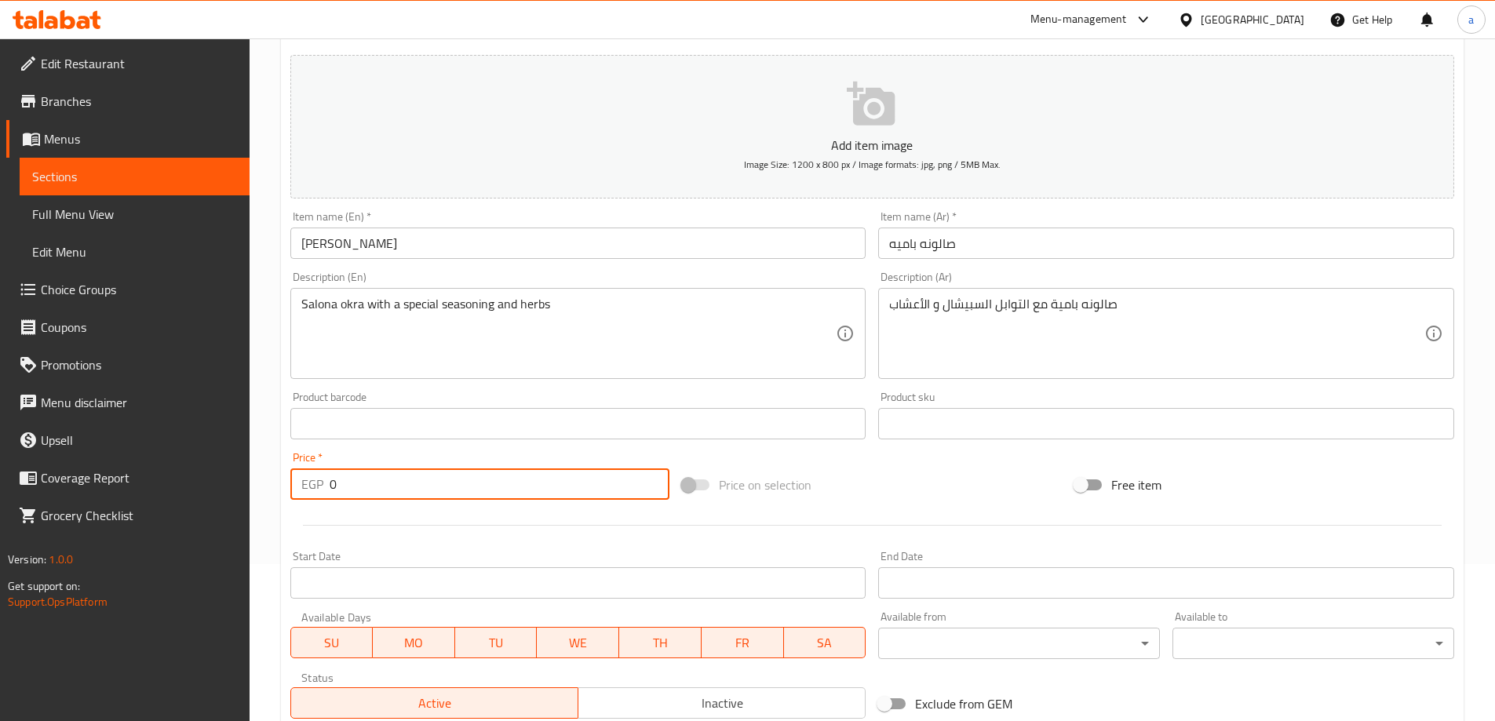
click at [548, 484] on input "0" at bounding box center [500, 484] width 341 height 31
click at [510, 490] on input "02" at bounding box center [500, 484] width 341 height 31
drag, startPoint x: 410, startPoint y: 477, endPoint x: 304, endPoint y: 486, distance: 106.3
click at [304, 486] on div "EGP 02 Price *" at bounding box center [480, 484] width 380 height 31
type input "18"
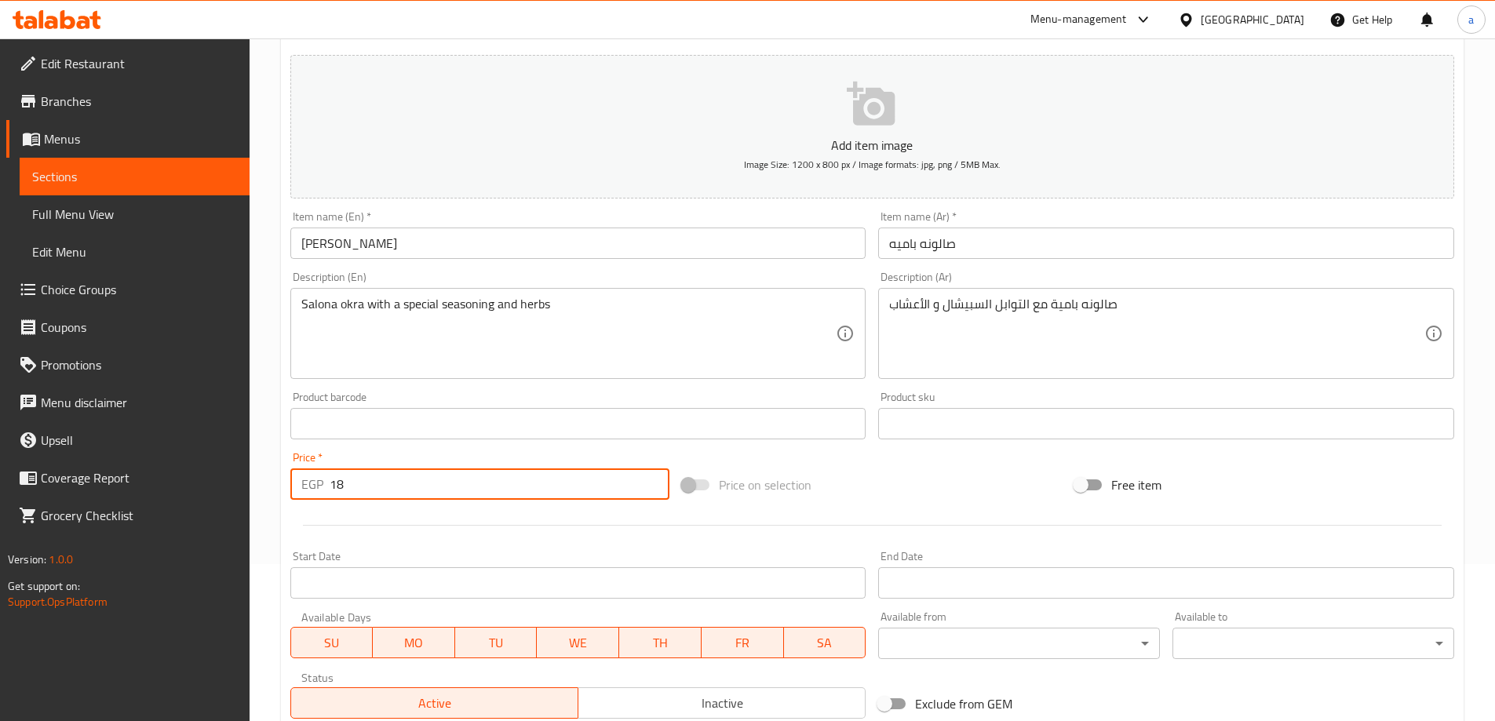
click at [364, 463] on div "Price   * EGP 18 Price *" at bounding box center [480, 476] width 380 height 48
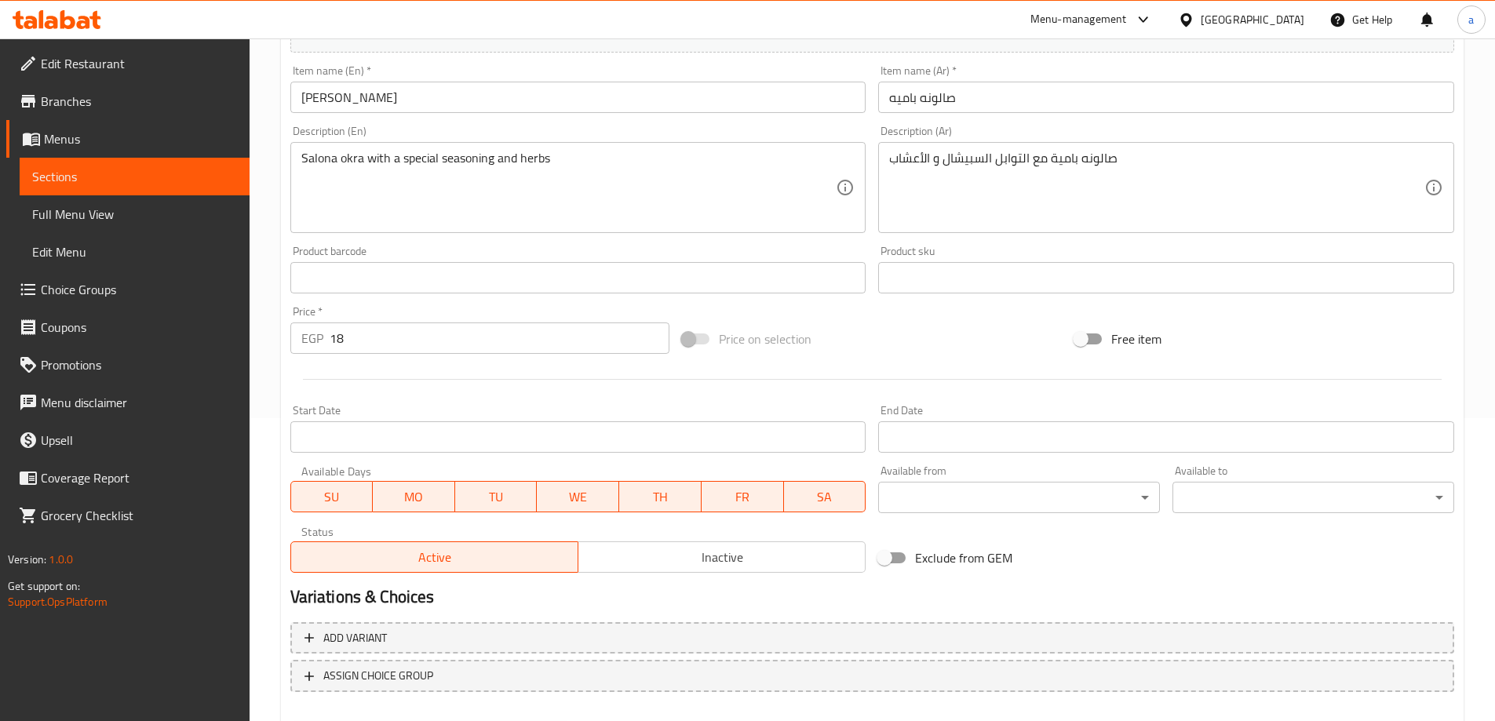
scroll to position [388, 0]
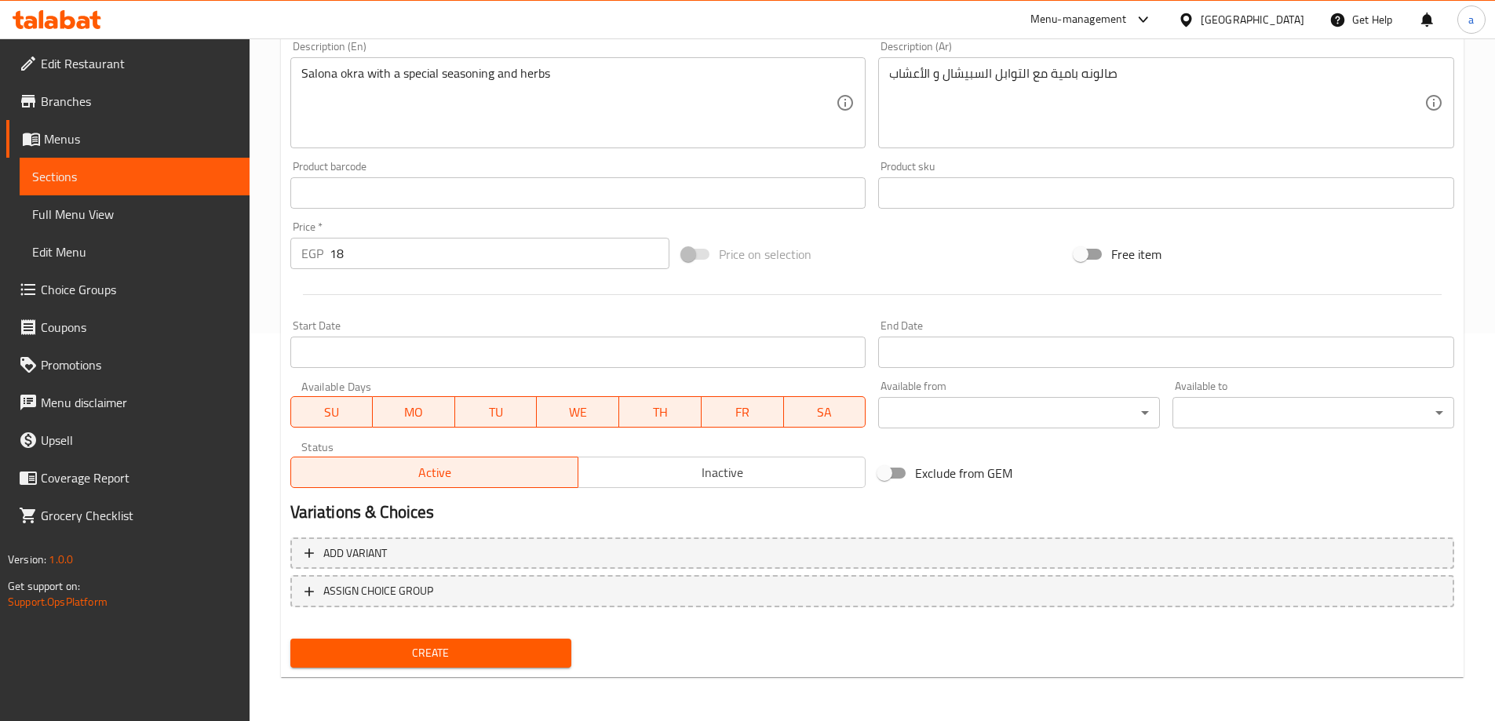
click at [464, 648] on span "Create" at bounding box center [431, 654] width 257 height 20
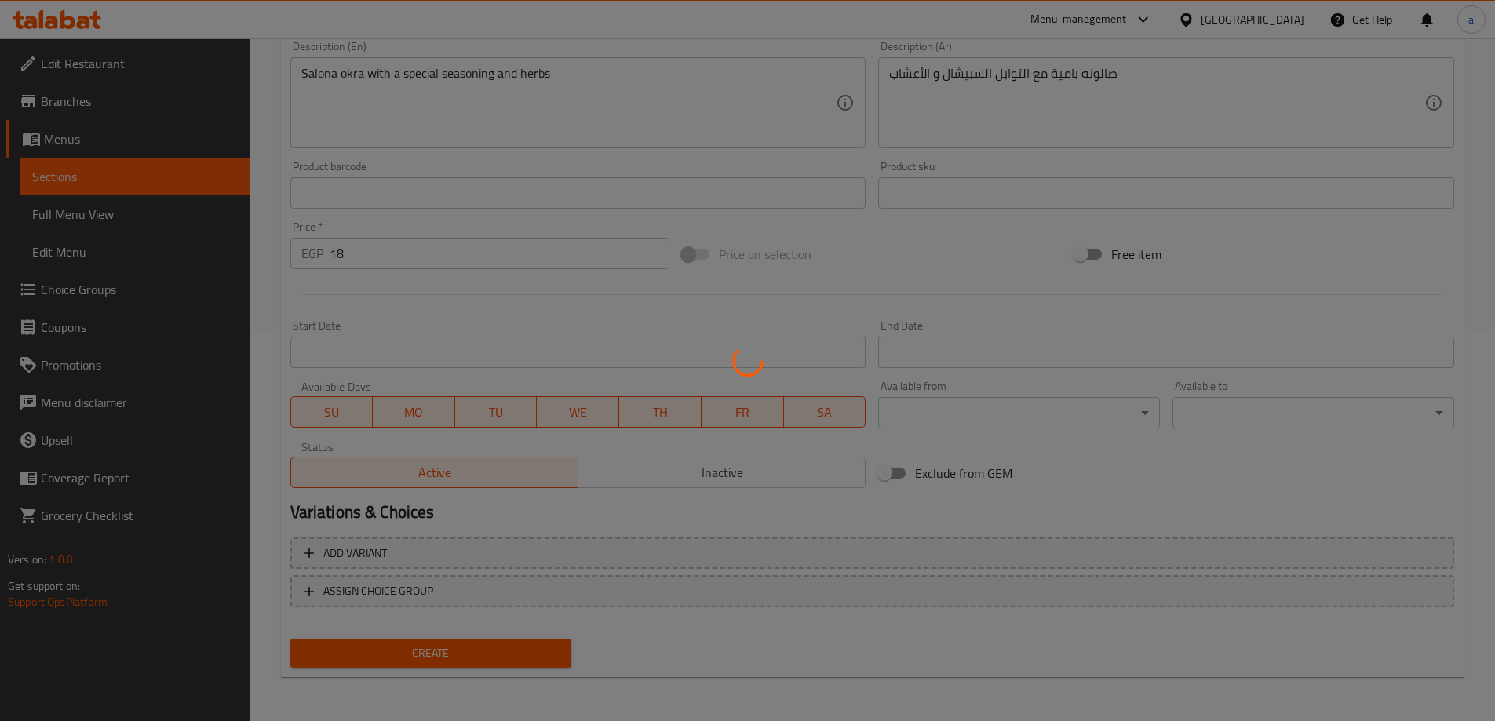
type input "0"
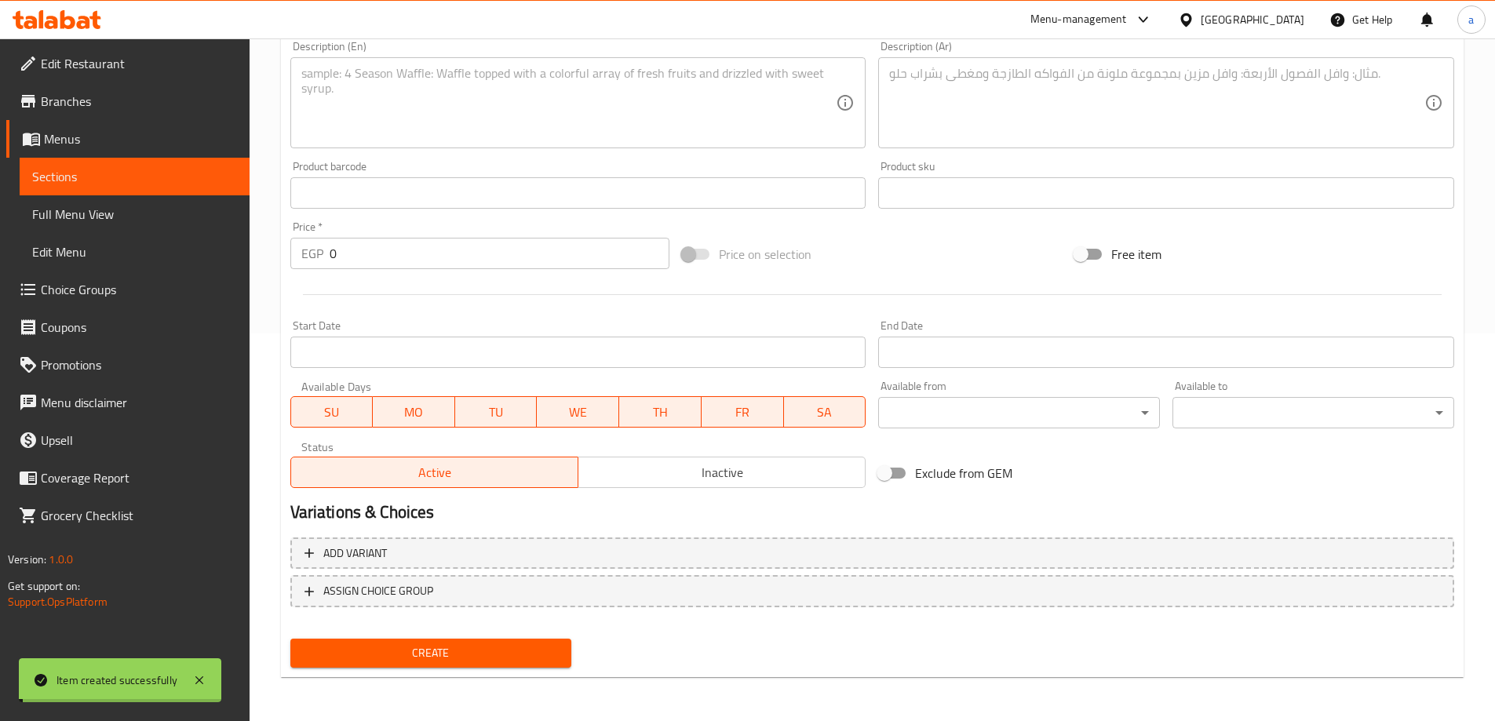
click at [82, 171] on span "Sections" at bounding box center [134, 176] width 205 height 19
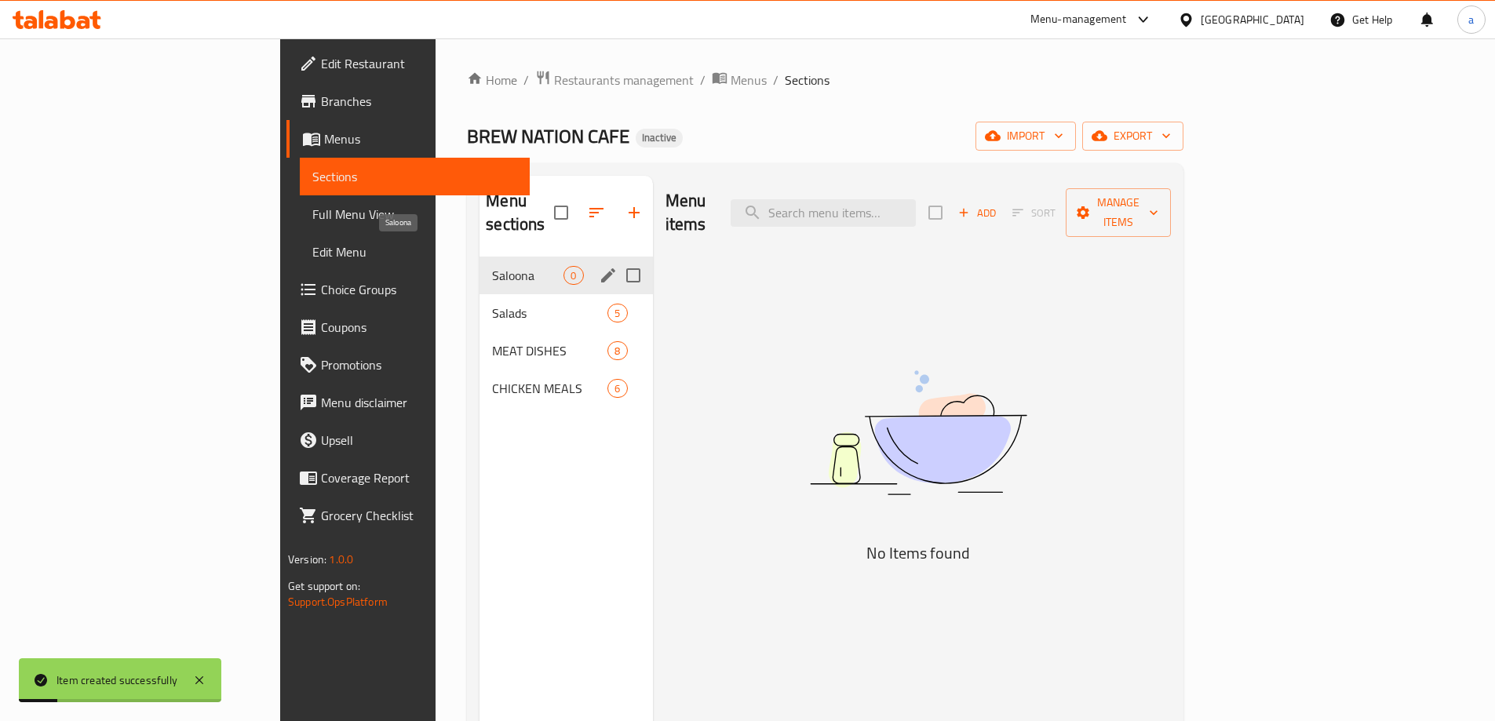
click at [492, 266] on span "Saloona" at bounding box center [527, 275] width 71 height 19
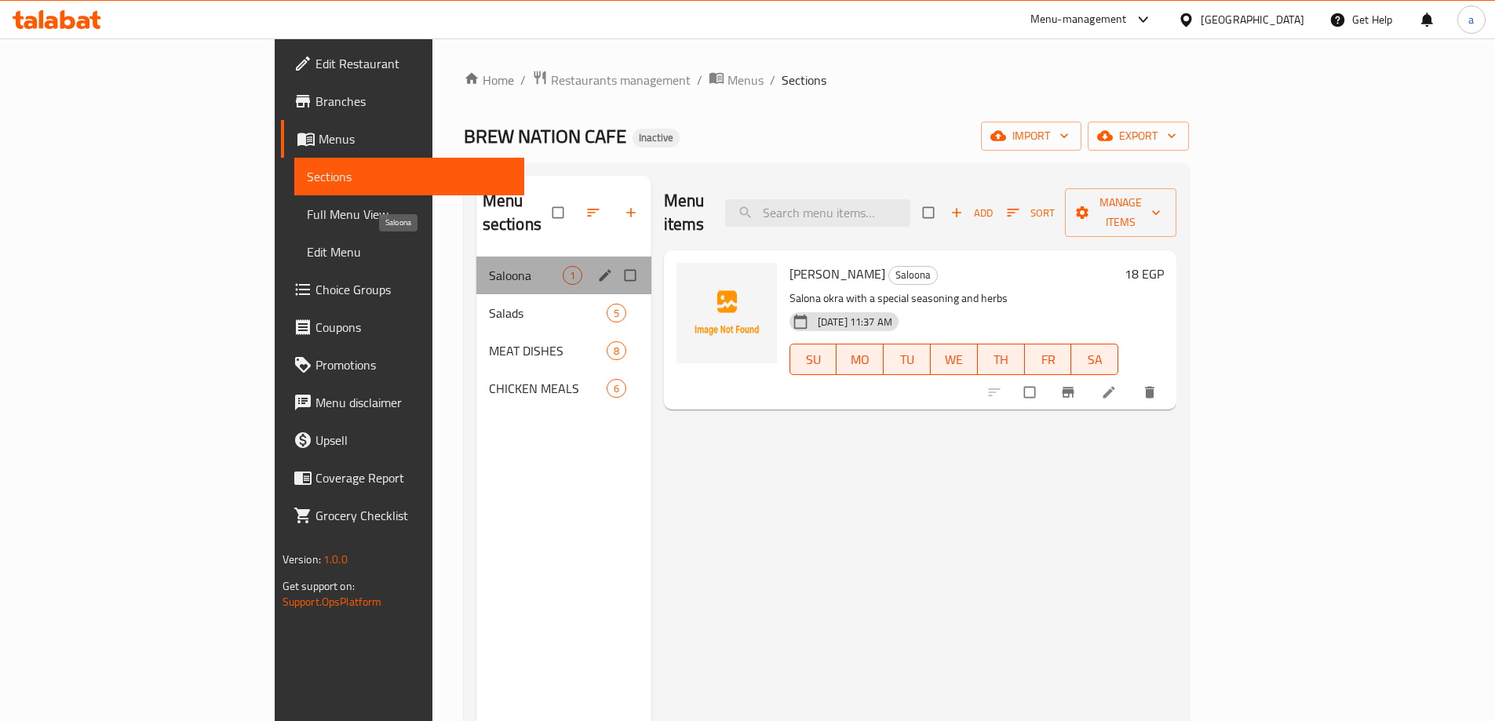
click at [489, 266] on span "Saloona" at bounding box center [526, 275] width 74 height 19
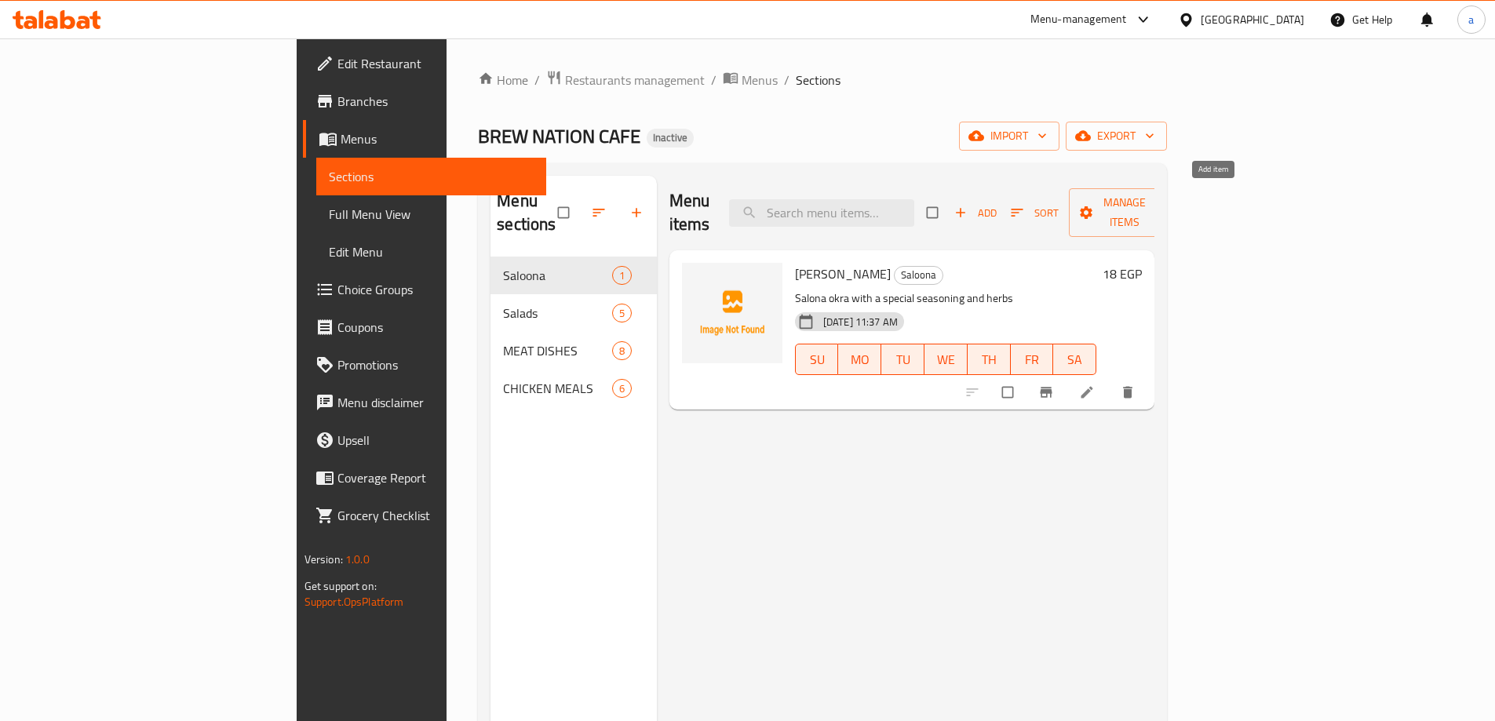
click at [997, 204] on span "Add" at bounding box center [975, 213] width 42 height 18
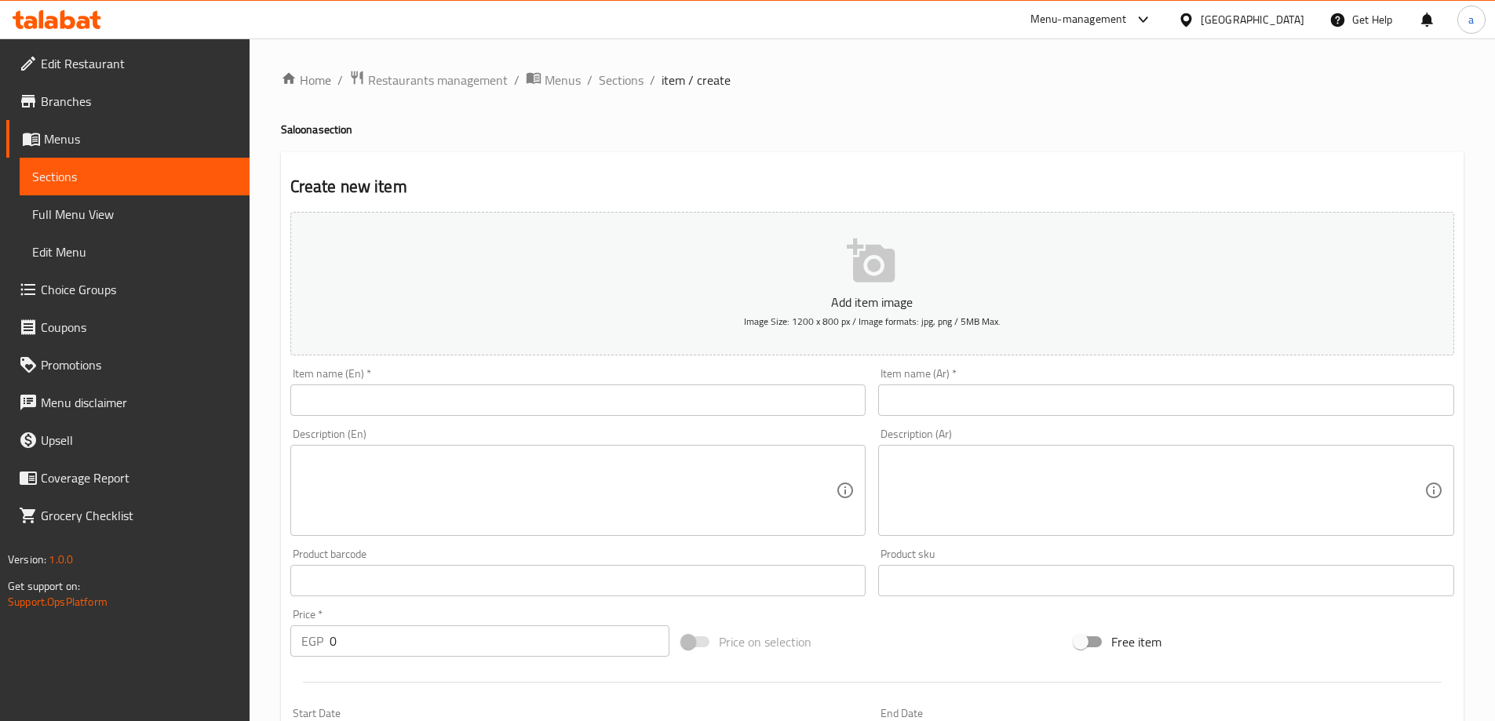
click at [410, 412] on input "text" at bounding box center [578, 400] width 576 height 31
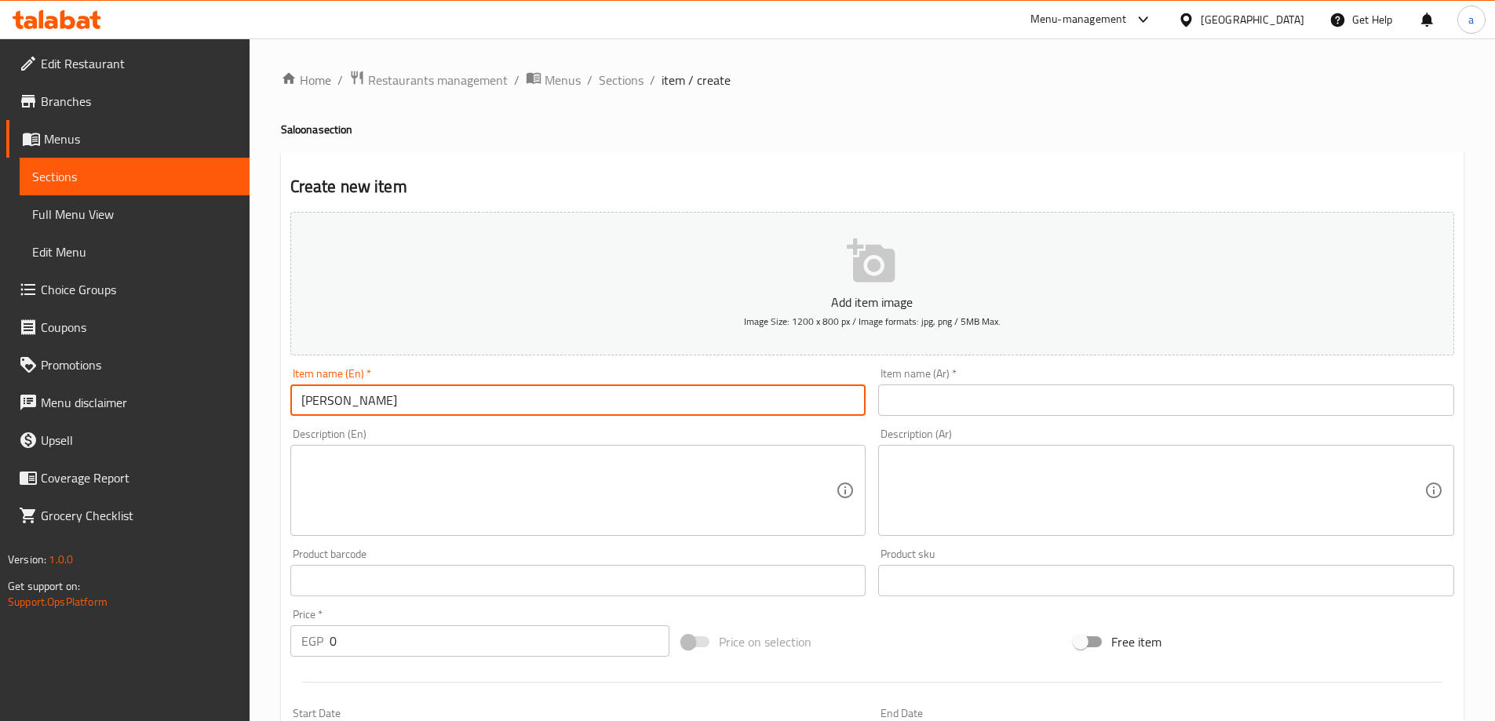
type input "Saloona Potato"
click at [518, 432] on div "Description (En) Description (En)" at bounding box center [578, 483] width 576 height 108
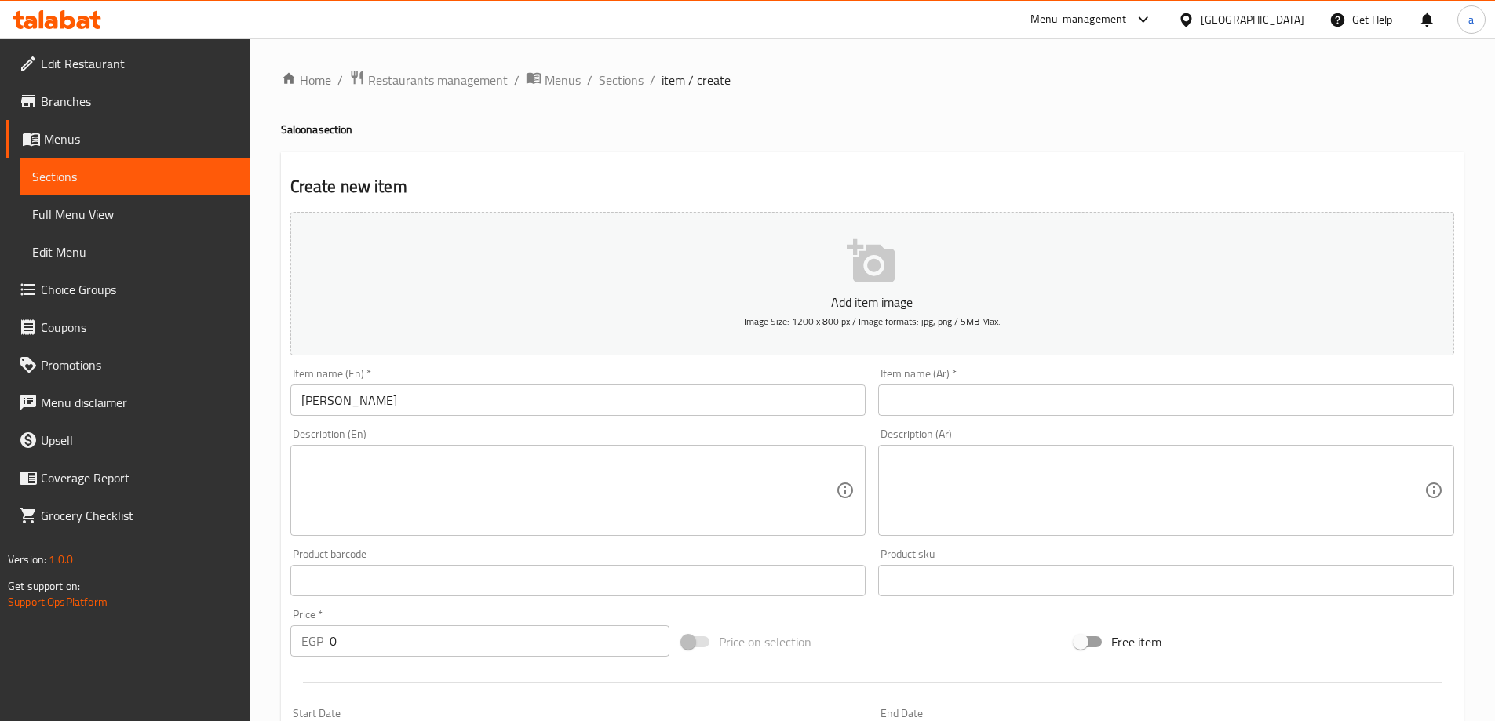
click at [1040, 406] on input "text" at bounding box center [1166, 400] width 576 height 31
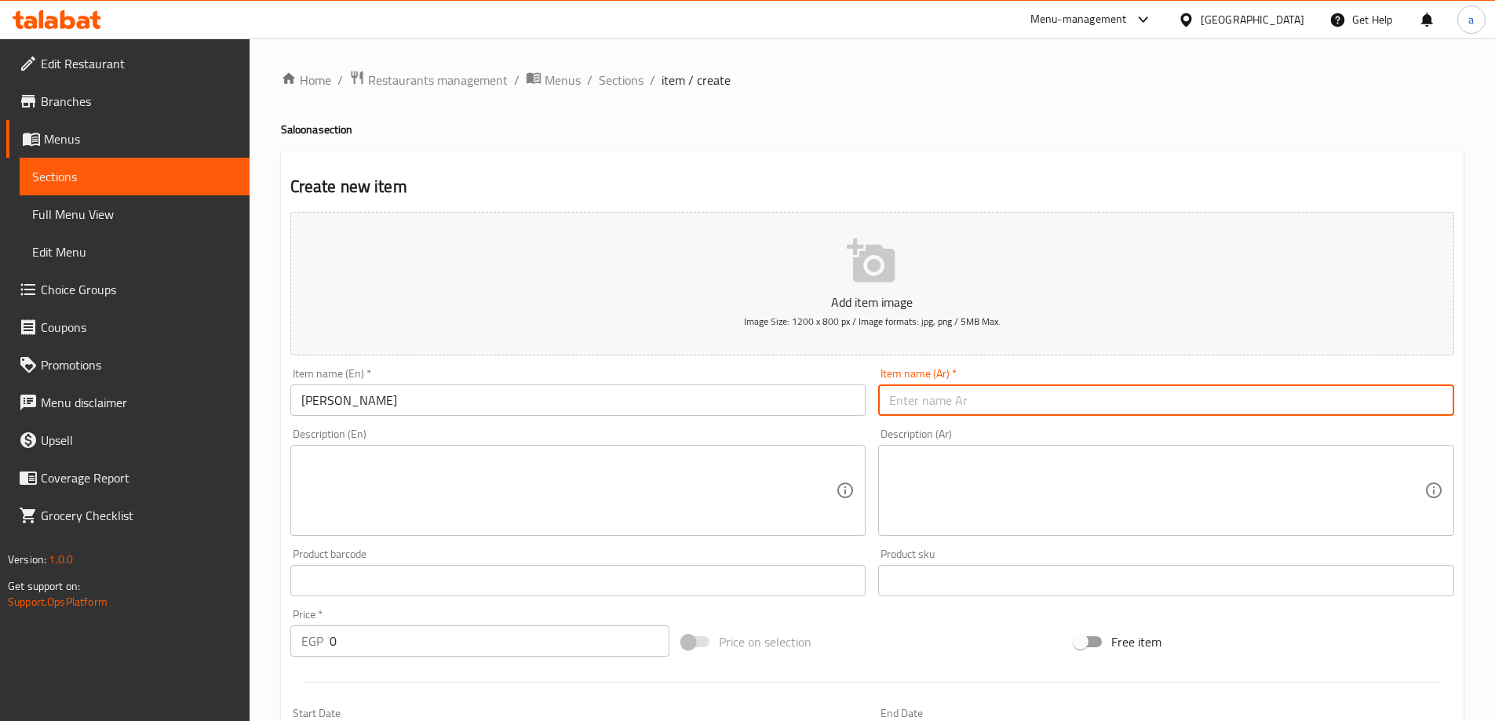
paste input "صالونه بطاطس دجاج"
type input "صالونه بطاطس دجاج"
click at [676, 391] on input "Saloona Potato" at bounding box center [578, 400] width 576 height 31
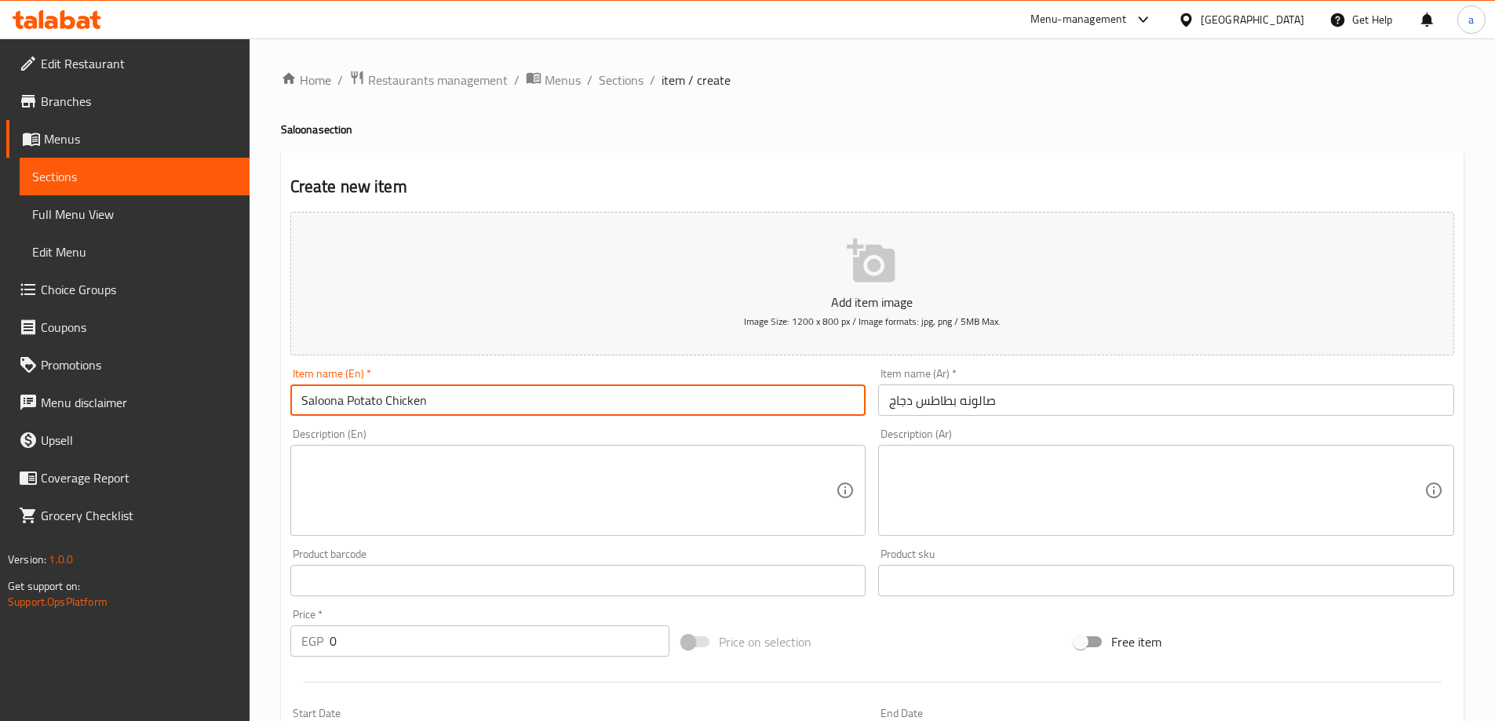
type input "Saloona Potato Chicken"
click at [586, 427] on div "Description (En) Description (En)" at bounding box center [578, 482] width 589 height 120
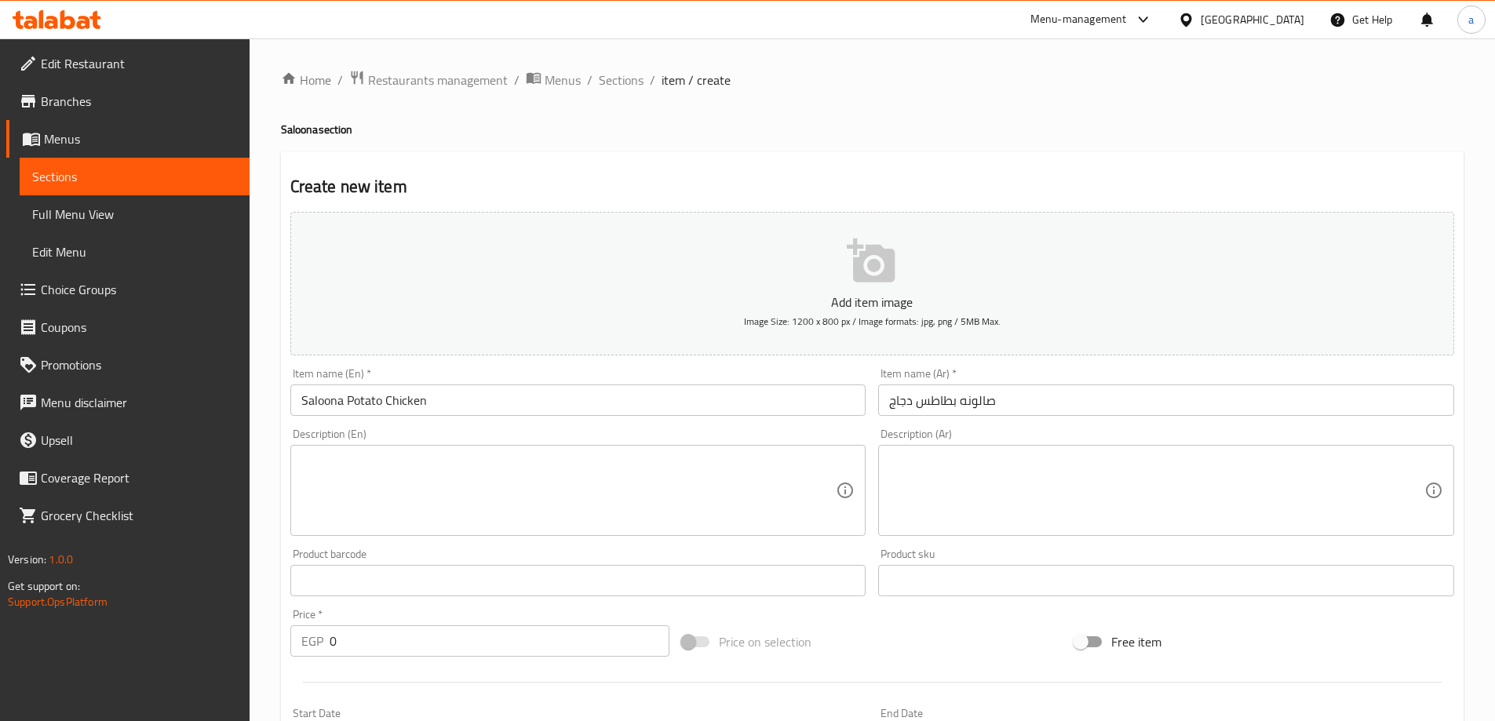
click at [428, 478] on textarea at bounding box center [568, 491] width 535 height 75
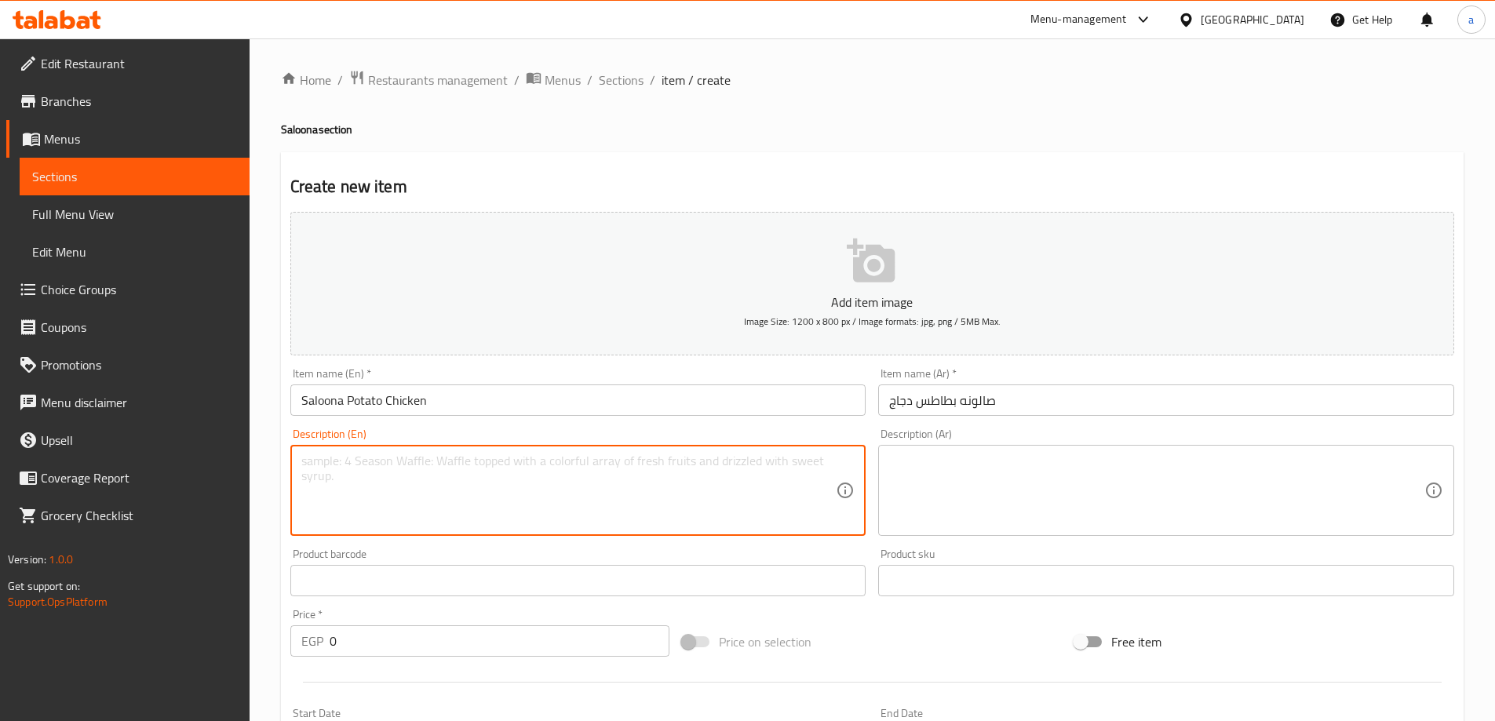
paste textarea "Grilled chicken pieces, potato cubes, herbs and tomato sauce"
type textarea "Grilled chicken pieces, potato cubes, herbs and tomato sauce"
click at [486, 420] on div "Item name (En)   * Saloona Potato Chicken Item name (En) *" at bounding box center [578, 392] width 589 height 60
click at [385, 458] on textarea "Grilled chicken pieces, potato cubes, herbs and tomato sauce" at bounding box center [568, 491] width 535 height 75
click at [385, 459] on textarea "Grilled chicken pieces, potato cubes, herbs and tomato sauce" at bounding box center [568, 491] width 535 height 75
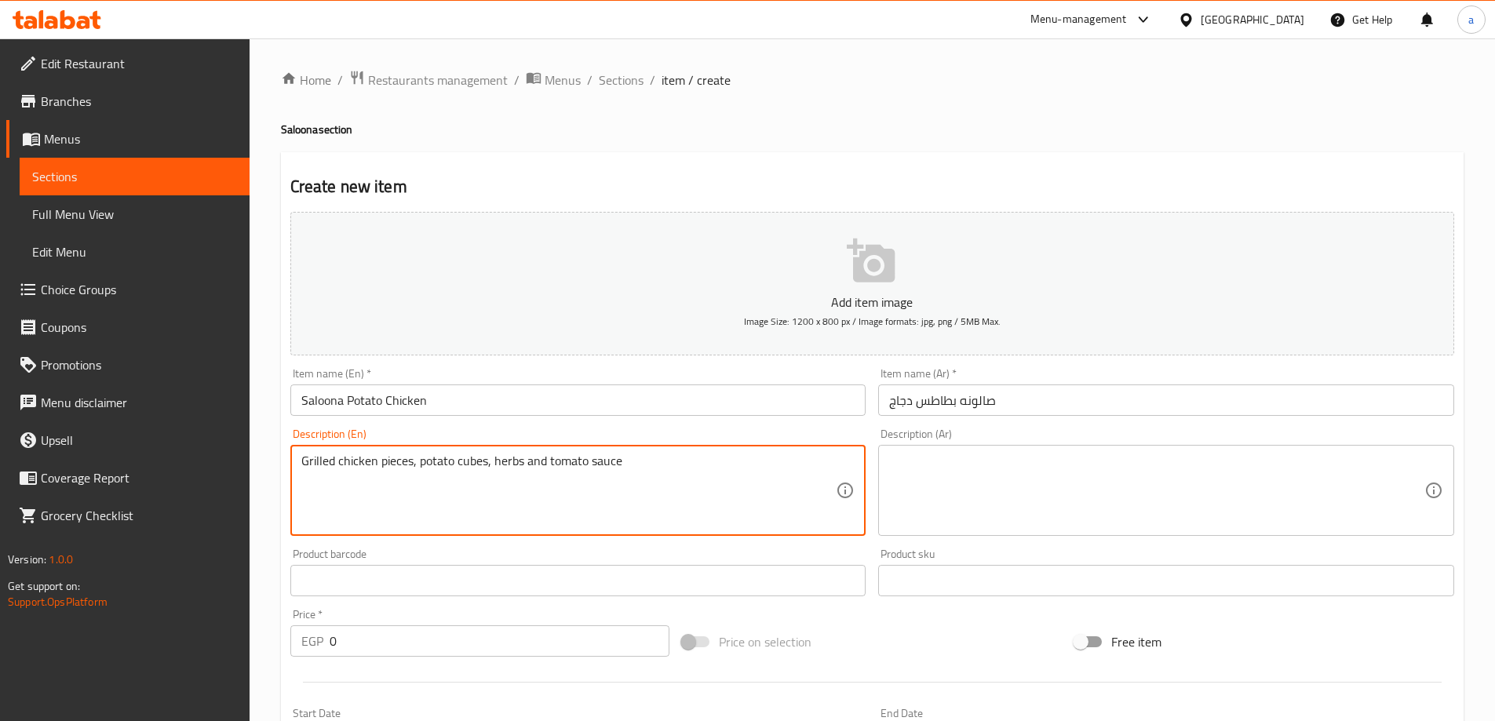
click at [986, 465] on textarea at bounding box center [1156, 491] width 535 height 75
click at [477, 470] on textarea "Grilled chicken pieces, potato cubes, herbs and tomato sauce" at bounding box center [568, 491] width 535 height 75
click at [888, 462] on div "قطع دجاج مشوية و Description (Ar)" at bounding box center [1166, 490] width 576 height 91
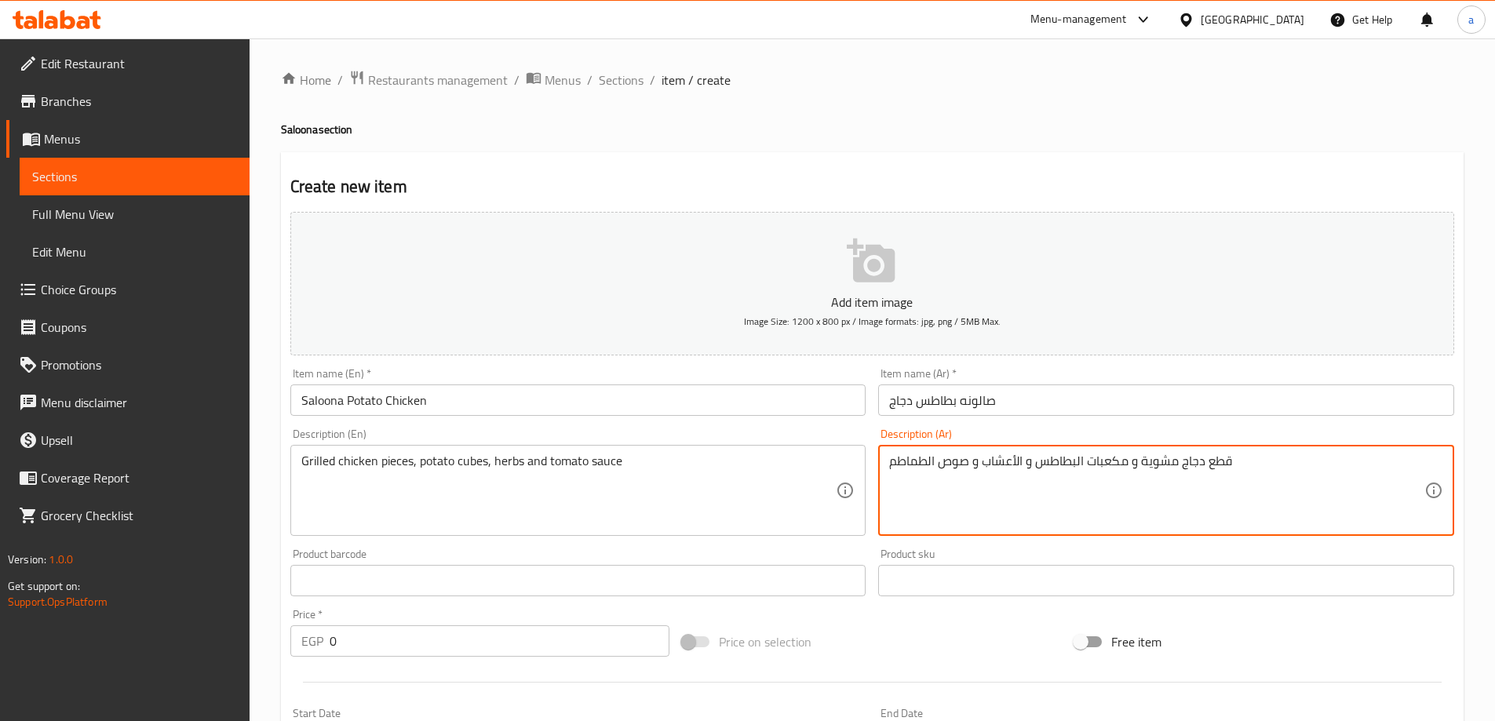
type textarea "قطع دجاج مشوية و مكعبات البطاطس و الأعشاب و صوص الطماطم"
click at [860, 428] on div "Description (En) Grilled chicken pieces, potato cubes, herbs and tomato sauce D…" at bounding box center [578, 482] width 589 height 120
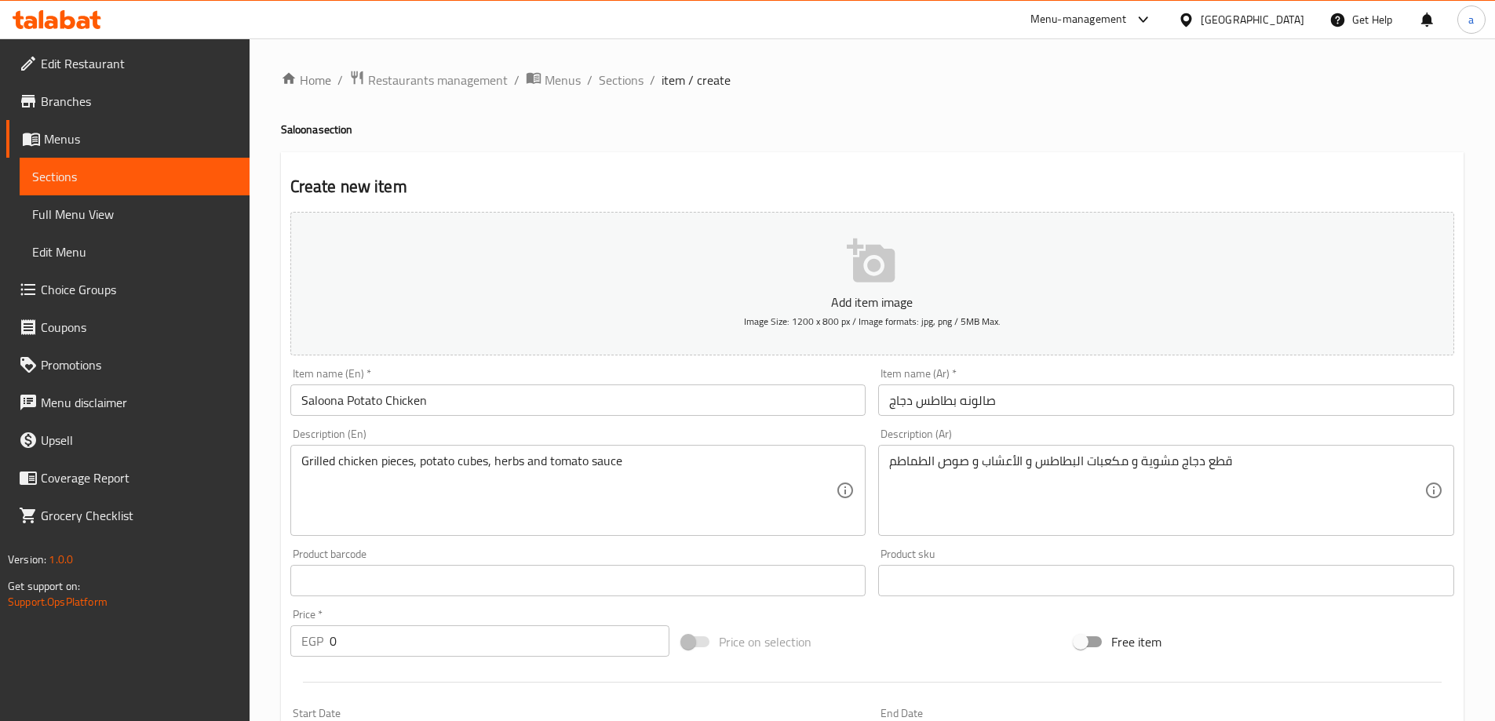
scroll to position [314, 0]
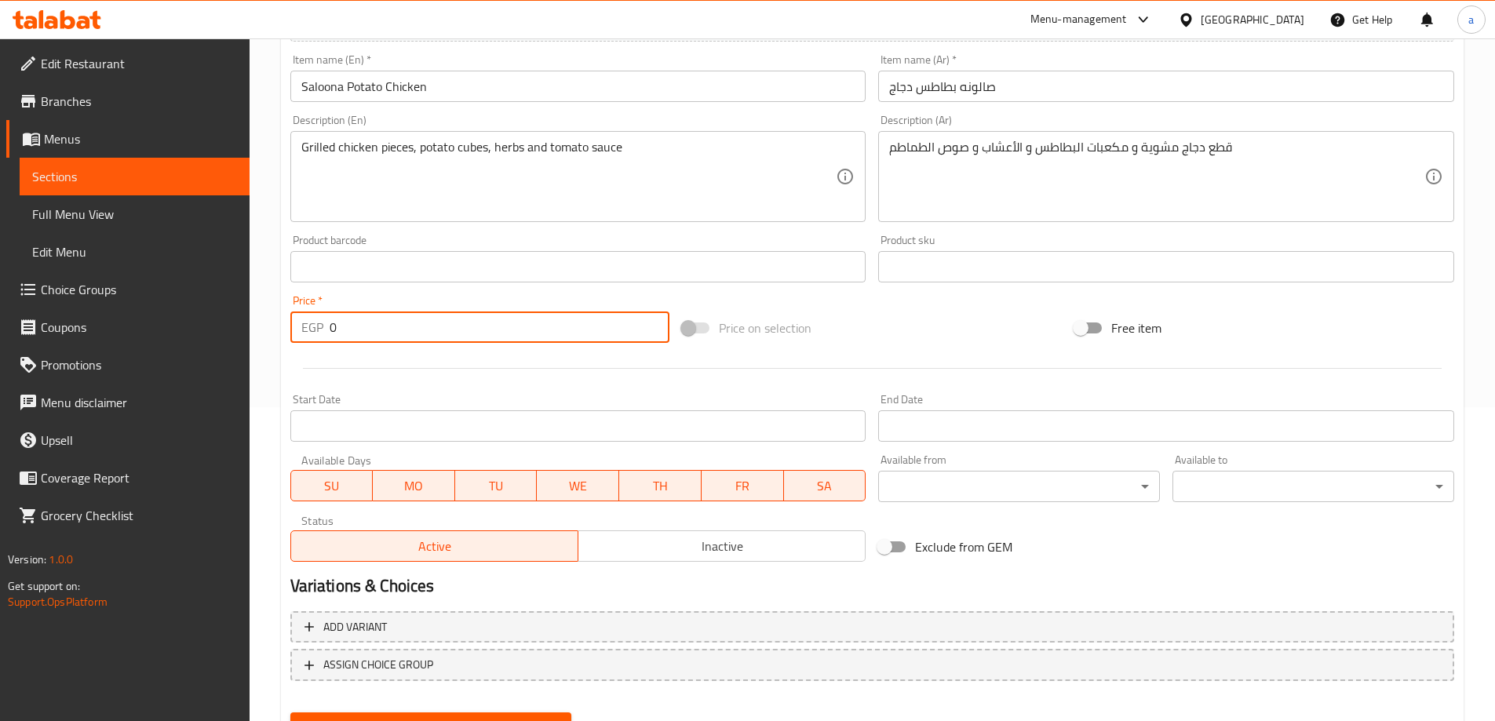
click at [432, 334] on input "0" at bounding box center [500, 327] width 341 height 31
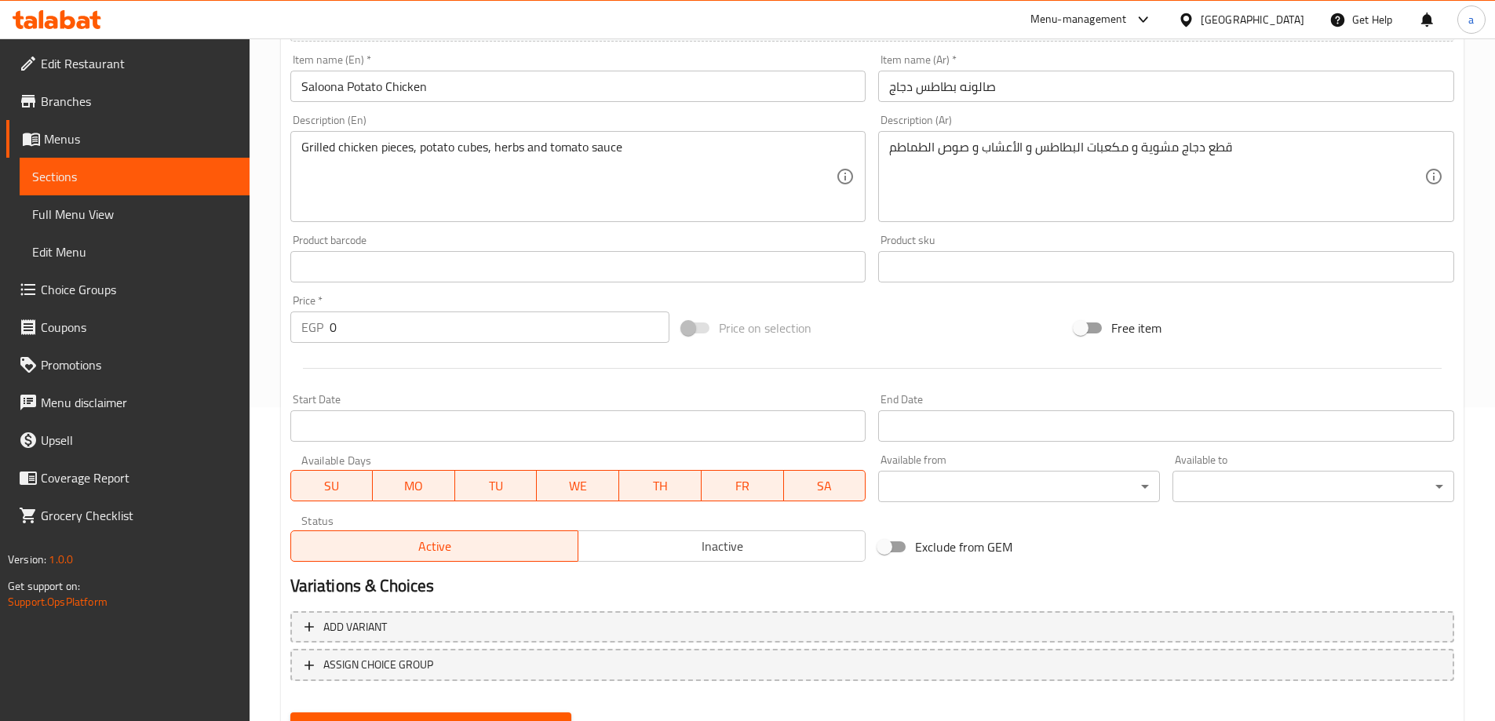
click at [485, 331] on input "0" at bounding box center [500, 327] width 341 height 31
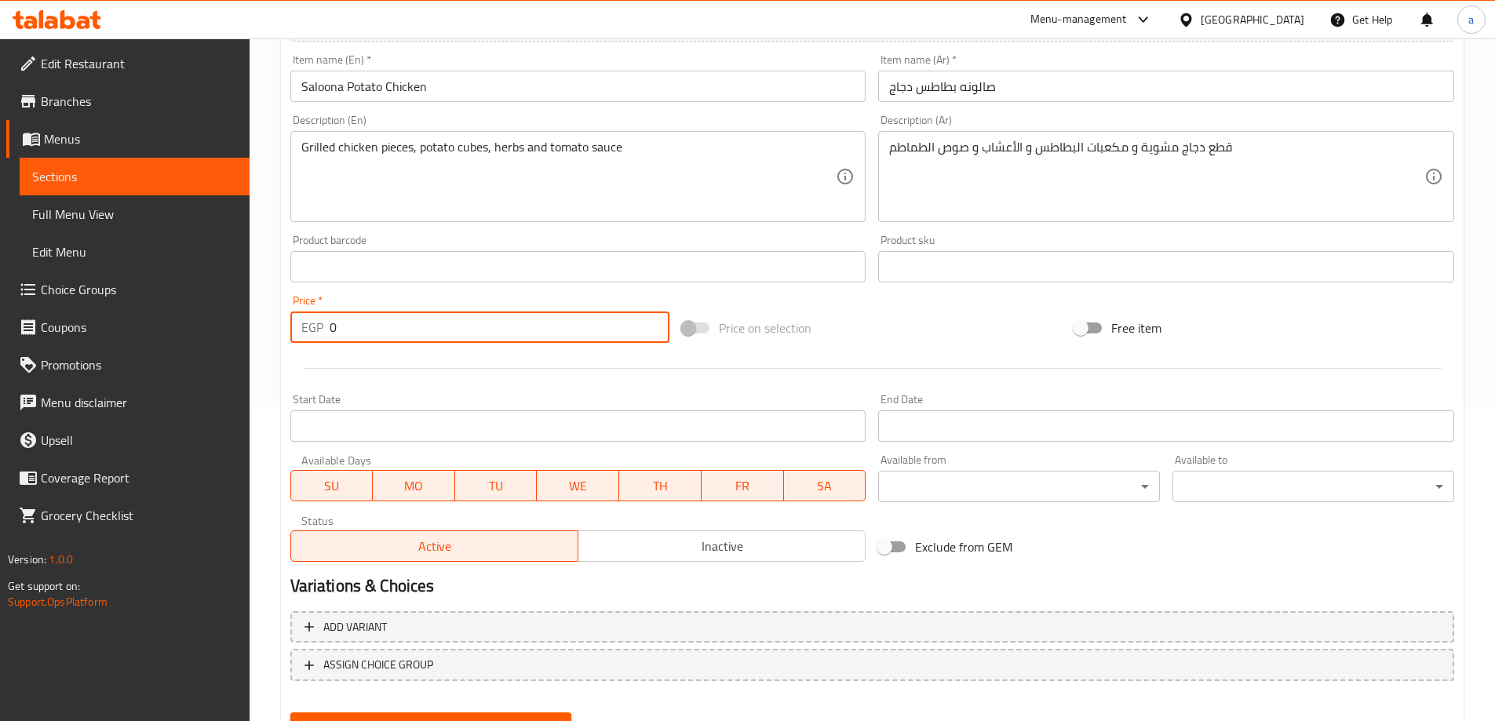
click at [485, 331] on input "0" at bounding box center [500, 327] width 341 height 31
drag, startPoint x: 468, startPoint y: 324, endPoint x: 279, endPoint y: 352, distance: 191.3
click at [279, 352] on div "Home / Restaurants management / Menus / Sections / item / create Saloona sectio…" at bounding box center [873, 259] width 1246 height 1071
type input "18"
click at [324, 366] on div at bounding box center [872, 368] width 1177 height 38
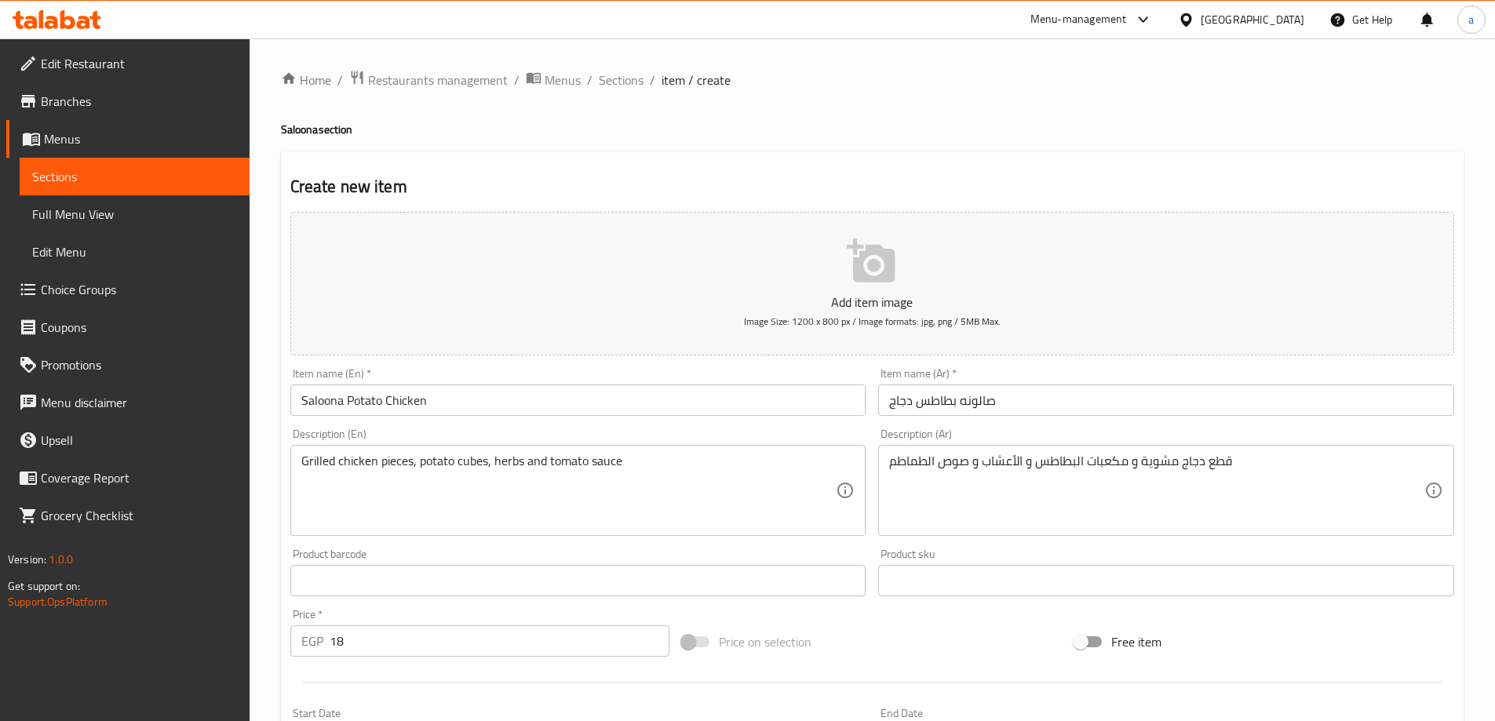
scroll to position [388, 0]
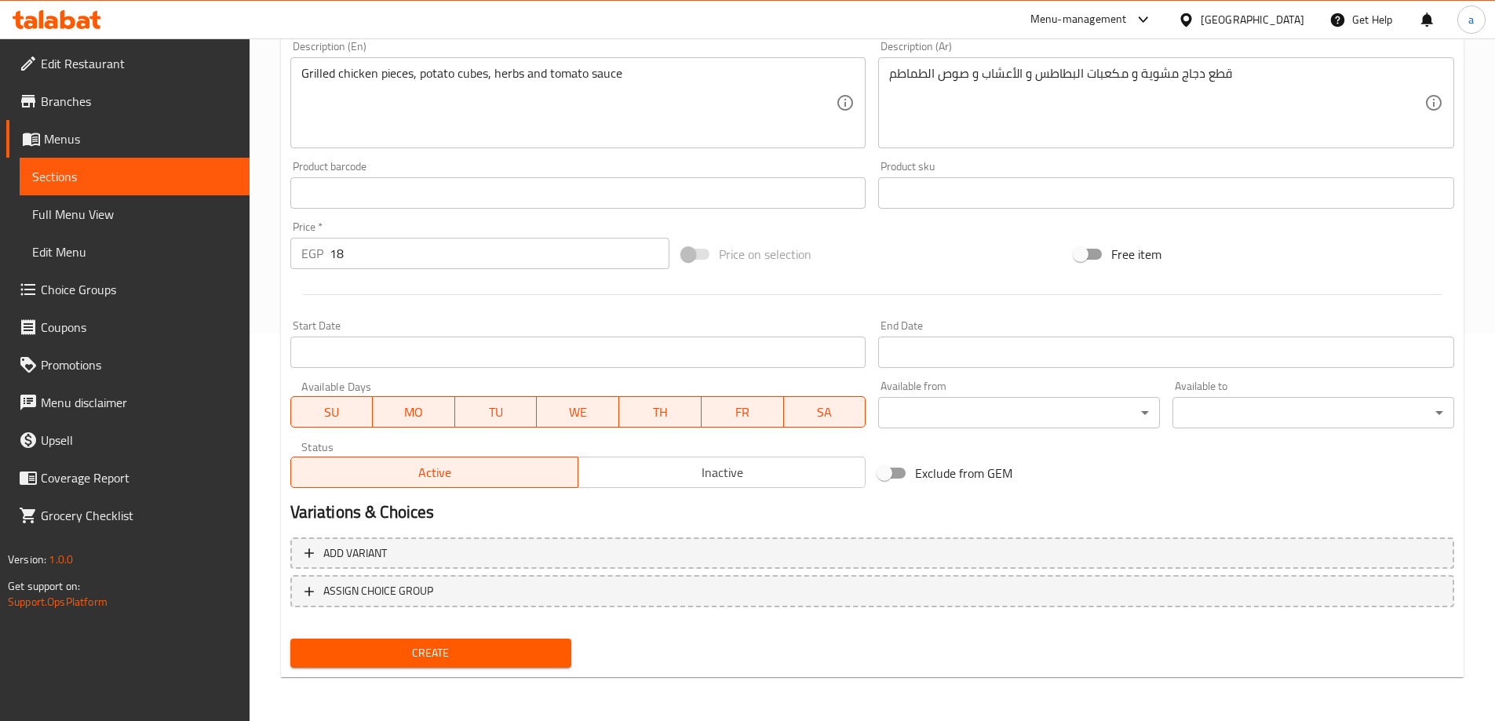
click at [457, 641] on button "Create" at bounding box center [431, 653] width 282 height 29
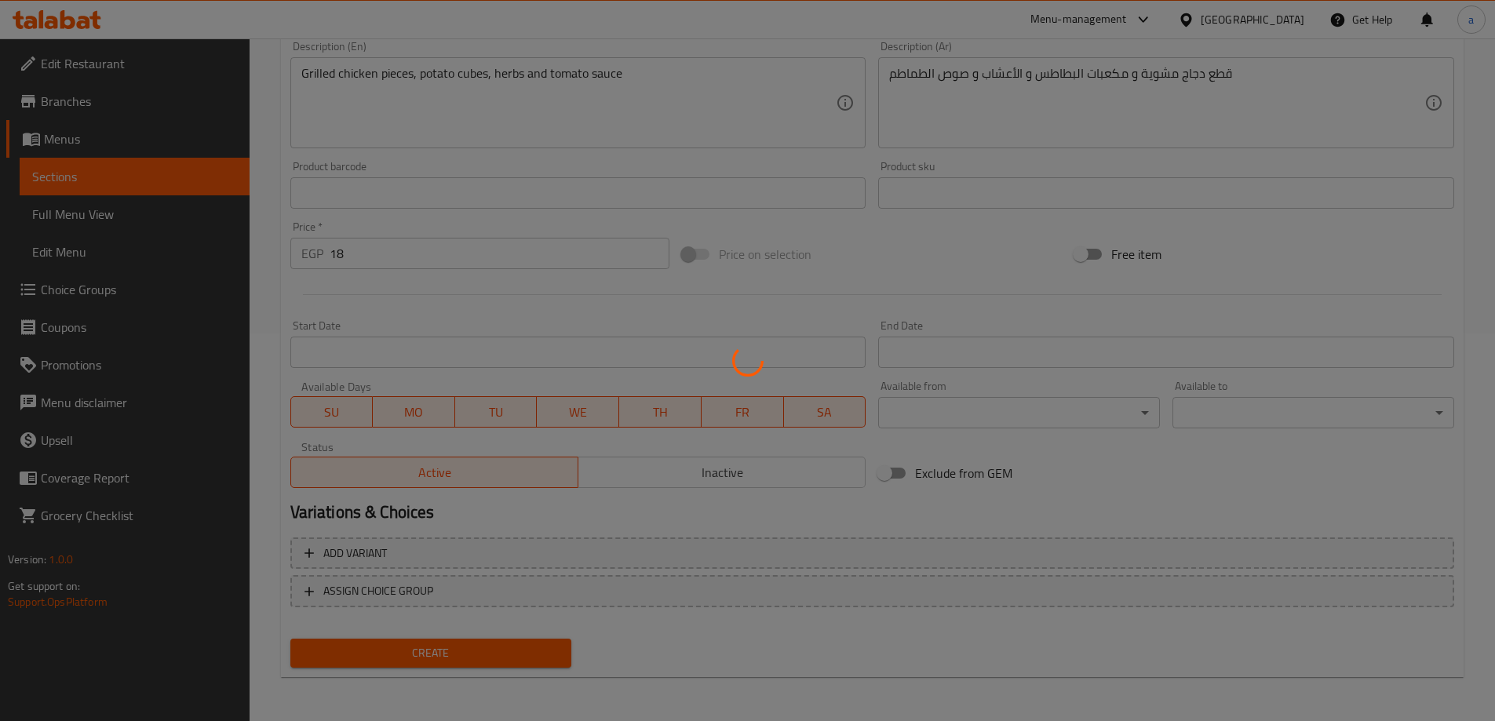
click at [173, 176] on div at bounding box center [747, 360] width 1495 height 721
type input "0"
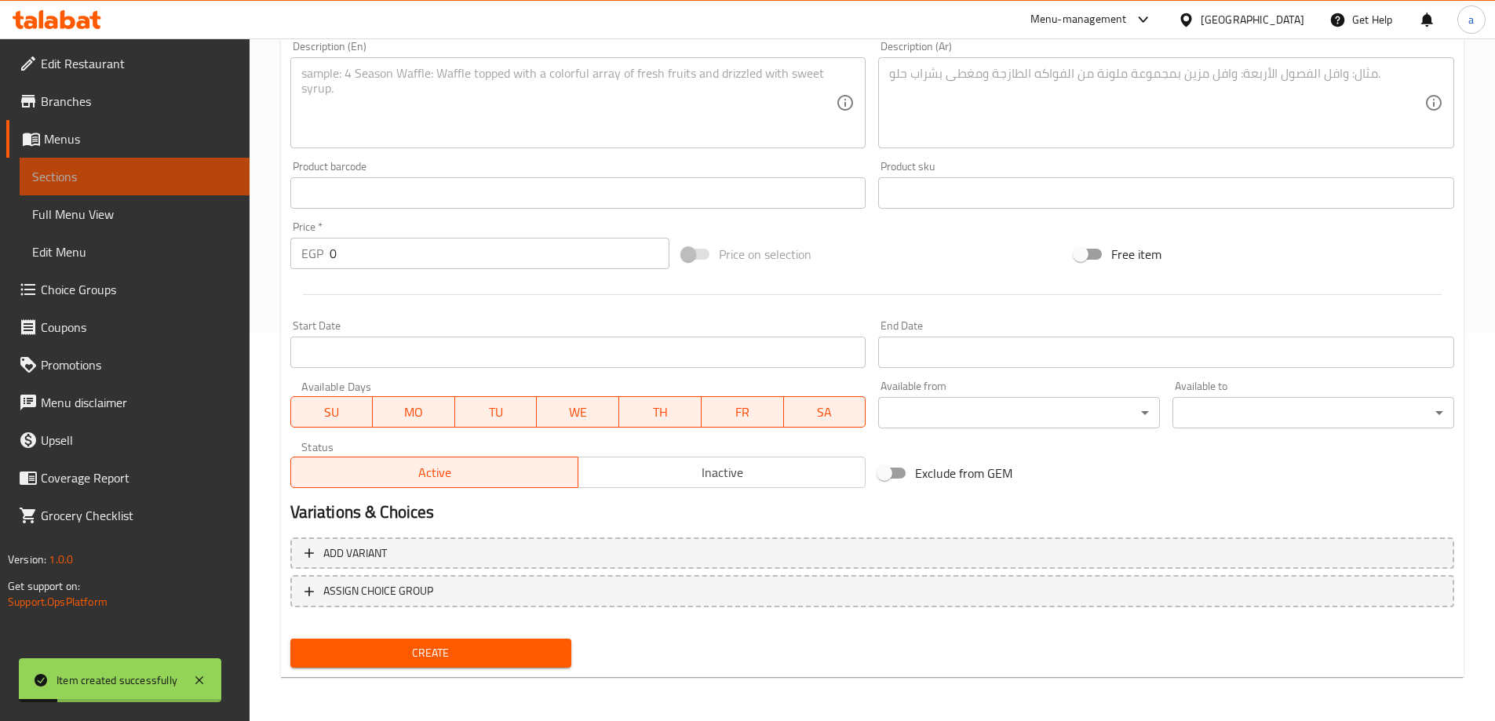
click at [157, 175] on span "Sections" at bounding box center [134, 176] width 205 height 19
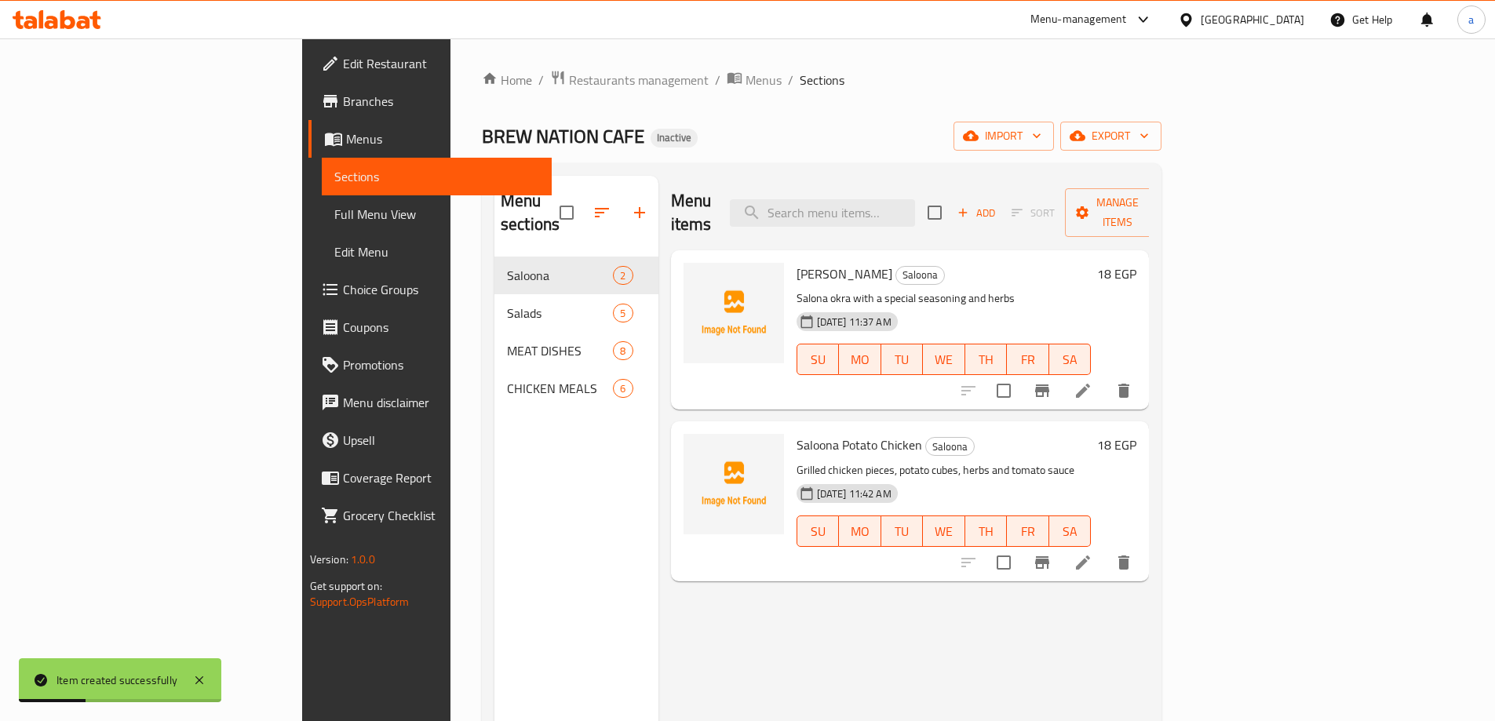
click at [494, 418] on div "Menu sections Saloona 2 Salads 5 MEAT DISHES 8 CHICKEN MEALS 6" at bounding box center [576, 536] width 164 height 721
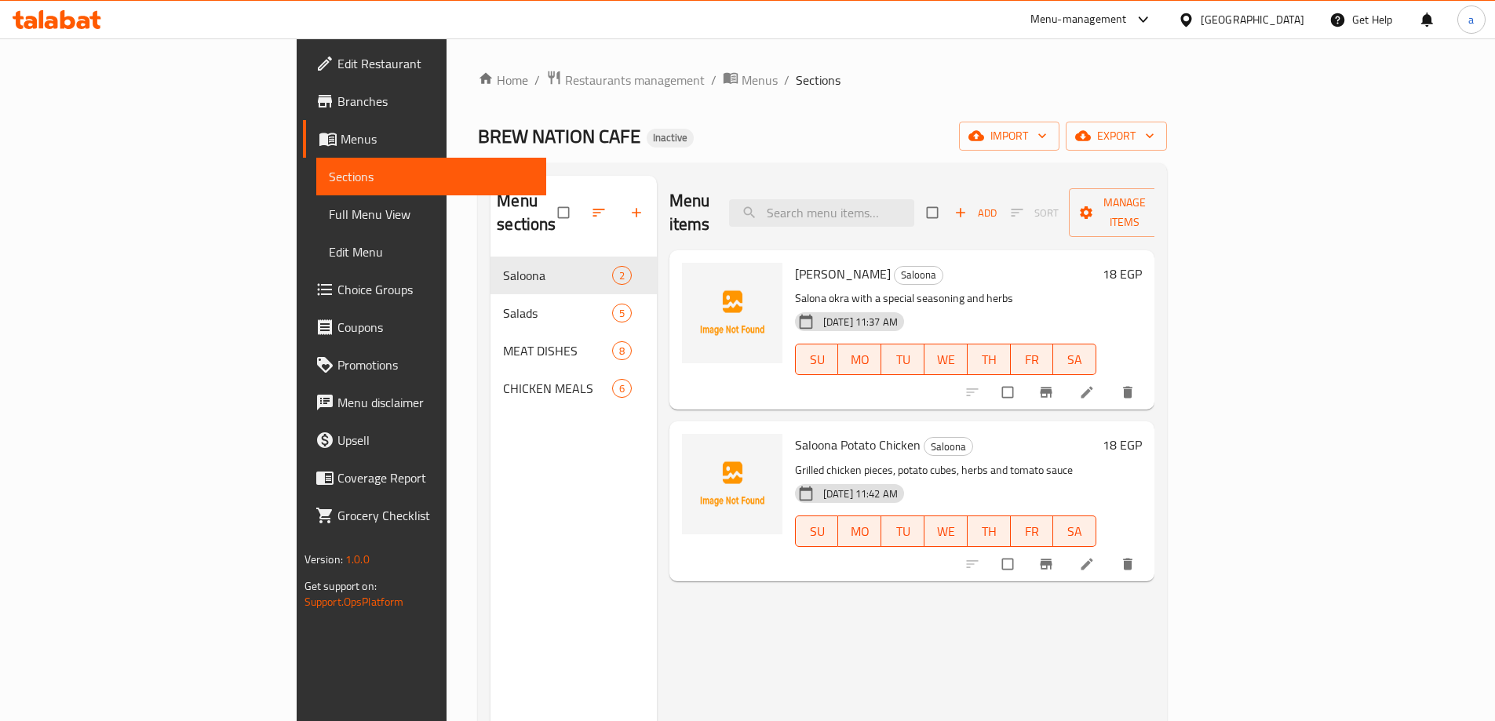
click at [329, 218] on span "Full Menu View" at bounding box center [431, 214] width 205 height 19
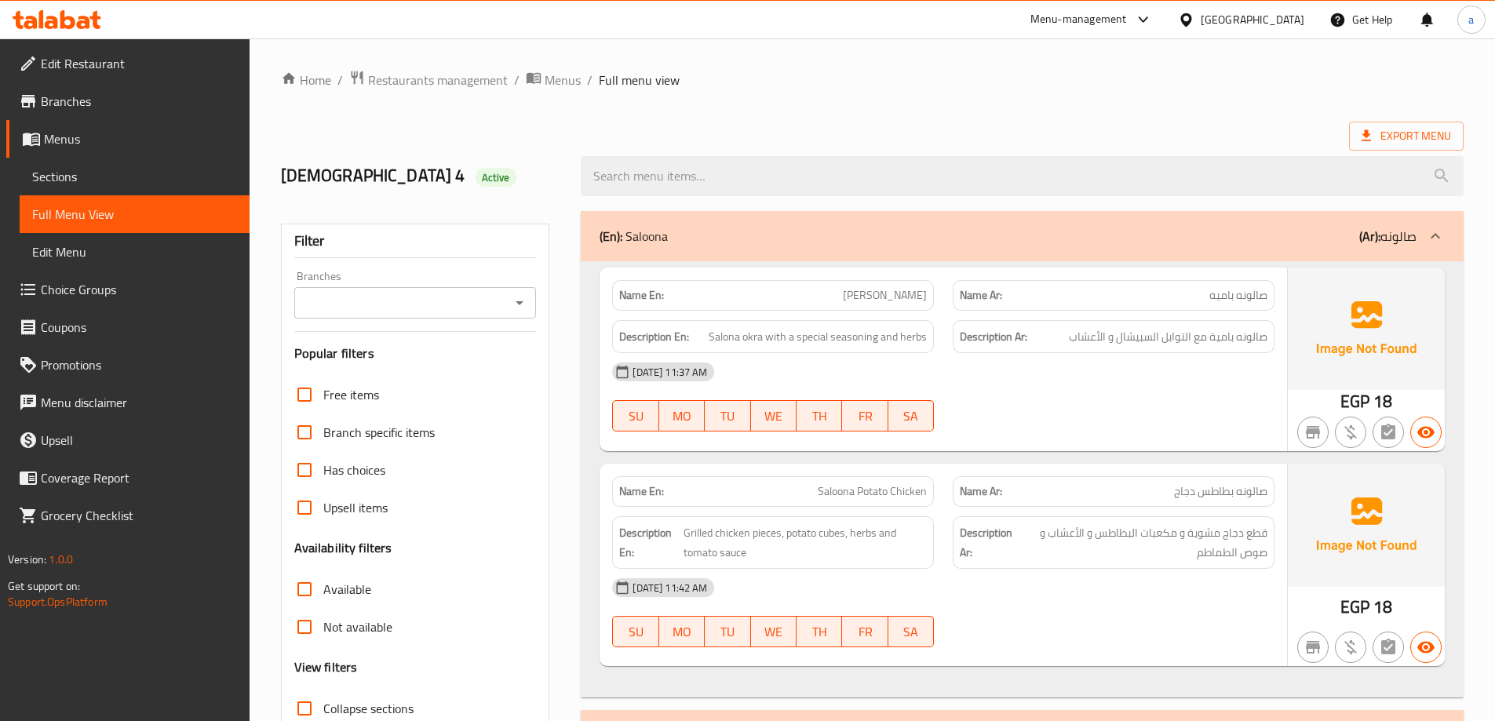
click at [1435, 242] on icon at bounding box center [1435, 236] width 19 height 19
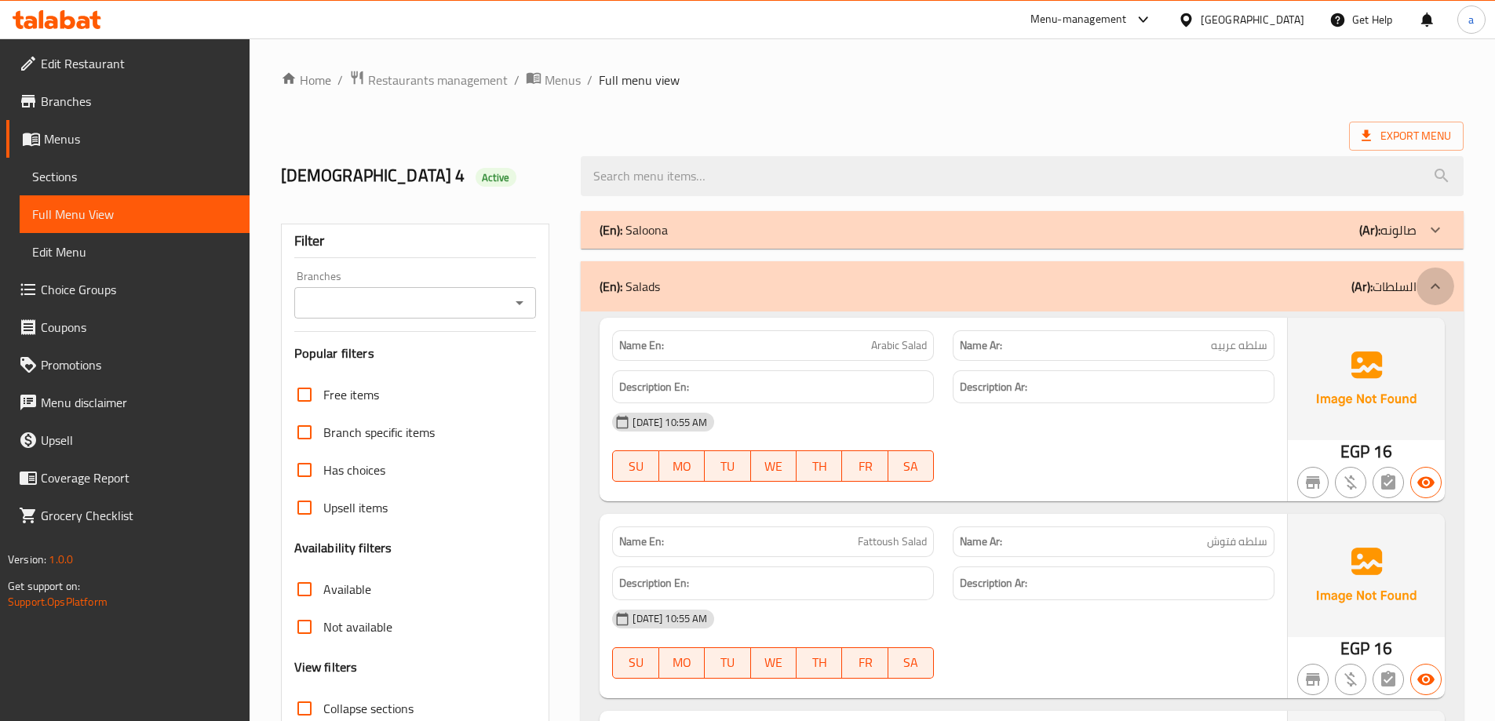
click at [1432, 284] on icon at bounding box center [1435, 286] width 19 height 19
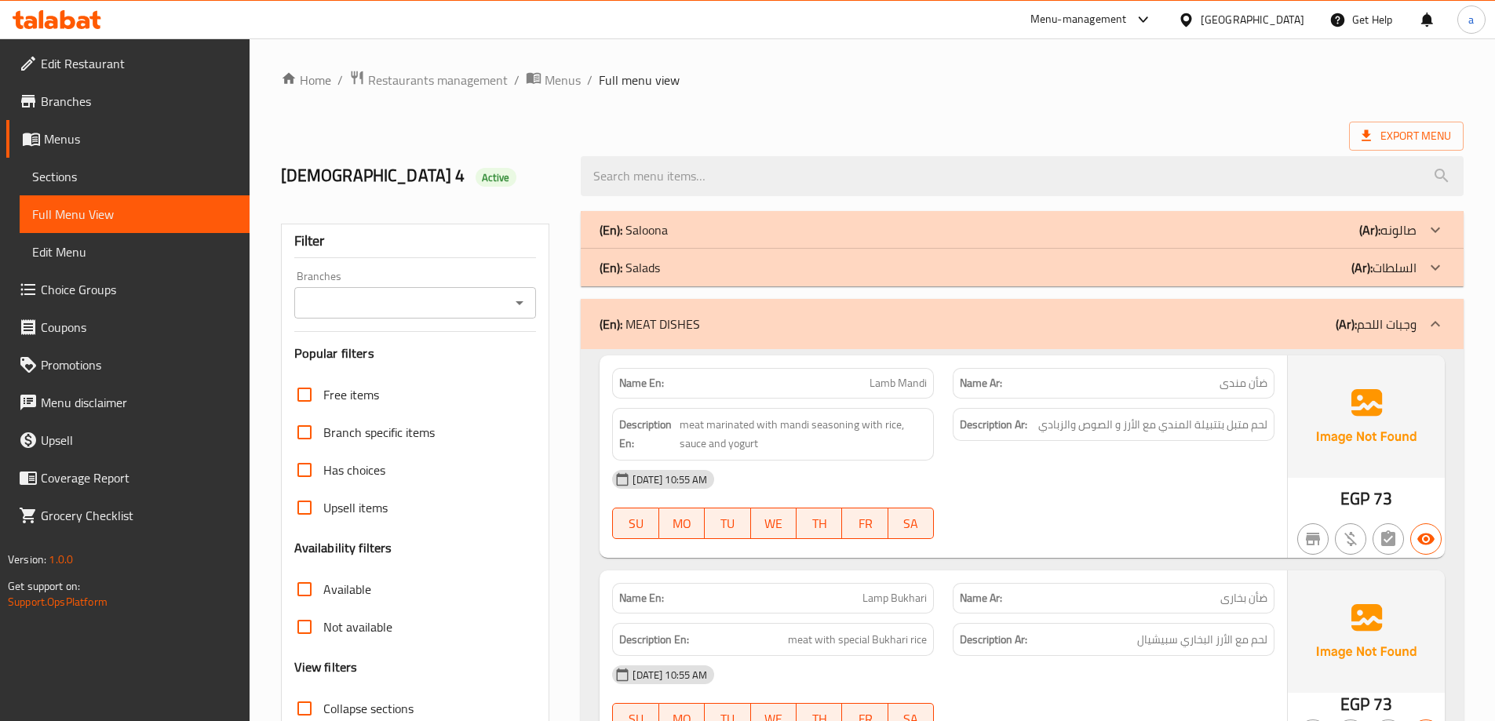
click at [1439, 324] on icon at bounding box center [1435, 323] width 9 height 5
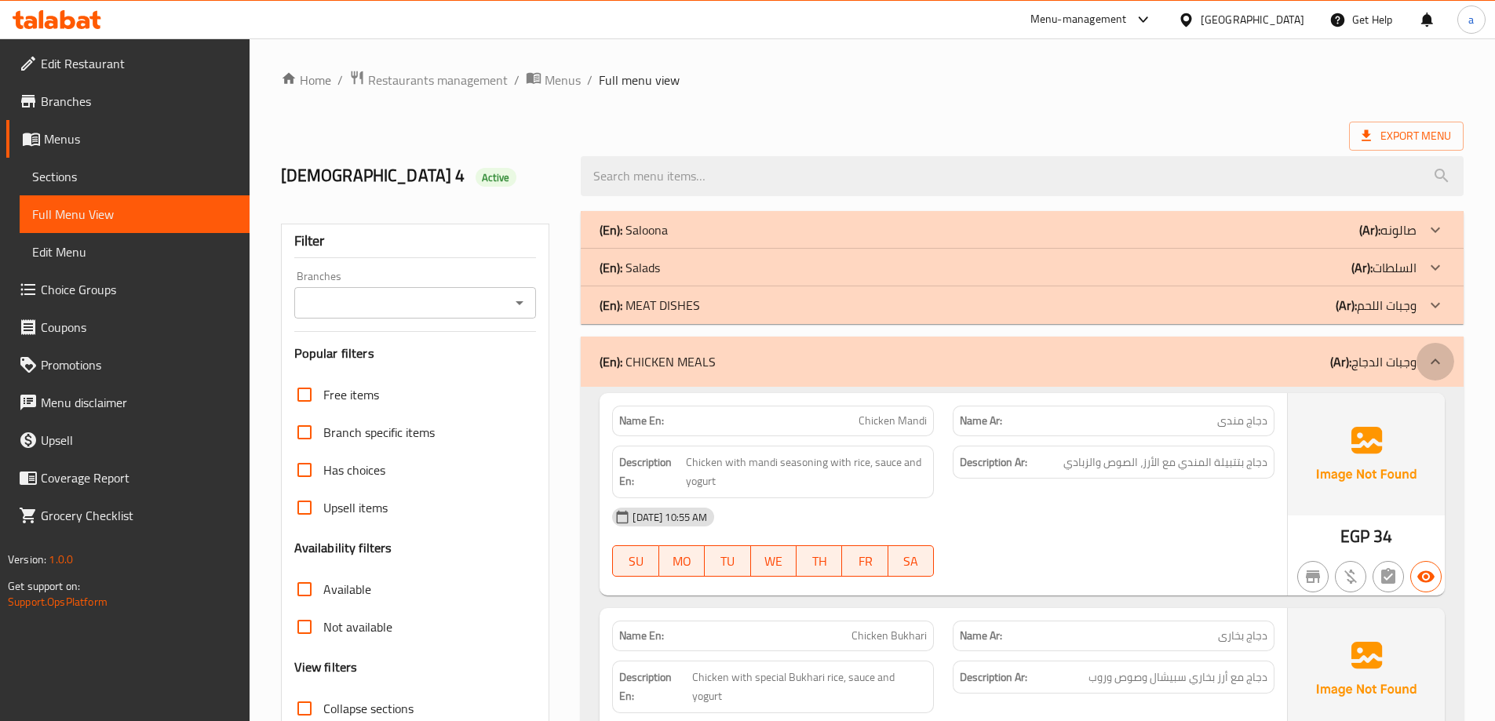
click at [1436, 359] on icon at bounding box center [1435, 361] width 9 height 5
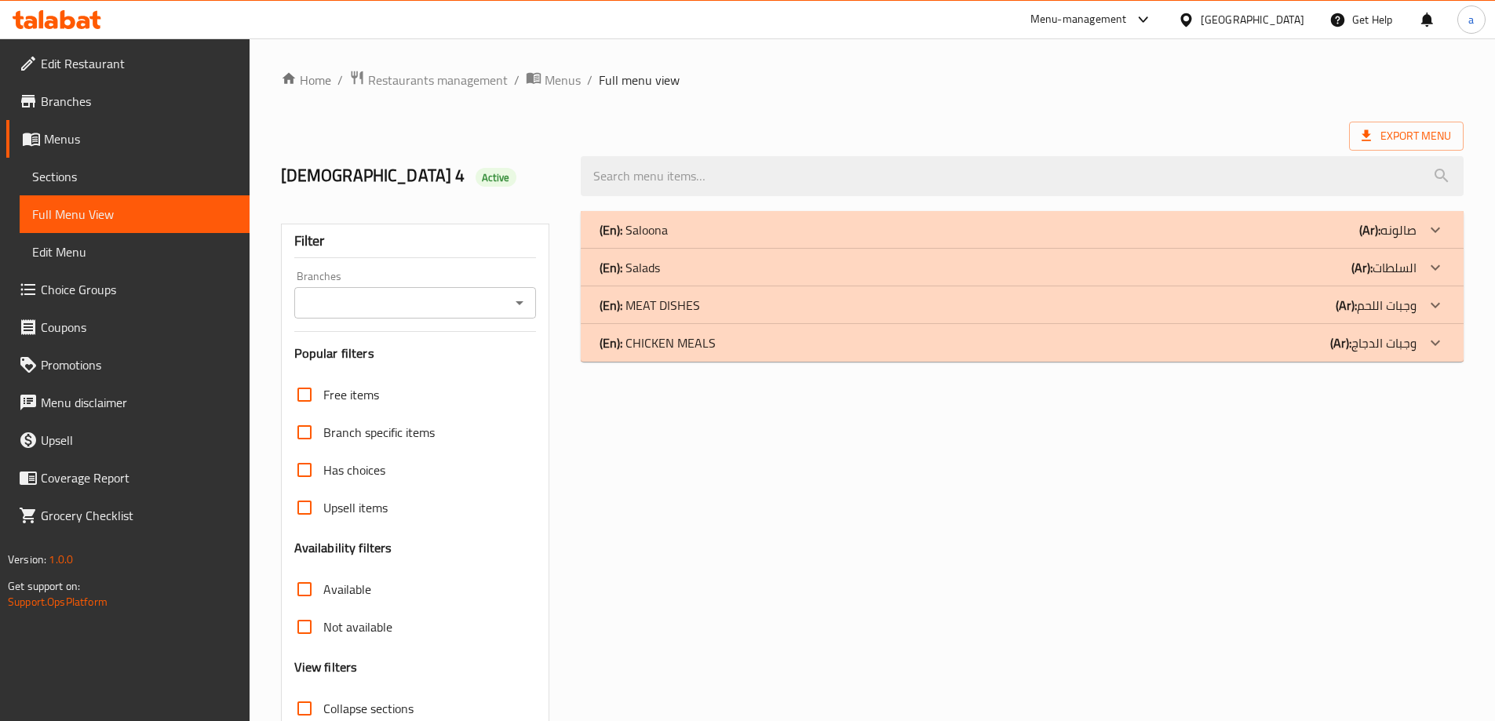
click at [1442, 228] on icon at bounding box center [1435, 230] width 19 height 19
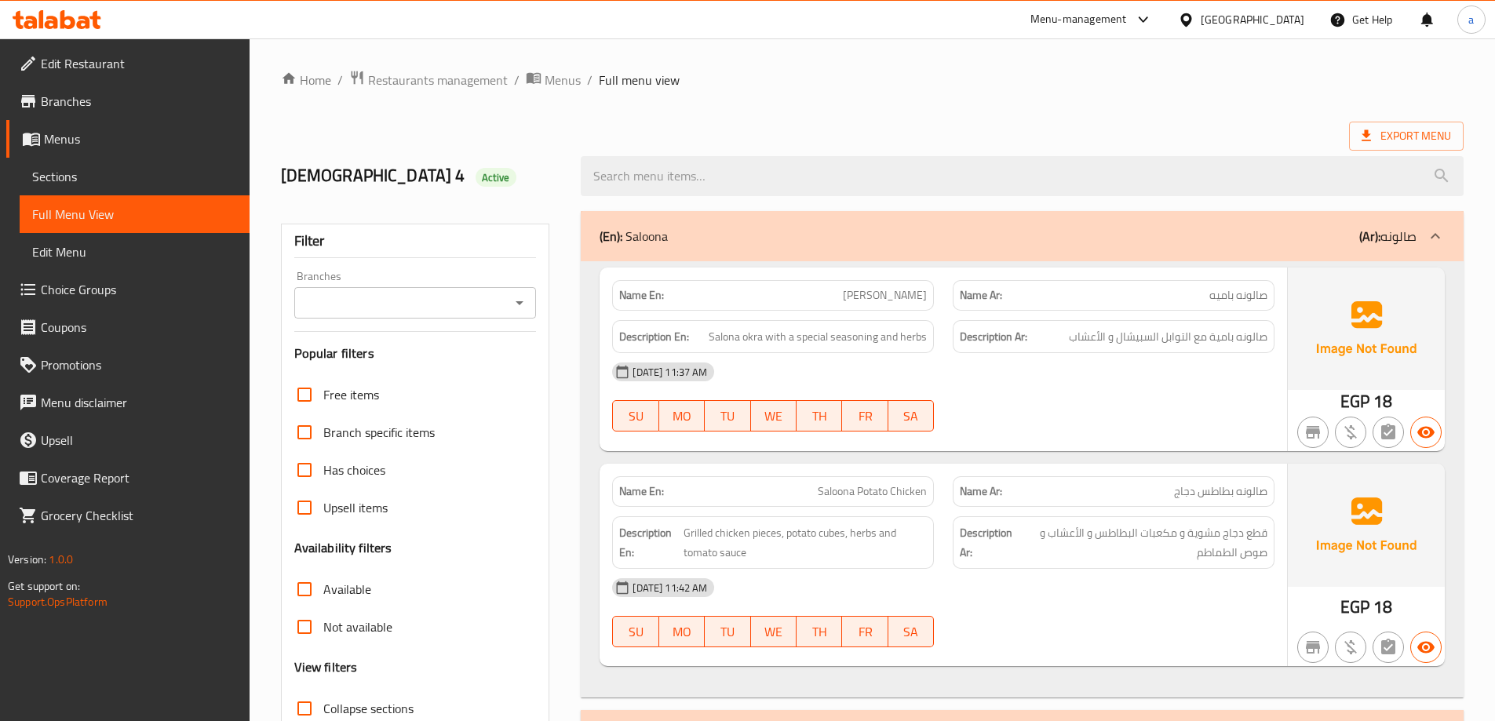
click at [1416, 243] on p "(Ar): صالونه" at bounding box center [1387, 236] width 57 height 19
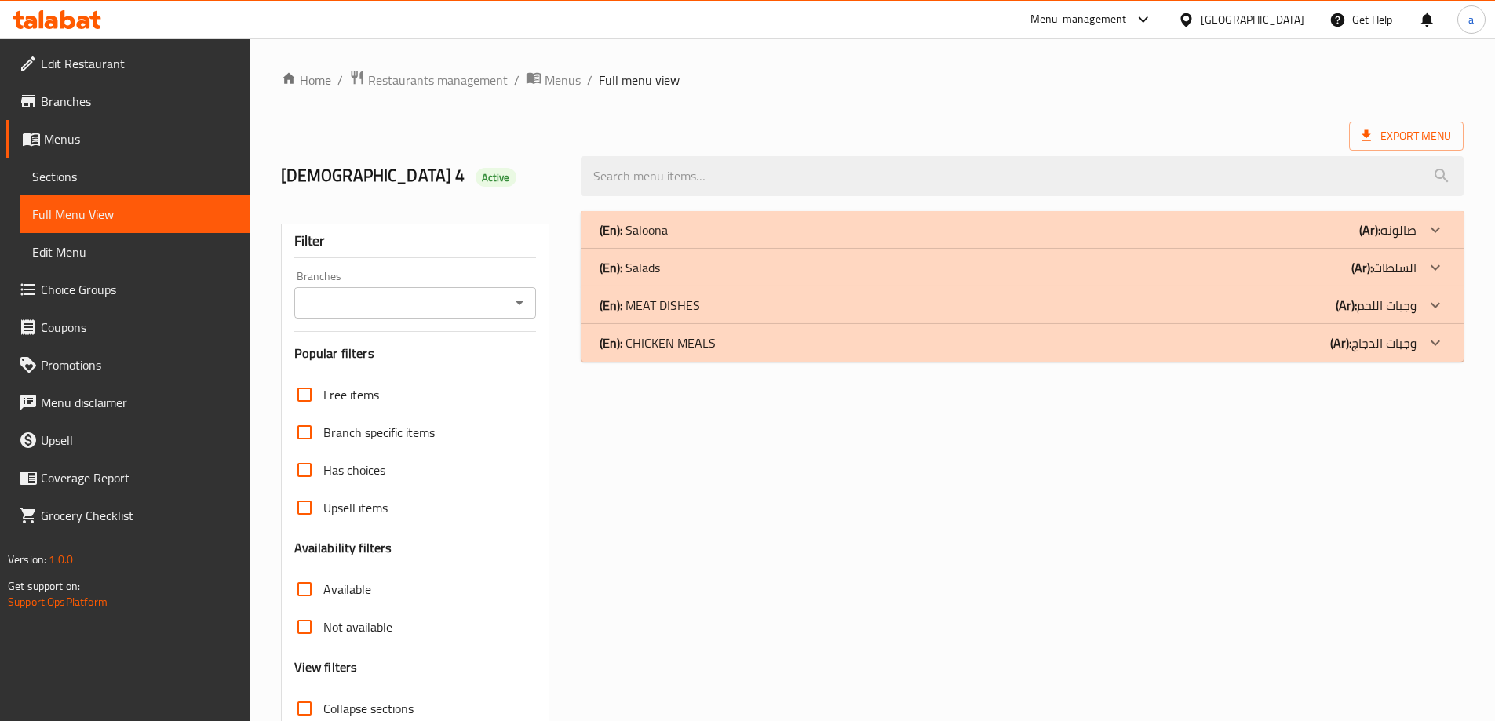
click at [1441, 270] on icon at bounding box center [1435, 267] width 19 height 19
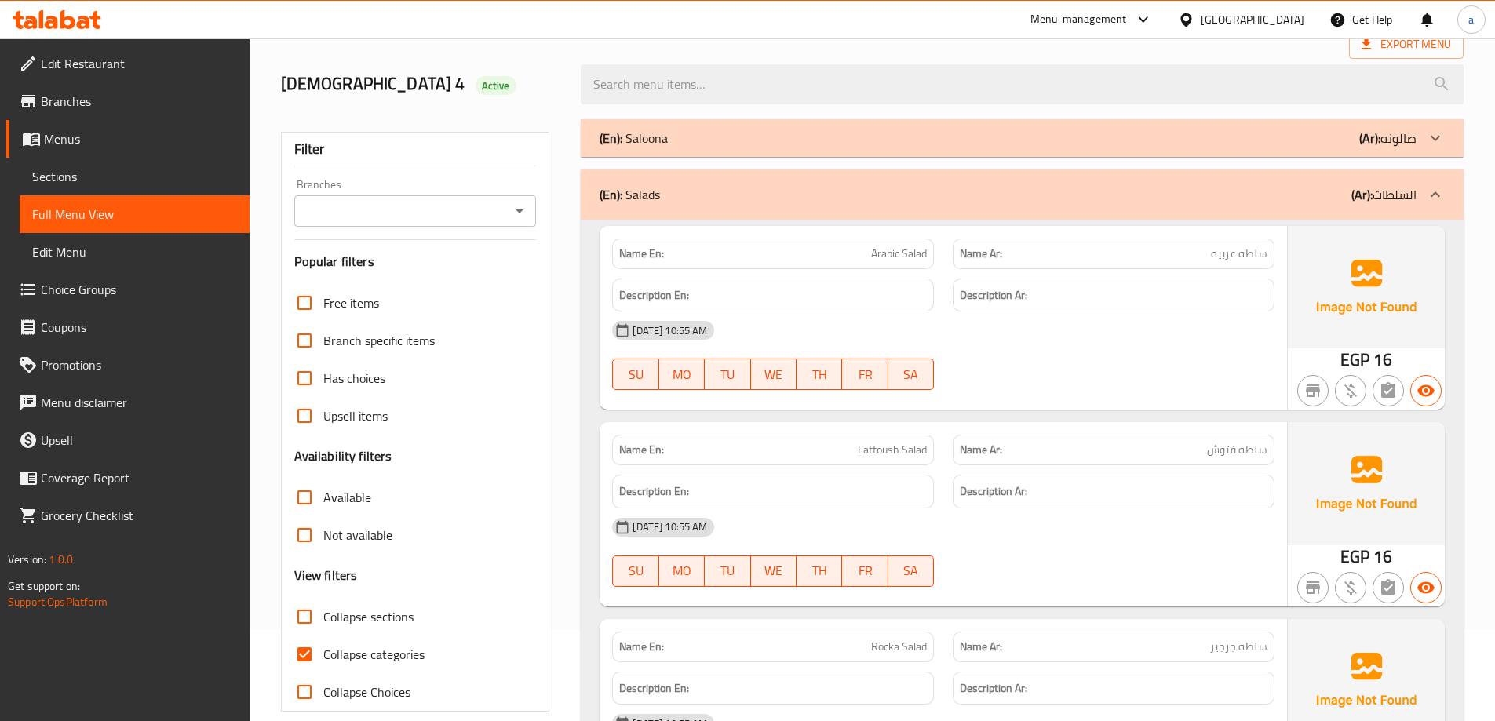
scroll to position [89, 0]
click at [1429, 202] on icon at bounding box center [1435, 197] width 19 height 19
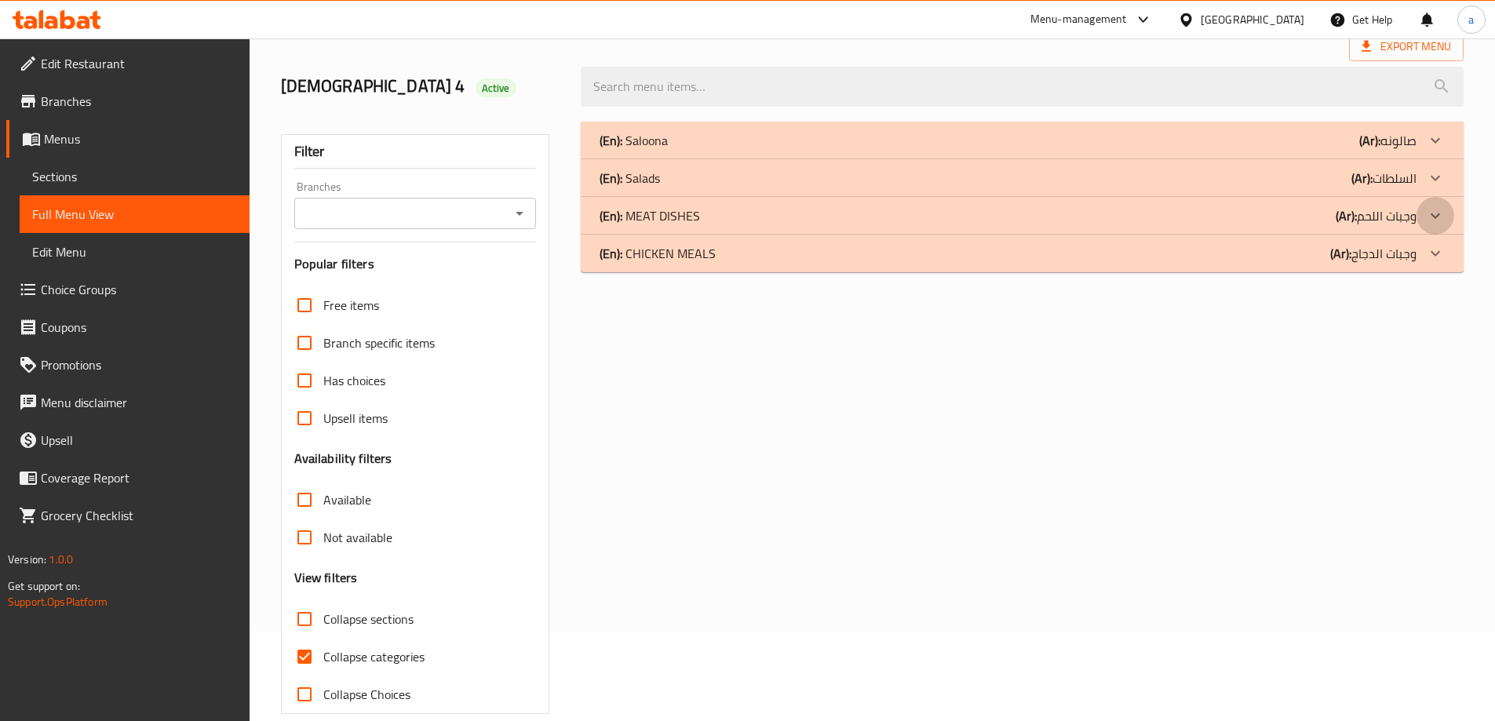
click at [1436, 221] on icon at bounding box center [1435, 215] width 19 height 19
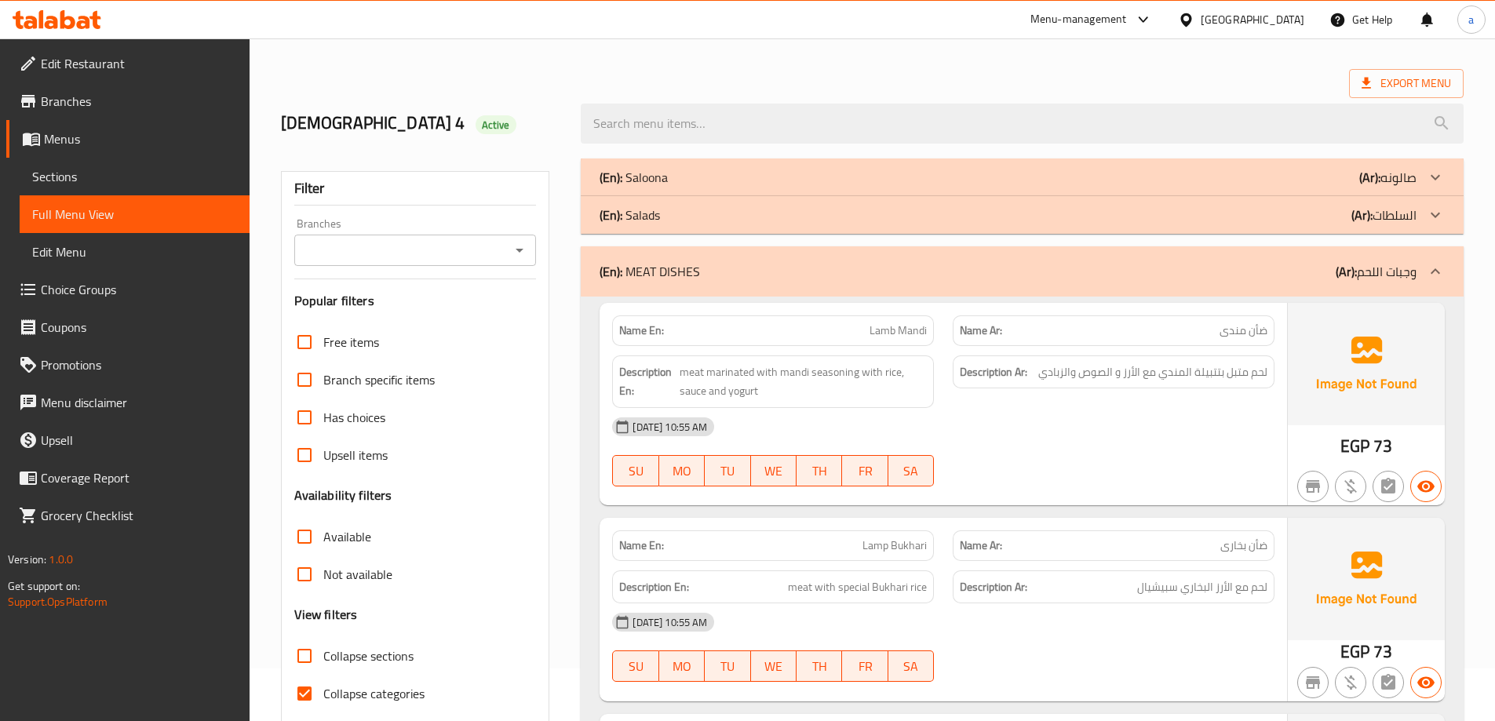
scroll to position [46, 0]
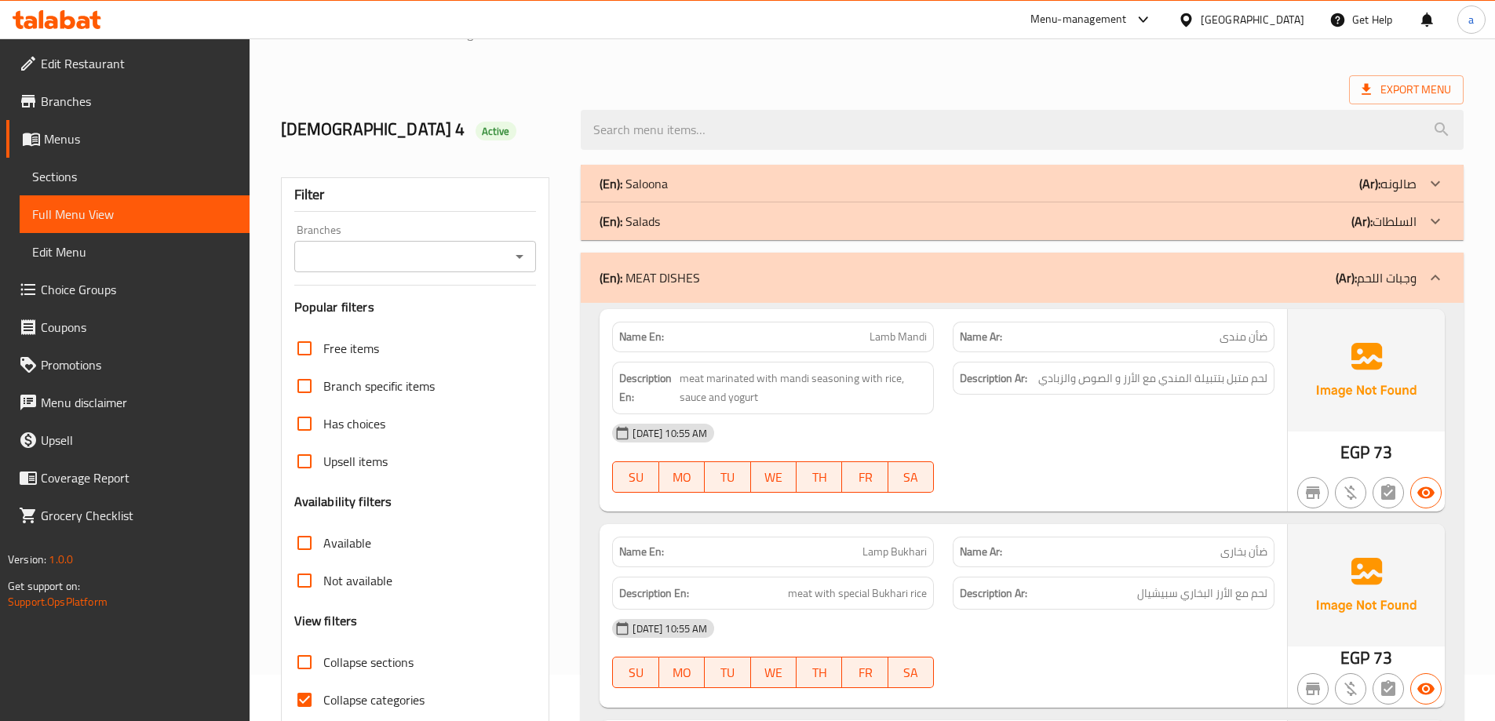
click at [1433, 276] on icon at bounding box center [1435, 277] width 19 height 19
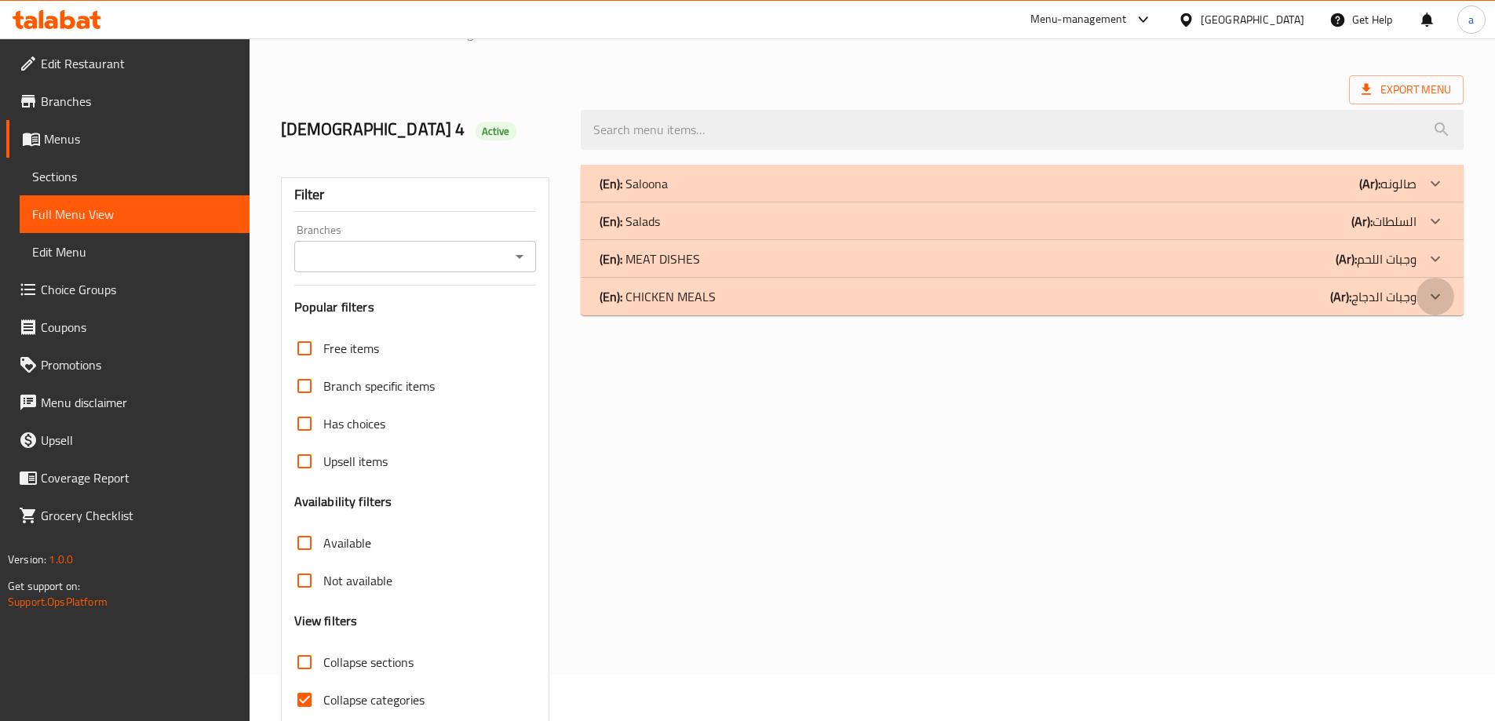
click at [1437, 309] on div at bounding box center [1436, 297] width 38 height 38
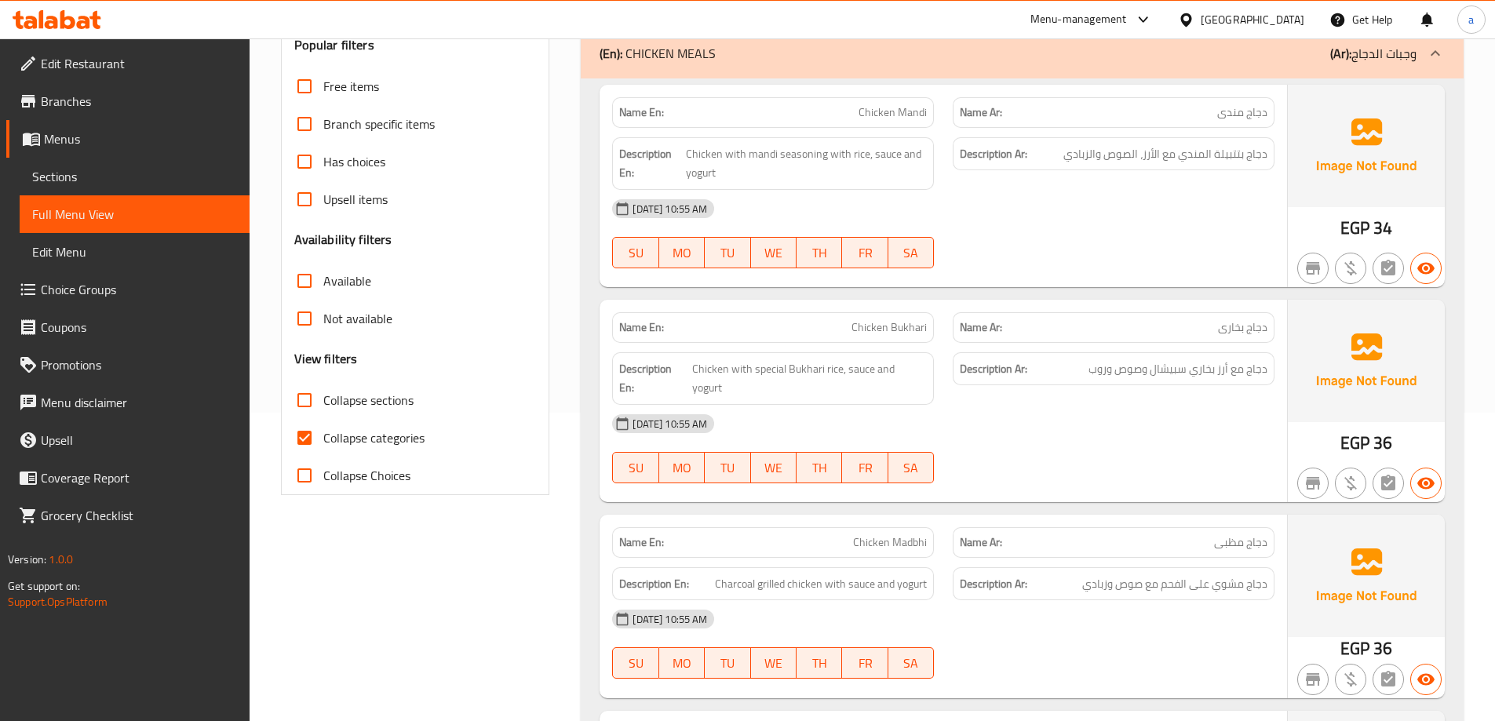
scroll to position [360, 0]
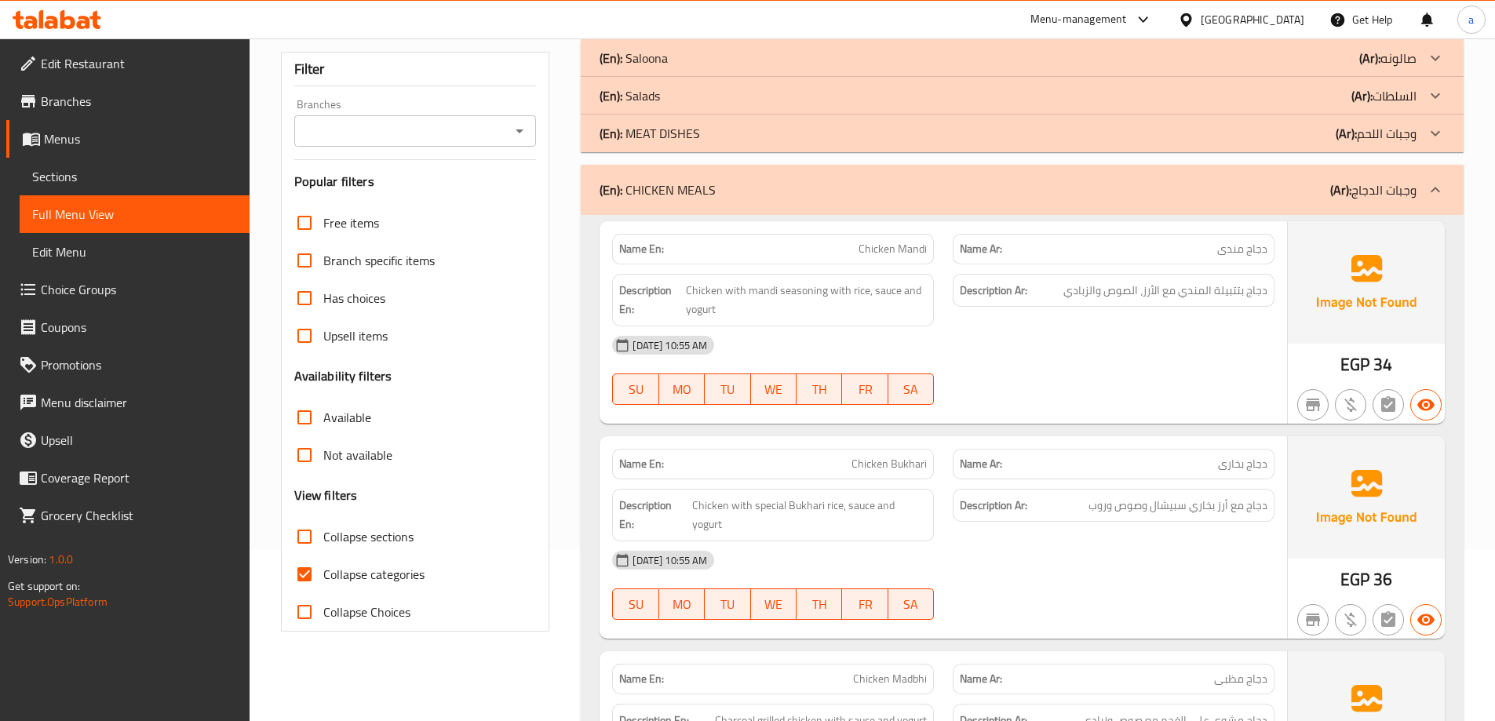
click at [1432, 203] on div at bounding box center [1436, 190] width 38 height 38
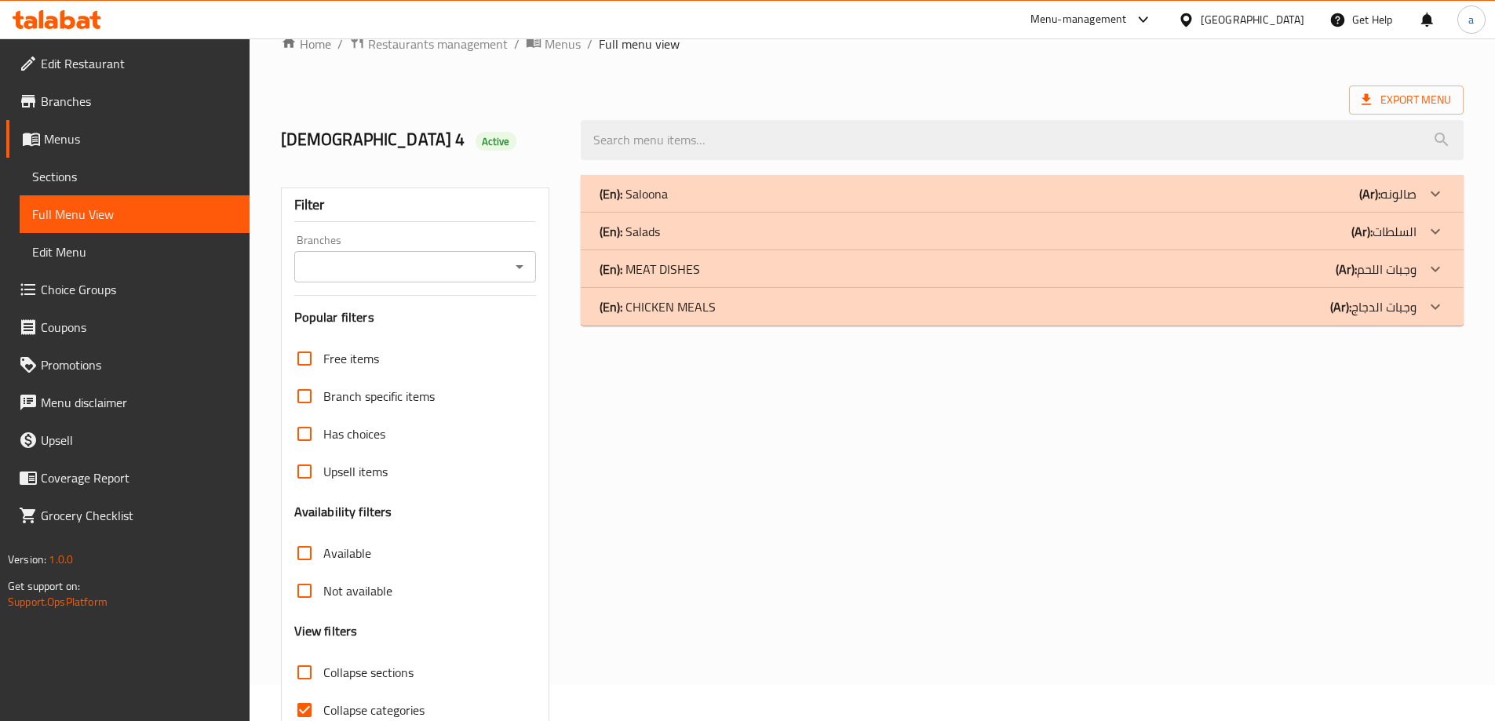
scroll to position [0, 0]
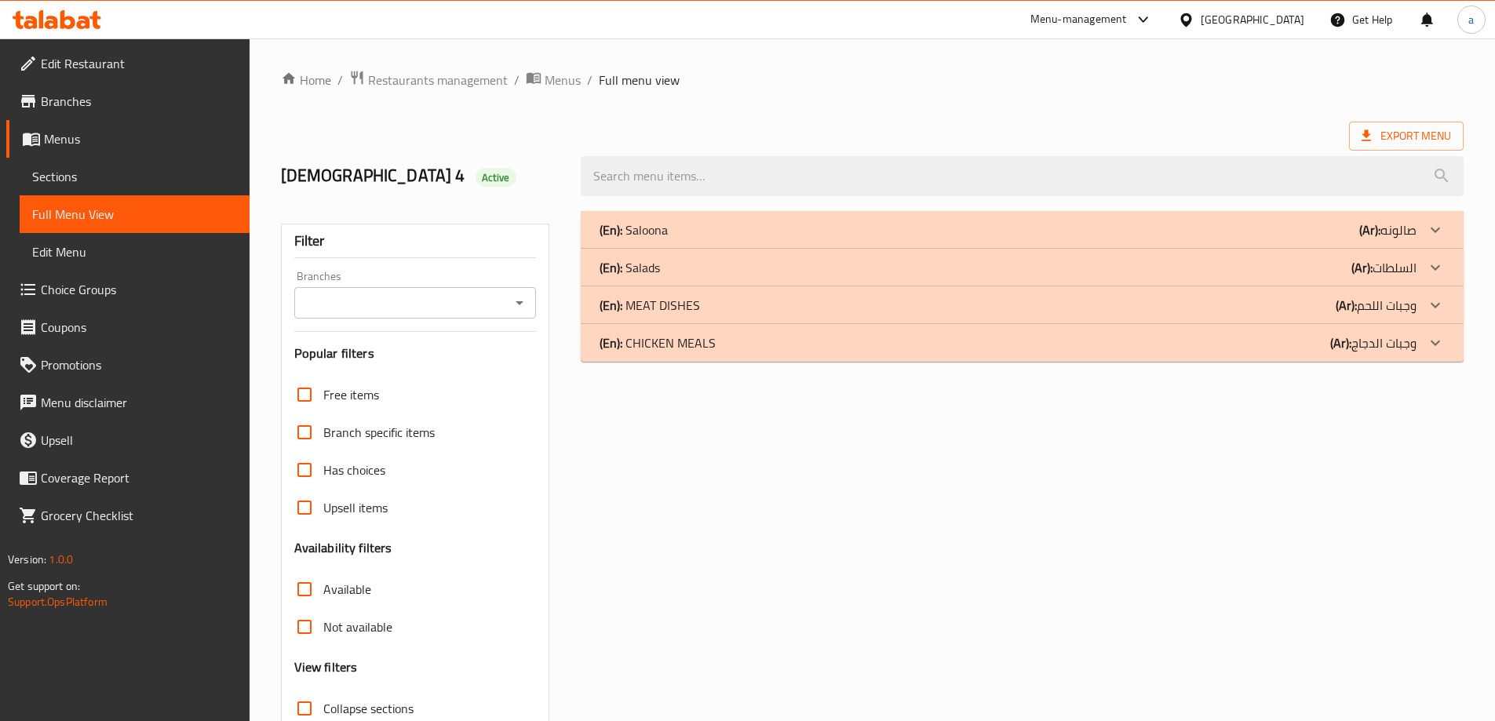
click at [768, 507] on div "(En): Saloona (Ar): صالونه Name En: Okra Saloona Name Ar: صالونه باميه Descript…" at bounding box center [1022, 507] width 902 height 611
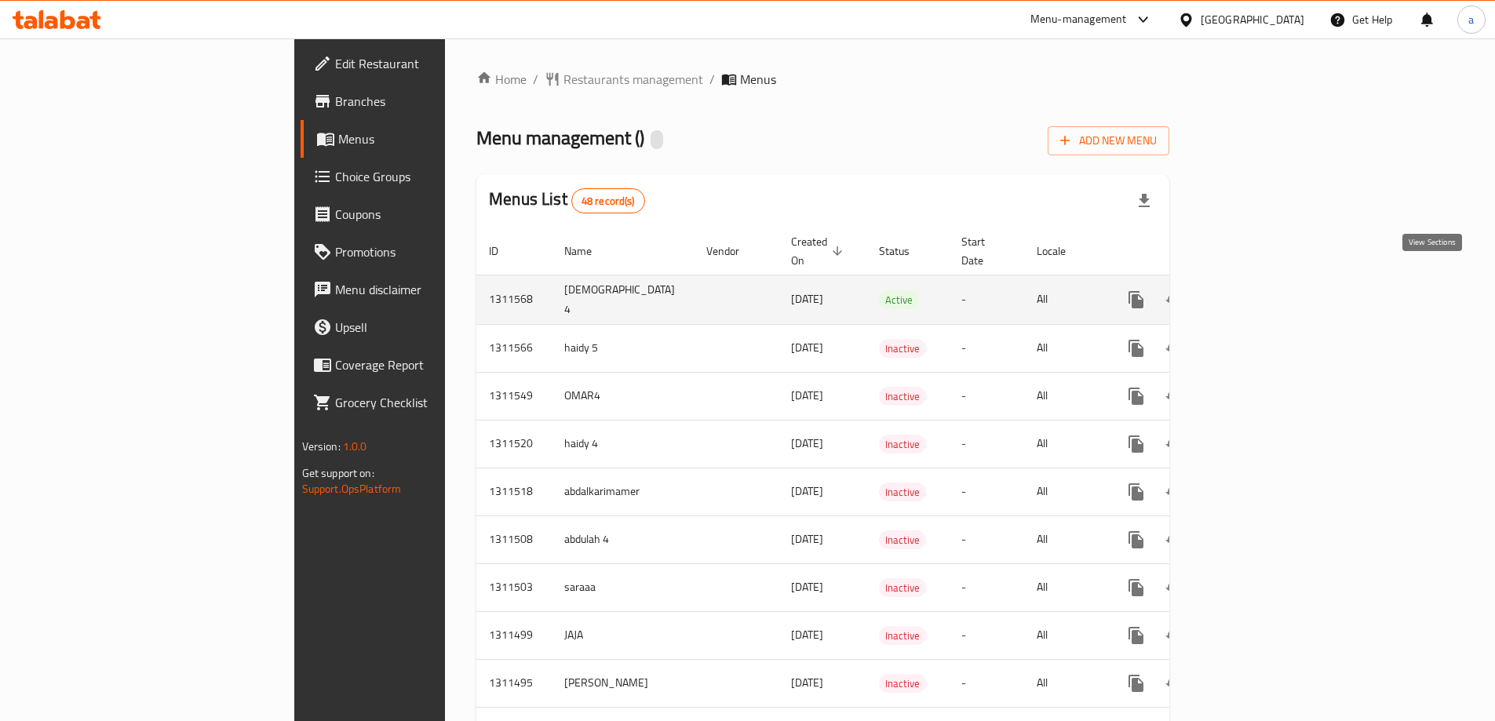
click at [1259, 290] on icon "enhanced table" at bounding box center [1249, 299] width 19 height 19
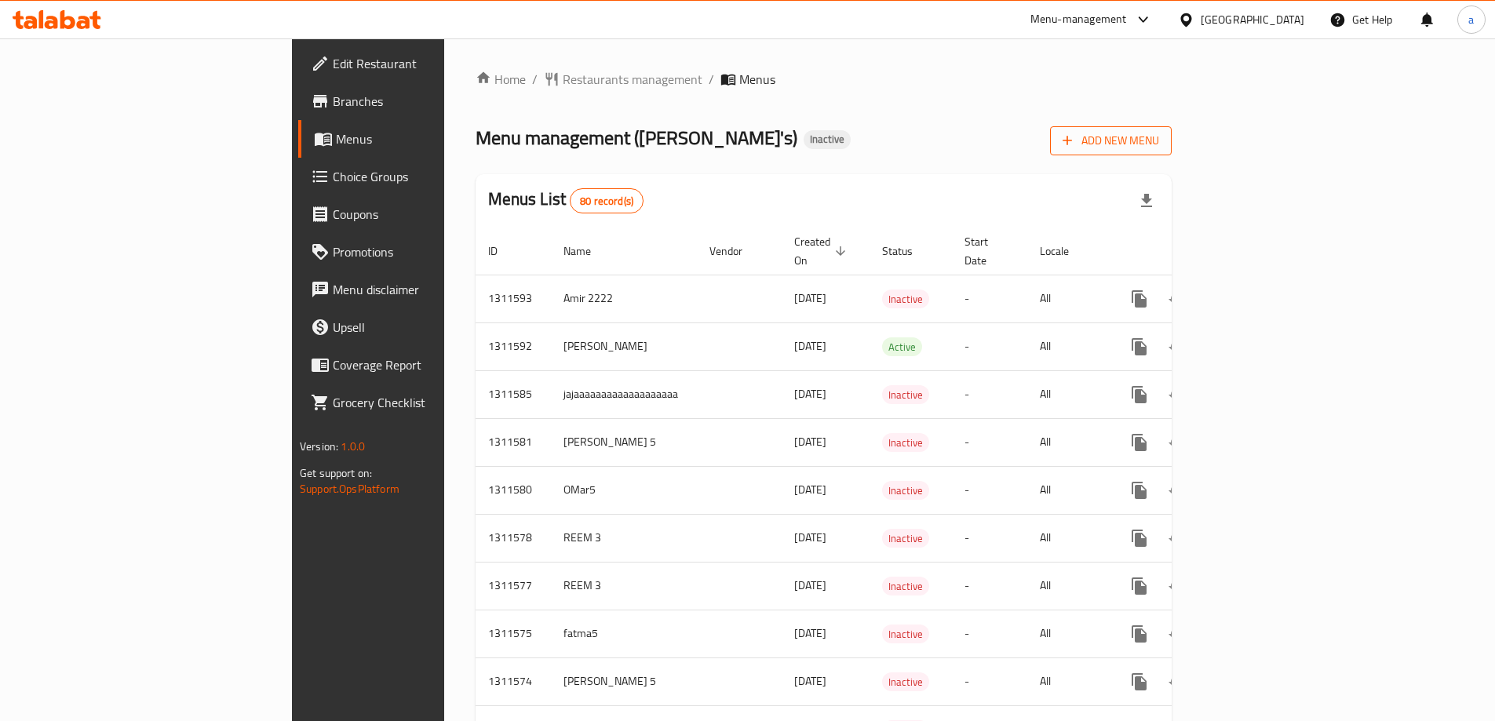
click at [1159, 140] on span "Add New Menu" at bounding box center [1111, 141] width 97 height 20
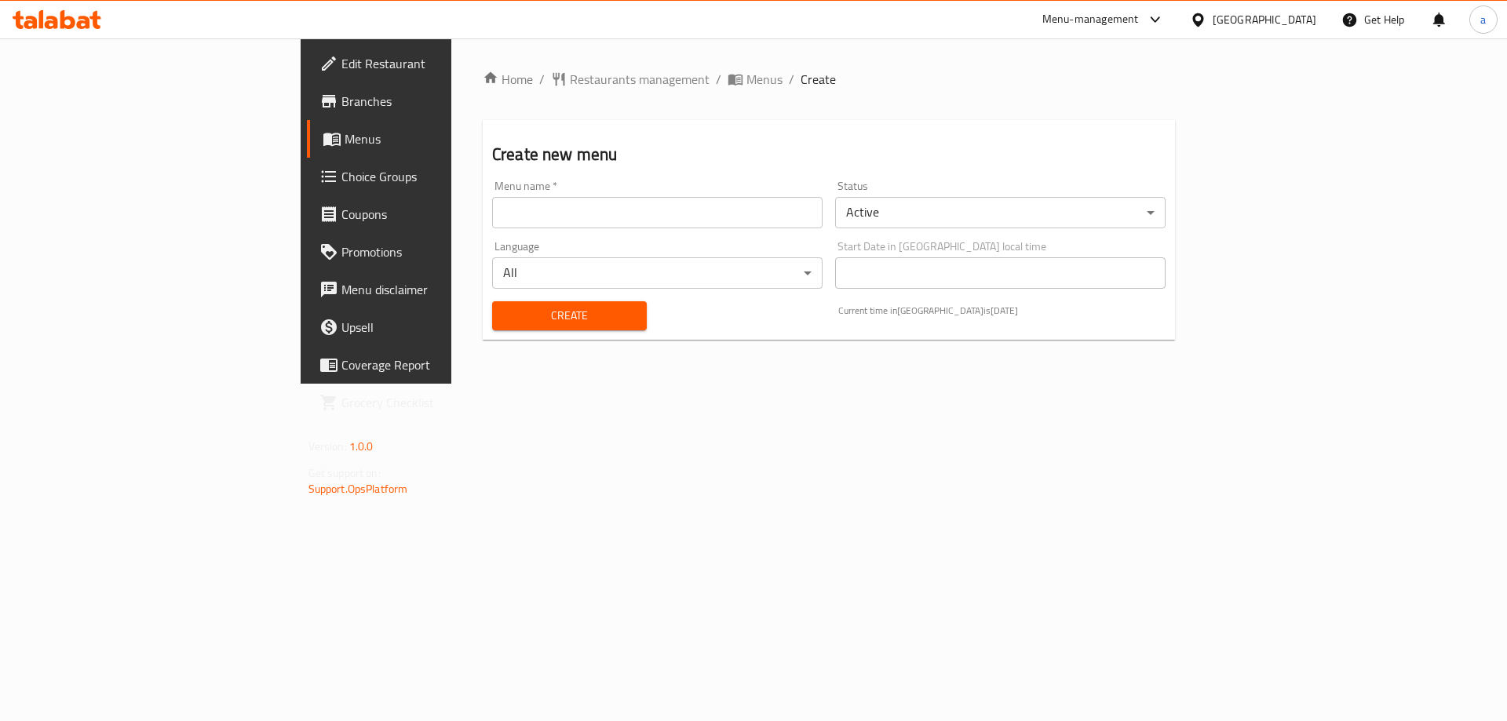
click at [655, 219] on input "text" at bounding box center [657, 212] width 330 height 31
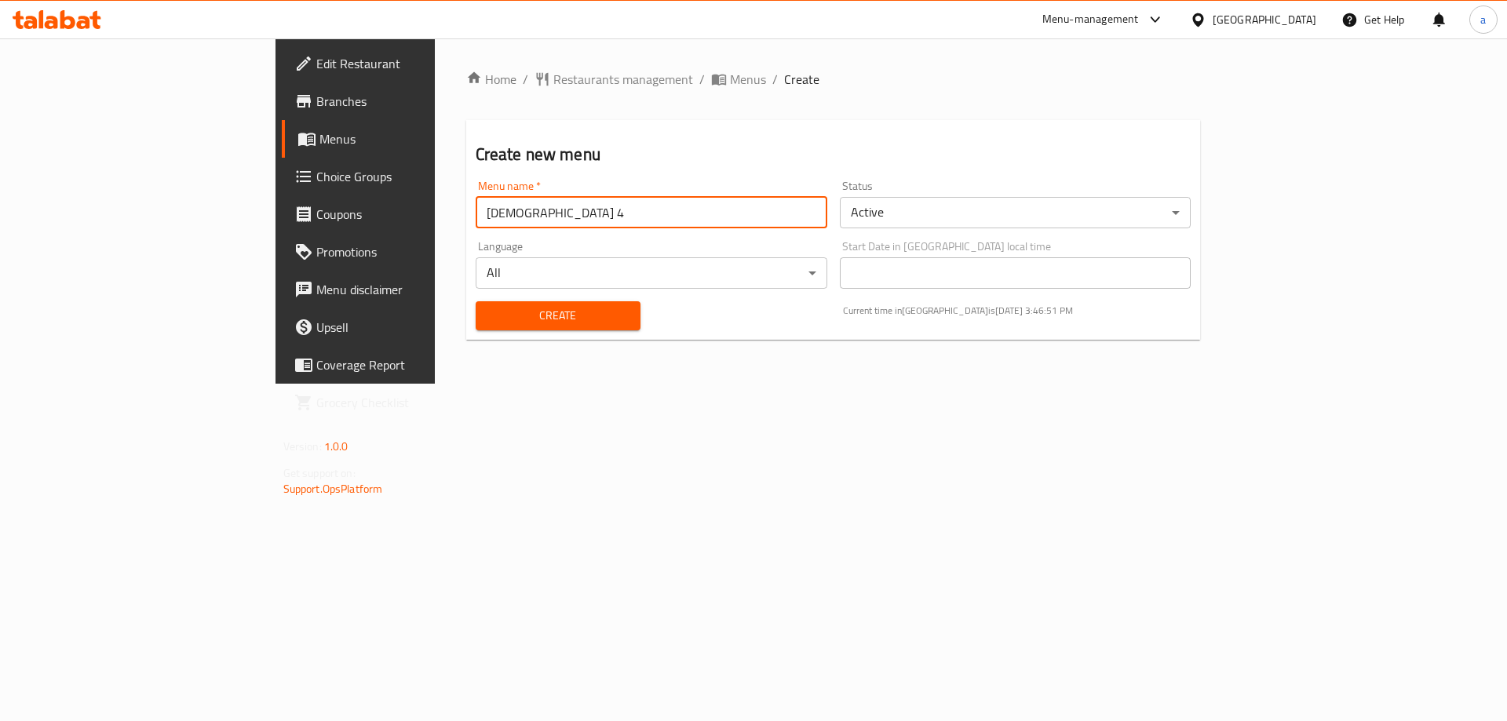
click at [476, 220] on input "Adham 4" at bounding box center [652, 212] width 352 height 31
type input "Adham 5"
click at [469, 235] on div "Language All ​" at bounding box center [651, 265] width 364 height 60
click at [488, 314] on span "Create" at bounding box center [558, 316] width 140 height 20
click at [319, 141] on span "Menus" at bounding box center [416, 139] width 195 height 19
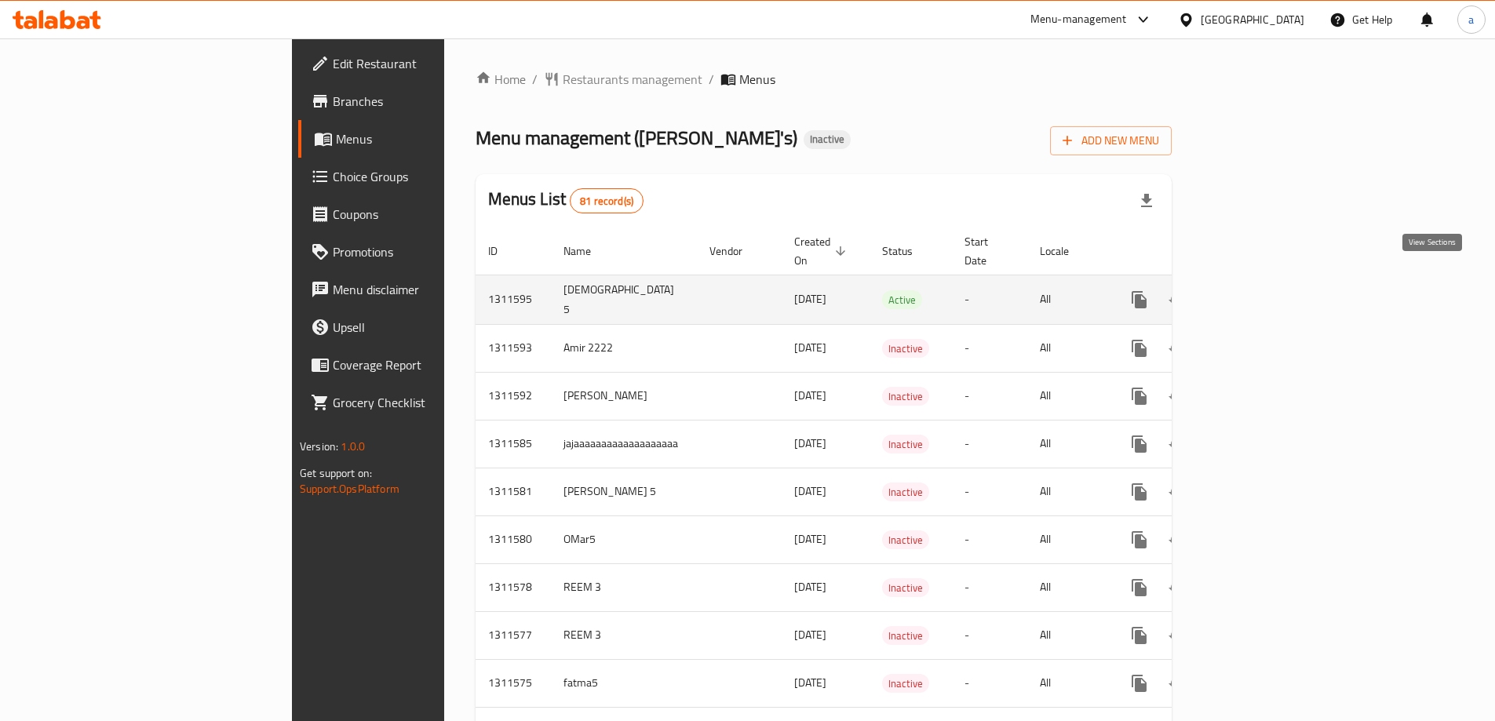
click at [1272, 281] on link "enhanced table" at bounding box center [1253, 300] width 38 height 38
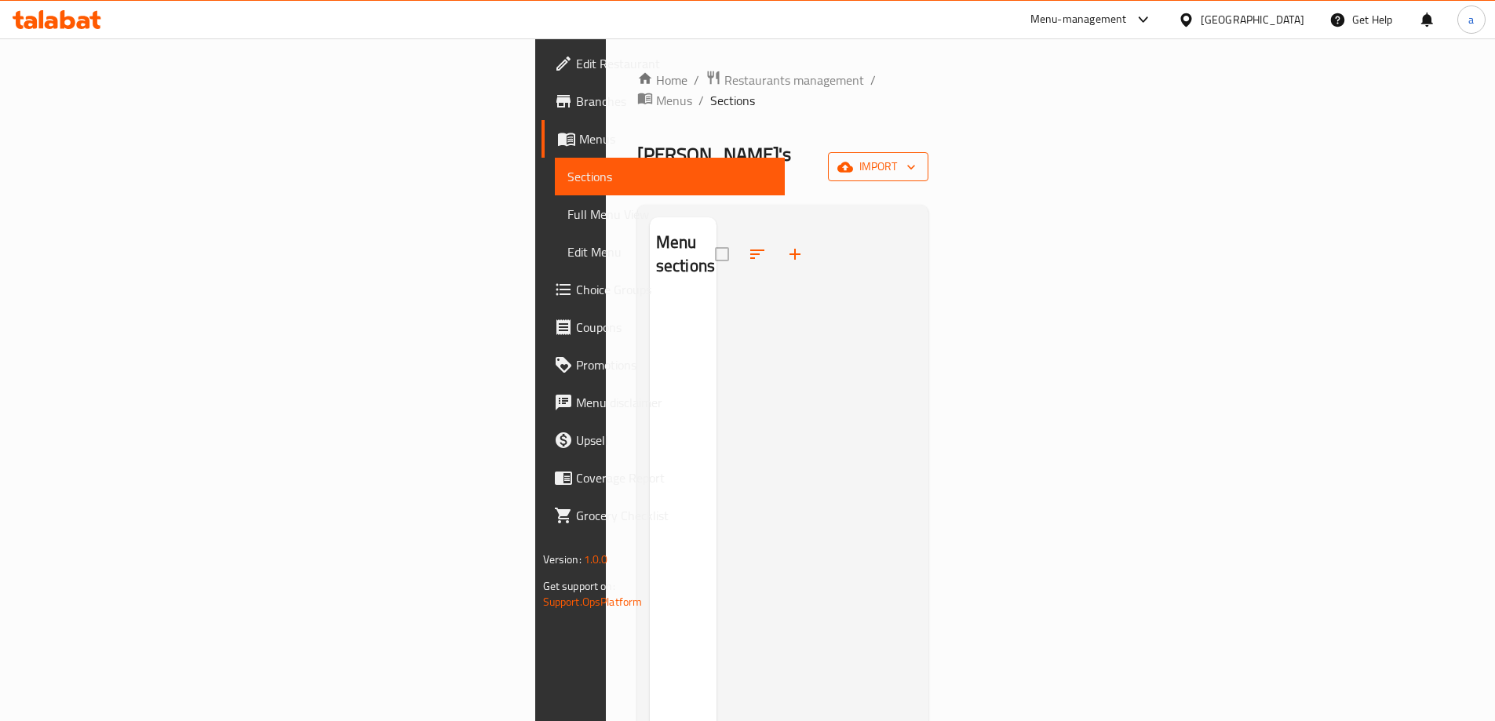
click at [916, 157] on span "import" at bounding box center [878, 167] width 75 height 20
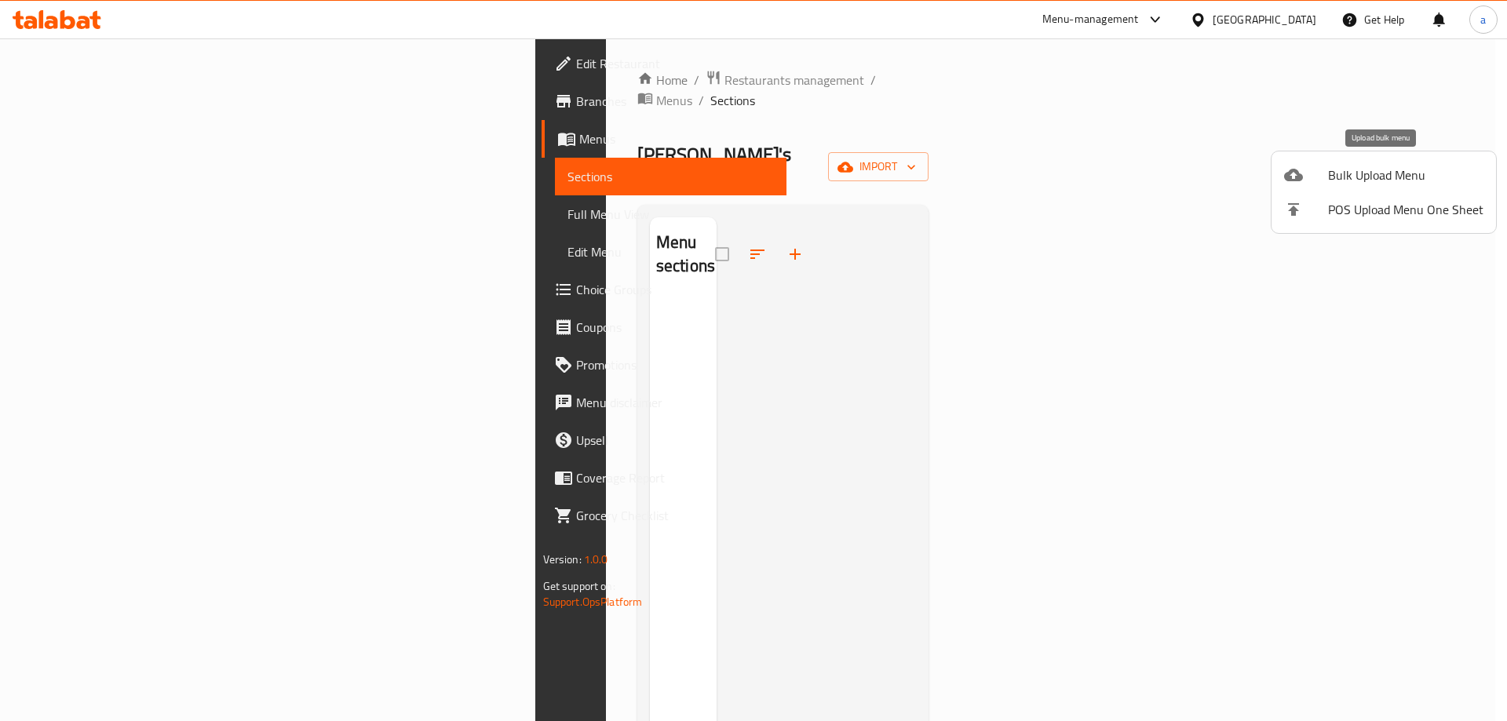
click at [1370, 174] on span "Bulk Upload Menu" at bounding box center [1405, 175] width 155 height 19
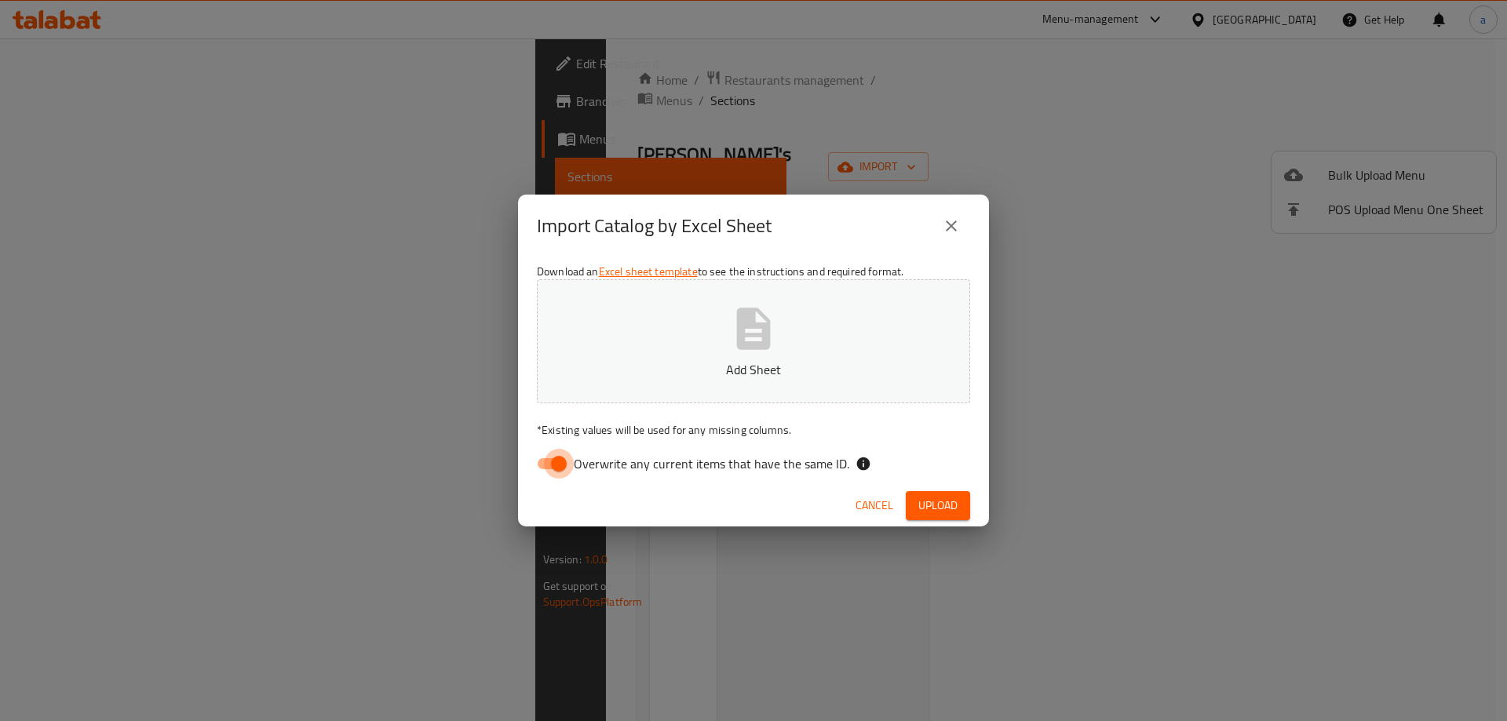
click at [560, 464] on input "Overwrite any current items that have the same ID." at bounding box center [558, 464] width 89 height 30
checkbox input "false"
click at [955, 506] on span "Upload" at bounding box center [937, 506] width 39 height 20
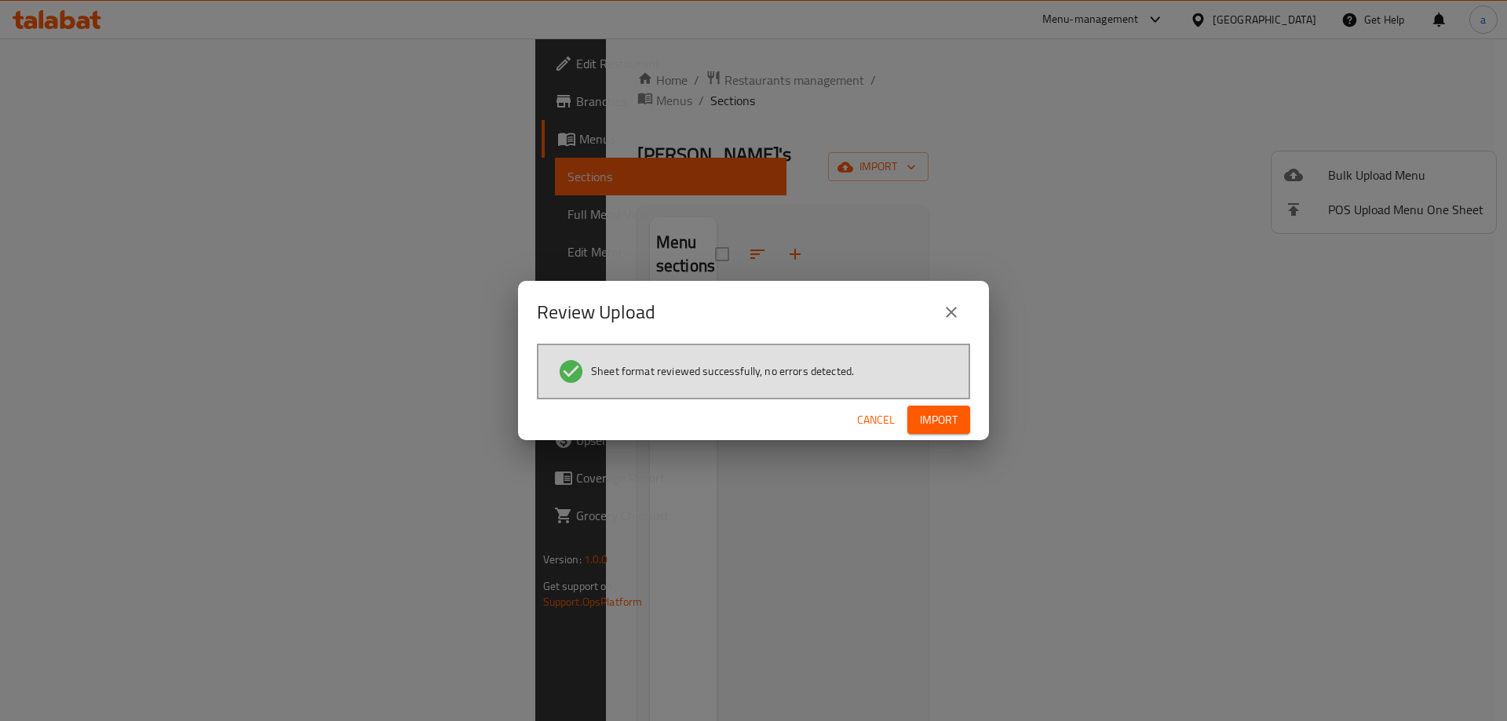
click at [946, 422] on span "Import" at bounding box center [939, 421] width 38 height 20
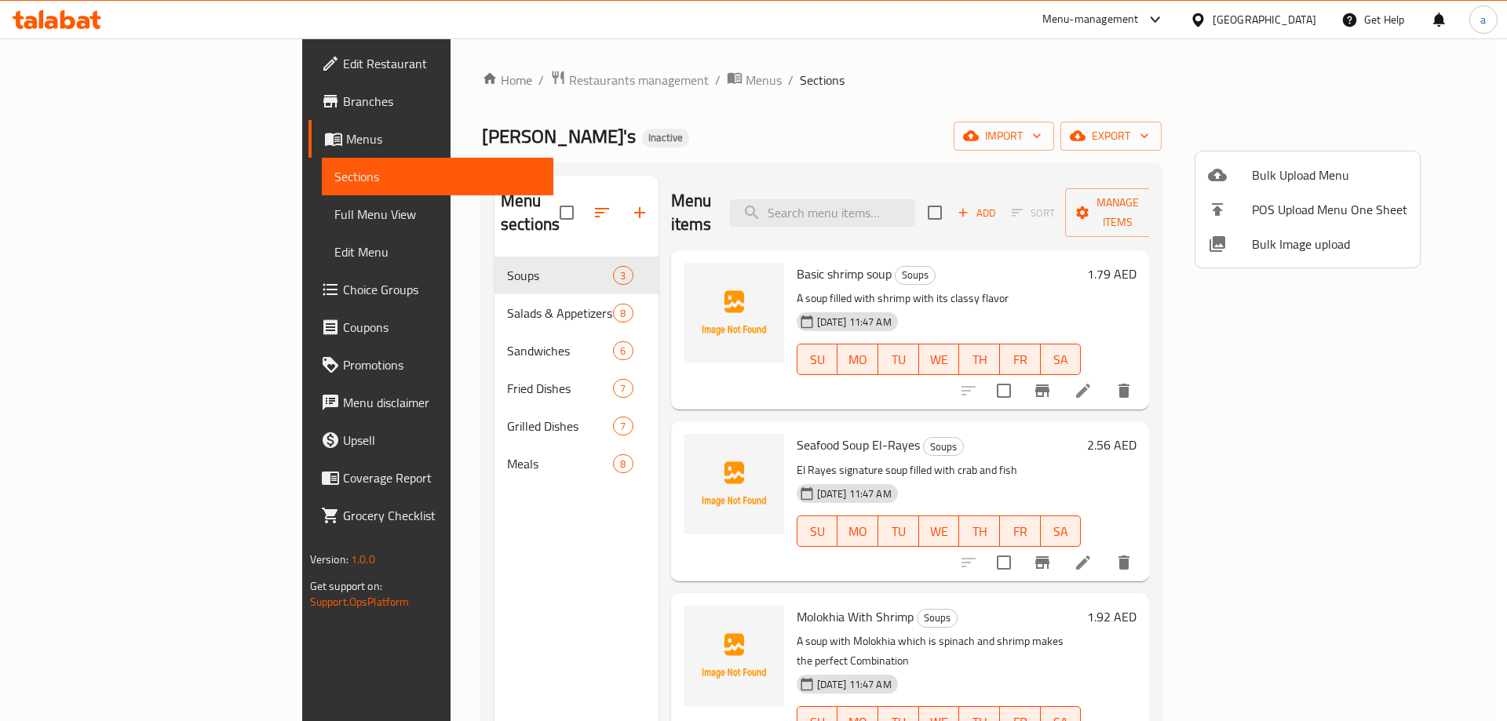
click at [440, 491] on div at bounding box center [753, 360] width 1507 height 721
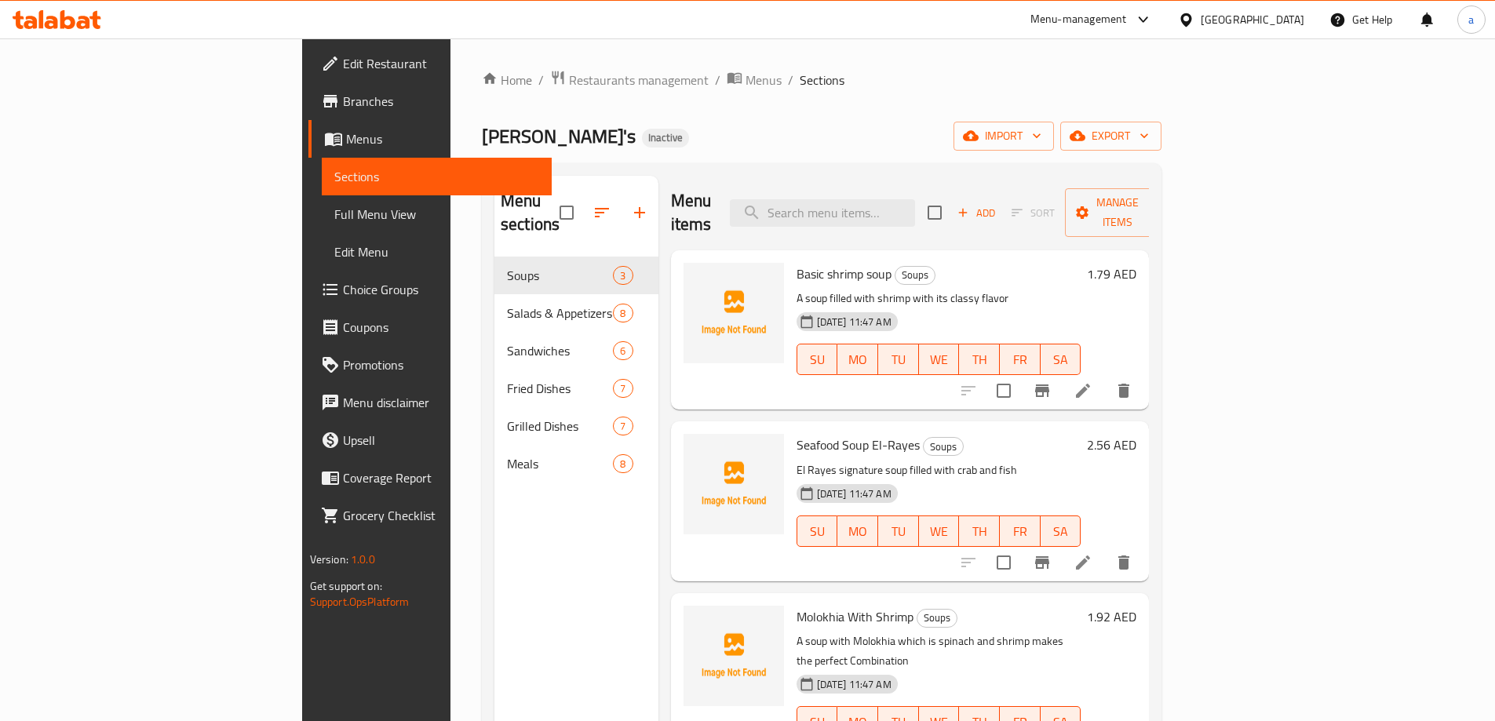
click at [494, 531] on div "Menu sections Soups 3 Salads & Appetizers 8 Sandwiches 6 Fried Dishes 7 Grilled…" at bounding box center [576, 536] width 164 height 721
click at [494, 527] on div "Menu sections Soups 3 Salads & Appetizers 8 Sandwiches 6 Fried Dishes 7 Grilled…" at bounding box center [576, 536] width 164 height 721
click at [494, 641] on div "Menu sections Soups 3 Salads & Appetizers 8 Sandwiches 6 Fried Dishes 7 Grilled…" at bounding box center [576, 536] width 164 height 721
click at [494, 645] on div "Menu sections Soups 3 Salads & Appetizers 8 Sandwiches 6 Fried Dishes 7 Grilled…" at bounding box center [576, 536] width 164 height 721
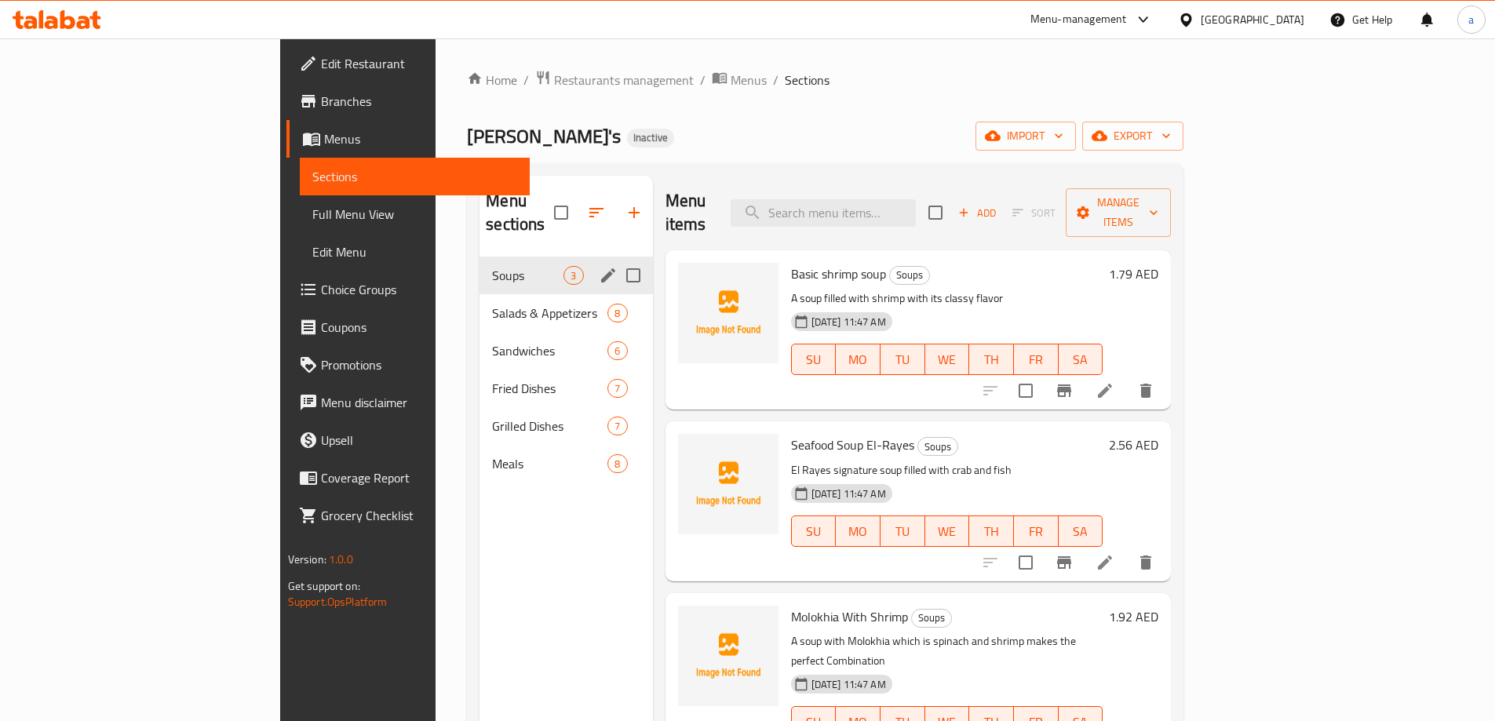
click at [480, 264] on div "Soups 3" at bounding box center [566, 276] width 173 height 38
click at [492, 266] on span "Soups" at bounding box center [527, 275] width 71 height 19
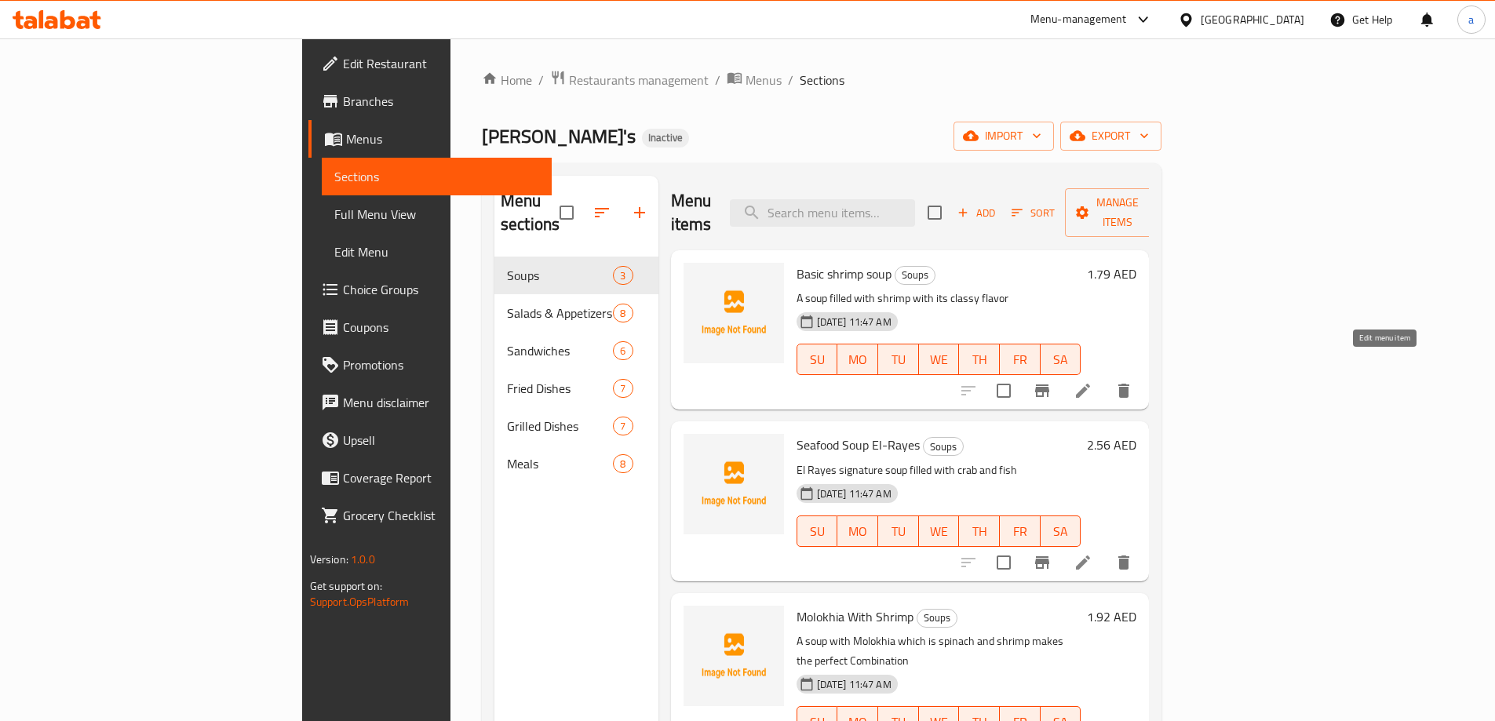
click at [1093, 381] on icon at bounding box center [1083, 390] width 19 height 19
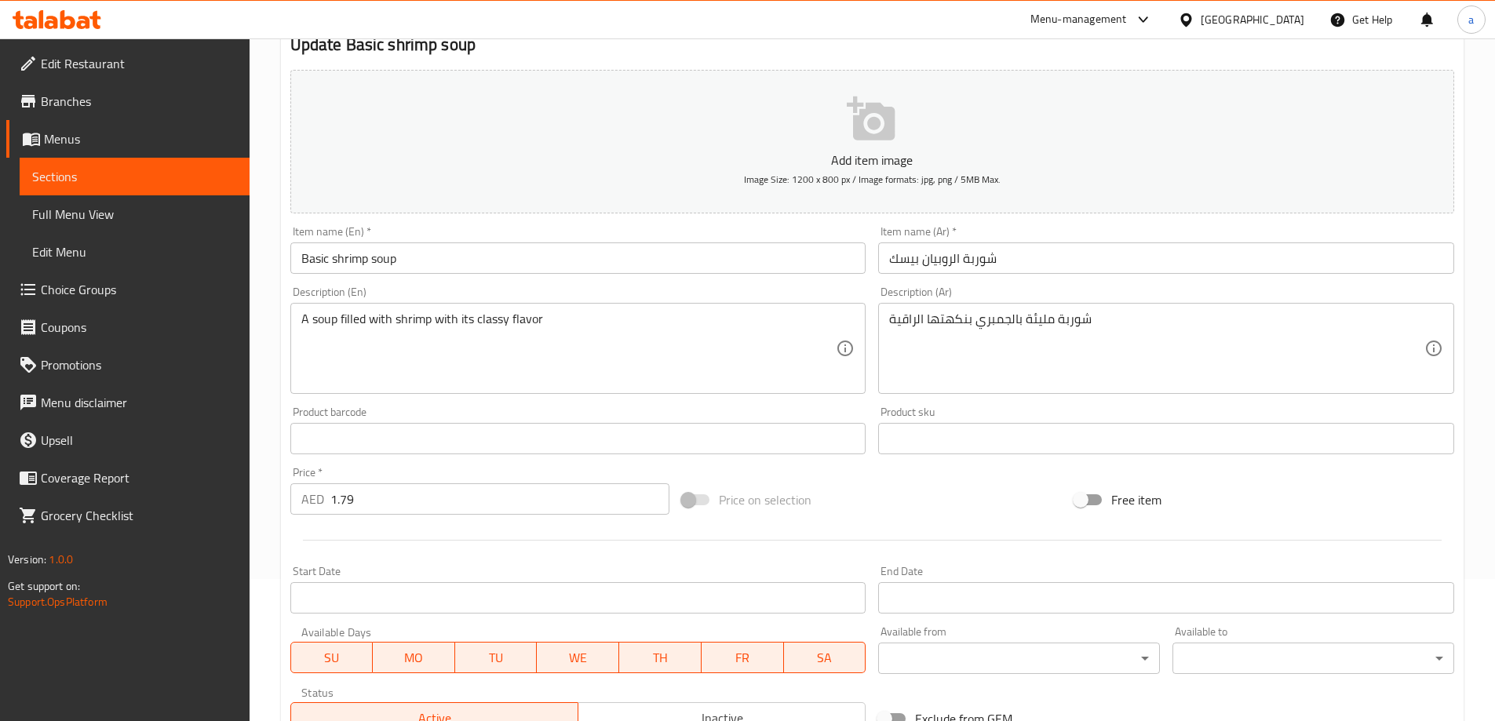
scroll to position [157, 0]
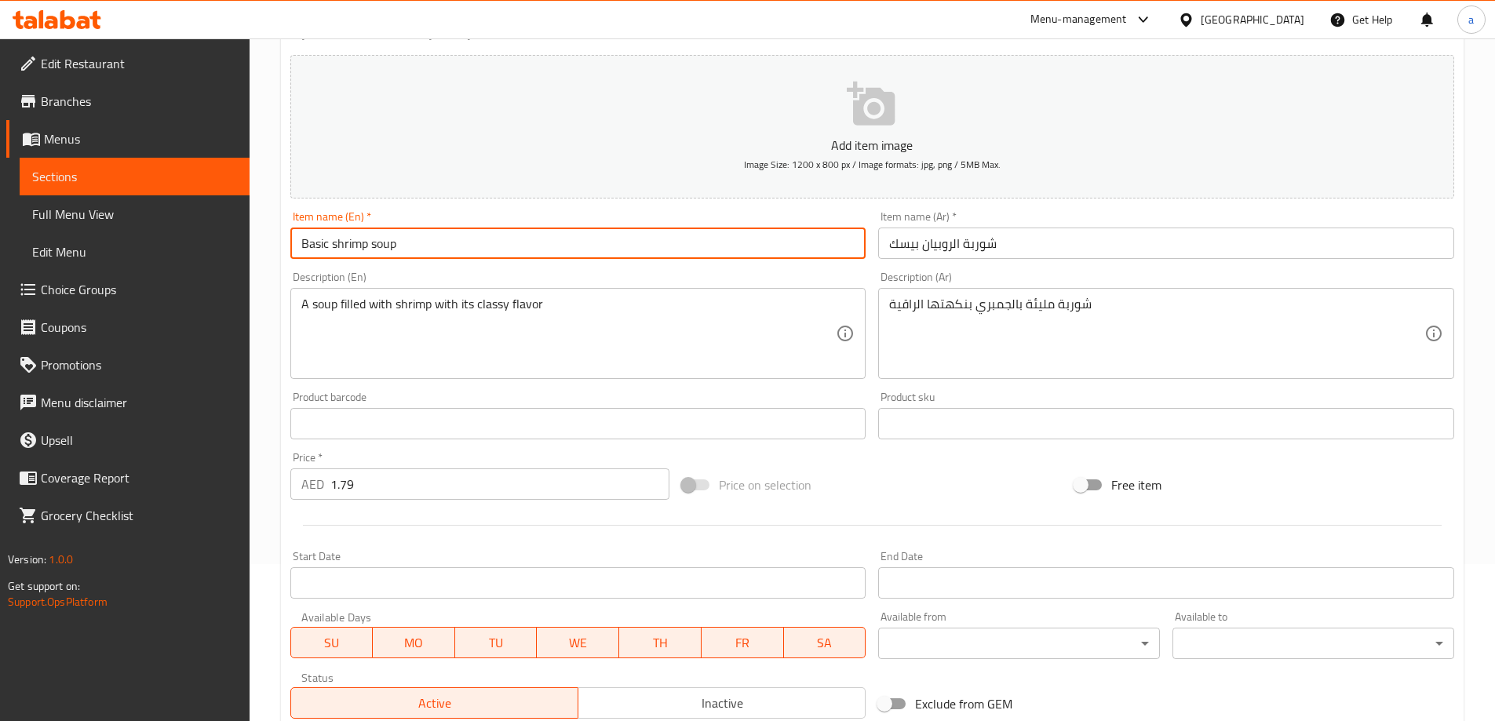
click at [311, 248] on input "Basic shrimp soup" at bounding box center [578, 243] width 576 height 31
click at [312, 248] on input "Basic shrimp soup" at bounding box center [578, 243] width 576 height 31
click at [334, 241] on input "Basic shrimp soup" at bounding box center [578, 243] width 576 height 31
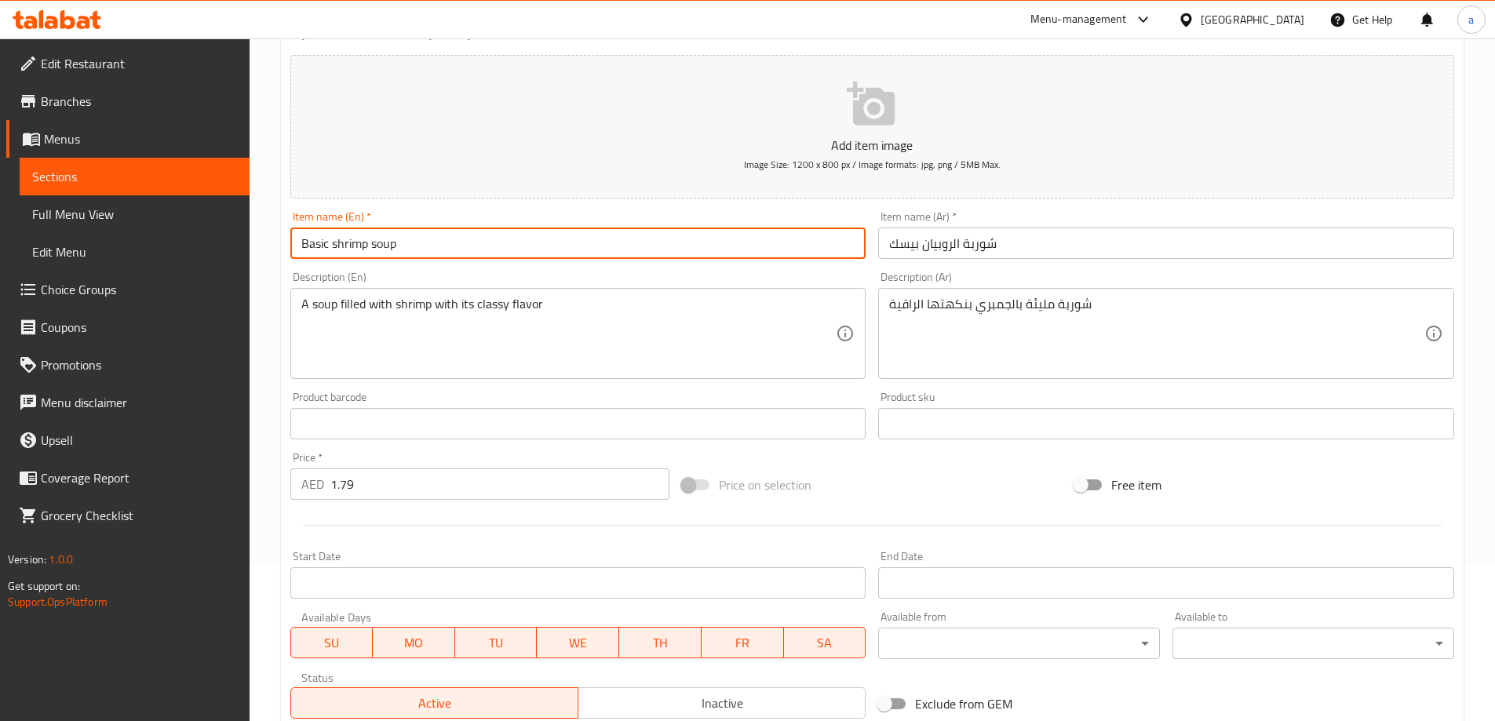
click at [319, 243] on input "Basic shrimp soup" at bounding box center [578, 243] width 576 height 31
click at [516, 265] on div "Description (En) A soup filled with shrimp with its classy flavor Description (…" at bounding box center [578, 325] width 589 height 120
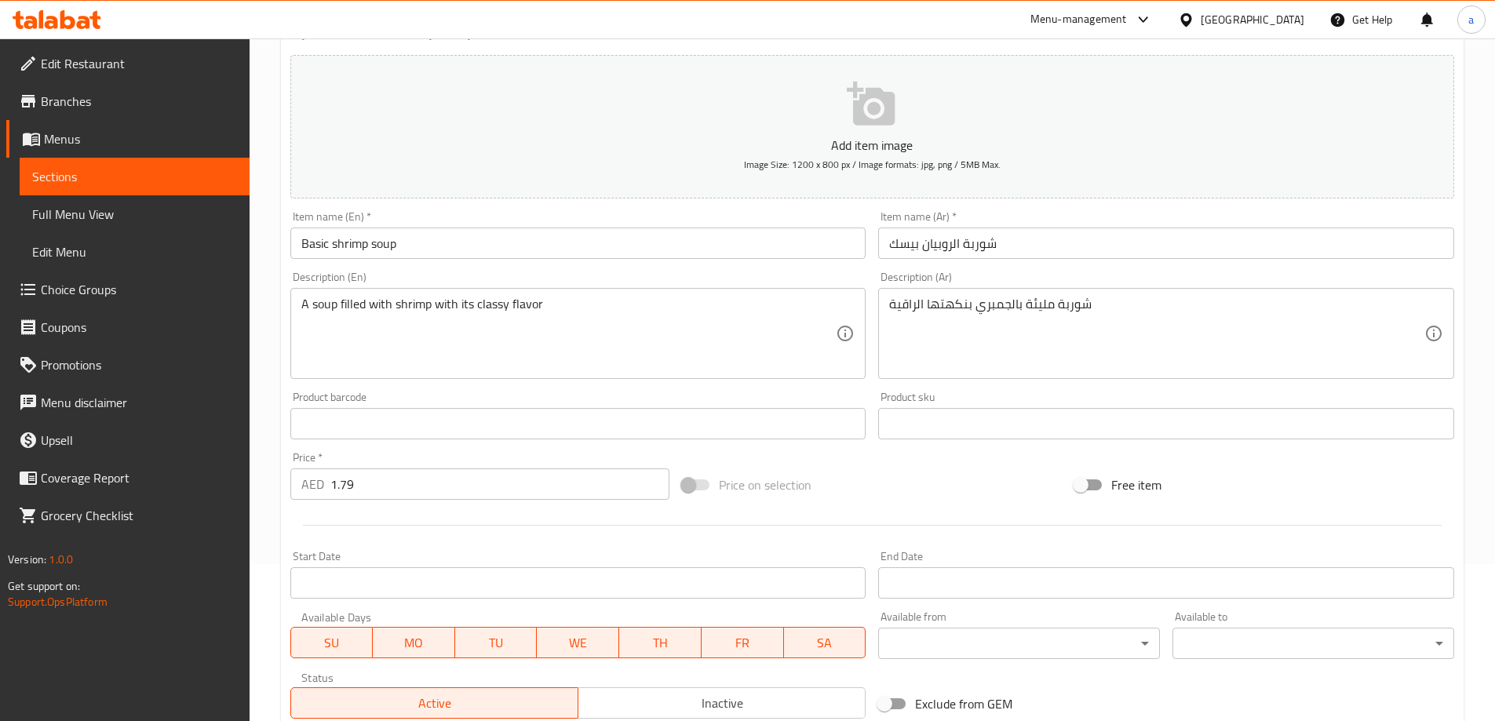
click at [356, 246] on input "Basic shrimp soup" at bounding box center [578, 243] width 576 height 31
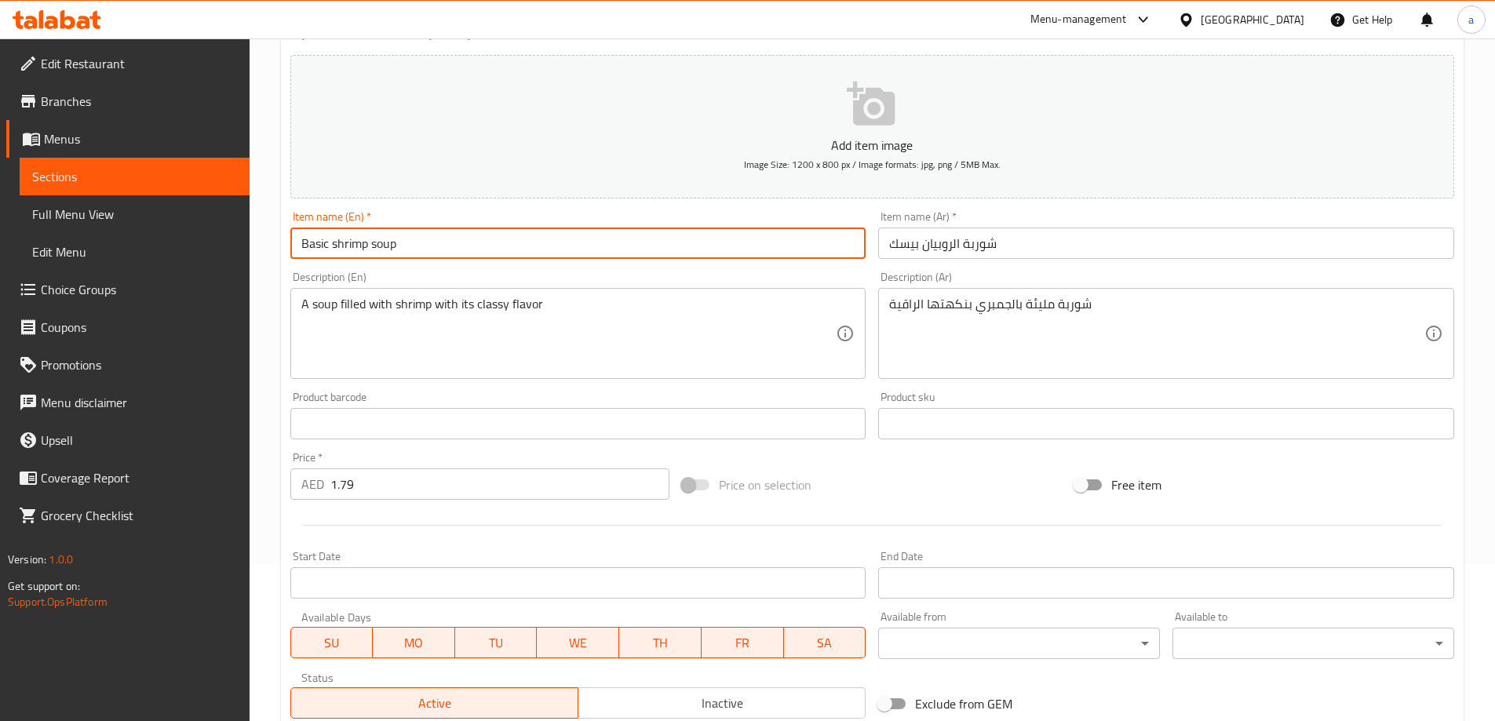
click at [356, 246] on input "Basic shrimp soup" at bounding box center [578, 243] width 576 height 31
click at [462, 255] on input "Basic shrimp soup" at bounding box center [578, 243] width 576 height 31
click at [709, 266] on div "Description (En) A soup filled with shrimp with its classy flavor Description (…" at bounding box center [578, 325] width 589 height 120
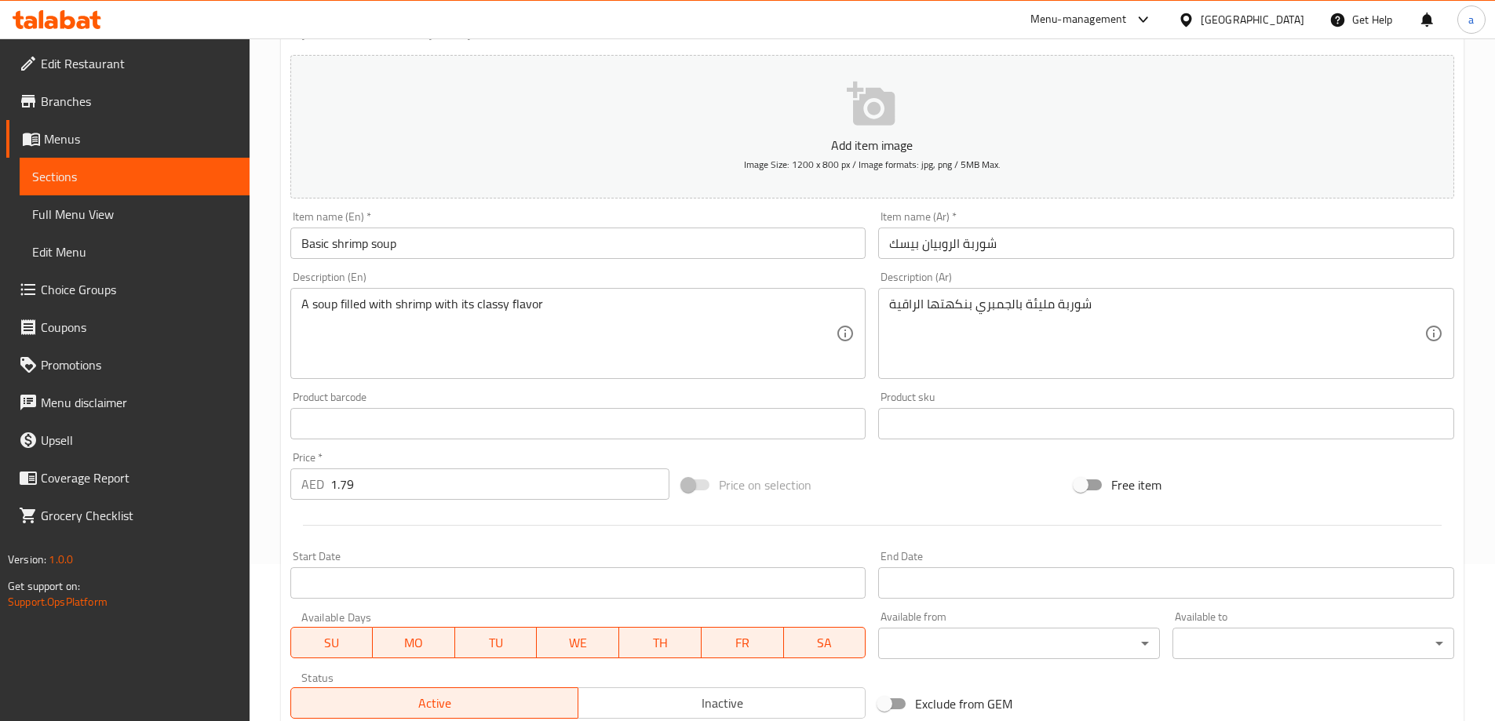
click at [557, 257] on input "Basic shrimp soup" at bounding box center [578, 243] width 576 height 31
click at [560, 267] on div "Description (En) A soup filled with shrimp with its classy flavor Description (…" at bounding box center [578, 325] width 589 height 120
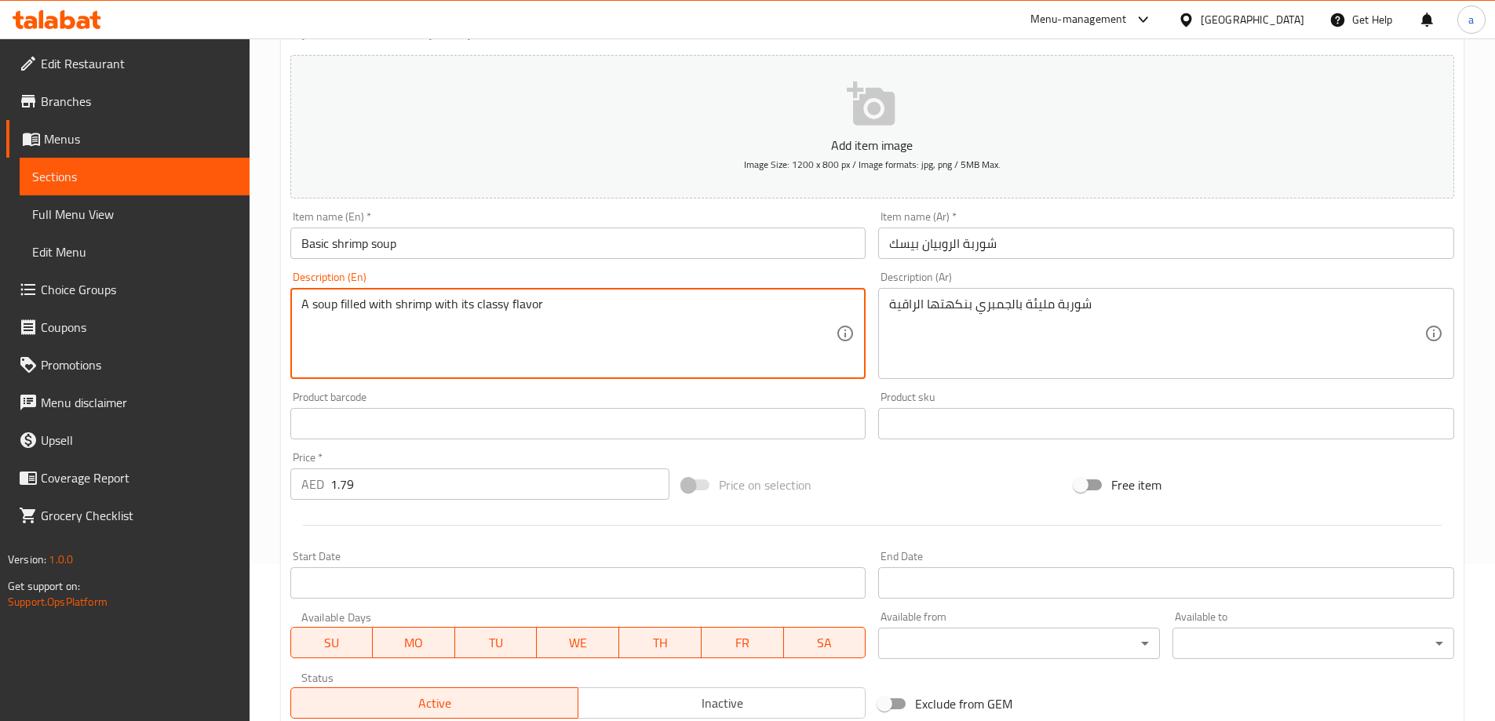
click at [580, 301] on textarea "A soup filled with shrimp with its classy flavor" at bounding box center [568, 334] width 535 height 75
click at [659, 276] on div "Description (En) A soup filled with shrimp with its classy flavor Description (…" at bounding box center [578, 326] width 576 height 108
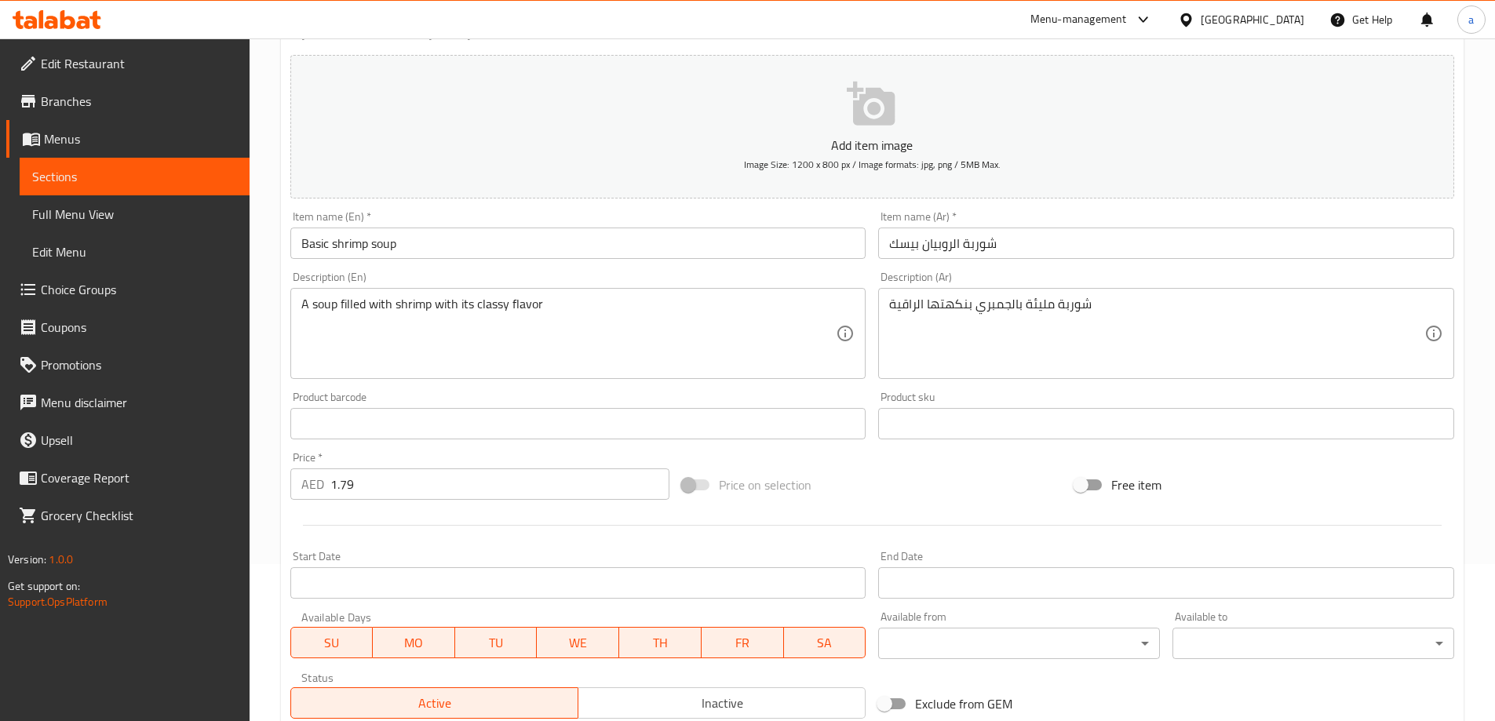
click at [659, 272] on div "Description (En) A soup filled with shrimp with its classy flavor Description (…" at bounding box center [578, 326] width 576 height 108
click at [482, 392] on div "Product barcode Product barcode" at bounding box center [578, 416] width 576 height 48
click at [468, 398] on div "Product barcode Product barcode" at bounding box center [578, 416] width 576 height 48
click at [432, 480] on input "1.79" at bounding box center [500, 484] width 340 height 31
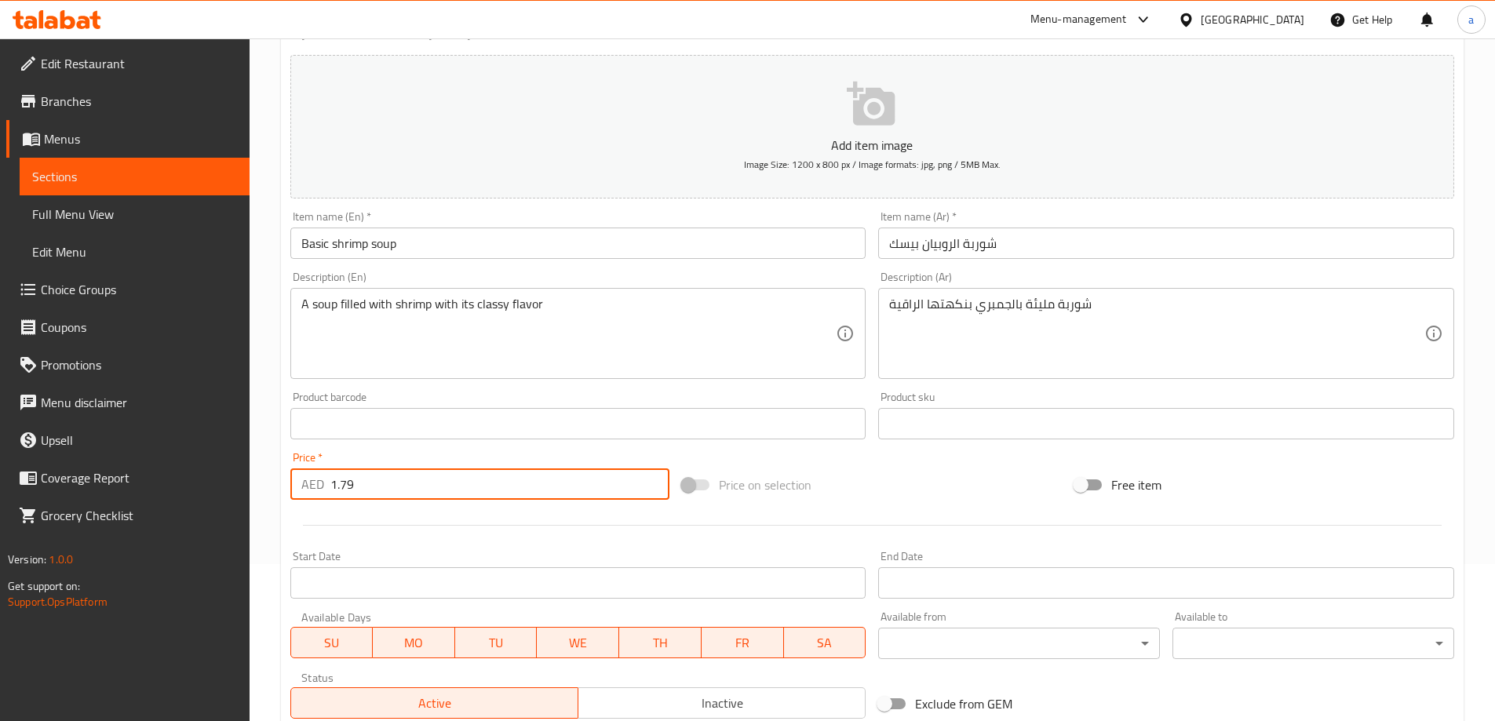
click at [476, 455] on div "Price   * AED 1.79 Price *" at bounding box center [480, 476] width 380 height 48
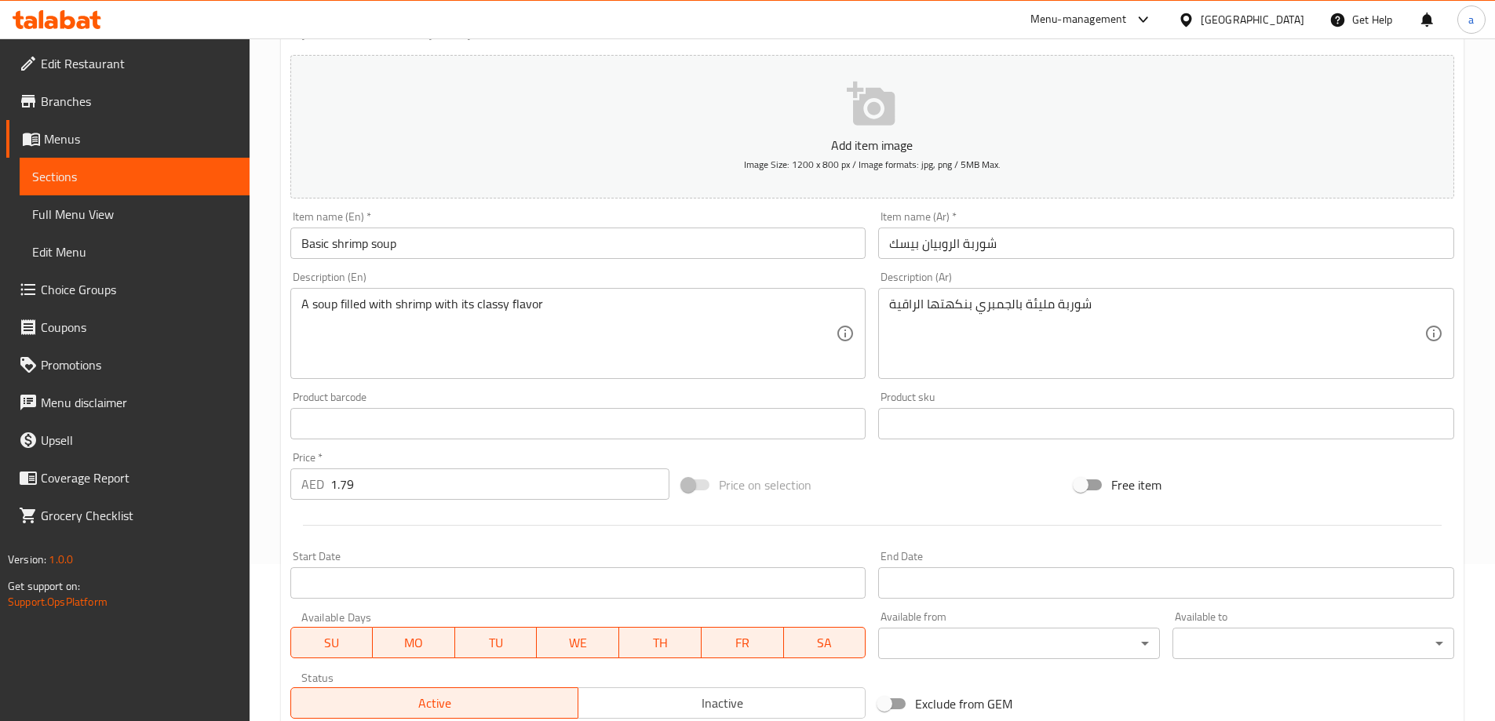
click at [499, 473] on input "1.79" at bounding box center [500, 484] width 340 height 31
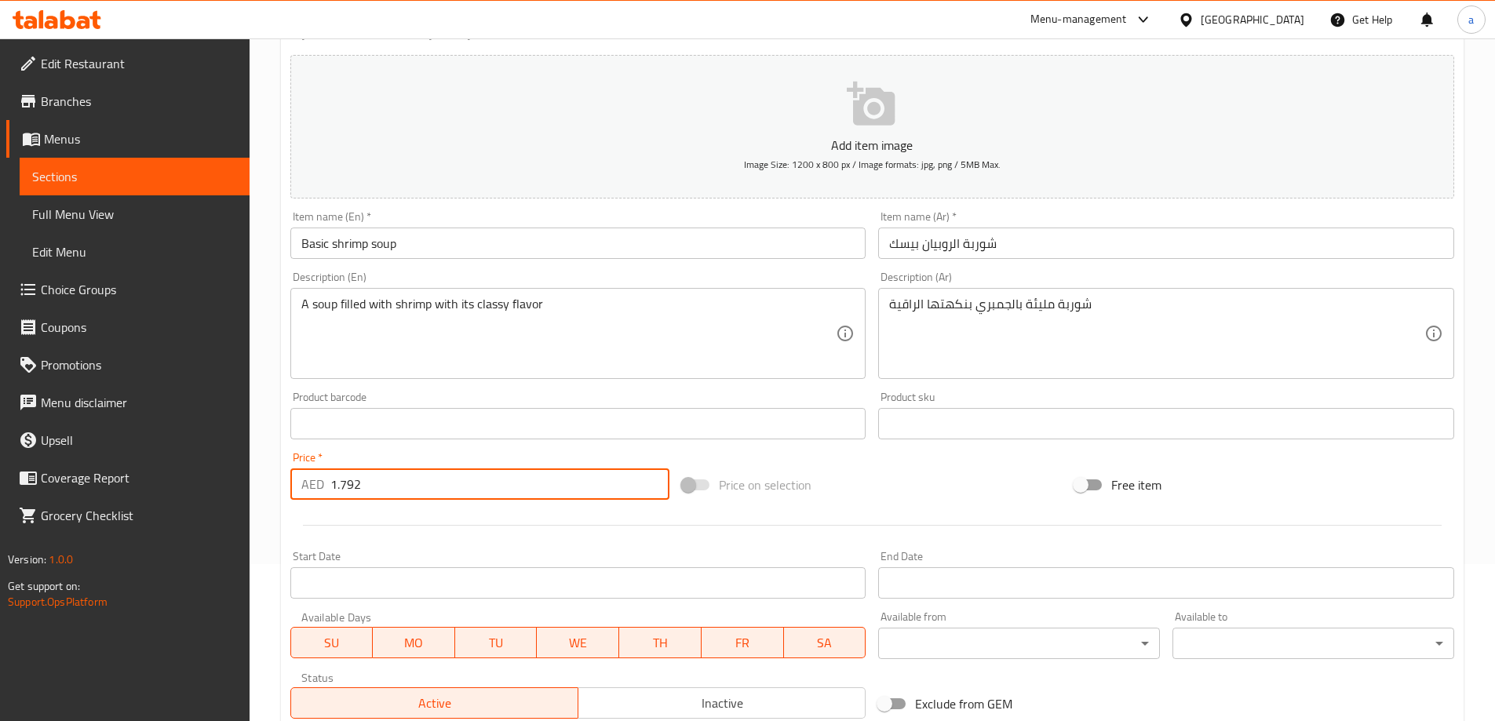
type input "1.792"
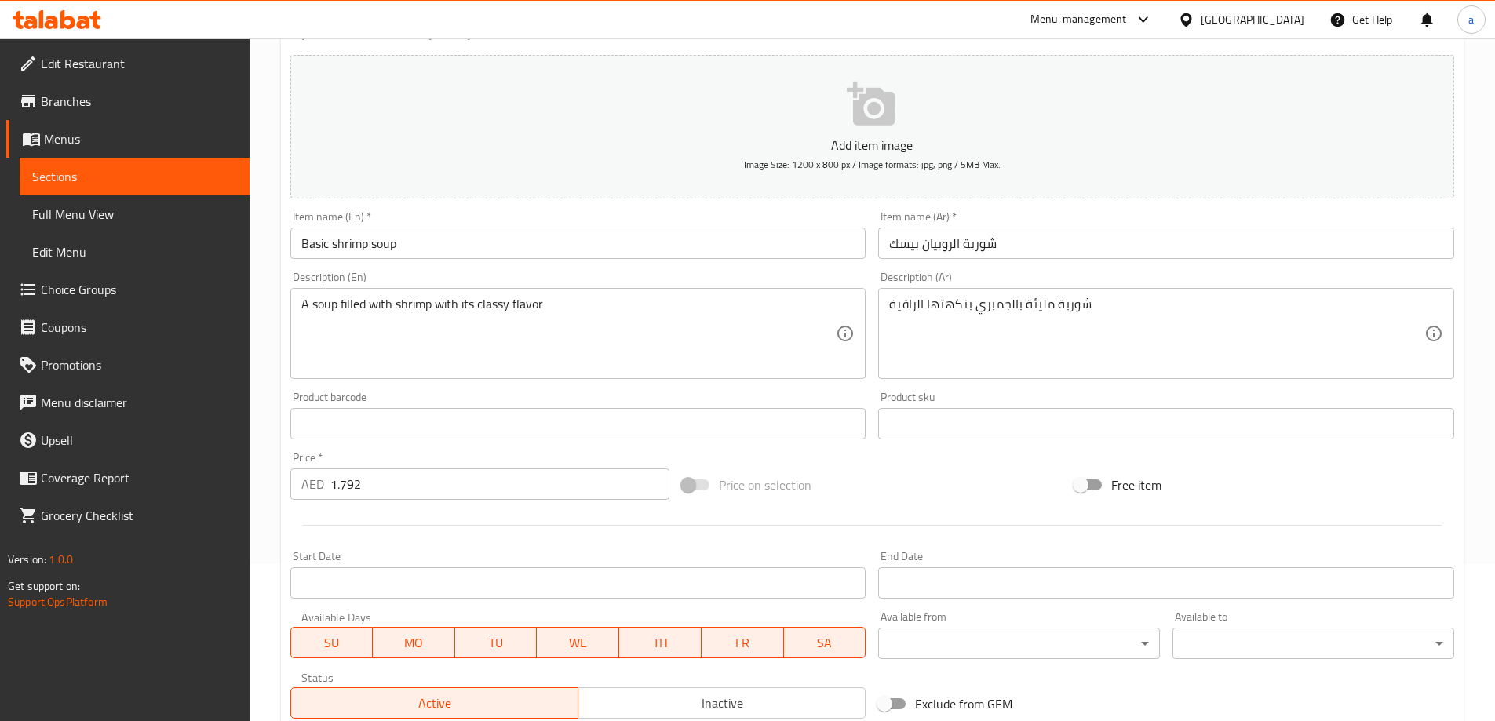
click at [491, 512] on div at bounding box center [872, 525] width 1177 height 38
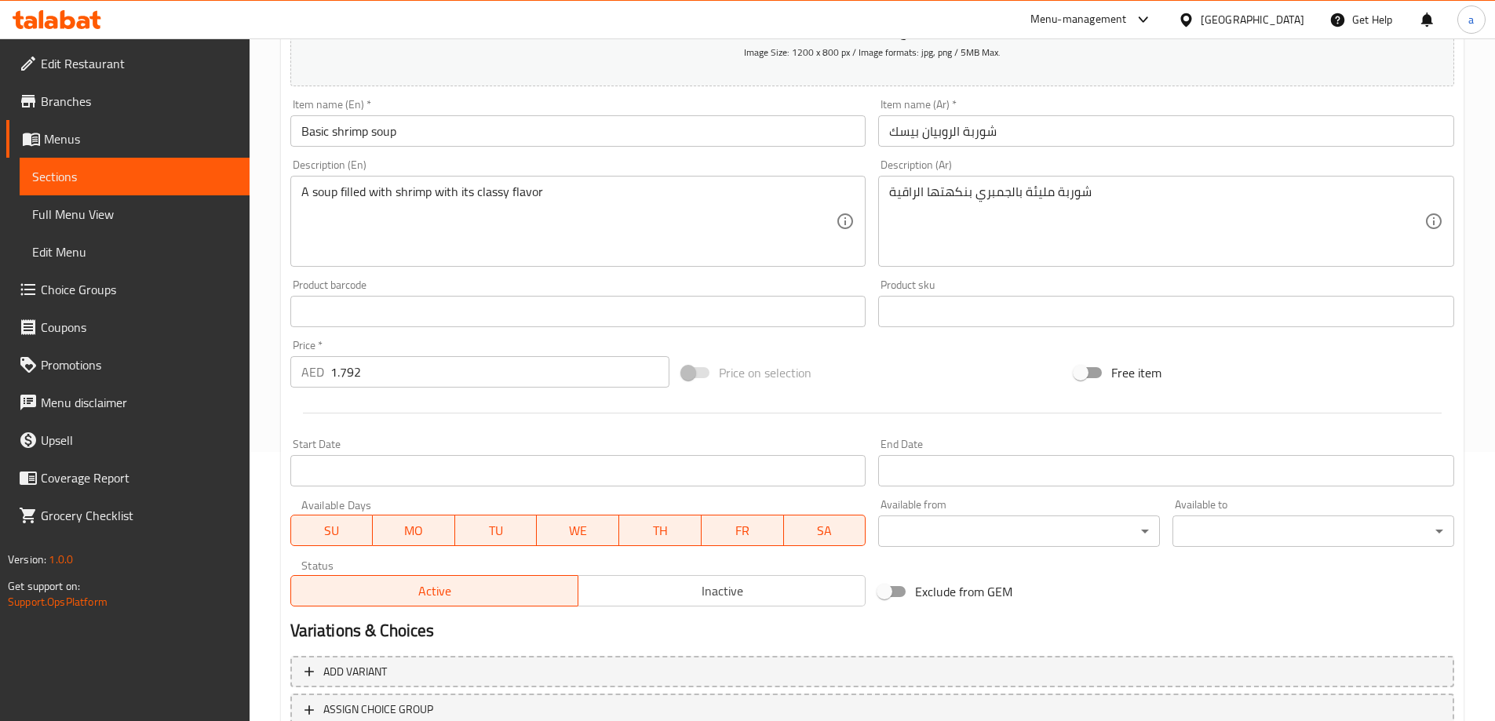
scroll to position [388, 0]
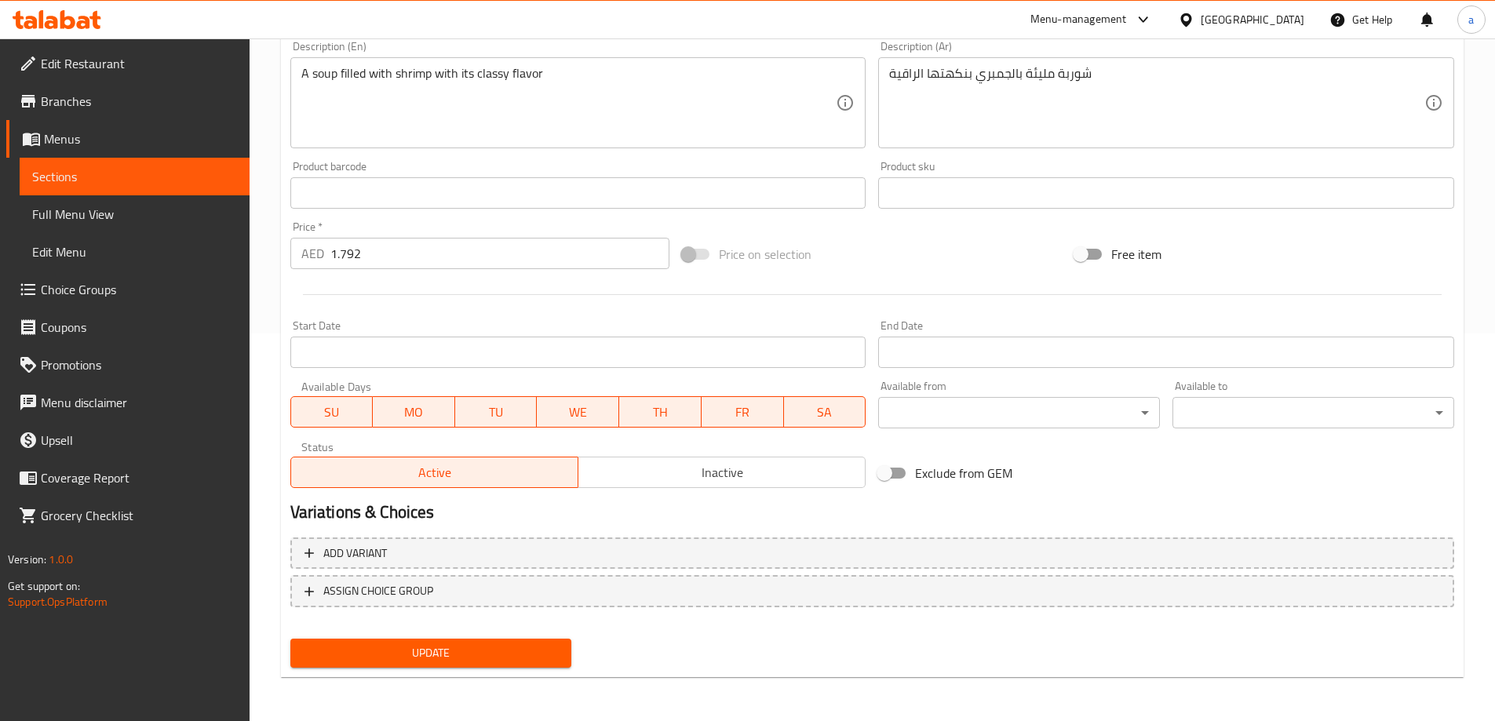
click at [457, 644] on span "Update" at bounding box center [431, 654] width 257 height 20
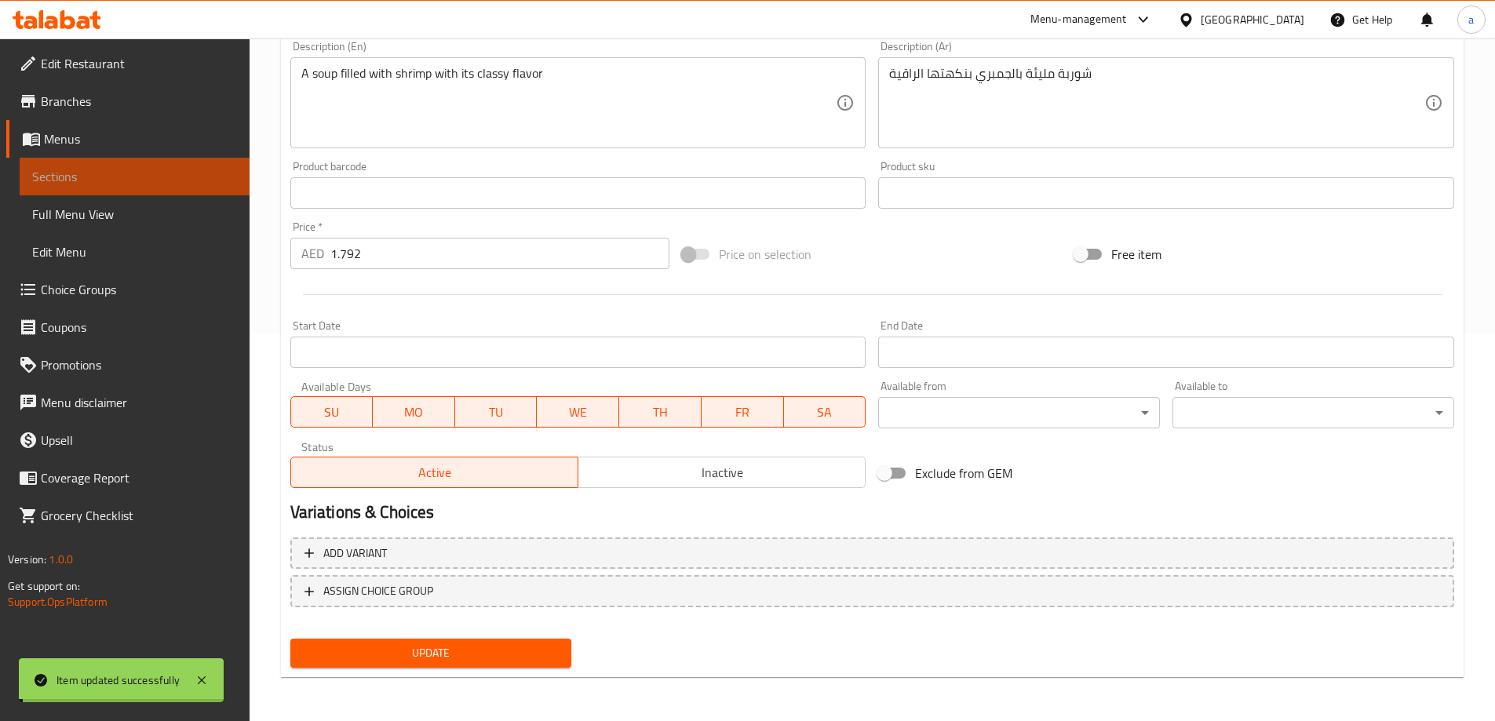
click at [146, 165] on link "Sections" at bounding box center [135, 177] width 230 height 38
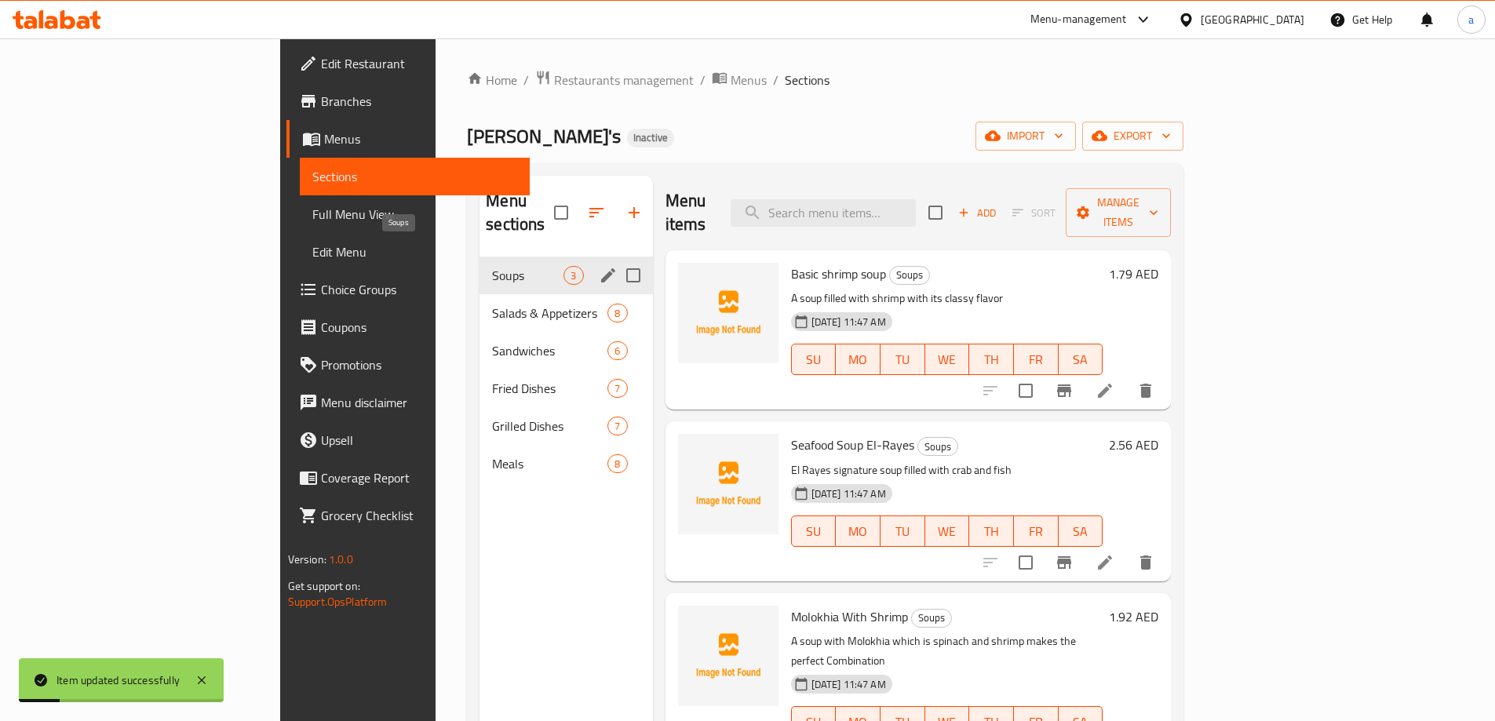
click at [492, 266] on span "Soups" at bounding box center [527, 275] width 71 height 19
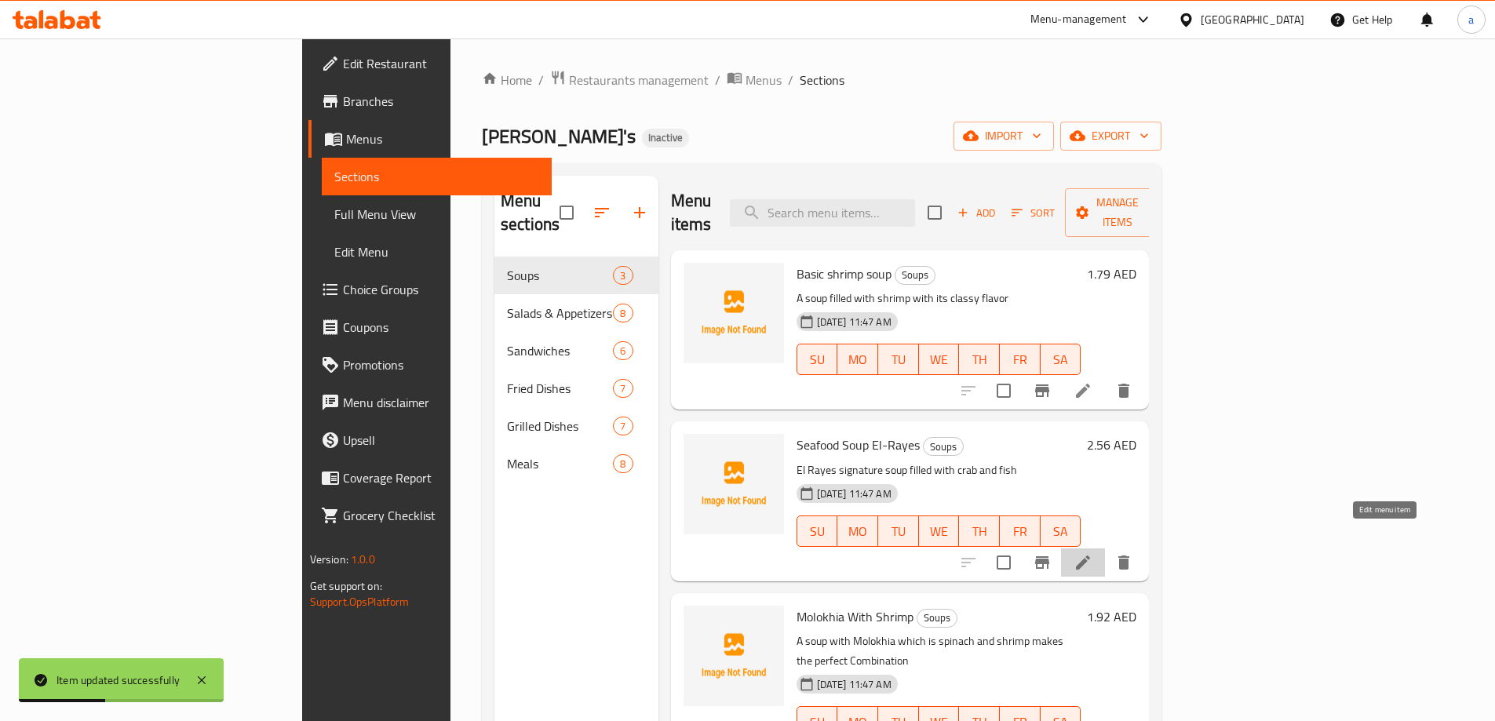
click at [1093, 553] on icon at bounding box center [1083, 562] width 19 height 19
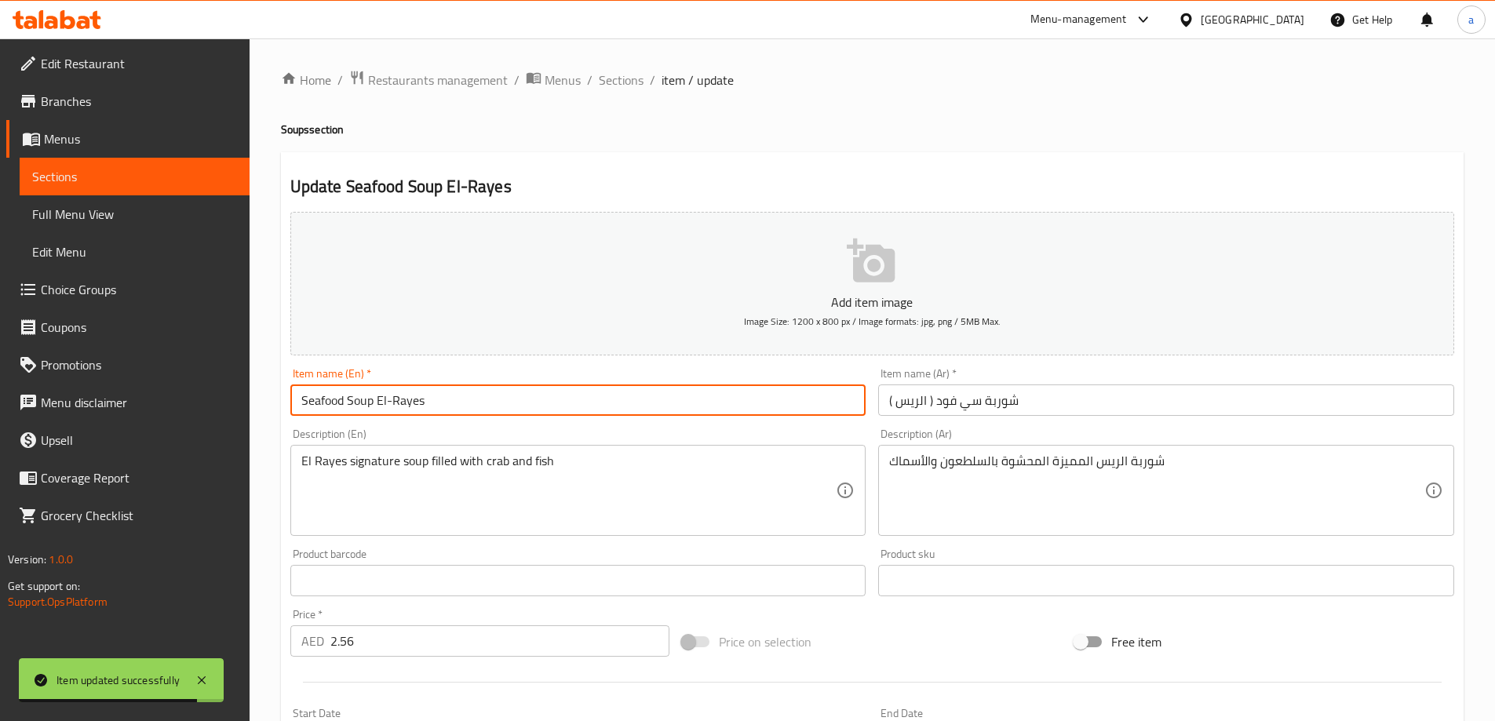
click at [327, 404] on input "Seafood Soup El-Rayes" at bounding box center [578, 400] width 576 height 31
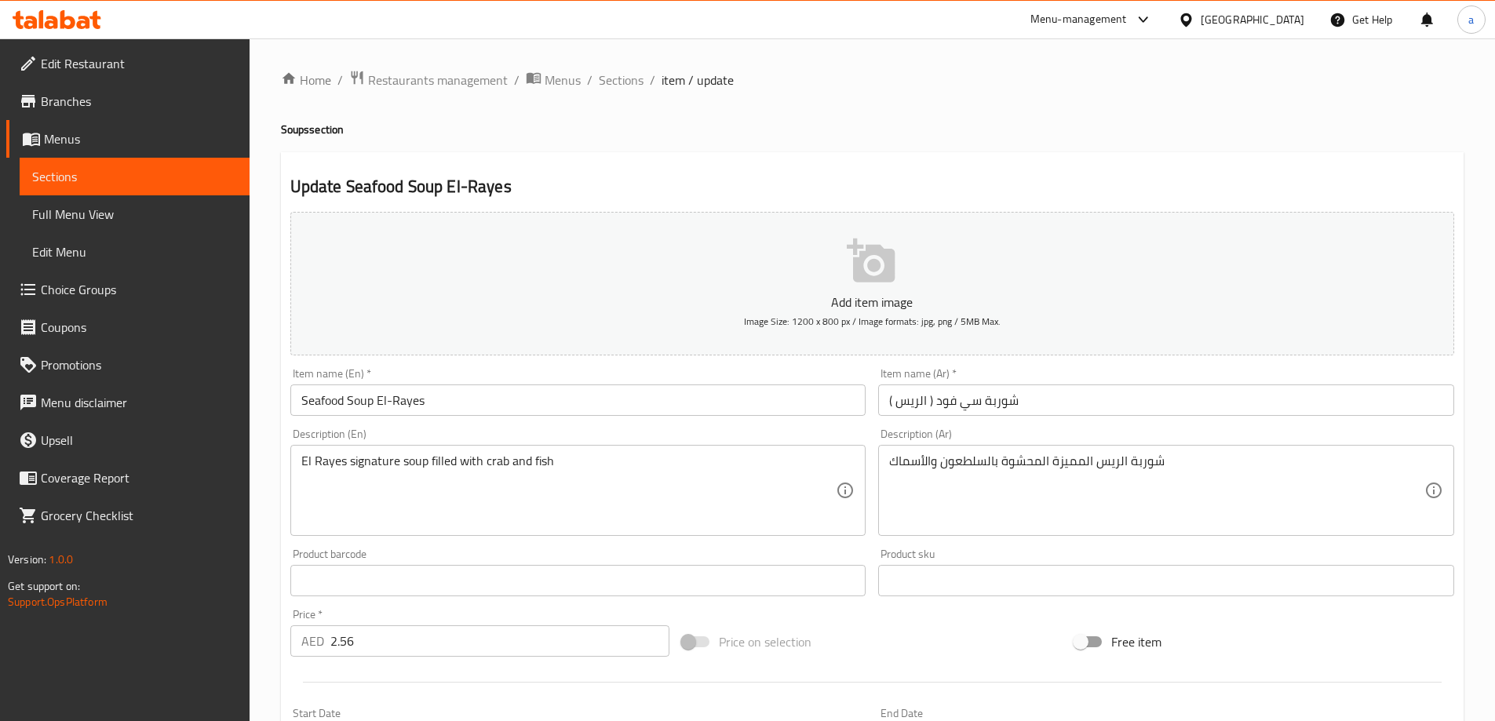
click at [564, 365] on div "Item name (En)   * Seafood Soup El-Rayes Item name (En) *" at bounding box center [578, 392] width 589 height 60
click at [406, 405] on input "Seafood Soup El-Rayes" at bounding box center [578, 400] width 576 height 31
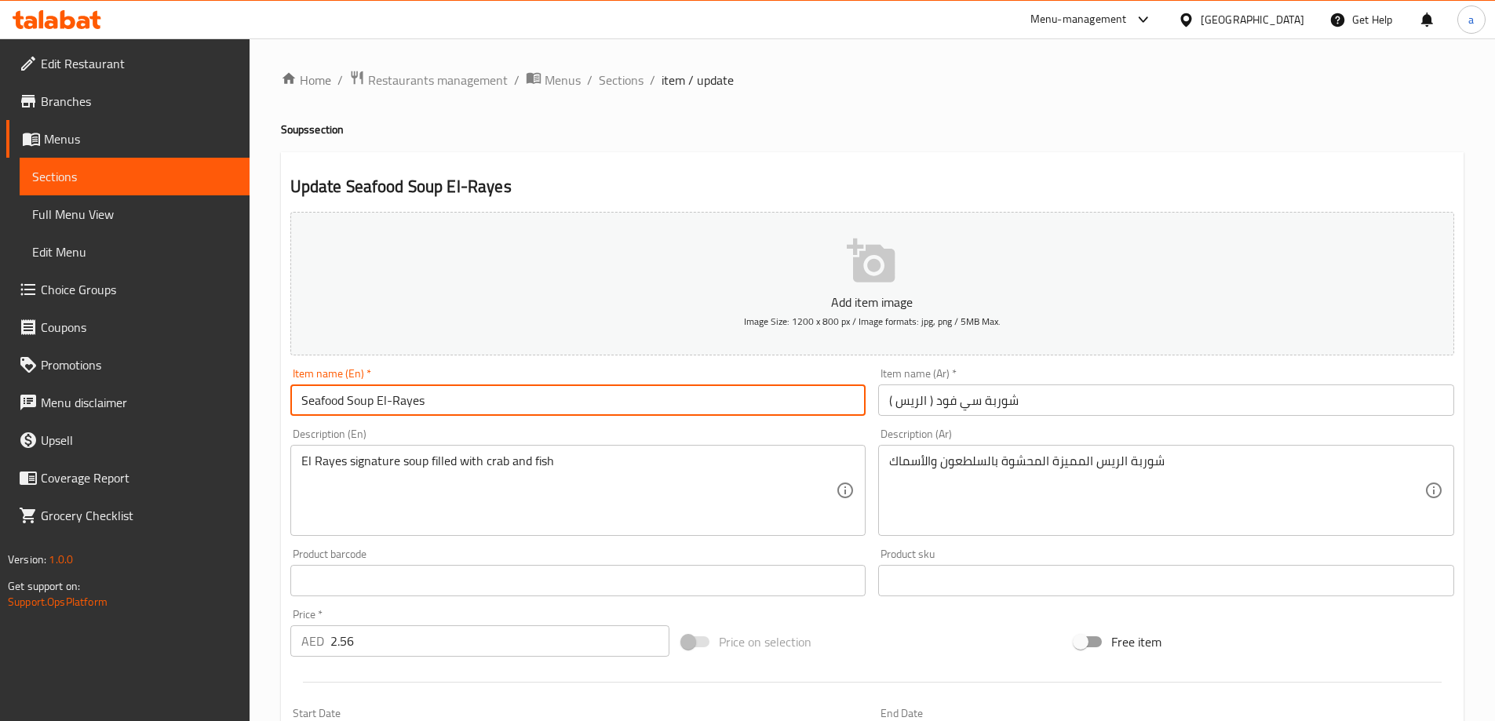
click at [406, 405] on input "Seafood Soup El-Rayes" at bounding box center [578, 400] width 576 height 31
click at [391, 403] on input "Seafood Soup El-Rayes" at bounding box center [578, 400] width 576 height 31
click at [374, 400] on input "Seafood Soup El-Rayes" at bounding box center [578, 400] width 576 height 31
drag, startPoint x: 374, startPoint y: 400, endPoint x: 427, endPoint y: 399, distance: 53.4
click at [427, 399] on input "Seafood Soup El-Rayes" at bounding box center [578, 400] width 576 height 31
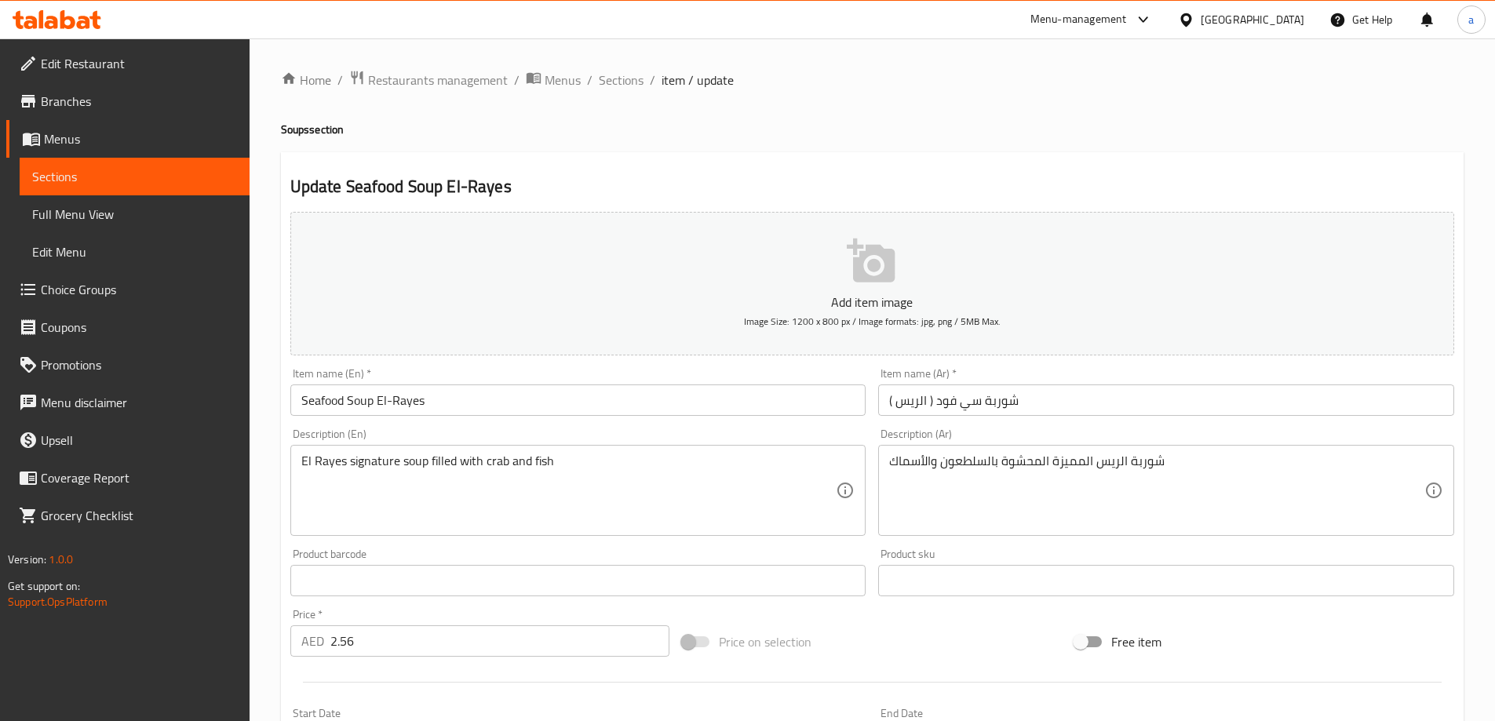
click at [817, 371] on div "Item name (En)   * Seafood Soup El-Rayes Item name (En) *" at bounding box center [578, 392] width 576 height 48
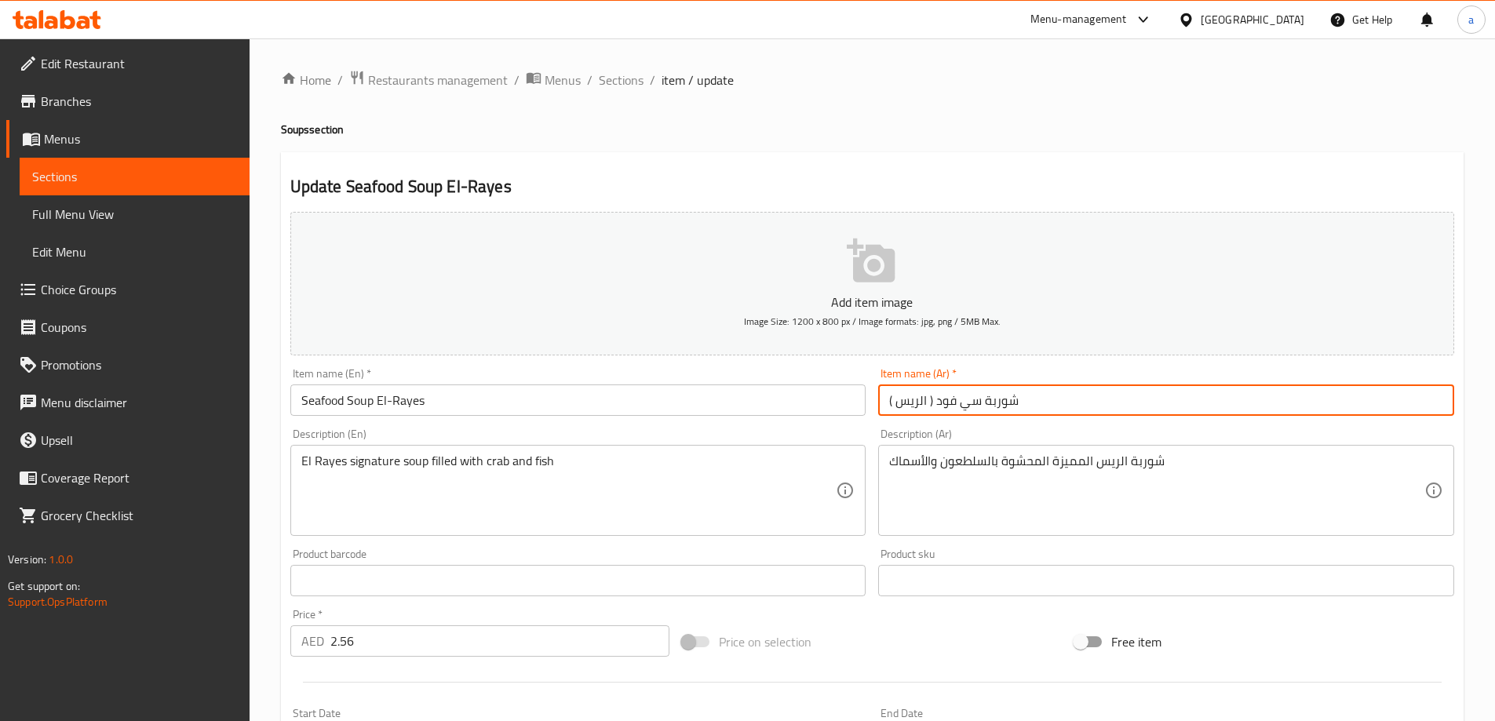
drag, startPoint x: 936, startPoint y: 400, endPoint x: 981, endPoint y: 404, distance: 45.0
click at [981, 404] on input "شوربة سي فود ( الريس )" at bounding box center [1166, 400] width 576 height 31
paste input "مأكولات بحرية"
type input "شوربة مأكولات بحرية ( الريس )"
click at [964, 423] on div "Description (Ar) شوربة الريس المميزة المحشوة بالسلطعون والأسماك Description (Ar)" at bounding box center [1166, 482] width 589 height 120
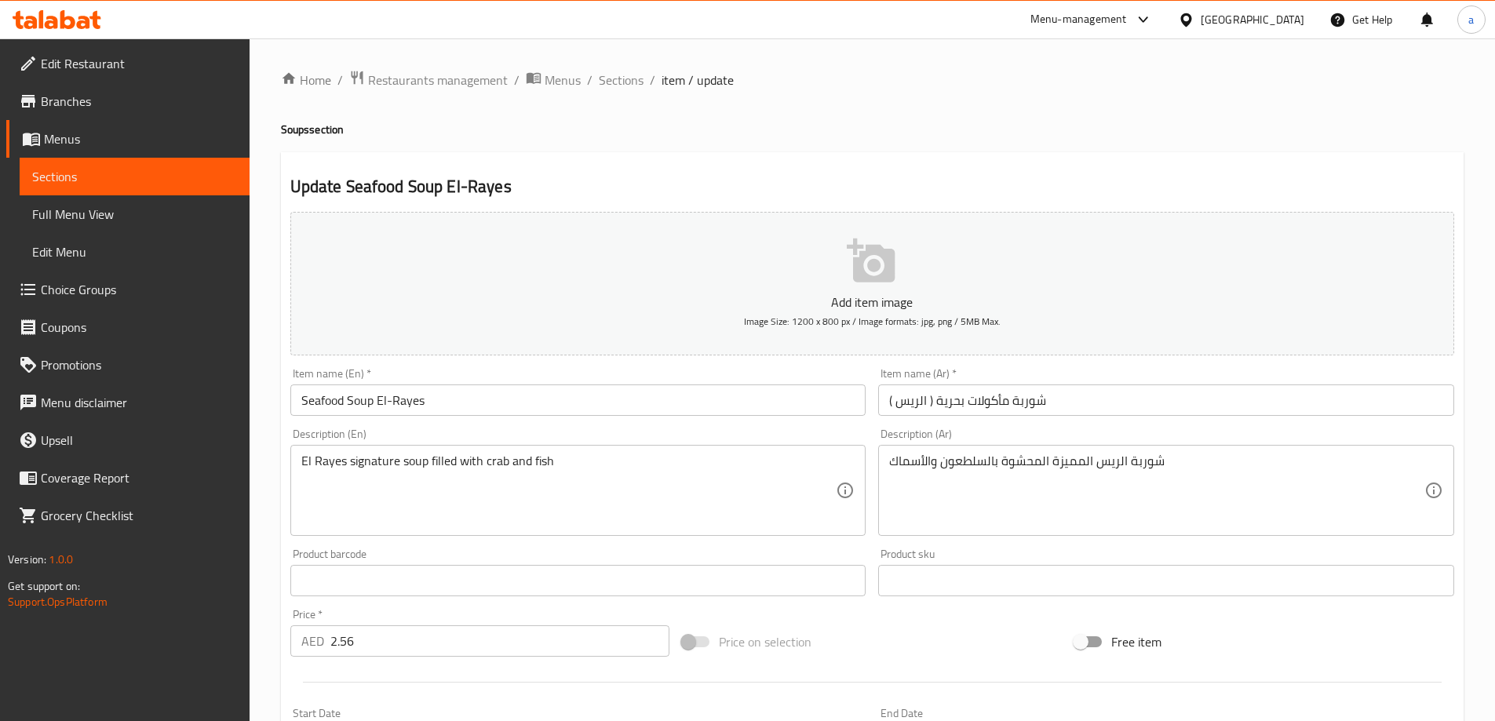
click at [426, 427] on div "Description (En) El Rayes signature soup filled with crab and fish Description …" at bounding box center [578, 482] width 589 height 120
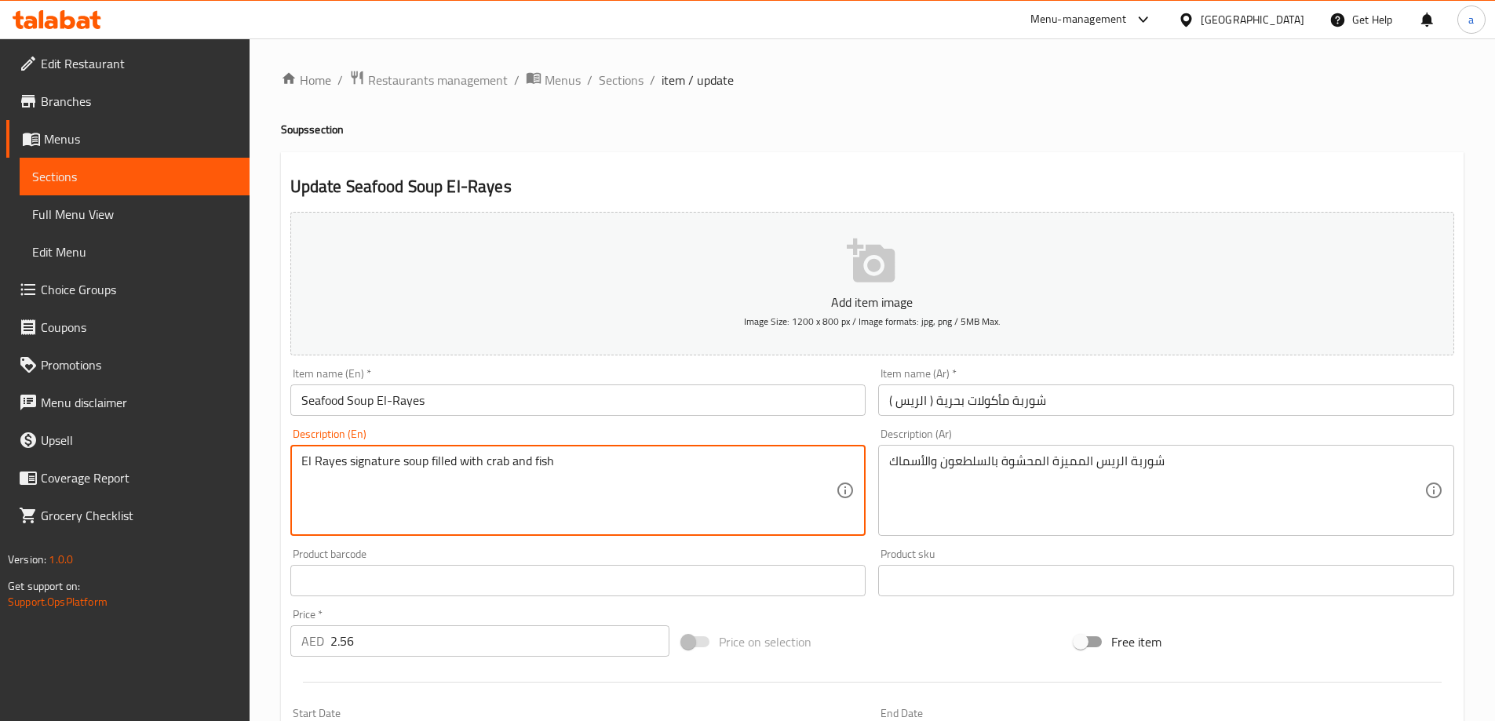
click at [369, 464] on textarea "El Rayes signature soup filled with crab and fish" at bounding box center [568, 491] width 535 height 75
click at [373, 482] on textarea "El Rayes signature soup filled with crab and fish" at bounding box center [568, 491] width 535 height 75
click at [381, 472] on textarea "El Rayes signature soup filled with crab and fish" at bounding box center [568, 491] width 535 height 75
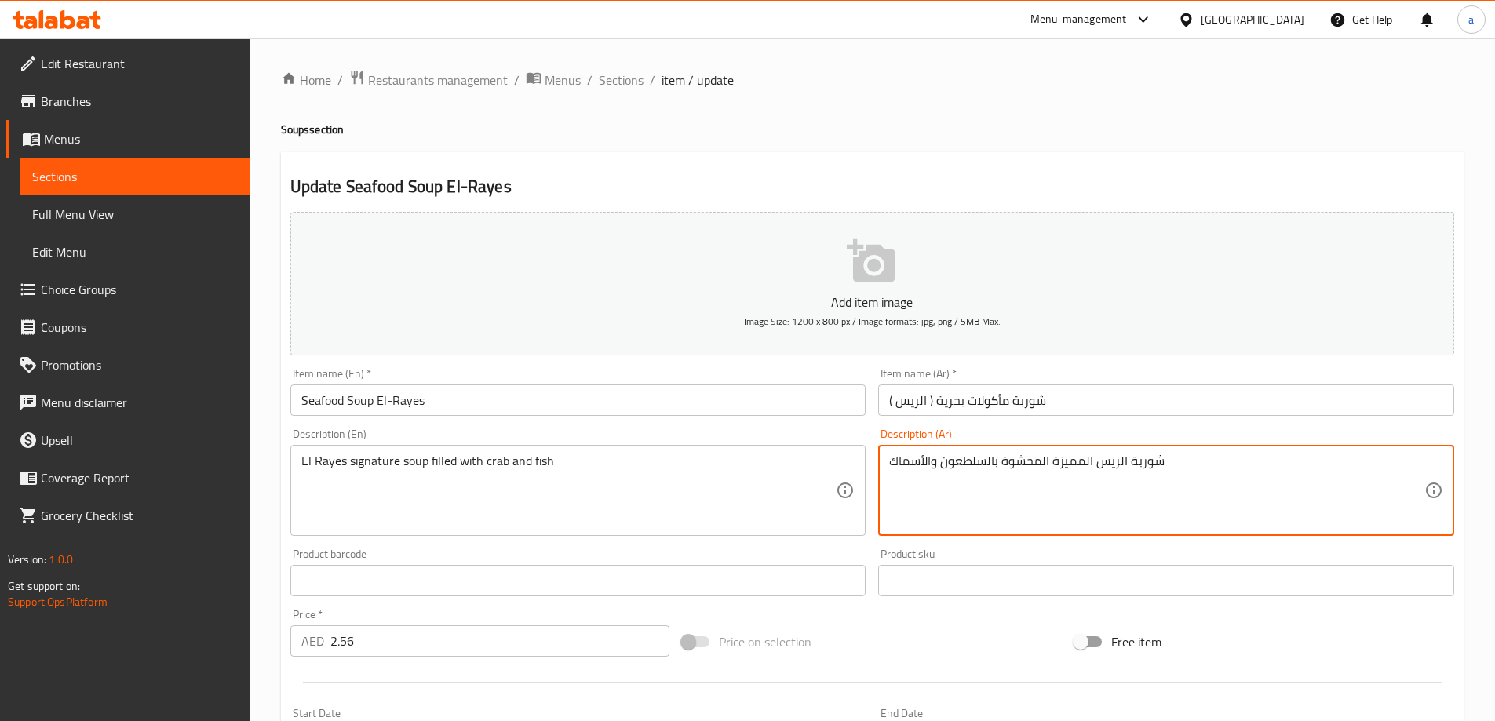
click at [1067, 469] on textarea "شوربة الريس المميزة المحشوة بالسلطعون والأسماك" at bounding box center [1156, 491] width 535 height 75
type textarea "شوربة الريس السيجناتشر المحشوة بالسلطعون والأسماك"
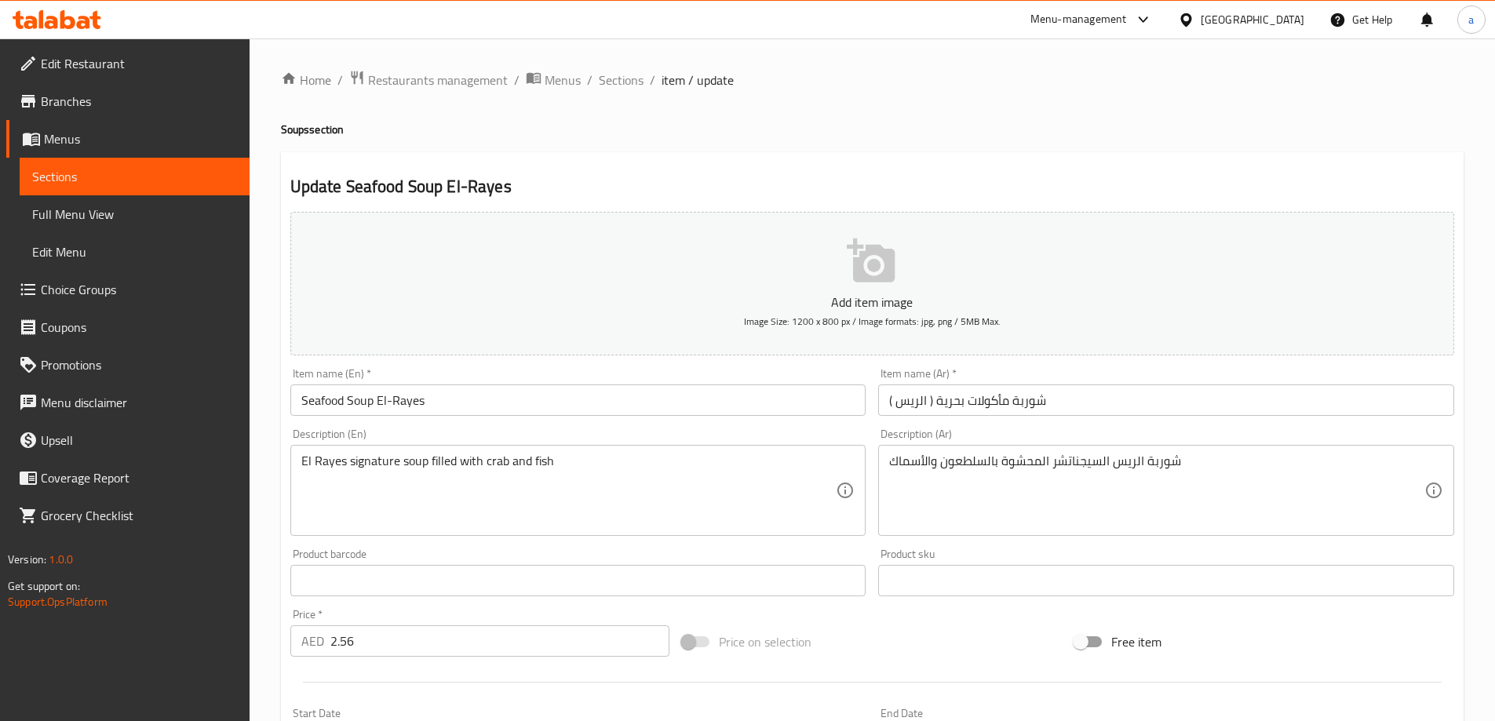
click at [458, 432] on div "Description (En) El Rayes signature soup filled with crab and fish Description …" at bounding box center [578, 483] width 576 height 108
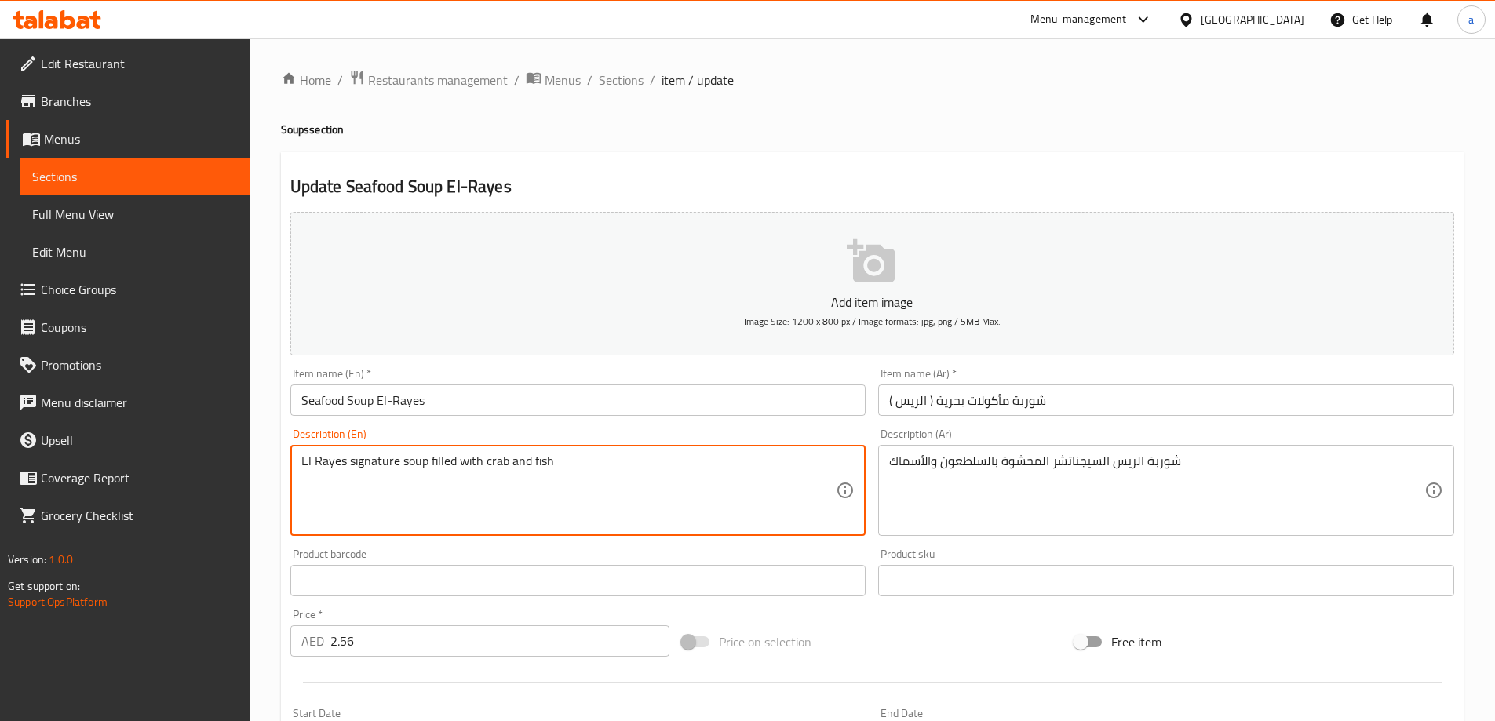
click at [491, 464] on textarea "El Rayes signature soup filled with crab and fish" at bounding box center [568, 491] width 535 height 75
click at [580, 419] on div "Item name (En)   * Seafood Soup El-Rayes Item name (En) *" at bounding box center [578, 392] width 589 height 60
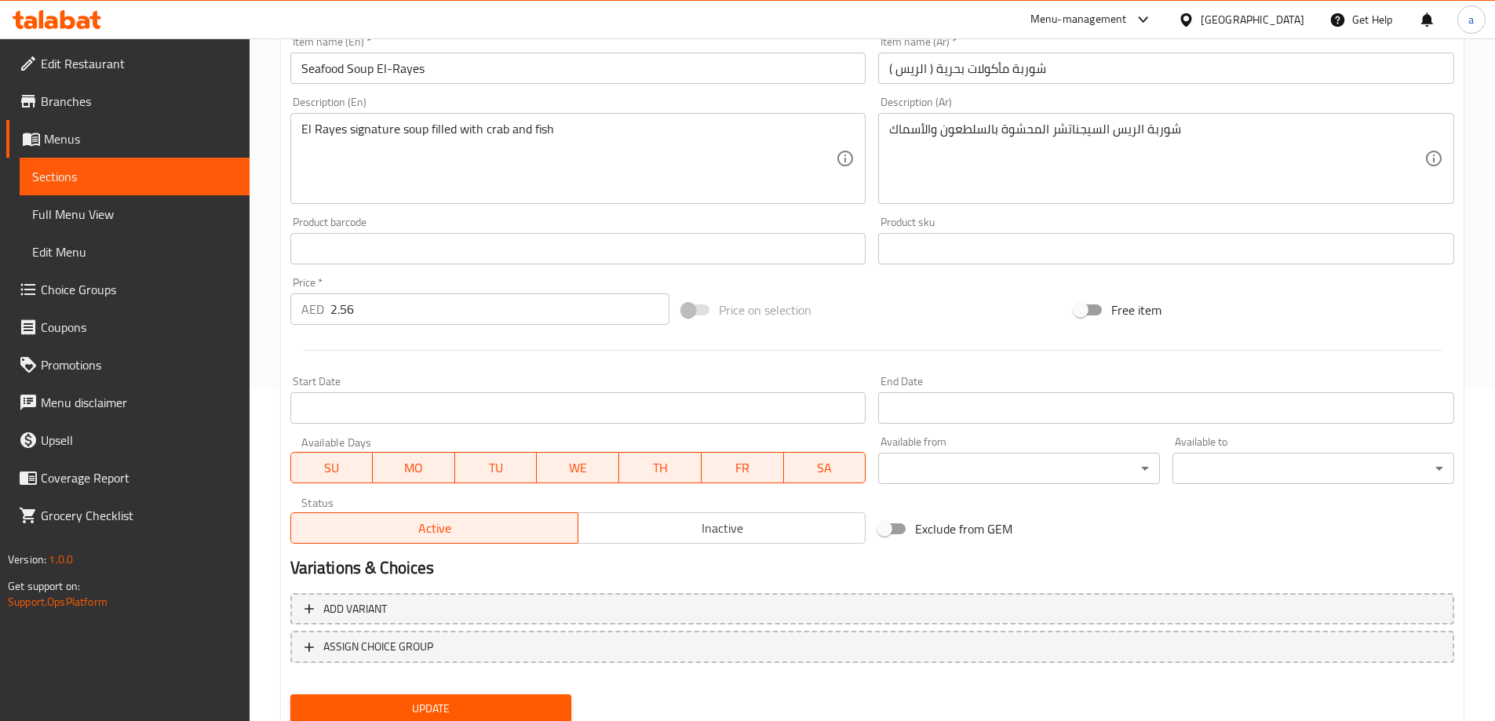
scroll to position [388, 0]
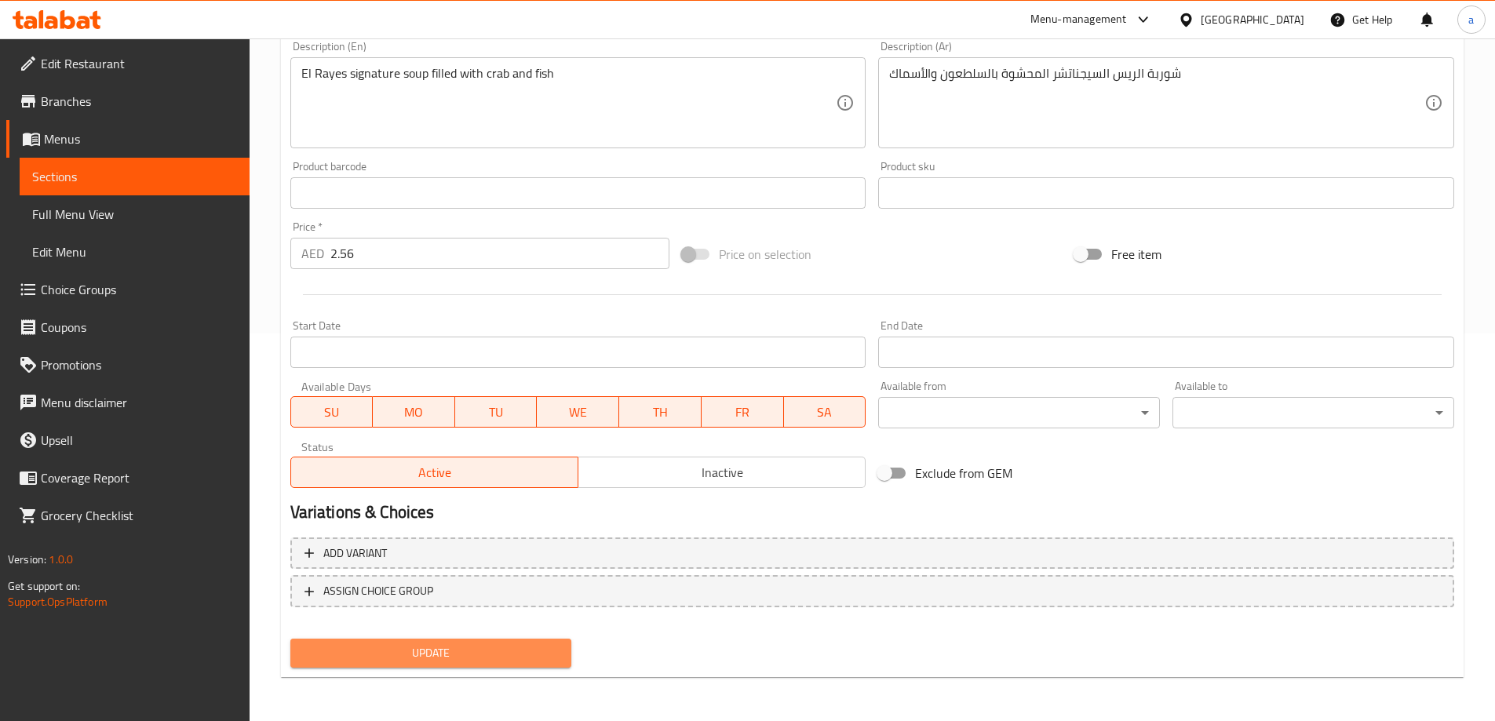
click at [508, 663] on span "Update" at bounding box center [431, 654] width 257 height 20
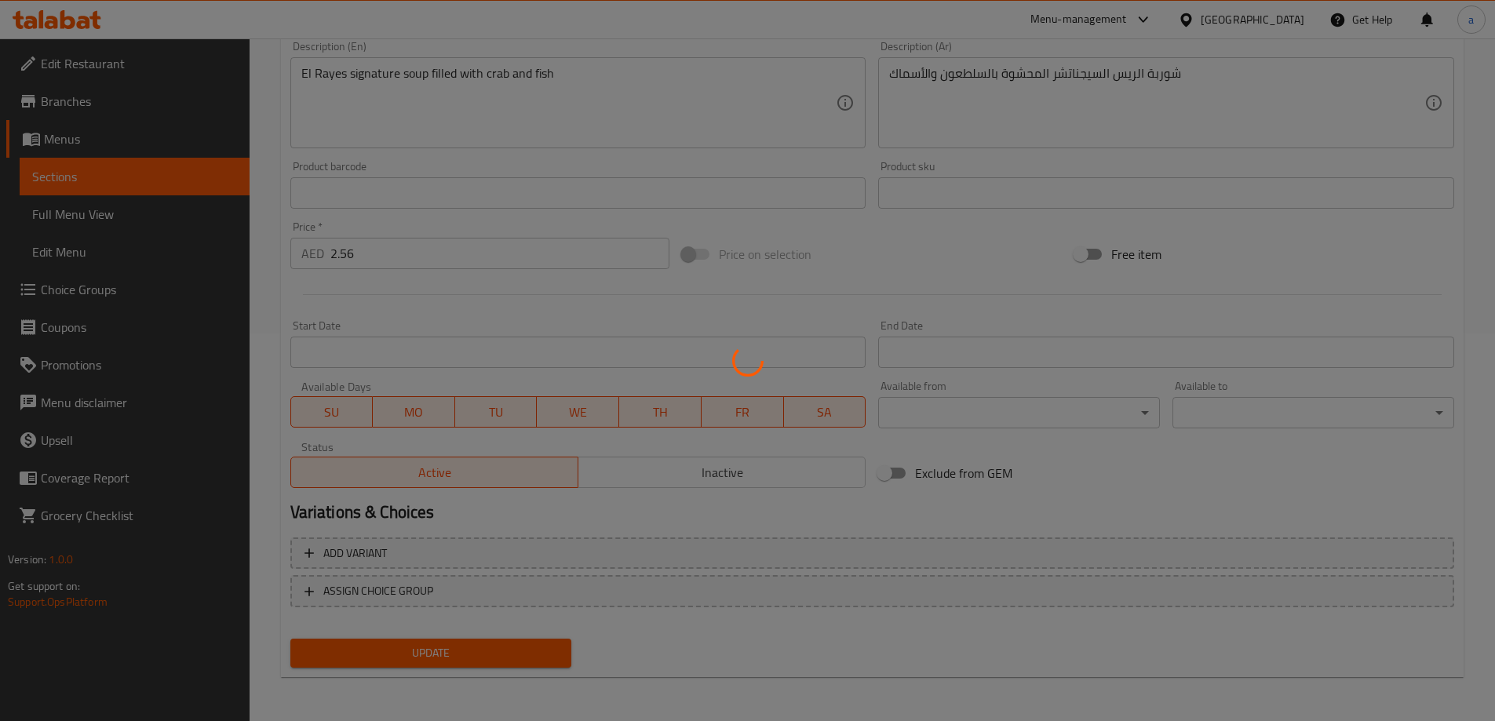
click at [122, 178] on div at bounding box center [747, 360] width 1495 height 721
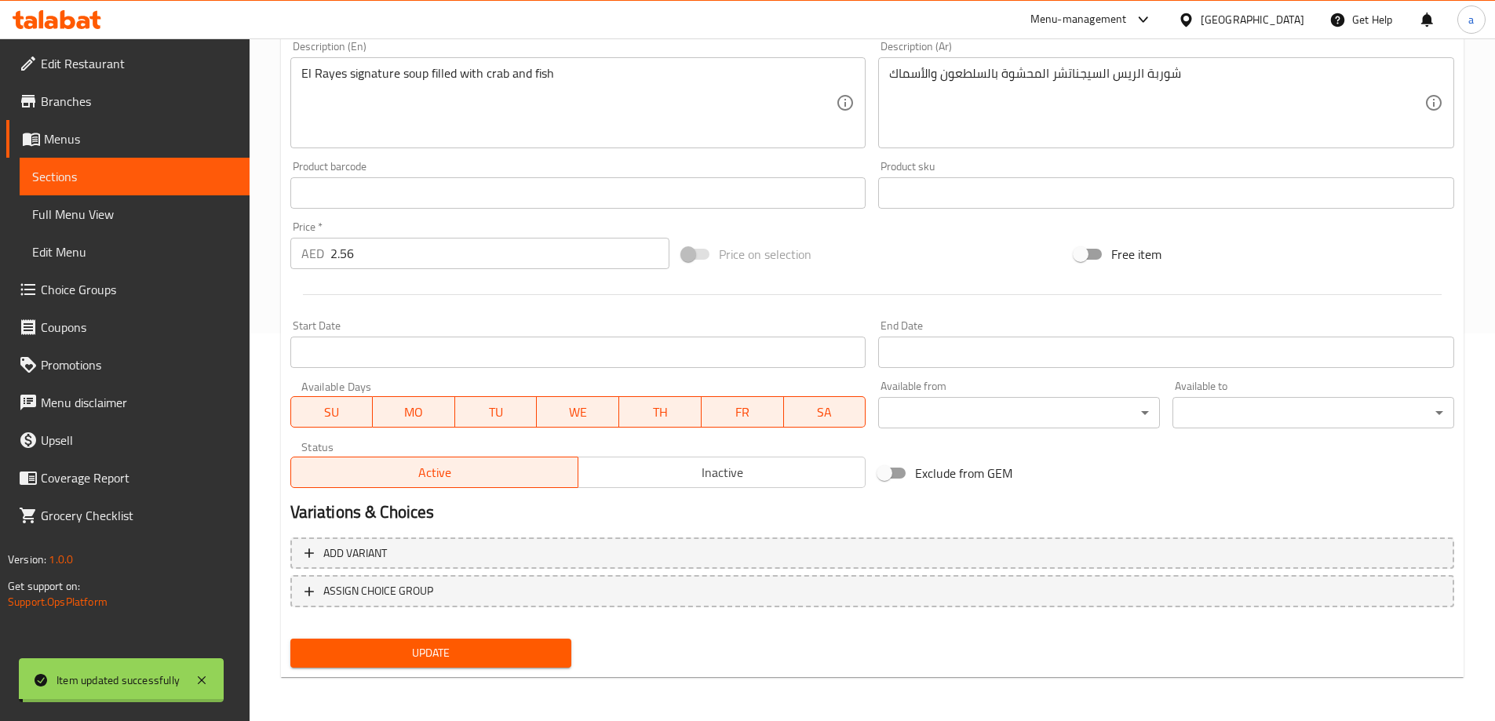
click at [125, 181] on span "Sections" at bounding box center [134, 176] width 205 height 19
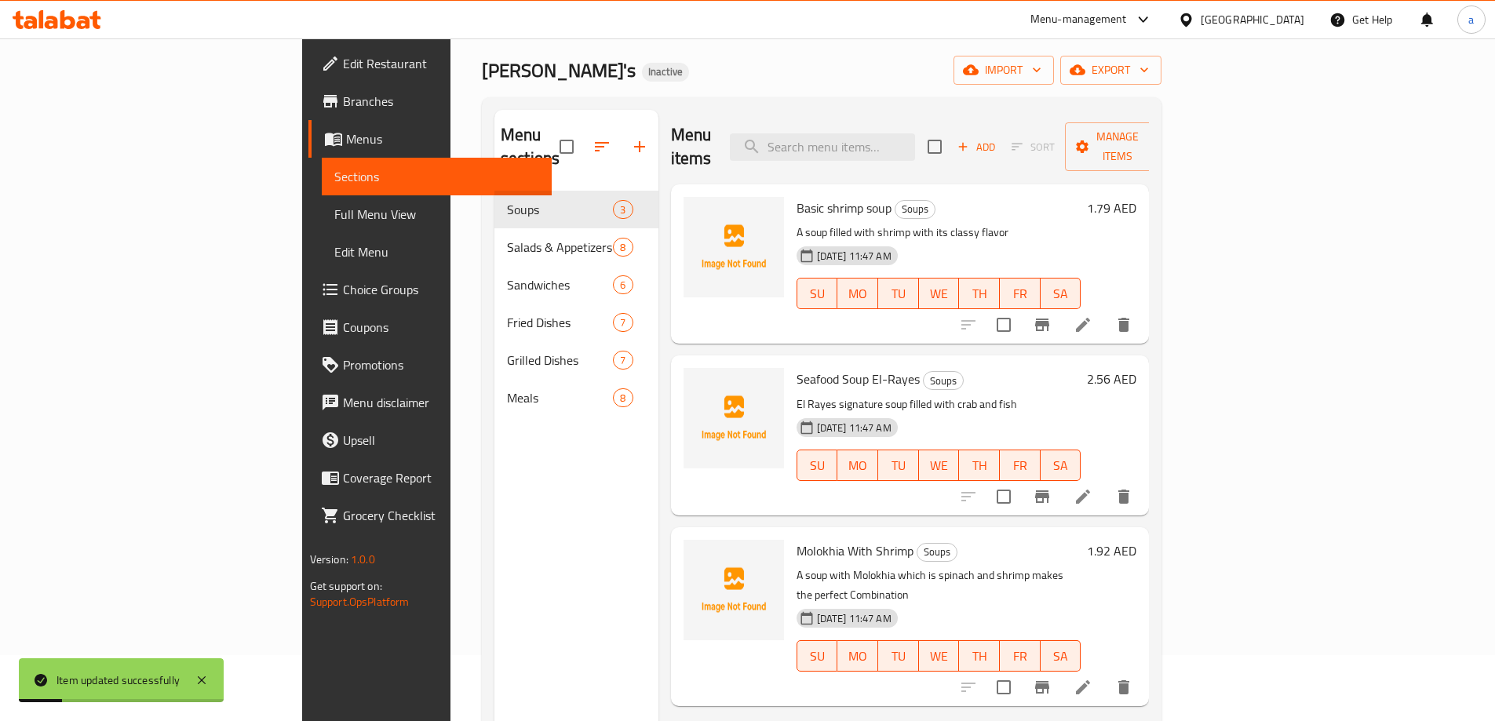
scroll to position [63, 0]
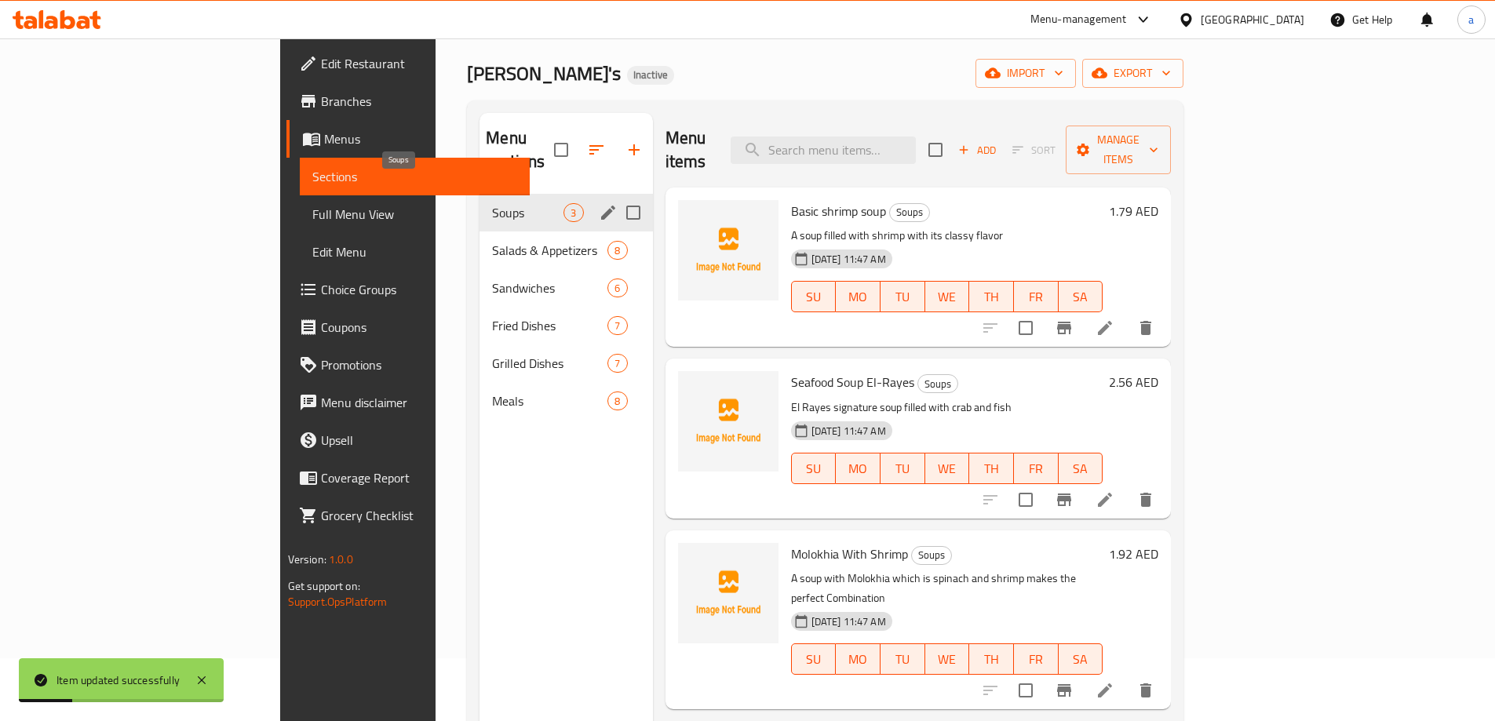
click at [492, 203] on span "Soups" at bounding box center [527, 212] width 71 height 19
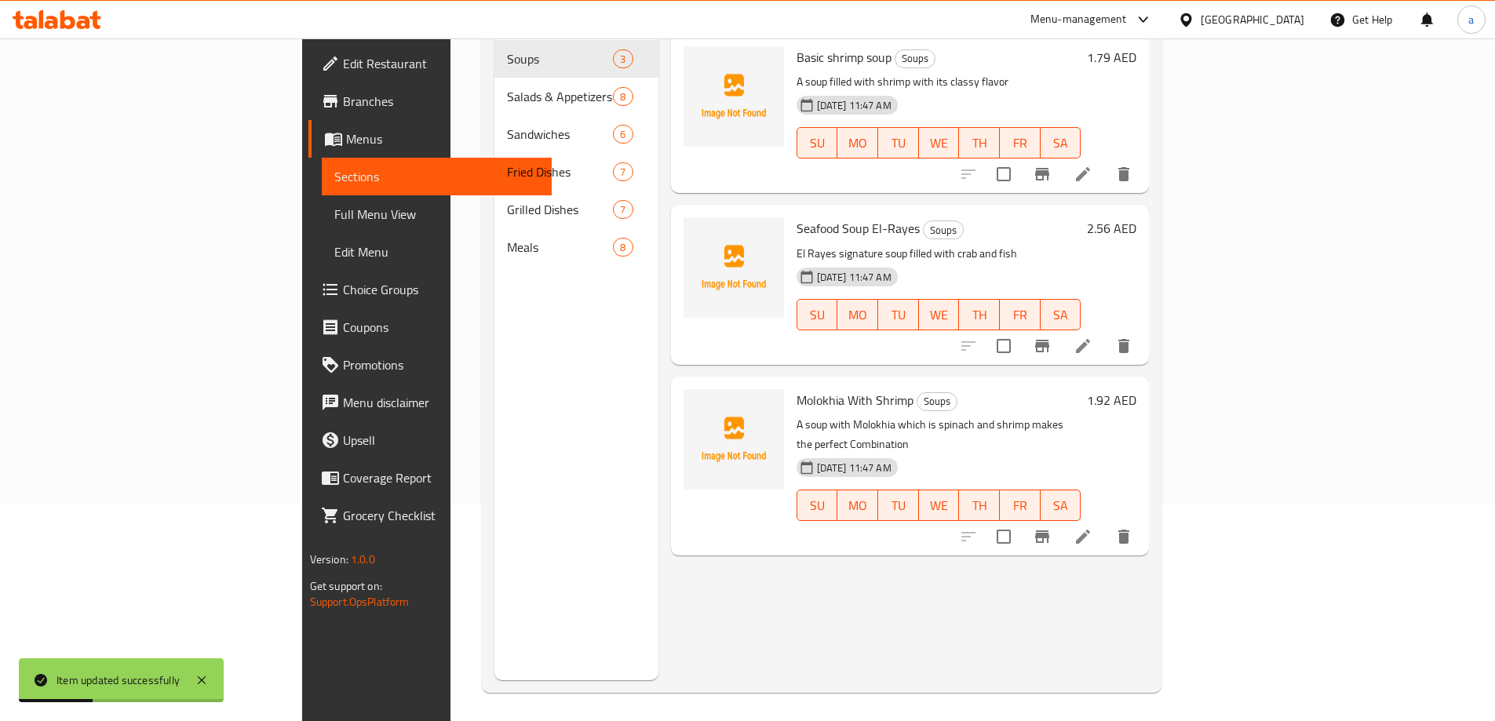
scroll to position [220, 0]
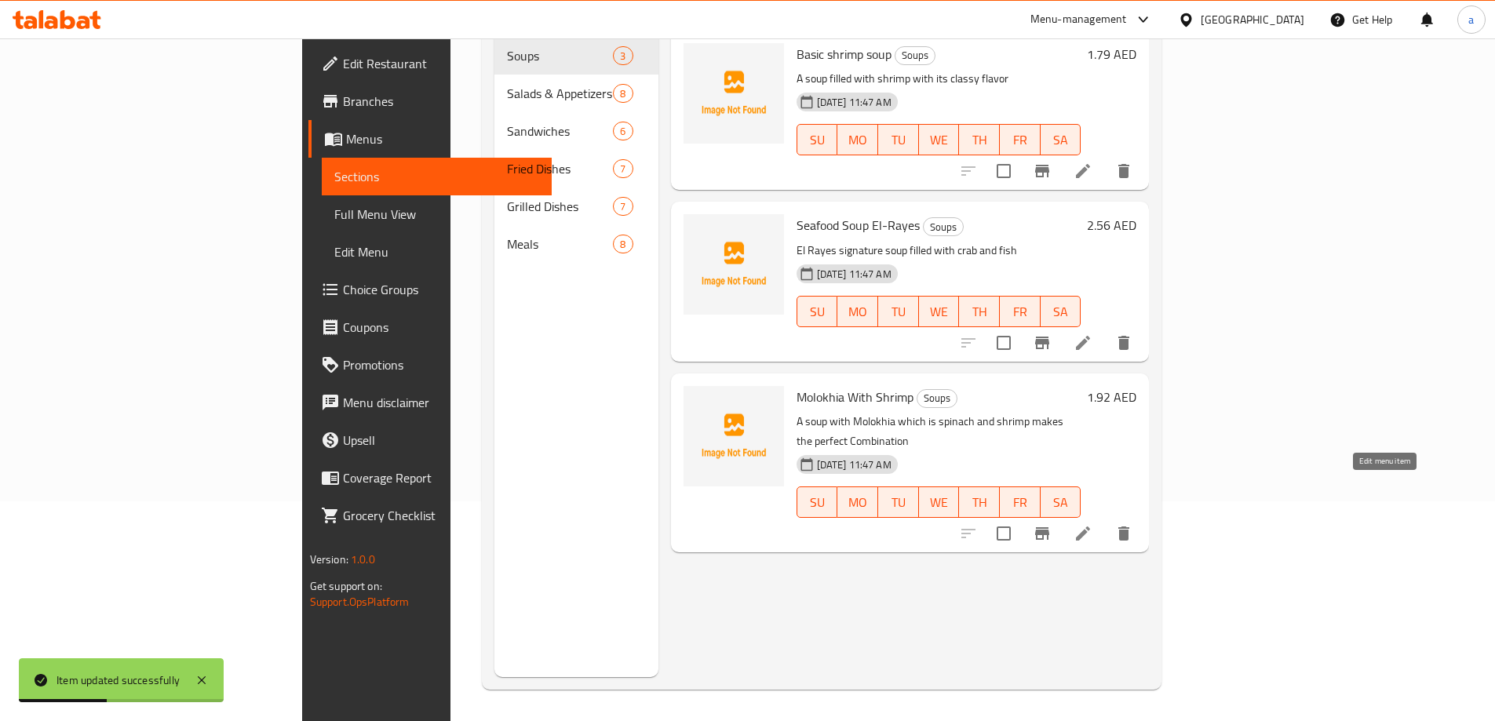
click at [1090, 527] on icon at bounding box center [1083, 534] width 14 height 14
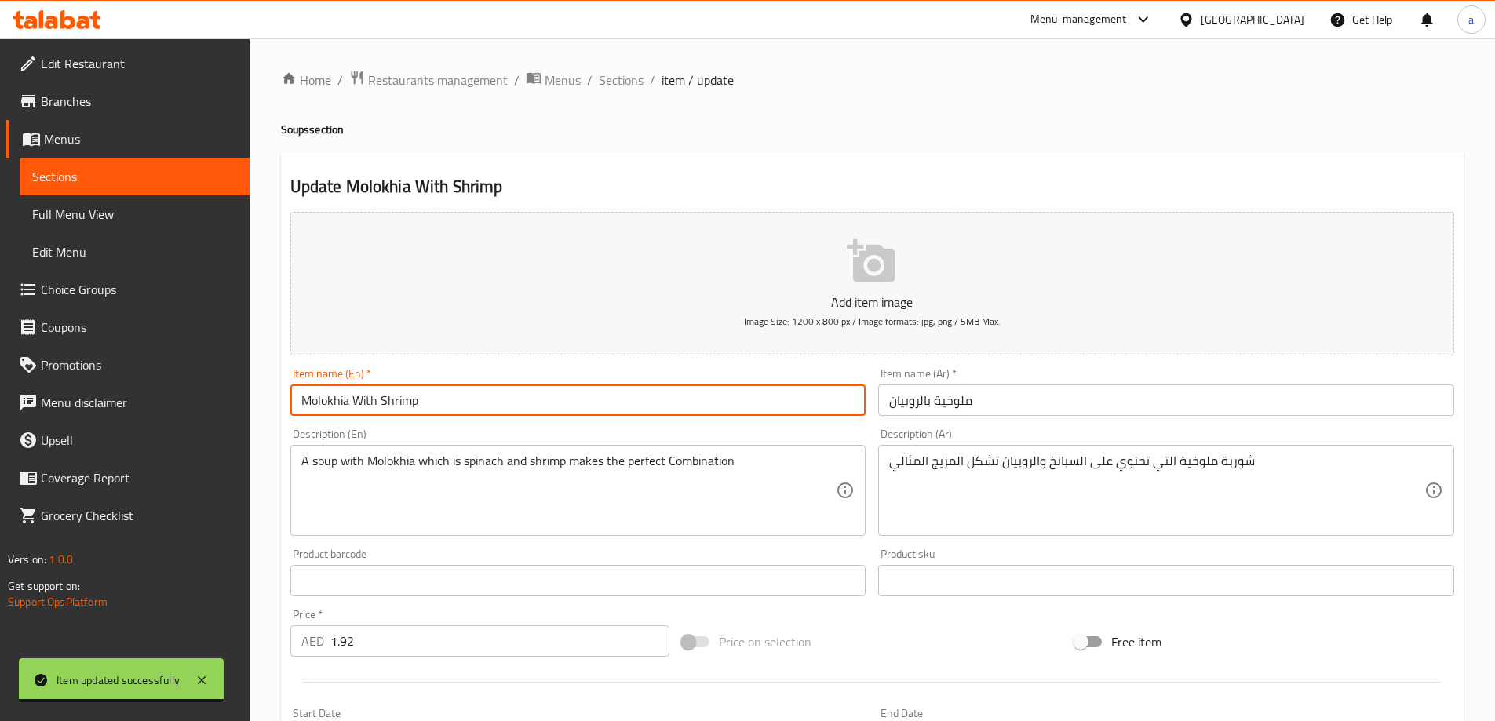
click at [320, 396] on input "Molokhia With Shrimp" at bounding box center [578, 400] width 576 height 31
click at [603, 423] on div "Description (En) A soup with Molokhia which is spinach and shrimp makes the per…" at bounding box center [578, 482] width 589 height 120
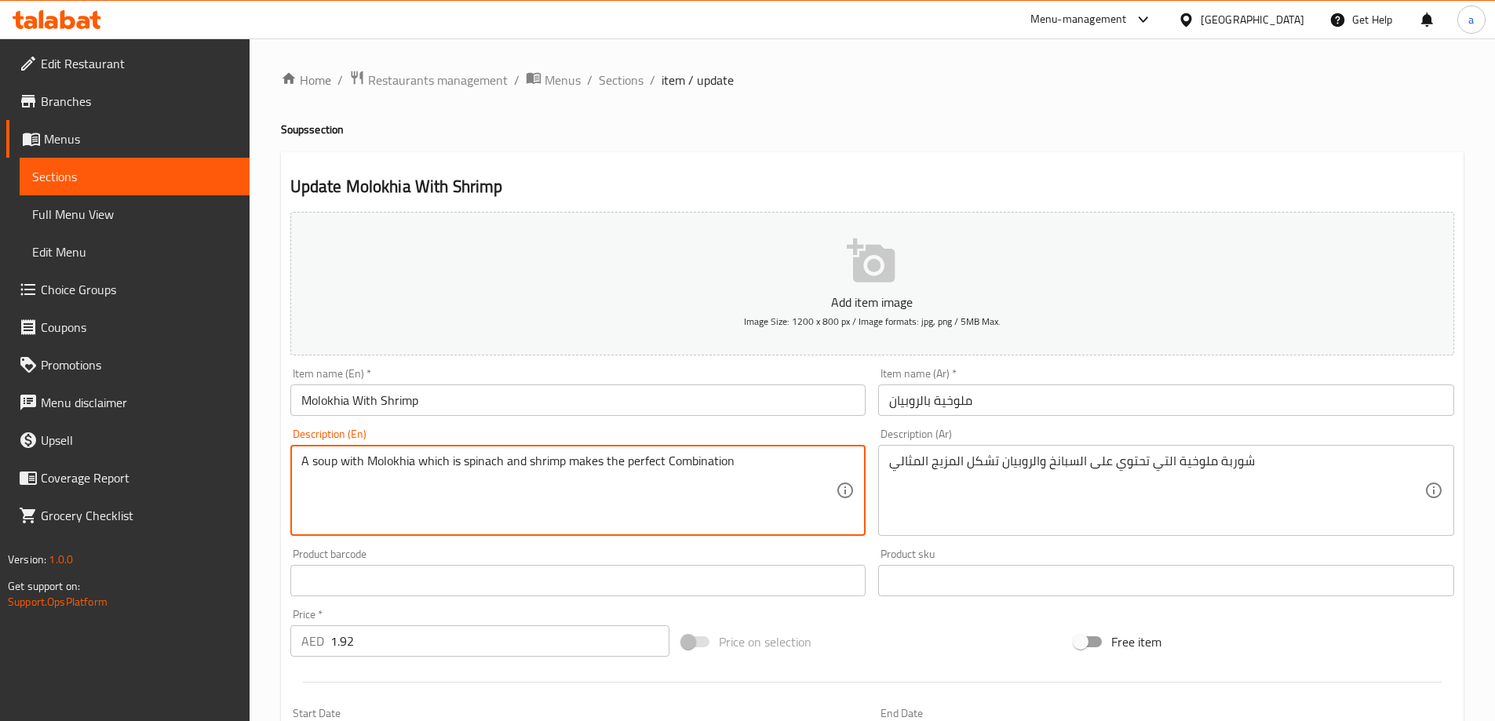
click at [477, 462] on textarea "A soup with Molokhia which is spinach and shrimp makes the perfect Combination" at bounding box center [568, 491] width 535 height 75
click at [570, 427] on div "Description (En) A soup with Molokhia which is spinach and shrimp makes the per…" at bounding box center [578, 482] width 589 height 120
click at [494, 458] on textarea "A soup with Molokhia which is spinach and shrimp makes the perfect Combination" at bounding box center [568, 491] width 535 height 75
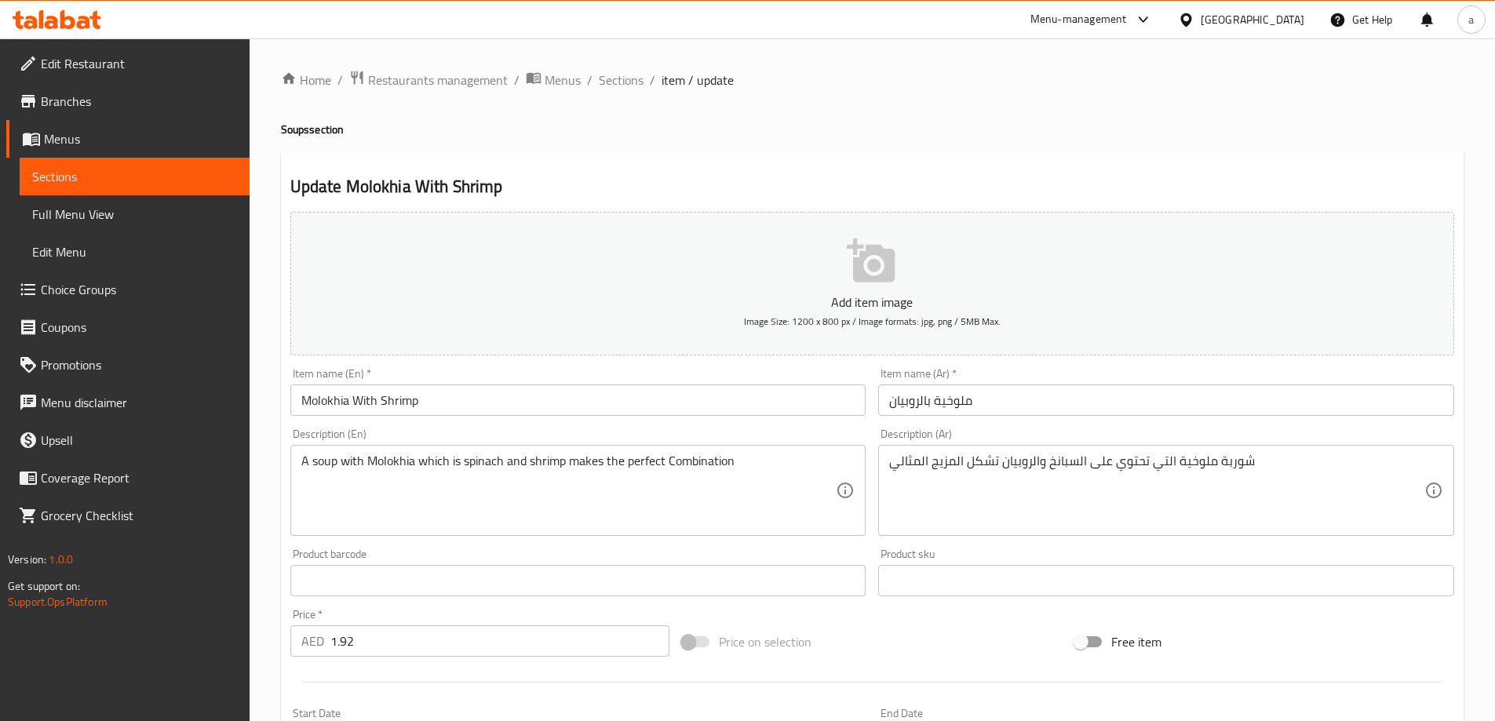
click at [730, 433] on div "Description (En) A soup with Molokhia which is spinach and shrimp makes the per…" at bounding box center [578, 483] width 576 height 108
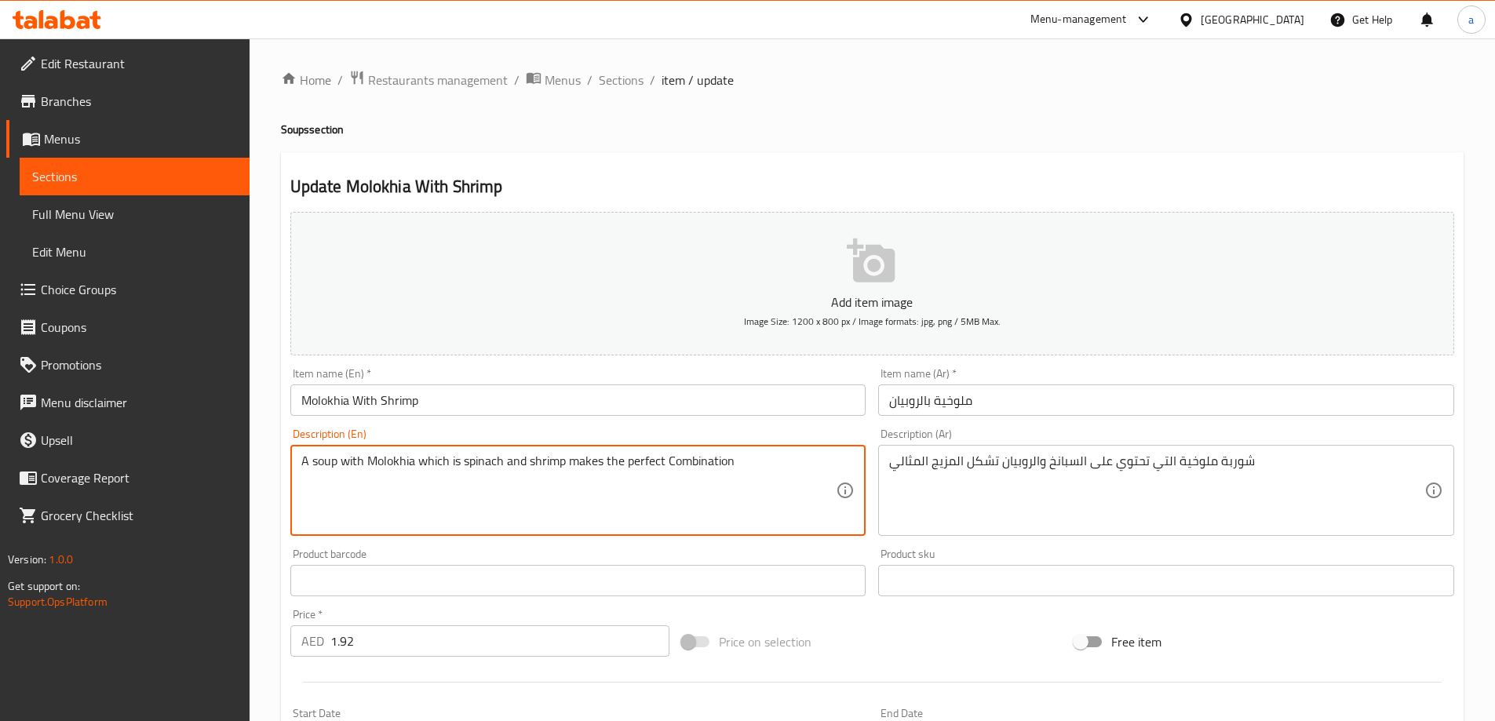
drag, startPoint x: 742, startPoint y: 462, endPoint x: 567, endPoint y: 456, distance: 175.1
type textarea "A soup with Molokhia which is spinach and shrimp"
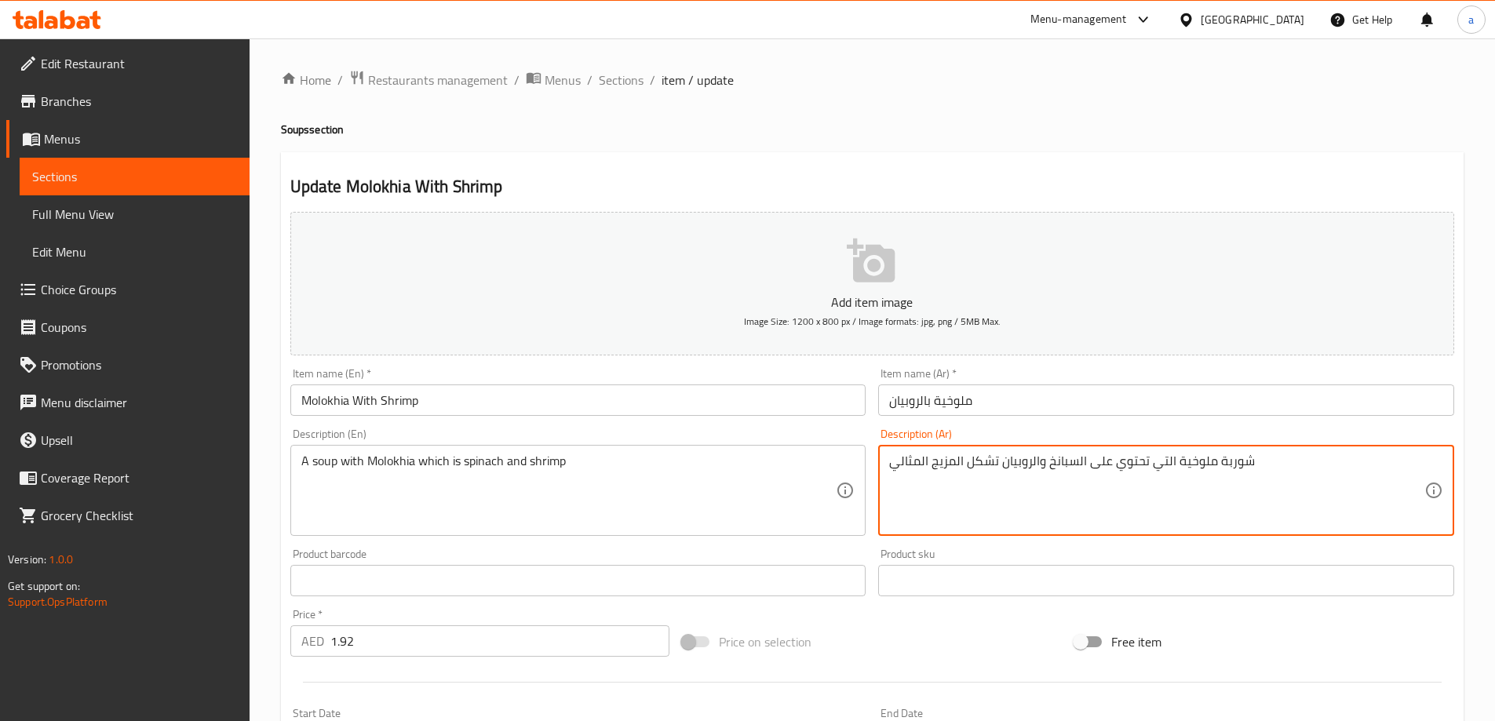
drag, startPoint x: 889, startPoint y: 464, endPoint x: 999, endPoint y: 455, distance: 110.2
type textarea "شوربة ملوخية التي تحتوي على السبانخ والروبيان"
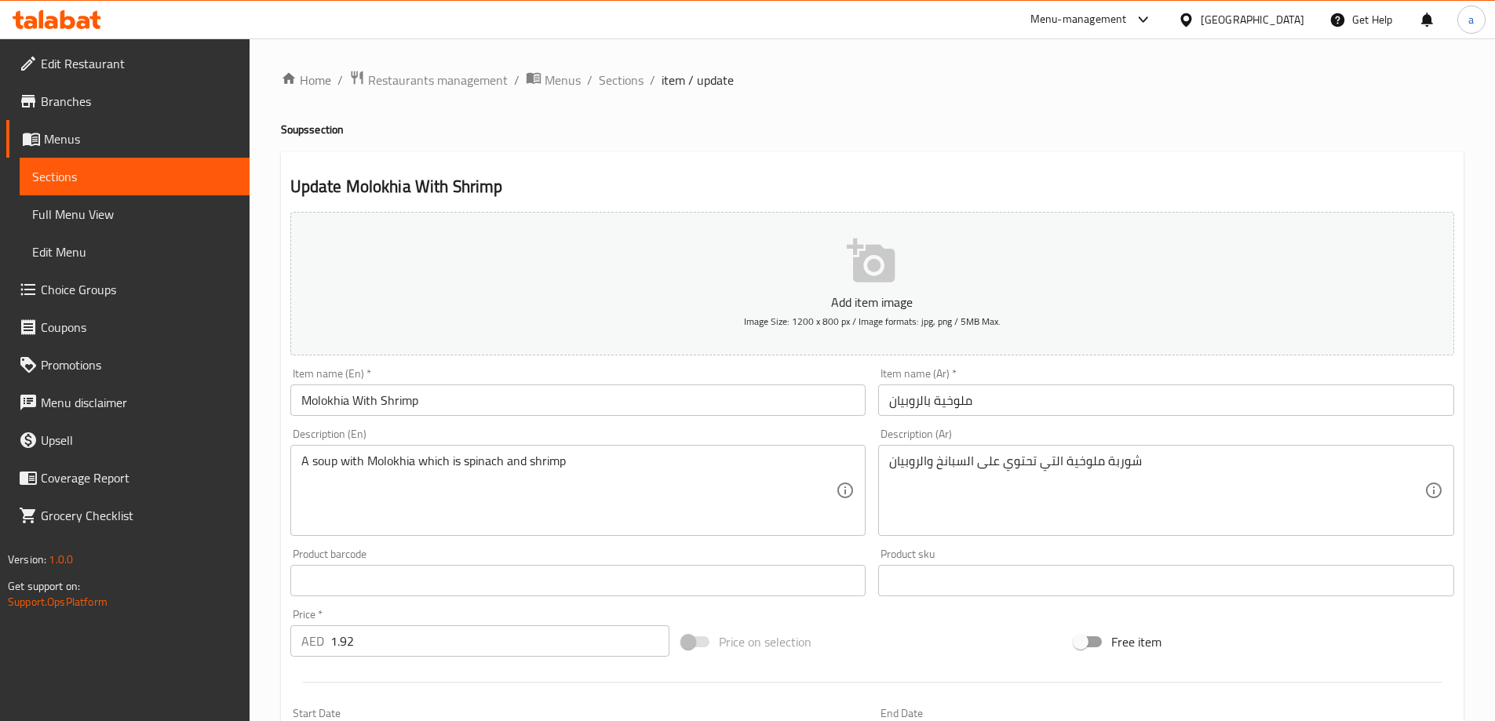
click at [476, 436] on div "Description (En) A soup with Molokhia which is spinach and shrimp Description (…" at bounding box center [578, 483] width 576 height 108
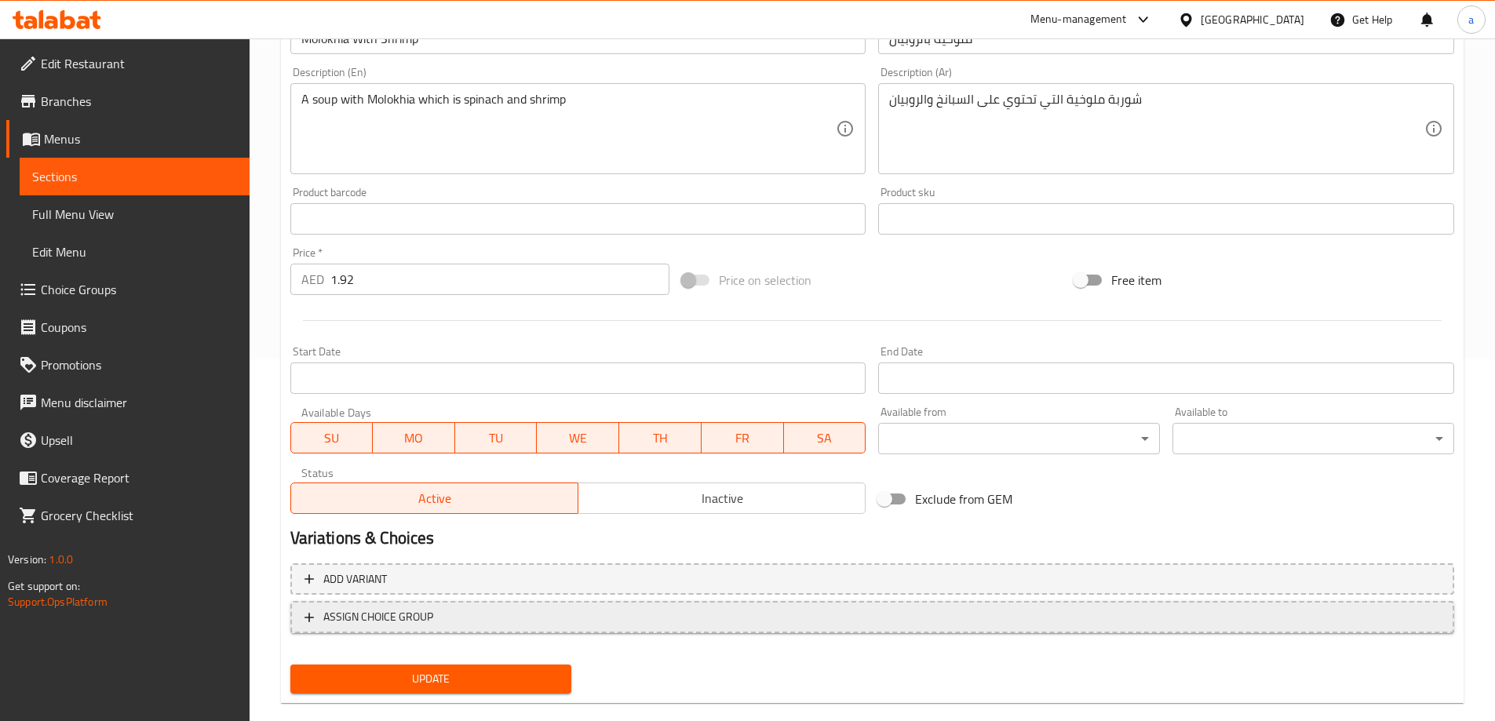
scroll to position [388, 0]
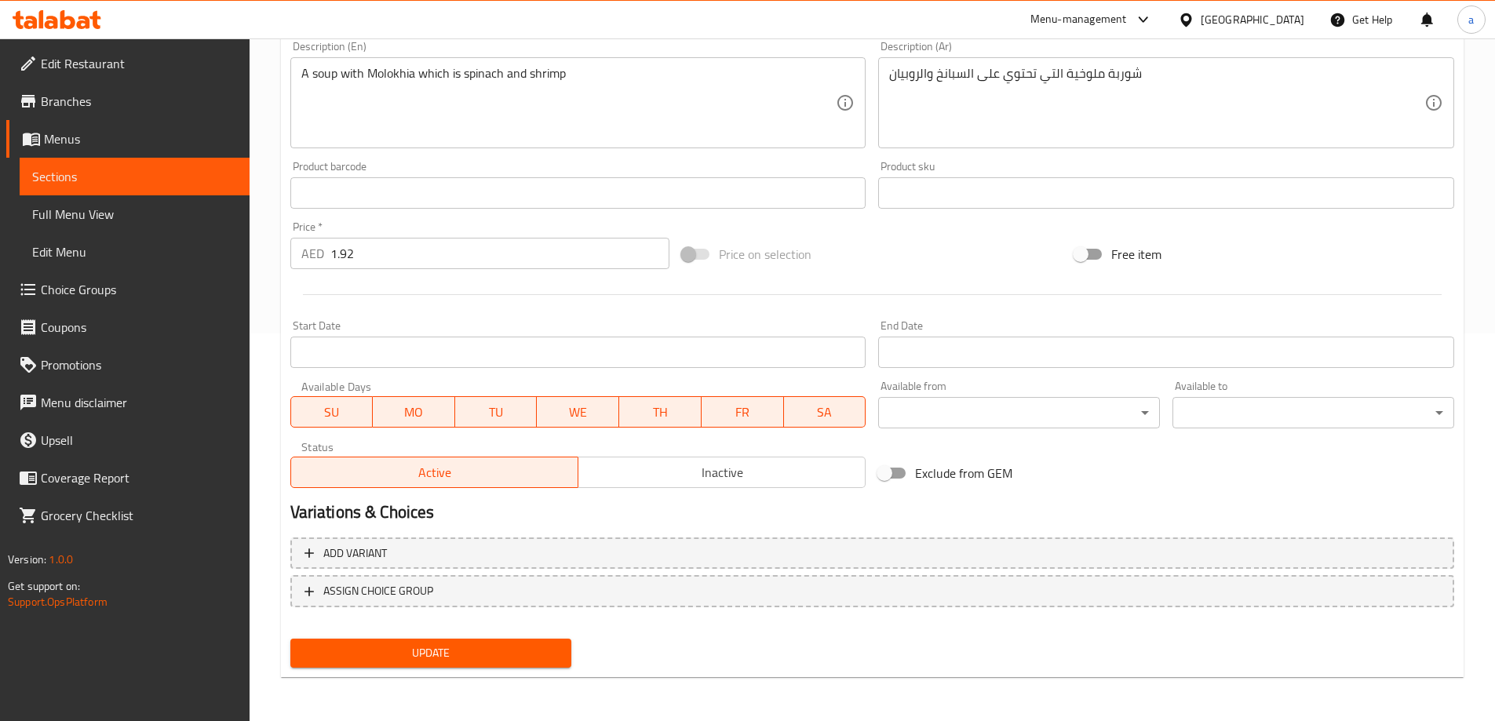
click at [433, 633] on div "Update" at bounding box center [431, 654] width 294 height 42
click at [435, 644] on span "Update" at bounding box center [431, 654] width 257 height 20
click at [145, 173] on span "Sections" at bounding box center [134, 176] width 205 height 19
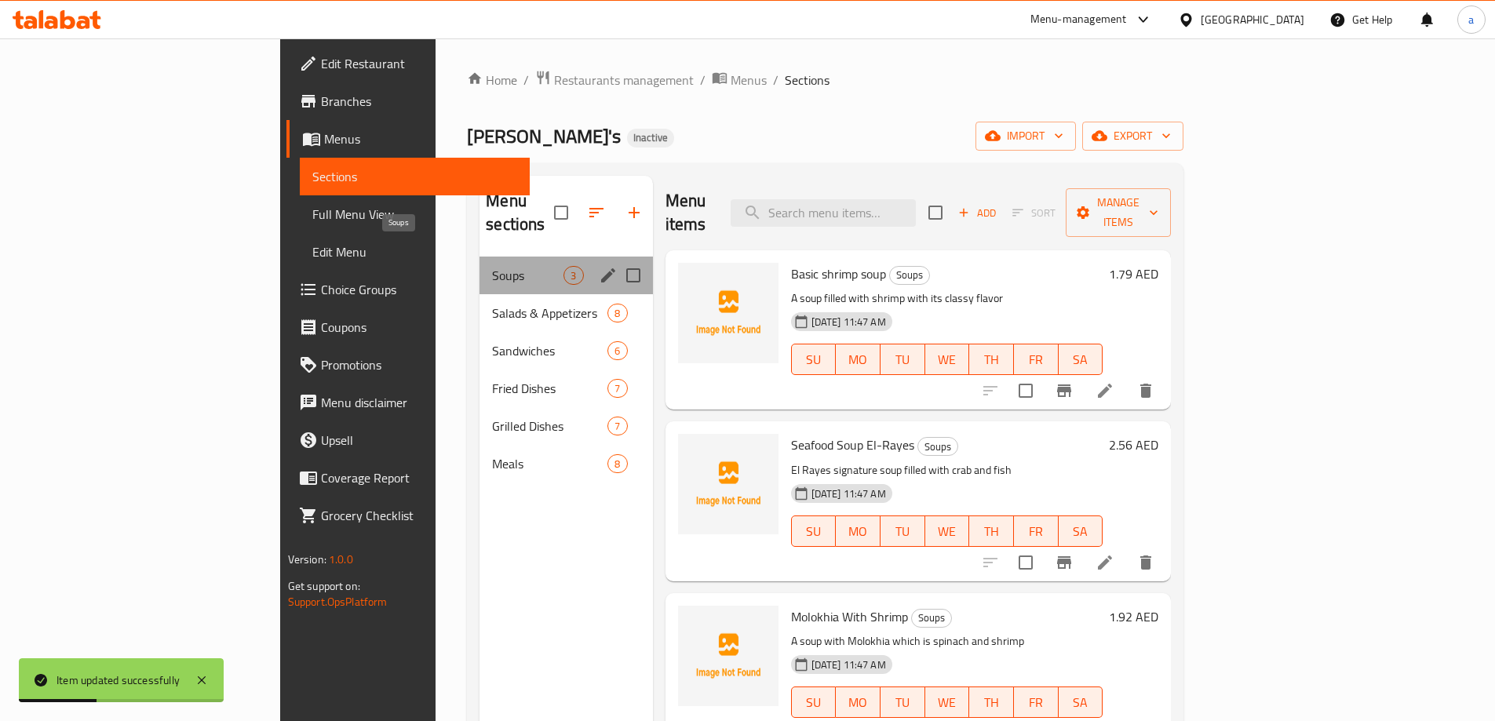
click at [492, 266] on span "Soups" at bounding box center [527, 275] width 71 height 19
click at [492, 304] on span "Salads & Appetizers" at bounding box center [527, 313] width 71 height 19
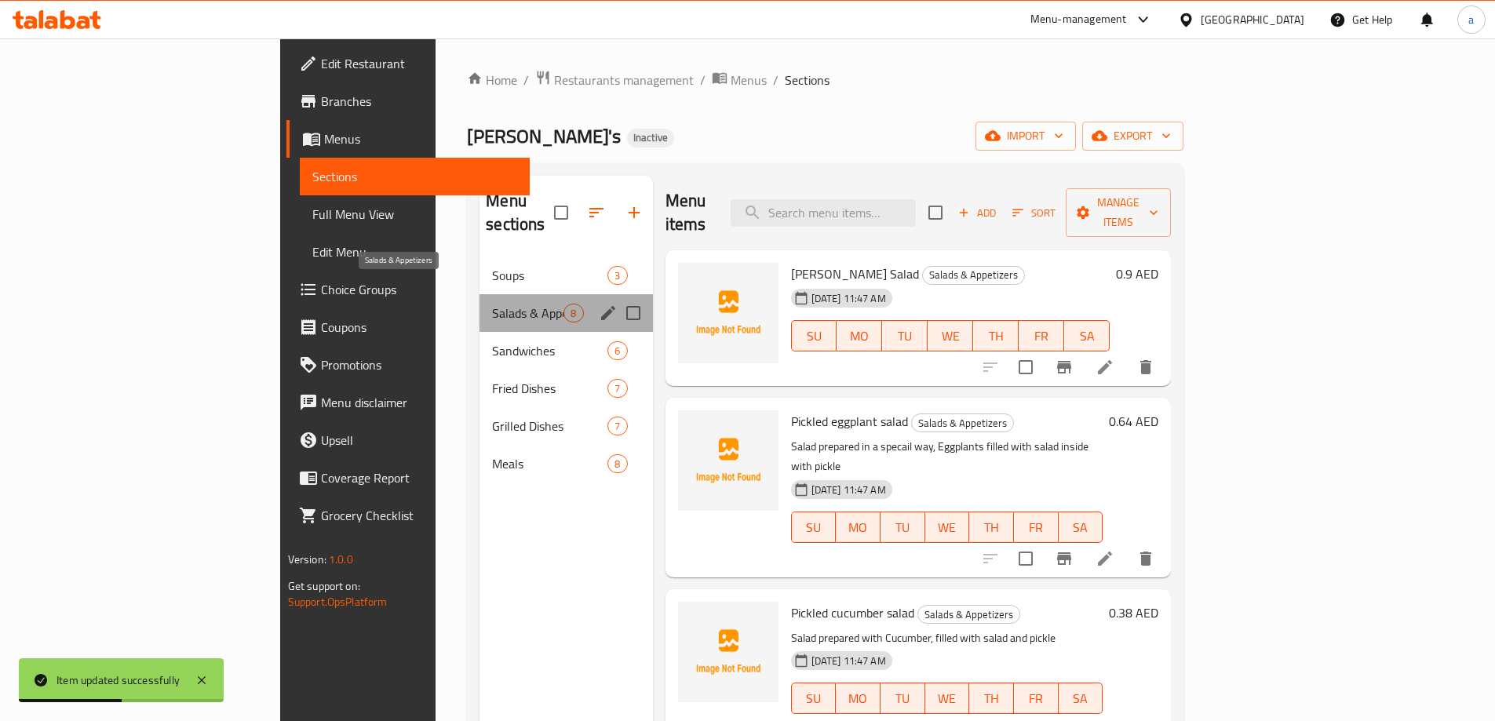
click at [492, 304] on span "Salads & Appetizers" at bounding box center [527, 313] width 71 height 19
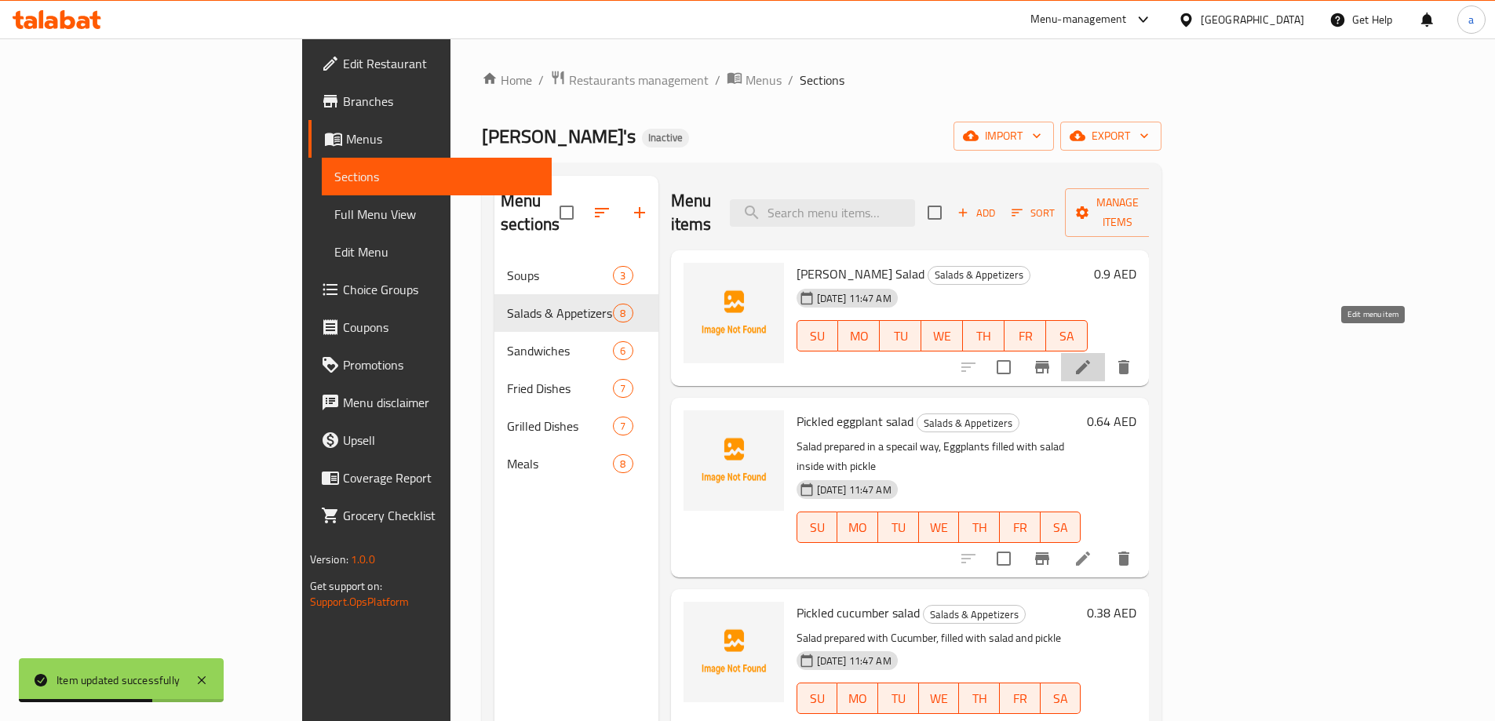
click at [1093, 358] on icon at bounding box center [1083, 367] width 19 height 19
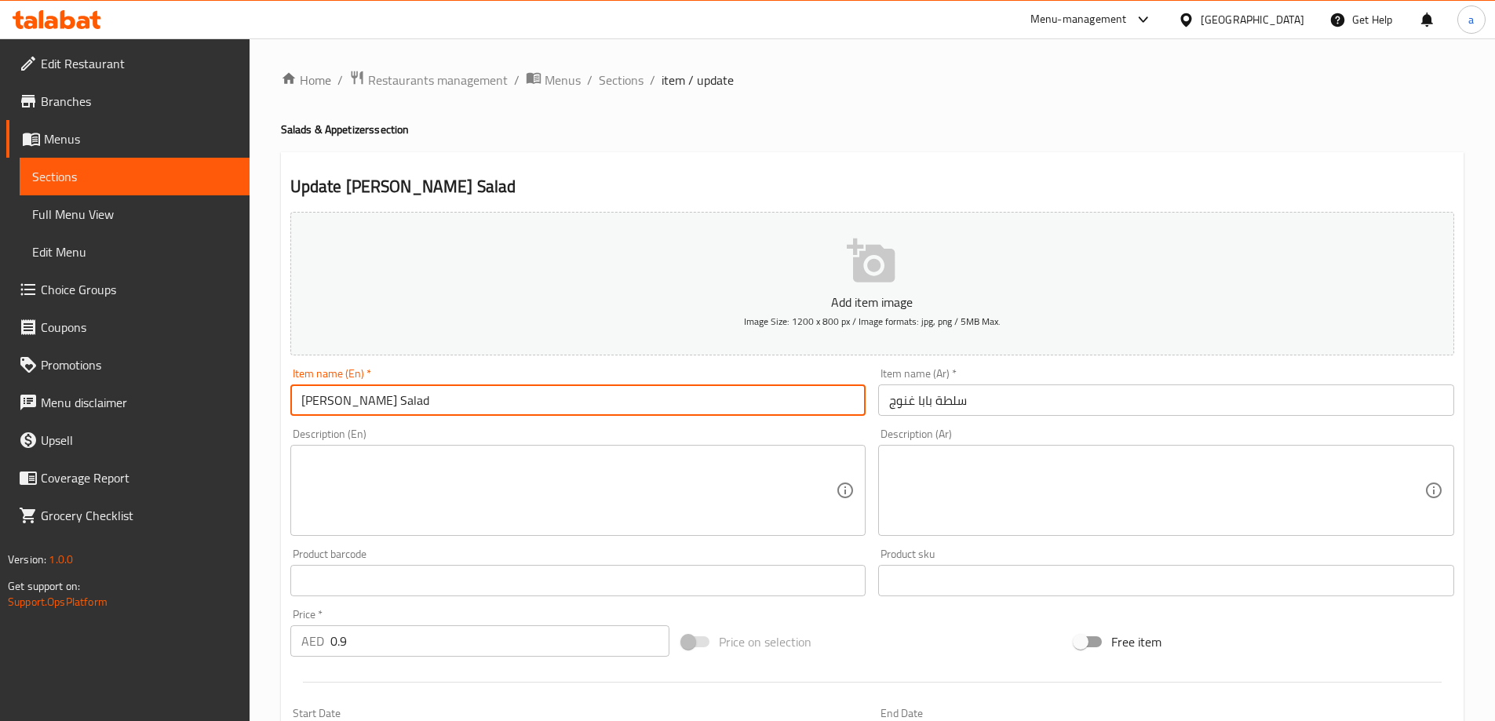
drag, startPoint x: 302, startPoint y: 397, endPoint x: 435, endPoint y: 401, distance: 132.7
click at [435, 401] on input "Baba Ghanoush Salad" at bounding box center [578, 400] width 576 height 31
click at [363, 400] on input "Baba Ghanoush Salad" at bounding box center [578, 400] width 576 height 31
drag, startPoint x: 384, startPoint y: 399, endPoint x: 300, endPoint y: 398, distance: 84.0
click at [300, 398] on input "Baba Ghanoush Salad" at bounding box center [578, 400] width 576 height 31
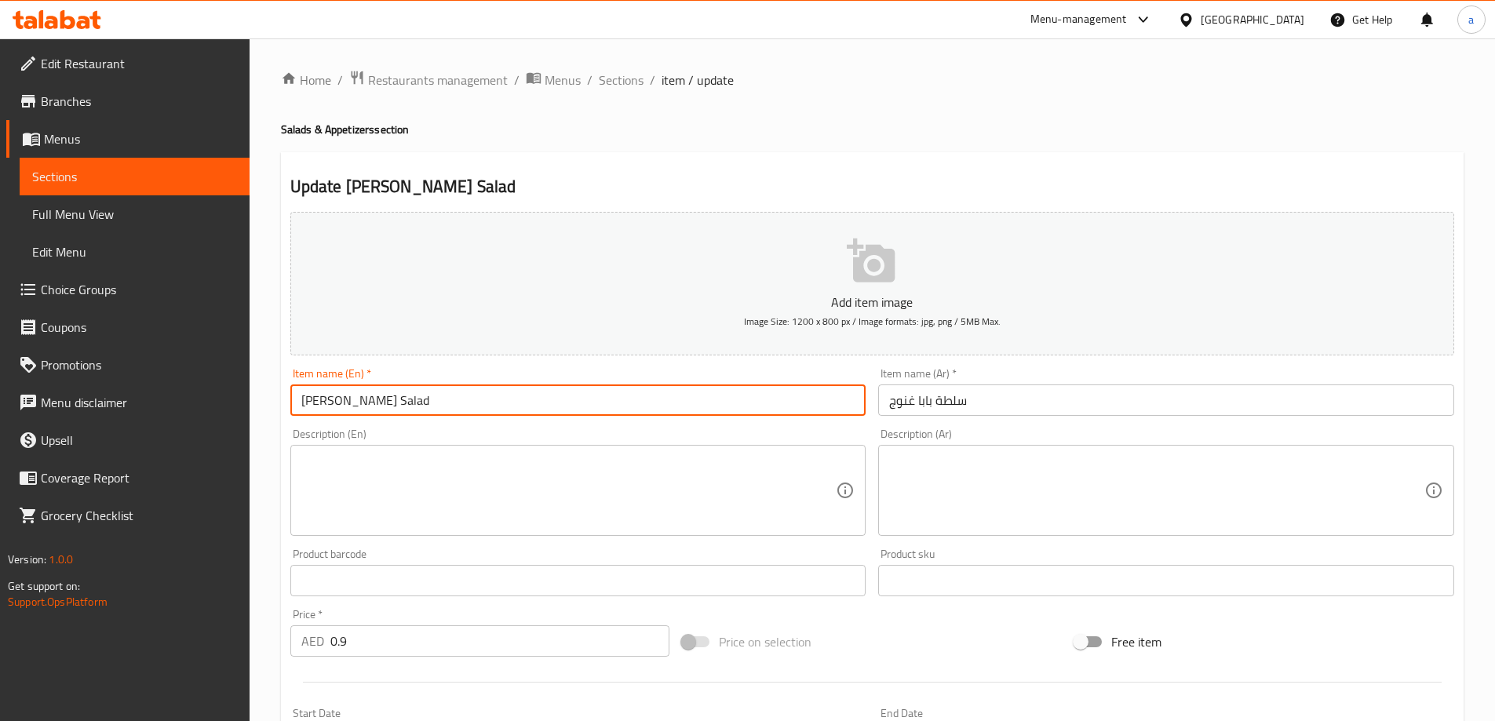
paste input "noug"
type input "Baba Ghannoug Salad"
click at [469, 372] on div "Item name (En)   * Baba Ghannoug Salad Item name (En) *" at bounding box center [578, 392] width 576 height 48
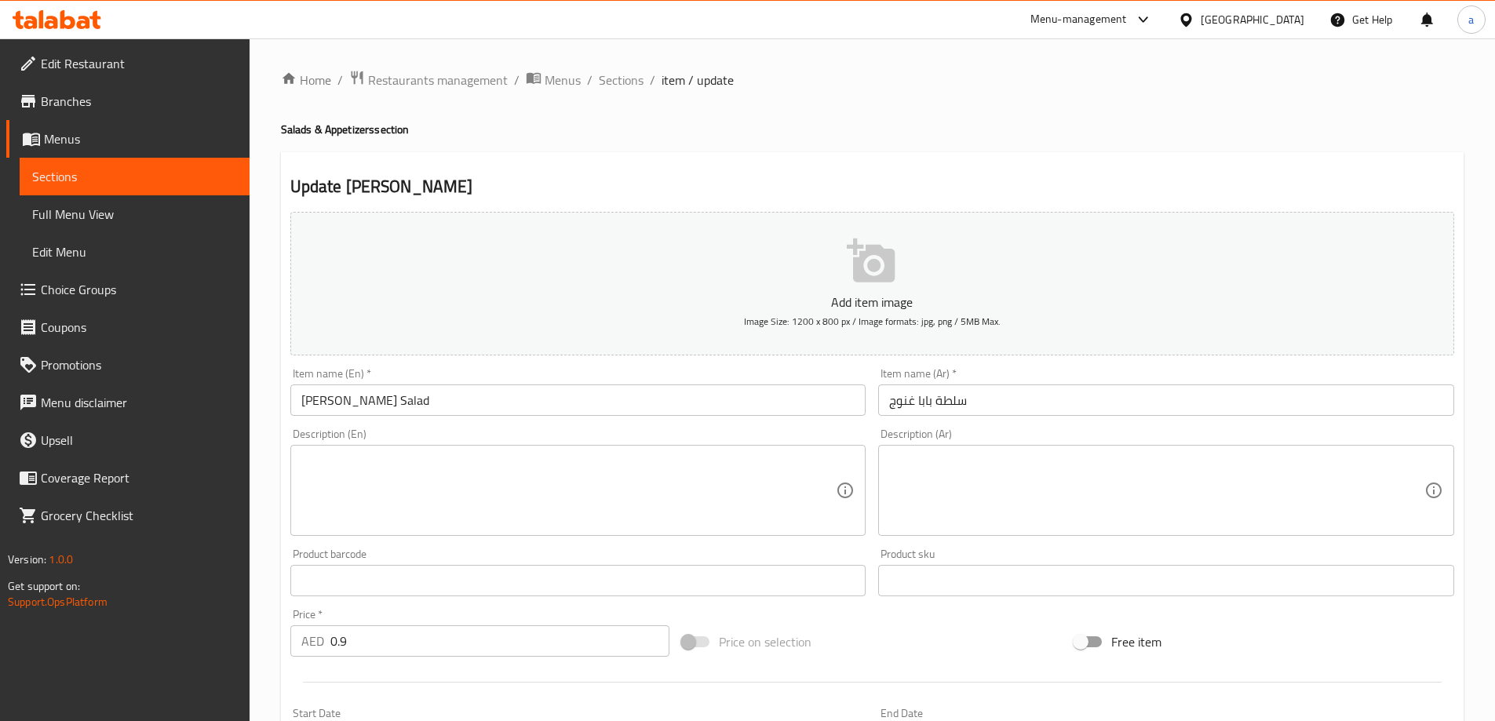
click at [670, 435] on div "Description (En) Description (En)" at bounding box center [578, 483] width 576 height 108
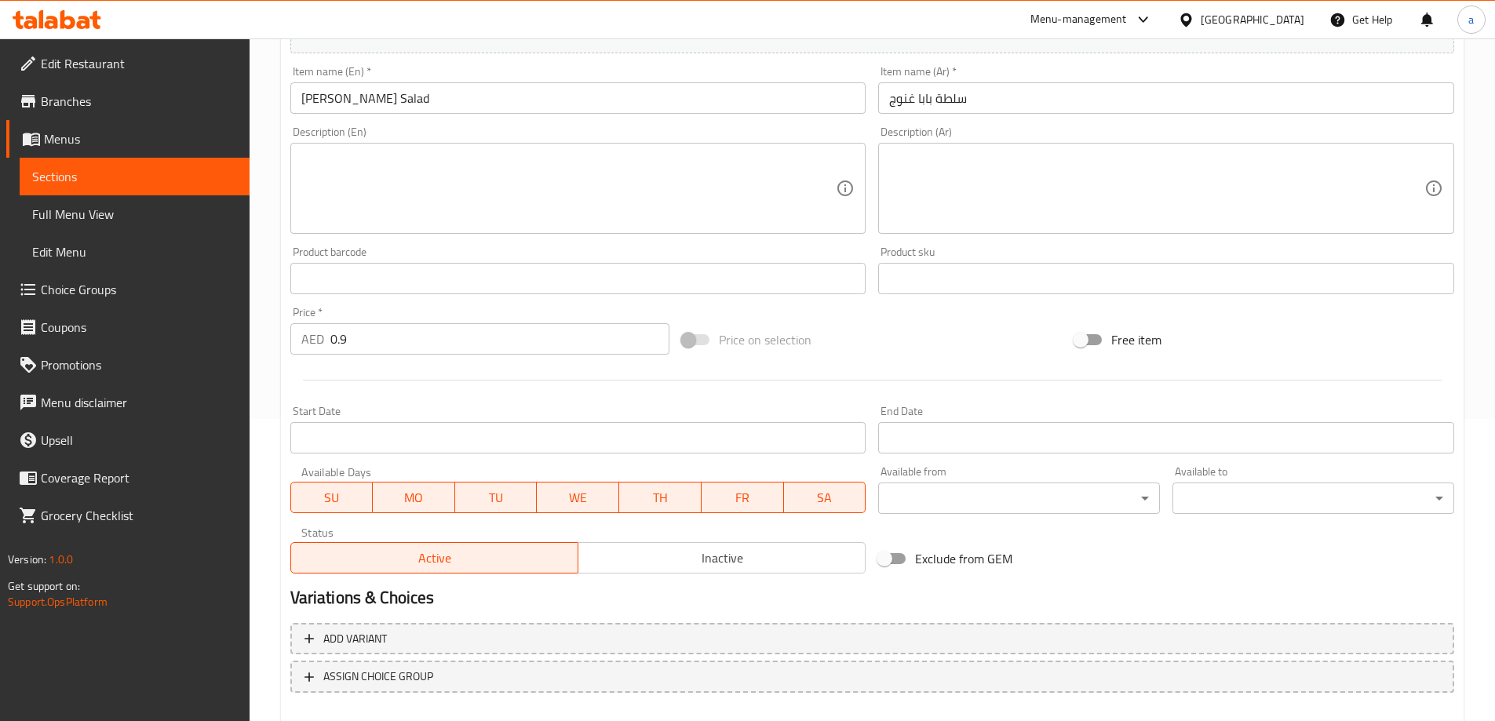
scroll to position [388, 0]
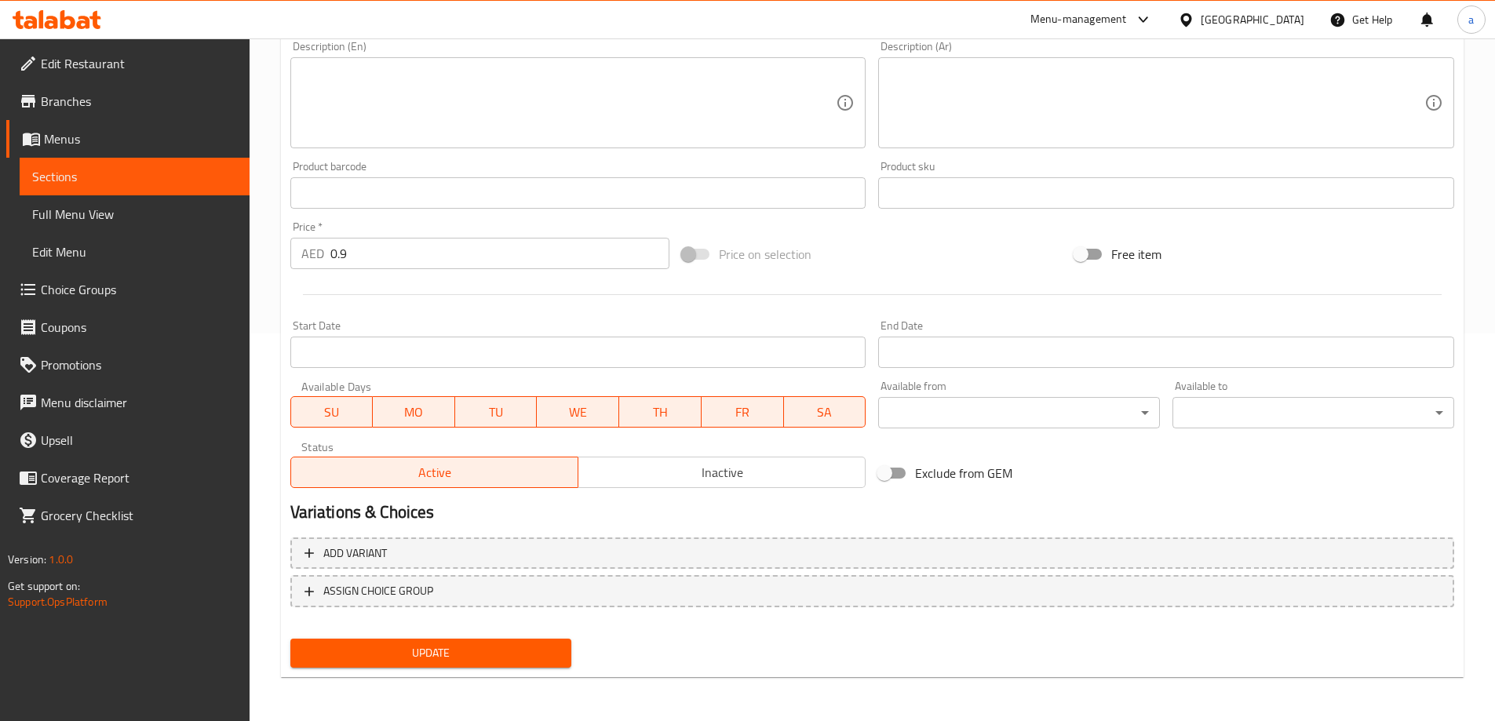
click at [386, 243] on input "0.9" at bounding box center [500, 253] width 340 height 31
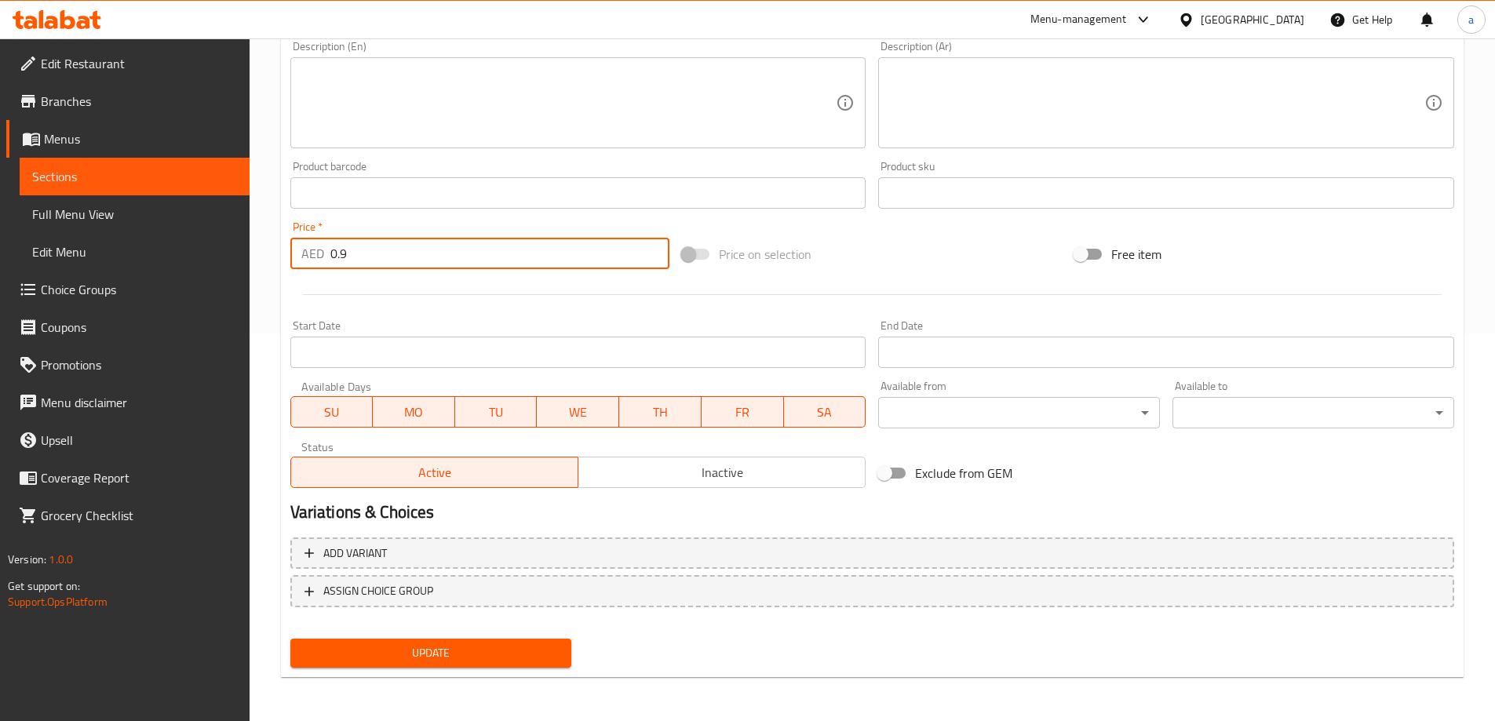
click at [386, 243] on input "0.9" at bounding box center [500, 253] width 340 height 31
paste input "896"
type input "0.896"
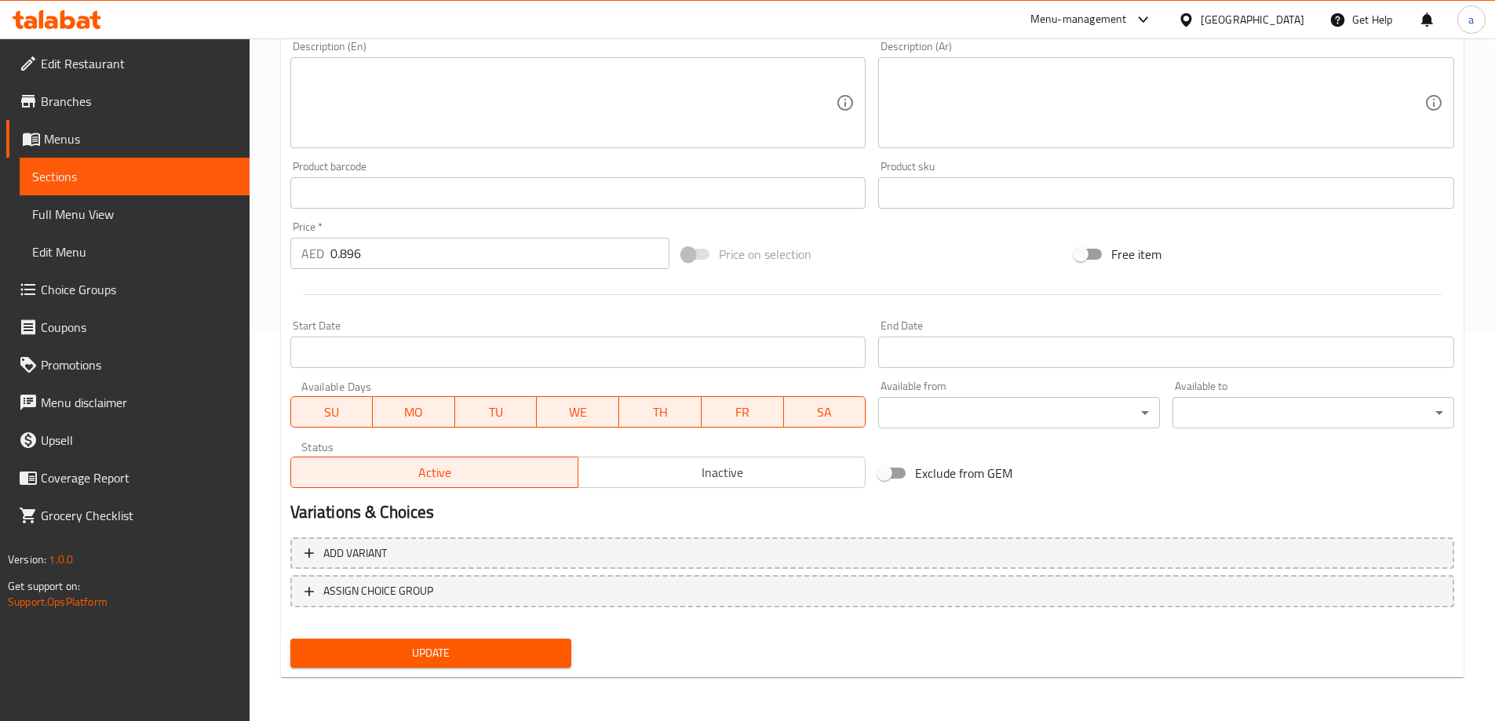
click at [429, 283] on div at bounding box center [872, 295] width 1177 height 38
click at [511, 654] on span "Update" at bounding box center [431, 654] width 257 height 20
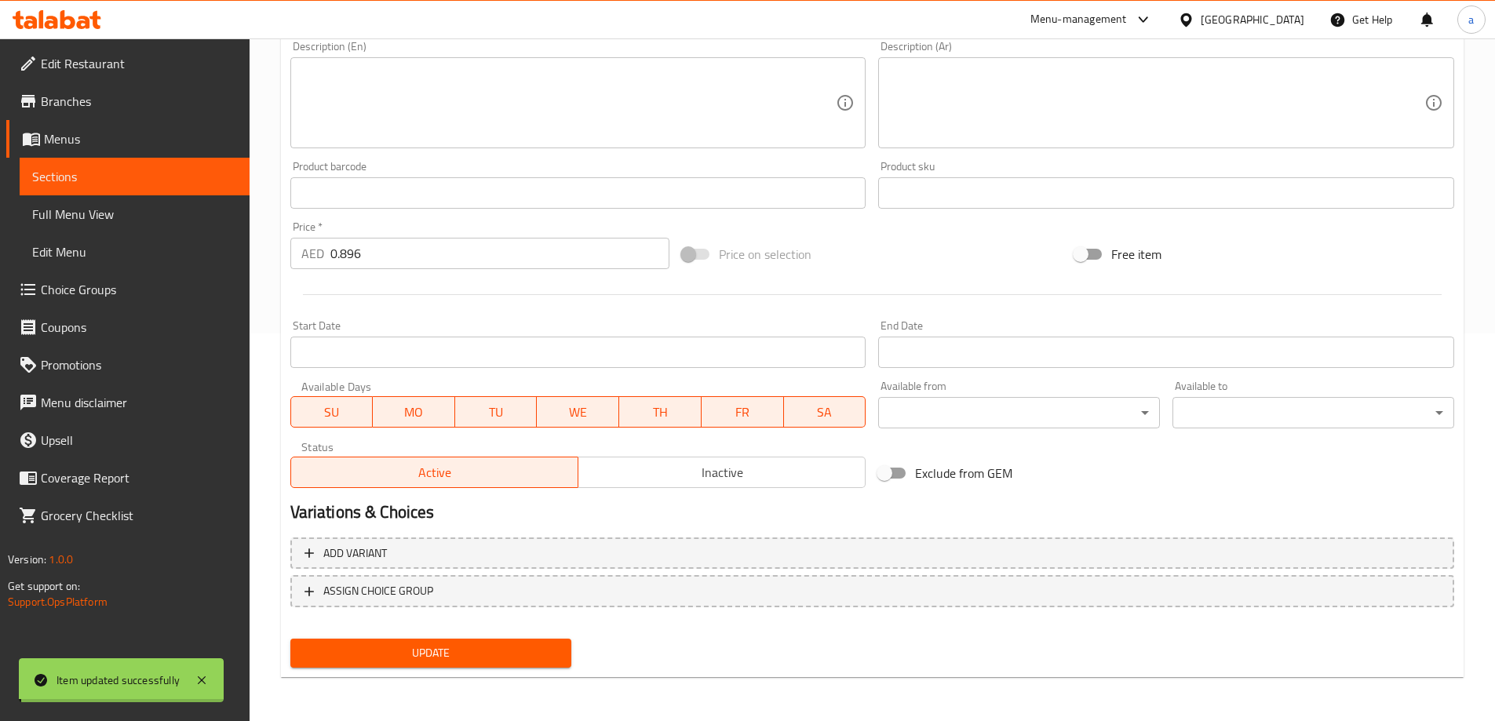
click at [122, 177] on span "Sections" at bounding box center [134, 176] width 205 height 19
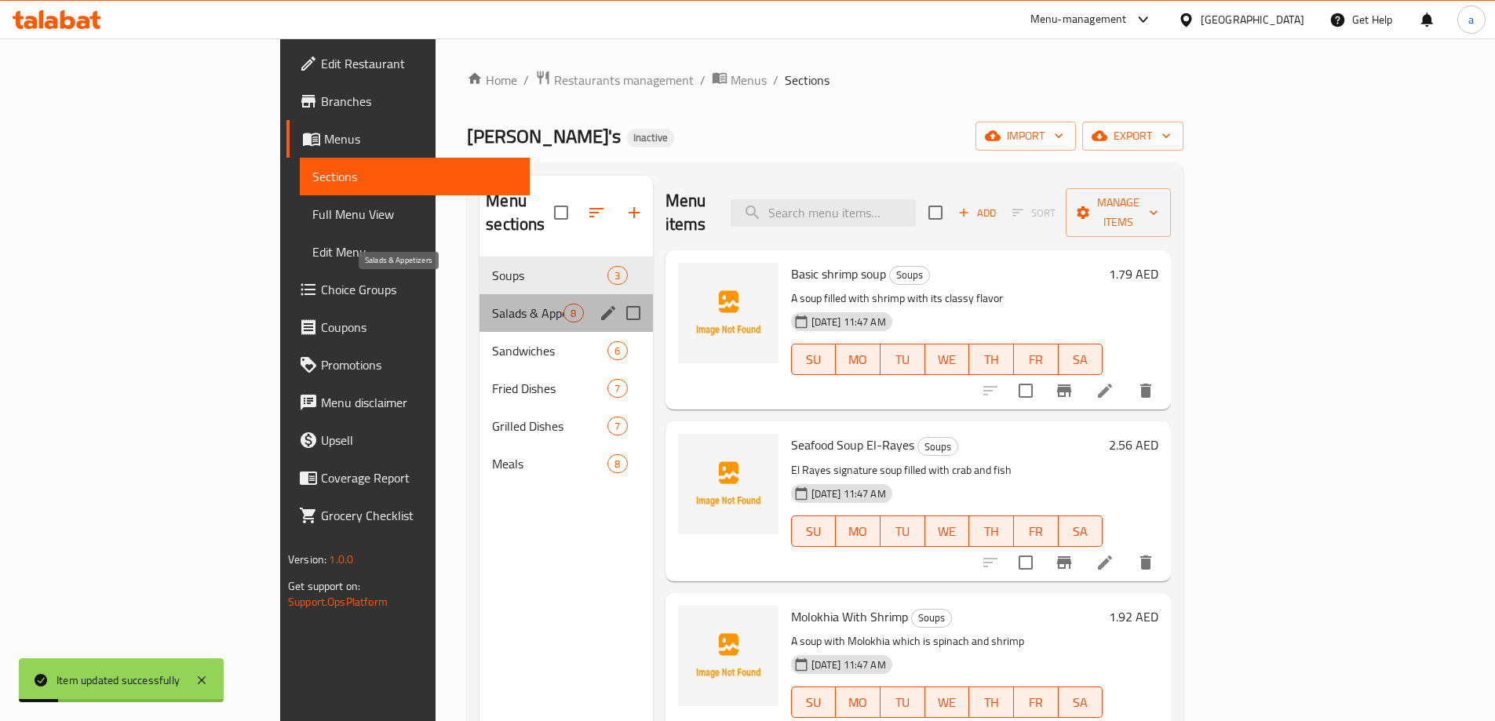
click at [492, 304] on span "Salads & Appetizers" at bounding box center [527, 313] width 71 height 19
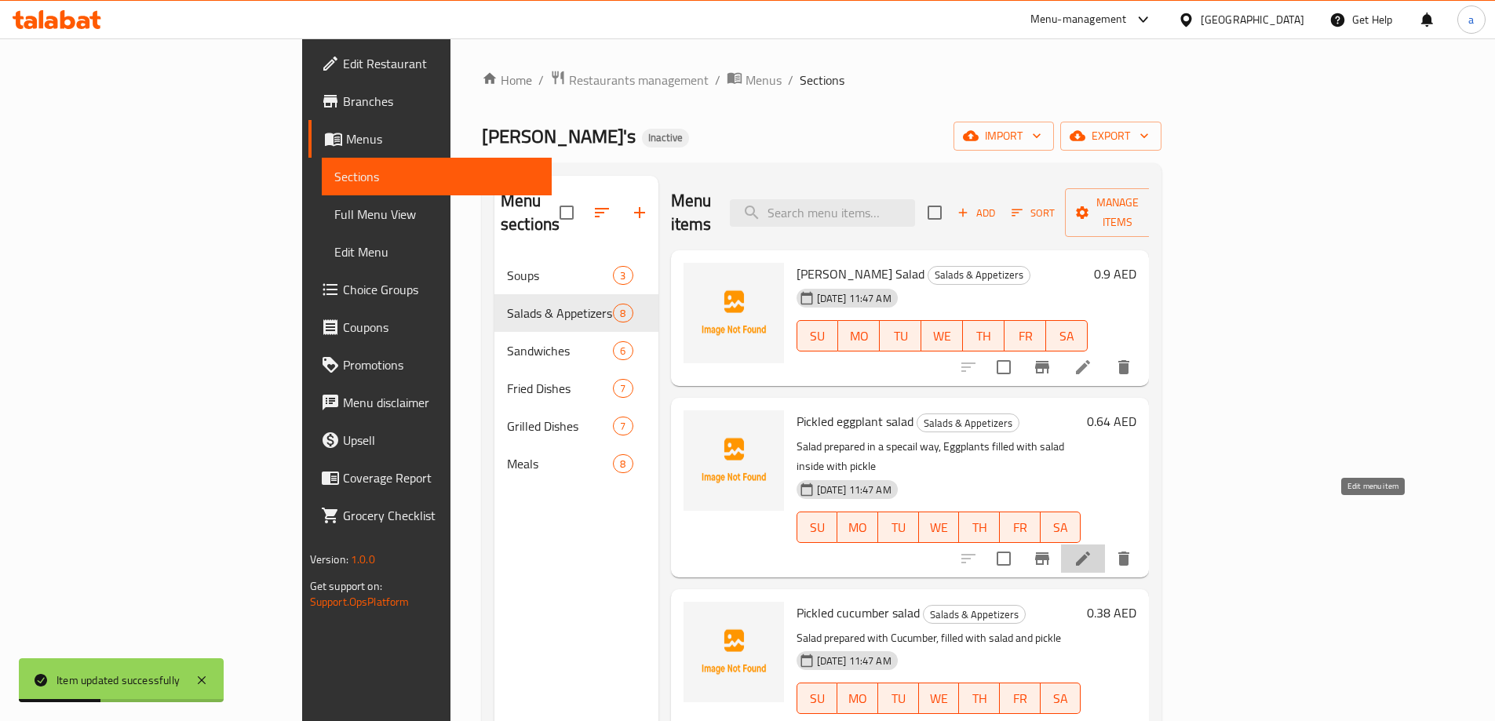
click at [1093, 549] on icon at bounding box center [1083, 558] width 19 height 19
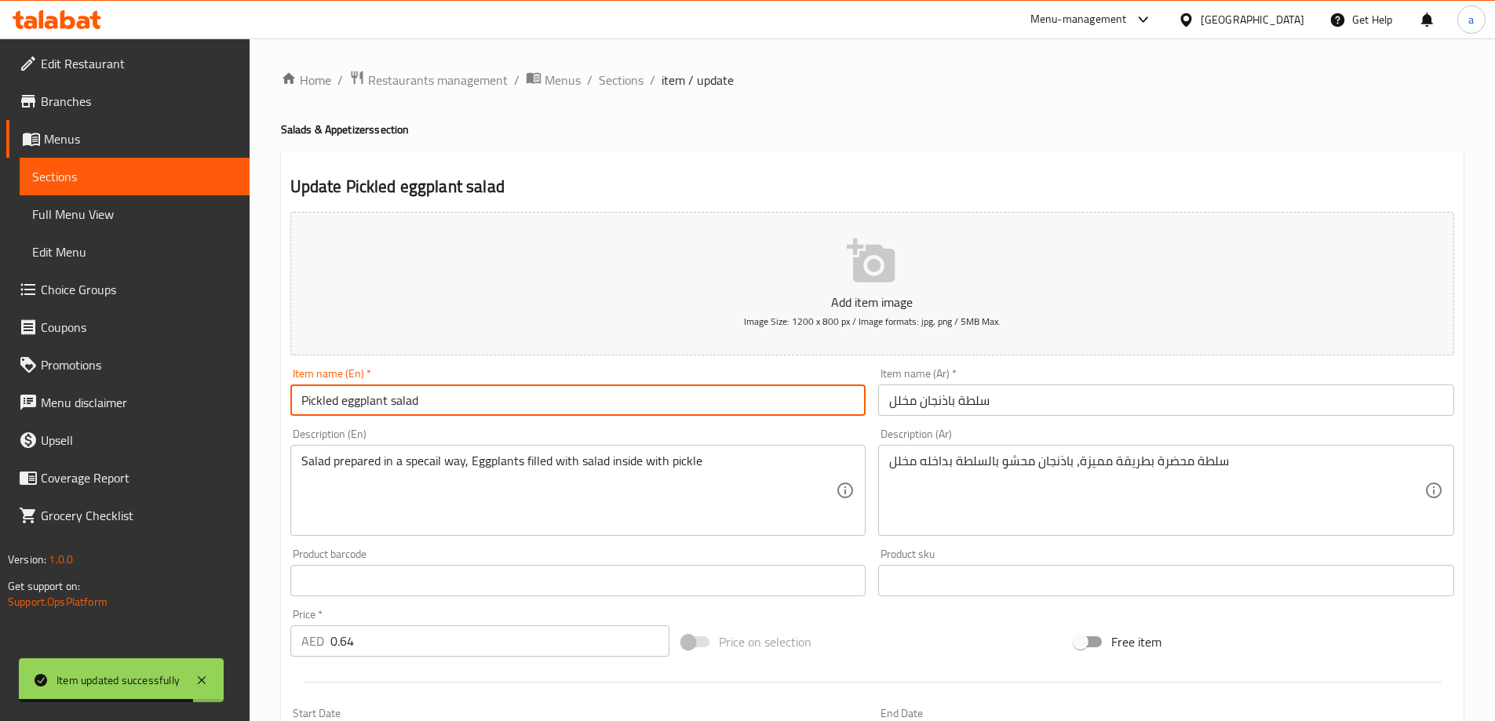
drag, startPoint x: 294, startPoint y: 400, endPoint x: 472, endPoint y: 416, distance: 178.9
click at [472, 416] on input "Pickled eggplant salad" at bounding box center [578, 400] width 576 height 31
click at [602, 432] on div "Description (En) Salad prepared in a specail way, Eggplants filled with salad i…" at bounding box center [578, 483] width 576 height 108
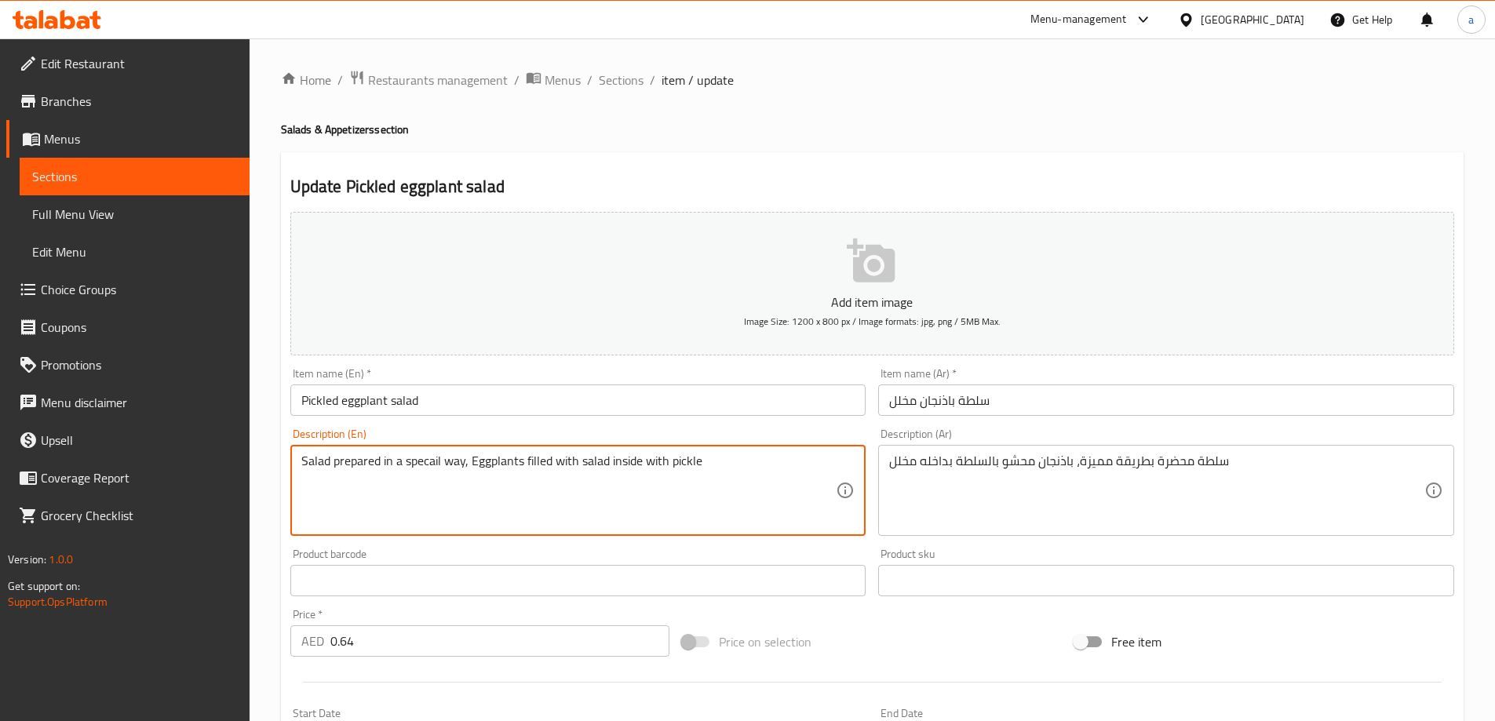
click at [504, 462] on textarea "Salad prepared in a specail way, Eggplants filled with salad inside with pickle" at bounding box center [568, 491] width 535 height 75
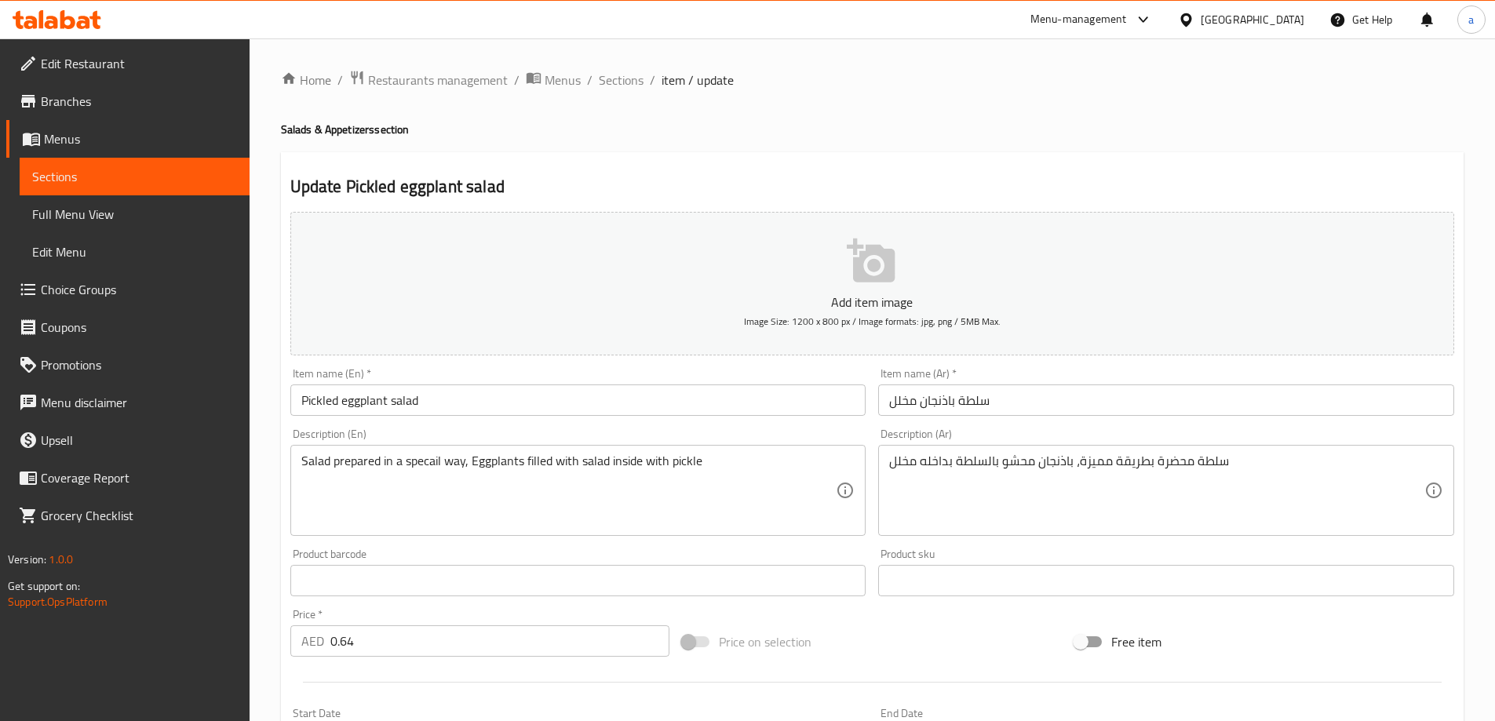
click at [643, 436] on div "Description (En) Salad prepared in a specail way, Eggplants filled with salad i…" at bounding box center [578, 483] width 576 height 108
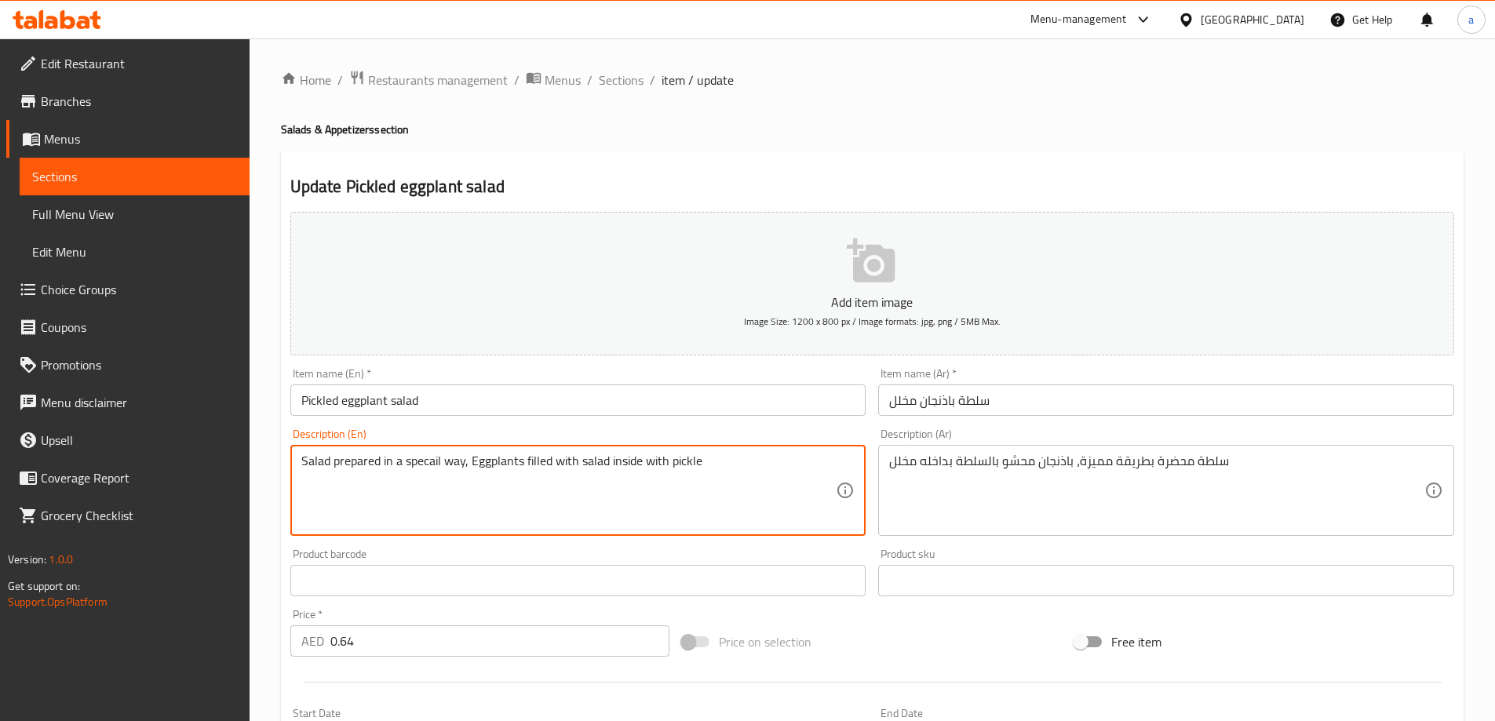
click at [488, 462] on textarea "Salad prepared in a specail way, Eggplants filled with salad inside with pickle" at bounding box center [568, 491] width 535 height 75
drag, startPoint x: 735, startPoint y: 466, endPoint x: 147, endPoint y: 472, distance: 588.7
click at [147, 472] on div "Edit Restaurant Branches Menus Sections Full Menu View Edit Menu Choice Groups …" at bounding box center [747, 573] width 1495 height 1071
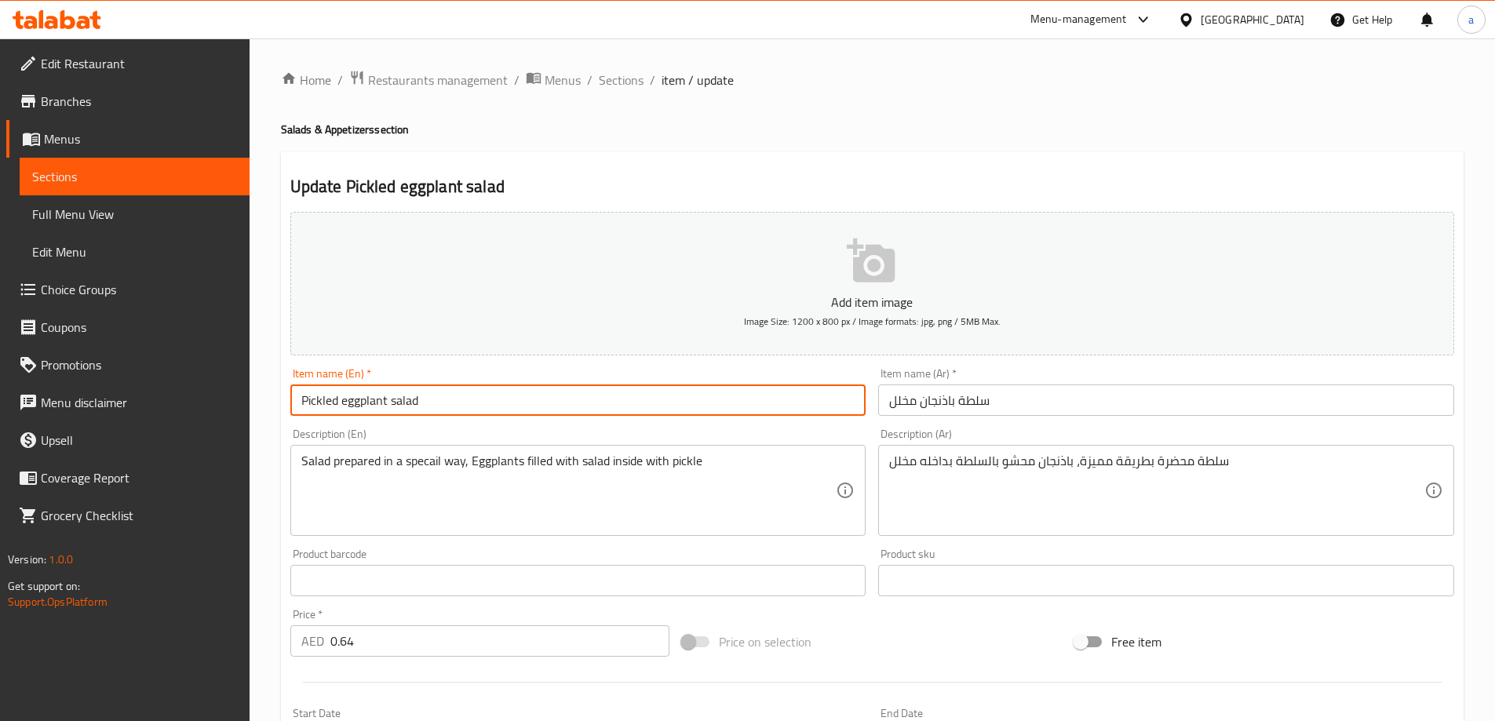
drag, startPoint x: 436, startPoint y: 396, endPoint x: 284, endPoint y: 418, distance: 153.1
click at [274, 393] on div "Home / Restaurants management / Menus / Sections / item / update Salads & Appet…" at bounding box center [873, 573] width 1246 height 1071
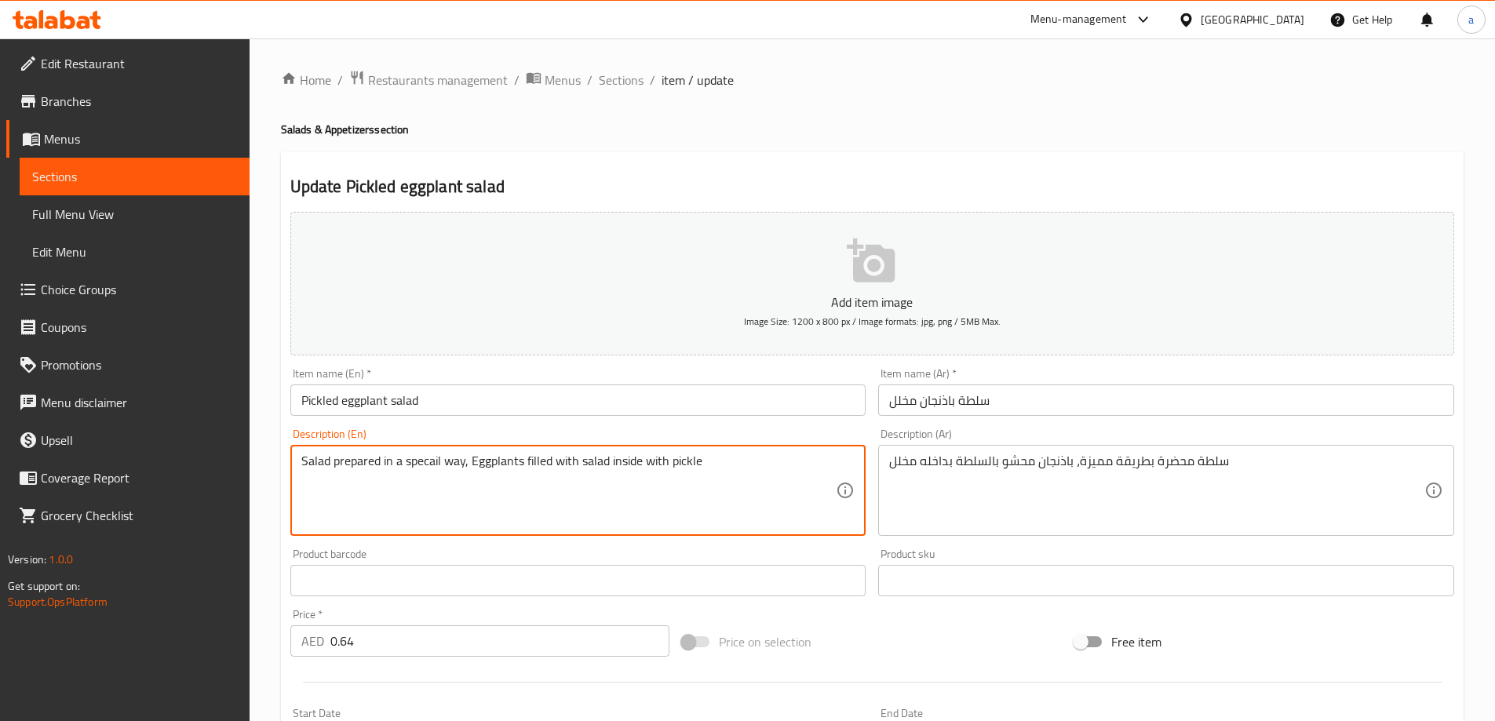
click at [560, 471] on textarea "Salad prepared in a specail way, Eggplants filled with salad inside with pickle" at bounding box center [568, 491] width 535 height 75
click at [560, 472] on textarea "Salad prepared in a specail way, Eggplants filled with salad inside with pickle" at bounding box center [568, 491] width 535 height 75
paste textarea "Pickled in a solution of vinegar, water, salt, and spices"
type textarea "Pickled in a solution of vinegar, water, salt, and spices"
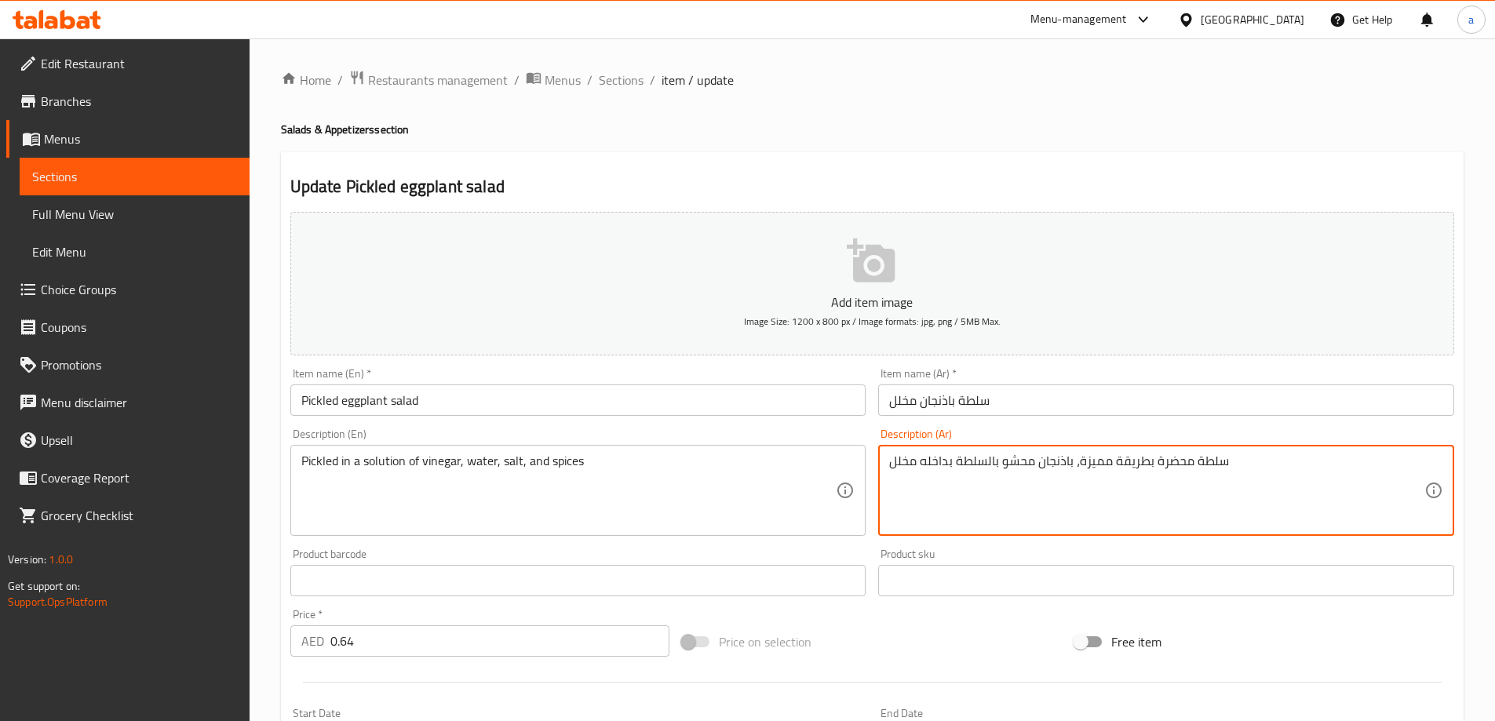
click at [1027, 467] on textarea "سلطة محضرة بطريقة مميزة، باذنجان محشو بالسلطة بداخله مخلل" at bounding box center [1156, 491] width 535 height 75
paste textarea "مخلل في محلول الخل والماء والملح والتواب"
type textarea "مخلل في محلول الخل والماء والملح والتوابل"
click at [849, 429] on div "Description (En) Pickled in a solution of vinegar, water, salt, and spices Desc…" at bounding box center [578, 483] width 576 height 108
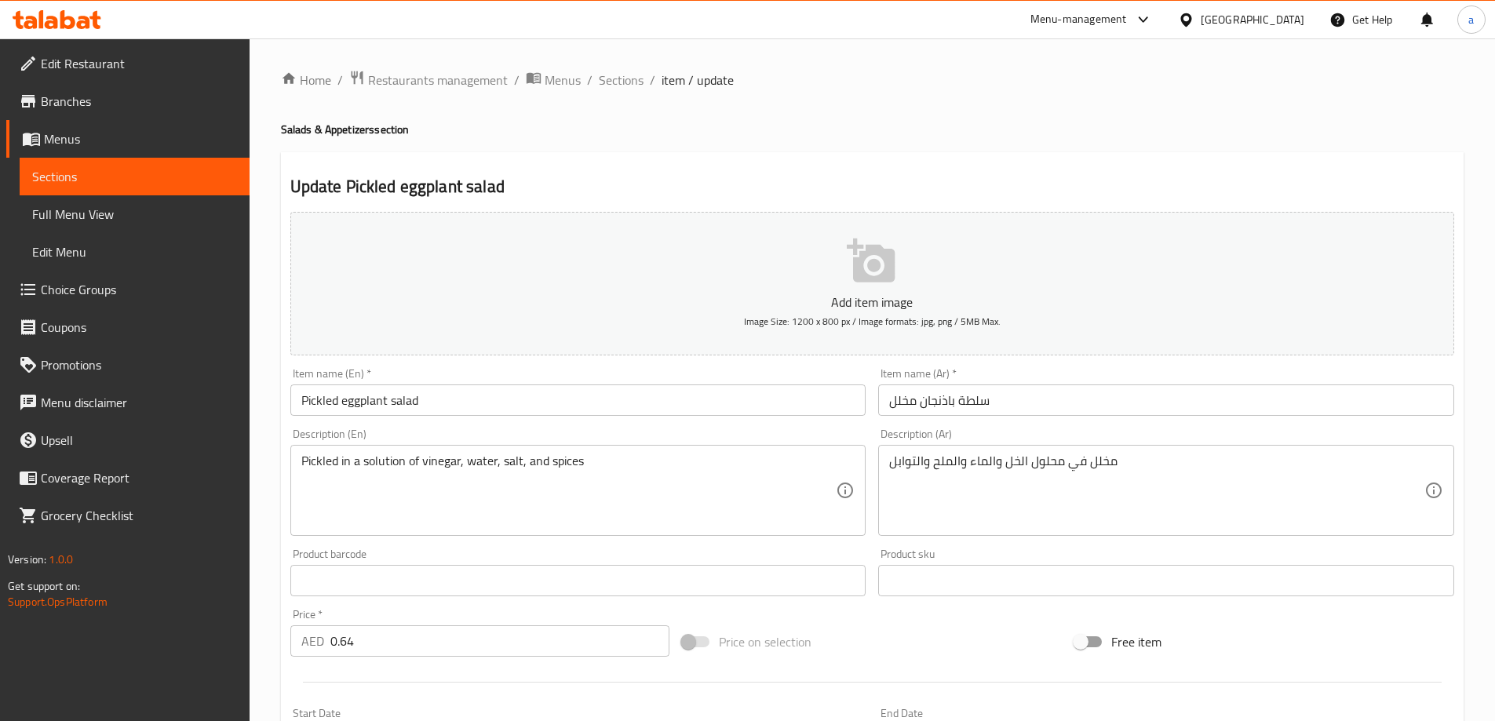
click at [391, 407] on input "Pickled eggplant salad" at bounding box center [578, 400] width 576 height 31
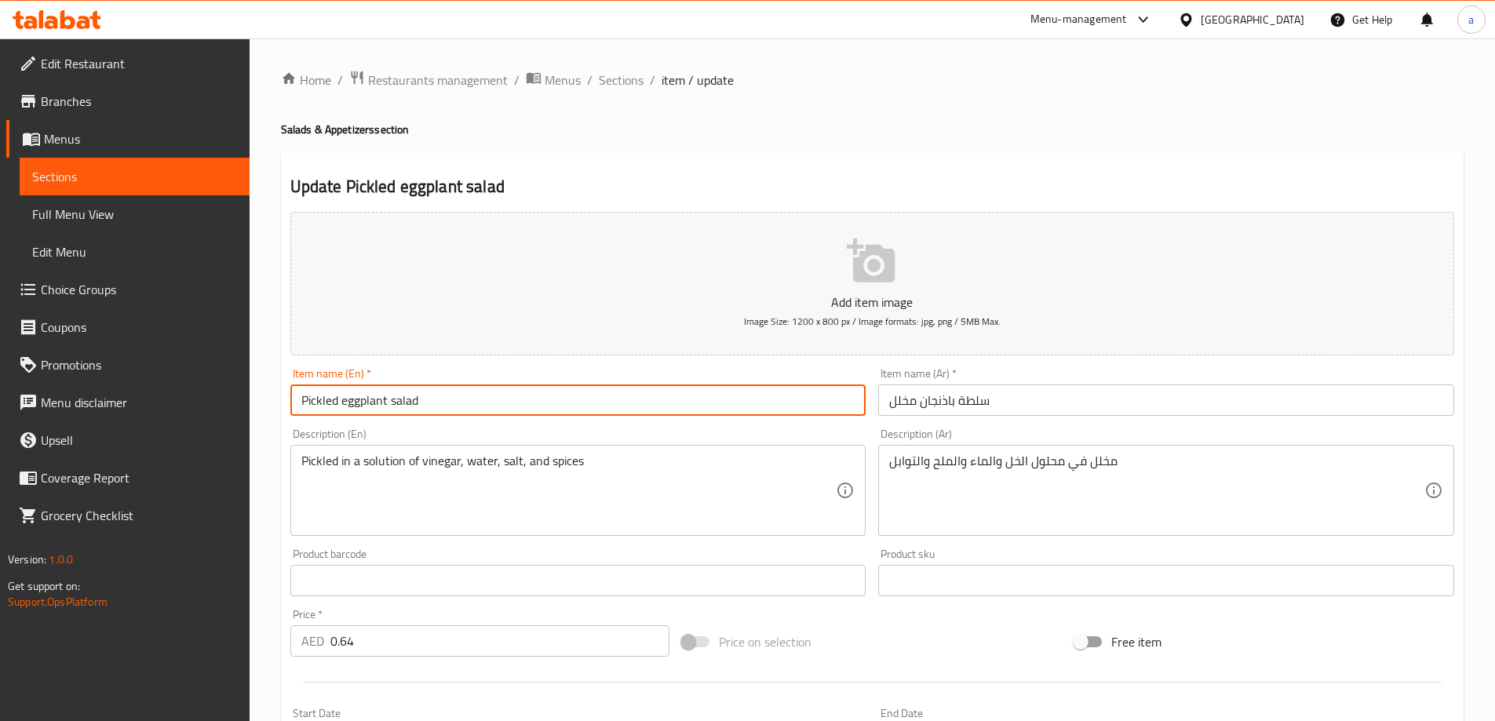
click at [391, 407] on input "Pickled eggplant salad" at bounding box center [578, 400] width 576 height 31
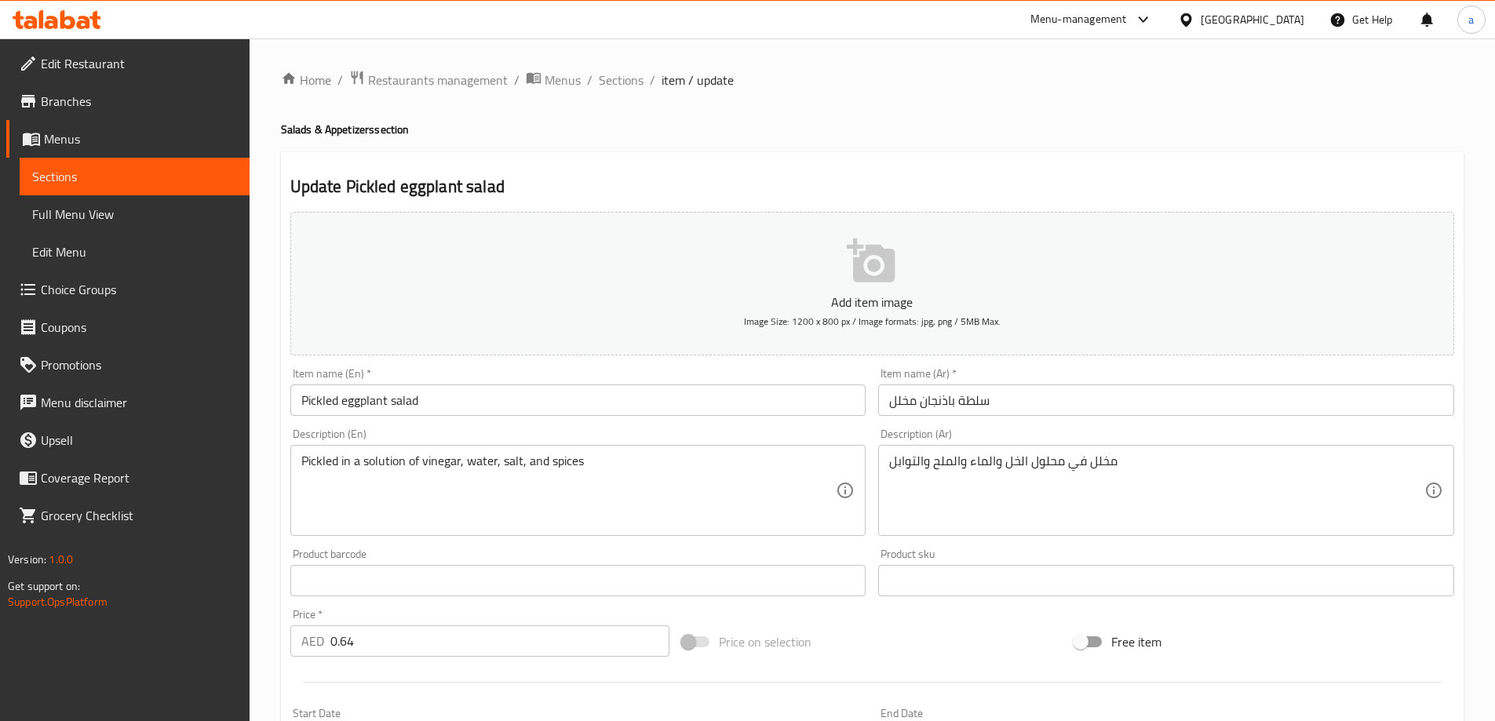
click at [278, 447] on div "Home / Restaurants management / Menus / Sections / item / update Salads & Appet…" at bounding box center [873, 573] width 1246 height 1071
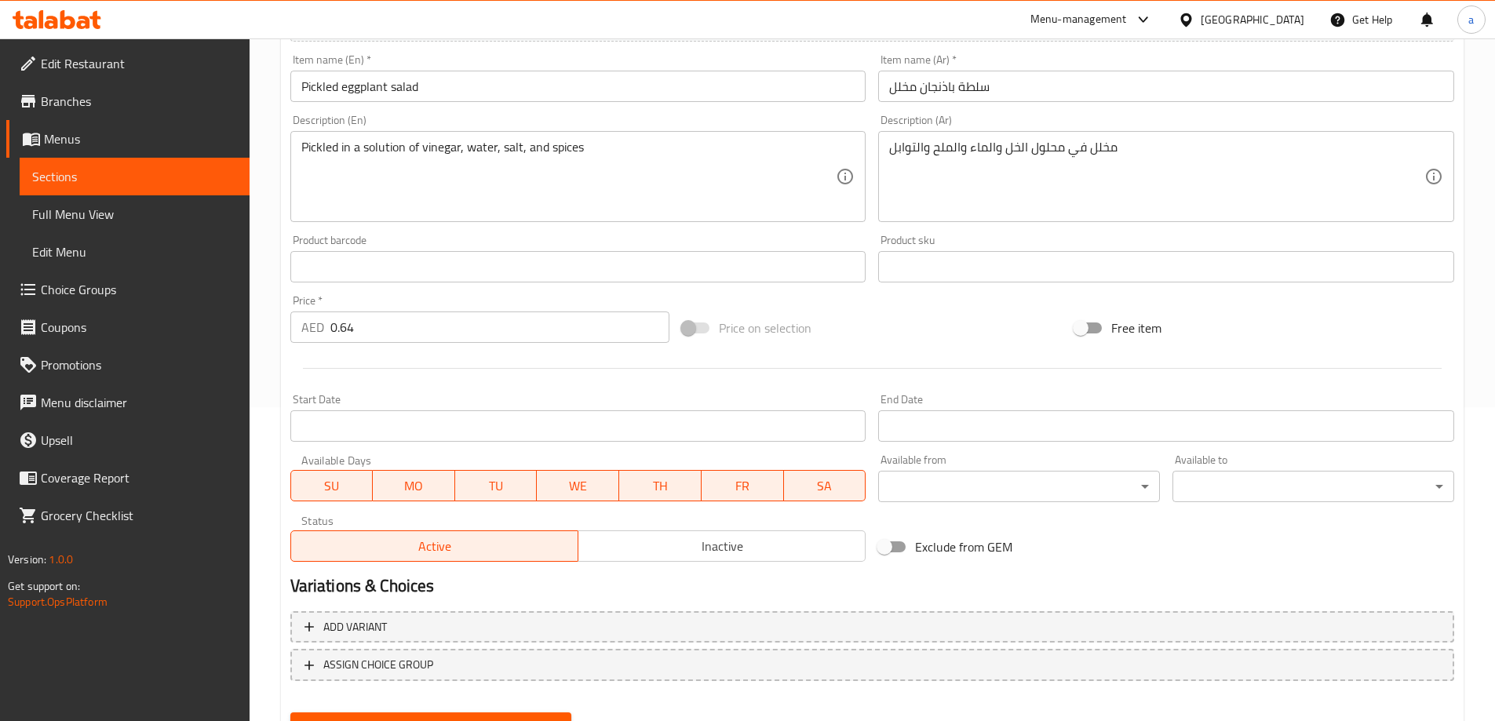
scroll to position [388, 0]
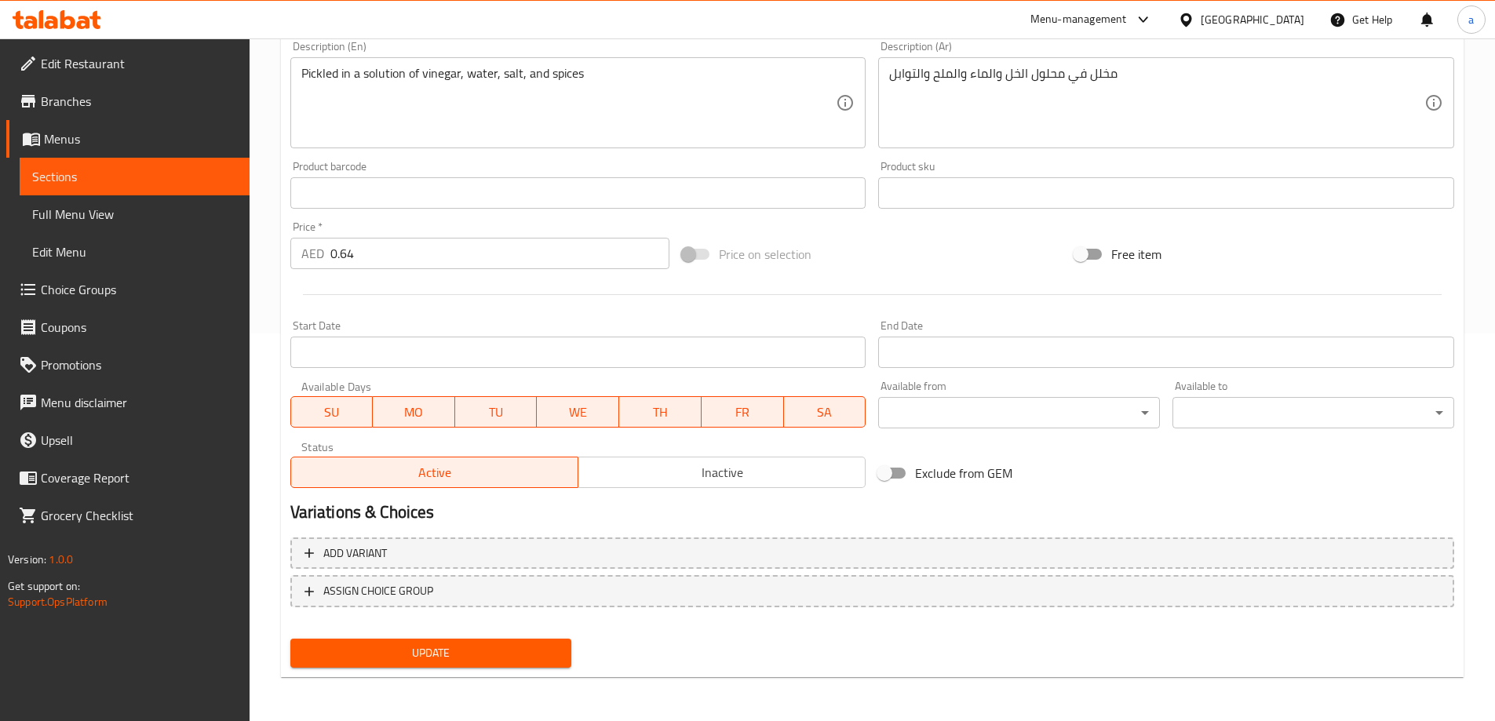
click at [421, 652] on span "Update" at bounding box center [431, 654] width 257 height 20
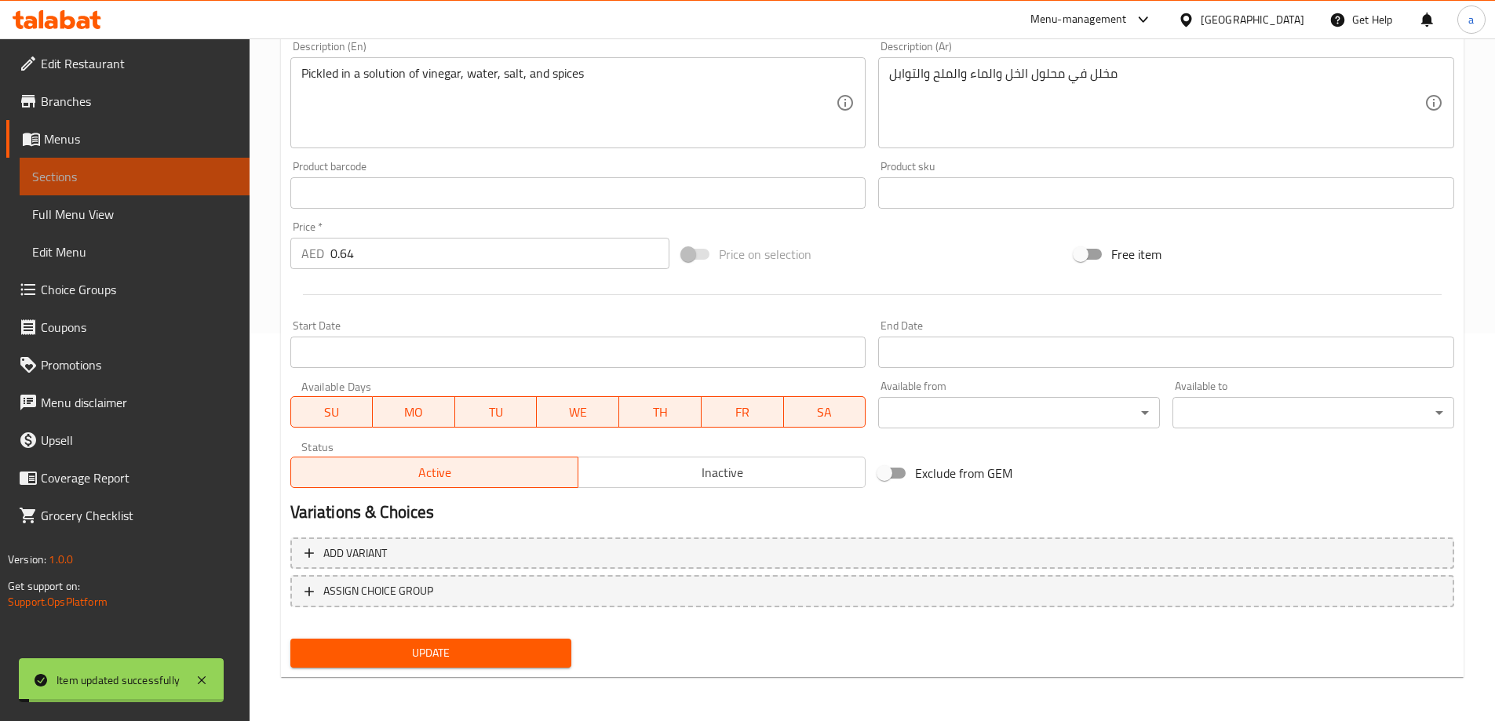
click at [104, 177] on span "Sections" at bounding box center [134, 176] width 205 height 19
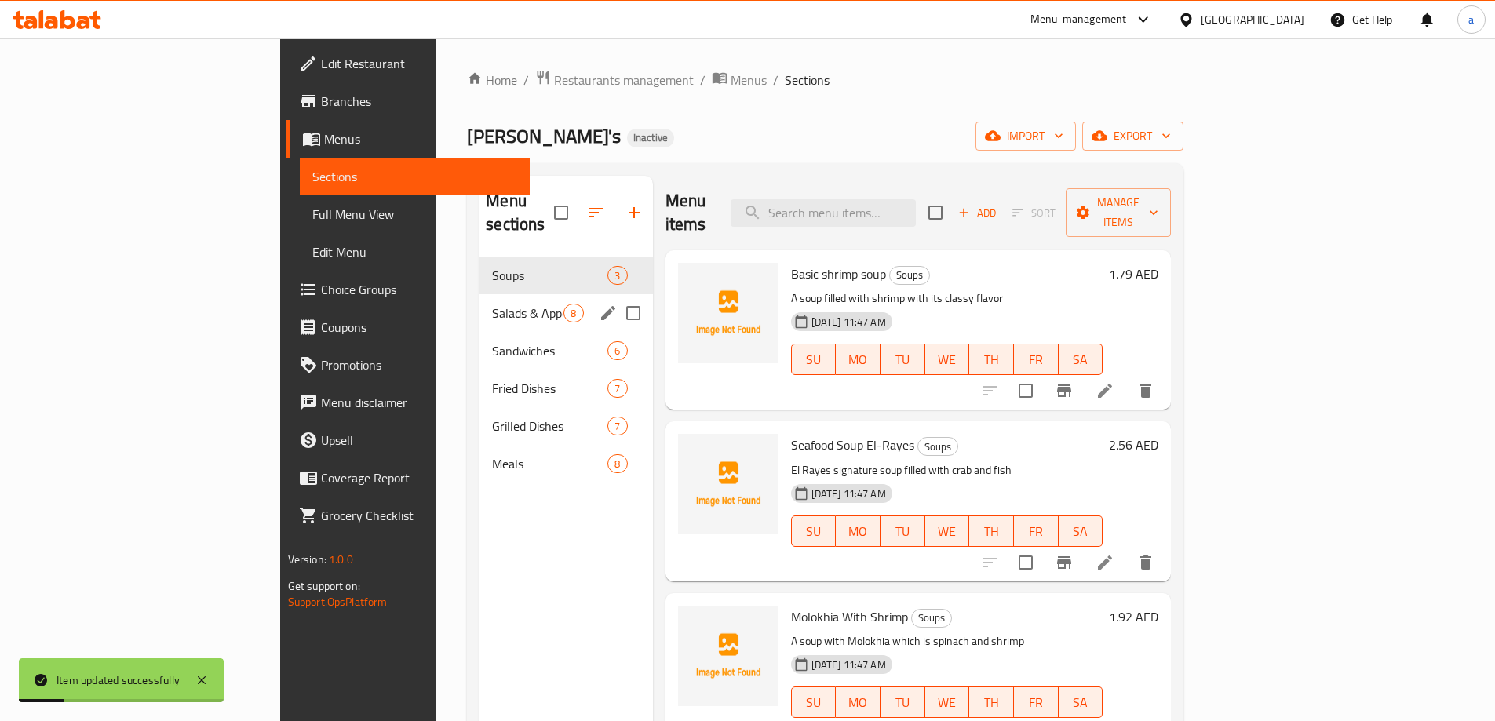
click at [480, 301] on div "Salads & Appetizers 8" at bounding box center [566, 313] width 173 height 38
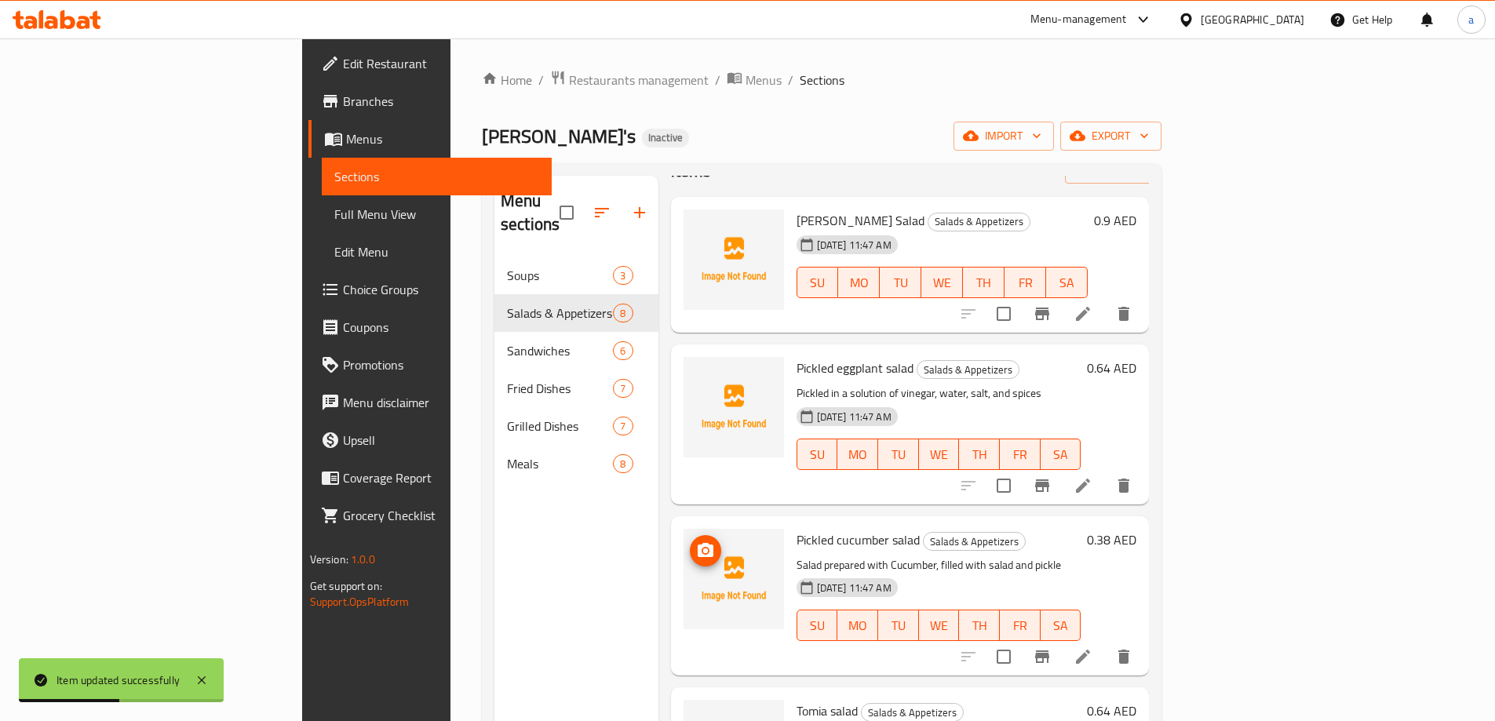
scroll to position [157, 0]
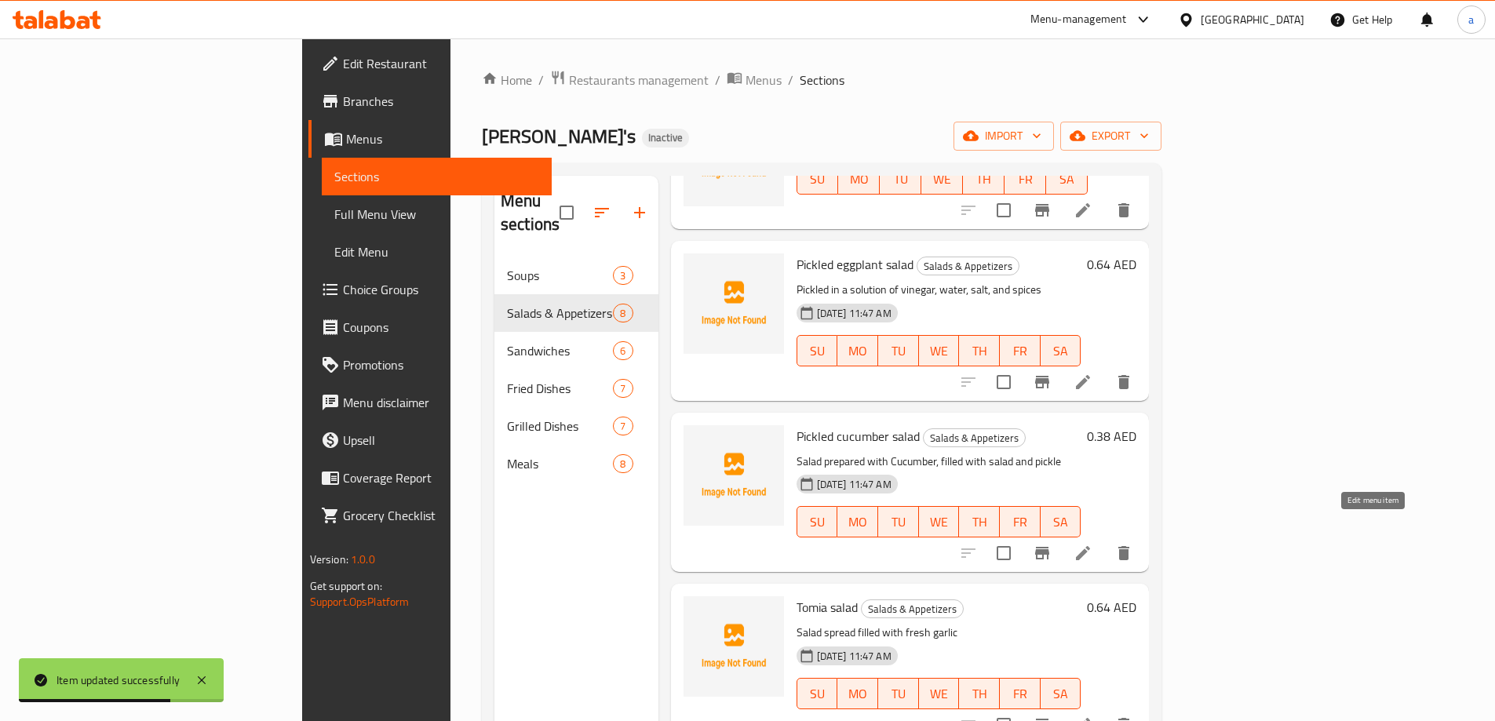
click at [1093, 544] on icon at bounding box center [1083, 553] width 19 height 19
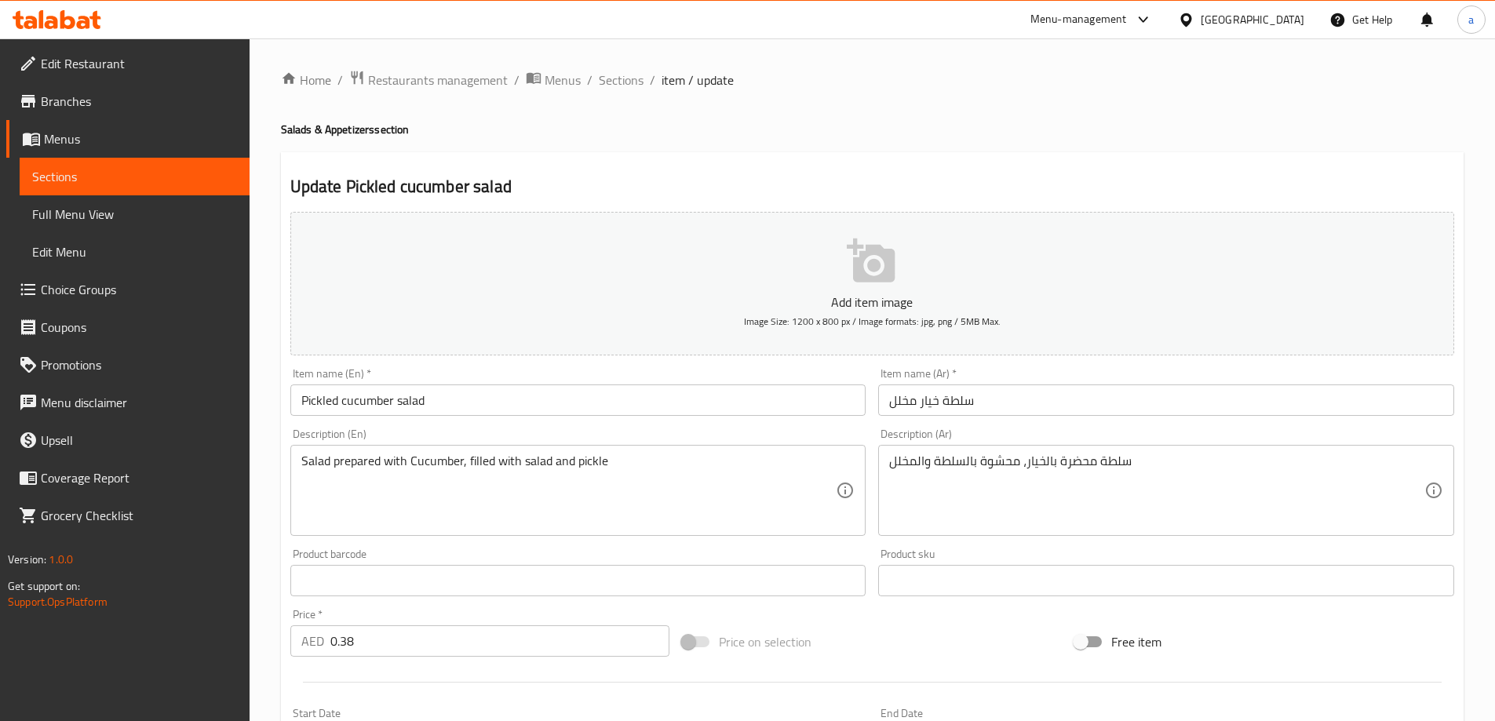
click at [423, 429] on div "Description (En) Salad prepared with Cucumber, filled with salad and pickle Des…" at bounding box center [578, 483] width 576 height 108
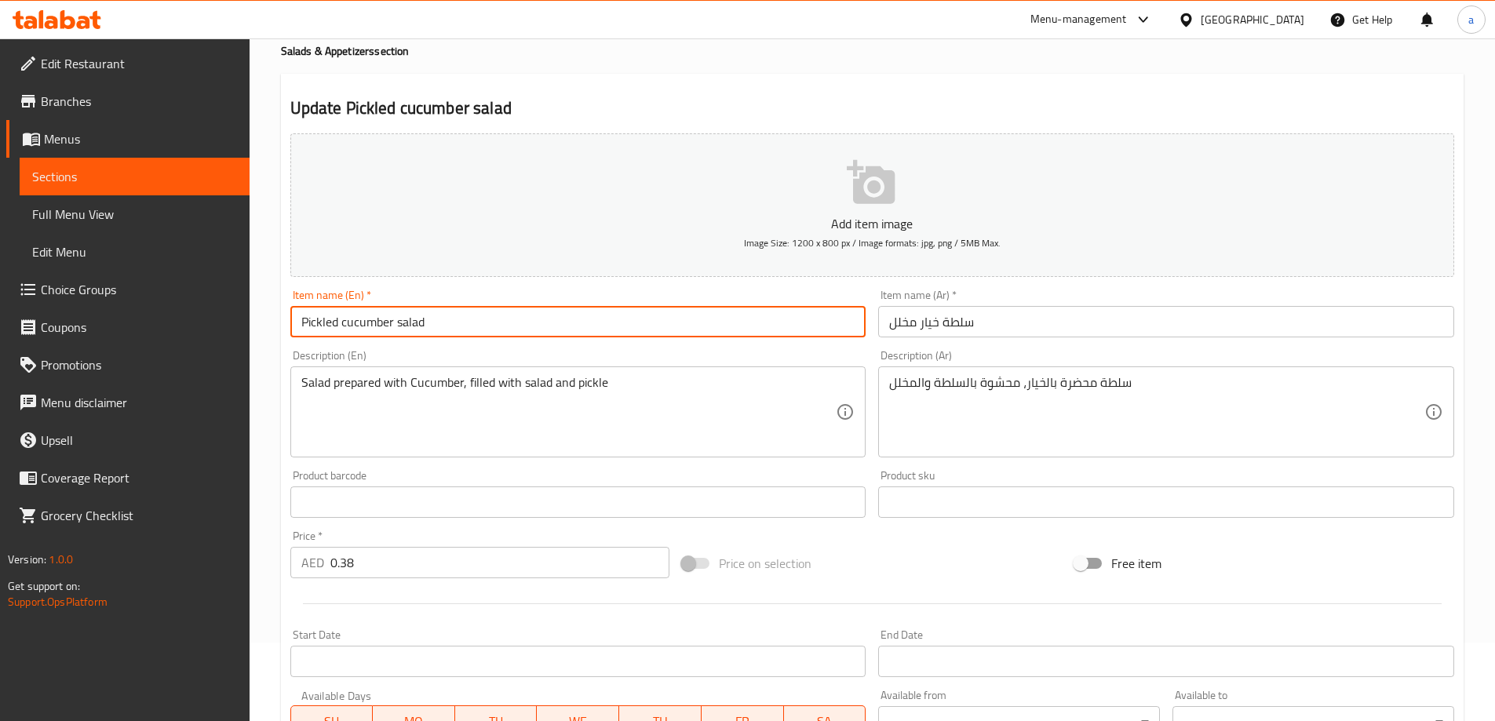
drag, startPoint x: 430, startPoint y: 318, endPoint x: 265, endPoint y: 317, distance: 165.6
click at [267, 313] on div "Home / Restaurants management / Menus / Sections / item / update Salads & Appet…" at bounding box center [873, 495] width 1246 height 1071
click at [644, 361] on div "Description (En) Salad prepared with Cucumber, filled with salad and pickle Des…" at bounding box center [578, 404] width 576 height 108
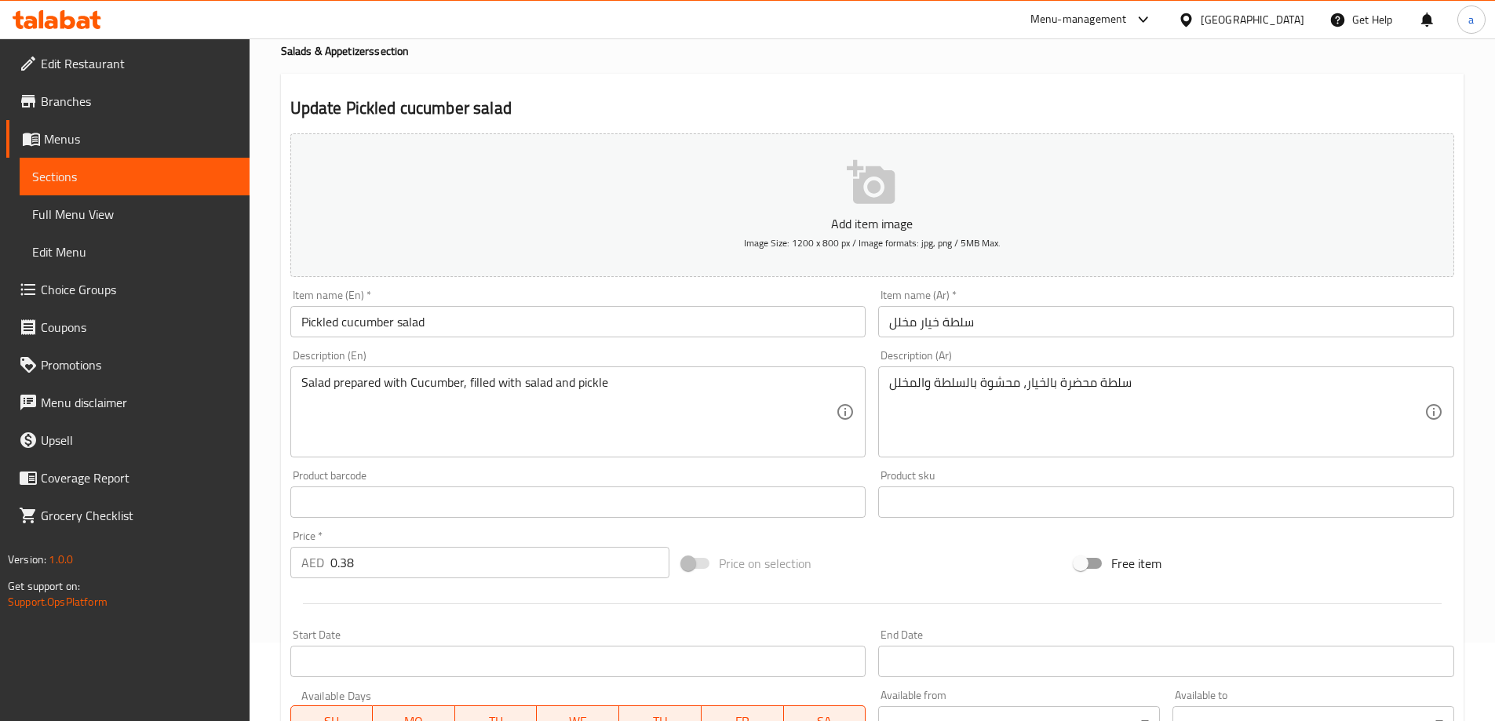
click at [600, 345] on div "Description (En) Salad prepared with Cucumber, filled with salad and pickle Des…" at bounding box center [578, 404] width 589 height 120
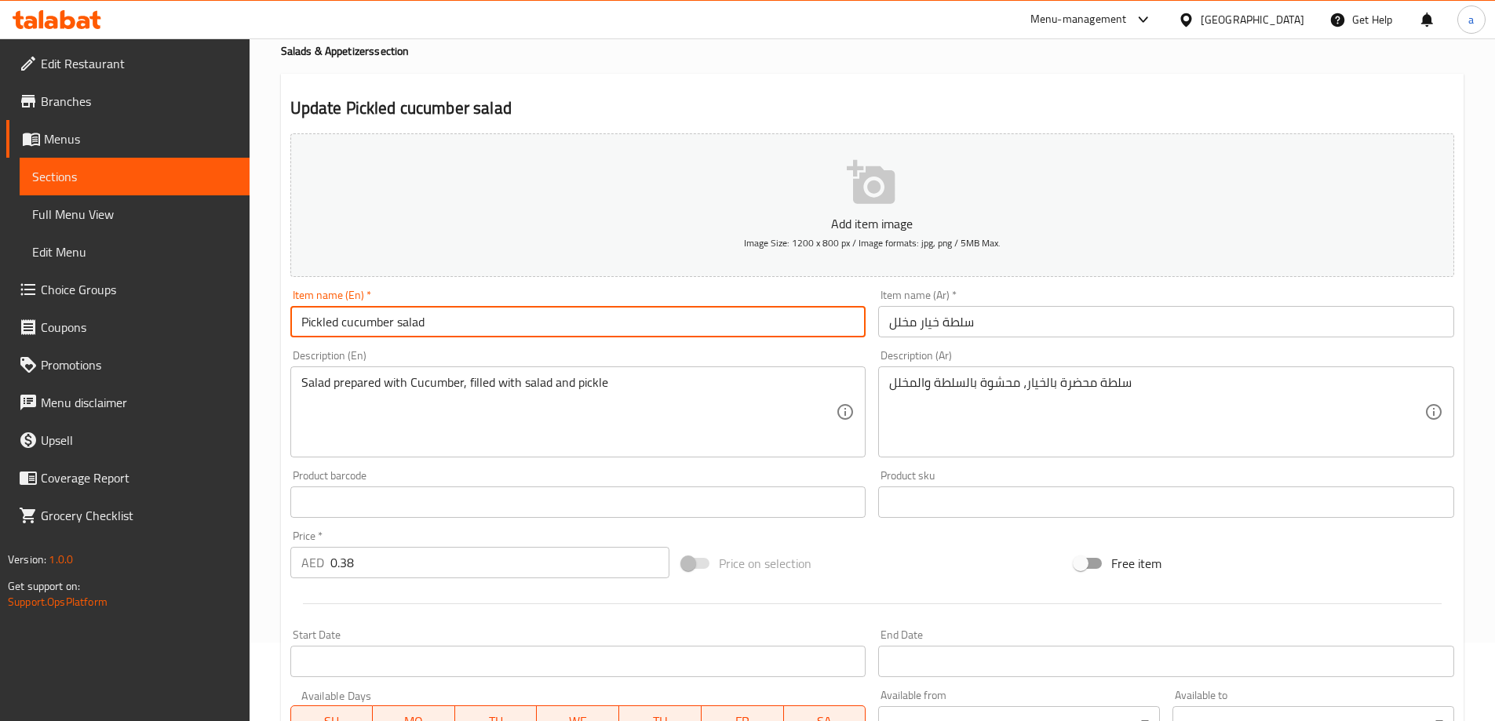
click at [699, 332] on input "Pickled cucumber salad" at bounding box center [578, 321] width 576 height 31
click at [687, 352] on div "Description (En) Salad prepared with Cucumber, filled with salad and pickle Des…" at bounding box center [578, 404] width 576 height 108
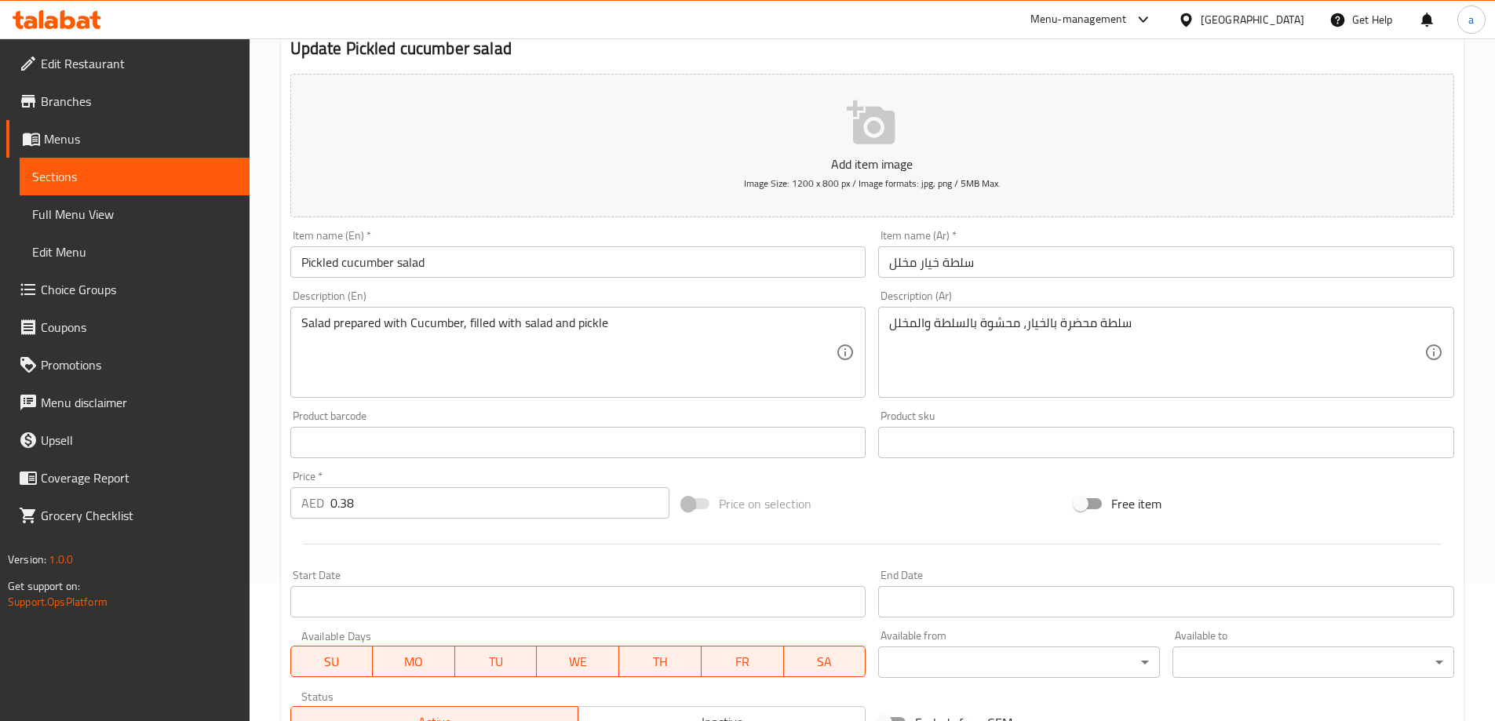
scroll to position [235, 0]
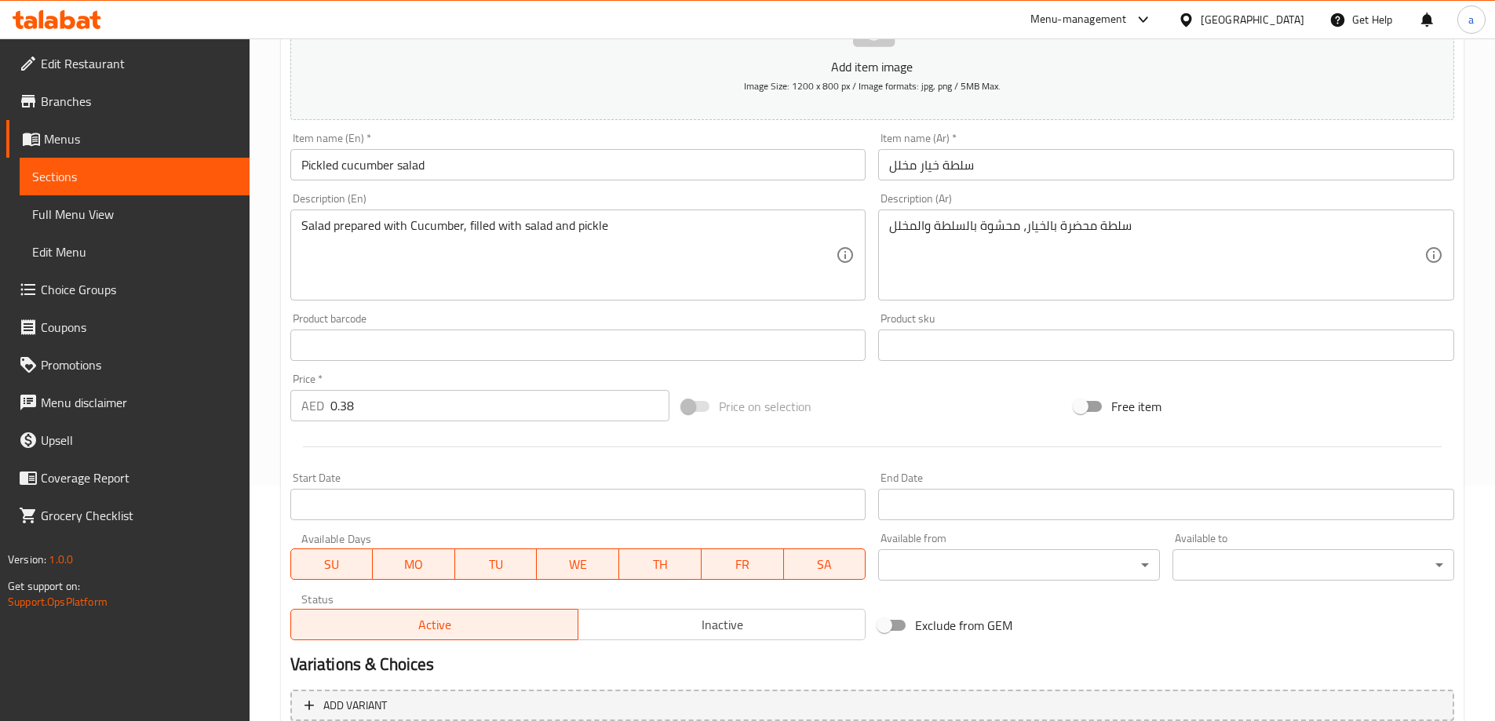
click at [441, 405] on input "0.38" at bounding box center [500, 405] width 340 height 31
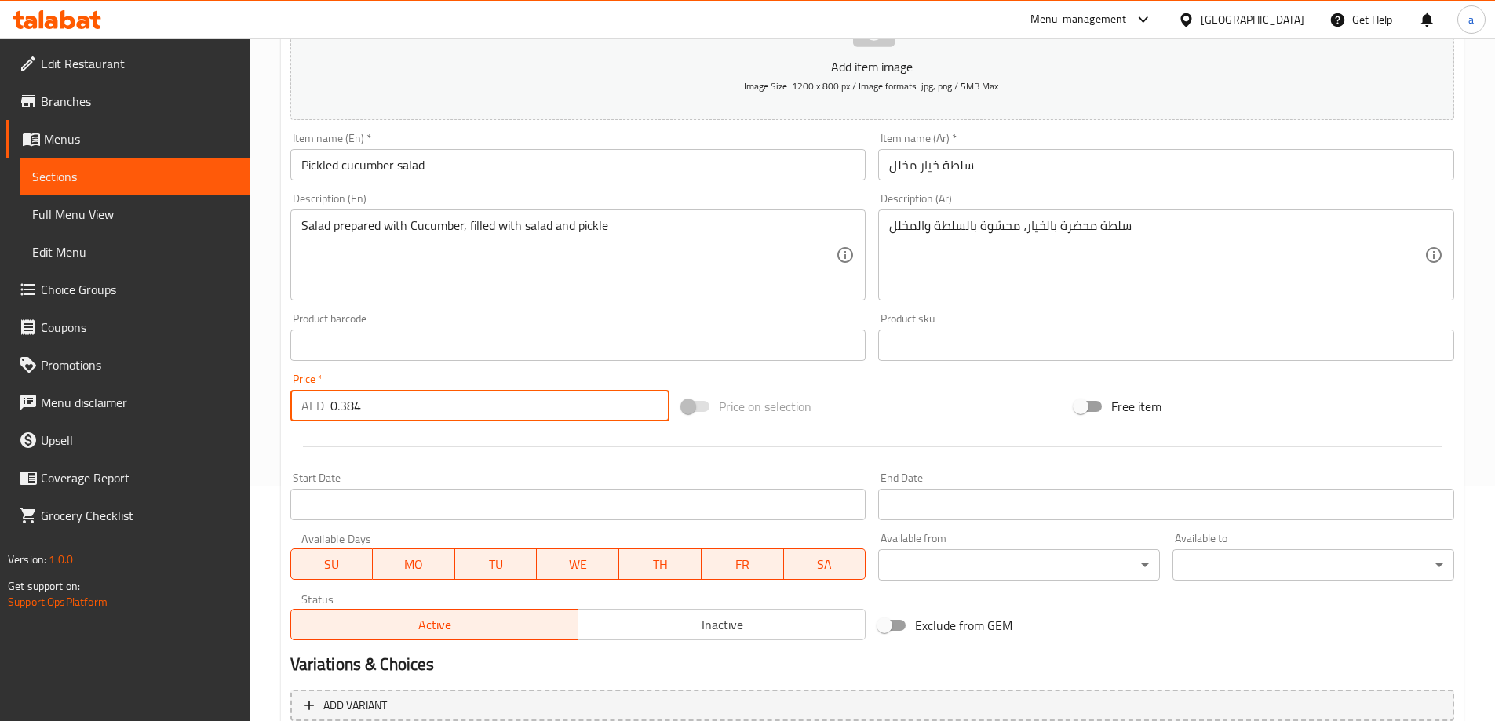
type input "0.384"
click at [437, 432] on div at bounding box center [872, 447] width 1177 height 38
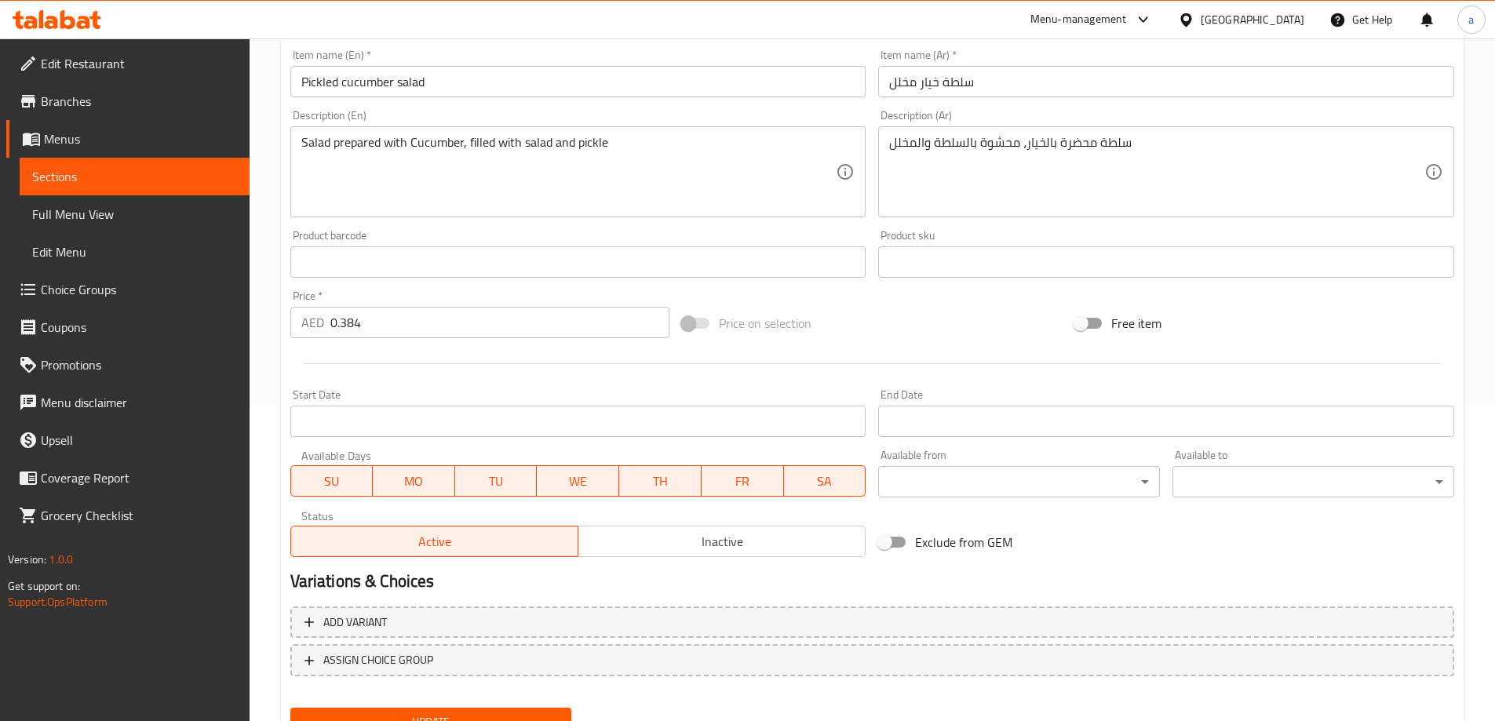
scroll to position [388, 0]
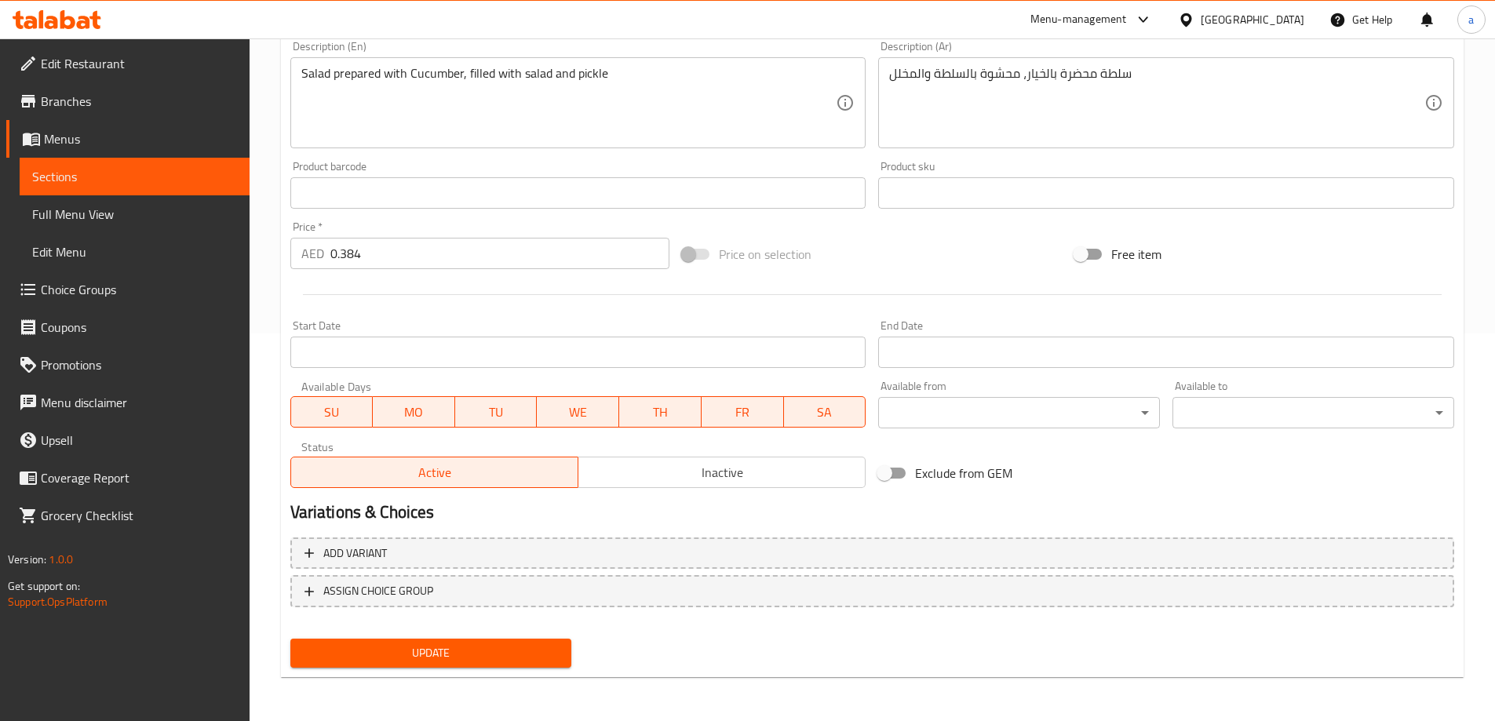
click at [404, 635] on div "Update" at bounding box center [431, 654] width 294 height 42
click at [406, 636] on div "Update" at bounding box center [431, 654] width 294 height 42
click at [436, 653] on span "Update" at bounding box center [431, 654] width 257 height 20
click at [110, 172] on span "Sections" at bounding box center [134, 176] width 205 height 19
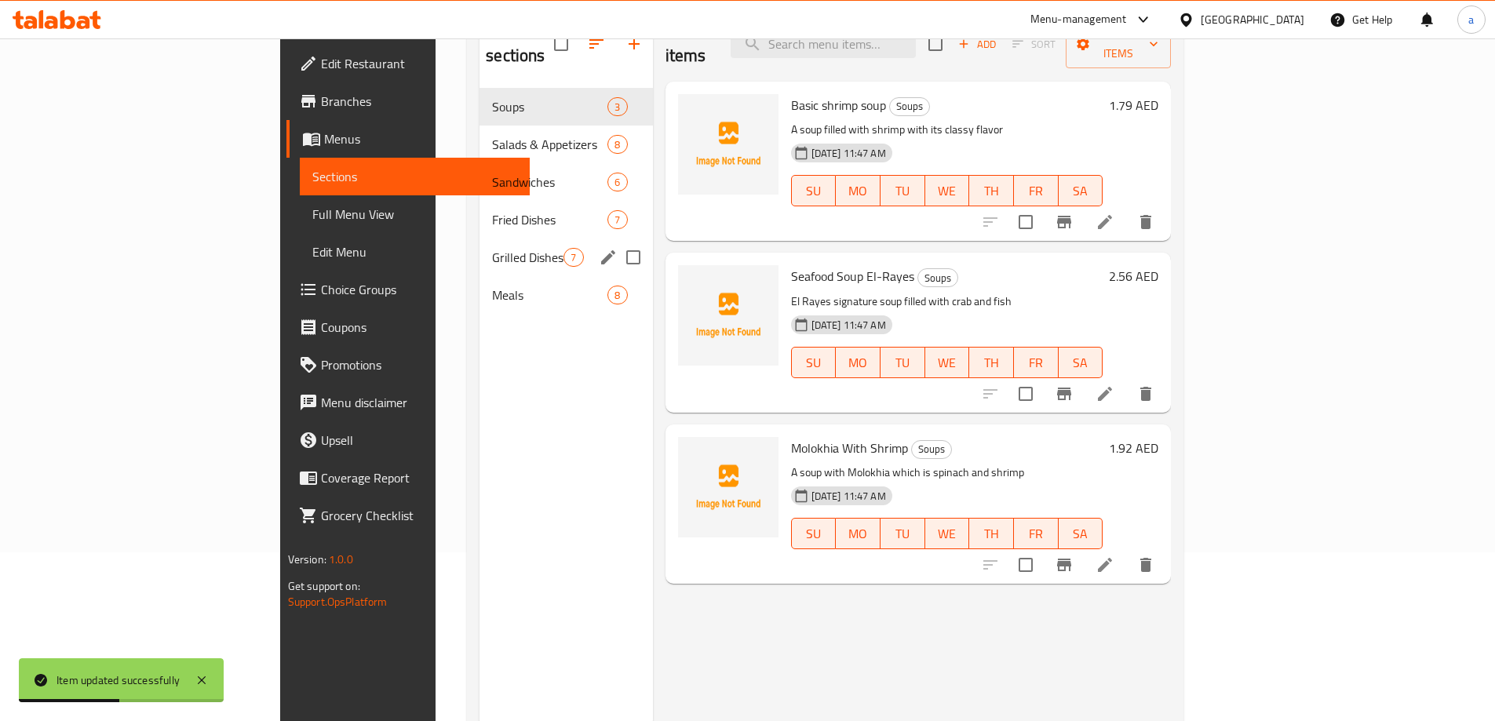
scroll to position [141, 0]
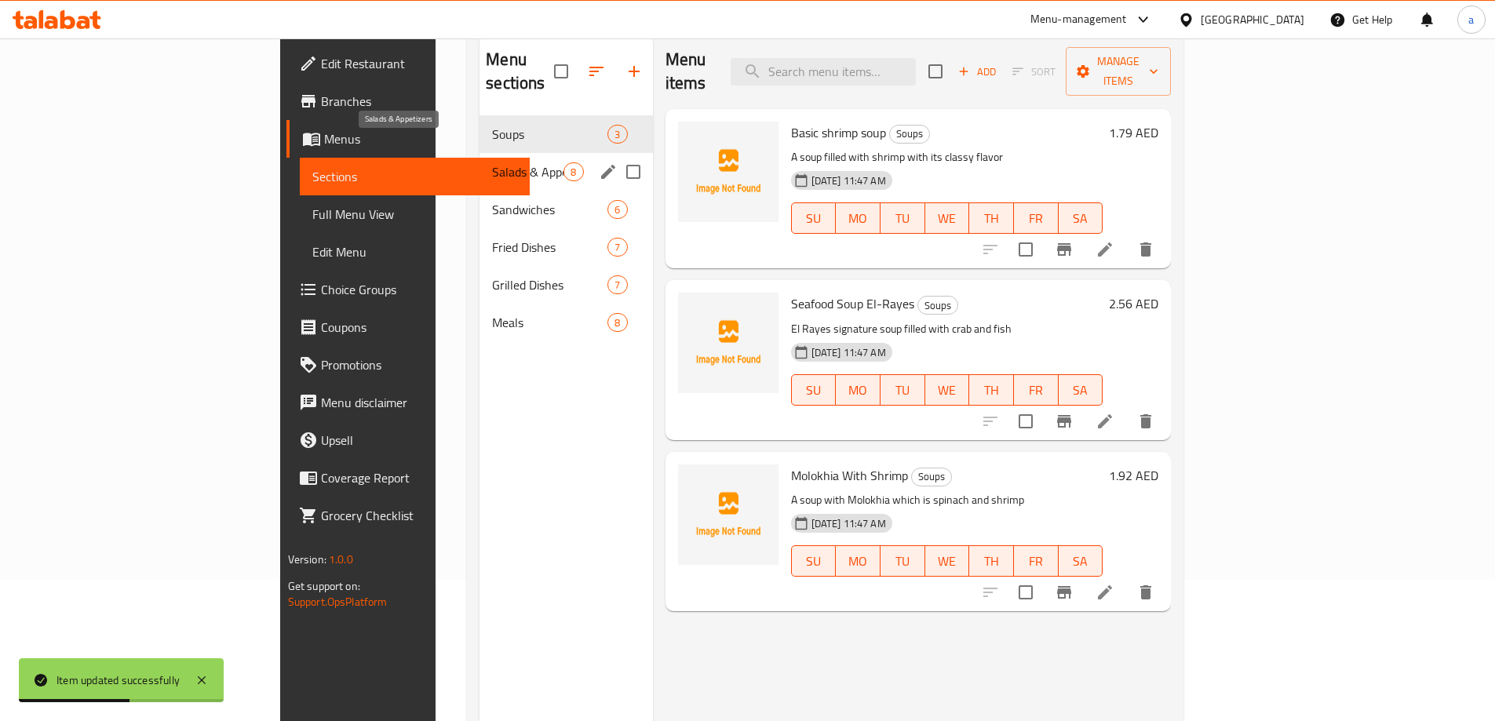
drag, startPoint x: 415, startPoint y: 148, endPoint x: 416, endPoint y: 163, distance: 15.7
click at [492, 162] on span "Salads & Appetizers" at bounding box center [527, 171] width 71 height 19
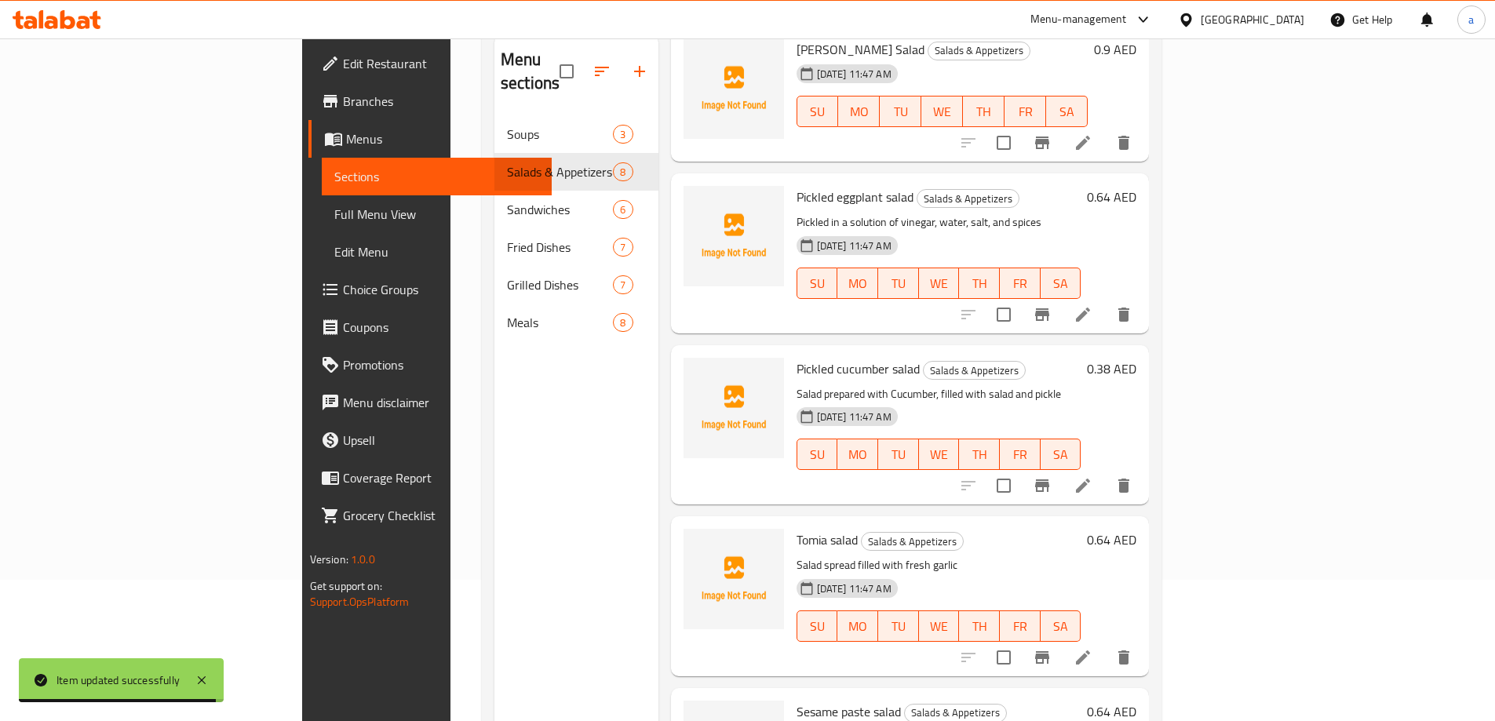
scroll to position [78, 0]
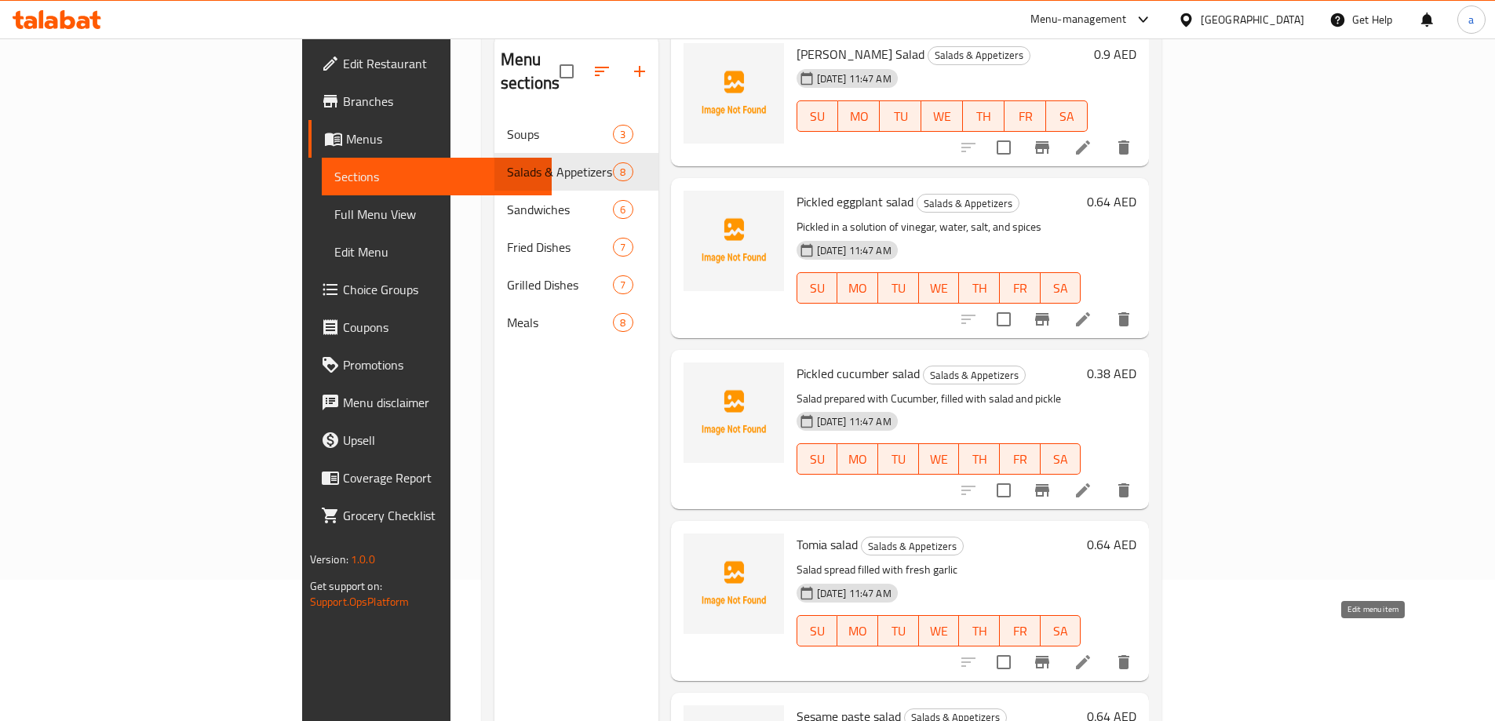
click at [1093, 653] on icon at bounding box center [1083, 662] width 19 height 19
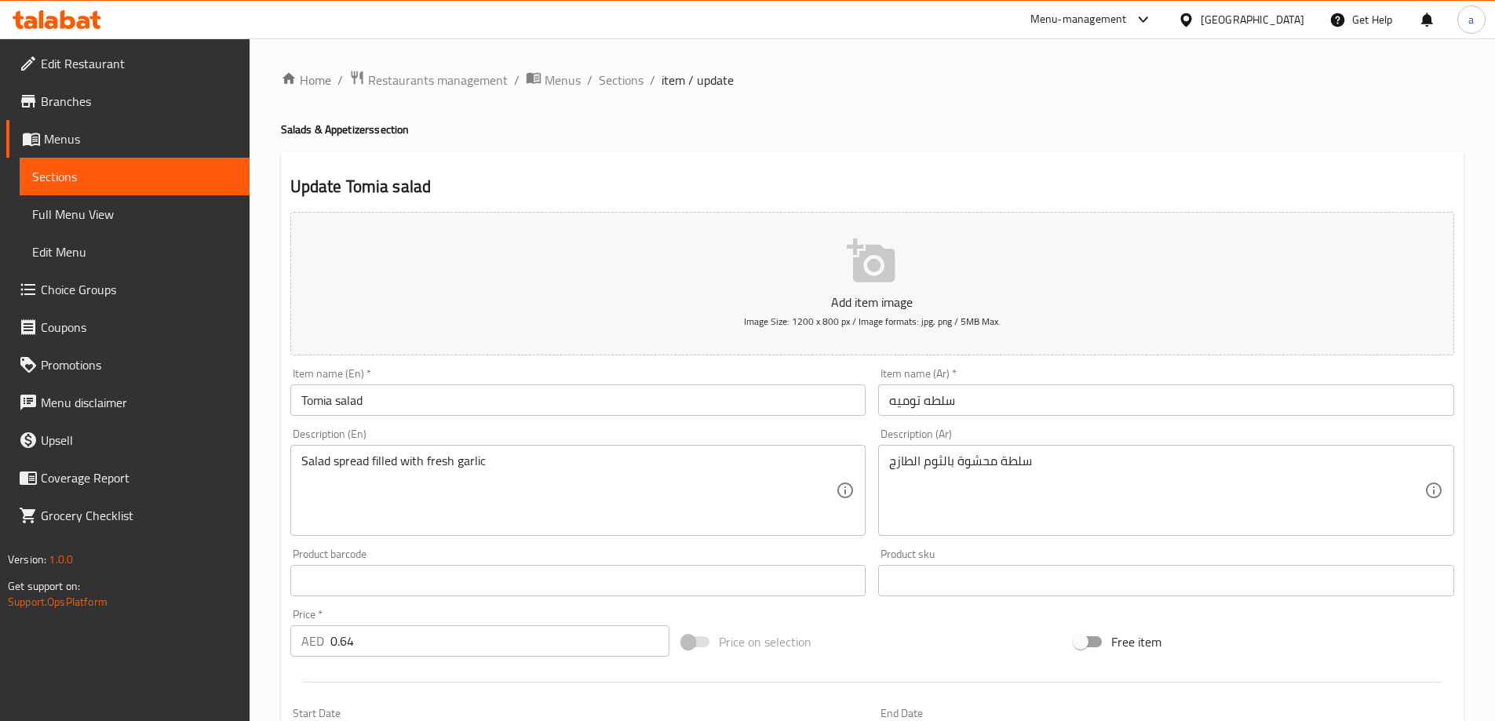
click at [462, 388] on input "Tomia salad" at bounding box center [578, 400] width 576 height 31
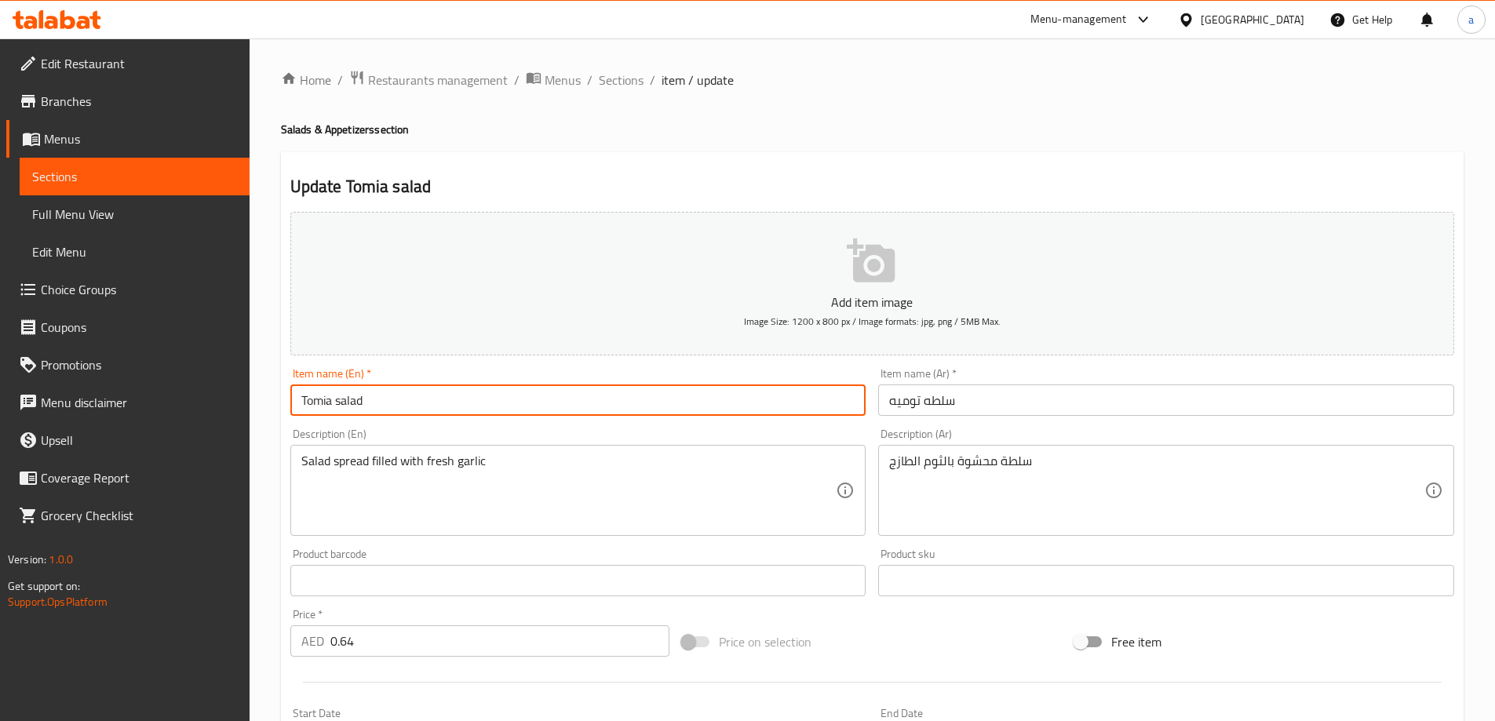
click at [327, 413] on input "Tomia salad" at bounding box center [578, 400] width 576 height 31
click at [327, 412] on input "Tomia salad" at bounding box center [578, 400] width 576 height 31
click at [326, 411] on input "Tomia salad" at bounding box center [578, 400] width 576 height 31
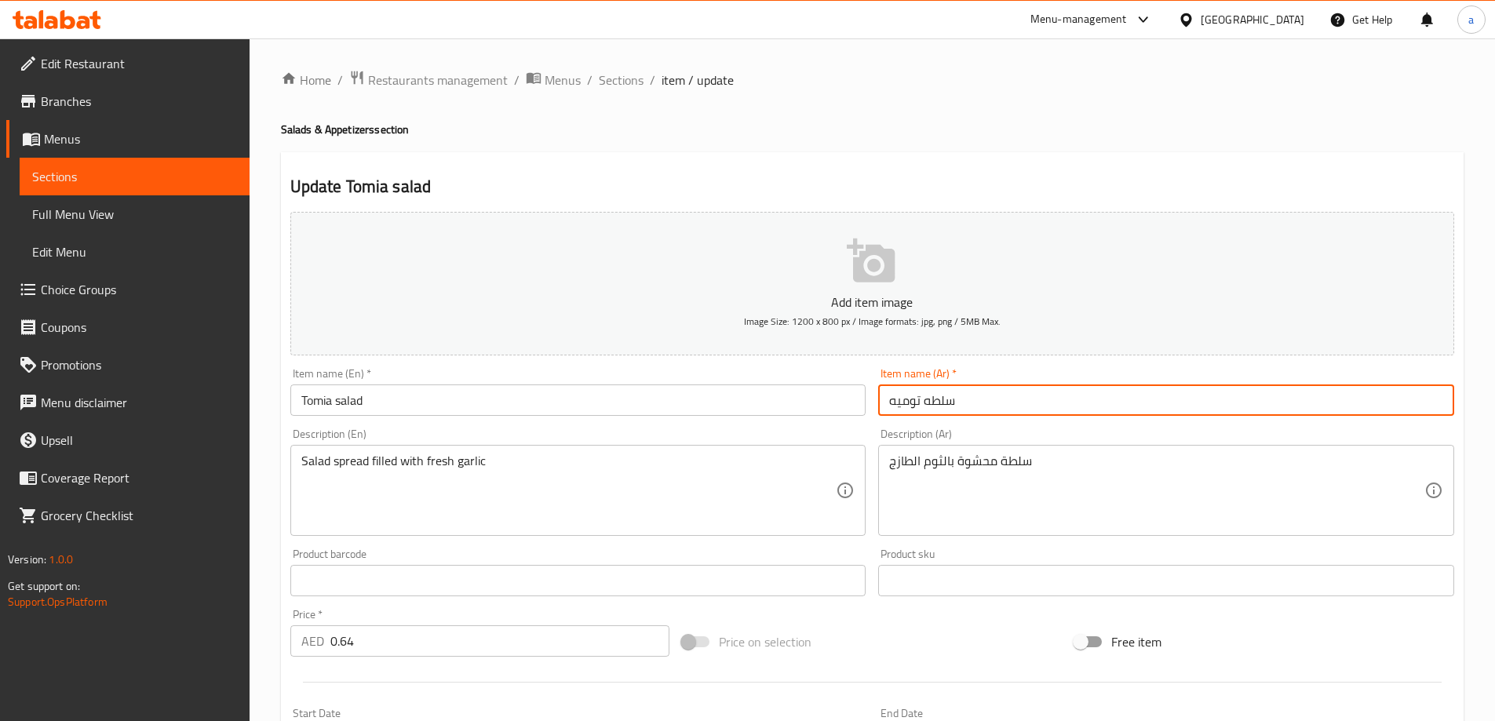
click at [895, 407] on input "سلطه توميه" at bounding box center [1166, 400] width 576 height 31
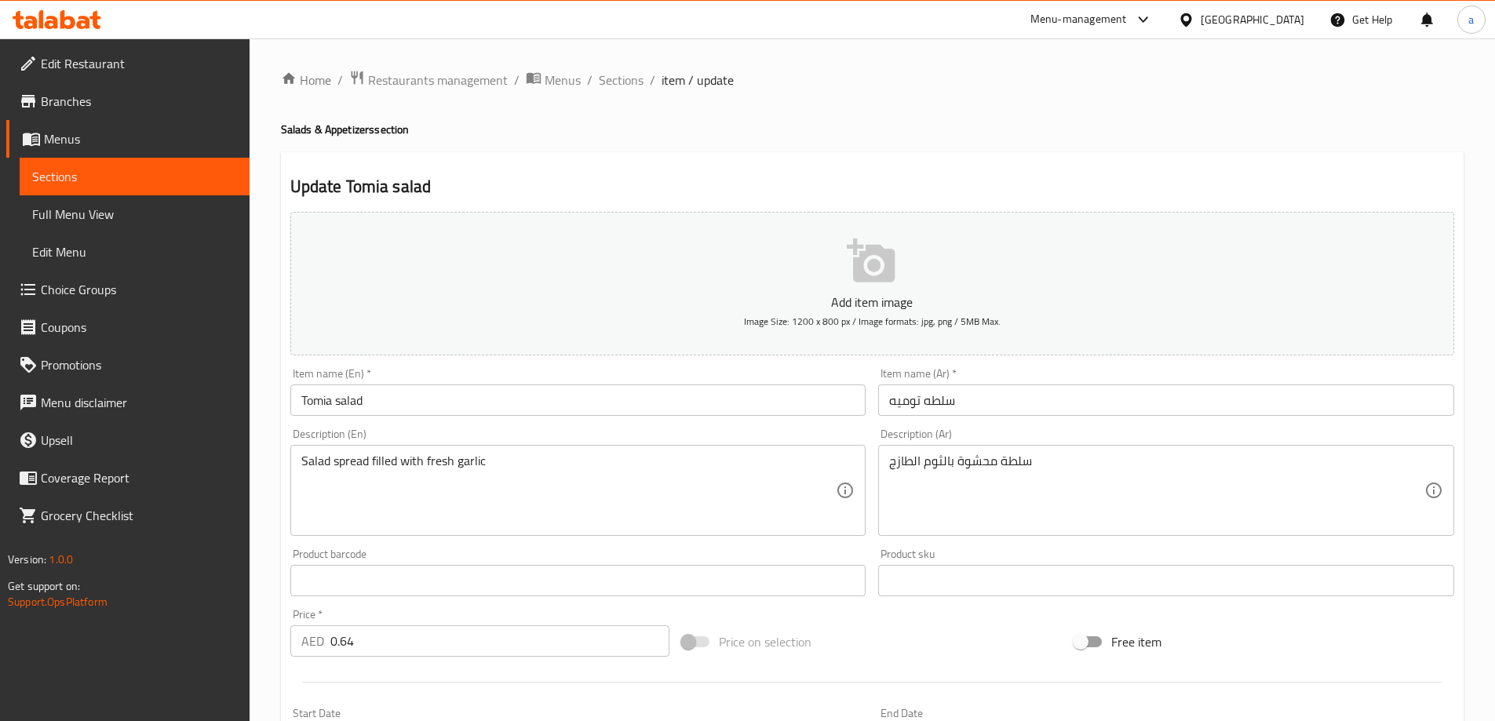
click at [499, 423] on div "Description (En) Salad spread filled with fresh garlic Description (En)" at bounding box center [578, 482] width 589 height 120
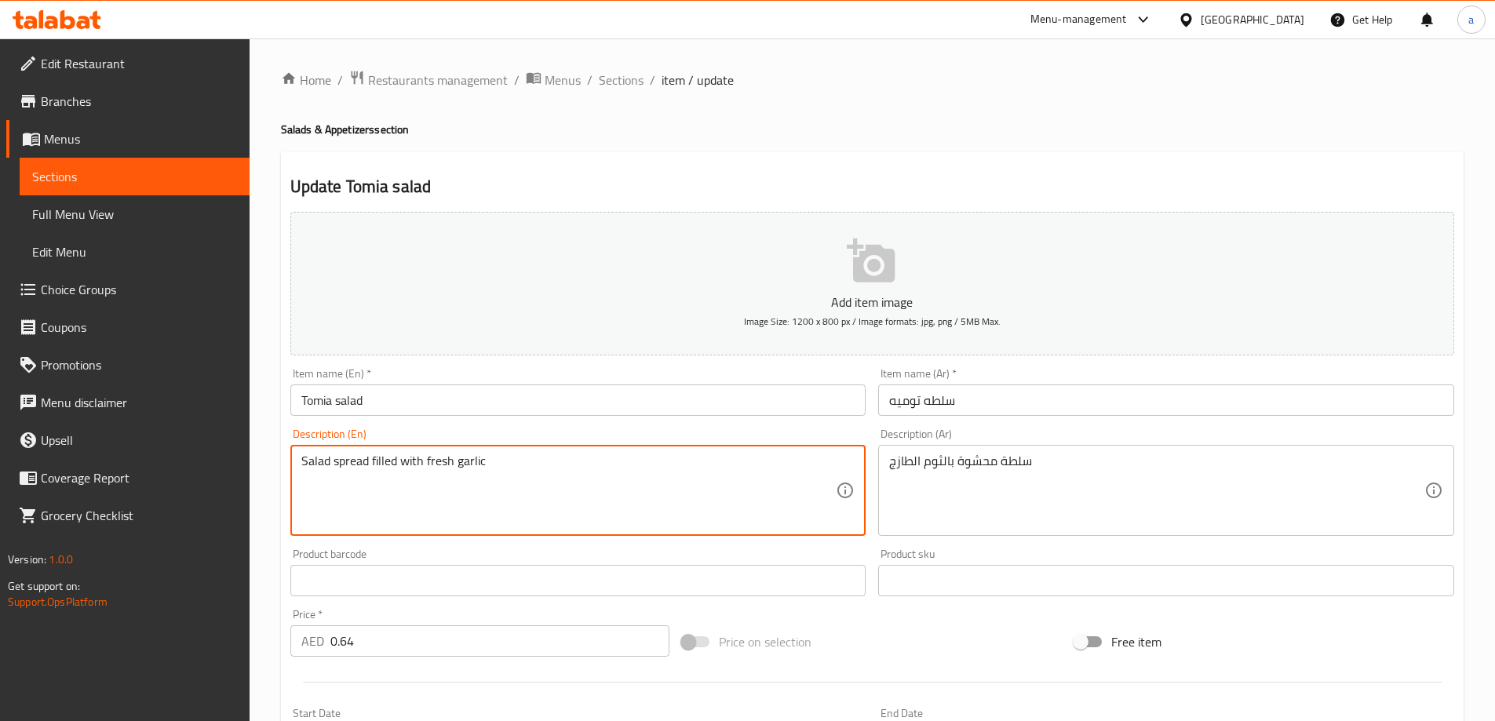
click at [354, 462] on textarea "Salad spread filled with fresh garlic" at bounding box center [568, 491] width 535 height 75
click at [560, 431] on div "Description (En) Salad spread filled with fresh garlic Description (En)" at bounding box center [578, 483] width 576 height 108
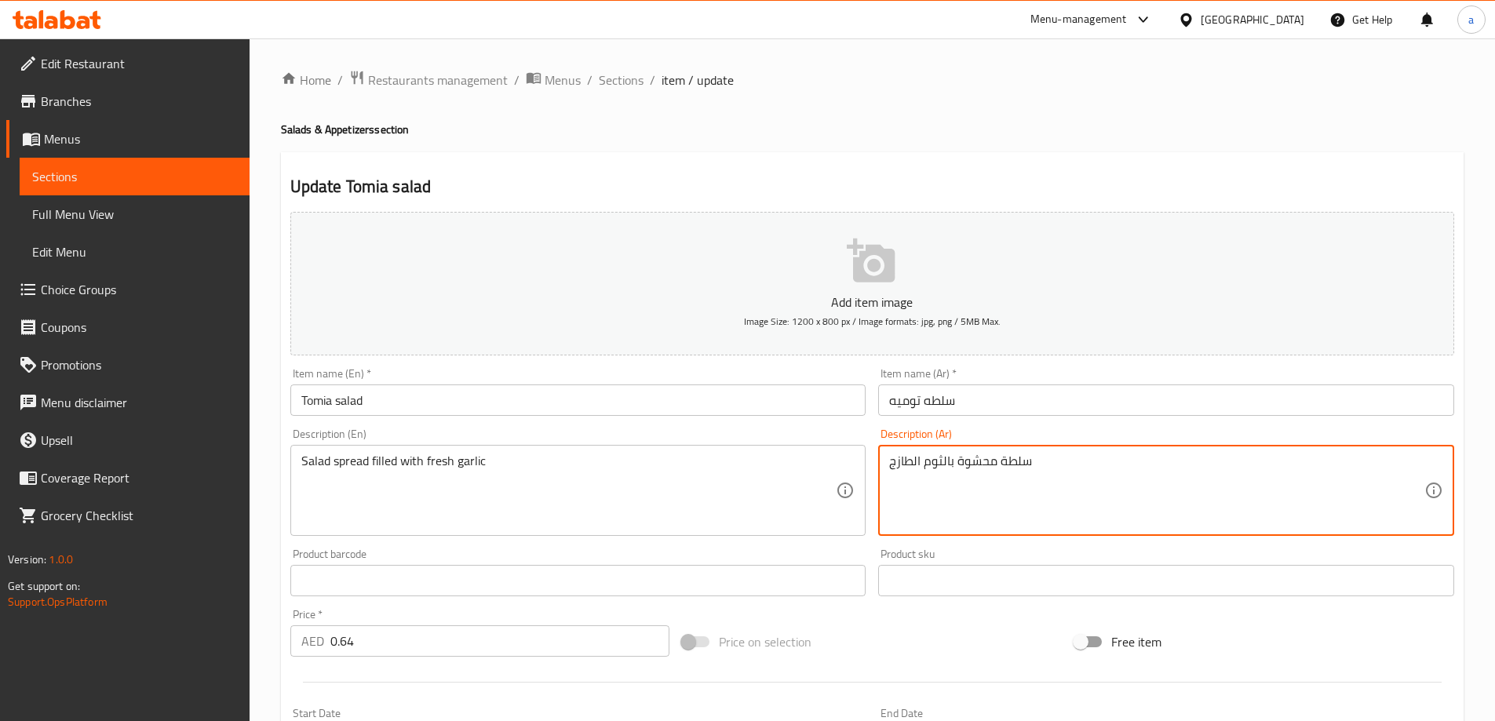
click at [980, 464] on textarea "سلطة محشوة بالثوم الطازج" at bounding box center [1156, 491] width 535 height 75
click at [972, 461] on textarea "سلطة محشوة بالثوم الطازج" at bounding box center [1156, 491] width 535 height 75
type textarea "سلطة سبريد بالثوم الطازج"
click at [616, 421] on div "Item name (En)   * Tomia salad Item name (En) *" at bounding box center [578, 392] width 589 height 60
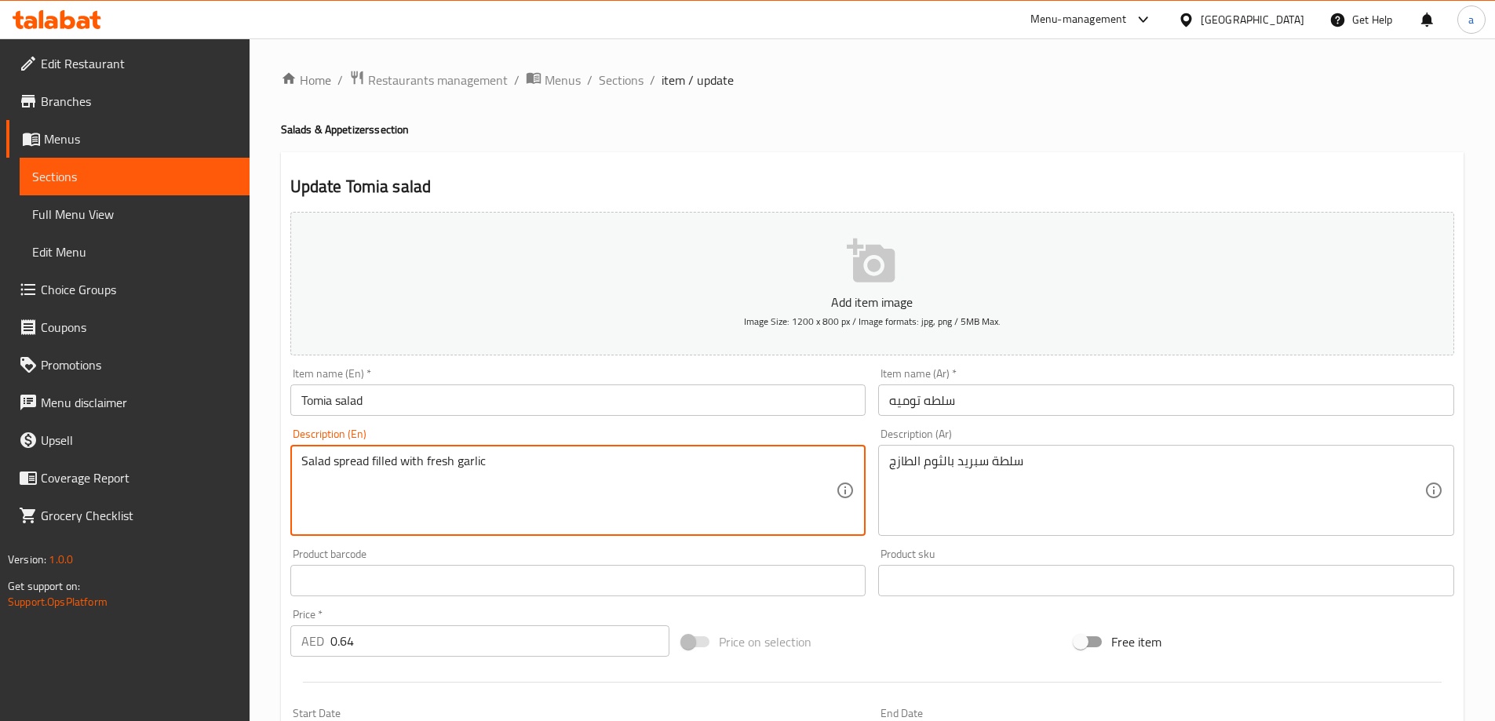
click at [474, 467] on textarea "Salad spread filled with fresh garlic" at bounding box center [568, 491] width 535 height 75
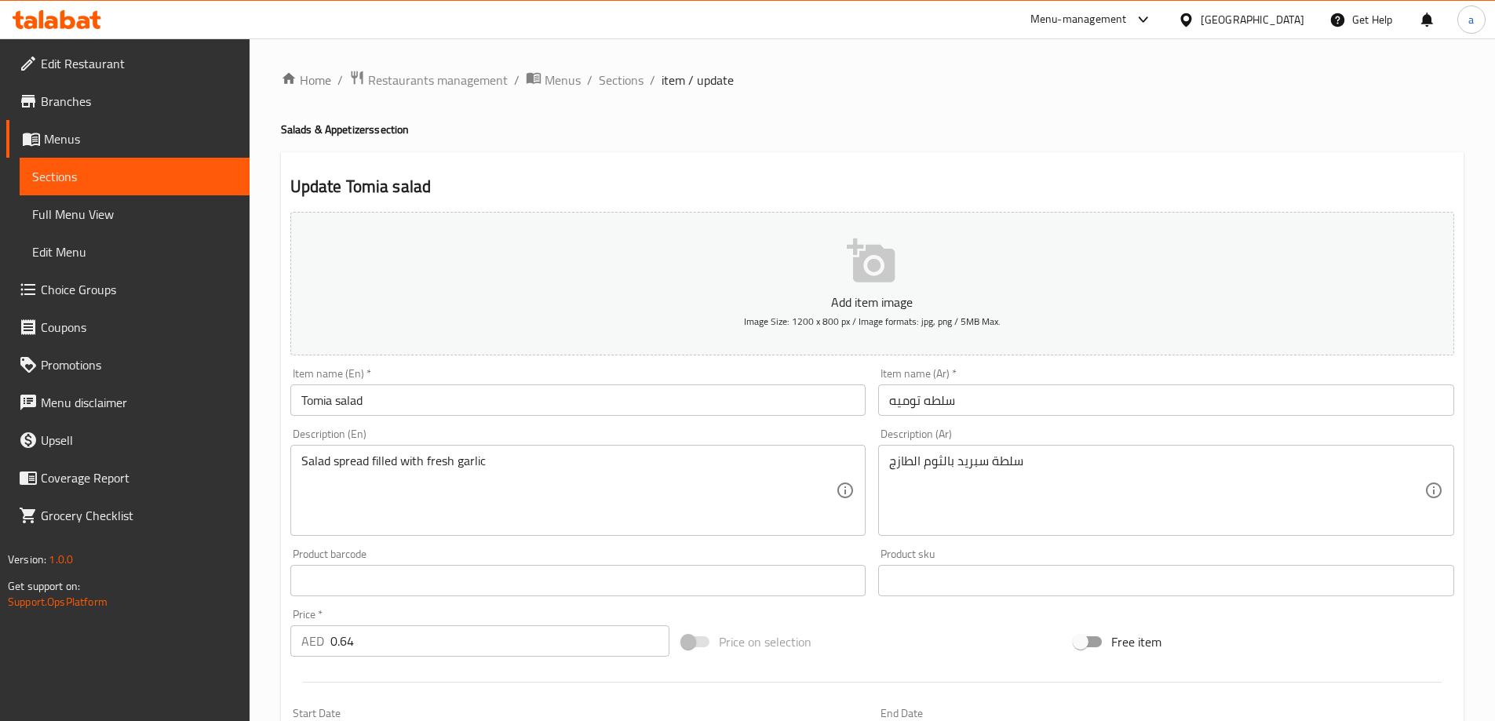
click at [659, 560] on div "Product barcode Product barcode" at bounding box center [578, 573] width 576 height 48
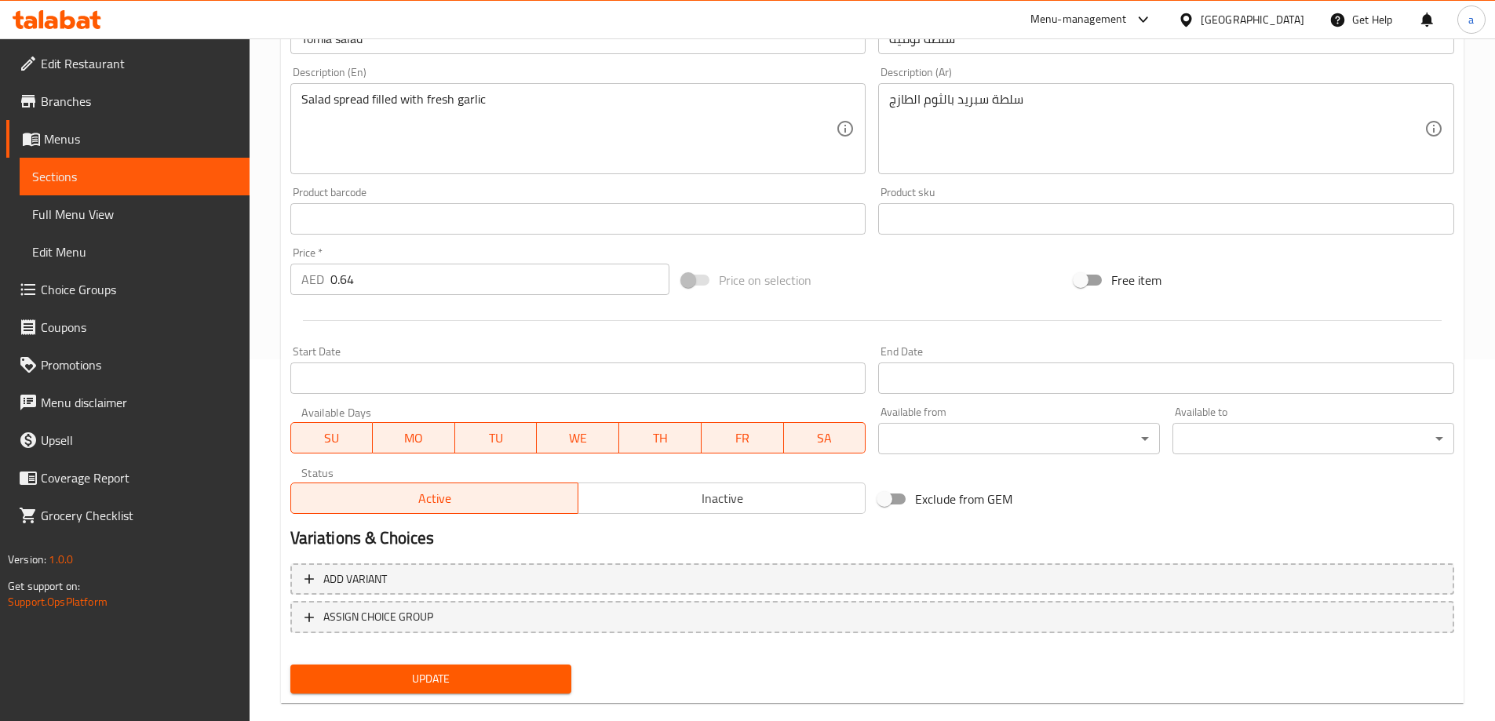
scroll to position [388, 0]
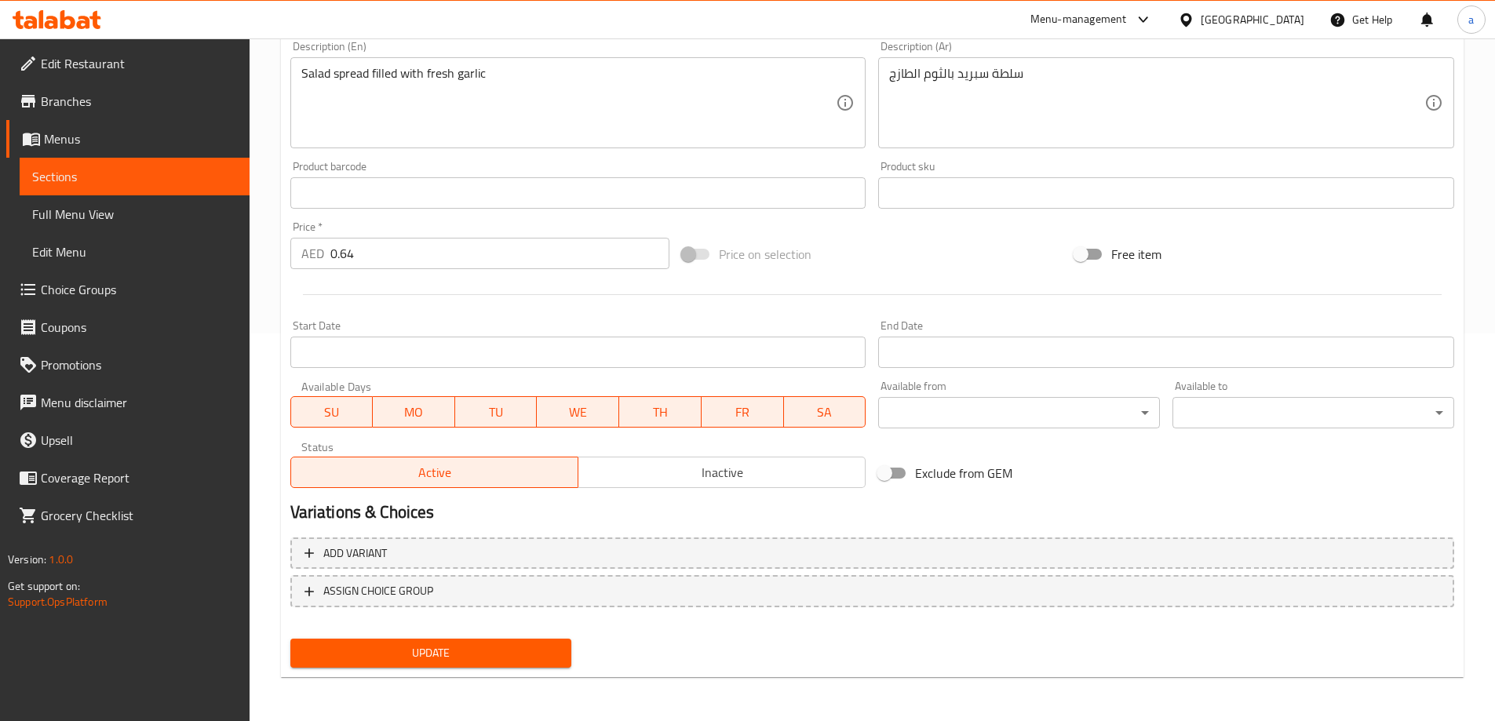
click at [393, 667] on button "Update" at bounding box center [431, 653] width 282 height 29
click at [175, 177] on span "Sections" at bounding box center [134, 176] width 205 height 19
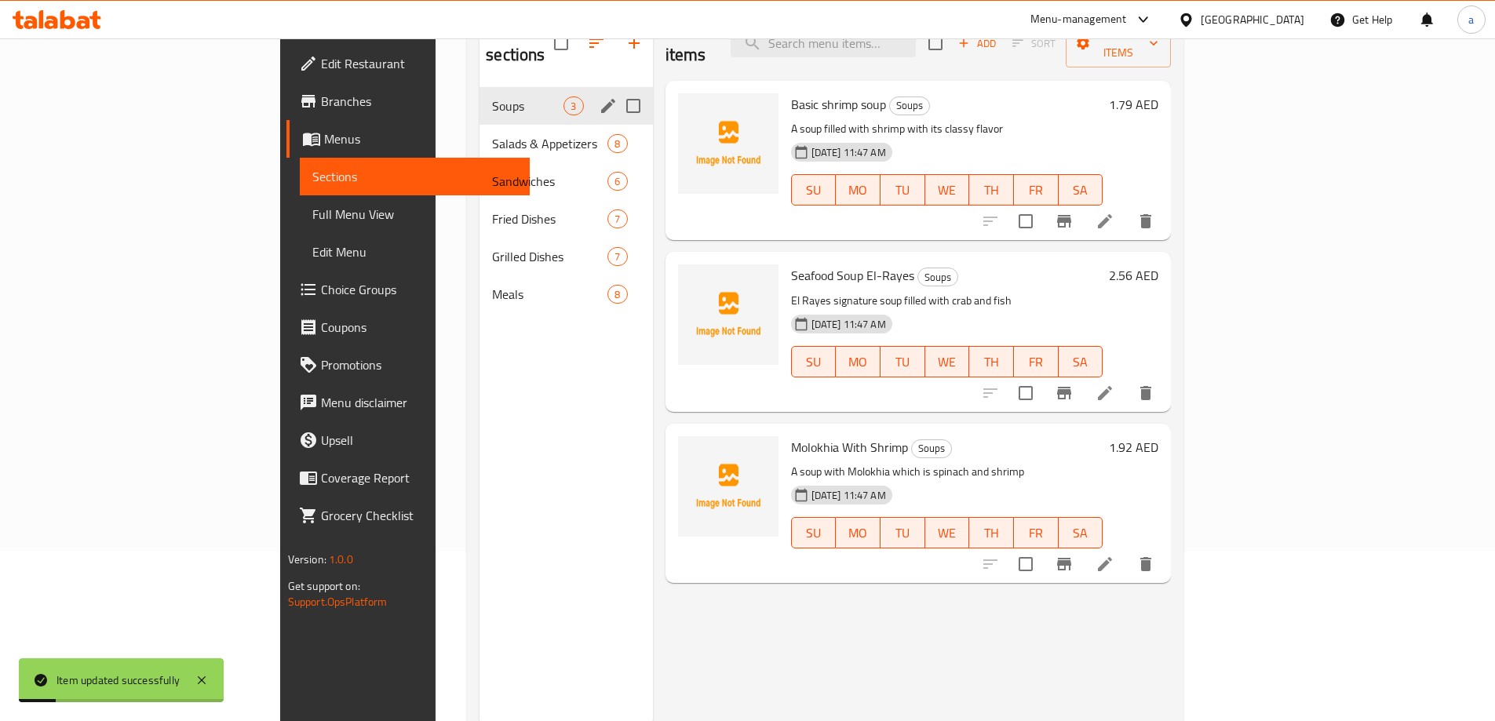
scroll to position [141, 0]
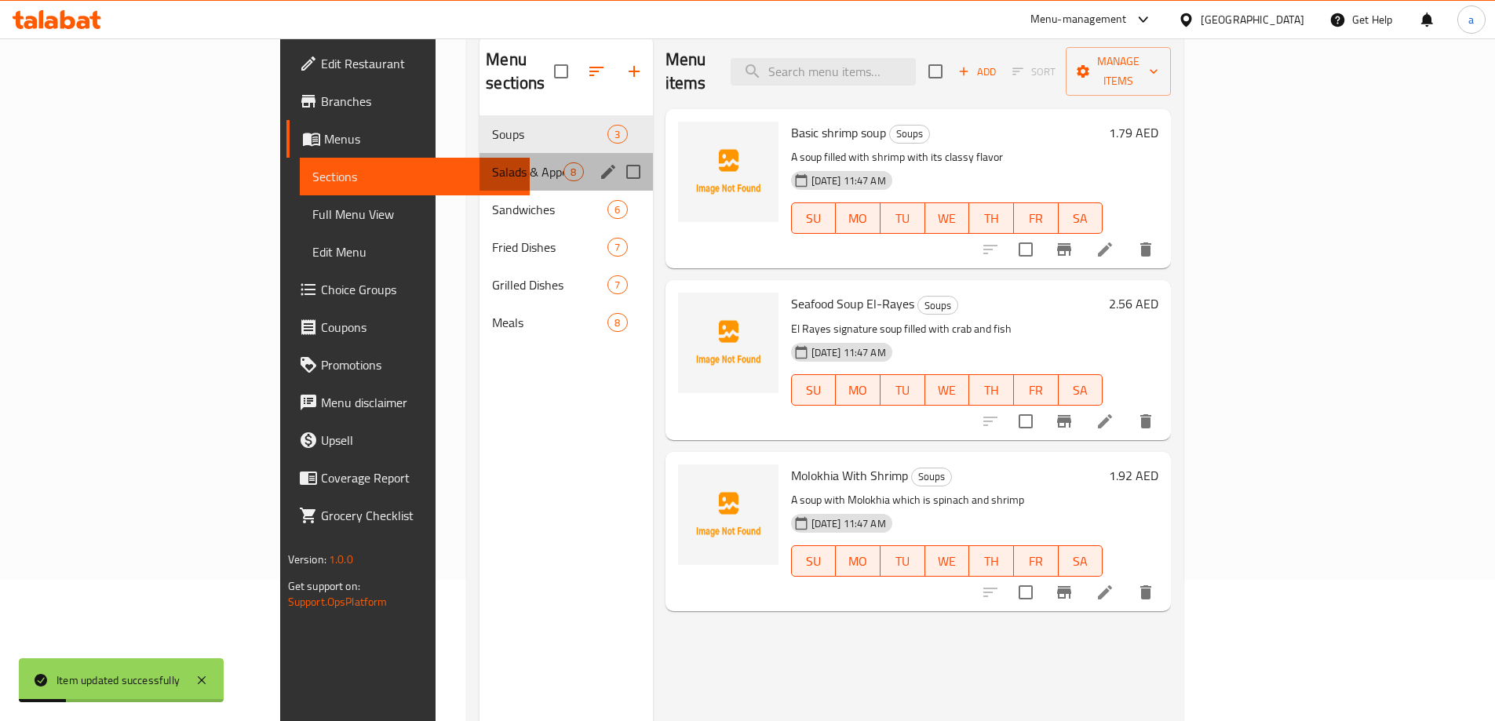
click at [480, 153] on div "Salads & Appetizers 8" at bounding box center [566, 172] width 173 height 38
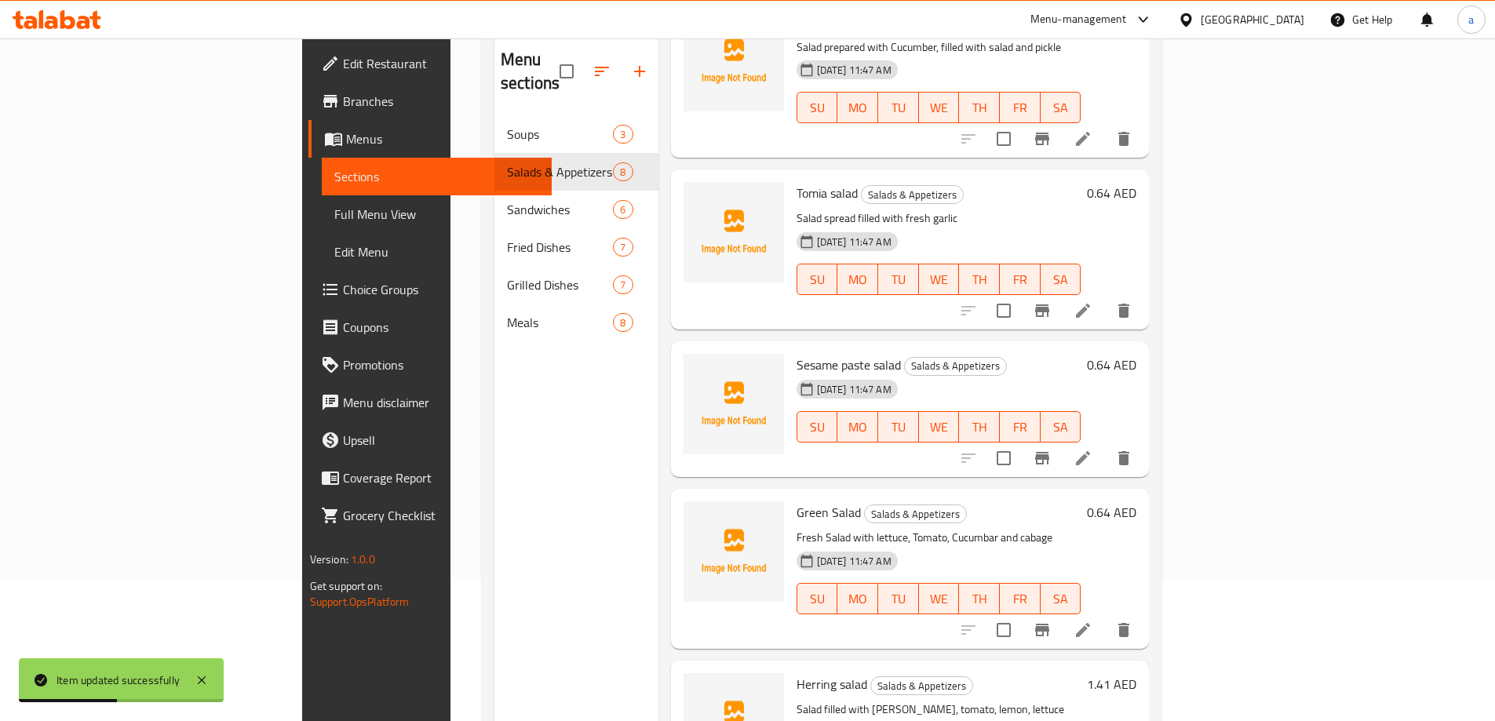
scroll to position [314, 0]
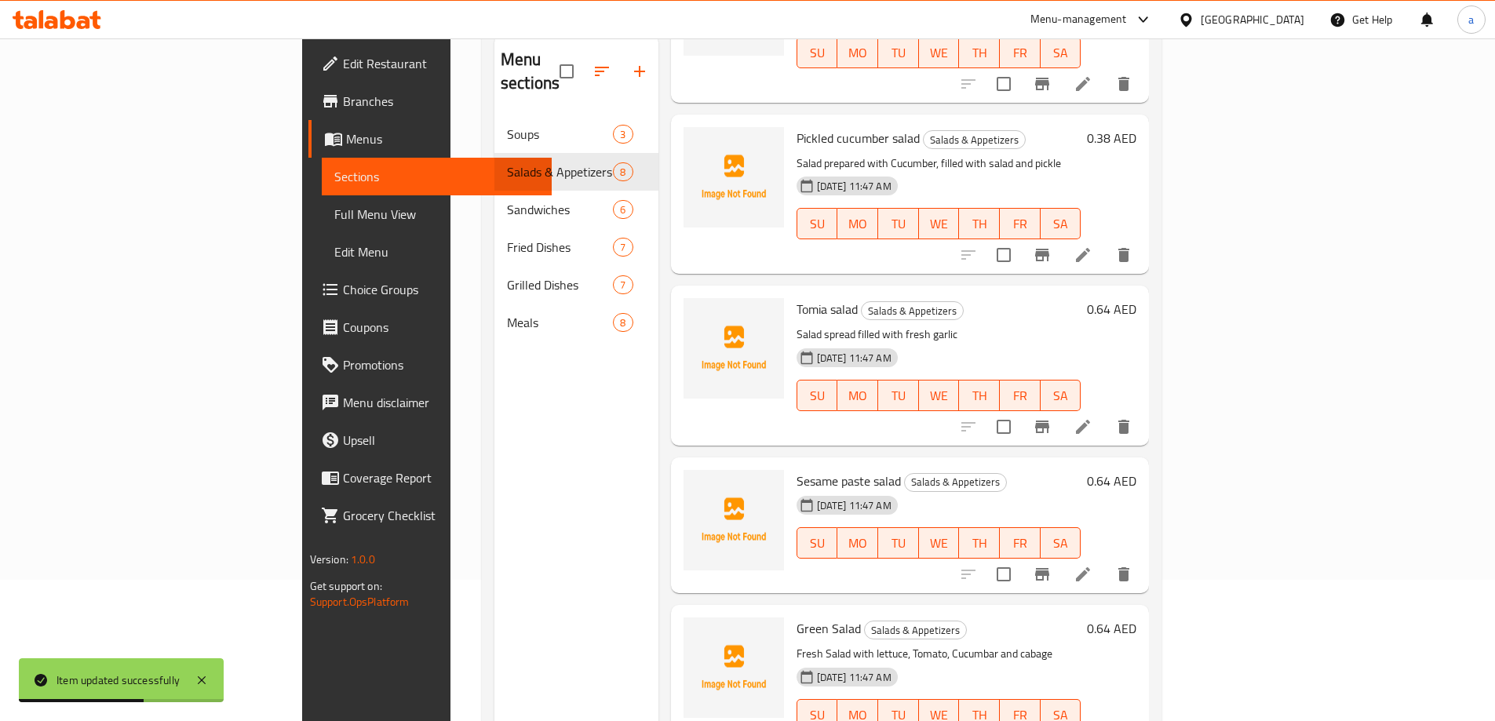
click at [1093, 565] on icon at bounding box center [1083, 574] width 19 height 19
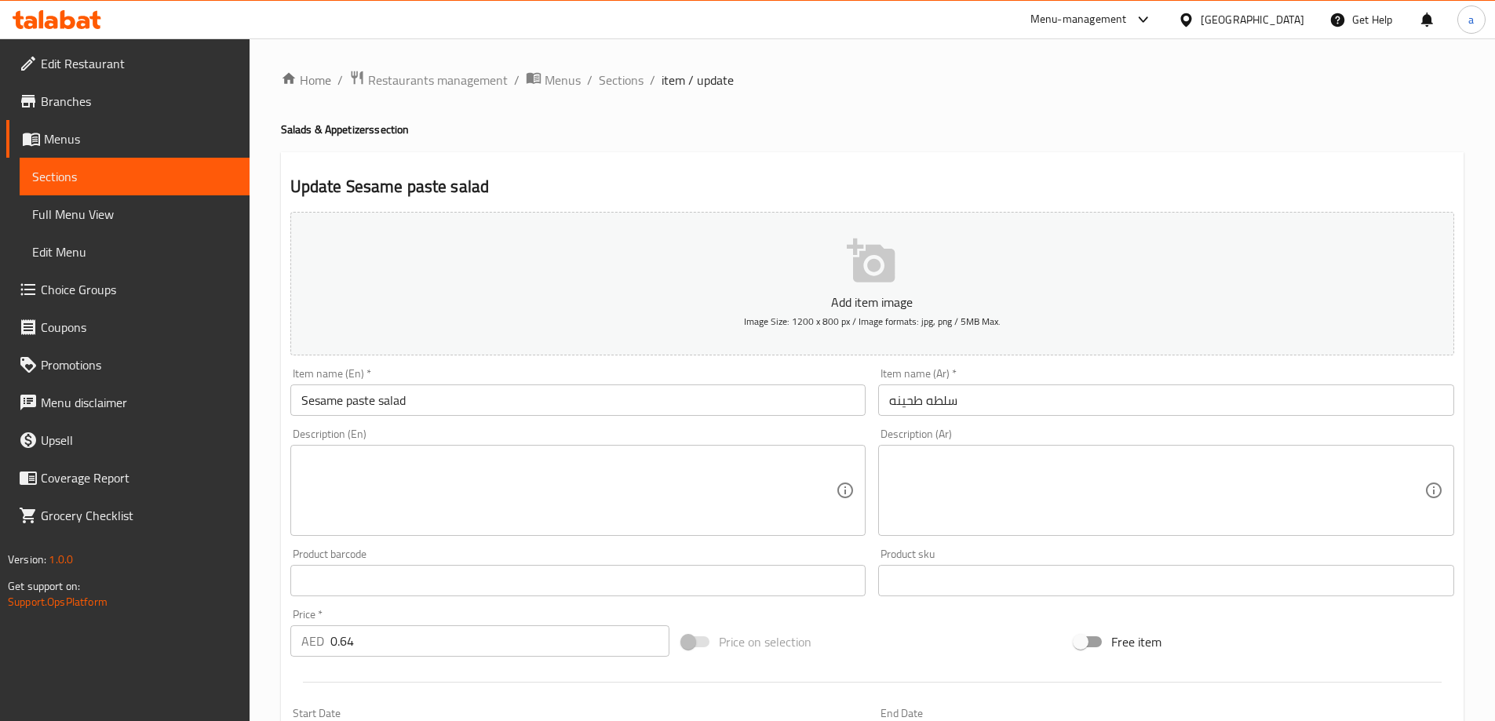
click at [326, 403] on input "Sesame paste salad" at bounding box center [578, 400] width 576 height 31
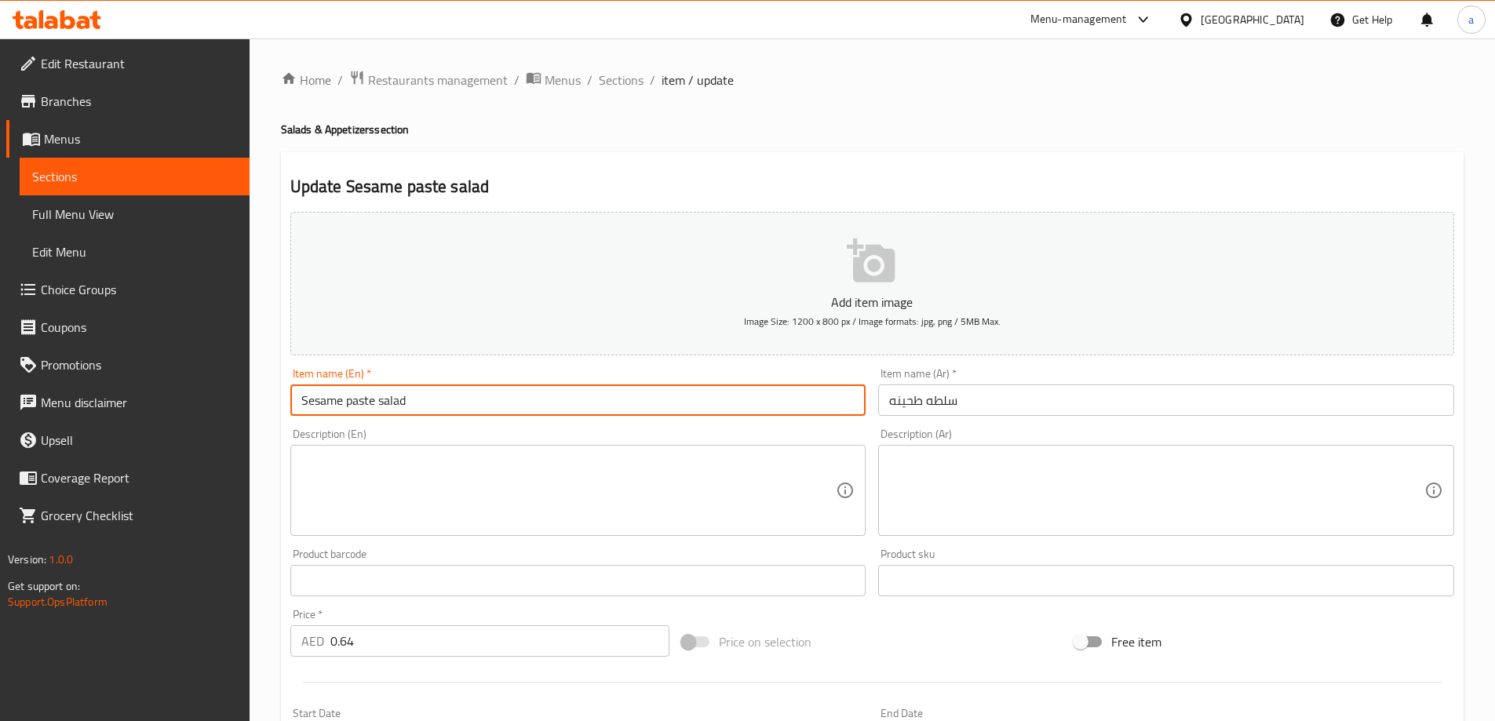
drag, startPoint x: 432, startPoint y: 408, endPoint x: 286, endPoint y: 403, distance: 146.9
click at [286, 403] on div "Item name (En)   * Sesame paste salad Item name (En) *" at bounding box center [578, 392] width 589 height 60
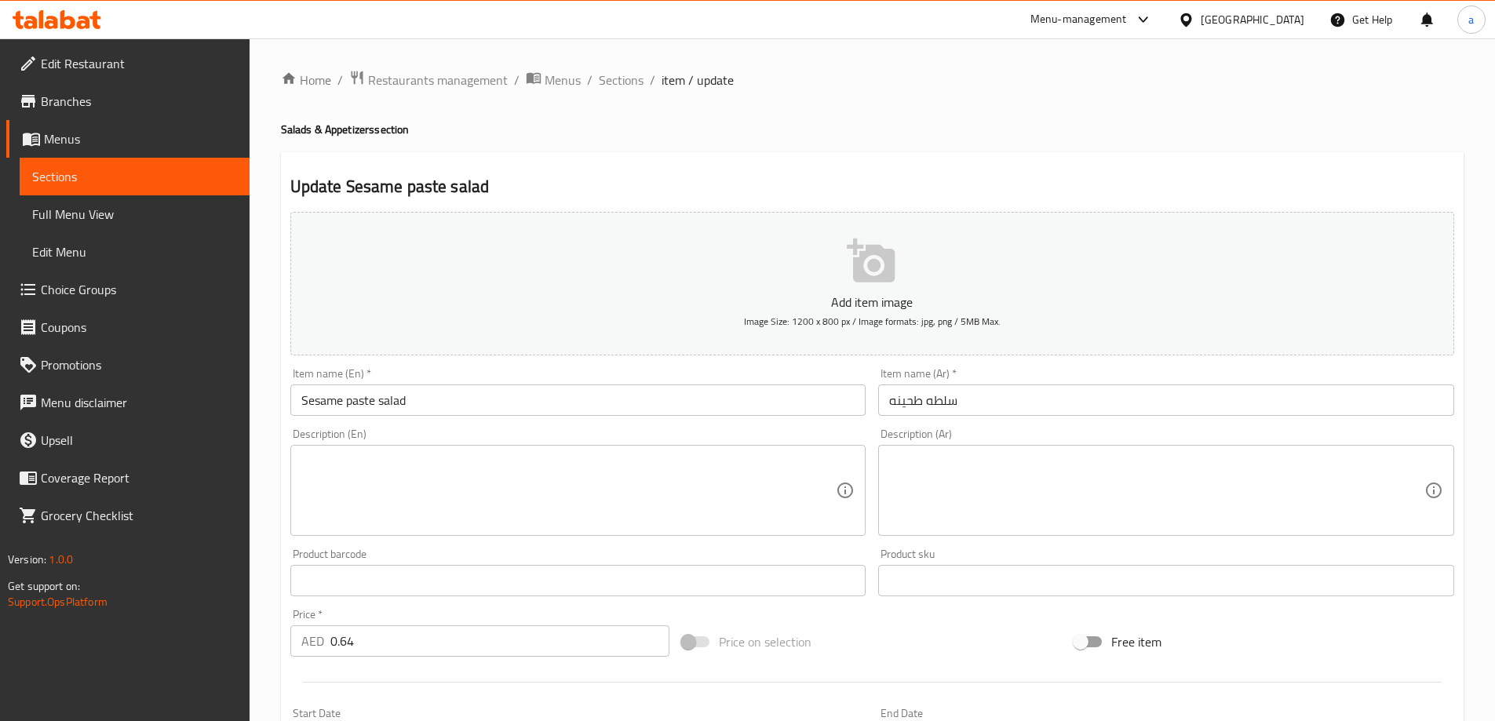
click at [592, 435] on div "Description (En) Description (En)" at bounding box center [578, 483] width 576 height 108
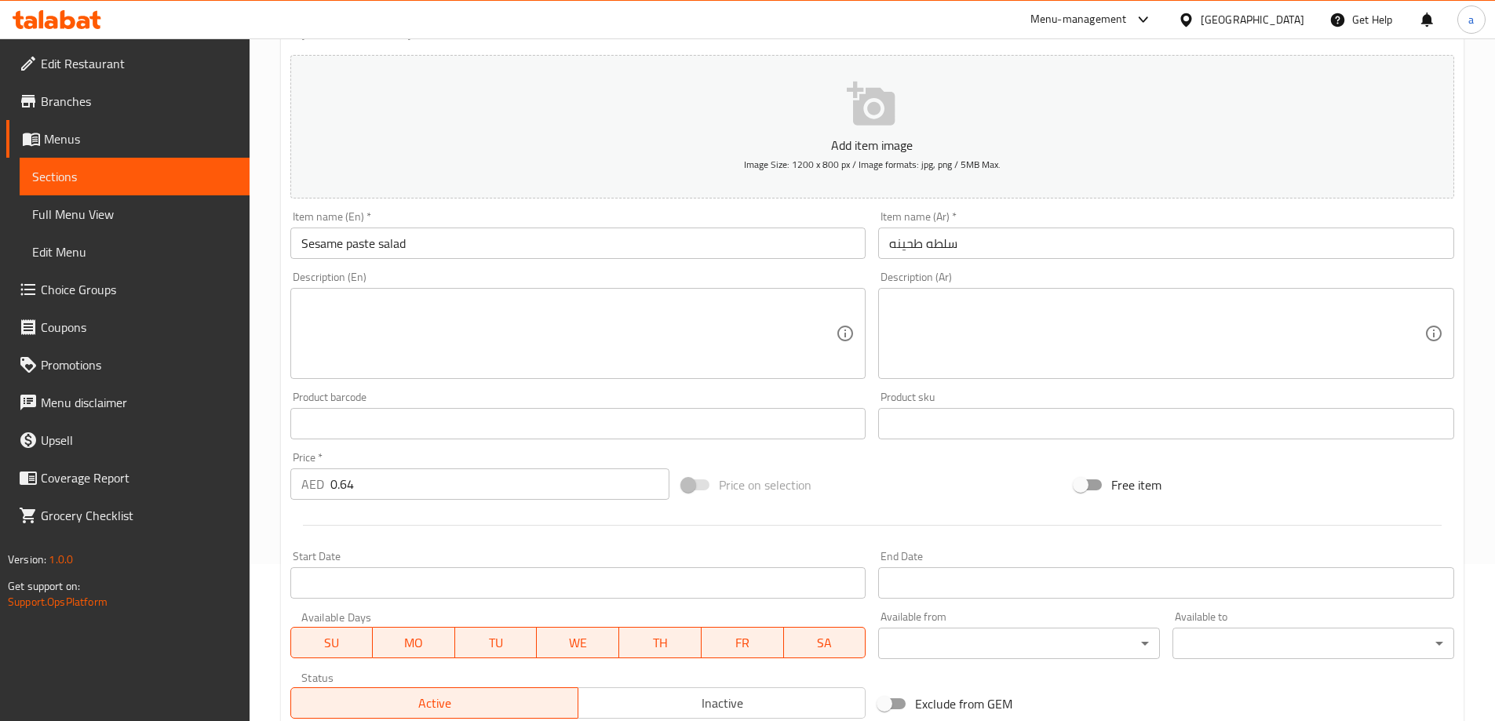
scroll to position [388, 0]
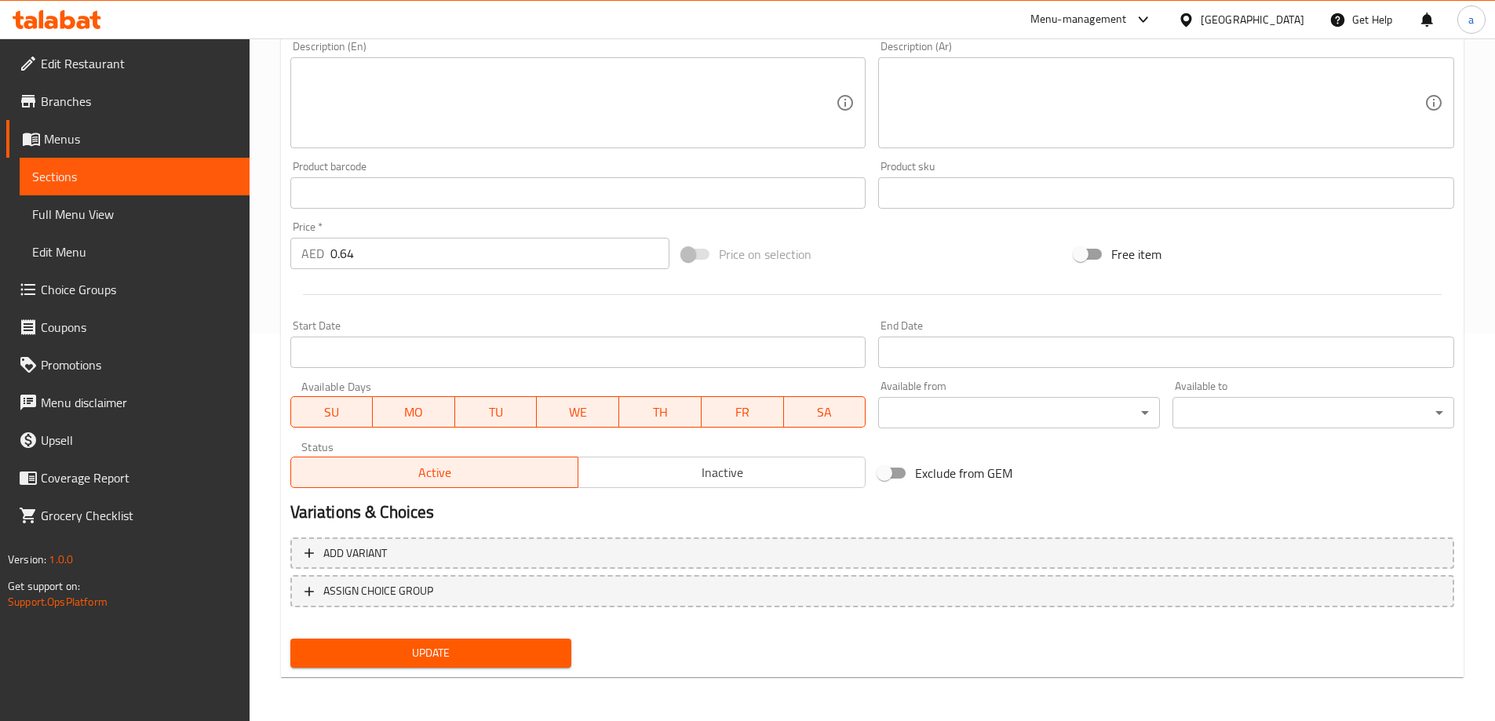
click at [407, 645] on span "Update" at bounding box center [431, 654] width 257 height 20
click at [162, 175] on span "Sections" at bounding box center [134, 176] width 205 height 19
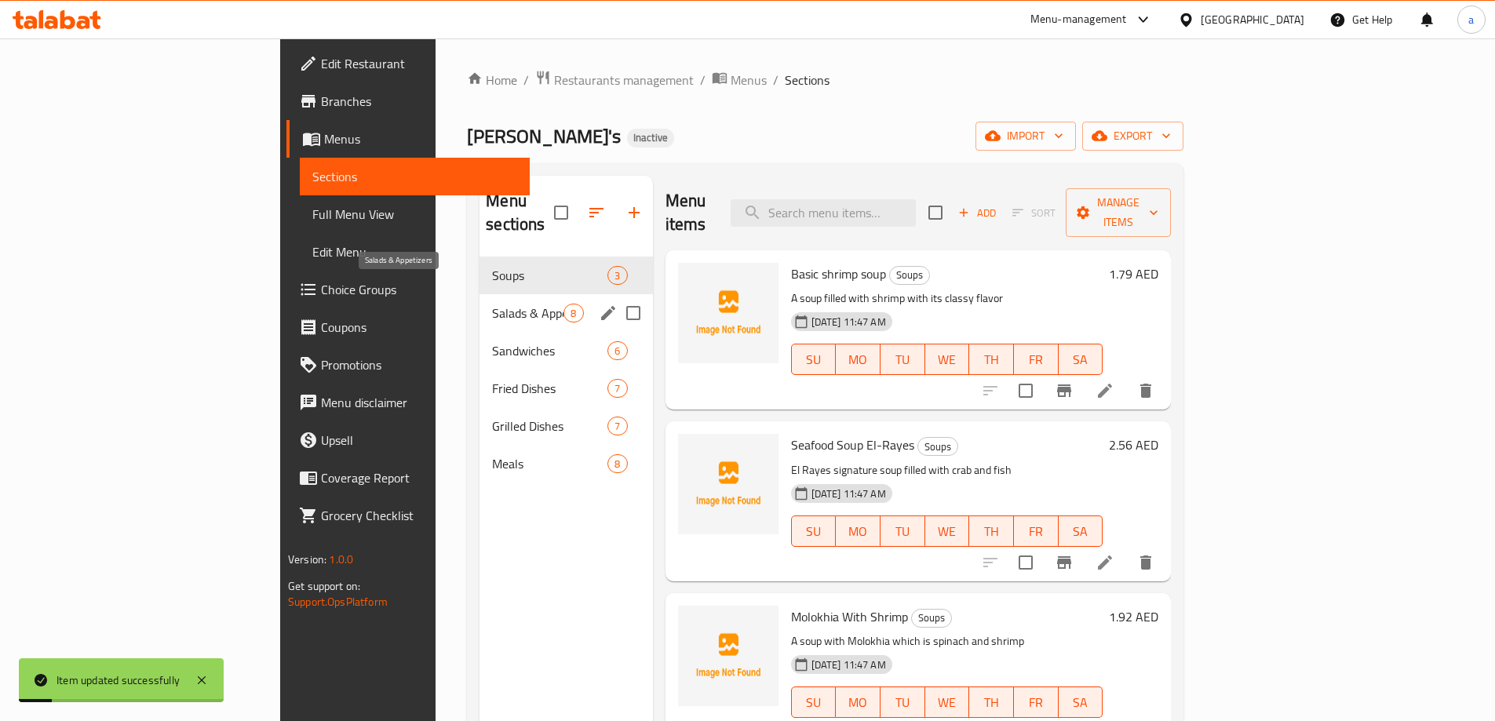
click at [492, 304] on span "Salads & Appetizers" at bounding box center [527, 313] width 71 height 19
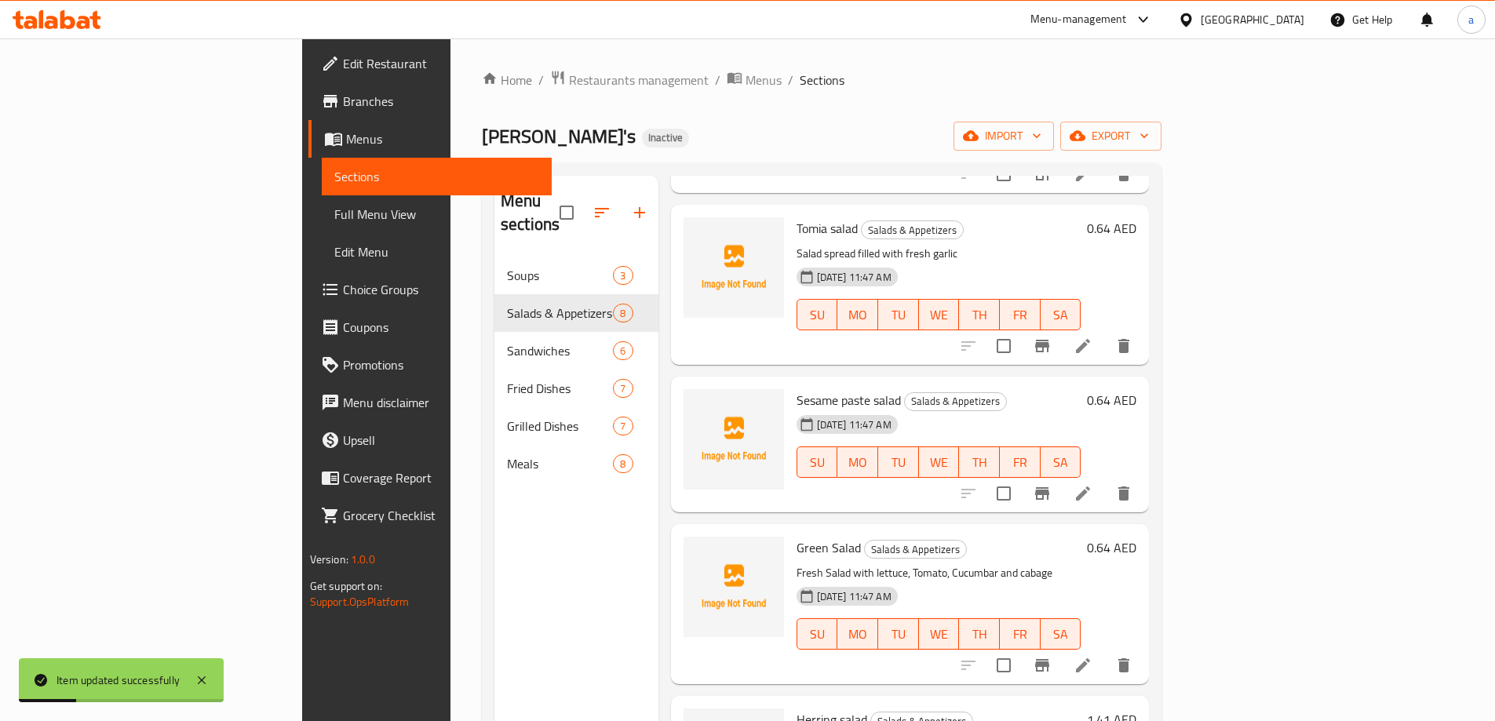
scroll to position [643, 0]
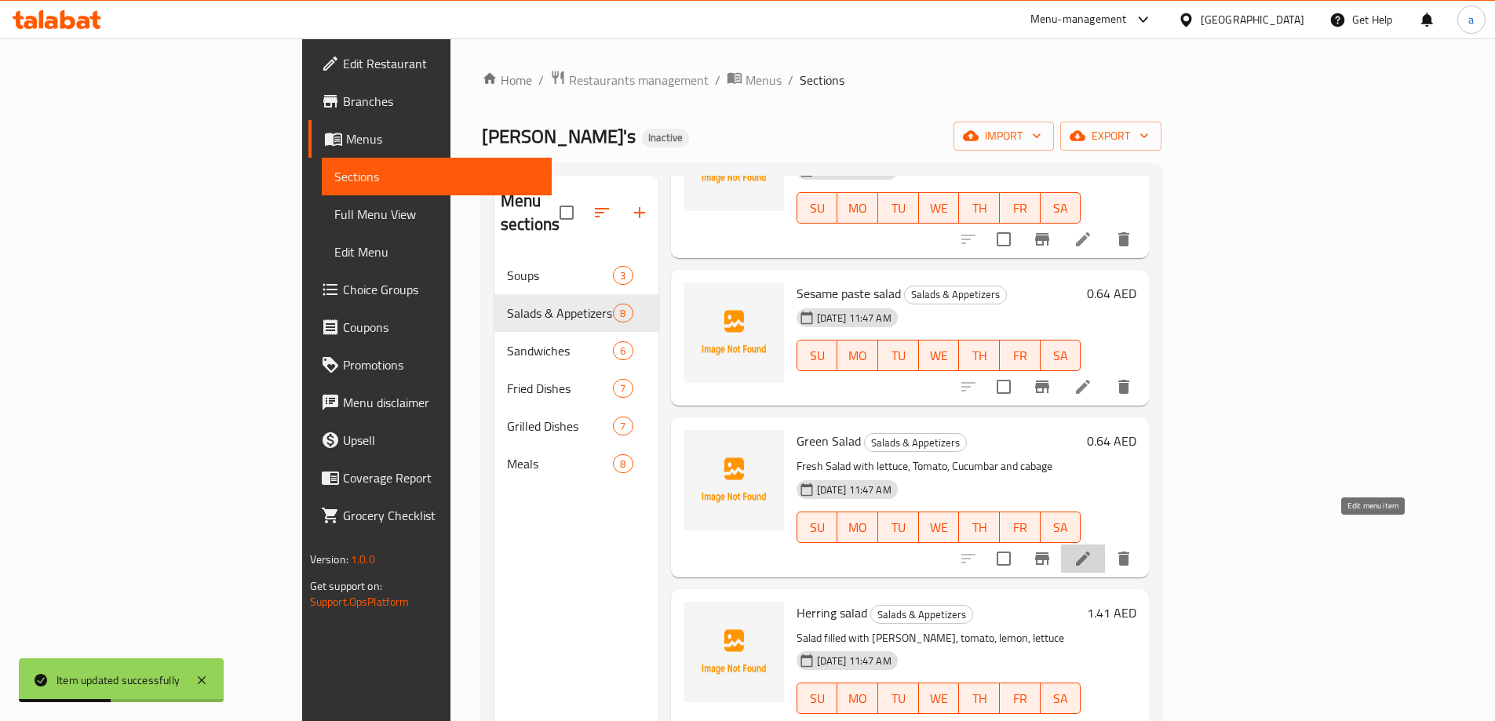
click at [1093, 549] on icon at bounding box center [1083, 558] width 19 height 19
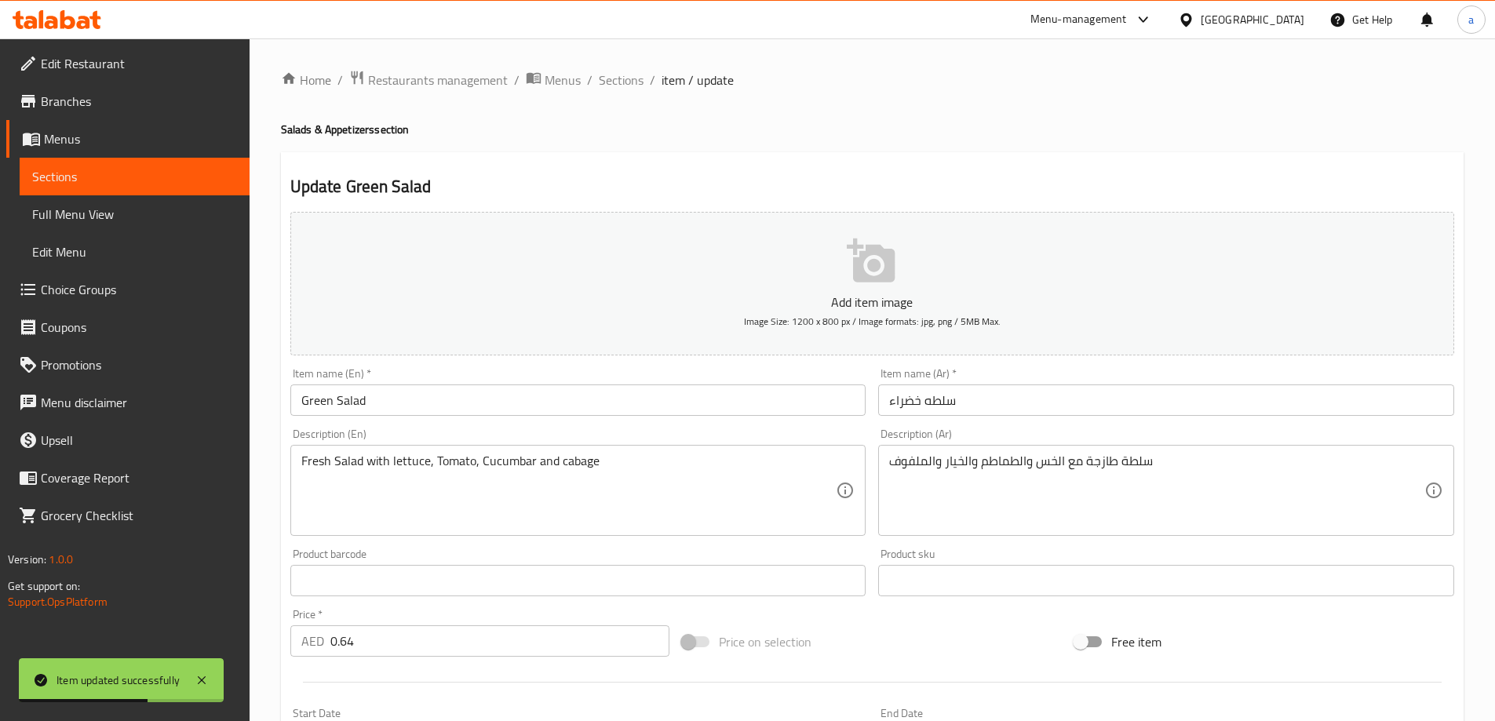
click at [309, 416] on input "Green Salad" at bounding box center [578, 400] width 576 height 31
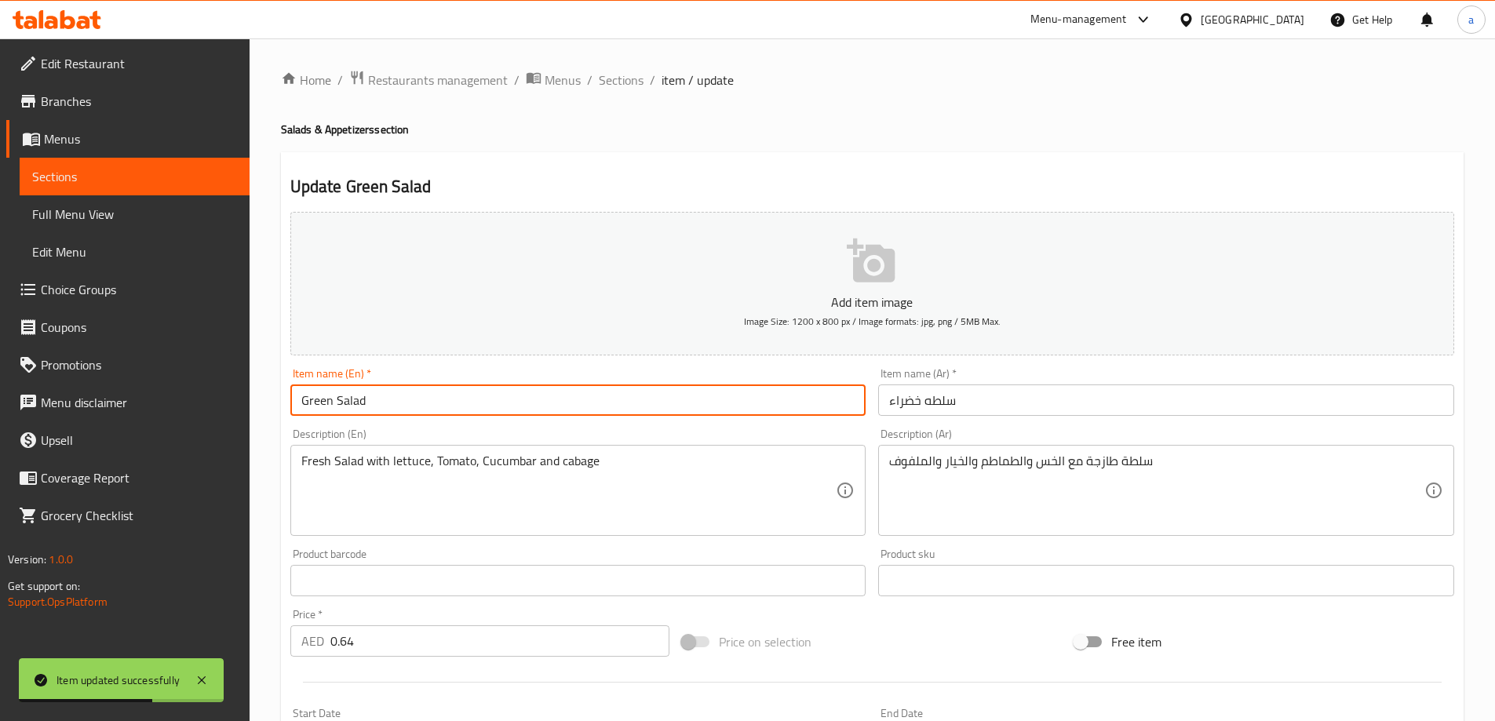
click at [310, 412] on input "Green Salad" at bounding box center [578, 400] width 576 height 31
drag, startPoint x: 310, startPoint y: 406, endPoint x: 405, endPoint y: 392, distance: 95.9
click at [405, 392] on input "Green Salad" at bounding box center [578, 400] width 576 height 31
click at [405, 394] on input "Green Salad" at bounding box center [578, 400] width 576 height 31
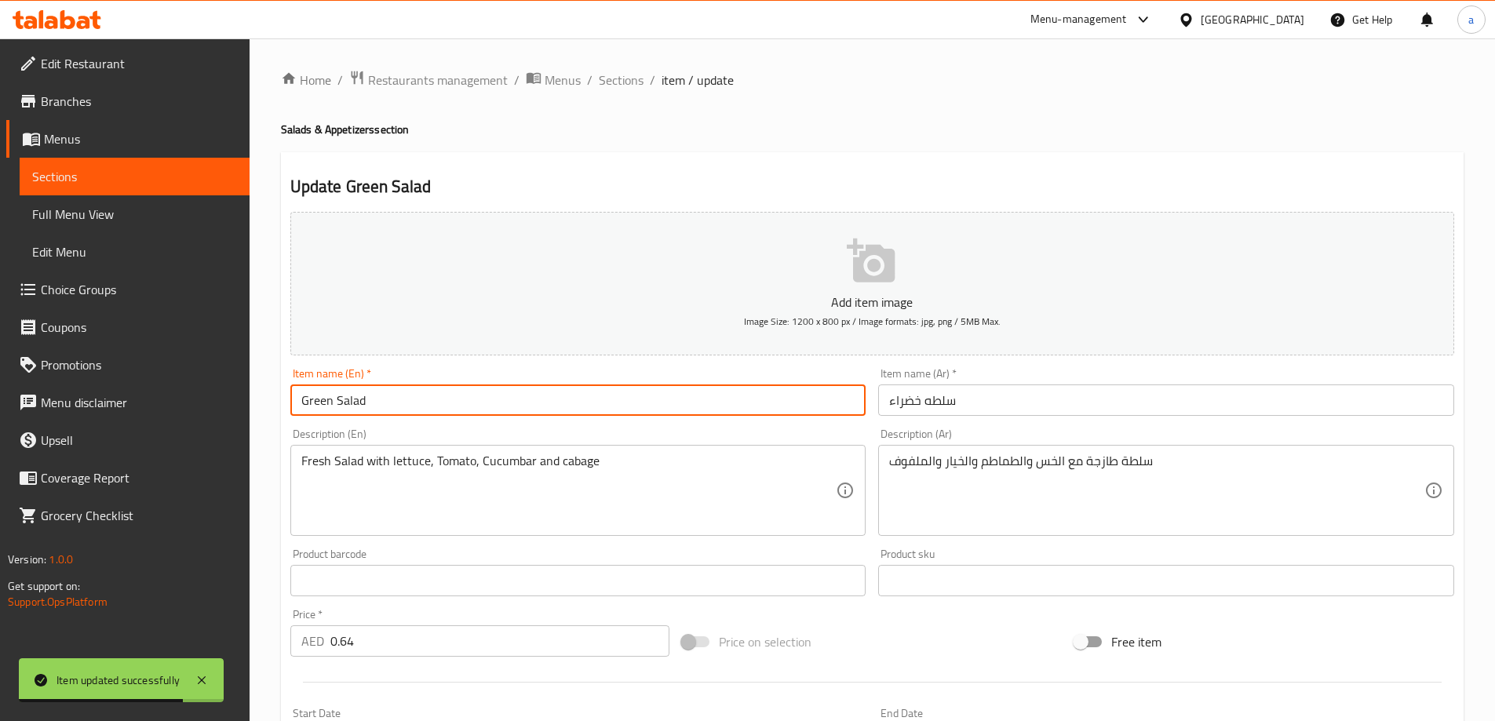
click at [405, 394] on input "Green Salad" at bounding box center [578, 400] width 576 height 31
click at [591, 433] on div "Description (En) Fresh Salad with lettuce, Tomato, Cucumbar and cabage Descript…" at bounding box center [578, 483] width 576 height 108
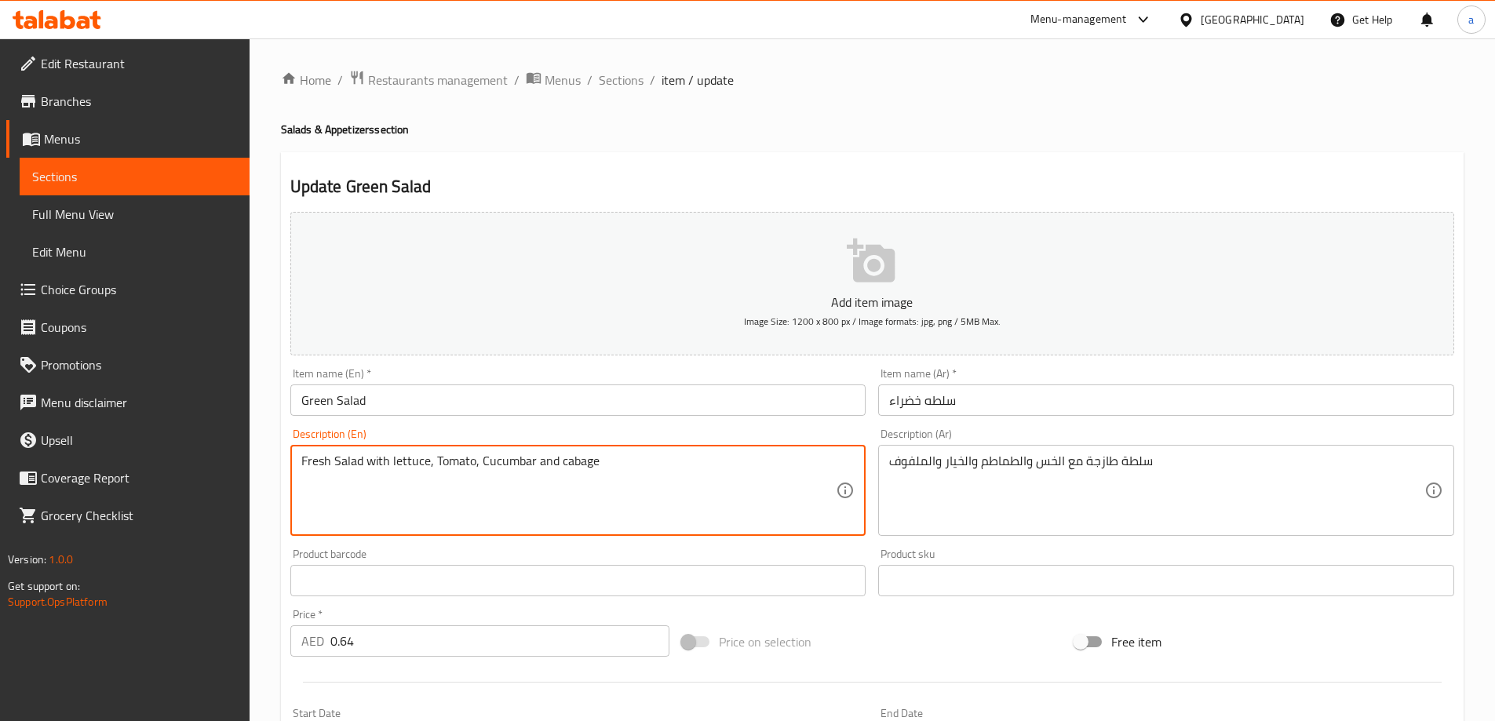
click at [518, 462] on textarea "Fresh Salad with lettuce, Tomato, Cucumbar and cabage" at bounding box center [568, 491] width 535 height 75
drag, startPoint x: 683, startPoint y: 510, endPoint x: 880, endPoint y: 476, distance: 199.9
click at [684, 509] on textarea "Fresh Salad with lettuce, Tomato, Cucumbar and cabage" at bounding box center [568, 491] width 535 height 75
click at [520, 457] on textarea "Fresh Salad with lettuce, Tomato, Cucumbar and cabage" at bounding box center [568, 491] width 535 height 75
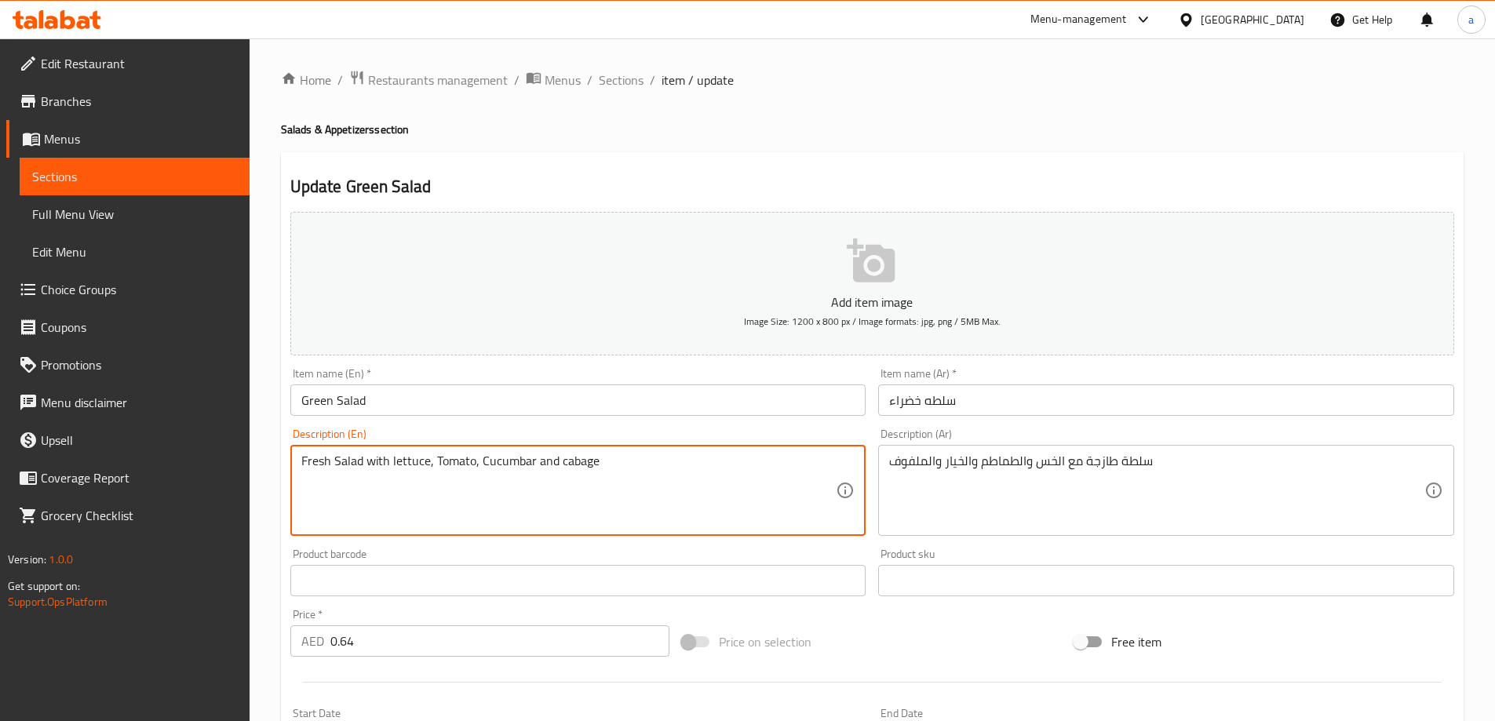
paste textarea "er"
click at [637, 423] on div "Description (En) Fresh Salad with lettuce, Tomato, Cucumber and cabage Descript…" at bounding box center [578, 482] width 589 height 120
click at [580, 465] on textarea "Fresh Salad with lettuce, Tomato, Cucumber and cabage" at bounding box center [568, 491] width 535 height 75
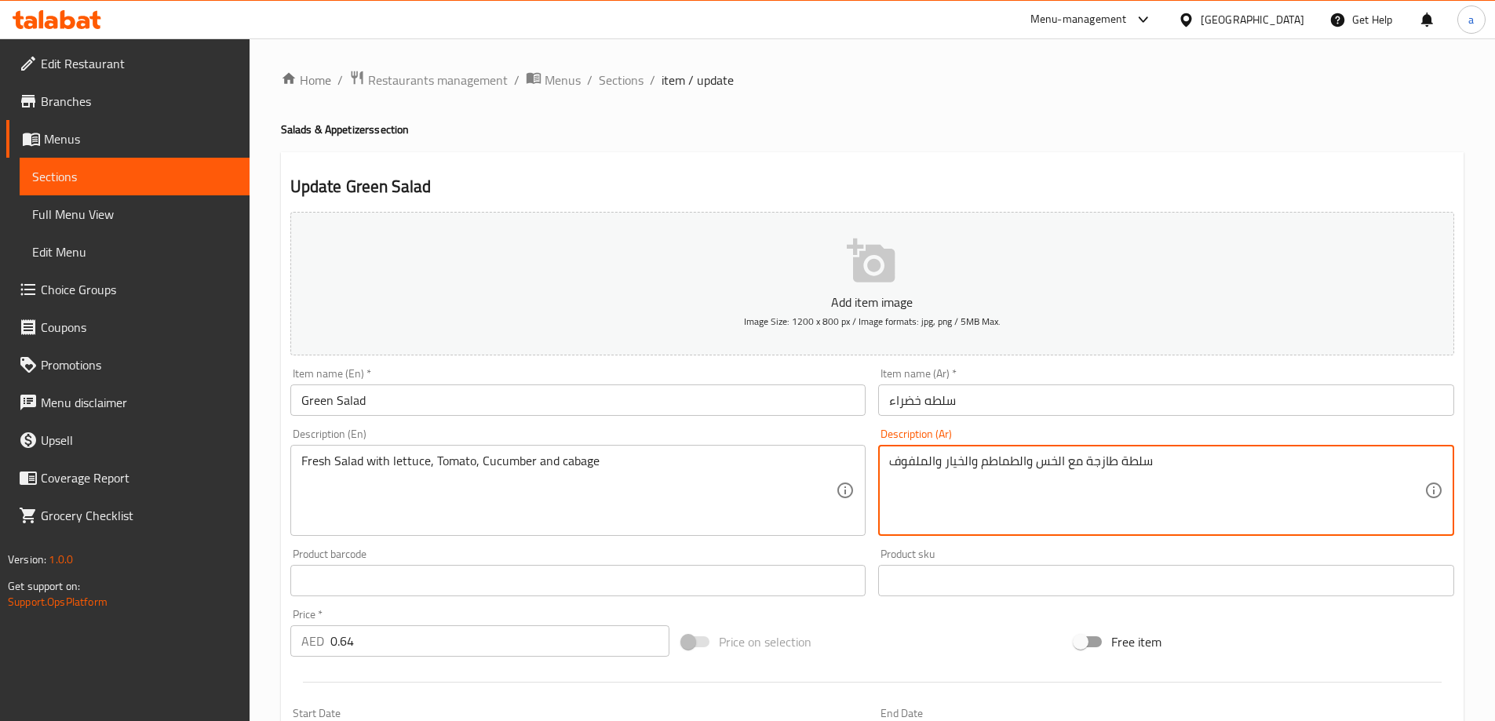
click at [921, 464] on textarea "سلطة طازجة مع الخس والطماطم والخيار والملفوف" at bounding box center [1156, 491] width 535 height 75
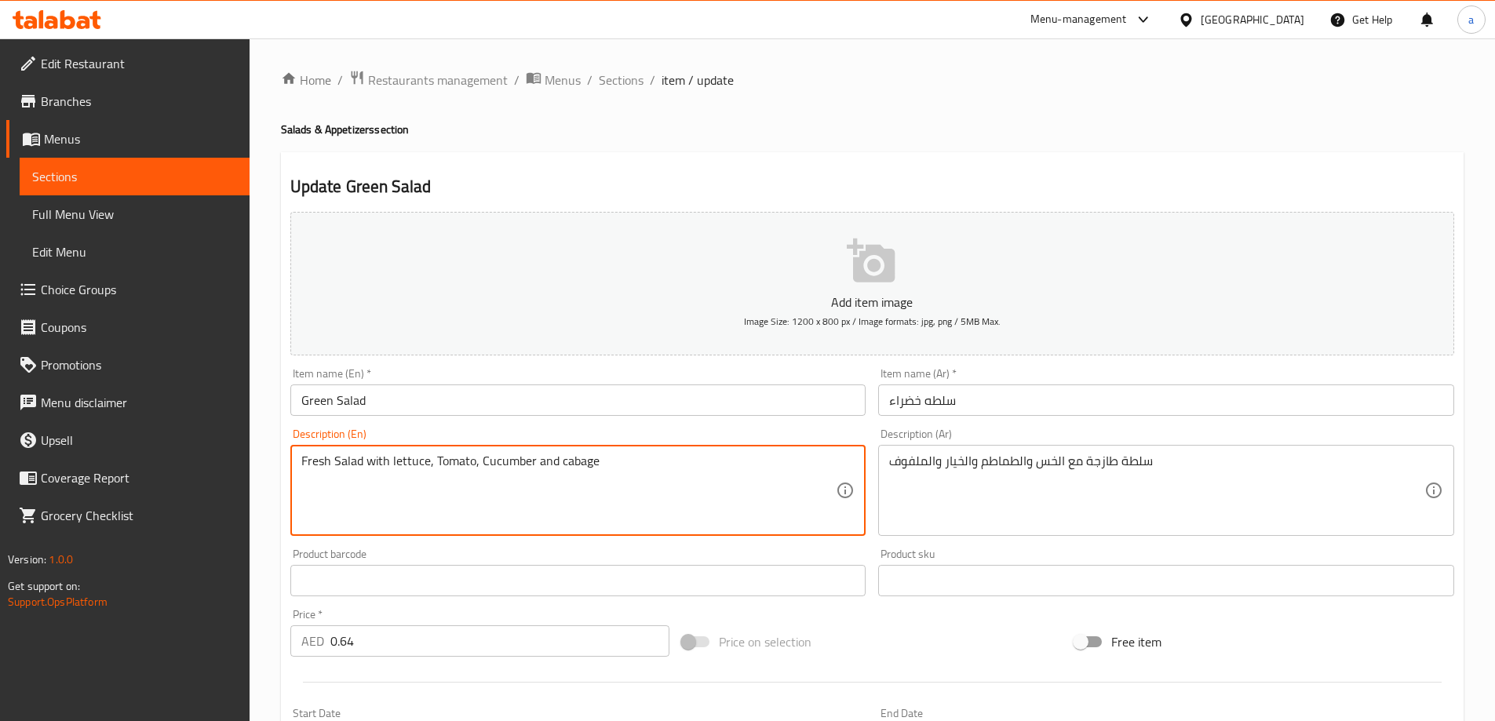
click at [581, 469] on textarea "Fresh Salad with lettuce, Tomato, Cucumber and cabage" at bounding box center [568, 491] width 535 height 75
paste textarea "Cab"
type textarea "Fresh Salad with lettuce, Tomato, Cucumber and Cabbage"
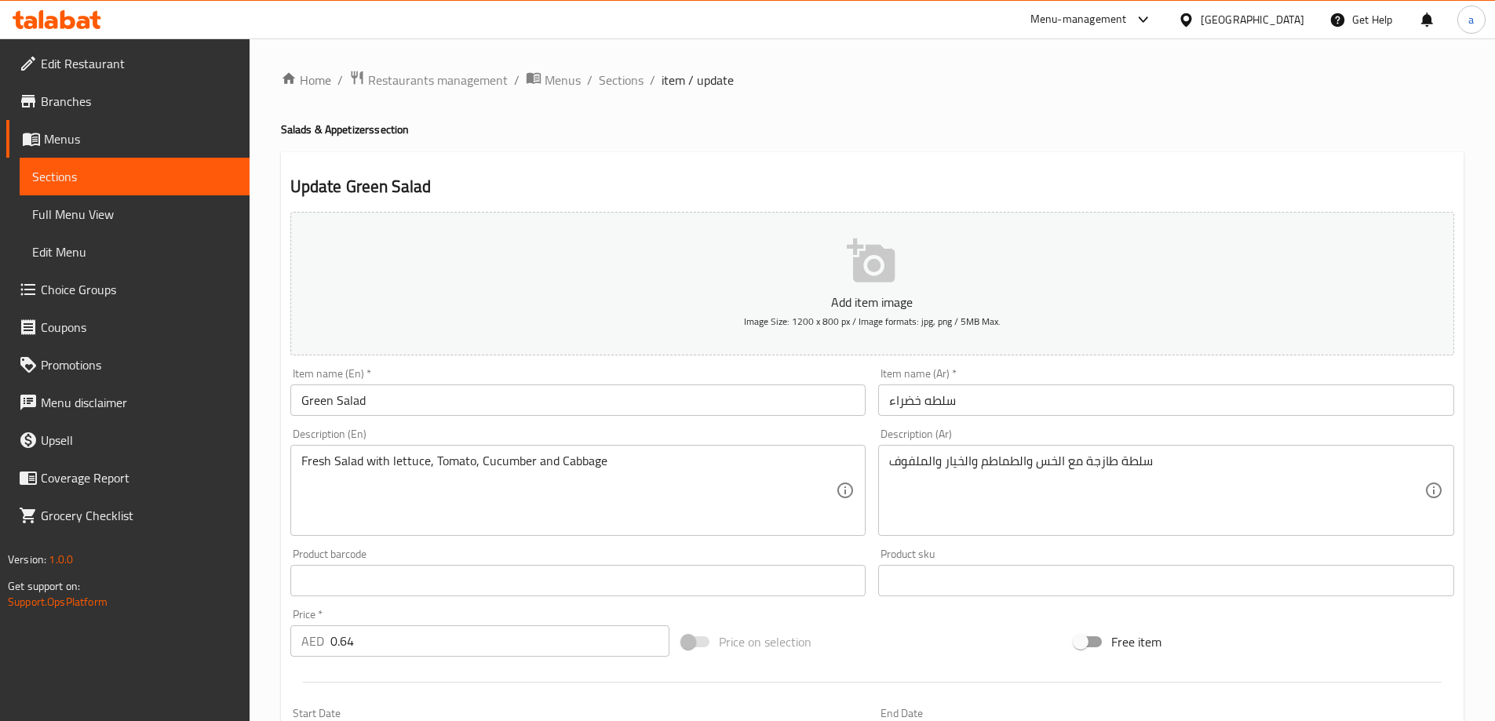
click at [648, 425] on div "Description (En) Fresh Salad with lettuce, Tomato, Cucumber and Cabbage Descrip…" at bounding box center [578, 482] width 589 height 120
click at [487, 429] on div "Description (En) Fresh Salad with lettuce, Tomato, Cucumber and Cabbage Descrip…" at bounding box center [578, 483] width 576 height 108
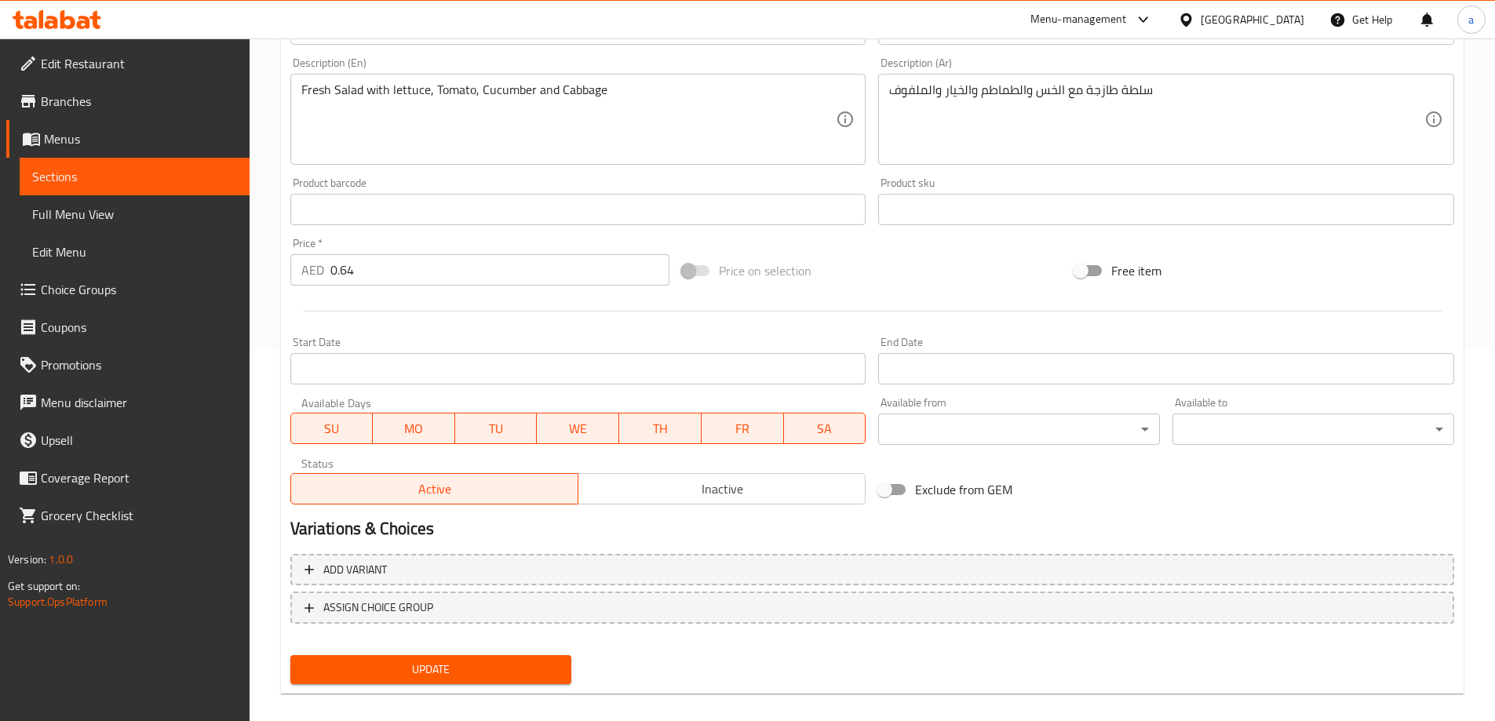
scroll to position [388, 0]
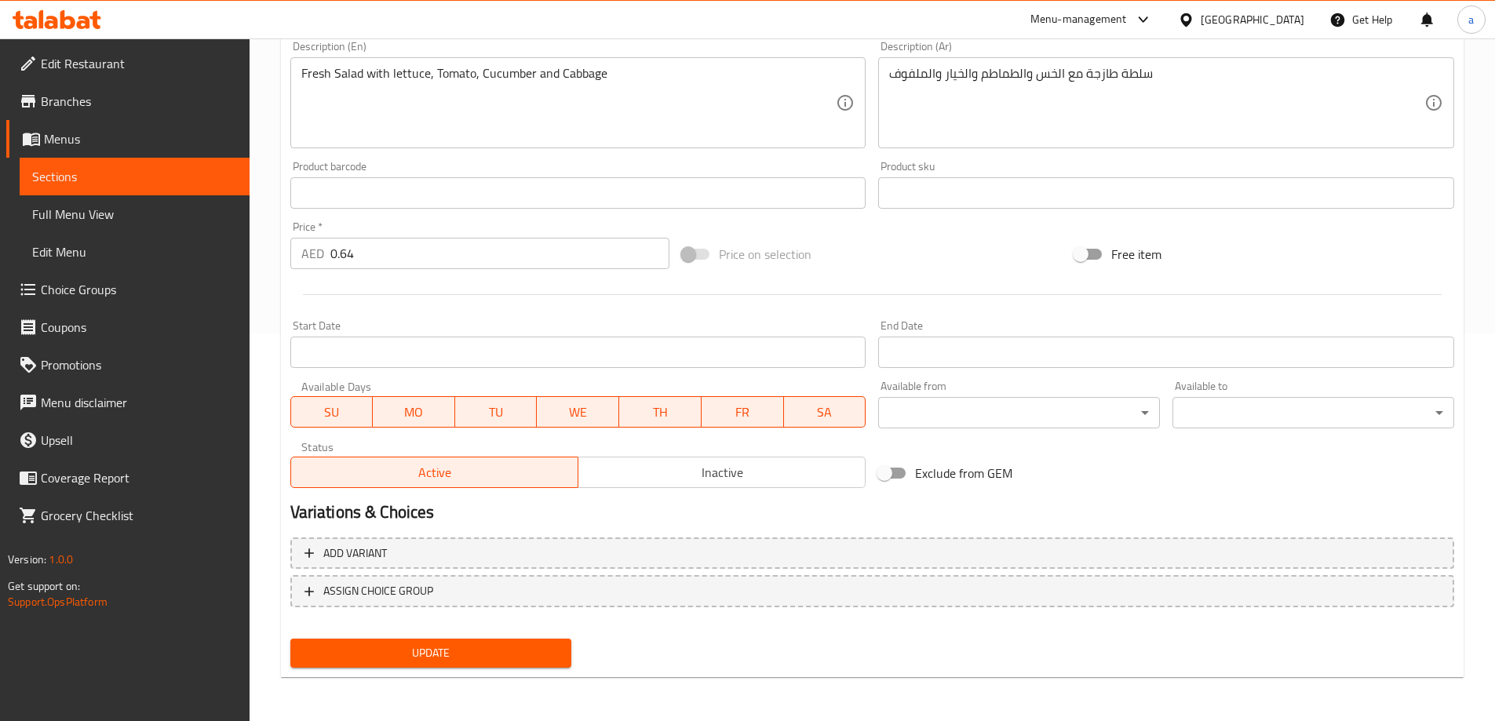
click at [487, 637] on div "Update" at bounding box center [431, 654] width 294 height 42
click at [486, 643] on button "Update" at bounding box center [431, 653] width 282 height 29
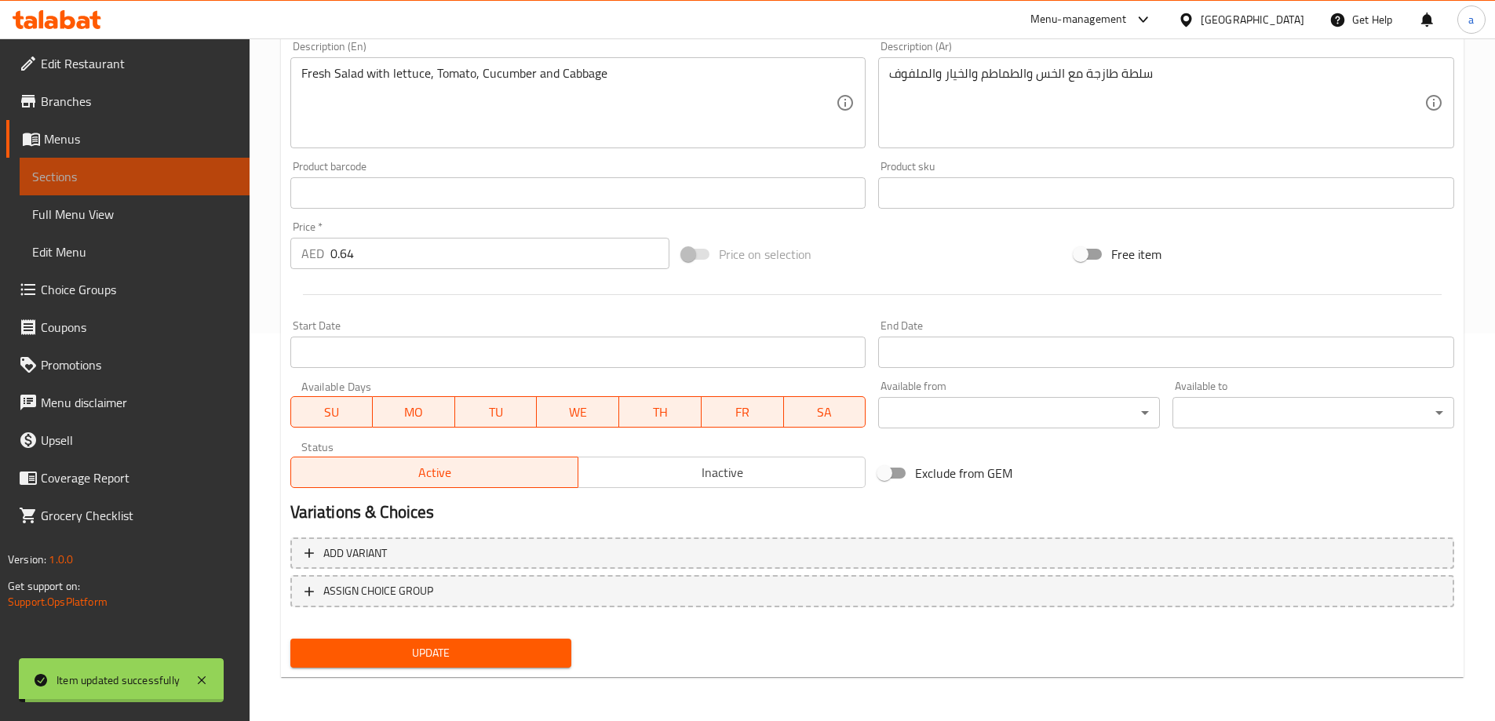
drag, startPoint x: 153, startPoint y: 177, endPoint x: 164, endPoint y: 173, distance: 12.0
click at [153, 177] on span "Sections" at bounding box center [134, 176] width 205 height 19
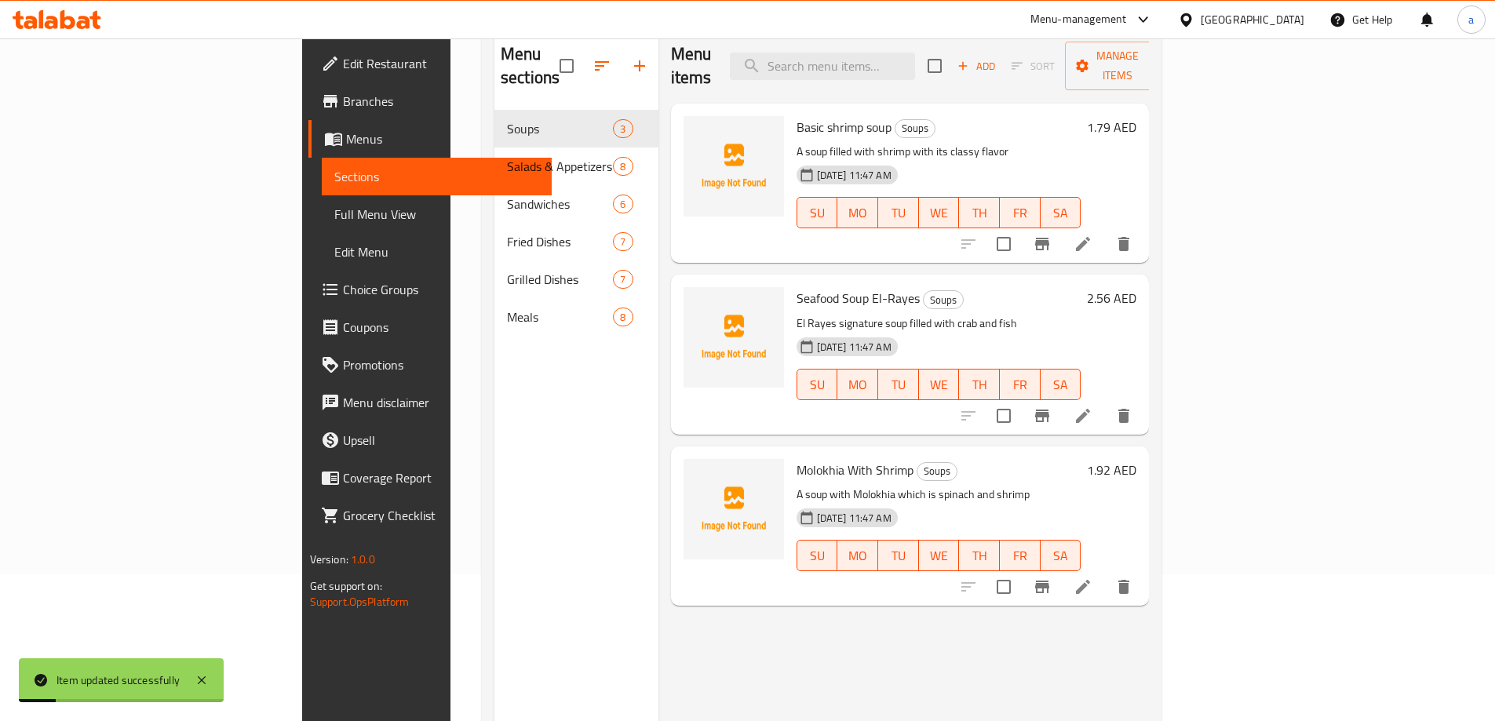
scroll to position [63, 0]
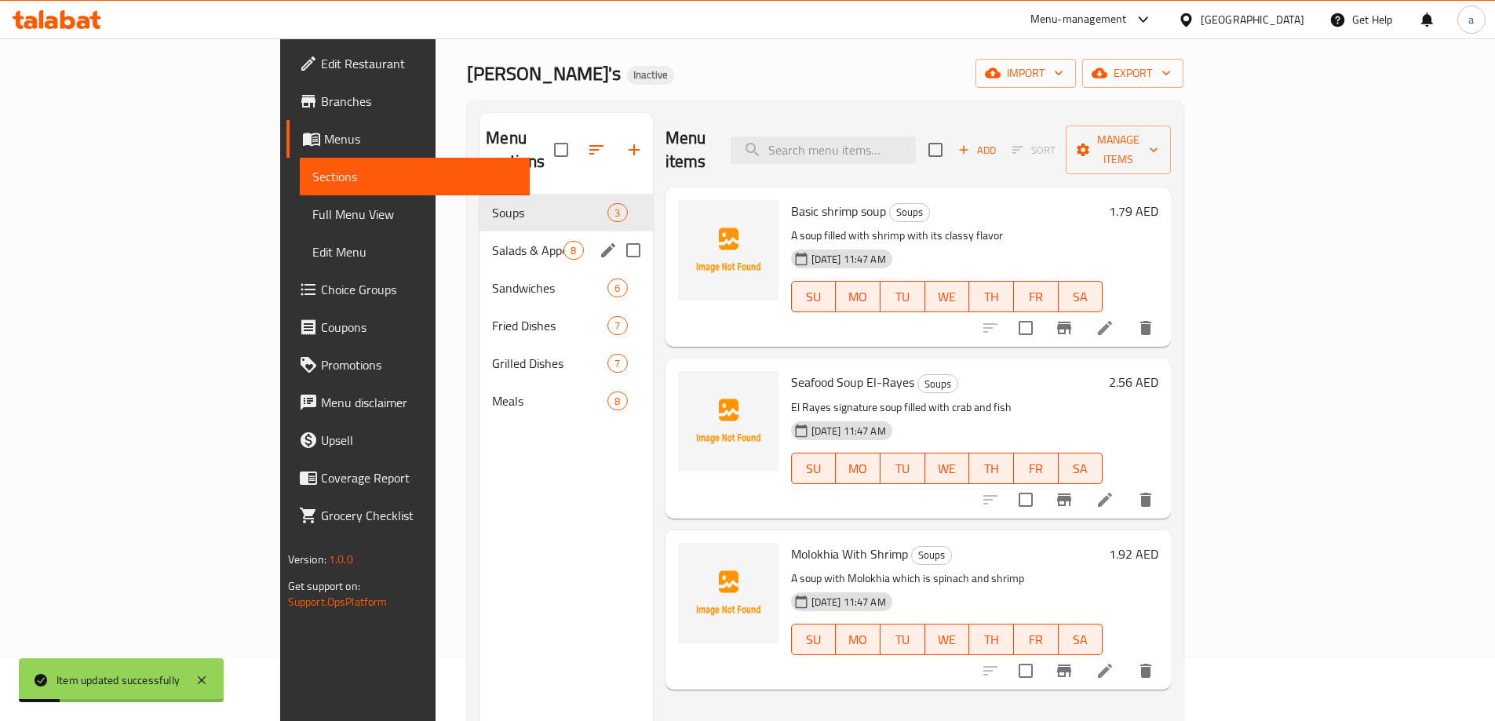
click at [492, 241] on span "Salads & Appetizers" at bounding box center [527, 250] width 71 height 19
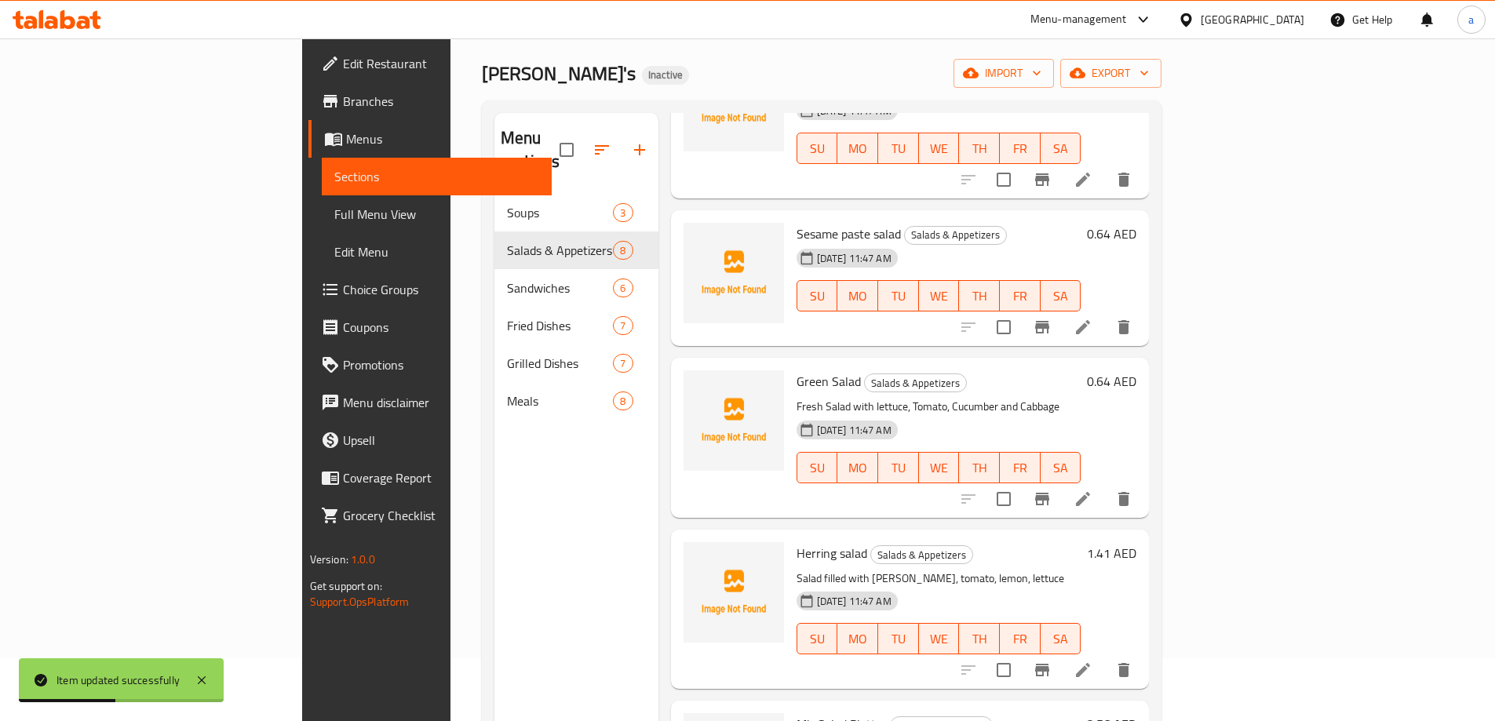
scroll to position [643, 0]
click at [1090, 660] on icon at bounding box center [1083, 667] width 14 height 14
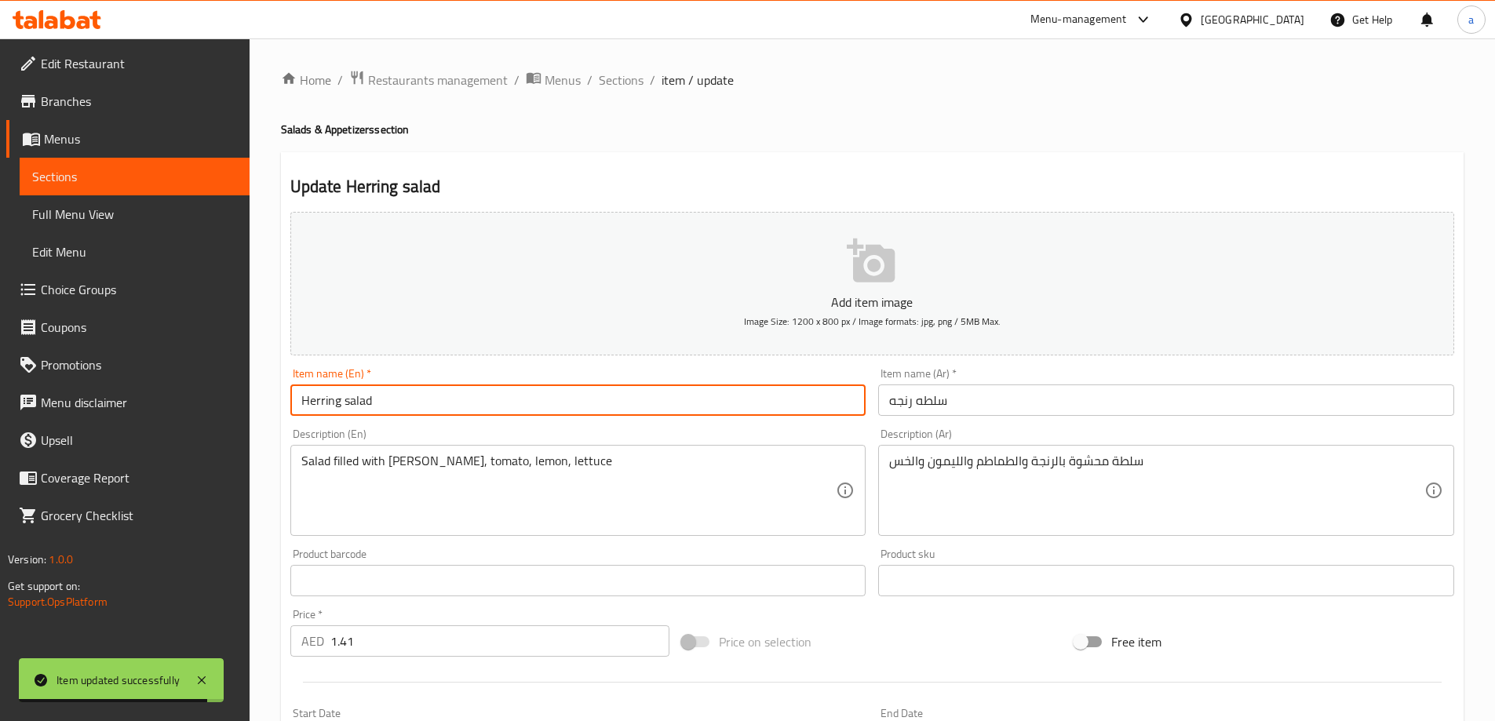
drag, startPoint x: 391, startPoint y: 406, endPoint x: 249, endPoint y: 406, distance: 142.1
click at [249, 403] on div "Edit Restaurant Branches Menus Sections Full Menu View Edit Menu Choice Groups …" at bounding box center [747, 573] width 1495 height 1071
click at [628, 425] on div "Description (En) Salad filled with Herring, tomato, lemon, lettuce Description …" at bounding box center [578, 482] width 589 height 120
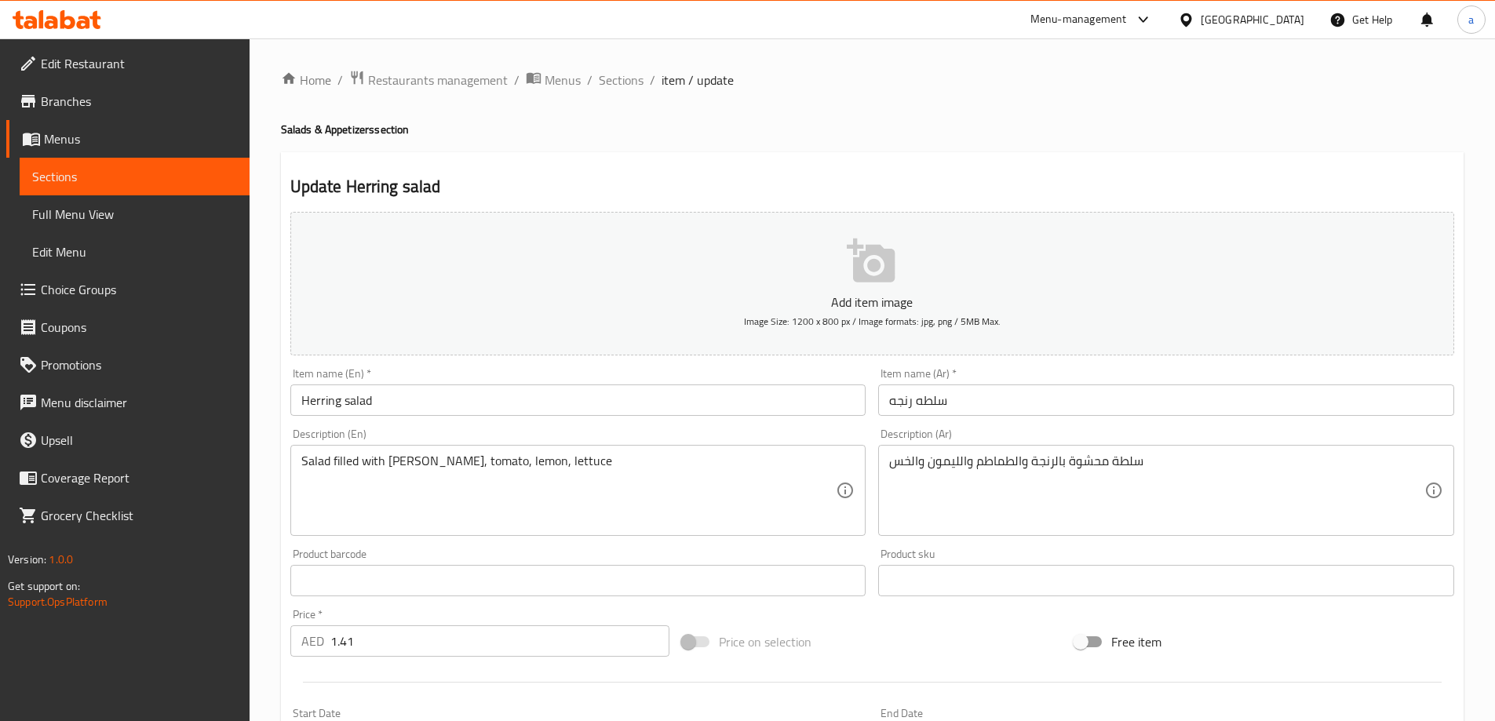
click at [899, 405] on input "سلطه رنجه" at bounding box center [1166, 400] width 576 height 31
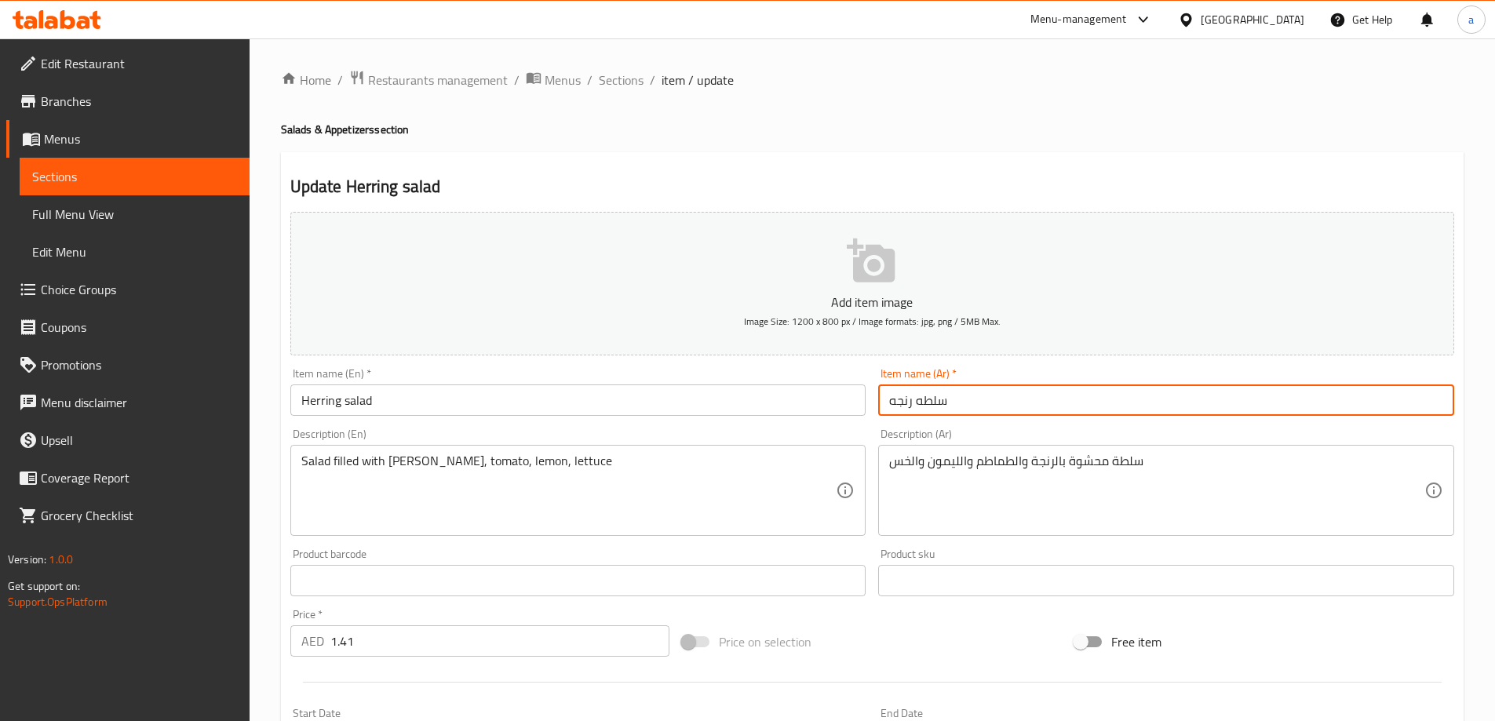
click at [899, 405] on input "سلطه رنجه" at bounding box center [1166, 400] width 576 height 31
paste input "ة"
type input "سلطه رنجة"
click at [843, 416] on input "Herring salad" at bounding box center [578, 400] width 576 height 31
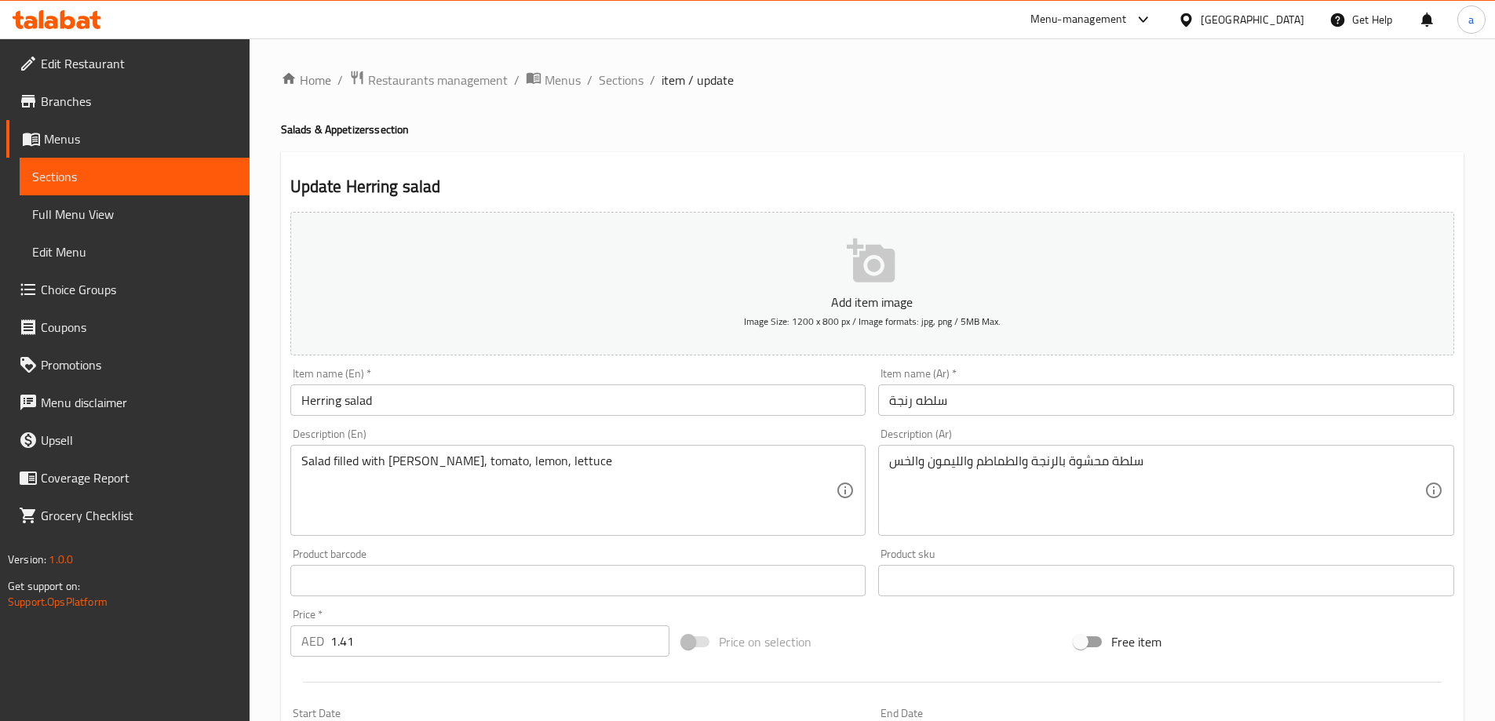
click at [854, 426] on div "Description (En) Salad filled with Herring, tomato, lemon, lettuce Description …" at bounding box center [578, 482] width 589 height 120
click at [818, 433] on div "Description (En) Salad filled with Herring, tomato, lemon, lettuce Description …" at bounding box center [578, 483] width 576 height 108
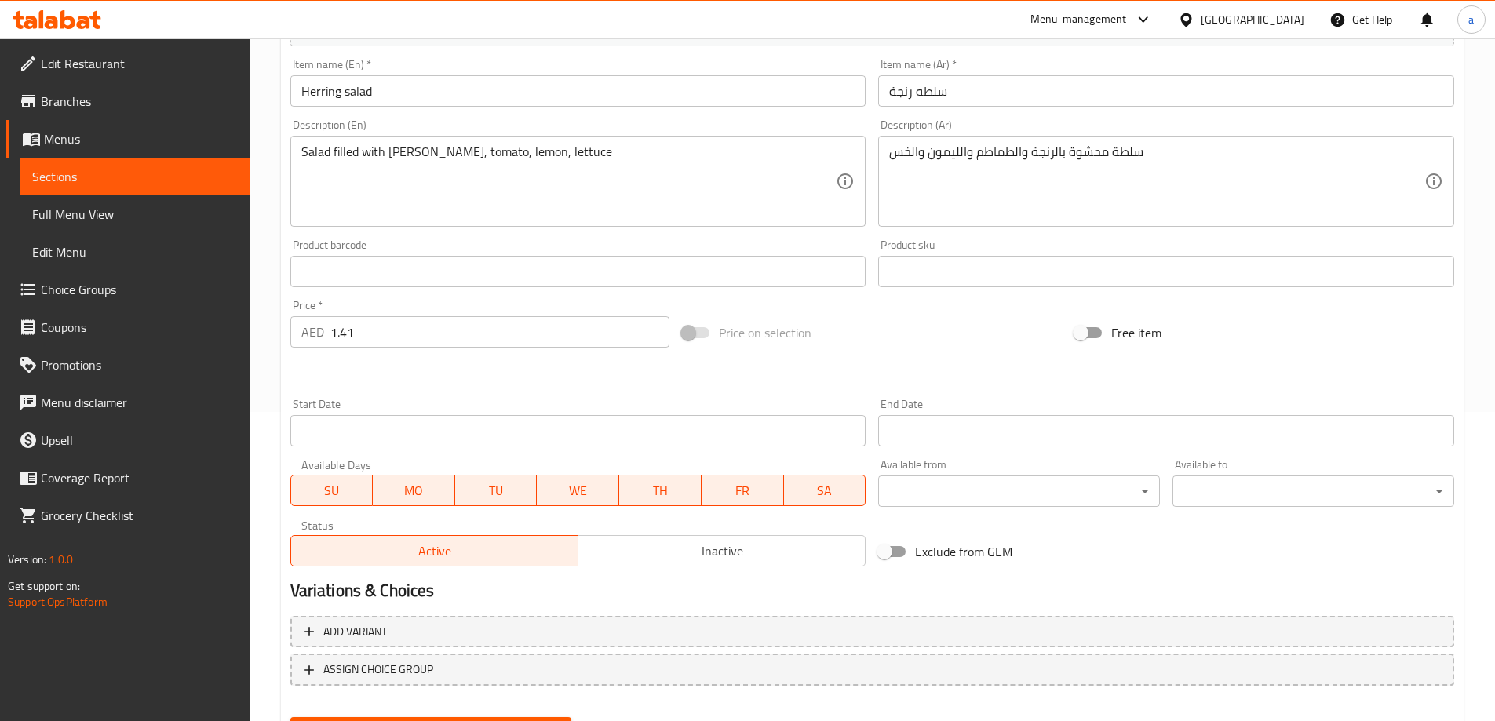
scroll to position [388, 0]
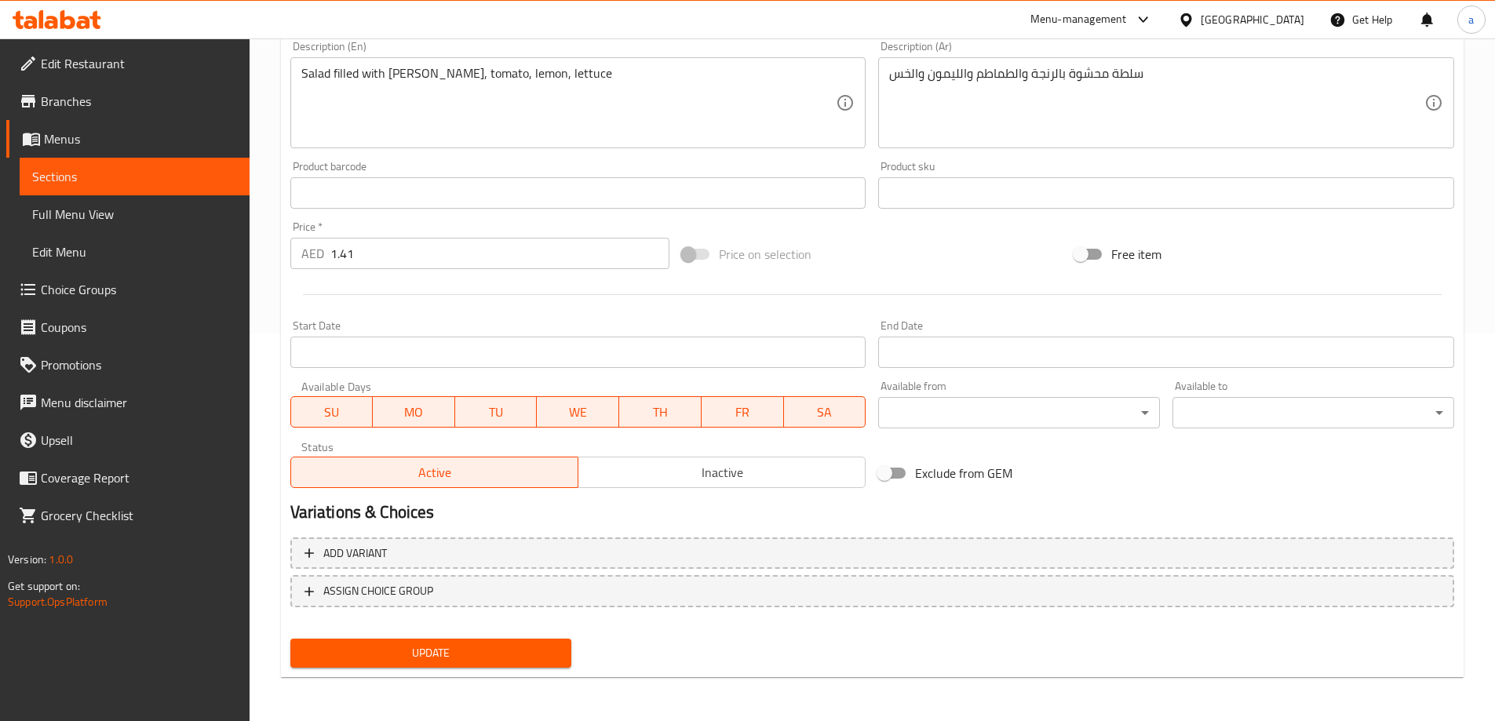
click at [416, 256] on input "1.41" at bounding box center [500, 253] width 340 height 31
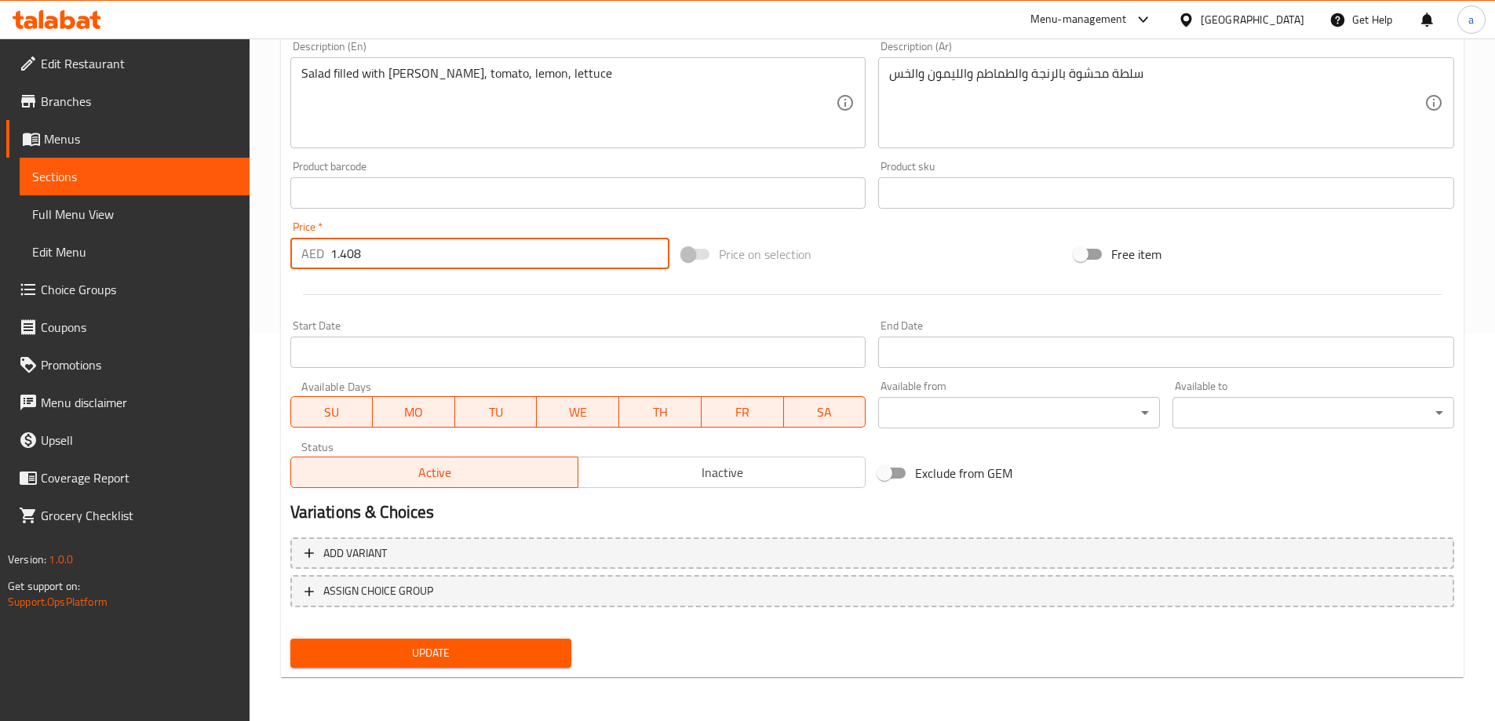
type input "1.408"
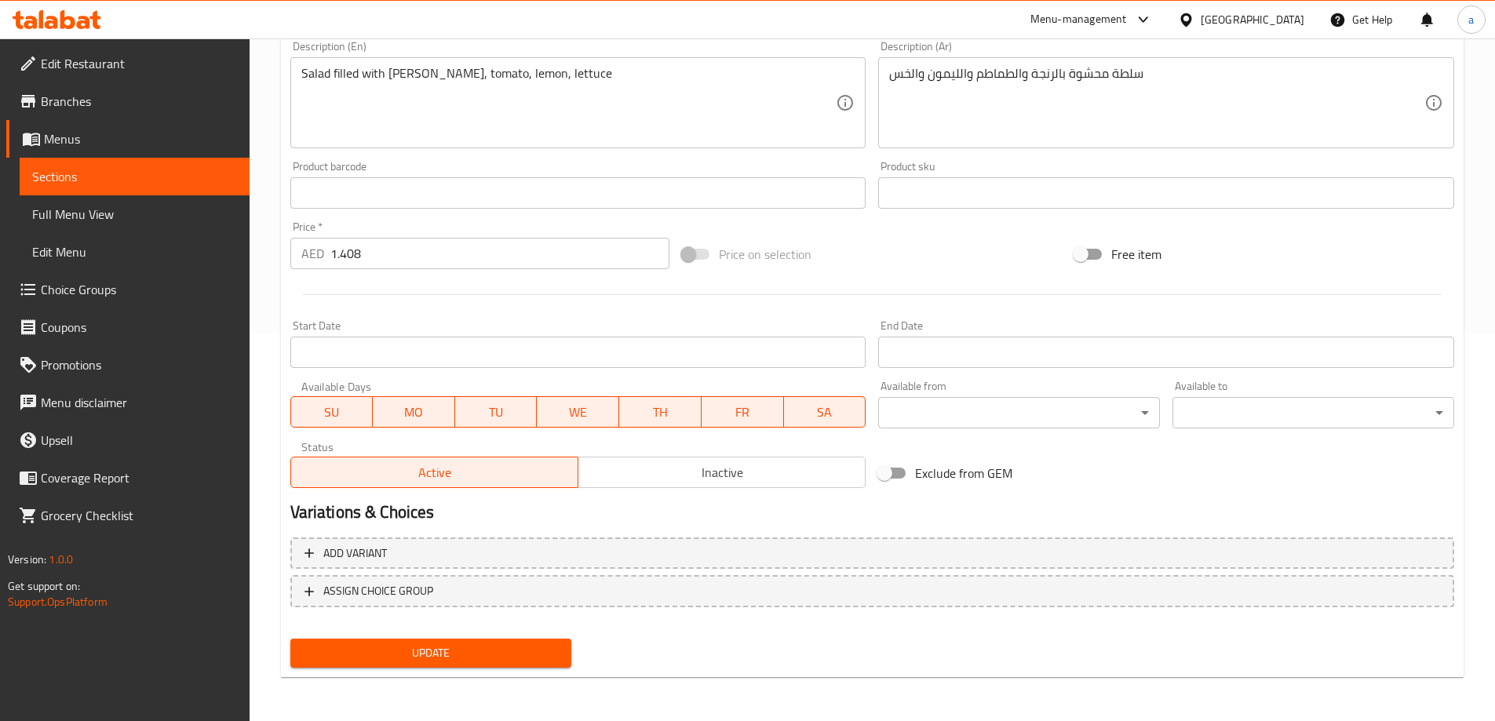
click at [407, 291] on div at bounding box center [872, 295] width 1177 height 38
click at [429, 658] on span "Update" at bounding box center [431, 654] width 257 height 20
click at [146, 169] on span "Sections" at bounding box center [134, 176] width 205 height 19
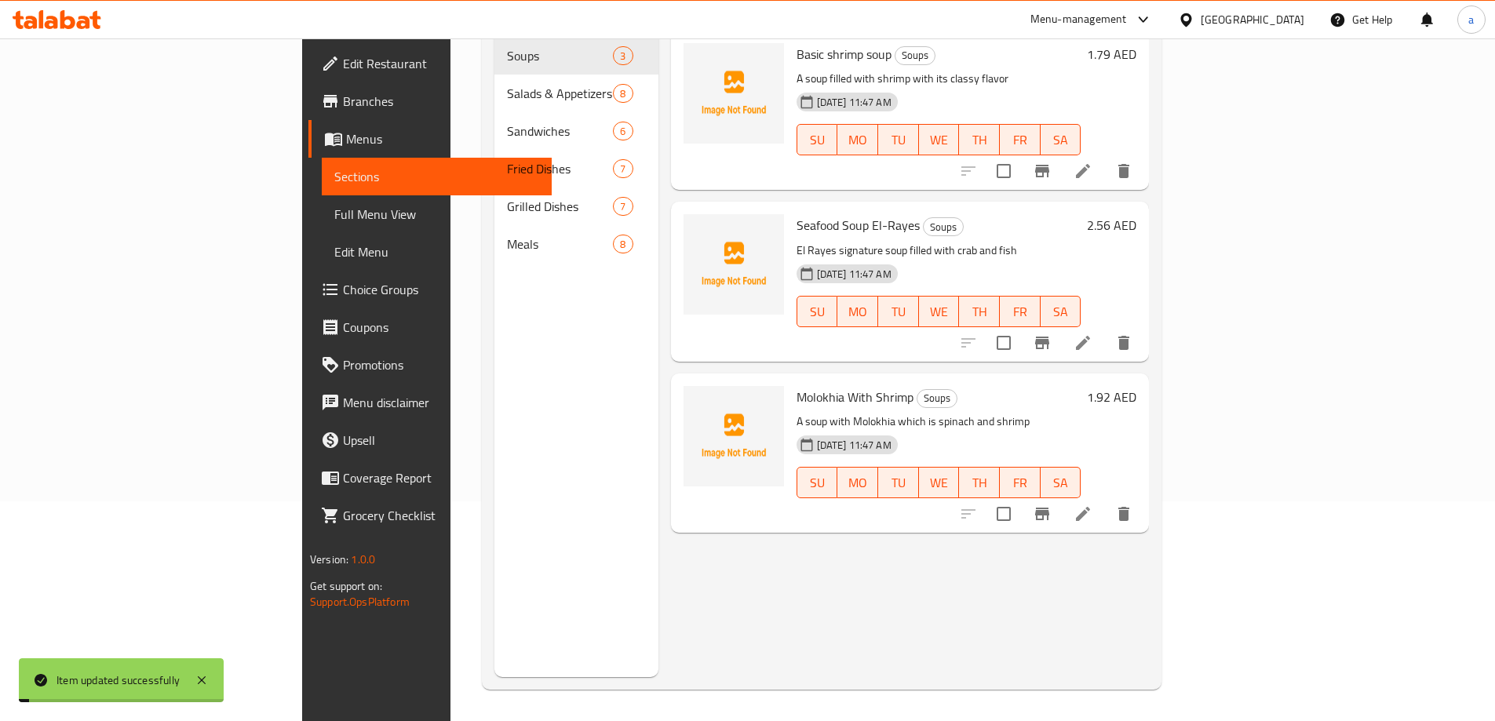
scroll to position [220, 0]
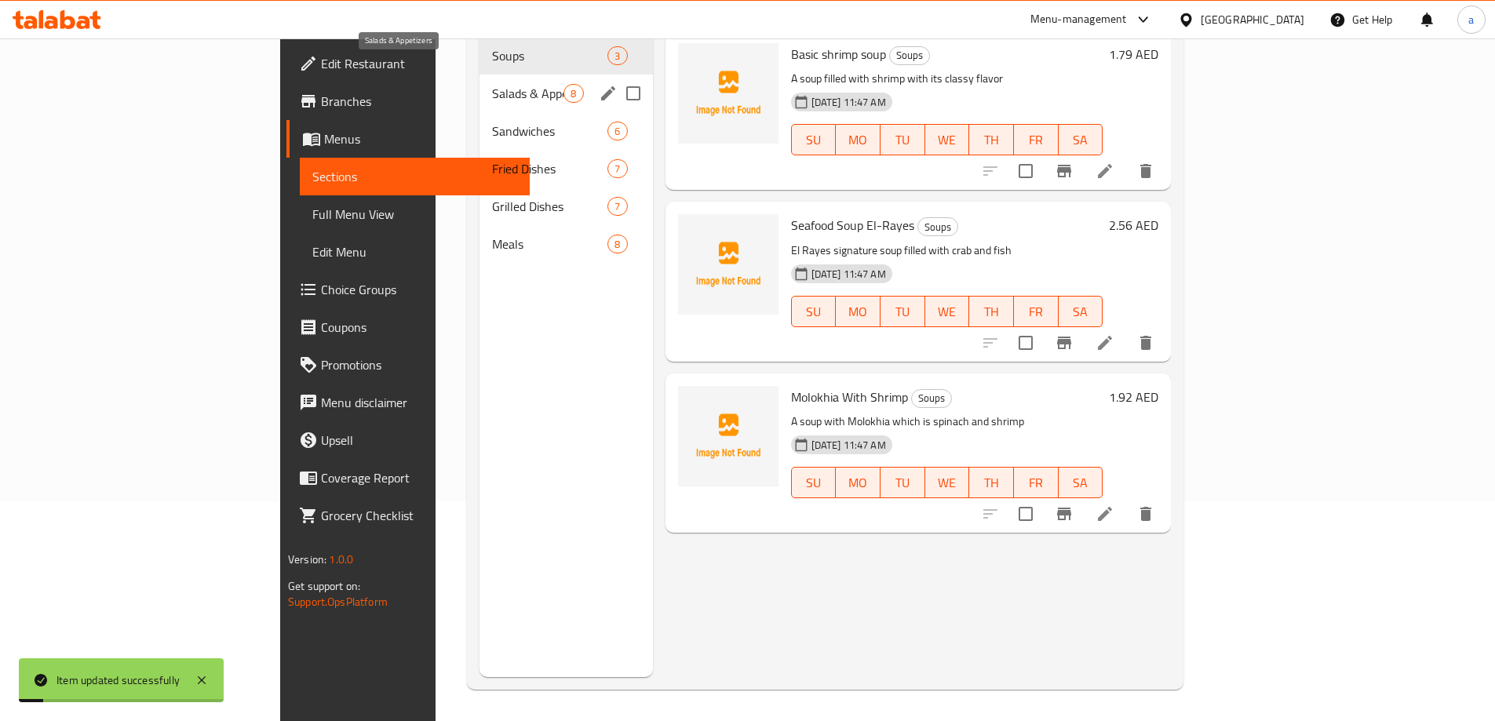
click at [492, 84] on span "Salads & Appetizers" at bounding box center [527, 93] width 71 height 19
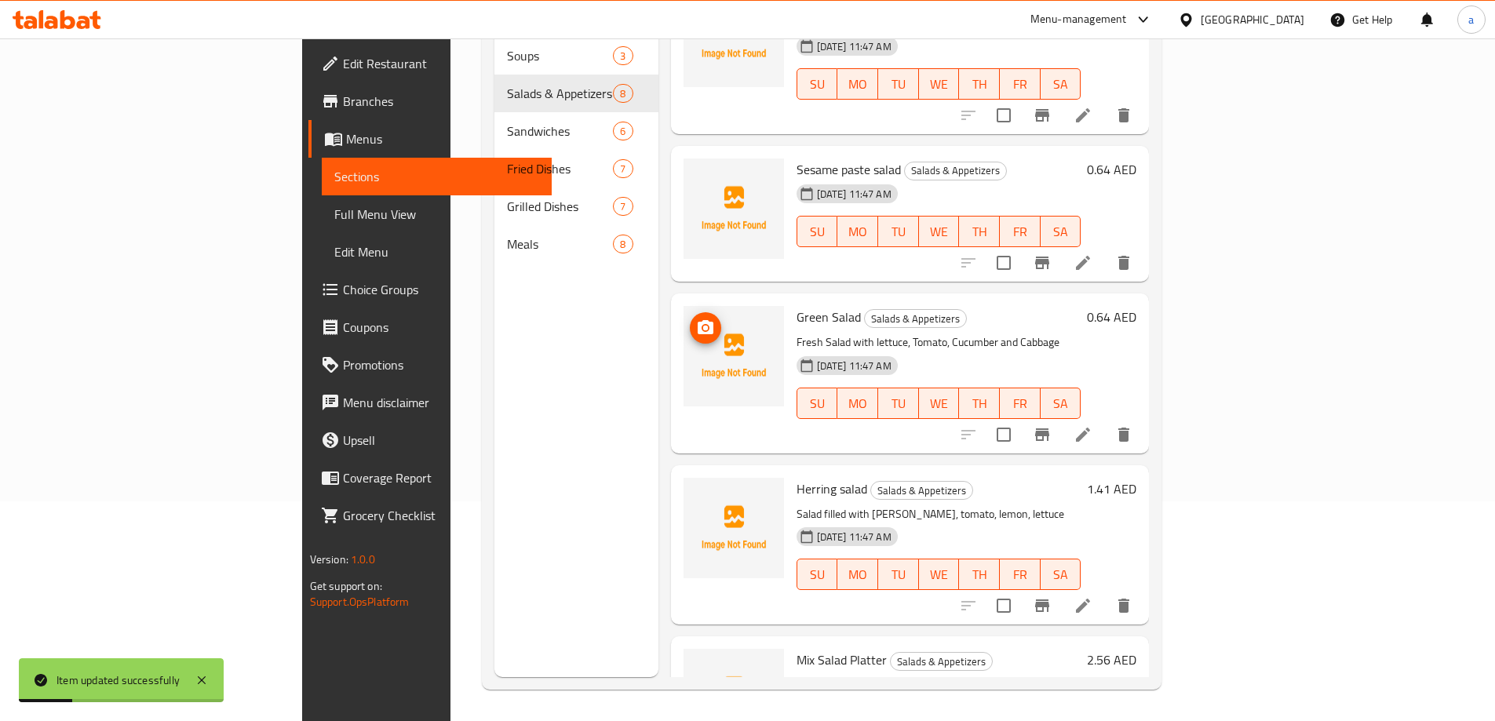
scroll to position [643, 0]
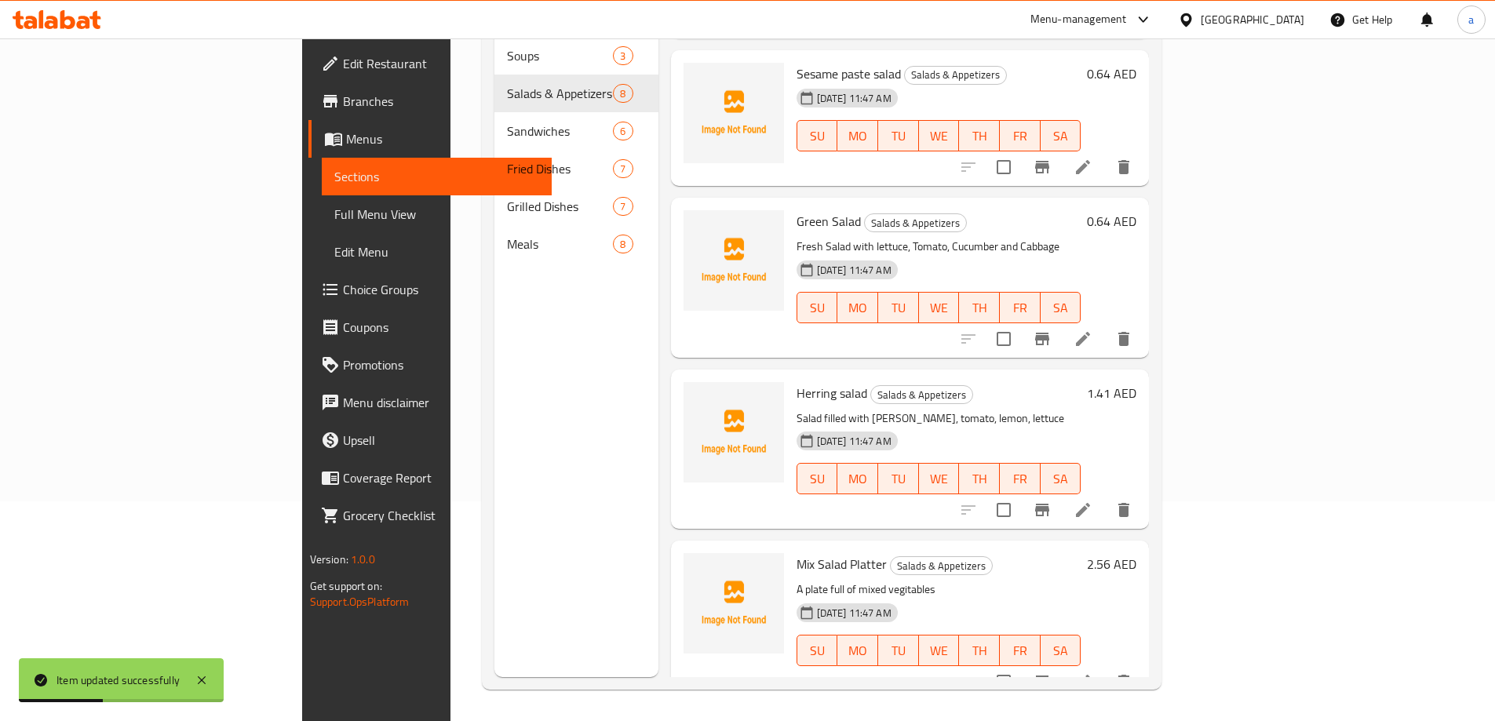
click at [1093, 673] on icon at bounding box center [1083, 682] width 19 height 19
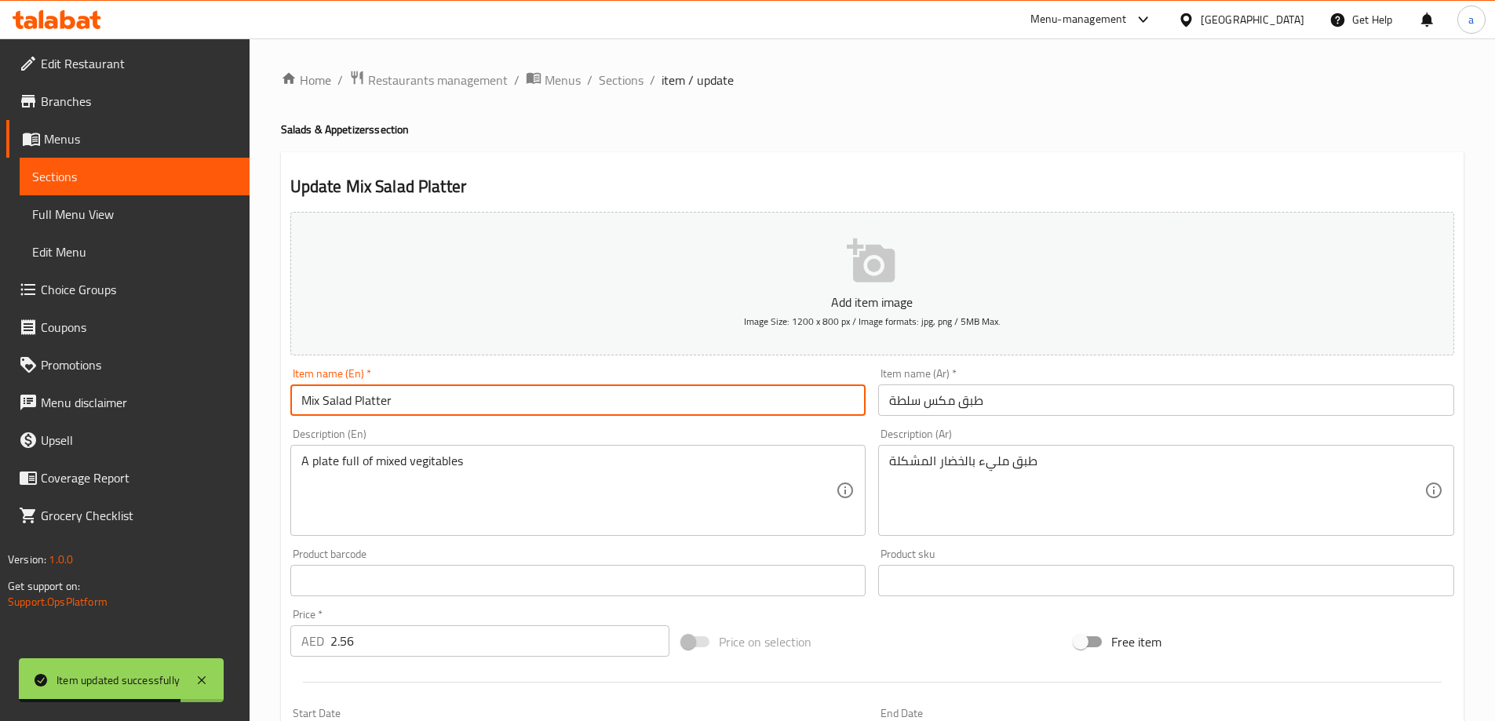
drag, startPoint x: 432, startPoint y: 407, endPoint x: 282, endPoint y: 398, distance: 150.9
click at [283, 398] on div "Update Mix Salad Platter Add item image Image Size: 1200 x 800 px / Image forma…" at bounding box center [872, 609] width 1183 height 914
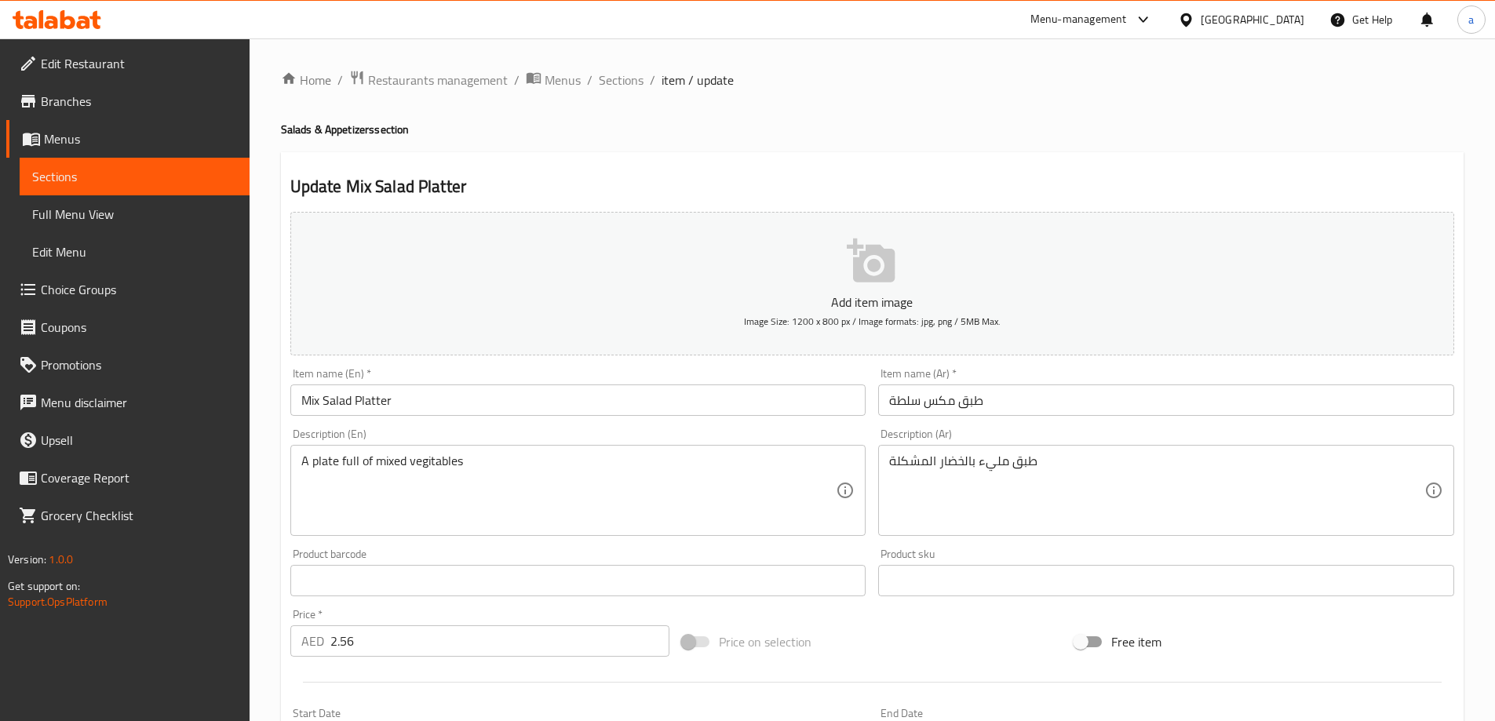
click at [654, 431] on div "Description (En) A plate full of mixed vegitables Description (En)" at bounding box center [578, 483] width 576 height 108
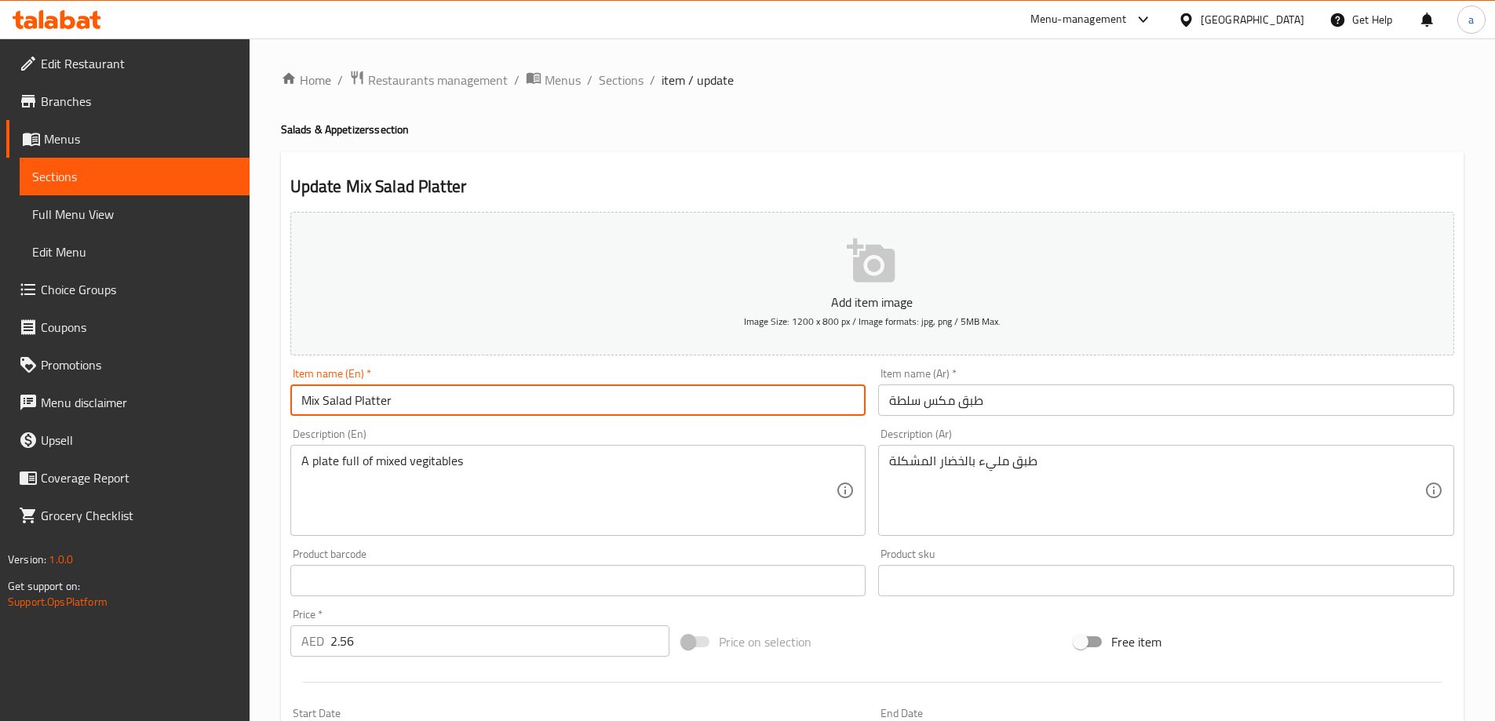
click at [375, 405] on input "Mix Salad Platter" at bounding box center [578, 400] width 576 height 31
click at [594, 429] on div "Description (En) A plate full of mixed vegitables Description (En)" at bounding box center [578, 483] width 576 height 108
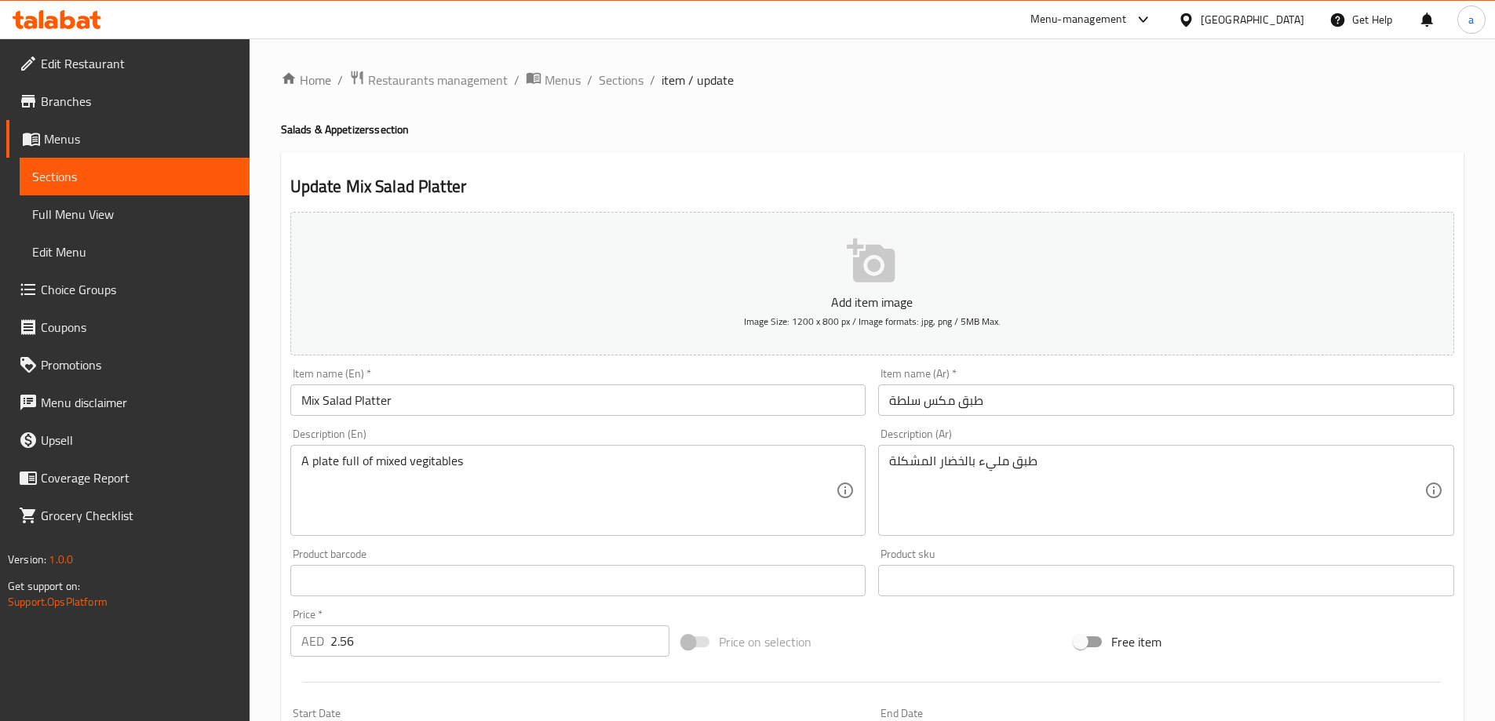
click at [314, 400] on input "Mix Salad Platter" at bounding box center [578, 400] width 576 height 31
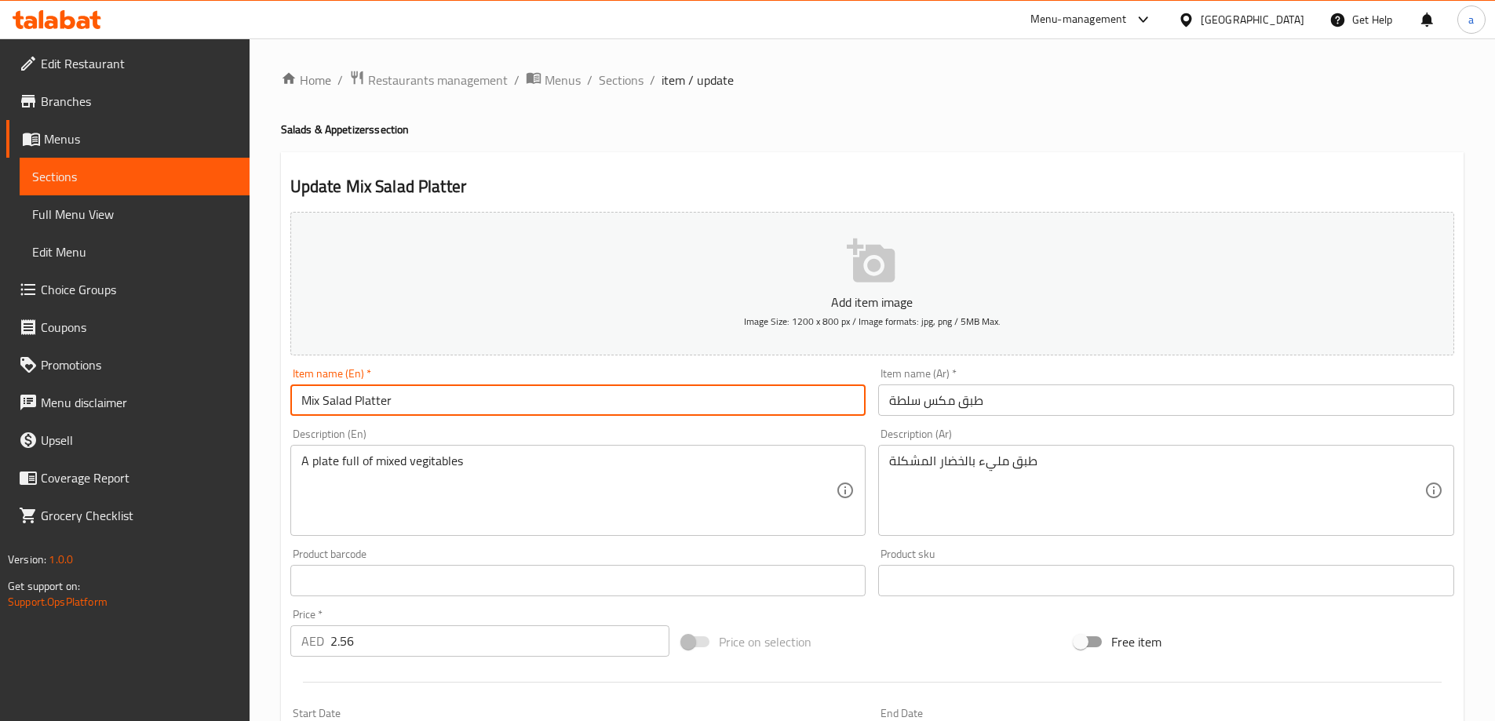
click at [314, 400] on input "Mix Salad Platter" at bounding box center [578, 400] width 576 height 31
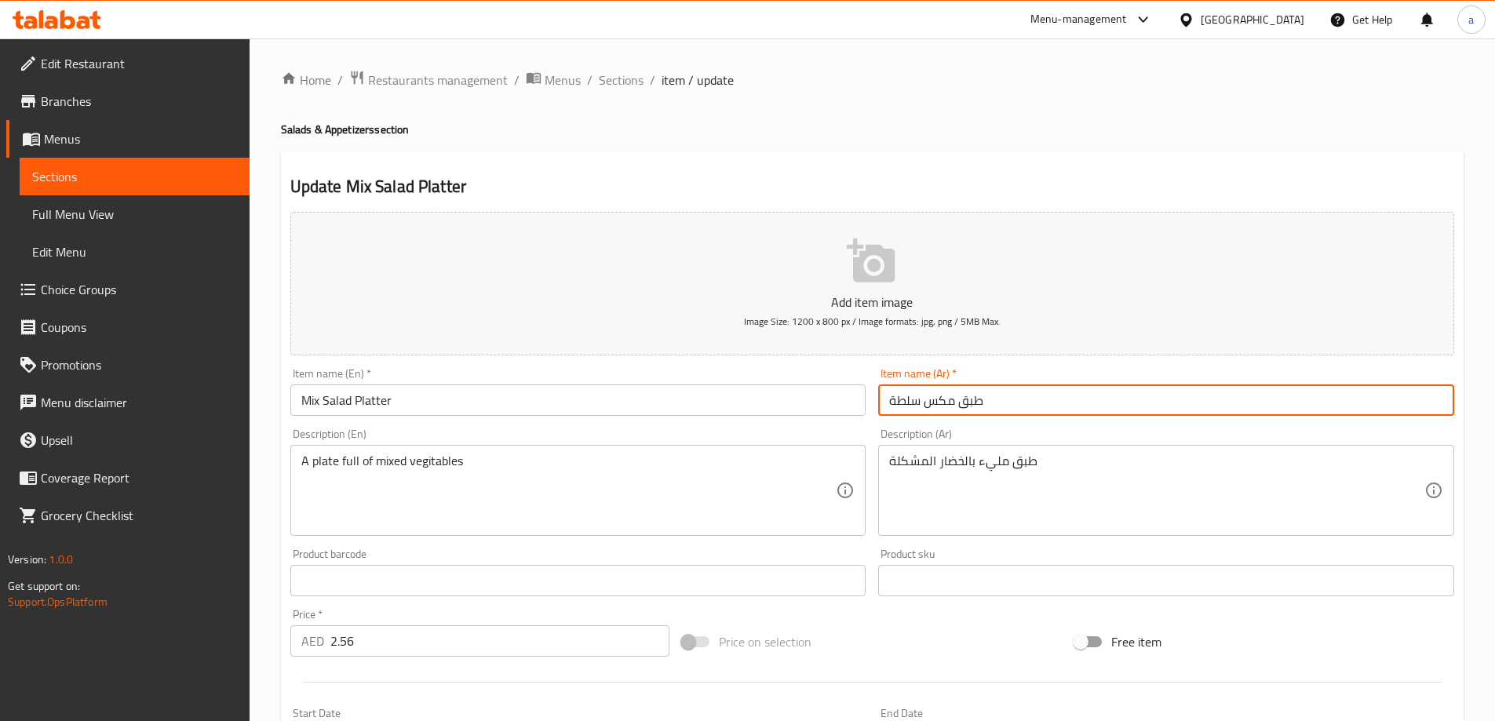
click at [923, 404] on input "طبق مكس سلطة" at bounding box center [1166, 400] width 576 height 31
click at [931, 401] on input "طبق مكس سلطة" at bounding box center [1166, 400] width 576 height 31
click at [935, 401] on input "طبق مكس سلطة" at bounding box center [1166, 400] width 576 height 31
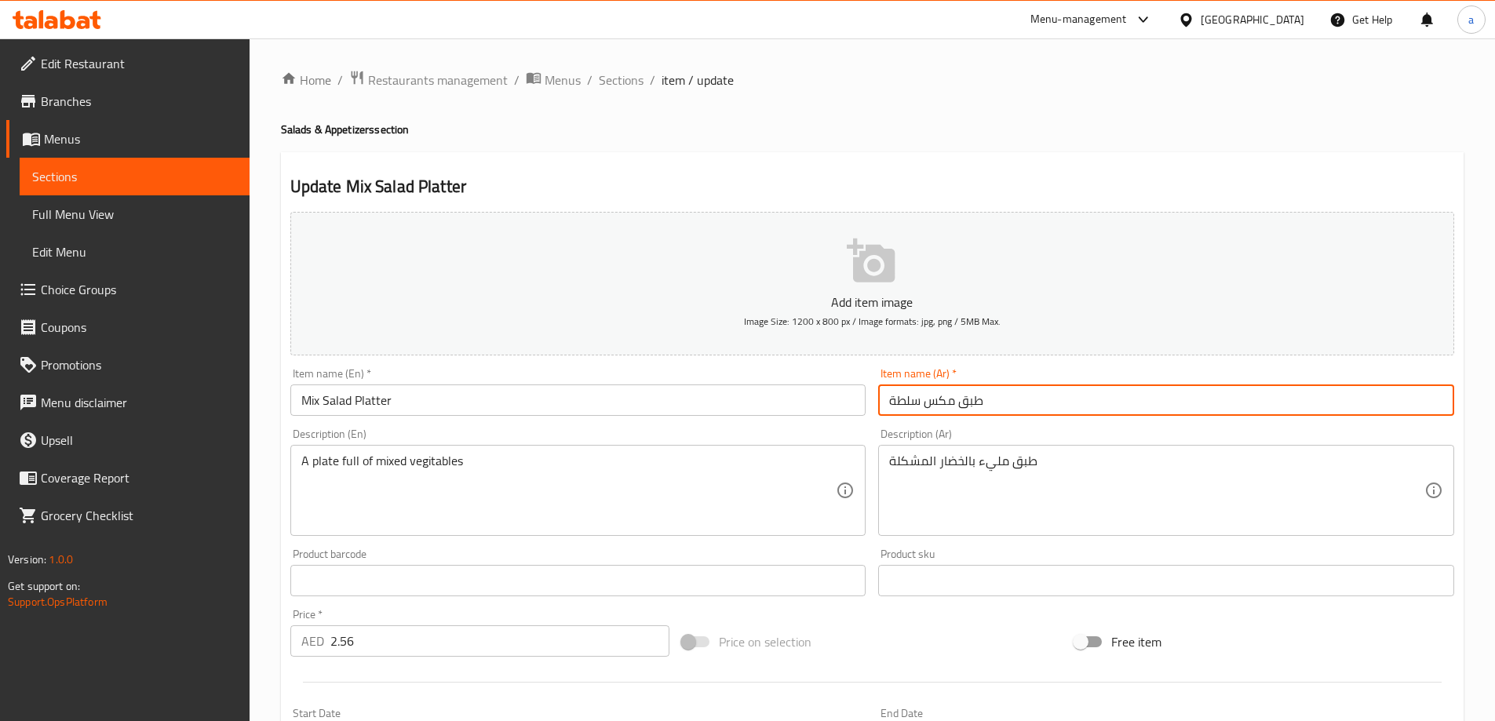
click at [935, 401] on input "طبق مكس سلطة" at bounding box center [1166, 400] width 576 height 31
paste input "شكل"
type input "طبق مشكل سلطة"
click at [972, 421] on div "Item name (Ar)   * طبق مشكل سلطة Item name (Ar) *" at bounding box center [1166, 392] width 589 height 60
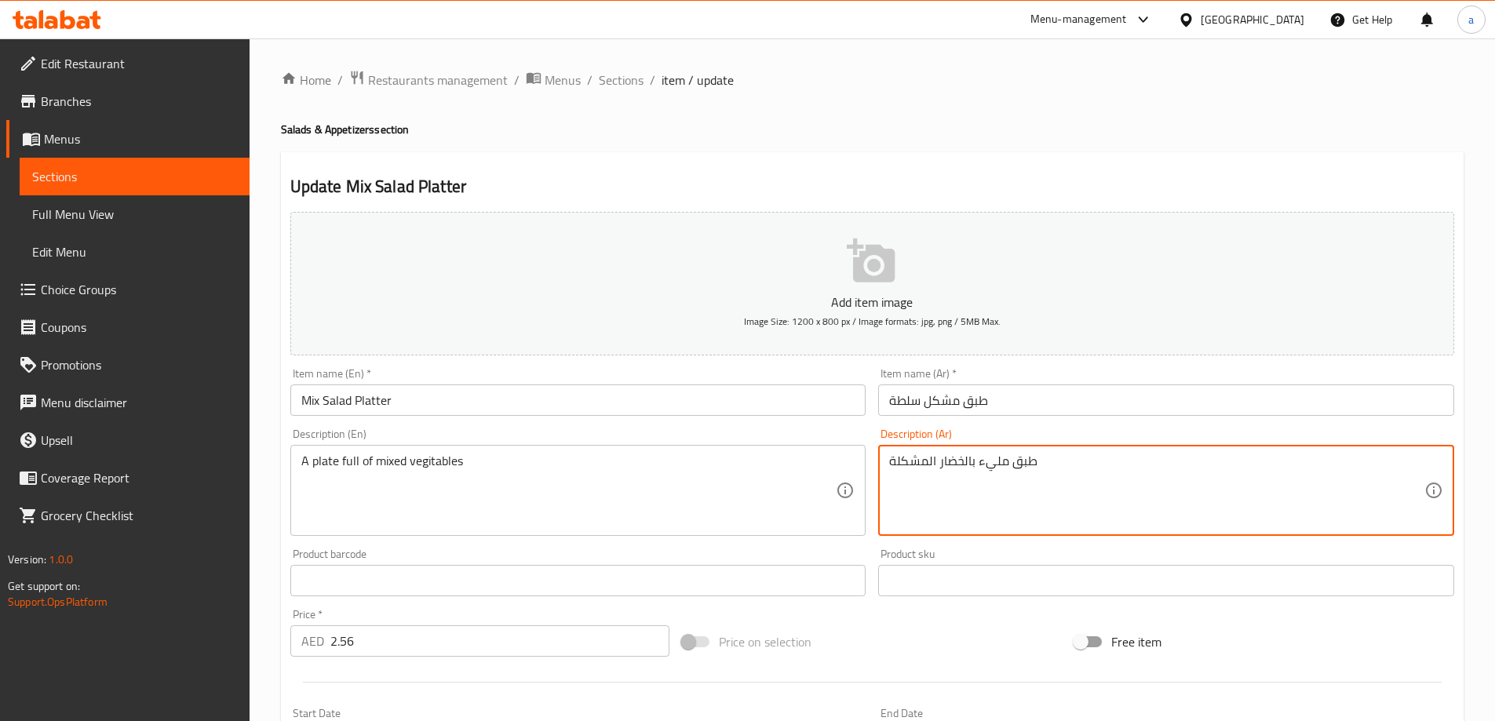
click at [949, 463] on textarea "طبق مليء بالخضار المشكلة" at bounding box center [1156, 491] width 535 height 75
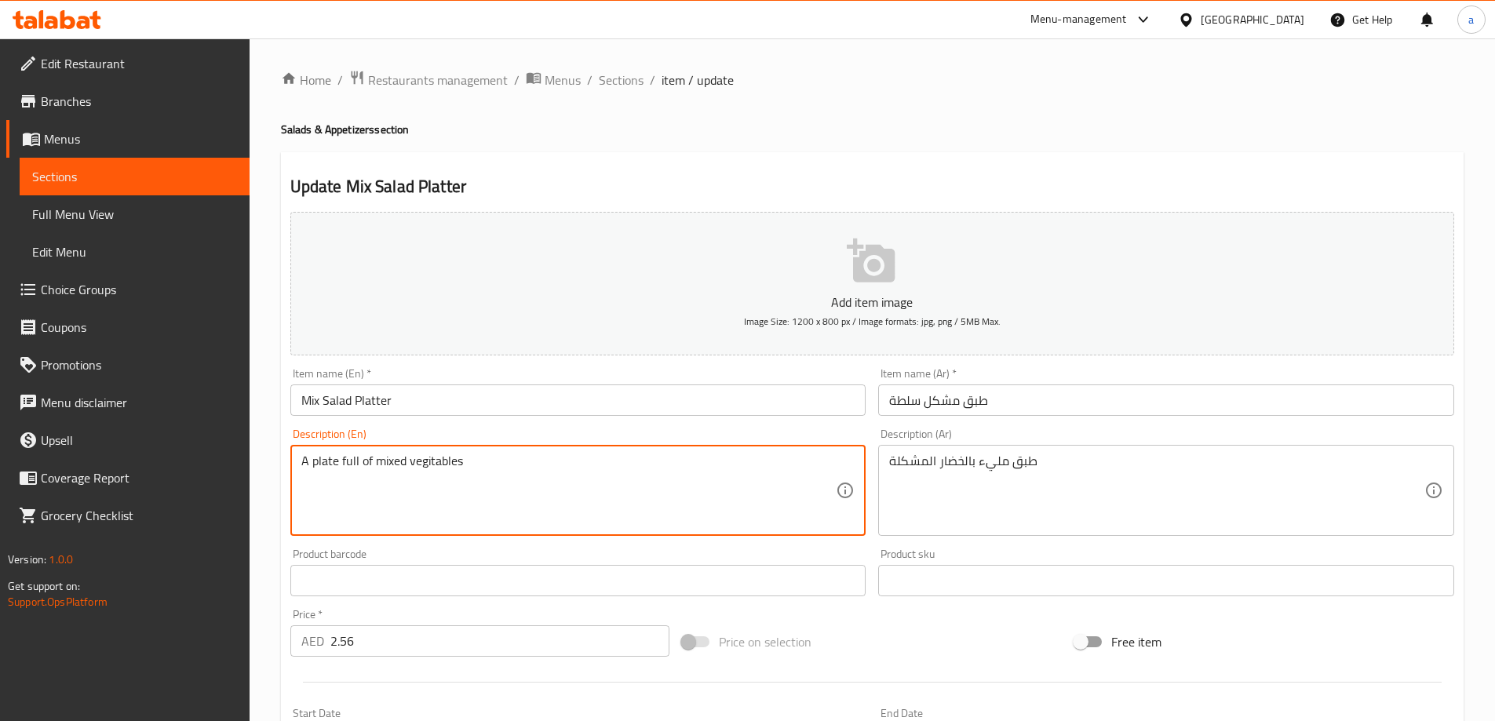
click at [414, 460] on textarea "A plate full of mixed vegitables" at bounding box center [568, 491] width 535 height 75
paste textarea "Vege"
type textarea "A plate full of mixed Vegetables"
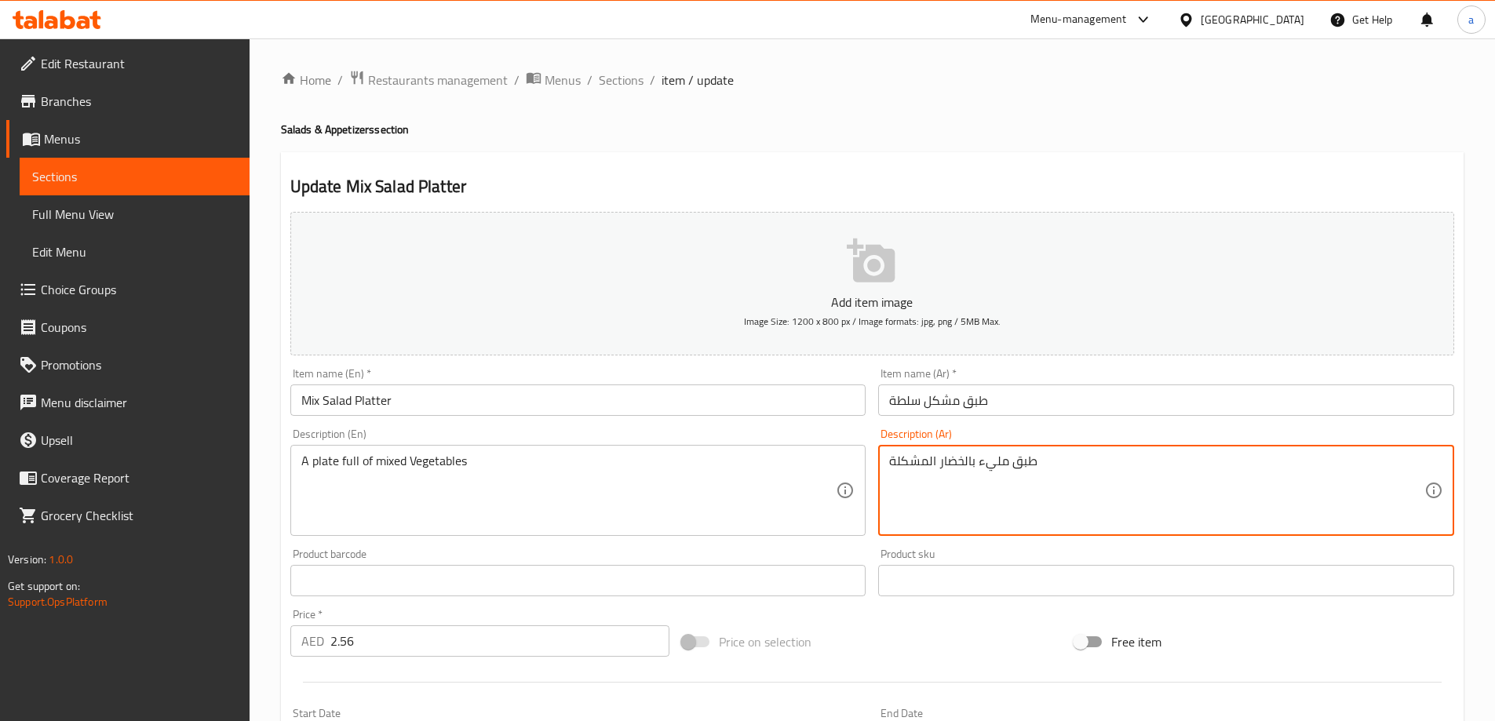
click at [959, 467] on textarea "طبق مليء بالخضار المشكلة" at bounding box center [1156, 491] width 535 height 75
click at [951, 462] on textarea "طبق مليء vالمشكلة" at bounding box center [1156, 491] width 535 height 75
click at [954, 457] on textarea "طبق مليء vالمشكلة" at bounding box center [1156, 491] width 535 height 75
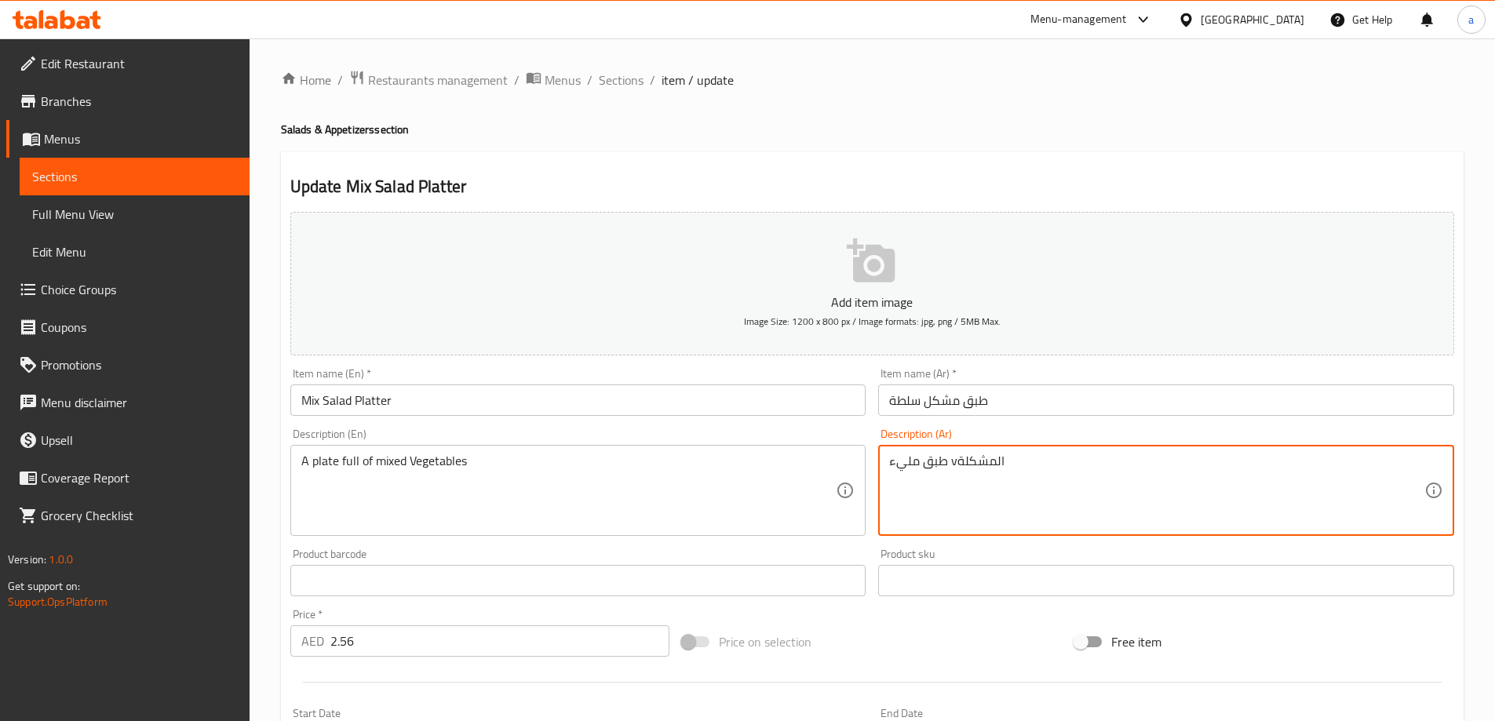
click at [951, 459] on textarea "طبق مليء vالمشكلة" at bounding box center [1156, 491] width 535 height 75
click at [954, 464] on textarea "طبق مليء vالمشكلة" at bounding box center [1156, 491] width 535 height 75
click at [954, 463] on textarea "طبق مليء vالمشكلة" at bounding box center [1156, 491] width 535 height 75
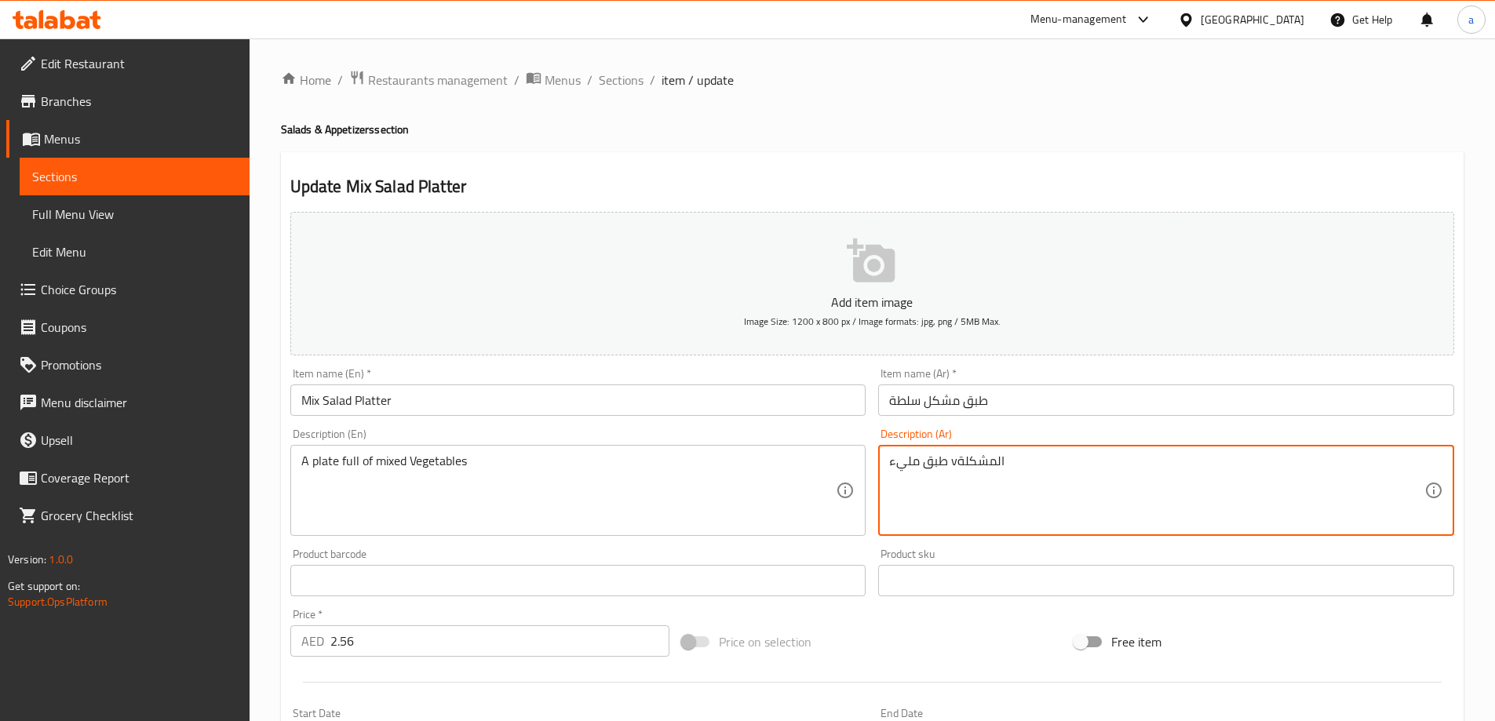
click at [956, 462] on textarea "طبق مليء vالمشكلة" at bounding box center [1156, 491] width 535 height 75
click at [956, 459] on textarea "طبق مليء vالمشكلة" at bounding box center [1156, 491] width 535 height 75
click at [956, 458] on textarea "طبق مليء v المشكلة" at bounding box center [1156, 491] width 535 height 75
click at [951, 462] on textarea "طبق مليء v المشكلة" at bounding box center [1156, 491] width 535 height 75
click at [953, 462] on textarea "طبق مليء v المشكلة" at bounding box center [1156, 491] width 535 height 75
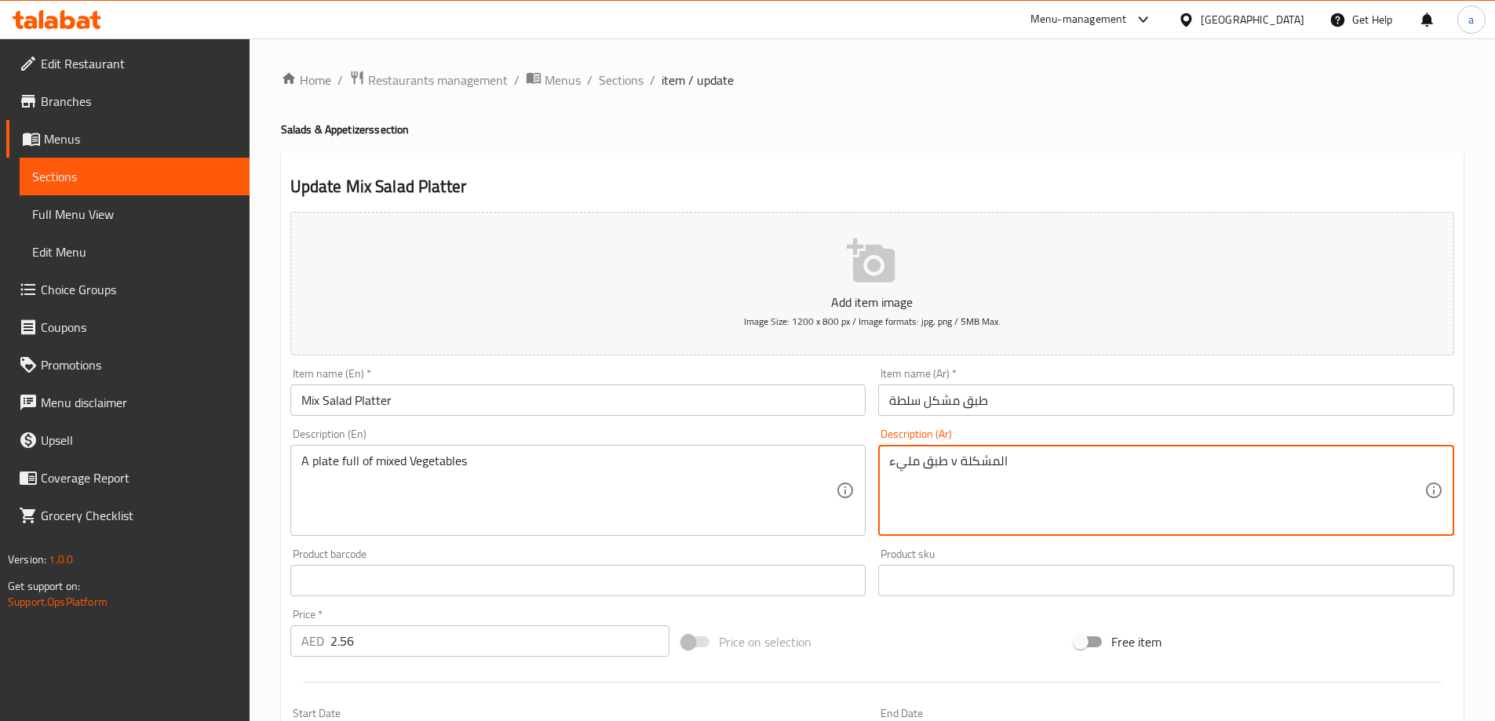
click at [953, 462] on textarea "طبق مليء v المشكلة" at bounding box center [1156, 491] width 535 height 75
paste textarea "خضروات"
click at [871, 436] on div "Description (En) A plate full of mixed Vegetables Description (En)" at bounding box center [578, 482] width 589 height 120
type textarea "طبق مليء خضروات مشكلة"
click at [871, 485] on div "Description (En) A plate full of mixed Vegetables Description (En)" at bounding box center [578, 482] width 589 height 120
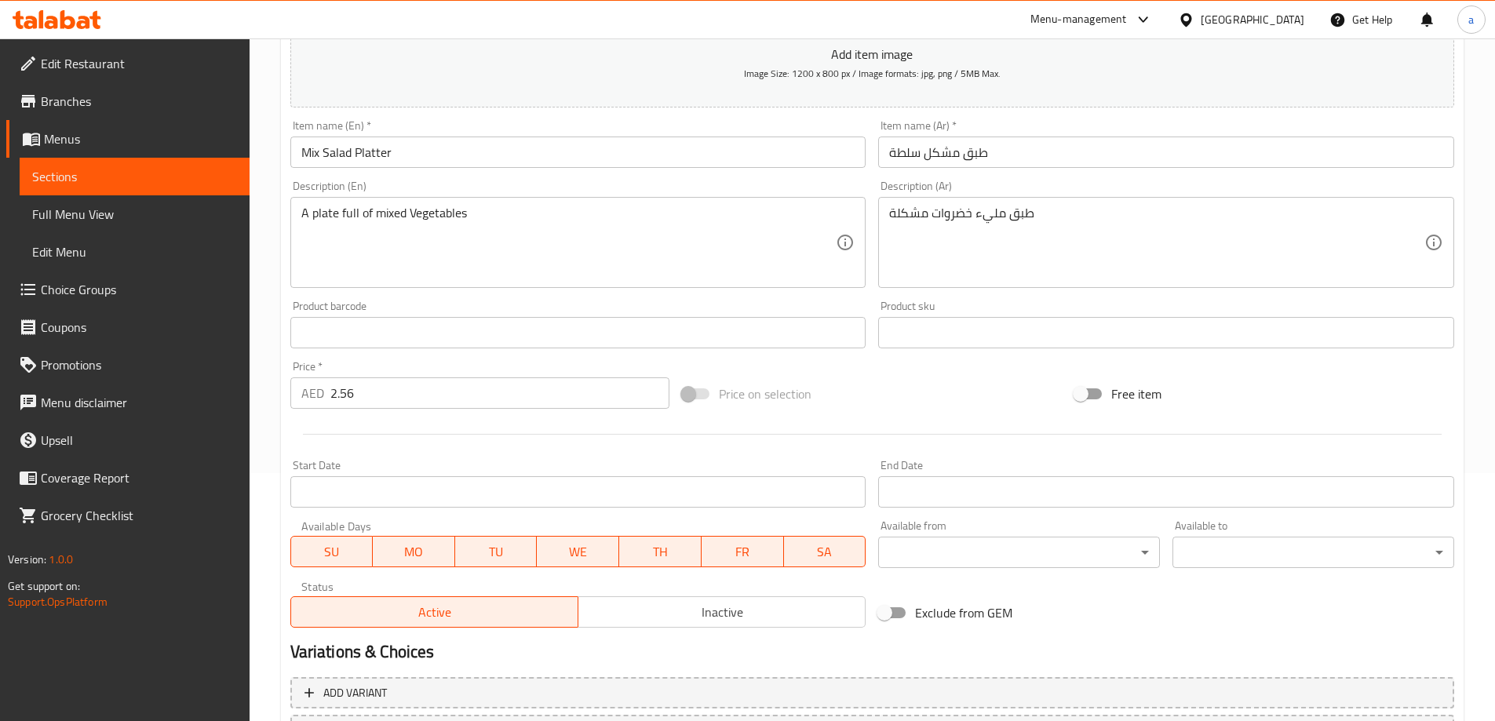
scroll to position [388, 0]
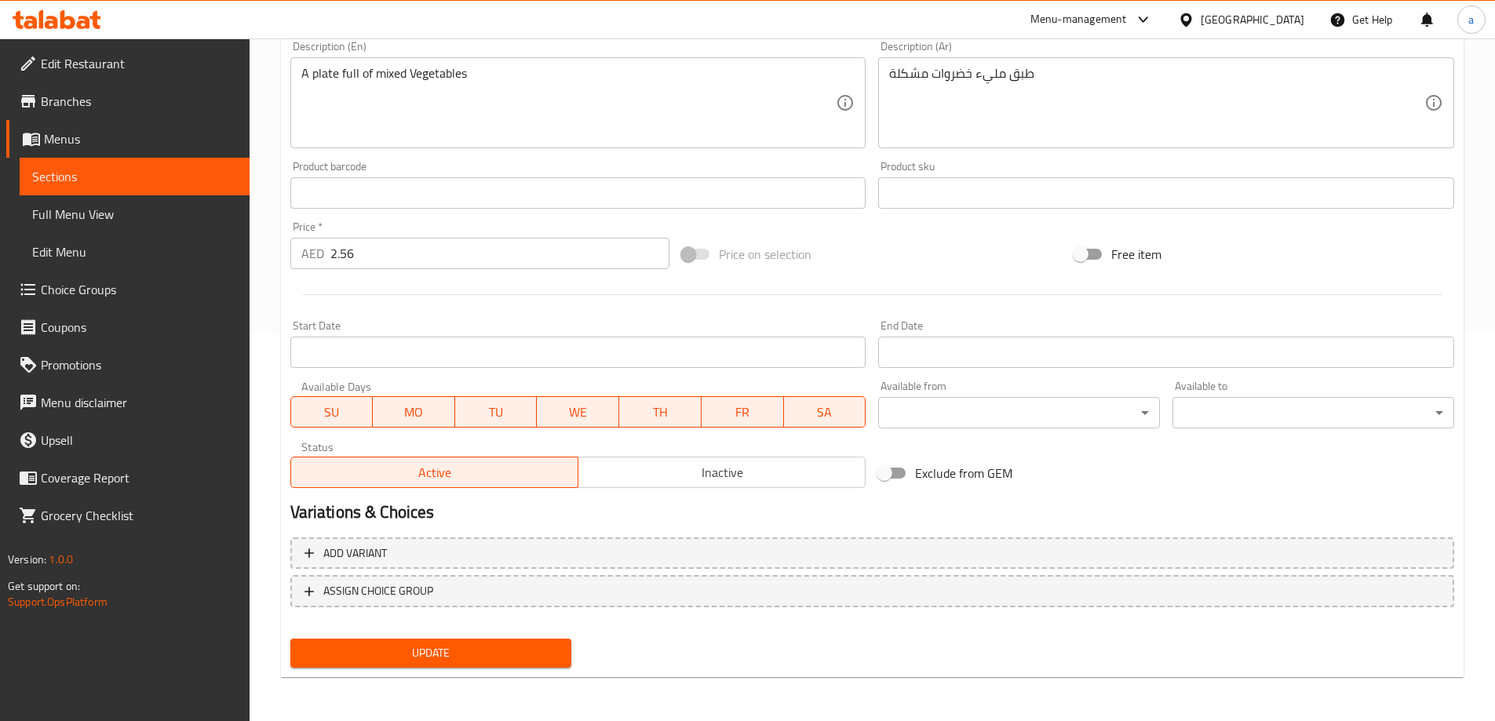
click at [421, 651] on span "Update" at bounding box center [431, 654] width 257 height 20
click at [113, 170] on span "Sections" at bounding box center [134, 176] width 205 height 19
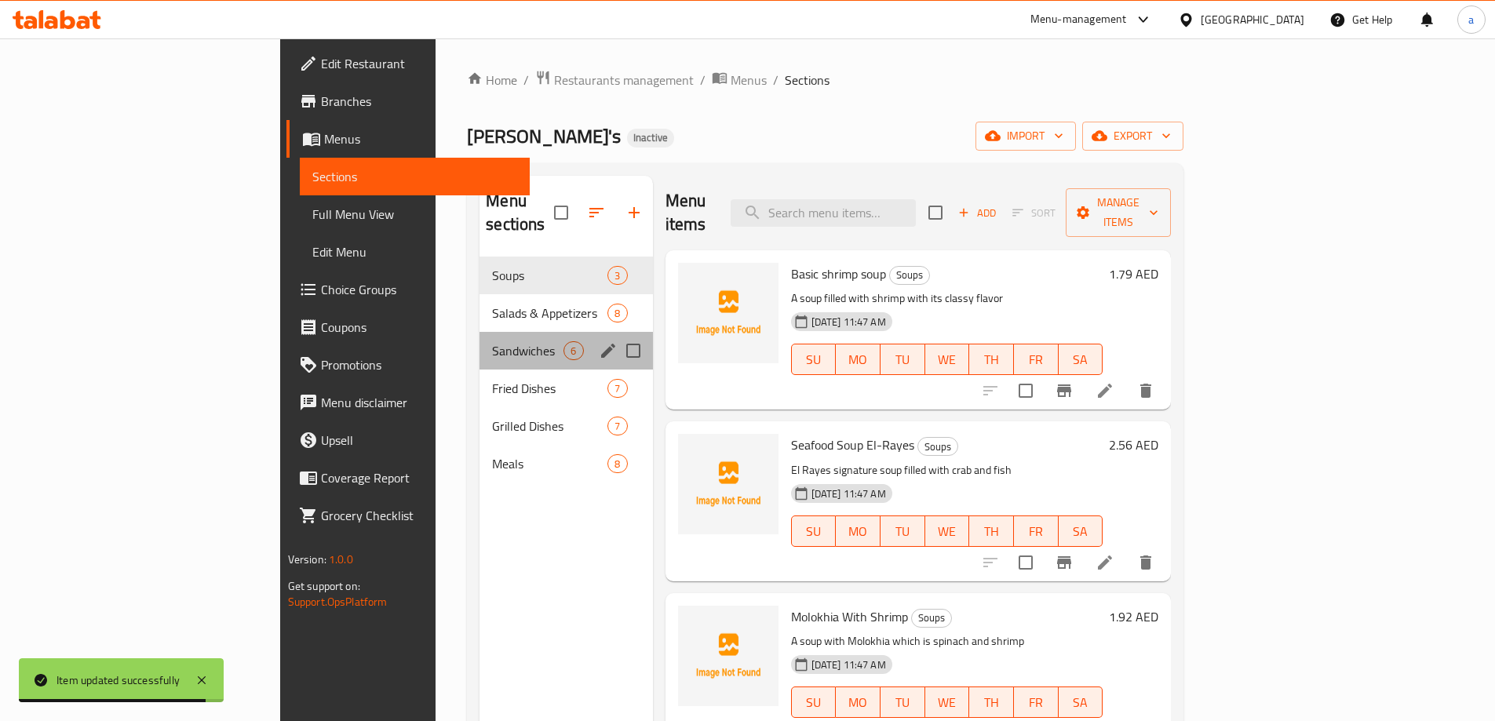
click at [480, 338] on div "Sandwiches 6" at bounding box center [566, 351] width 173 height 38
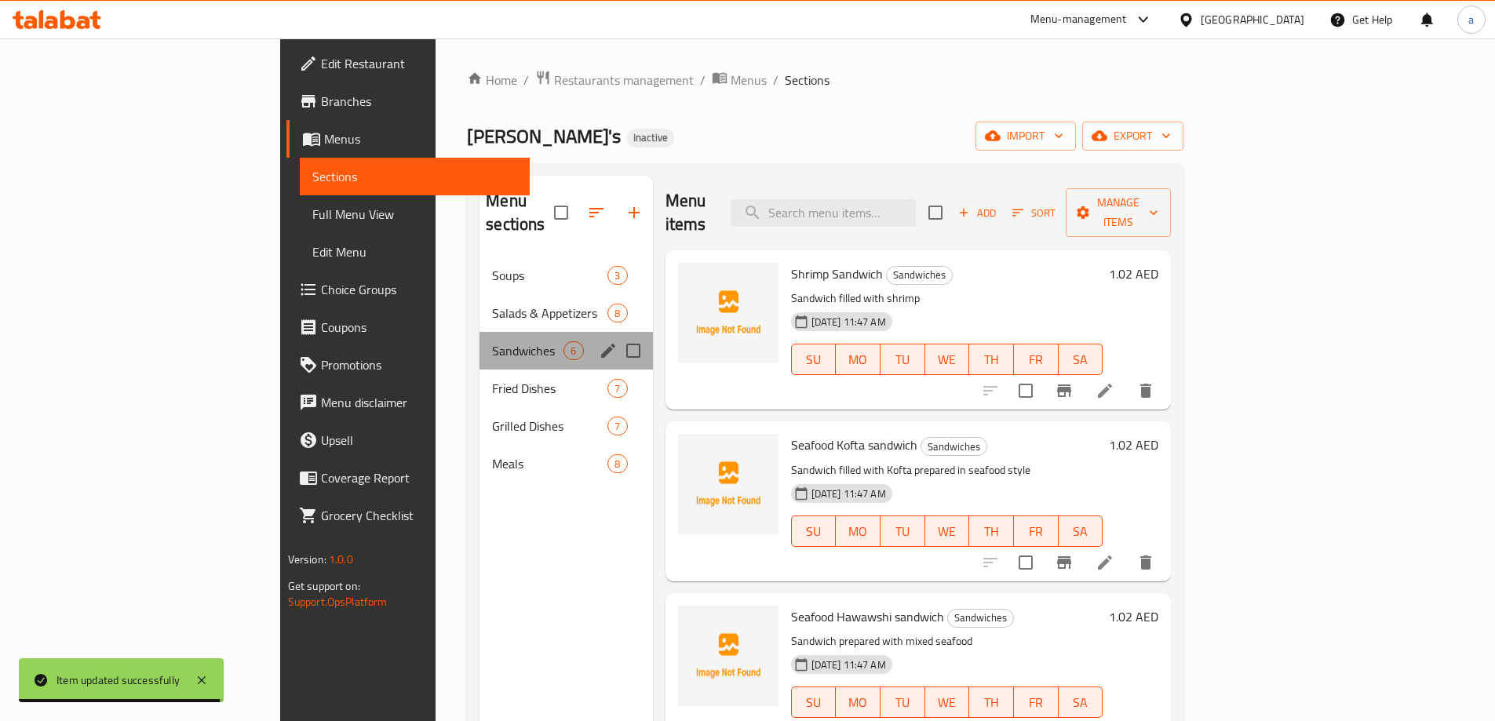
click at [480, 339] on div "Sandwiches 6" at bounding box center [566, 351] width 173 height 38
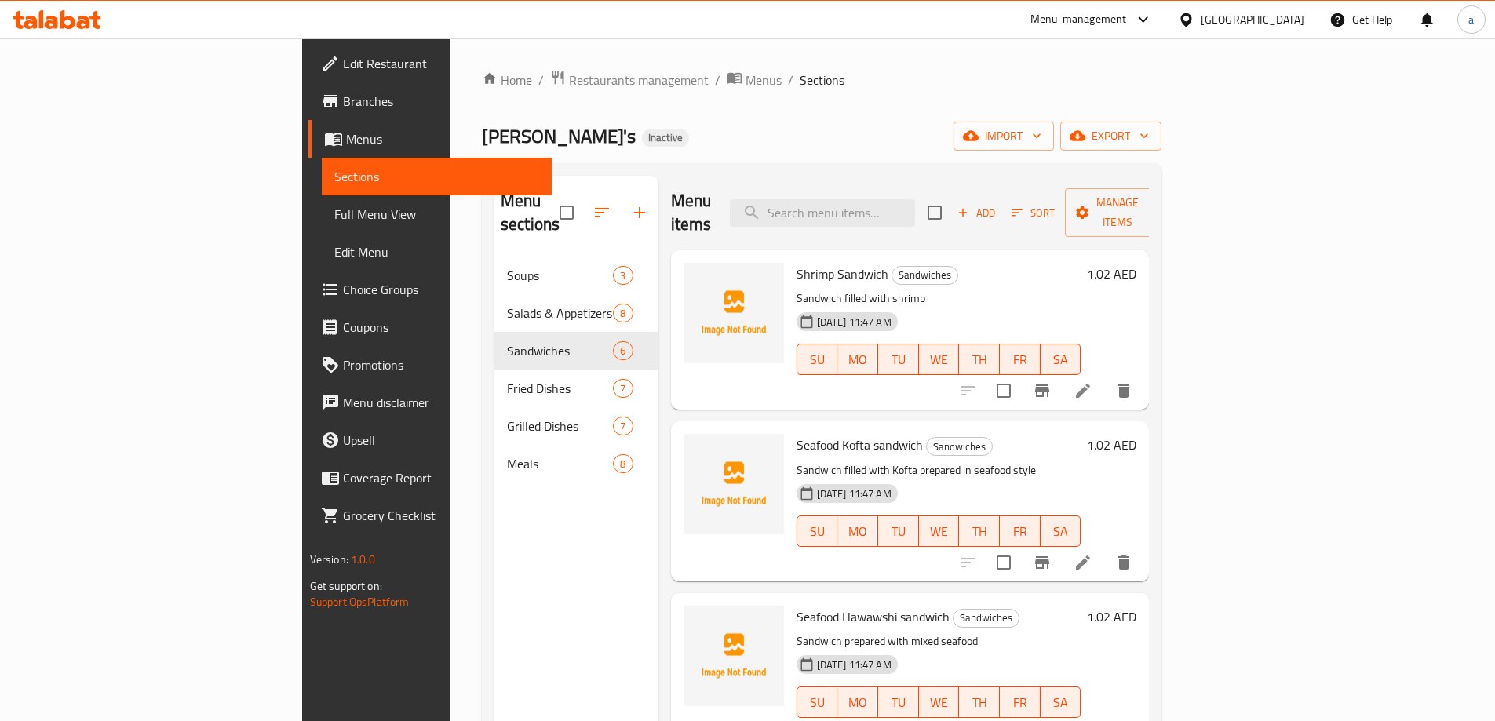
click at [1093, 381] on icon at bounding box center [1083, 390] width 19 height 19
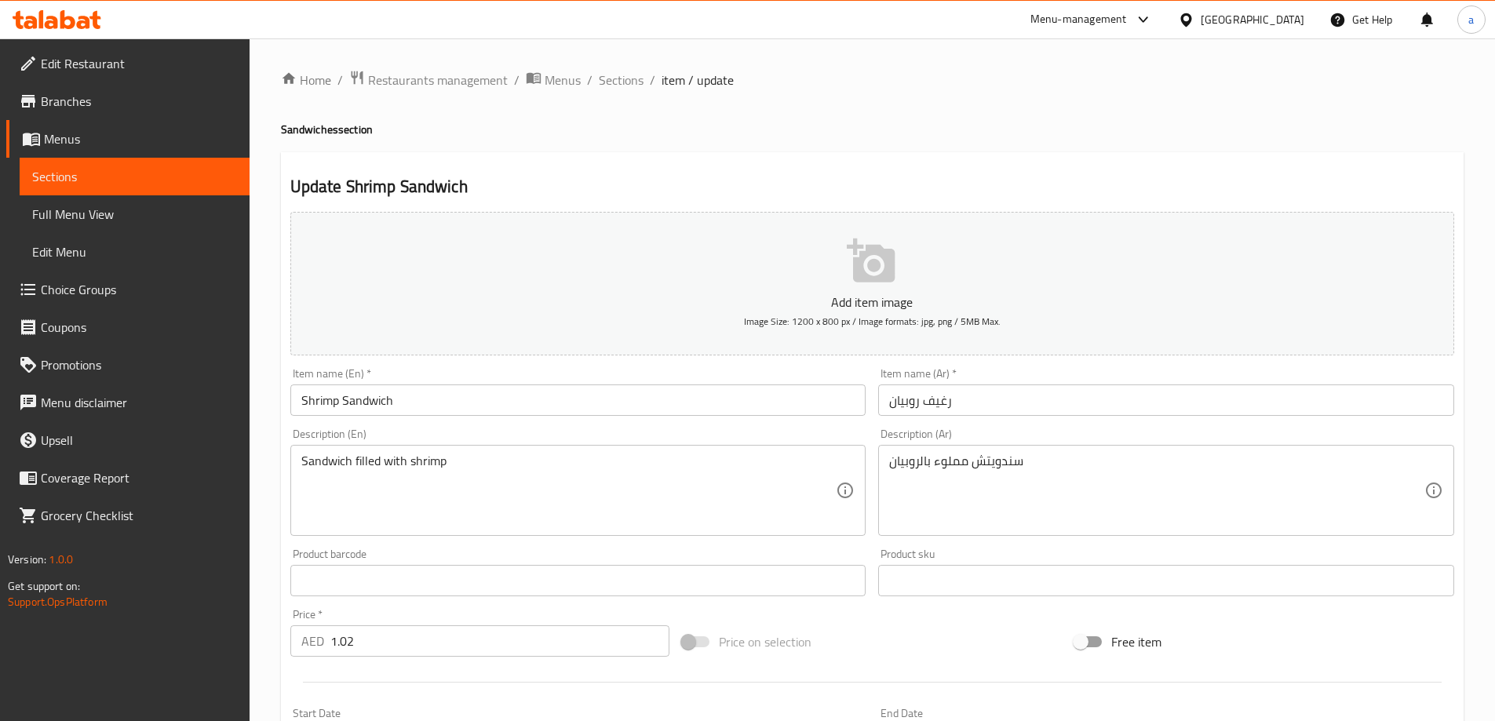
click at [376, 406] on input "Shrimp Sandwich" at bounding box center [578, 400] width 576 height 31
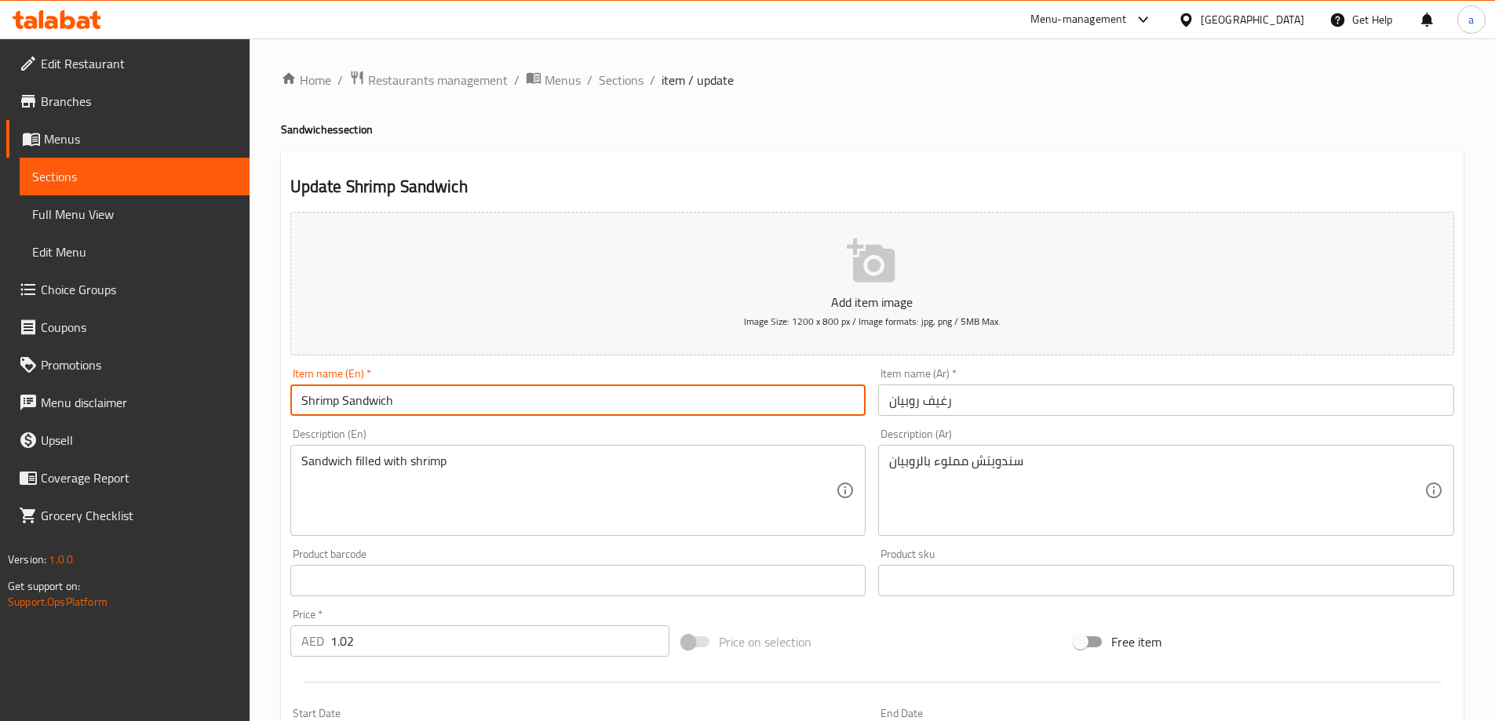
click at [376, 406] on input "Shrimp Sandwich" at bounding box center [578, 400] width 576 height 31
click at [918, 403] on input "رغيف روبيان" at bounding box center [1166, 400] width 576 height 31
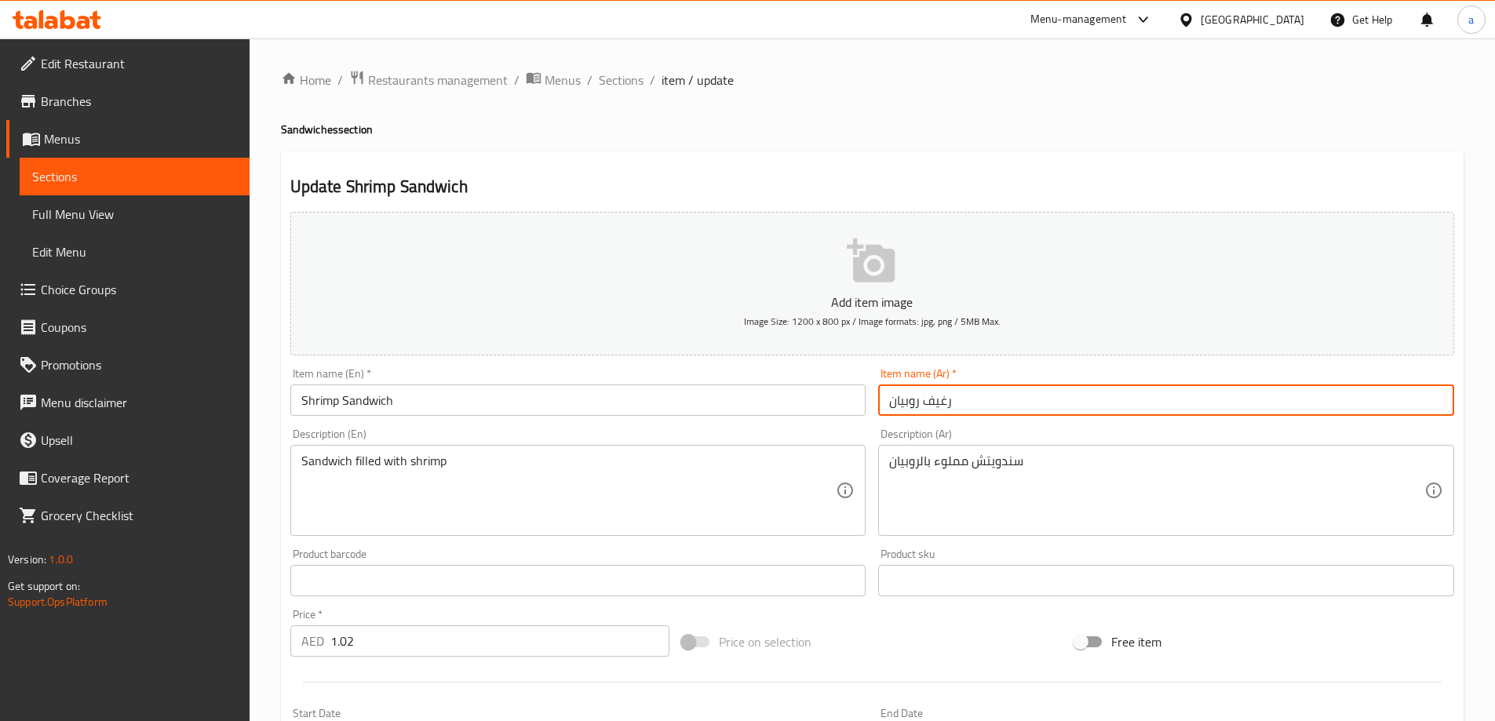
click at [934, 403] on input "رغيف روبيان" at bounding box center [1166, 400] width 576 height 31
paste input "ندويتش"
type input "سندويتش روبيان"
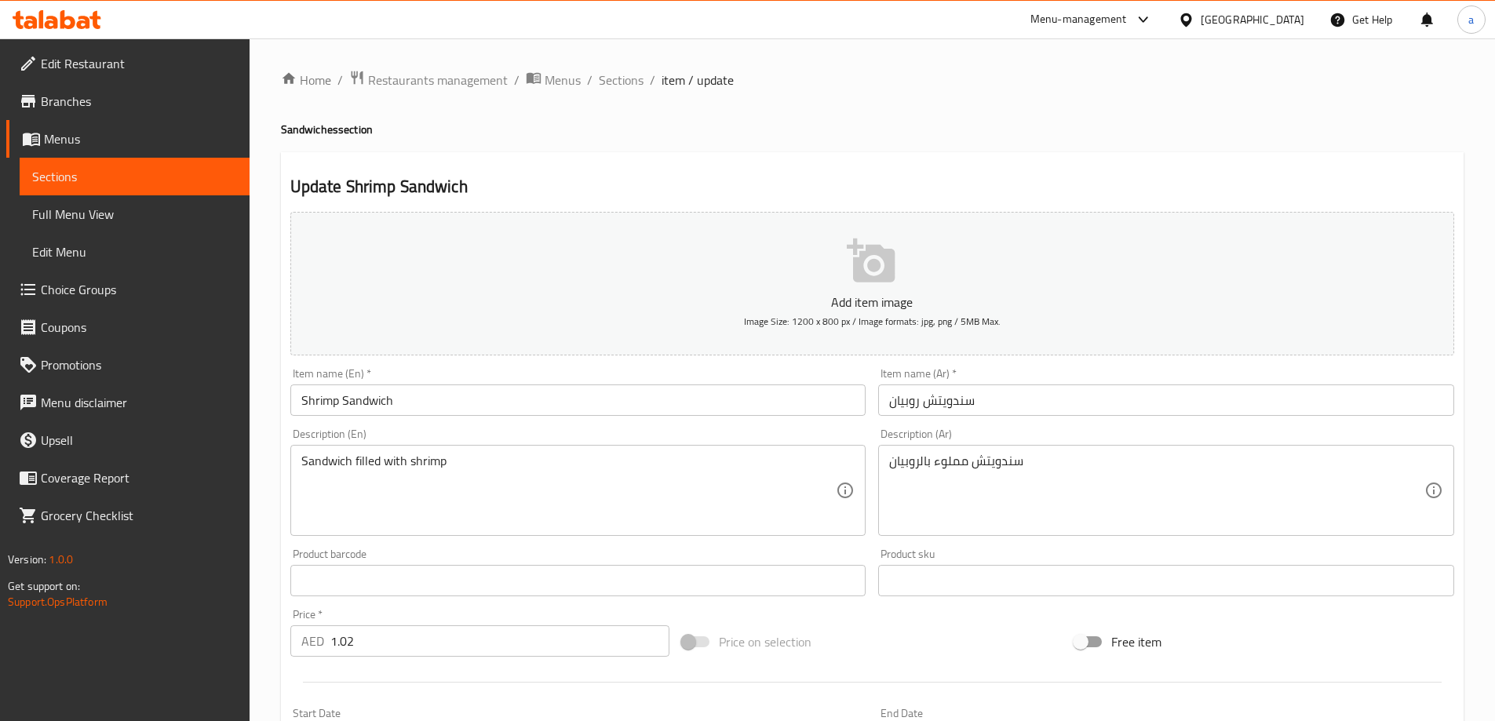
click at [743, 439] on div "Description (En) Sandwich filled with shrimp Description (En)" at bounding box center [578, 483] width 576 height 108
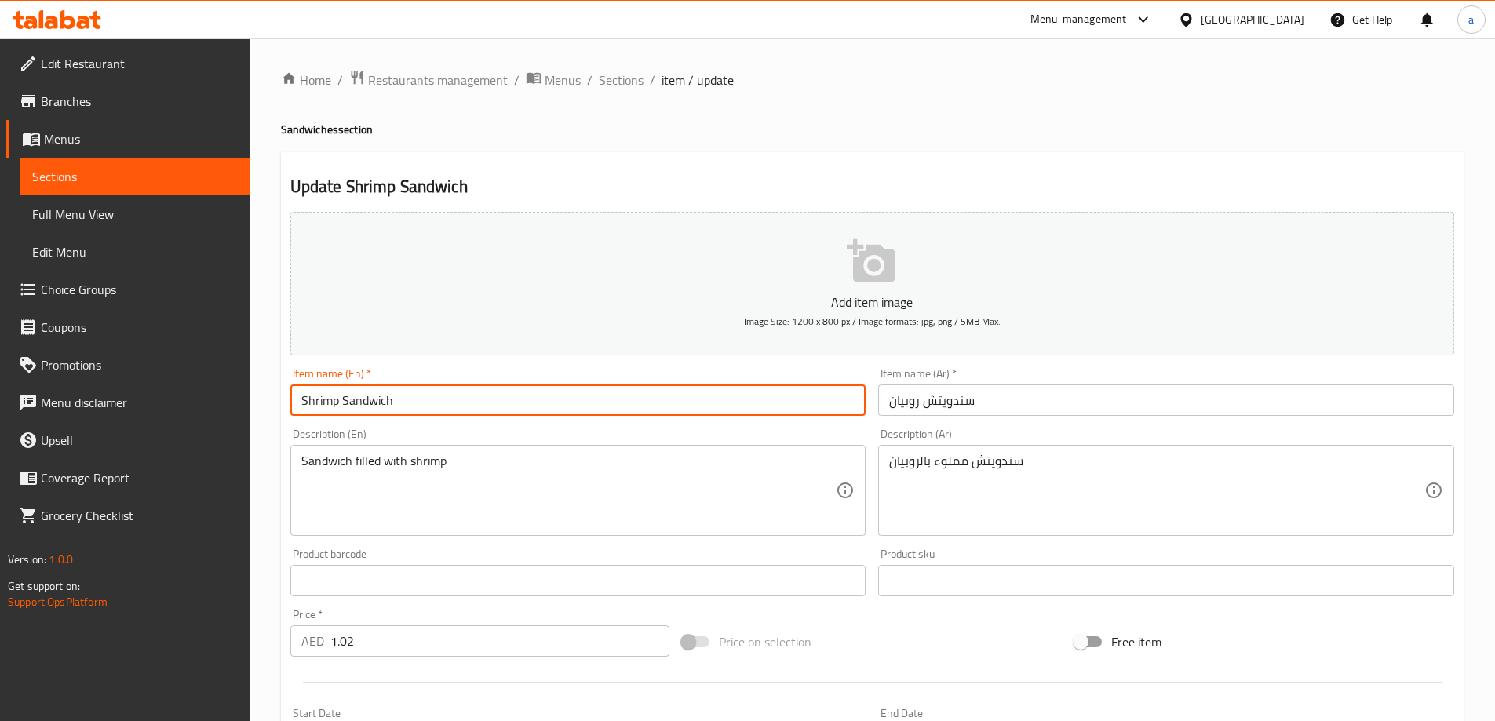
drag, startPoint x: 499, startPoint y: 398, endPoint x: 224, endPoint y: 380, distance: 276.1
click at [224, 379] on div "Edit Restaurant Branches Menus Sections Full Menu View Edit Menu Choice Groups …" at bounding box center [747, 573] width 1495 height 1071
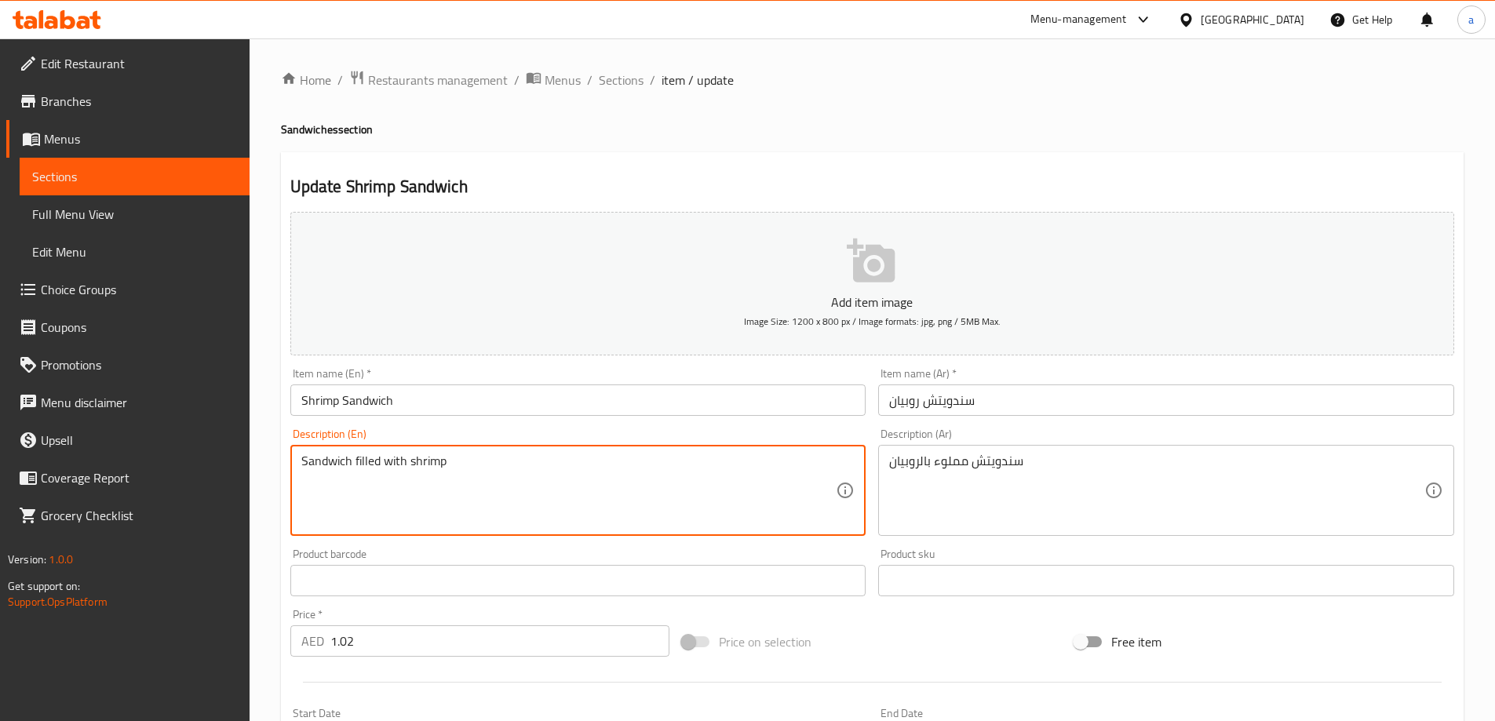
click at [445, 477] on textarea "Sandwich filled with shrimp" at bounding box center [568, 491] width 535 height 75
paste textarea "Made with marinated shrimps and tangy sauce, all nestled in a fresh bread"
type textarea "Made with marinated shrimps and tangy sauce, all nestled in a fresh bread"
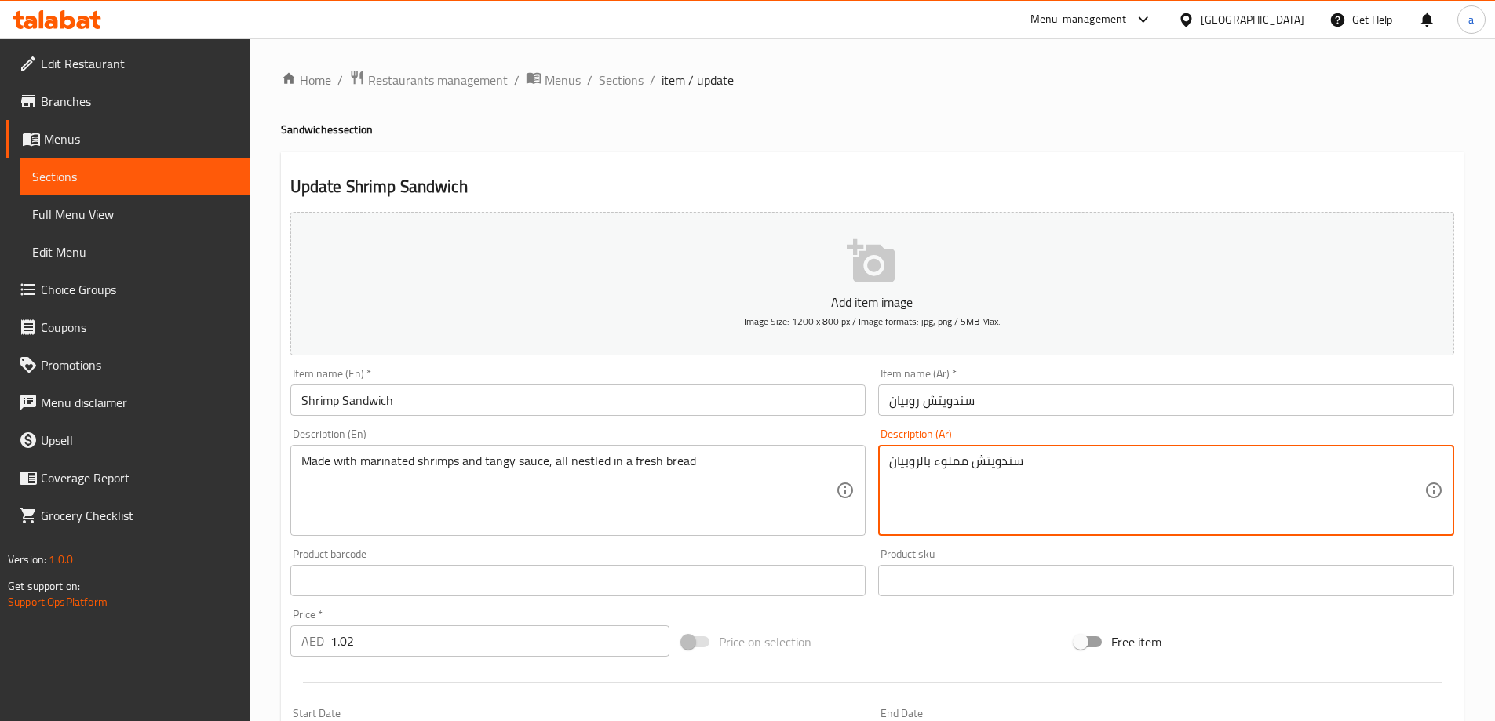
click at [940, 463] on textarea "سندويتش مملوء بالروبيان" at bounding box center [1156, 491] width 535 height 75
paste textarea "محضرة من روبيان متبل و صوص تانجى فى خبز طازج"
type textarea "محضرة من روبيان متبل و صوص تانجى فى خبز طازج"
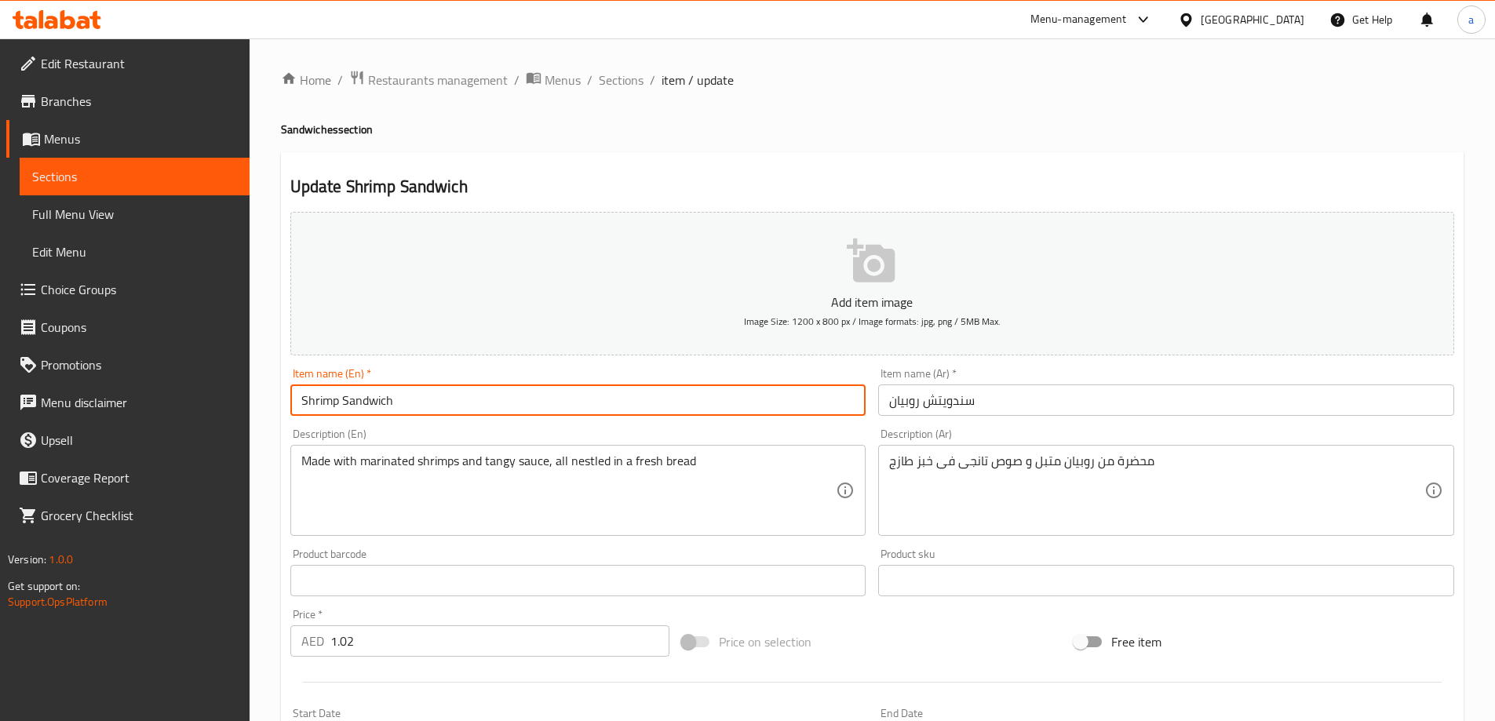
click at [396, 400] on input "Shrimp Sandwich" at bounding box center [578, 400] width 576 height 31
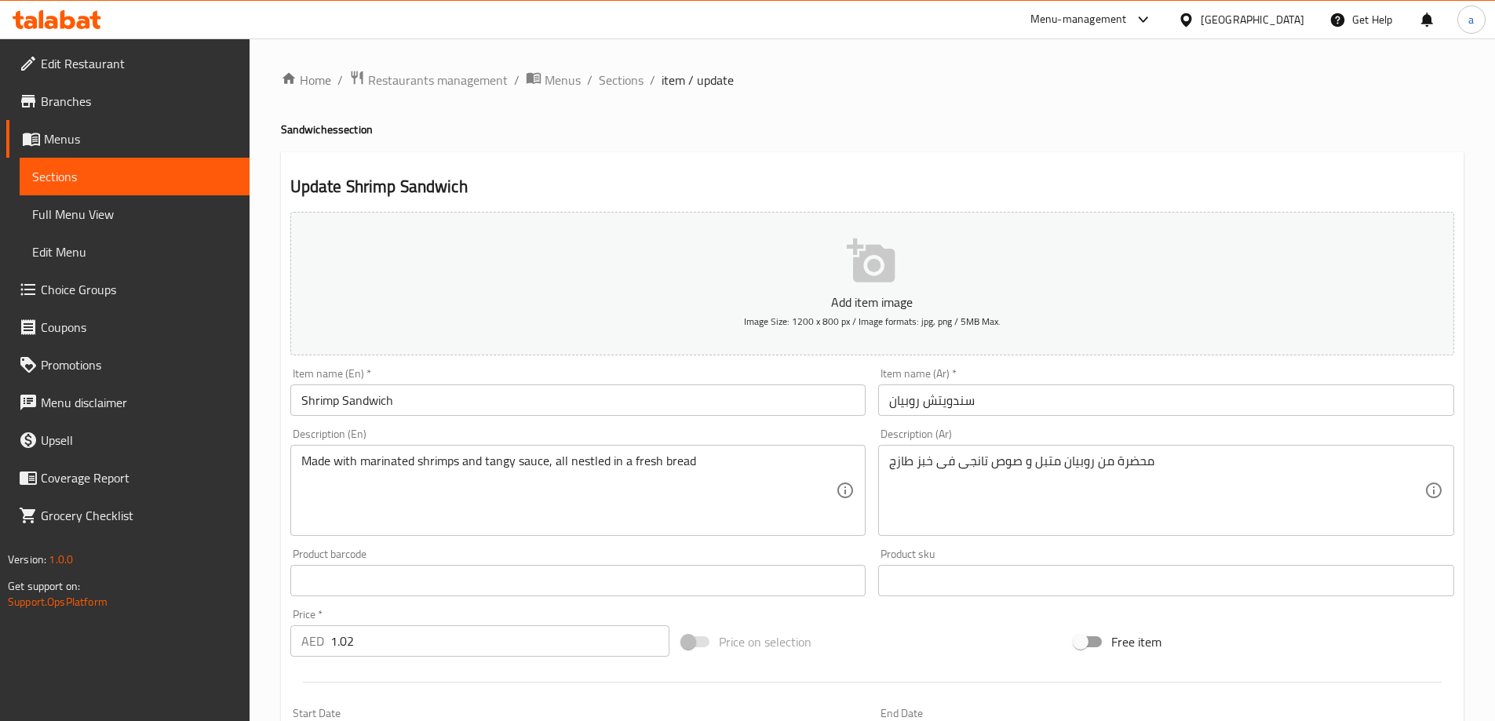
click at [269, 381] on div "Home / Restaurants management / Menus / Sections / item / update Sandwiches sec…" at bounding box center [873, 573] width 1246 height 1071
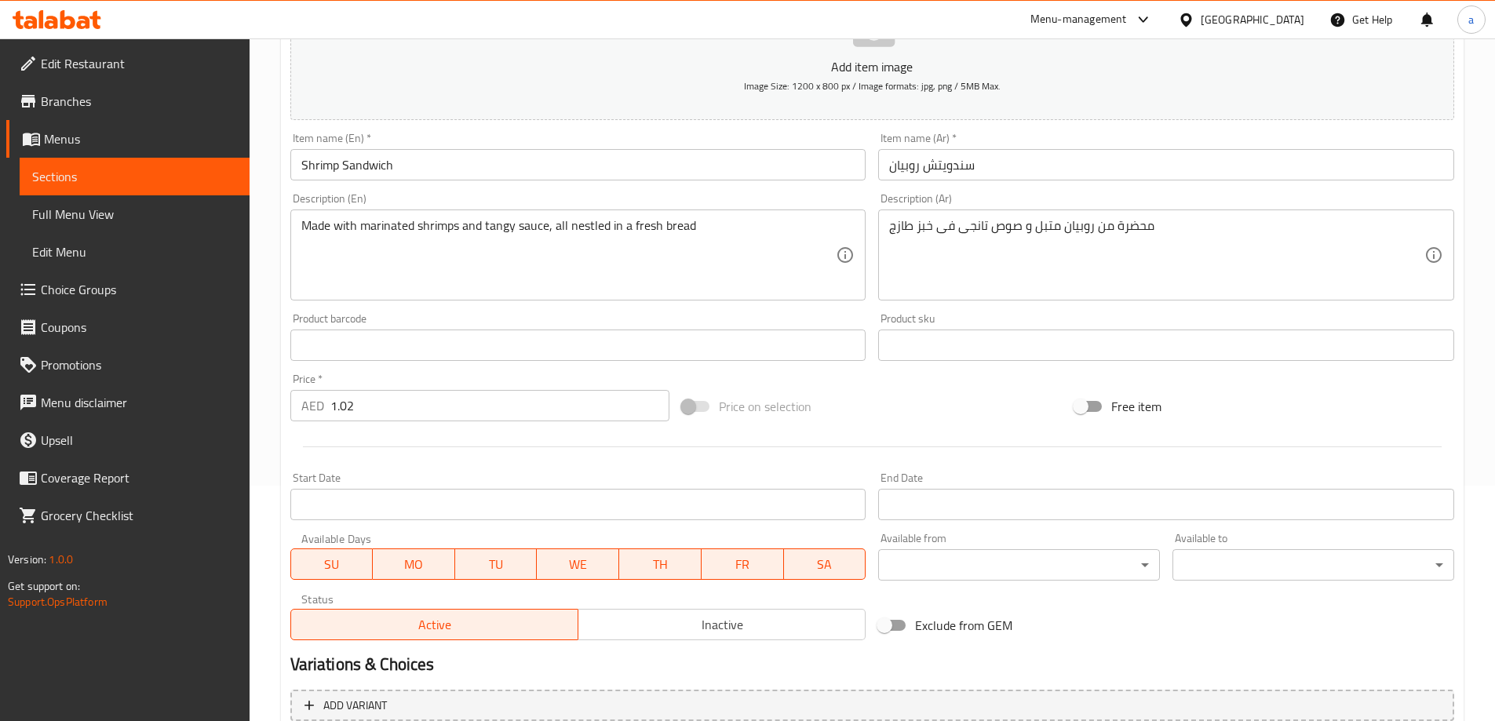
click at [399, 415] on input "1.02" at bounding box center [500, 405] width 340 height 31
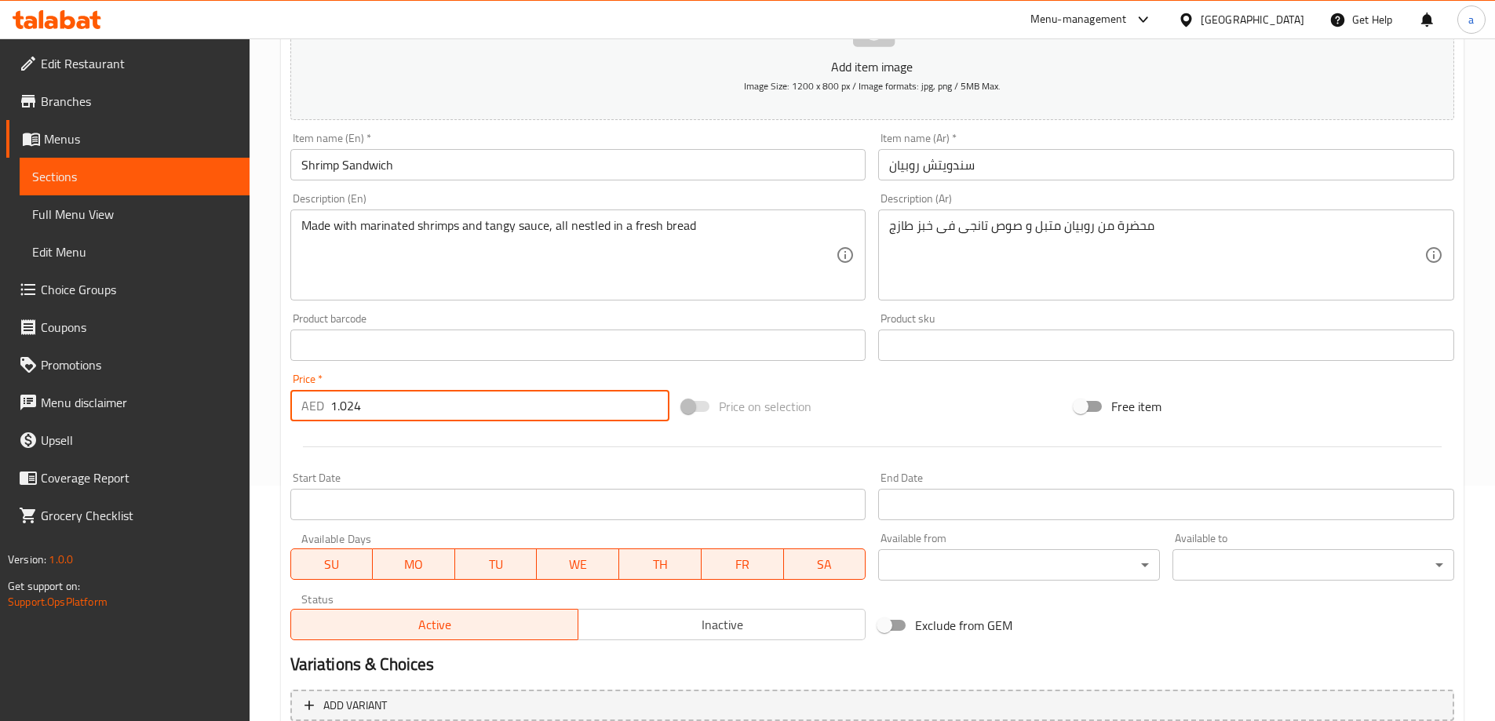
type input "1.024"
click at [284, 443] on div at bounding box center [872, 447] width 1177 height 38
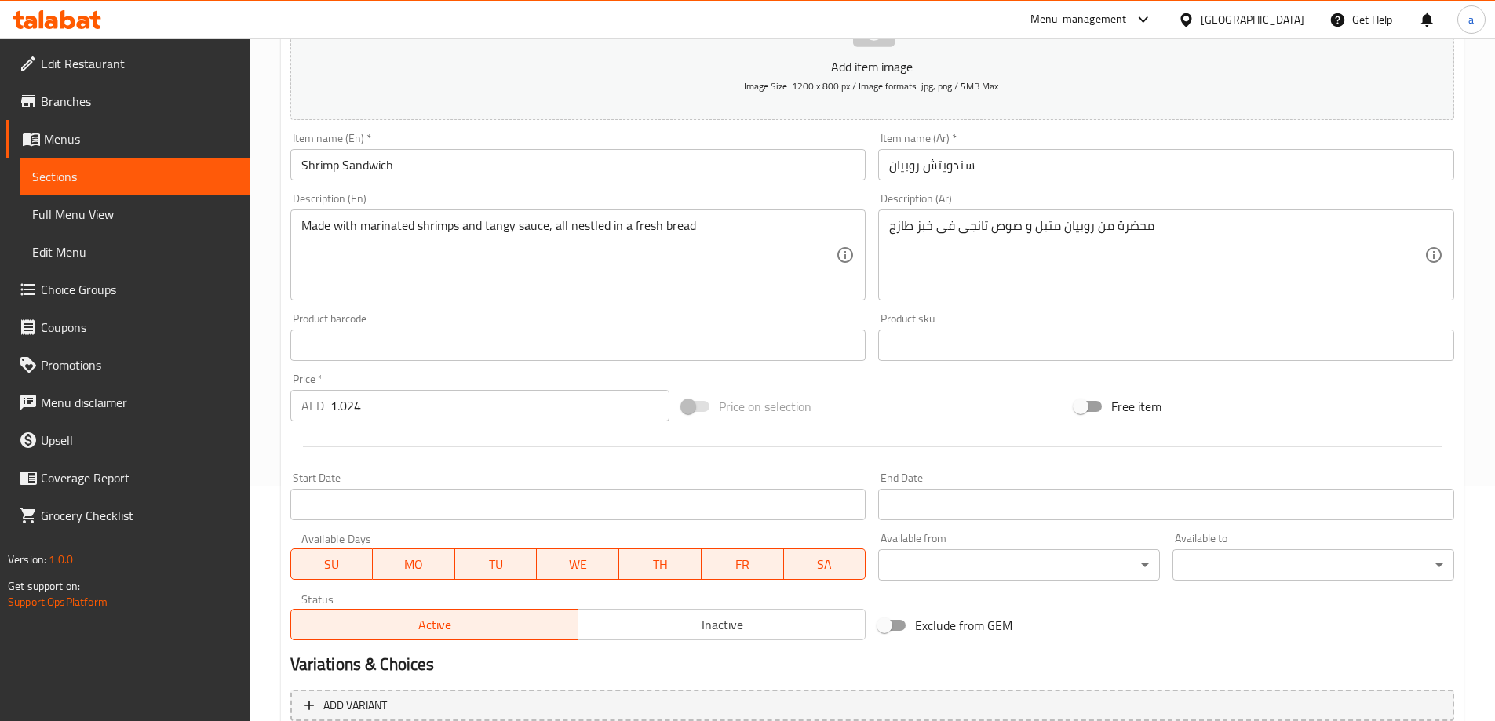
scroll to position [388, 0]
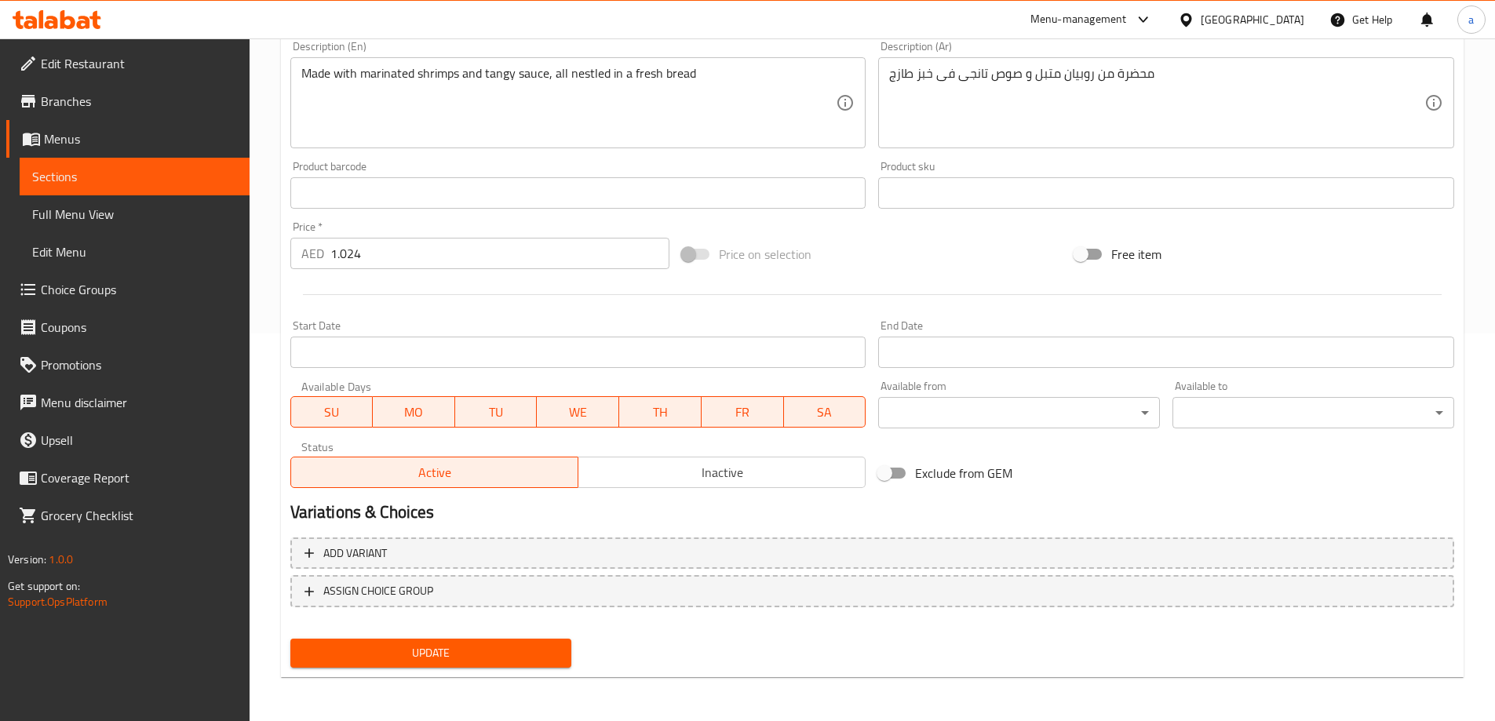
click at [427, 649] on span "Update" at bounding box center [431, 654] width 257 height 20
click at [176, 170] on span "Sections" at bounding box center [134, 176] width 205 height 19
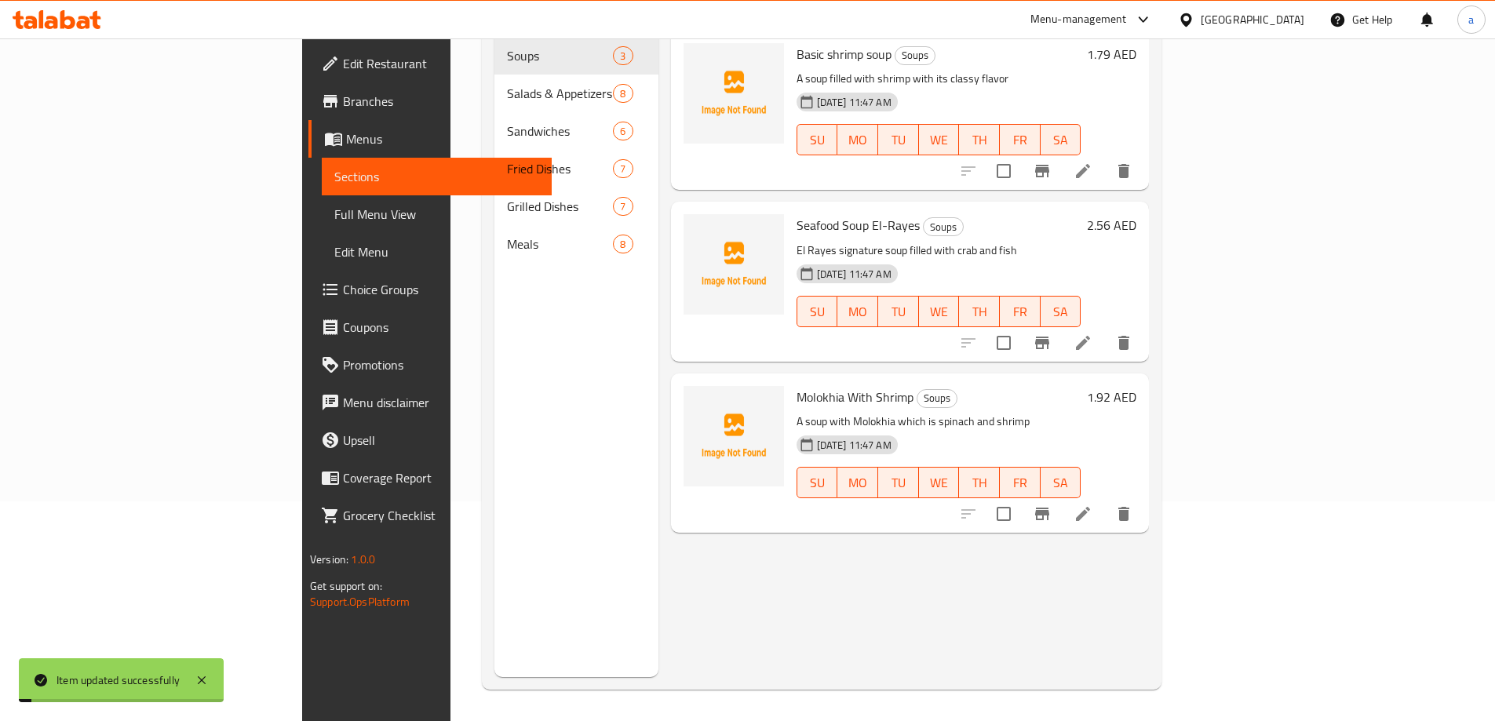
scroll to position [220, 0]
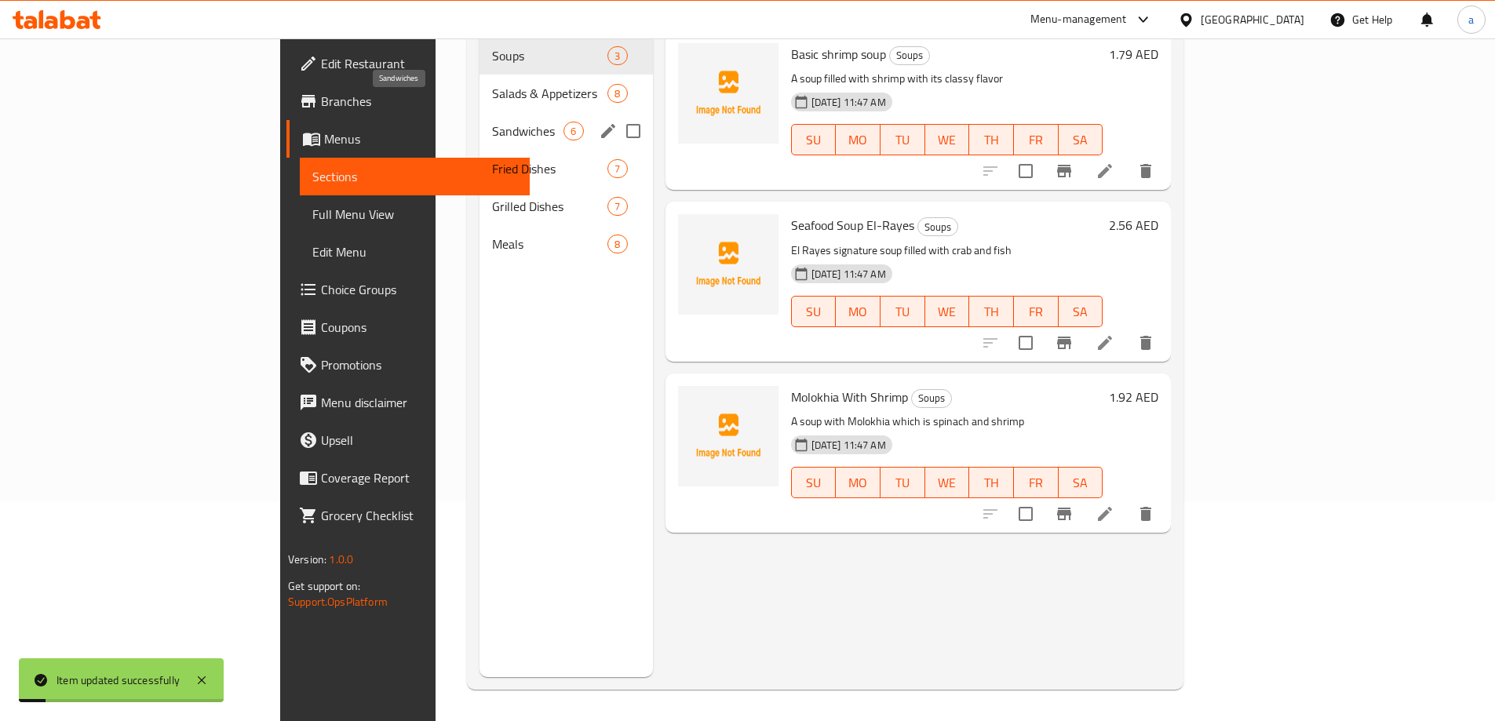
click at [492, 122] on span "Sandwiches" at bounding box center [527, 131] width 71 height 19
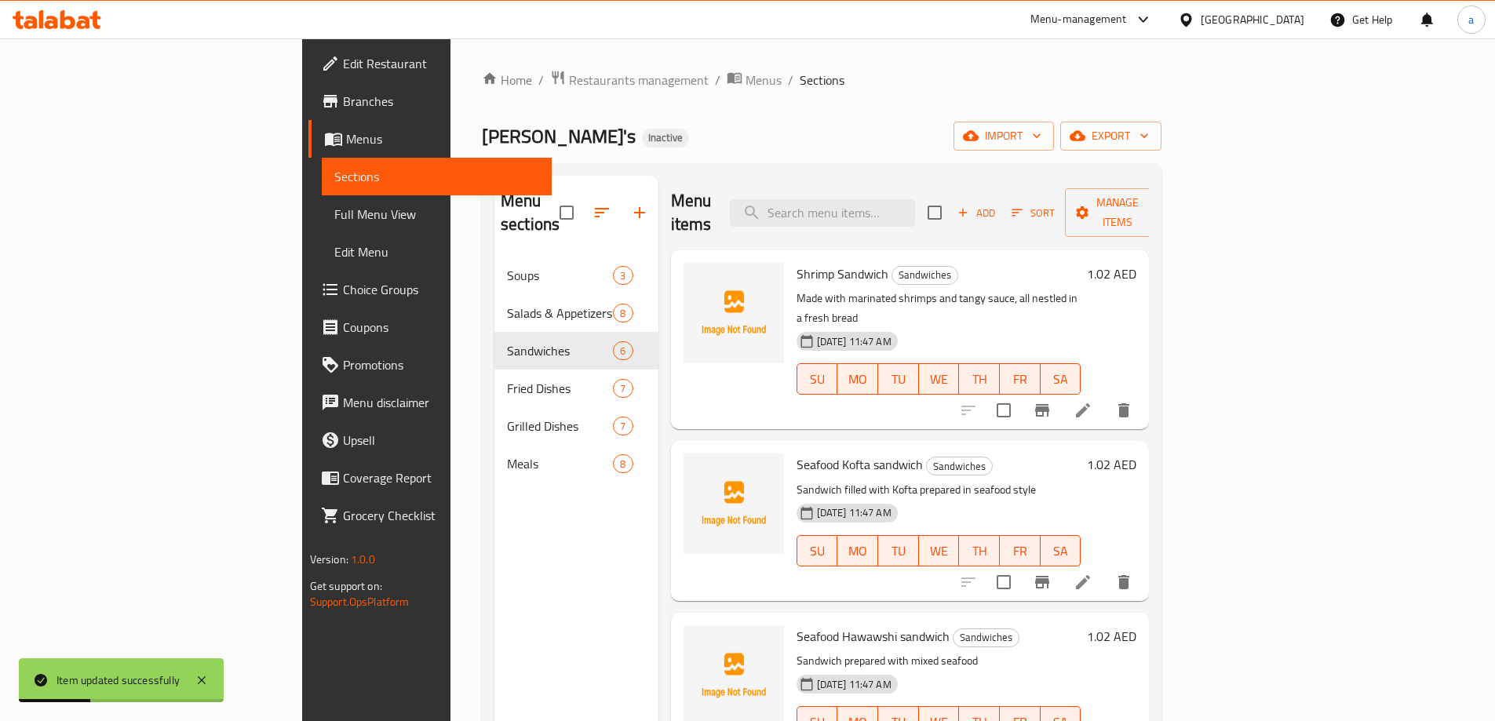
click at [1105, 568] on li at bounding box center [1083, 582] width 44 height 28
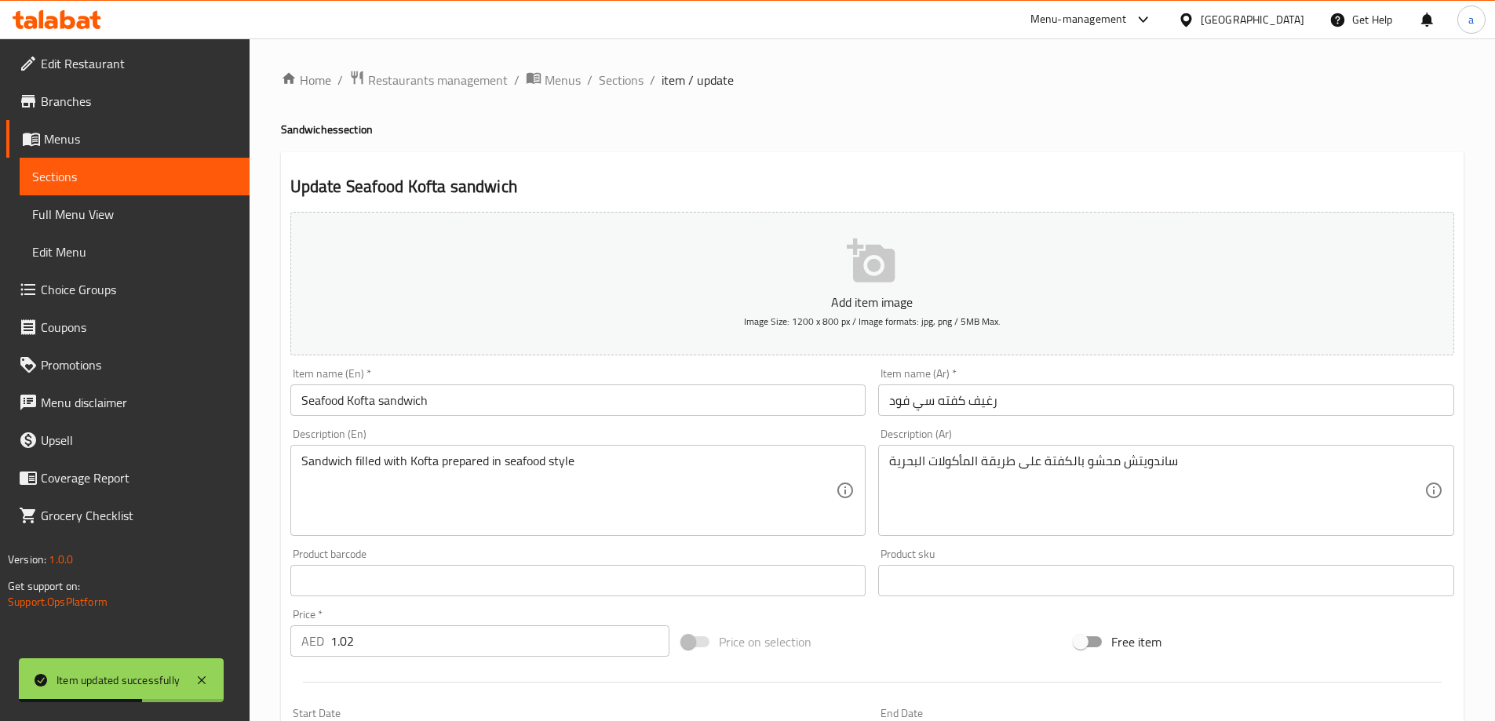
click at [362, 404] on input "Seafood Kofta sandwich" at bounding box center [578, 400] width 576 height 31
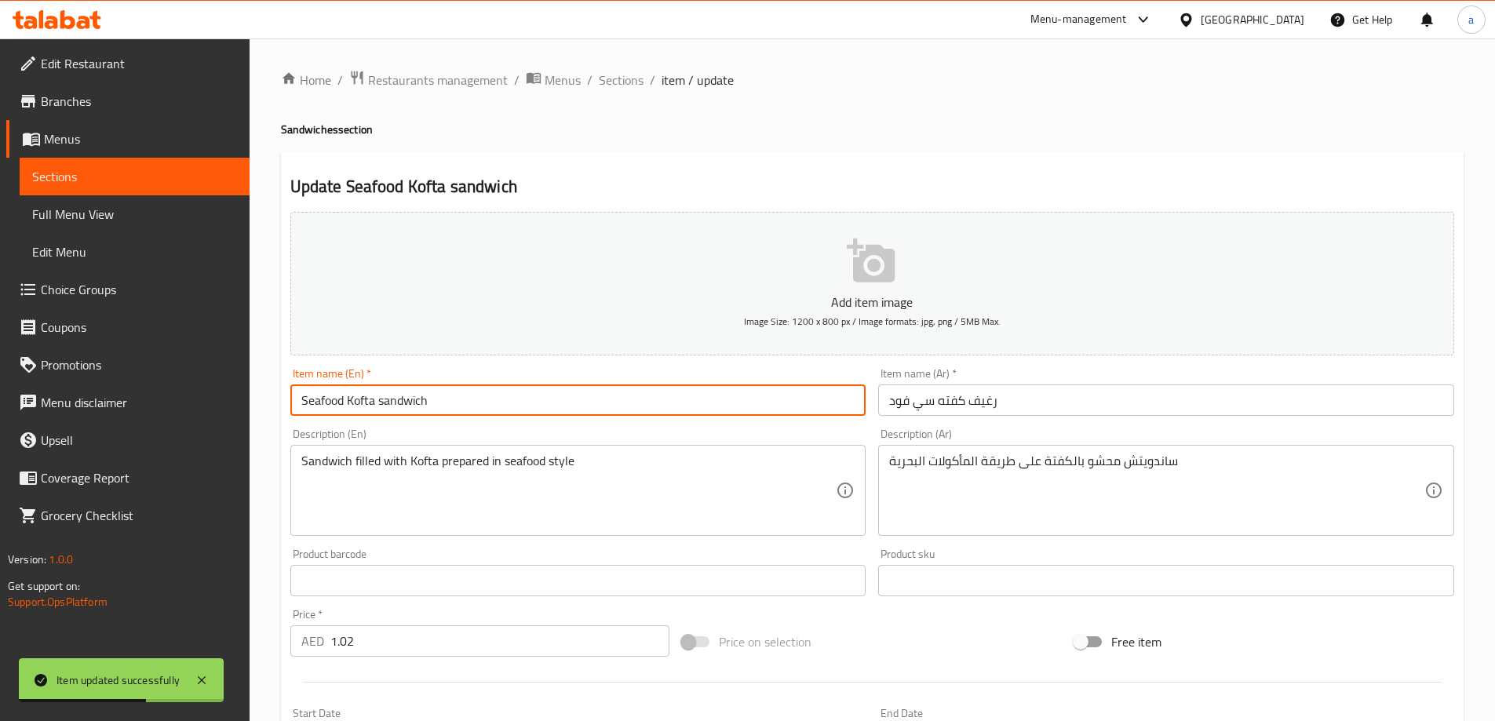
click at [362, 404] on input "Seafood Kofta sandwich" at bounding box center [578, 400] width 576 height 31
click at [327, 407] on input "Seafood Kofta sandwich" at bounding box center [578, 400] width 576 height 31
click at [341, 398] on input "Seafood Kofta sandwich" at bounding box center [578, 400] width 576 height 31
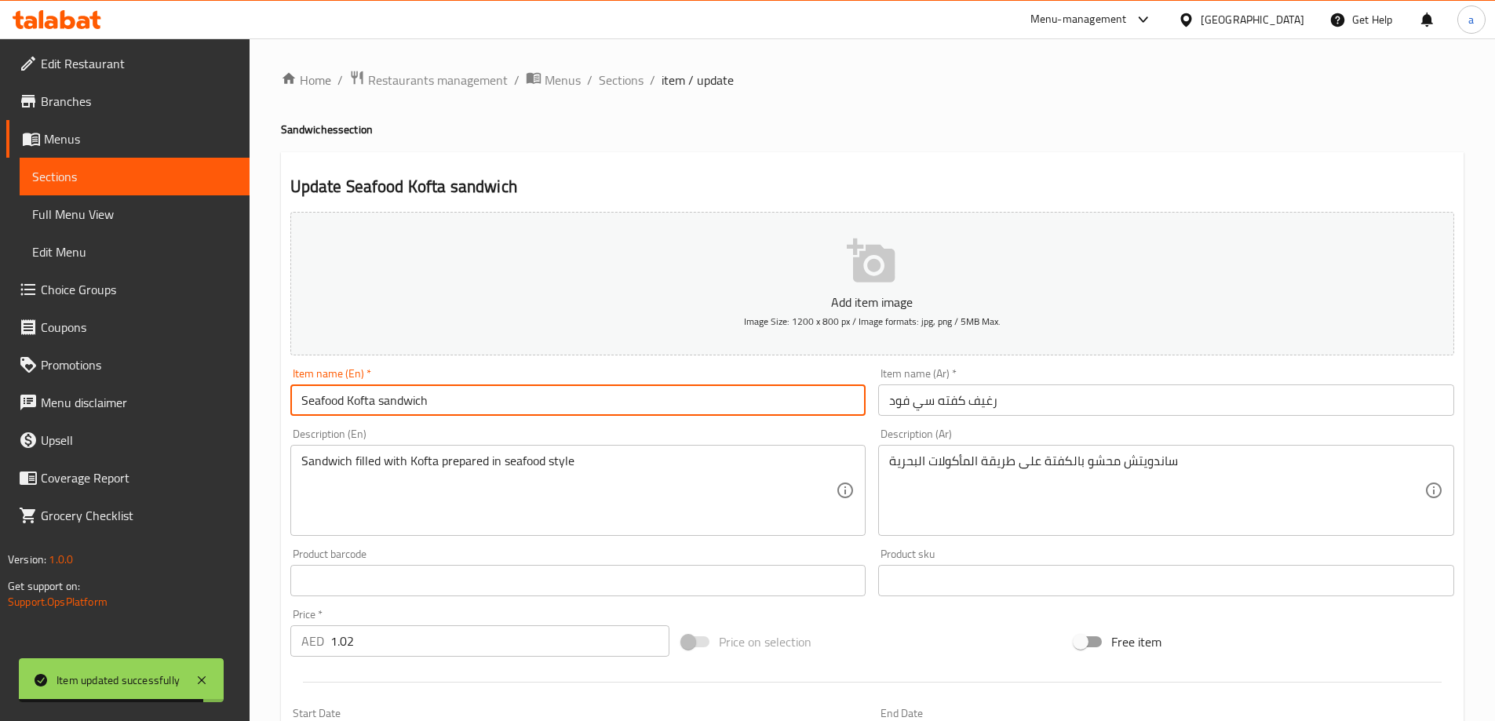
click at [320, 411] on input "Seafood Kofta sandwich" at bounding box center [578, 400] width 576 height 31
click at [320, 409] on input "Seafood Kofta sandwich" at bounding box center [578, 400] width 576 height 31
click at [321, 407] on input "Seafood Kofta sandwich" at bounding box center [578, 400] width 576 height 31
click at [327, 393] on input "Seafood Kofta sandwich" at bounding box center [578, 400] width 576 height 31
click at [325, 393] on input "Seafood Kofta sandwich" at bounding box center [578, 400] width 576 height 31
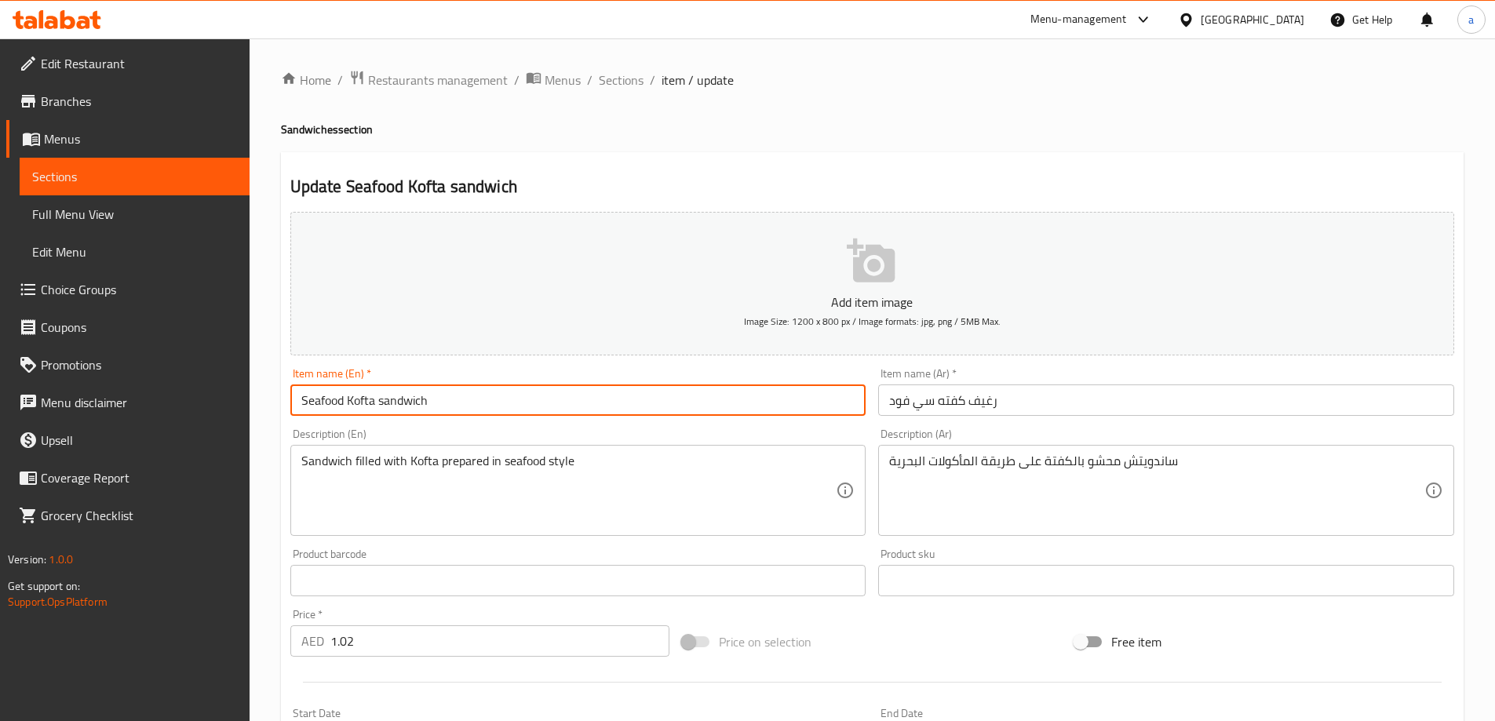
click at [907, 407] on input "رغيف كفته سي فود" at bounding box center [1166, 400] width 576 height 31
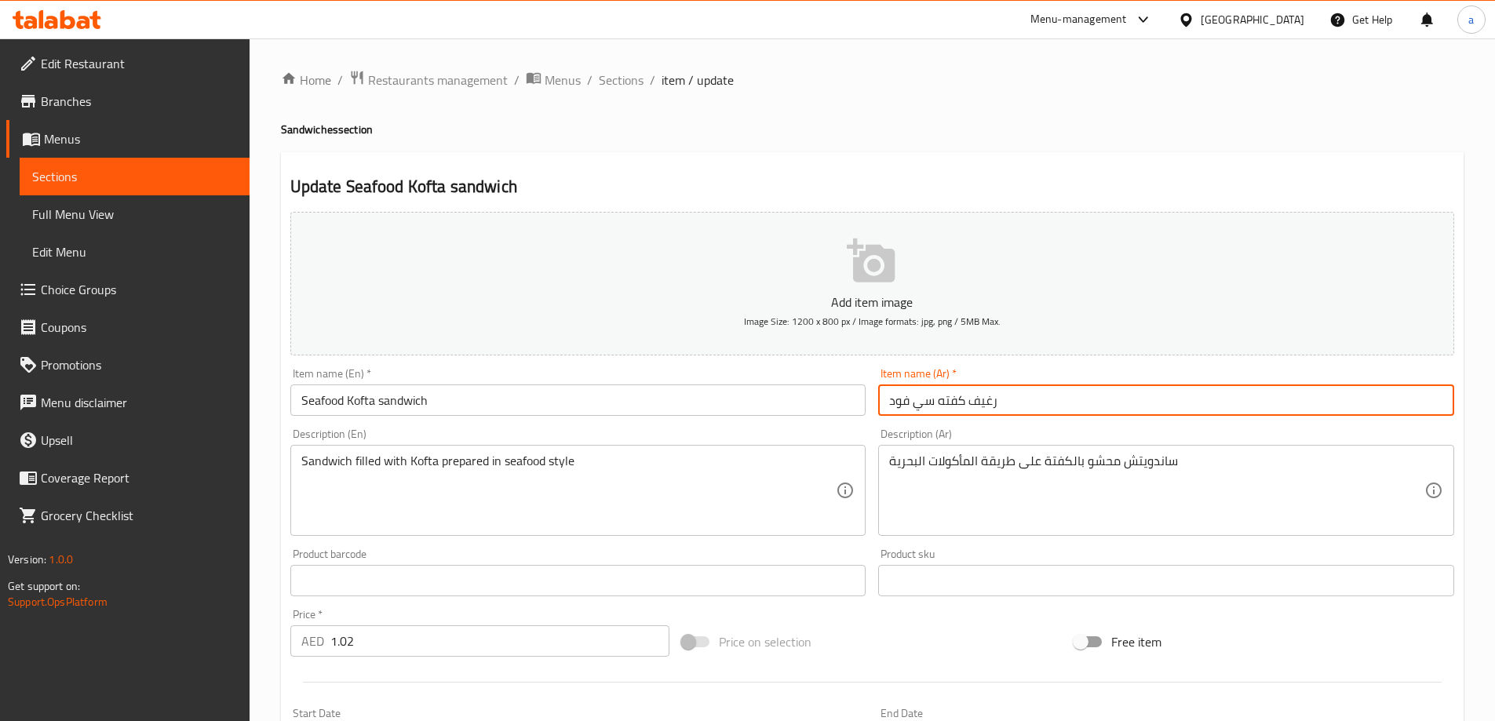
drag, startPoint x: 933, startPoint y: 398, endPoint x: 886, endPoint y: 400, distance: 47.1
click at [886, 400] on input "رغيف كفته سي فود" at bounding box center [1166, 400] width 576 height 31
paste input "مأكولات بحرية"
click at [367, 404] on input "Seafood Kofta sandwich" at bounding box center [578, 400] width 576 height 31
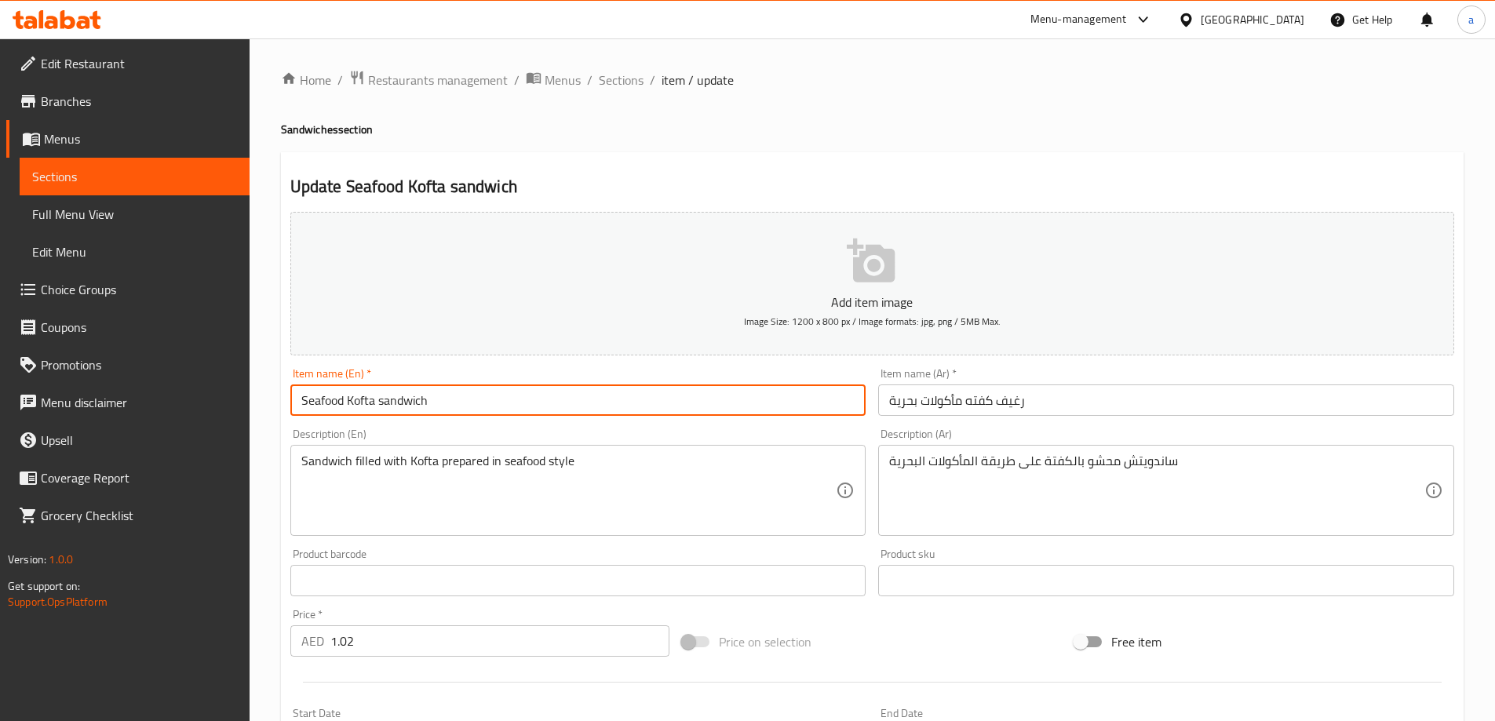
click at [367, 404] on input "Seafood Kofta sandwich" at bounding box center [578, 400] width 576 height 31
click at [816, 426] on div "Description (En) Sandwich filled with Kofta prepared in seafood style Descripti…" at bounding box center [578, 482] width 589 height 120
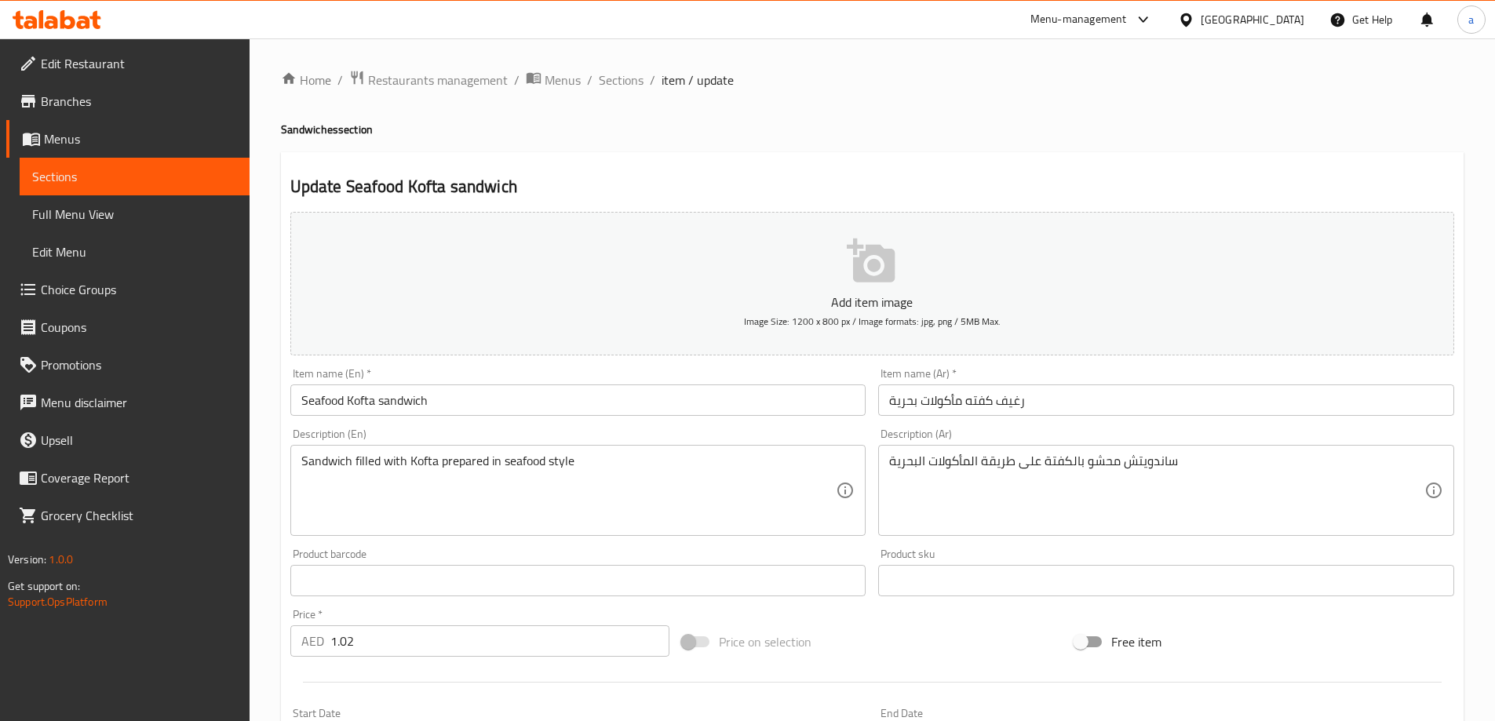
click at [975, 406] on input "رغيف كفته مأكولات بحرية" at bounding box center [1166, 400] width 576 height 31
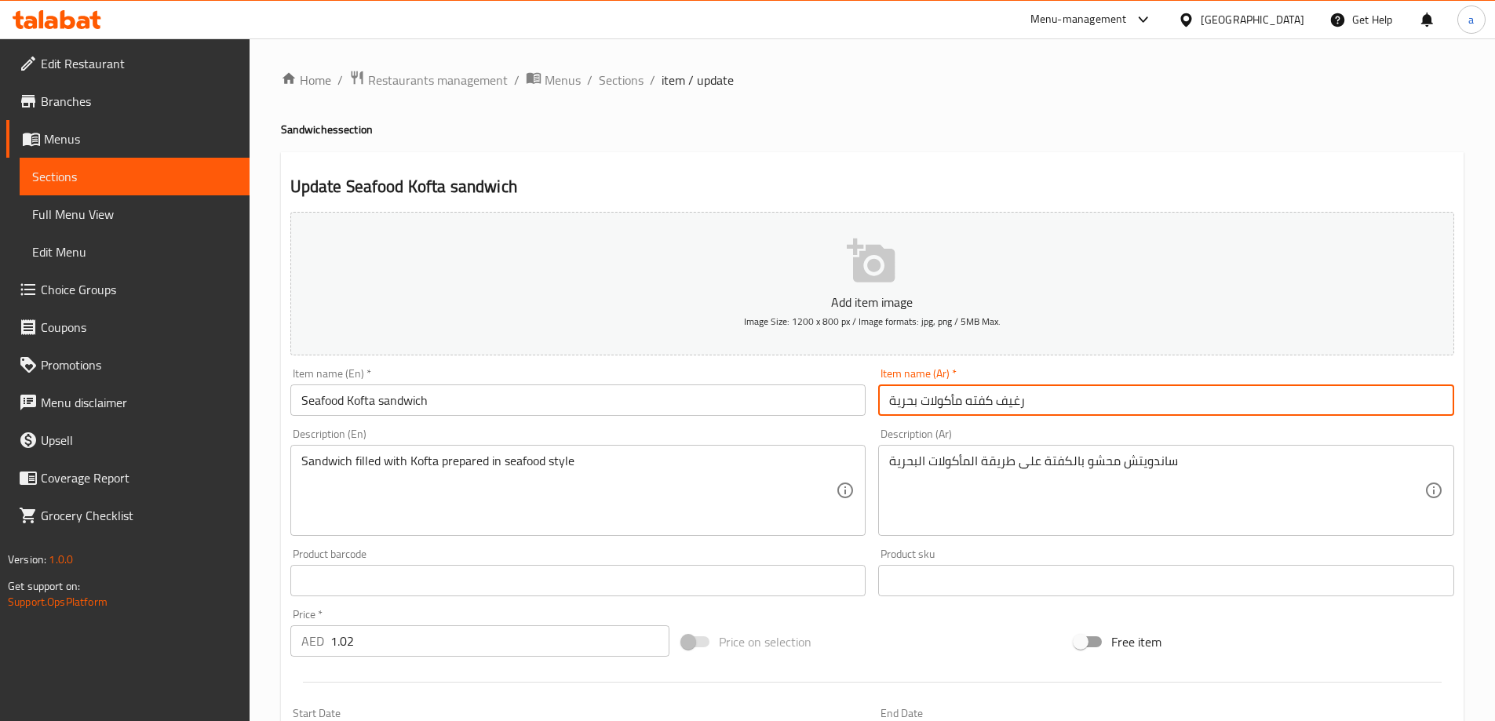
click at [975, 406] on input "رغيف كفته مأكولات بحرية" at bounding box center [1166, 400] width 576 height 31
paste input "ة"
click at [960, 424] on div "Description (Ar) ساندويتش محشو بالكفتة على طريقة المأكولات البحرية Description …" at bounding box center [1166, 482] width 589 height 120
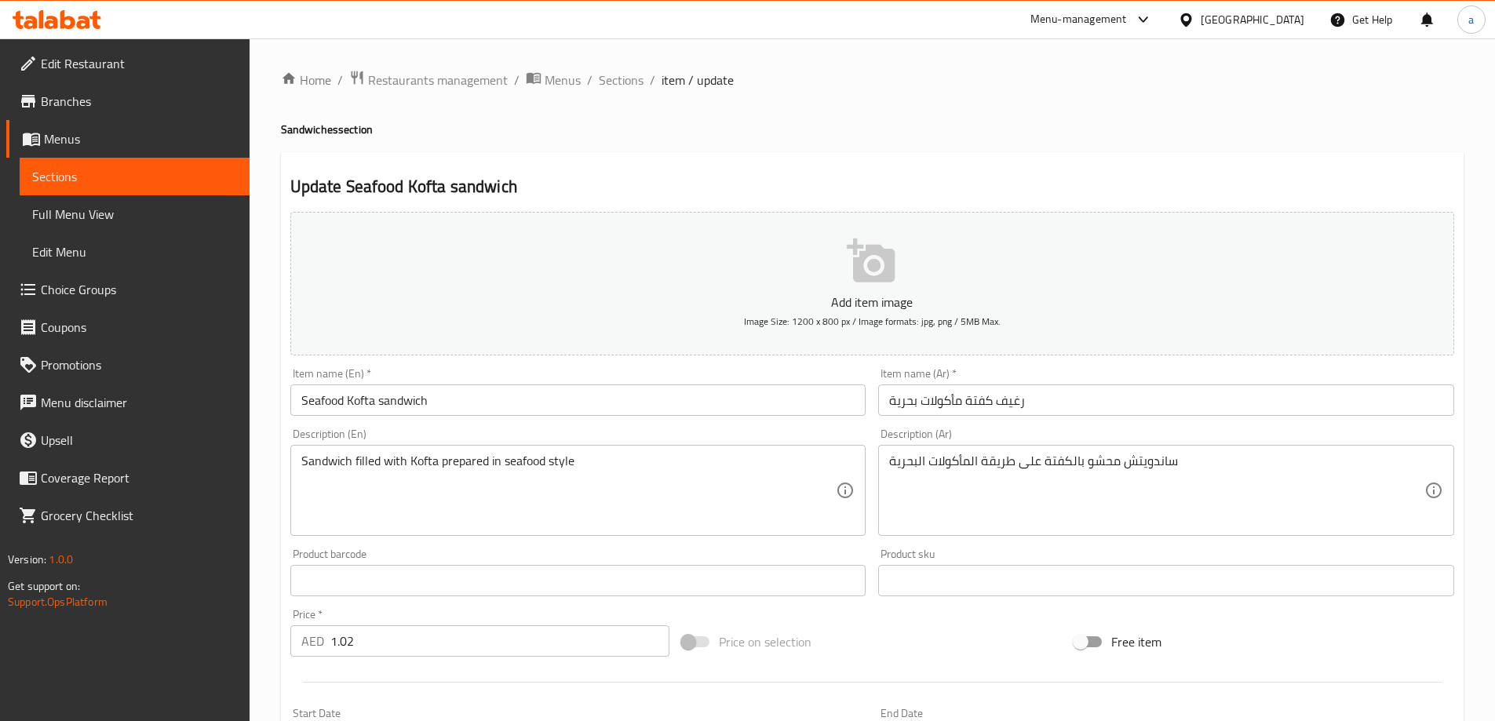
click at [428, 397] on input "Seafood Kofta sandwich" at bounding box center [578, 400] width 576 height 31
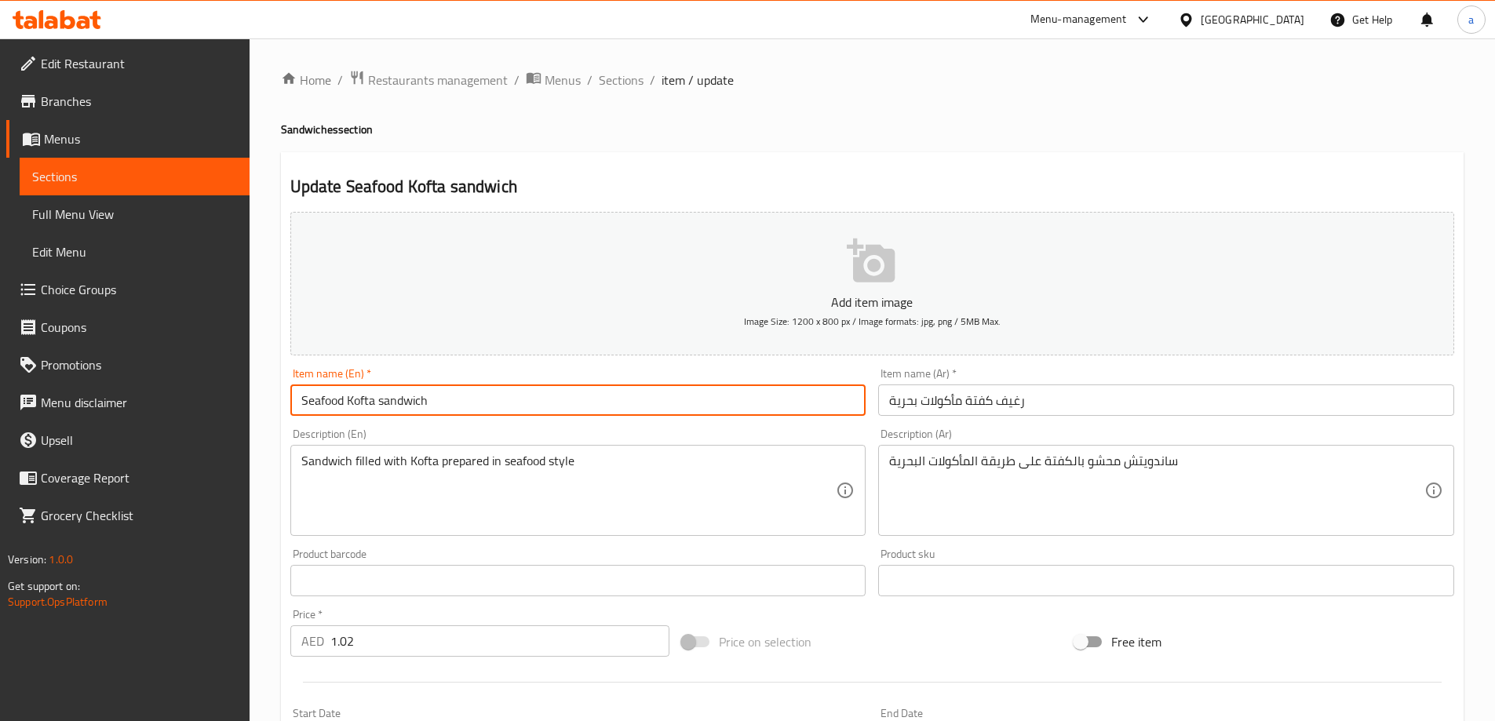
click at [428, 397] on input "Seafood Kofta sandwich" at bounding box center [578, 400] width 576 height 31
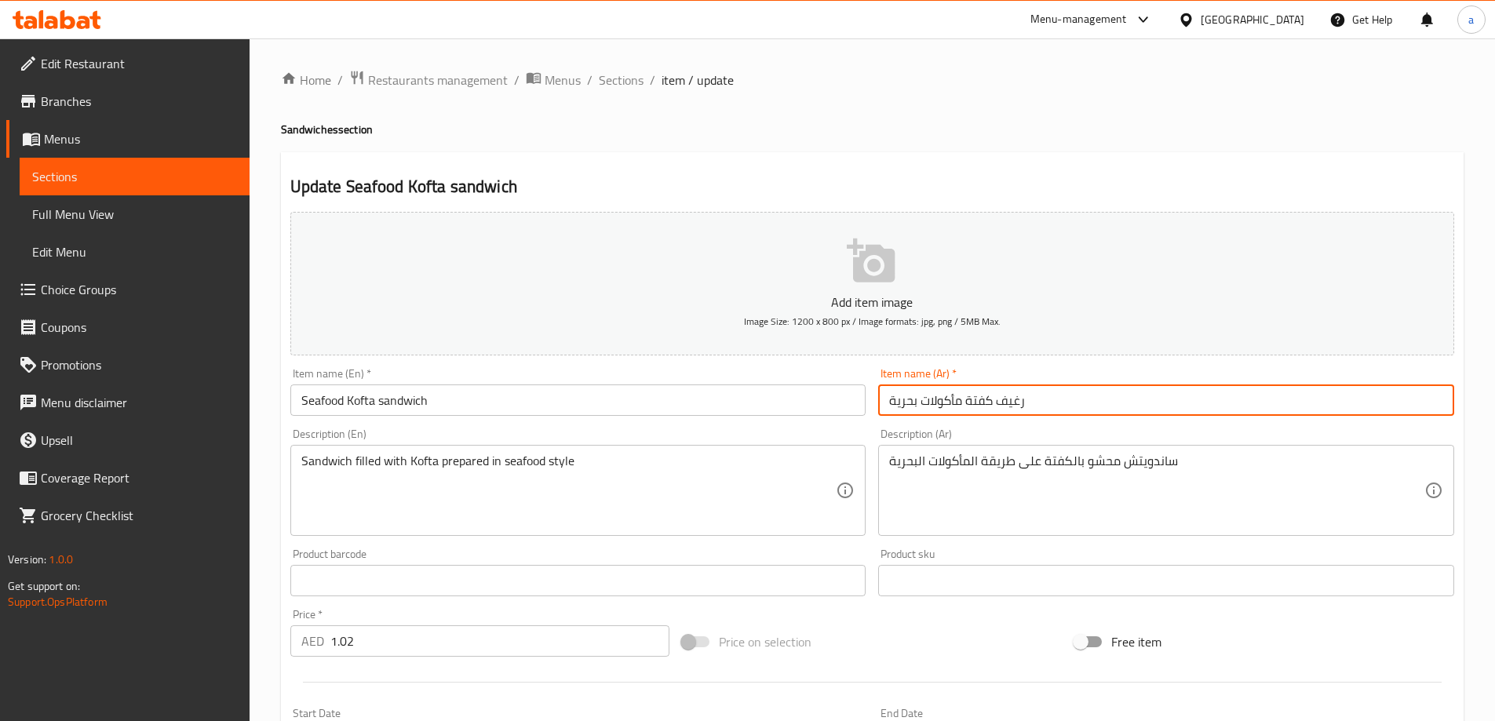
click at [1020, 404] on input "رغيف كفتة مأكولات بحرية" at bounding box center [1166, 400] width 576 height 31
paste input "ندويتش"
type input "سندويتش كفتة مأكولات بحرية"
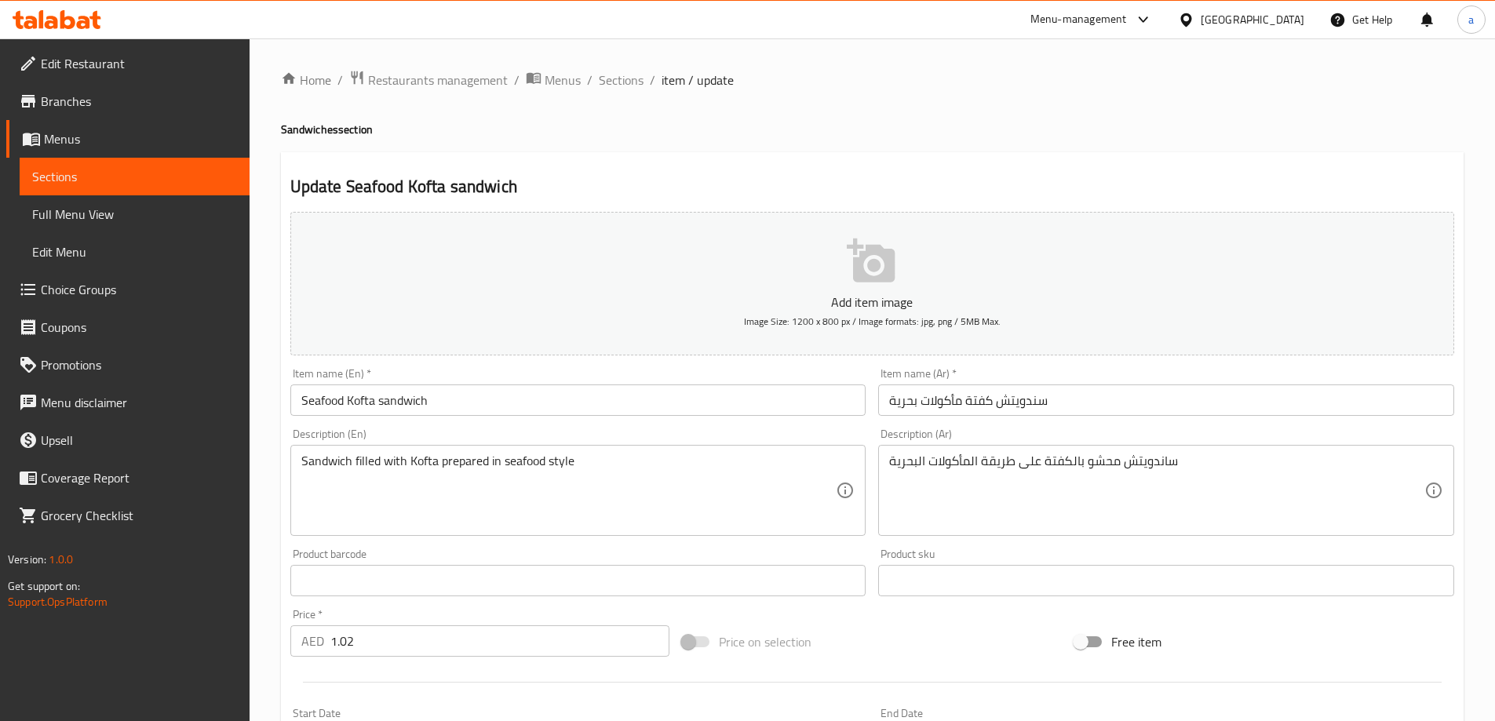
click at [990, 425] on div "Description (Ar) ساندويتش محشو بالكفتة على طريقة المأكولات البحرية Description …" at bounding box center [1166, 482] width 589 height 120
click at [693, 421] on div "Item name (En)   * Seafood Kofta sandwich Item name (En) *" at bounding box center [578, 392] width 589 height 60
click at [823, 449] on div "Sandwich filled with Kofta prepared in seafood style Description (En)" at bounding box center [578, 490] width 576 height 91
click at [823, 434] on div "Description (En) Sandwich filled with Kofta prepared in seafood style Descripti…" at bounding box center [578, 483] width 576 height 108
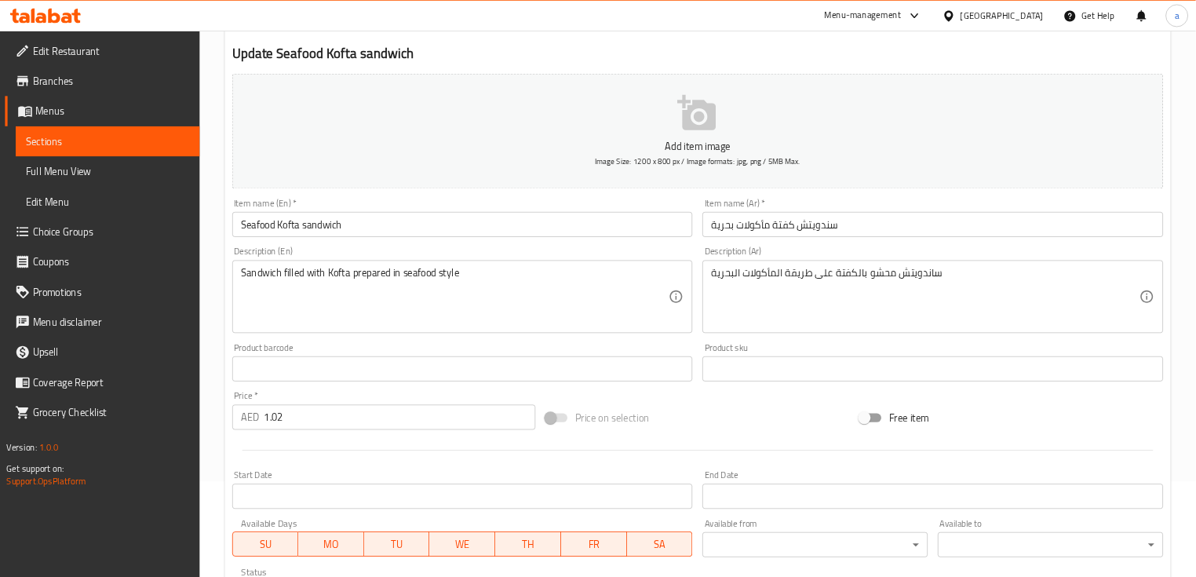
scroll to position [314, 0]
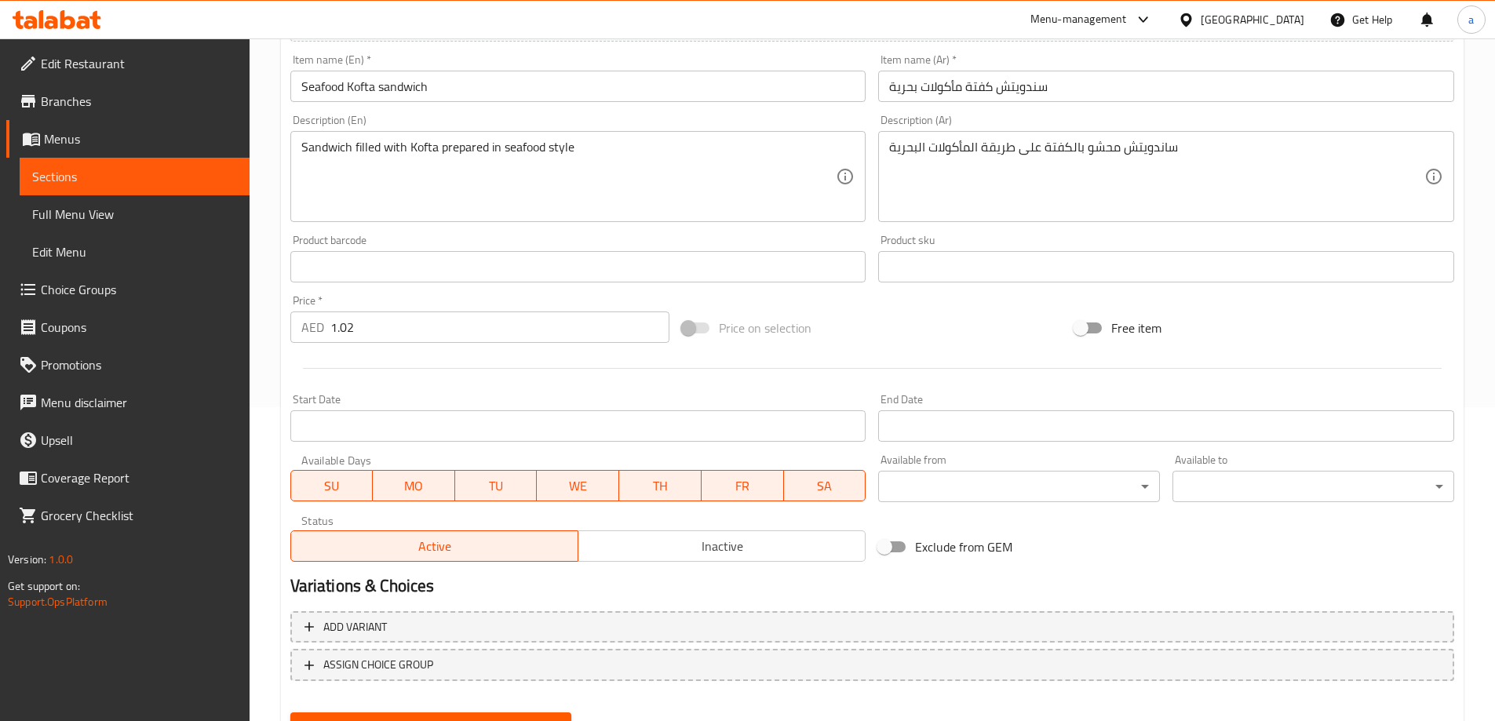
click at [413, 323] on input "1.02" at bounding box center [500, 327] width 340 height 31
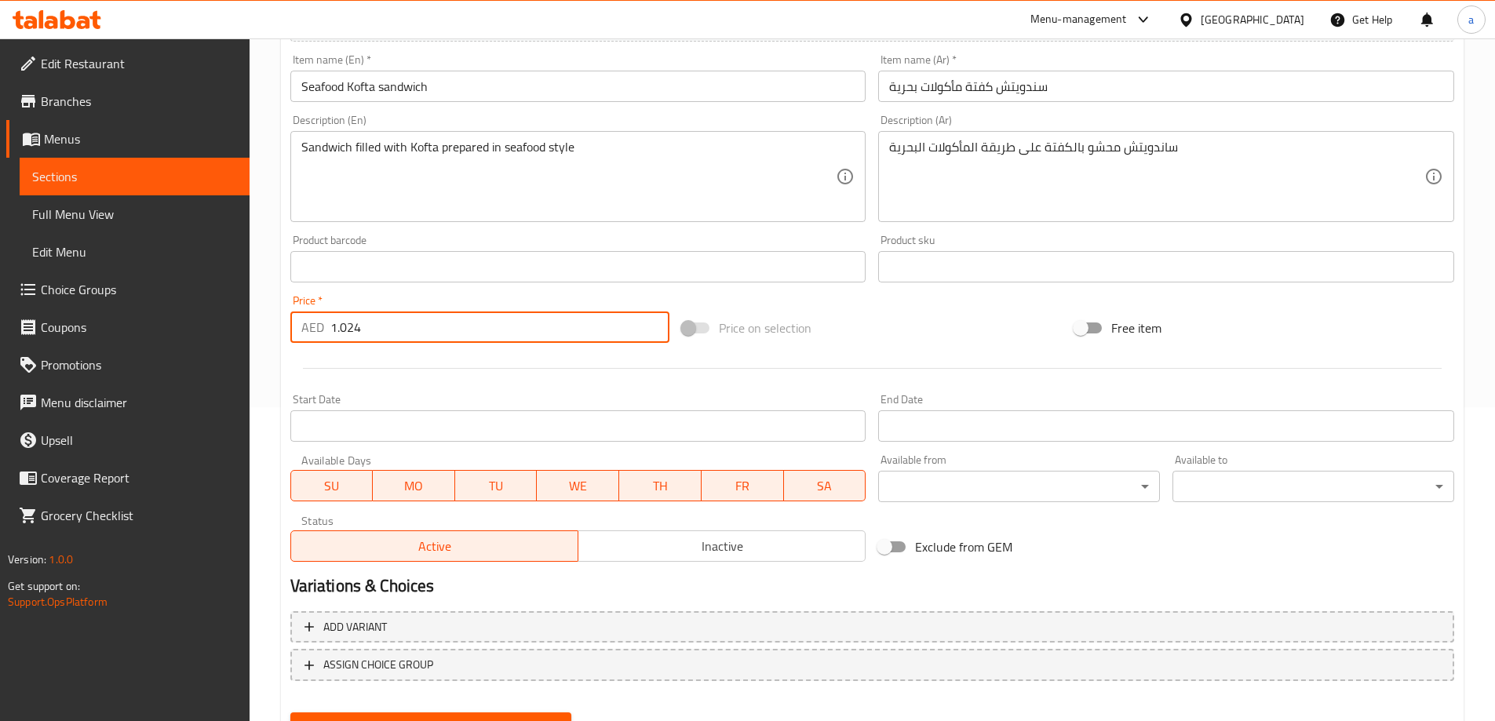
type input "1.024"
click at [447, 388] on div "Start Date Start Date" at bounding box center [578, 418] width 589 height 60
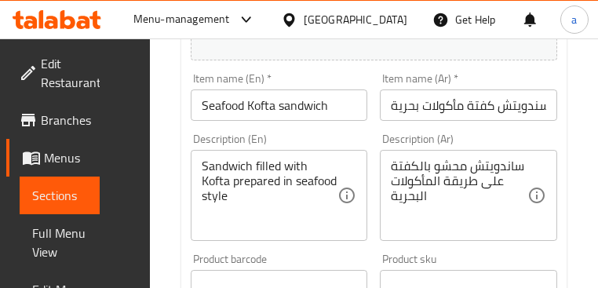
click at [350, 254] on div "Product barcode Product barcode" at bounding box center [279, 278] width 177 height 48
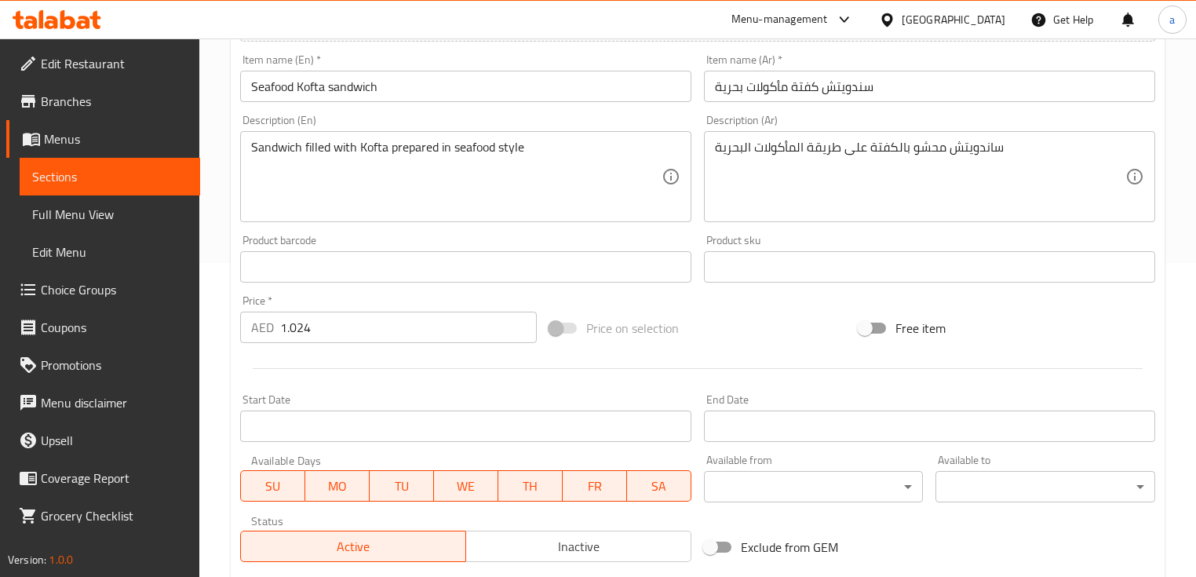
click at [465, 290] on div "Price   * AED 1.024 Price *" at bounding box center [388, 319] width 309 height 60
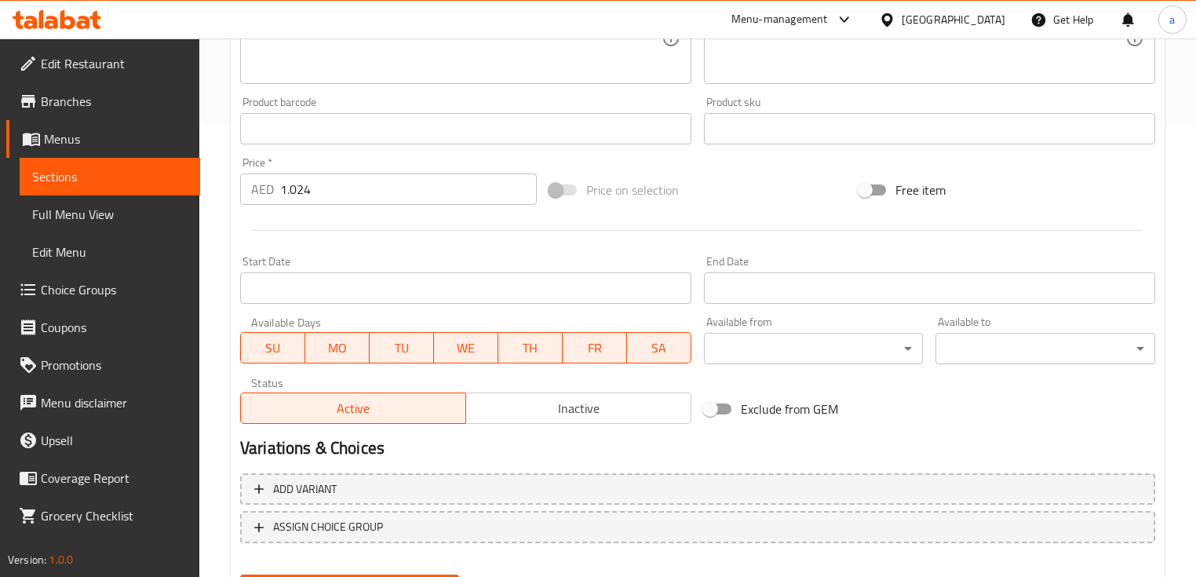
scroll to position [531, 0]
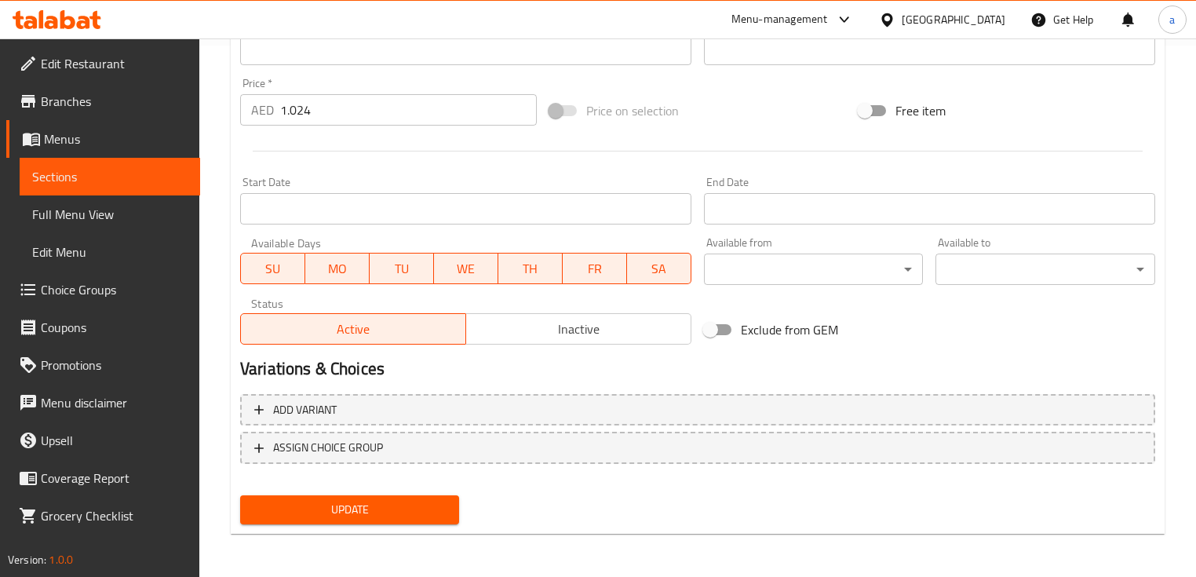
click at [389, 505] on span "Update" at bounding box center [350, 510] width 194 height 20
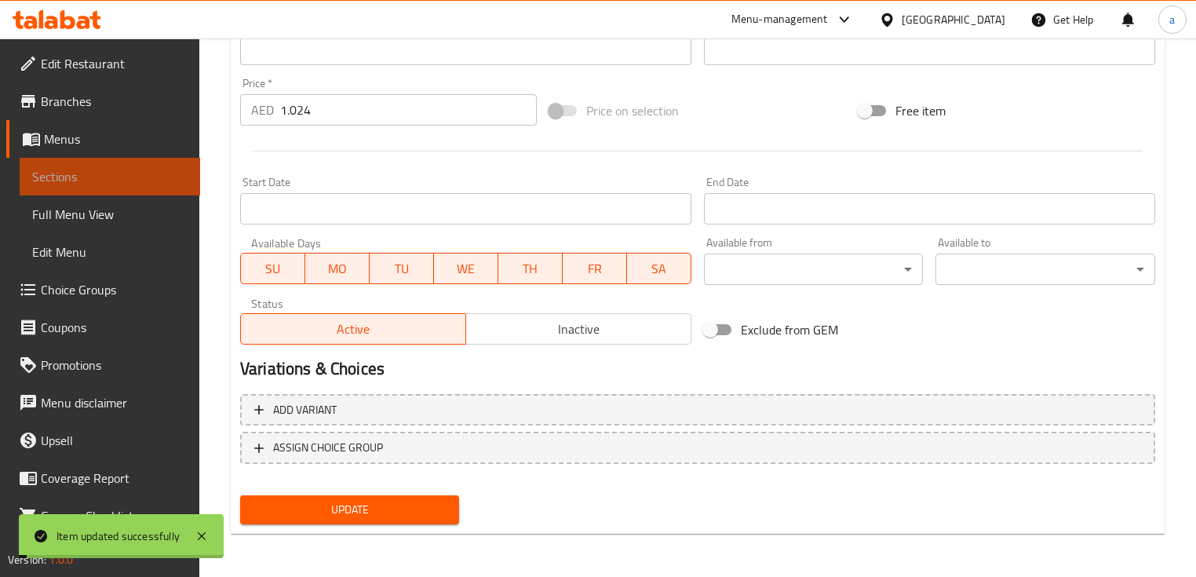
click at [116, 176] on span "Sections" at bounding box center [109, 176] width 155 height 19
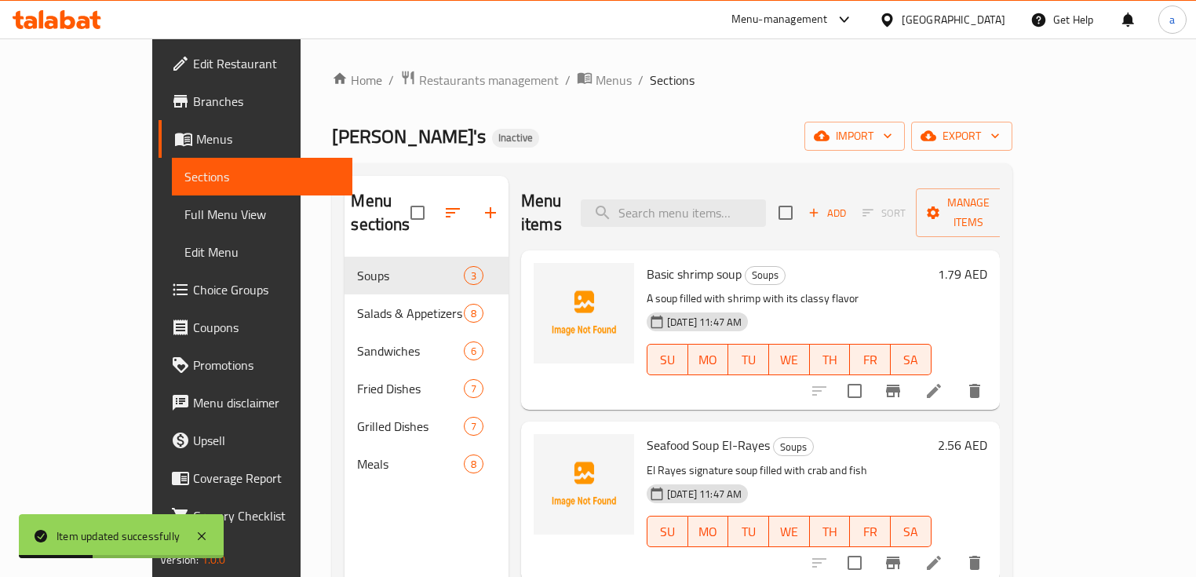
click at [382, 294] on div "Salads & Appetizers 8" at bounding box center [427, 313] width 164 height 38
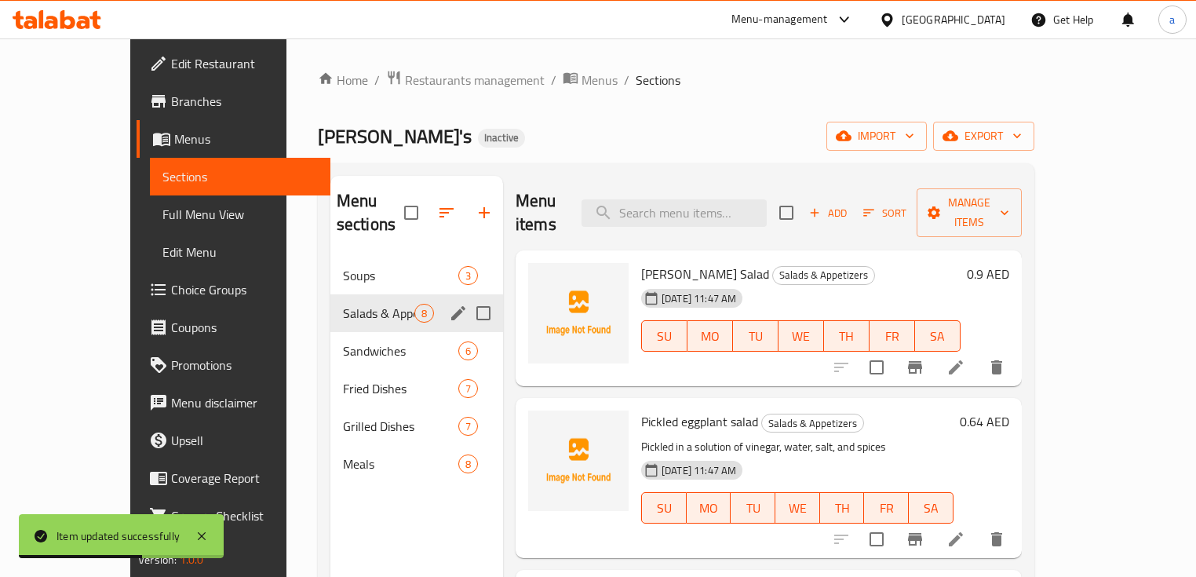
click at [348, 304] on span "Salads & Appetizers" at bounding box center [378, 313] width 71 height 19
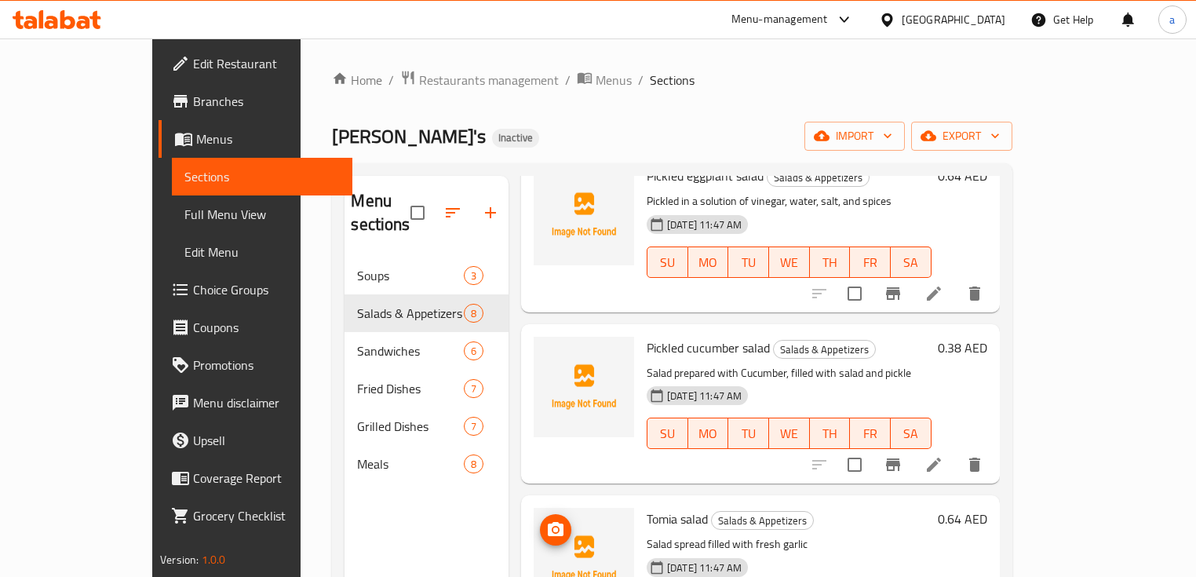
scroll to position [251, 0]
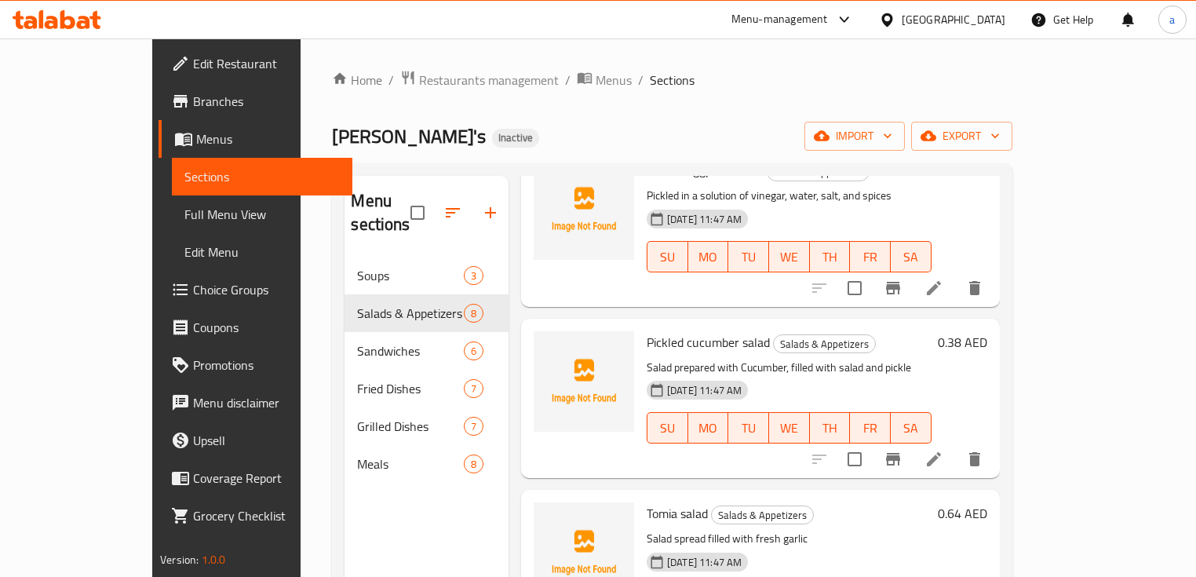
click at [455, 498] on div "Menu sections Soups 3 Salads & Appetizers 8 Sandwiches 6 Fried Dishes 7 Grilled…" at bounding box center [427, 464] width 164 height 577
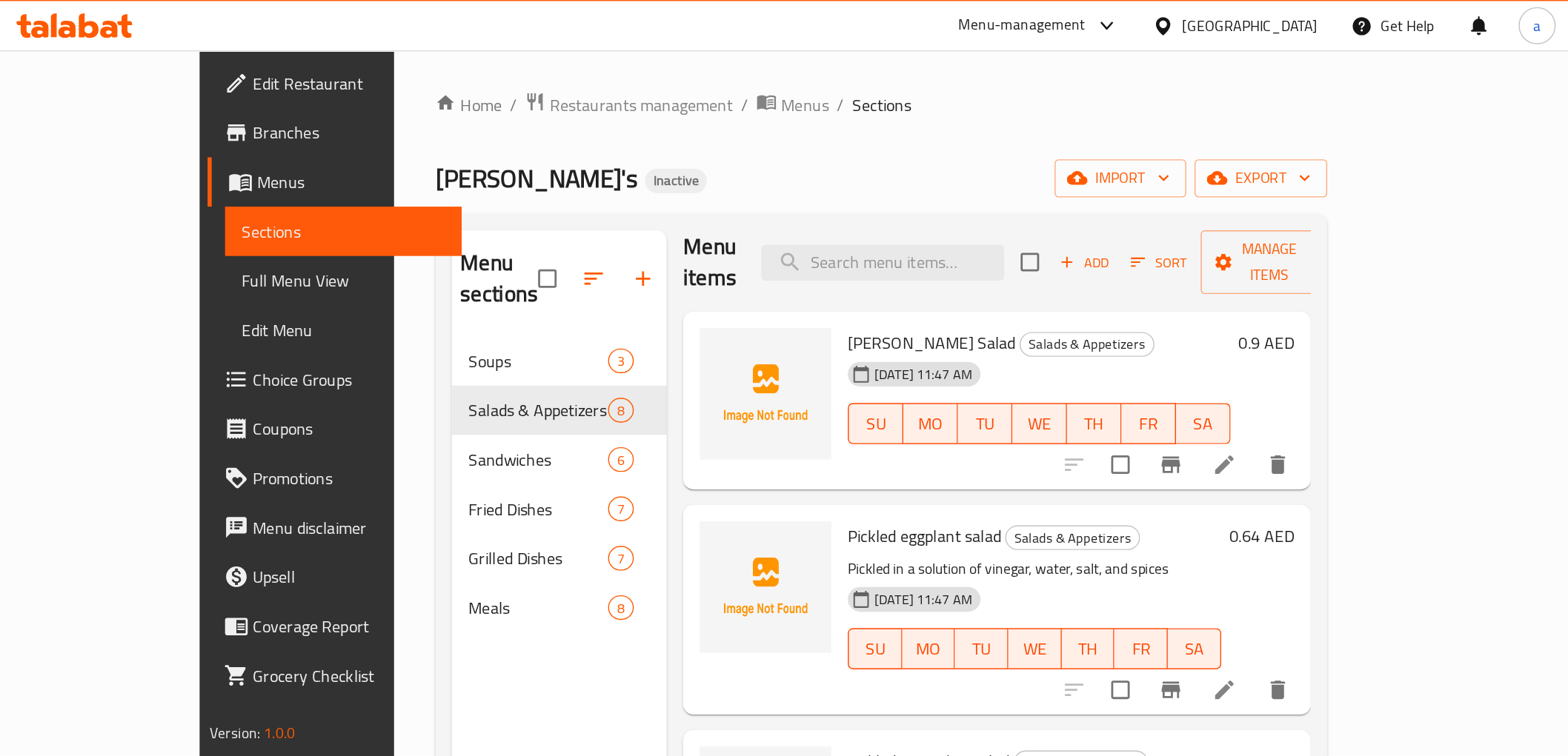
scroll to position [0, 0]
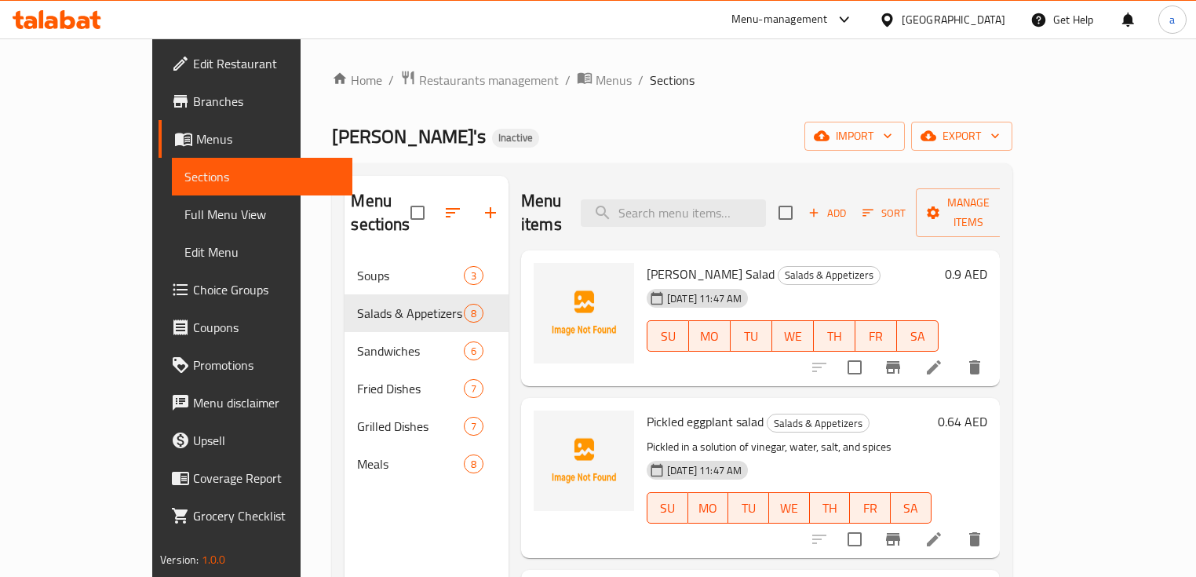
click at [451, 521] on div "Menu sections Soups 3 Salads & Appetizers 8 Sandwiches 6 Fried Dishes 7 Grilled…" at bounding box center [427, 464] width 164 height 577
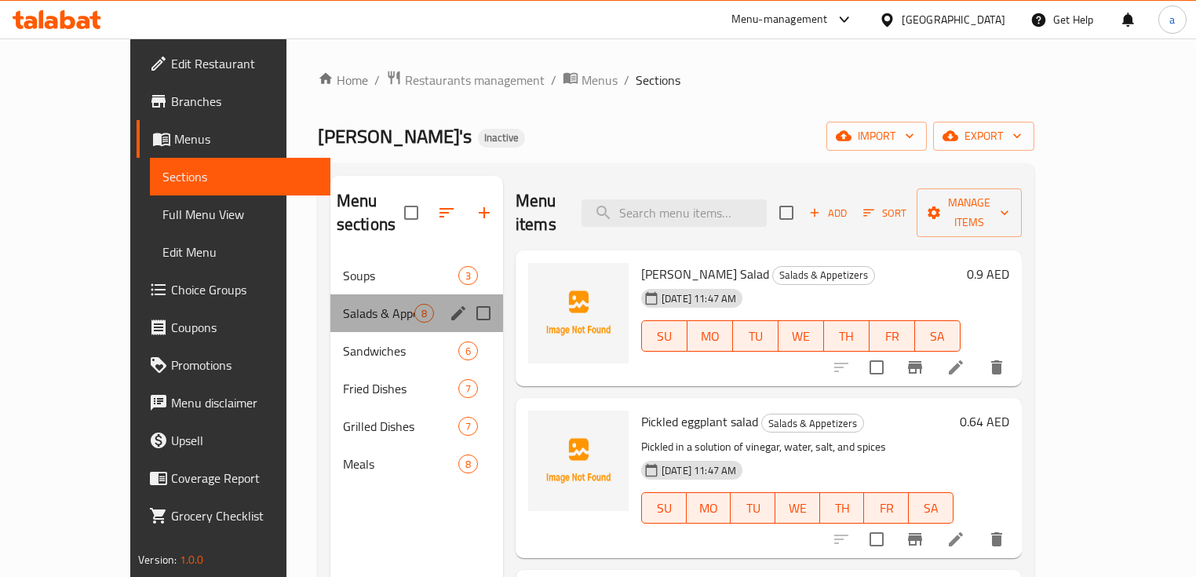
click at [330, 302] on div "Salads & Appetizers 8" at bounding box center [416, 313] width 173 height 38
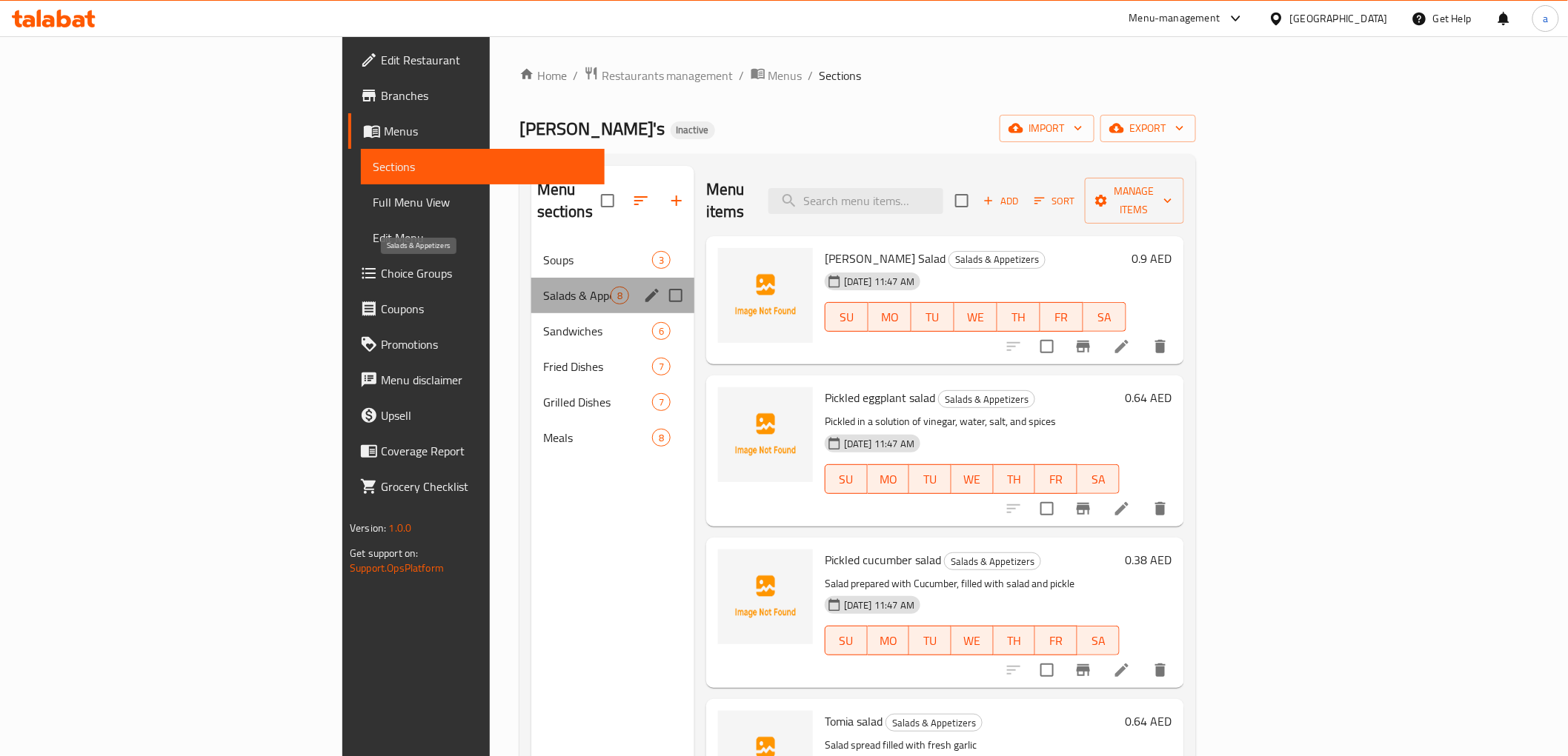
click at [543, 287] on span "Salads & Appetizers" at bounding box center [576, 295] width 67 height 18
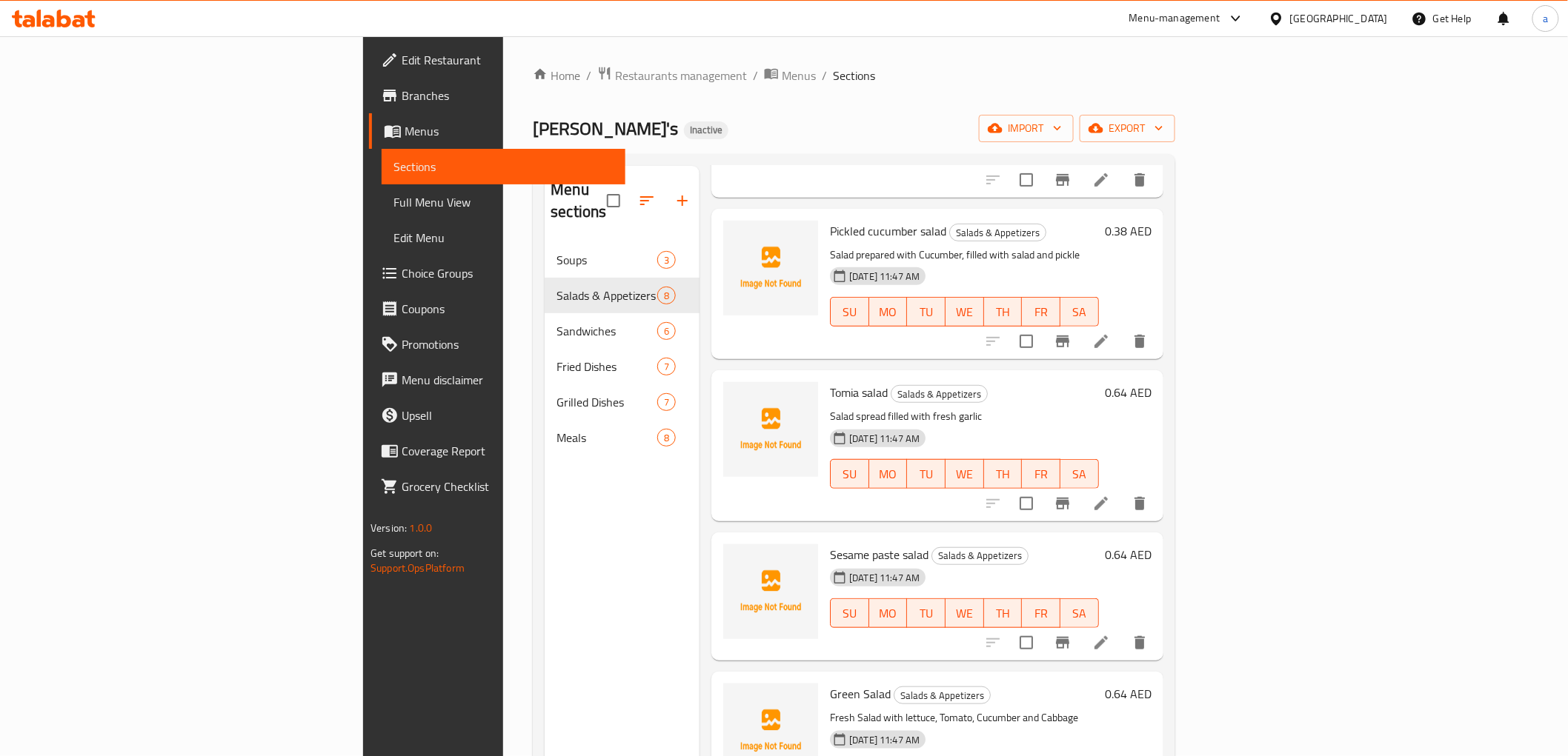
scroll to position [494, 0]
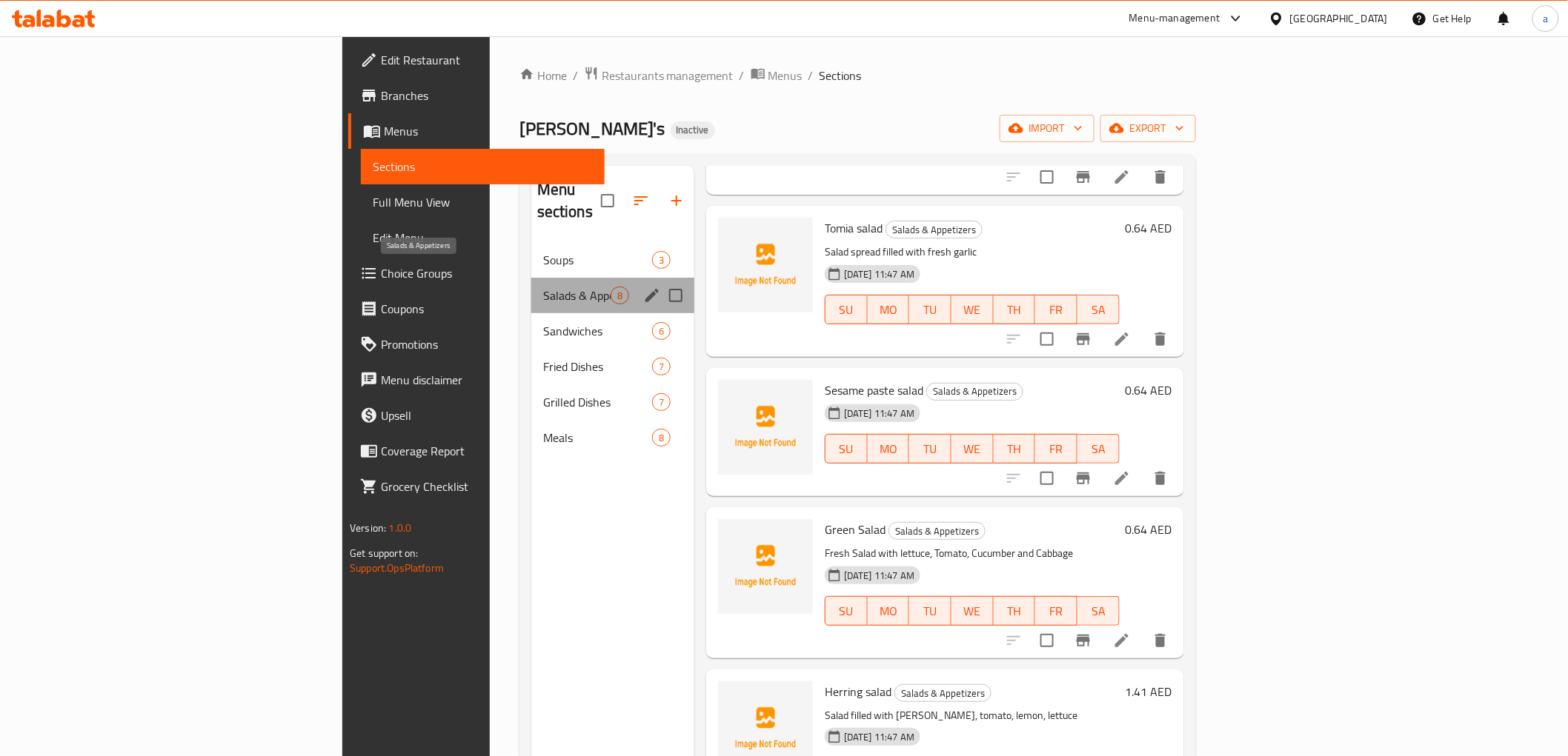
click at [543, 287] on span "Salads & Appetizers" at bounding box center [576, 295] width 67 height 18
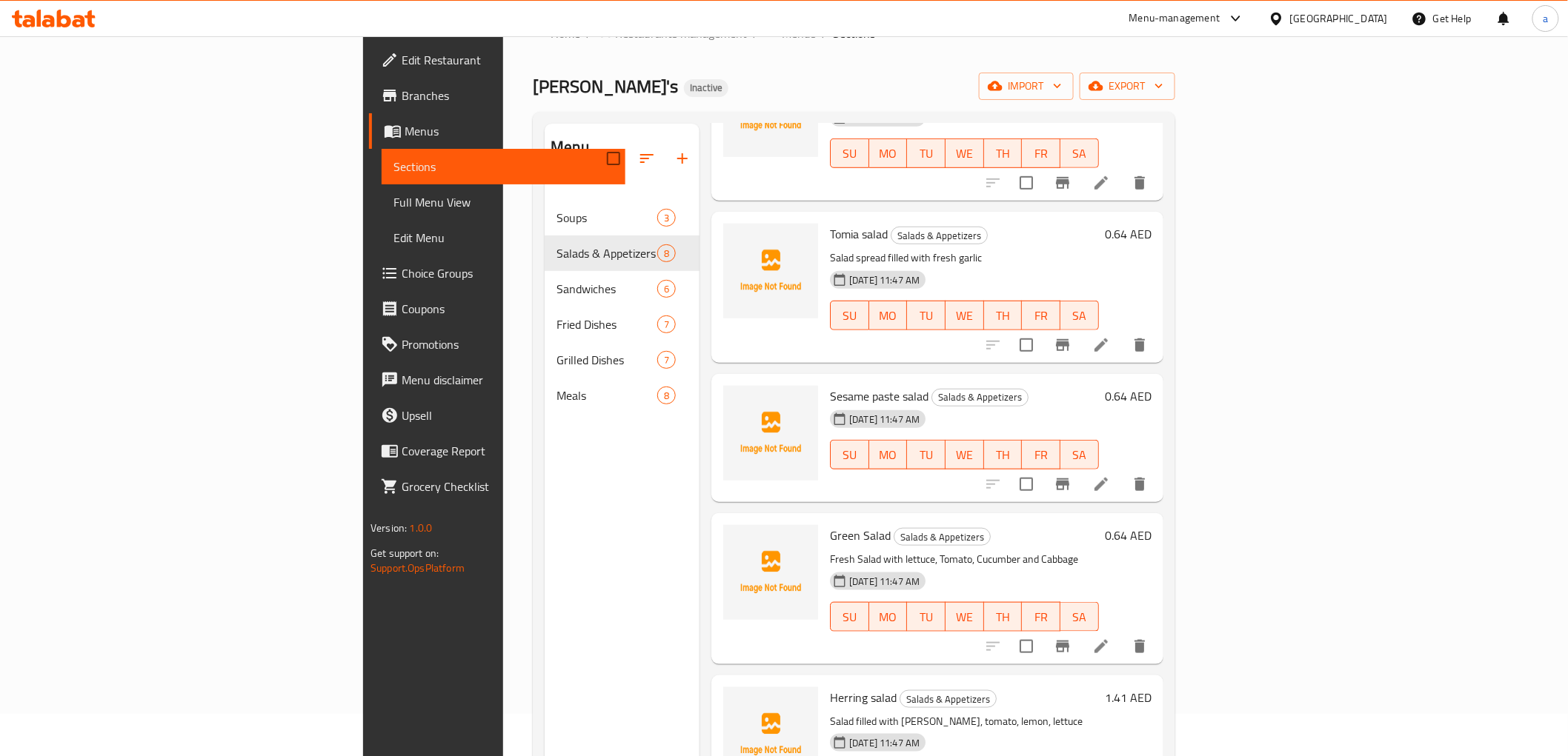
scroll to position [365, 0]
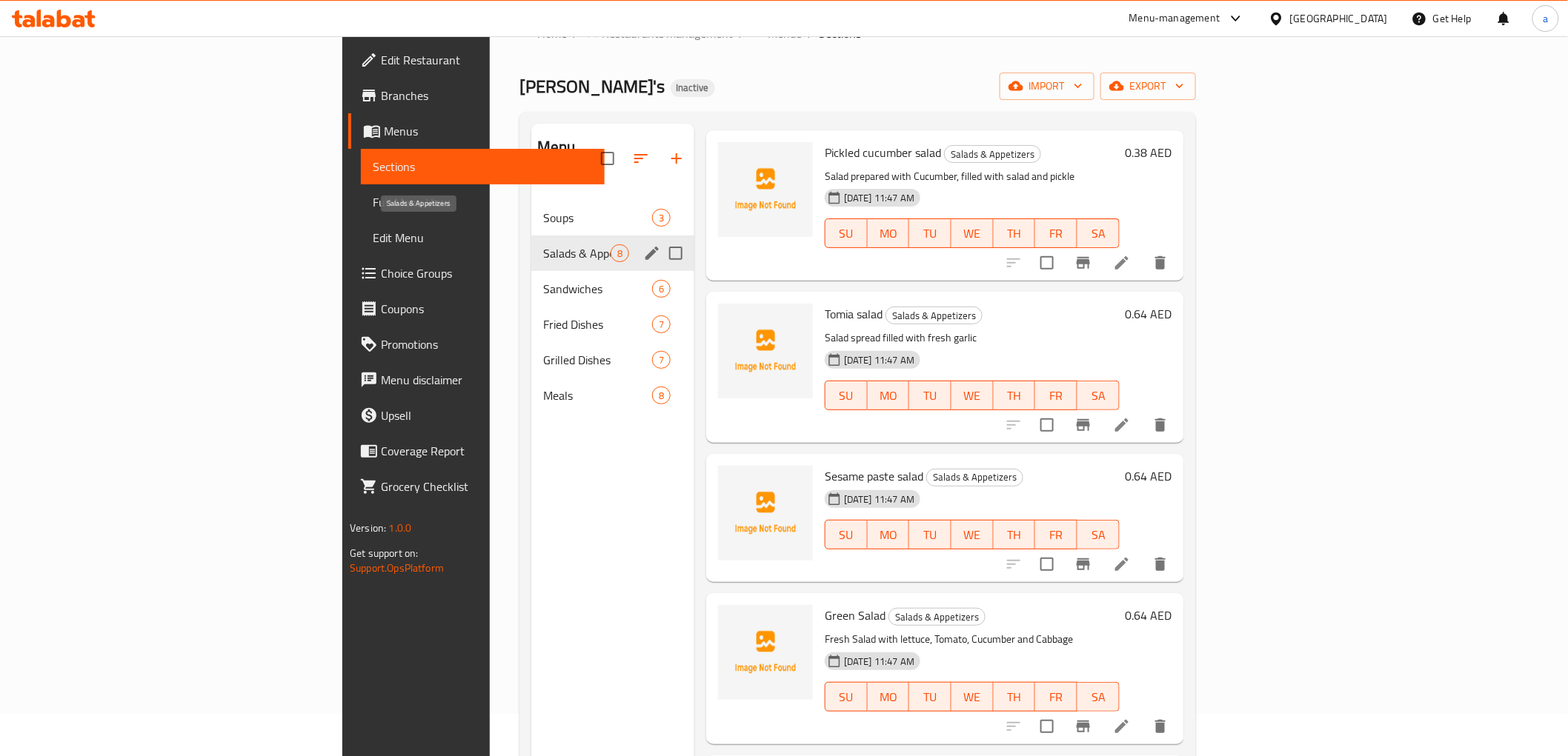
click at [543, 244] on span "Salads & Appetizers" at bounding box center [576, 253] width 67 height 18
click at [543, 280] on span "Sandwiches" at bounding box center [576, 289] width 67 height 18
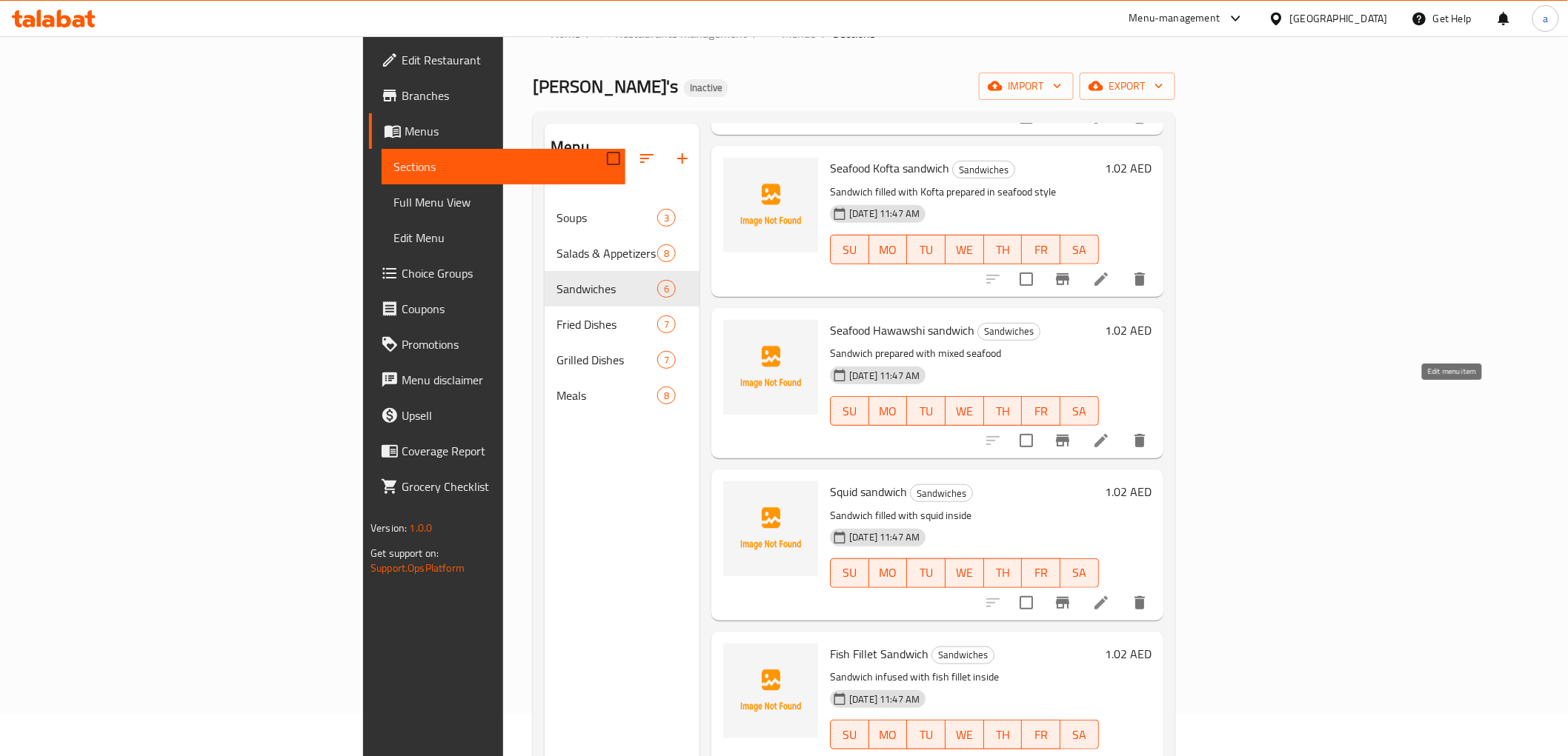
click at [1110, 432] on icon at bounding box center [1101, 441] width 18 height 18
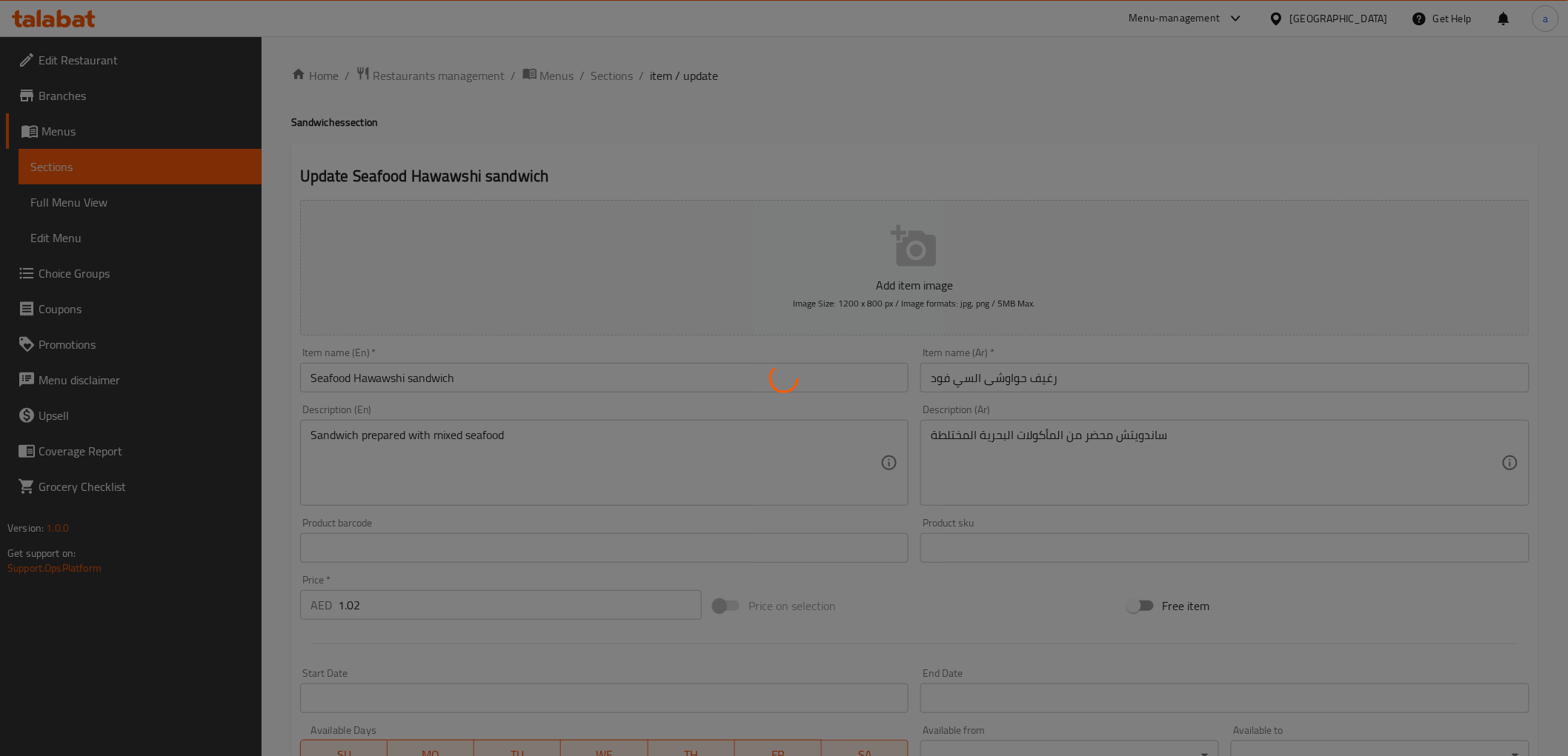
click at [383, 380] on div at bounding box center [784, 378] width 1568 height 756
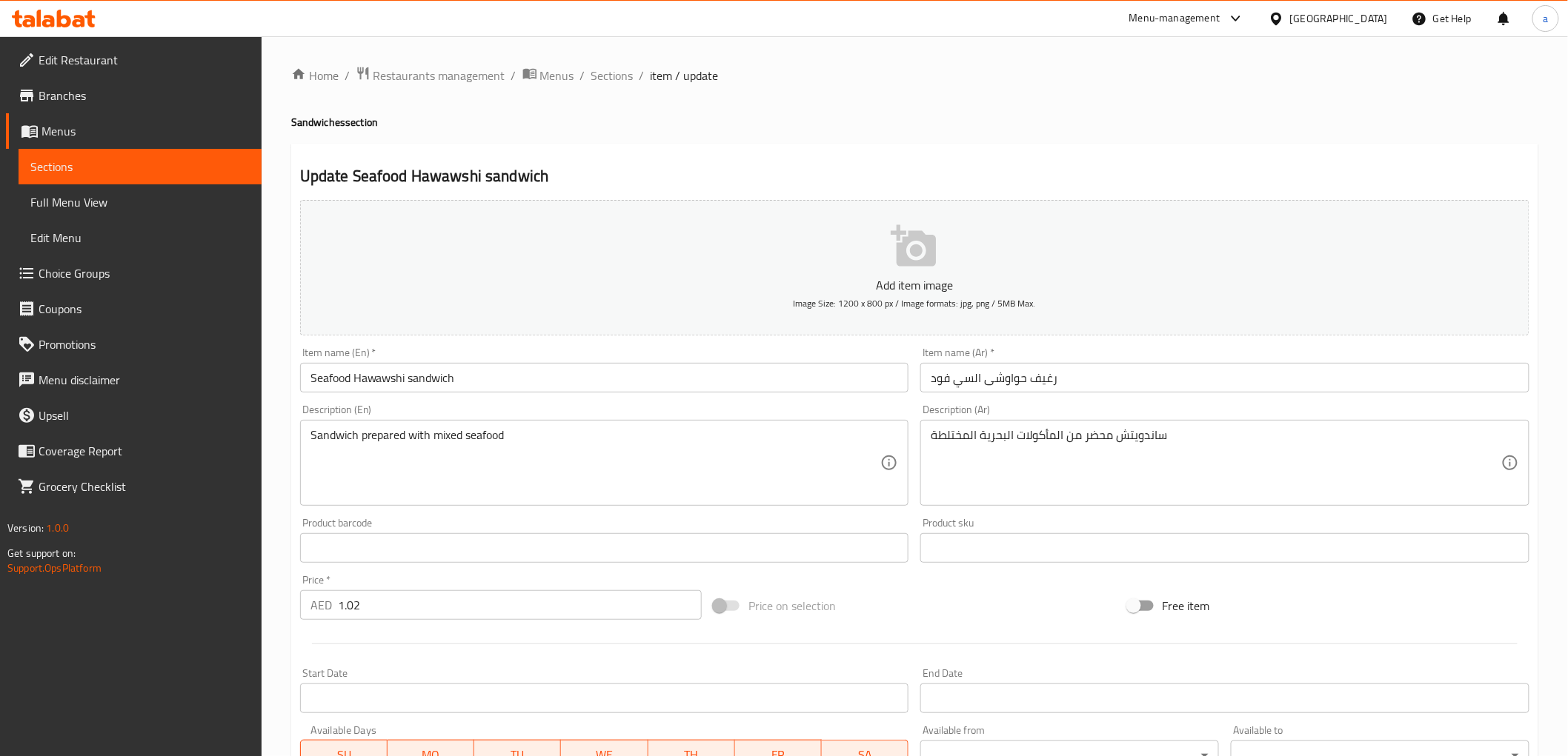
click at [383, 377] on div "Home / Restaurants management / Menus / Sections / item / update Sandwiches sec…" at bounding box center [914, 542] width 1247 height 951
click at [329, 384] on input "Seafood Hawawshi sandwich" at bounding box center [604, 378] width 609 height 29
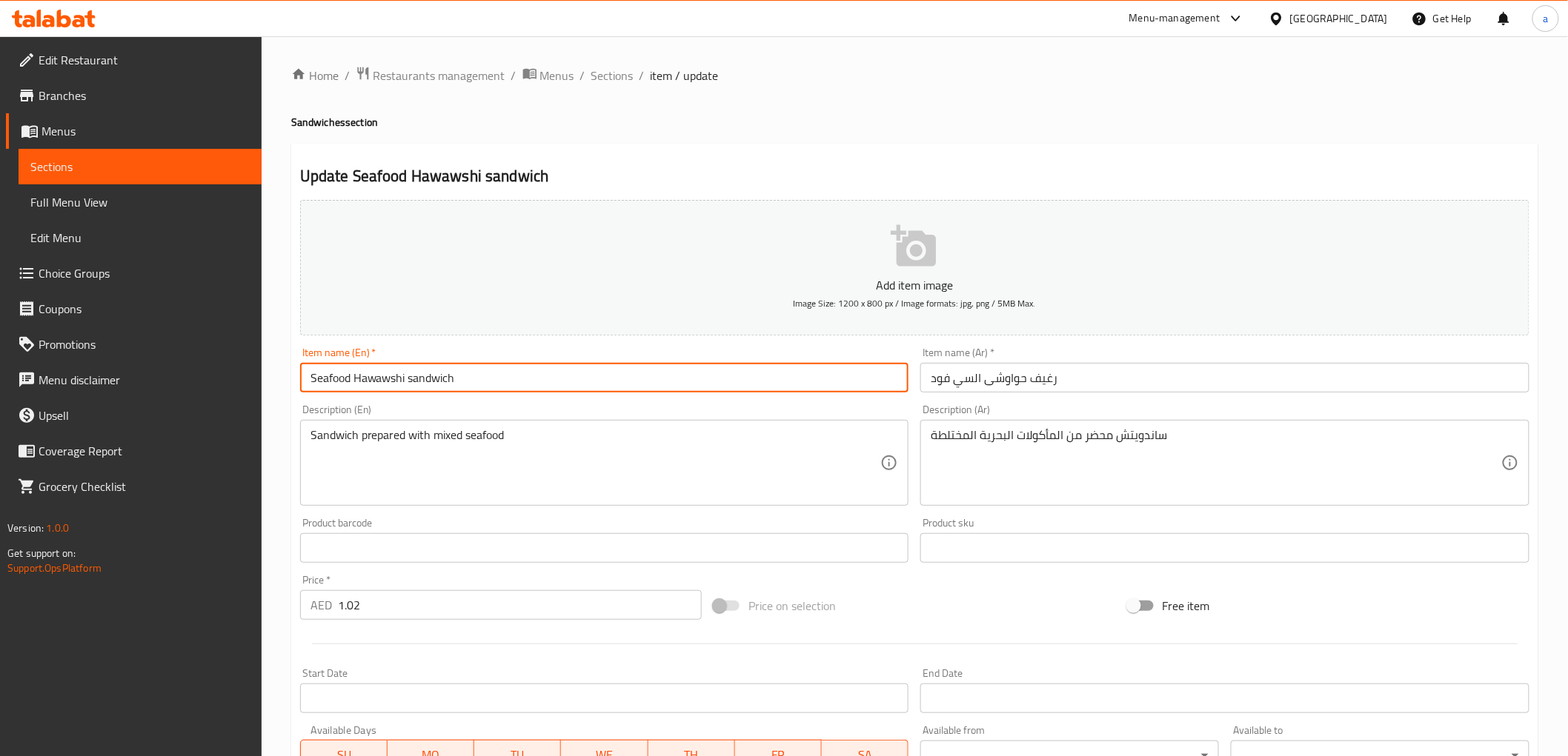
click at [329, 383] on input "Seafood Hawawshi sandwich" at bounding box center [604, 378] width 609 height 29
click at [377, 378] on input "Seafood Hawawshi sandwich" at bounding box center [604, 378] width 609 height 29
click at [377, 377] on input "Seafood Hawawshi sandwich" at bounding box center [604, 378] width 609 height 29
click at [959, 379] on input "رغيف حواوشى السي فود" at bounding box center [1224, 378] width 609 height 29
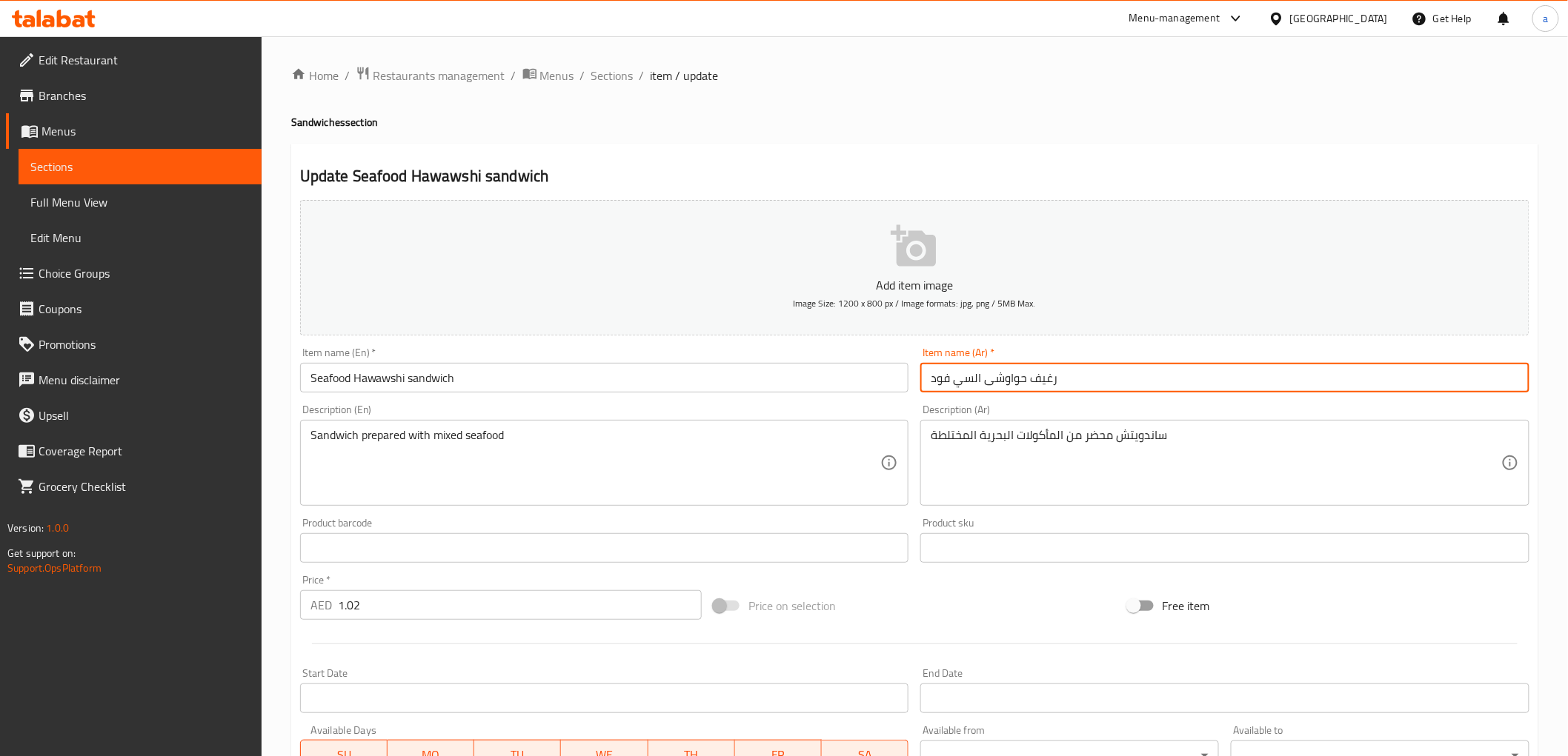
click at [346, 384] on input "Seafood Hawawshi sandwich" at bounding box center [604, 378] width 609 height 29
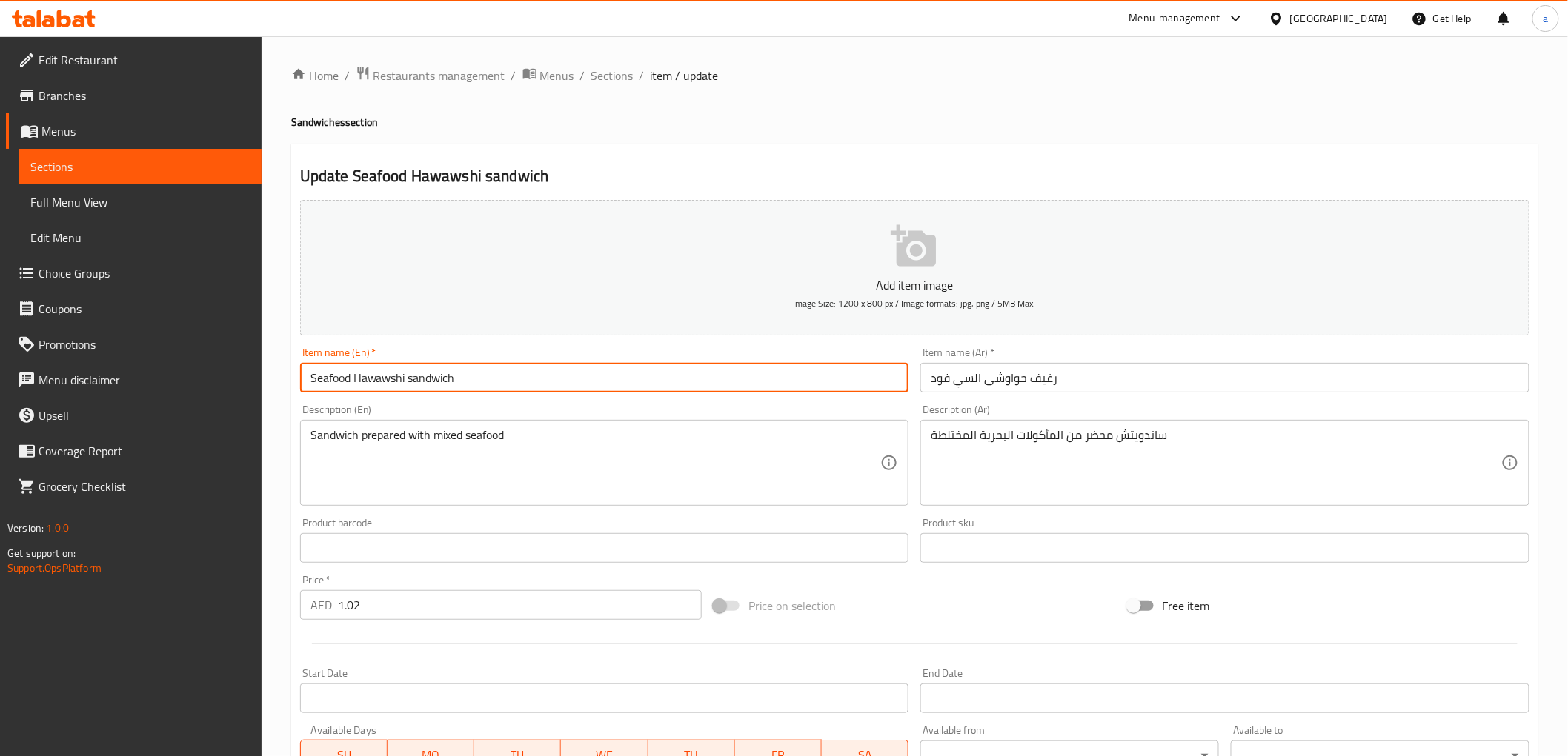
click at [342, 383] on input "Seafood Hawawshi sandwich" at bounding box center [604, 378] width 609 height 29
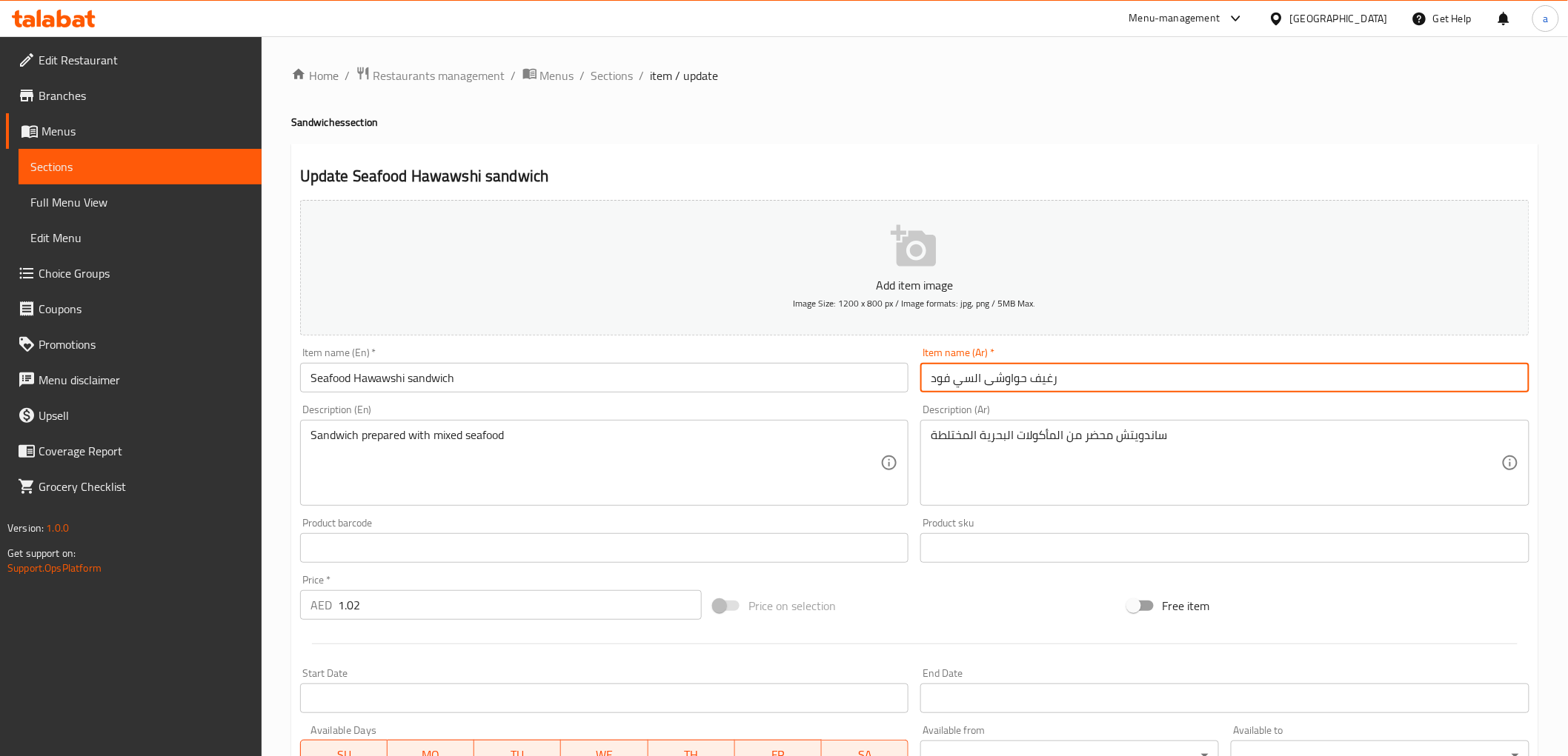
drag, startPoint x: 980, startPoint y: 375, endPoint x: 905, endPoint y: 376, distance: 75.0
click at [905, 376] on div "Add item image Image Size: 1200 x 800 px / Image formats: jpg, png / 5MB Max. I…" at bounding box center [915, 513] width 1241 height 639
paste input "مأكولات بحرية"
type input "رغيف حواوشى مأكولات بحرية"
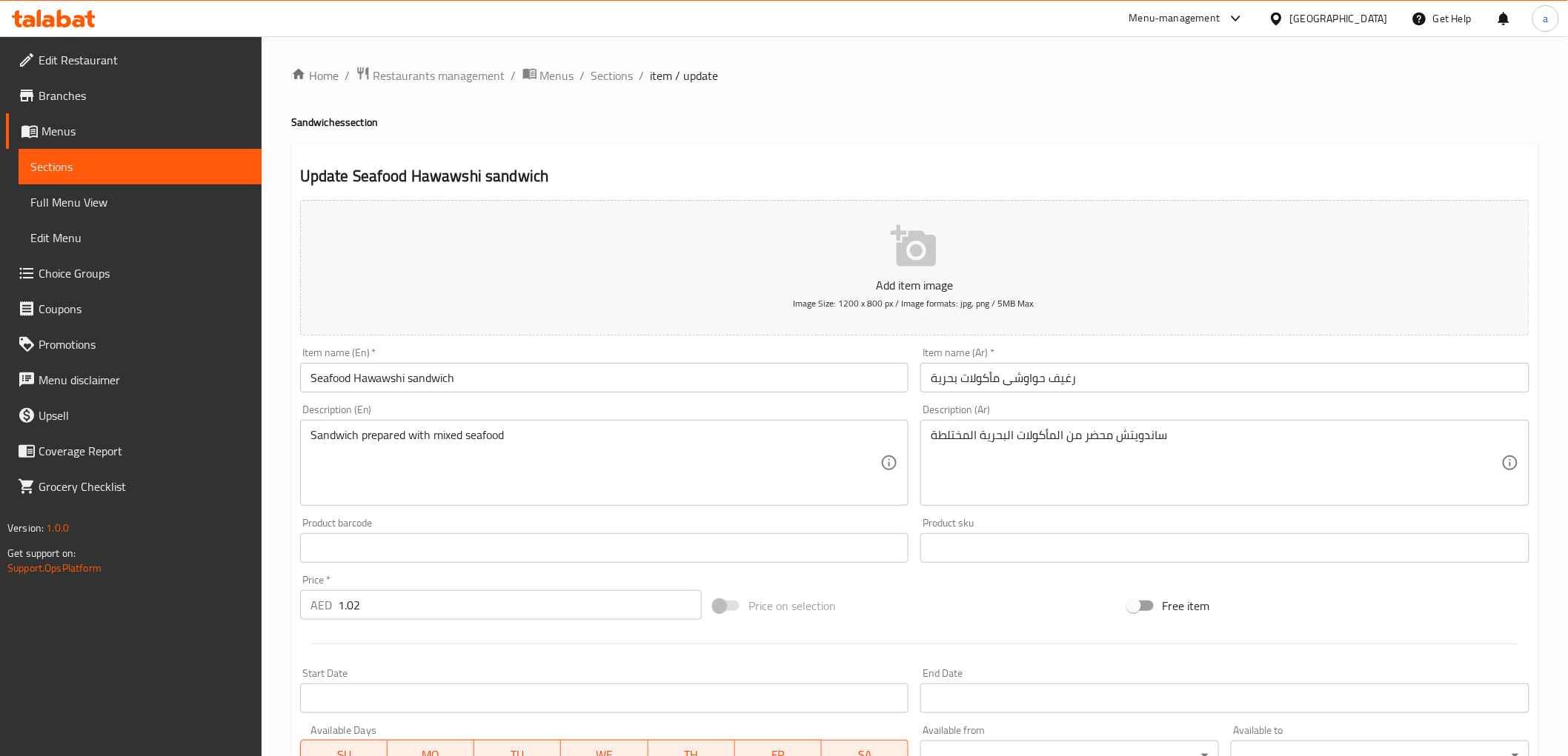
click at [890, 400] on div "Description (En) Sandwich prepared with mixed seafood Description (En)" at bounding box center [605, 455] width 621 height 113
drag, startPoint x: 729, startPoint y: 408, endPoint x: 700, endPoint y: 416, distance: 30.1
click at [729, 408] on div "Description (En) Sandwich prepared with mixed seafood Description (En)" at bounding box center [604, 456] width 609 height 102
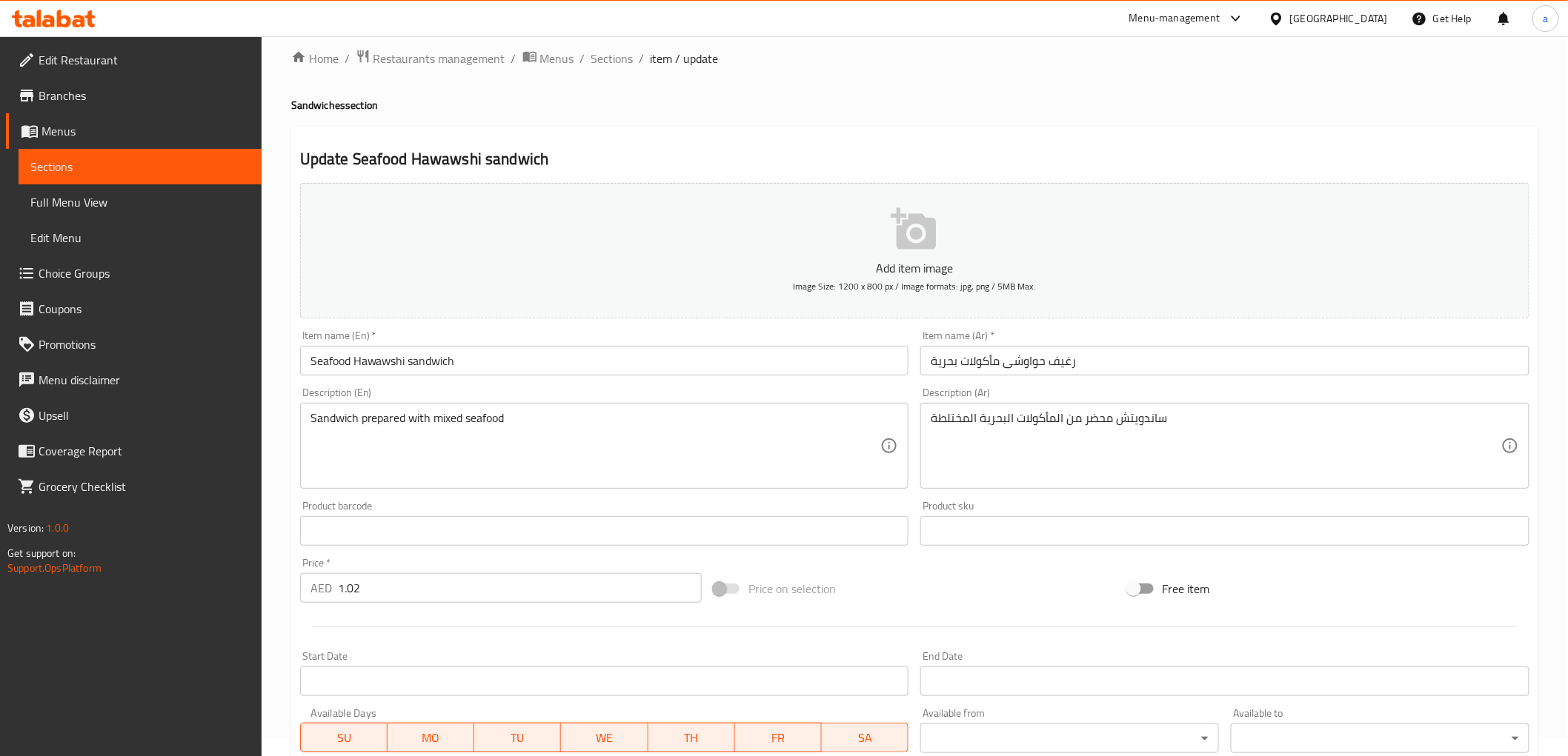
scroll to position [246, 0]
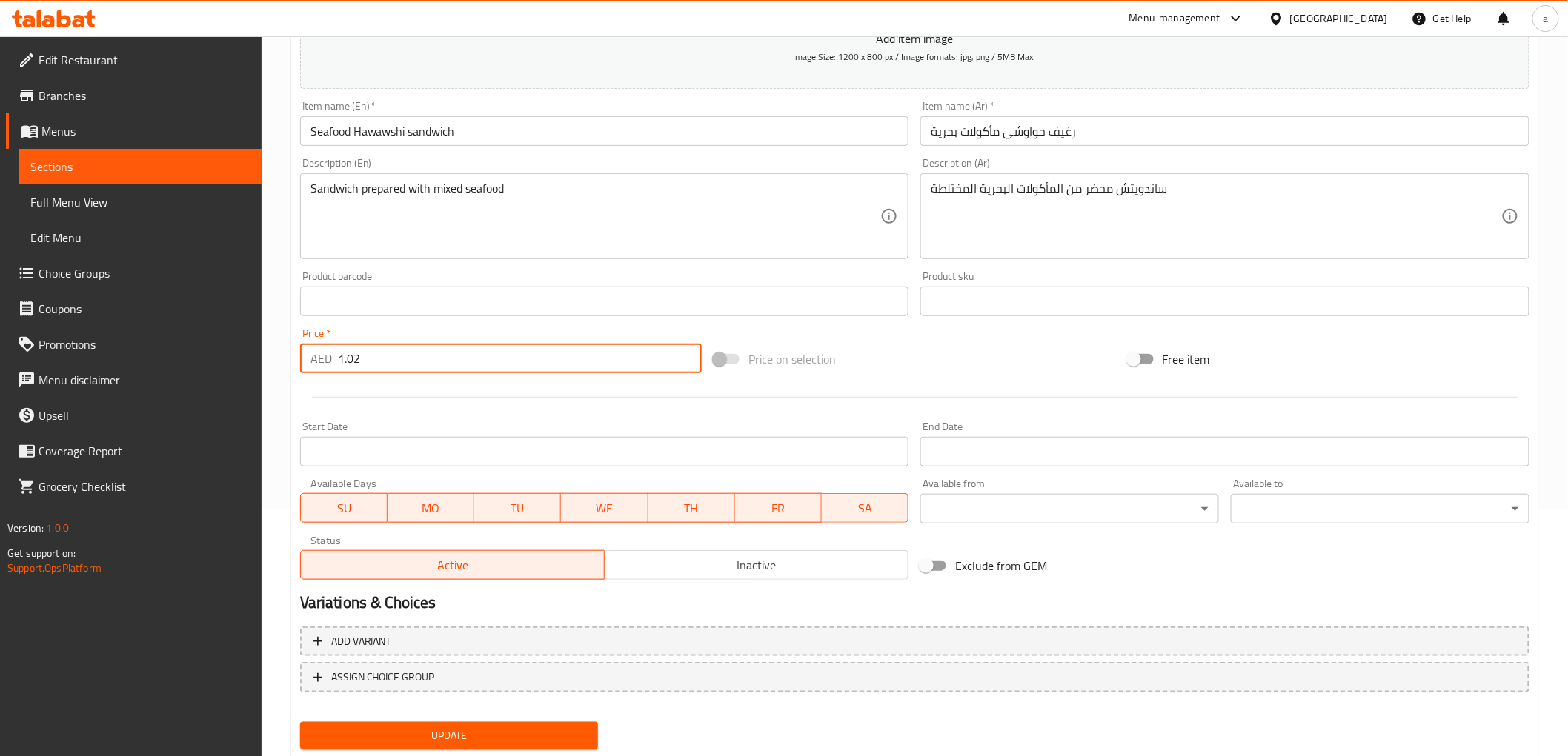
click at [430, 349] on input "1.02" at bounding box center [519, 358] width 363 height 29
paste input "4"
type input "1.024"
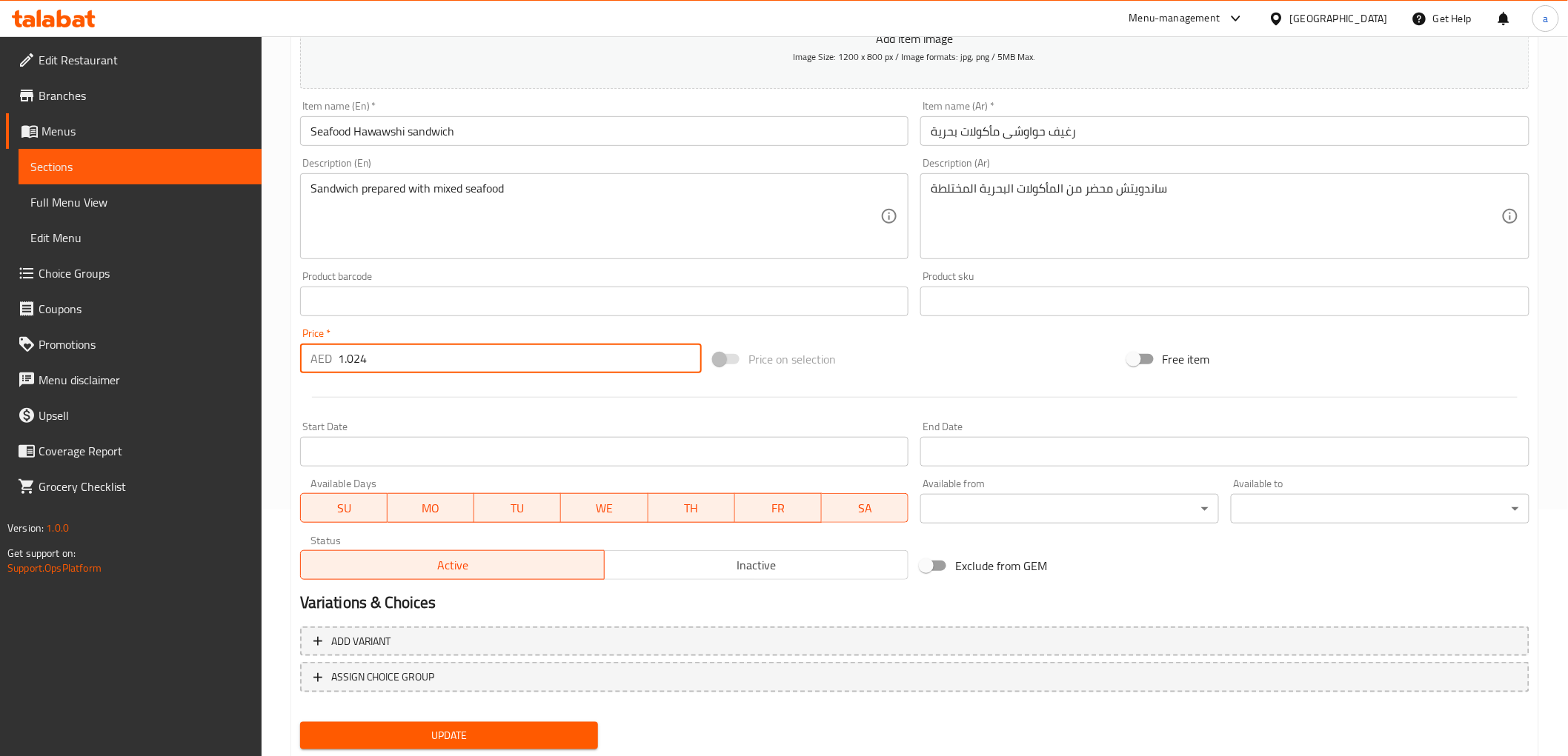
click at [428, 395] on div at bounding box center [915, 397] width 1241 height 36
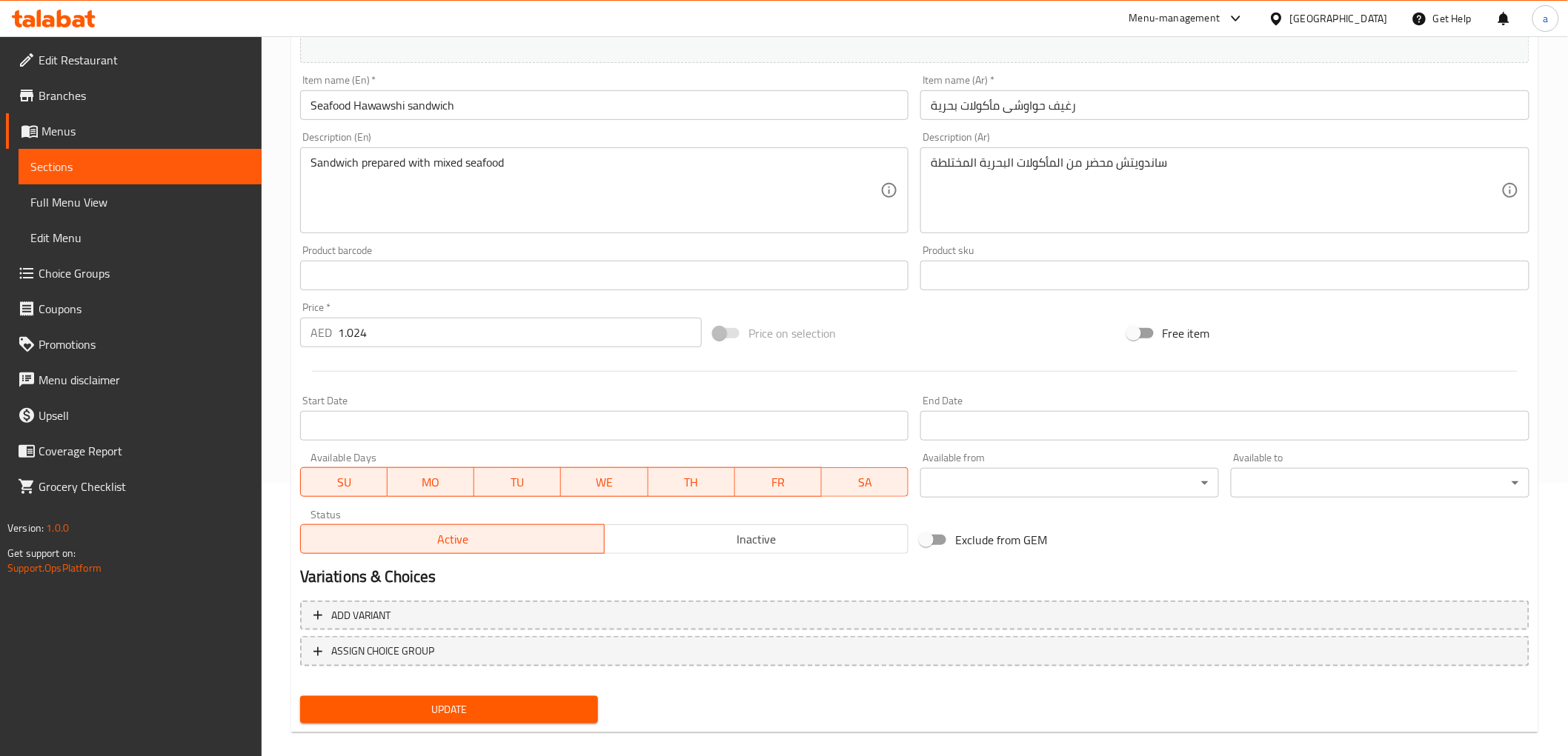
scroll to position [288, 0]
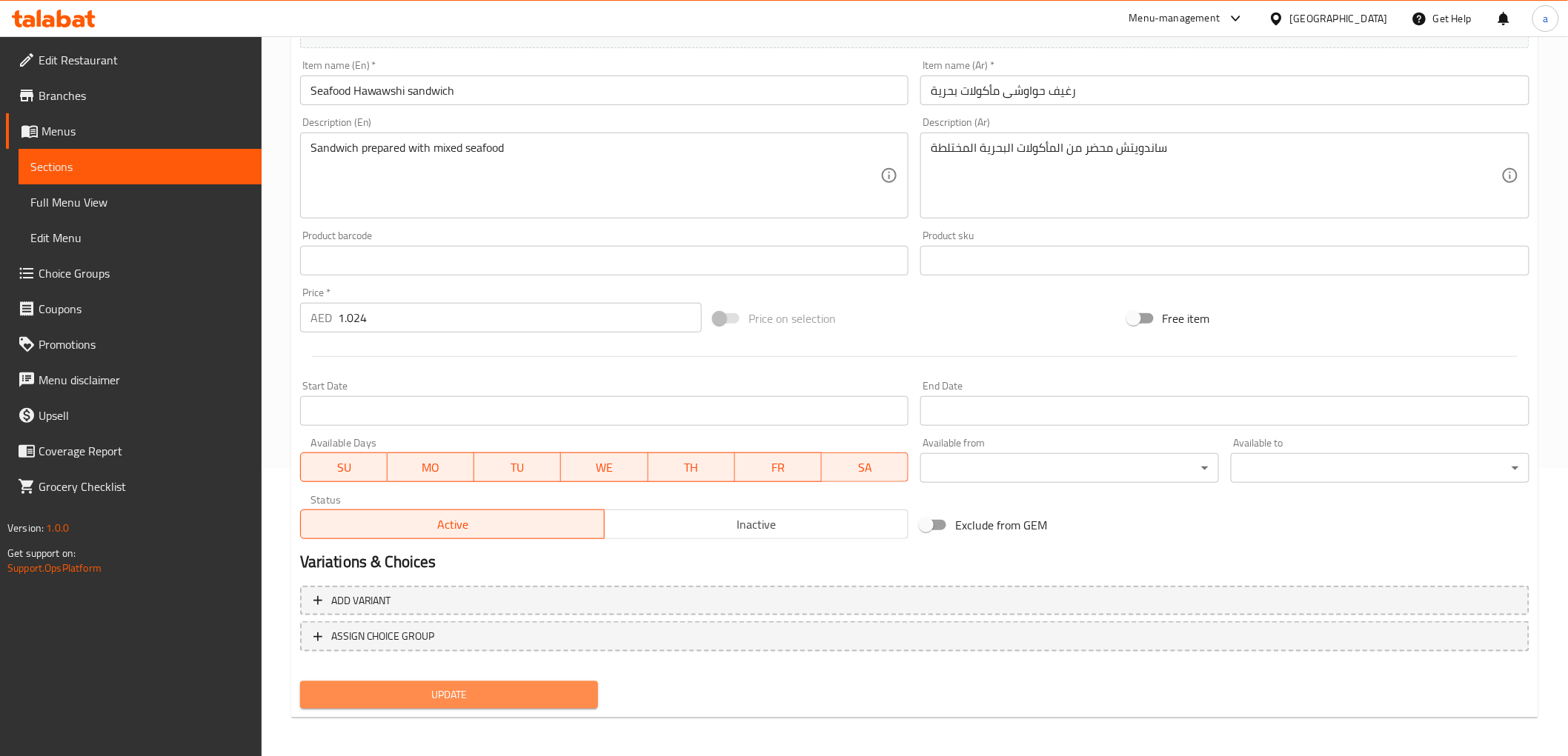
click at [485, 680] on span "Update" at bounding box center [448, 696] width 275 height 19
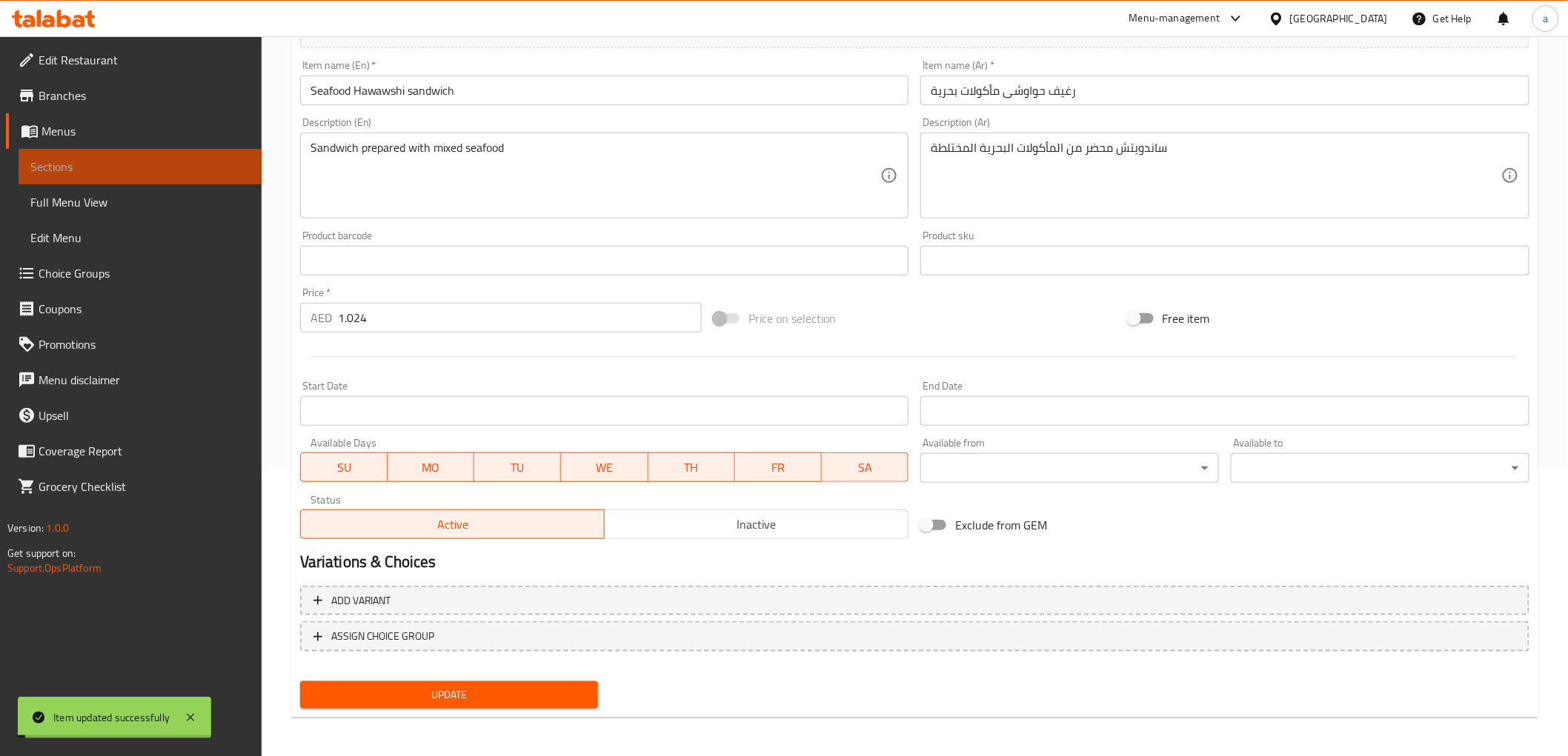
click at [119, 177] on link "Sections" at bounding box center [140, 167] width 243 height 36
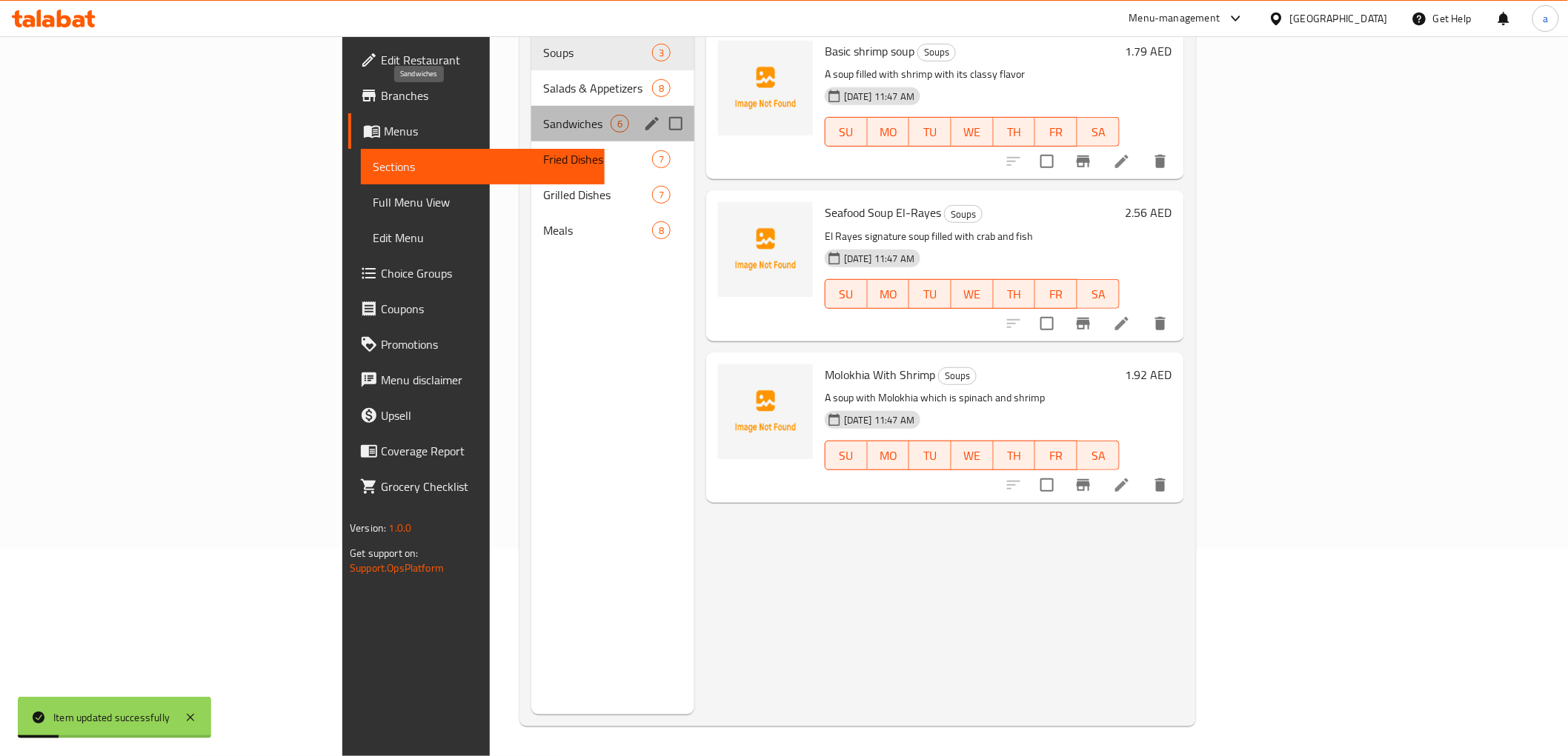
click at [543, 115] on span "Sandwiches" at bounding box center [576, 124] width 67 height 18
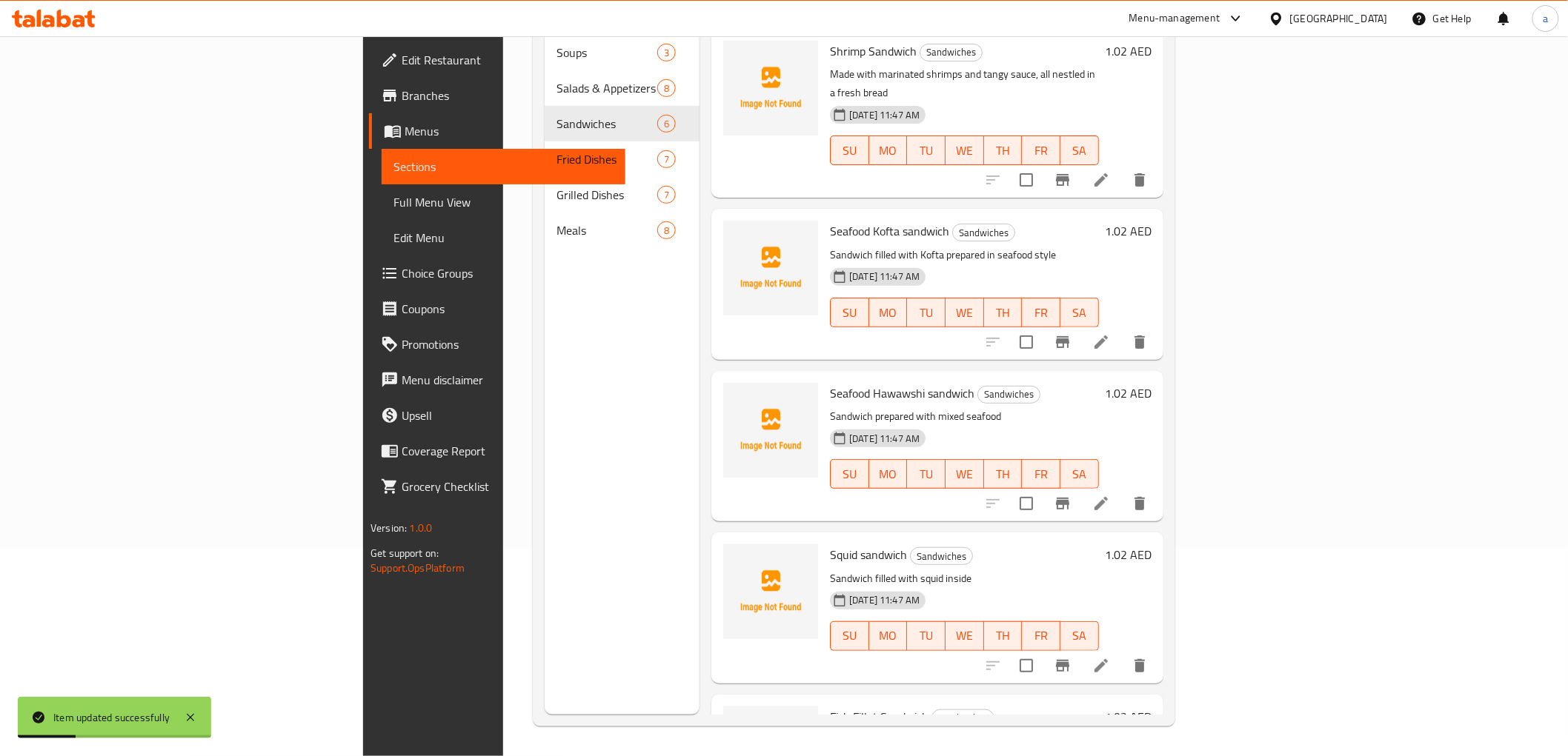
scroll to position [228, 0]
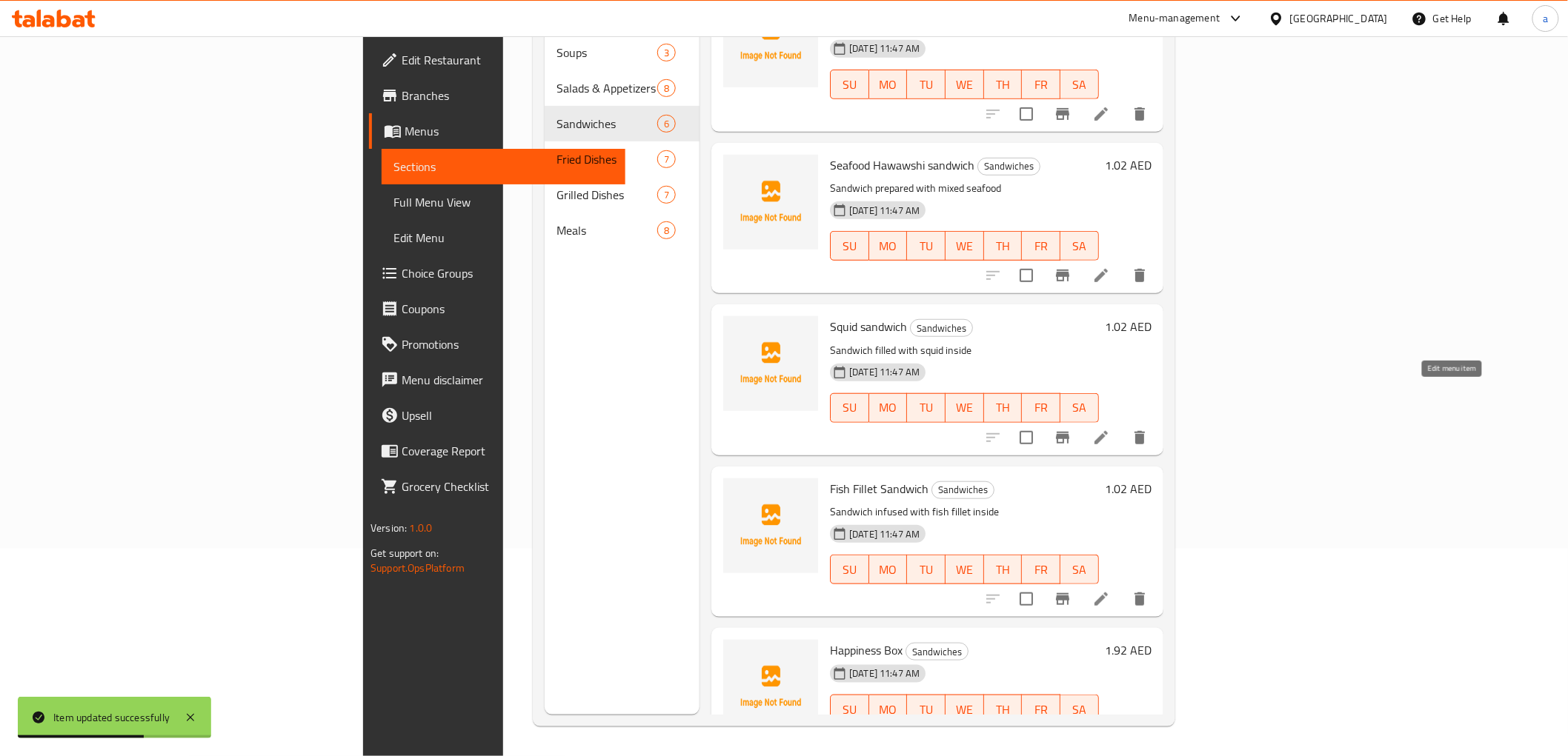
click at [1110, 428] on icon at bounding box center [1101, 437] width 18 height 18
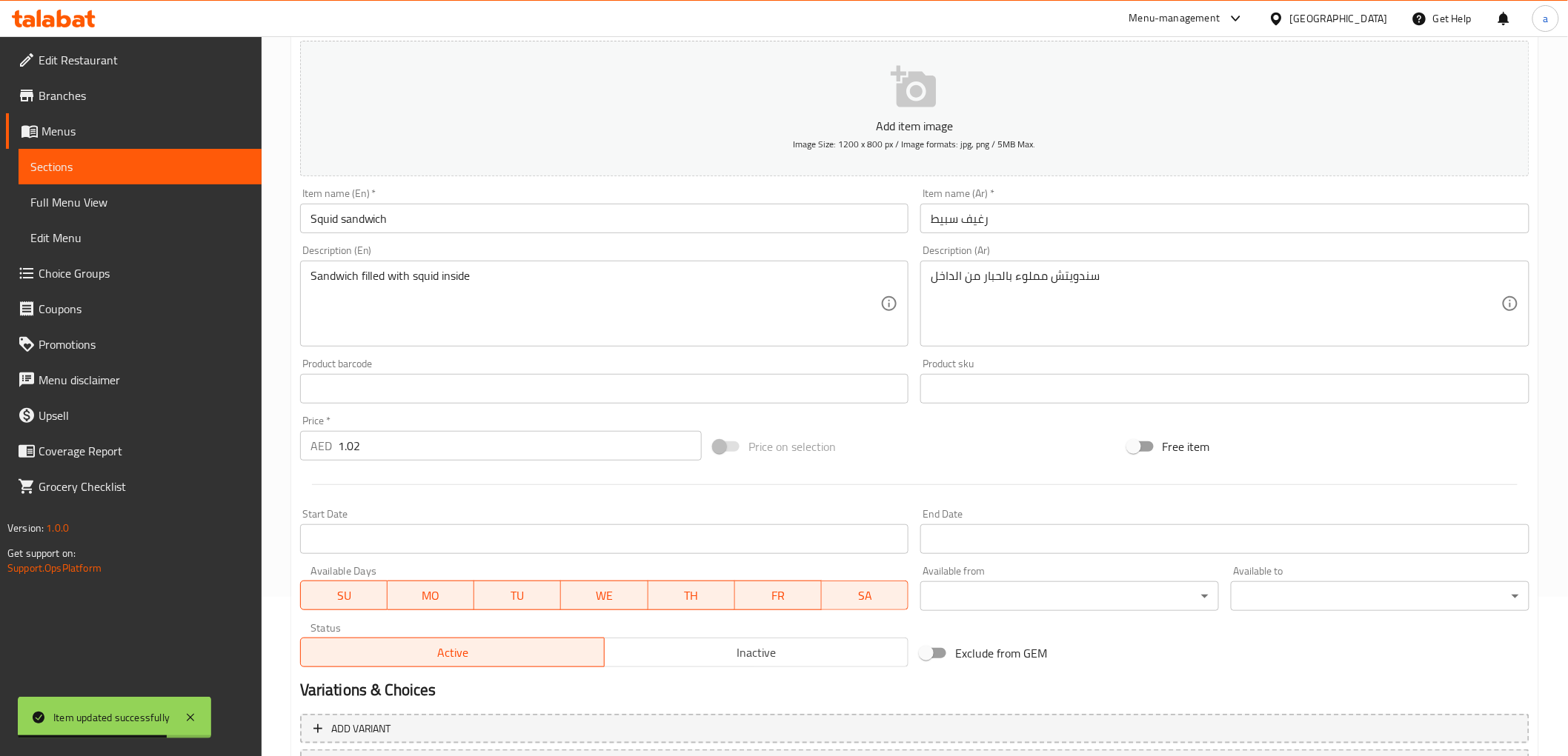
scroll to position [288, 0]
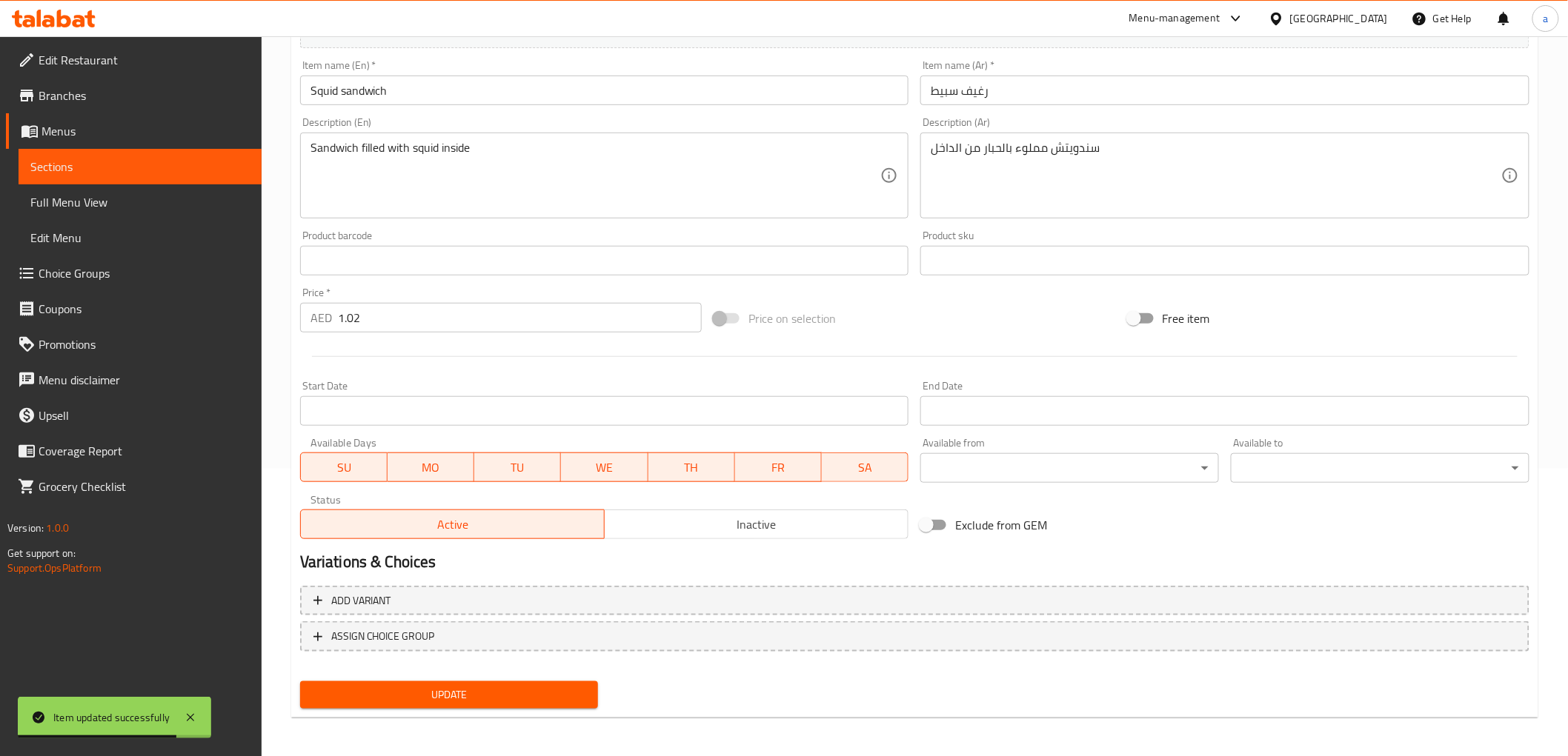
click at [405, 326] on input "1.02" at bounding box center [519, 317] width 363 height 29
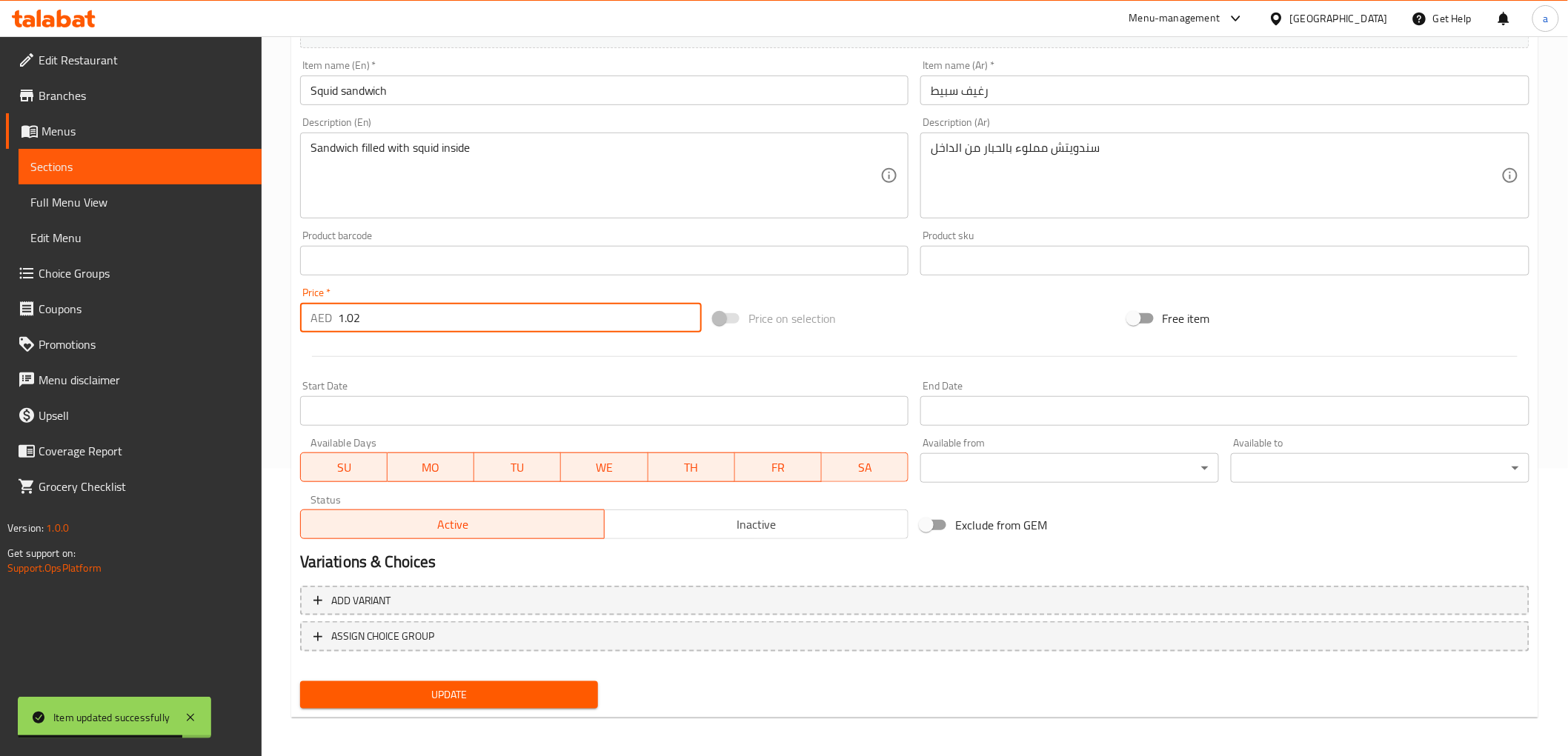
click at [405, 326] on input "1.02" at bounding box center [519, 317] width 363 height 29
paste input "4"
type input "1.024"
click at [410, 341] on div at bounding box center [915, 357] width 1241 height 36
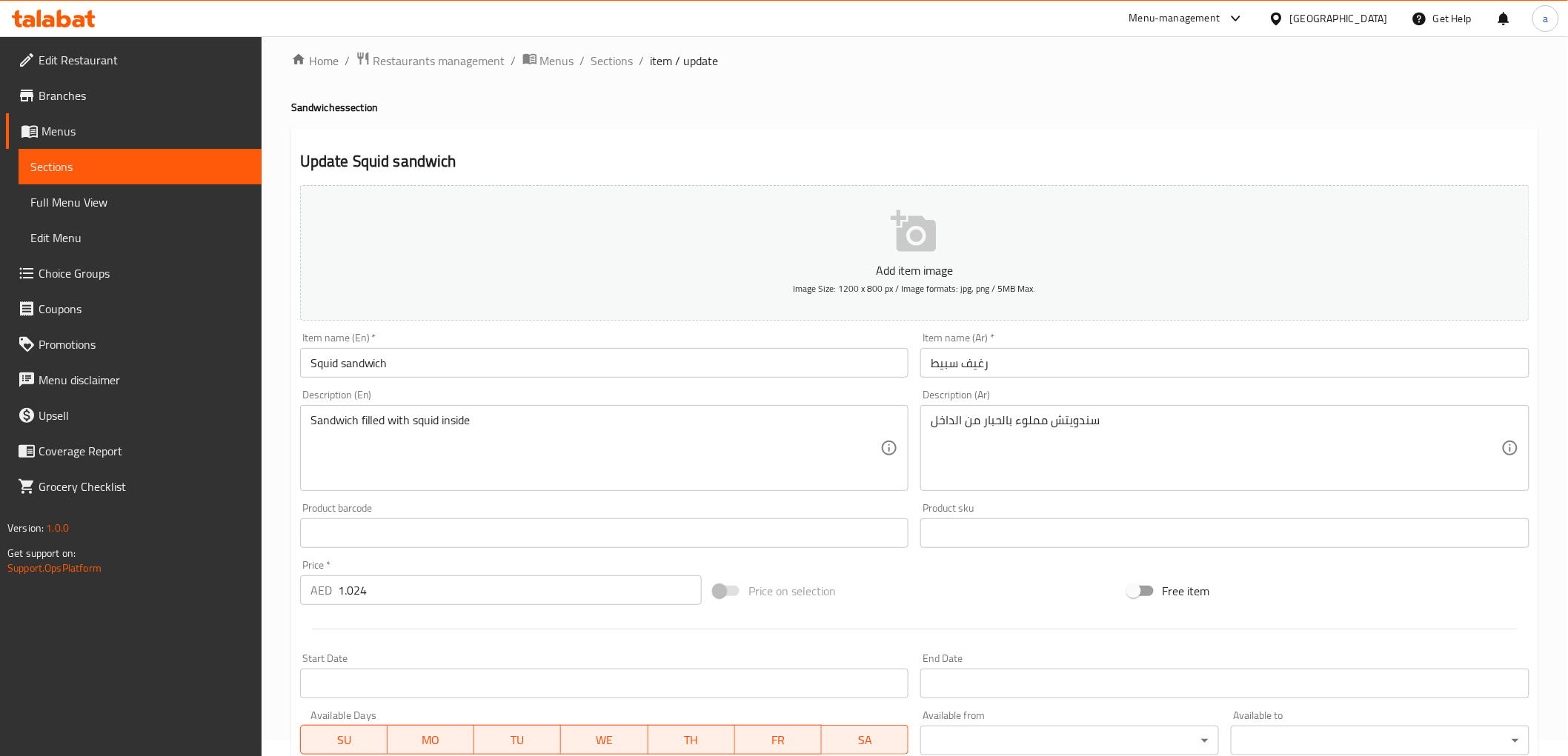
scroll to position [0, 0]
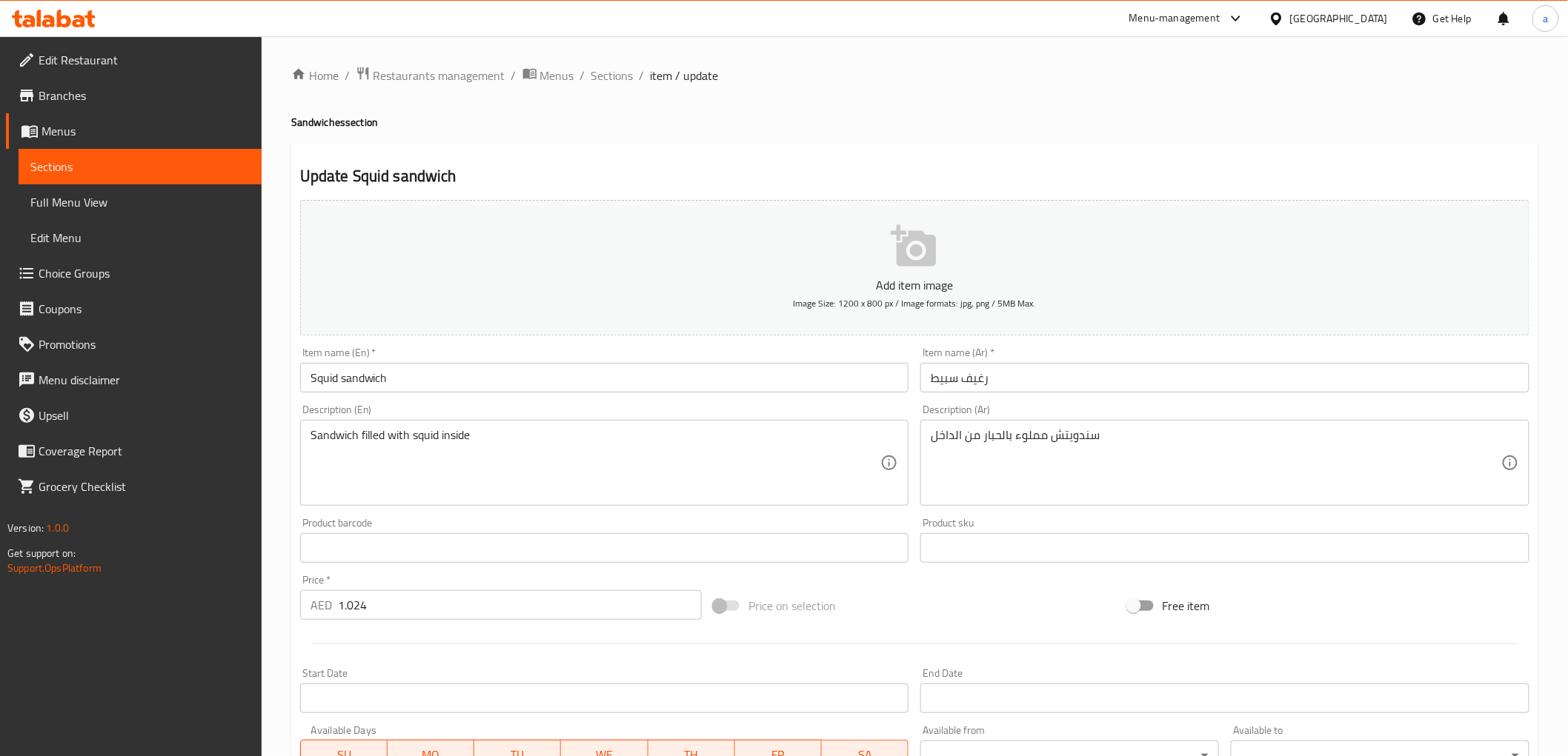
click at [323, 381] on input "Squid sandwich" at bounding box center [604, 378] width 609 height 29
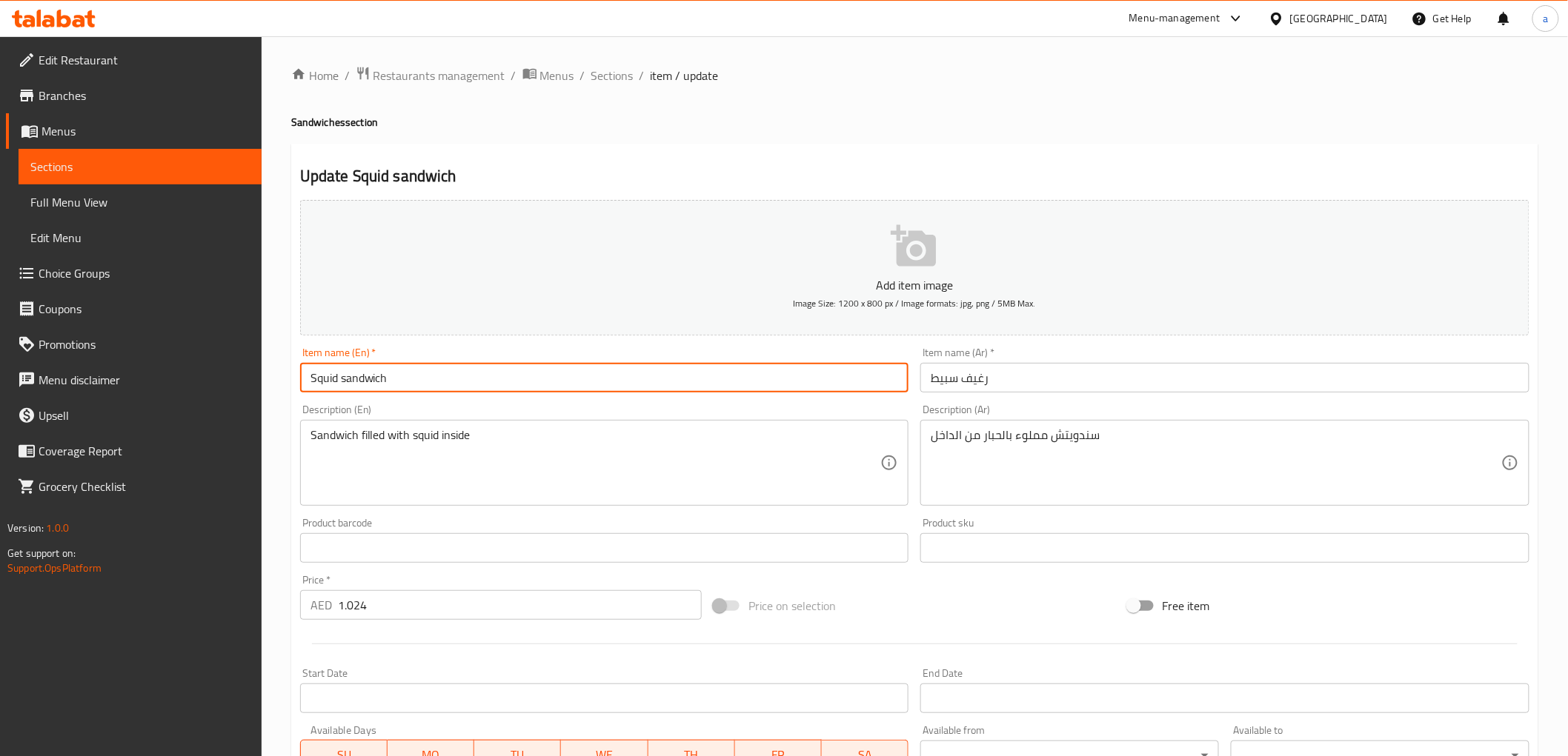
click at [323, 381] on input "Squid sandwich" at bounding box center [604, 378] width 609 height 29
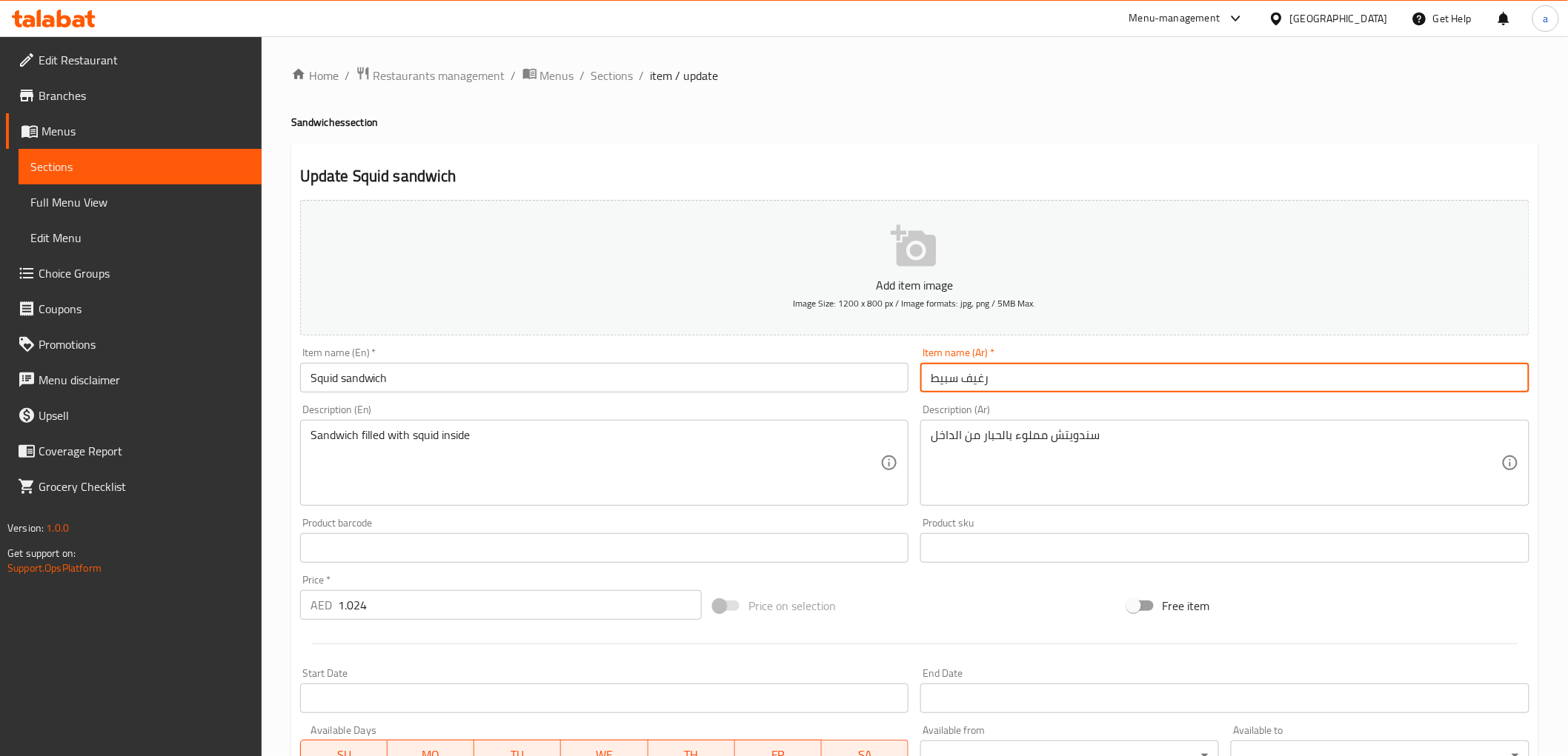
click at [944, 385] on input "رغيف سبيط" at bounding box center [1224, 378] width 609 height 29
paste input "بار"
type input "رغيف حبار"
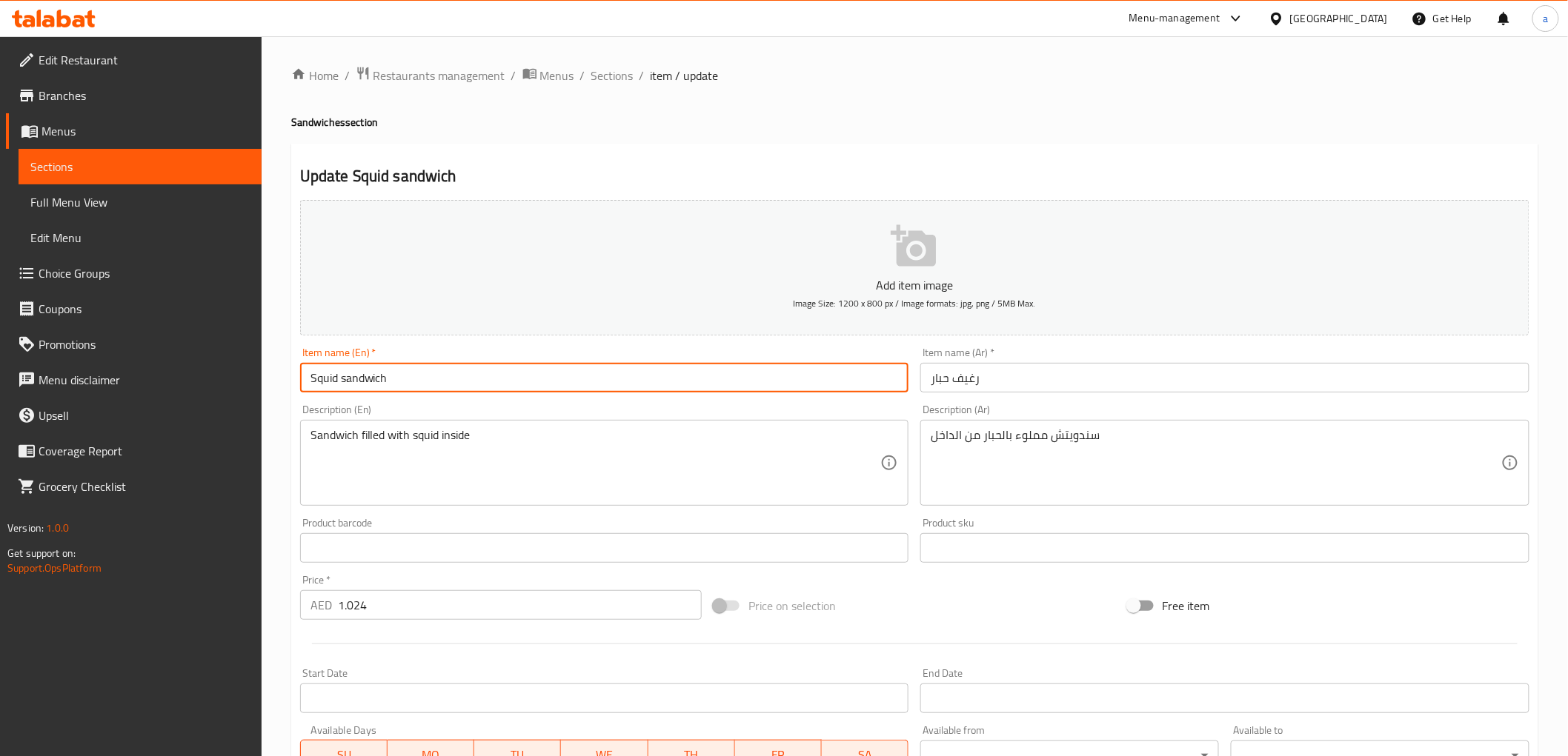
drag, startPoint x: 405, startPoint y: 383, endPoint x: 274, endPoint y: 379, distance: 131.1
click at [274, 379] on div "Home / Restaurants management / Menus / Sections / item / update Sandwiches sec…" at bounding box center [915, 541] width 1307 height 1011
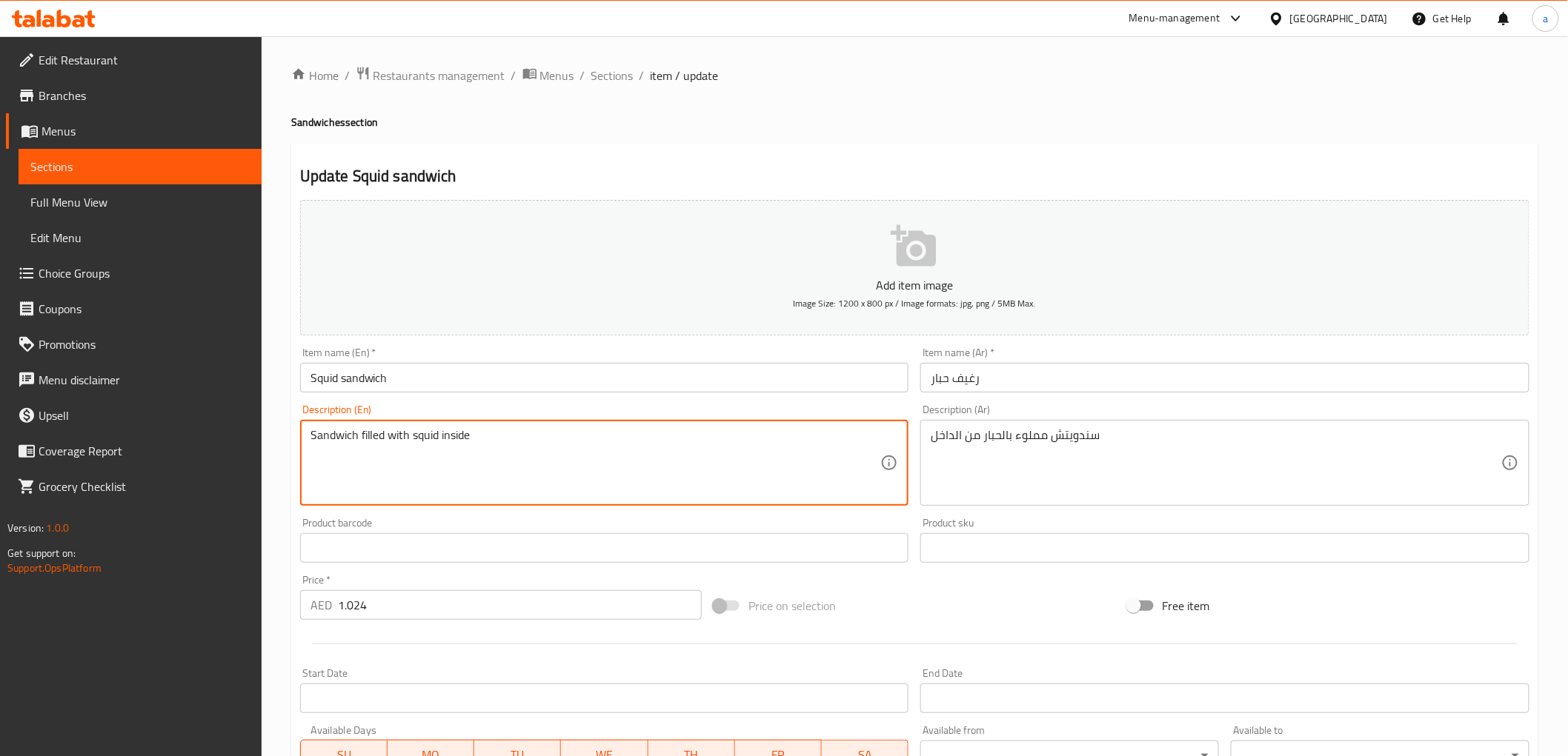
click at [487, 466] on textarea "Sandwich filled with squid inside" at bounding box center [596, 463] width 570 height 71
click at [494, 440] on textarea "Sandwich filled with squid inside" at bounding box center [596, 463] width 570 height 71
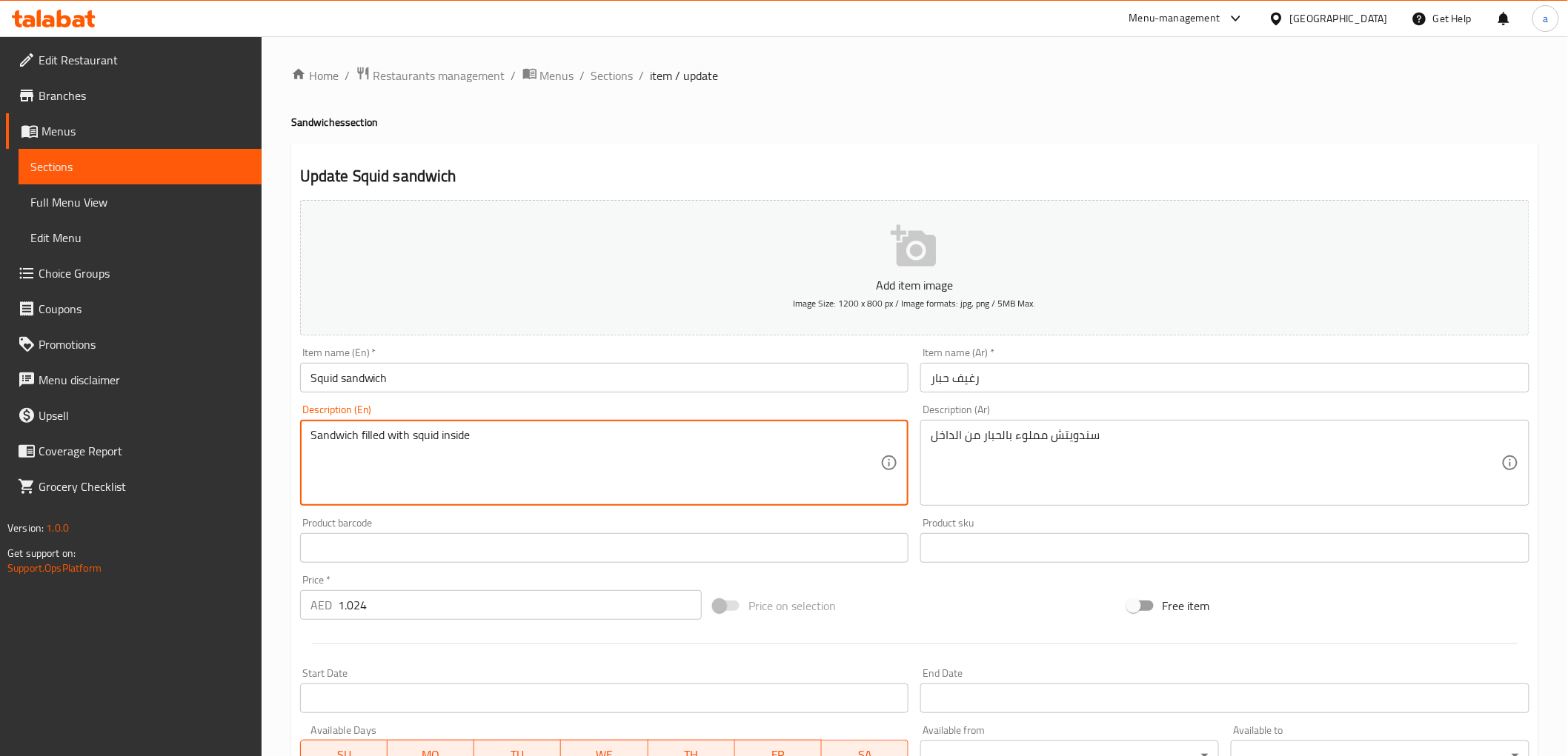
paste textarea "Made with crispy and tender squid, fresh lettuce, juicy tomatoes, and a zesty s…"
type textarea "Made with crispy and tender squid, fresh lettuce, juicy tomatoes, and a zesty s…"
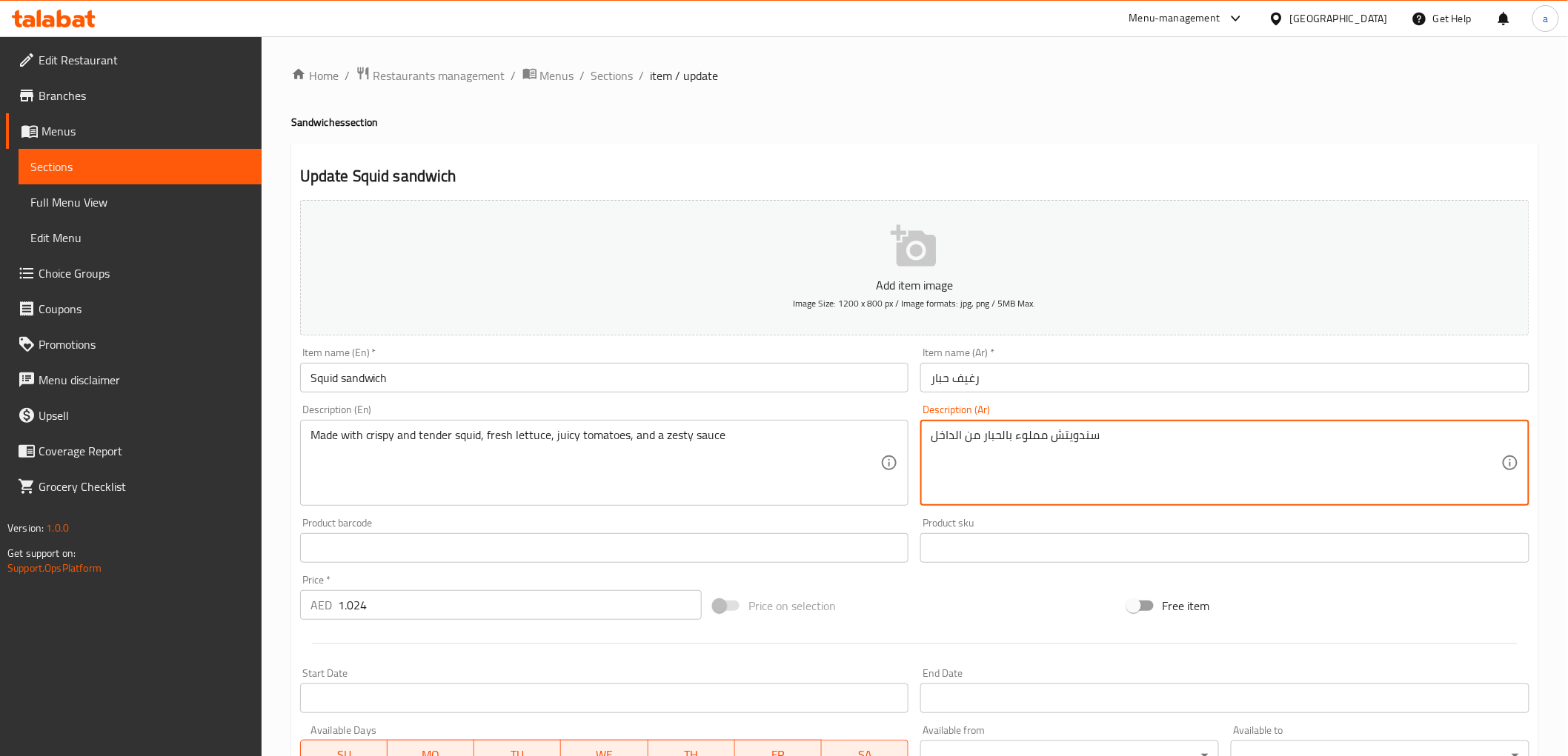
click at [1038, 443] on textarea "سندويتش مملوء بالحبار من الداخل" at bounding box center [1216, 463] width 570 height 71
paste textarea "محضر من الحبار المقرمش والطري ، والخس الطازج ، والطماطم ، والصلصة الحارة"
type textarea "محضر من الحبار المقرمش والطري ، والخس الطازج ، والطماطم ، والصلصة الحارة"
click at [426, 369] on input "Squid sandwich" at bounding box center [604, 378] width 609 height 29
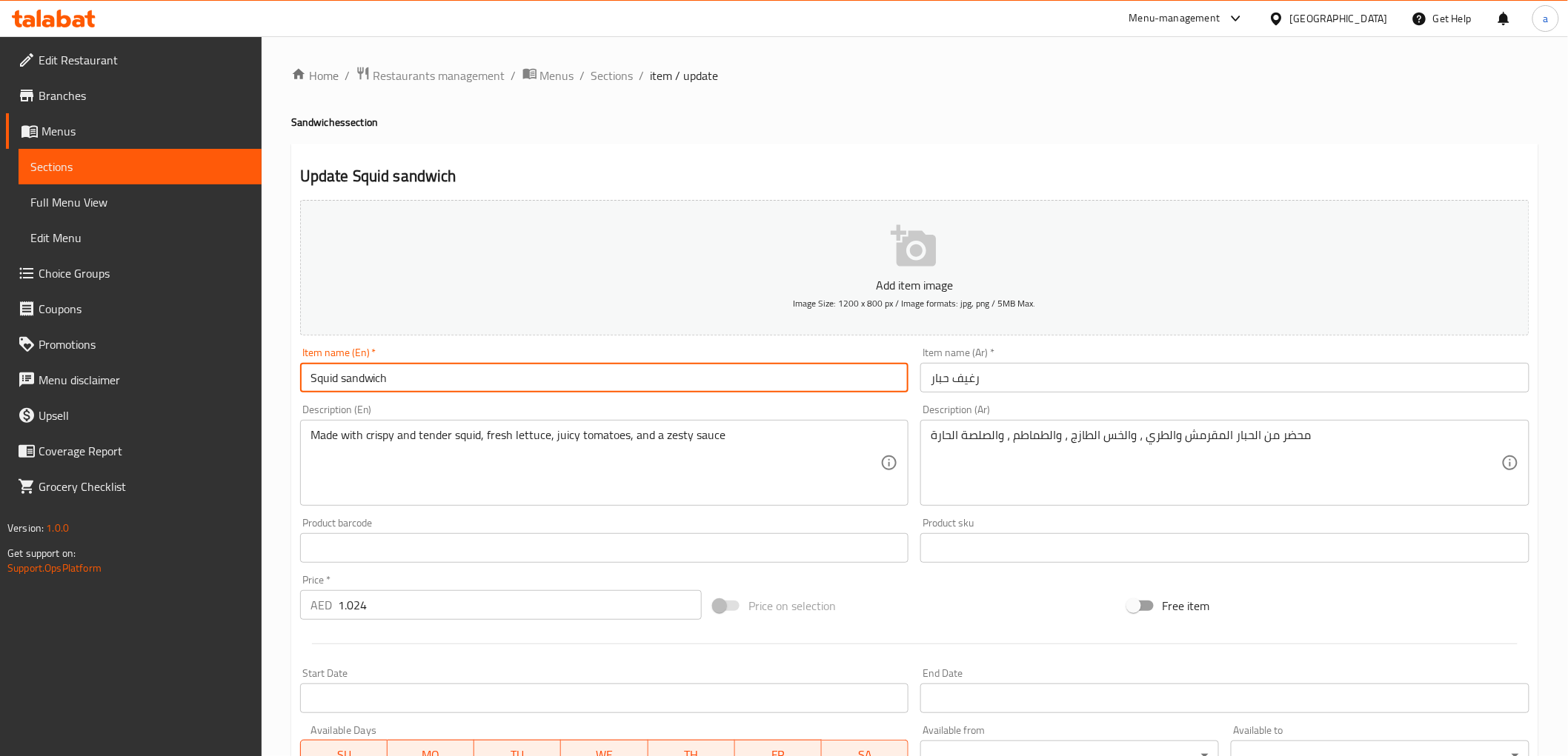
click at [426, 369] on input "Squid sandwich" at bounding box center [604, 378] width 609 height 29
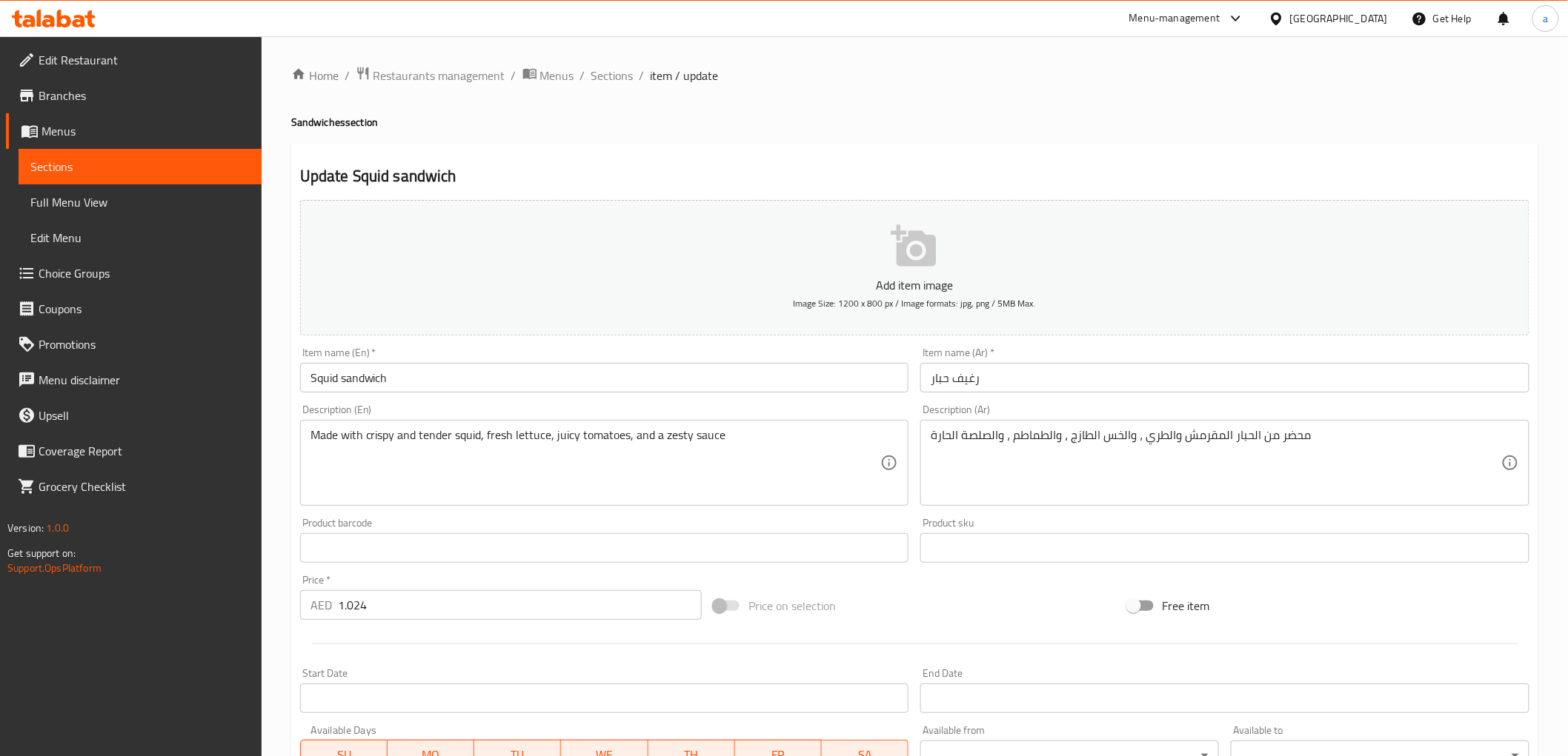
click at [264, 477] on div "Home / Restaurants management / Menus / Sections / item / update Sandwiches sec…" at bounding box center [915, 541] width 1307 height 1011
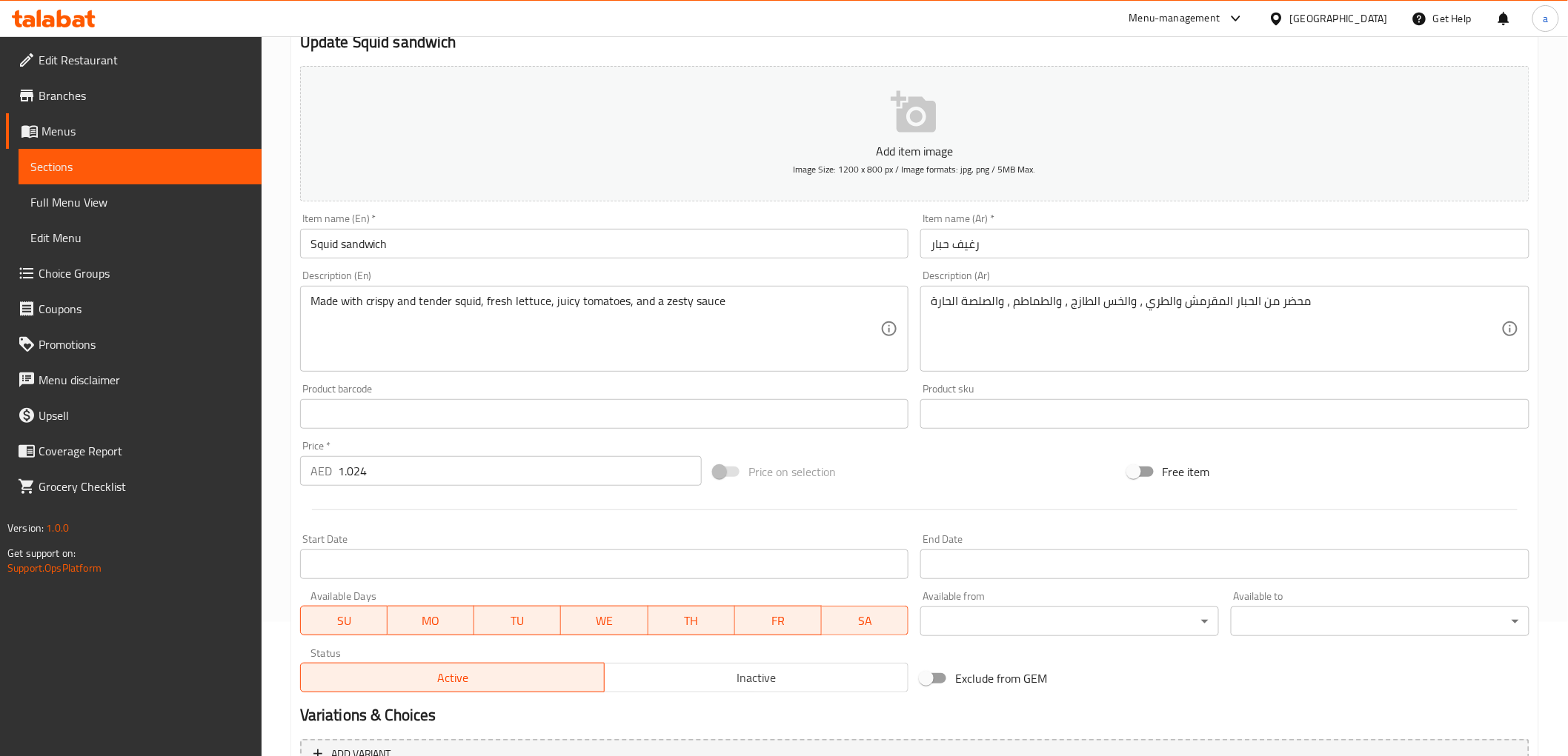
scroll to position [288, 0]
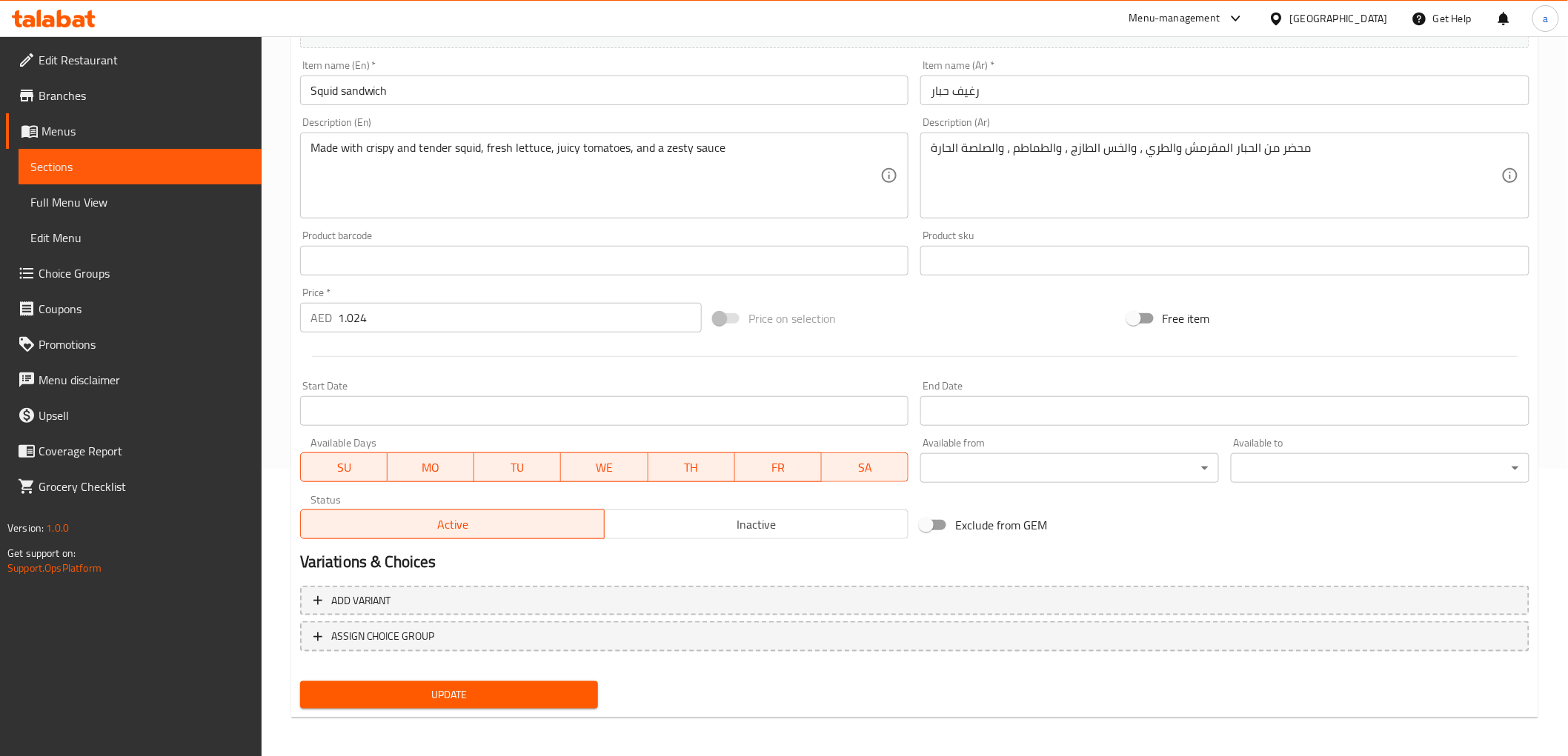
click at [440, 680] on span "Update" at bounding box center [448, 696] width 275 height 19
click at [153, 163] on span "Sections" at bounding box center [140, 166] width 219 height 18
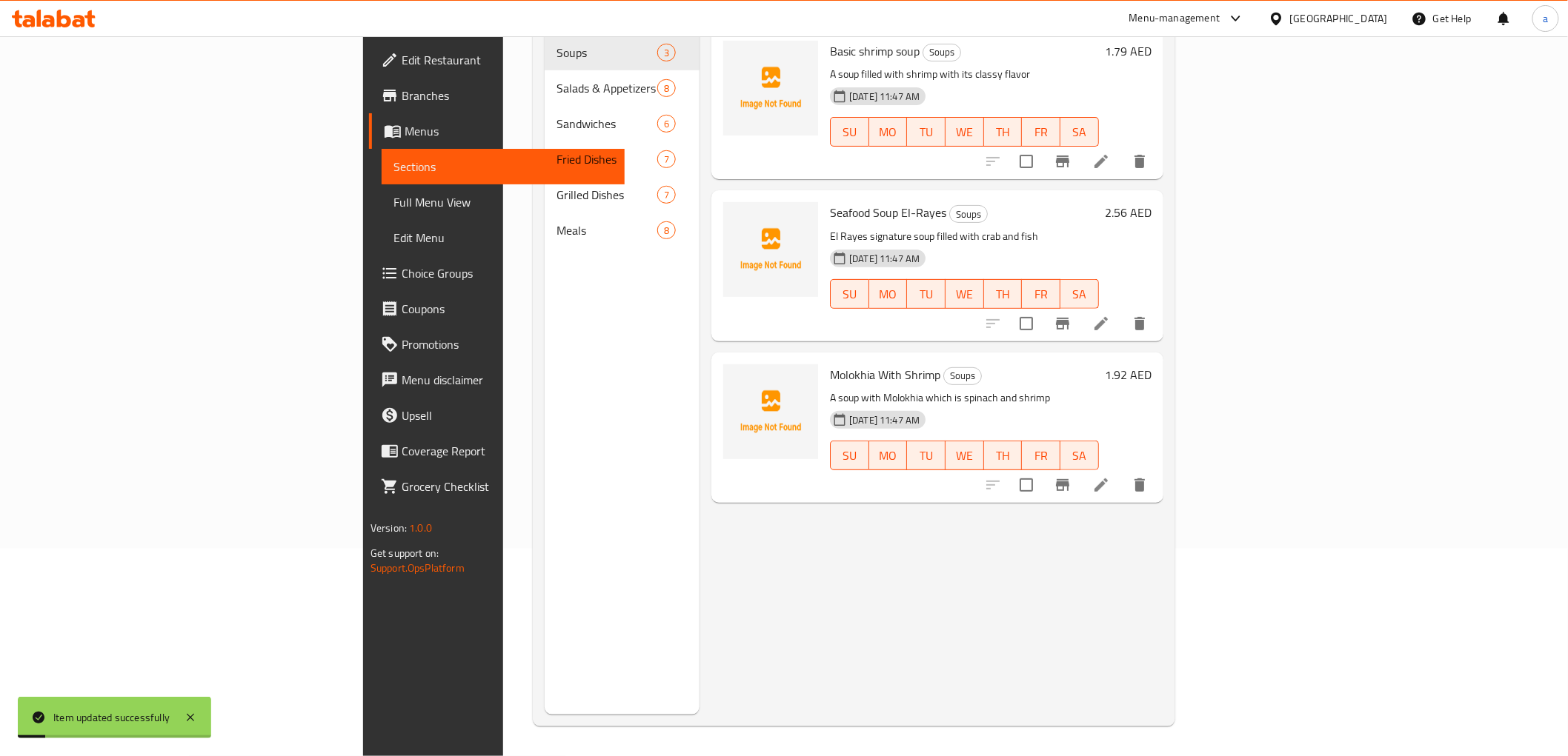
scroll to position [208, 0]
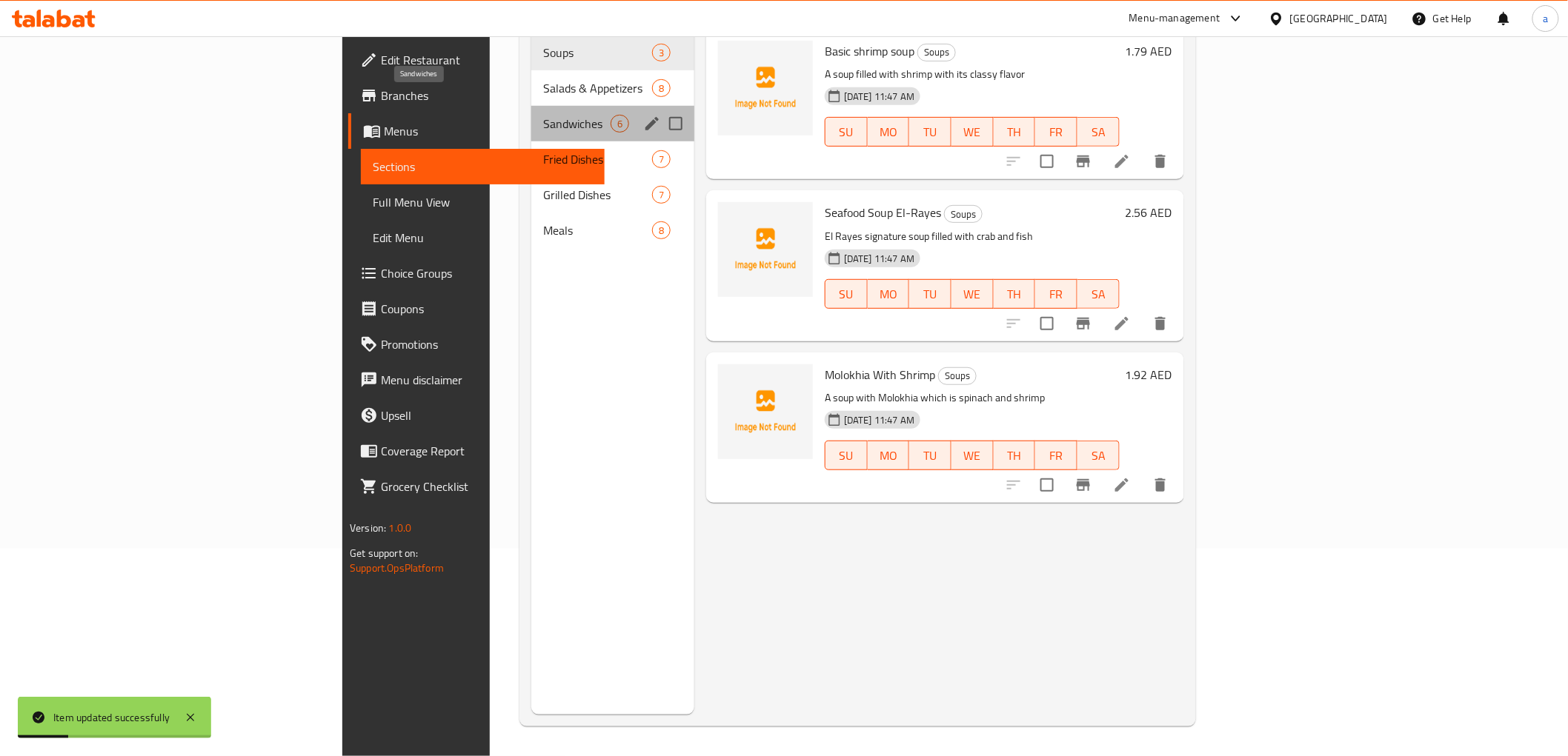
click at [543, 115] on span "Sandwiches" at bounding box center [576, 124] width 67 height 18
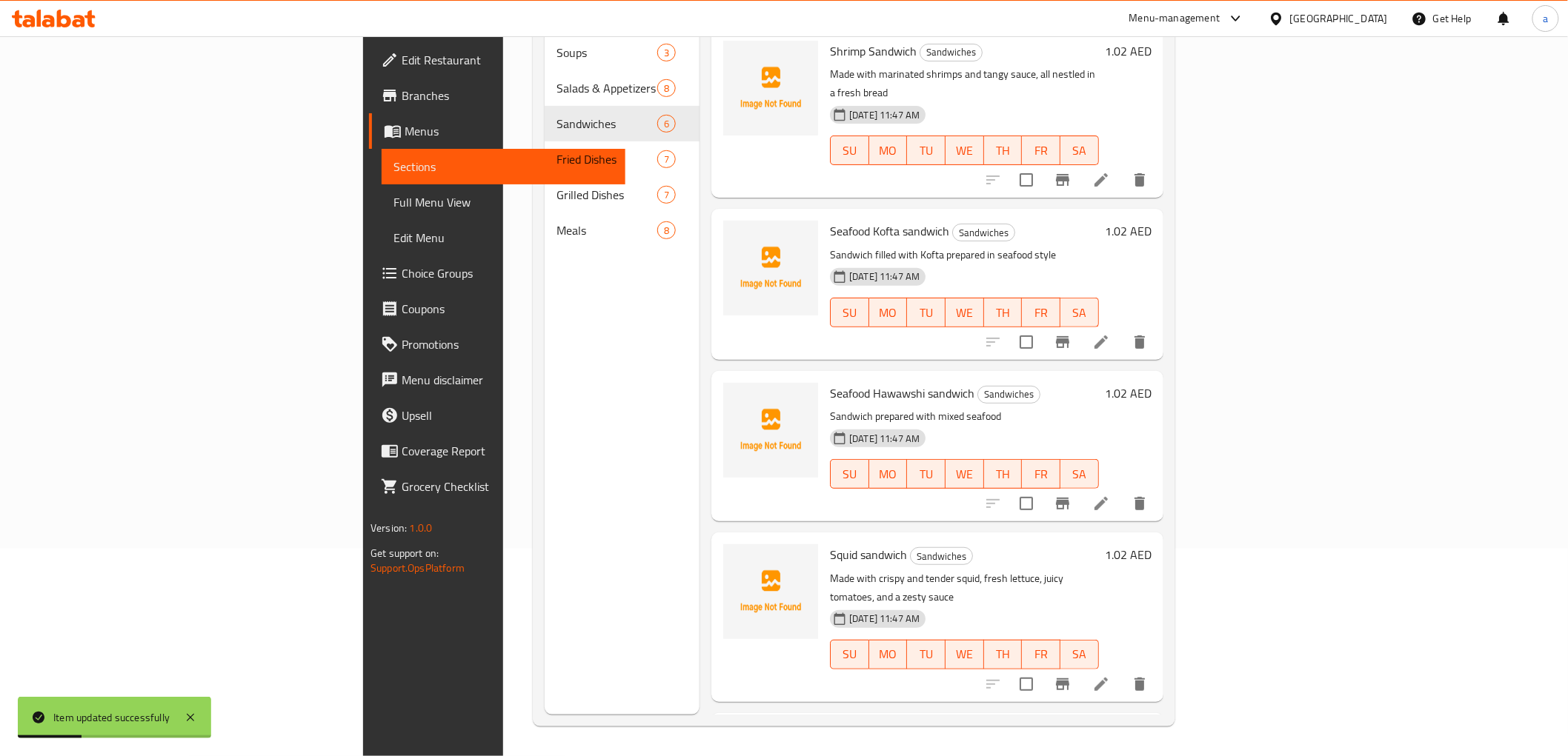
scroll to position [228, 0]
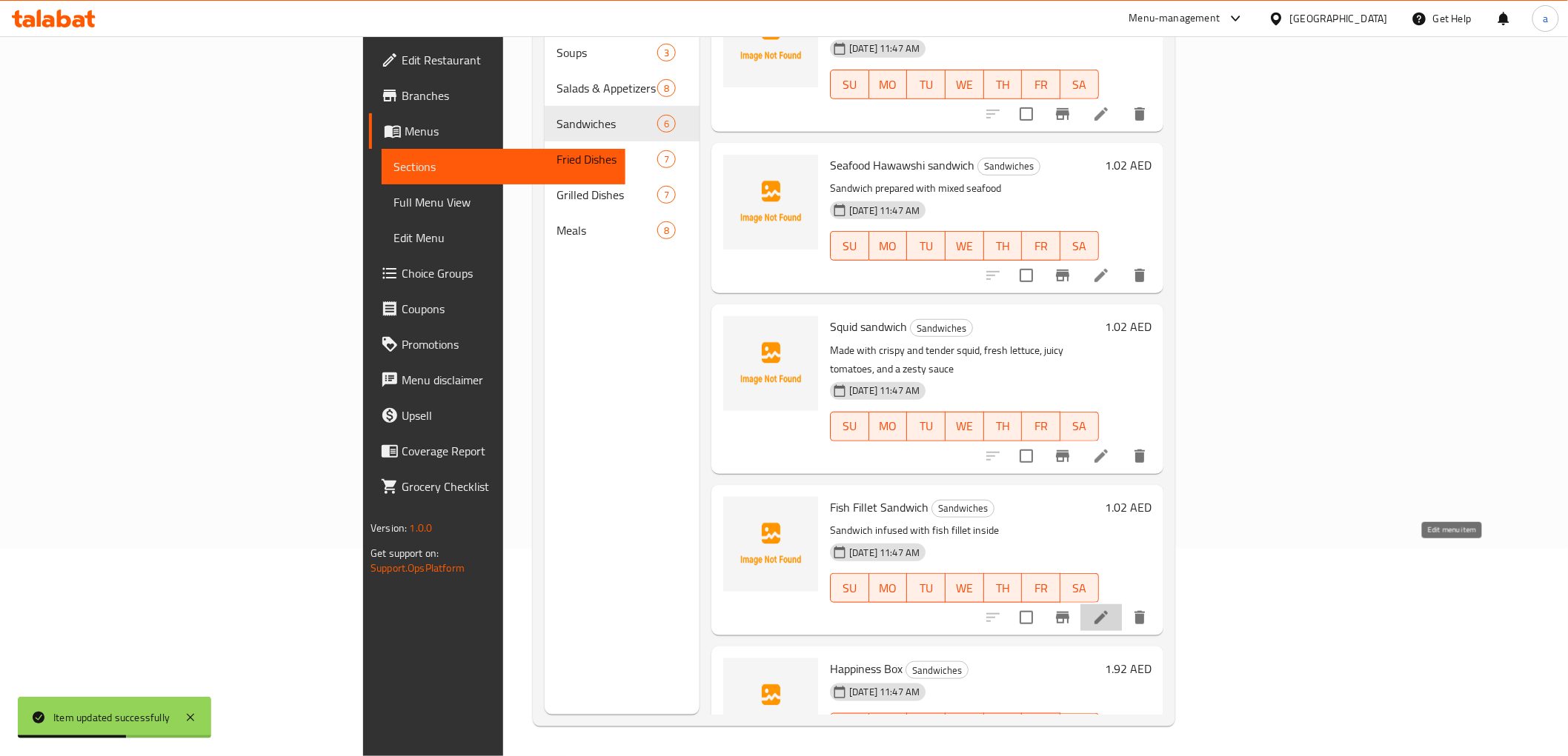
click at [1107, 612] on icon at bounding box center [1101, 618] width 13 height 13
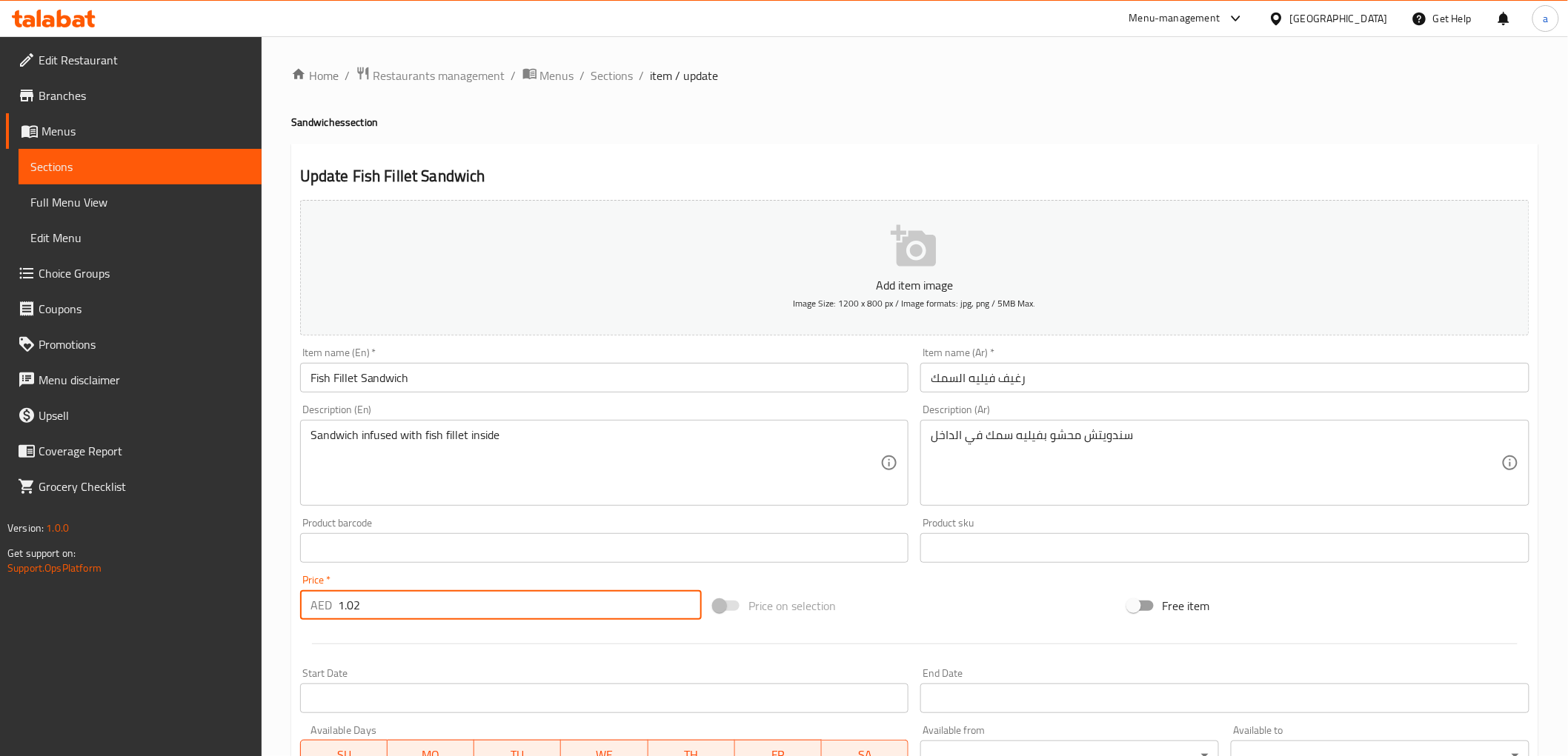
click at [387, 613] on input "1.02" at bounding box center [519, 605] width 363 height 29
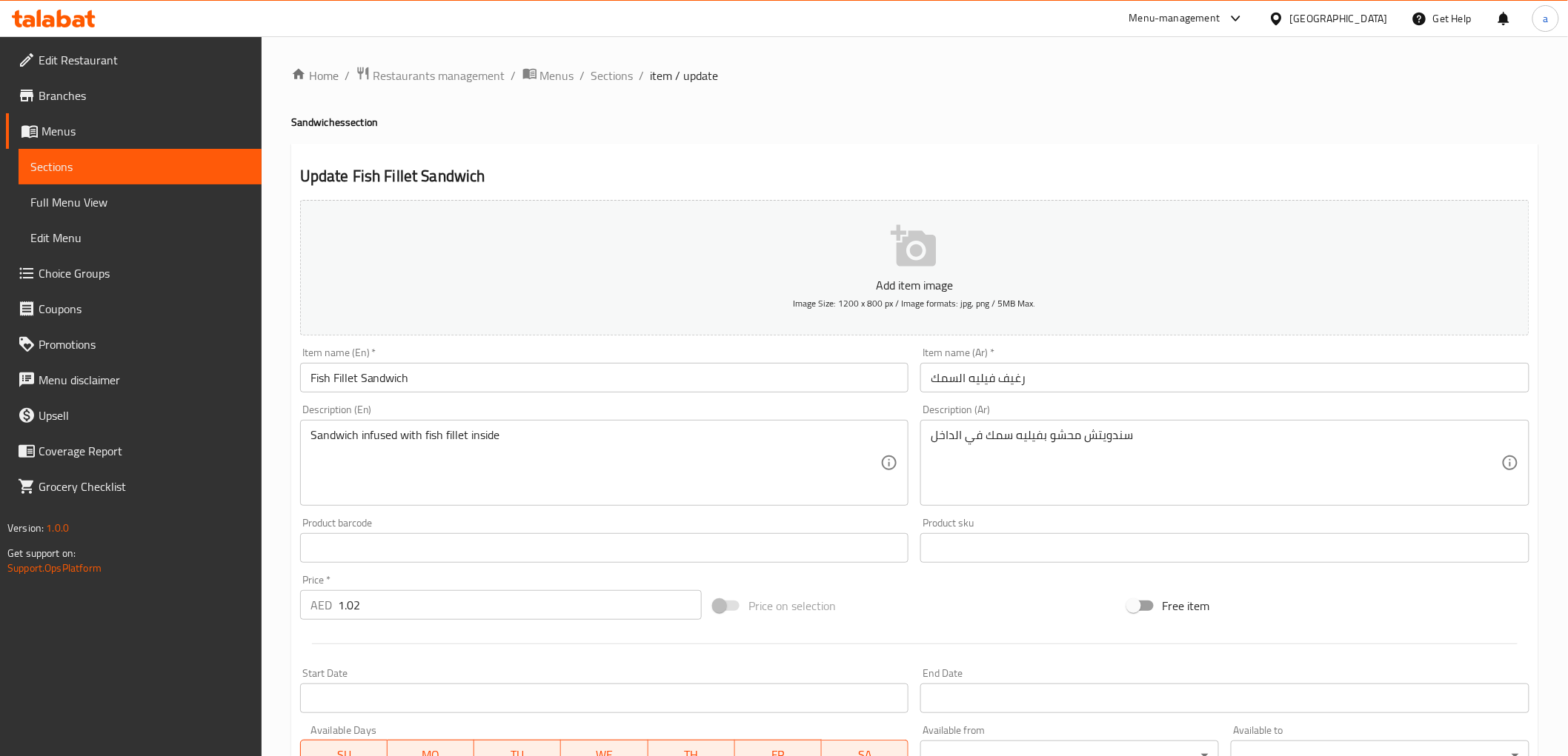
click at [452, 614] on input "1.02" at bounding box center [519, 605] width 363 height 29
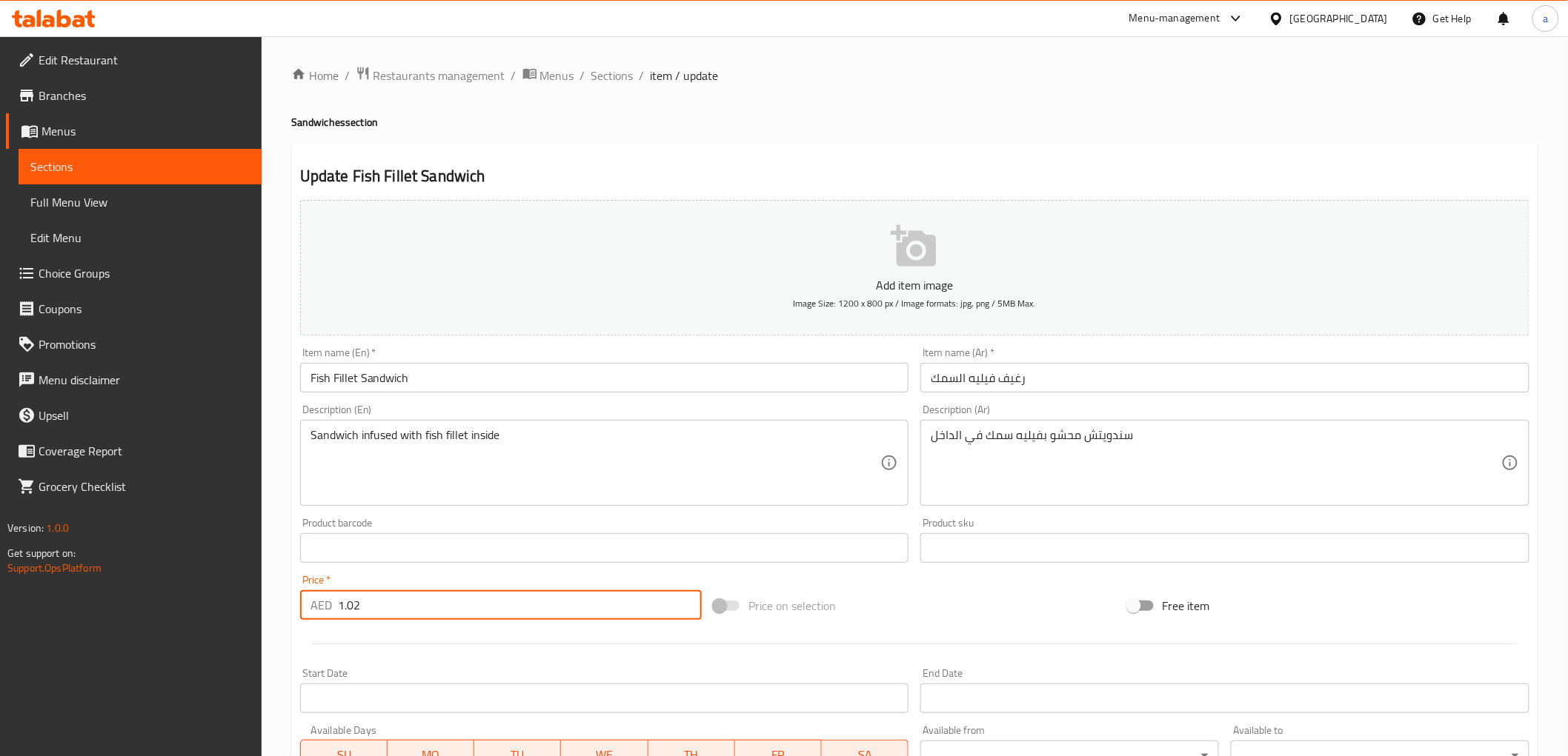
click at [452, 614] on input "1.02" at bounding box center [519, 605] width 363 height 29
paste input "4"
type input "1.024"
click at [469, 563] on div "Product barcode Product barcode" at bounding box center [605, 540] width 621 height 57
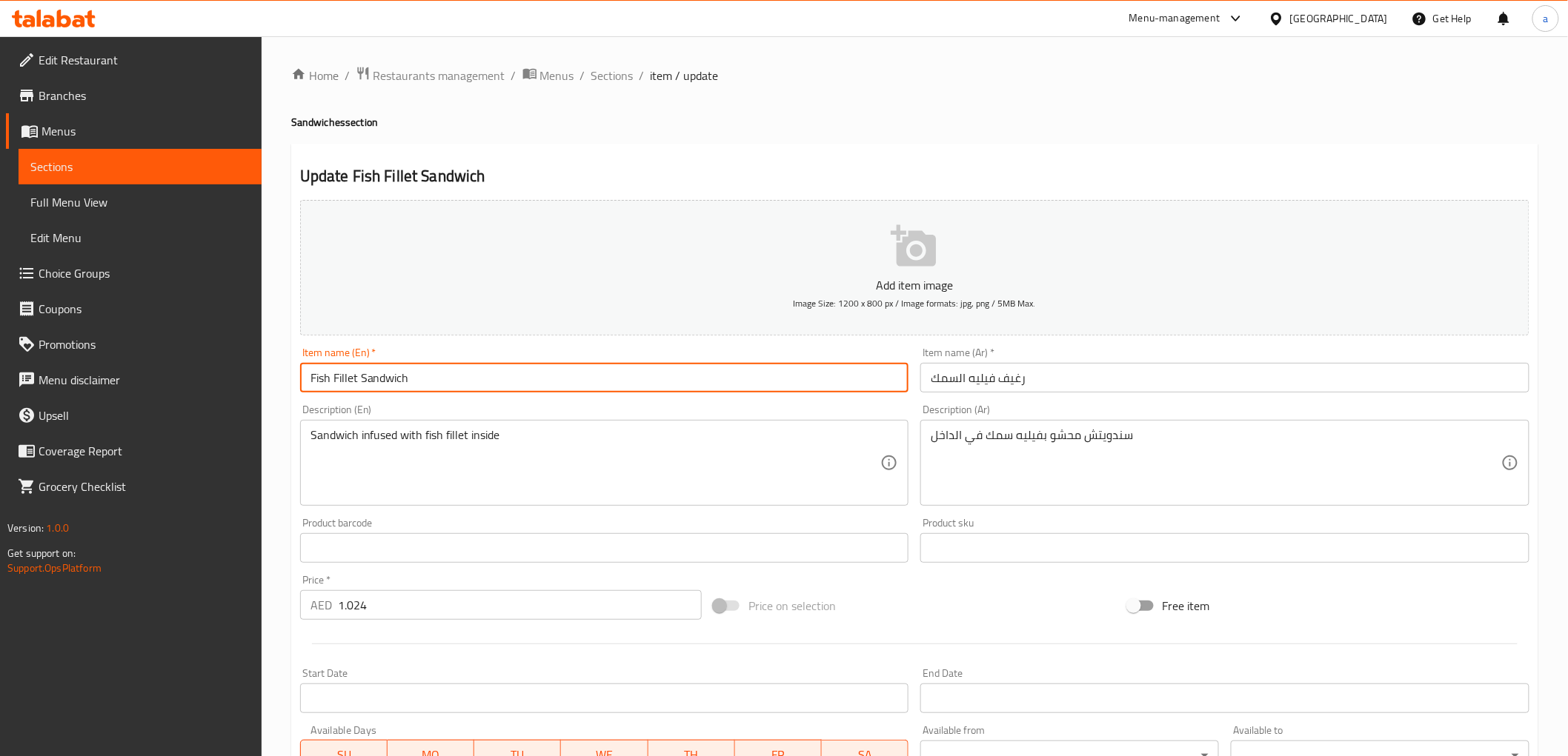
click at [345, 384] on input "Fish Fillet Sandwich" at bounding box center [604, 378] width 609 height 29
click at [604, 398] on div "Description (En) Sandwich infused with fish fillet inside Description (En)" at bounding box center [605, 455] width 621 height 113
click at [393, 377] on input "Fish Fillet Sandwich" at bounding box center [604, 378] width 609 height 29
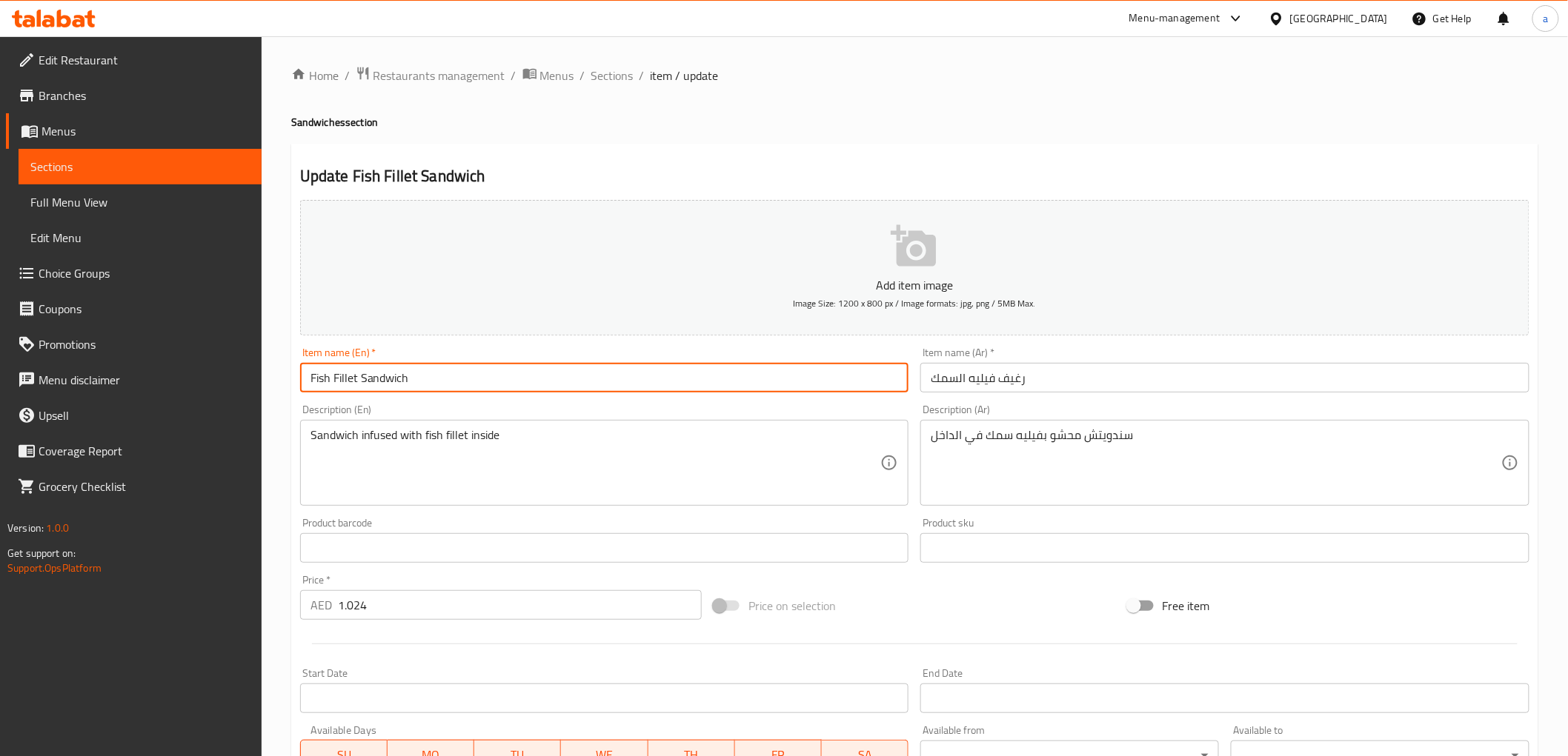
click at [1006, 383] on input "رغيف فيليه السمك" at bounding box center [1224, 378] width 609 height 29
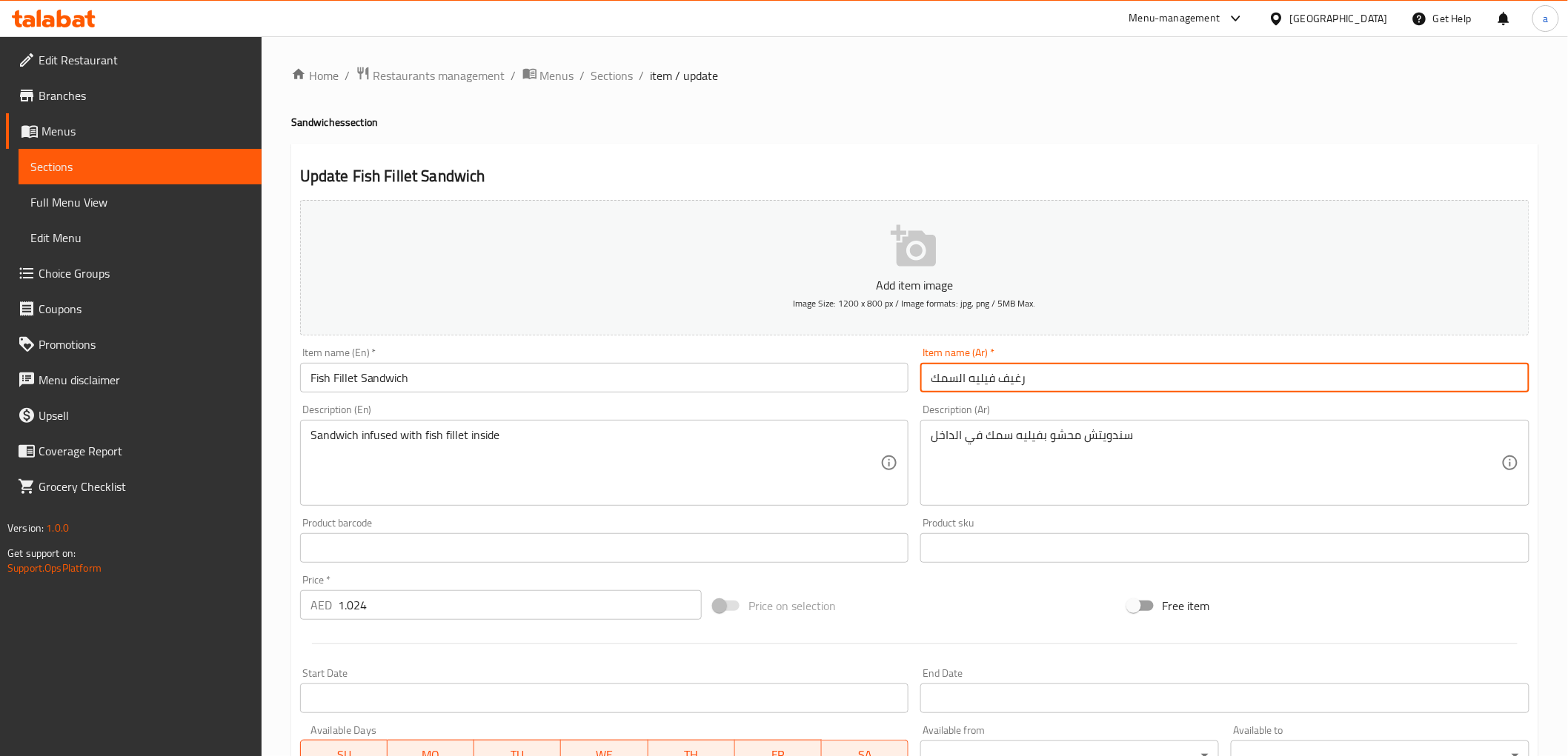
click at [1006, 383] on input "رغيف فيليه السمك" at bounding box center [1224, 378] width 609 height 29
paste input "ندويتش"
type input "سندويتش فيليه السمك"
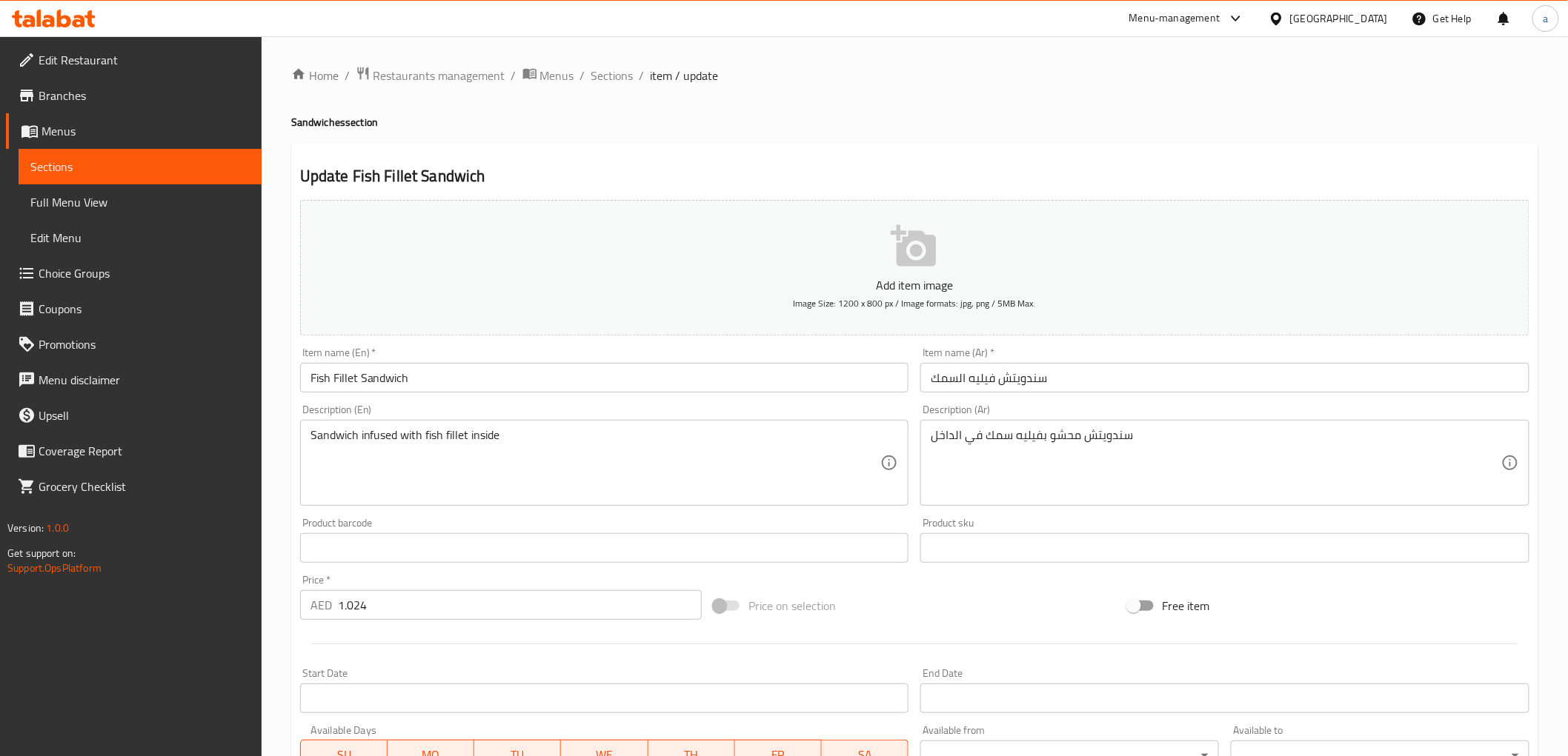
click at [1055, 412] on div "Description (Ar) سندويتش محشو بفيليه سمك في الداخل Description (Ar)" at bounding box center [1224, 456] width 609 height 102
click at [1054, 409] on div "Description (Ar) سندويتش محشو بفيليه سمك في الداخل Description (Ar)" at bounding box center [1224, 456] width 609 height 102
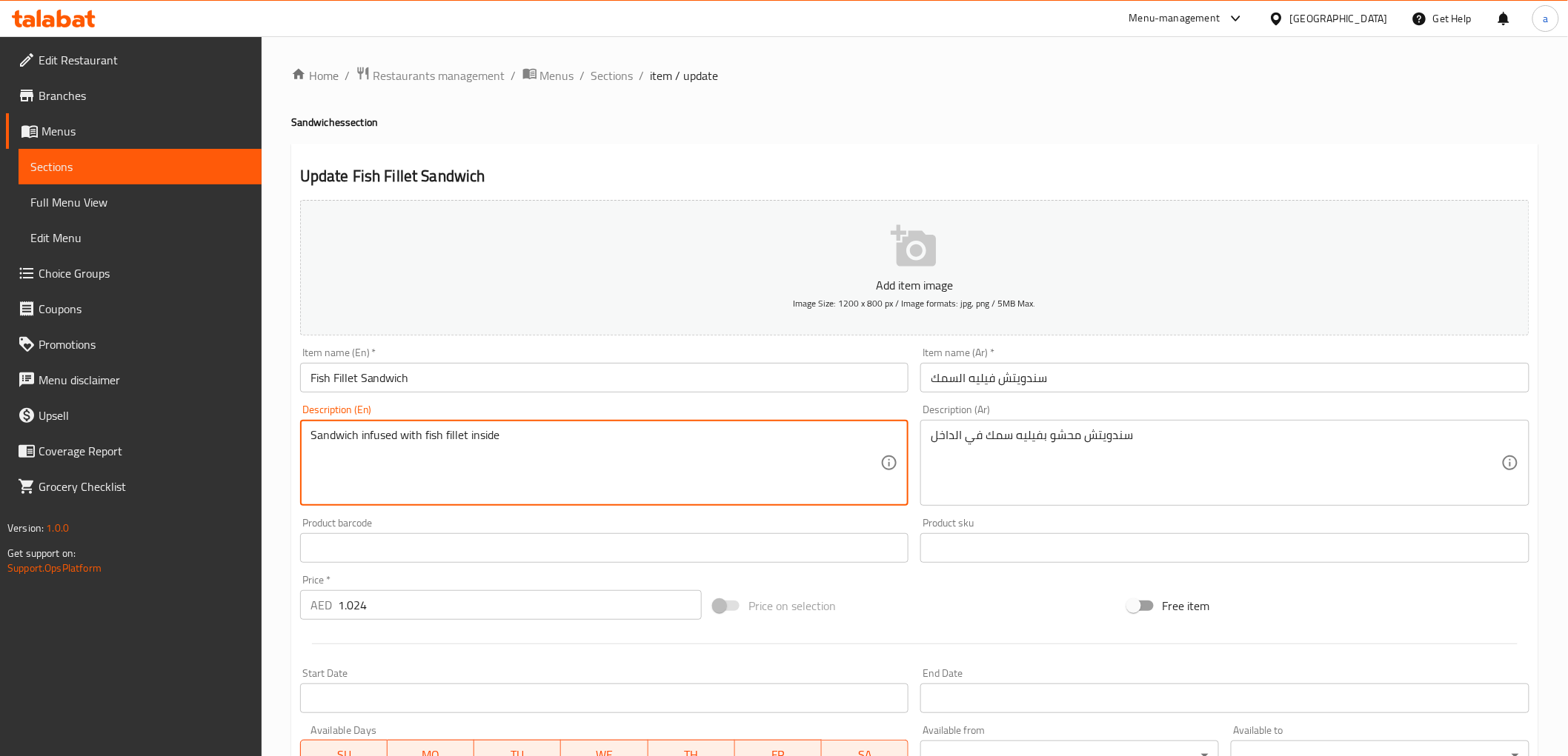
click at [370, 439] on textarea "Sandwich infused with fish fillet inside" at bounding box center [596, 463] width 570 height 71
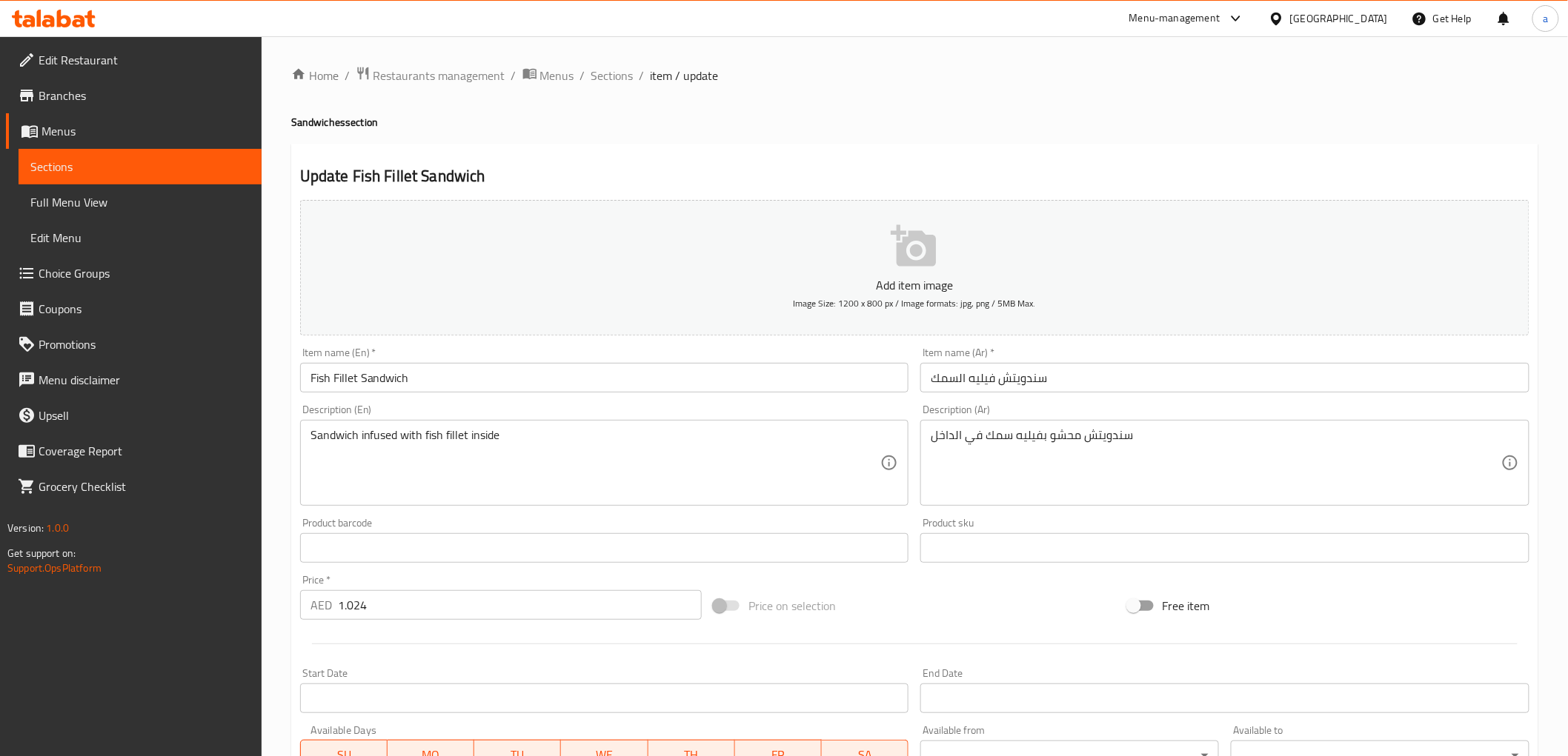
click at [582, 528] on div "Product barcode Product barcode" at bounding box center [604, 541] width 609 height 45
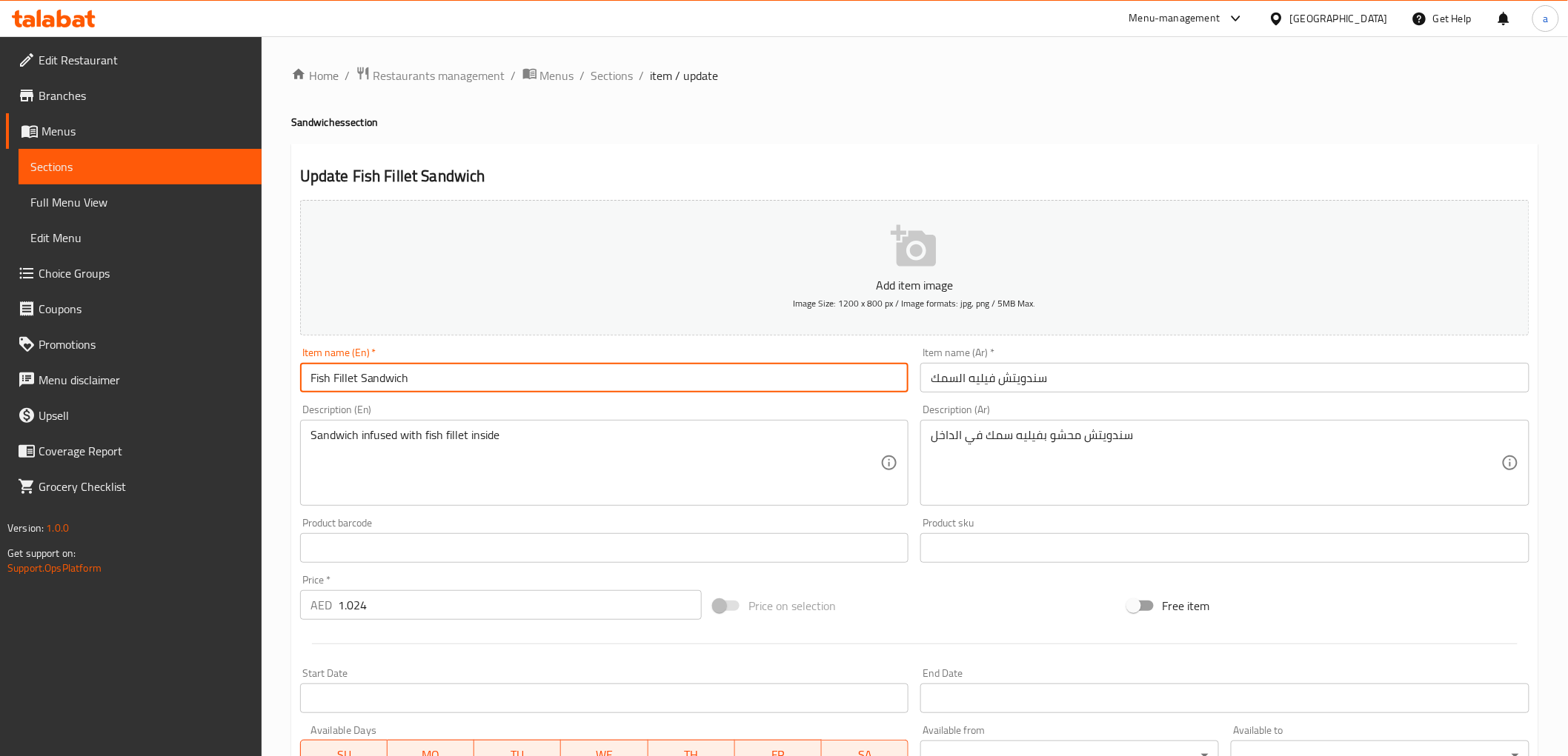
drag, startPoint x: 467, startPoint y: 376, endPoint x: 188, endPoint y: 378, distance: 279.0
click at [189, 377] on div "Edit Restaurant Branches Menus Sections Full Menu View Edit Menu Choice Groups …" at bounding box center [784, 541] width 1568 height 1011
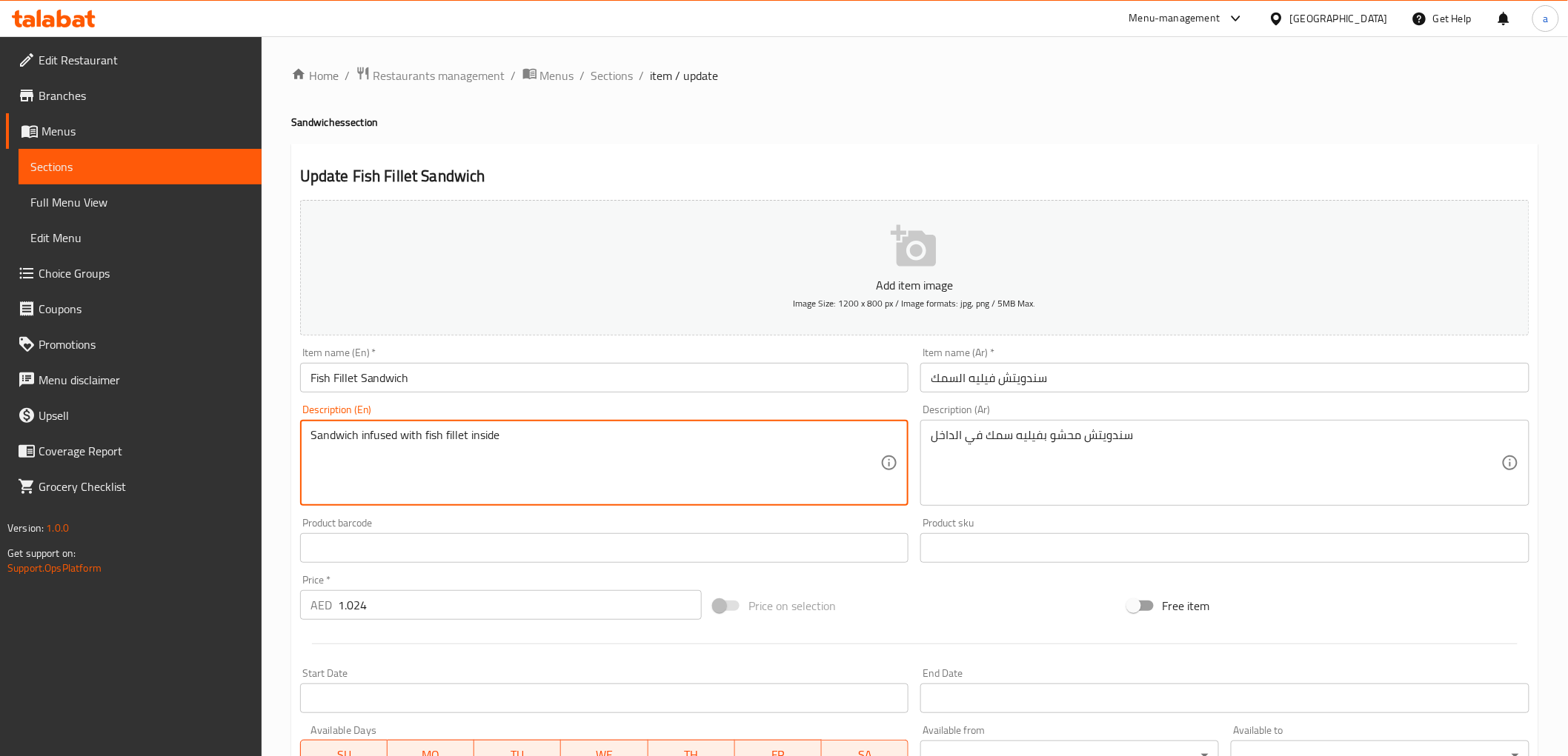
click at [625, 431] on textarea "Sandwich infused with fish fillet inside" at bounding box center [596, 463] width 570 height 71
paste textarea "Made with crispy and golden-brown fillet of fresh fish, nestled between two toa…"
type textarea "Made with crispy and golden-brown fillet of fresh fish, nestled between two toa…"
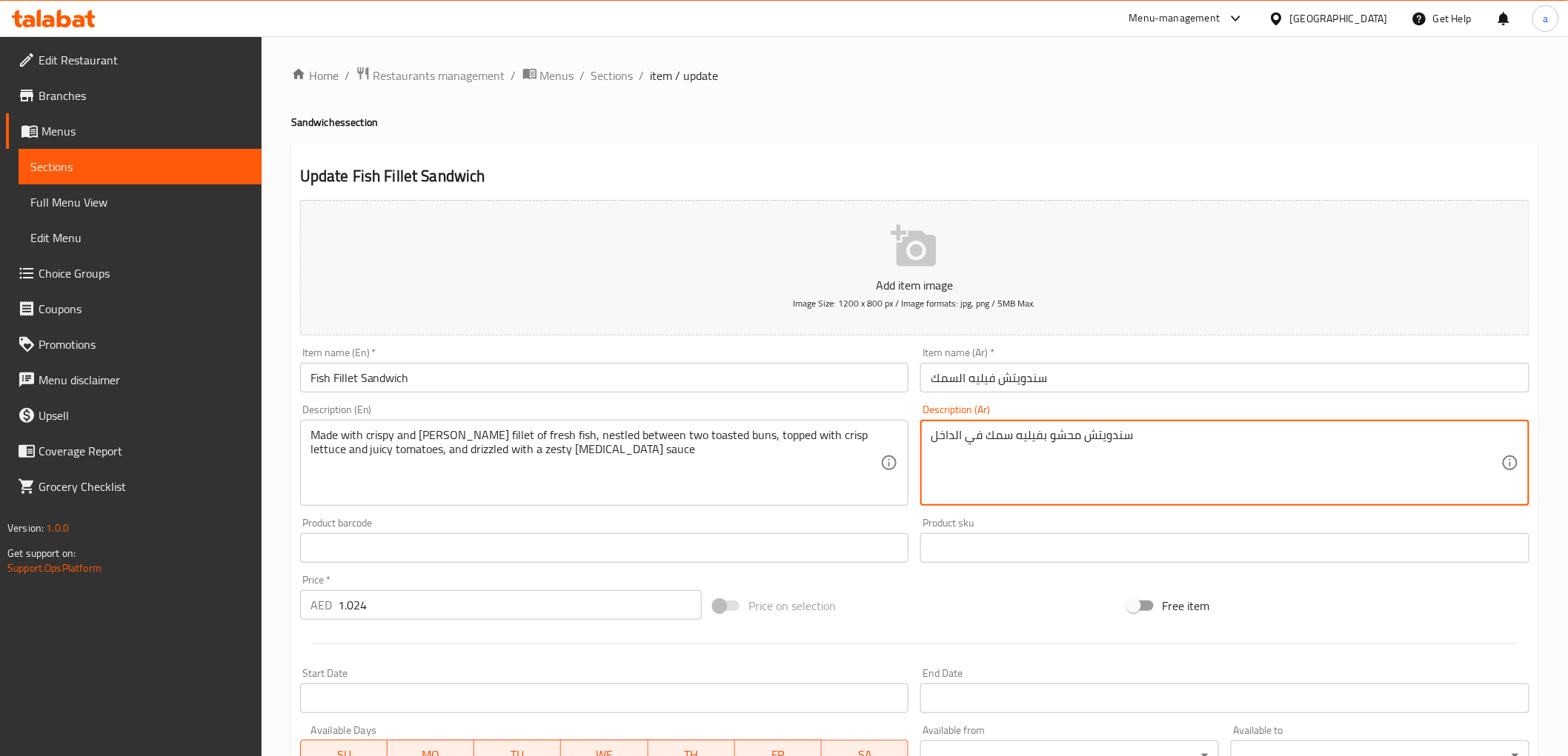
click at [1004, 445] on textarea "سندويتش محشو بفيليه سمك في الداخل" at bounding box center [1216, 463] width 570 height 71
paste textarea "محضرة من شرائح السمك الطازجة المقرمشة ذات اللون البني الذهبي ، بين قطعتين من ال…"
type textarea "محضرة من شرائح السمك الطازجة المقرمشة ذات اللون البني الذهبي ، بين قطعتين من ال…"
click at [889, 412] on div "Description (En) Made with crispy and golden-brown fillet of fresh fish, nestle…" at bounding box center [604, 456] width 609 height 102
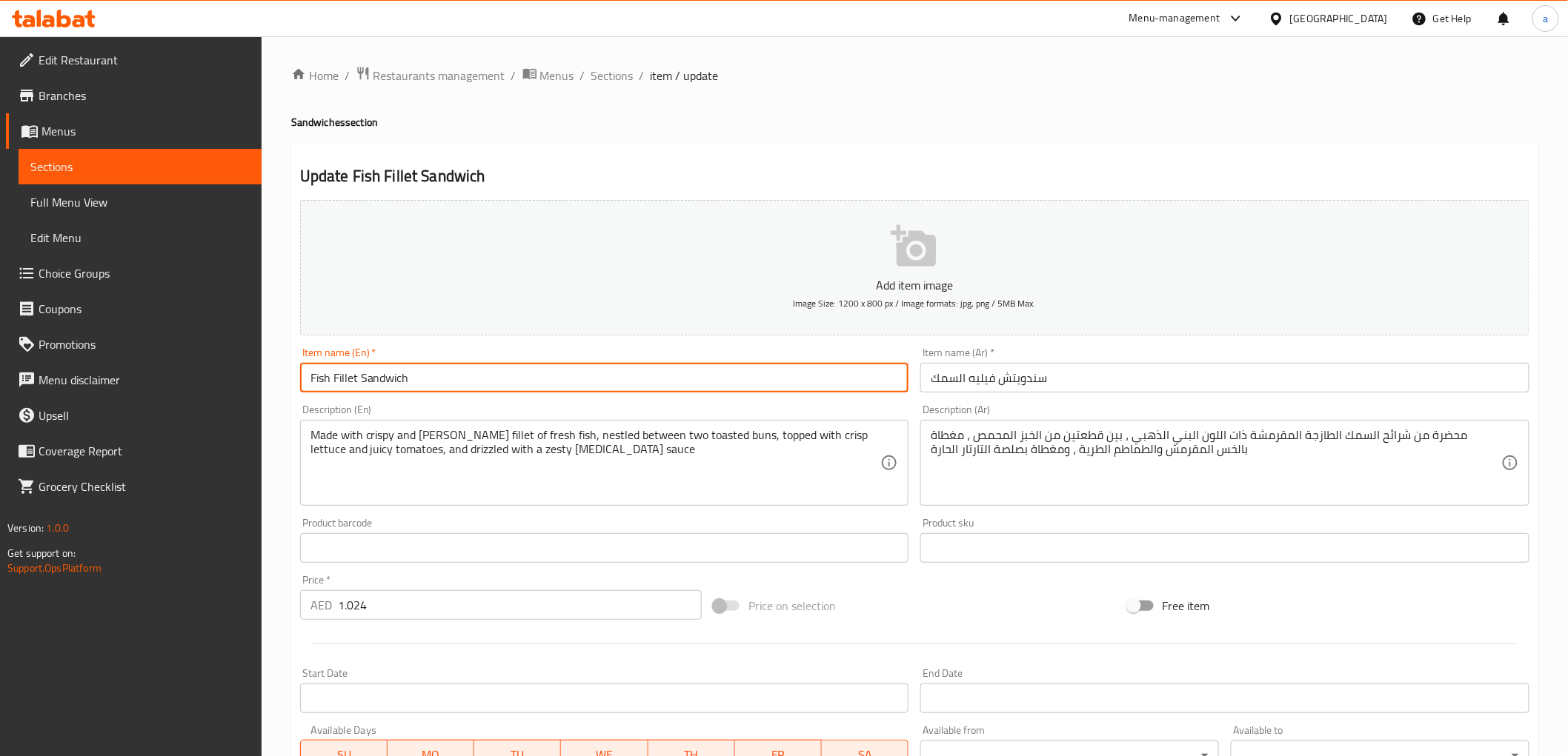
click at [453, 377] on input "Fish Fillet Sandwich" at bounding box center [604, 378] width 609 height 29
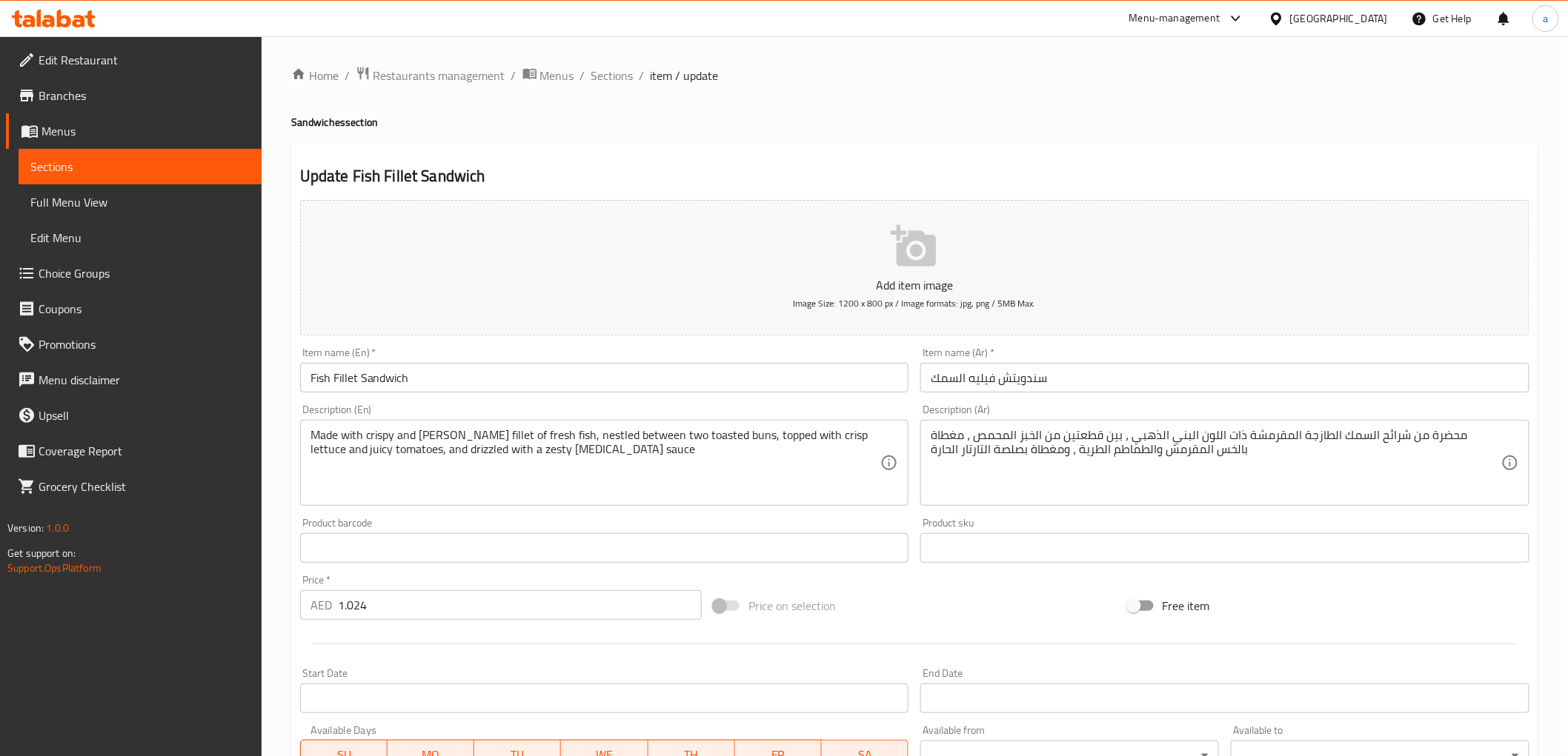
click at [656, 567] on div "Product barcode Product barcode" at bounding box center [605, 540] width 621 height 57
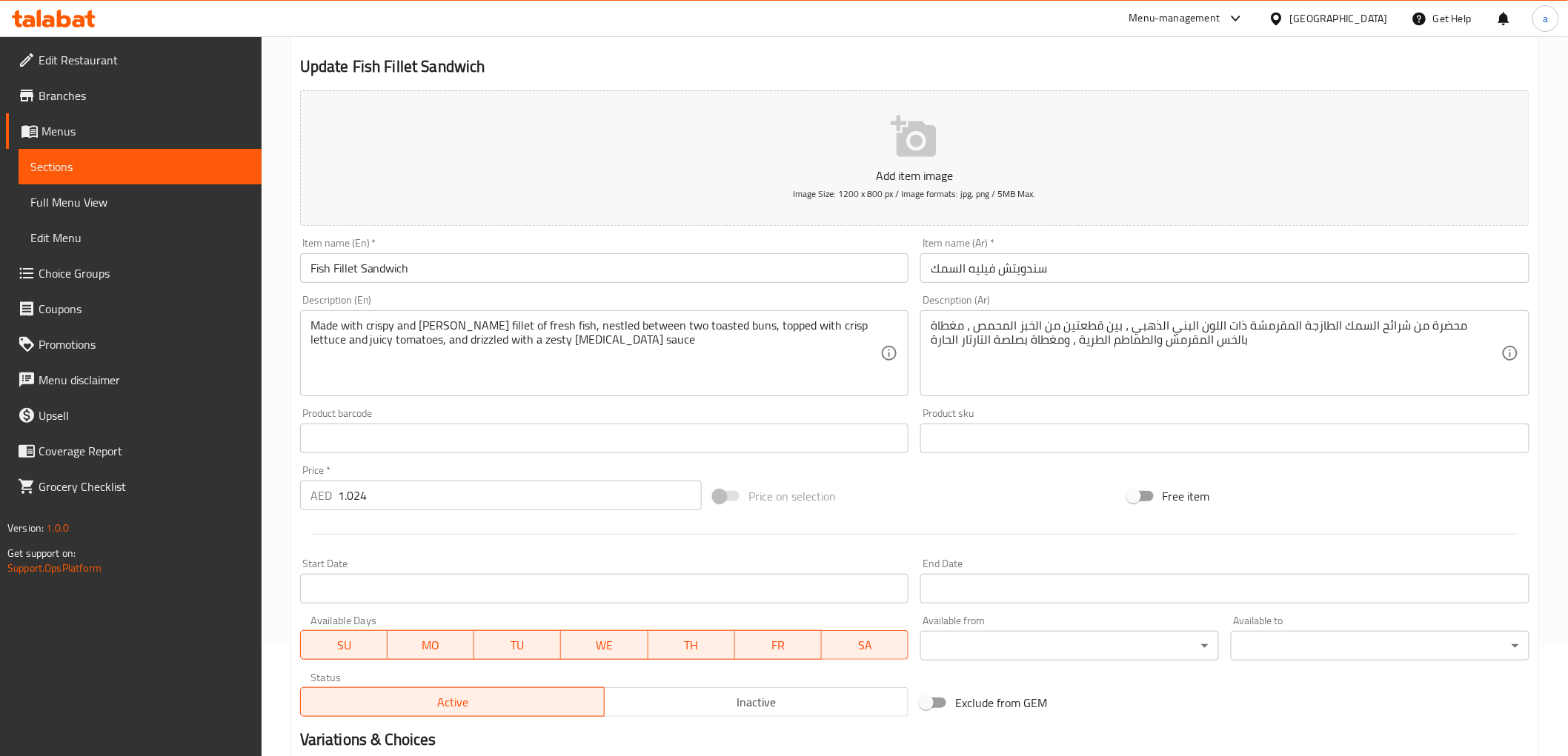
scroll to position [288, 0]
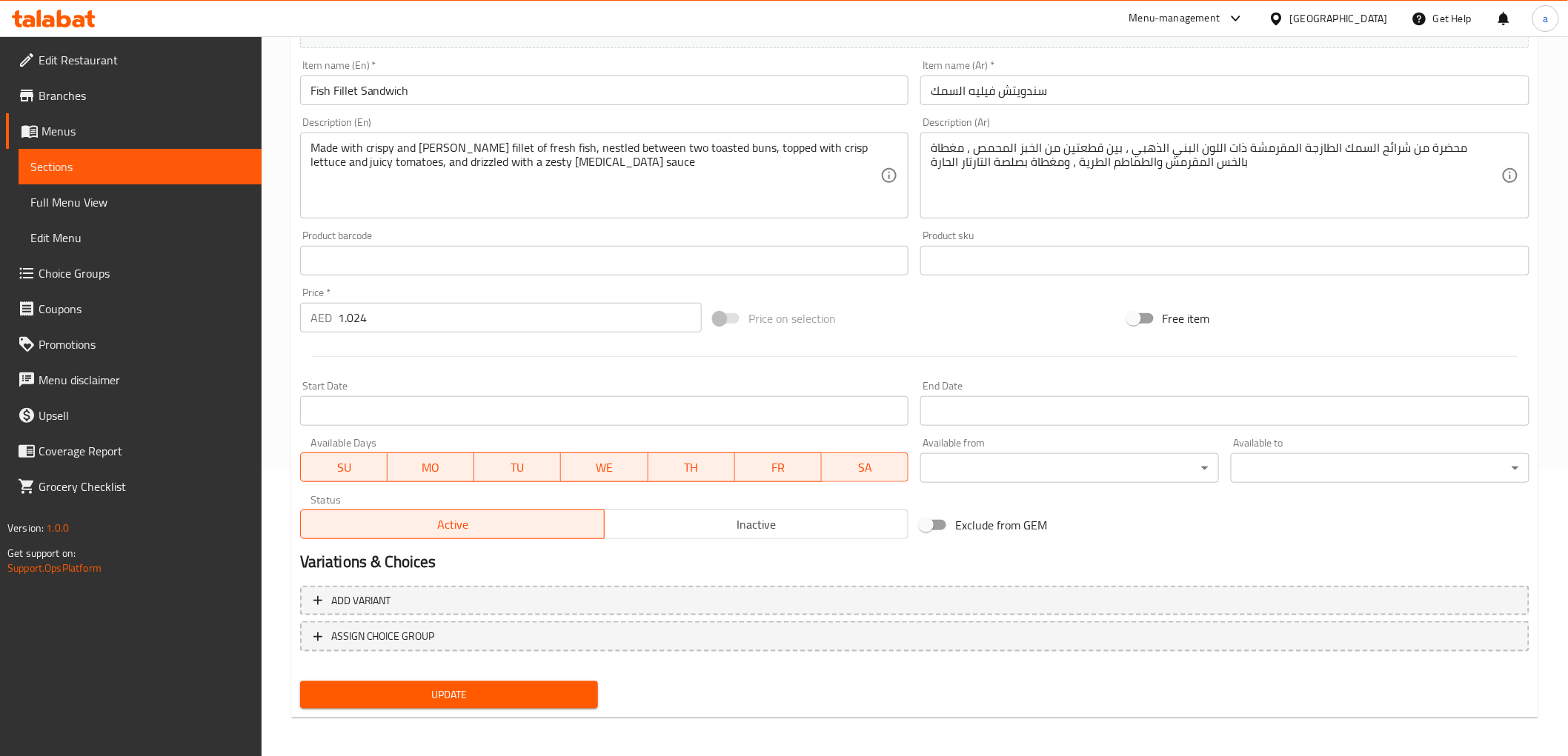
click at [439, 680] on span "Update" at bounding box center [448, 696] width 275 height 19
click at [160, 161] on span "Sections" at bounding box center [140, 166] width 219 height 18
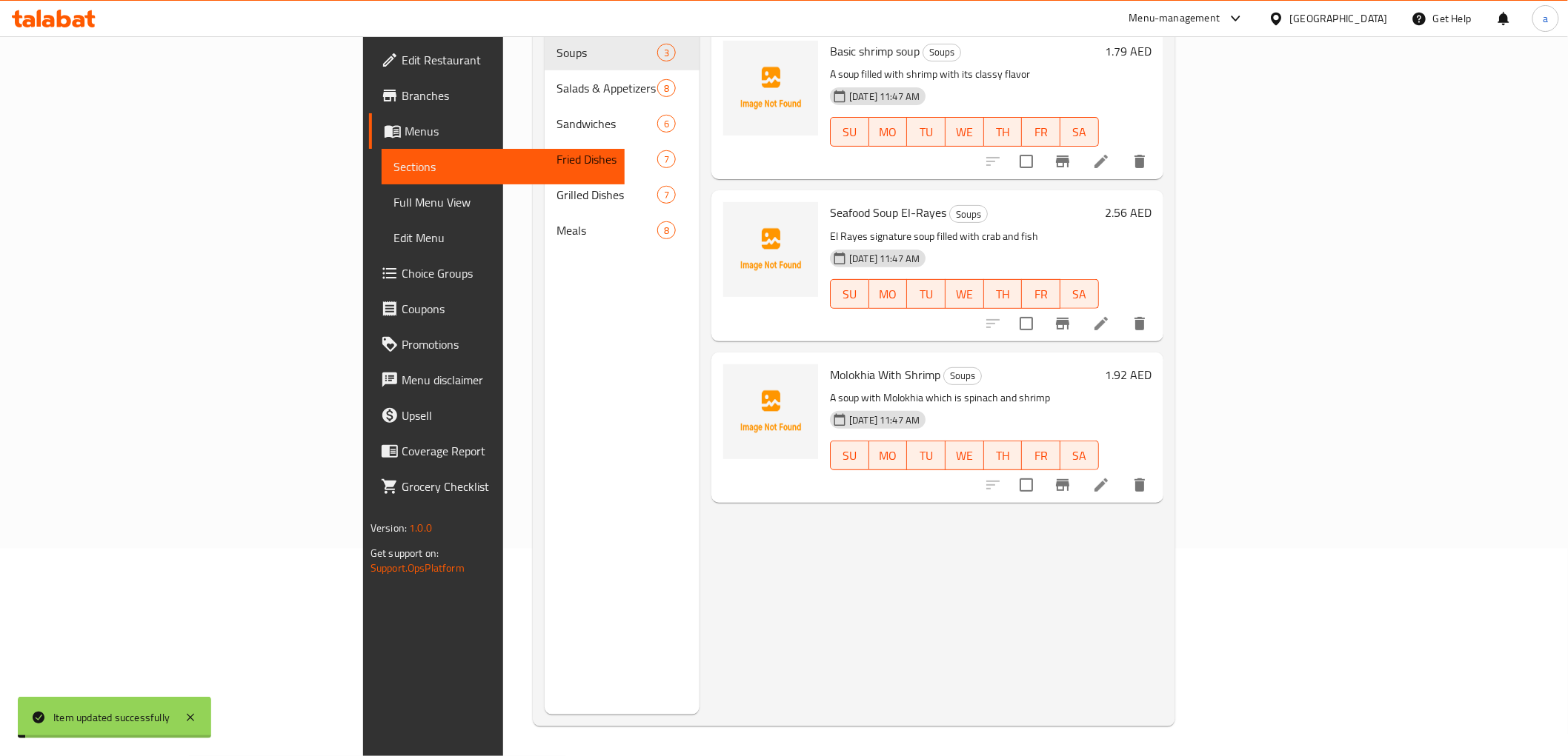
scroll to position [208, 0]
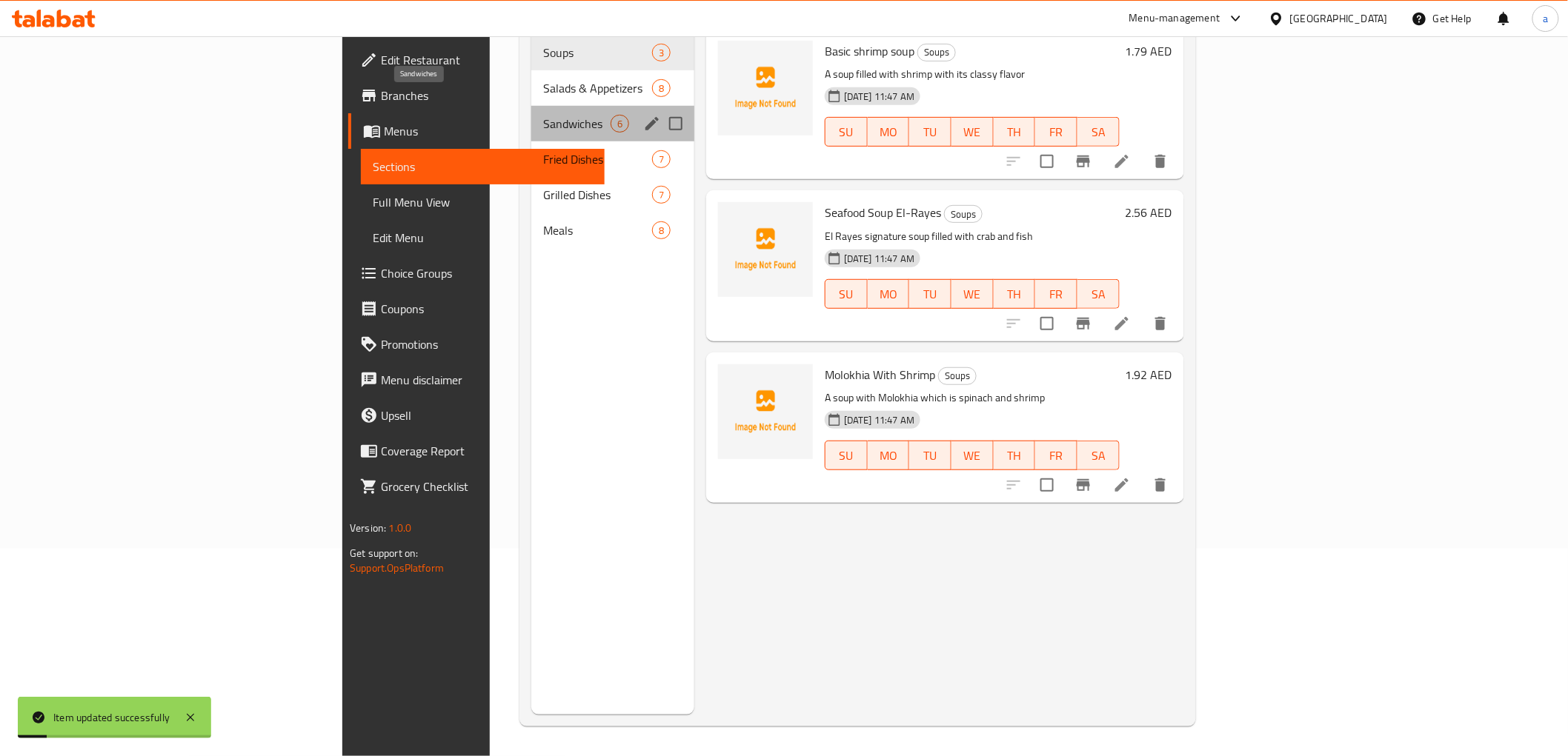
click at [543, 115] on span "Sandwiches" at bounding box center [576, 124] width 67 height 18
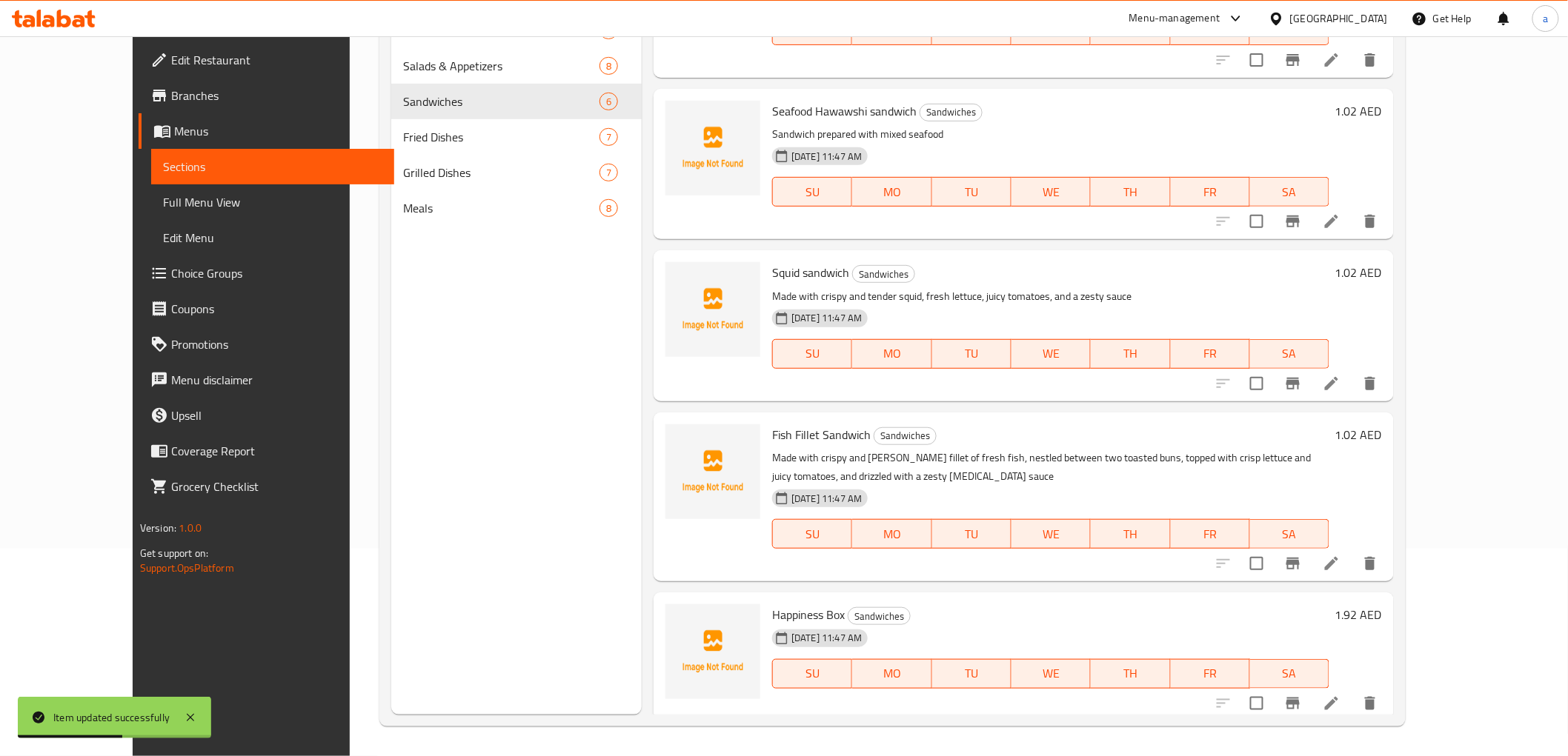
scroll to position [247, 0]
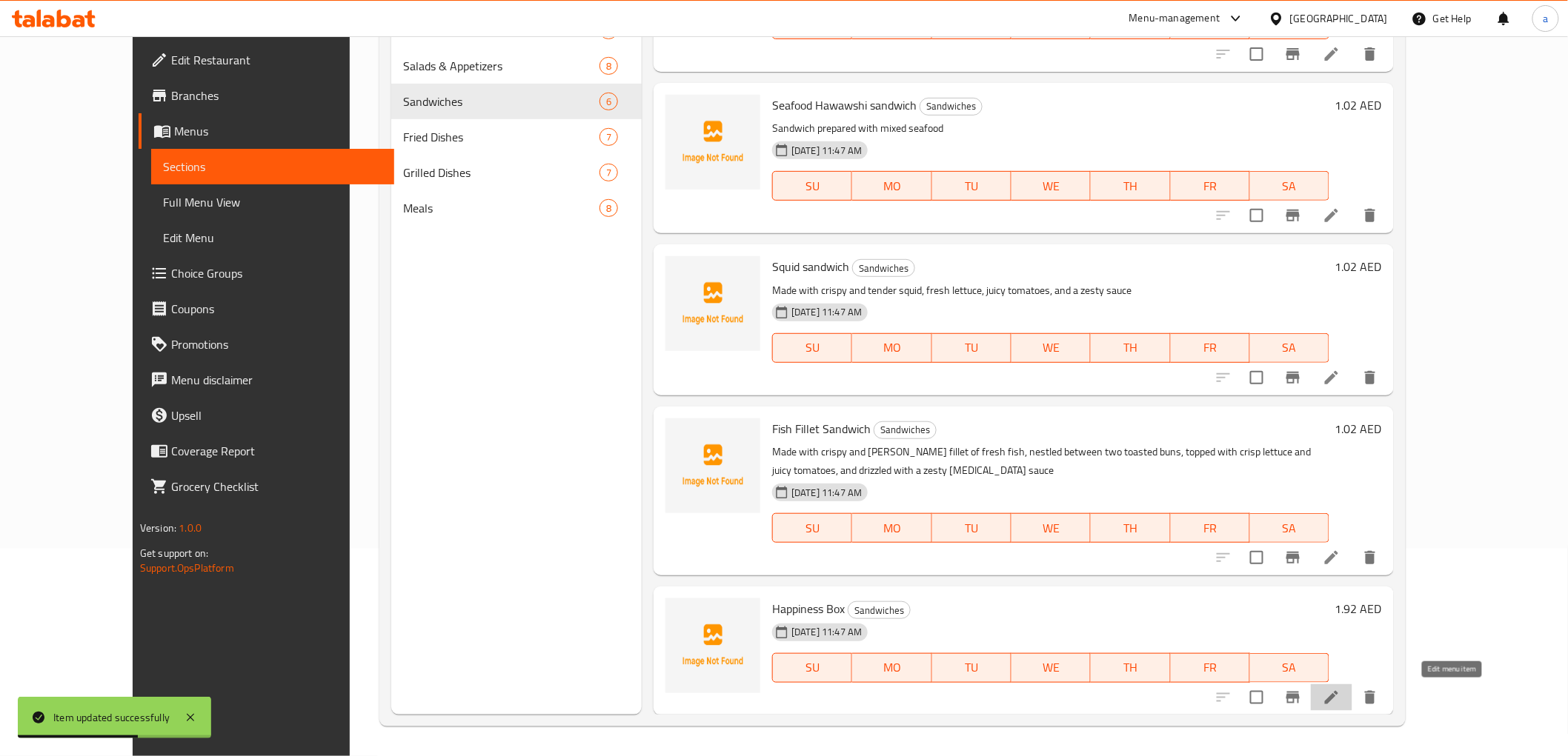
click at [1340, 680] on icon at bounding box center [1331, 697] width 18 height 18
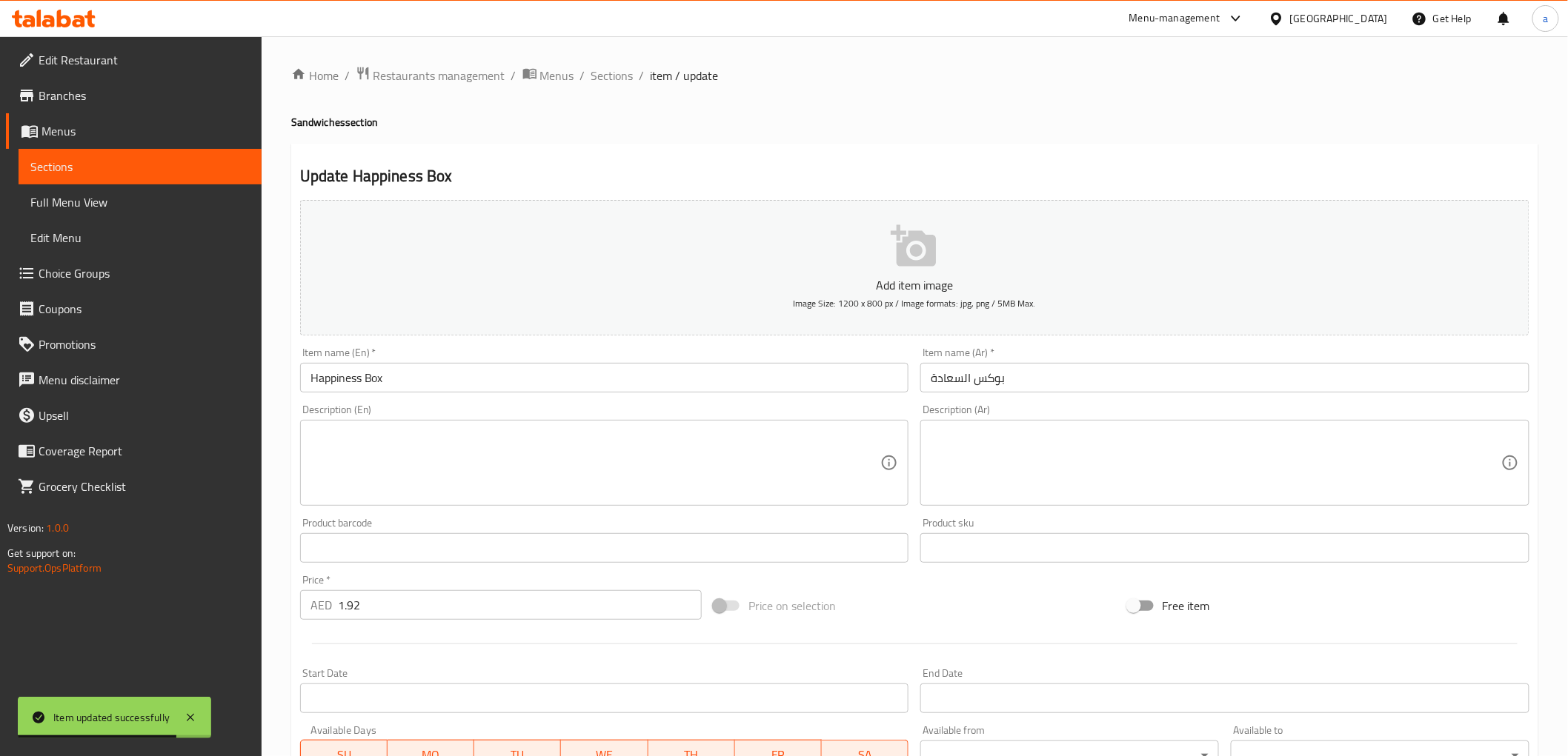
click at [338, 378] on input "Happiness Box" at bounding box center [604, 378] width 609 height 29
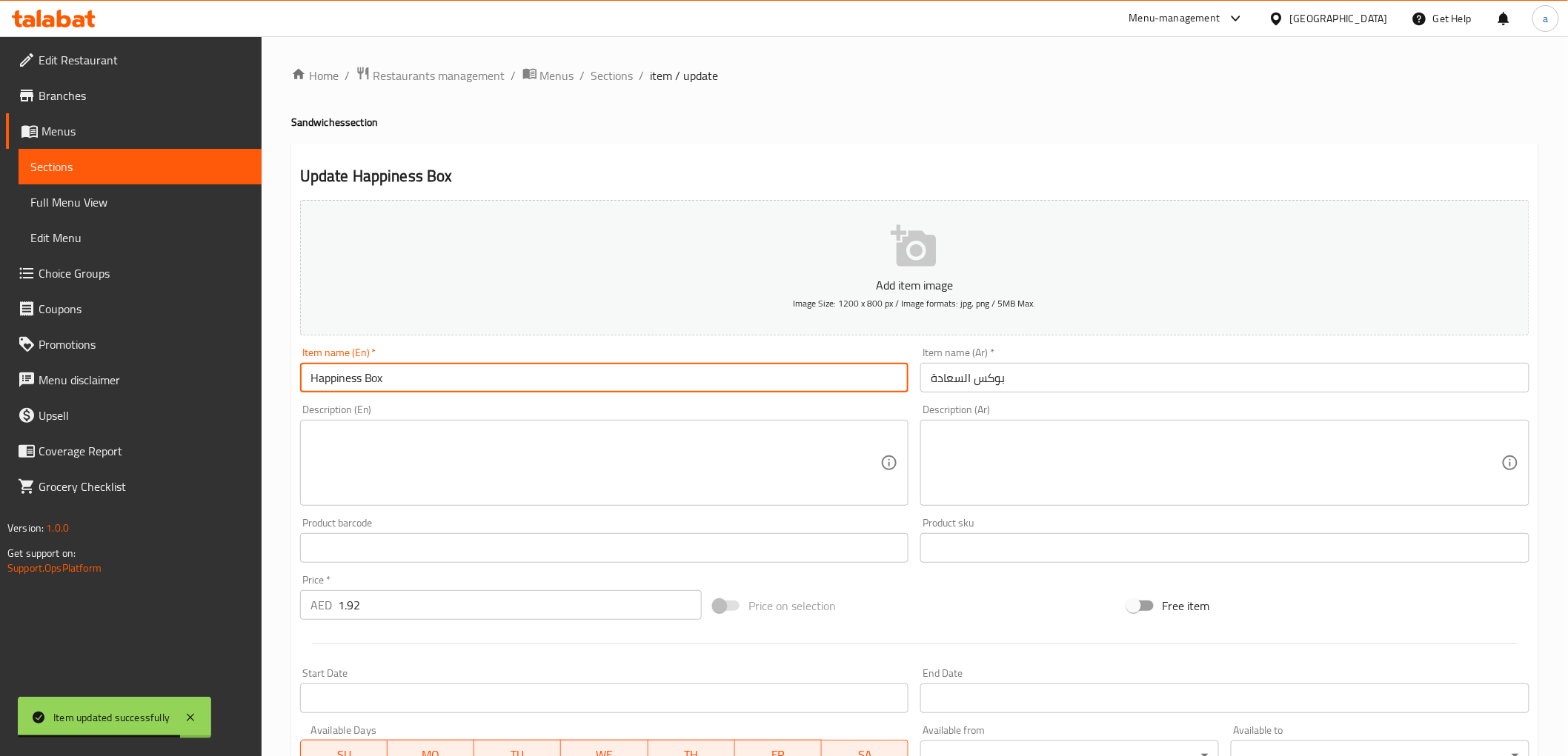
click at [338, 378] on input "Happiness Box" at bounding box center [604, 378] width 609 height 29
drag, startPoint x: 418, startPoint y: 375, endPoint x: 261, endPoint y: 379, distance: 157.1
click at [263, 378] on div "Home / Restaurants management / Menus / Sections / item / update Sandwiches sec…" at bounding box center [915, 541] width 1307 height 1011
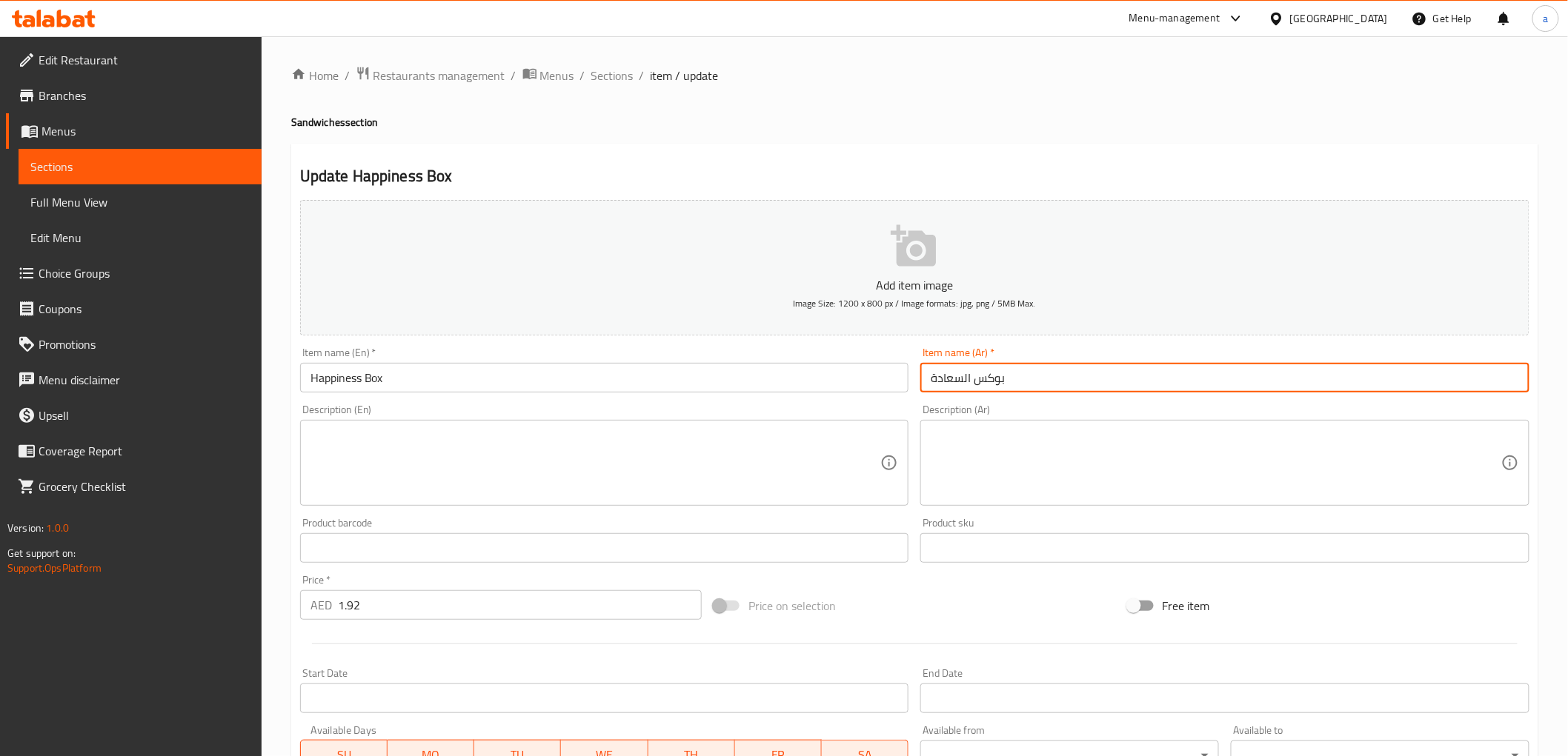
drag, startPoint x: 1032, startPoint y: 383, endPoint x: 899, endPoint y: 397, distance: 133.7
click at [899, 397] on div "Add item image Image Size: 1200 x 800 px / Image formats: jpg, png / 5MB Max. I…" at bounding box center [915, 513] width 1241 height 639
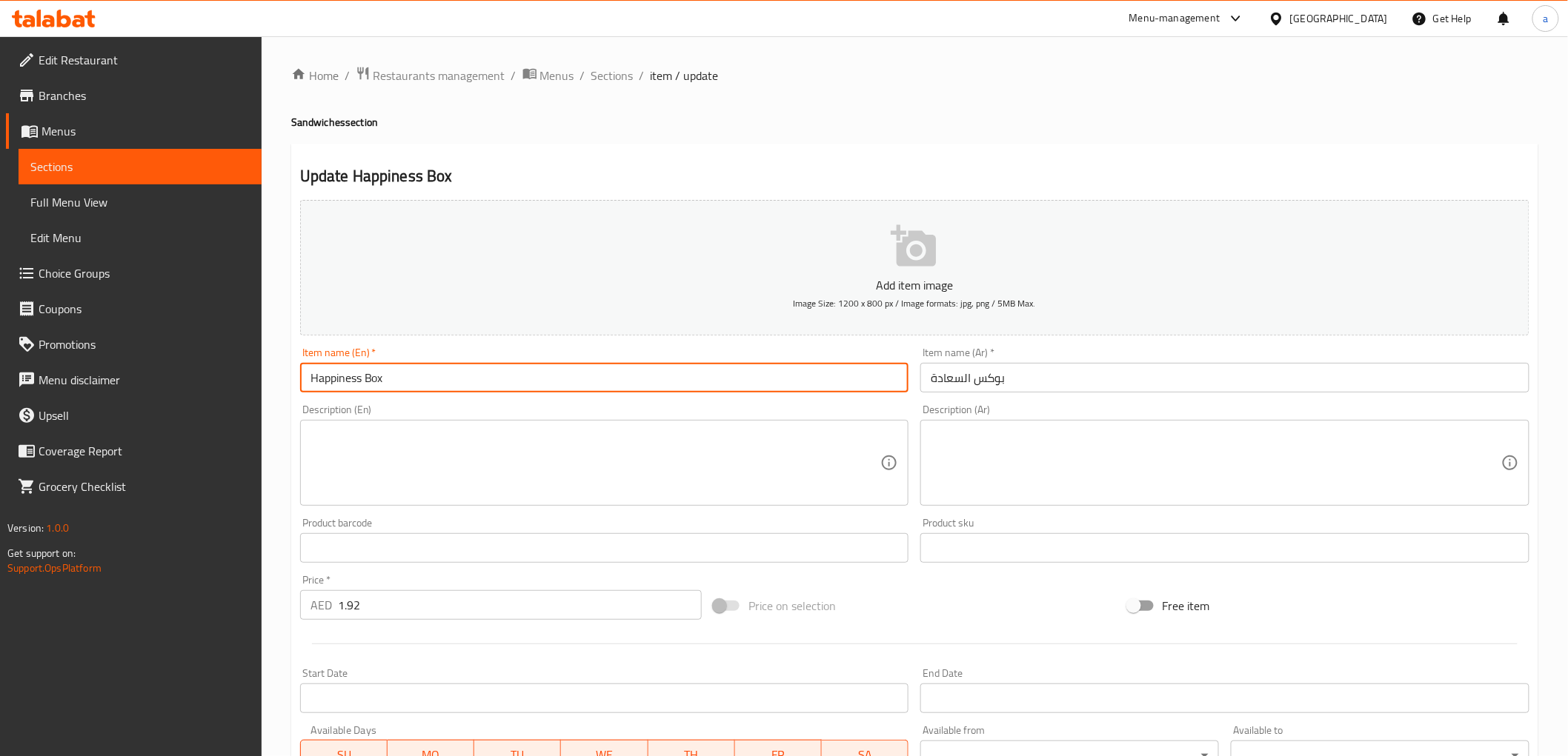
click at [886, 388] on input "Happiness Box" at bounding box center [604, 378] width 609 height 29
click at [869, 522] on div "Product barcode Product barcode" at bounding box center [604, 541] width 609 height 45
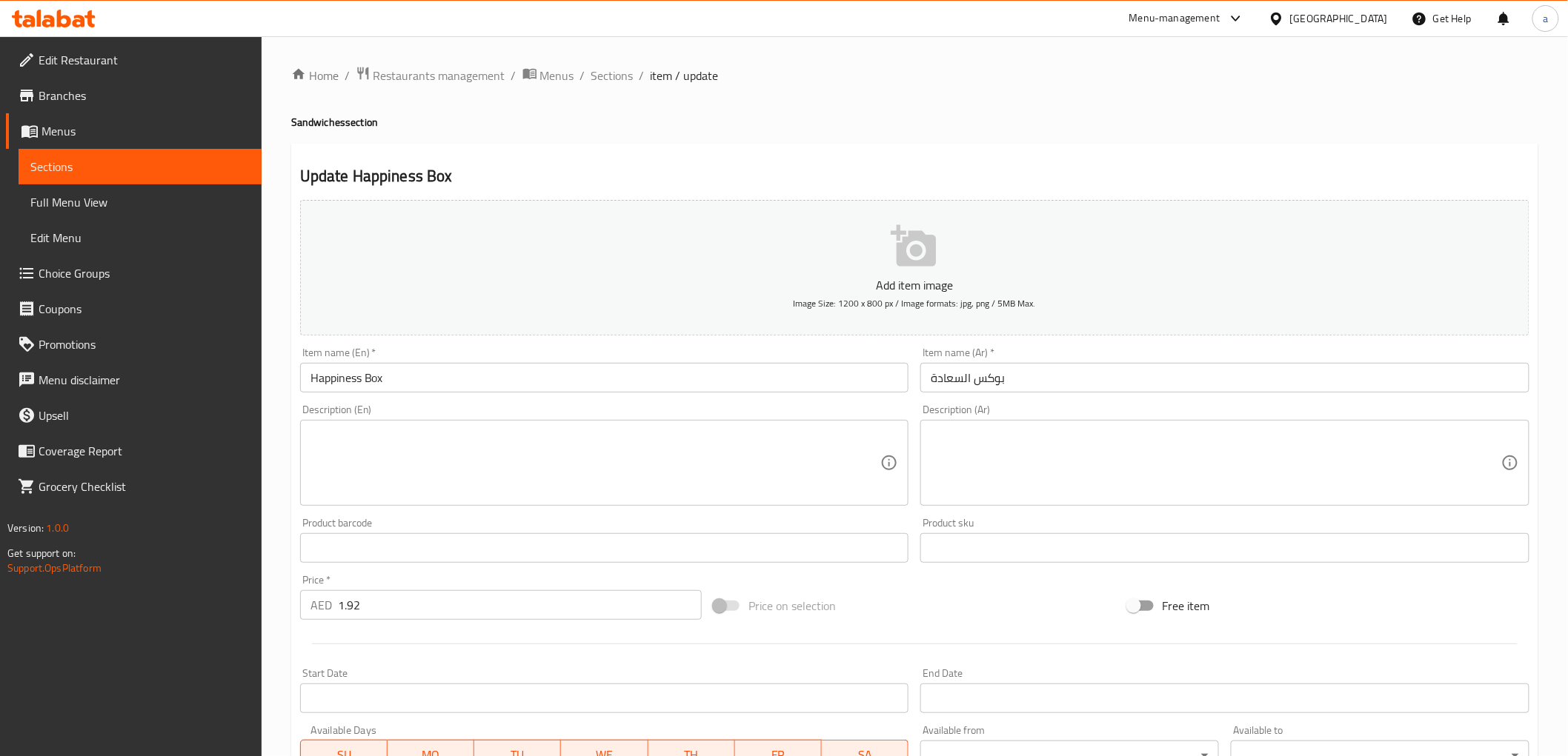
click at [332, 390] on input "Happiness Box" at bounding box center [604, 378] width 609 height 29
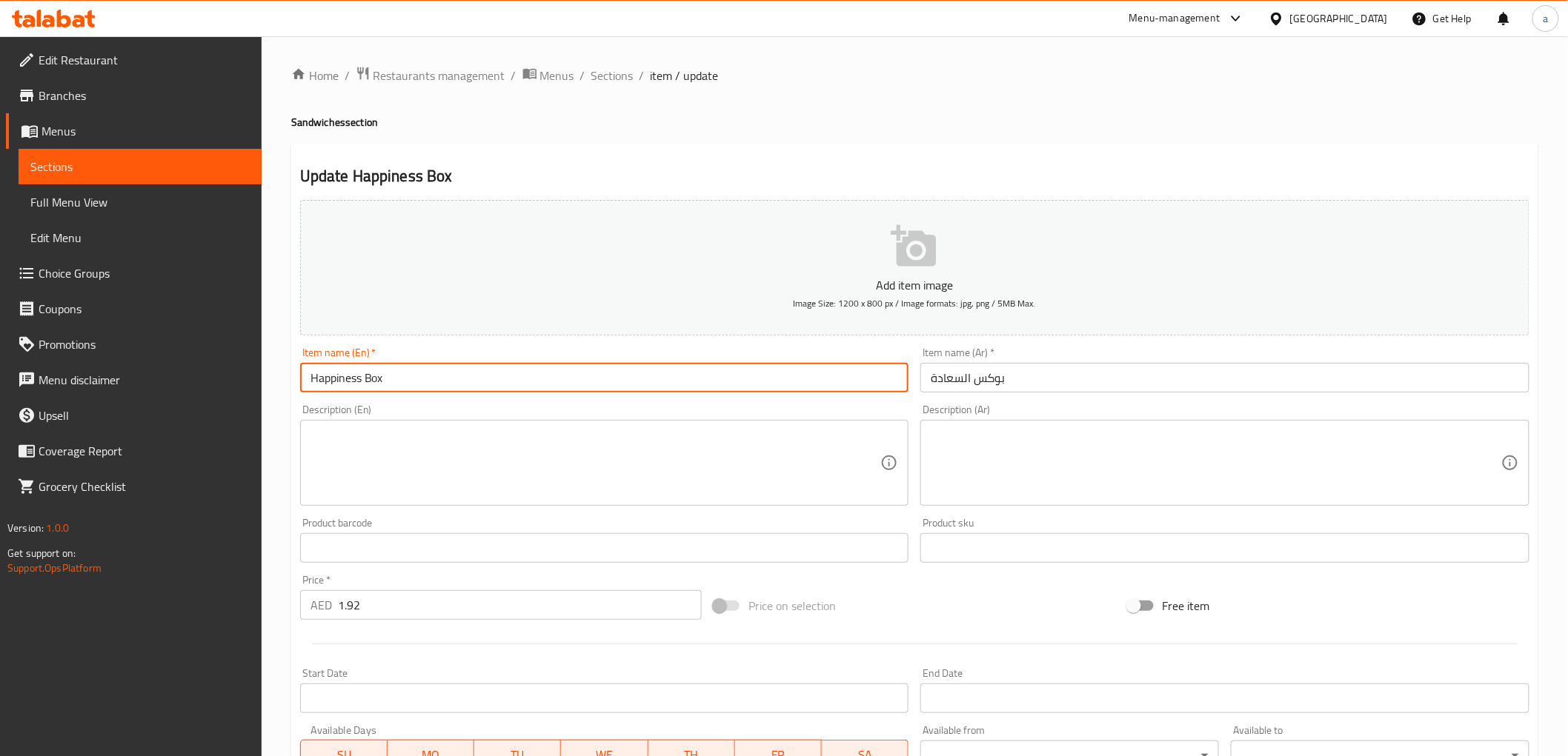
click at [332, 390] on input "Happiness Box" at bounding box center [604, 378] width 609 height 29
click at [416, 390] on input "Happiness Box" at bounding box center [604, 378] width 609 height 29
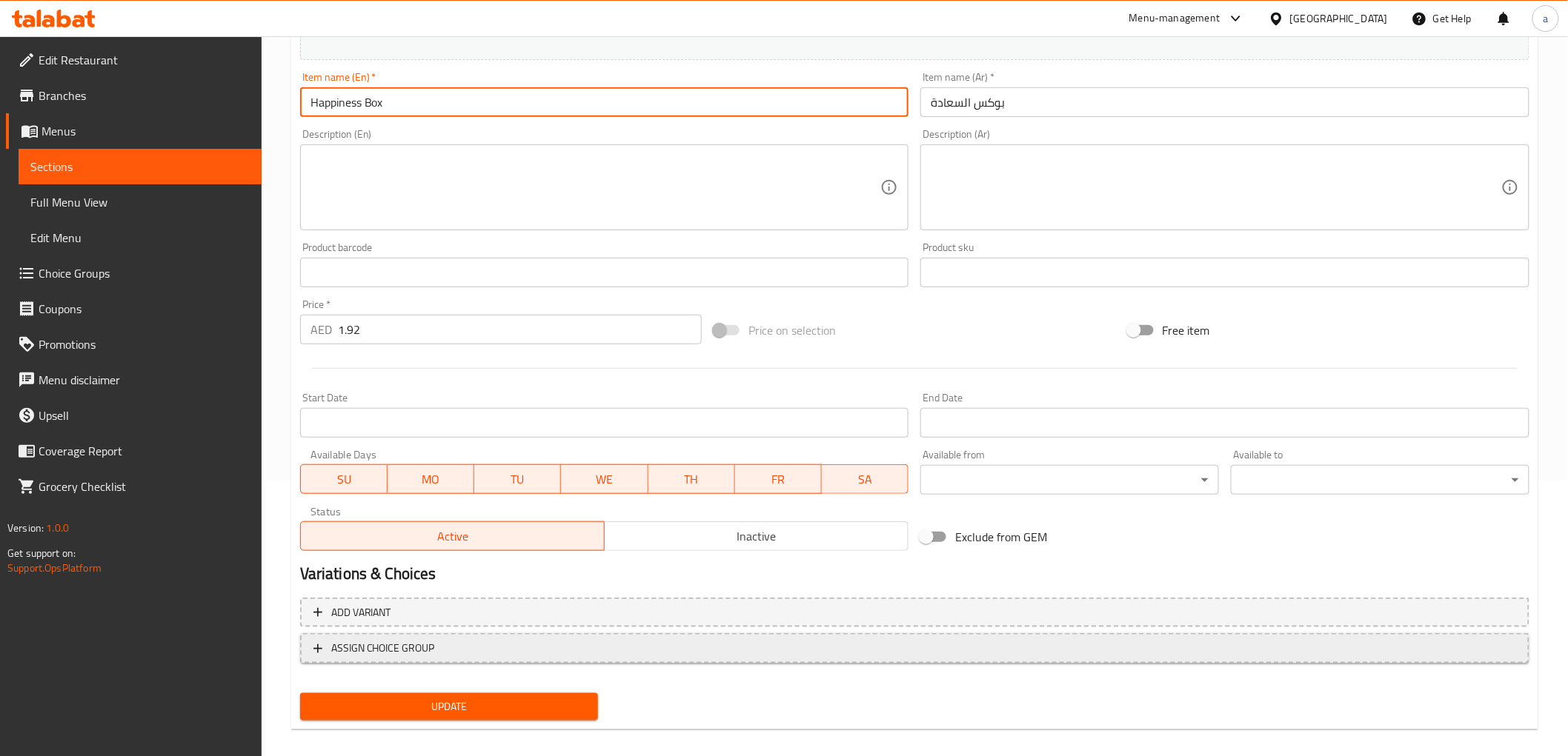
scroll to position [288, 0]
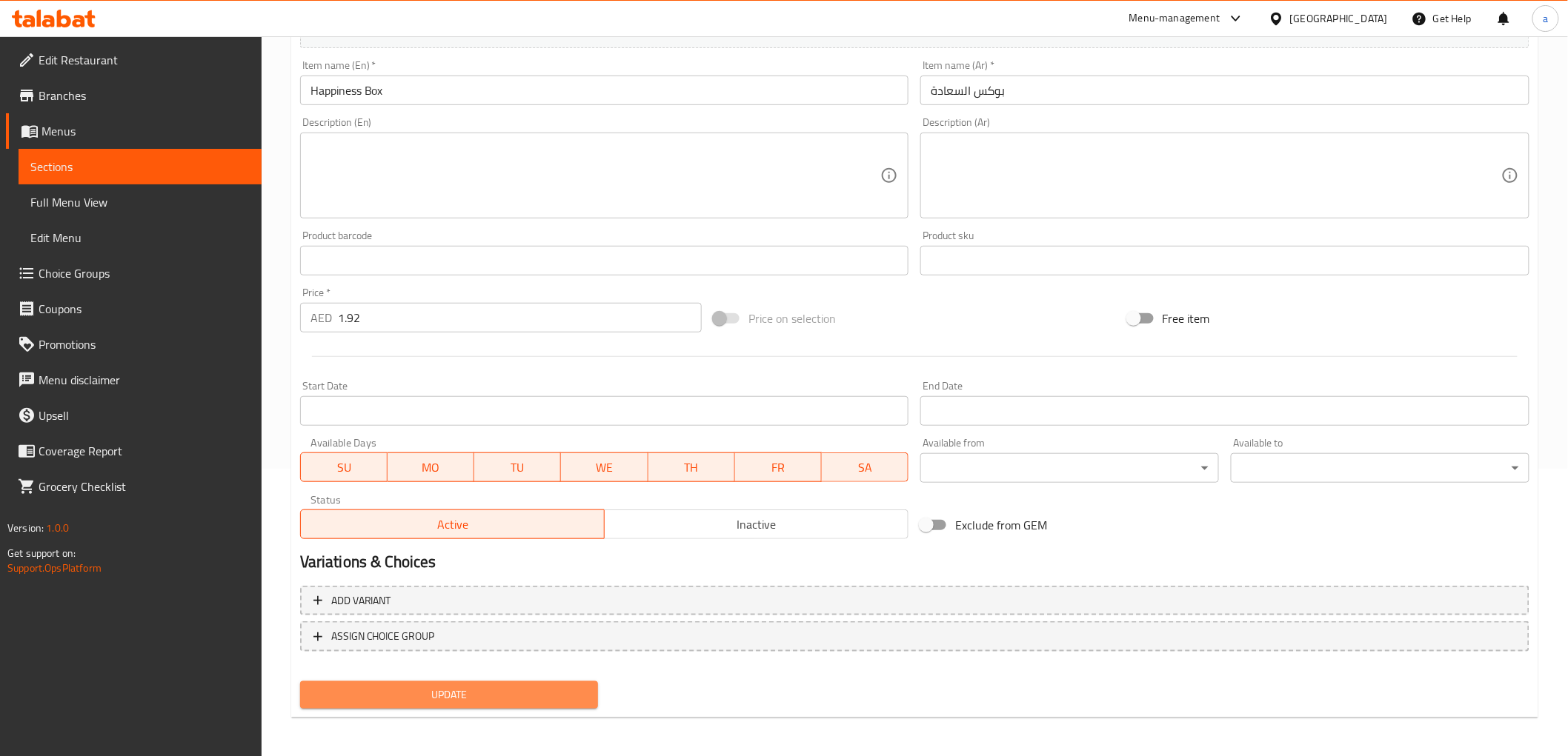
click at [485, 680] on span "Update" at bounding box center [448, 696] width 275 height 19
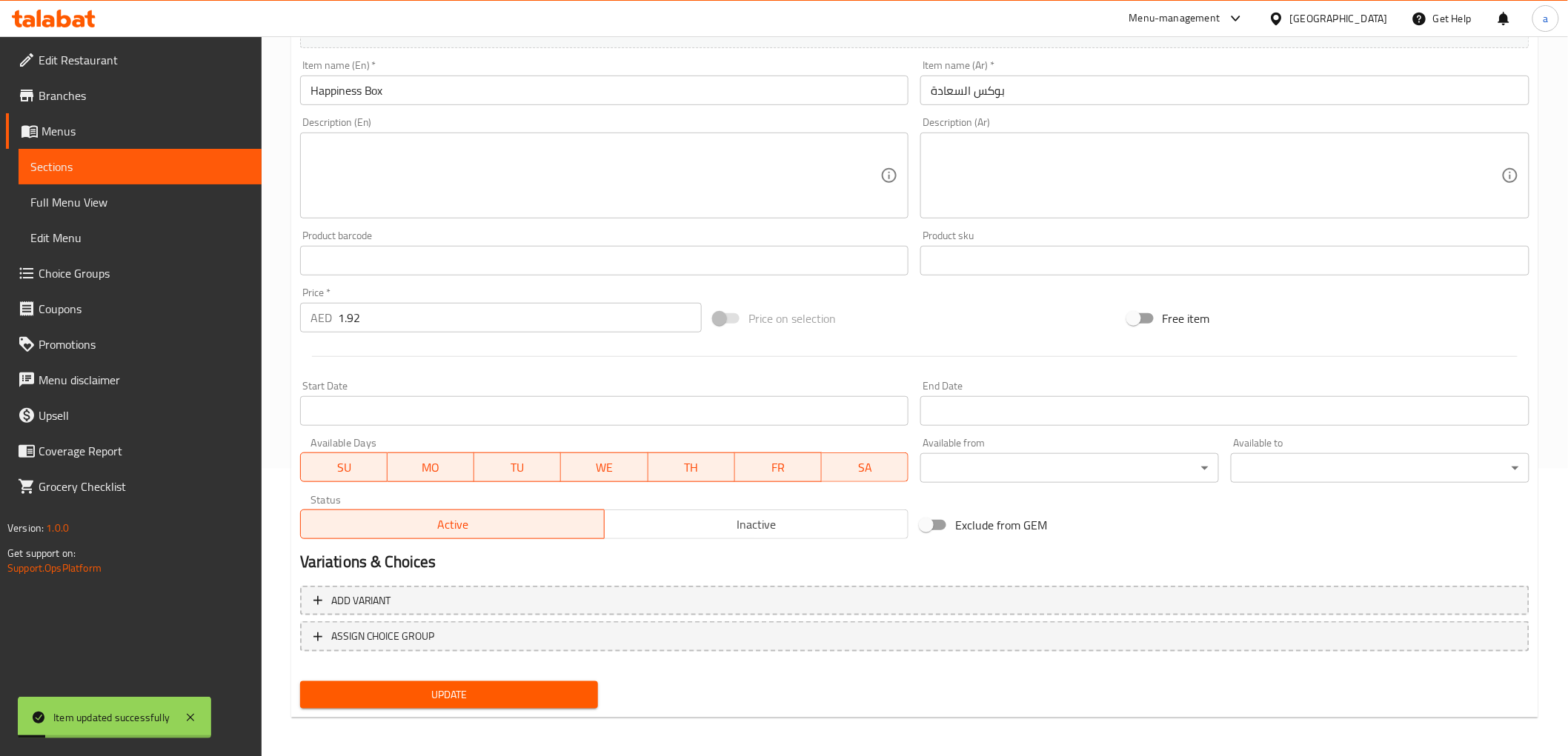
click at [101, 158] on span "Sections" at bounding box center [140, 166] width 219 height 18
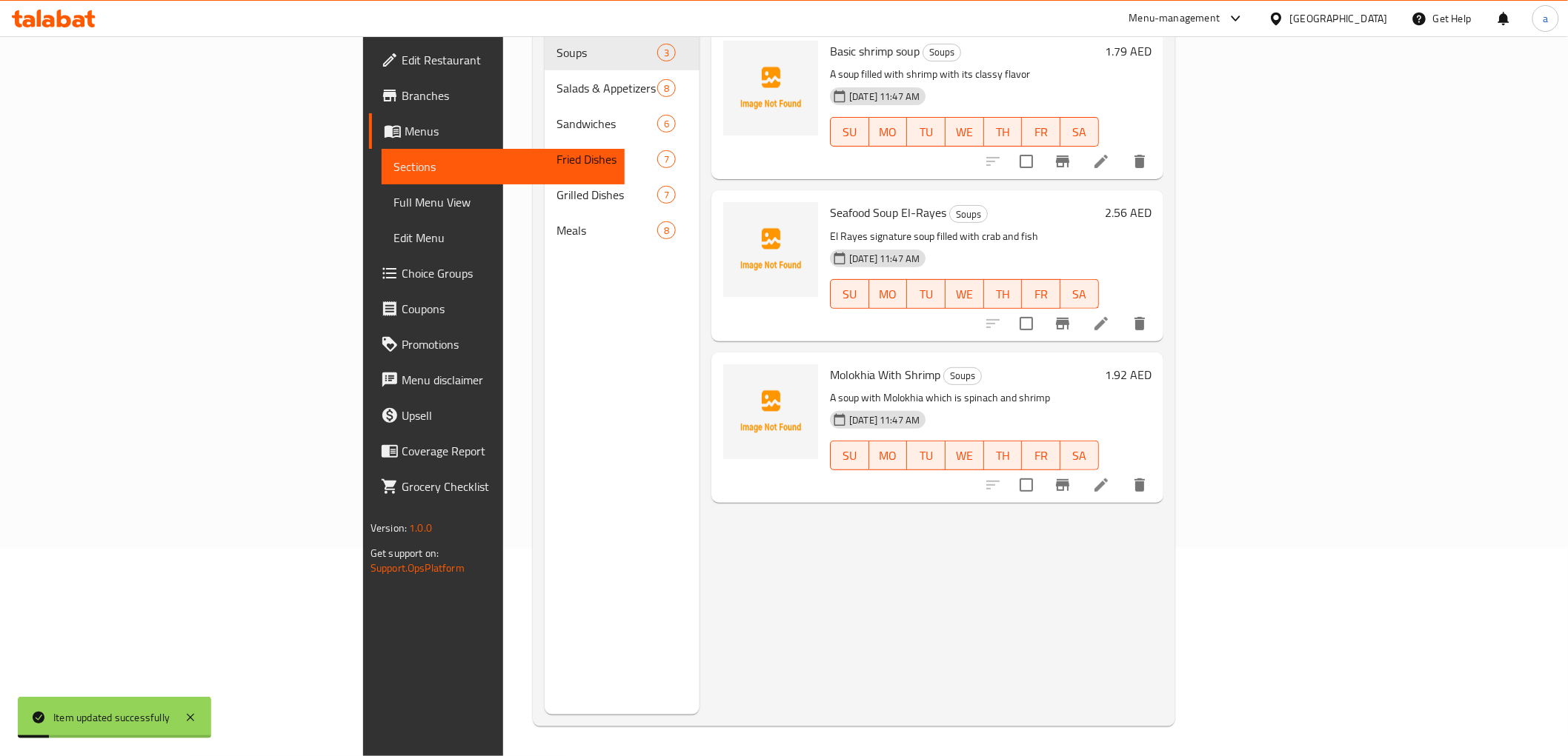
scroll to position [208, 0]
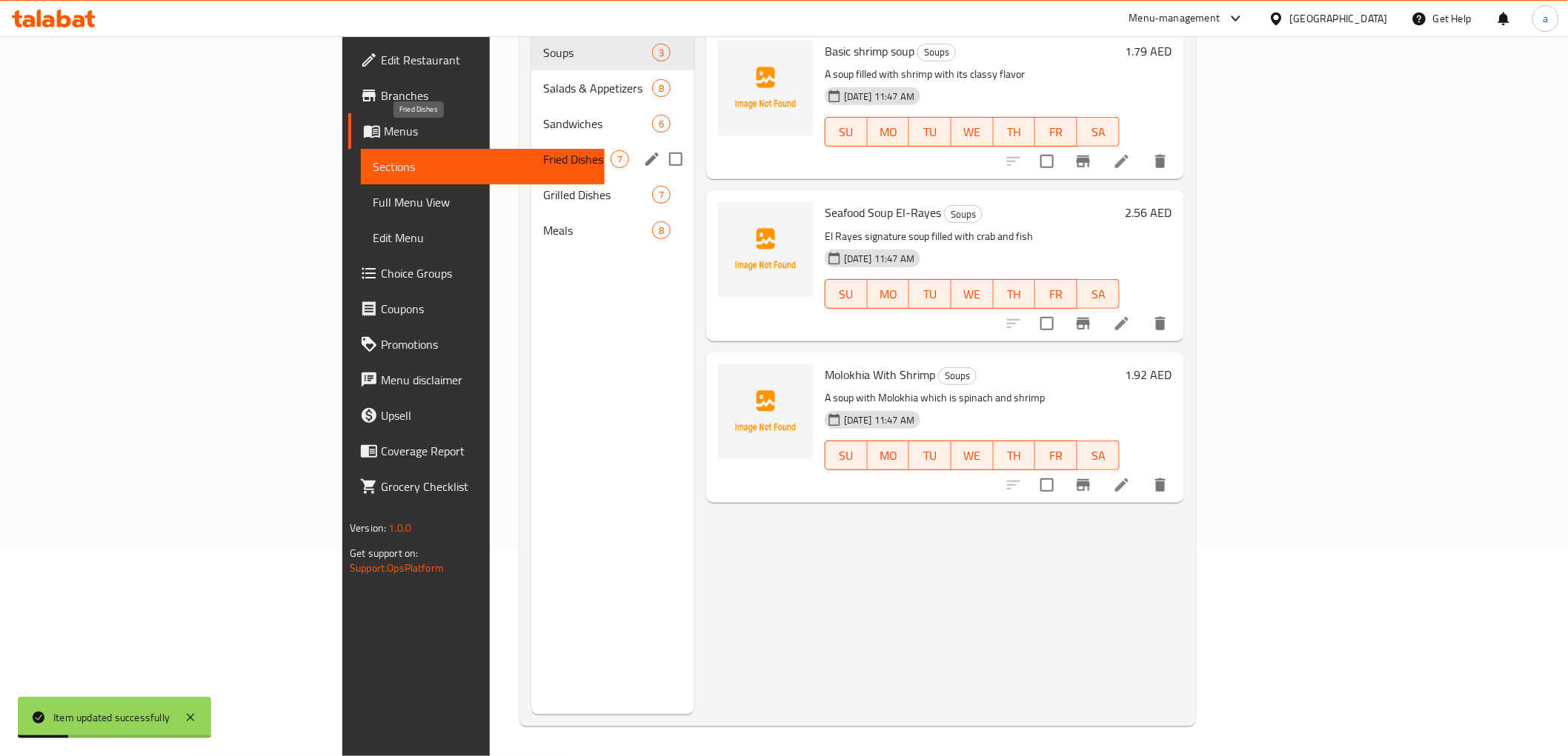
click at [543, 150] on span "Fried Dishes" at bounding box center [576, 159] width 67 height 18
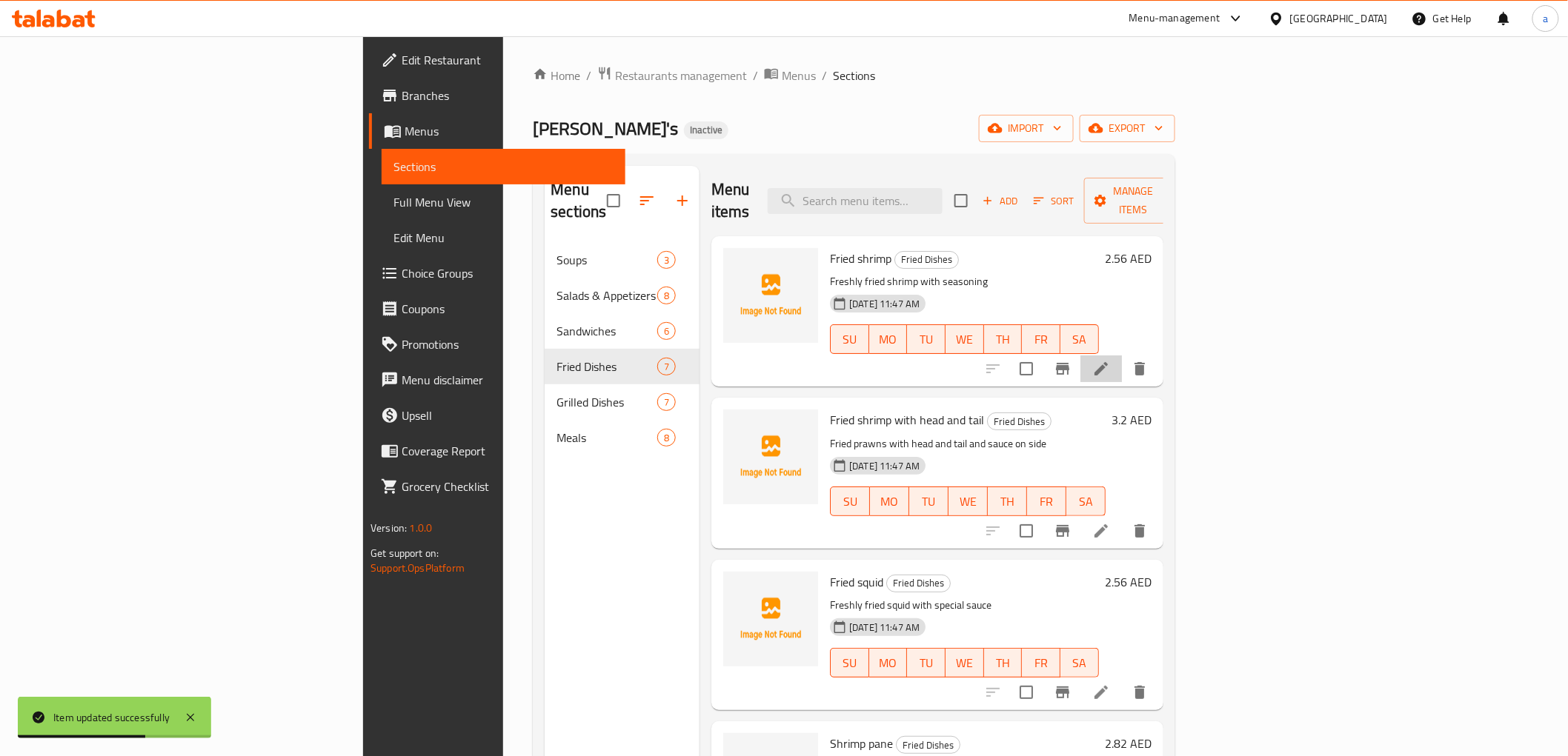
click at [1121, 356] on li at bounding box center [1101, 369] width 42 height 26
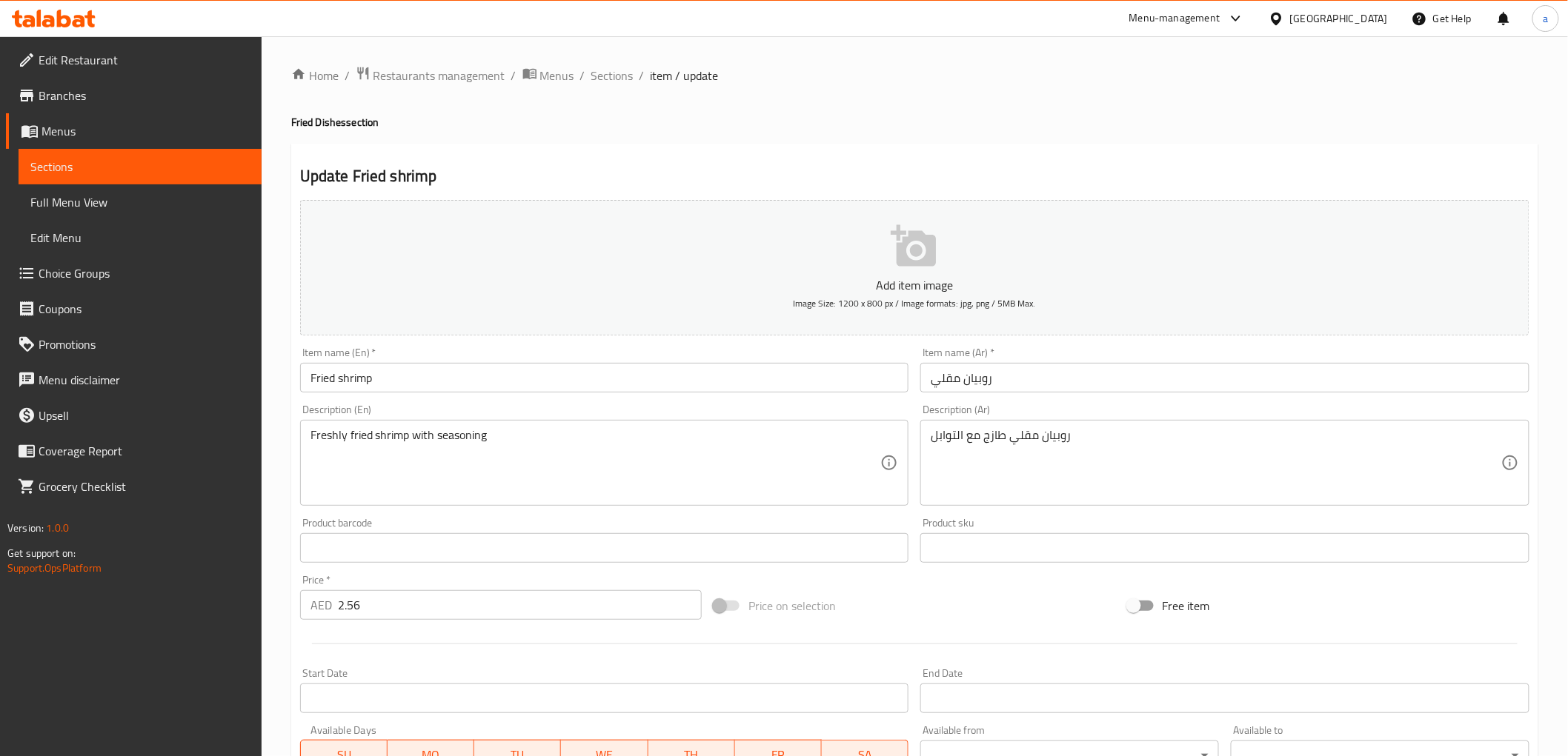
click at [620, 404] on div "Description (En) Freshly fried shrimp with seasoning Description (En)" at bounding box center [605, 455] width 621 height 113
click at [621, 404] on div "Description (En) Freshly fried shrimp with seasoning Description (En)" at bounding box center [605, 455] width 621 height 113
click at [672, 402] on div "Description (En) Freshly fried shrimp with seasoning Description (En)" at bounding box center [605, 455] width 621 height 113
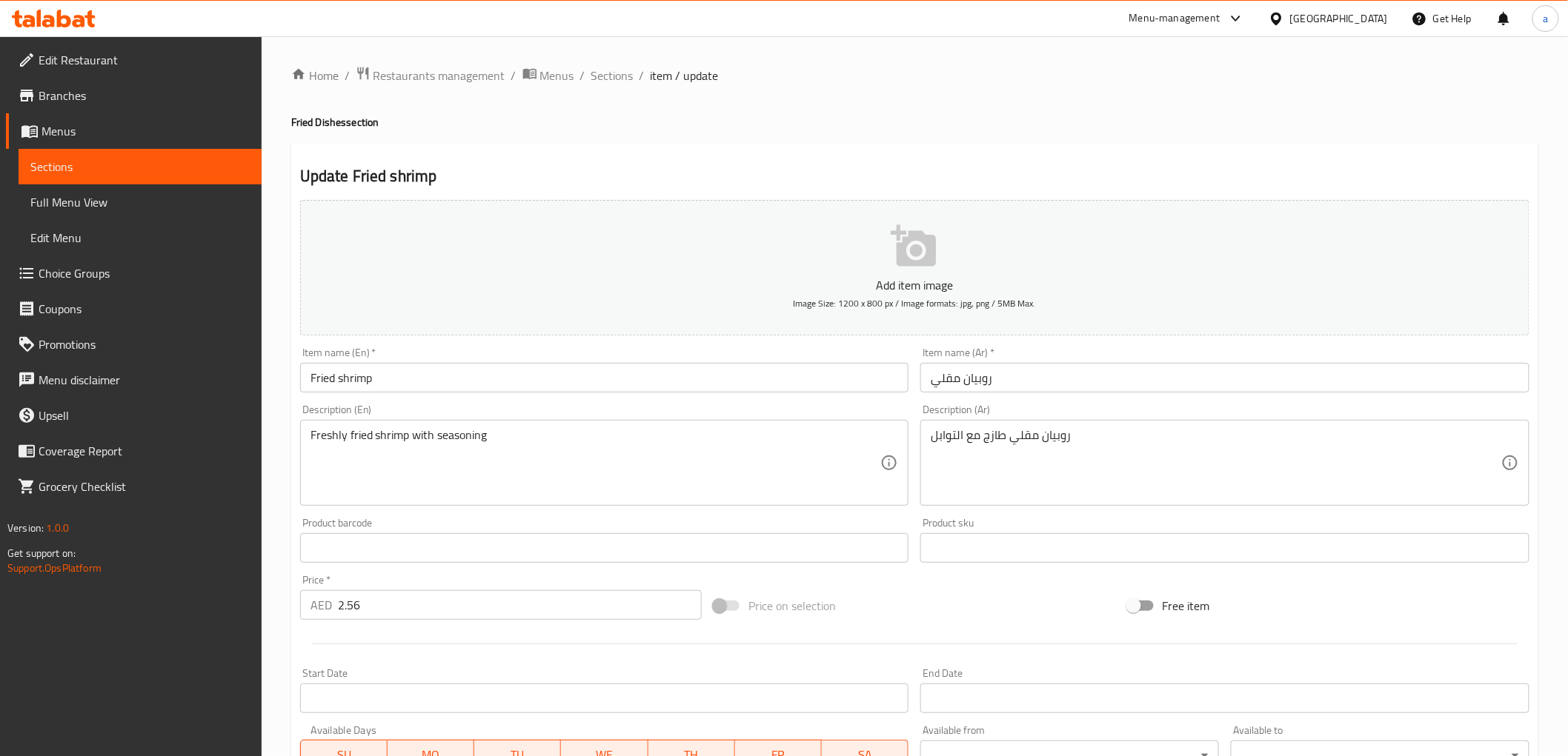
click at [679, 343] on div "Item name (En)   * Fried shrimp Item name (En) *" at bounding box center [605, 370] width 621 height 57
click at [670, 409] on div "Description (En) Freshly fried shrimp with seasoning Description (En)" at bounding box center [604, 456] width 609 height 102
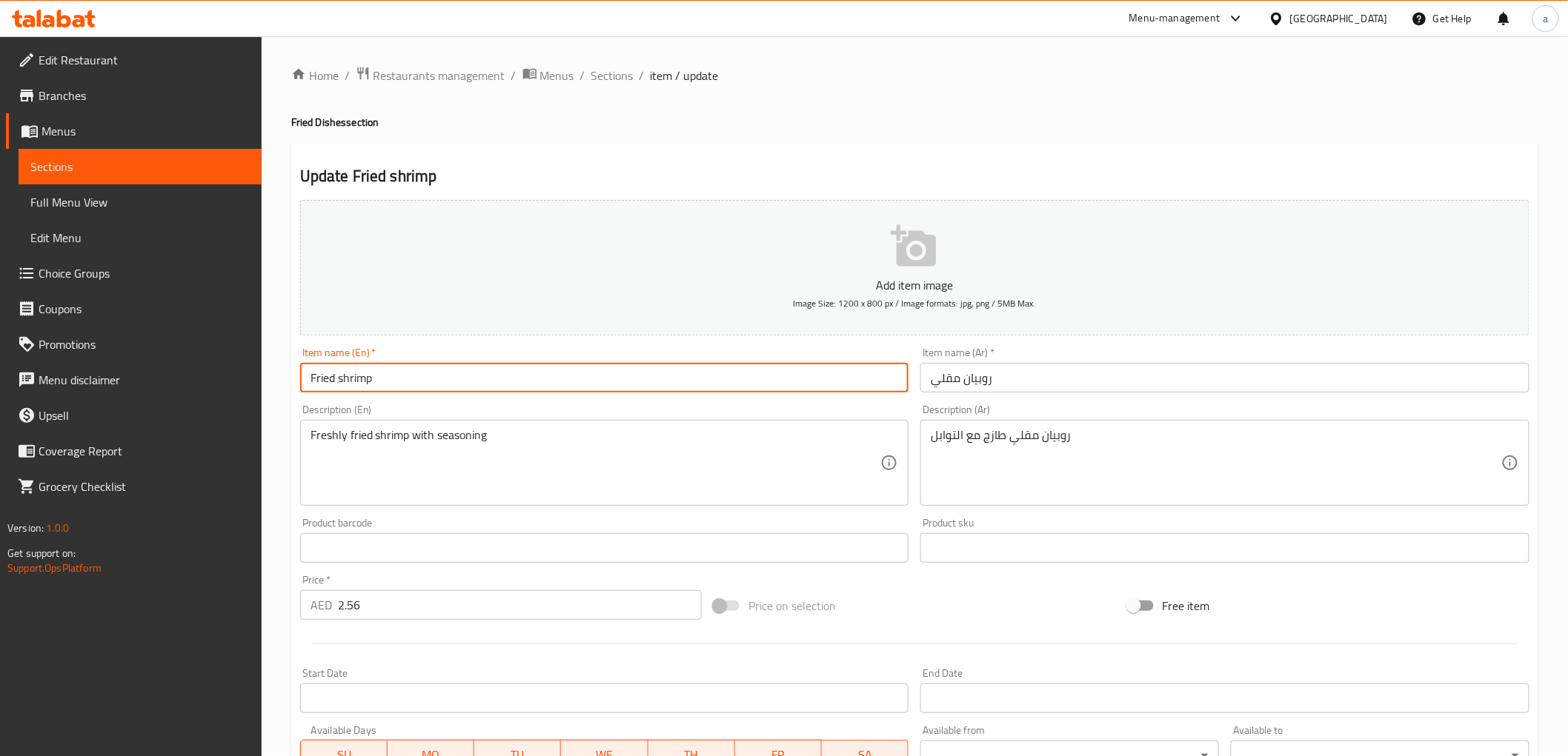
drag, startPoint x: 553, startPoint y: 380, endPoint x: 319, endPoint y: 377, distance: 234.0
click at [327, 378] on input "Fried shrimp" at bounding box center [604, 378] width 609 height 29
click at [413, 374] on input "Fried shrimp" at bounding box center [604, 378] width 609 height 29
click at [409, 374] on input "Fried shrimp" at bounding box center [604, 378] width 609 height 29
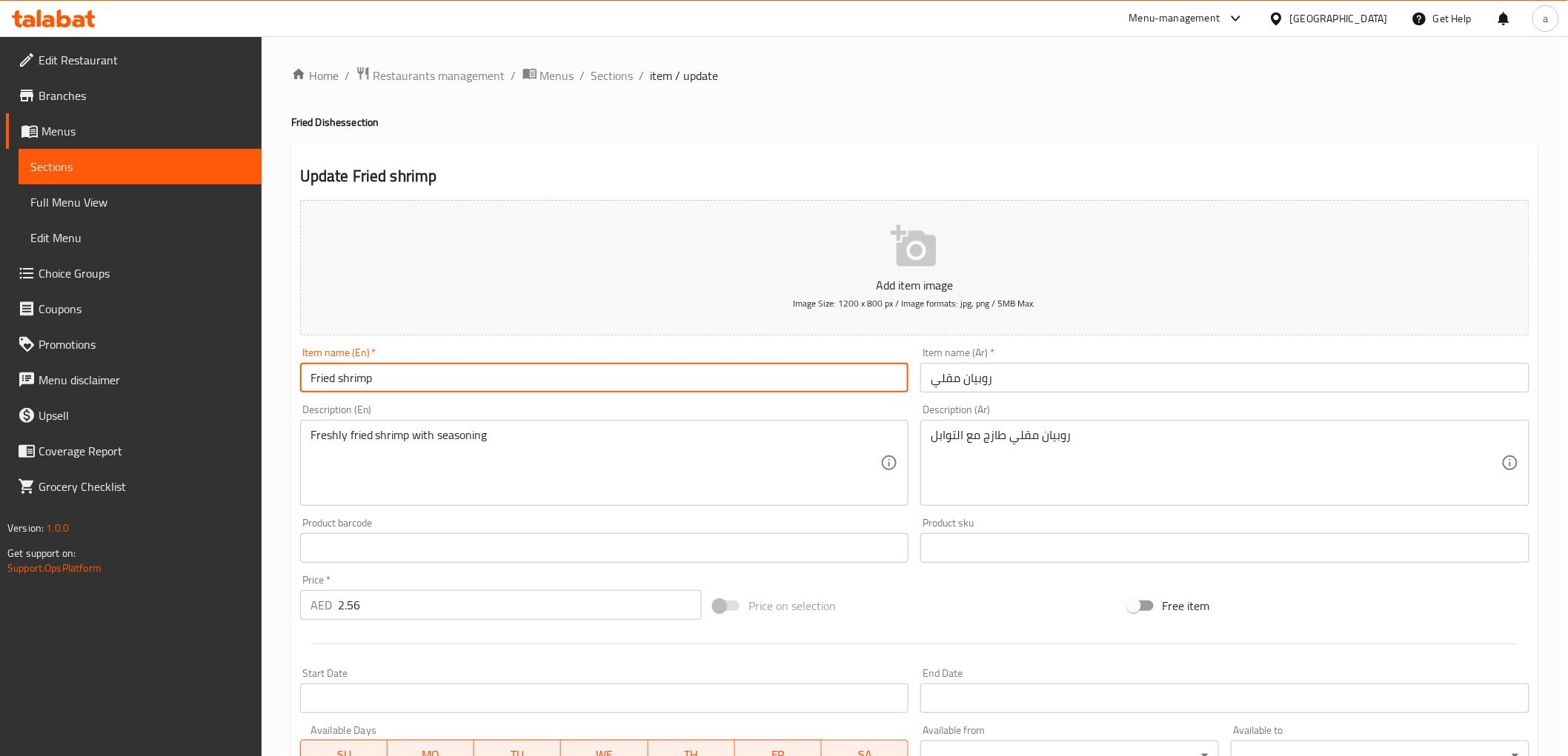
click at [403, 376] on input "Fried shrimp" at bounding box center [604, 378] width 609 height 29
click at [363, 376] on input "Fried shrimp" at bounding box center [604, 378] width 609 height 29
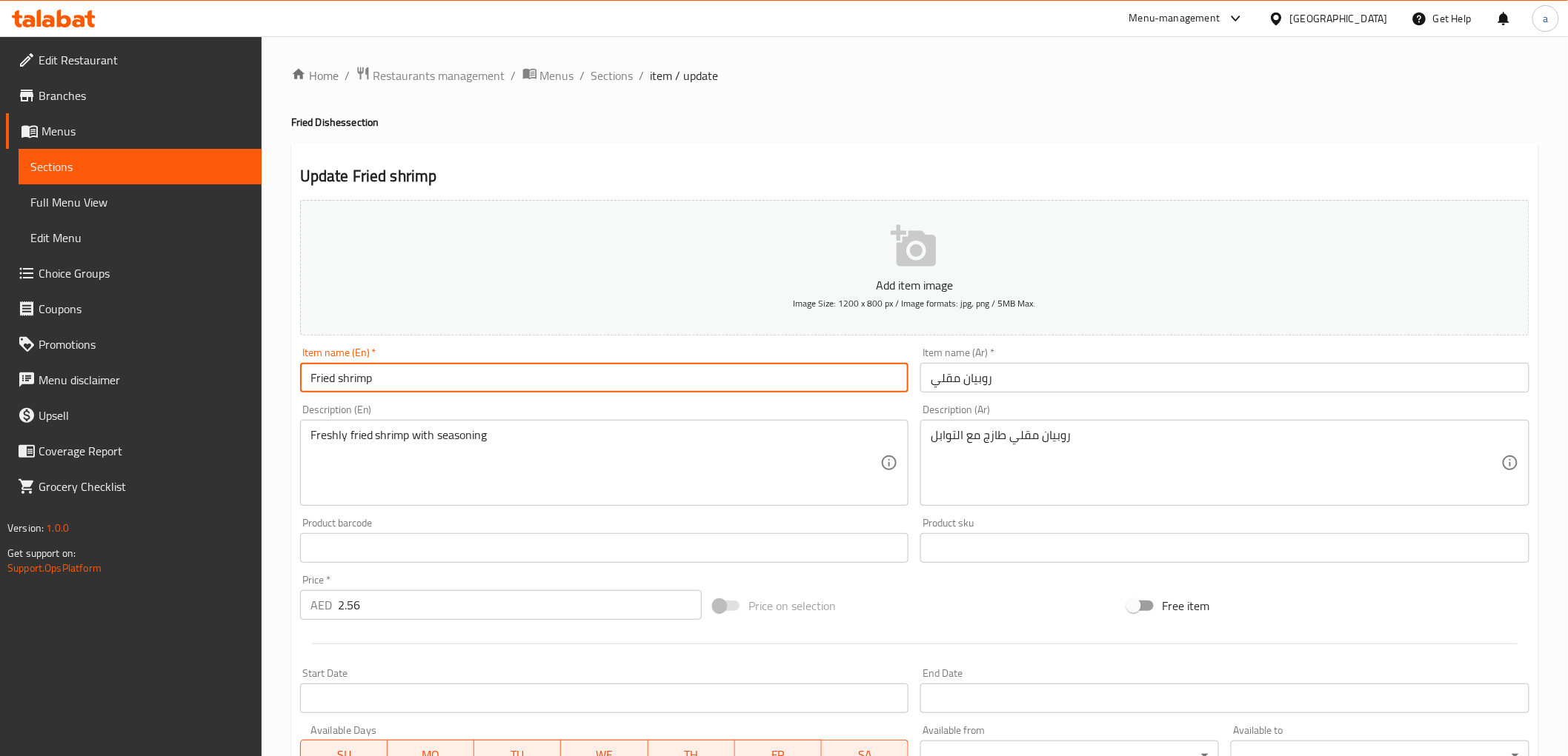
click at [363, 376] on input "Fried shrimp" at bounding box center [604, 378] width 609 height 29
click at [521, 419] on div "Description (En) Freshly fried shrimp with seasoning Description (En)" at bounding box center [604, 456] width 609 height 102
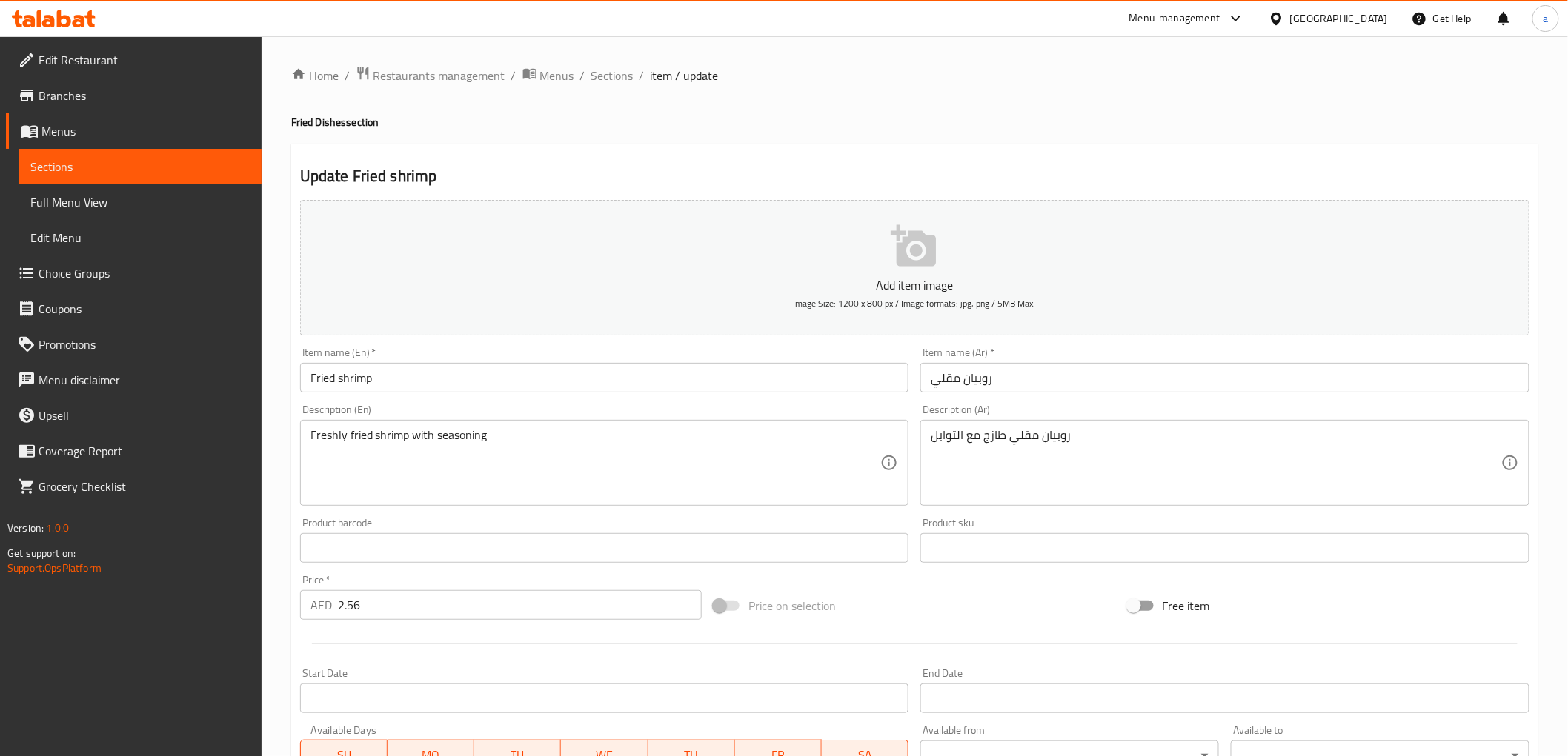
click at [523, 412] on div "Description (En) Freshly fried shrimp with seasoning Description (En)" at bounding box center [604, 456] width 609 height 102
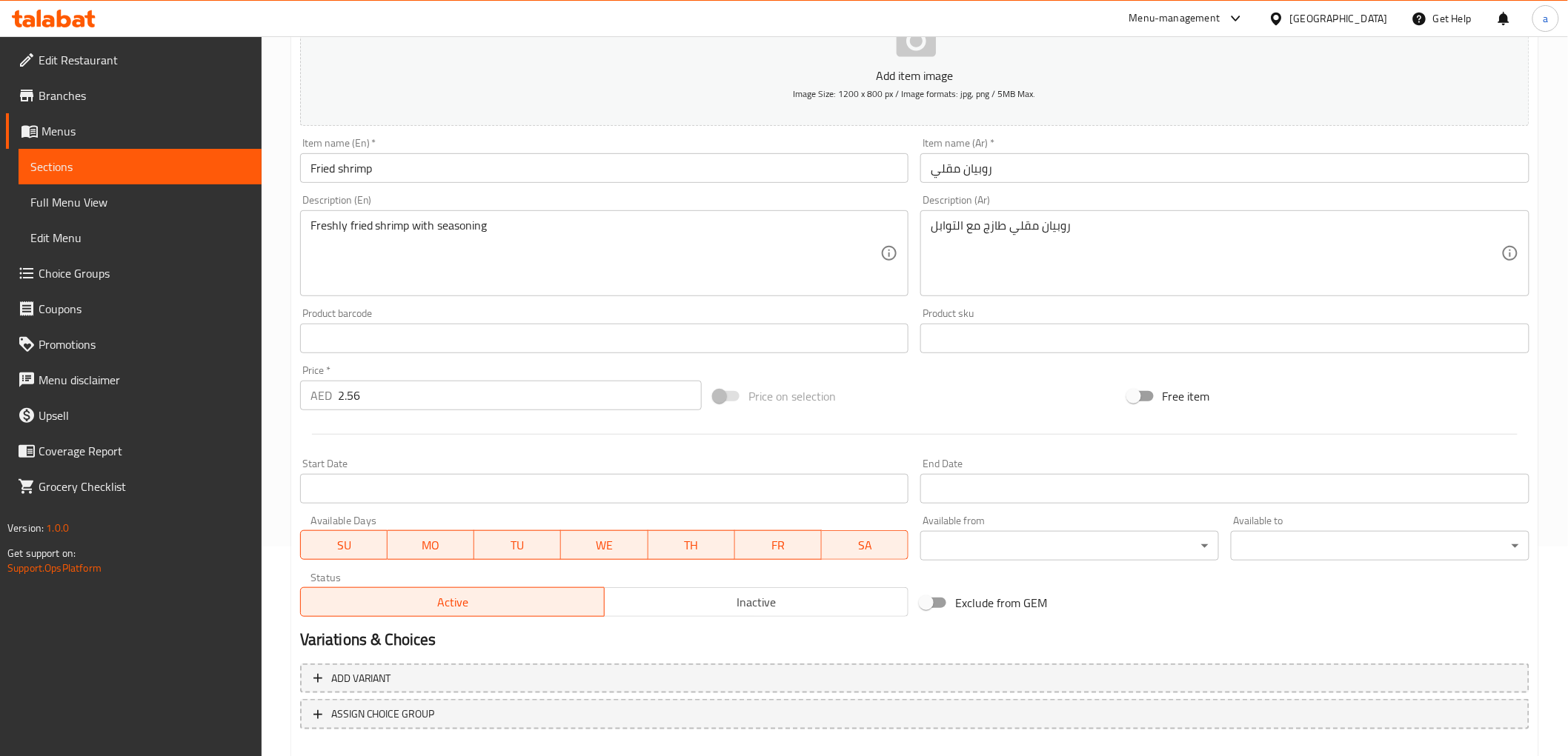
scroll to position [288, 0]
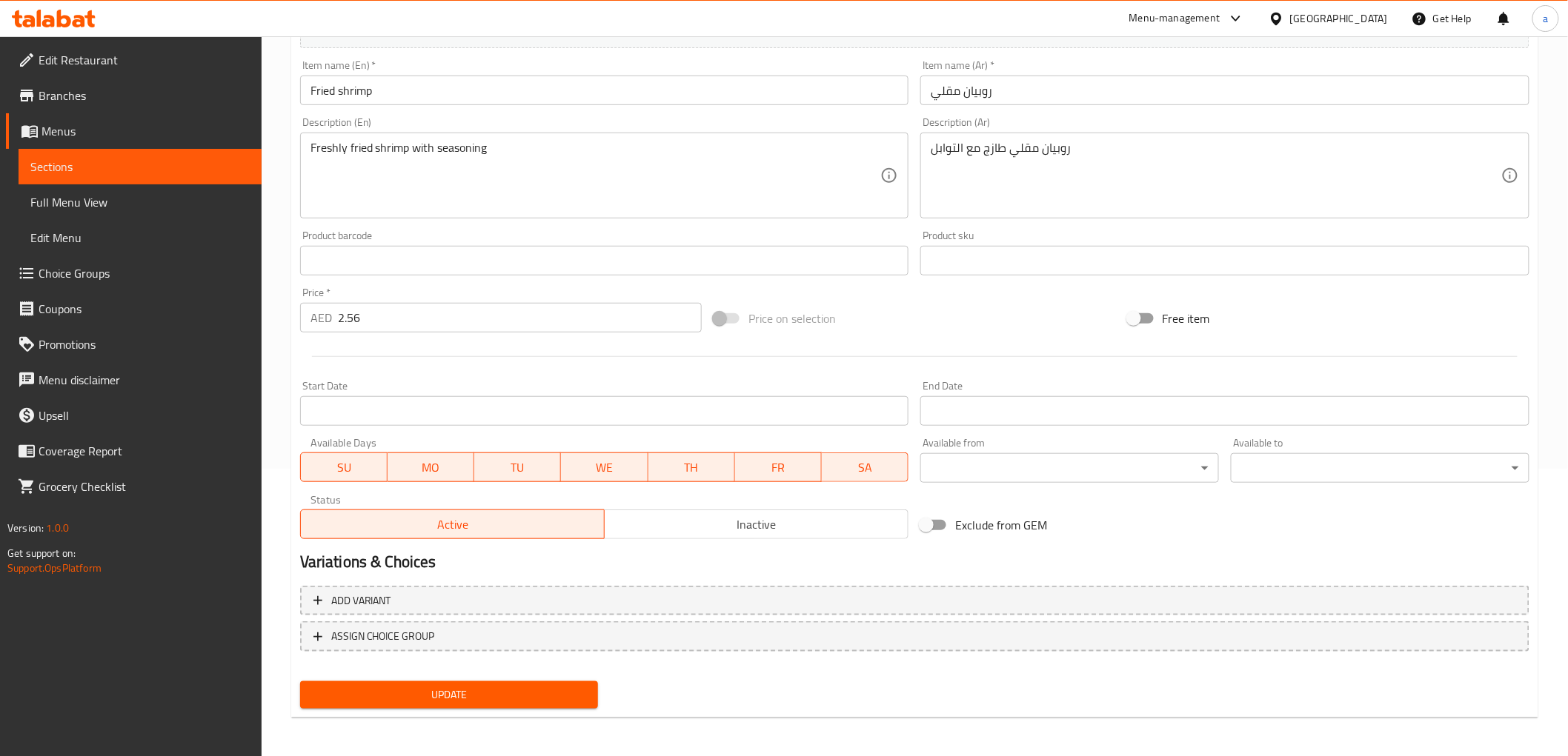
click at [464, 680] on button "Update" at bounding box center [449, 695] width 298 height 27
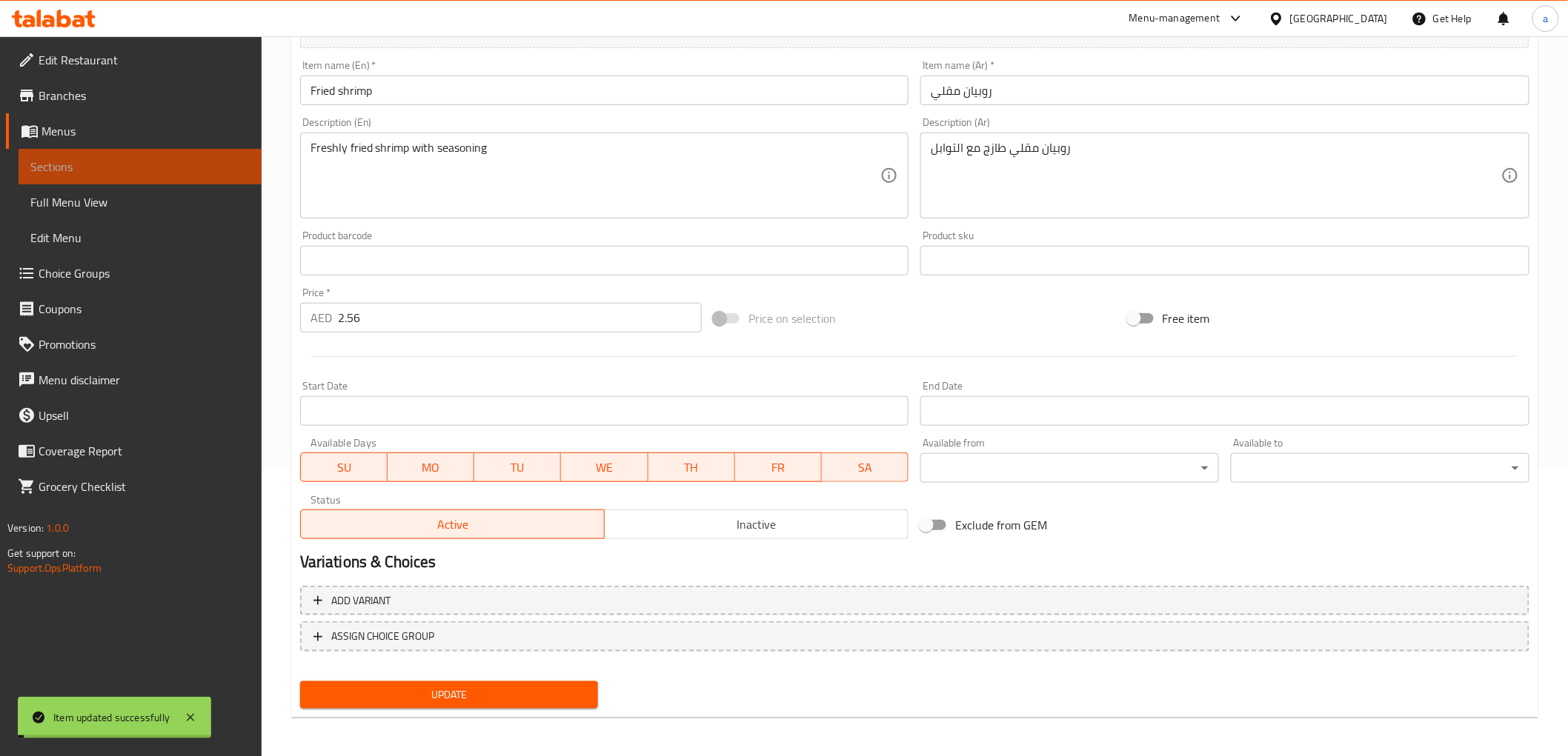
click at [158, 164] on span "Sections" at bounding box center [140, 166] width 219 height 18
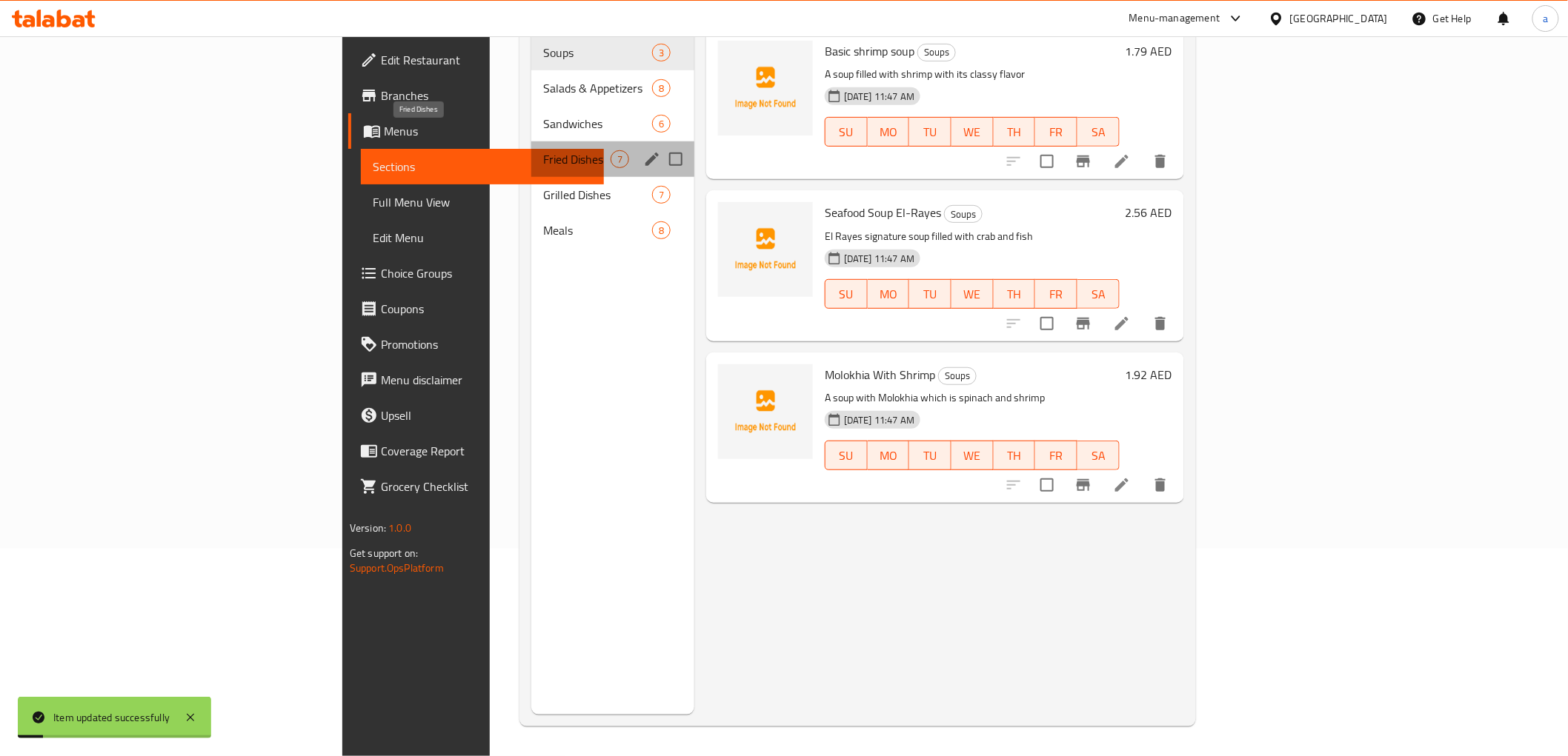
click at [543, 150] on span "Fried Dishes" at bounding box center [576, 159] width 67 height 18
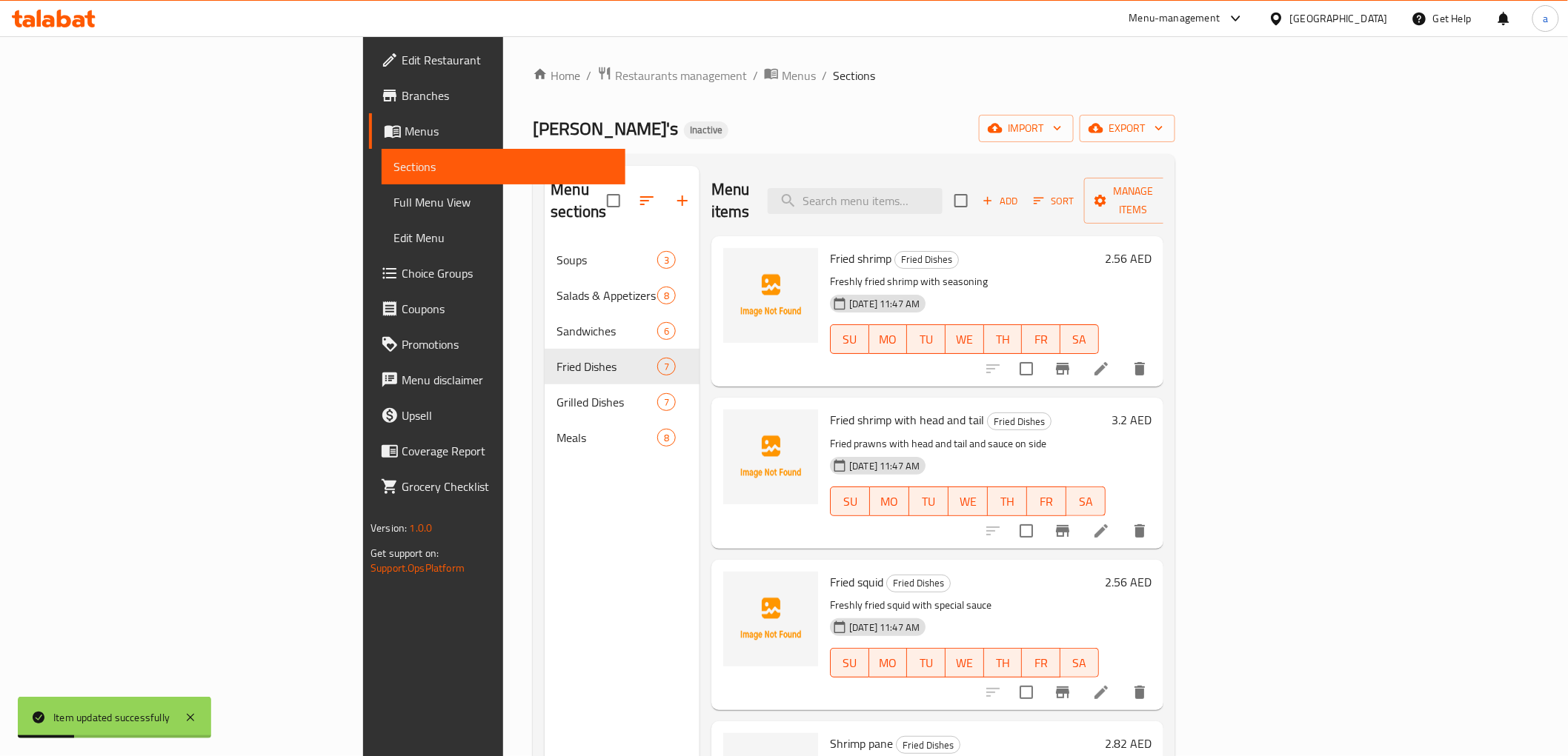
click at [1121, 518] on li at bounding box center [1101, 531] width 42 height 26
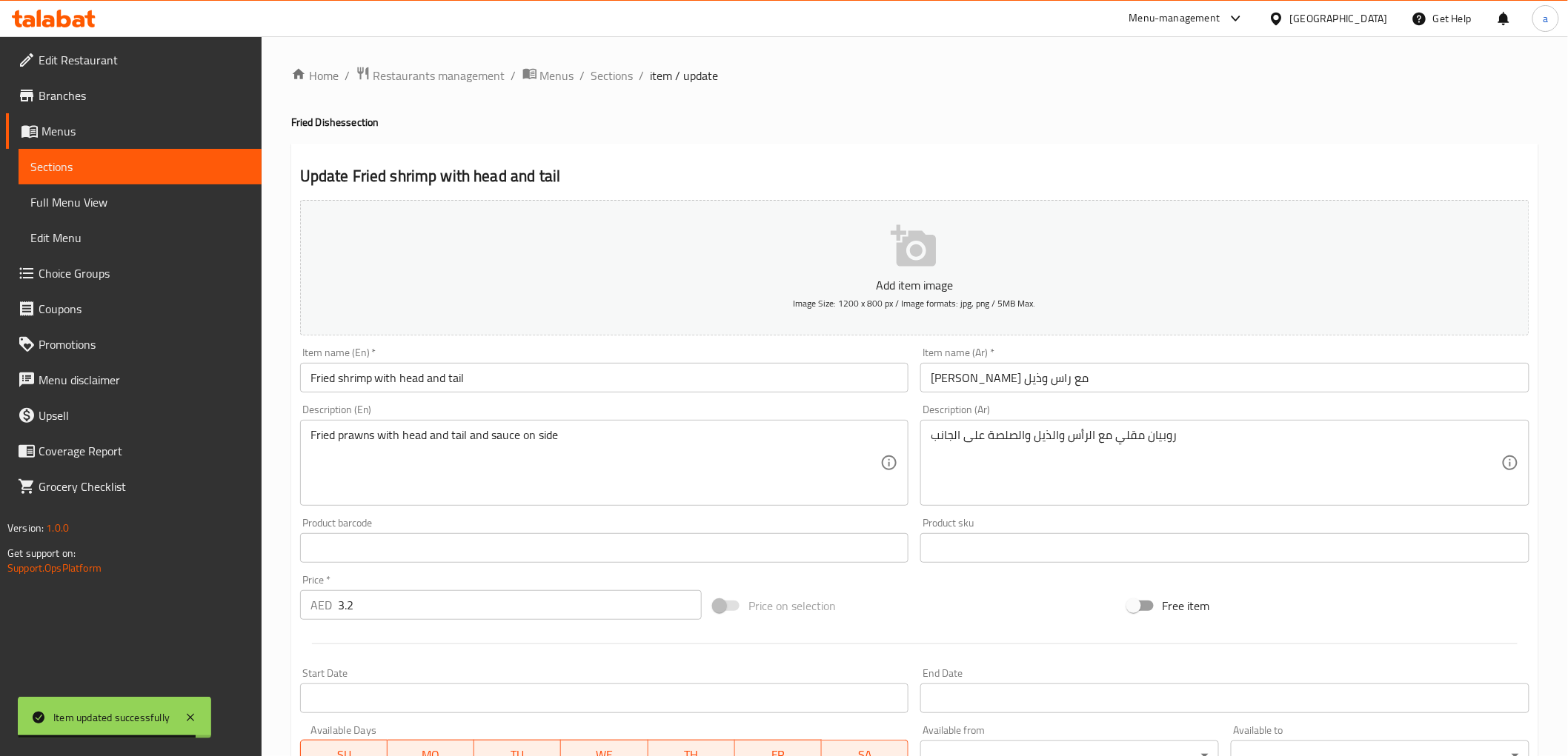
click at [420, 379] on input "Fried shrimp with head and tail" at bounding box center [604, 378] width 609 height 29
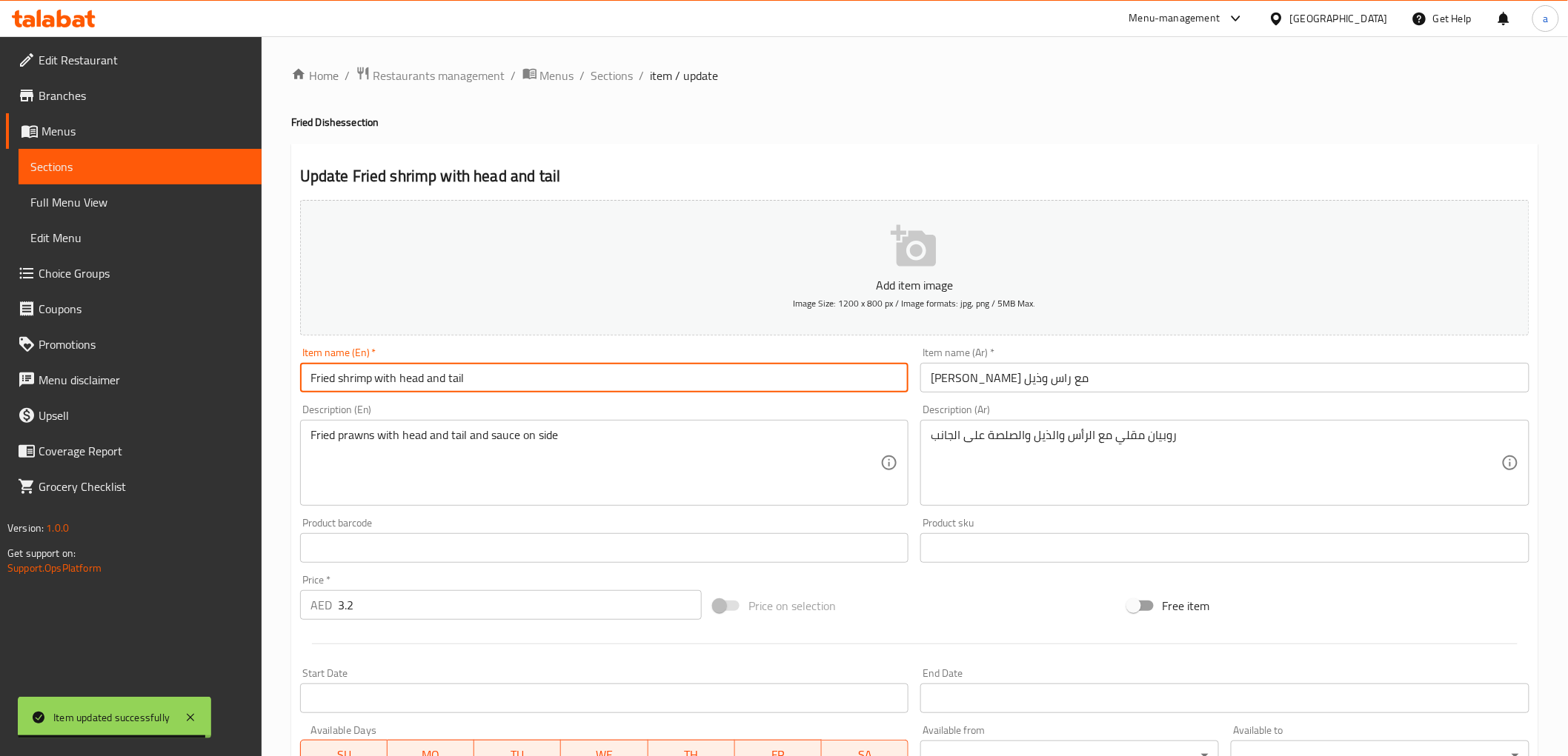
click at [450, 375] on input "Fried shrimp with head and tail" at bounding box center [604, 378] width 609 height 29
click at [381, 376] on input "Fried shrimp with head and tail" at bounding box center [604, 378] width 609 height 29
click at [401, 374] on input "Fried shrimp with head and tail" at bounding box center [604, 378] width 609 height 29
click at [418, 378] on input "Fried shrimp with head and tail" at bounding box center [604, 378] width 609 height 29
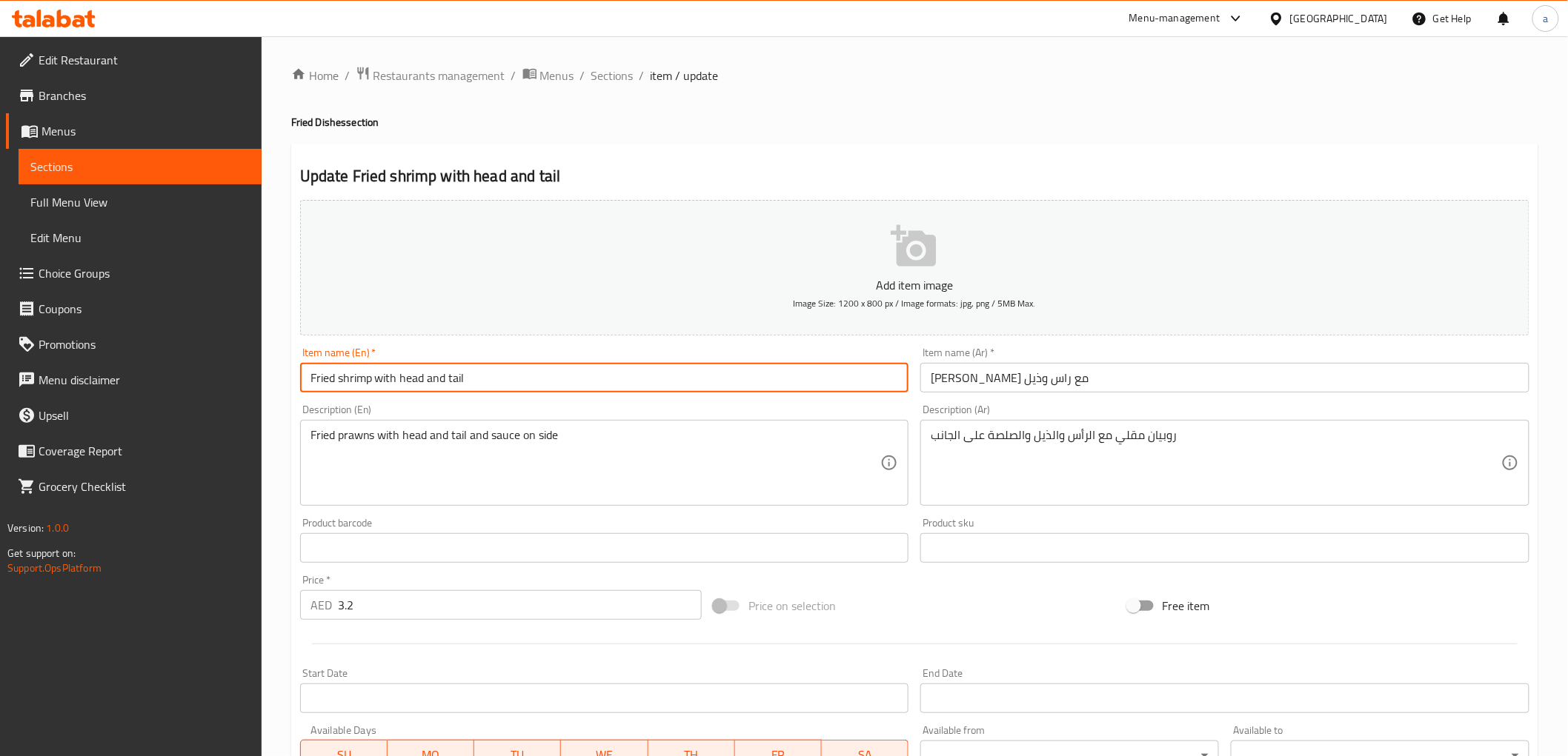
click at [418, 378] on input "Fried shrimp with head and tail" at bounding box center [604, 378] width 609 height 29
click at [458, 371] on input "Fried shrimp with head and tail" at bounding box center [604, 378] width 609 height 29
click at [573, 406] on div "Description (En) Fried prawns with head and tail and sauce on side Description …" at bounding box center [604, 456] width 609 height 102
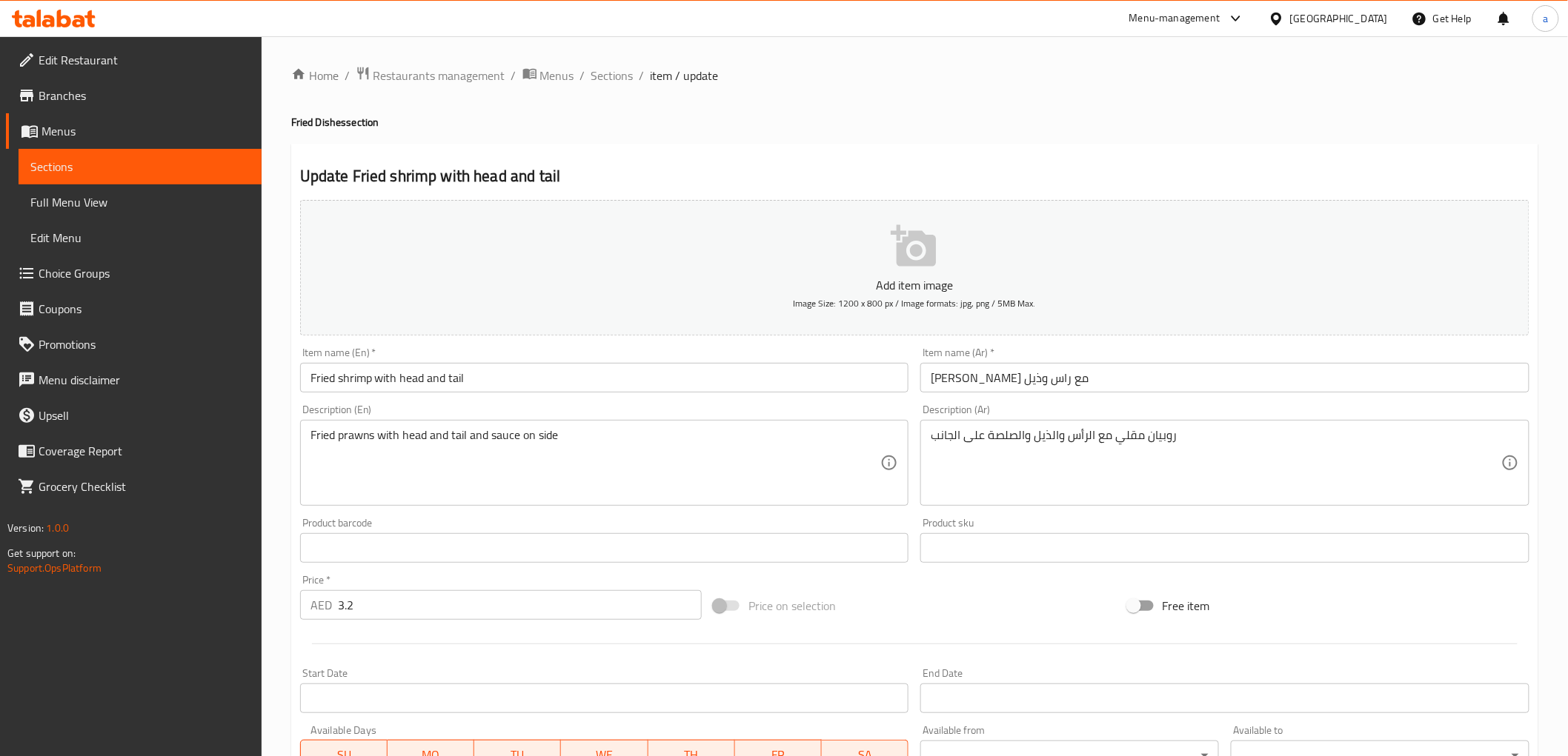
click at [590, 396] on div "Item name (En)   * Fried shrimp with head and tail Item name (En) *" at bounding box center [605, 370] width 621 height 57
click at [457, 380] on input "Fried shrimp with head and tail" at bounding box center [604, 378] width 609 height 29
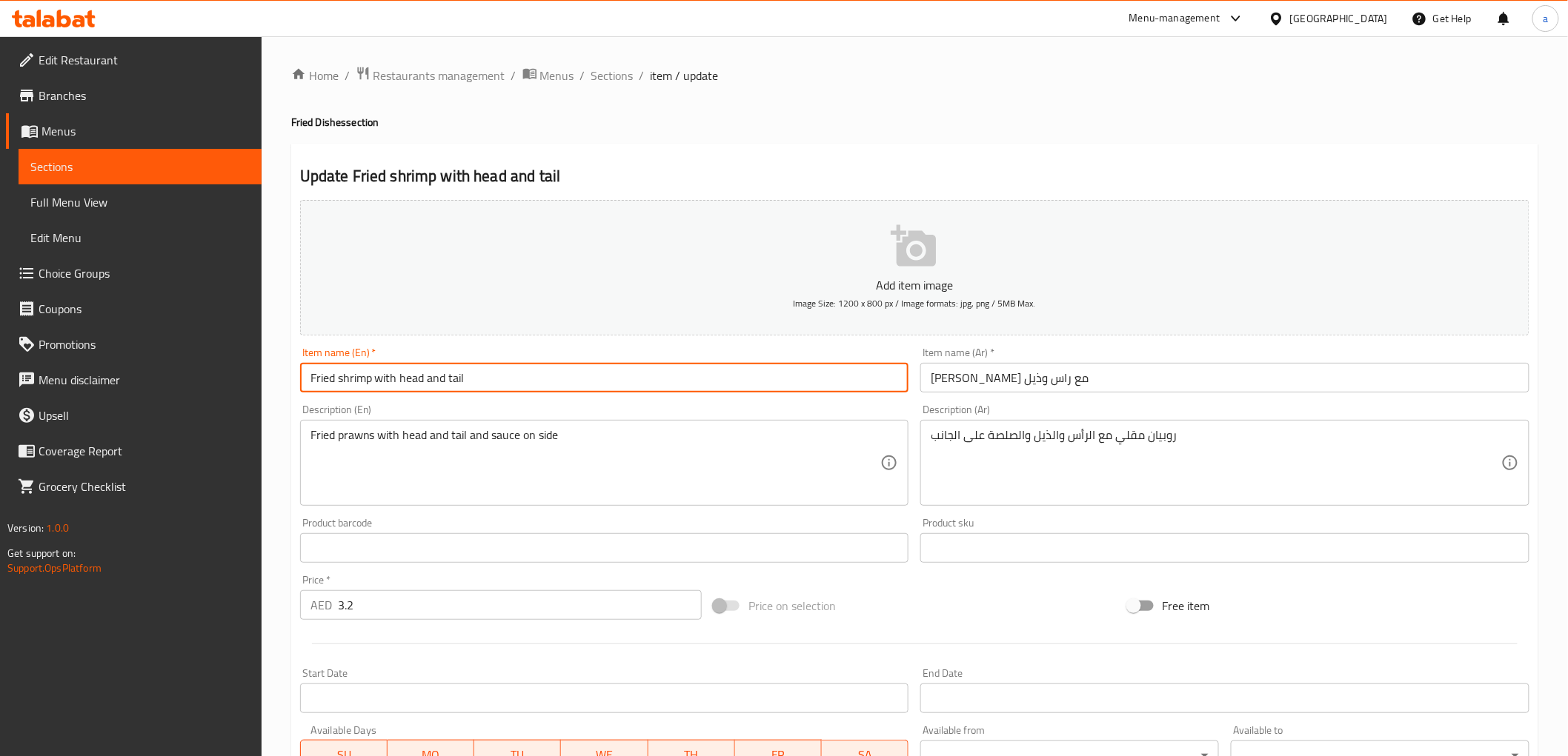
click at [457, 380] on input "Fried shrimp with head and tail" at bounding box center [604, 378] width 609 height 29
click at [508, 395] on div "Item name (En)   * Fried shrimp with head and tail Item name (En) *" at bounding box center [605, 370] width 621 height 57
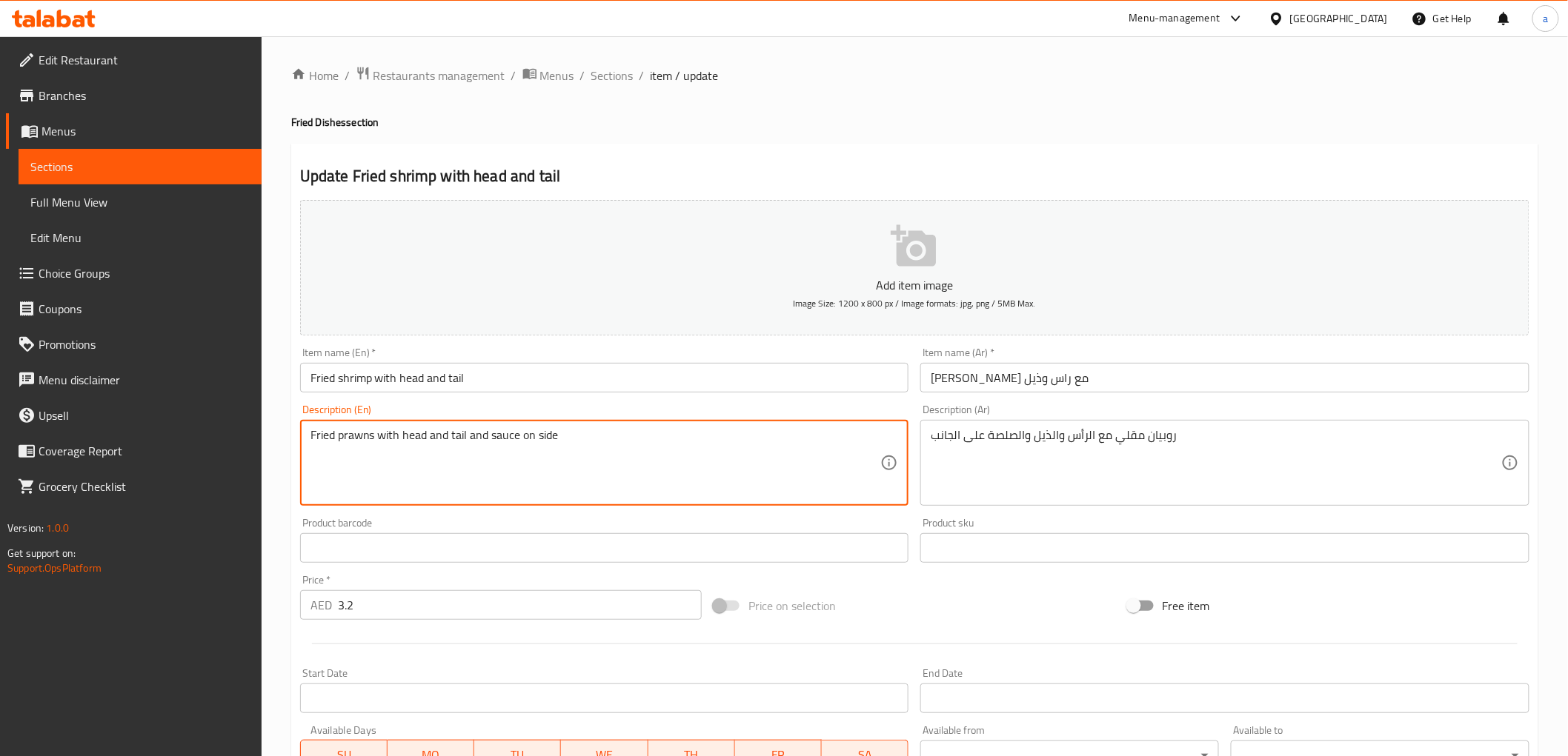
click at [367, 436] on textarea "Fried prawns with head and tail and sauce on side" at bounding box center [596, 463] width 570 height 71
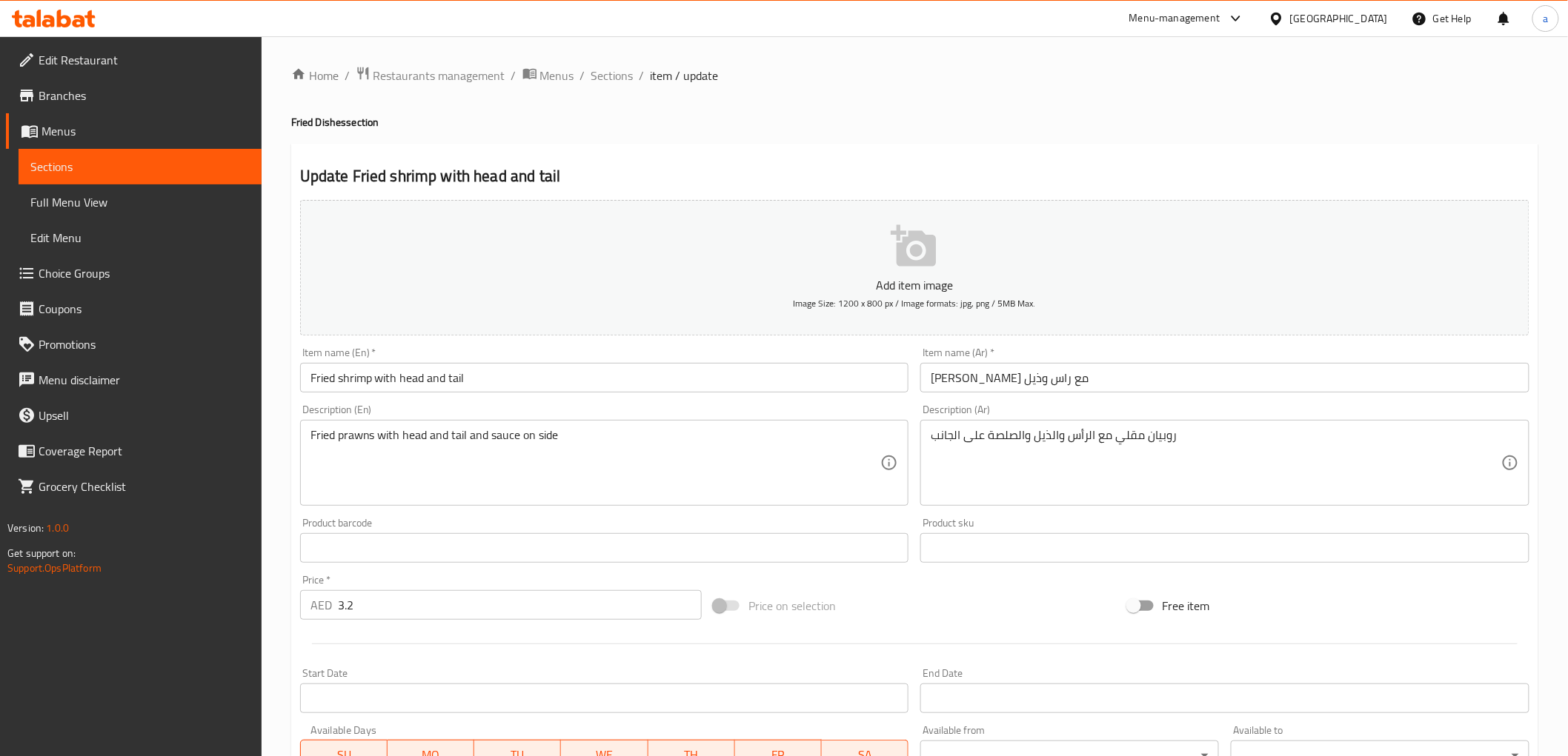
click at [497, 408] on div "Description (En) Fried prawns with head and tail and sauce on side Description …" at bounding box center [604, 456] width 609 height 102
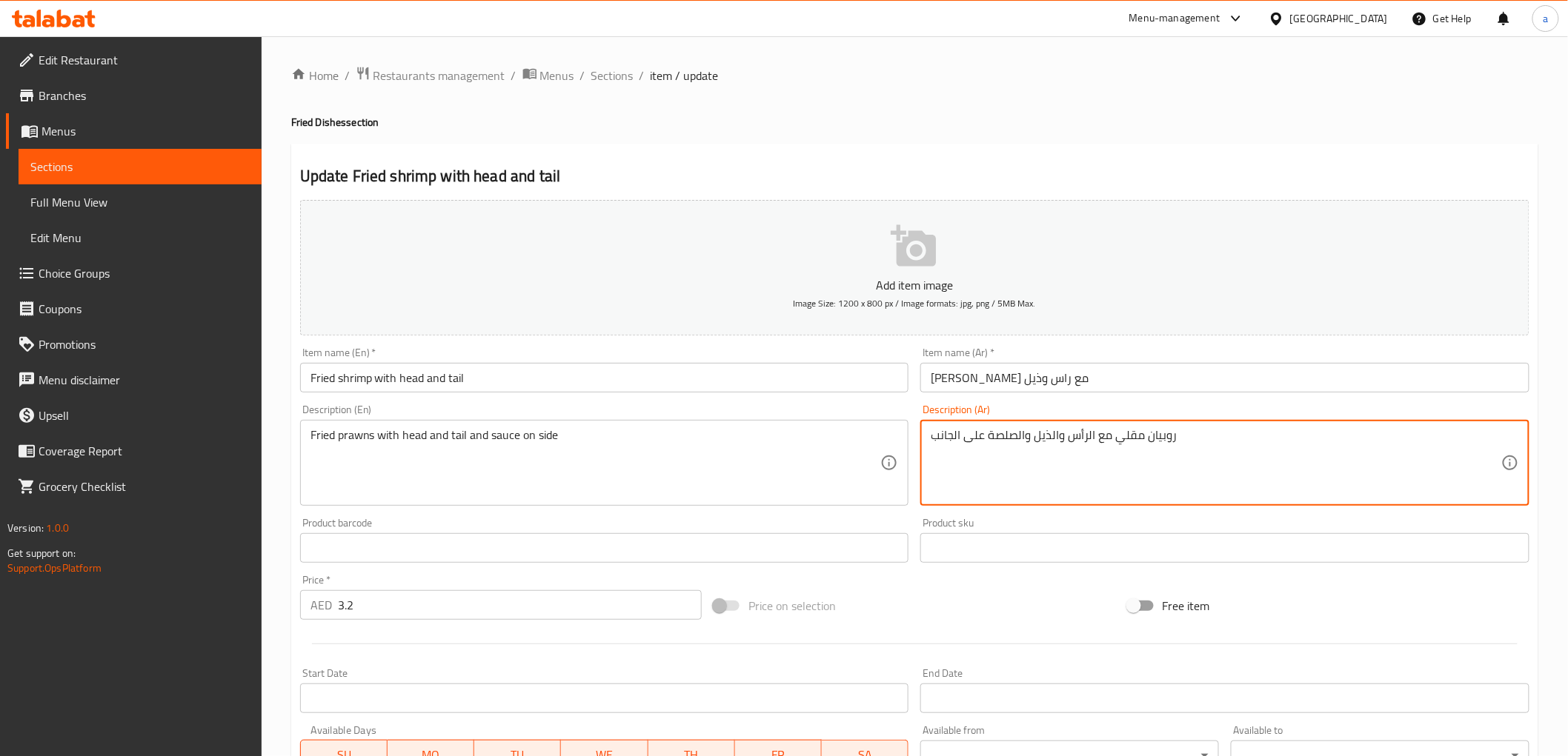
click at [1003, 440] on textarea "روبيان مقلي مع الرأس والذيل والصلصة على الجانب" at bounding box center [1216, 463] width 570 height 71
type textarea "روبيان مقلي مع الرأس والذيل و الصوص على الجانب"
click at [849, 412] on div "Description (En) Fried prawns with head and tail and sauce on side Description …" at bounding box center [604, 456] width 609 height 102
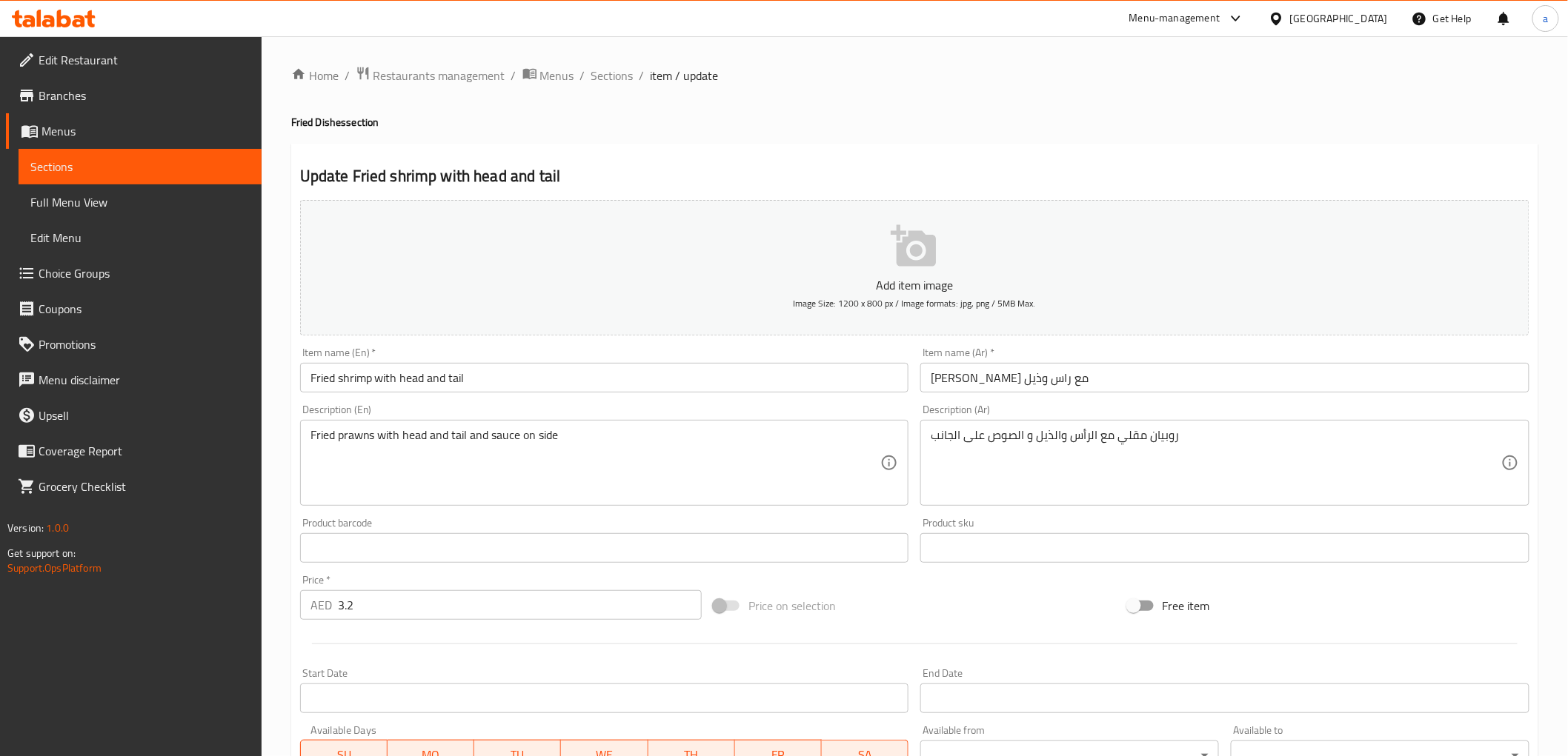
click at [570, 412] on div "Description (En) Fried prawns with head and tail and sauce on side Description …" at bounding box center [604, 456] width 609 height 102
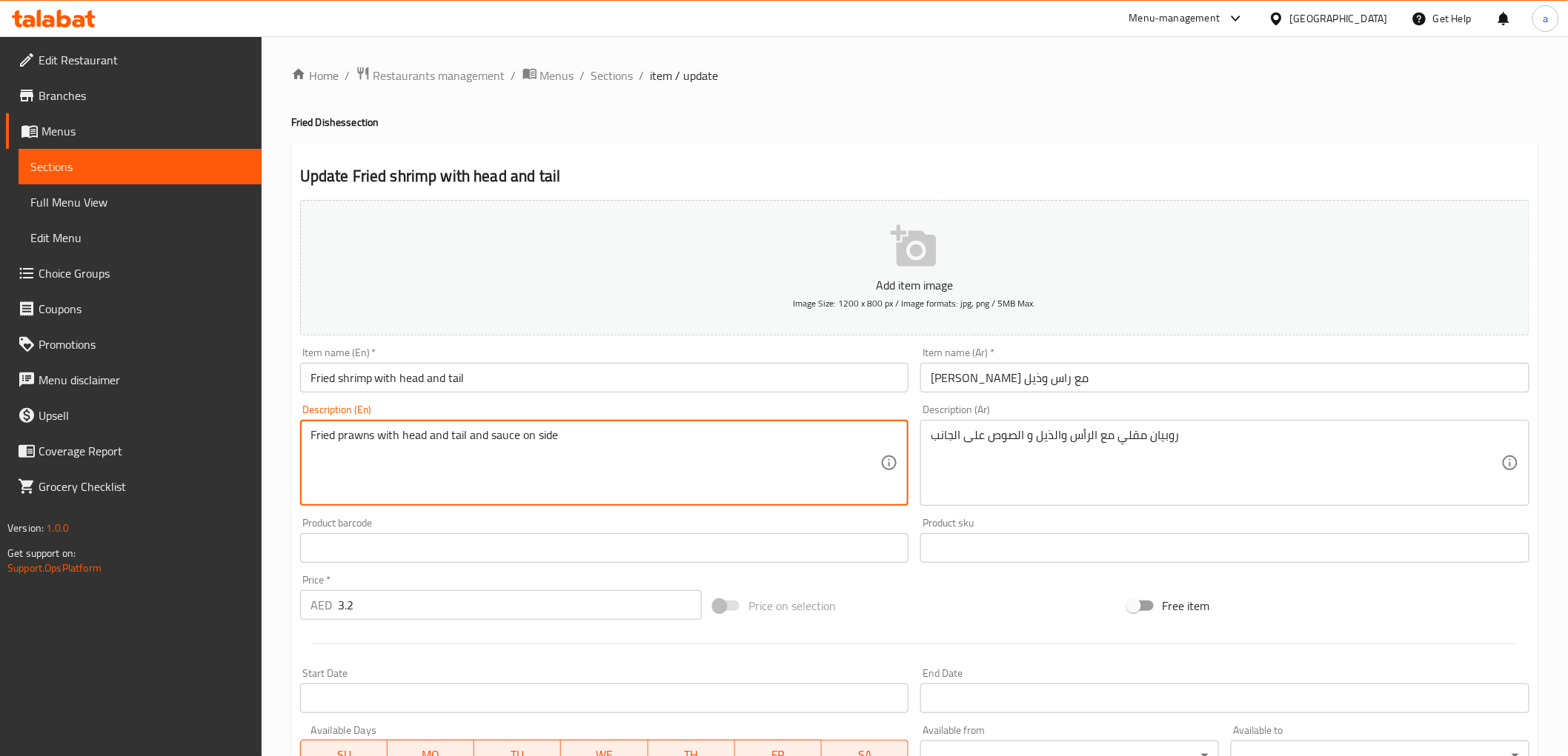
click at [543, 441] on textarea "Fried prawns with head and tail and sauce on side" at bounding box center [596, 463] width 570 height 71
click at [541, 512] on div "Description (En) Fried prawns with head and tail and sauce on side Description …" at bounding box center [605, 455] width 621 height 113
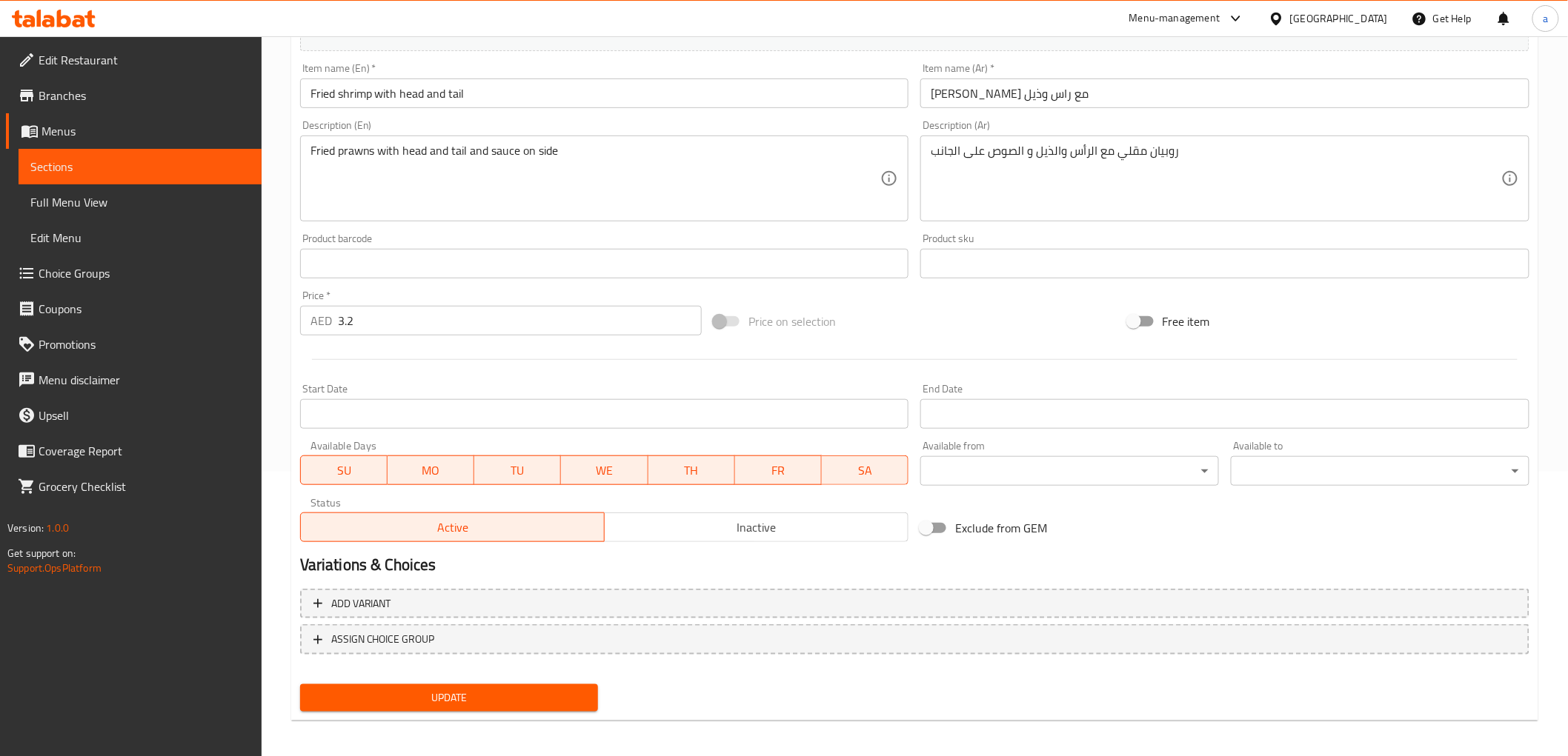
scroll to position [288, 0]
click at [442, 680] on button "Update" at bounding box center [449, 695] width 298 height 27
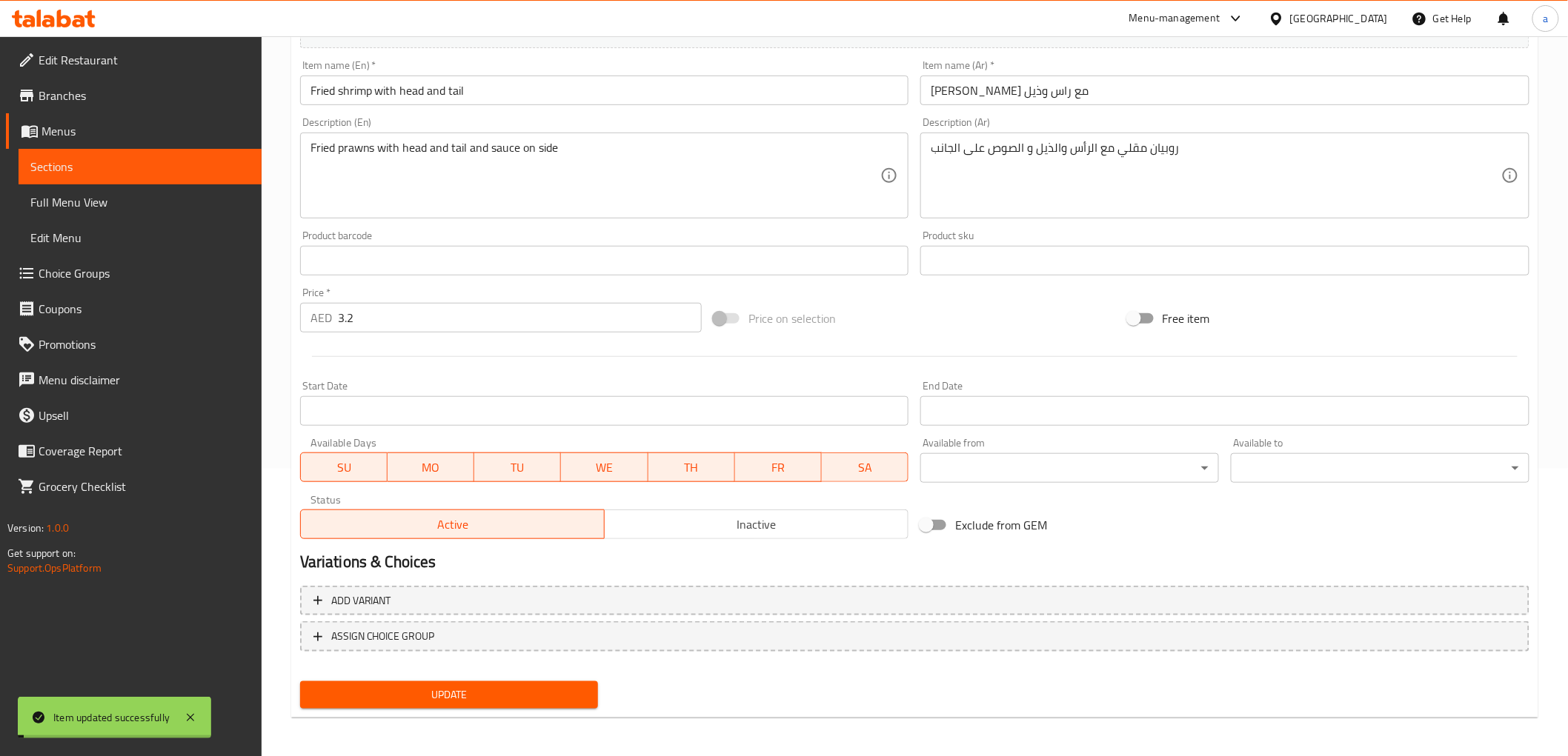
click at [205, 160] on span "Sections" at bounding box center [140, 166] width 219 height 18
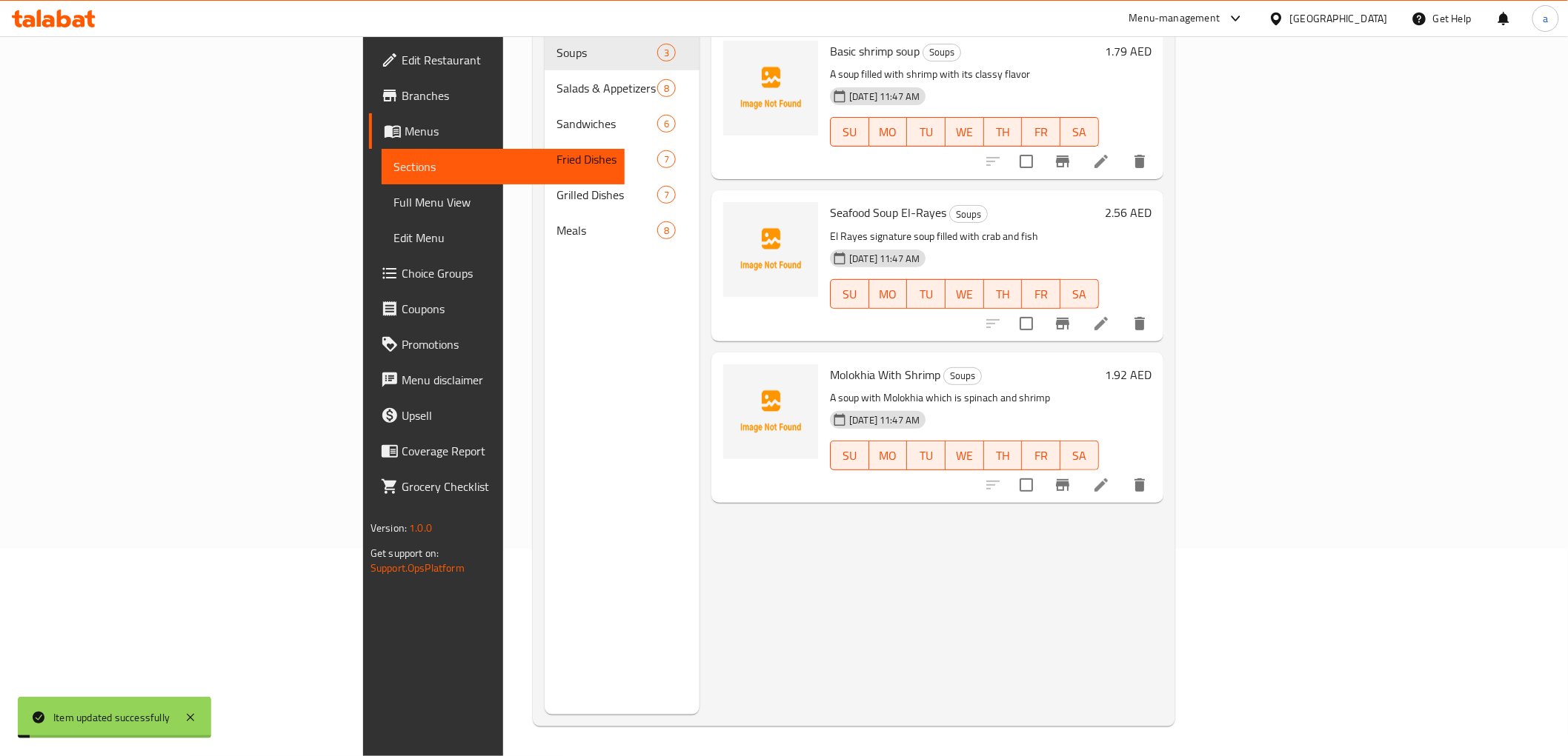
scroll to position [208, 0]
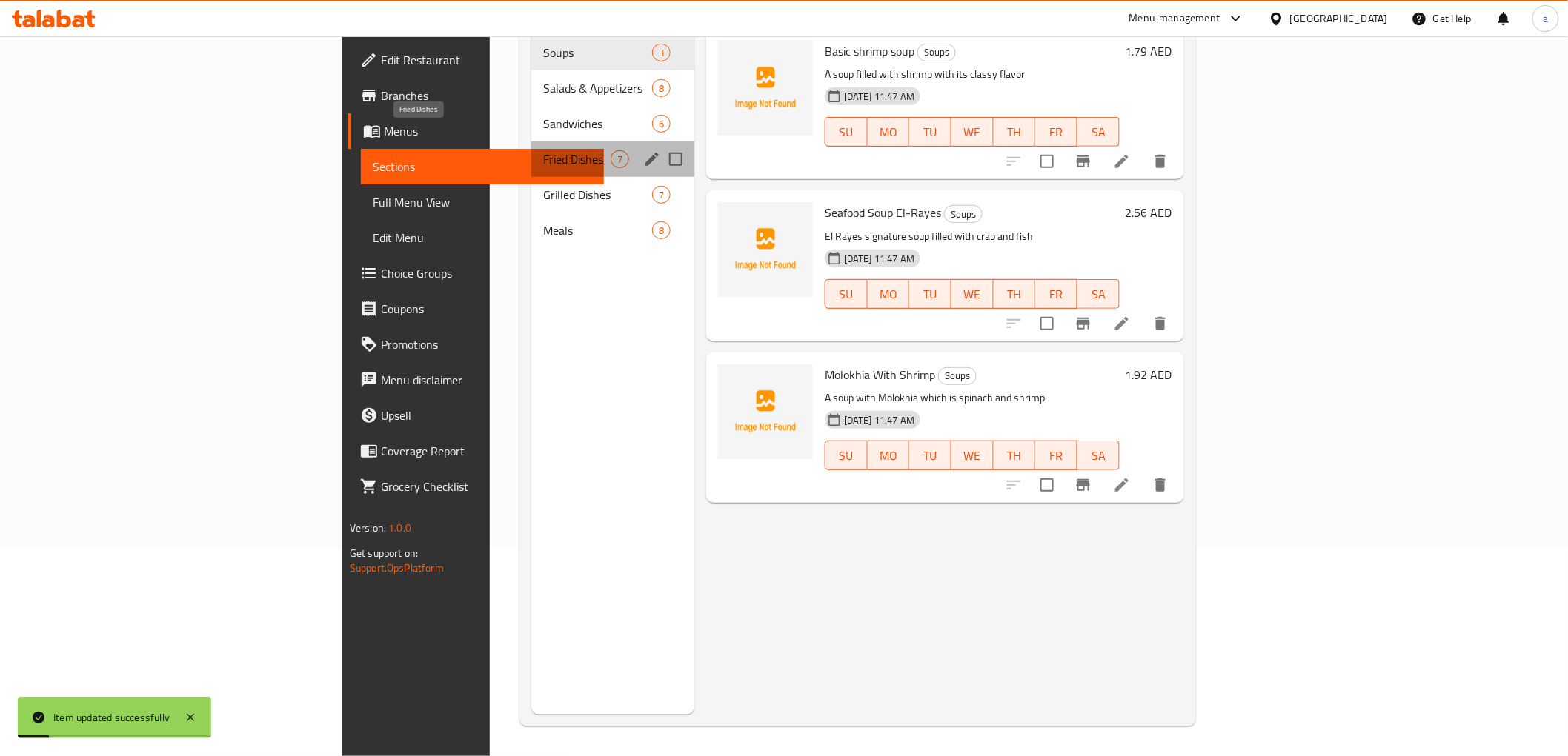
click at [543, 150] on span "Fried Dishes" at bounding box center [576, 159] width 67 height 18
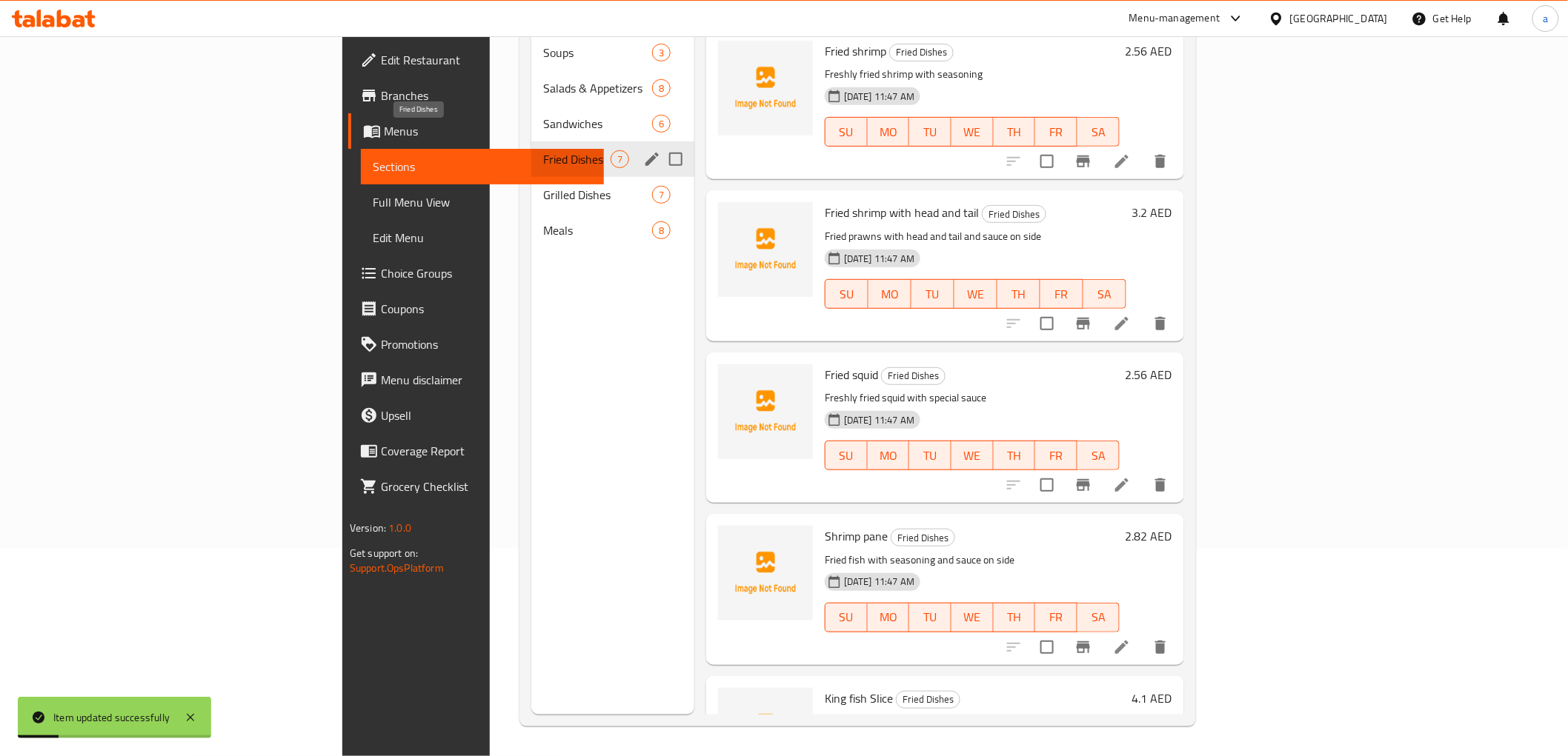
click at [543, 150] on span "Fried Dishes" at bounding box center [576, 159] width 67 height 18
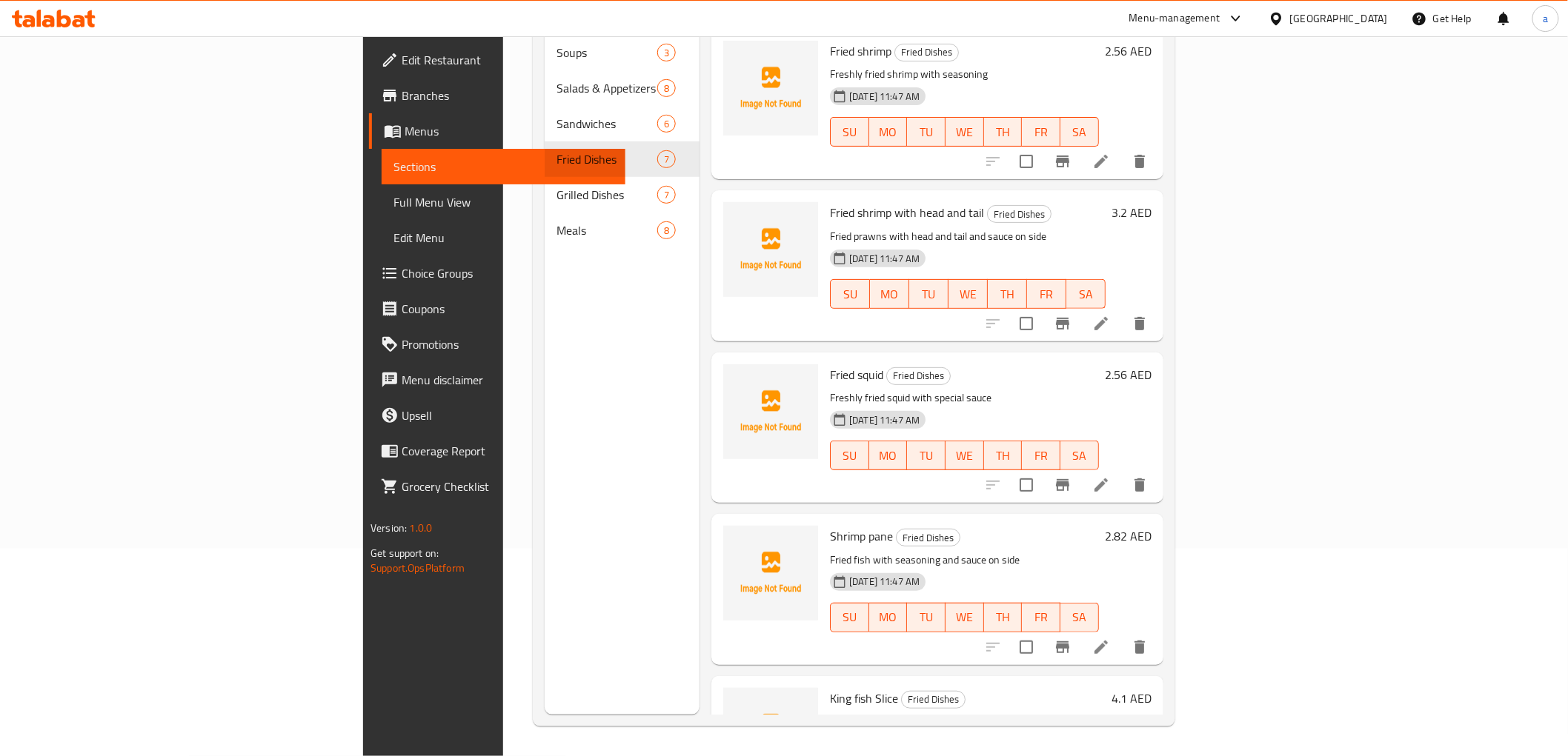
click at [1121, 472] on li at bounding box center [1101, 485] width 42 height 26
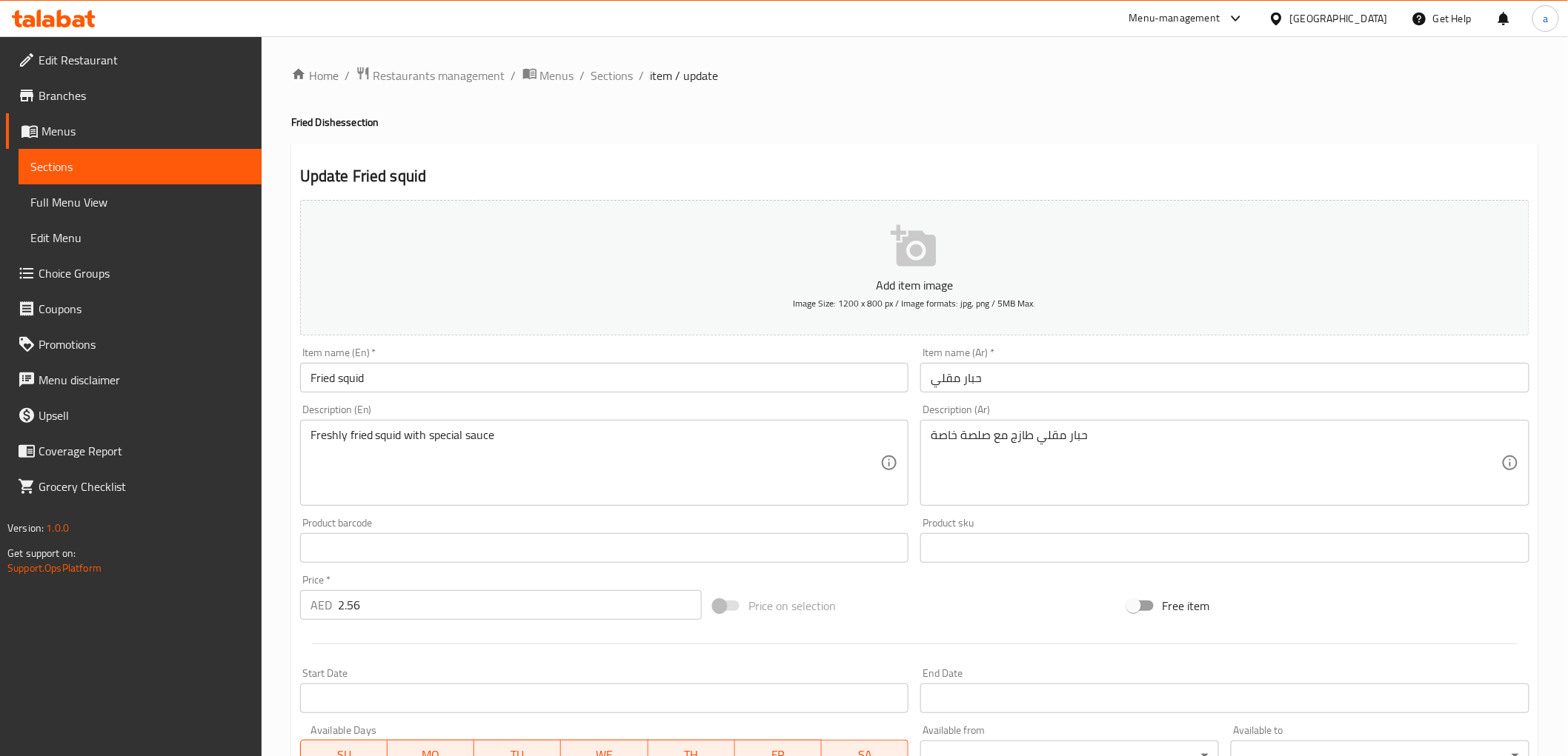
click at [884, 400] on div "Description (En) Freshly fried squid with special sauce Description (En)" at bounding box center [605, 455] width 621 height 113
click at [874, 401] on div "Description (En) Freshly fried squid with special sauce Description (En)" at bounding box center [605, 455] width 621 height 113
click at [360, 380] on input "Fried squid" at bounding box center [604, 378] width 609 height 29
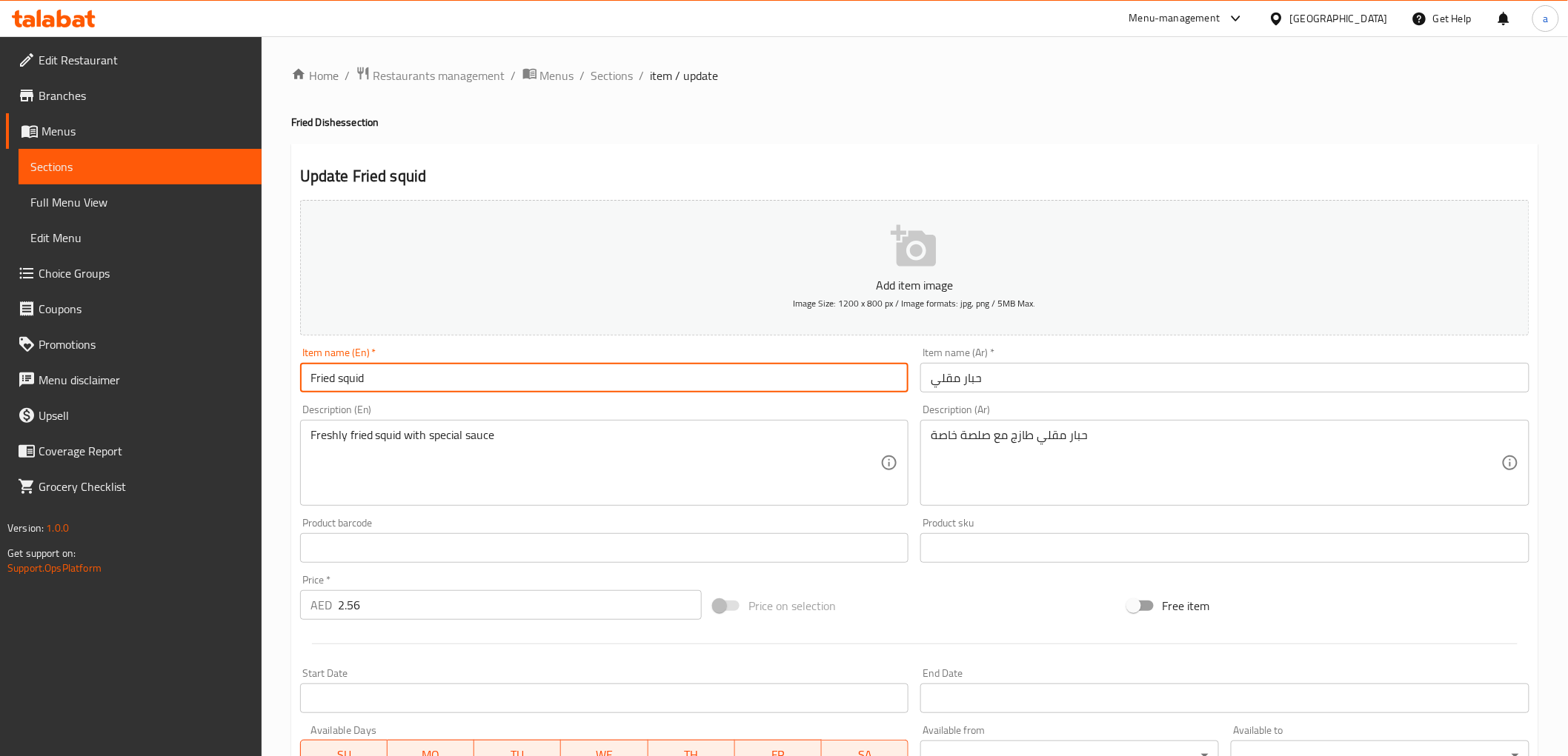
click at [360, 380] on input "Fried squid" at bounding box center [604, 378] width 609 height 29
click at [1009, 403] on div "Description (Ar) حبار مقلي طازج مع صلصة خاصة Description (Ar)" at bounding box center [1225, 455] width 621 height 113
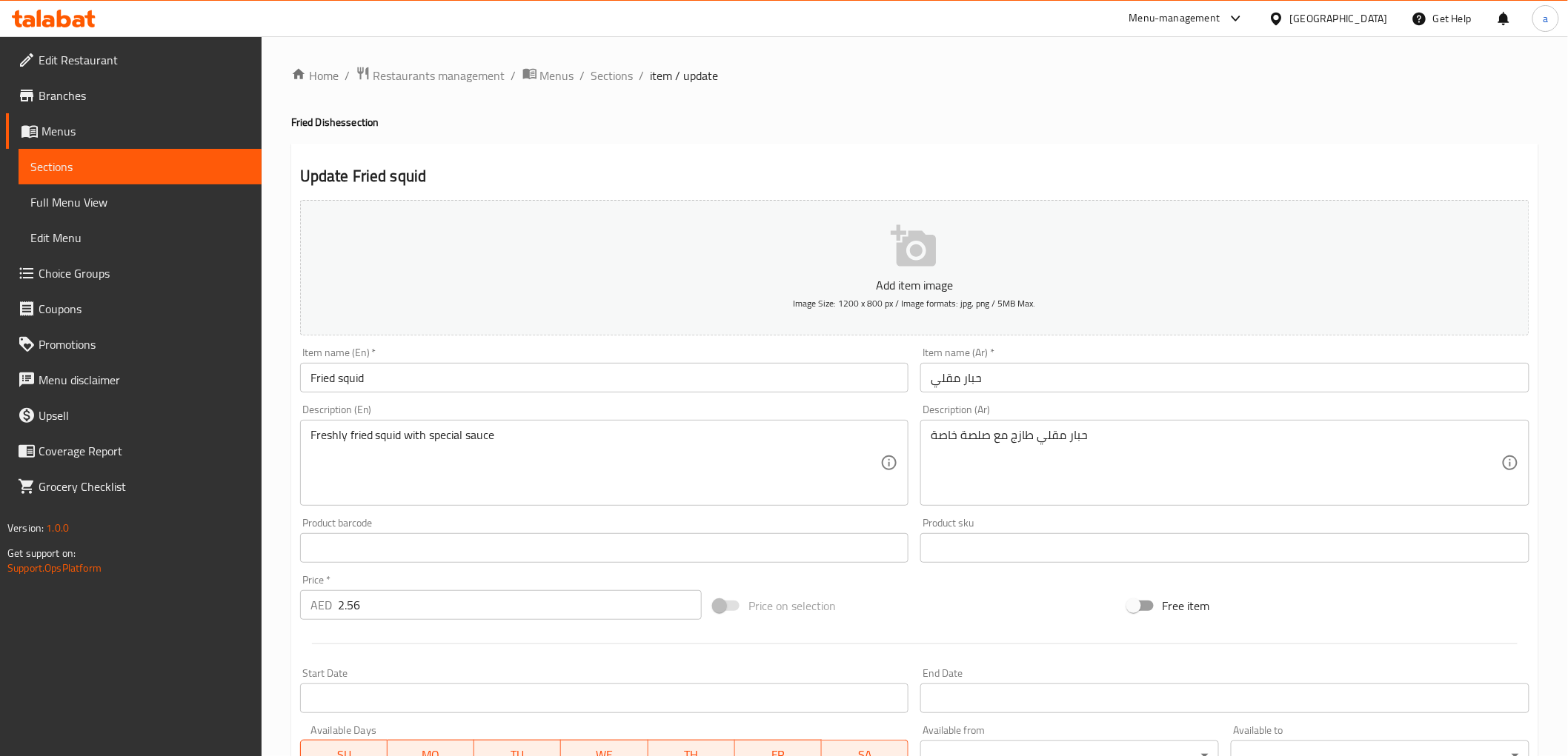
click at [618, 411] on div "Description (En) Freshly fried squid with special sauce Description (En)" at bounding box center [604, 456] width 609 height 102
click at [549, 576] on div "Price   * AED 2.56 Price *" at bounding box center [500, 597] width 401 height 45
click at [579, 579] on div "Price   * AED 2.56 Price *" at bounding box center [500, 597] width 401 height 45
click at [532, 412] on div "Description (En) Freshly fried squid with special sauce Description (En)" at bounding box center [604, 456] width 609 height 102
click at [529, 379] on input "Fried squid" at bounding box center [604, 378] width 609 height 29
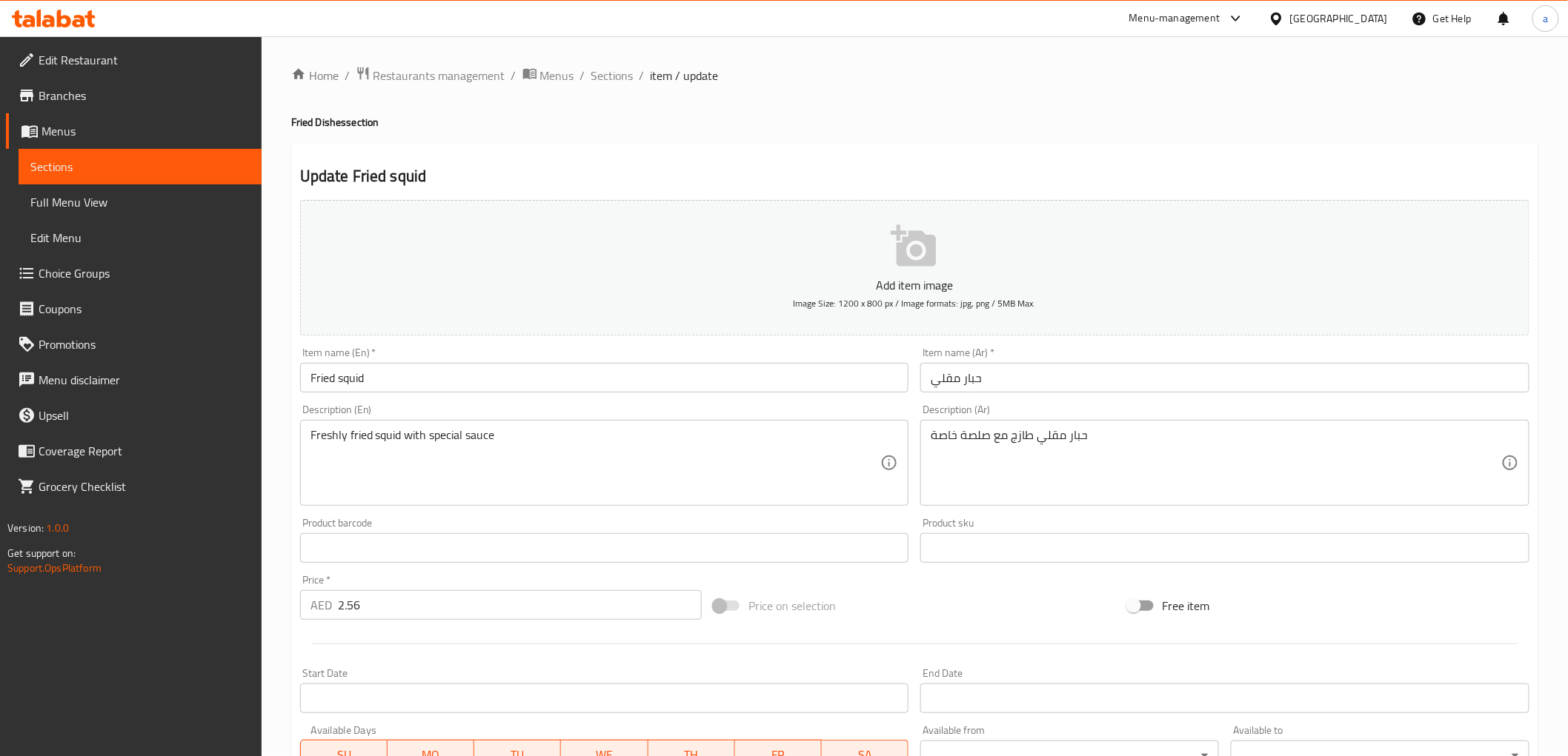
click at [531, 411] on div "Description (En) Freshly fried squid with special sauce Description (En)" at bounding box center [604, 456] width 609 height 102
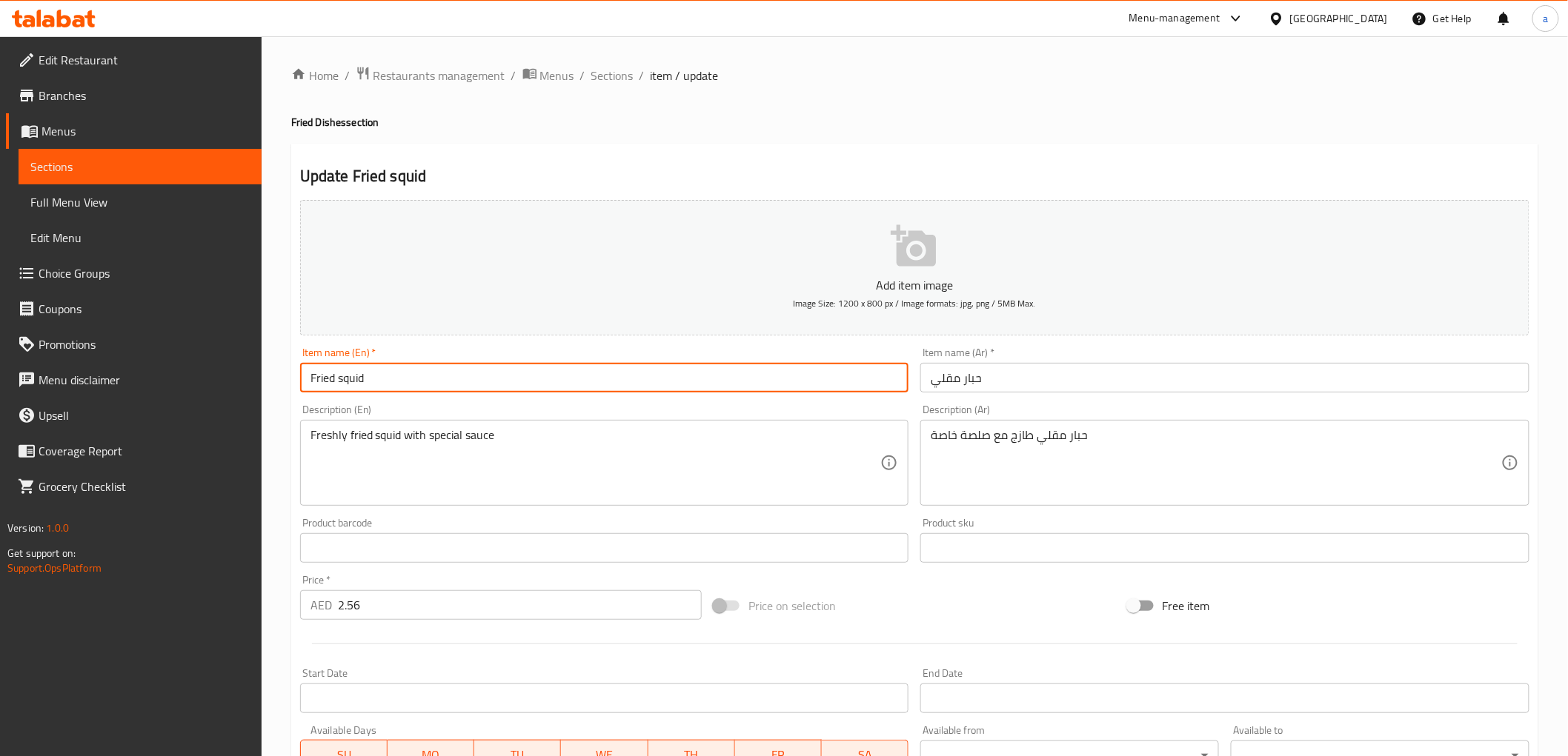
click at [531, 388] on input "Fried squid" at bounding box center [604, 378] width 609 height 29
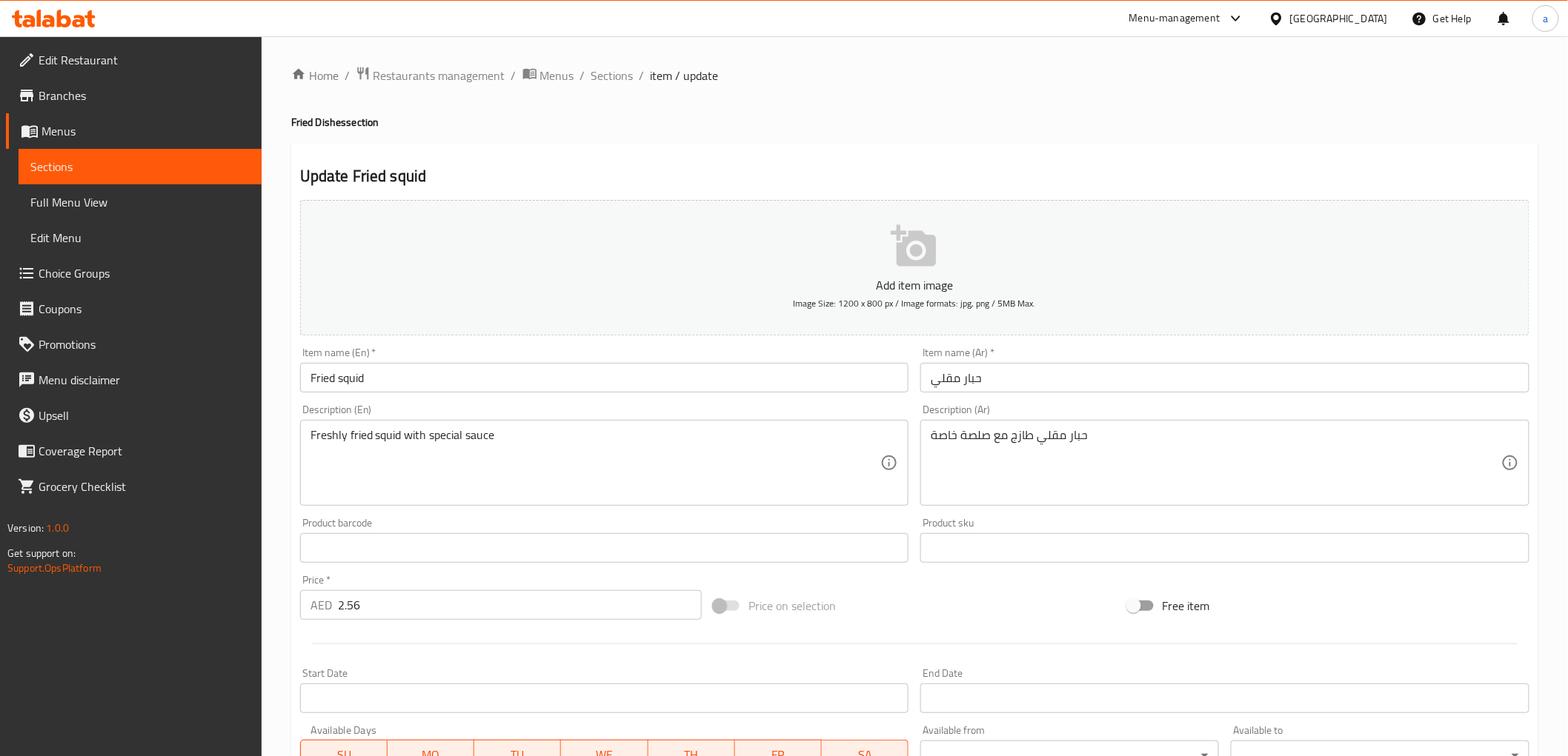
click at [534, 395] on div "Item name (En)   * Fried squid Item name (En) *" at bounding box center [605, 370] width 621 height 57
click at [559, 395] on div "Item name (En)   * Fried squid Item name (En) *" at bounding box center [605, 370] width 621 height 57
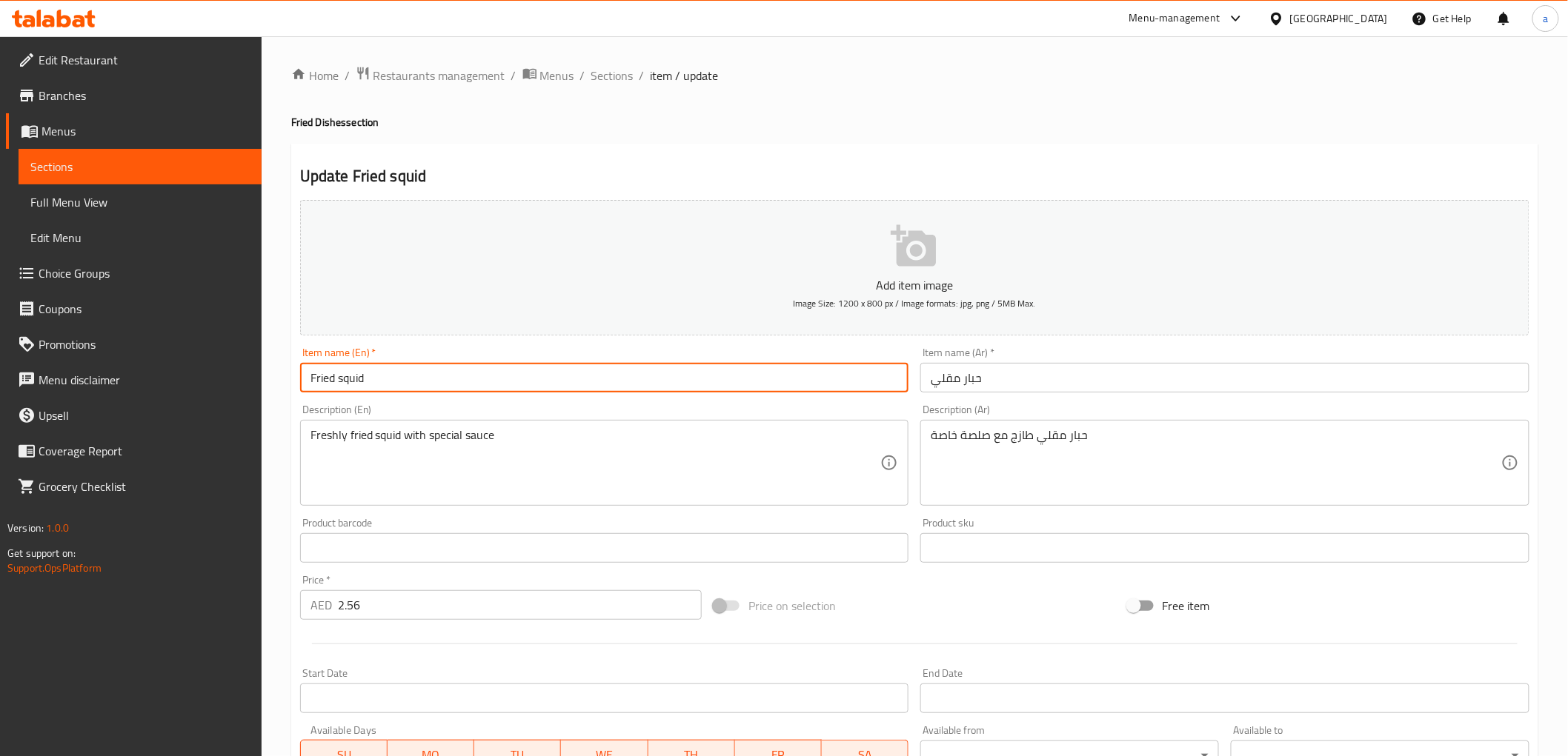
click at [558, 380] on input "Fried squid" at bounding box center [604, 378] width 609 height 29
click at [553, 397] on div "Item name (En)   * Fried squid Item name (En) *" at bounding box center [605, 370] width 621 height 57
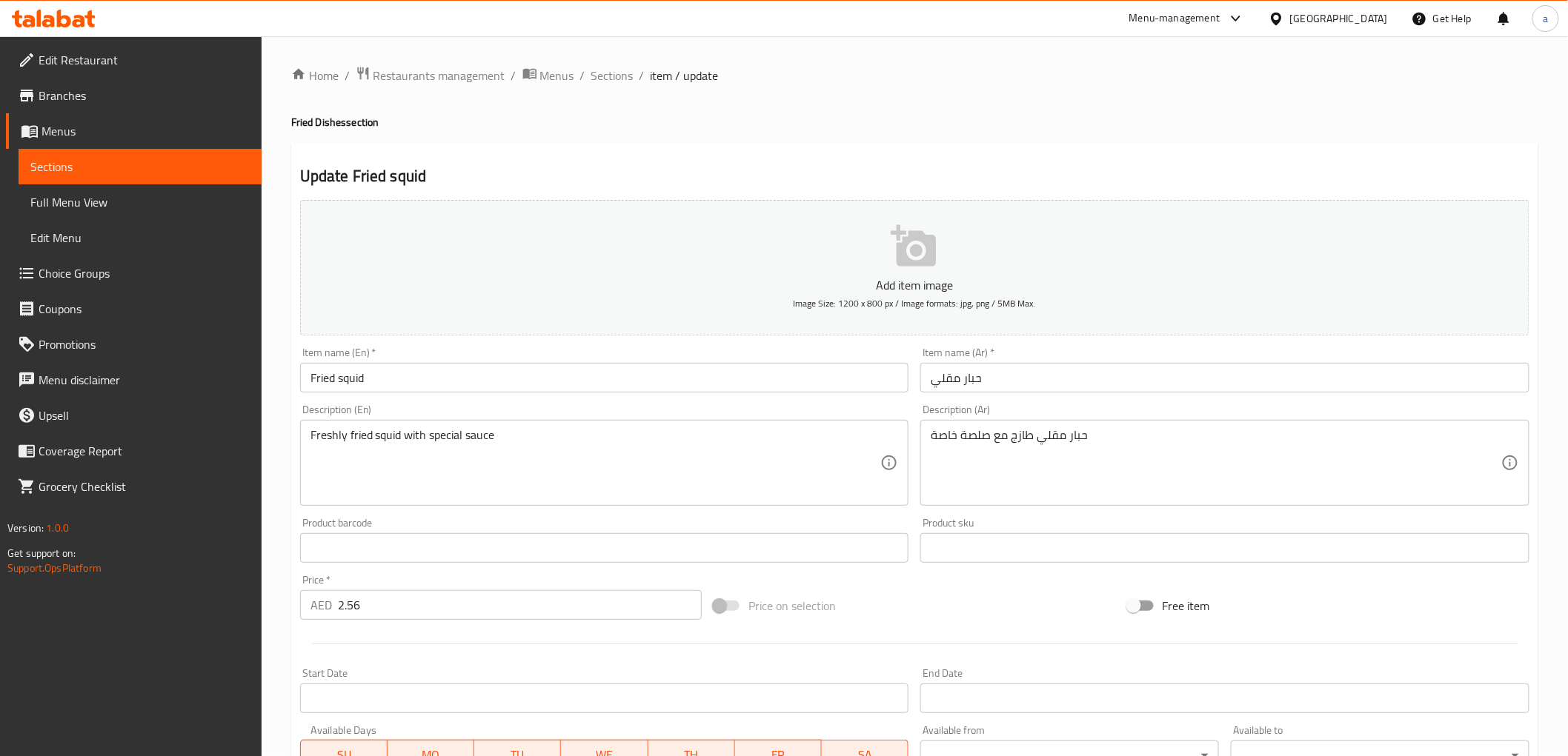
click at [635, 401] on div "Description (En) Freshly fried squid with special sauce Description (En)" at bounding box center [605, 455] width 621 height 113
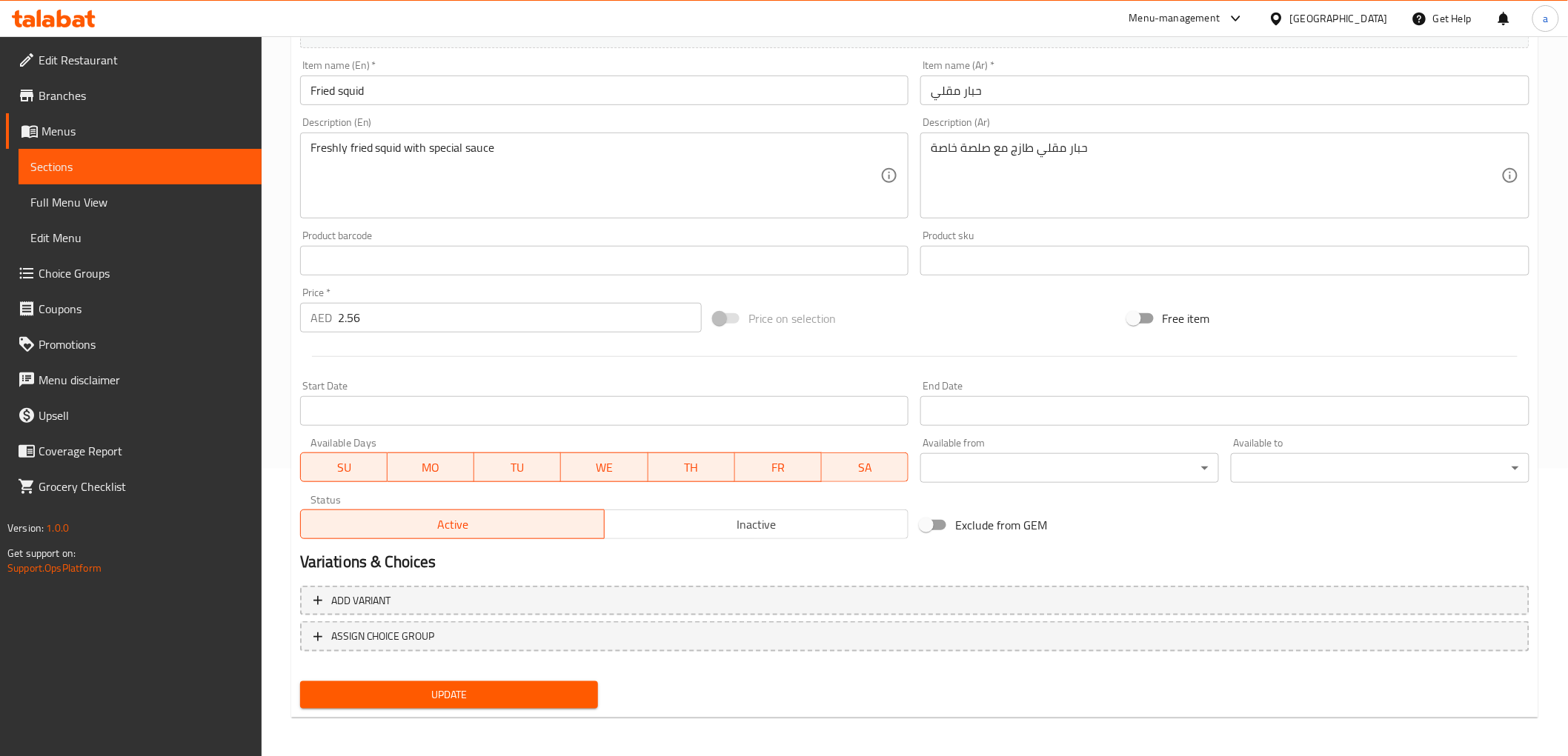
click at [507, 680] on span "Update" at bounding box center [448, 696] width 275 height 19
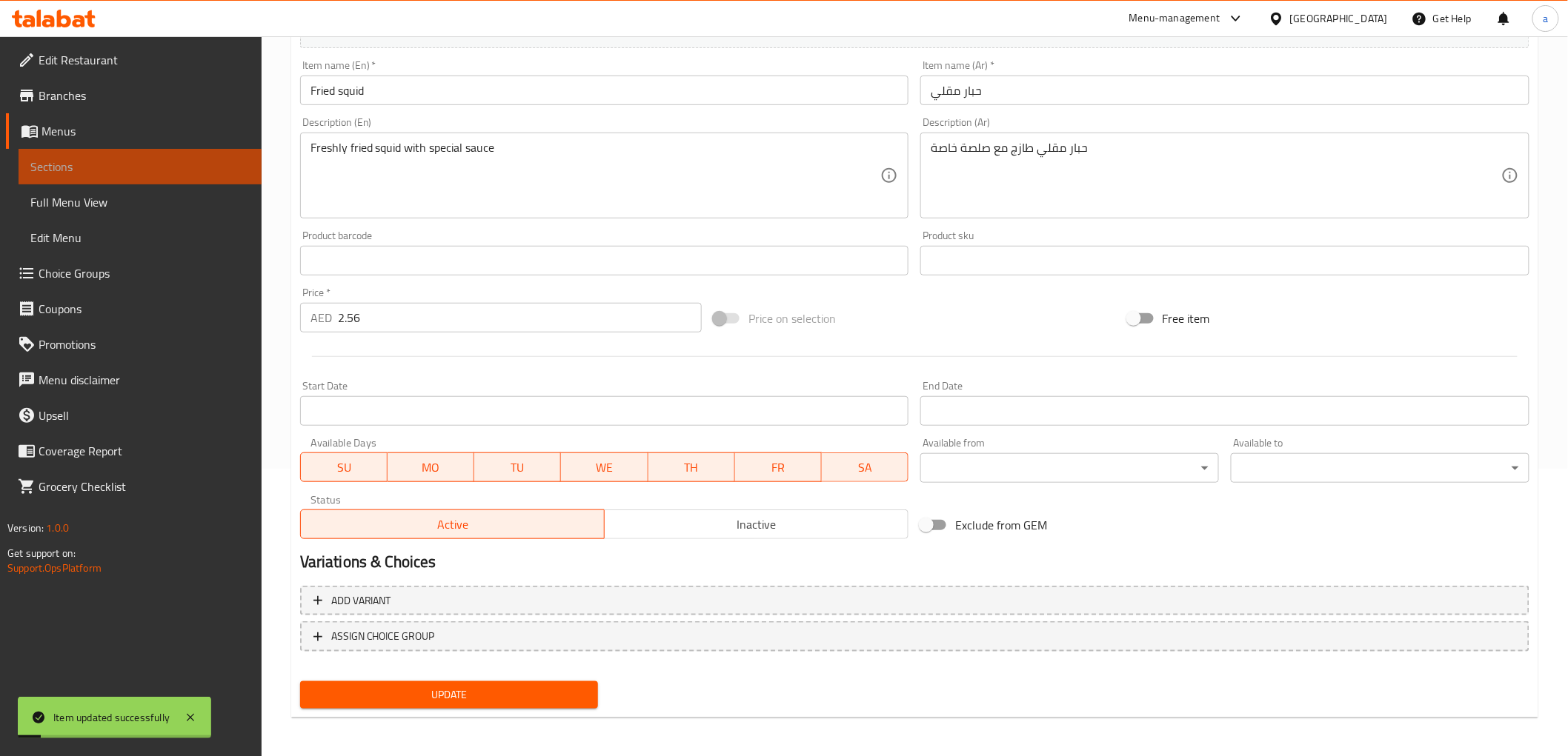
click at [140, 157] on link "Sections" at bounding box center [140, 167] width 243 height 36
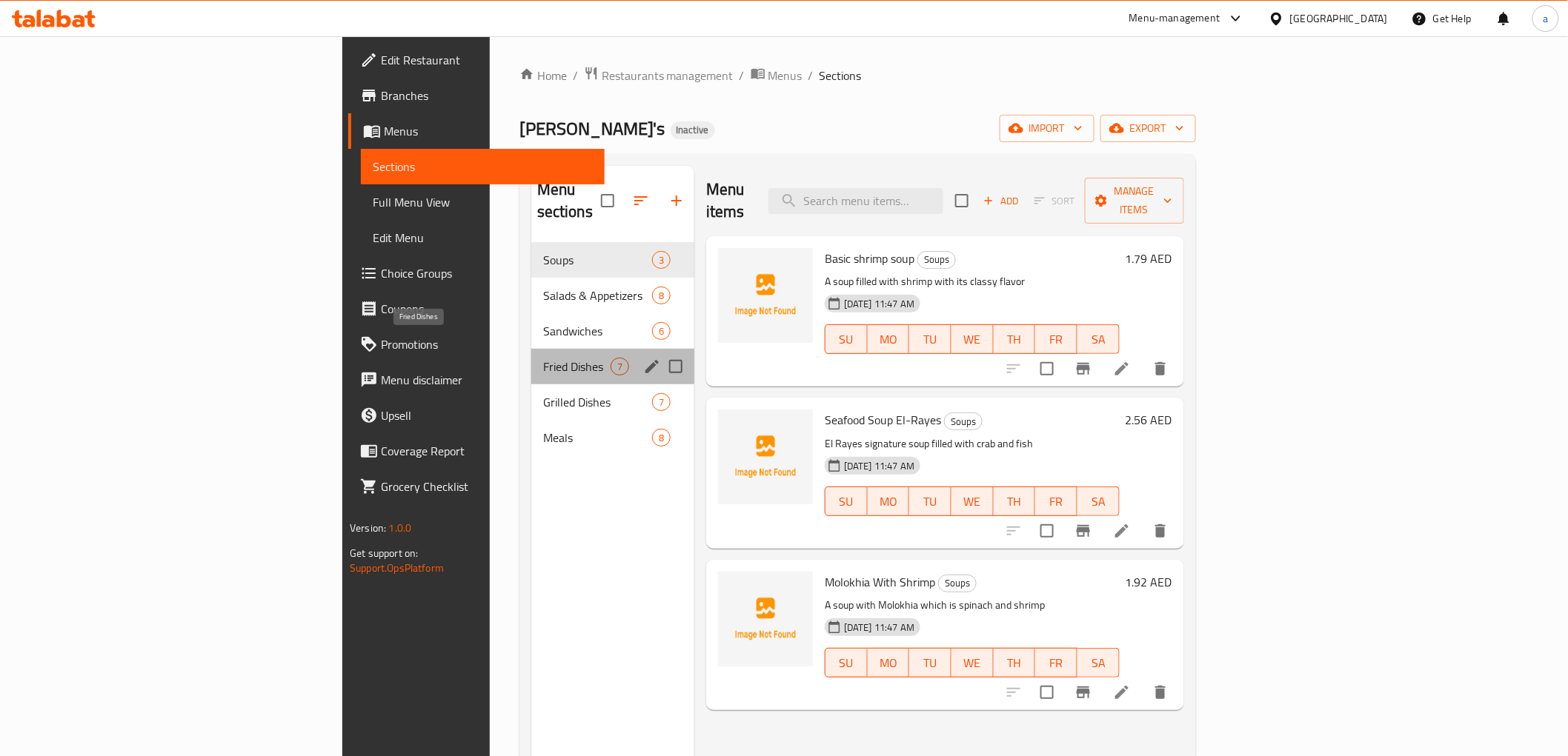
click at [543, 358] on span "Fried Dishes" at bounding box center [576, 366] width 67 height 18
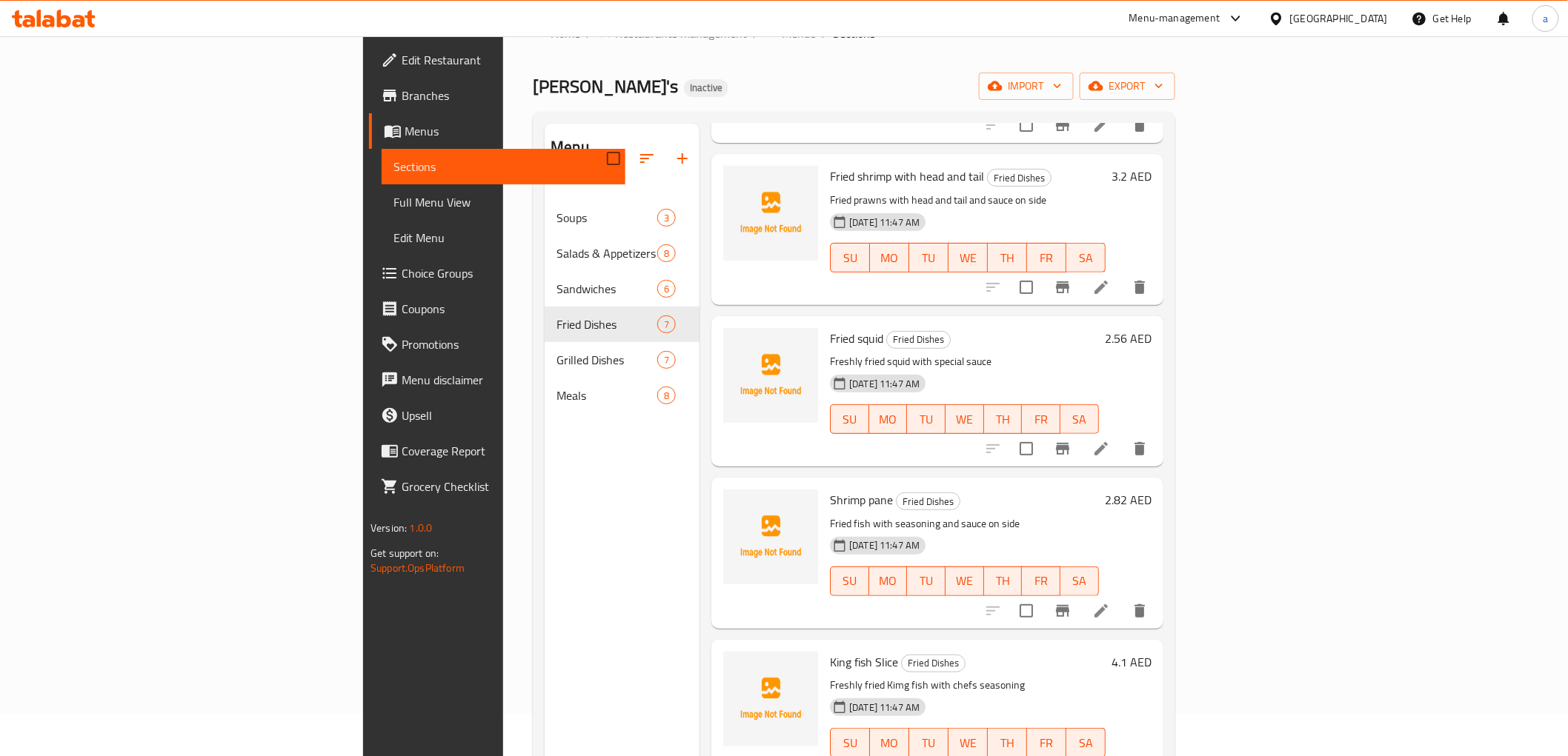
scroll to position [328, 0]
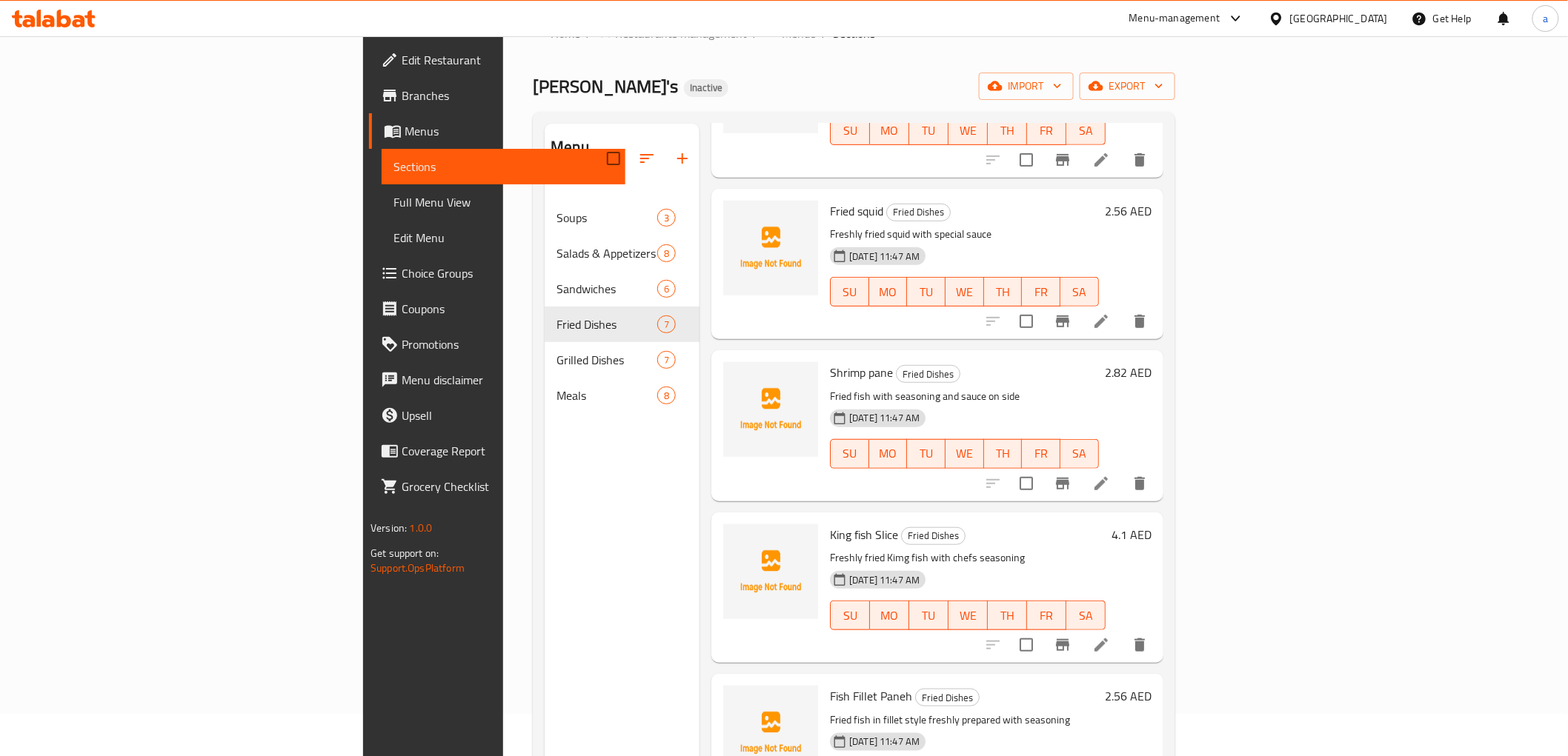
click at [1121, 470] on li at bounding box center [1101, 483] width 42 height 26
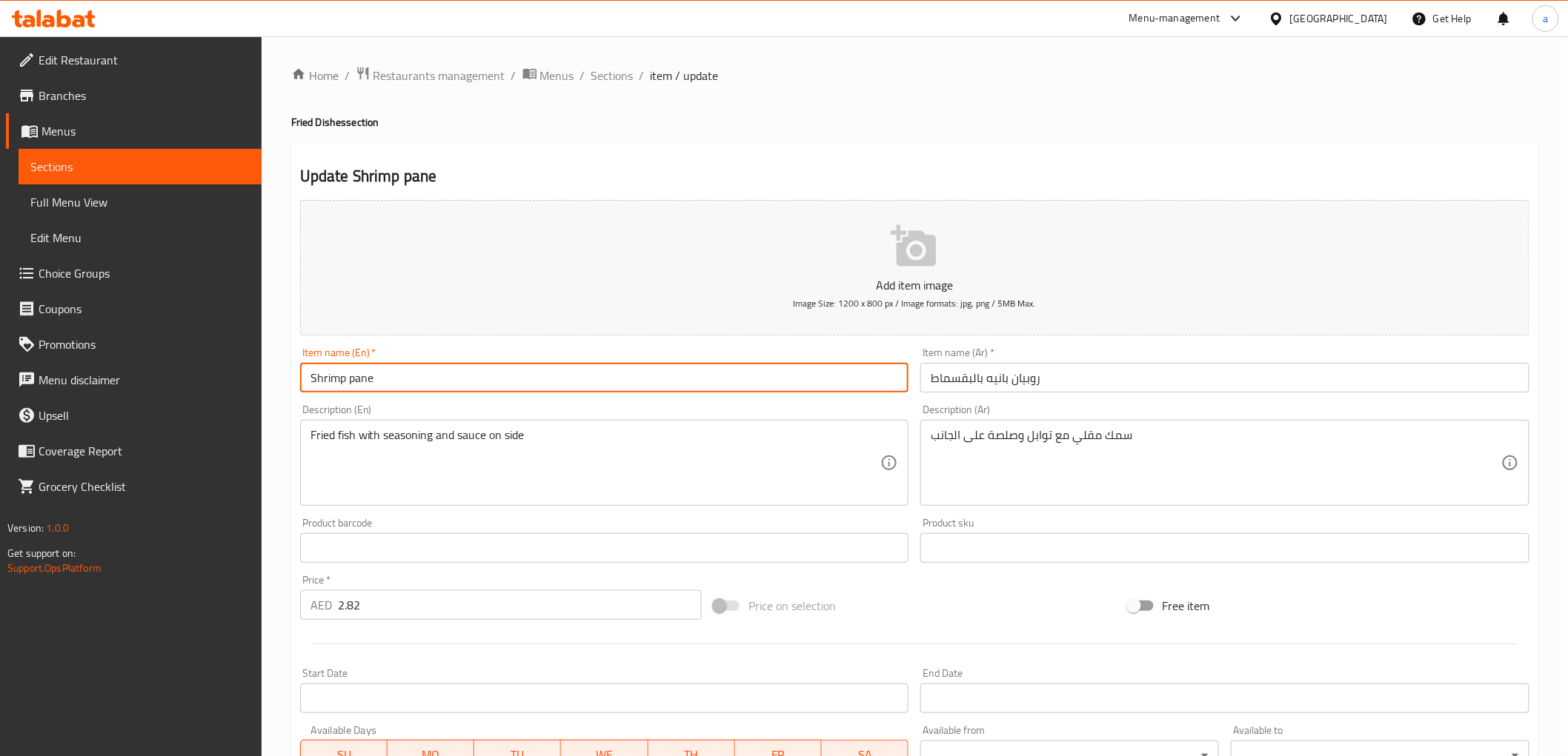
drag, startPoint x: 391, startPoint y: 379, endPoint x: 280, endPoint y: 379, distance: 111.0
click at [280, 379] on div "Home / Restaurants management / Menus / Sections / item / update Fried Dishes s…" at bounding box center [915, 541] width 1307 height 1011
click at [950, 386] on input "روبيان بانيه بالبقسماط" at bounding box center [1224, 378] width 609 height 29
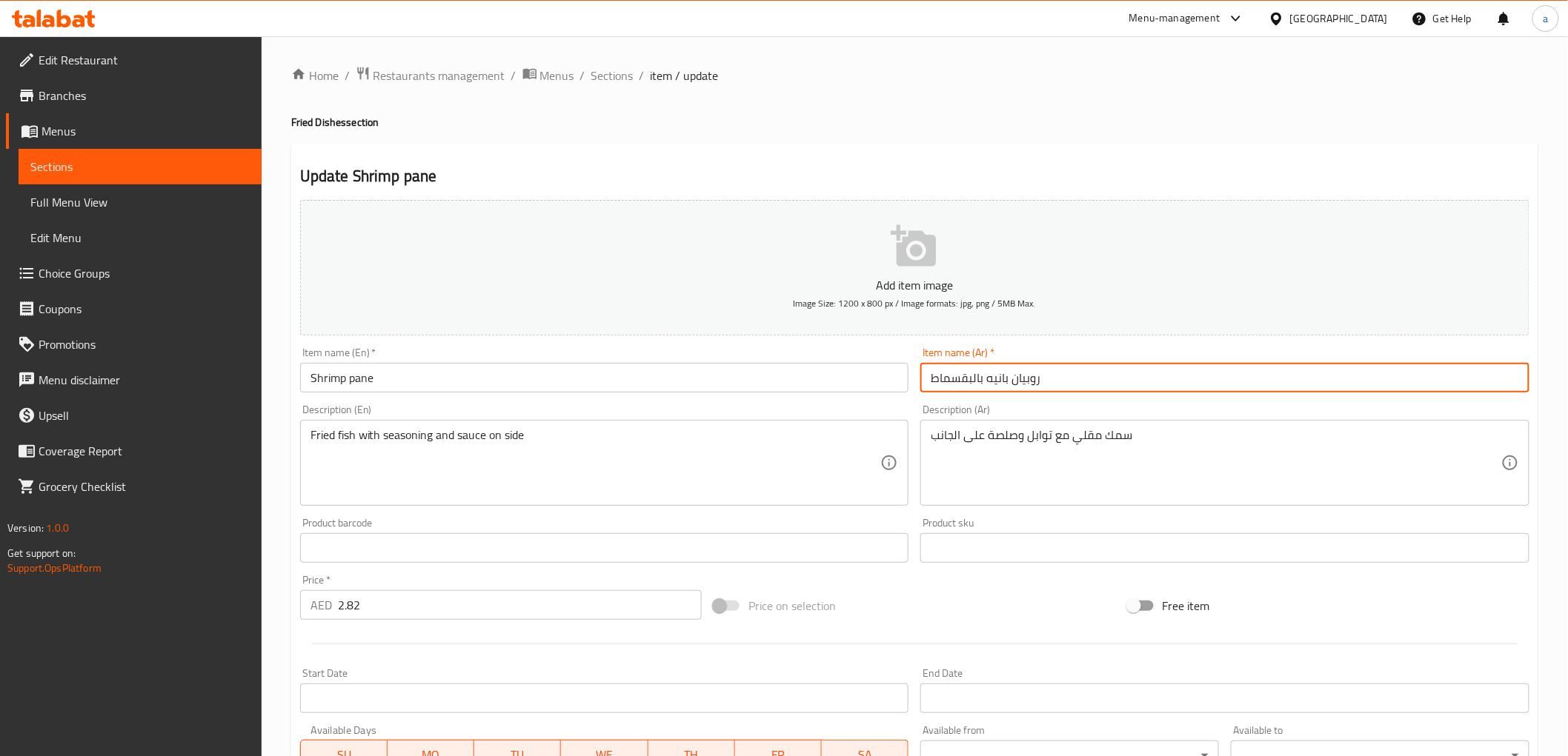
click at [950, 386] on input "روبيان بانيه بالبقسماط" at bounding box center [1224, 378] width 609 height 29
type input "روبيان بانيه"
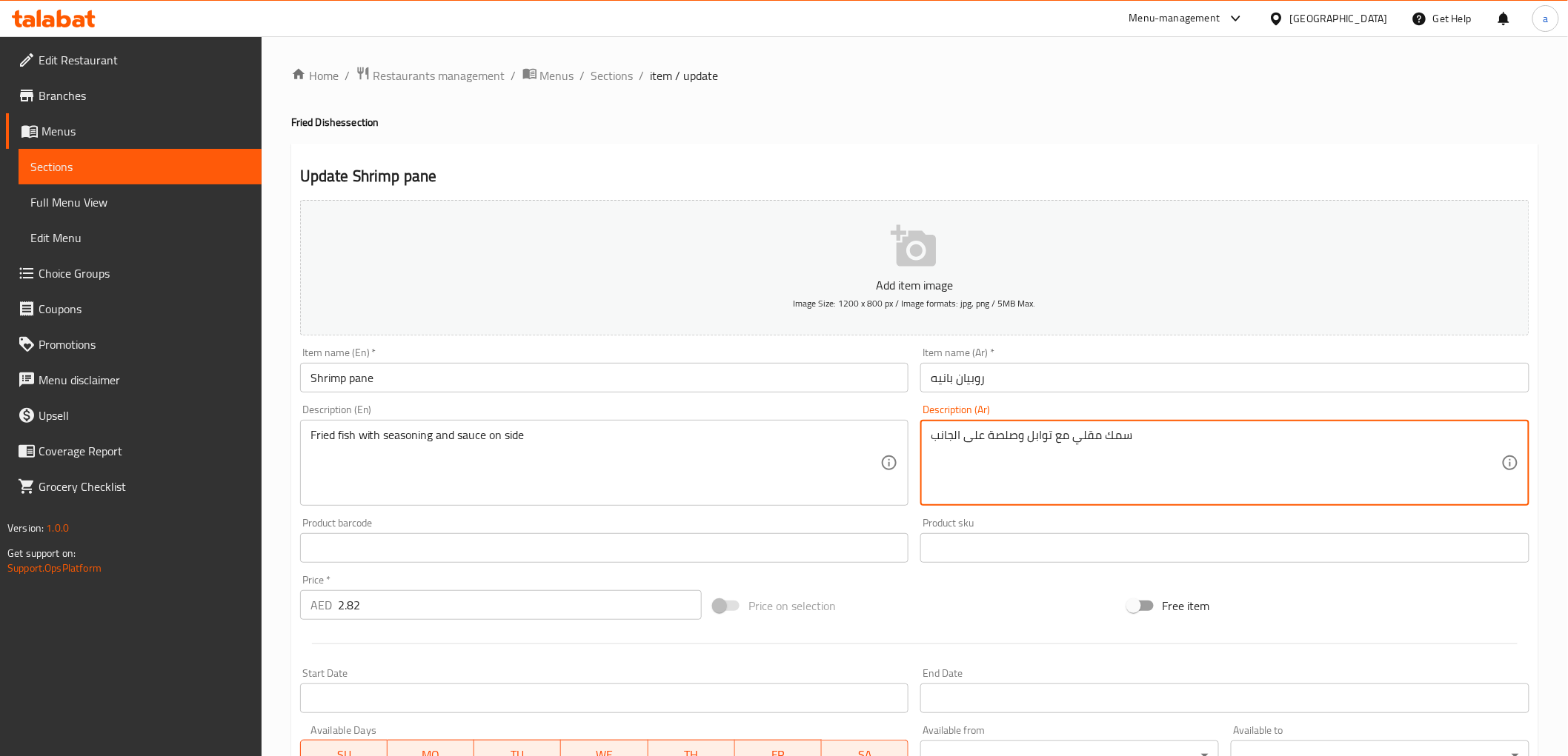
click at [988, 439] on textarea "سمك مقلي مع توابل وصلصة على الجانب" at bounding box center [1216, 463] width 570 height 71
click at [997, 436] on textarea "سمك مقلي مع توابل وصلصة على الجانب" at bounding box center [1216, 463] width 570 height 71
type textarea "سمك مقلي مع توابل و صوص على الجانب"
click at [1138, 418] on div "Description (Ar) سمك مقلي مع توابل و صوص على الجانب Description (Ar)" at bounding box center [1224, 456] width 609 height 102
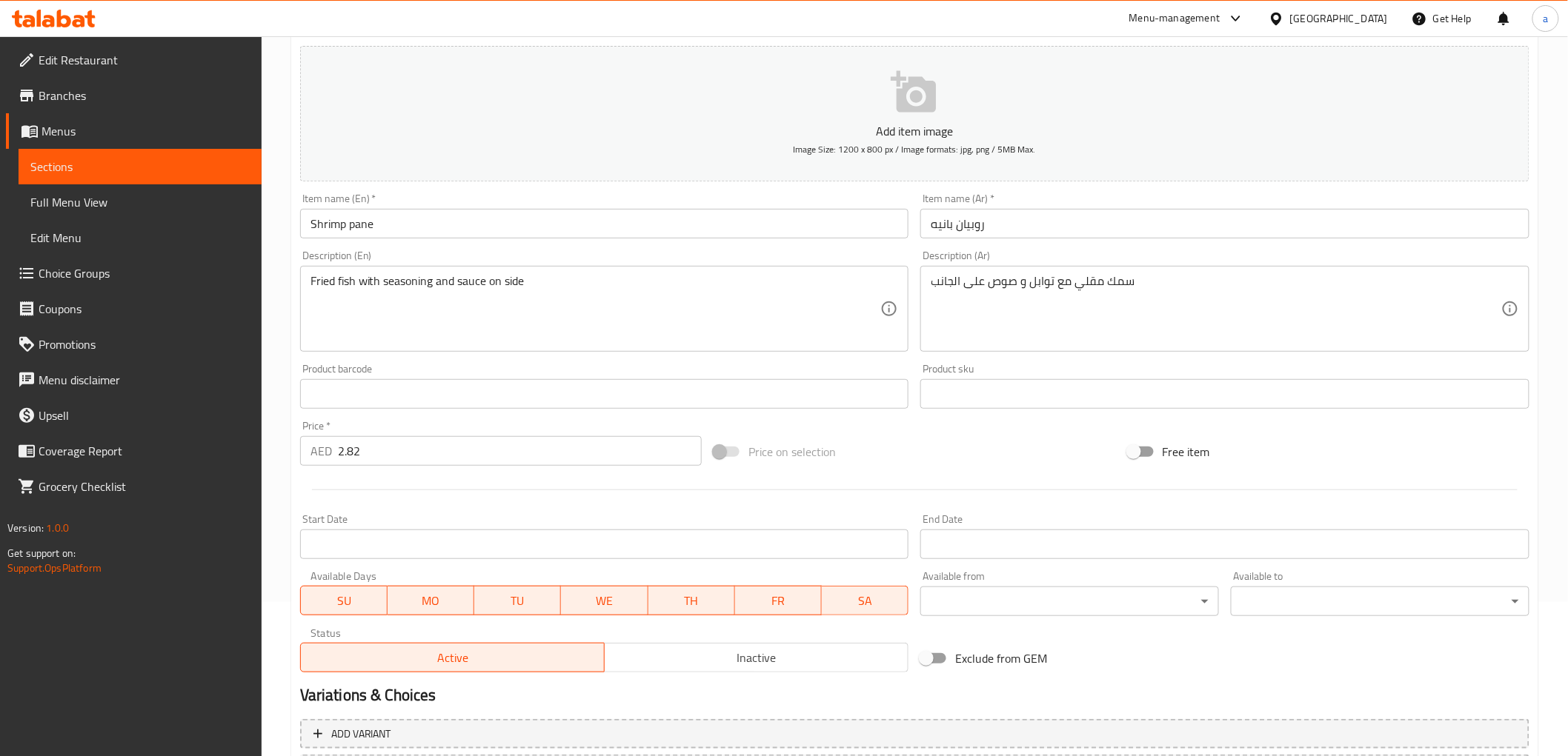
scroll to position [288, 0]
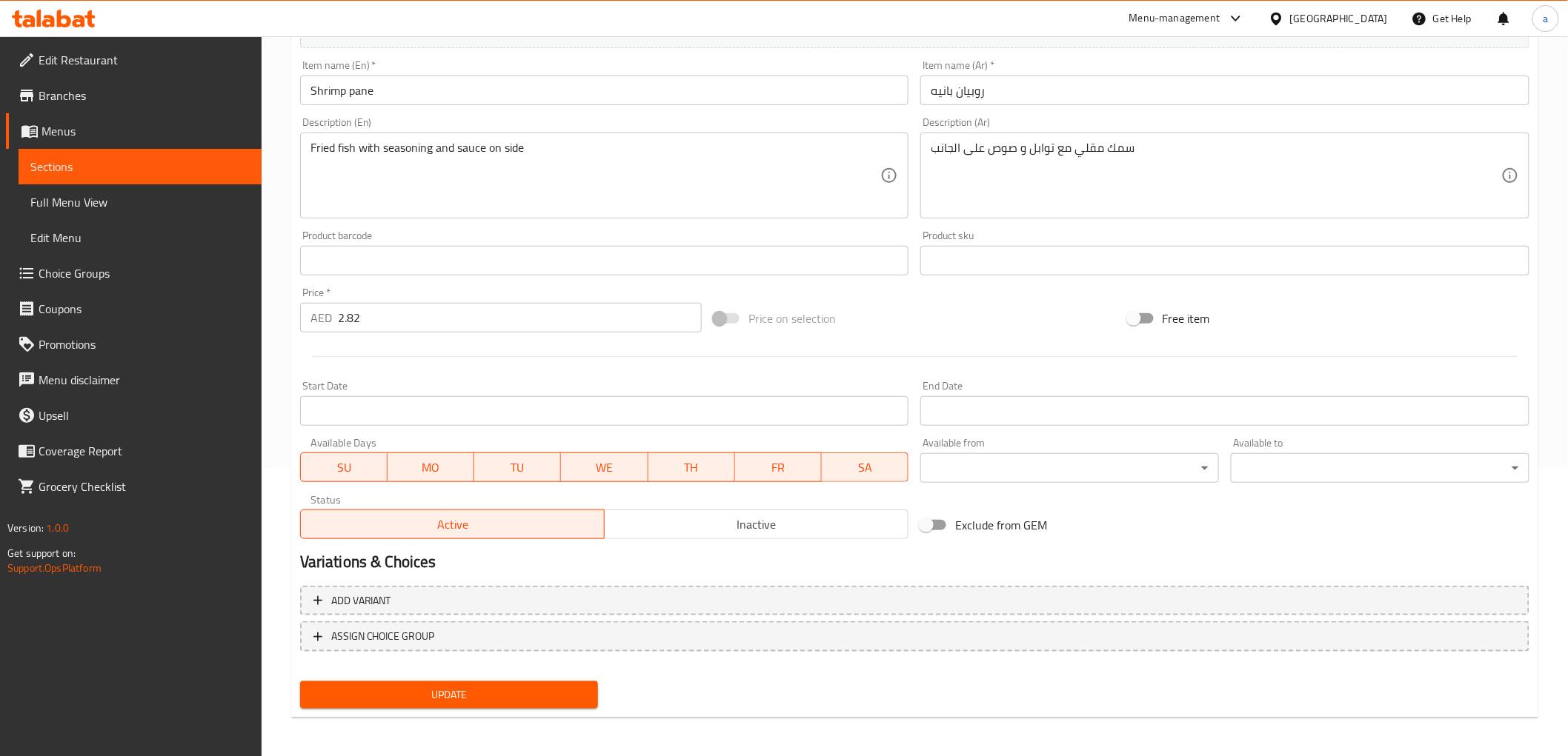
click at [412, 324] on input "2.82" at bounding box center [519, 317] width 363 height 29
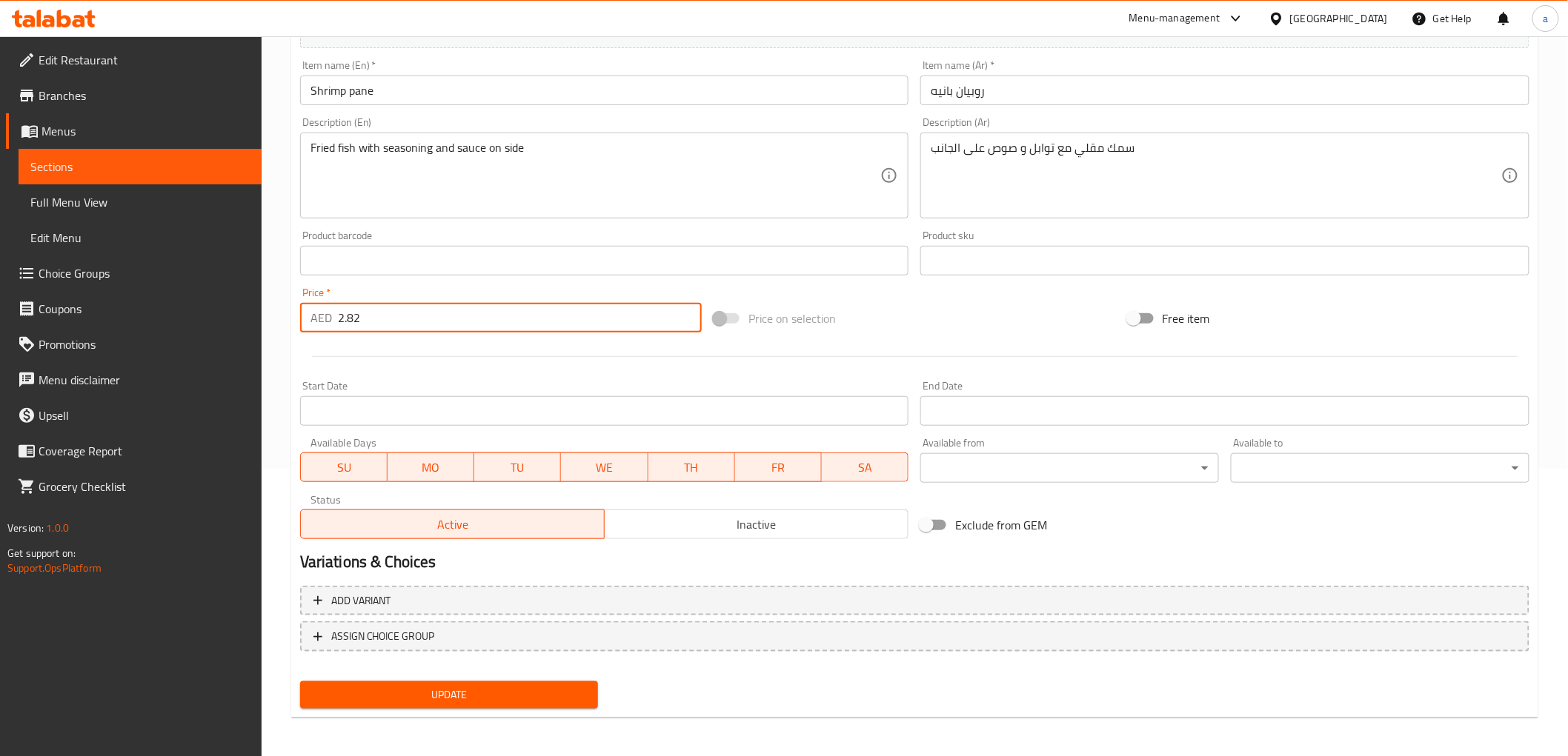
click at [412, 324] on input "2.82" at bounding box center [519, 317] width 363 height 29
paste input "16"
type input "2.816"
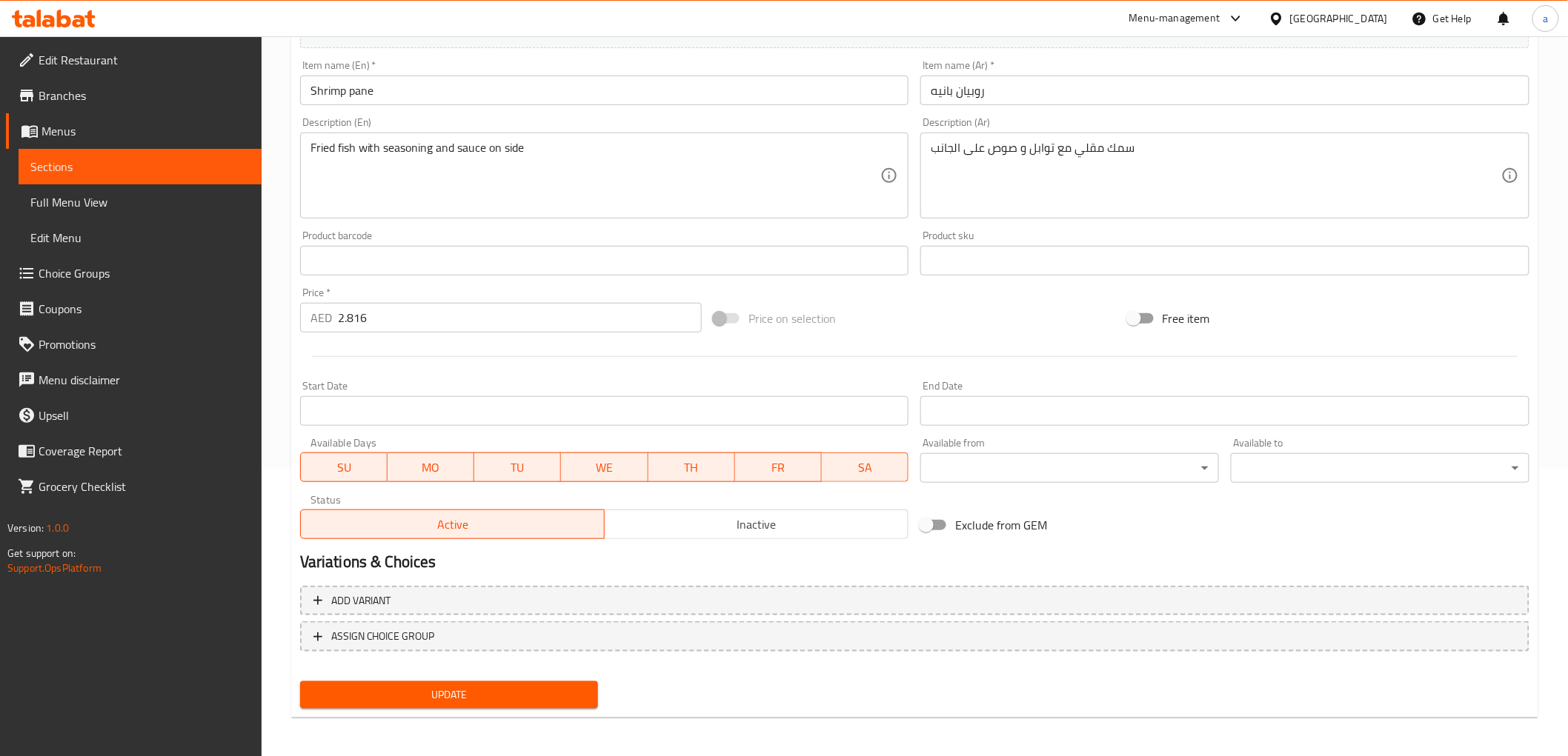
click at [456, 351] on div at bounding box center [915, 357] width 1241 height 36
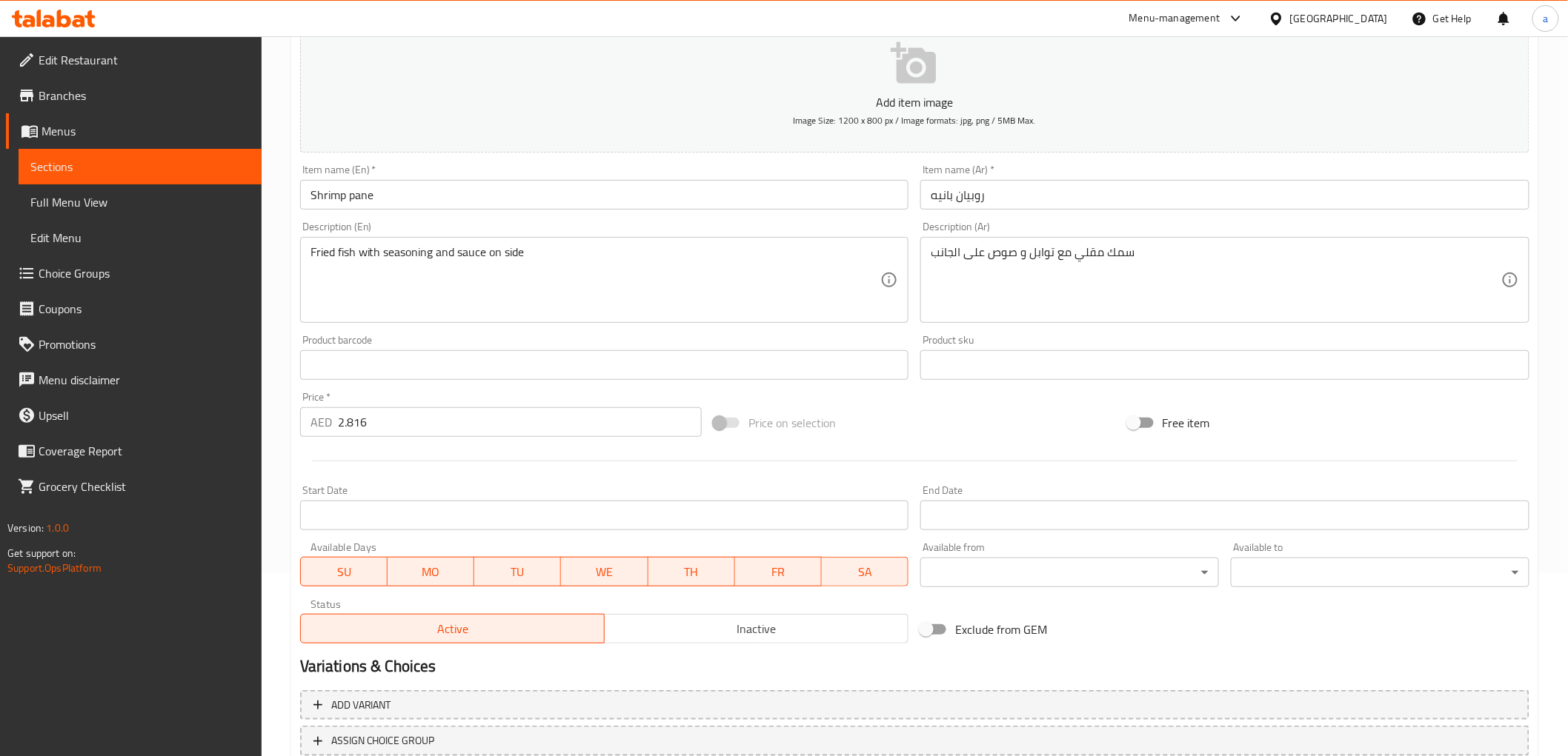
scroll to position [123, 0]
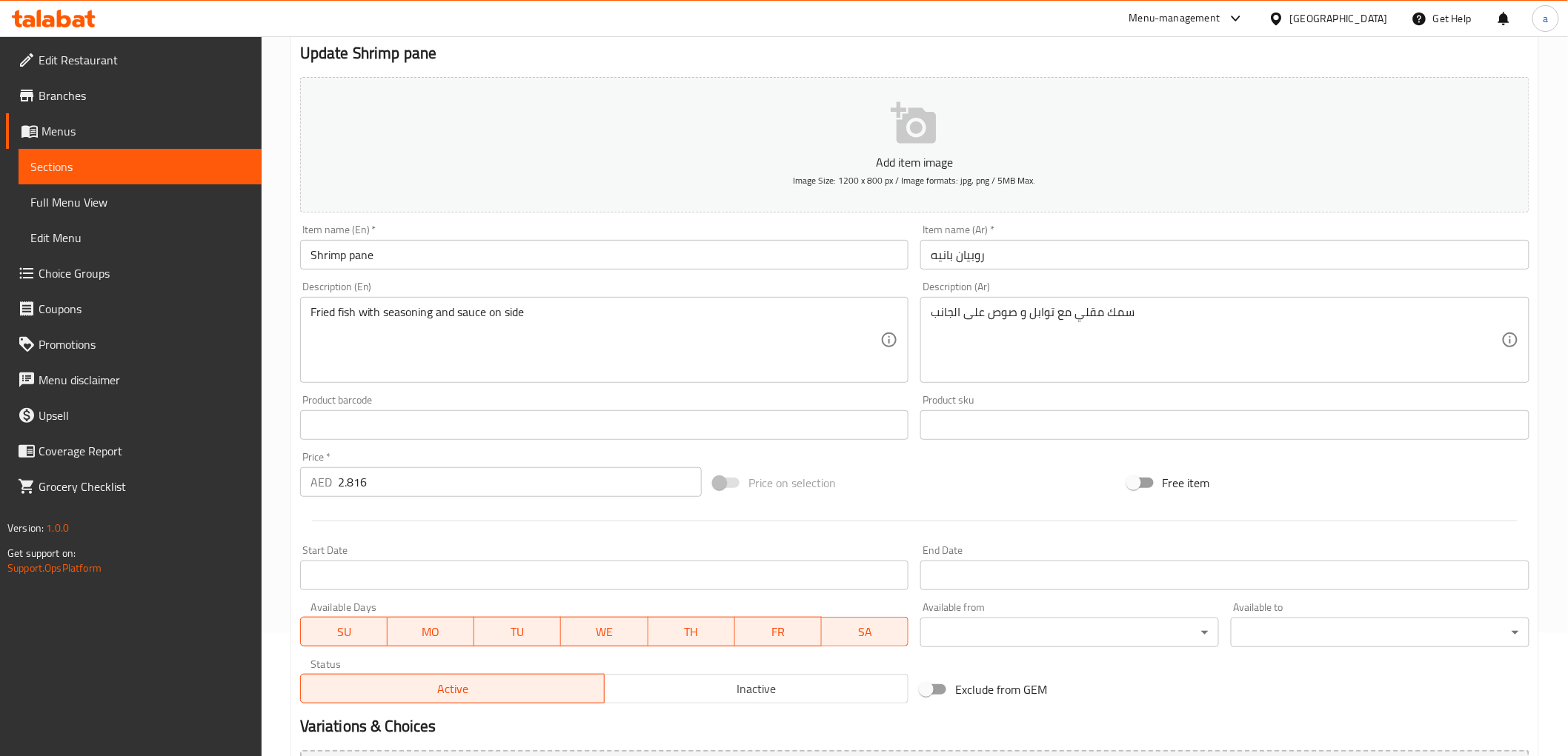
click at [111, 163] on span "Sections" at bounding box center [140, 166] width 219 height 18
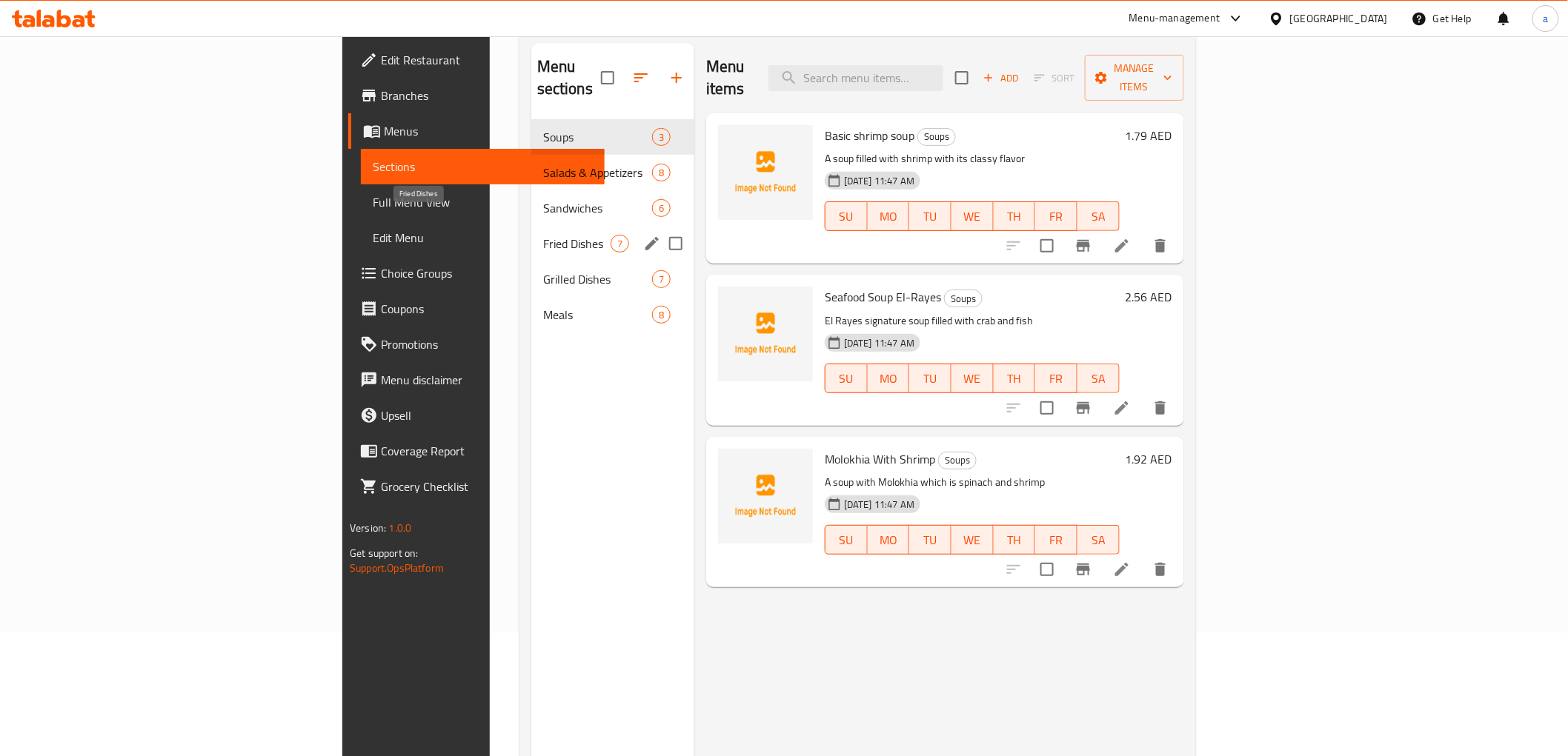
click at [543, 235] on span "Fried Dishes" at bounding box center [576, 244] width 67 height 18
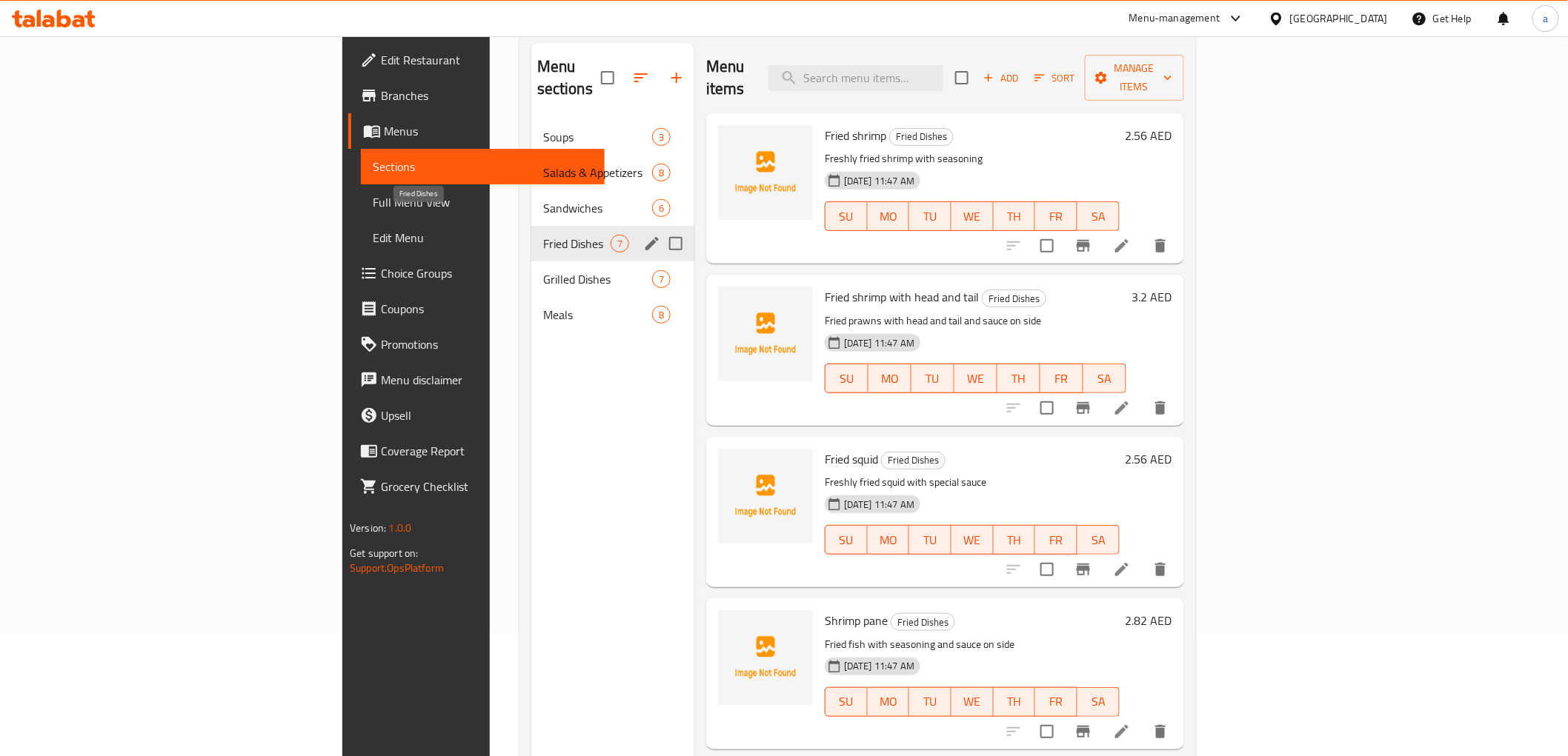
click at [543, 235] on span "Fried Dishes" at bounding box center [576, 244] width 67 height 18
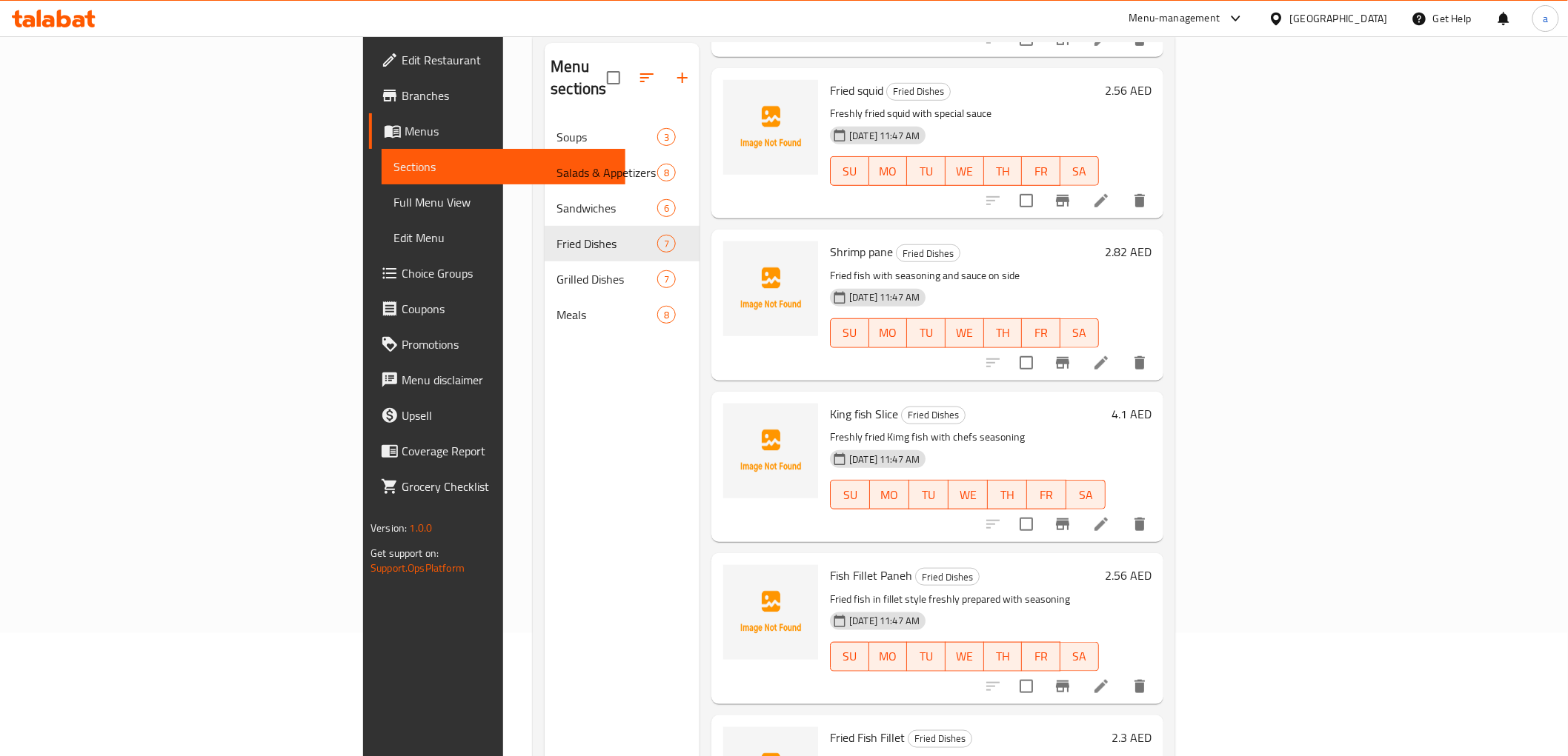
scroll to position [330, 0]
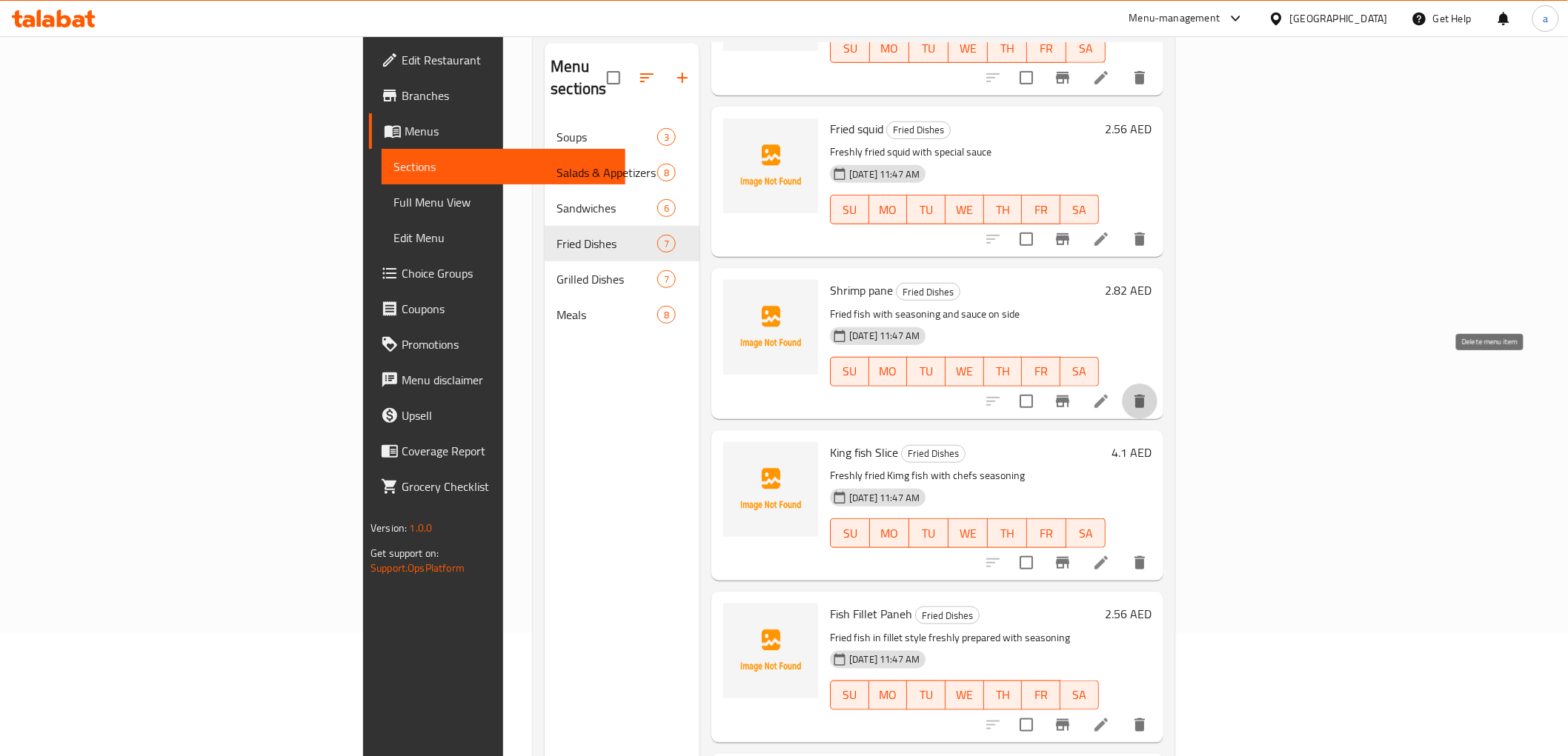
click at [1145, 395] on icon "delete" at bounding box center [1139, 401] width 10 height 13
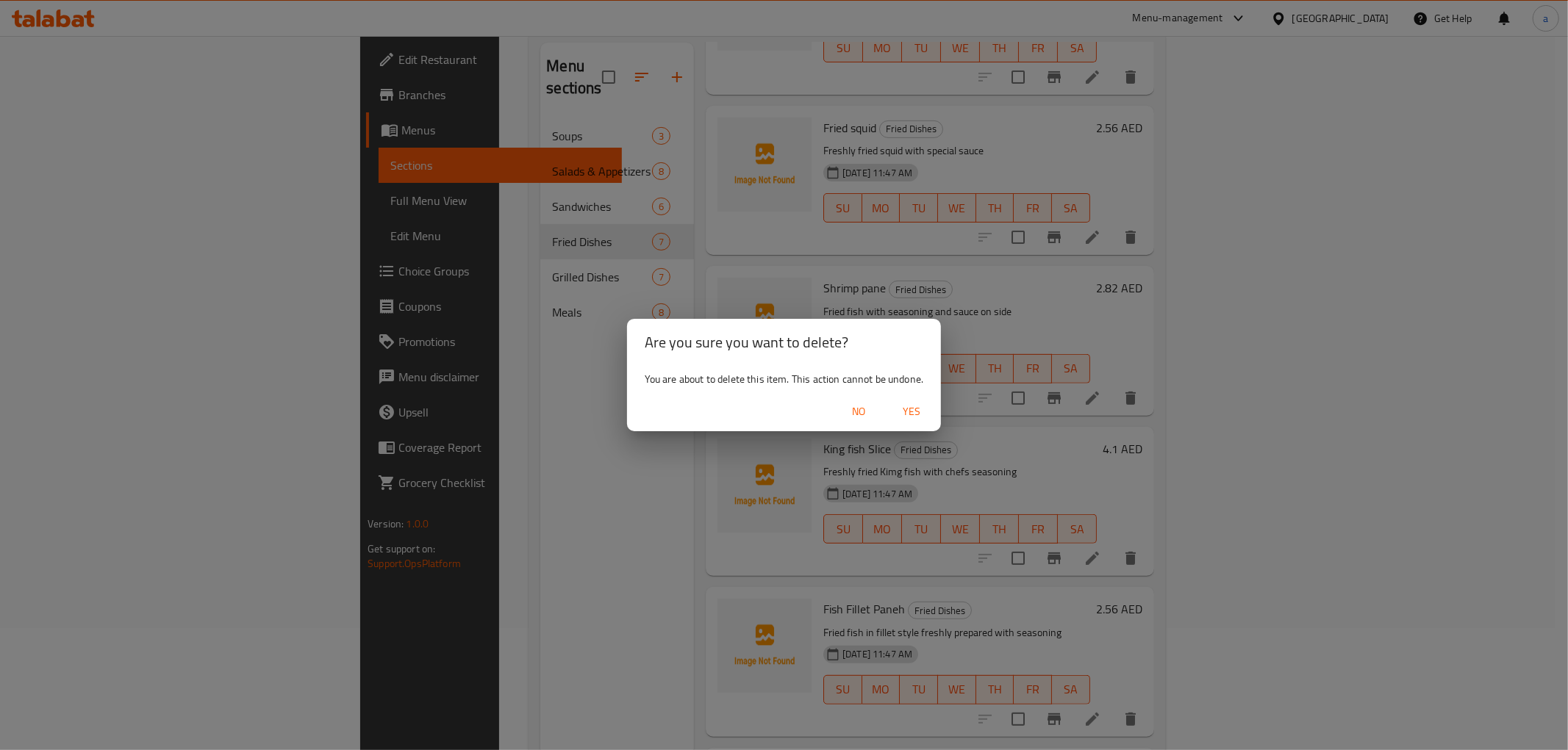
click at [917, 405] on span "Yes" at bounding box center [911, 412] width 36 height 19
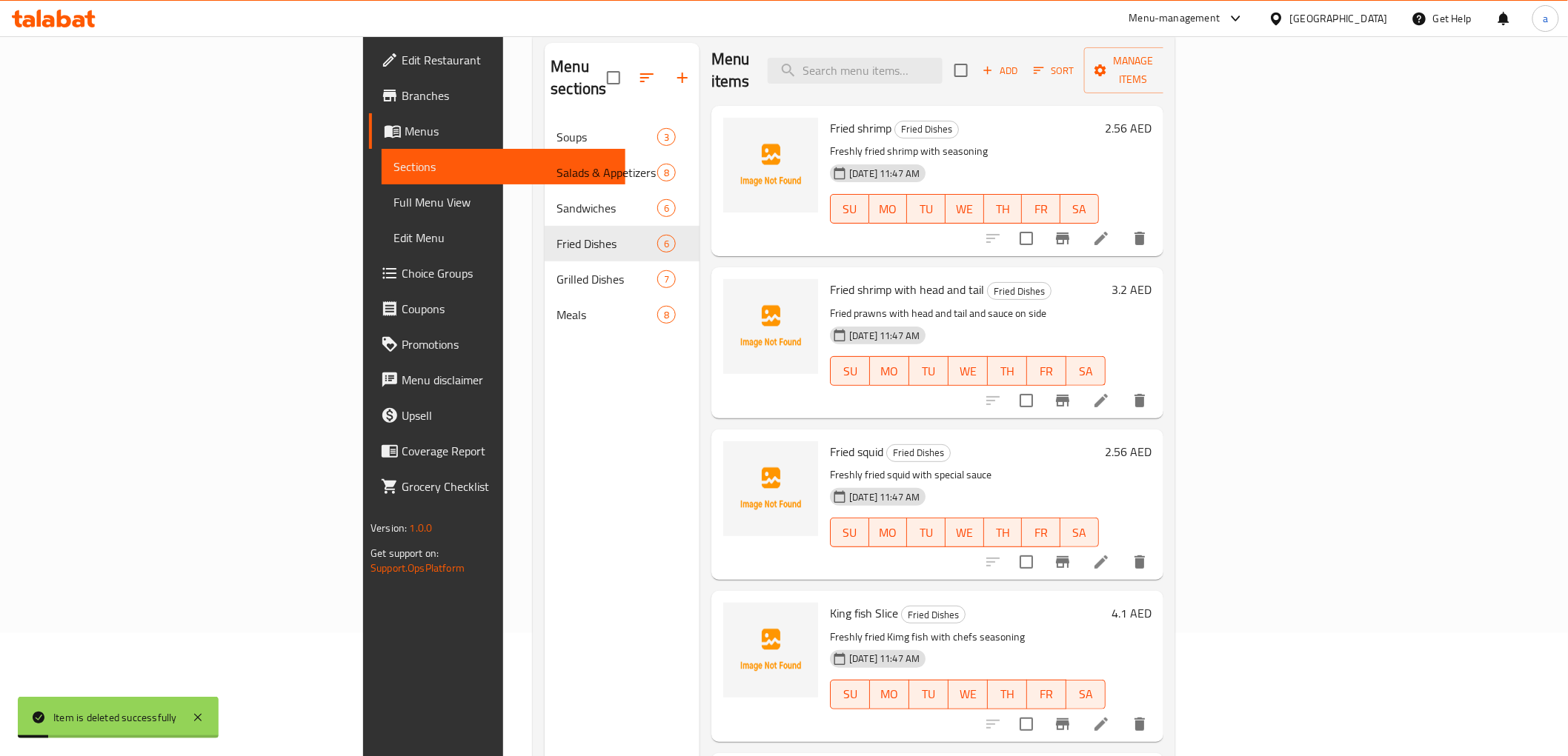
scroll to position [4, 0]
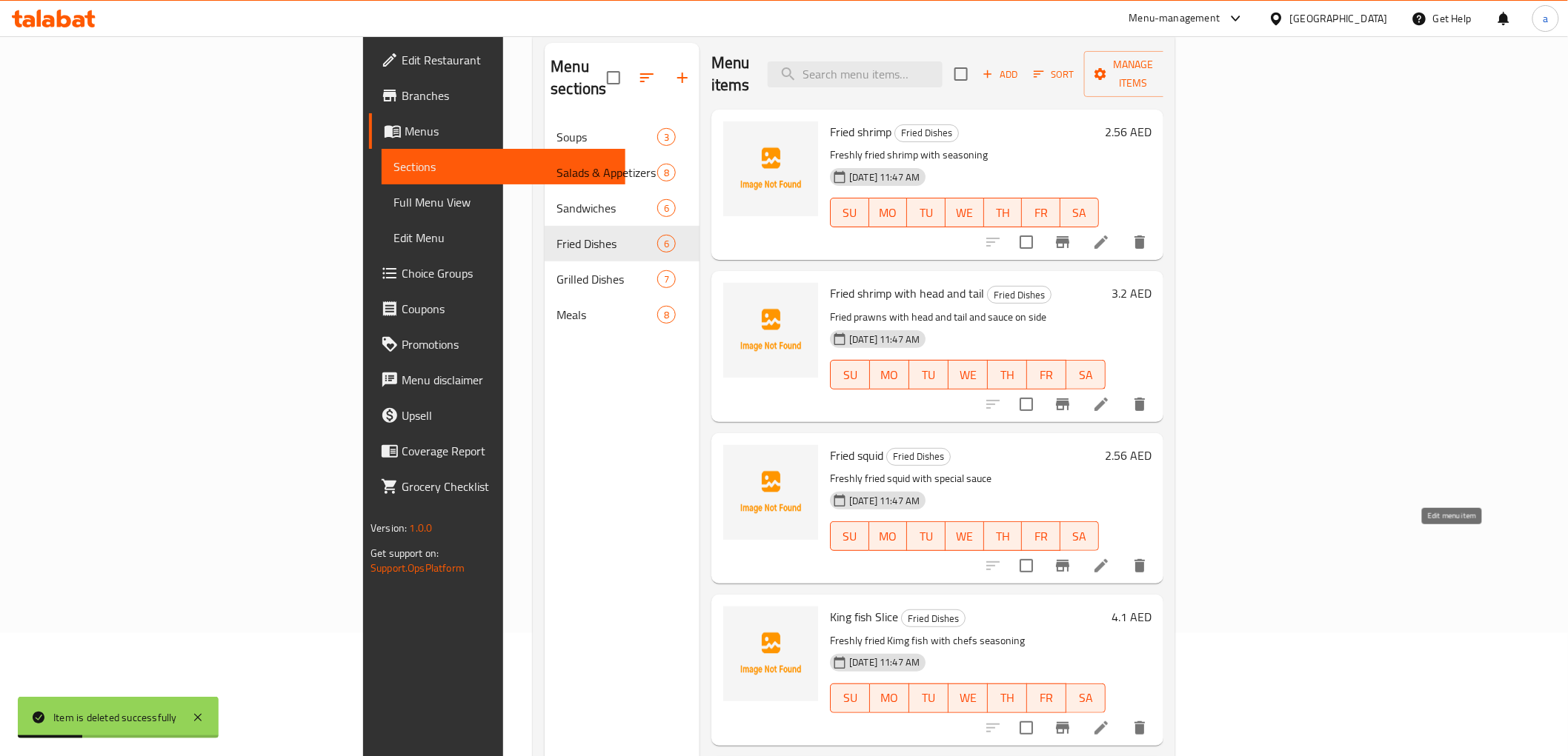
click at [1110, 557] on icon at bounding box center [1101, 565] width 18 height 18
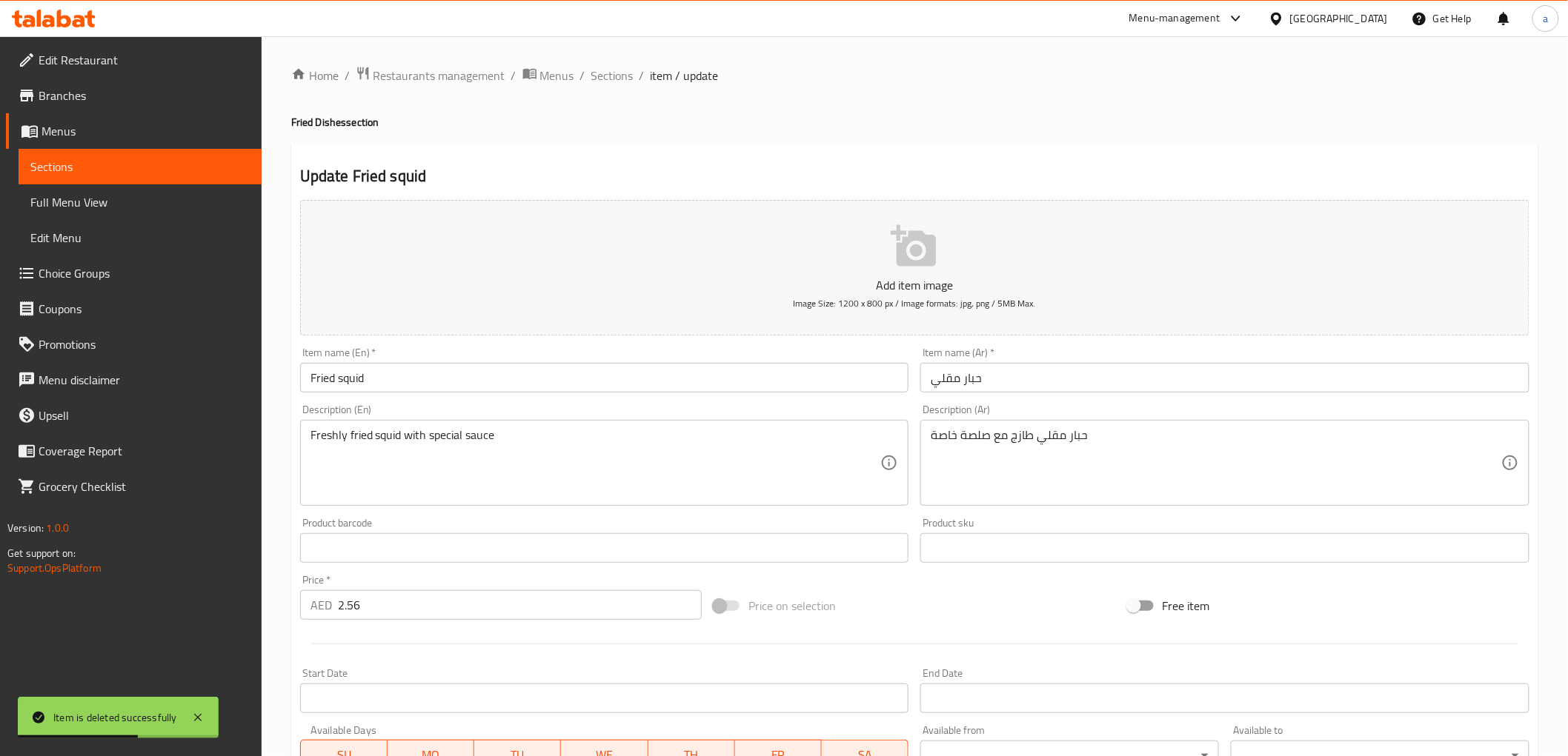
click at [102, 156] on link "Sections" at bounding box center [140, 167] width 243 height 36
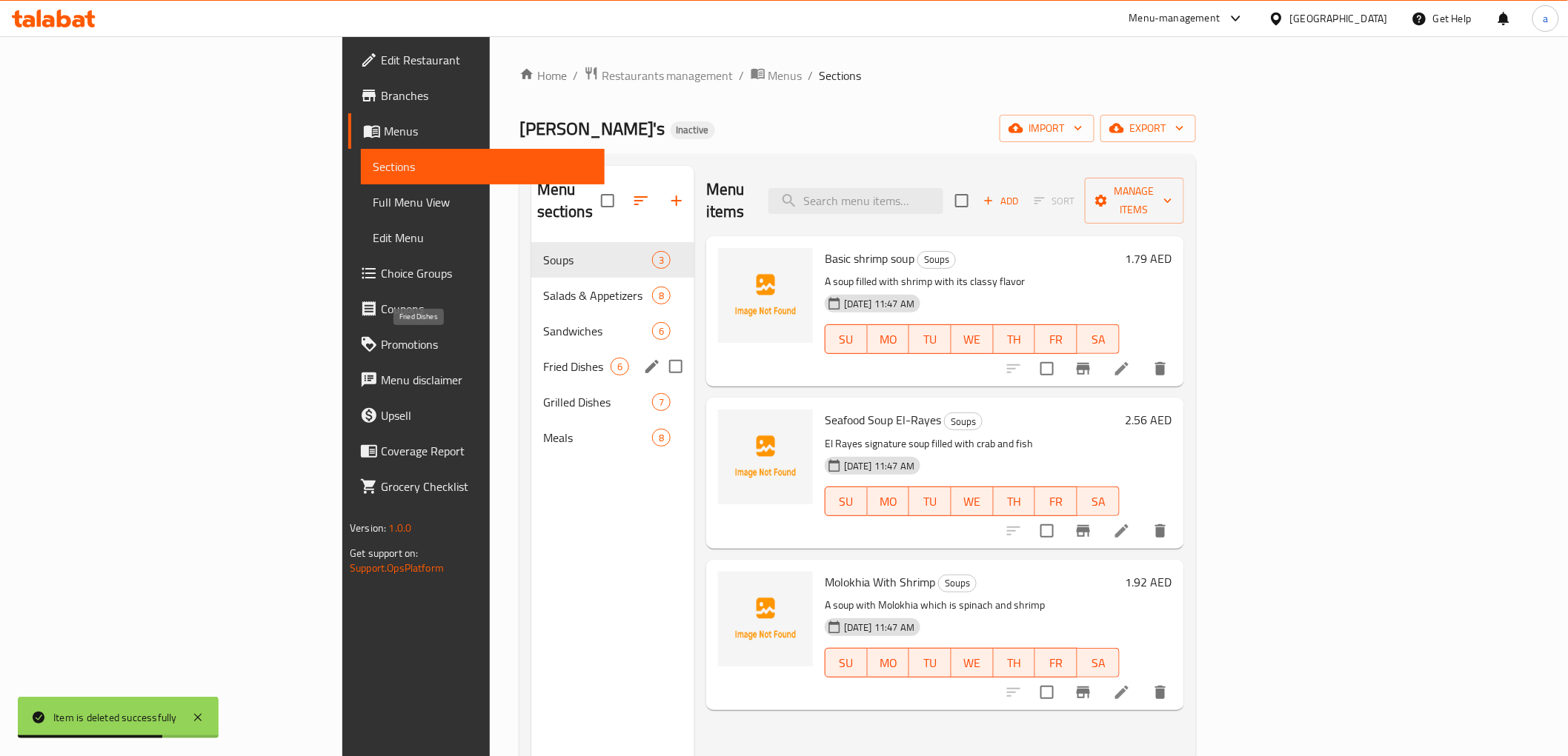
click at [543, 358] on span "Fried Dishes" at bounding box center [576, 366] width 67 height 18
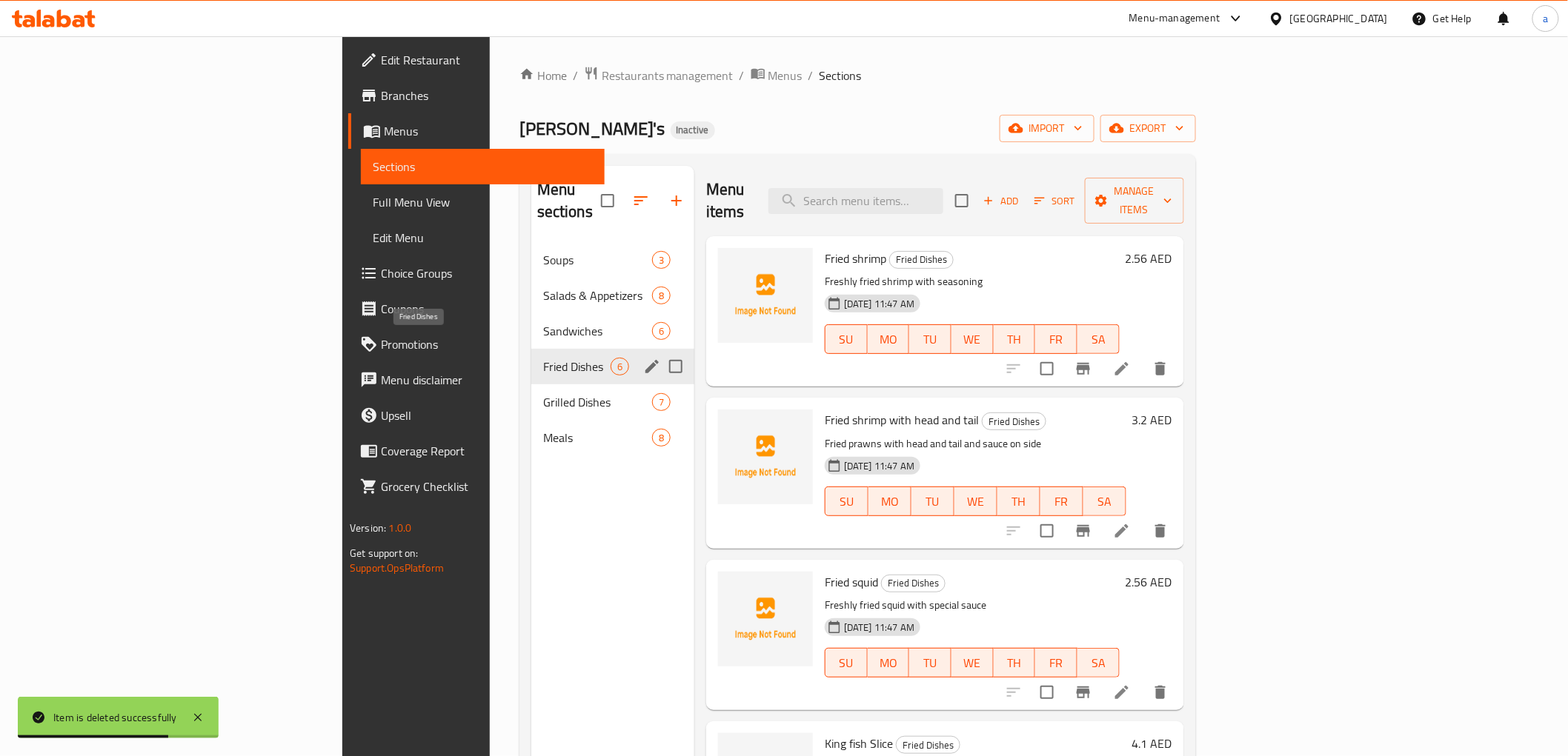
click at [543, 358] on span "Fried Dishes" at bounding box center [576, 366] width 67 height 18
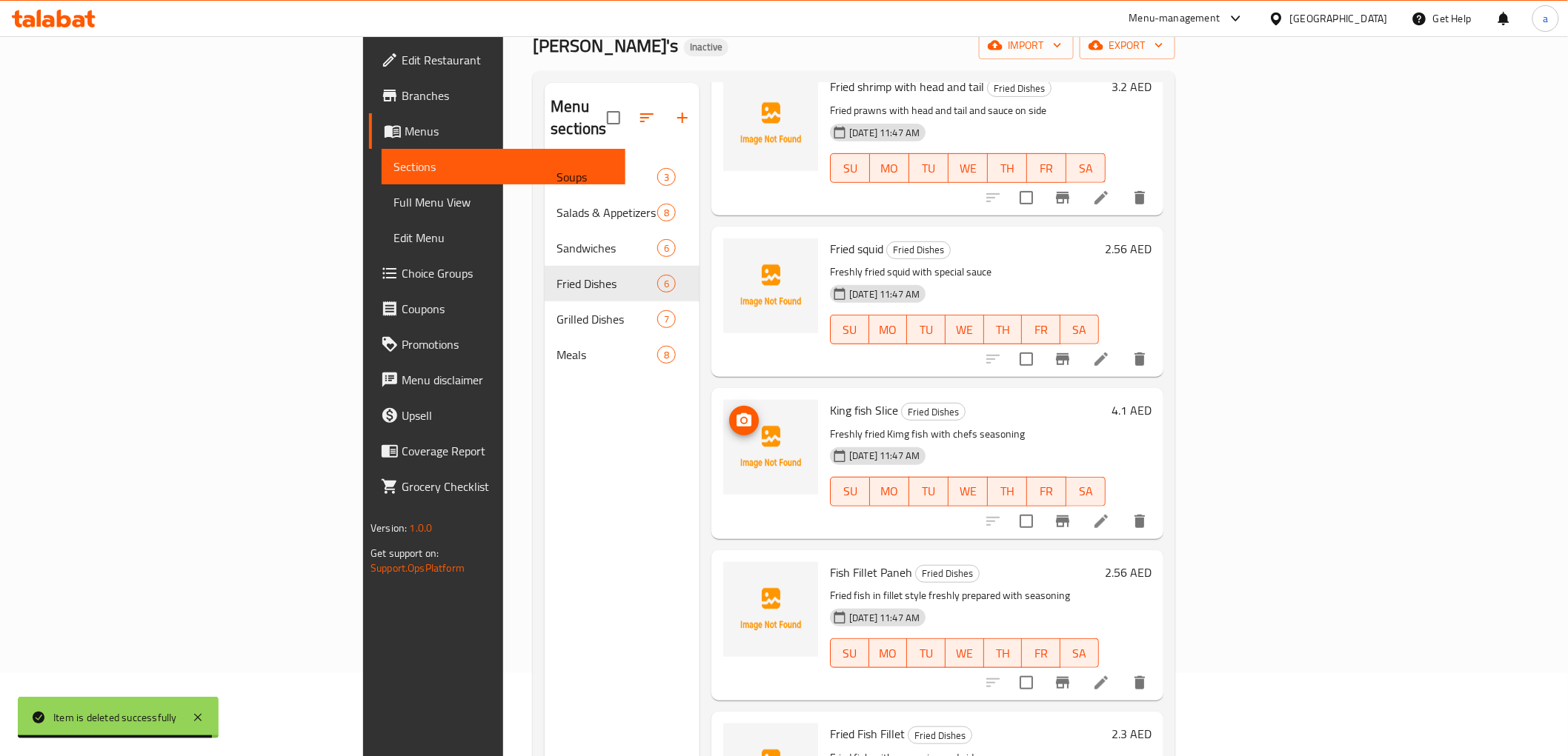
scroll to position [208, 0]
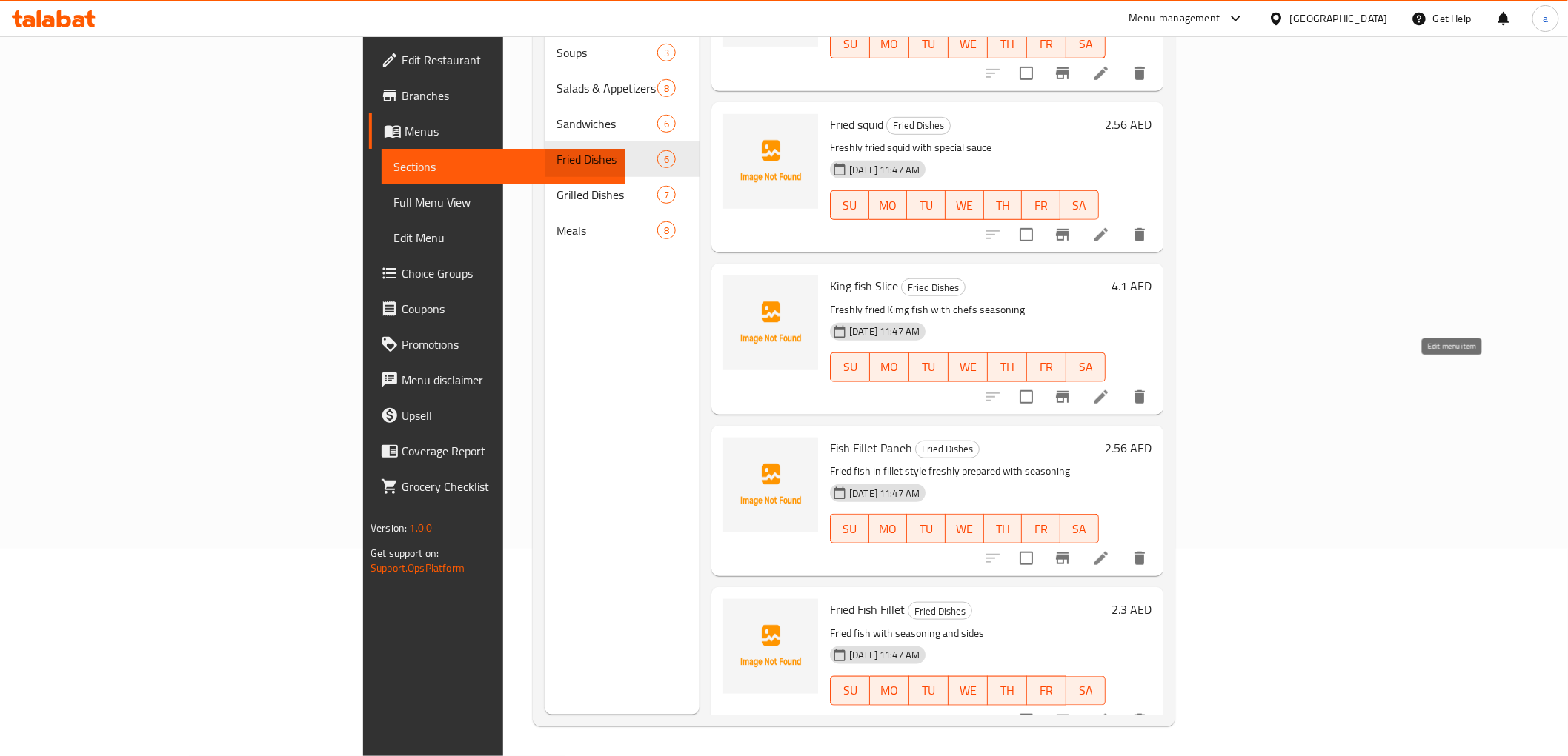
click at [1110, 388] on icon at bounding box center [1101, 396] width 18 height 18
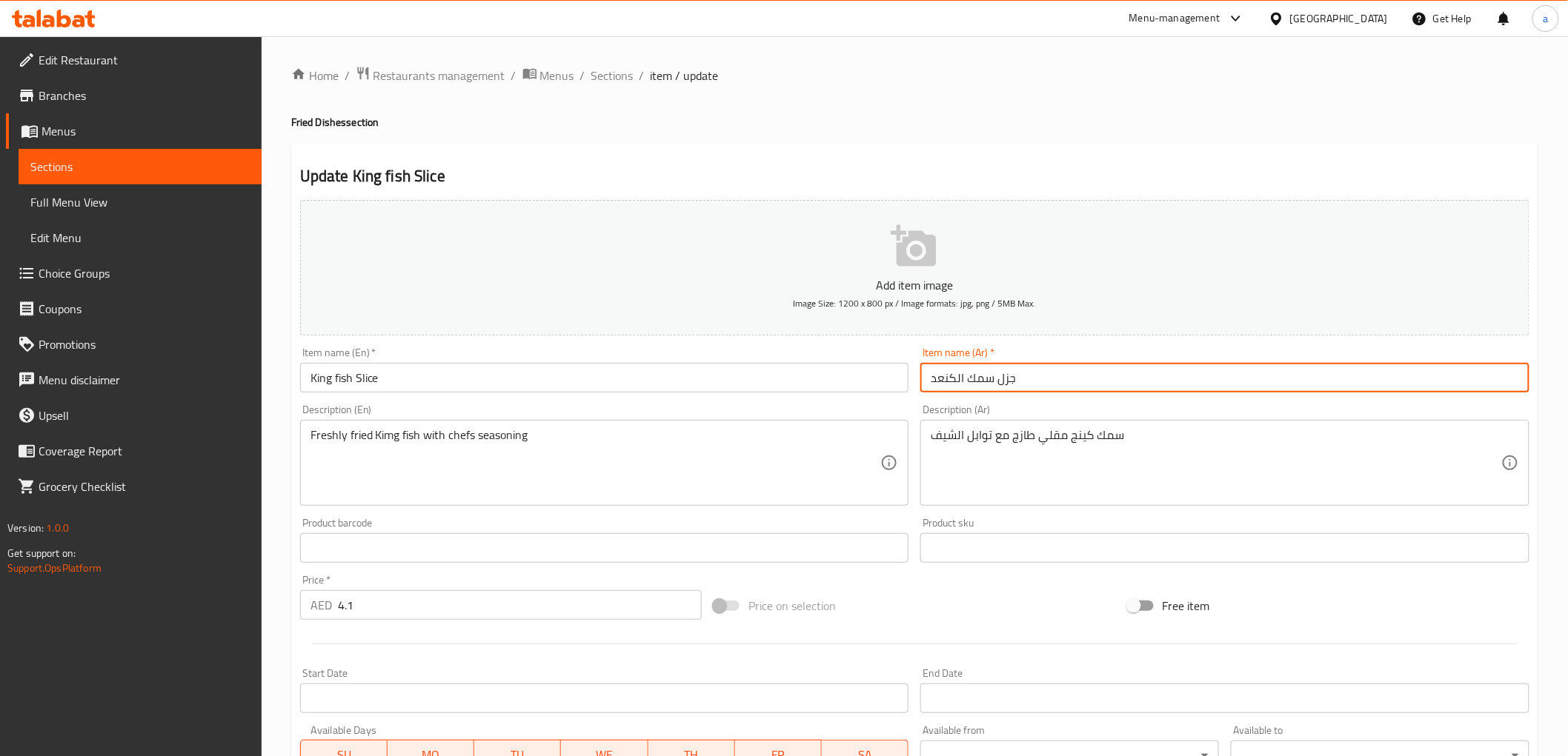
click at [1017, 382] on input "جزل سمك الكنعد" at bounding box center [1224, 378] width 609 height 29
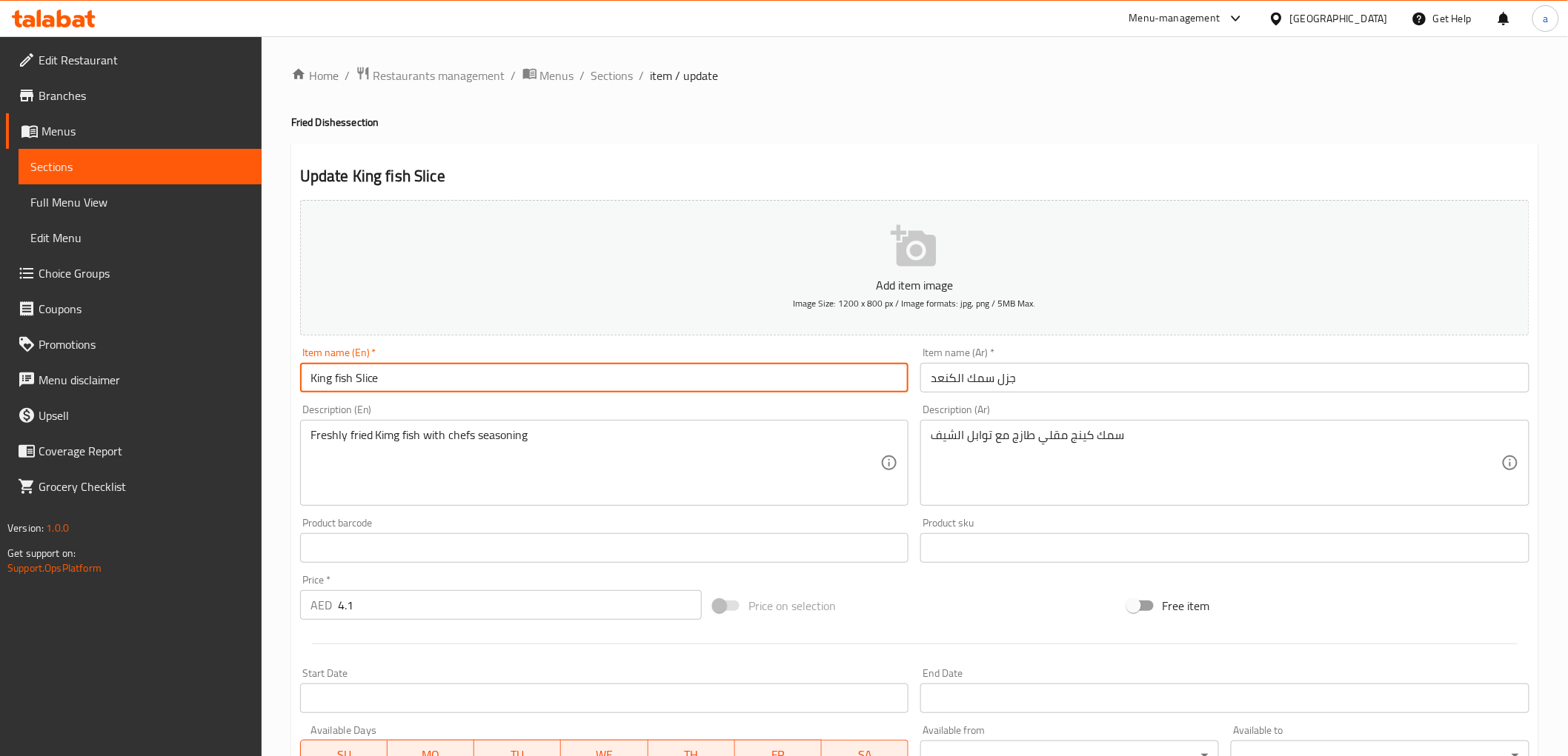
drag, startPoint x: 396, startPoint y: 374, endPoint x: 265, endPoint y: 364, distance: 131.4
click at [265, 364] on div "Home / Restaurants management / Menus / Sections / item / update Fried Dishes s…" at bounding box center [915, 541] width 1307 height 1011
click at [944, 382] on input "جزل سمك الكنعد" at bounding box center [1224, 378] width 609 height 29
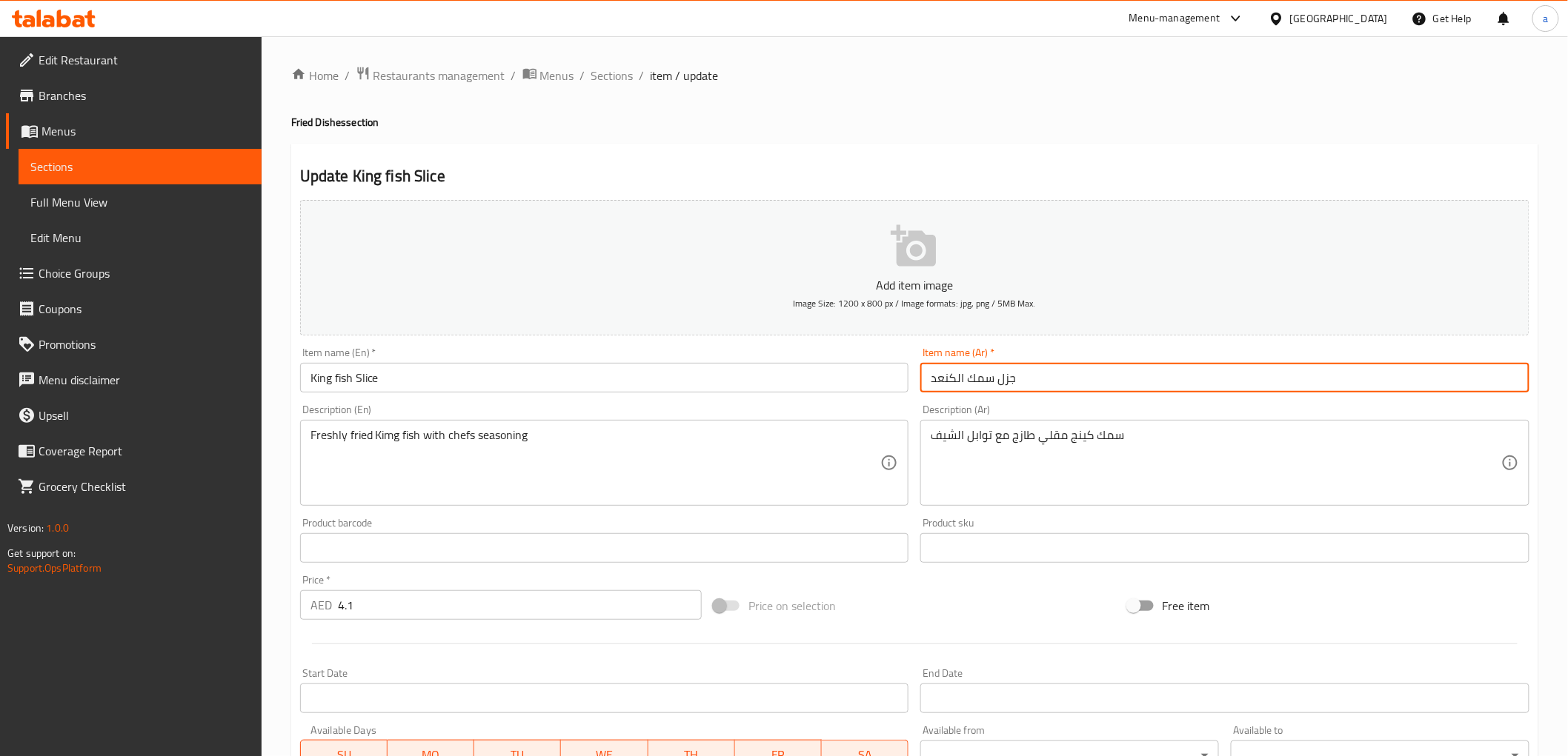
click at [944, 382] on input "جزل سمك الكنعد" at bounding box center [1224, 378] width 609 height 29
paste input "كنعد"
click at [1020, 382] on input "جزل سمك كنعد" at bounding box center [1224, 378] width 609 height 29
click at [368, 378] on input "King fish Slice" at bounding box center [604, 378] width 609 height 29
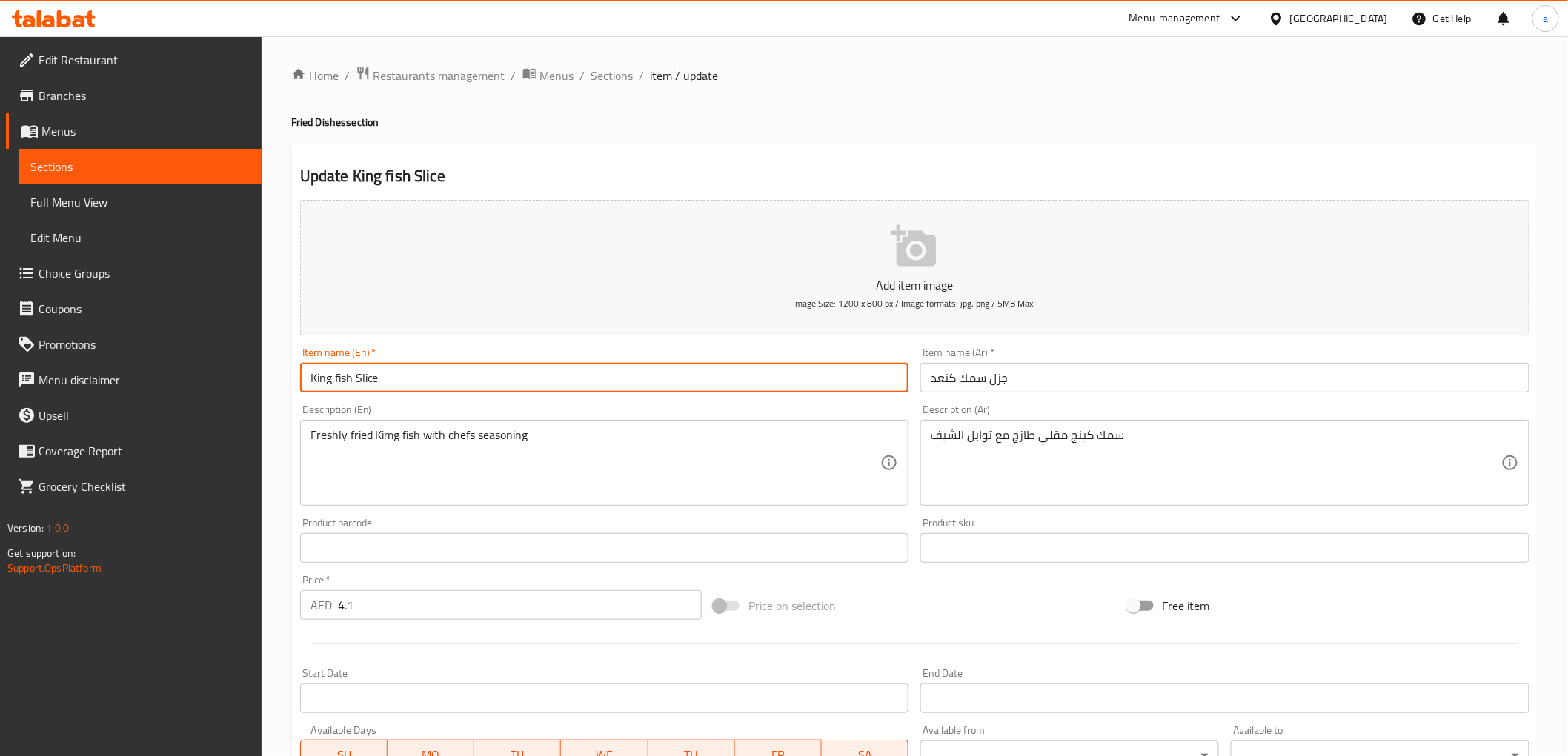
click at [368, 378] on input "King fish Slice" at bounding box center [604, 378] width 609 height 29
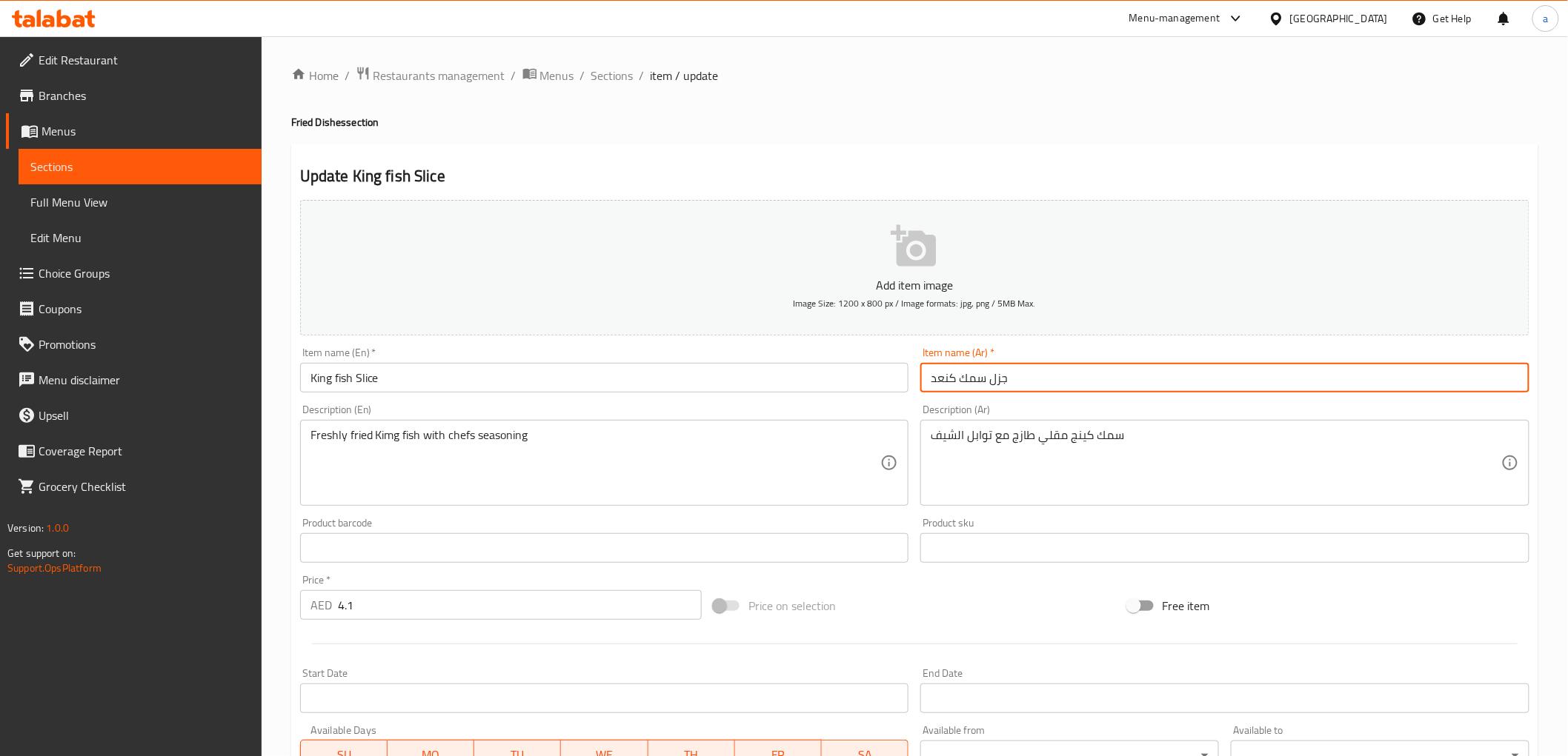
click at [1003, 383] on input "جزل سمك كنعد" at bounding box center [1224, 378] width 609 height 29
paste input "رائح"
type input "شرائح سمك كنعد"
click at [1024, 396] on div "Item name (Ar)   * شرائح سمك كنعد Item name (Ar) *" at bounding box center [1225, 370] width 621 height 57
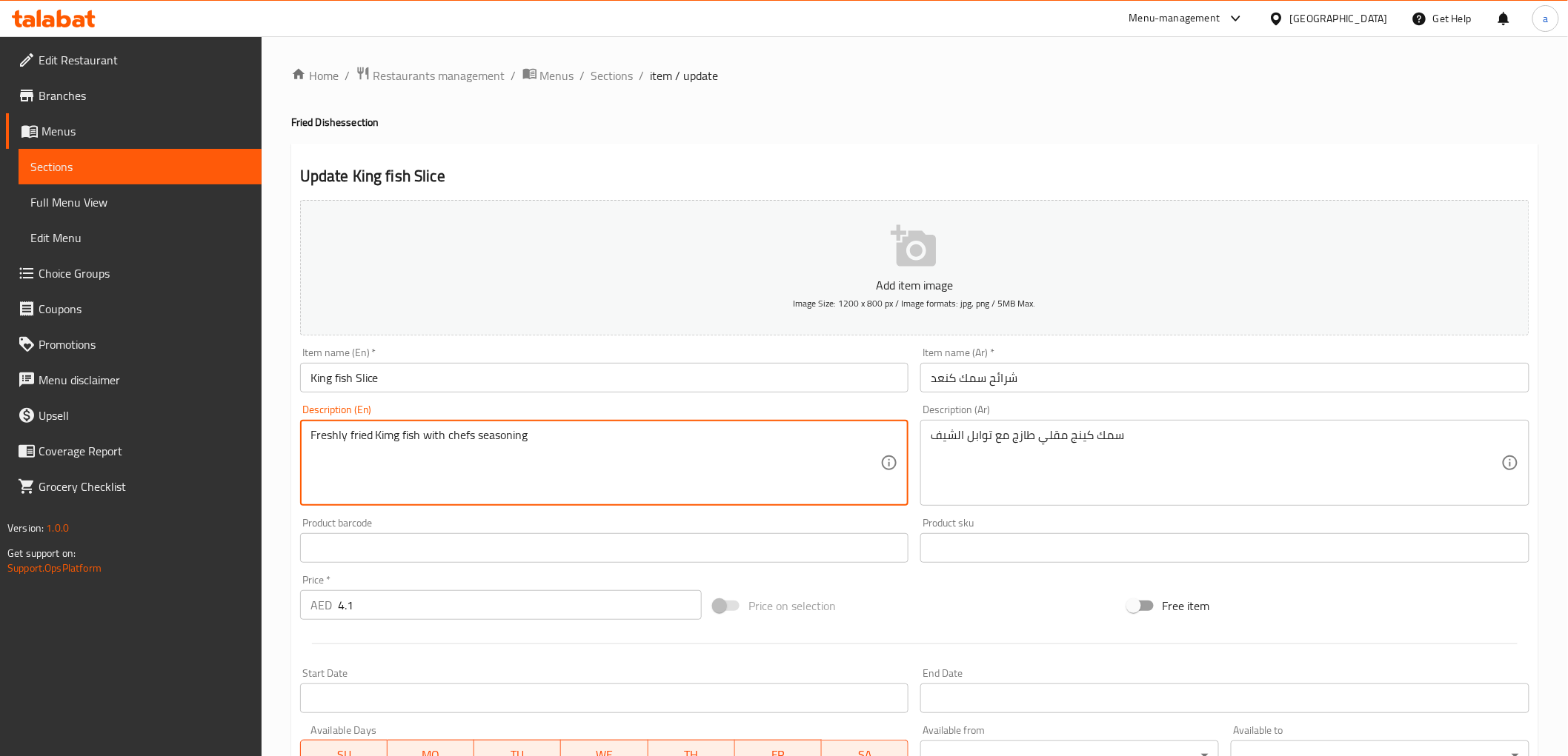
click at [390, 435] on textarea "Freshly fried Kimg fish with chefs seasoning" at bounding box center [596, 463] width 570 height 71
click at [553, 436] on textarea "Freshly fried KiNg fish with chefs seasoning" at bounding box center [596, 463] width 570 height 71
click at [388, 436] on textarea "Freshly fried KiNg fish with chefs seasoning" at bounding box center [596, 463] width 570 height 71
click at [572, 456] on textarea "Freshly fried King fish with chefs seasoning" at bounding box center [596, 463] width 570 height 71
click at [569, 470] on textarea "Freshly fried King fish with chefs seasoning" at bounding box center [596, 463] width 570 height 71
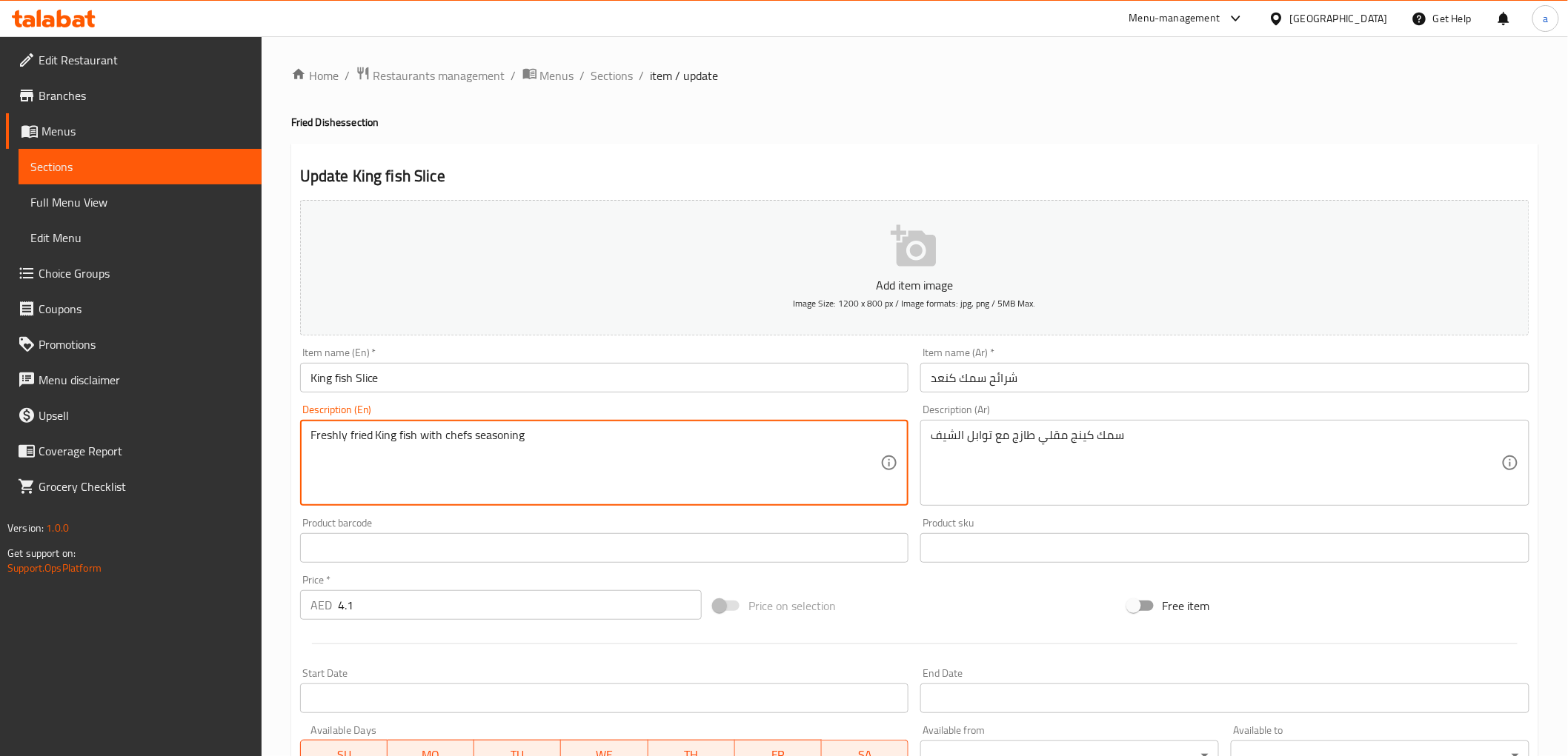
type textarea "Freshly fried King fish with chefs seasoning"
click at [561, 410] on div "Description (En) Freshly fried King fish with chefs seasoning Description (En)" at bounding box center [604, 456] width 609 height 102
click at [464, 439] on textarea "Freshly fried King fish with chefs seasoning" at bounding box center [596, 463] width 570 height 71
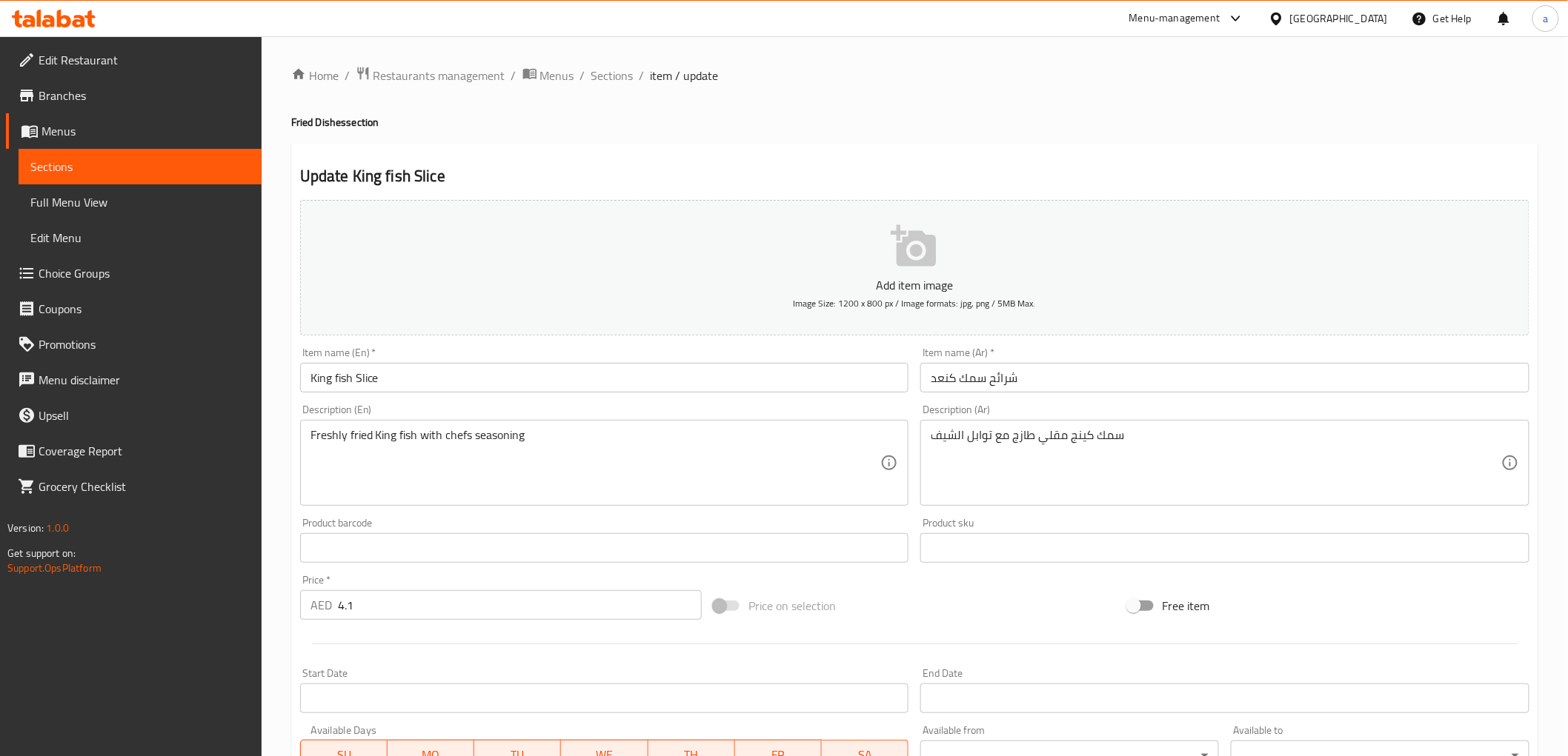
click at [625, 402] on div "Description (En) Freshly fried King fish with chefs seasoning Description (En)" at bounding box center [605, 455] width 621 height 113
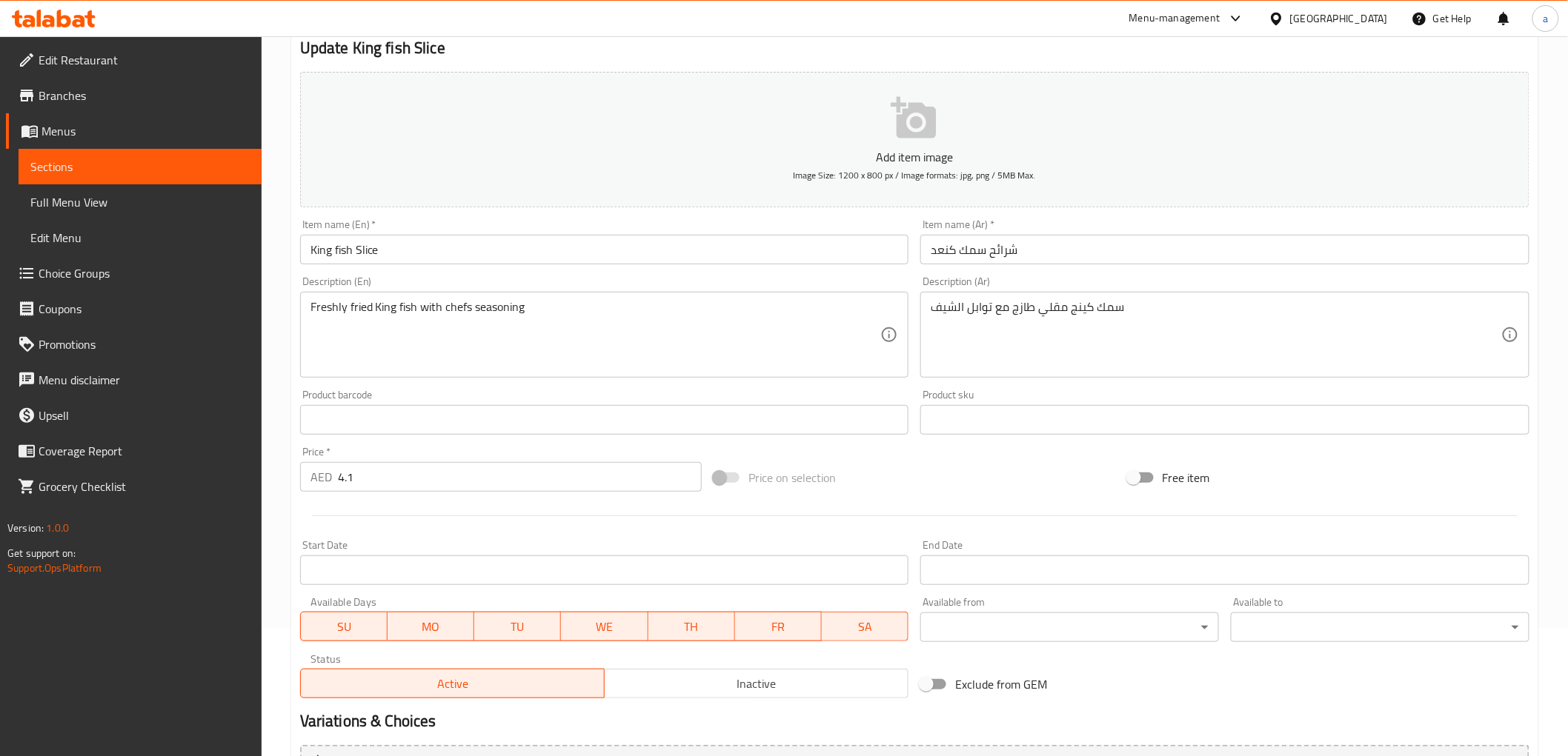
scroll to position [288, 0]
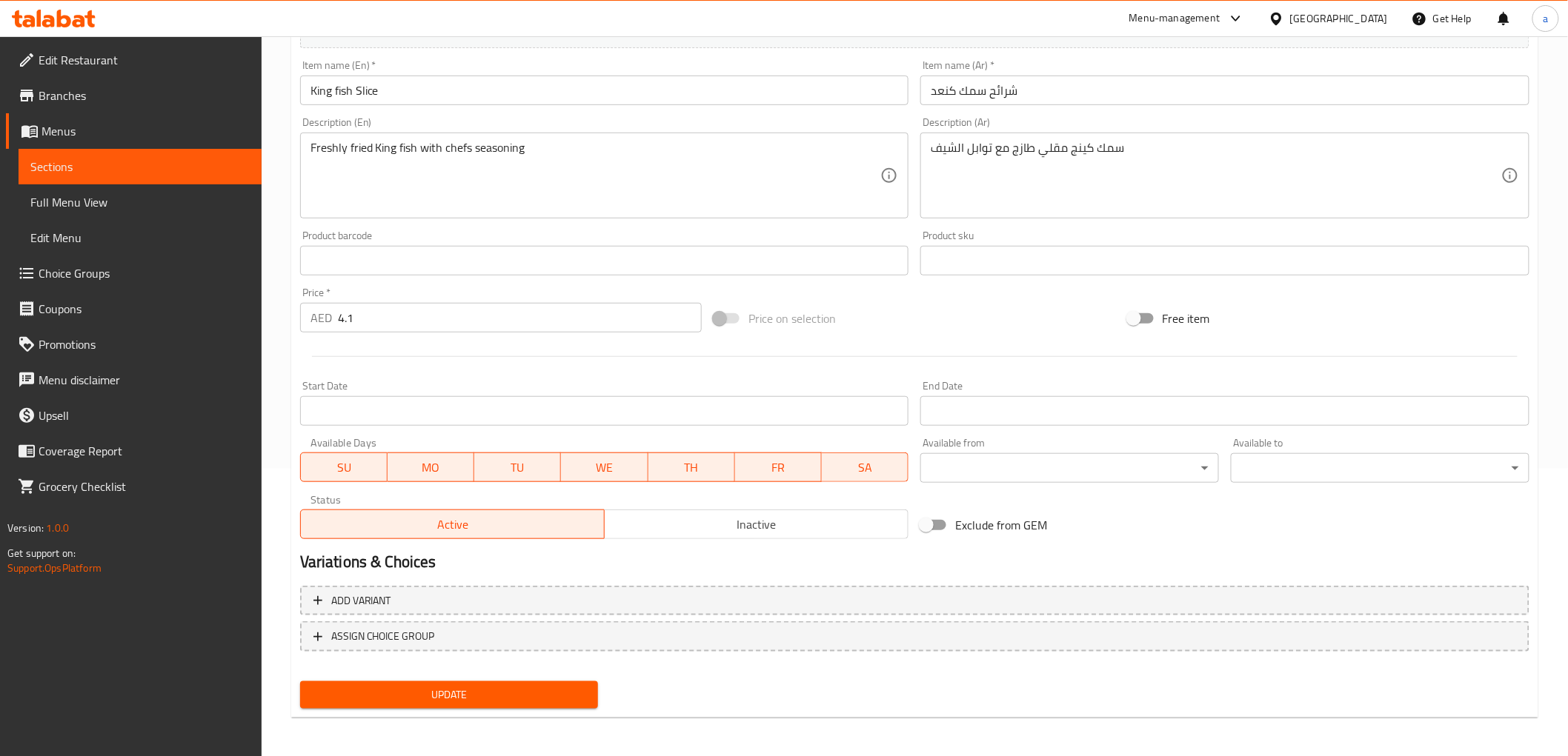
click at [419, 328] on input "4.1" at bounding box center [519, 317] width 363 height 29
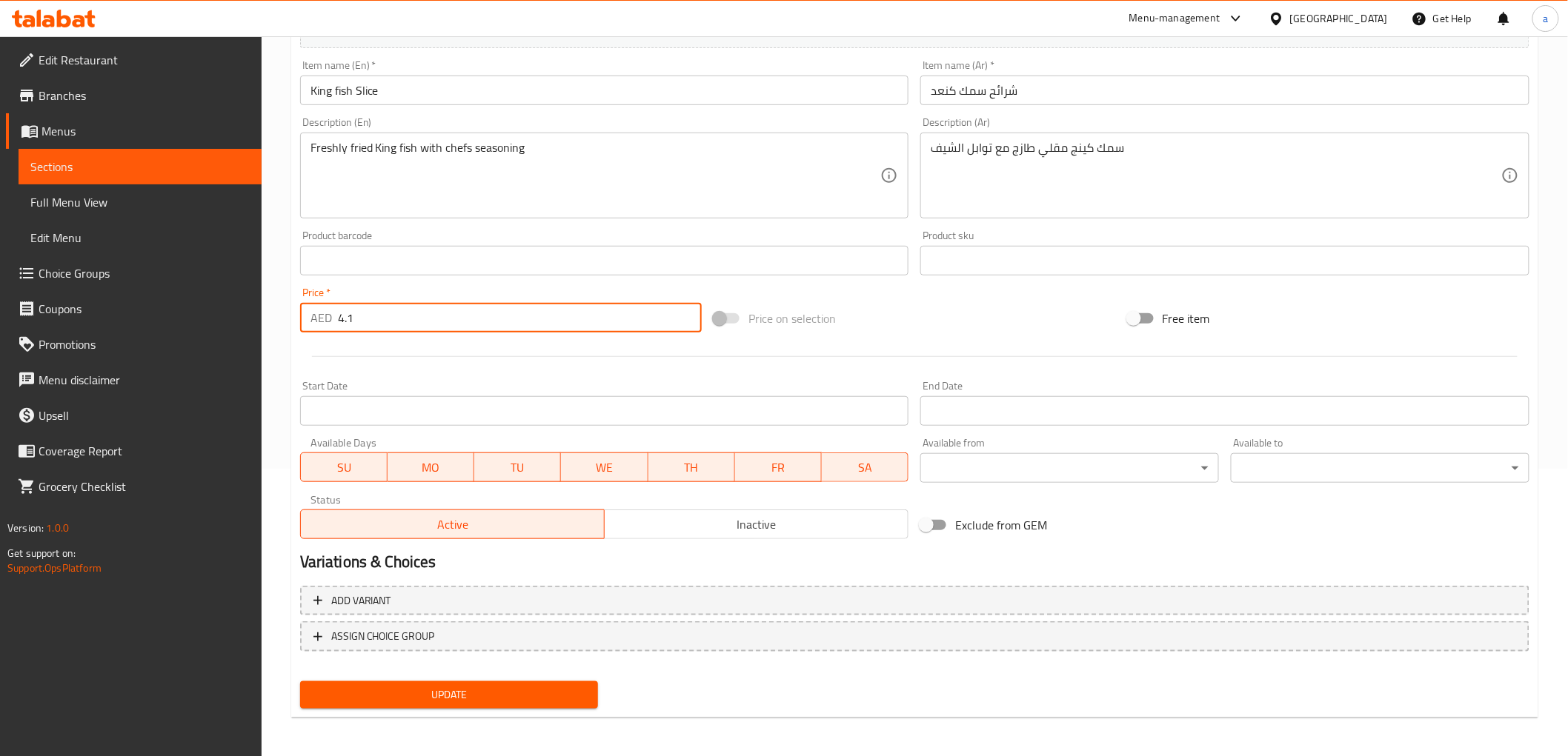
click at [418, 324] on input "4.1" at bounding box center [519, 317] width 363 height 29
click at [415, 319] on input "4.1" at bounding box center [519, 317] width 363 height 29
drag, startPoint x: 408, startPoint y: 316, endPoint x: 335, endPoint y: 316, distance: 73.0
click at [338, 316] on input "4.1" at bounding box center [519, 317] width 363 height 29
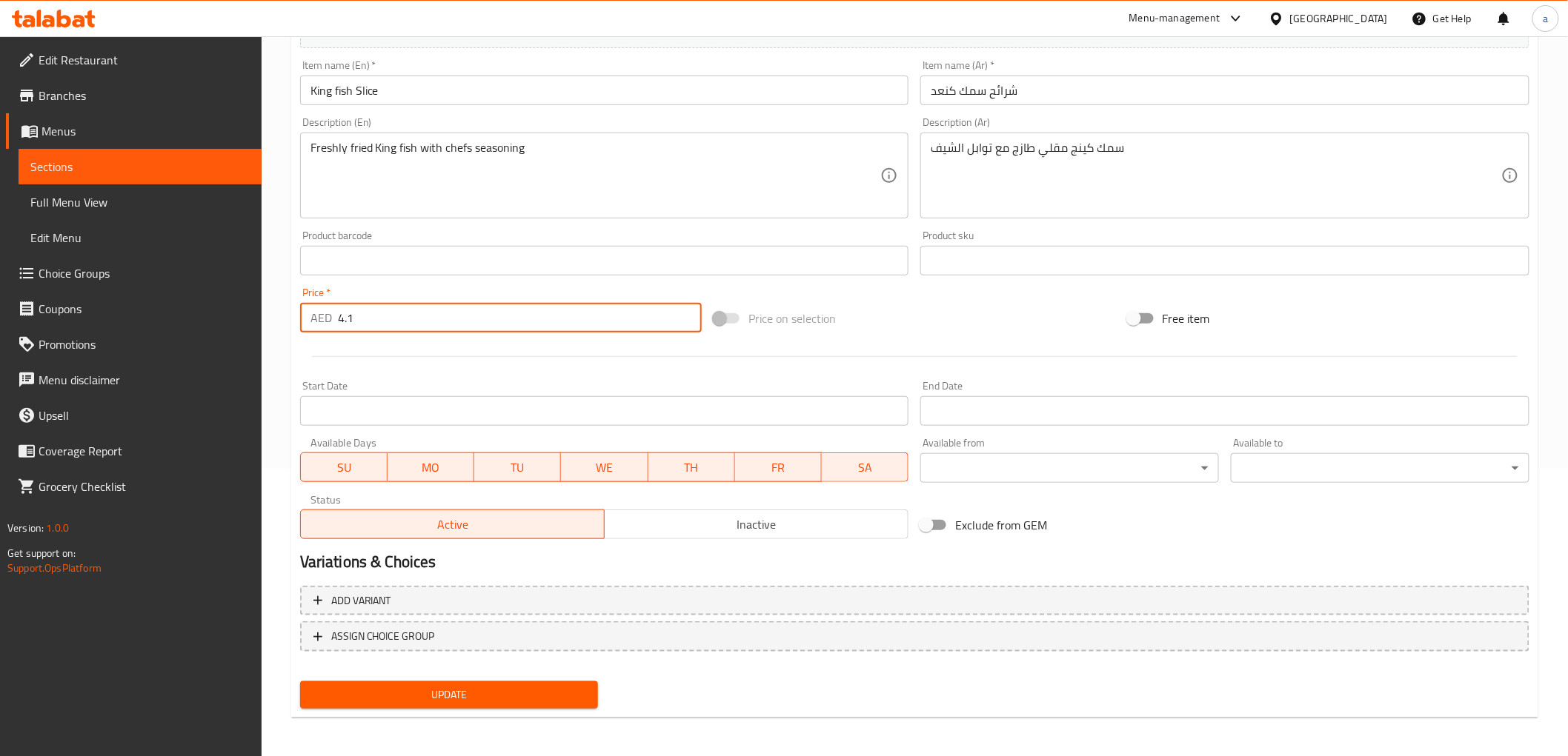
drag, startPoint x: 335, startPoint y: 316, endPoint x: 299, endPoint y: 315, distance: 36.0
click at [329, 315] on div "AED 4.1 Price *" at bounding box center [500, 317] width 401 height 29
paste input "096"
type input "4.096"
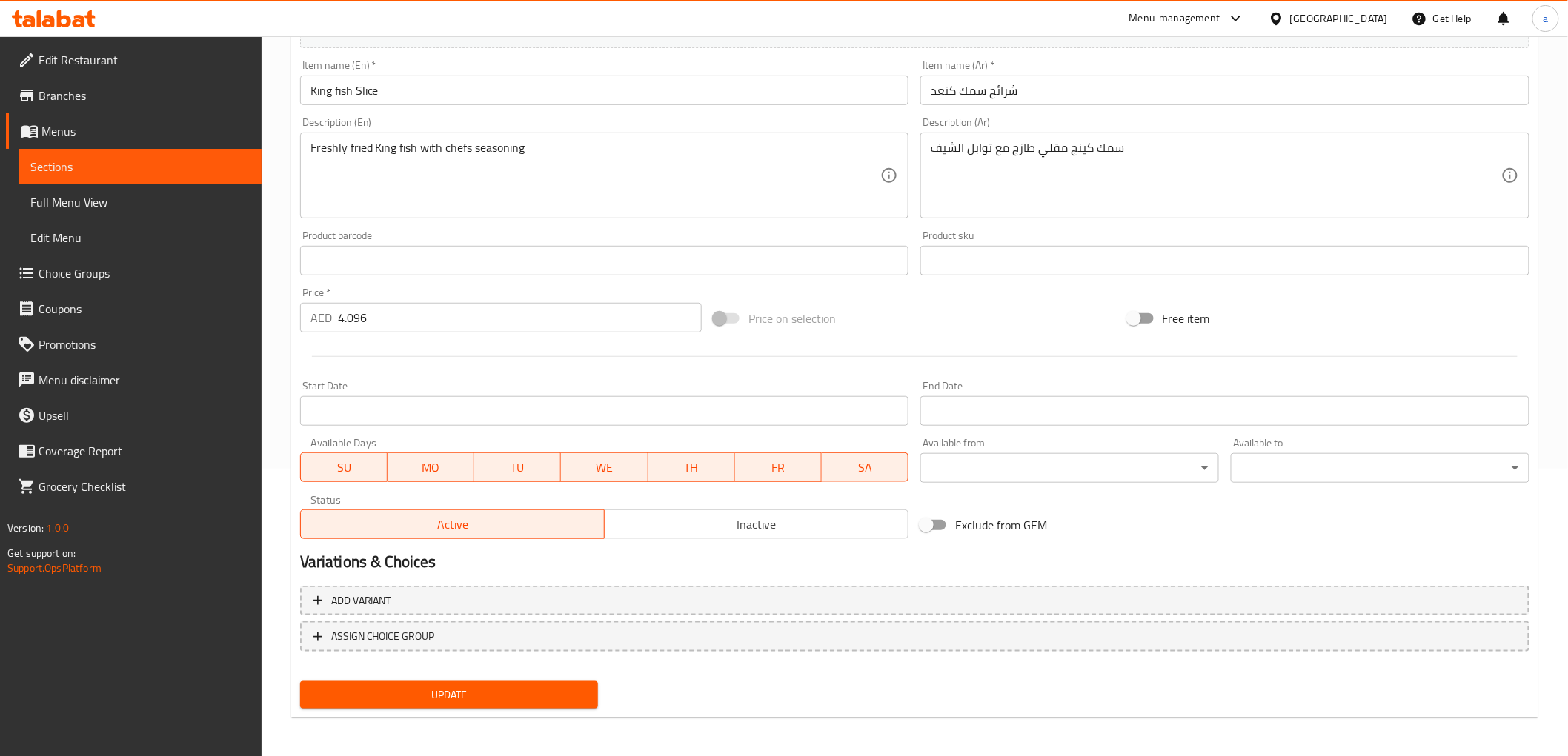
click at [425, 346] on div at bounding box center [915, 357] width 1241 height 36
click at [453, 680] on button "Update" at bounding box center [449, 695] width 298 height 27
click at [157, 167] on span "Sections" at bounding box center [140, 166] width 219 height 18
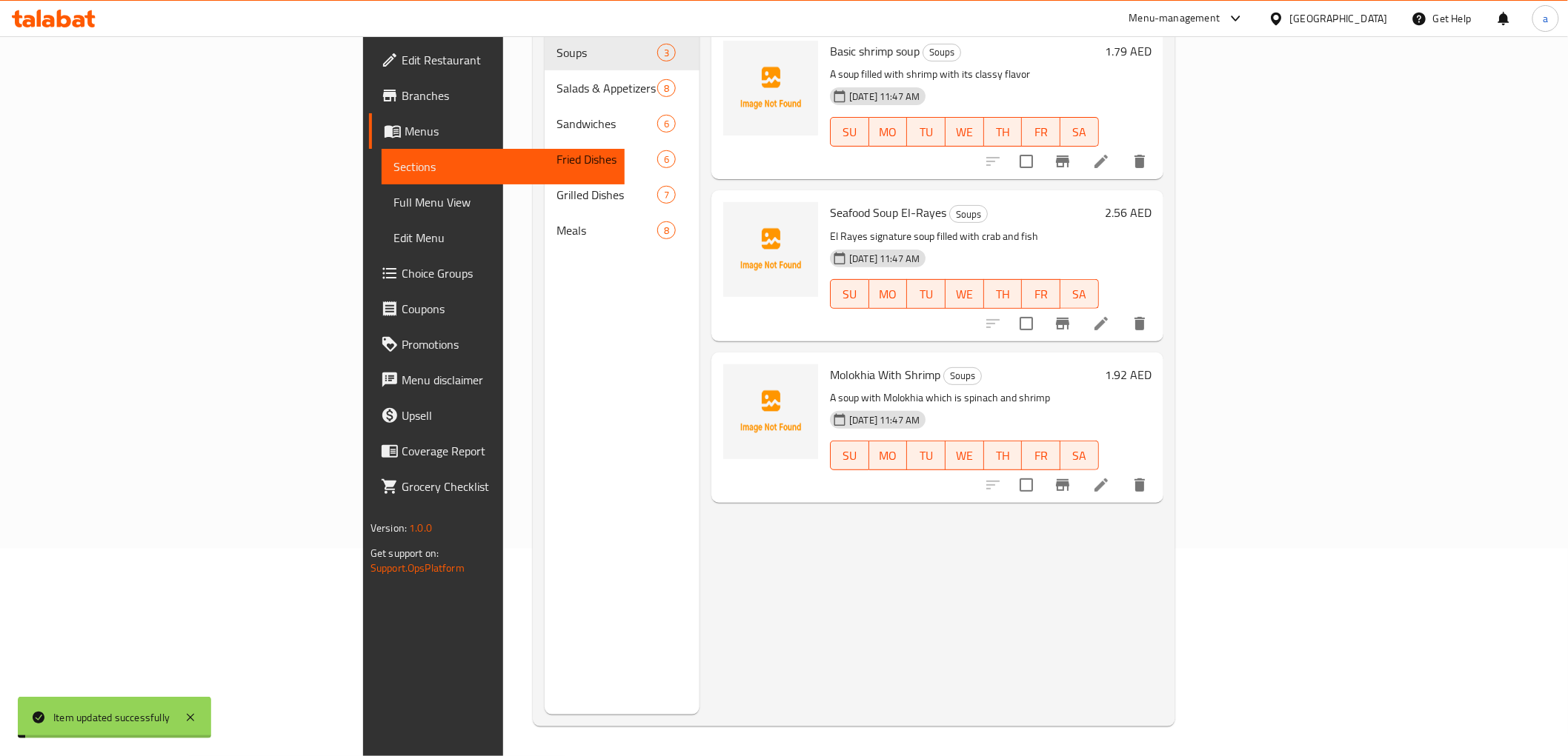
scroll to position [208, 0]
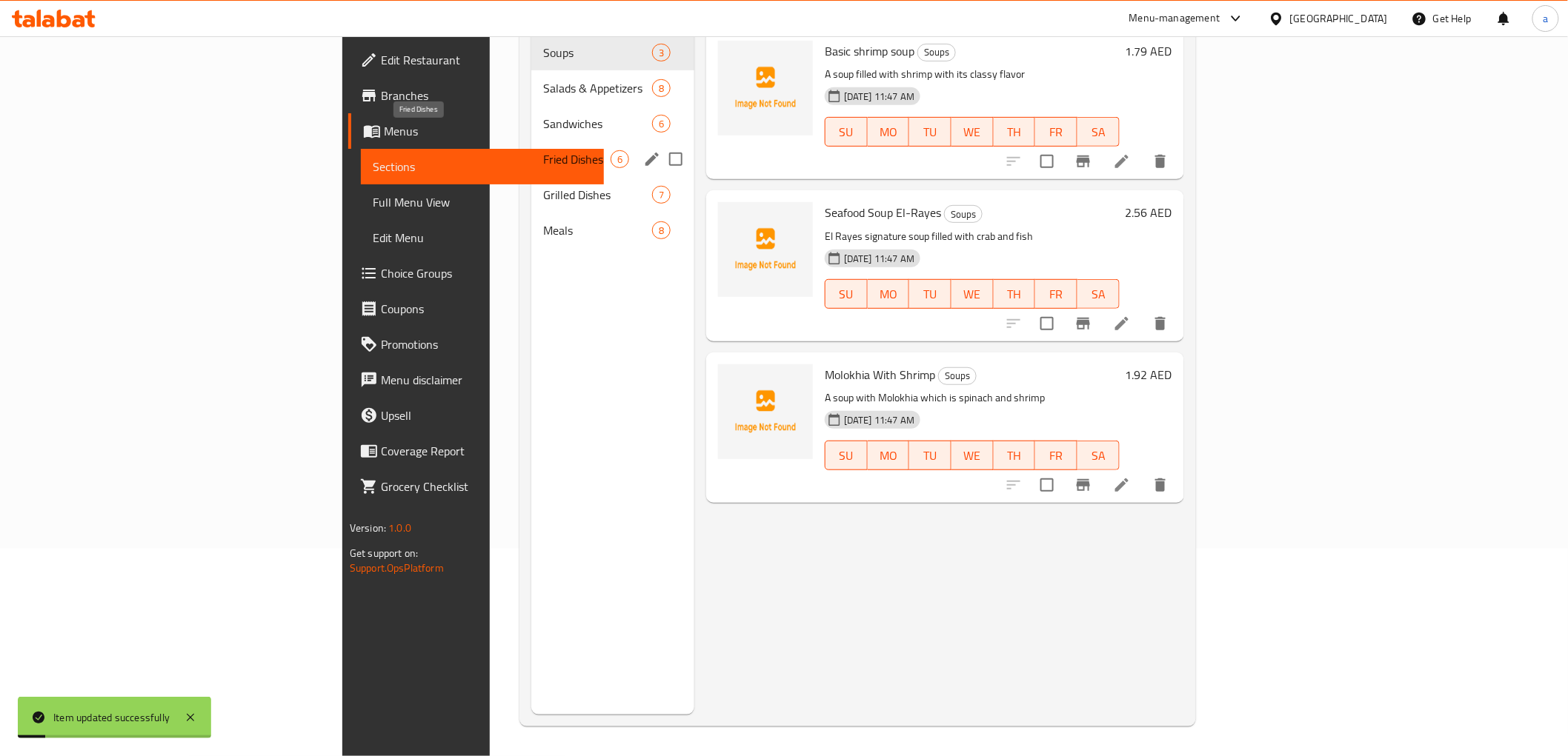
click at [543, 150] on span "Fried Dishes" at bounding box center [576, 159] width 67 height 18
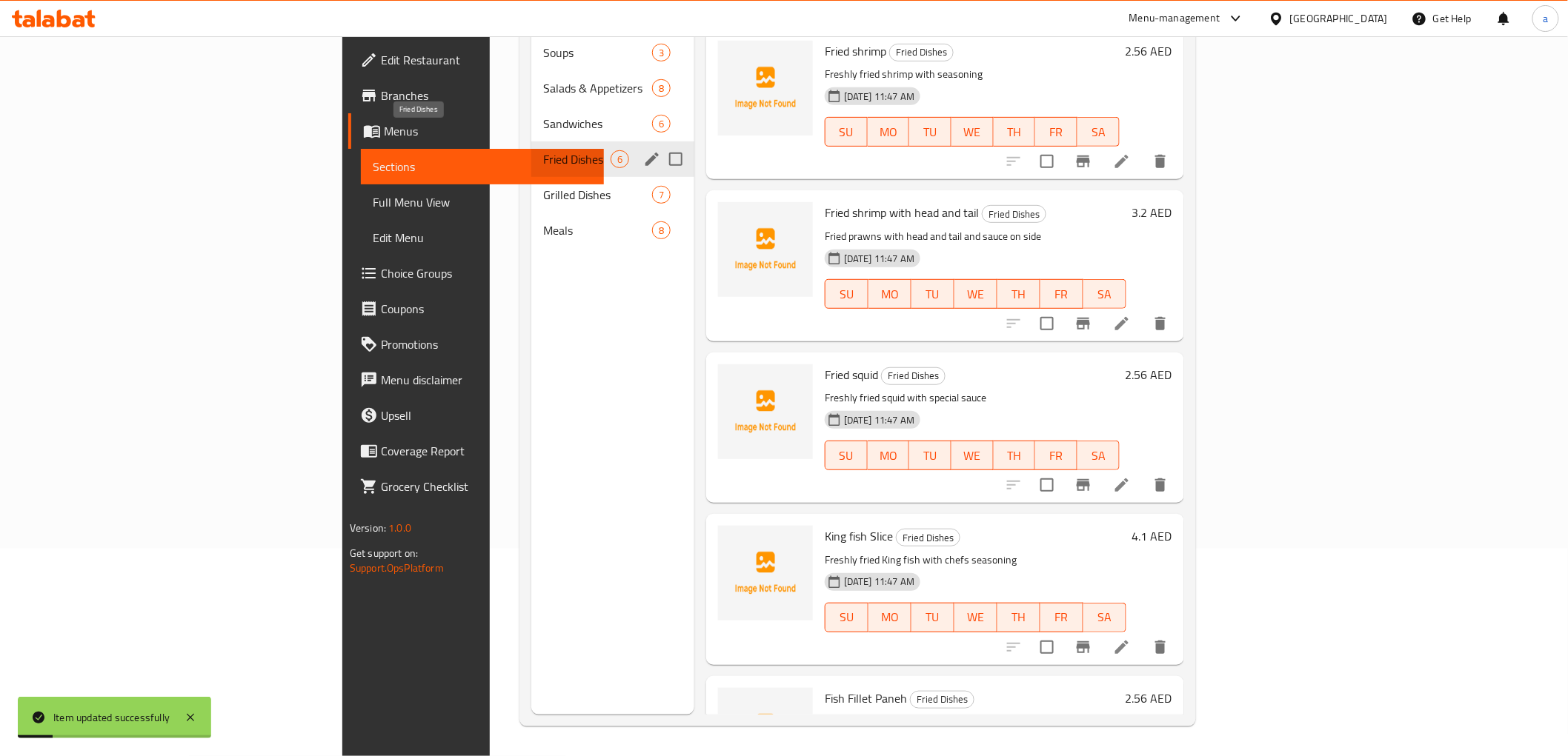
click at [543, 150] on span "Fried Dishes" at bounding box center [576, 159] width 67 height 18
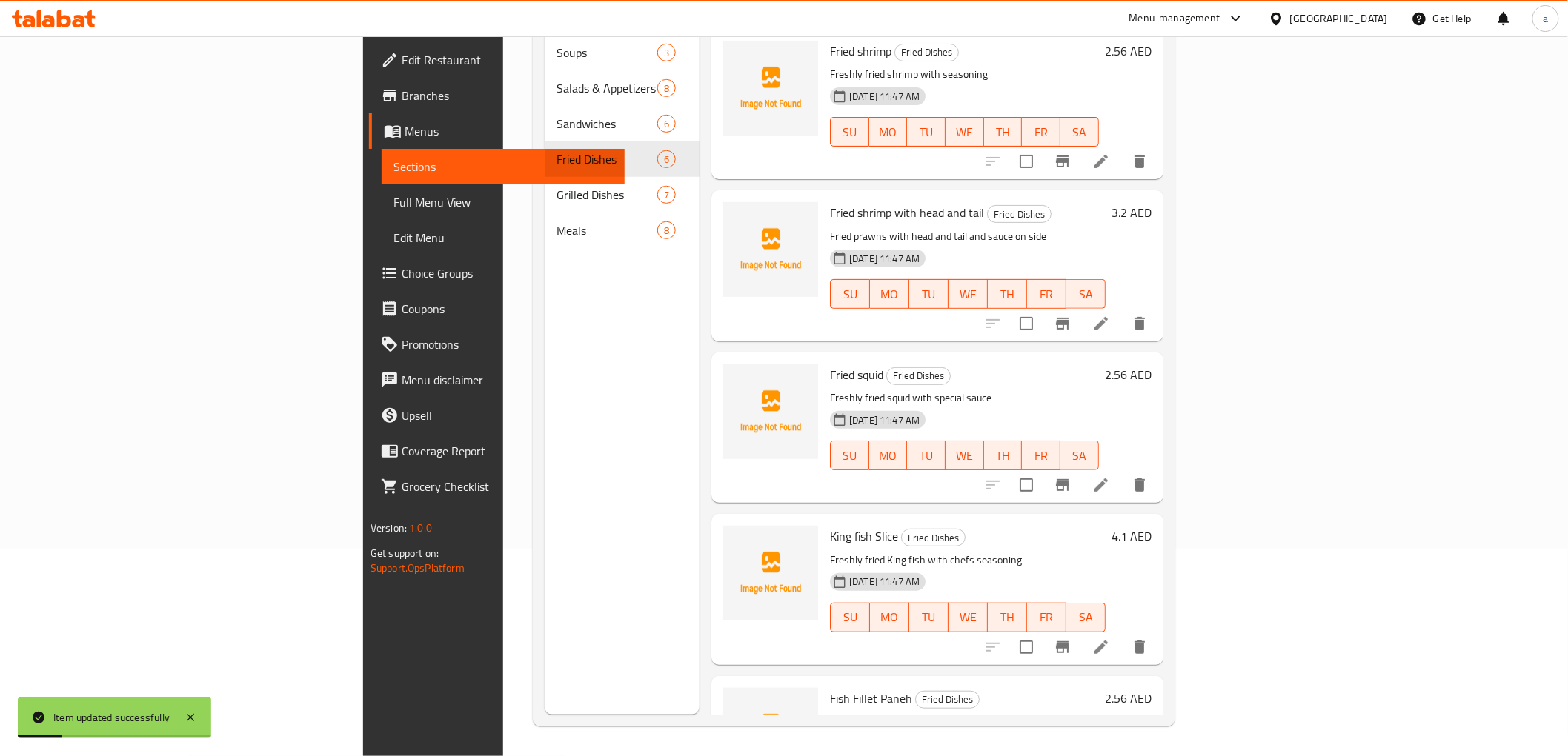
scroll to position [250, 0]
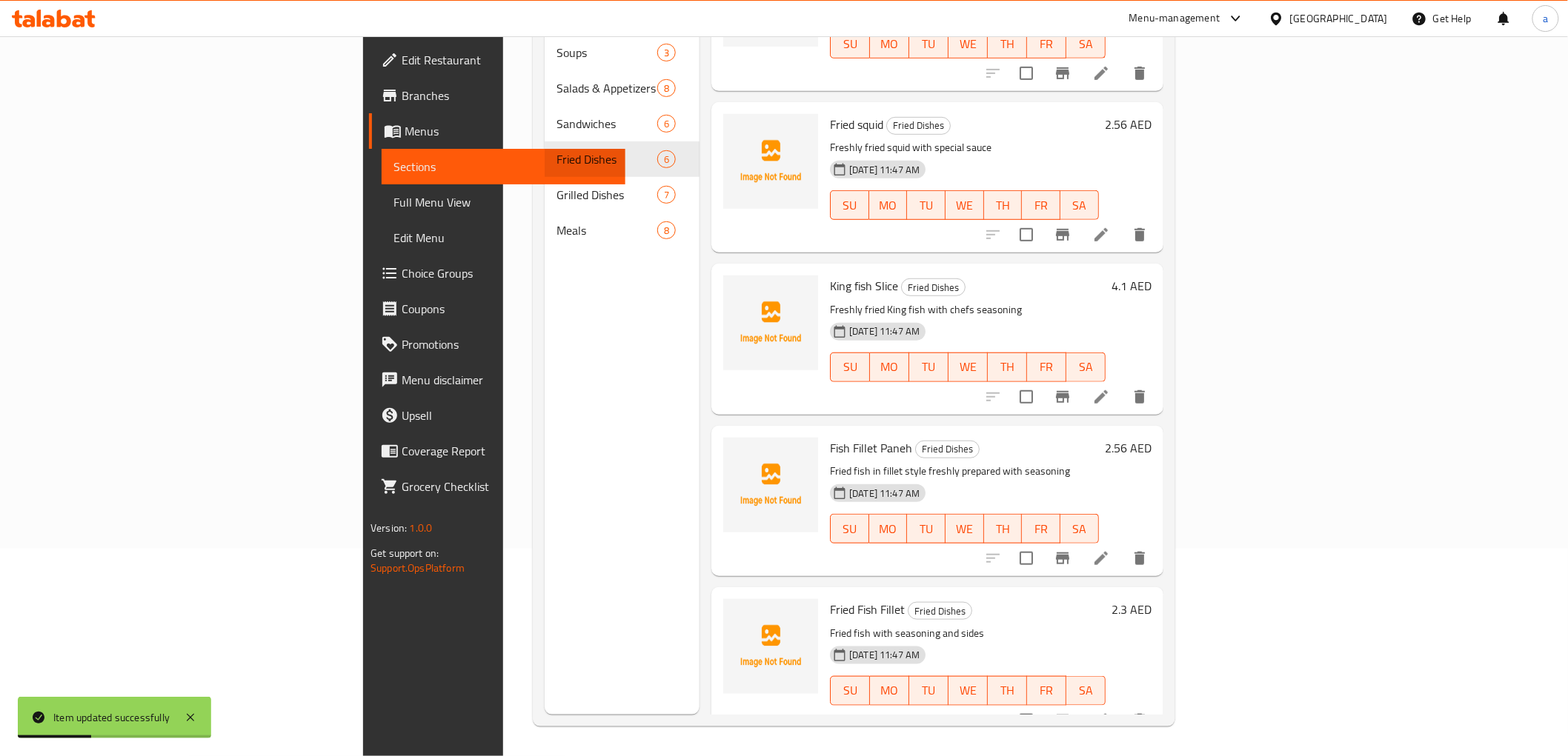
click at [1110, 549] on icon at bounding box center [1101, 558] width 18 height 18
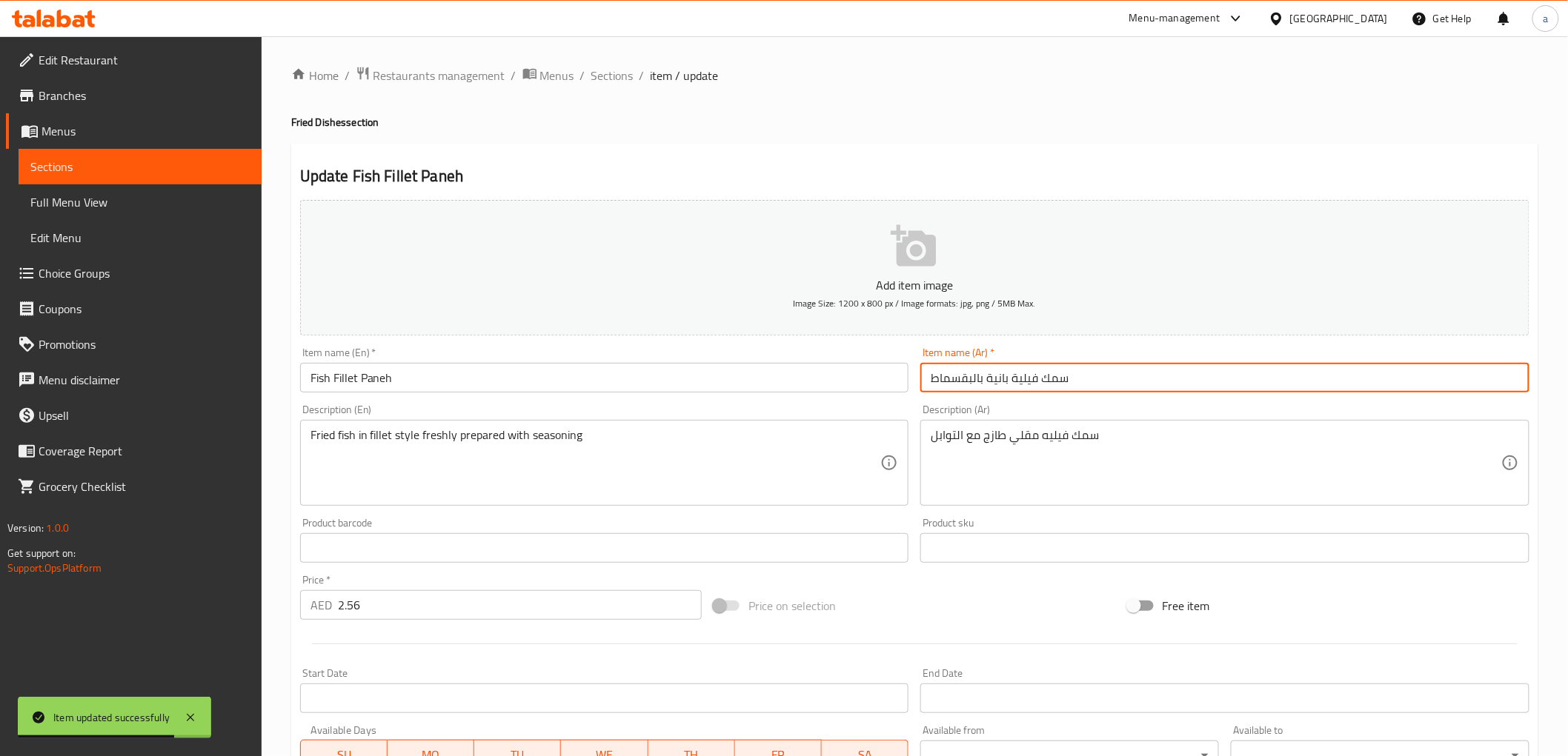
click at [958, 381] on input "سمك فيلية بانية بالبقسماط" at bounding box center [1224, 378] width 609 height 29
type input "سمك فيلية باني"
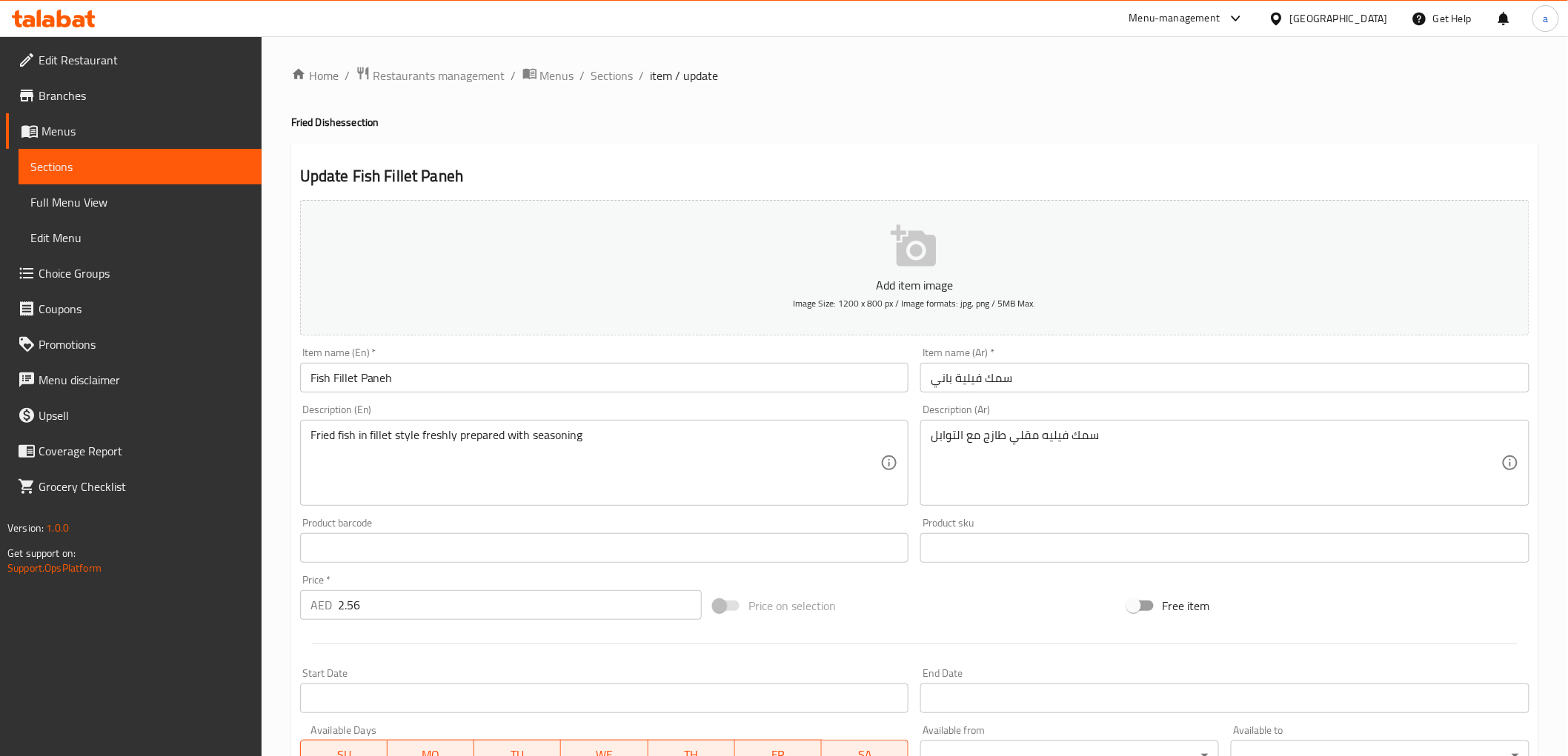
click at [694, 408] on div "Description (En) Fried fish in fillet style freshly prepared with seasoning Des…" at bounding box center [604, 456] width 609 height 102
click at [691, 403] on div "Description (En) Fried fish in fillet style freshly prepared with seasoning Des…" at bounding box center [605, 455] width 621 height 113
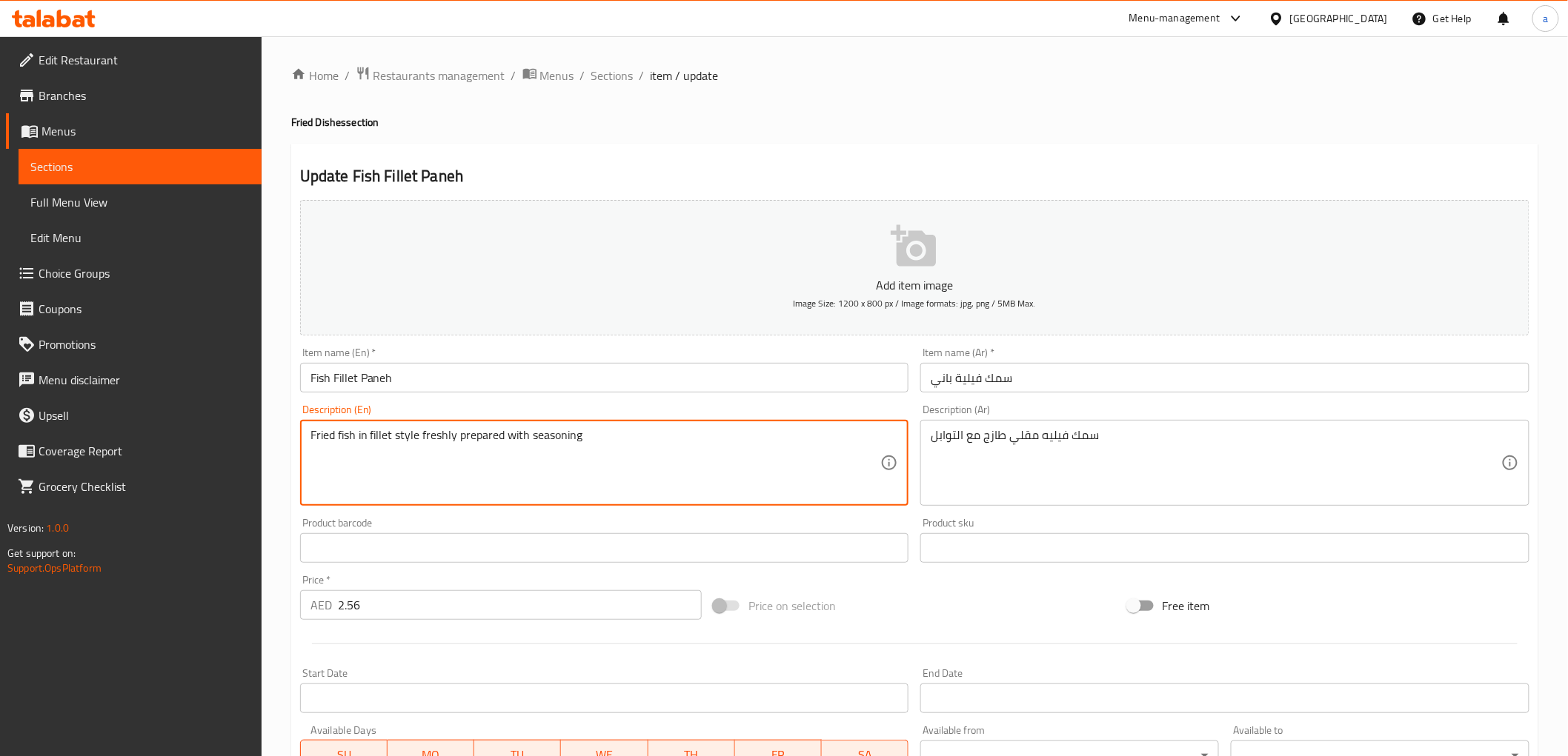
click at [553, 445] on textarea "Fried fish in fillet style freshly prepared with seasoning" at bounding box center [596, 463] width 570 height 71
click at [567, 522] on div "Product barcode Product barcode" at bounding box center [604, 541] width 609 height 45
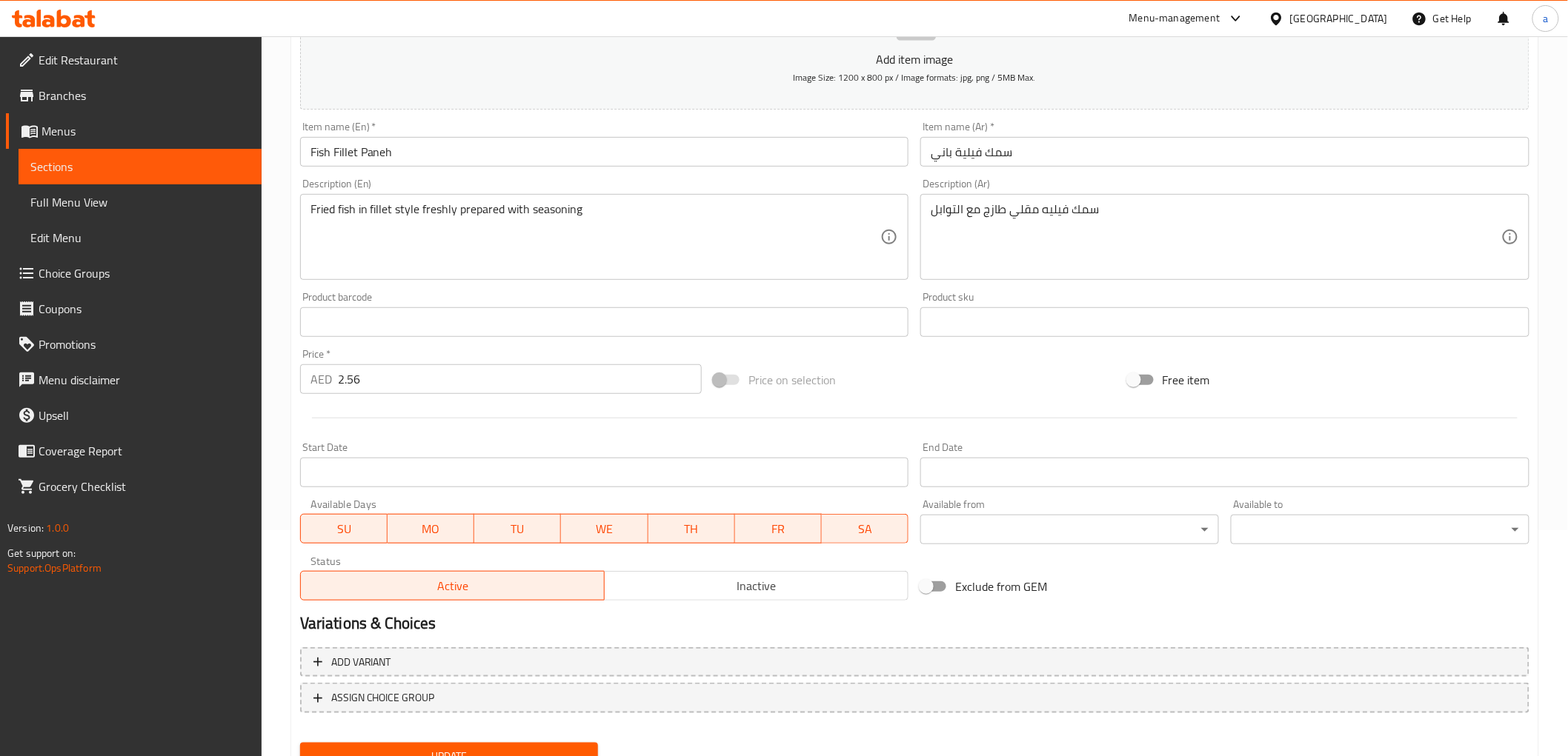
scroll to position [288, 0]
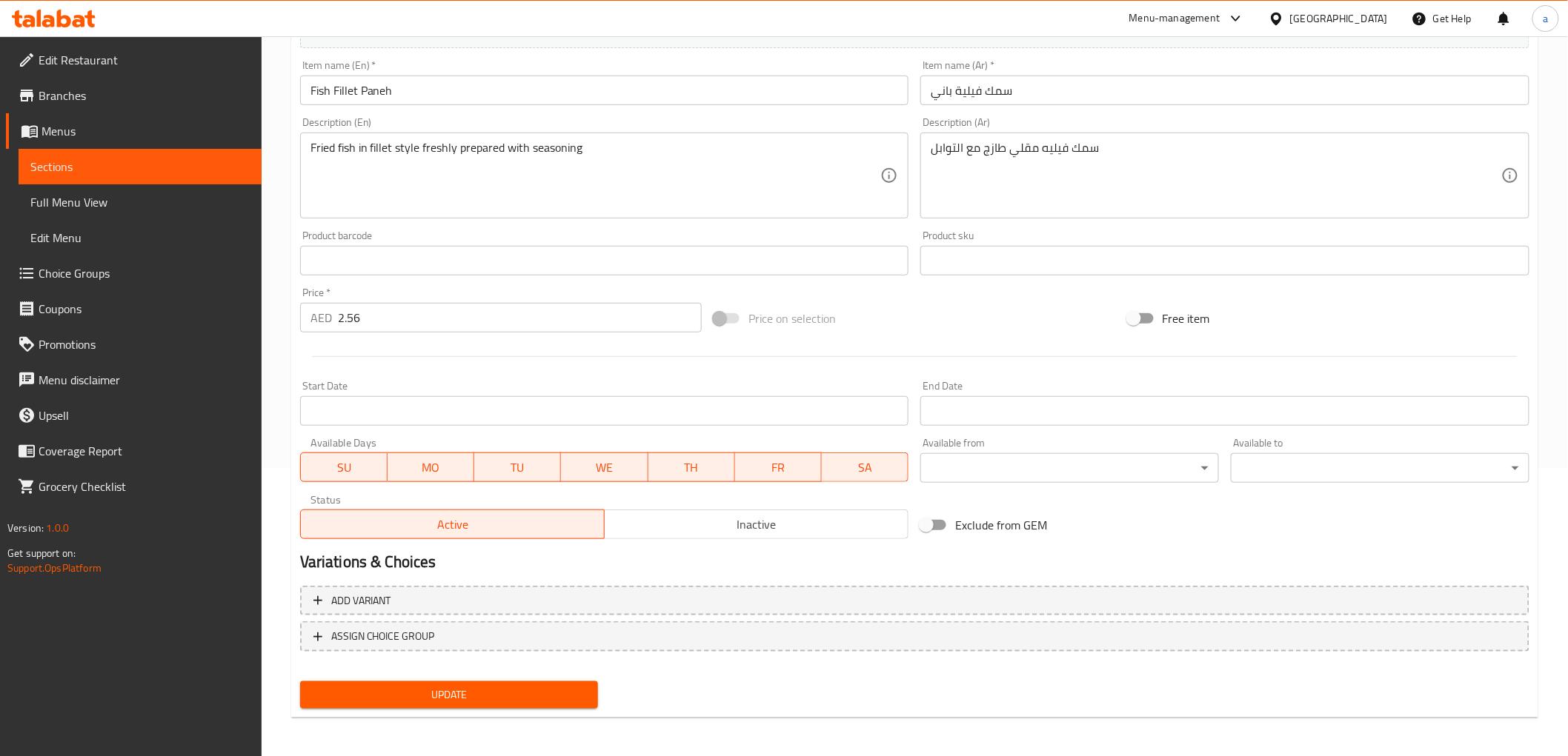
click at [484, 680] on span "Update" at bounding box center [448, 696] width 275 height 19
click at [206, 172] on span "Sections" at bounding box center [140, 166] width 219 height 18
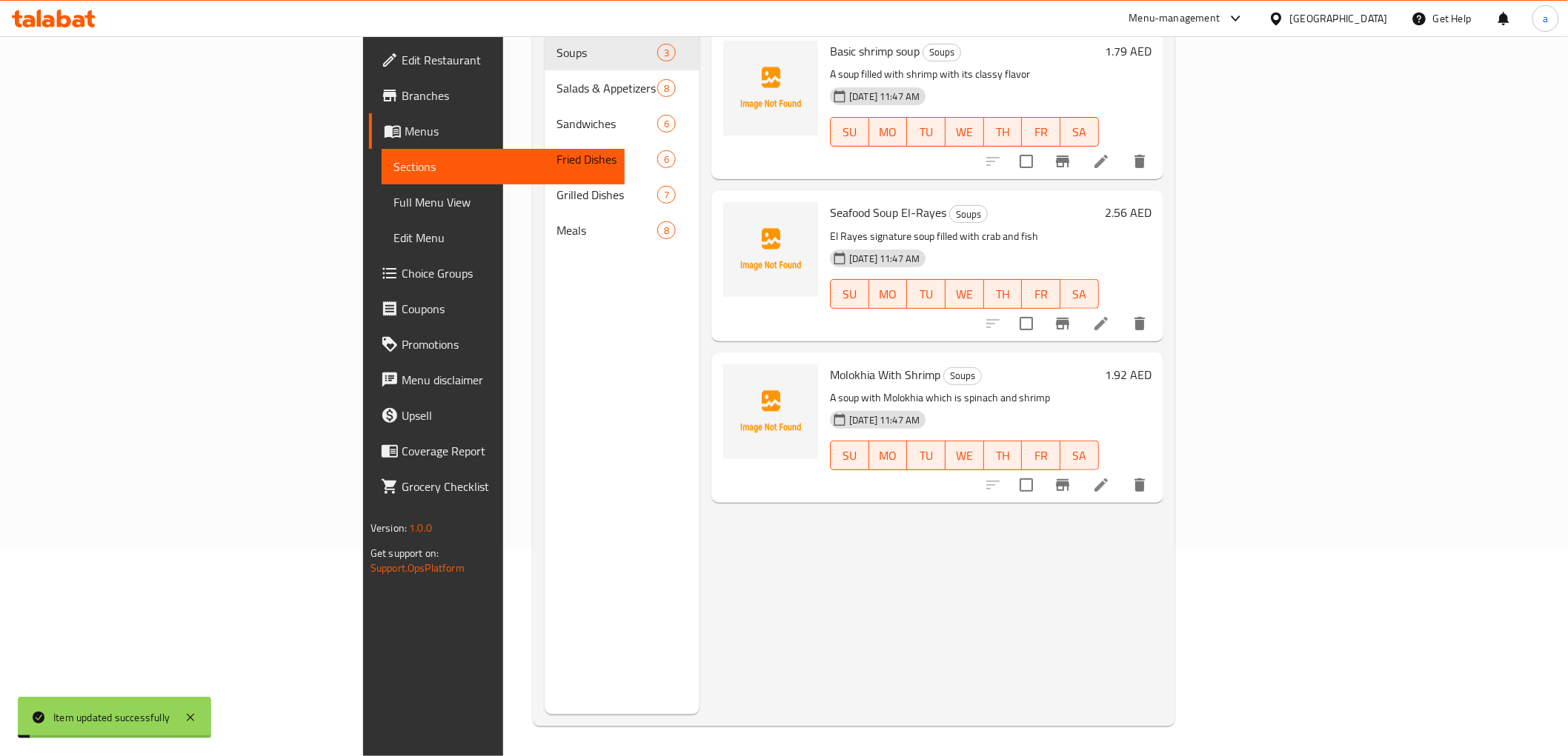
scroll to position [208, 0]
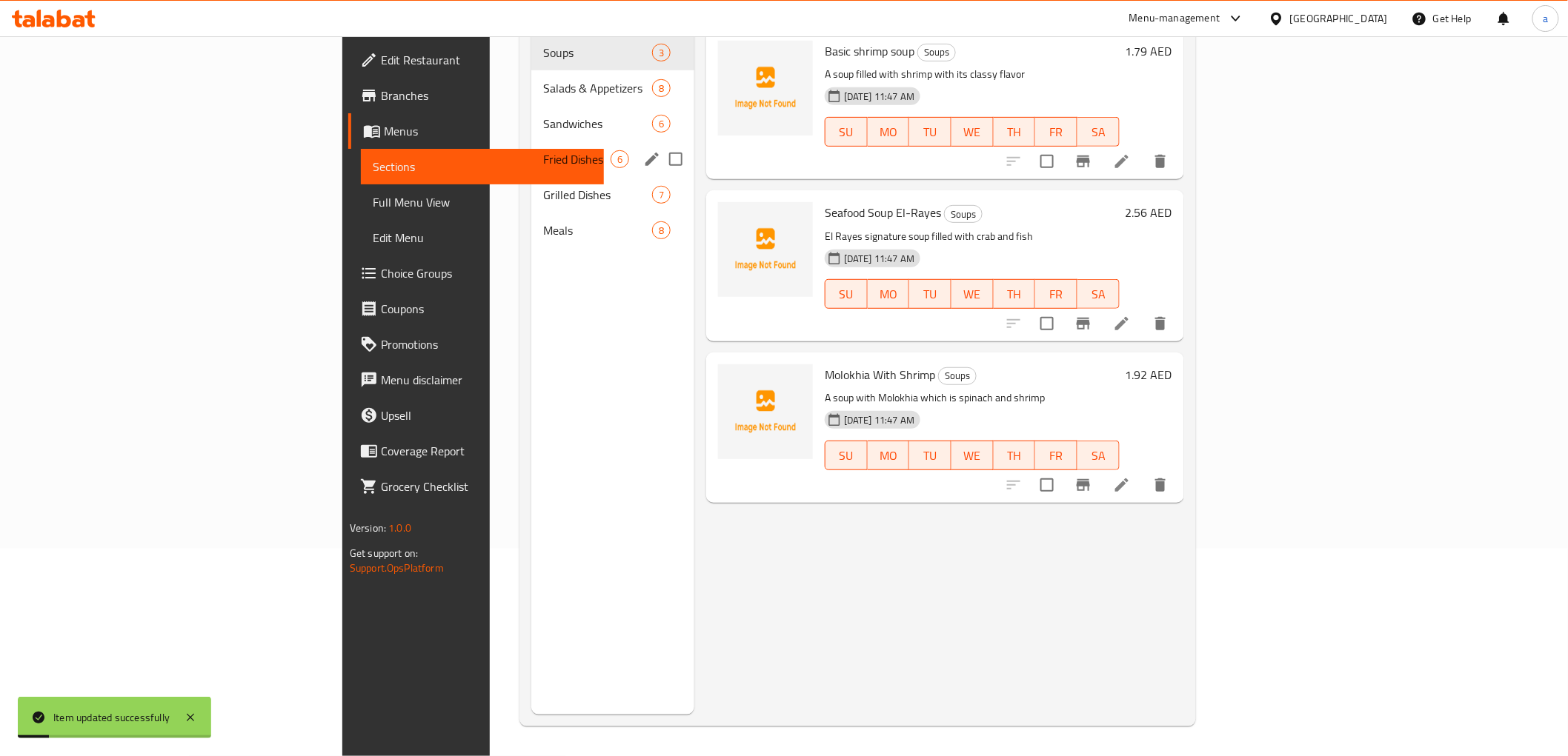
click at [543, 150] on span "Fried Dishes" at bounding box center [576, 159] width 67 height 18
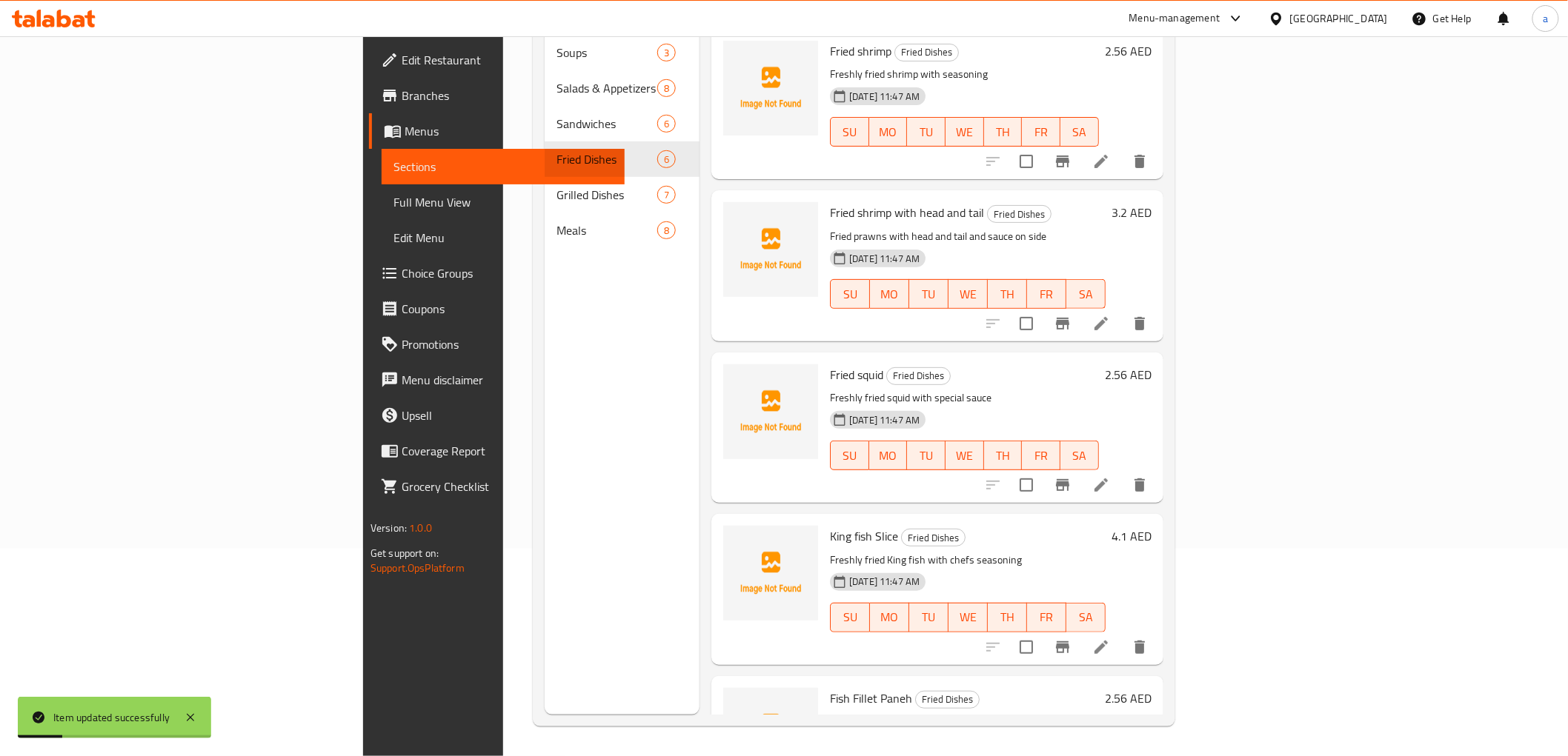
scroll to position [250, 0]
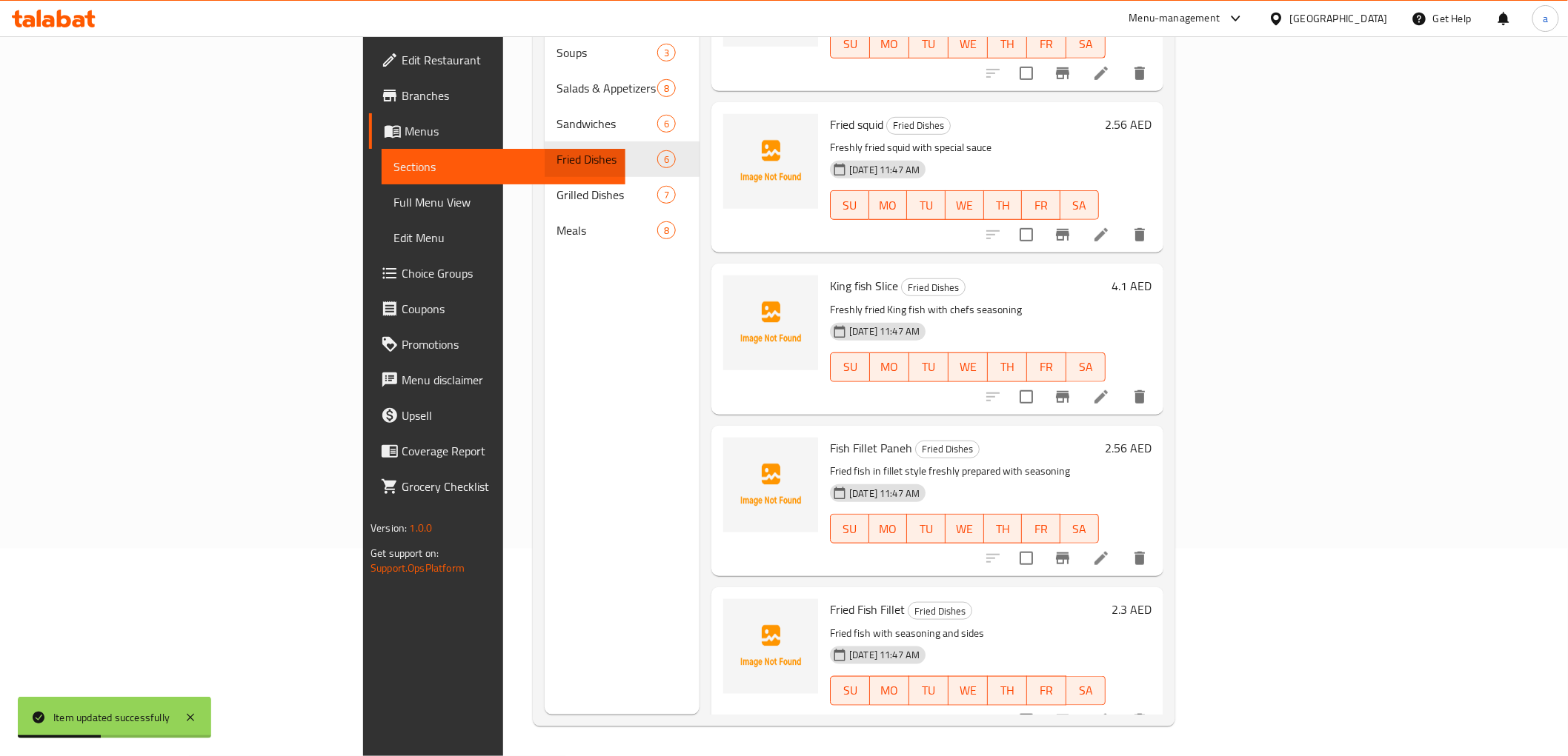
click at [1121, 680] on li at bounding box center [1101, 721] width 42 height 26
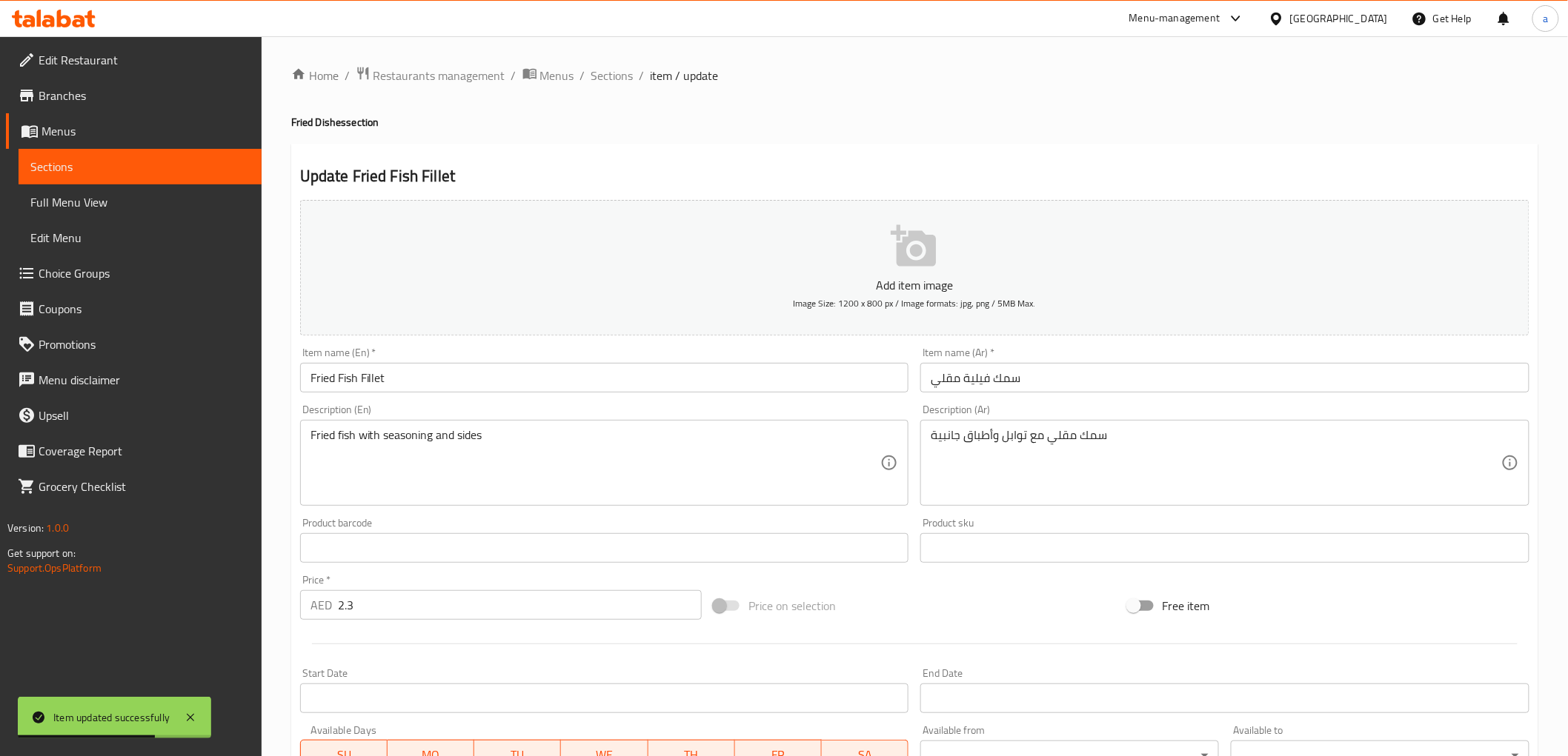
click at [279, 412] on div "Home / Restaurants management / Menus / Sections / item / update Fried Dishes s…" at bounding box center [915, 541] width 1307 height 1011
click at [525, 591] on input "2.3" at bounding box center [519, 605] width 363 height 29
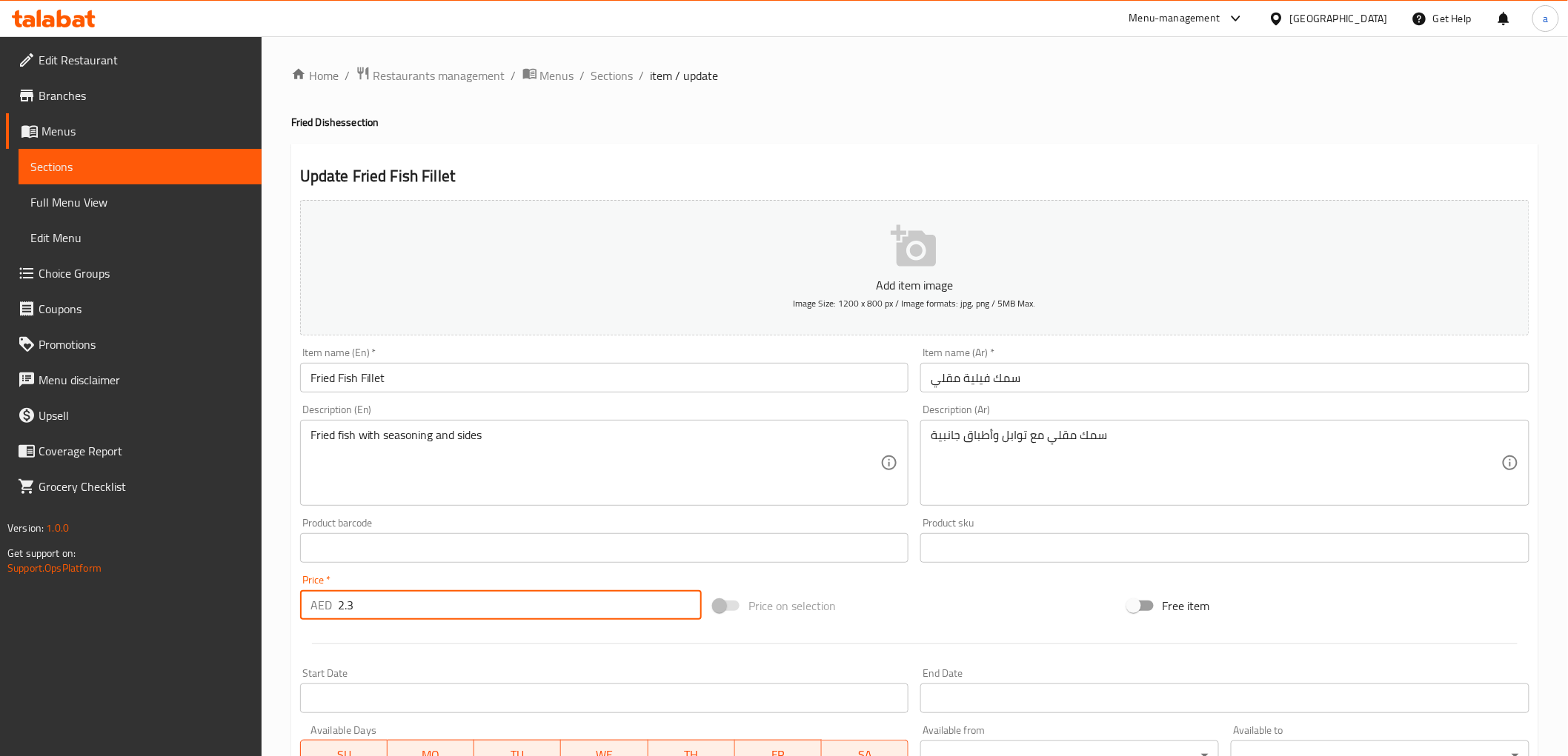
click at [525, 591] on input "2.3" at bounding box center [519, 605] width 363 height 29
drag, startPoint x: 525, startPoint y: 591, endPoint x: 505, endPoint y: 591, distance: 20.0
click at [514, 591] on input "2.3" at bounding box center [519, 605] width 363 height 29
paste input "04"
type input "2.304"
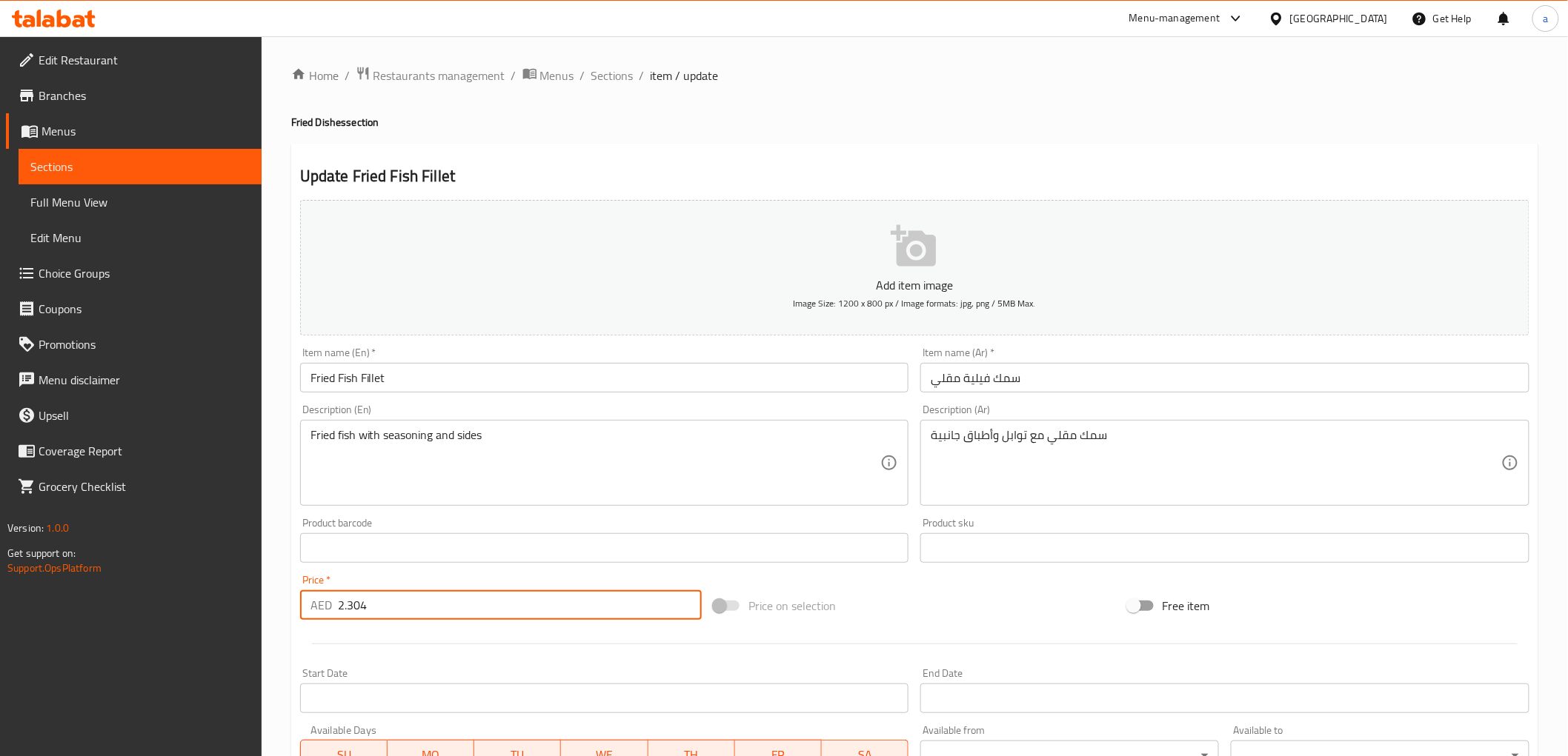
click at [517, 580] on div "Price   * AED 2.304 Price *" at bounding box center [500, 597] width 401 height 45
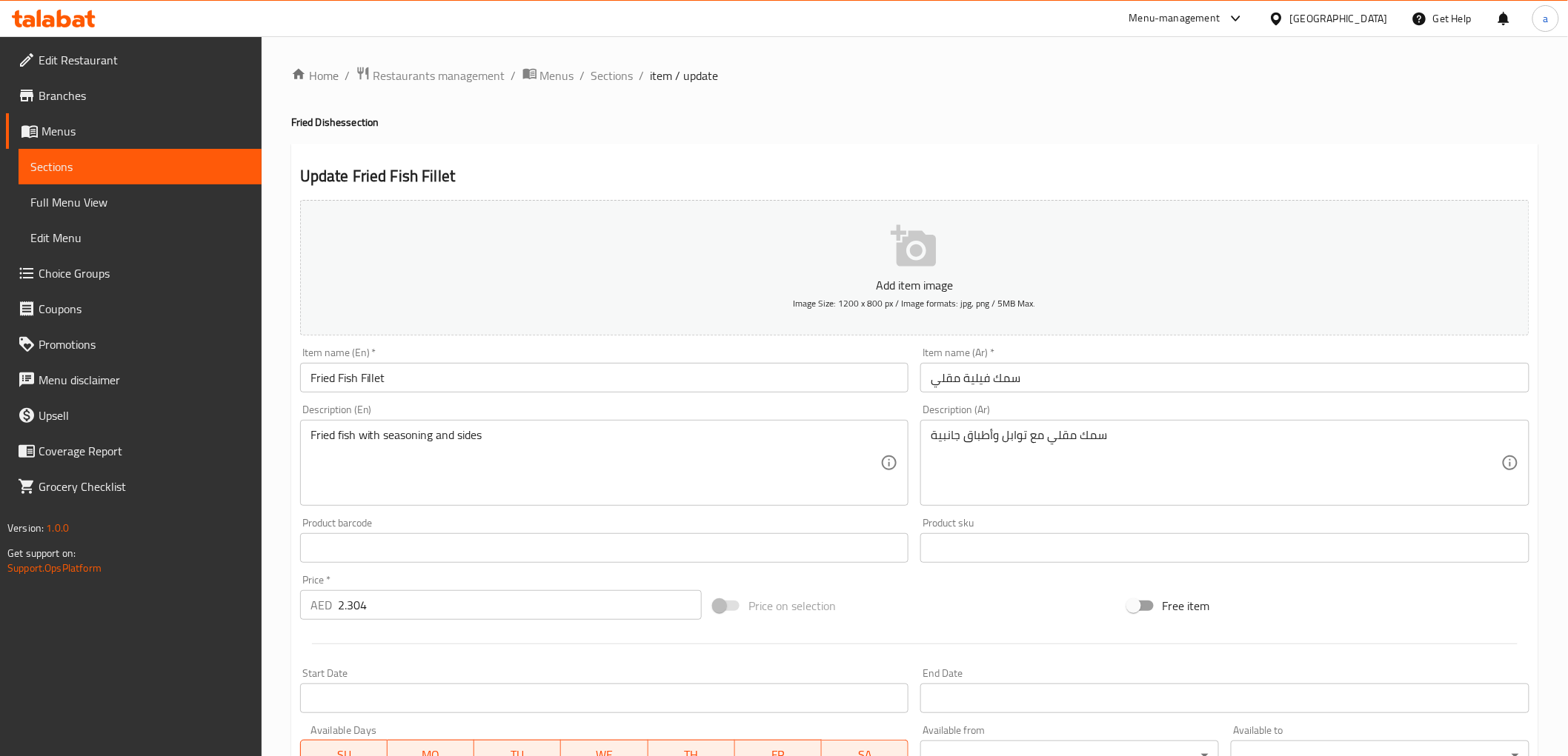
click at [442, 406] on div "Description (En) Fried fish with seasoning and sides Description (En)" at bounding box center [604, 456] width 609 height 102
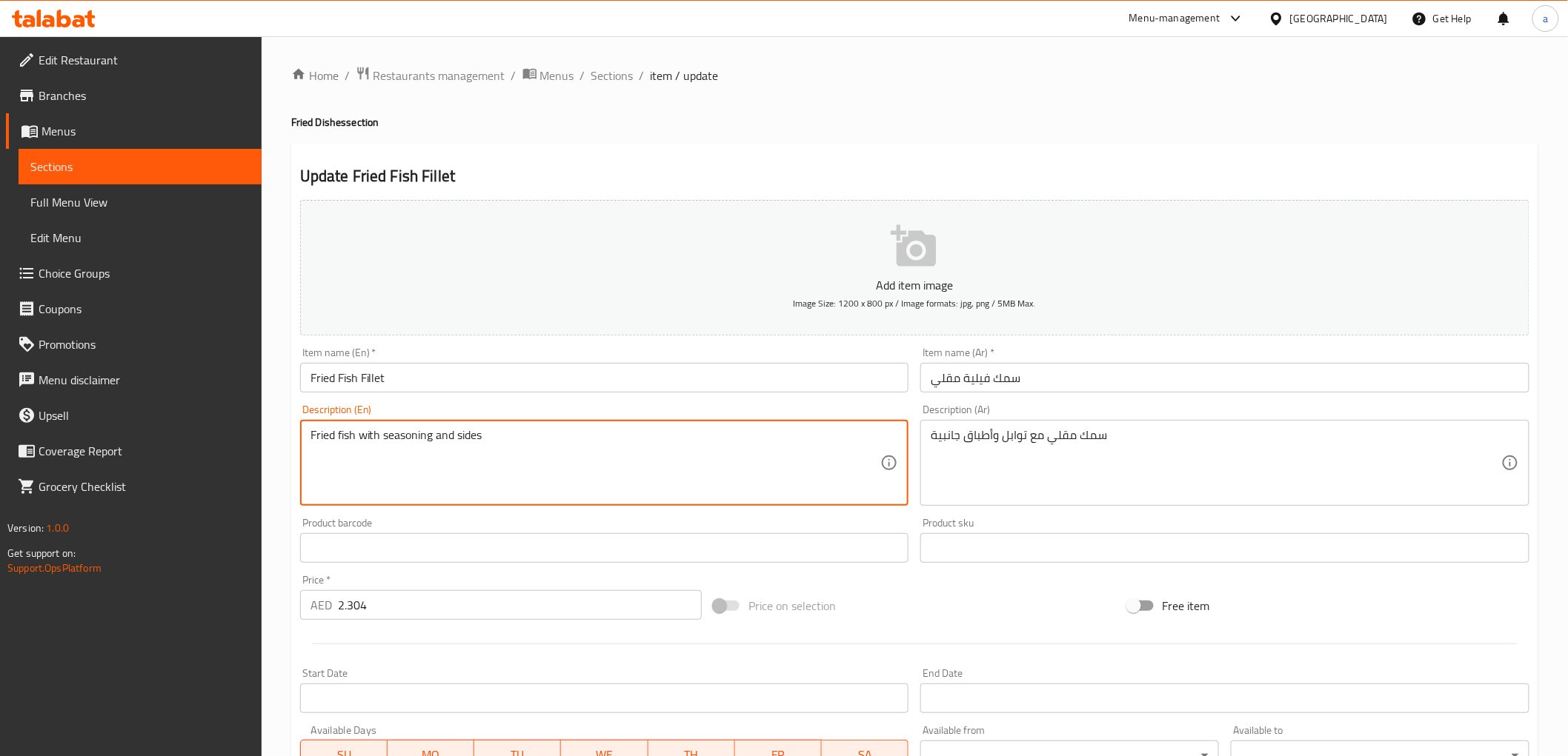
click at [476, 439] on textarea "Fried fish with seasoning and sides" at bounding box center [596, 463] width 570 height 71
click at [665, 391] on input "Fried Fish Fillet" at bounding box center [604, 378] width 609 height 29
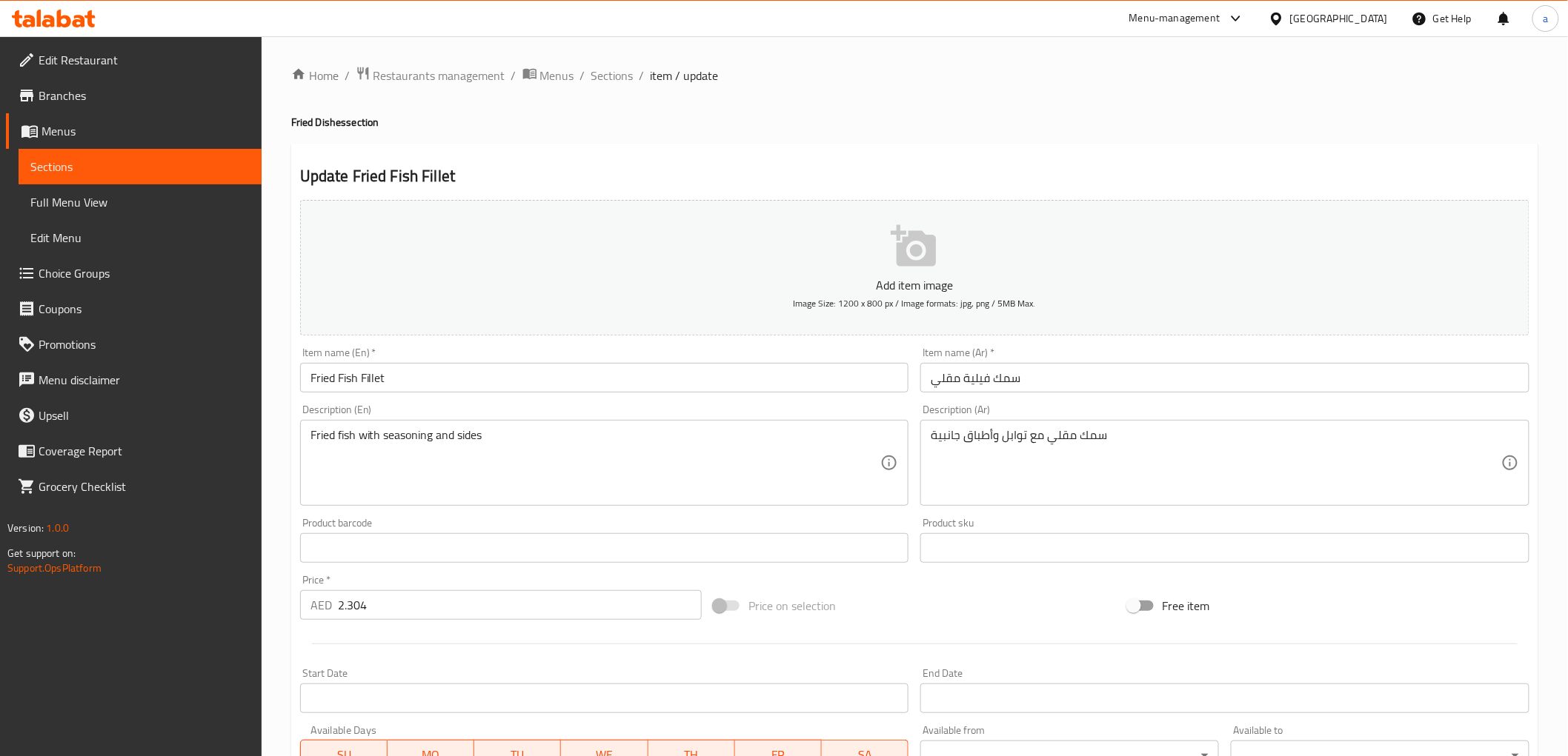
click at [666, 398] on div "Description (En) Fried fish with seasoning and sides Description (En)" at bounding box center [605, 455] width 621 height 113
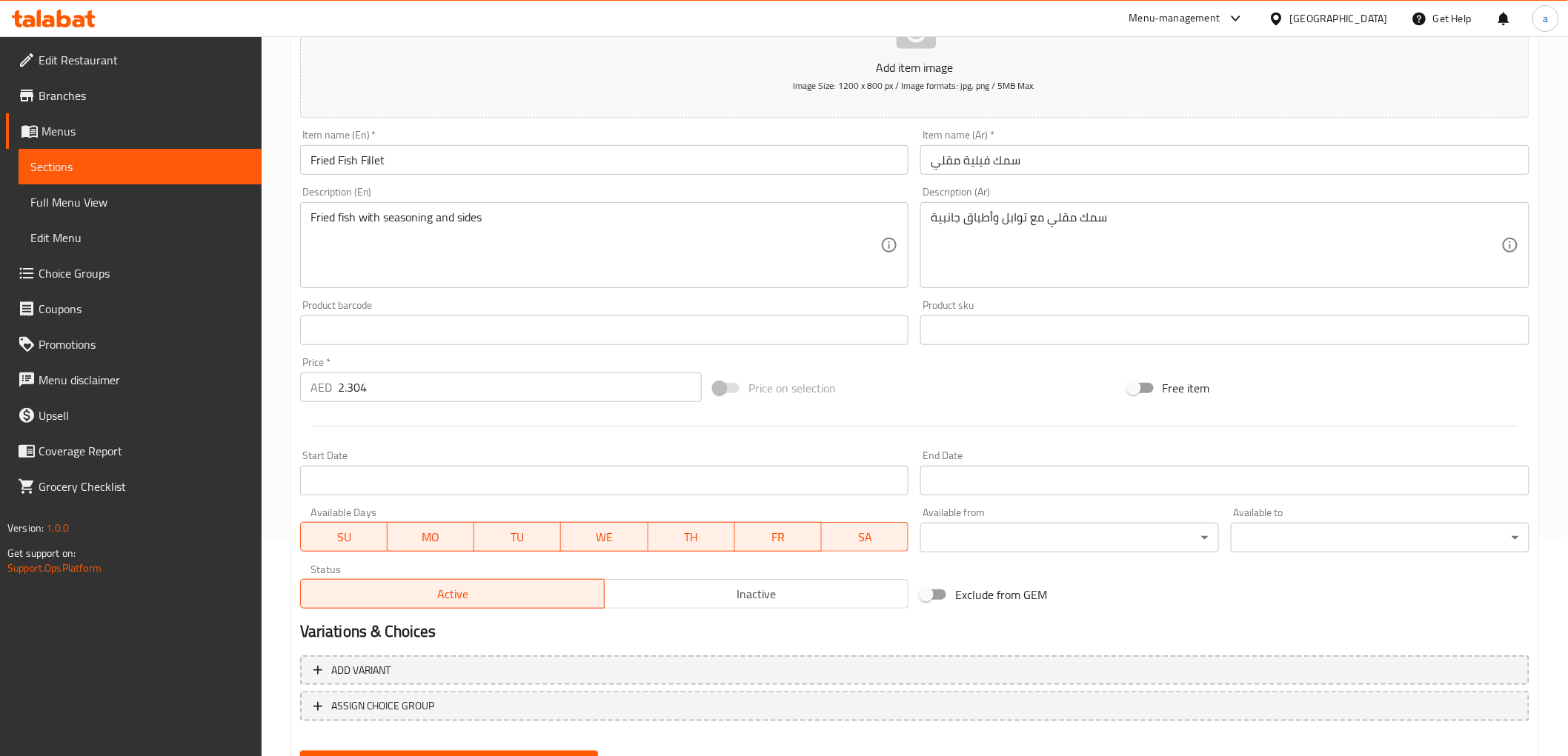
scroll to position [288, 0]
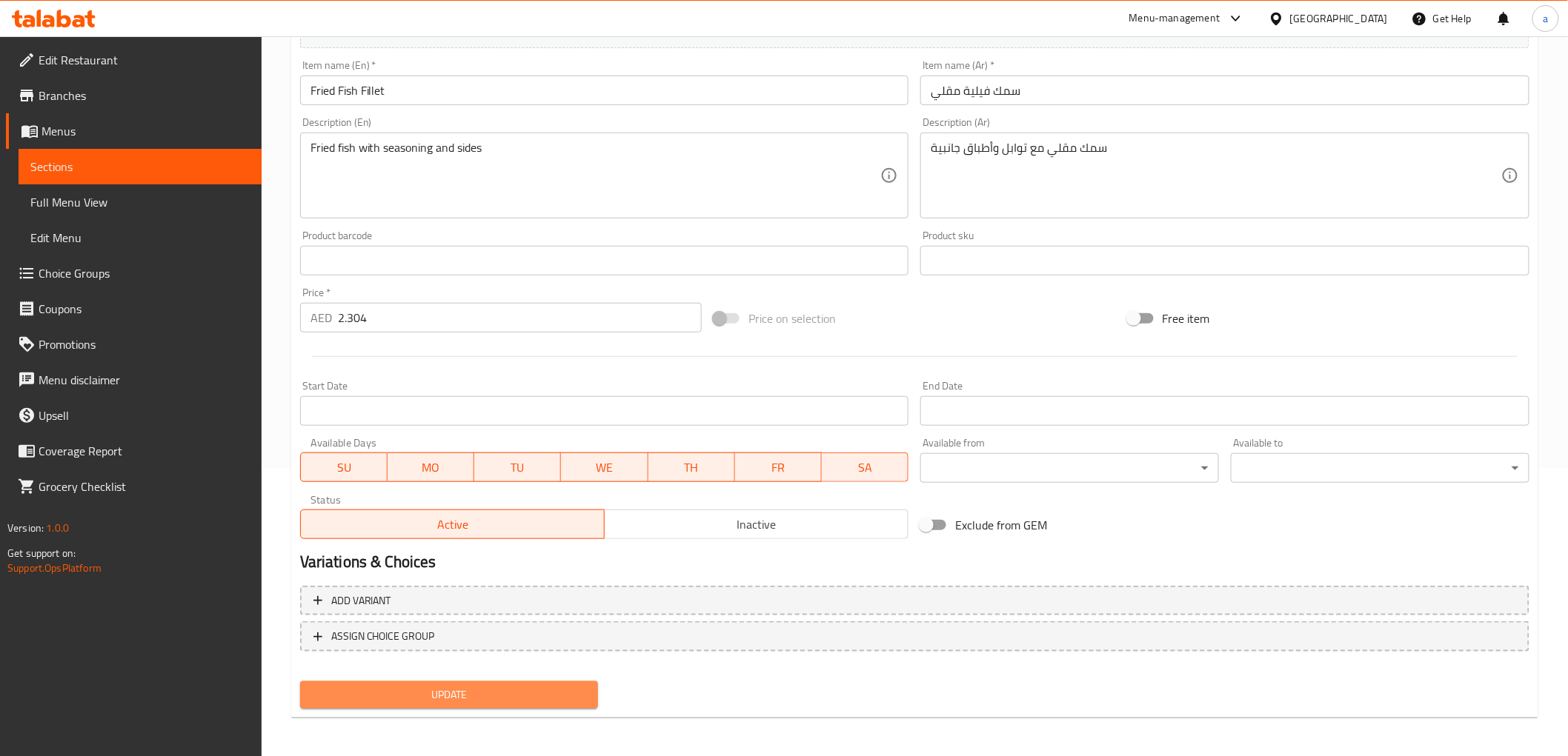
click at [484, 680] on span "Update" at bounding box center [448, 696] width 275 height 19
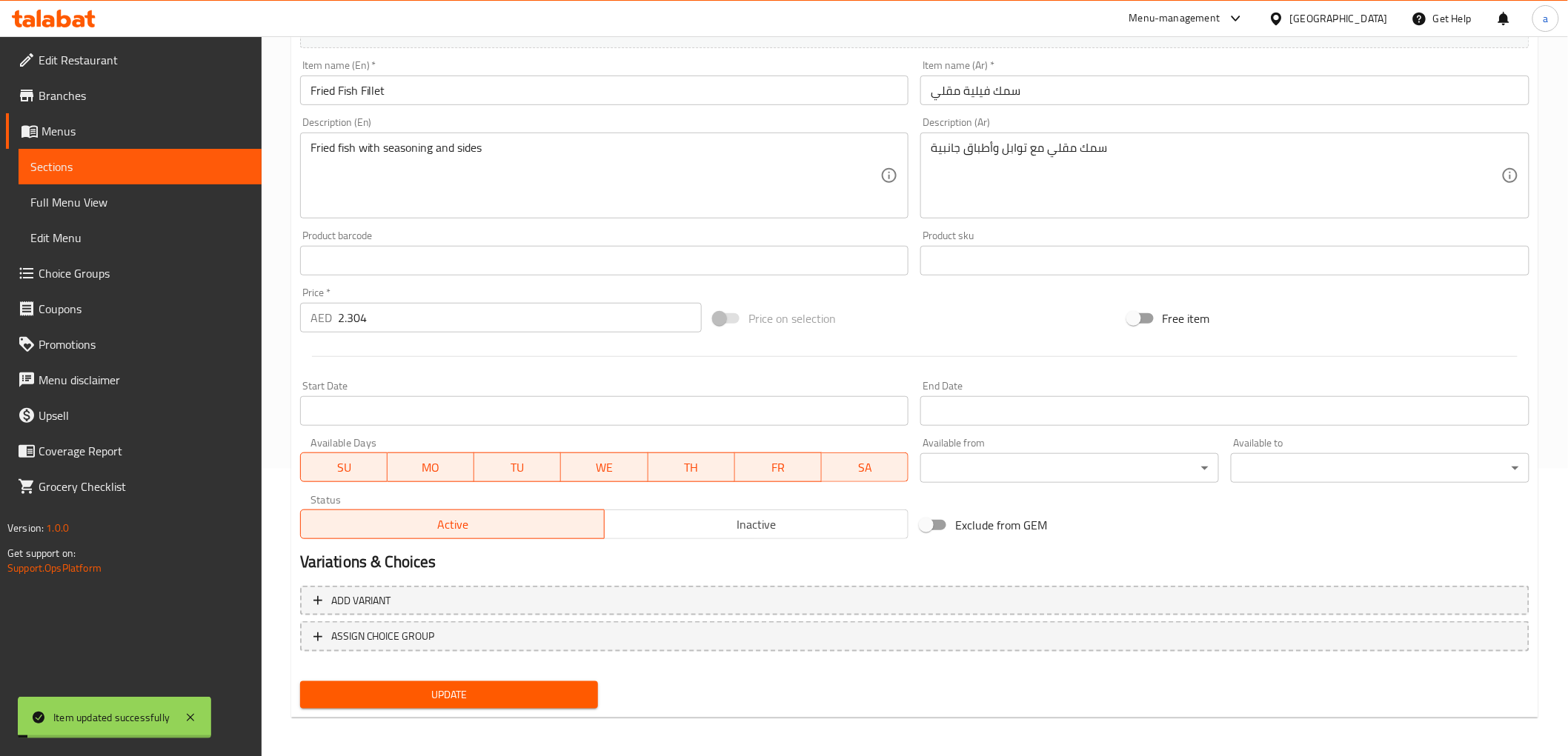
click at [109, 136] on span "Menus" at bounding box center [145, 131] width 209 height 18
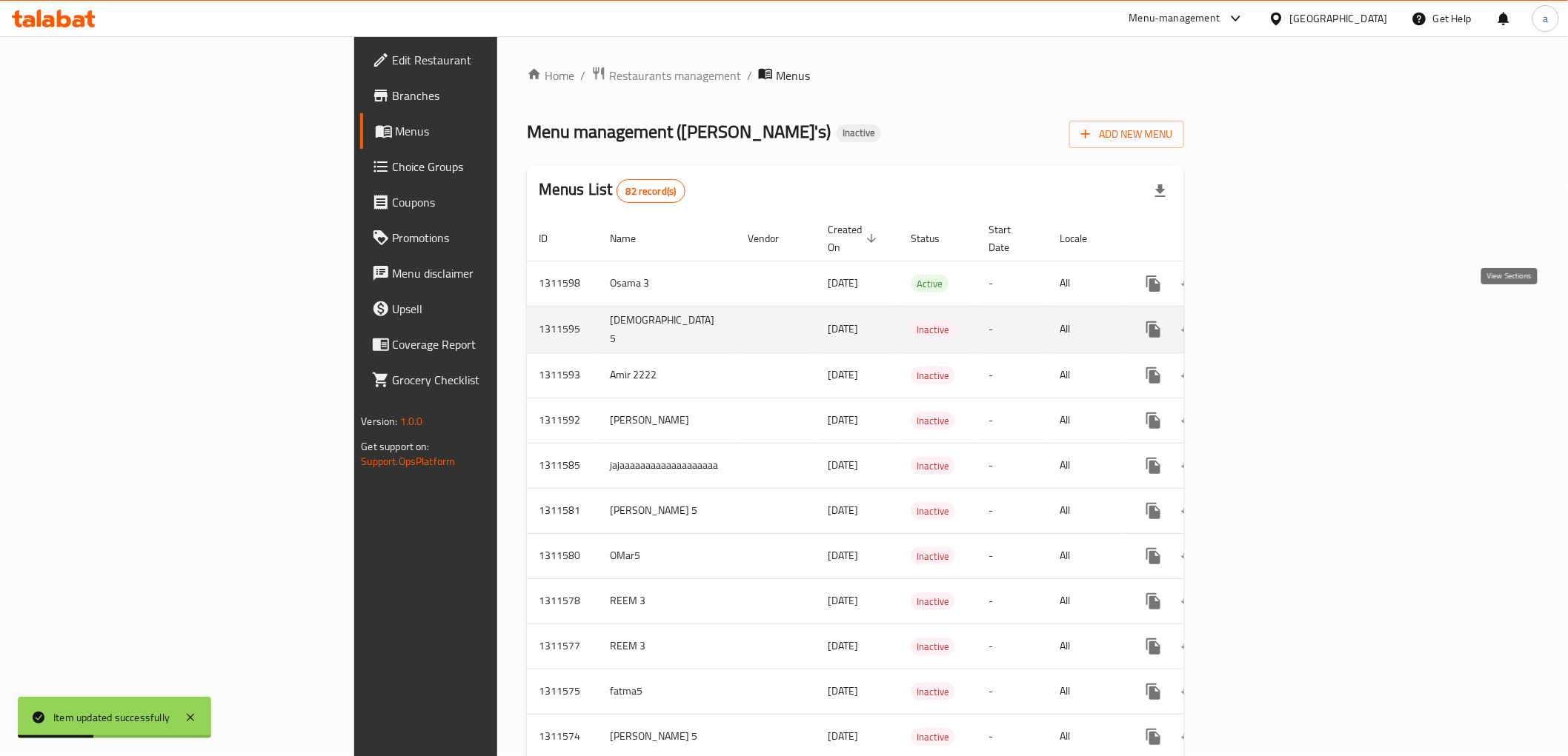
click at [1270, 321] on icon "enhanced table" at bounding box center [1260, 329] width 18 height 18
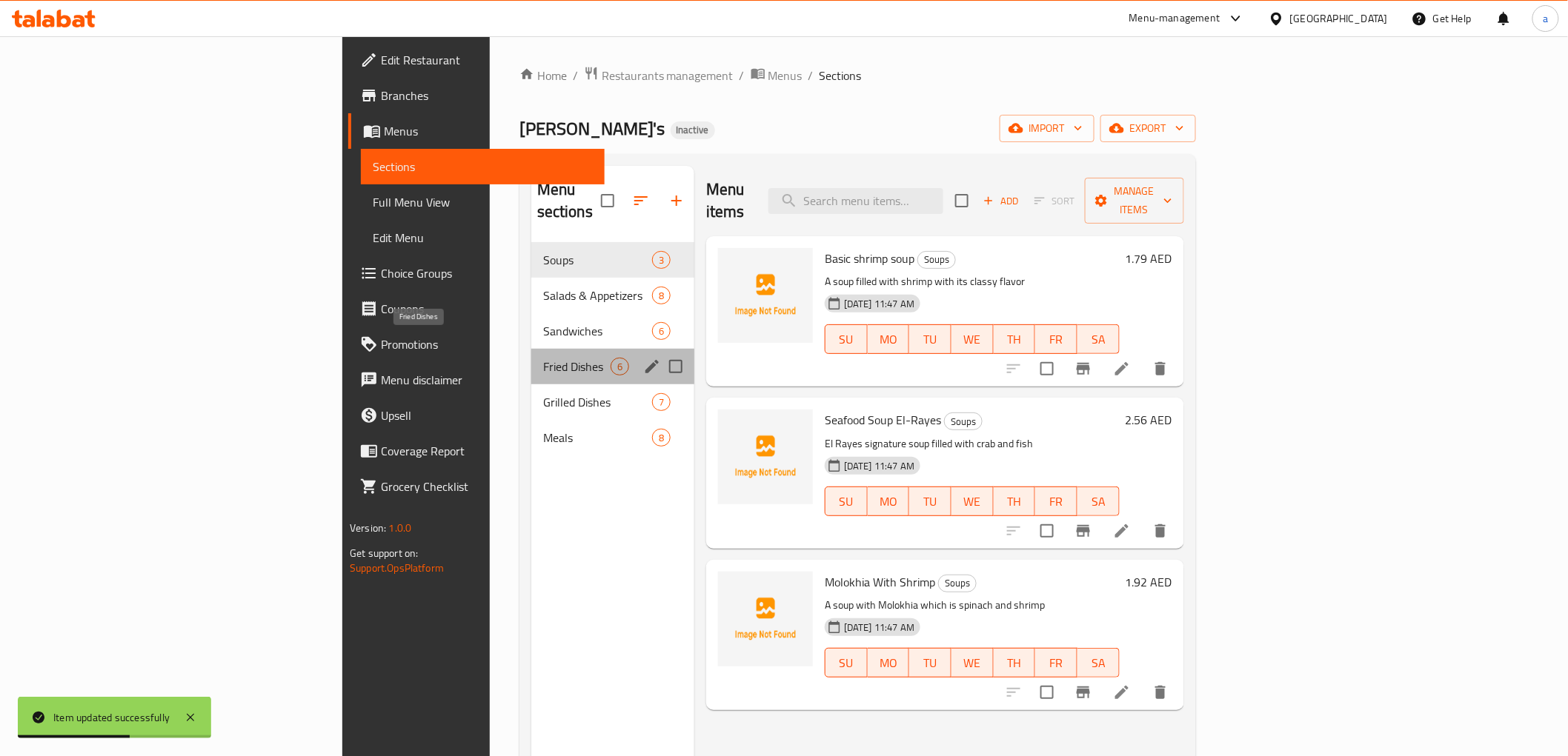
click at [543, 358] on span "Fried Dishes" at bounding box center [576, 366] width 67 height 18
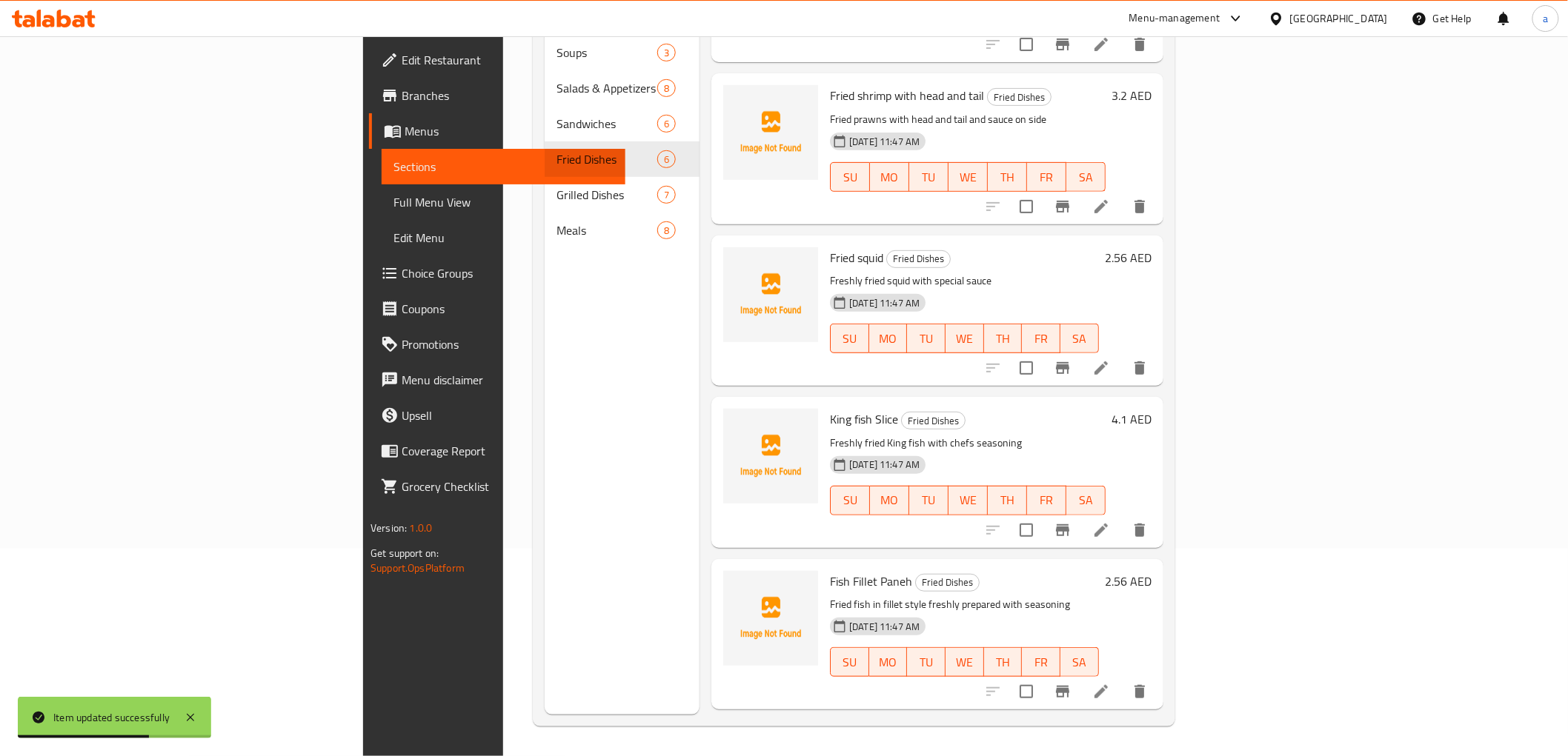
scroll to position [250, 0]
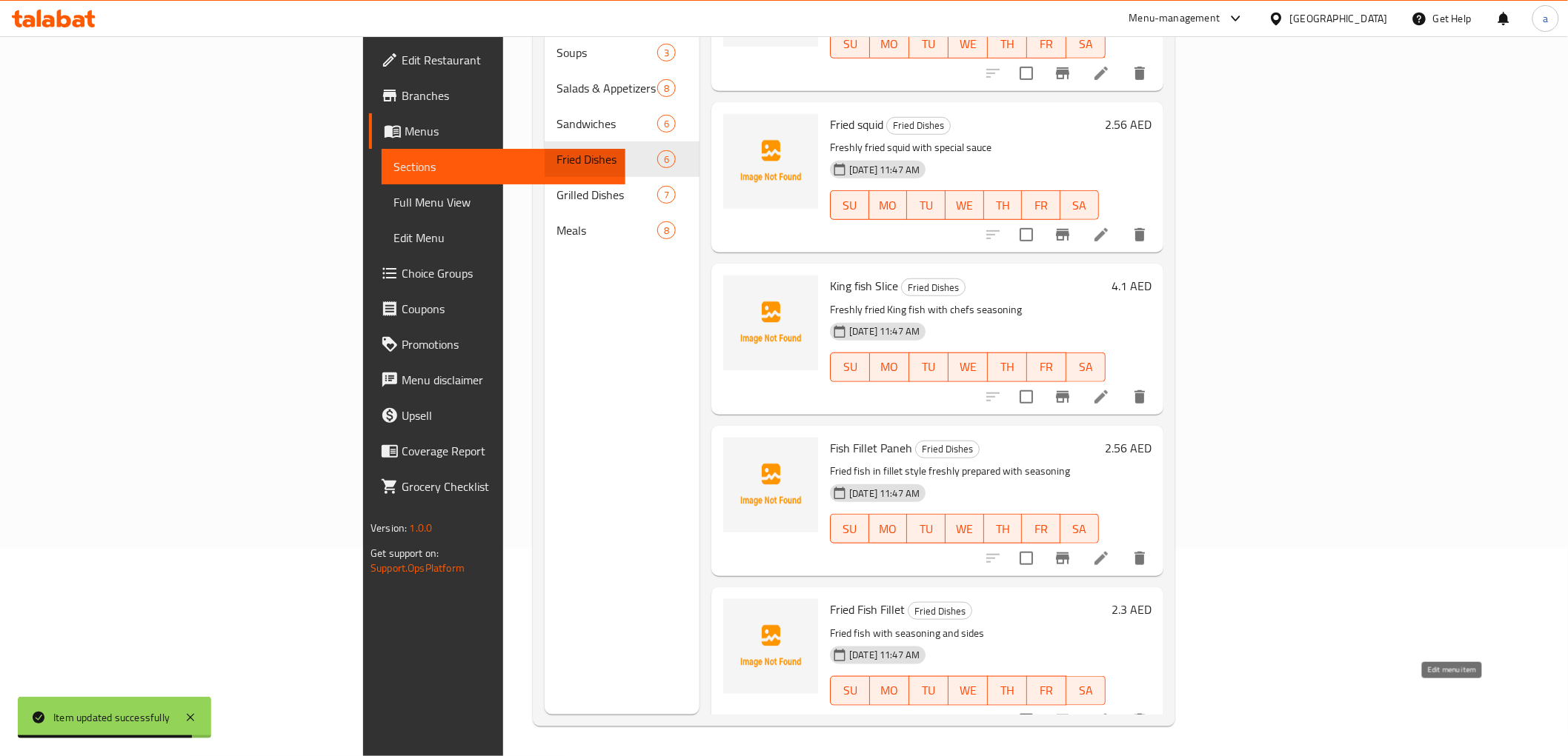
click at [1110, 680] on icon at bounding box center [1101, 720] width 18 height 18
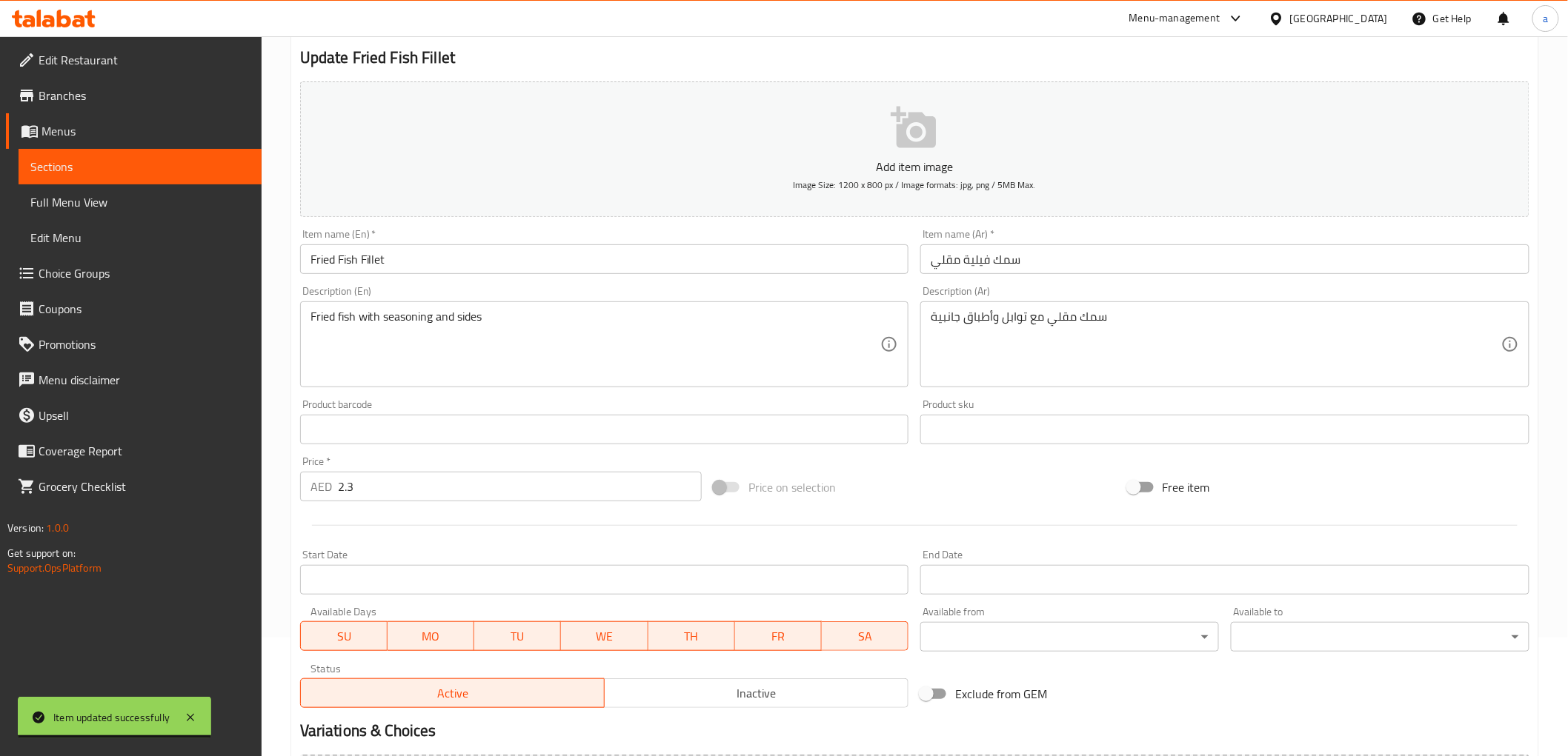
scroll to position [288, 0]
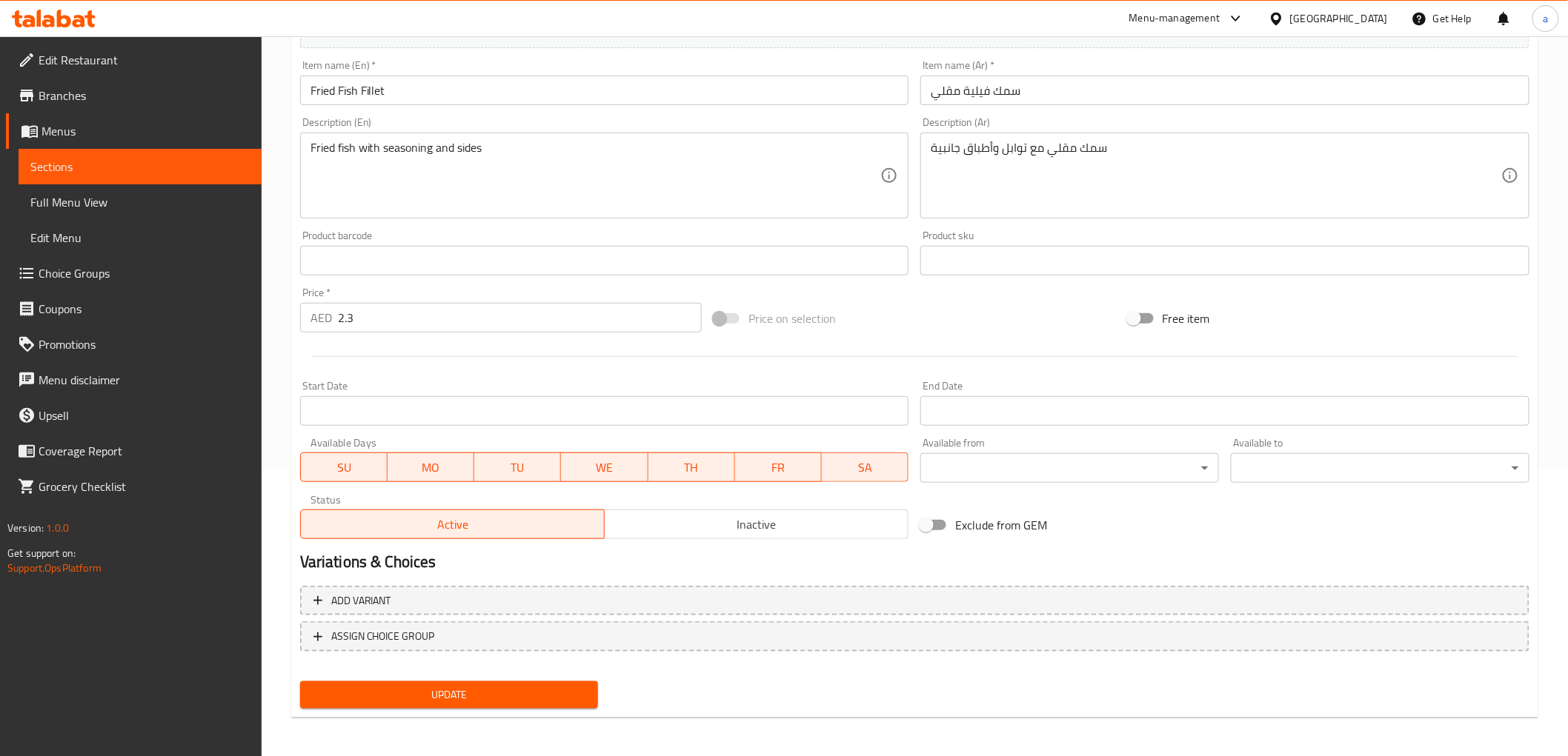
click at [461, 343] on div at bounding box center [915, 357] width 1241 height 36
click at [163, 168] on span "Sections" at bounding box center [140, 166] width 219 height 18
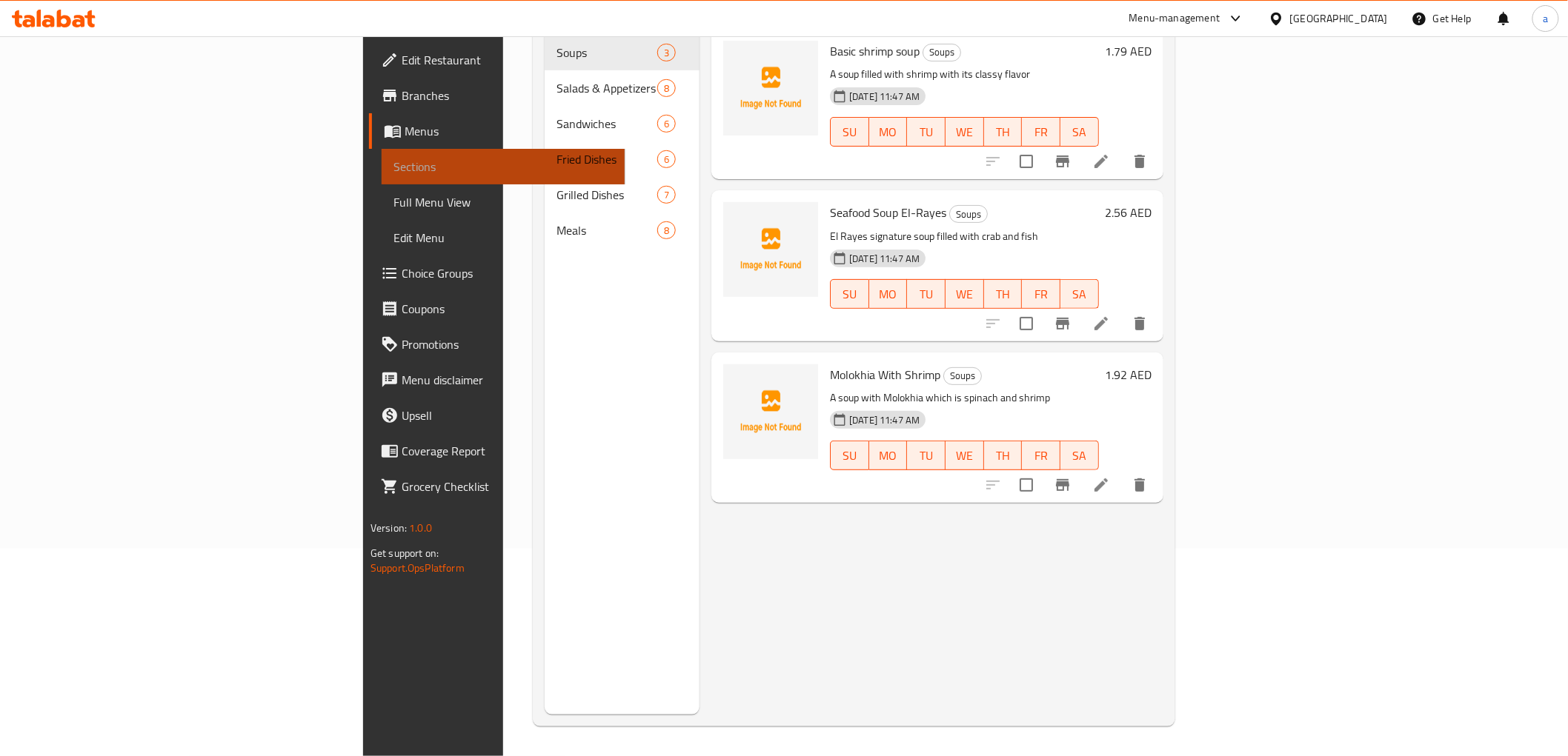
click at [394, 168] on span "Sections" at bounding box center [503, 166] width 219 height 18
click at [394, 169] on span "Sections" at bounding box center [503, 166] width 219 height 18
click at [394, 168] on span "Sections" at bounding box center [503, 166] width 219 height 18
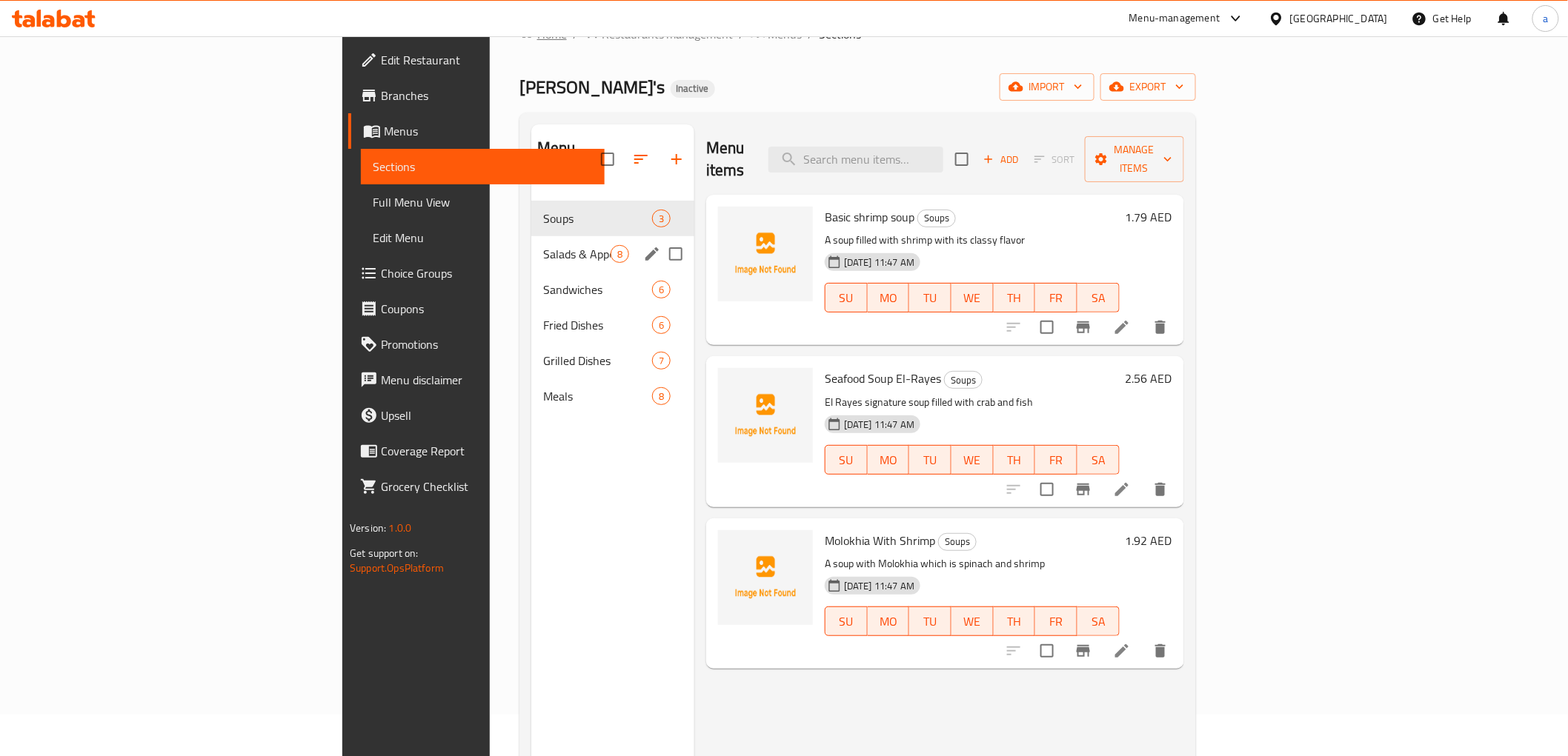
scroll to position [0, 0]
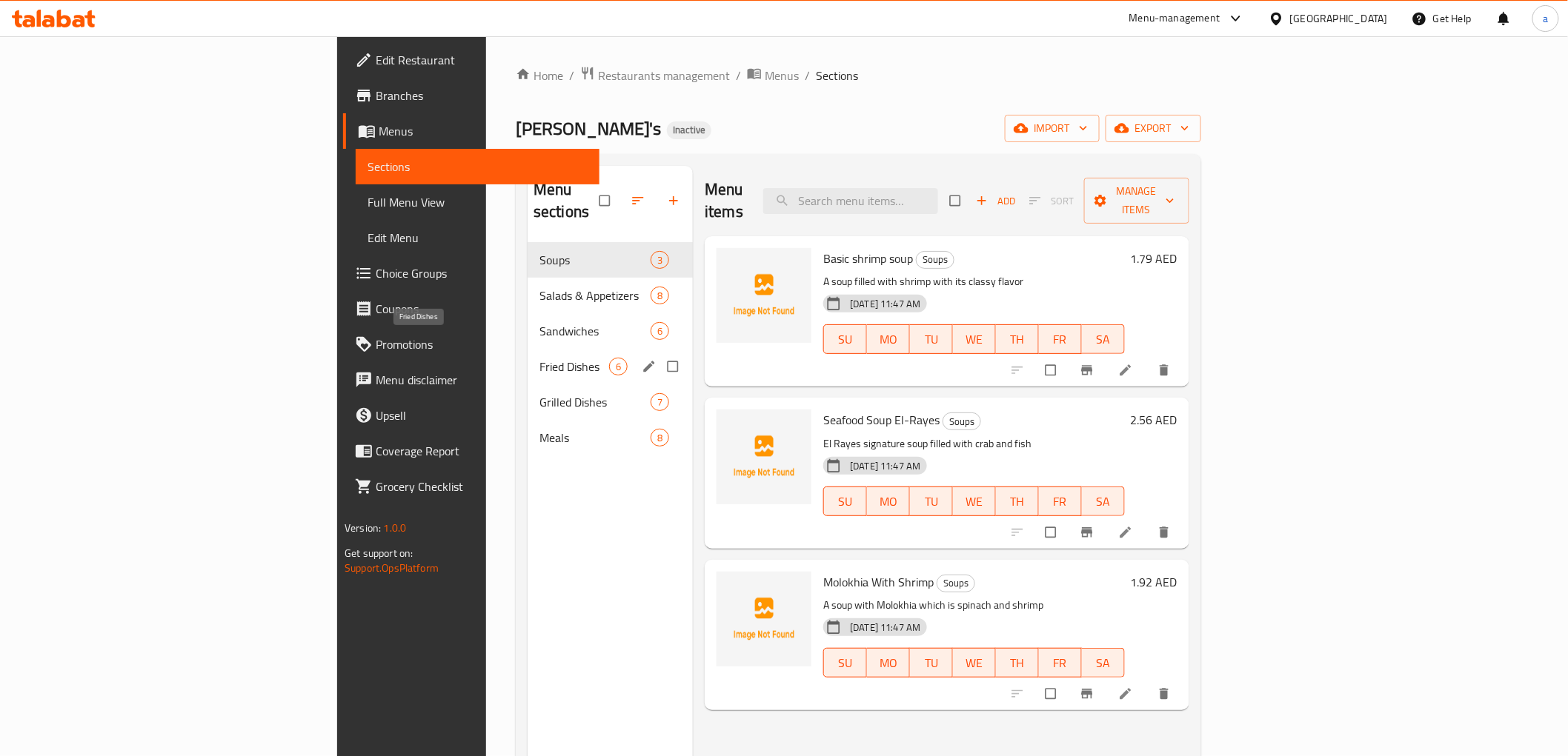
click at [539, 358] on span "Fried Dishes" at bounding box center [574, 366] width 70 height 18
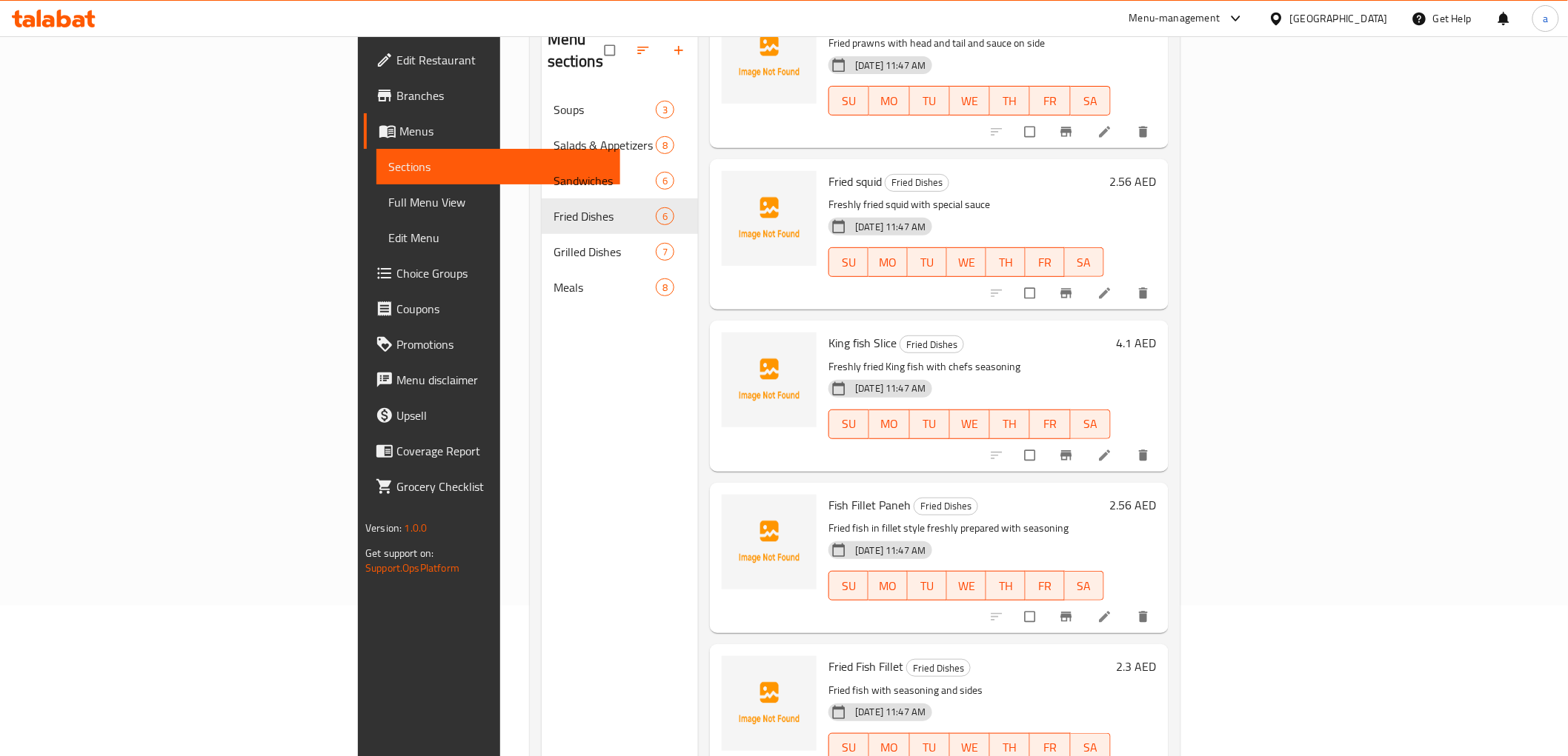
scroll to position [208, 0]
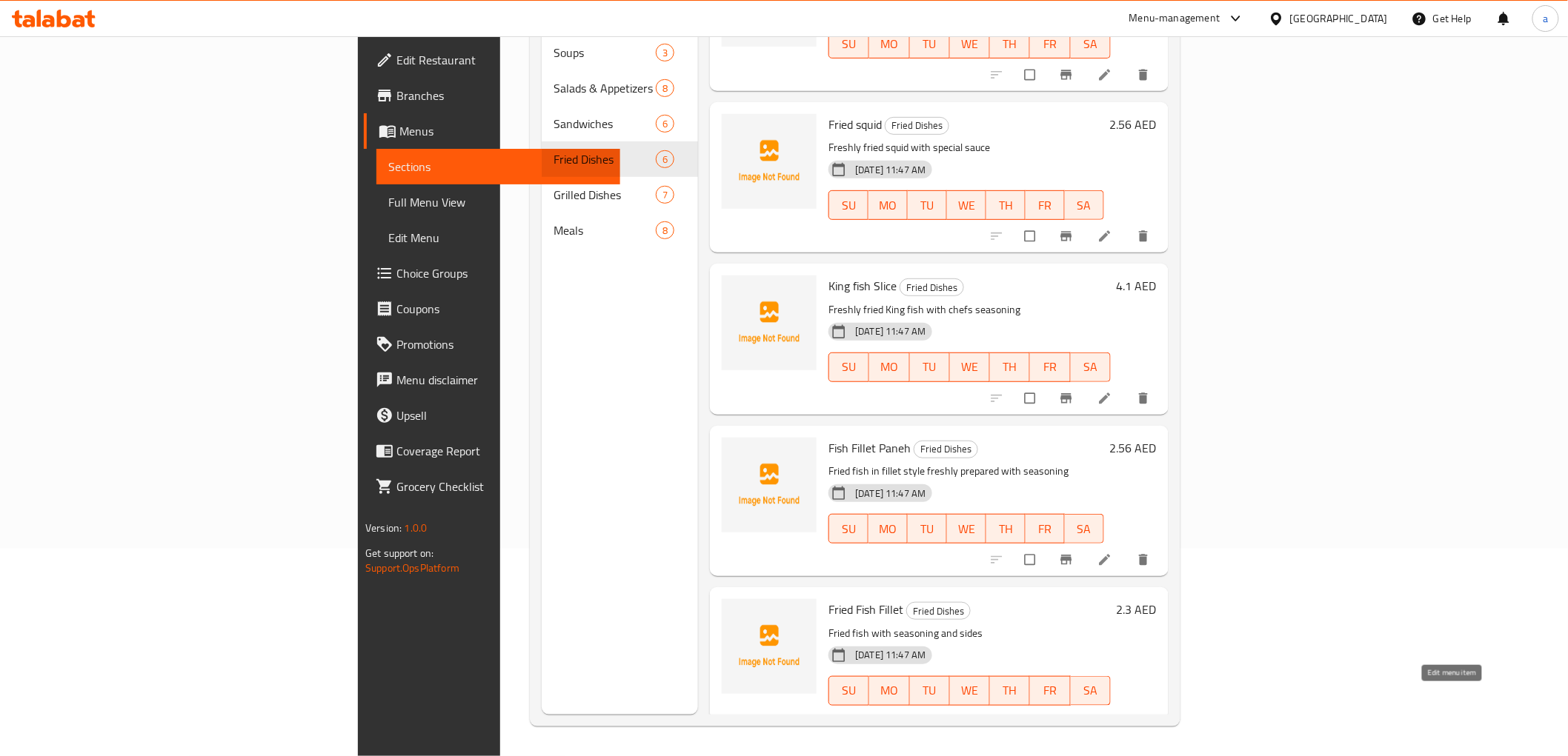
click at [1112, 714] on icon at bounding box center [1104, 722] width 15 height 15
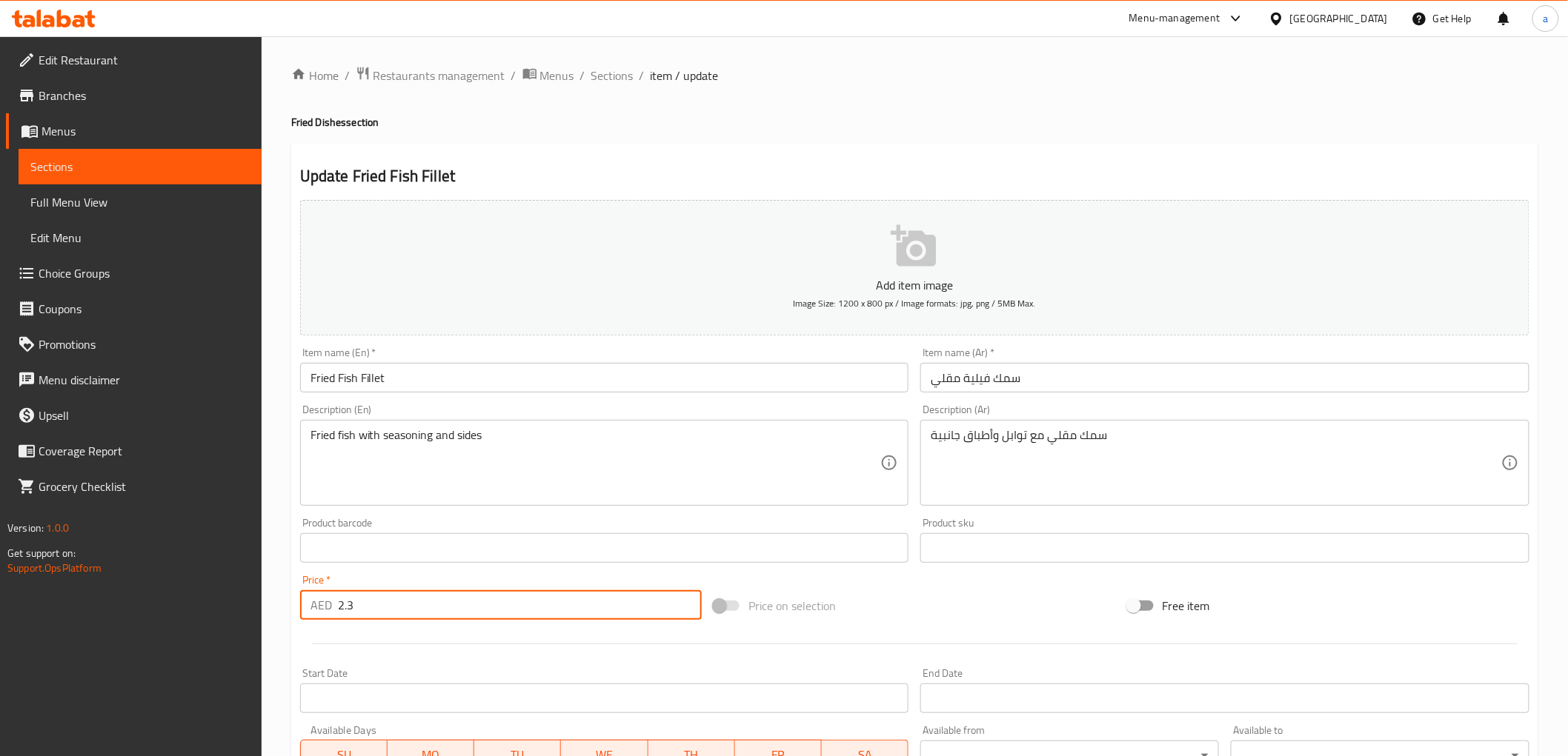
click at [418, 608] on input "2.3" at bounding box center [519, 605] width 363 height 29
drag, startPoint x: 418, startPoint y: 608, endPoint x: 290, endPoint y: 609, distance: 128.0
click at [291, 609] on div "Update Fried Fish Fillet Add item image Image Size: 1200 x 800 px / Image forma…" at bounding box center [914, 575] width 1247 height 863
paste input "04"
type input "2.304"
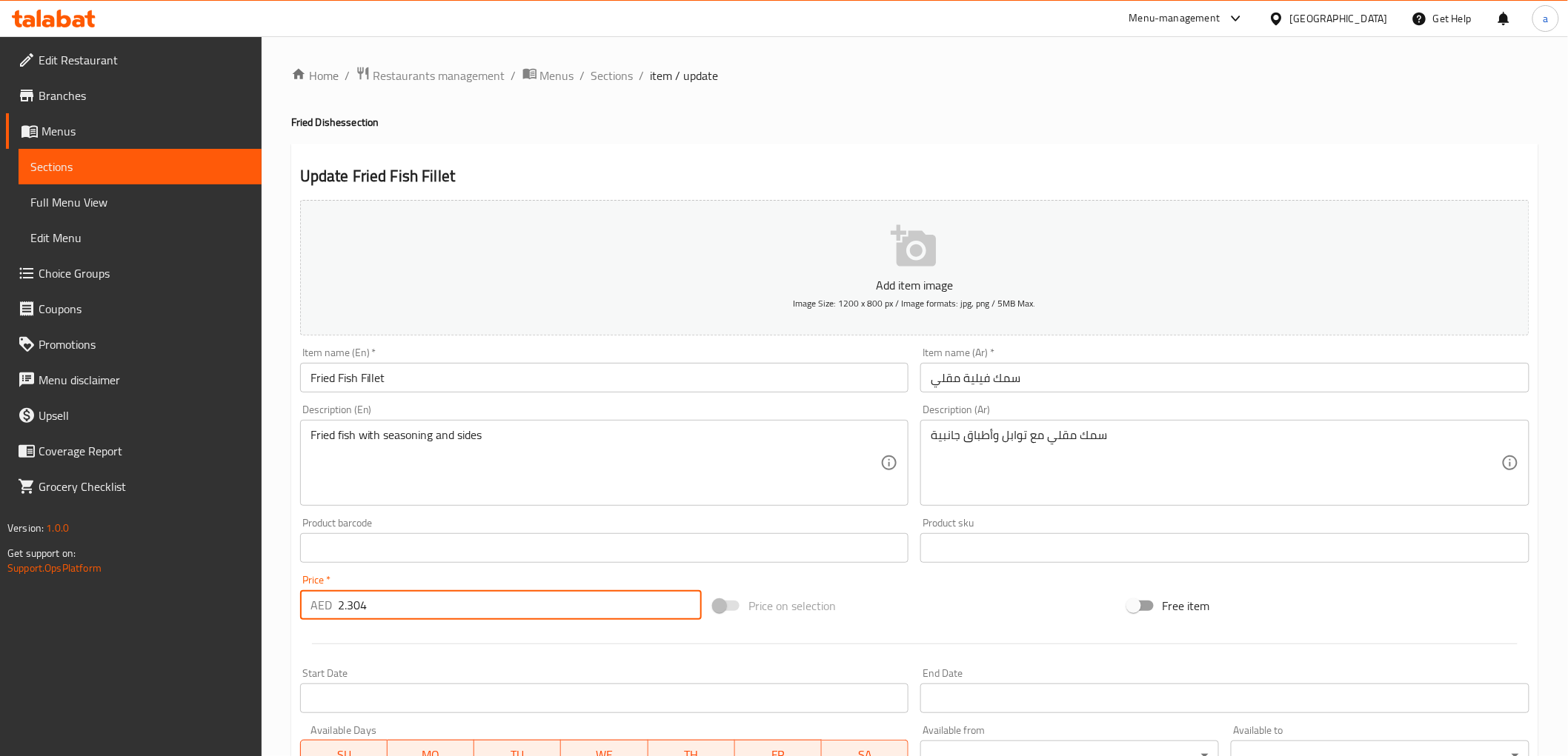
click at [419, 561] on input "text" at bounding box center [604, 547] width 609 height 29
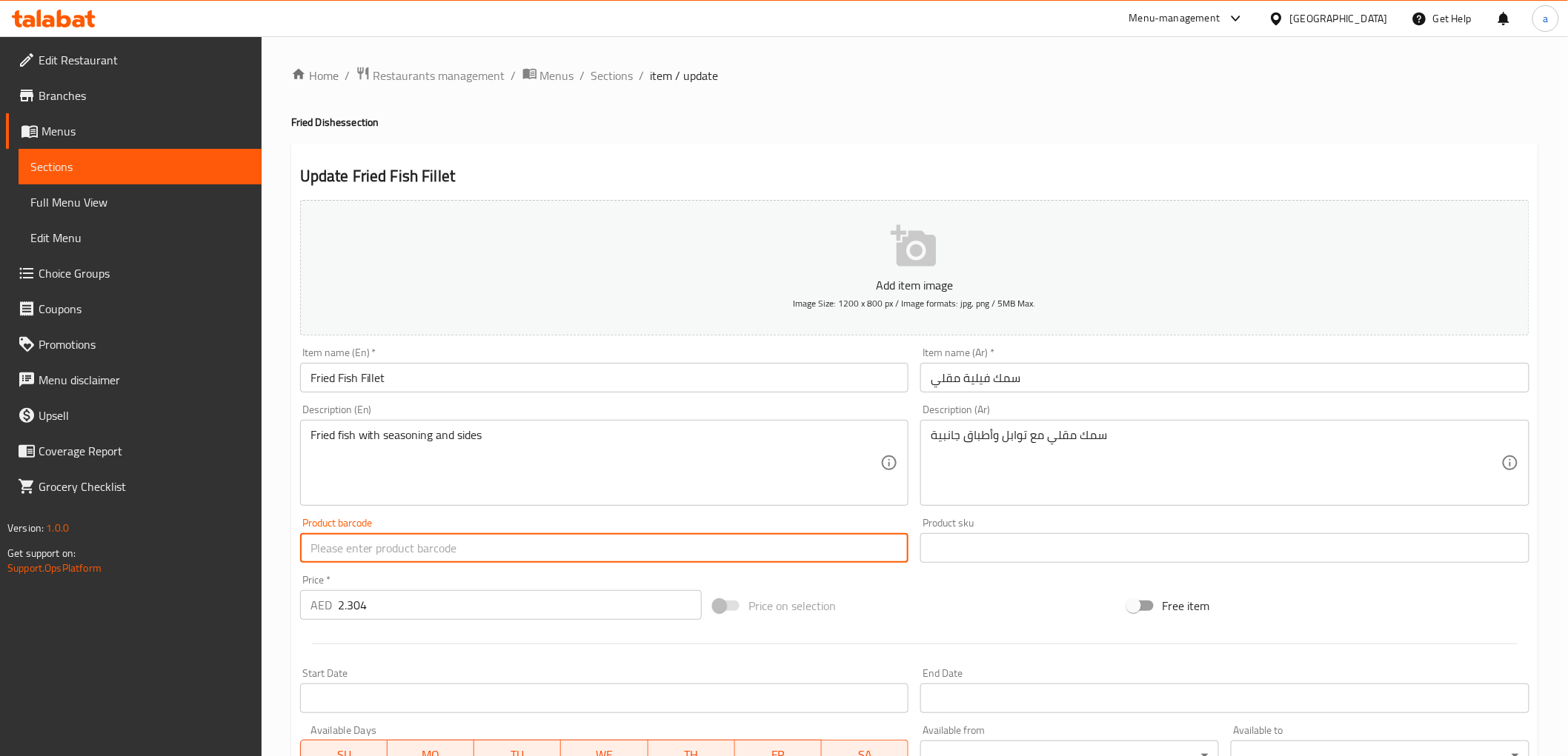
click at [415, 568] on div "Product barcode Product barcode" at bounding box center [605, 540] width 621 height 57
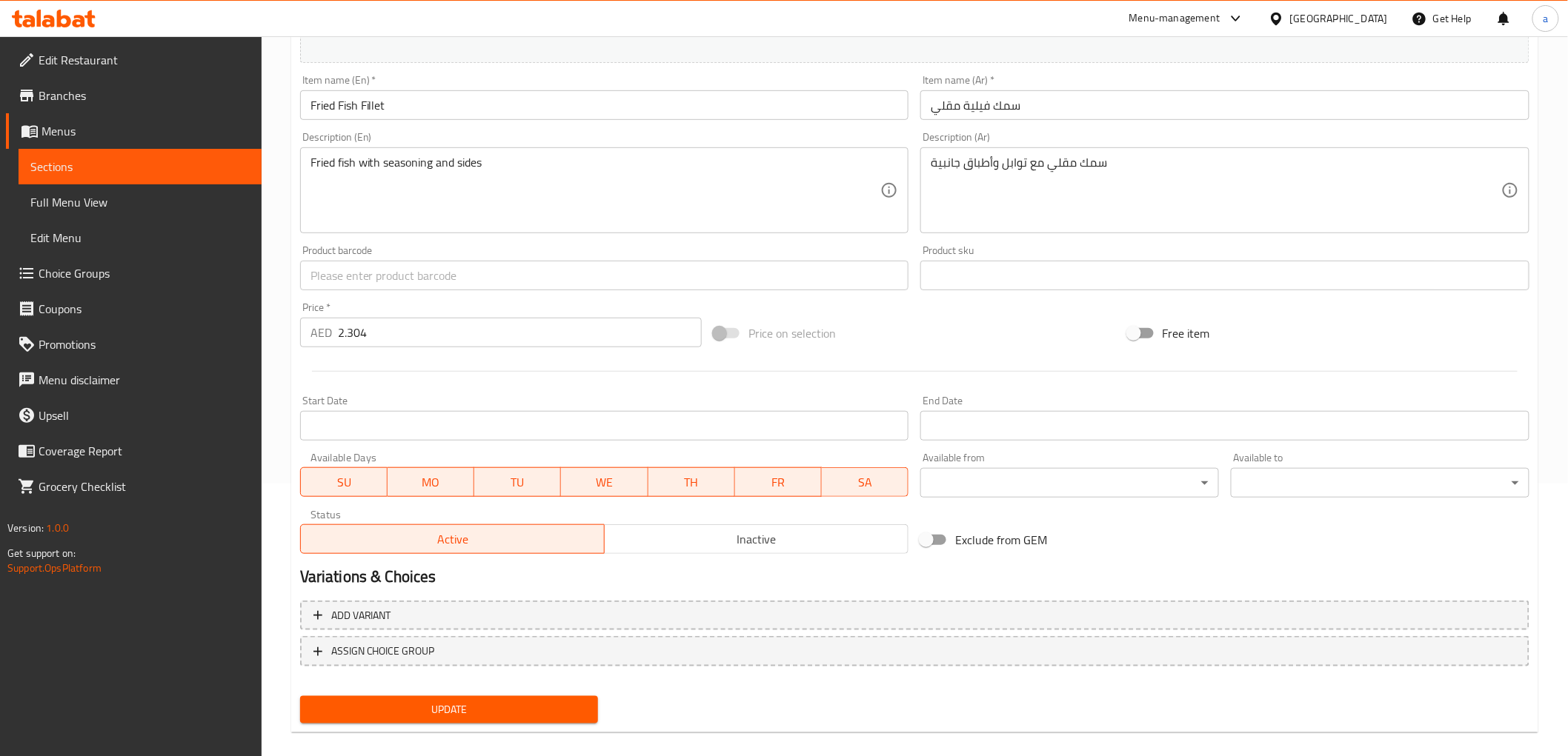
scroll to position [288, 0]
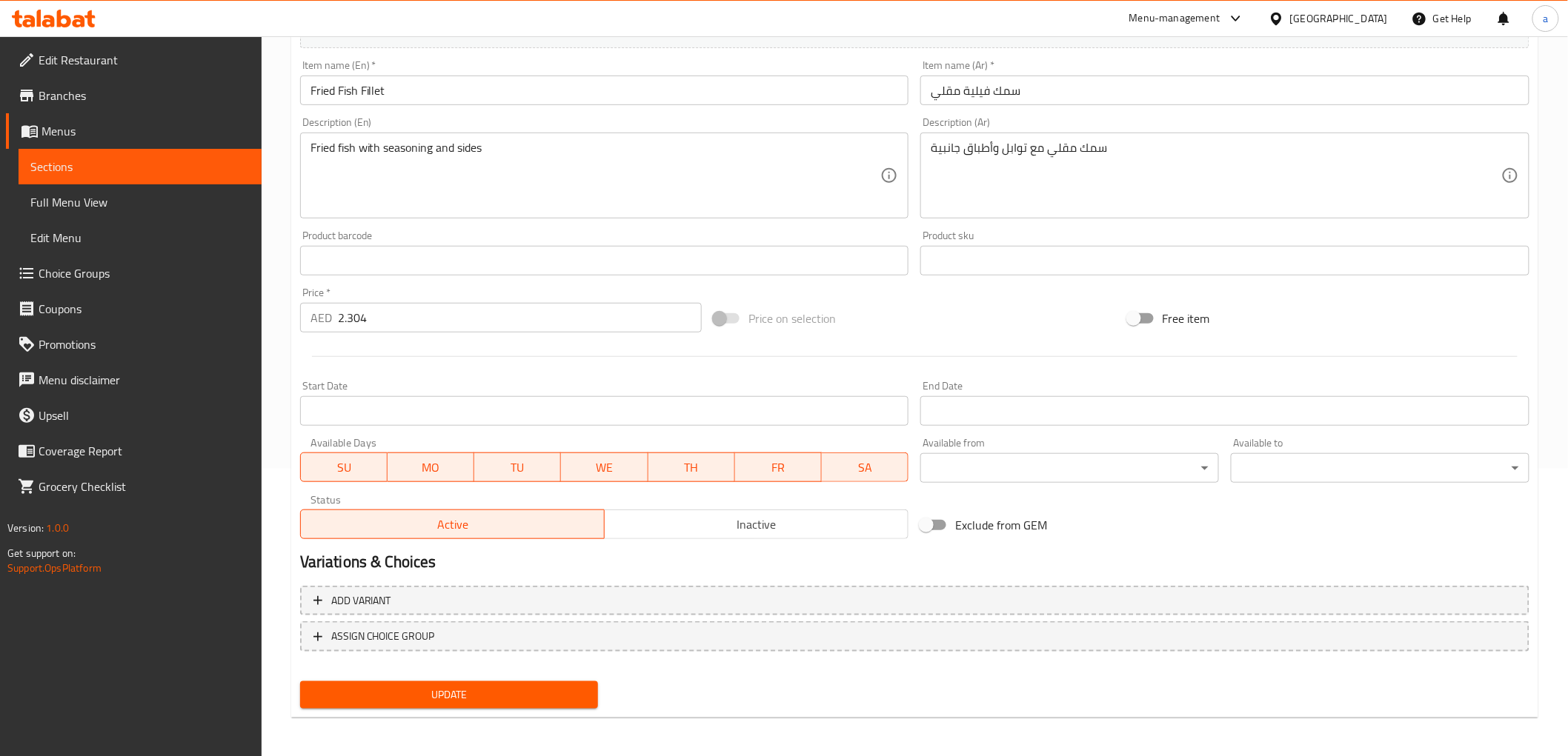
click at [426, 691] on span "Update" at bounding box center [448, 696] width 275 height 19
click at [167, 153] on link "Sections" at bounding box center [140, 167] width 243 height 36
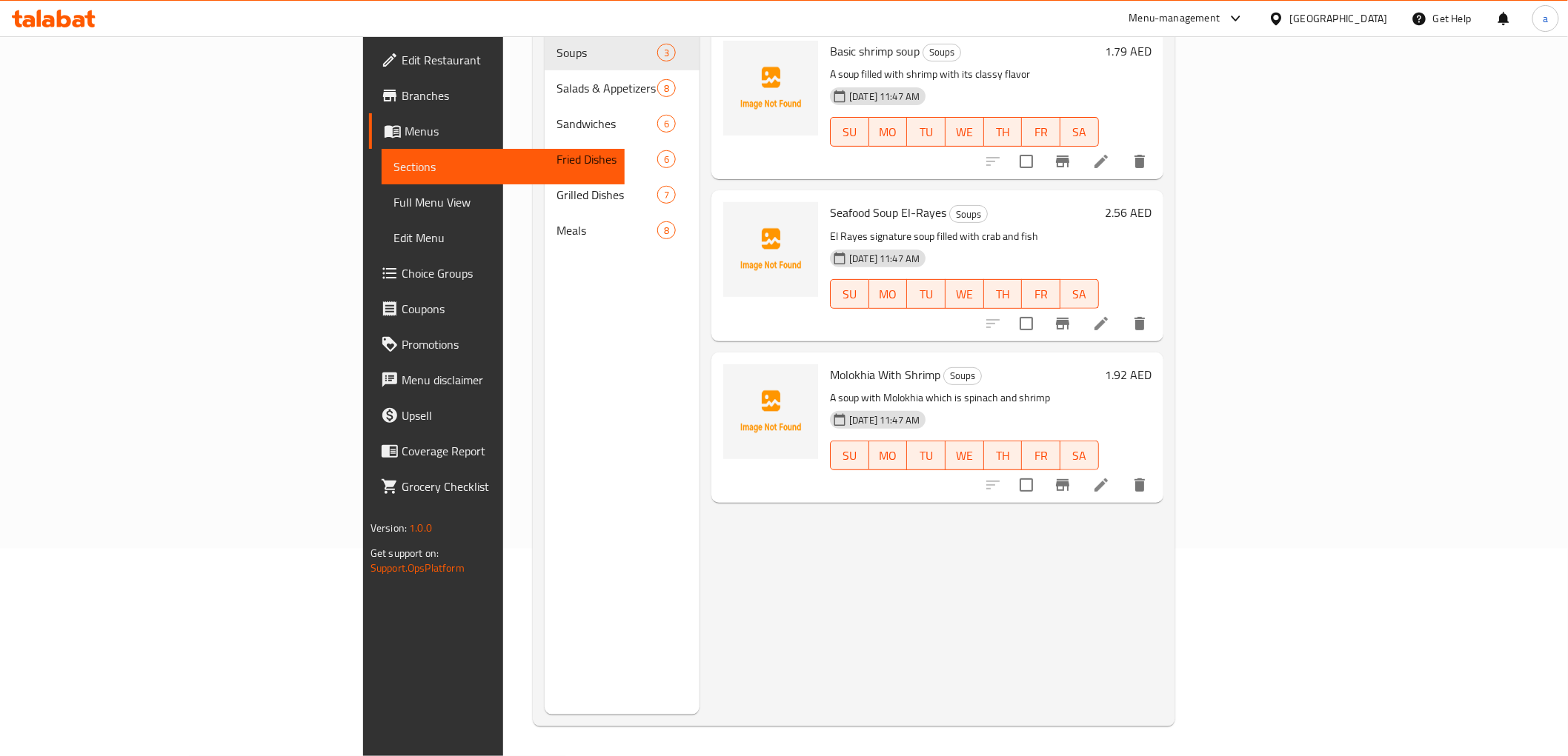
scroll to position [208, 0]
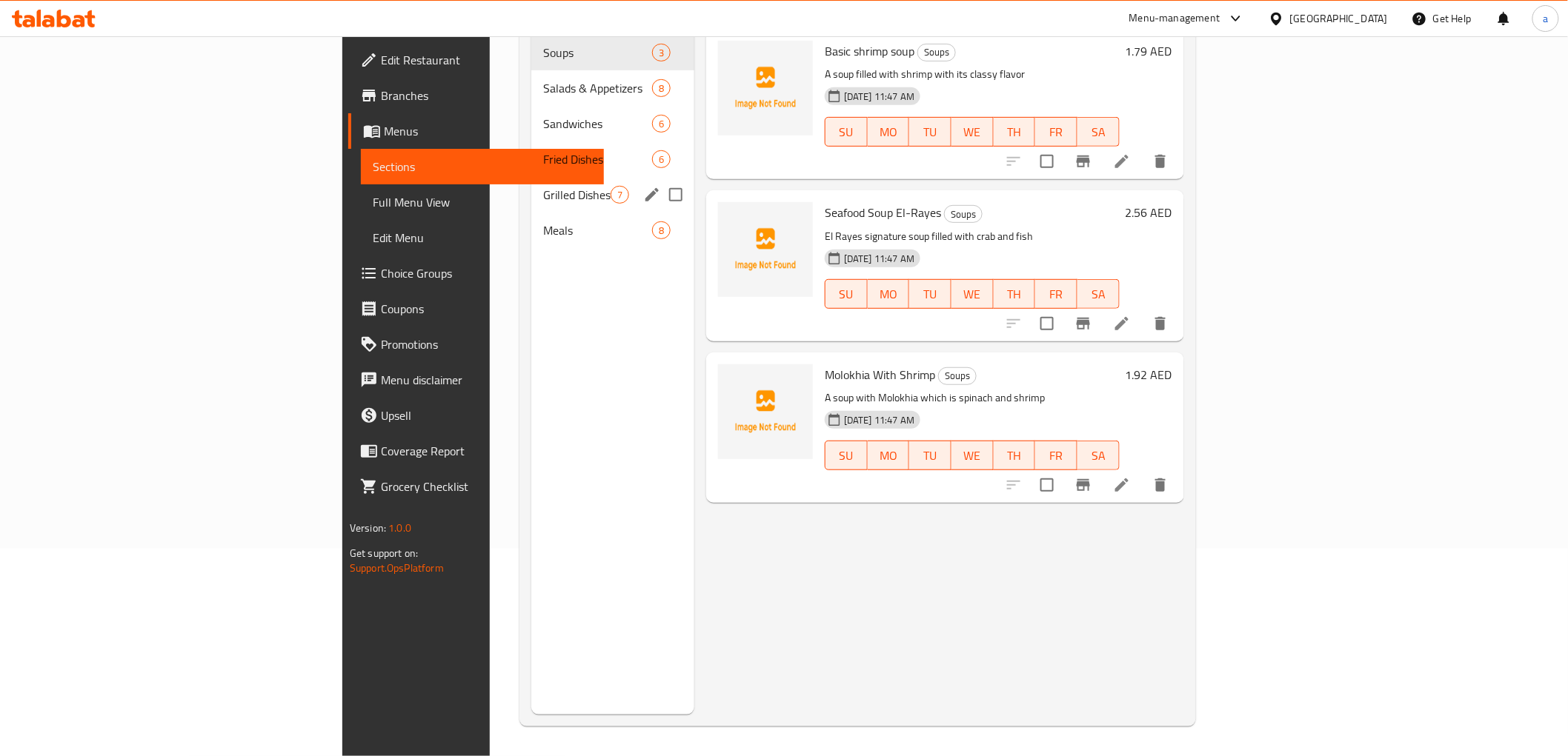
click at [543, 186] on span "Grilled Dishes" at bounding box center [576, 194] width 67 height 18
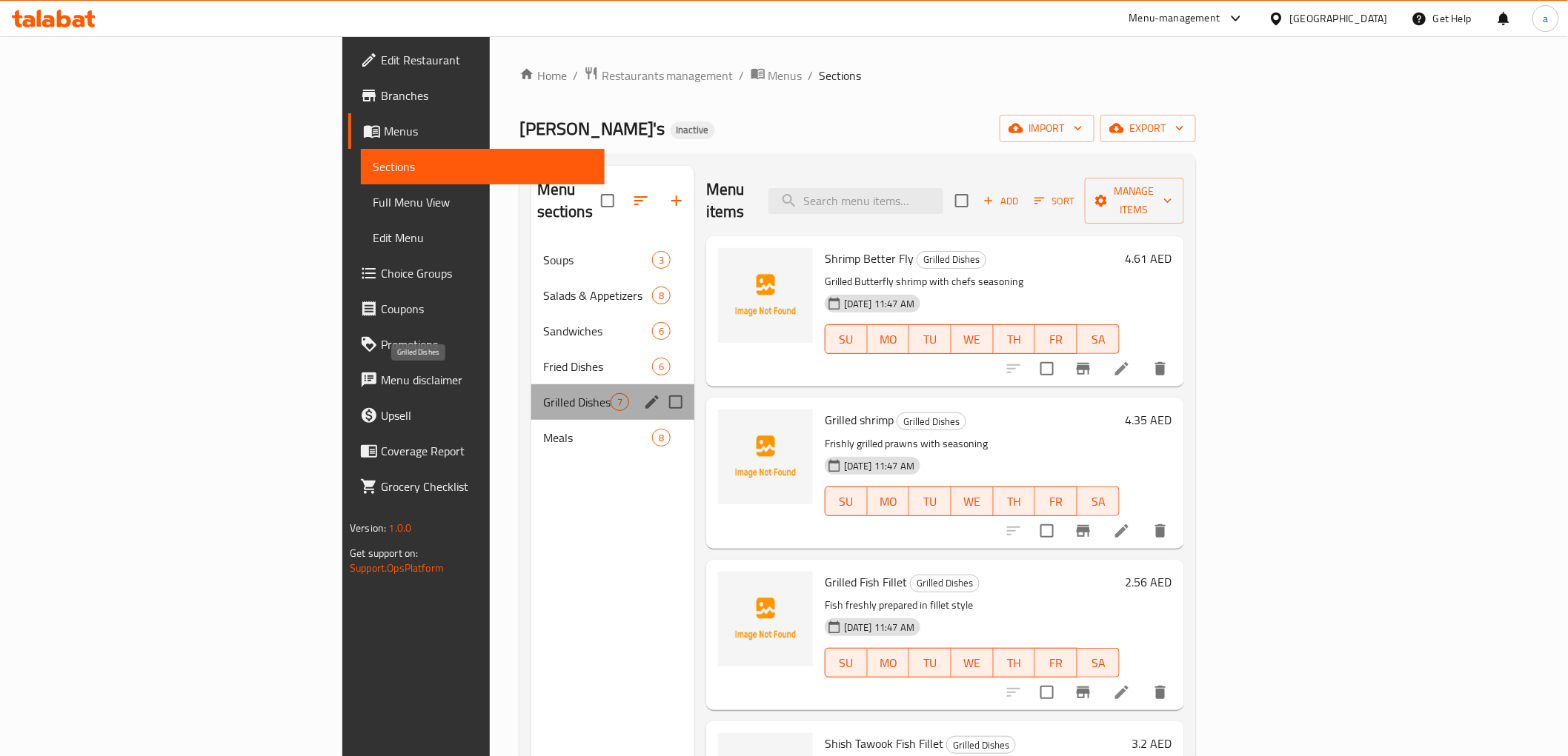
click at [543, 394] on span "Grilled Dishes" at bounding box center [576, 402] width 67 height 18
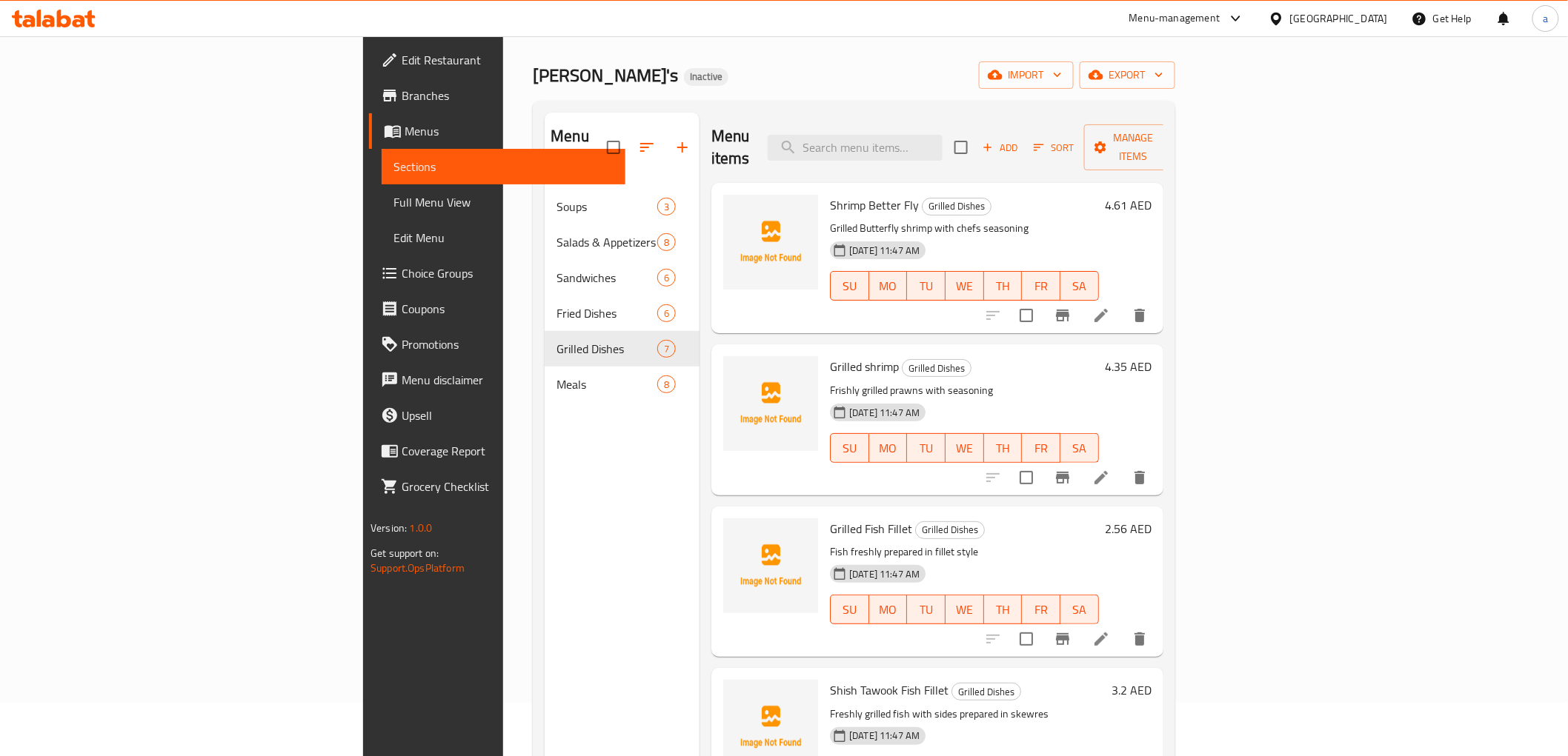
scroll to position [82, 0]
